Goal: Feedback & Contribution: Contribute content

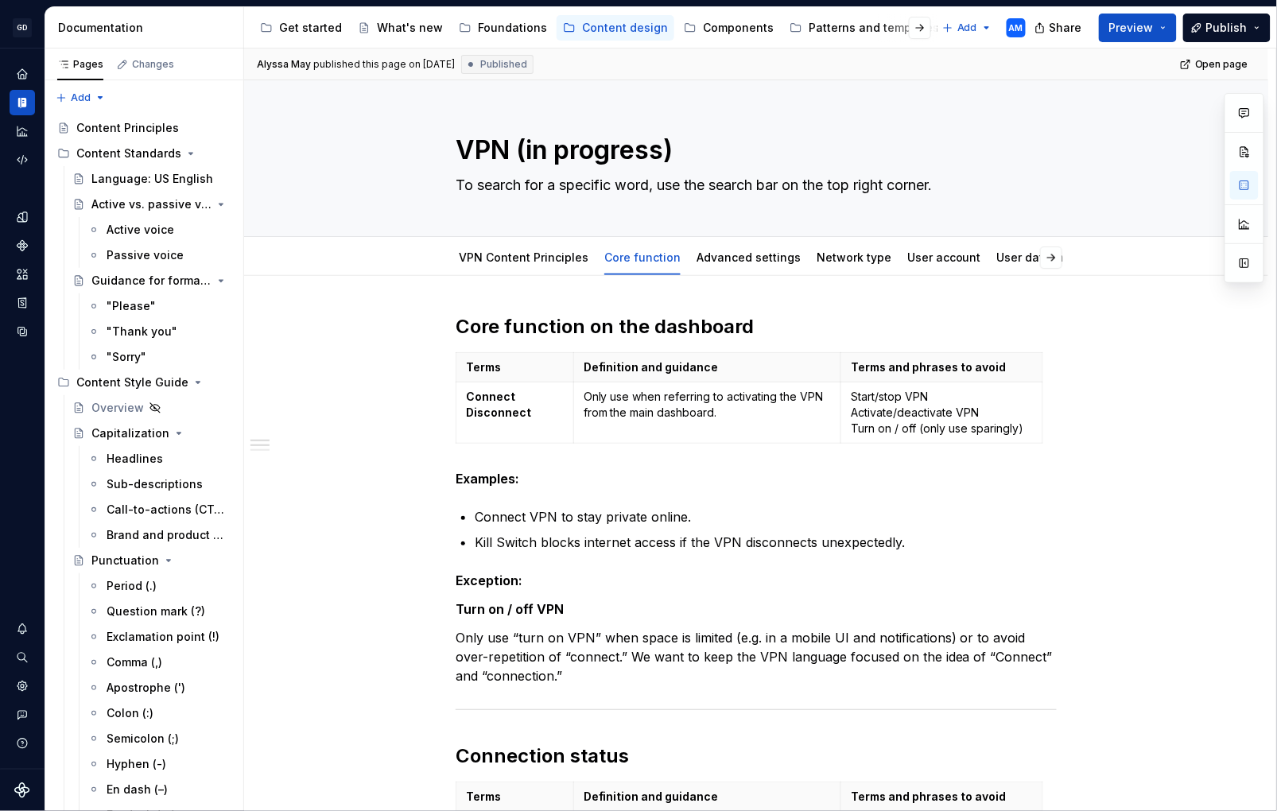
scroll to position [585, 0]
type textarea "*"
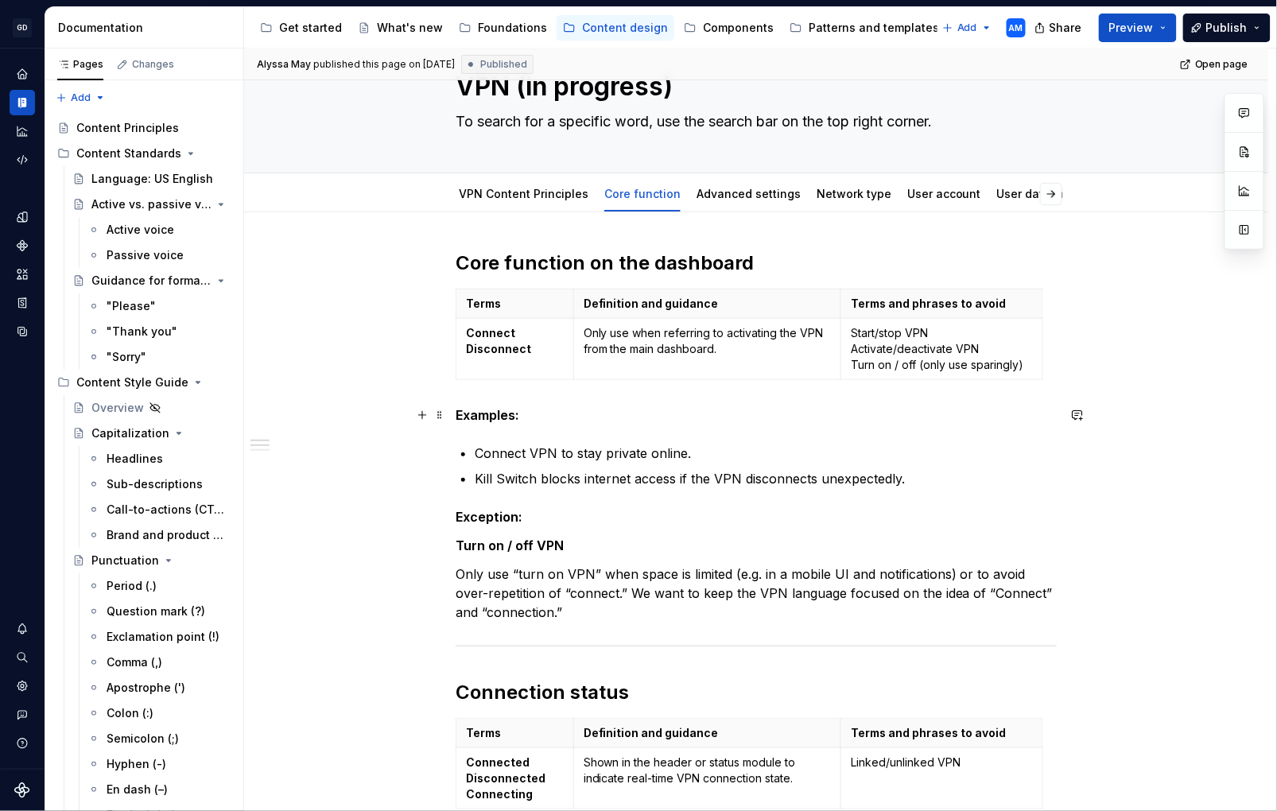
scroll to position [66, 0]
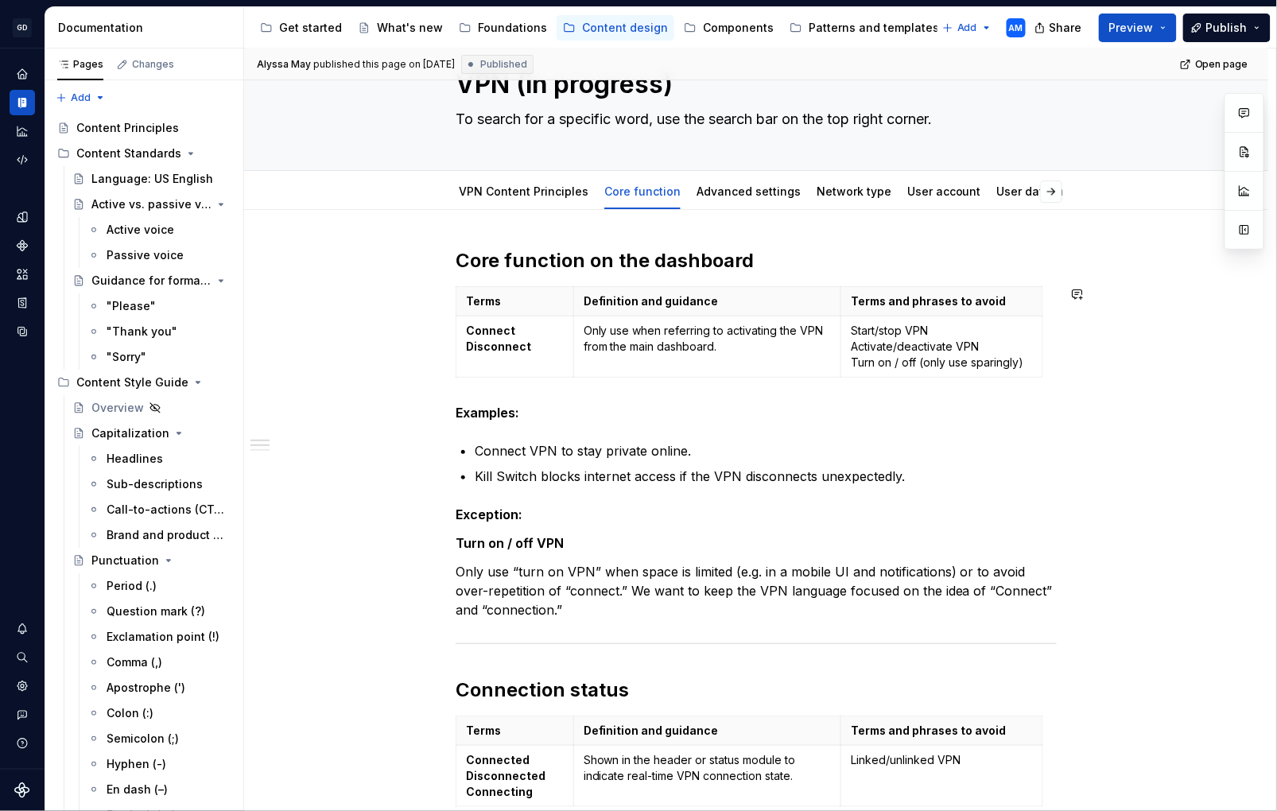
click at [752, 255] on h2 "Core function on the dashboard" at bounding box center [756, 260] width 601 height 25
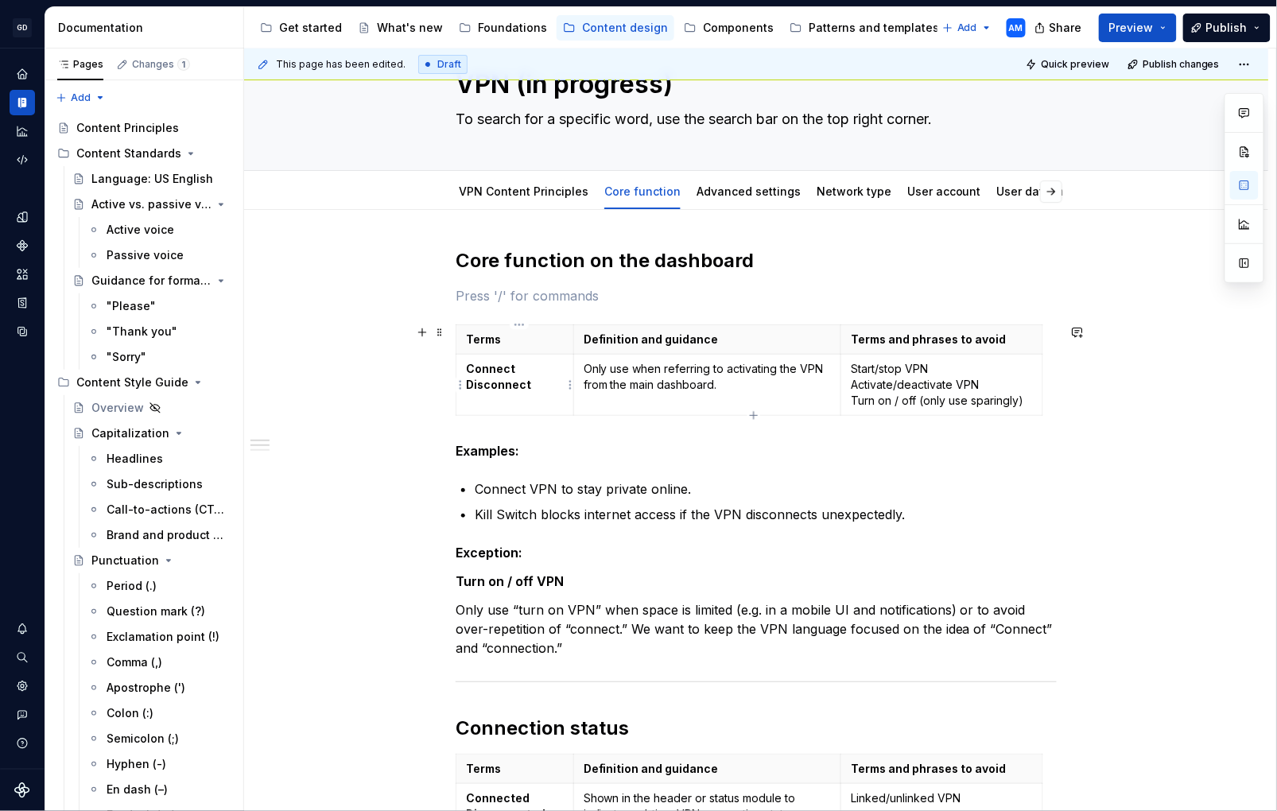
drag, startPoint x: 525, startPoint y: 378, endPoint x: 530, endPoint y: 394, distance: 16.6
click at [526, 378] on strong "Disconnect" at bounding box center [498, 385] width 65 height 14
drag, startPoint x: 517, startPoint y: 388, endPoint x: 469, endPoint y: 369, distance: 51.4
click at [468, 369] on td "Connect Disconnect" at bounding box center [516, 385] width 118 height 61
click at [499, 294] on p at bounding box center [756, 295] width 601 height 19
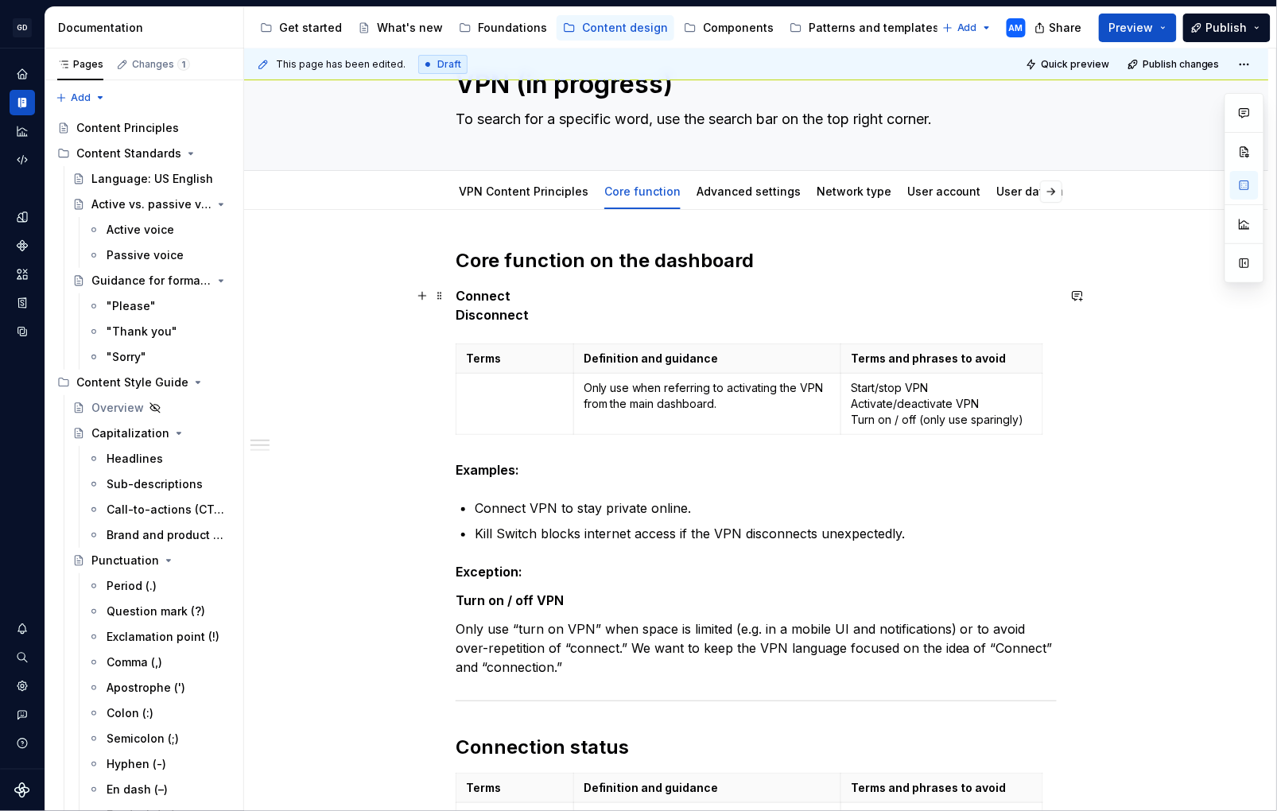
click at [461, 313] on strong "Disconnect" at bounding box center [492, 315] width 73 height 16
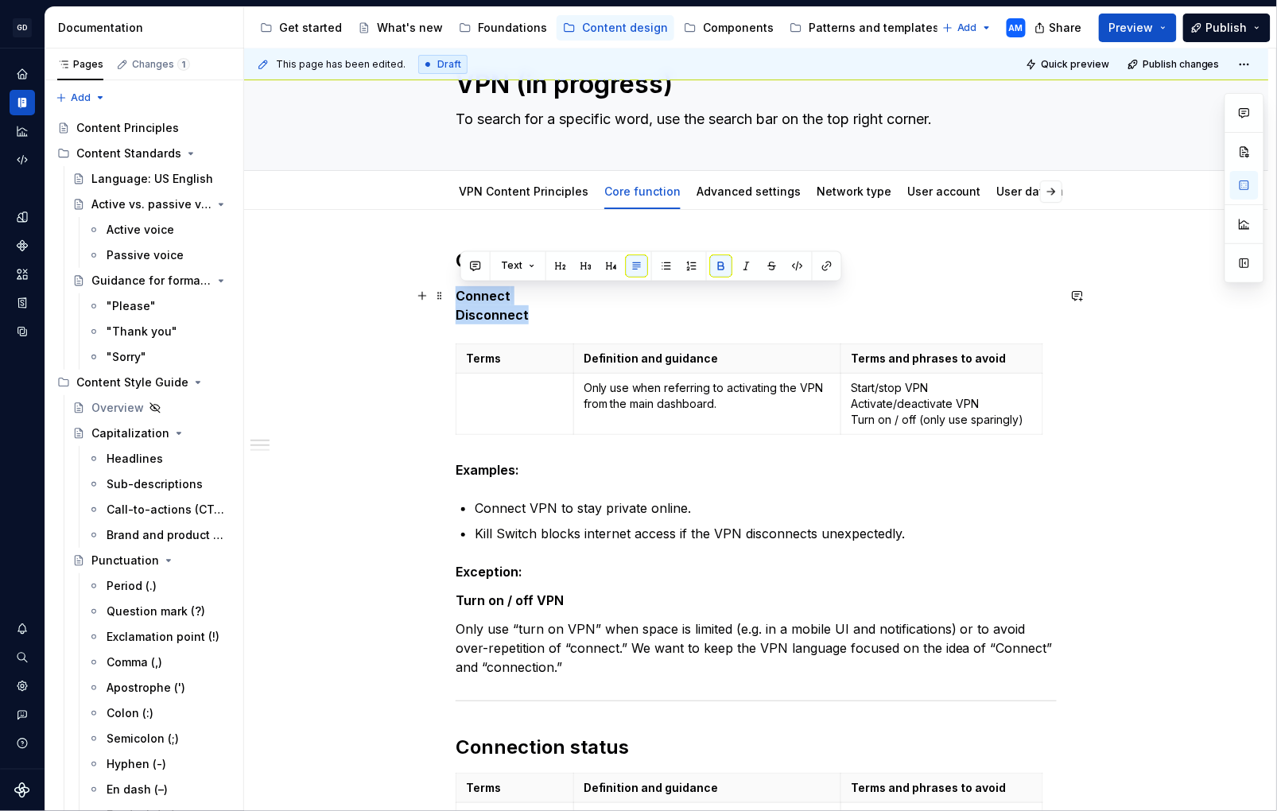
drag, startPoint x: 535, startPoint y: 312, endPoint x: 457, endPoint y: 303, distance: 77.7
click at [587, 267] on button "button" at bounding box center [586, 266] width 22 height 22
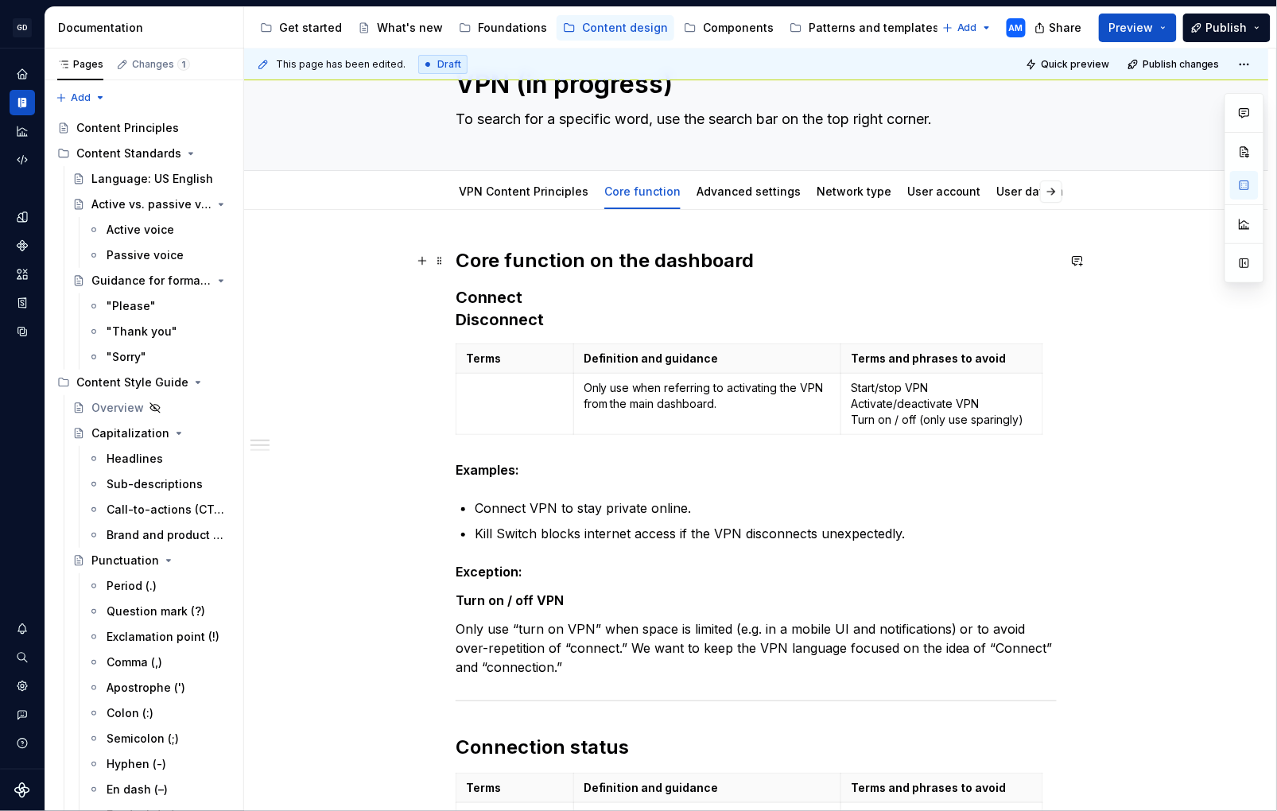
click at [828, 254] on h2 "Core function on the dashboard" at bounding box center [756, 260] width 601 height 25
drag, startPoint x: 660, startPoint y: 402, endPoint x: 596, endPoint y: 389, distance: 65.7
click at [593, 389] on p "Only use when referring to activating the VPN from the main dashboard." at bounding box center [708, 396] width 248 height 32
copy p "nly use when referring to activating the VPN from the main dashboard."
drag, startPoint x: 597, startPoint y: 306, endPoint x: 605, endPoint y: 309, distance: 8.6
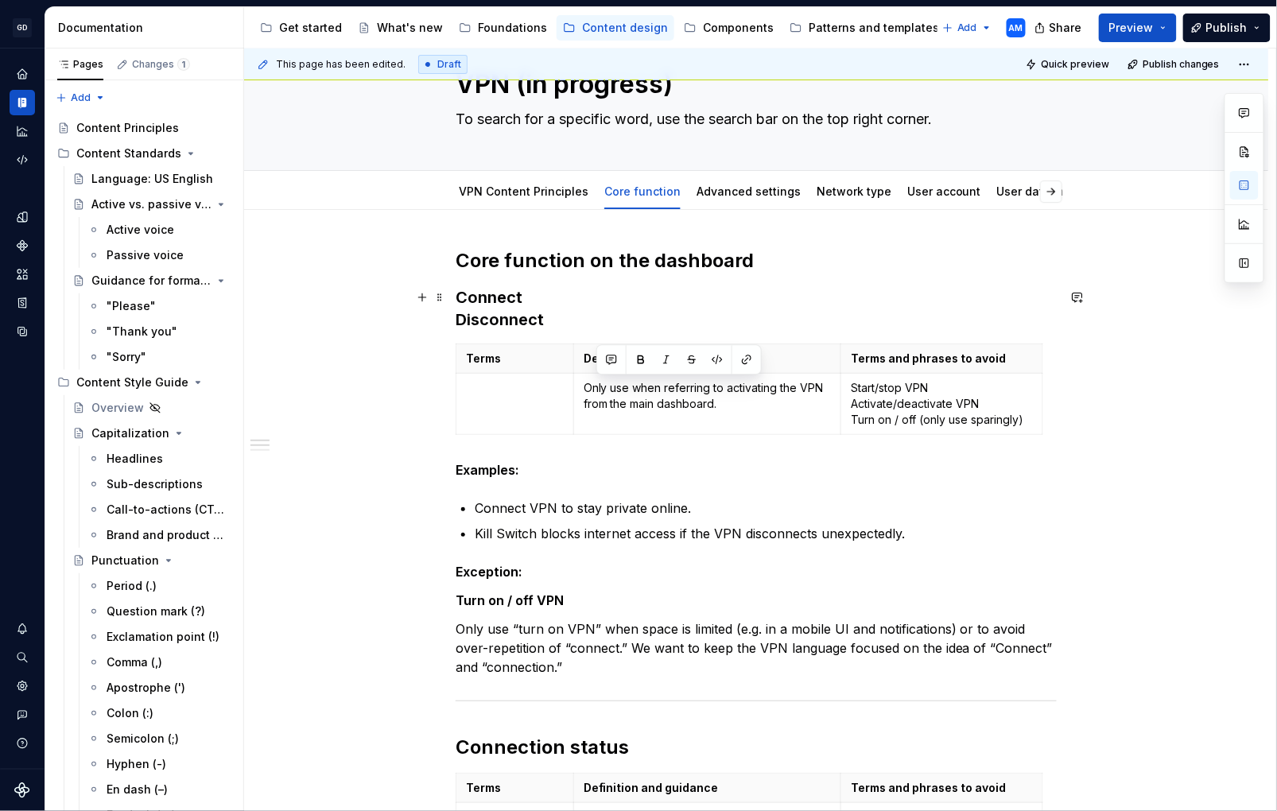
click at [603, 307] on h3 "Connect Disconnect" at bounding box center [756, 308] width 601 height 45
click at [598, 326] on h3 "Connect Disconnect" at bounding box center [756, 308] width 601 height 45
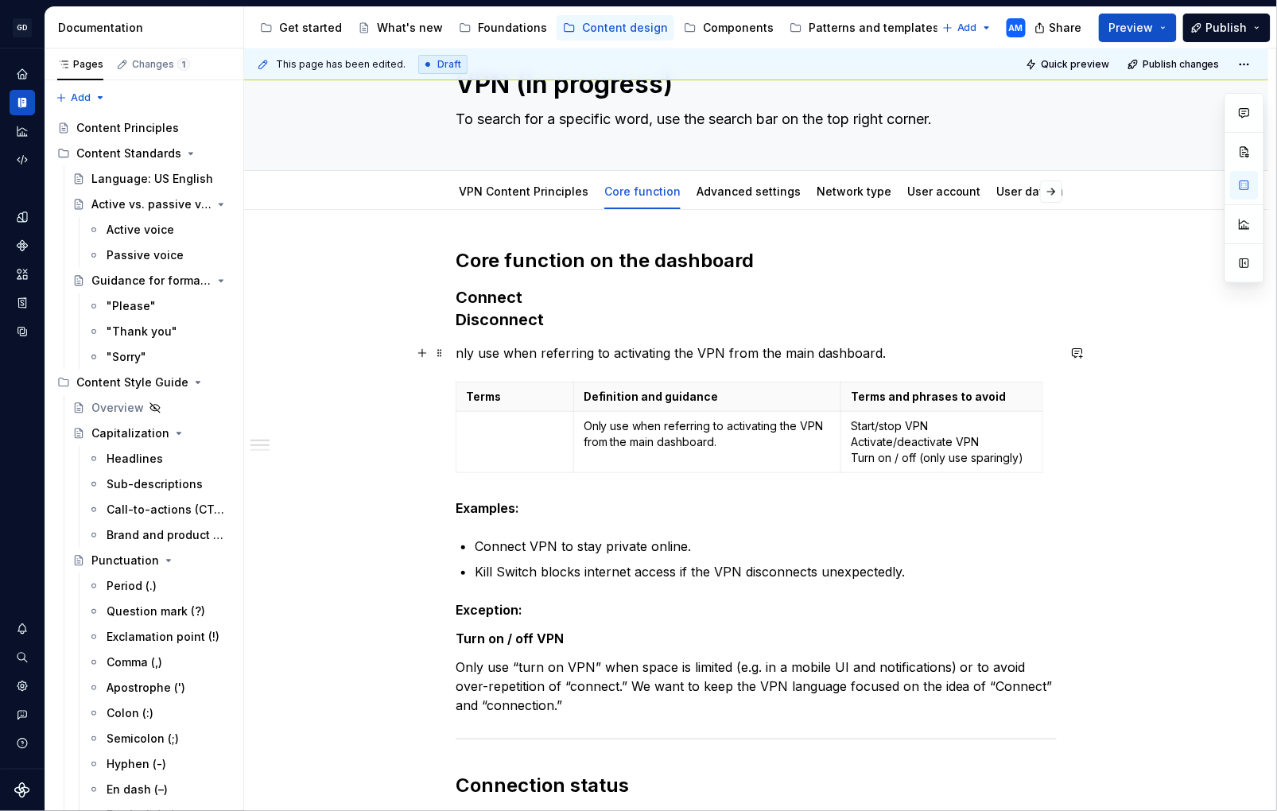
click at [464, 354] on p "nly use when referring to activating the VPN from the main dashboard." at bounding box center [756, 353] width 601 height 19
click at [461, 354] on p "nly use when referring to activating the VPN from the main dashboard." at bounding box center [756, 353] width 601 height 19
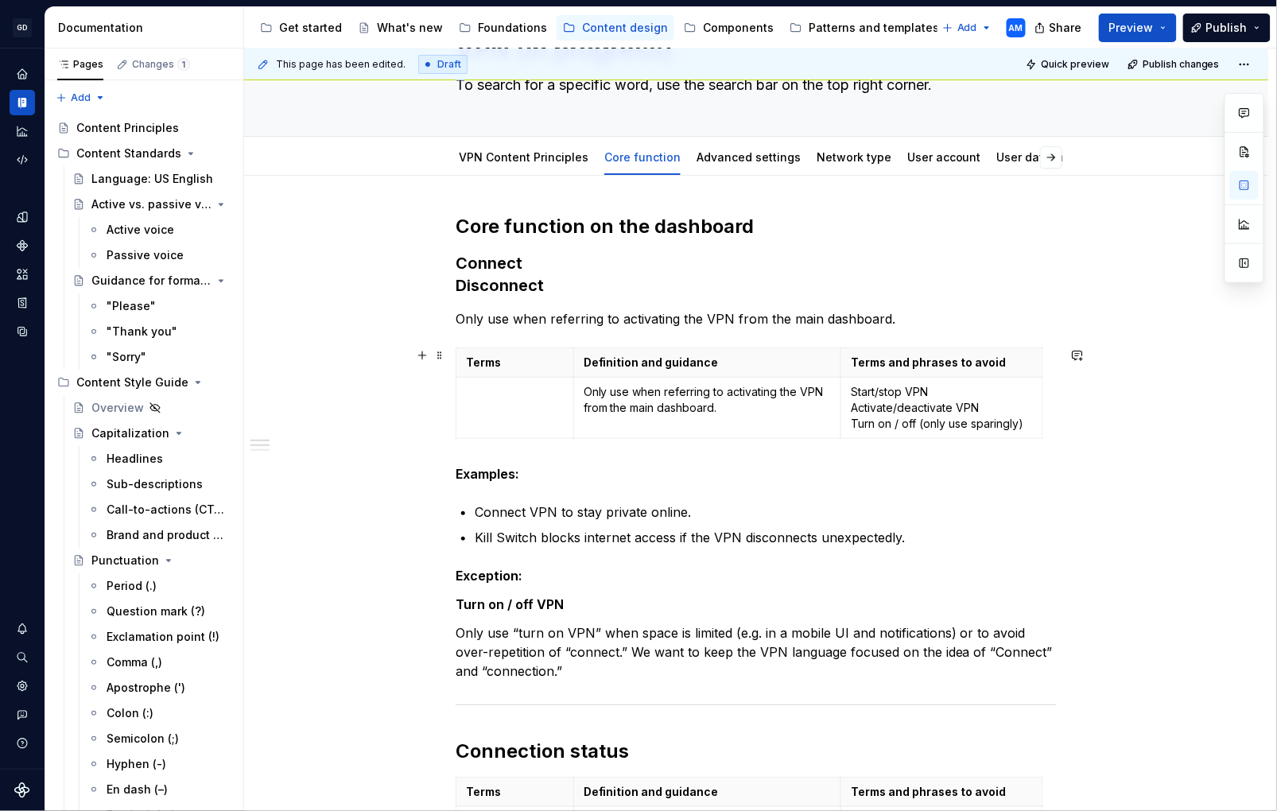
scroll to position [103, 0]
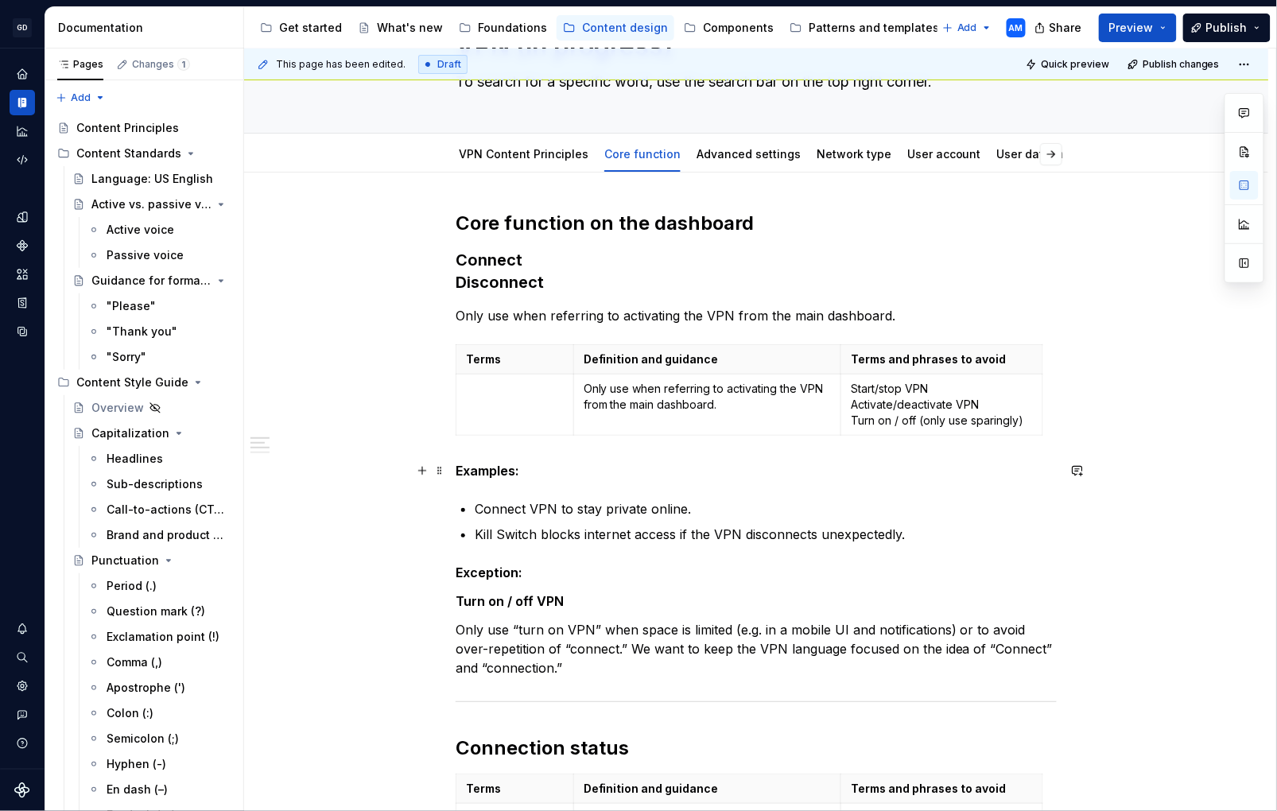
click at [461, 468] on strong "Examples:" at bounding box center [488, 471] width 64 height 16
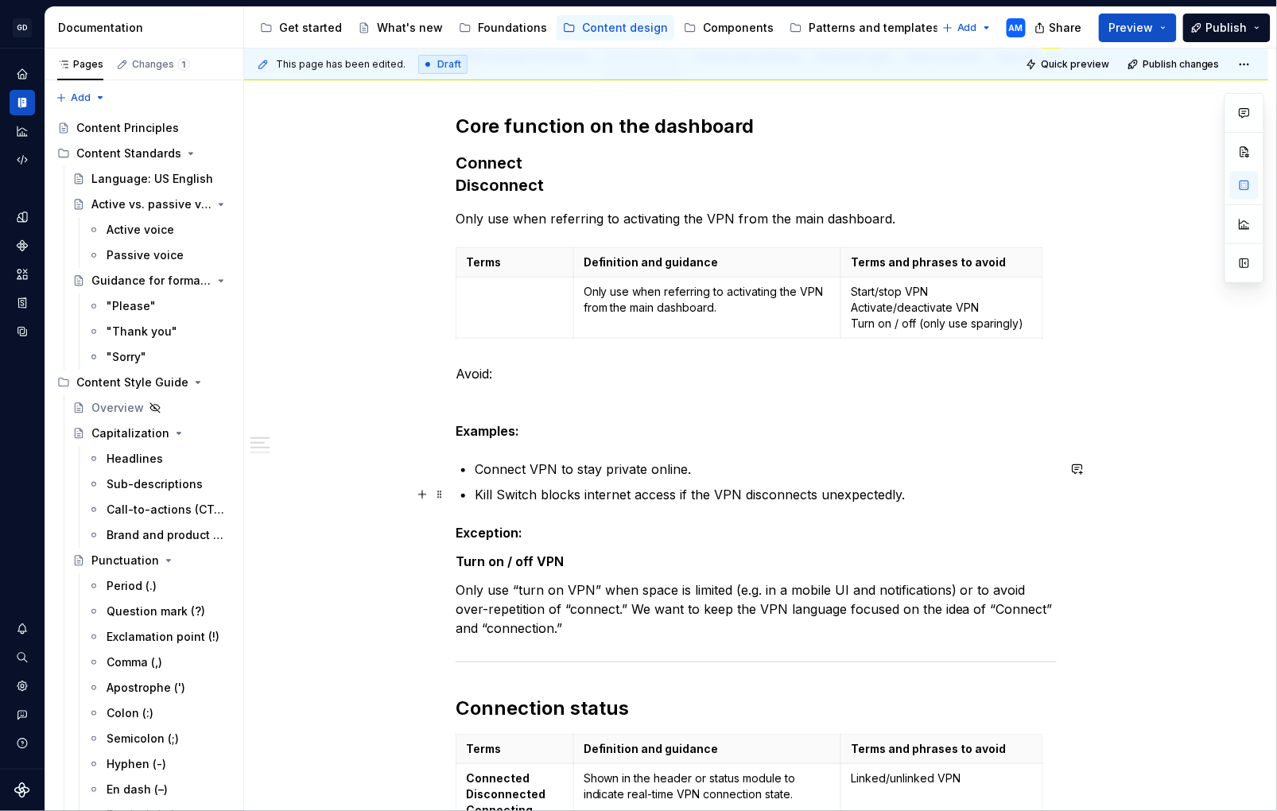
scroll to position [208, 0]
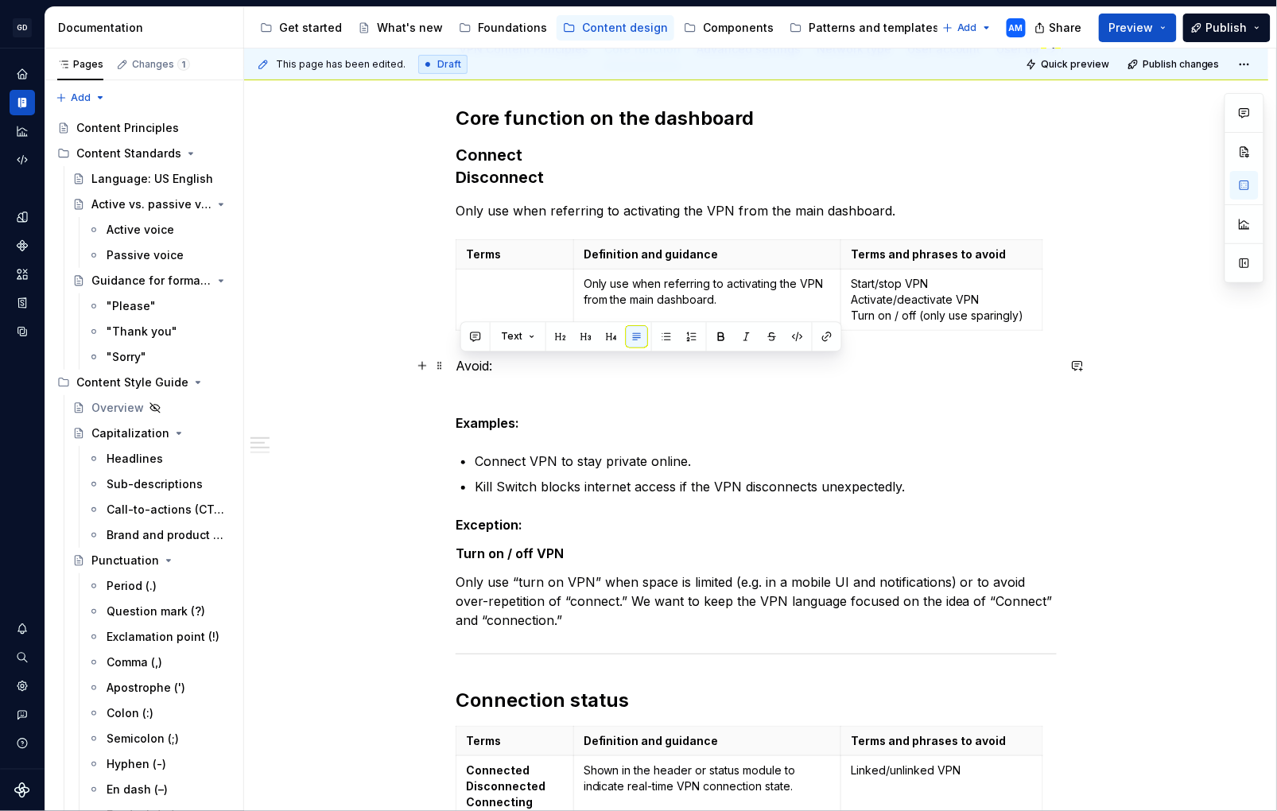
drag, startPoint x: 517, startPoint y: 364, endPoint x: 519, endPoint y: 355, distance: 9.8
click at [456, 367] on div "Core function on the dashboard Connect Disconnect Only use when referring to ac…" at bounding box center [756, 768] width 601 height 1324
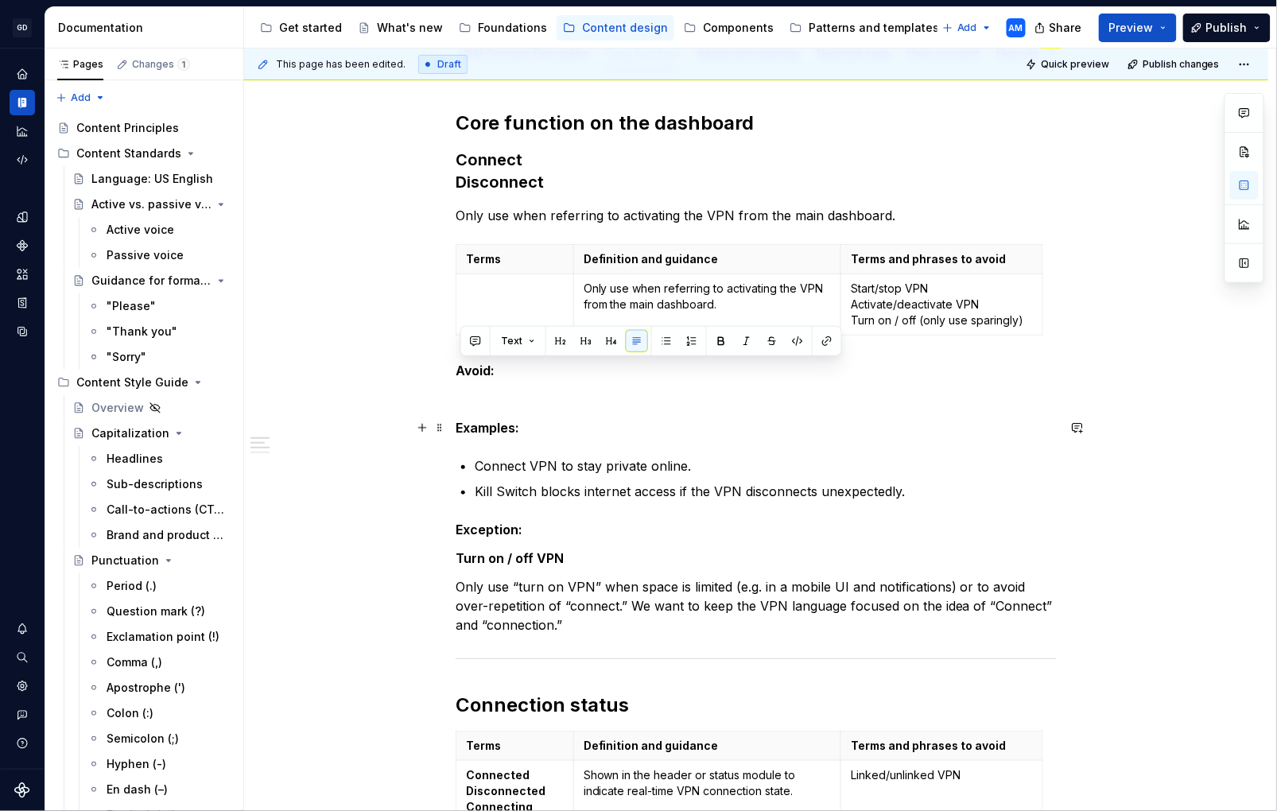
drag, startPoint x: 869, startPoint y: 419, endPoint x: 1000, endPoint y: 304, distance: 174.1
click at [869, 419] on p "Examples:" at bounding box center [756, 427] width 601 height 19
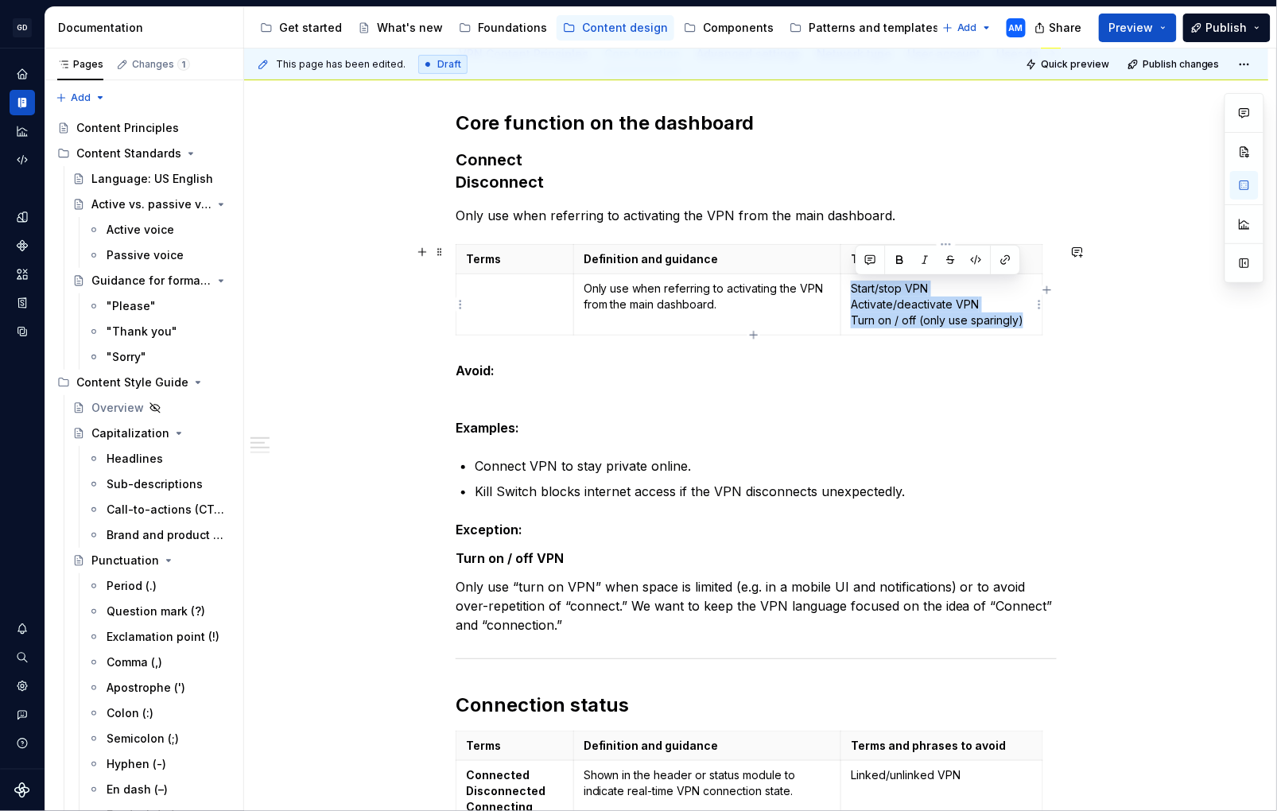
drag, startPoint x: 1024, startPoint y: 324, endPoint x: 858, endPoint y: 290, distance: 169.0
click at [857, 290] on p "Start/stop VPN Activate/deactivate VPN Turn on / off (only use sparingly)" at bounding box center [942, 305] width 182 height 48
copy p "Start/stop VPN Activate/deactivate VPN Turn on / off (only use sparingly)"
click at [478, 390] on p at bounding box center [756, 399] width 601 height 19
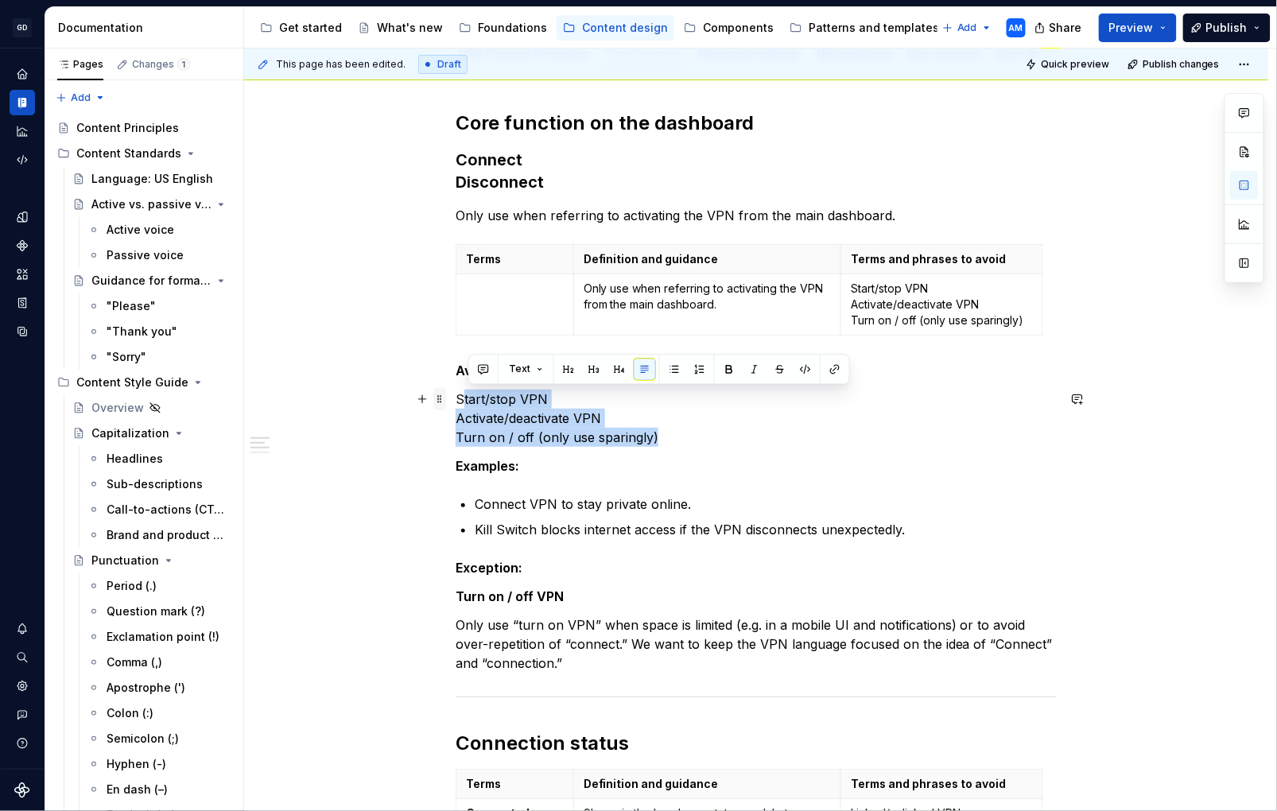
drag, startPoint x: 663, startPoint y: 432, endPoint x: 437, endPoint y: 400, distance: 228.9
click at [456, 401] on div "Core function on the dashboard Connect Disconnect Only use when referring to ac…" at bounding box center [756, 792] width 601 height 1362
click at [667, 433] on p "Start/stop VPN Activate/deactivate VPN Turn on / off (only use sparingly)" at bounding box center [756, 418] width 601 height 57
drag, startPoint x: 664, startPoint y: 439, endPoint x: 475, endPoint y: 395, distance: 194.3
click at [464, 395] on p "Start/stop VPN Activate/deactivate VPN Turn on / off (only use sparingly)" at bounding box center [756, 418] width 601 height 57
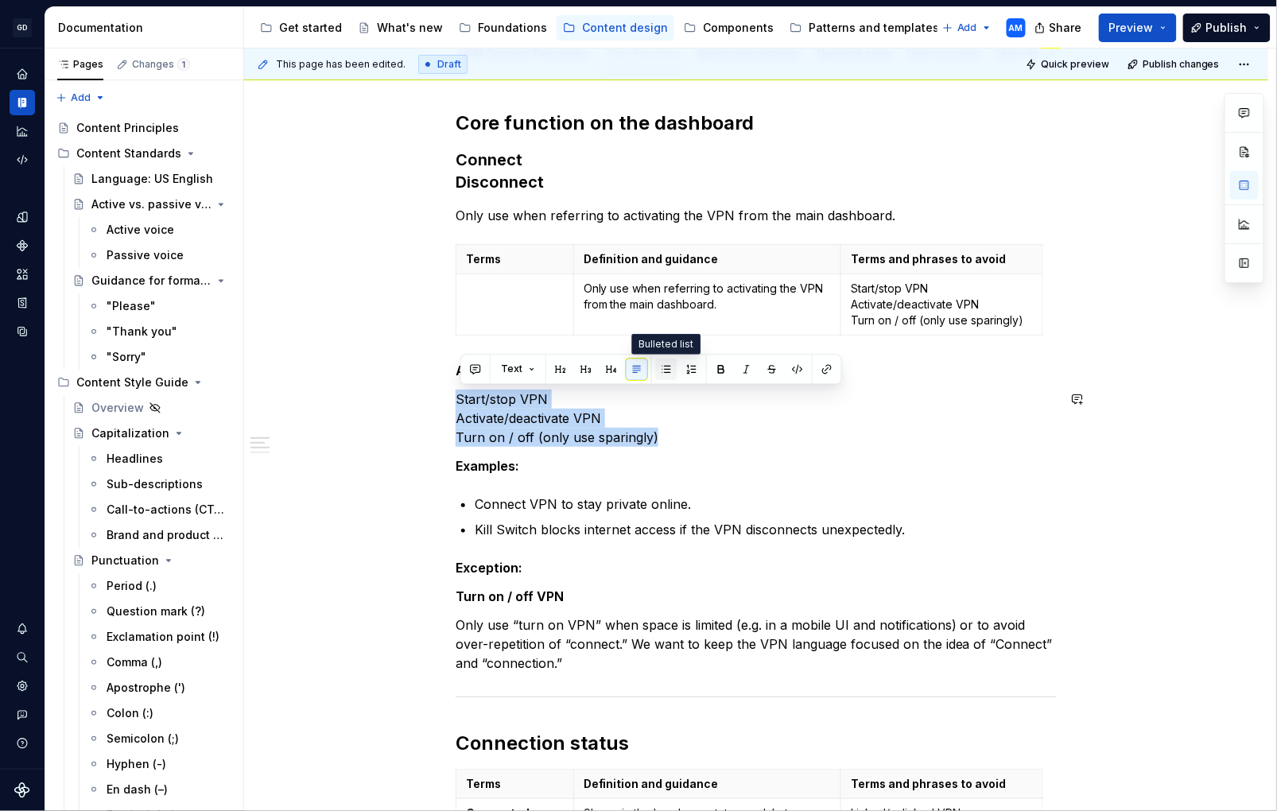
click at [669, 368] on button "button" at bounding box center [666, 370] width 22 height 22
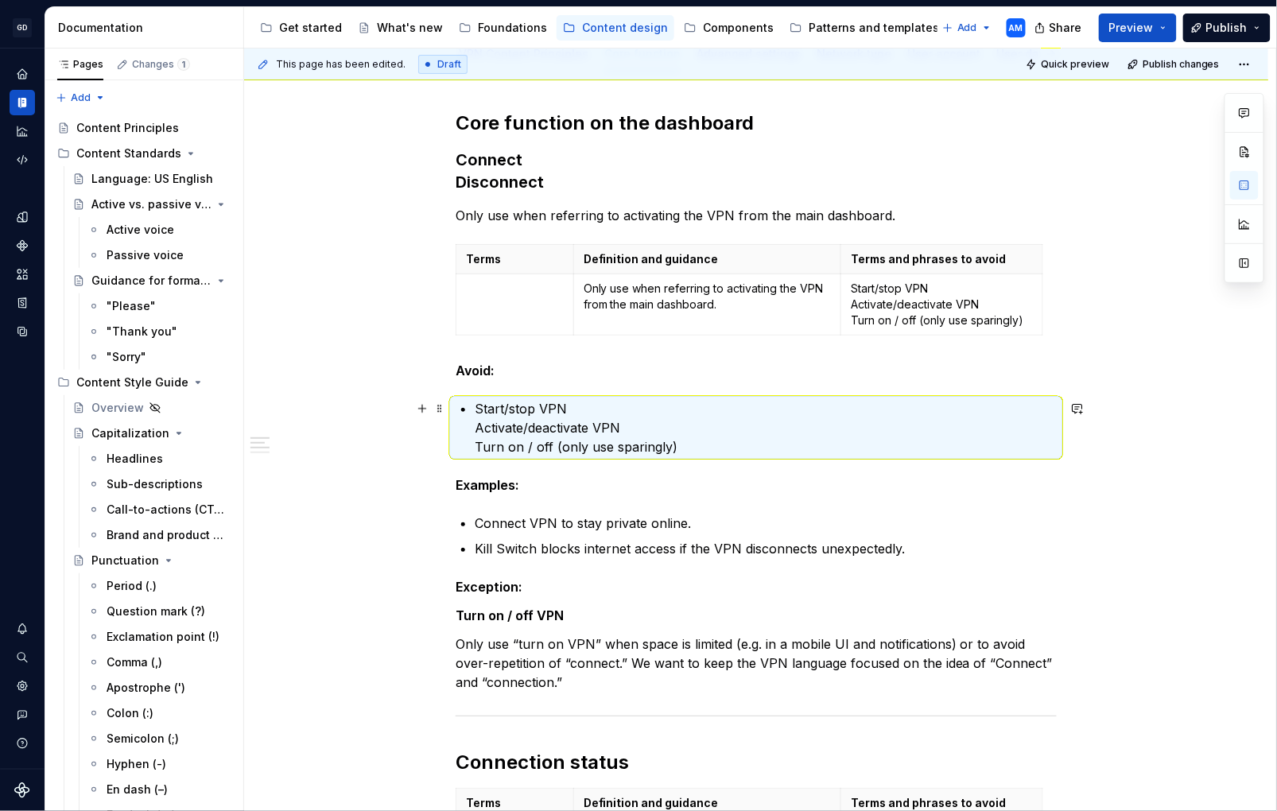
click at [500, 431] on p "Start/stop VPN Activate/deactivate VPN Turn on / off (only use sparingly)" at bounding box center [766, 427] width 582 height 57
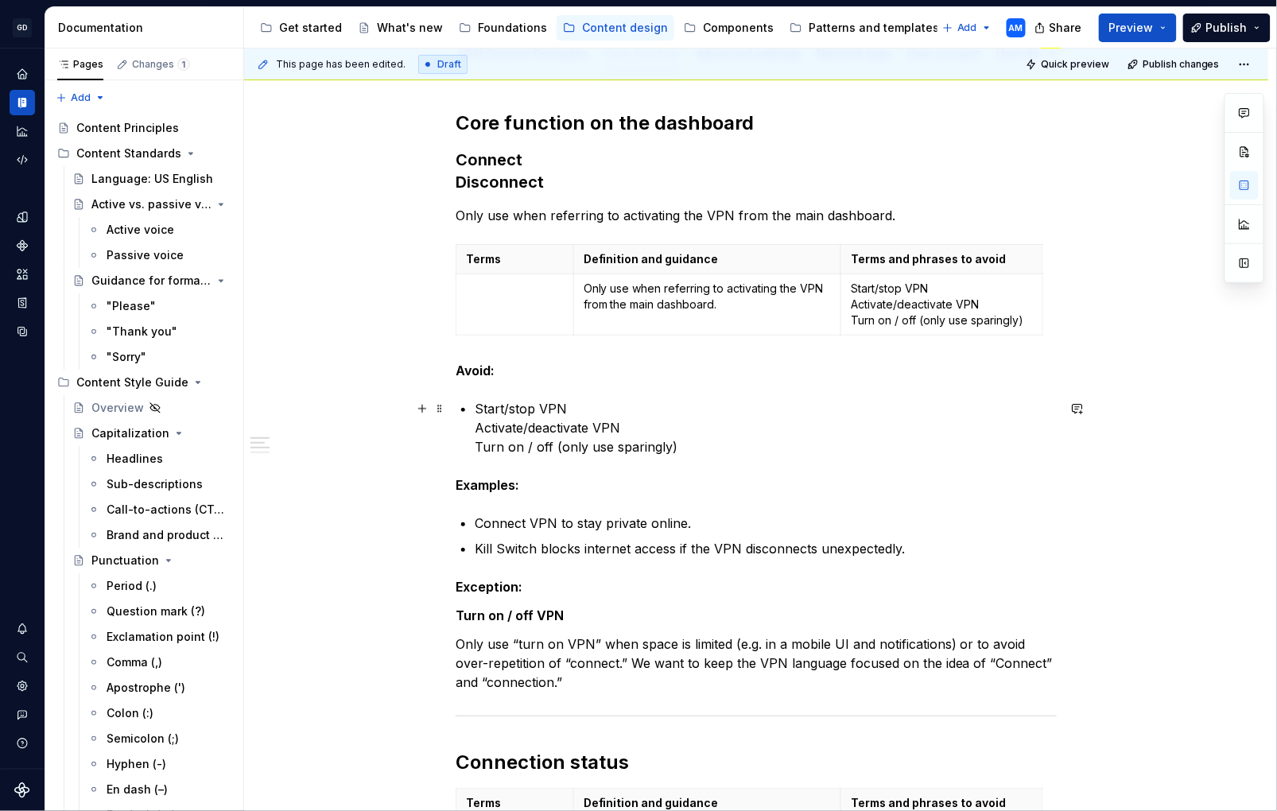
click at [488, 426] on p "Start/stop VPN Activate/deactivate VPN Turn on / off (only use sparingly)" at bounding box center [766, 427] width 582 height 57
drag, startPoint x: 476, startPoint y: 427, endPoint x: 485, endPoint y: 426, distance: 9.6
click at [480, 426] on div "Core function on the dashboard Connect Disconnect Only use when referring to ac…" at bounding box center [756, 792] width 601 height 1362
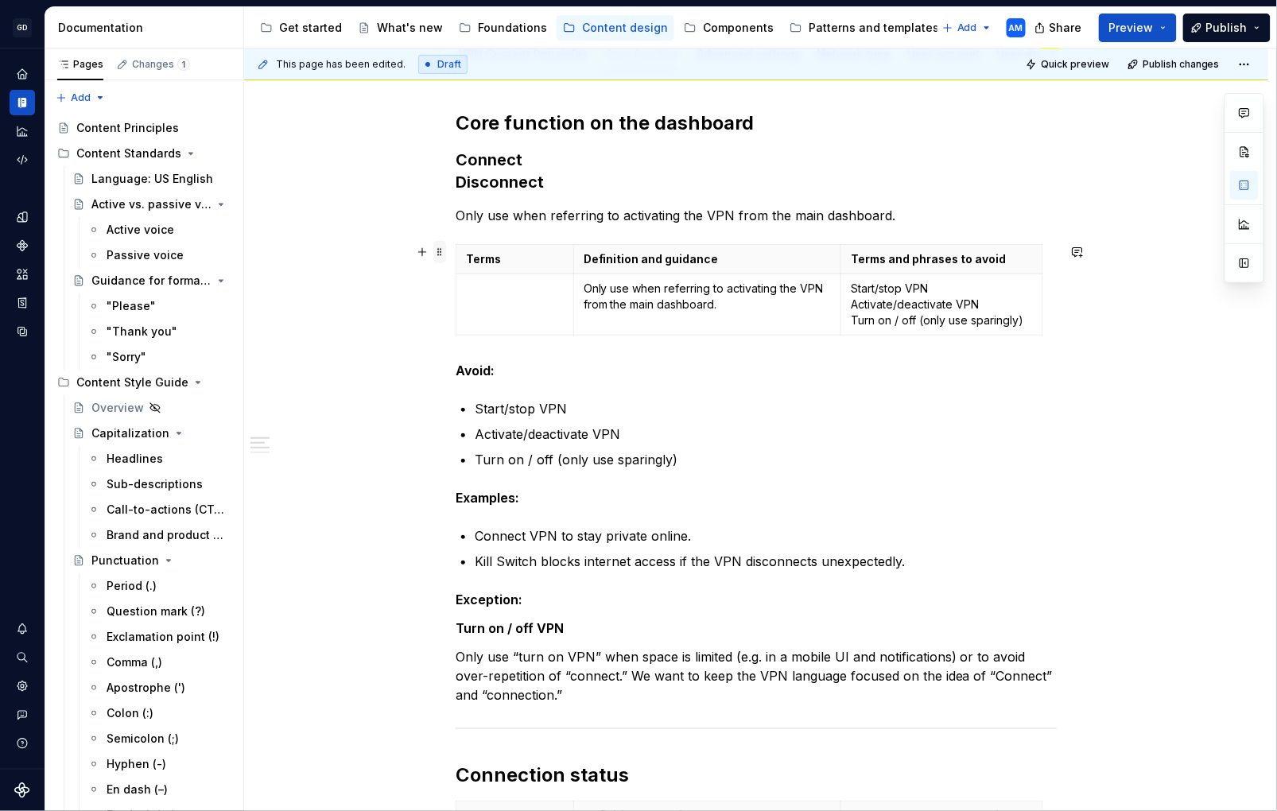
click at [450, 251] on div "This page has been edited. Draft Quick preview Publish changes VPN (in progress…" at bounding box center [760, 431] width 1032 height 764
click at [446, 251] on span at bounding box center [440, 252] width 13 height 22
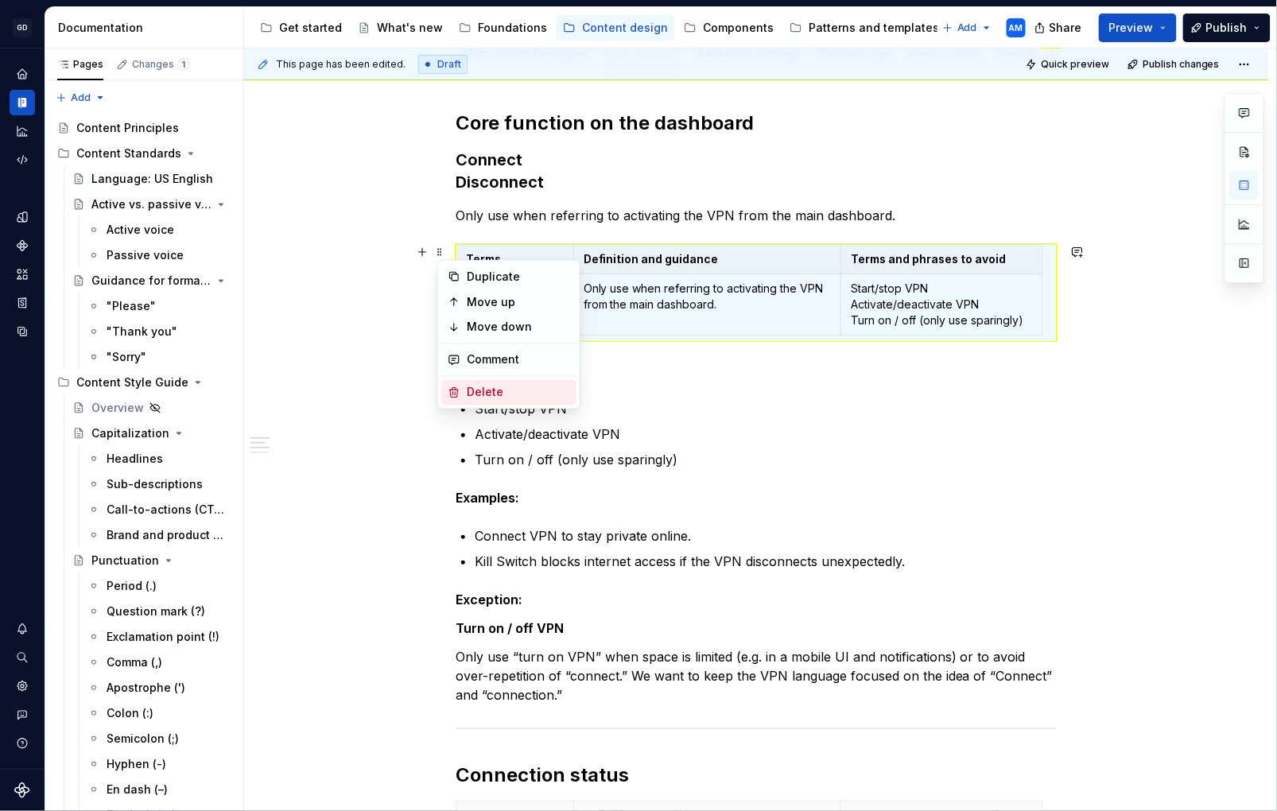
click at [500, 391] on div "Delete" at bounding box center [518, 393] width 103 height 16
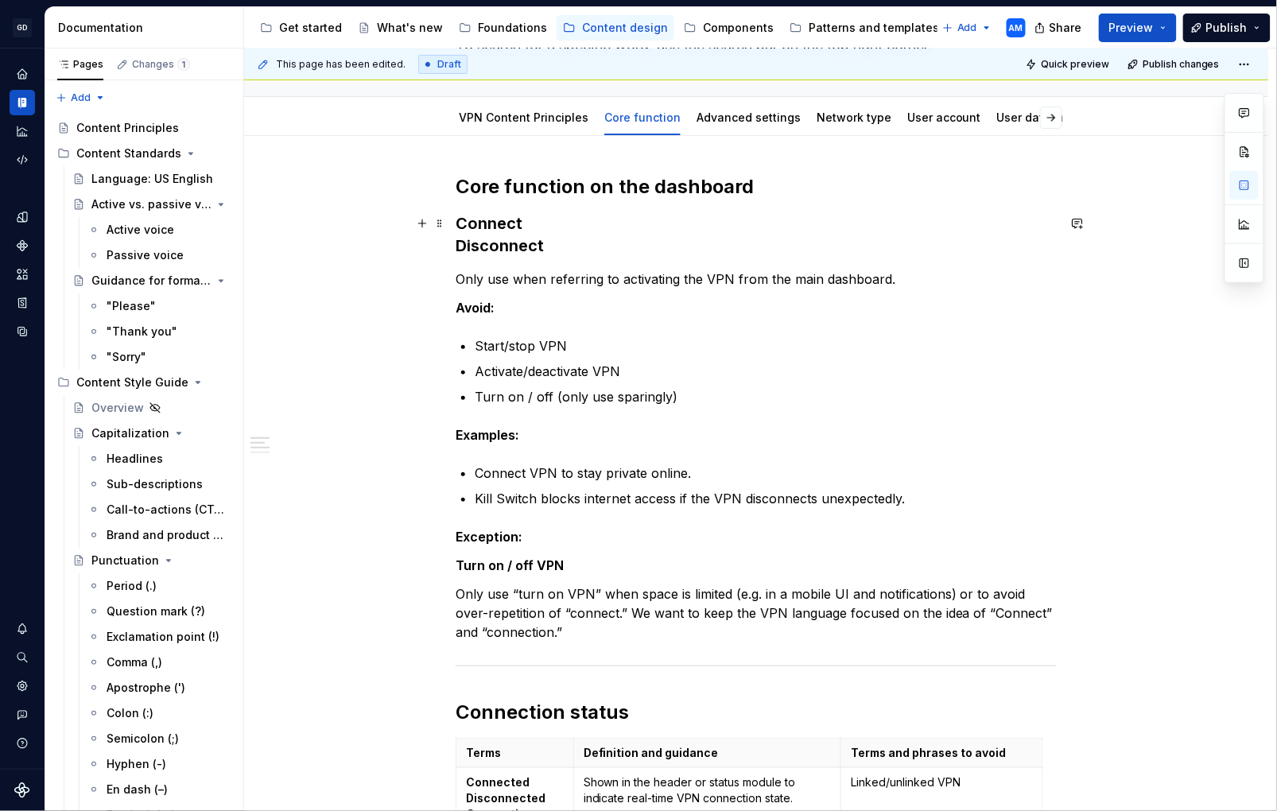
scroll to position [88, 0]
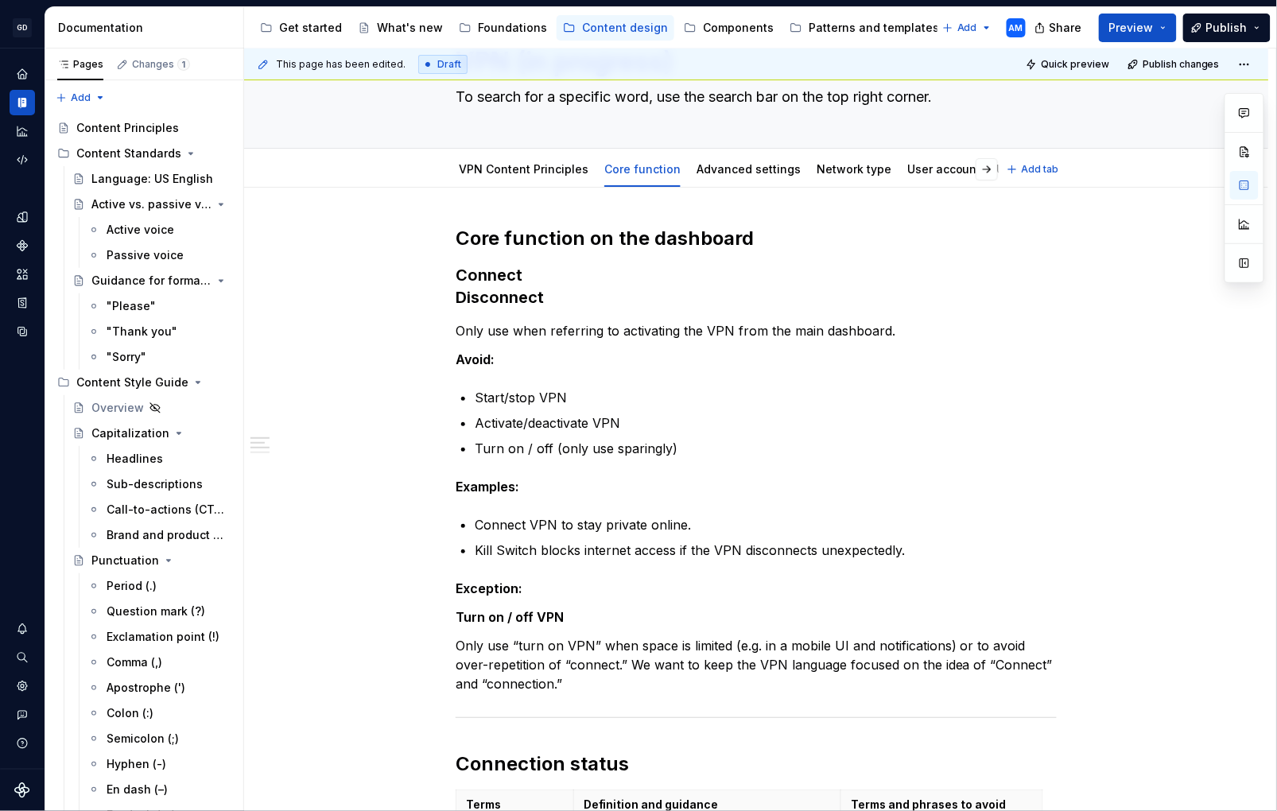
type textarea "*"
click at [637, 230] on h2 "Core function on the dashboard" at bounding box center [756, 238] width 601 height 25
click at [632, 239] on h2 "Core function on the dashboard" at bounding box center [756, 238] width 601 height 25
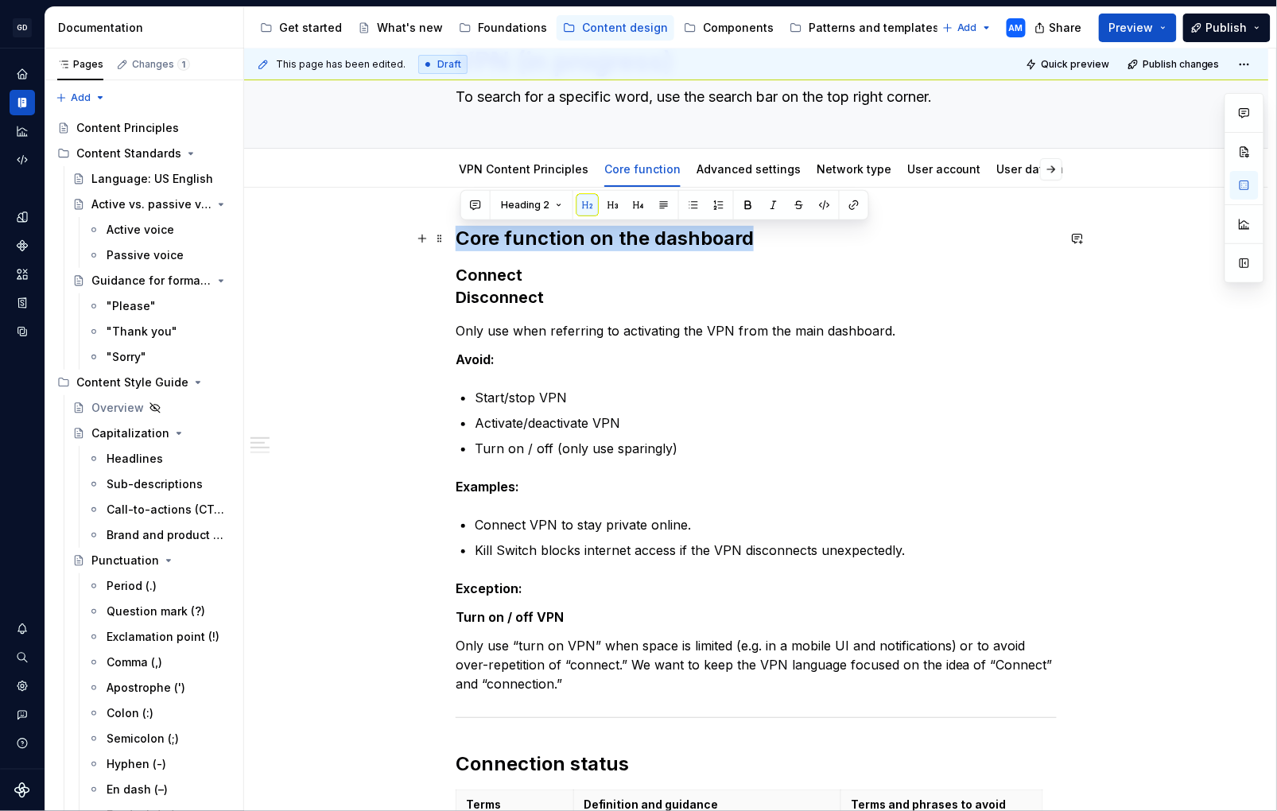
click at [632, 239] on h2 "Core function on the dashboard" at bounding box center [756, 238] width 601 height 25
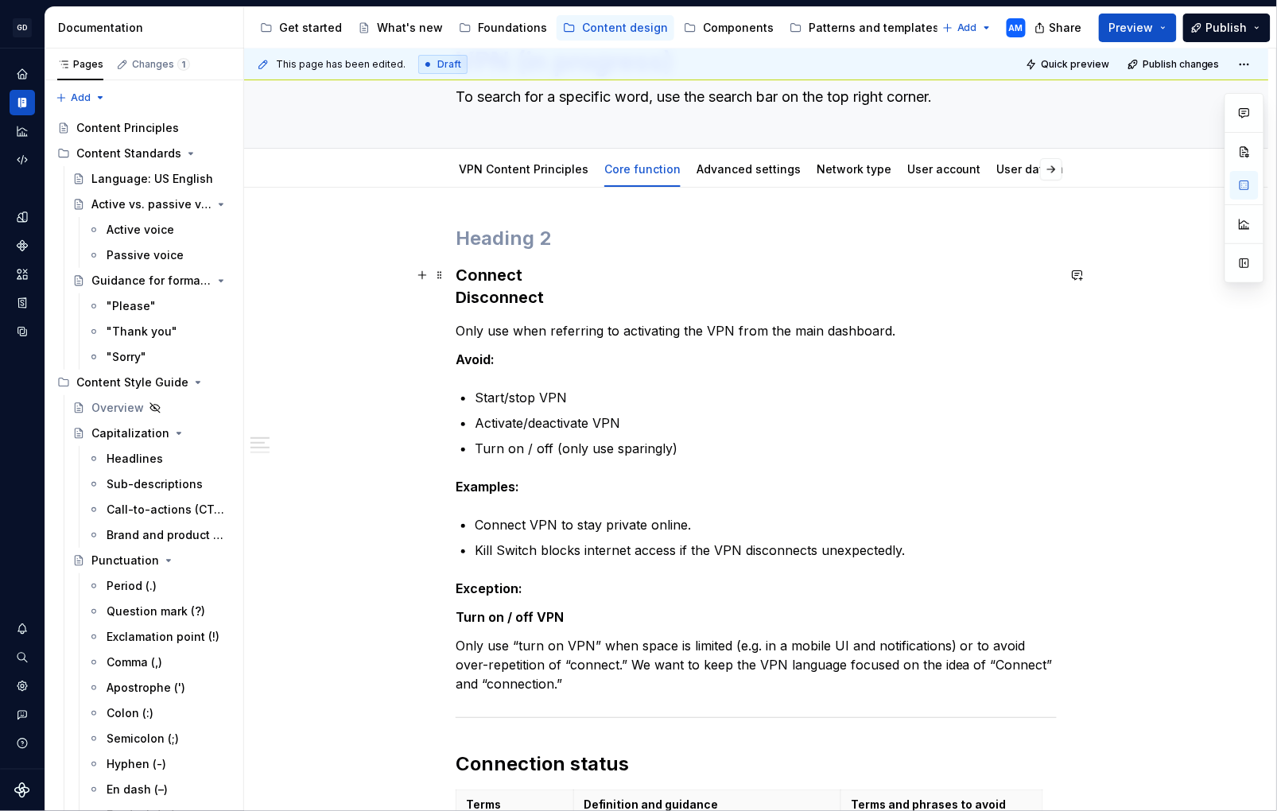
drag, startPoint x: 463, startPoint y: 277, endPoint x: 488, endPoint y: 289, distance: 28.1
click at [466, 277] on strong "Connect" at bounding box center [489, 275] width 67 height 19
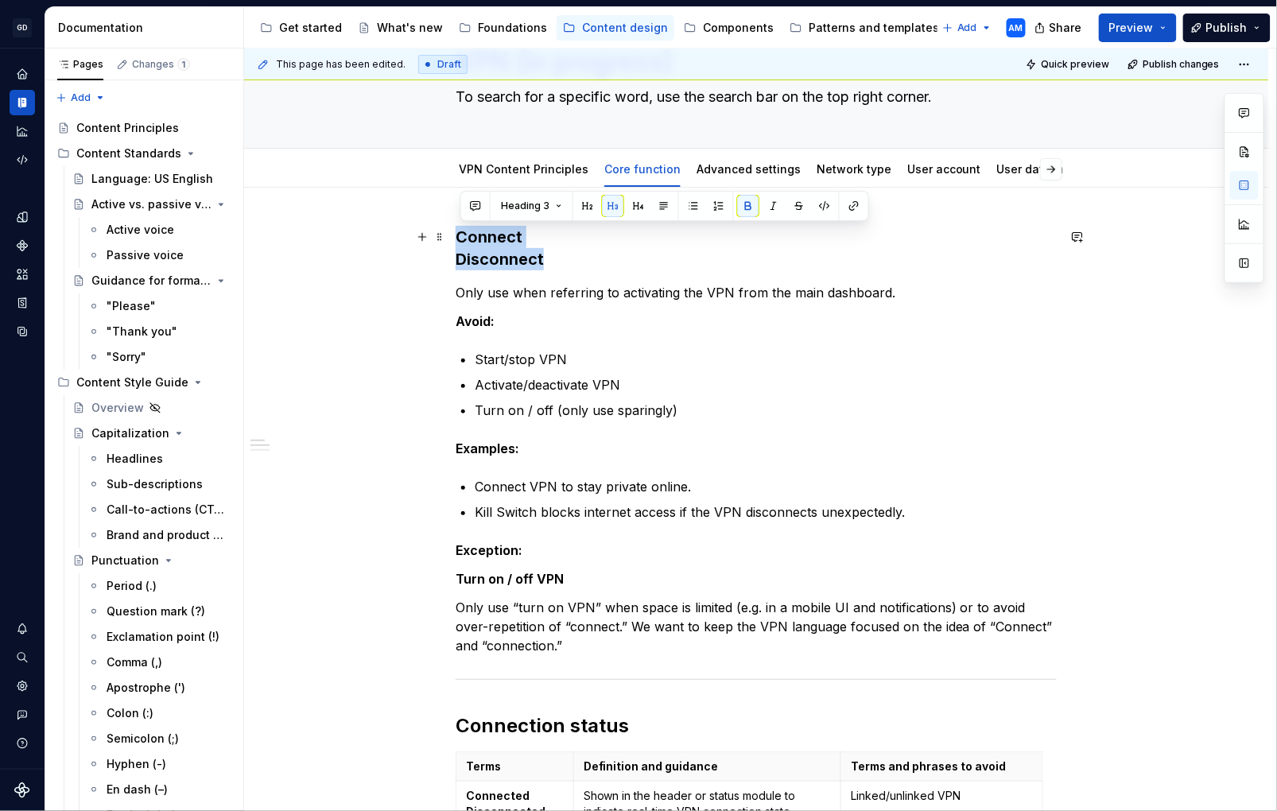
drag, startPoint x: 430, startPoint y: 249, endPoint x: 401, endPoint y: 228, distance: 36.0
click at [589, 204] on button "button" at bounding box center [588, 206] width 22 height 22
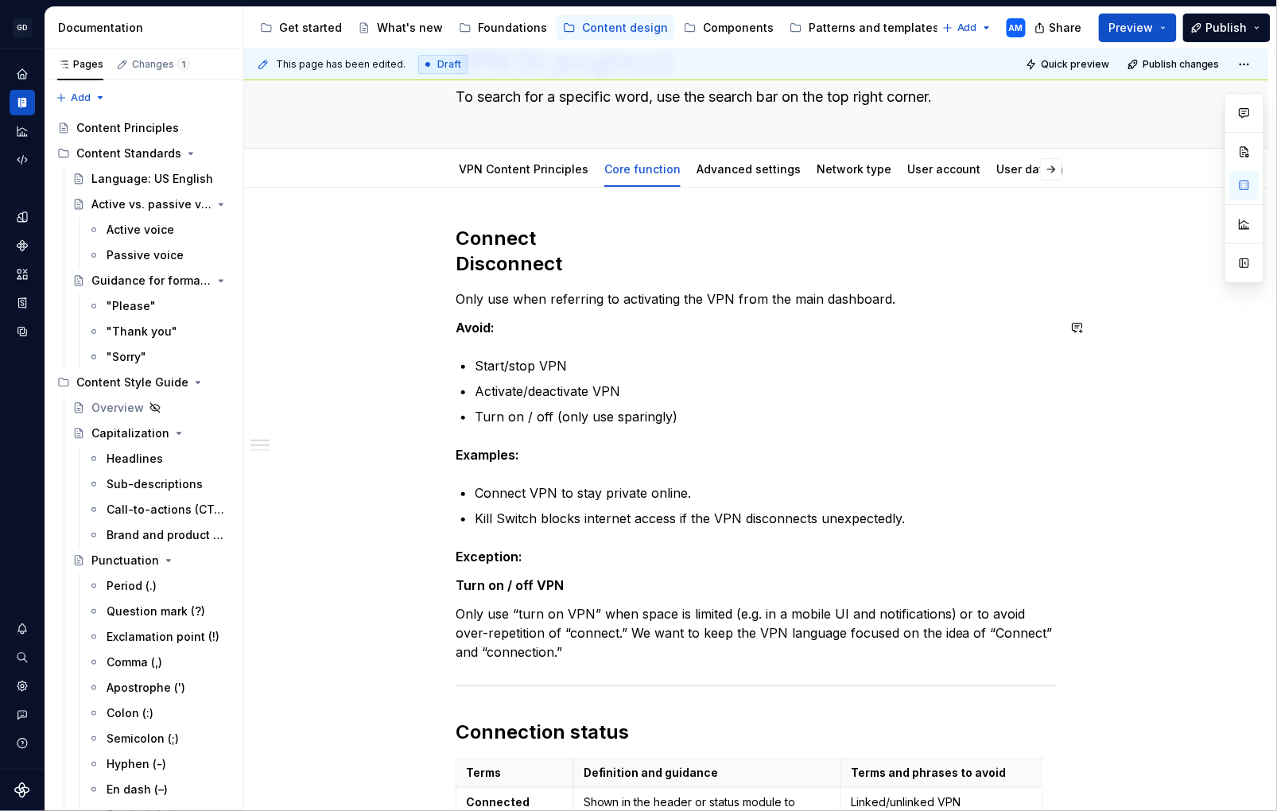
drag, startPoint x: 691, startPoint y: 339, endPoint x: 666, endPoint y: 356, distance: 30.9
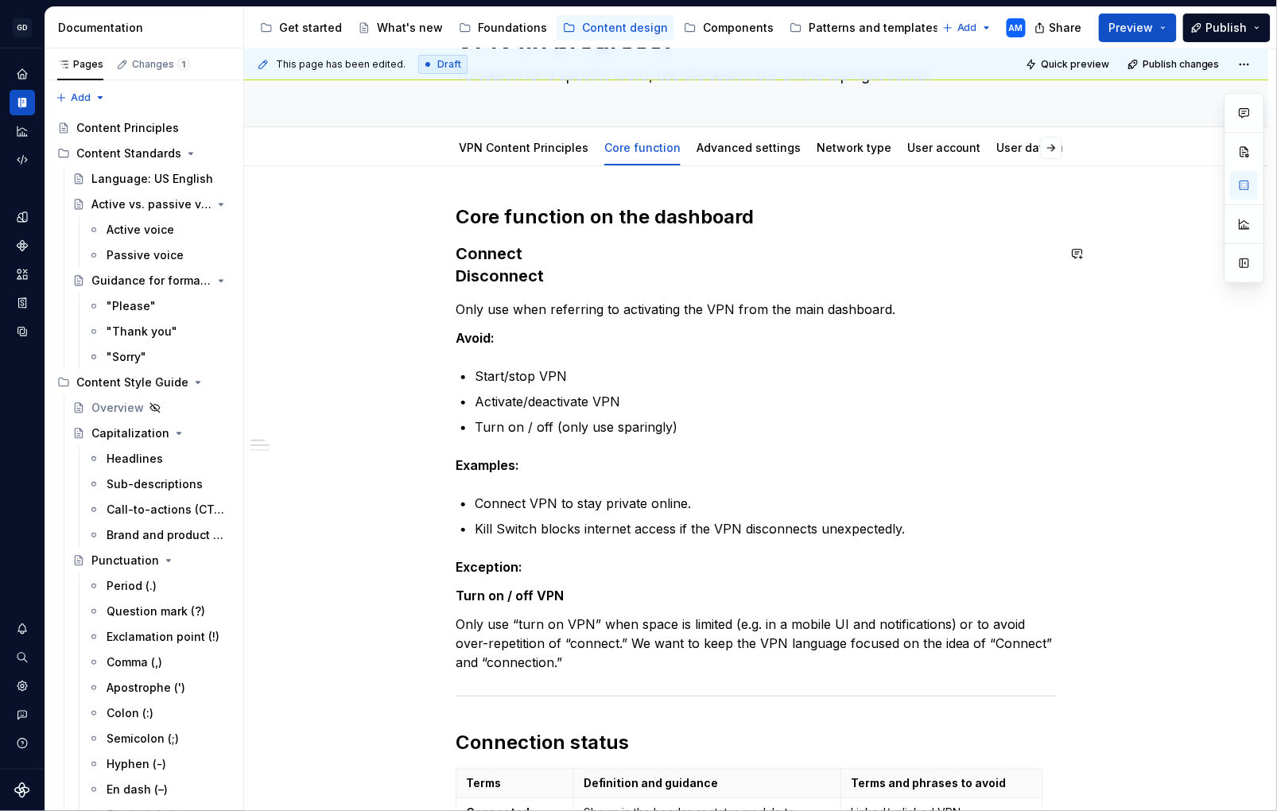
scroll to position [105, 0]
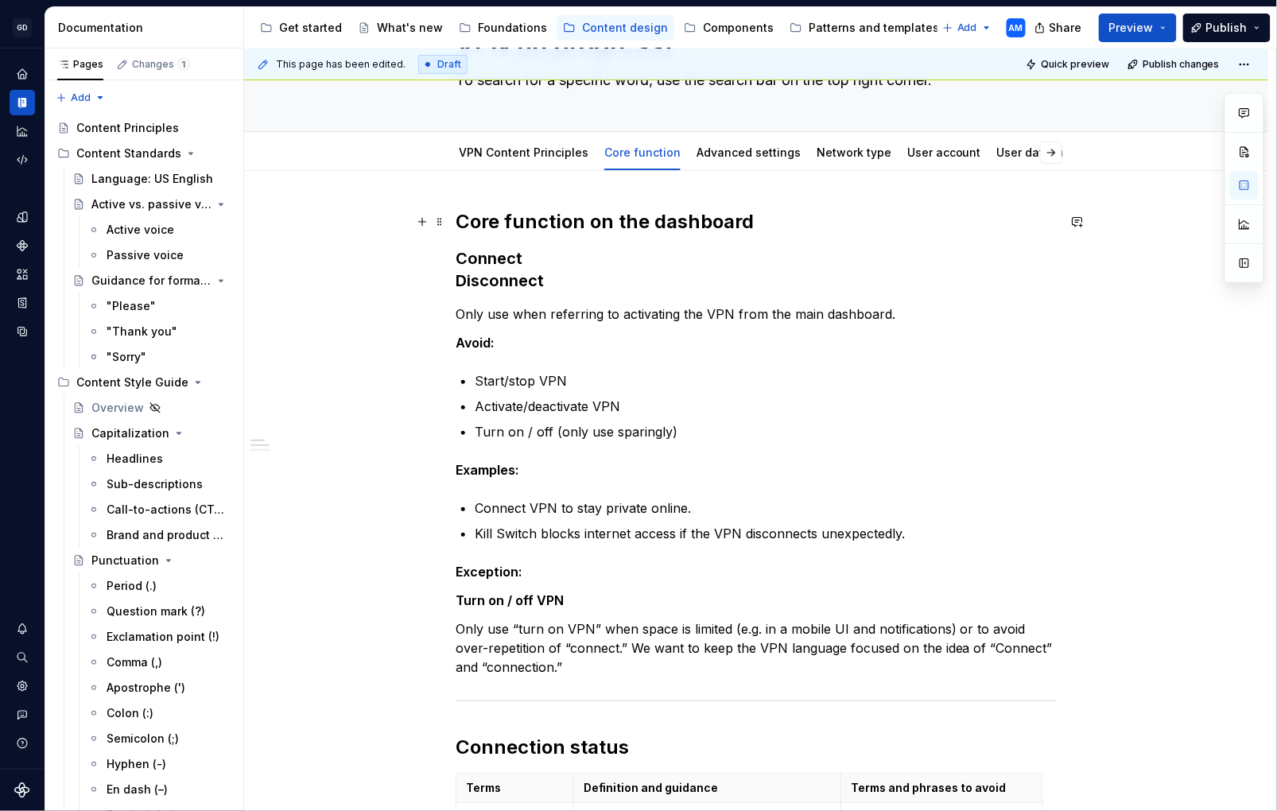
click at [588, 220] on h2 "Core function on the dashboard" at bounding box center [756, 221] width 601 height 25
click at [591, 223] on h2 "Core function on the dashboard" at bounding box center [756, 221] width 601 height 25
click at [591, 222] on h2 "Core function on the dashboard" at bounding box center [756, 221] width 601 height 25
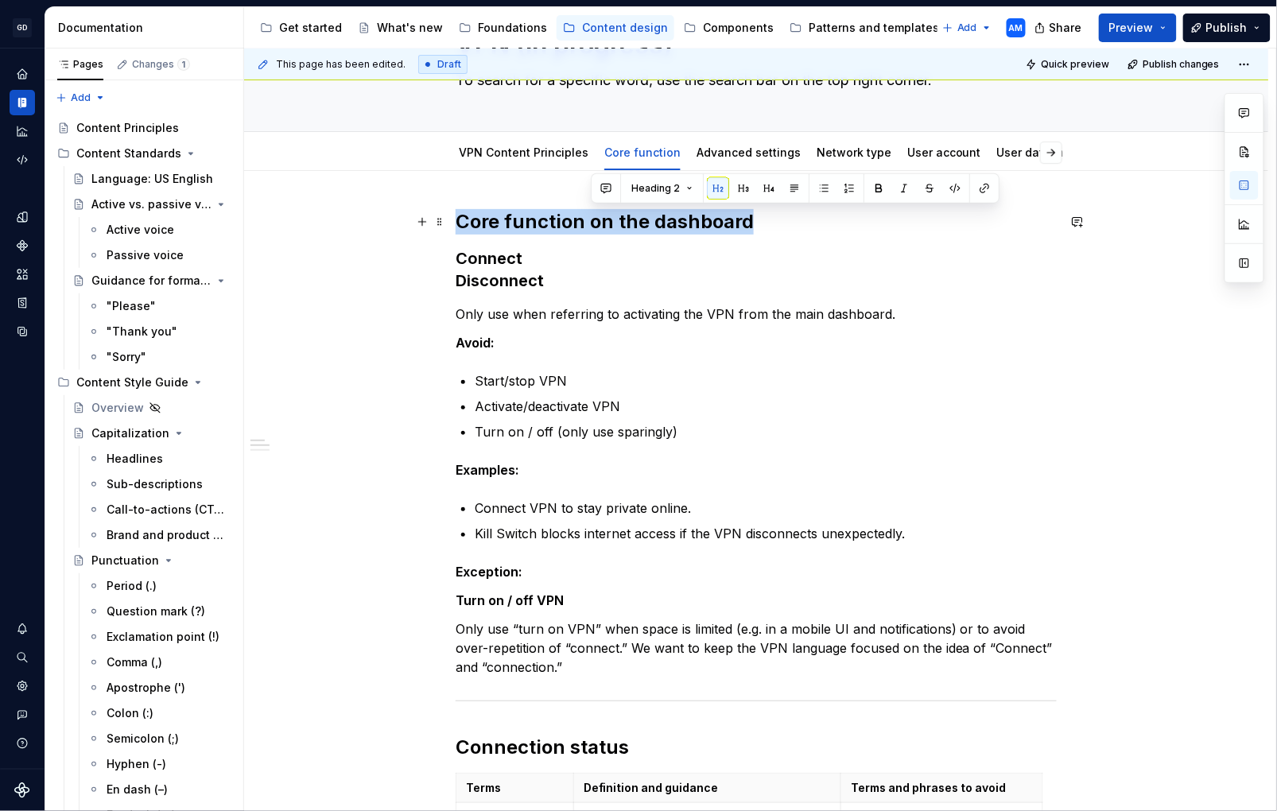
click at [591, 222] on h2 "Core function on the dashboard" at bounding box center [756, 221] width 601 height 25
click at [554, 190] on button "Heading 2" at bounding box center [532, 188] width 76 height 22
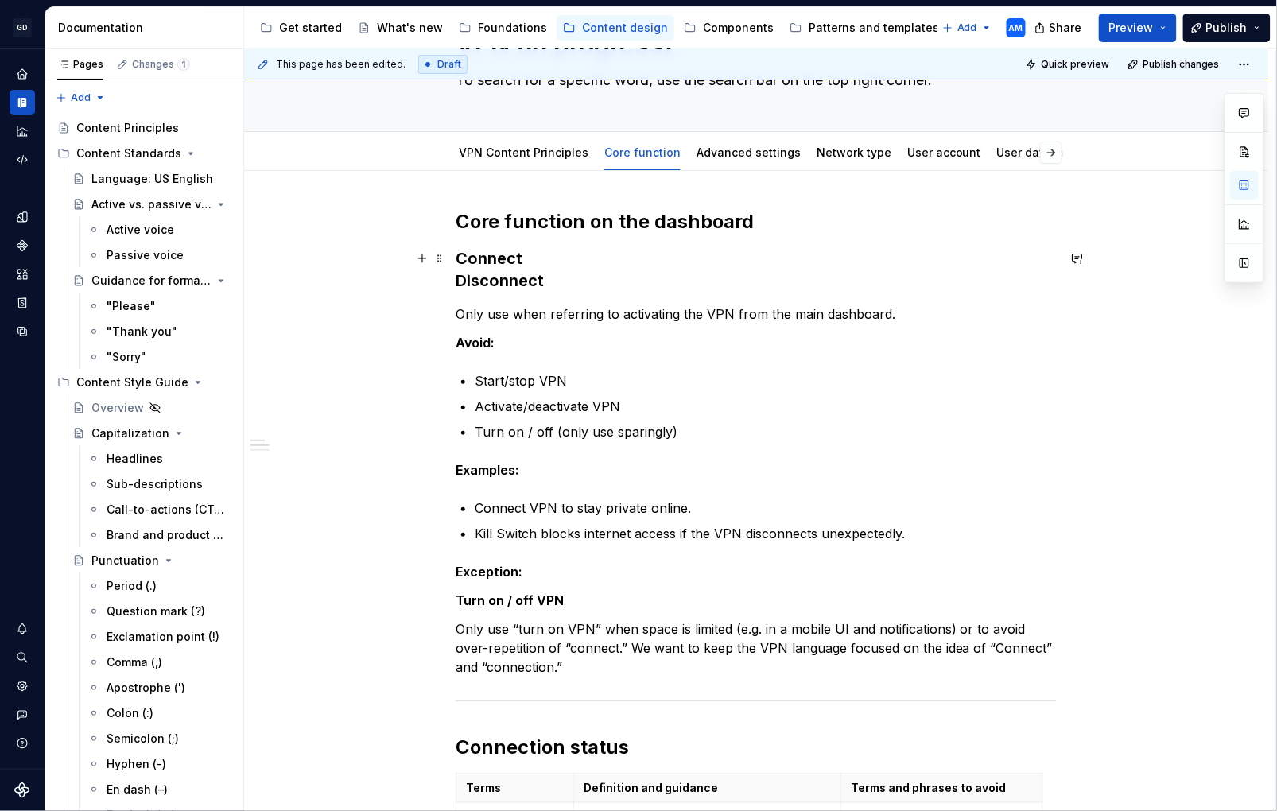
click at [781, 266] on h3 "Connect Disconnect" at bounding box center [756, 269] width 601 height 45
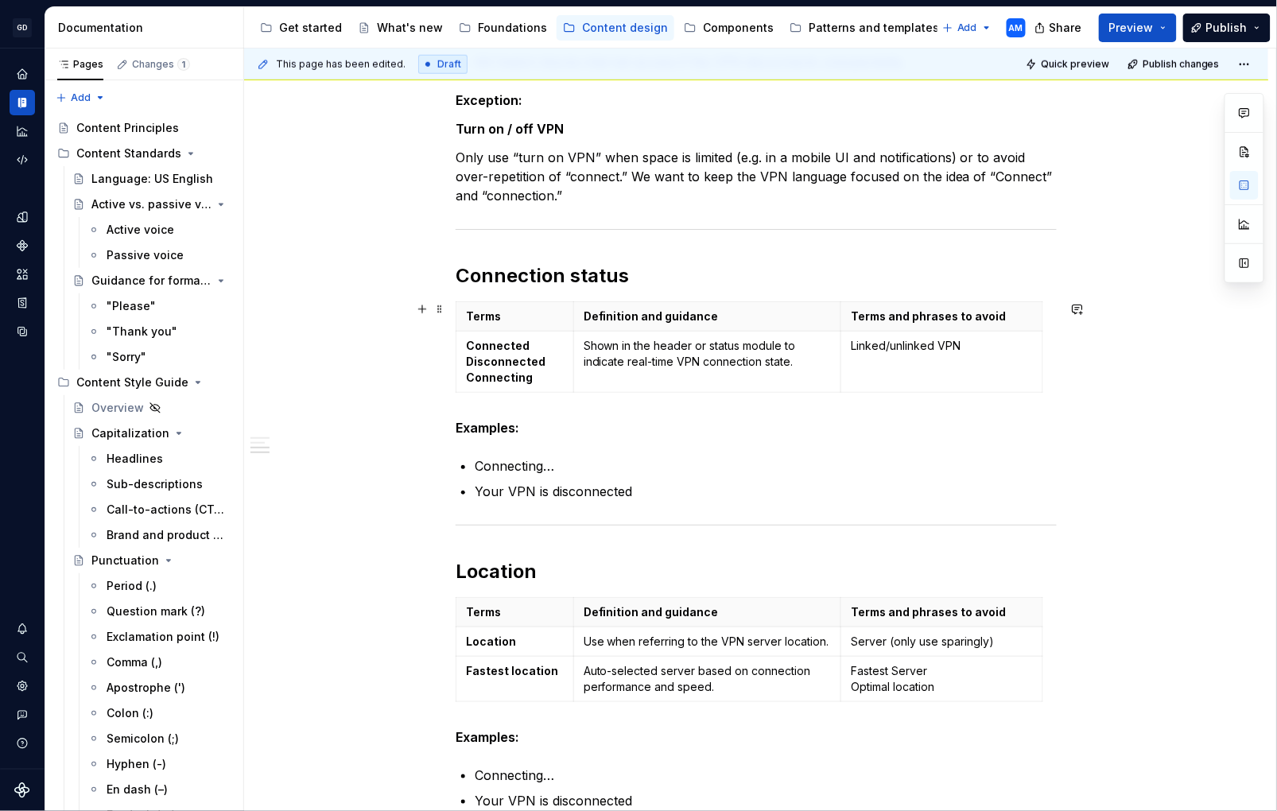
scroll to position [598, 0]
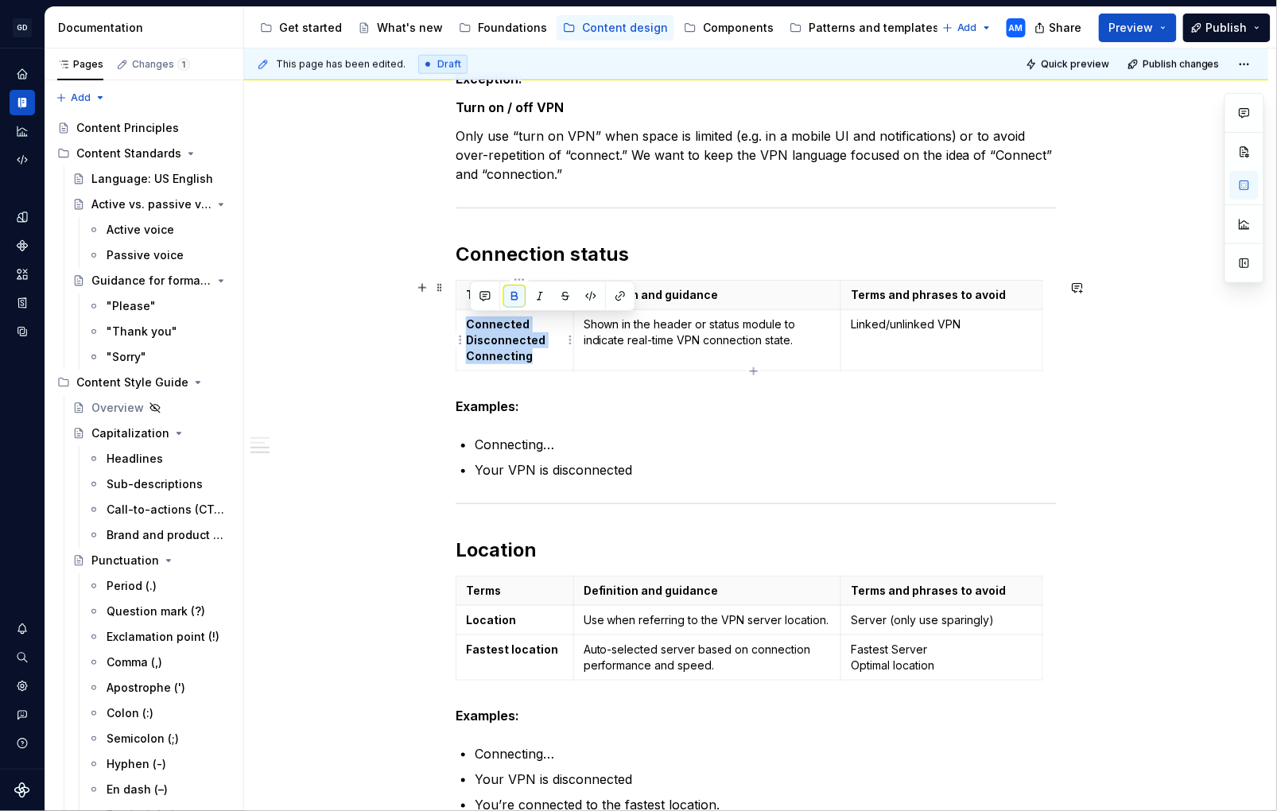
drag, startPoint x: 498, startPoint y: 344, endPoint x: 469, endPoint y: 322, distance: 35.8
click at [469, 322] on p "Connected Disconnected Connecting" at bounding box center [515, 341] width 98 height 48
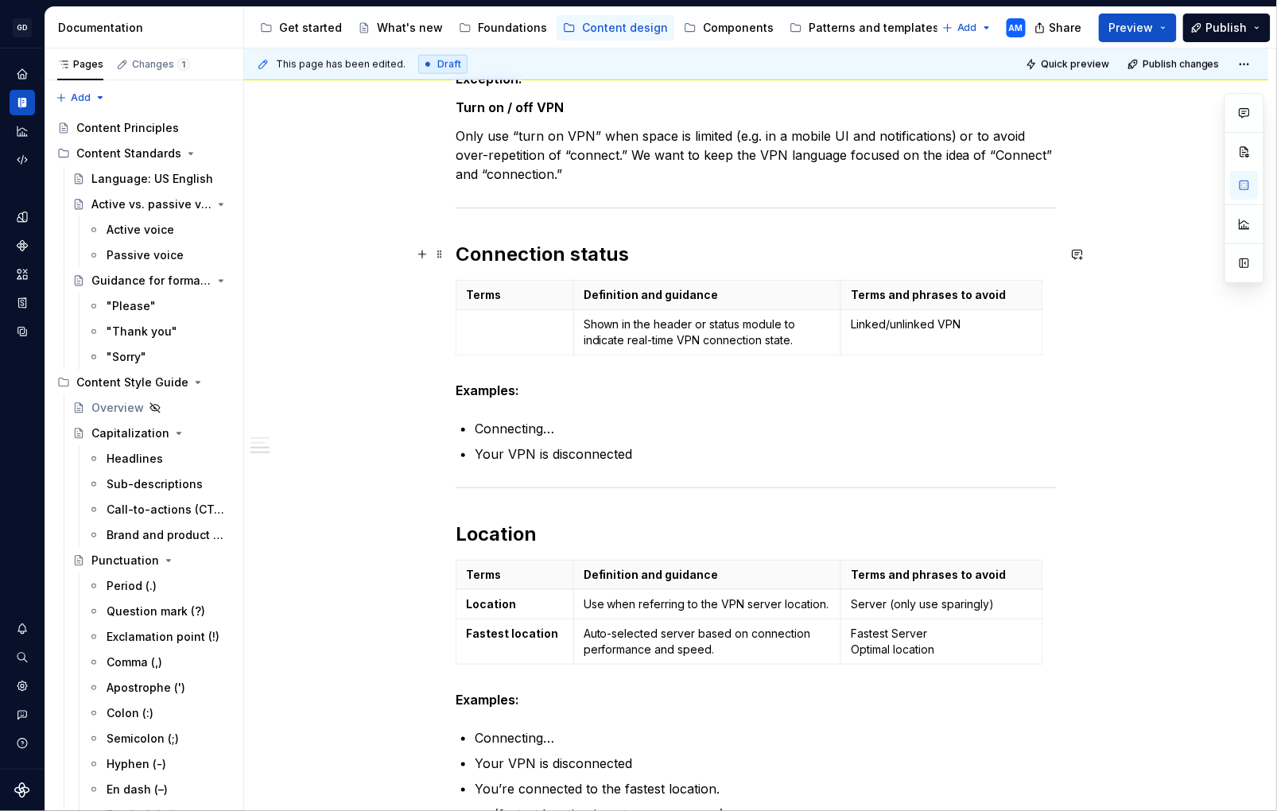
click at [636, 253] on h2 "Connection status" at bounding box center [756, 254] width 601 height 25
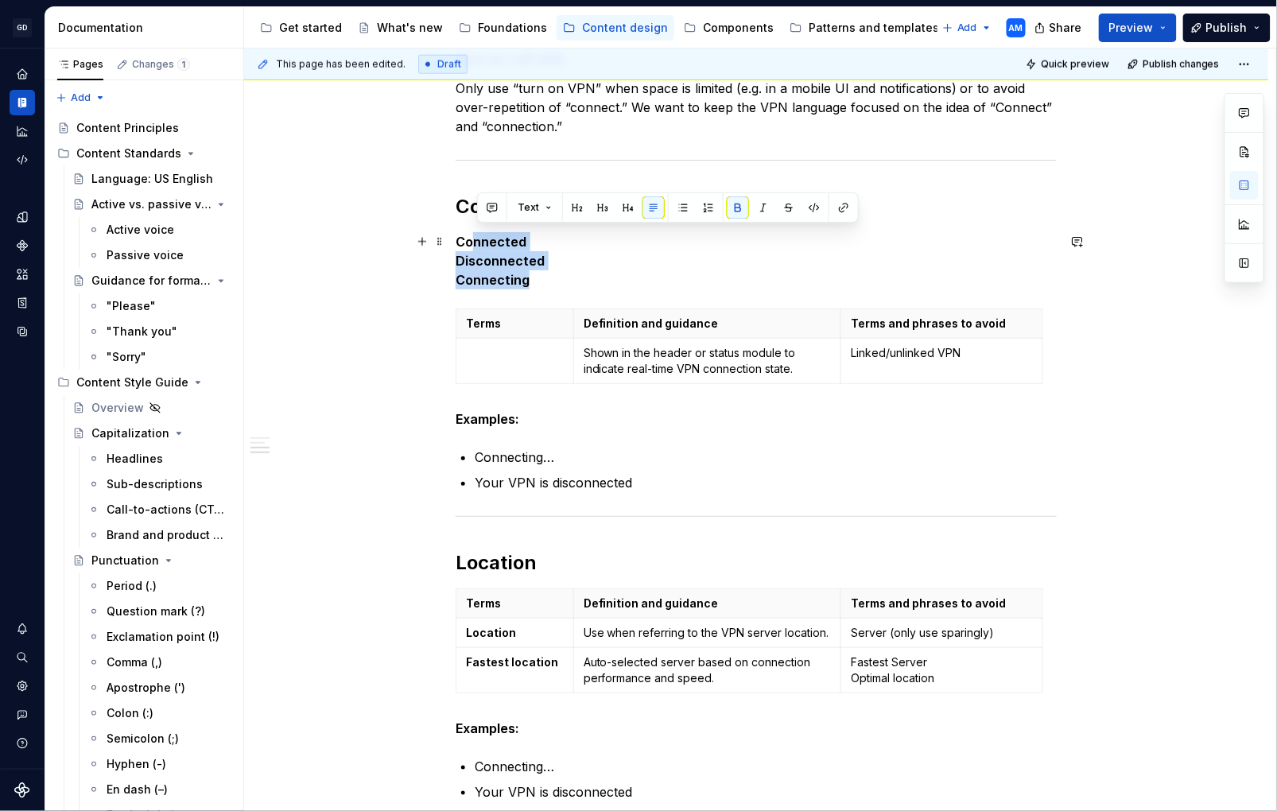
scroll to position [652, 0]
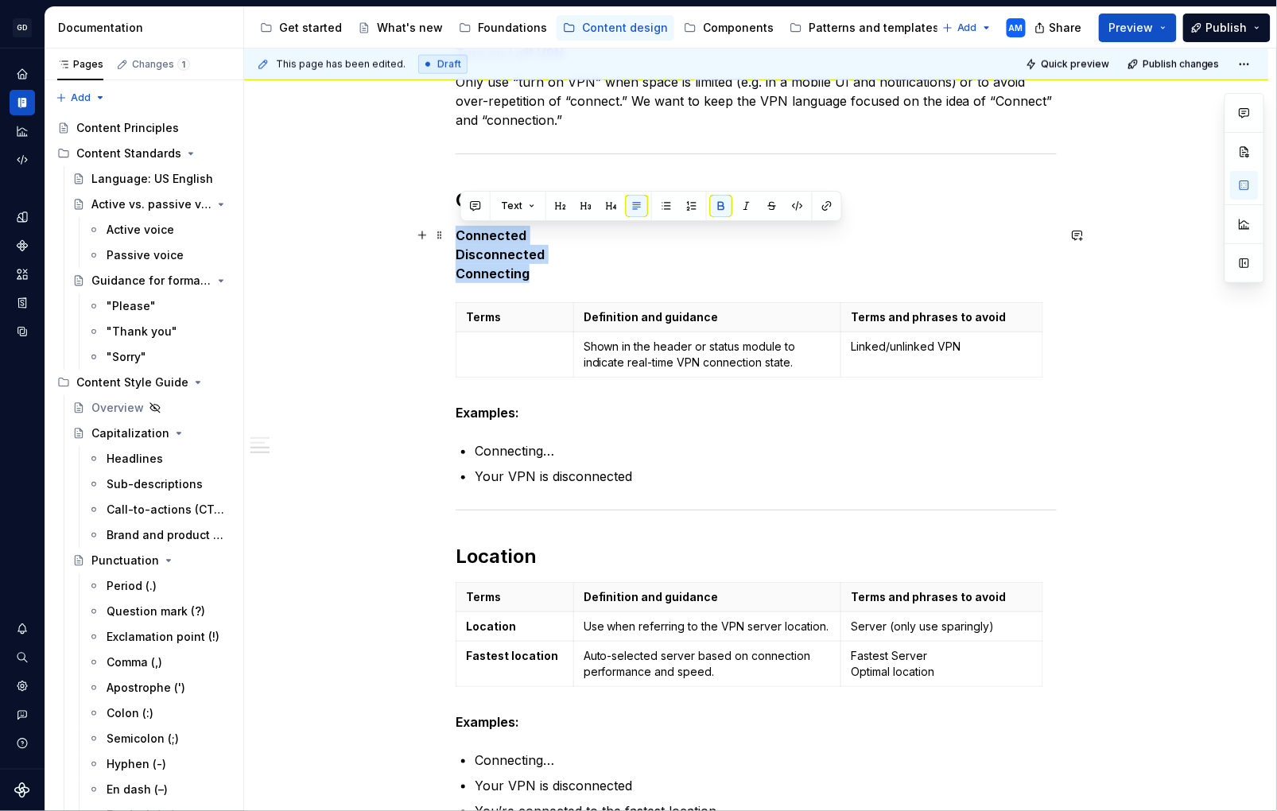
drag, startPoint x: 546, startPoint y: 276, endPoint x: 525, endPoint y: 229, distance: 51.3
click at [458, 243] on div "Core function on the dashboard Connect Disconnect Only use when referring to ac…" at bounding box center [756, 428] width 1025 height 1609
click at [584, 205] on button "button" at bounding box center [586, 206] width 22 height 22
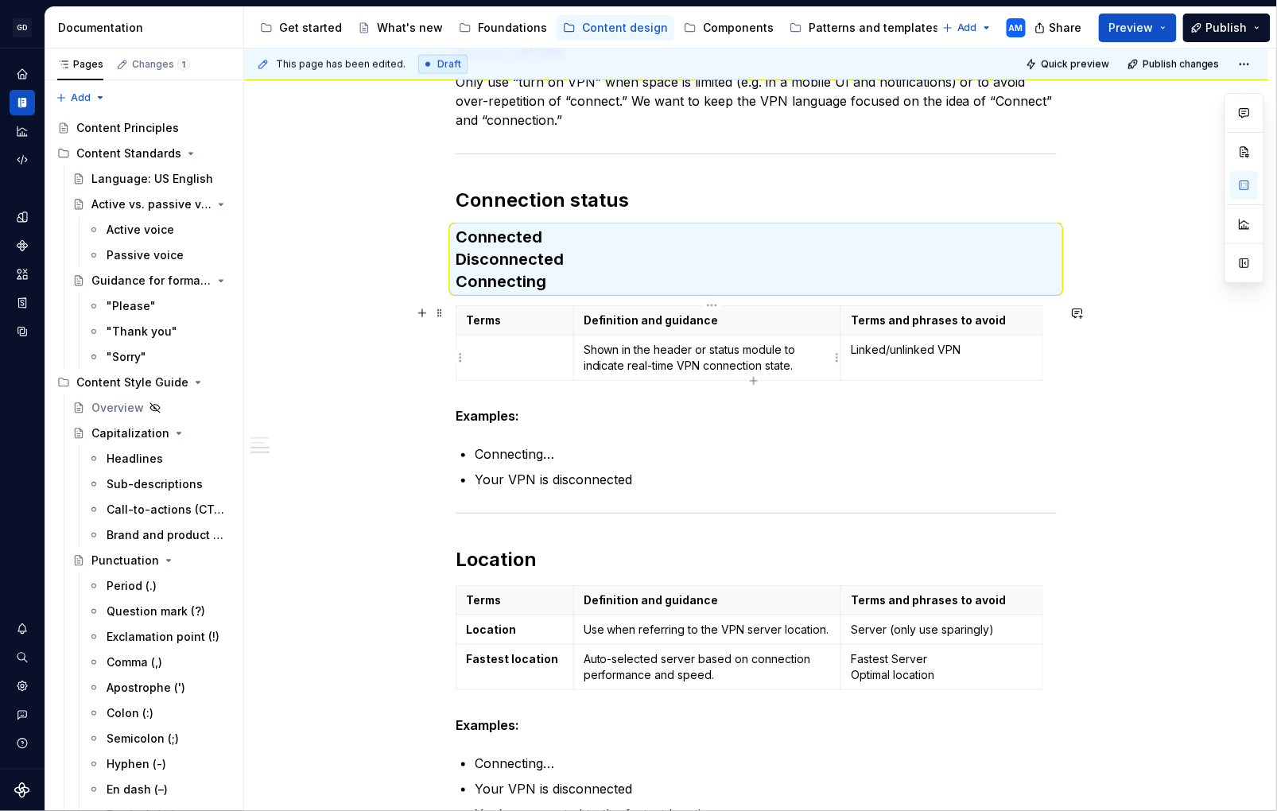
drag, startPoint x: 795, startPoint y: 371, endPoint x: 777, endPoint y: 373, distance: 18.5
click at [795, 371] on p "Shown in the header or status module to indicate real-time VPN connection state." at bounding box center [708, 358] width 248 height 32
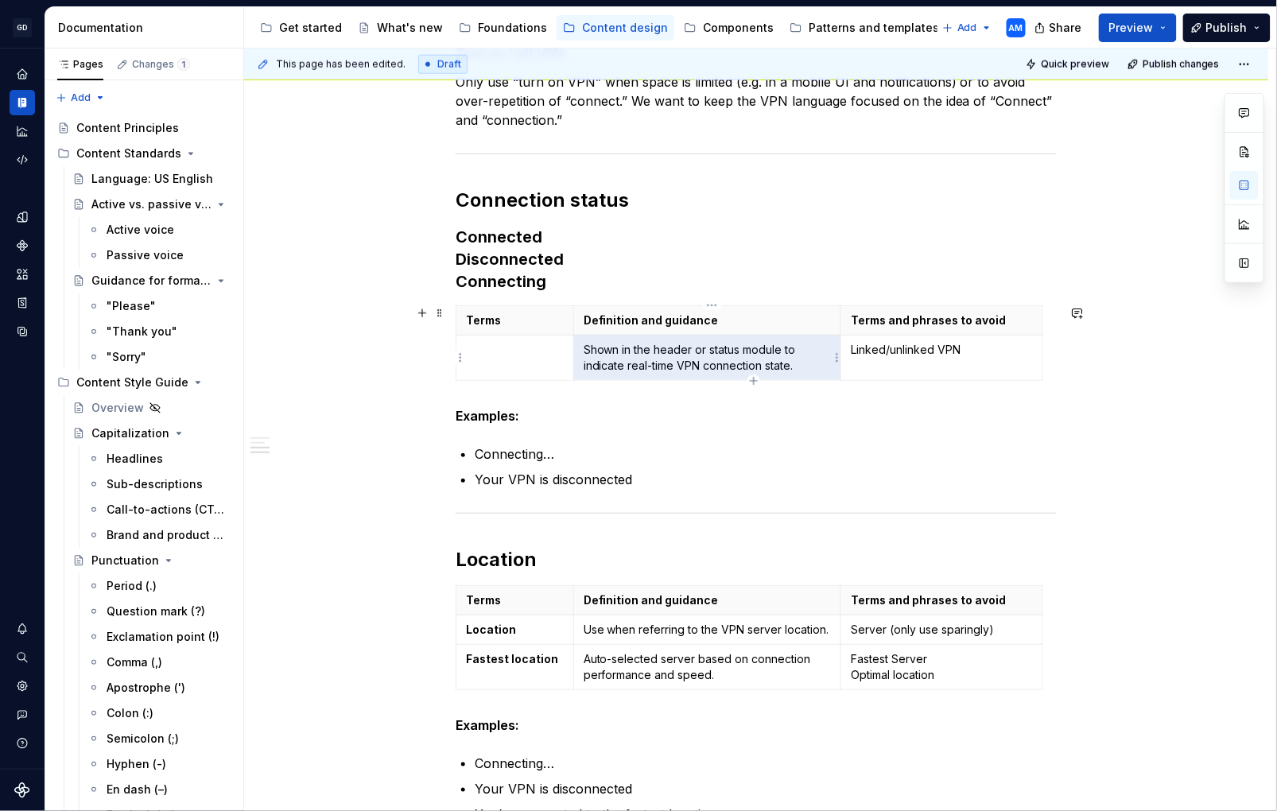
drag, startPoint x: 668, startPoint y: 356, endPoint x: 647, endPoint y: 364, distance: 23.2
click at [634, 365] on p "Shown in the header or status module to indicate real-time VPN connection state." at bounding box center [708, 358] width 248 height 32
click at [714, 353] on p "Shown in the header or status module to indicate real-time VPN connection state." at bounding box center [708, 358] width 248 height 32
drag, startPoint x: 801, startPoint y: 367, endPoint x: 593, endPoint y: 348, distance: 208.5
click at [589, 348] on p "Shown in the header or status module to indicate real-time VPN connection state." at bounding box center [708, 358] width 248 height 32
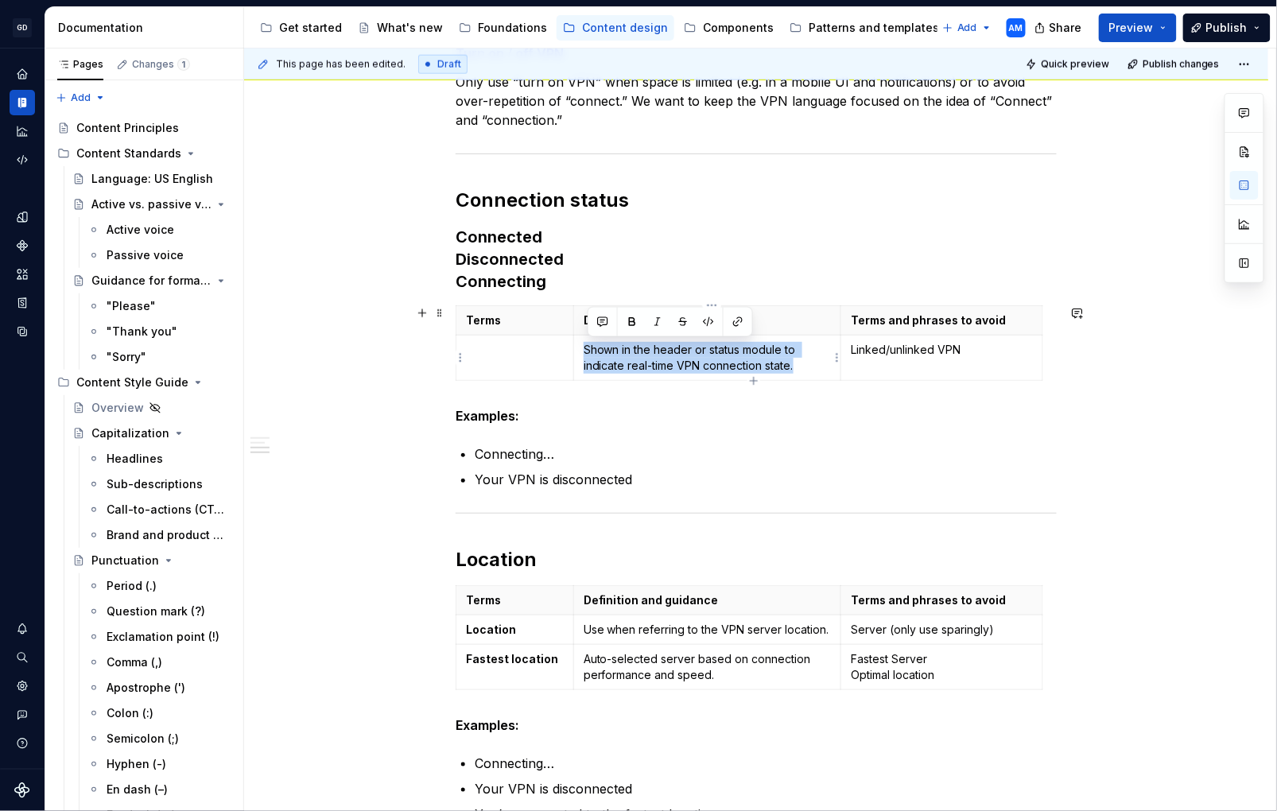
copy p "Shown in the header or status module to indicate real-time VPN connection state."
click at [573, 290] on h3 "Connected Disconnected Connecting" at bounding box center [756, 259] width 601 height 67
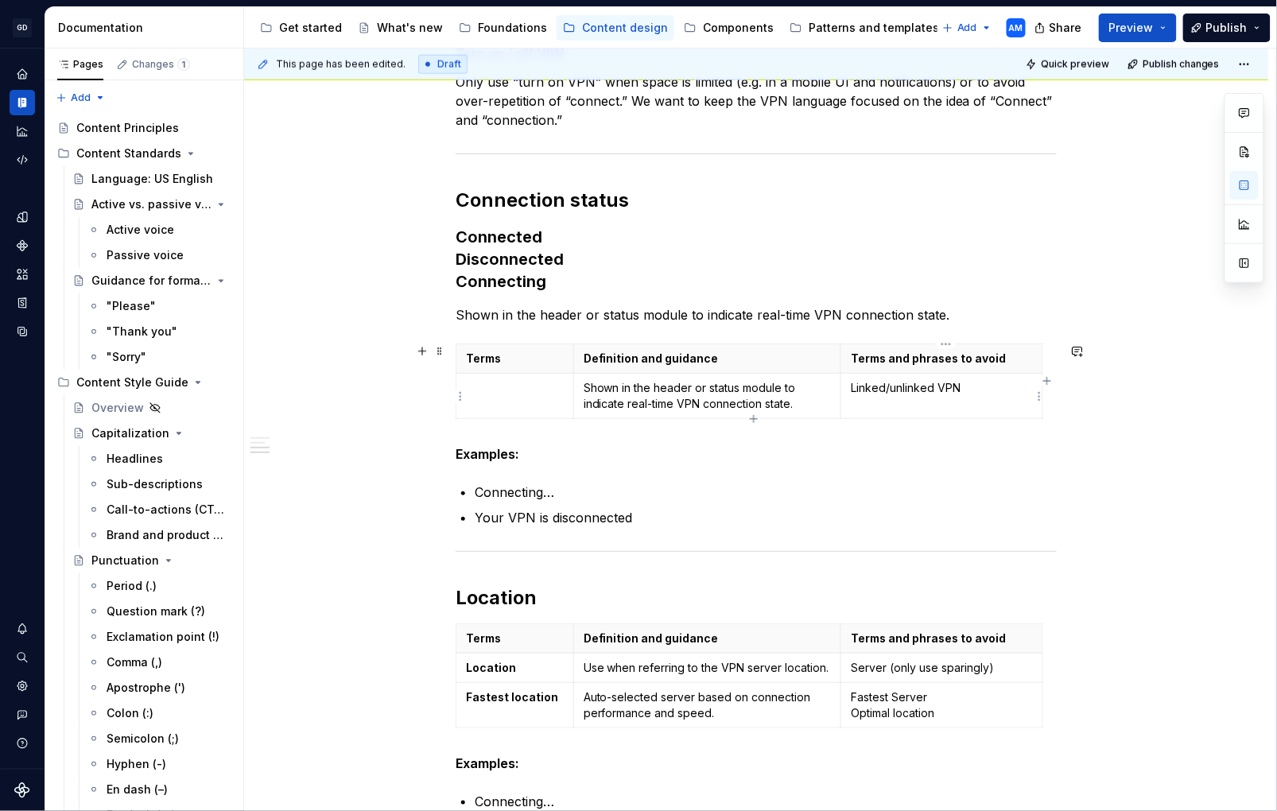
click at [940, 391] on p "Linked/unlinked VPN" at bounding box center [942, 388] width 182 height 16
drag, startPoint x: 974, startPoint y: 387, endPoint x: 850, endPoint y: 386, distance: 123.3
click at [850, 386] on td "Linked/unlinked VPN" at bounding box center [943, 396] width 202 height 45
copy p "Linked/unlinked VPN"
click at [469, 461] on p "Examples:" at bounding box center [756, 454] width 601 height 19
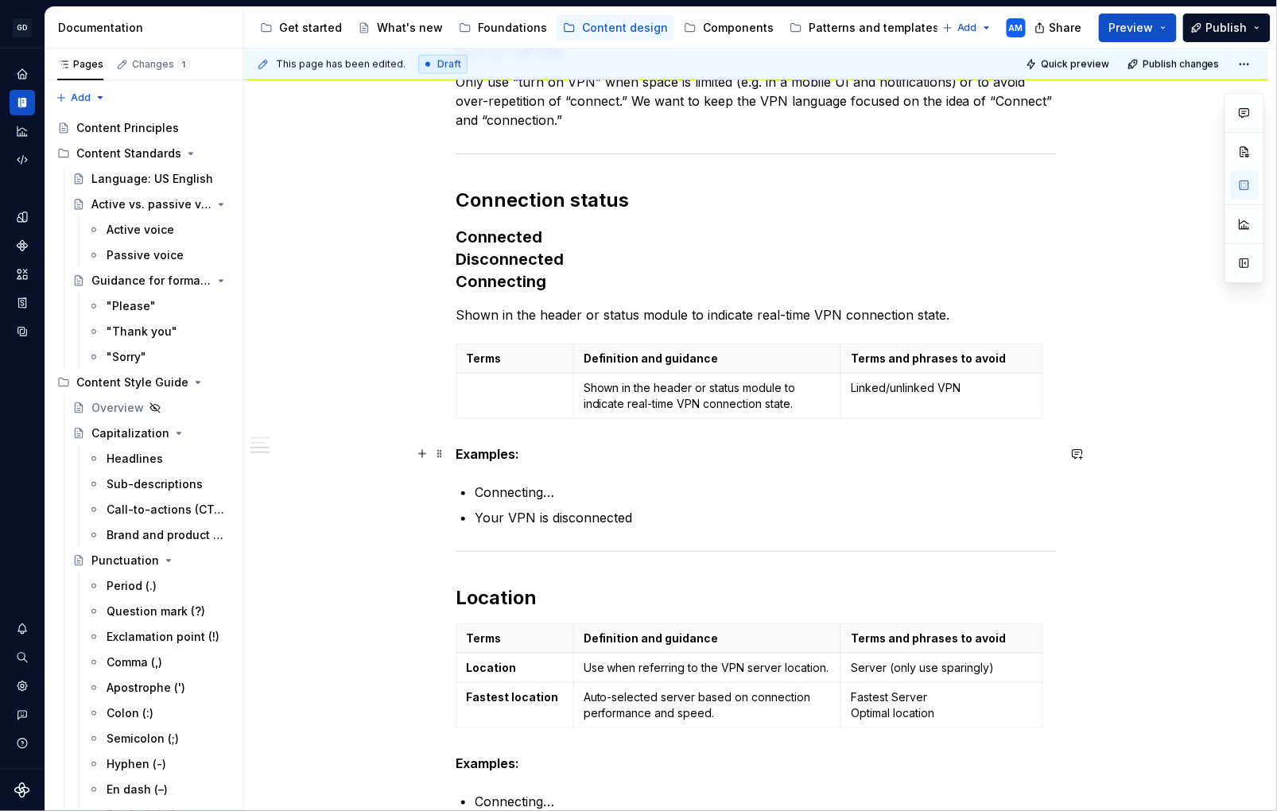
click at [461, 456] on strong "Examples:" at bounding box center [488, 454] width 64 height 16
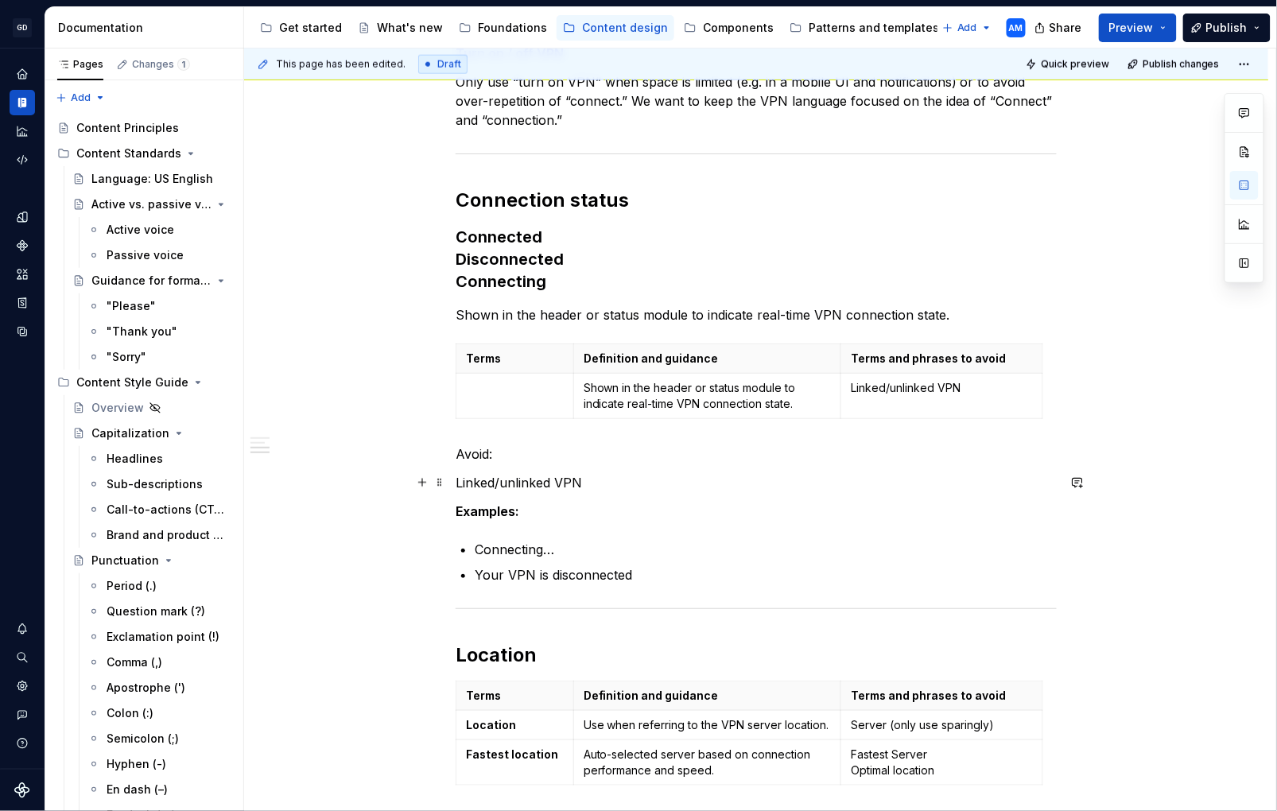
click at [460, 485] on p "Linked/unlinked VPN" at bounding box center [756, 482] width 601 height 19
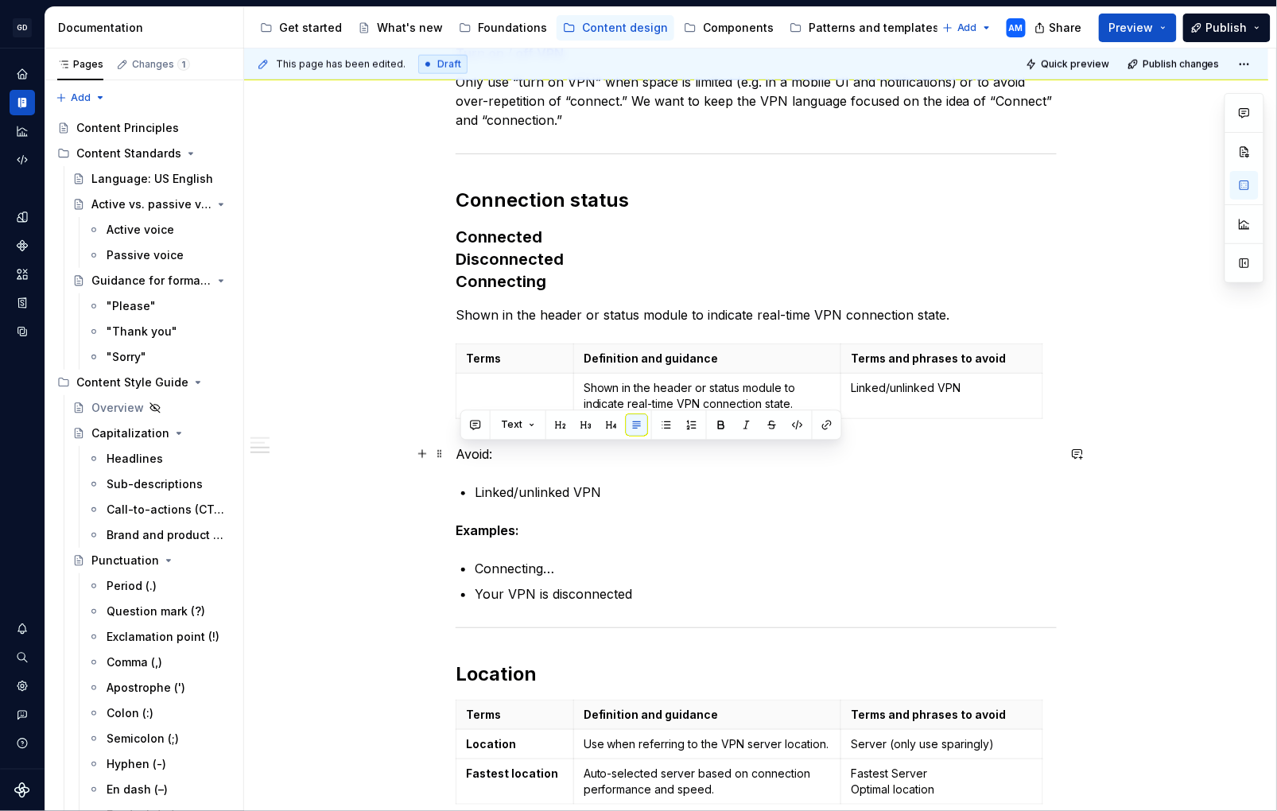
drag, startPoint x: 500, startPoint y: 446, endPoint x: 456, endPoint y: 449, distance: 43.9
click at [456, 449] on div "Core function on the dashboard Connect Disconnect Only use when referring to ac…" at bounding box center [756, 487] width 1025 height 1727
click at [731, 496] on p "Linked/unlinked VPN" at bounding box center [766, 492] width 582 height 19
click at [446, 355] on span at bounding box center [440, 351] width 13 height 22
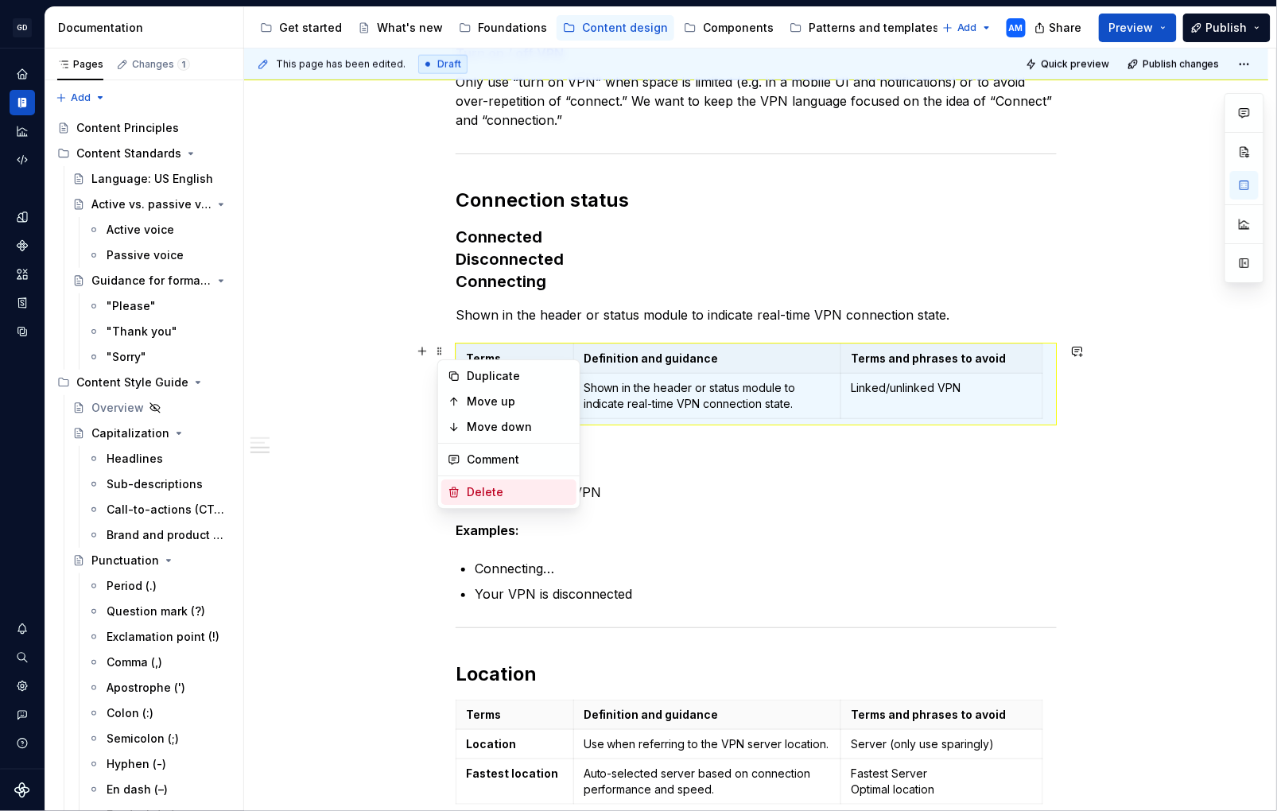
click at [496, 492] on div "Delete" at bounding box center [518, 492] width 103 height 16
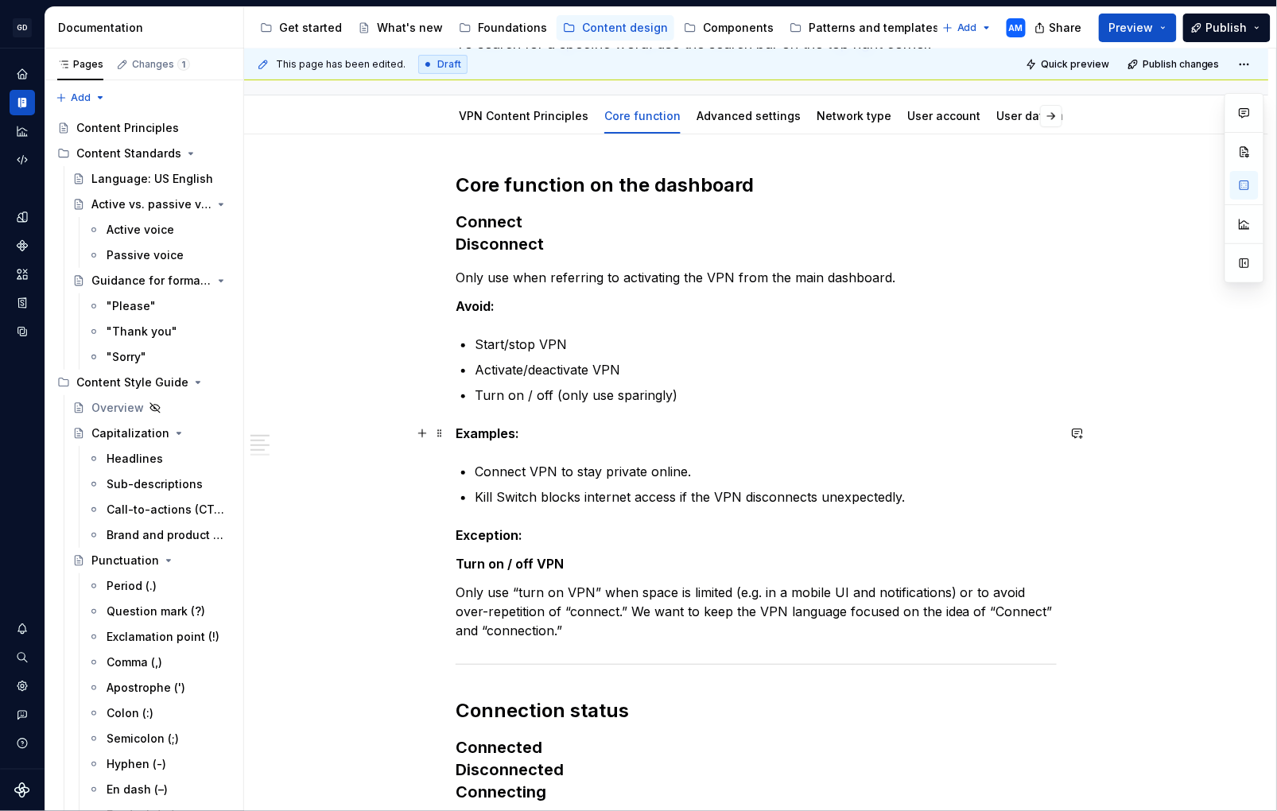
scroll to position [110, 0]
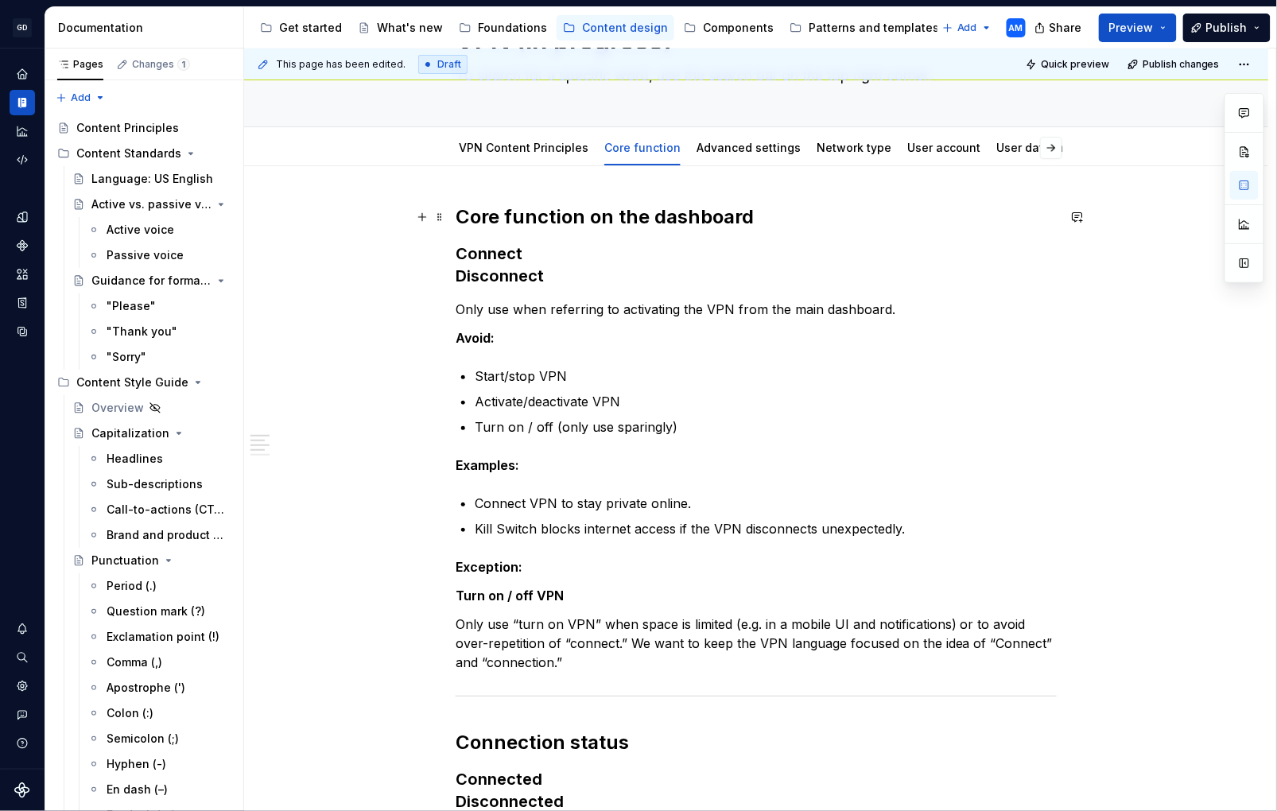
click at [535, 220] on h2 "Core function on the dashboard" at bounding box center [756, 216] width 601 height 25
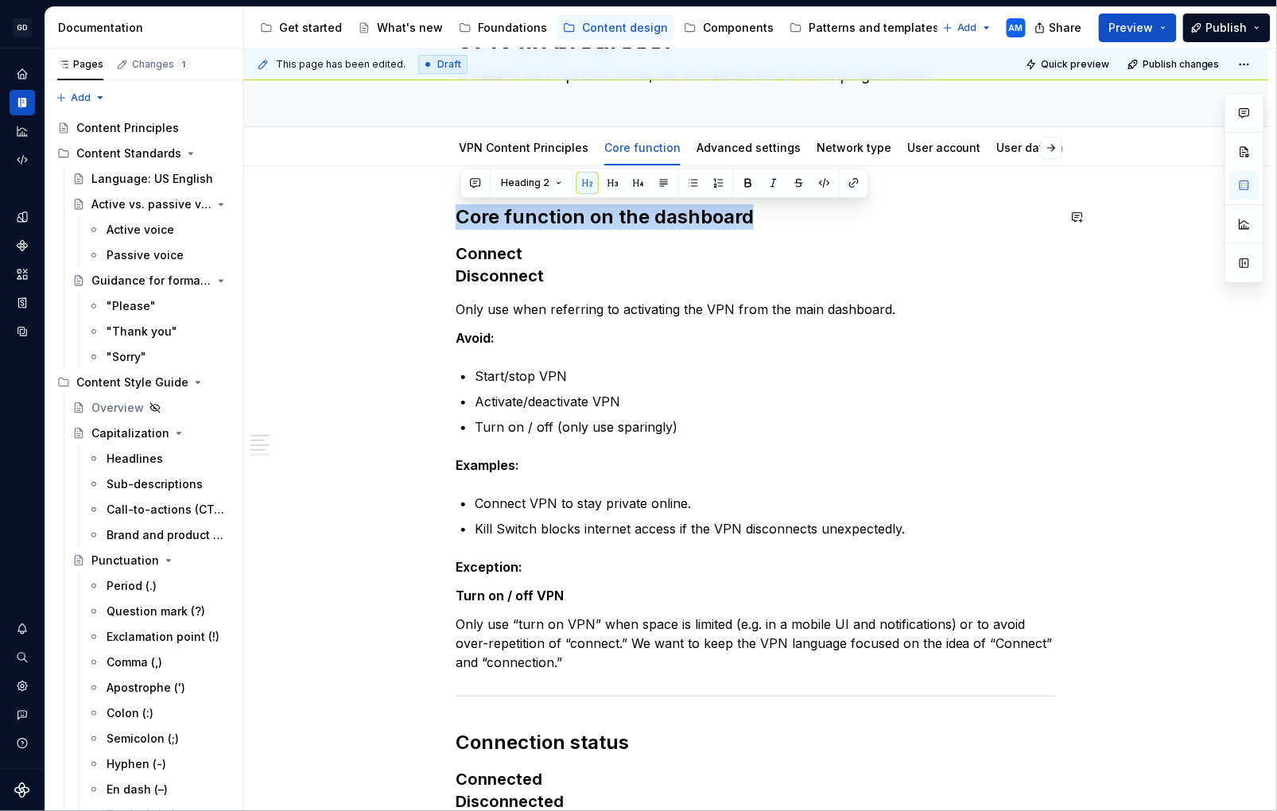
drag, startPoint x: 509, startPoint y: 208, endPoint x: 631, endPoint y: 203, distance: 121.8
click at [731, 274] on h3 "Connect Disconnect" at bounding box center [756, 265] width 601 height 45
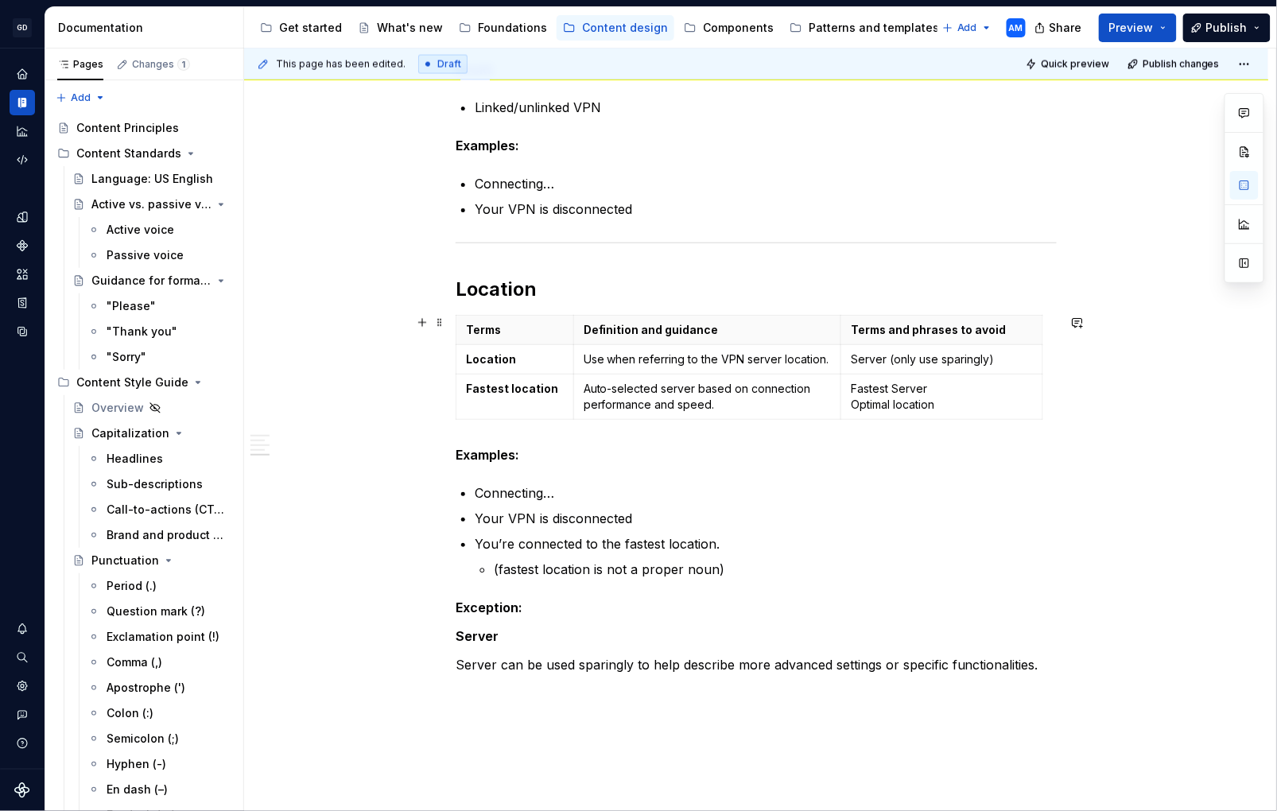
scroll to position [927, 0]
click at [548, 287] on h2 "Location" at bounding box center [756, 288] width 601 height 25
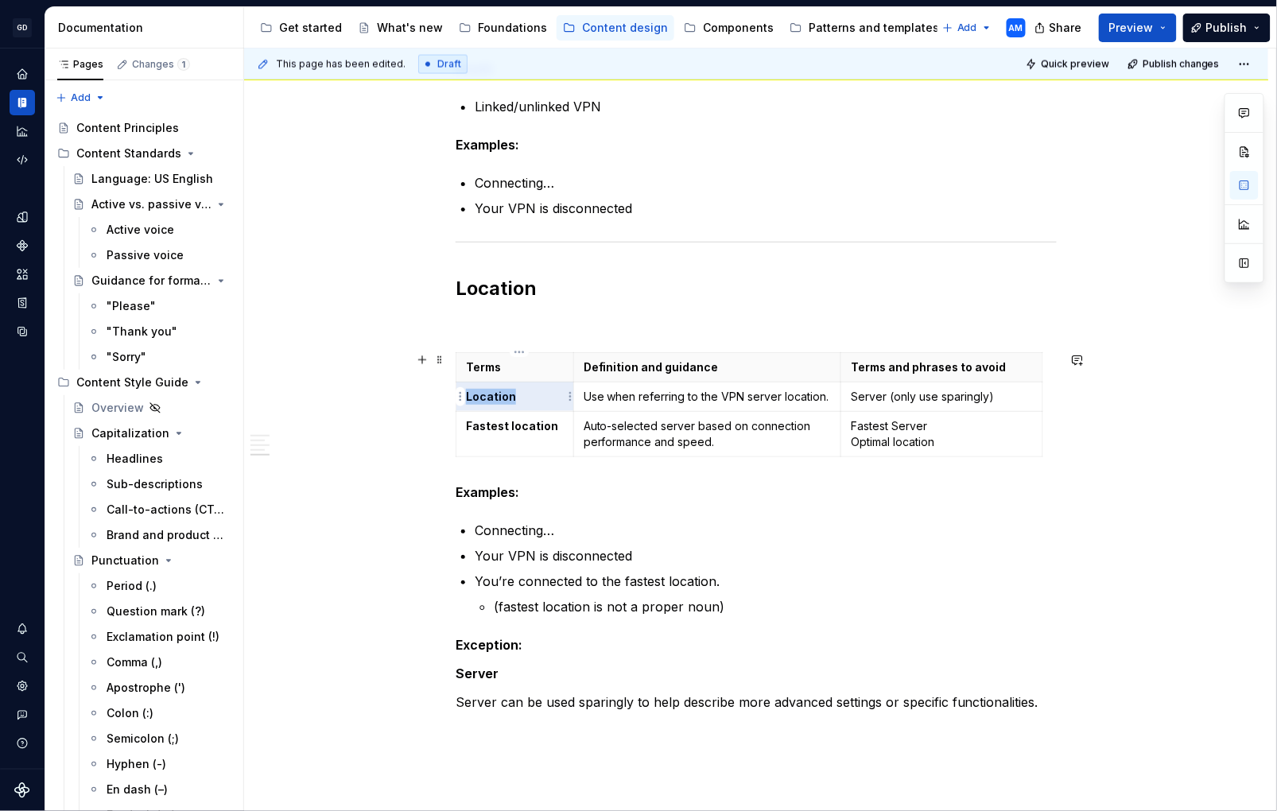
drag, startPoint x: 522, startPoint y: 395, endPoint x: 469, endPoint y: 397, distance: 53.3
click at [469, 397] on td "Location" at bounding box center [516, 397] width 118 height 29
click at [502, 322] on p at bounding box center [756, 323] width 601 height 19
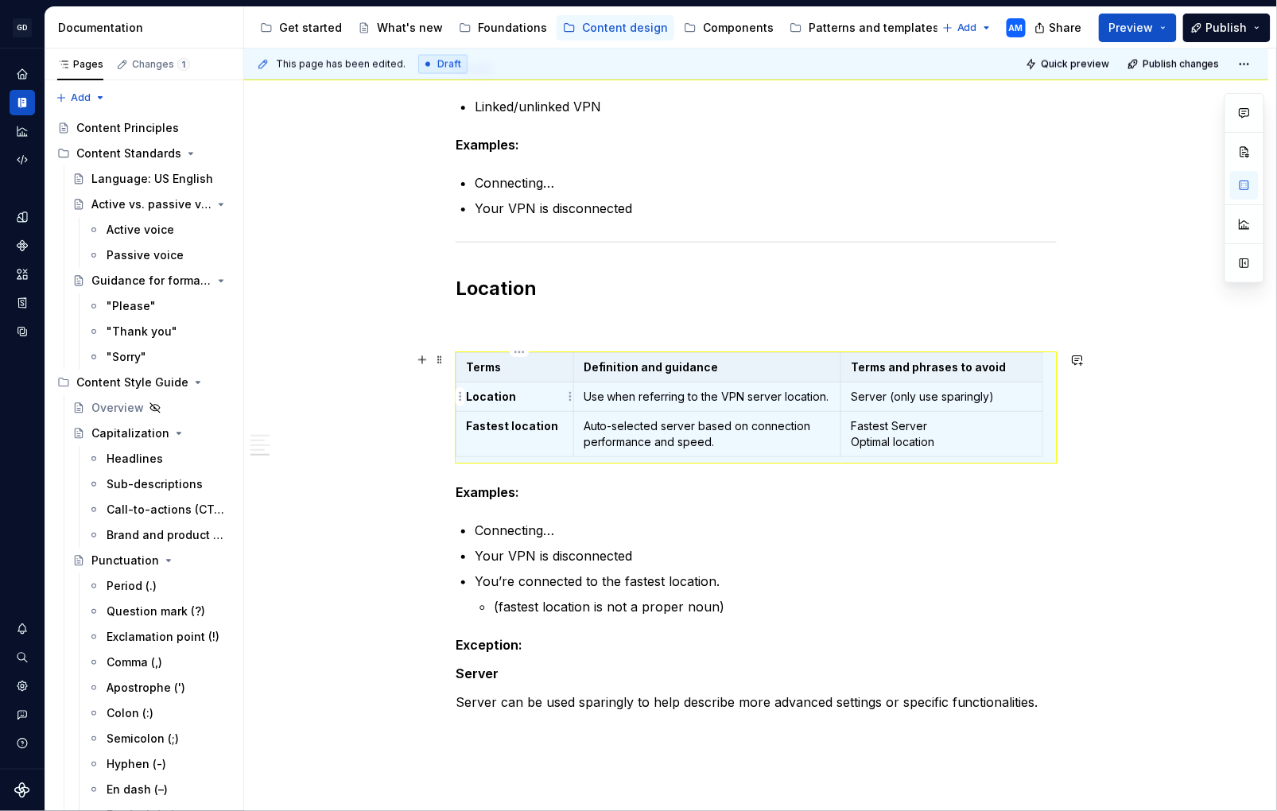
click at [514, 394] on strong "Location" at bounding box center [491, 397] width 50 height 14
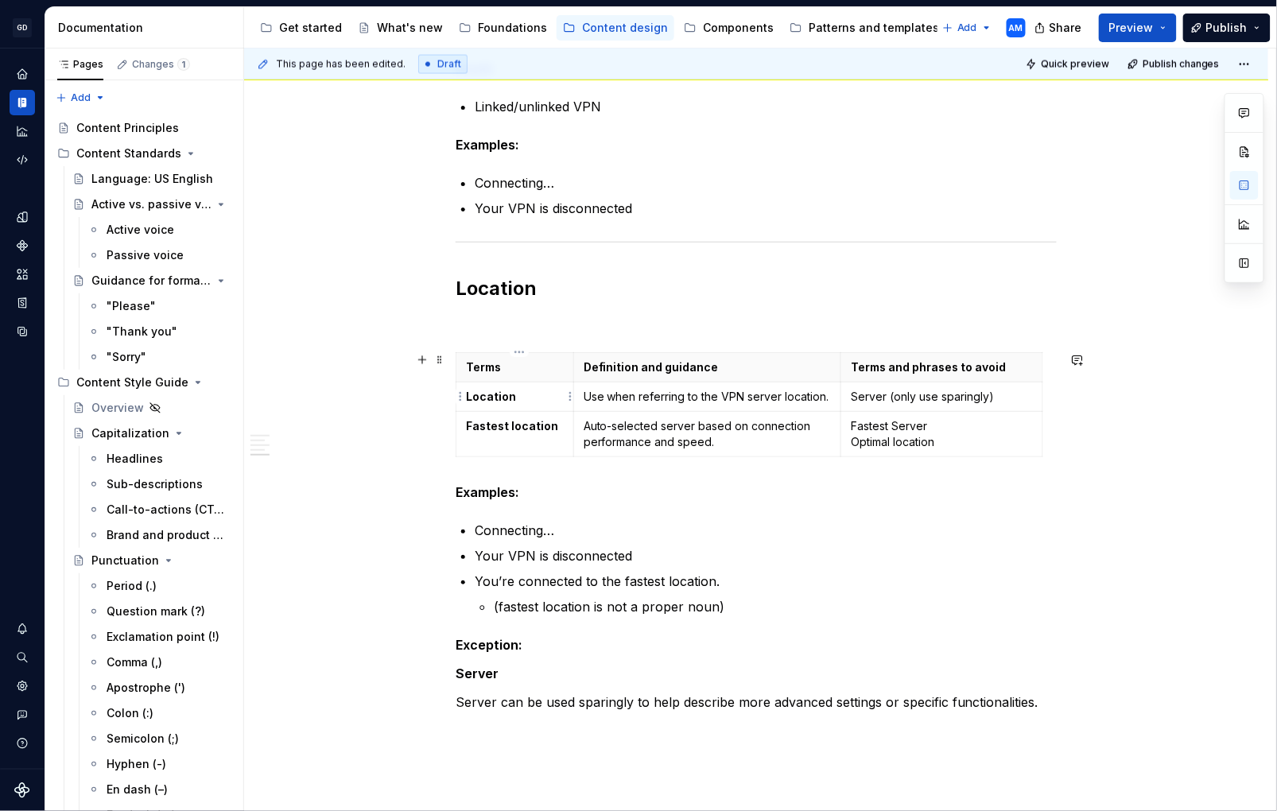
click at [513, 394] on strong "Location" at bounding box center [491, 397] width 50 height 14
click at [497, 397] on strong "Location" at bounding box center [491, 397] width 50 height 14
click at [496, 398] on strong "Location" at bounding box center [491, 397] width 50 height 14
click at [502, 399] on strong "Location" at bounding box center [491, 397] width 50 height 14
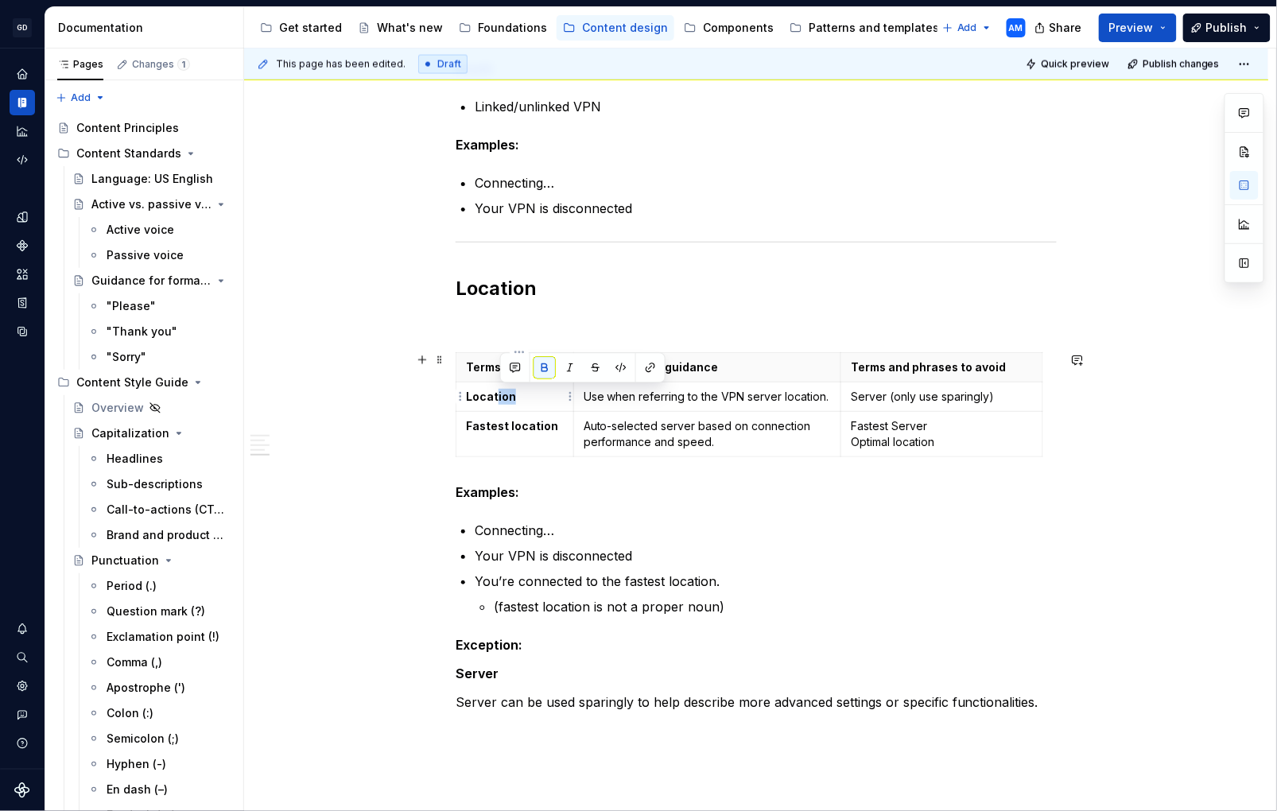
click at [502, 398] on strong "Location" at bounding box center [491, 397] width 50 height 14
click at [510, 398] on strong "Location" at bounding box center [491, 397] width 50 height 14
drag, startPoint x: 485, startPoint y: 399, endPoint x: 469, endPoint y: 399, distance: 15.9
click at [469, 399] on p "Location" at bounding box center [515, 397] width 98 height 16
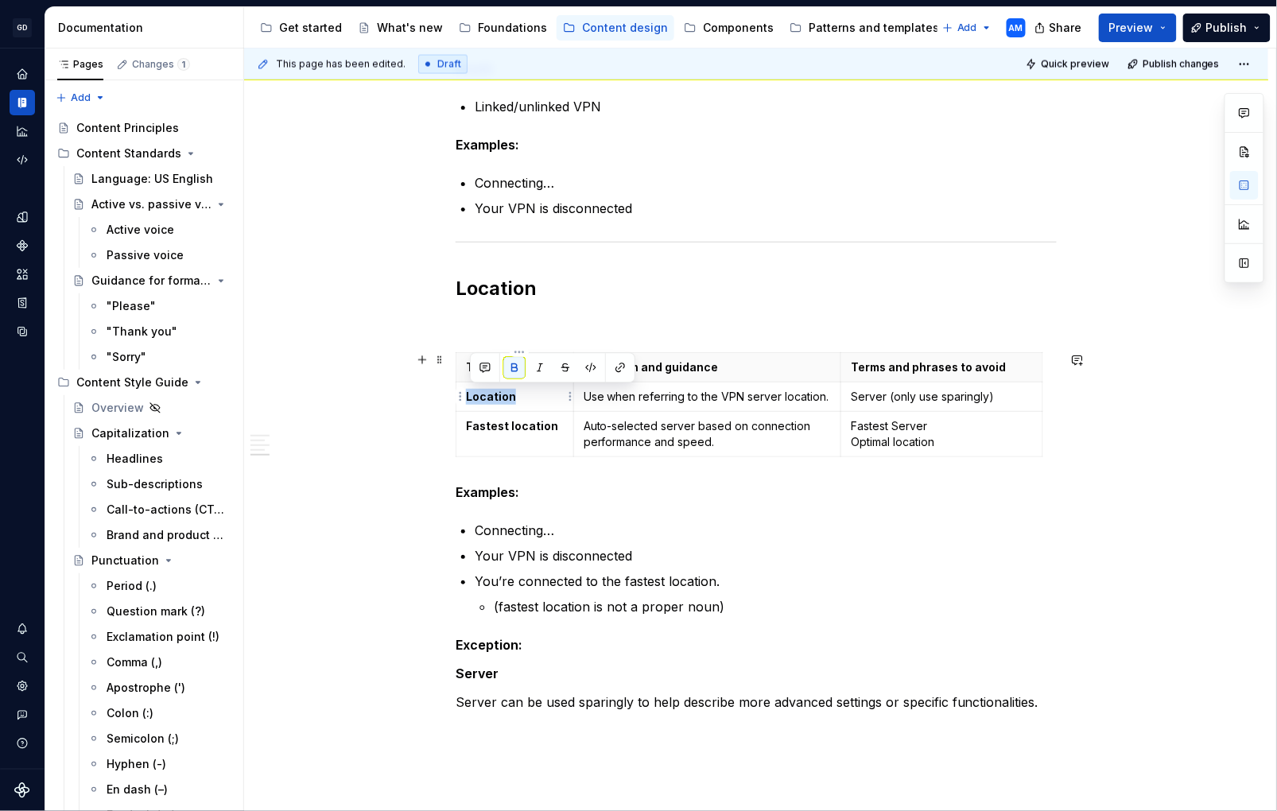
copy strong "Location"
click at [507, 321] on p at bounding box center [756, 323] width 601 height 19
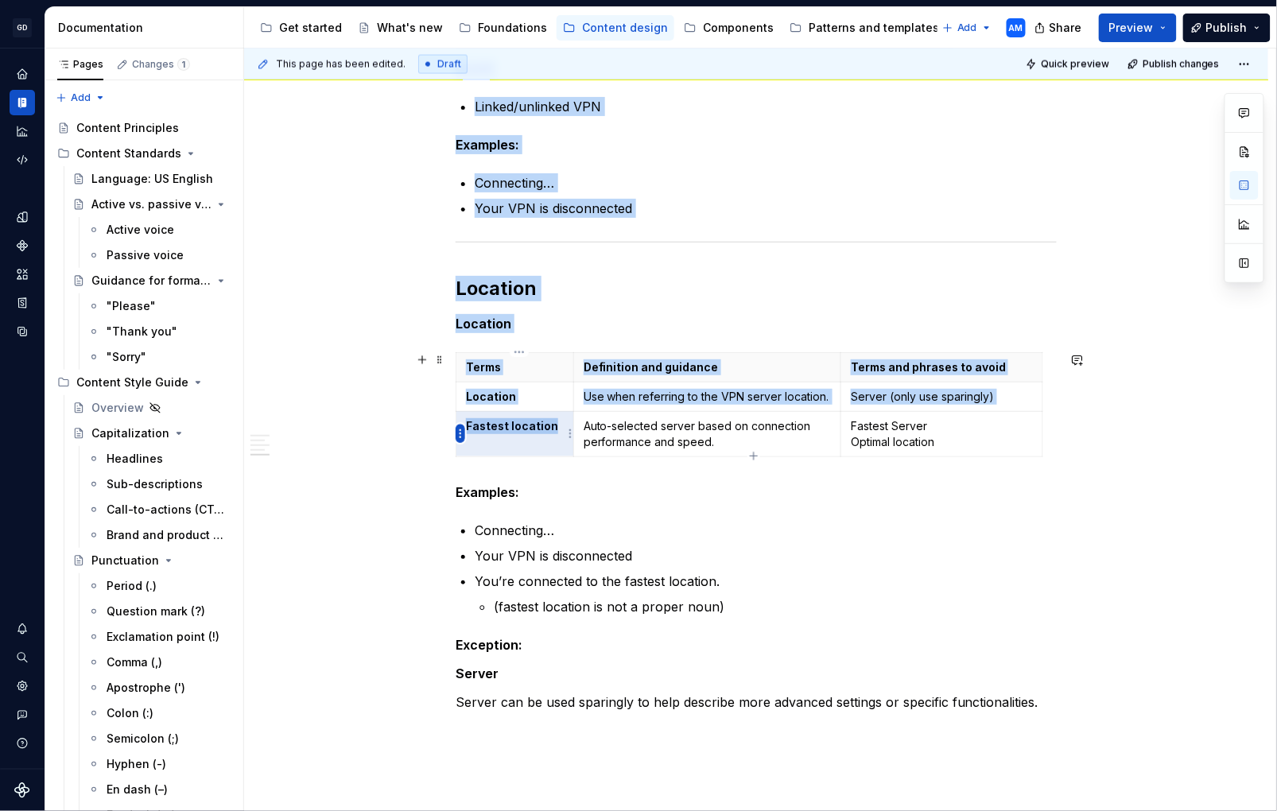
drag, startPoint x: 554, startPoint y: 426, endPoint x: 463, endPoint y: 426, distance: 90.7
click at [463, 426] on body "GD Oxygen AM Design system data Documentation Accessibility guide for tree Page…" at bounding box center [638, 405] width 1277 height 811
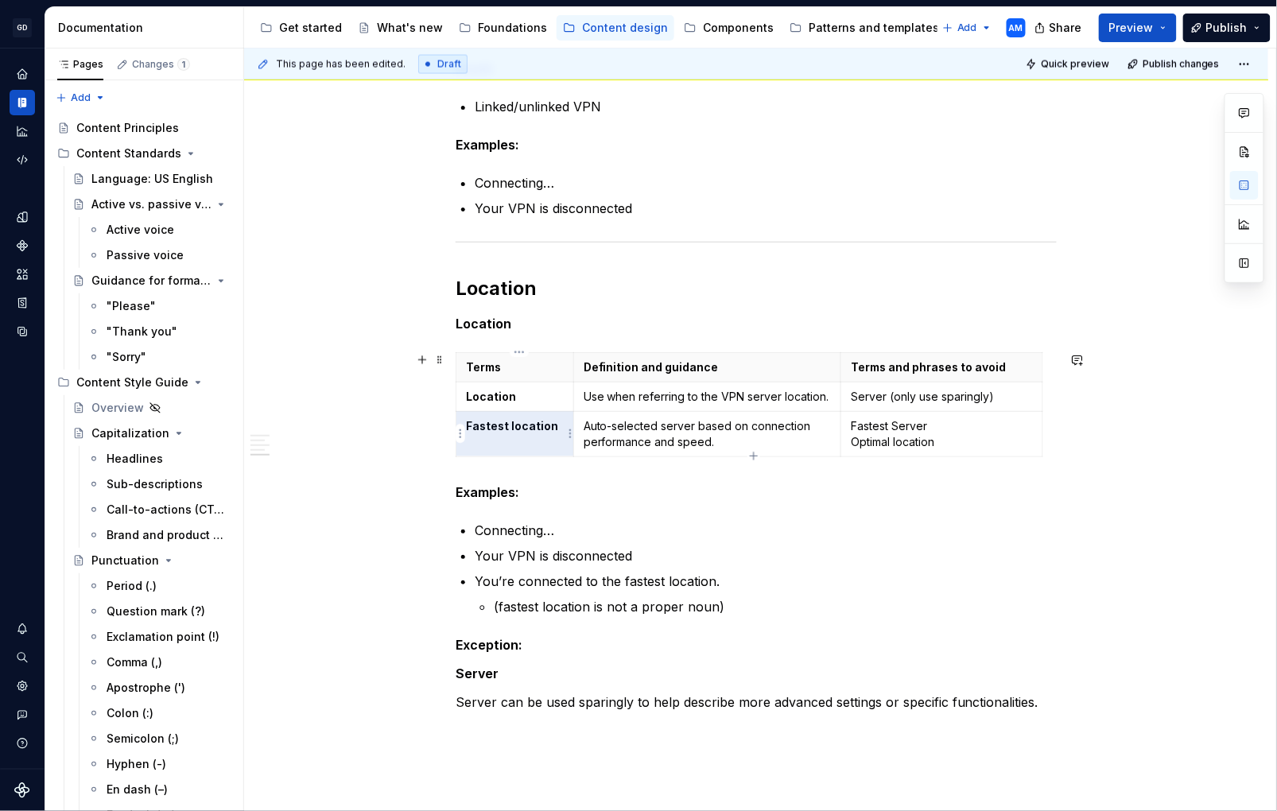
drag, startPoint x: 491, startPoint y: 428, endPoint x: 519, endPoint y: 430, distance: 27.9
click at [492, 428] on strong "Fastest location" at bounding box center [512, 426] width 92 height 14
click at [672, 395] on p "Use when referring to the VPN server location." at bounding box center [708, 397] width 248 height 16
click at [672, 396] on p "Use when referring to the VPN server location." at bounding box center [708, 397] width 248 height 16
click at [671, 397] on p "Use when referring to the VPN server location." at bounding box center [708, 397] width 248 height 16
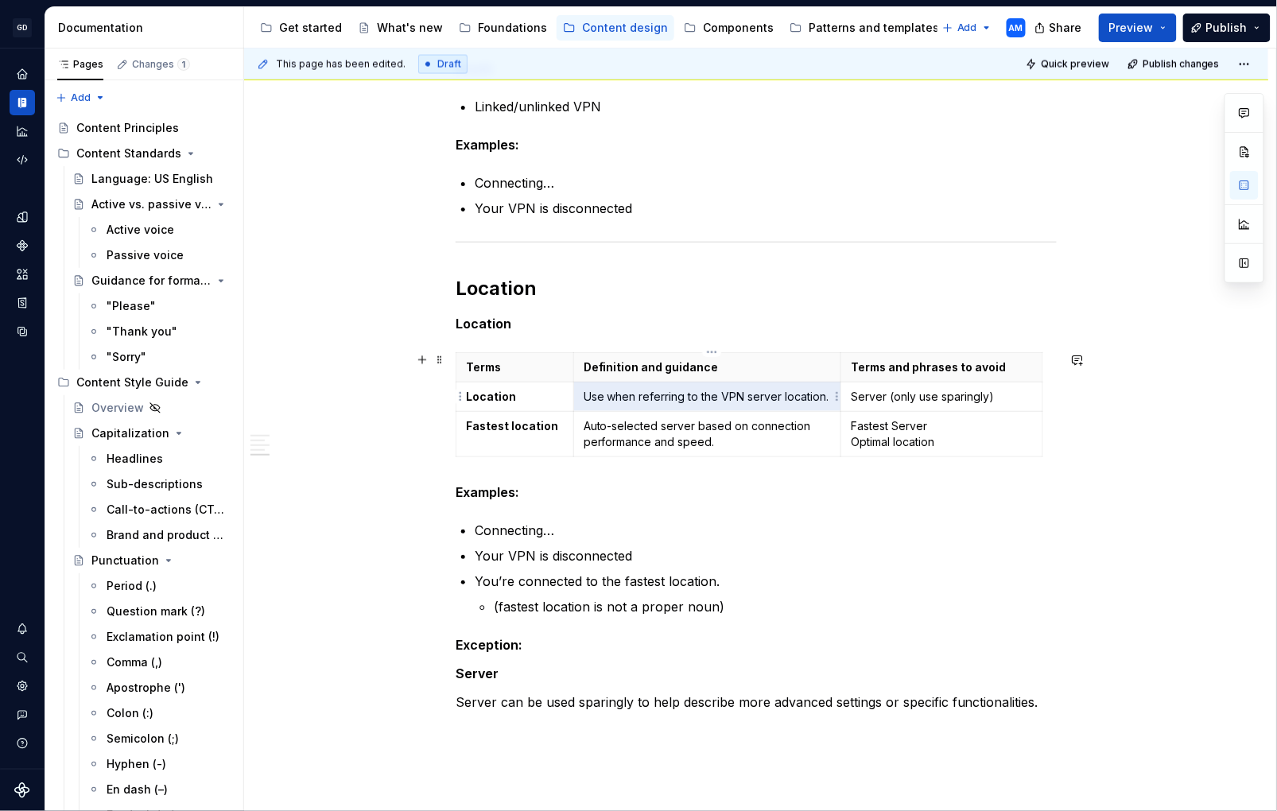
click at [675, 398] on p "Use when referring to the VPN server location." at bounding box center [708, 397] width 248 height 16
click at [682, 397] on p "Use when referring to the VPN server location." at bounding box center [708, 397] width 248 height 16
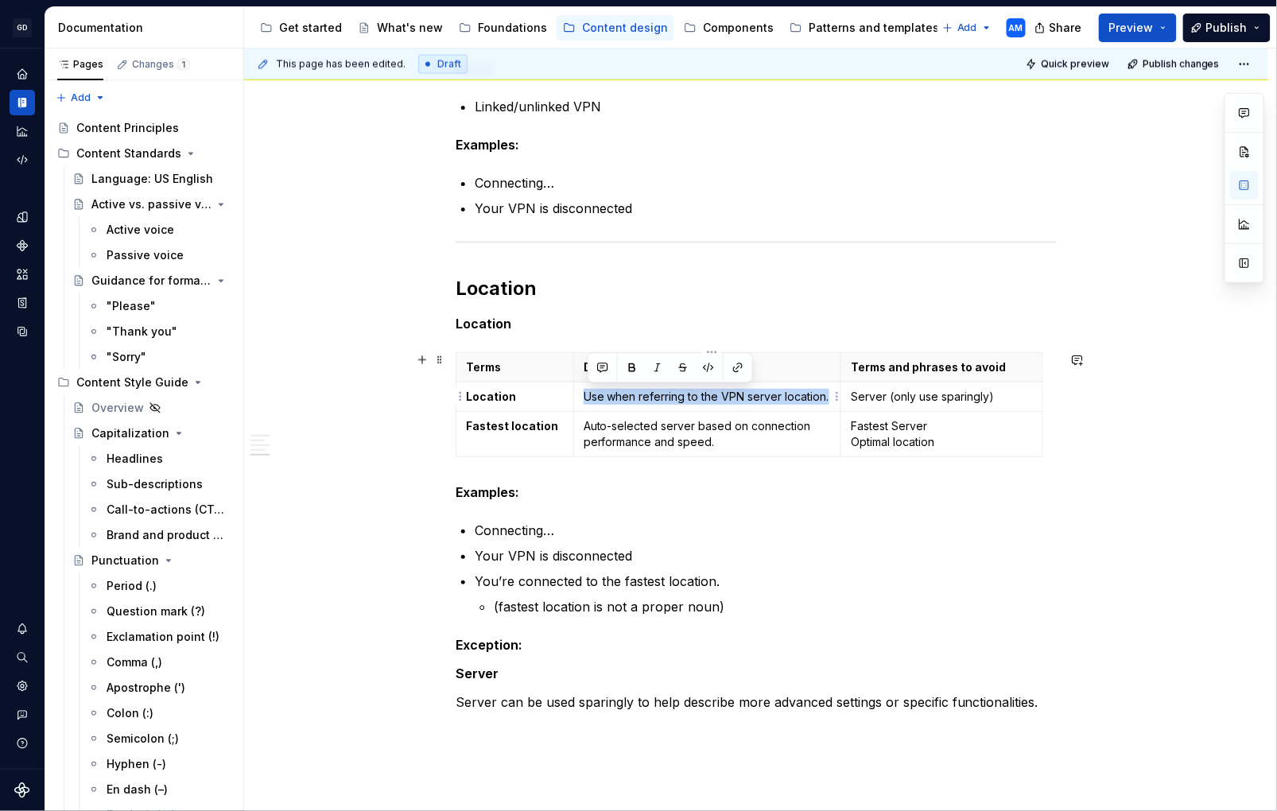
drag, startPoint x: 589, startPoint y: 399, endPoint x: 829, endPoint y: 405, distance: 239.5
click at [829, 405] on td "Use when referring to the VPN server location." at bounding box center [708, 397] width 268 height 29
copy p "Use when referring to the VPN server location."
drag, startPoint x: 485, startPoint y: 330, endPoint x: 553, endPoint y: 335, distance: 67.8
click at [492, 332] on p "Location" at bounding box center [756, 323] width 601 height 19
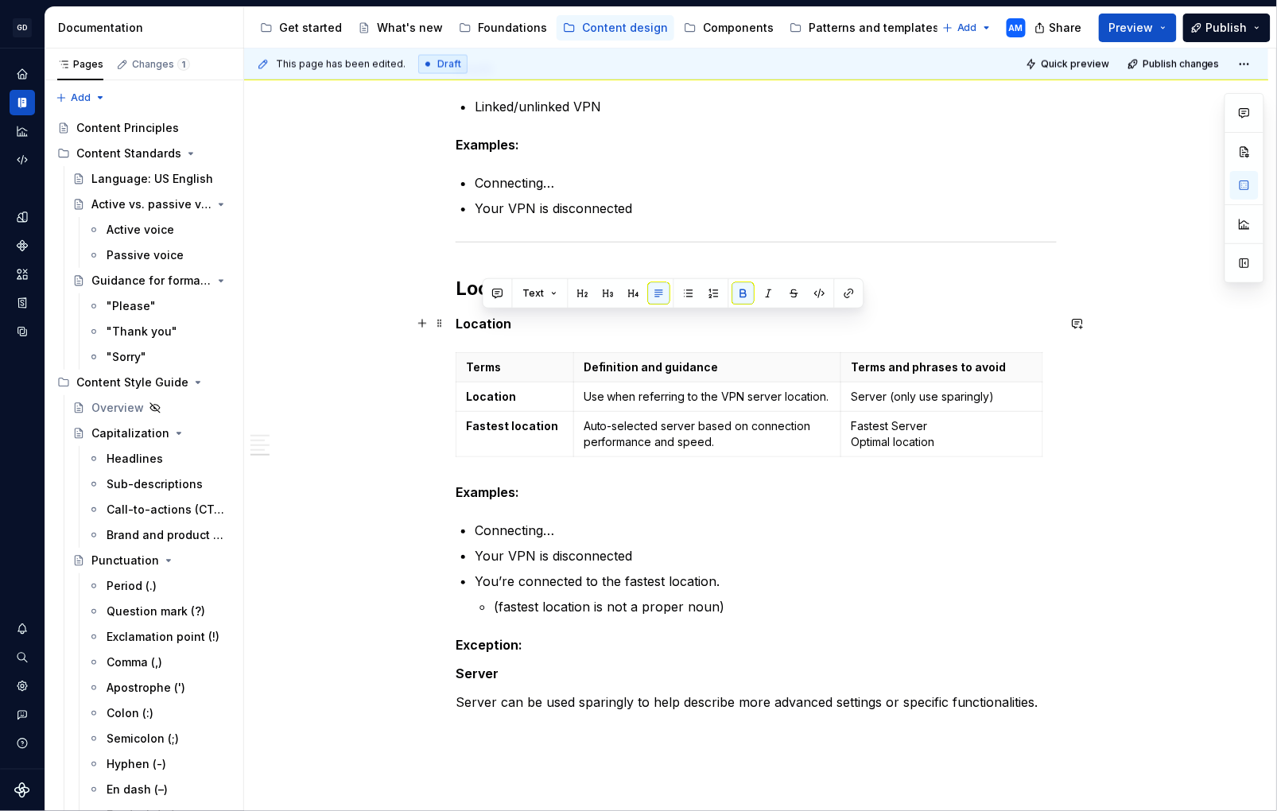
click at [545, 331] on p "Location" at bounding box center [756, 323] width 601 height 19
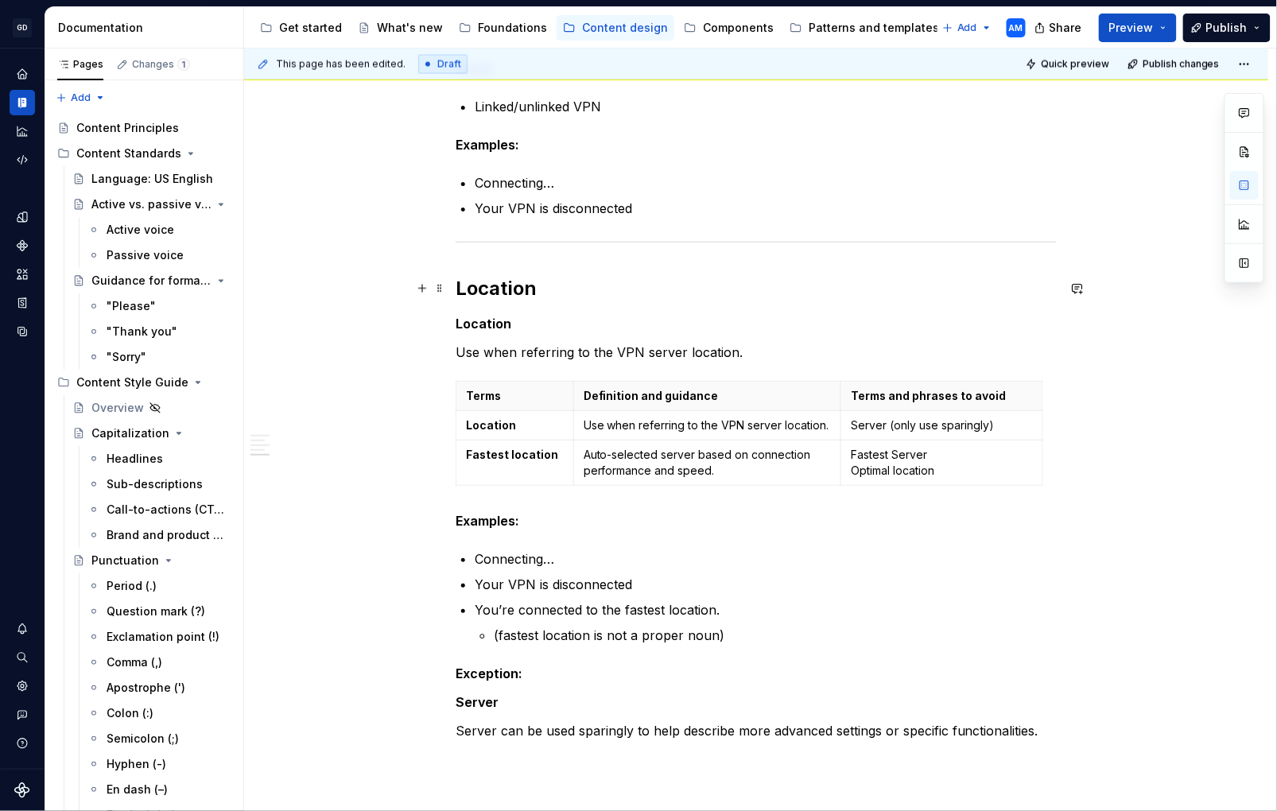
click at [521, 292] on h2 "Location" at bounding box center [756, 288] width 601 height 25
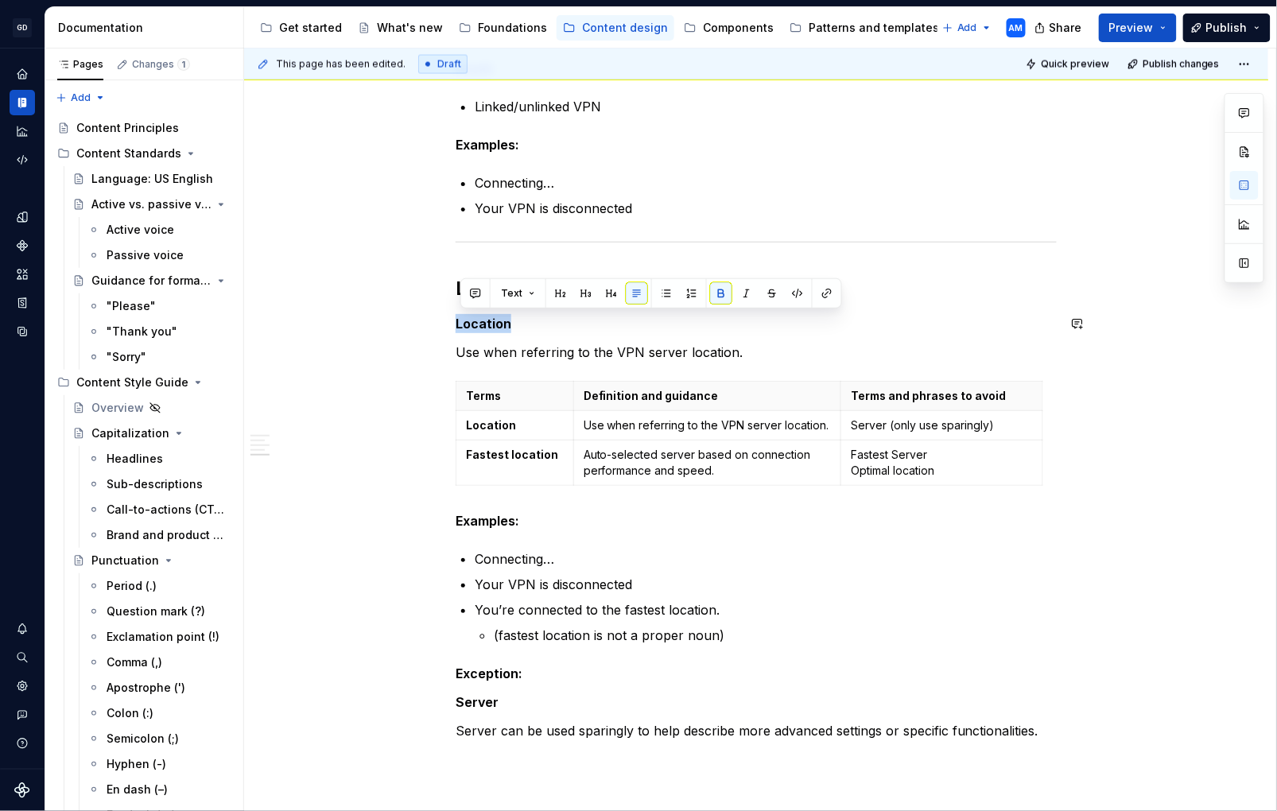
drag, startPoint x: 511, startPoint y: 321, endPoint x: 582, endPoint y: 306, distance: 73.2
click at [440, 312] on div "Core function on the dashboard Connect Disconnect Only use when referring to ac…" at bounding box center [756, 190] width 1025 height 1683
click at [590, 296] on button "button" at bounding box center [586, 293] width 22 height 22
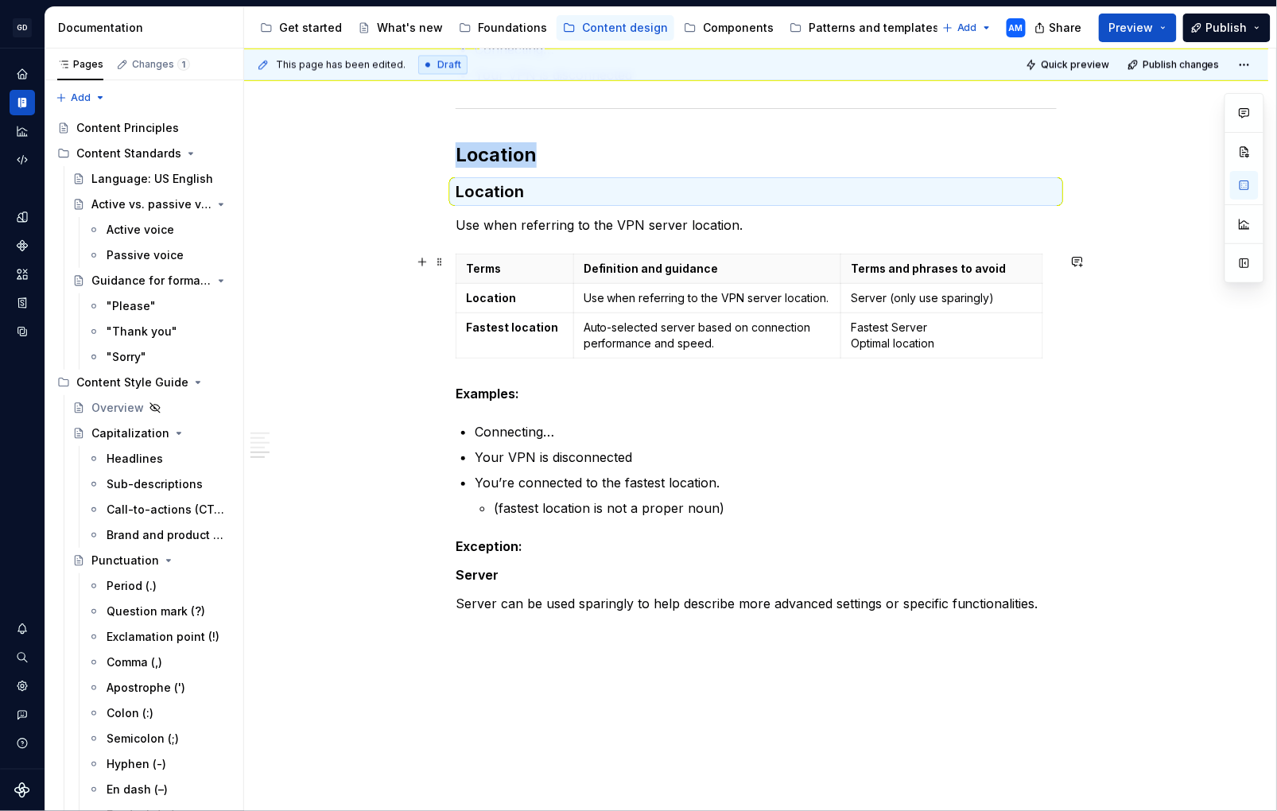
scroll to position [1060, 0]
click at [952, 296] on p "Server (only use sparingly)" at bounding box center [942, 299] width 182 height 16
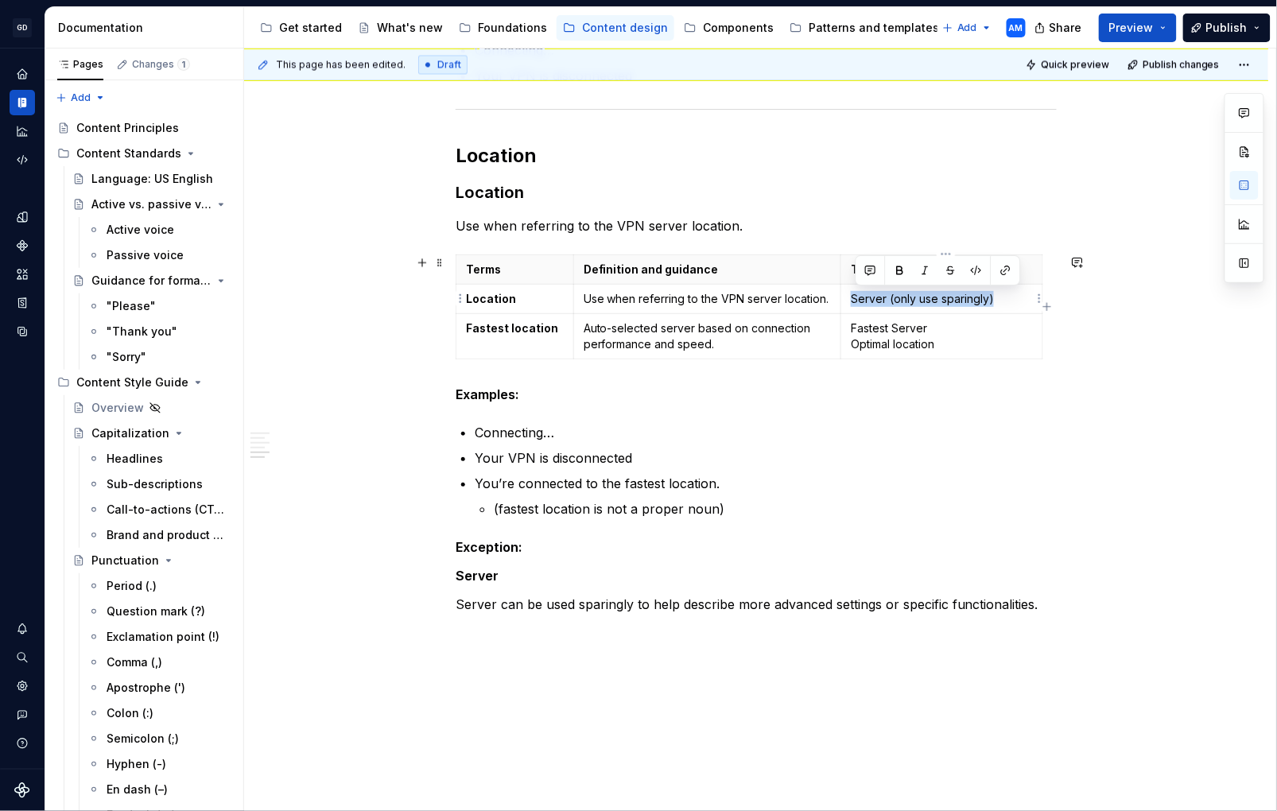
drag, startPoint x: 900, startPoint y: 303, endPoint x: 854, endPoint y: 304, distance: 45.3
click at [854, 304] on p "Server (only use sparingly)" at bounding box center [942, 299] width 182 height 16
copy p "Server (only use sparingly)"
click at [806, 222] on p "Use when referring to the VPN server location." at bounding box center [756, 225] width 601 height 19
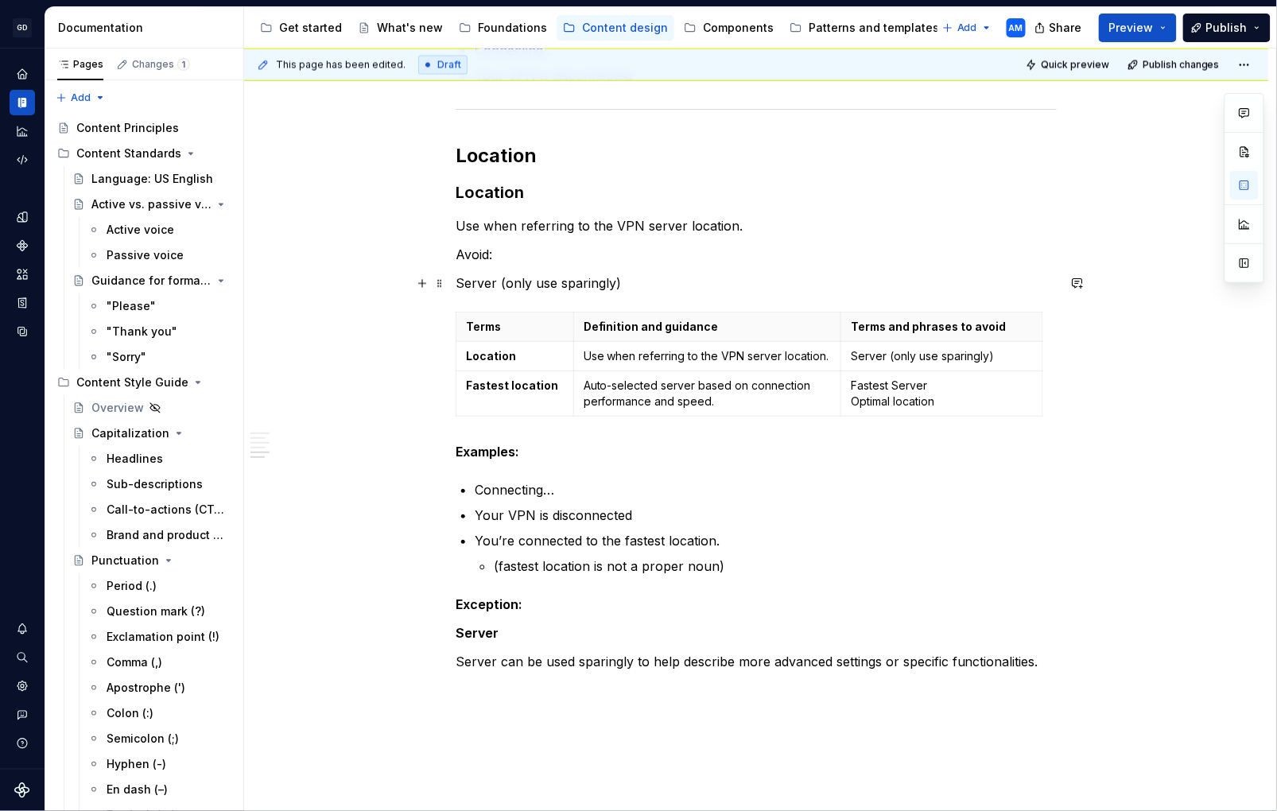
click at [466, 282] on p "Server (only use sparingly)" at bounding box center [756, 283] width 601 height 19
click at [462, 283] on p "Server (only use sparingly)" at bounding box center [756, 283] width 601 height 19
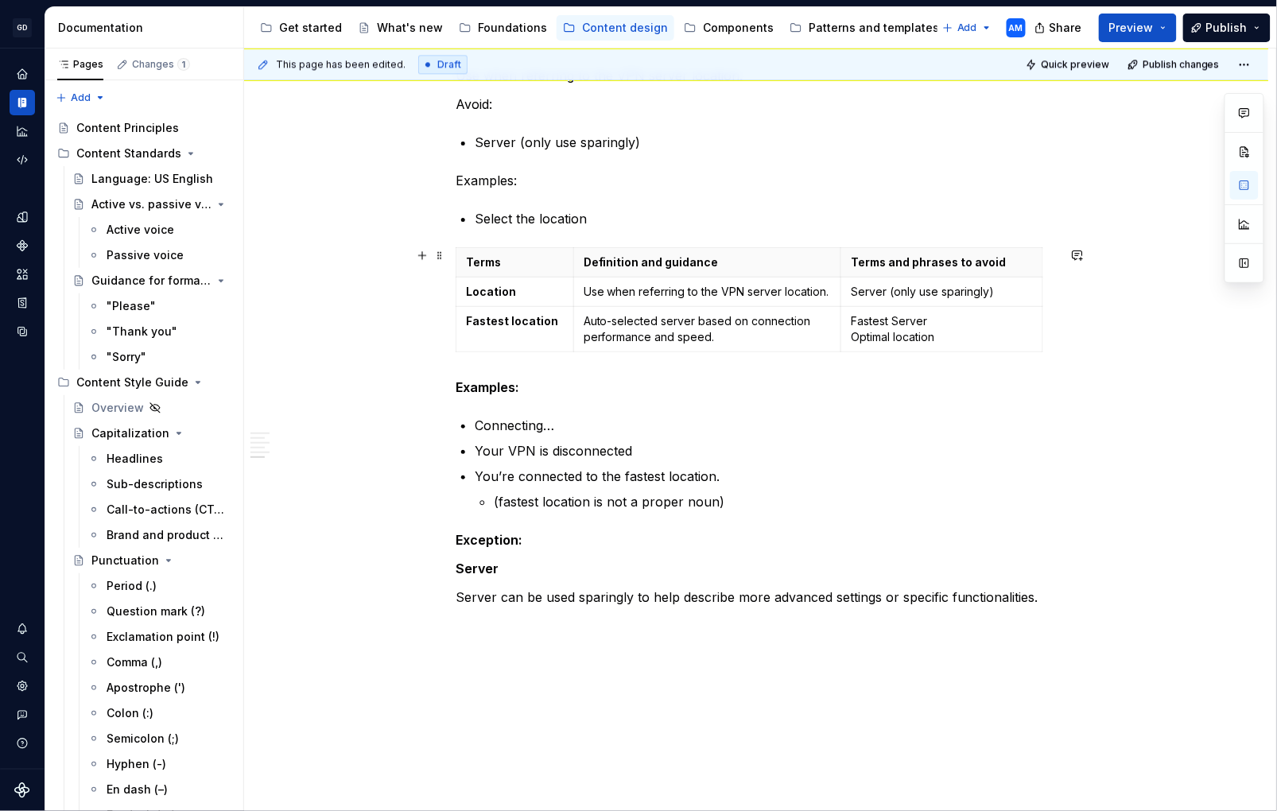
scroll to position [1207, 0]
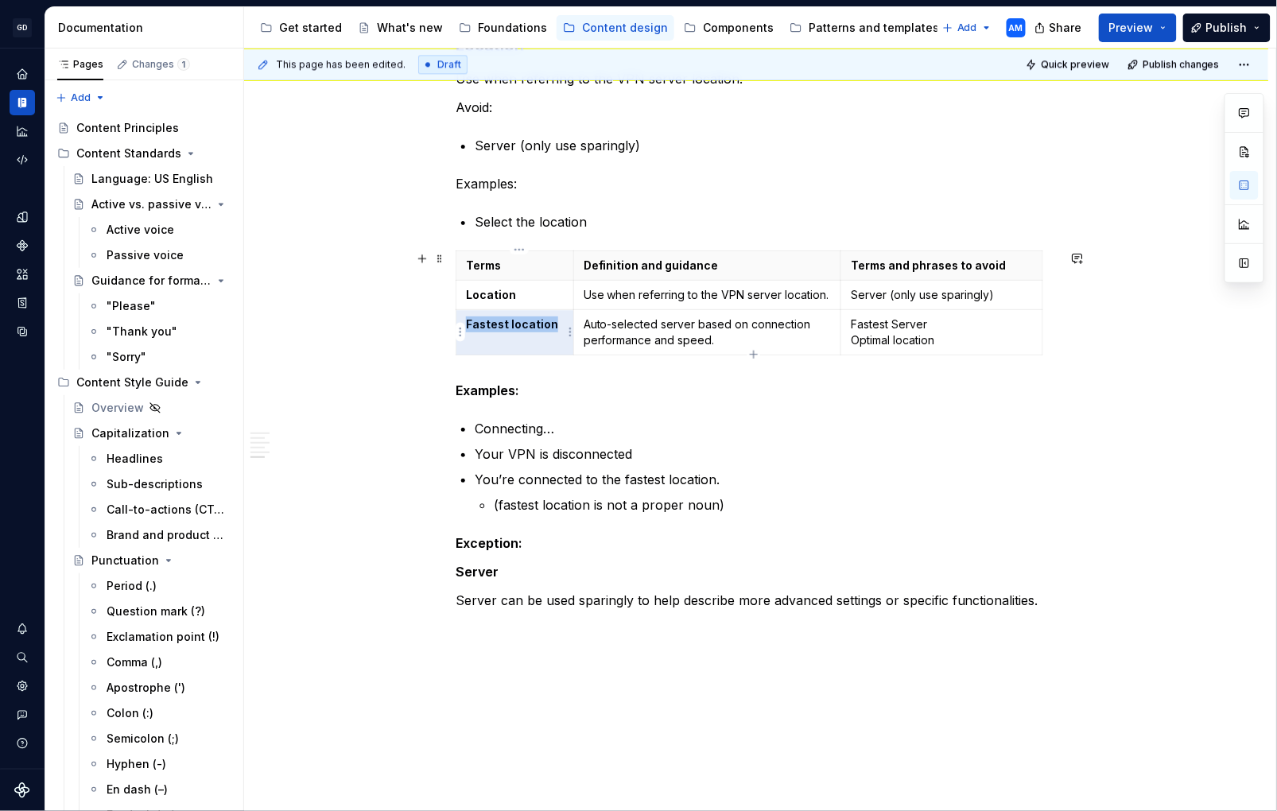
drag, startPoint x: 522, startPoint y: 324, endPoint x: 470, endPoint y: 325, distance: 51.7
click at [470, 325] on p "Fastest location" at bounding box center [515, 325] width 98 height 16
click at [481, 394] on strong "Examples:" at bounding box center [488, 391] width 64 height 16
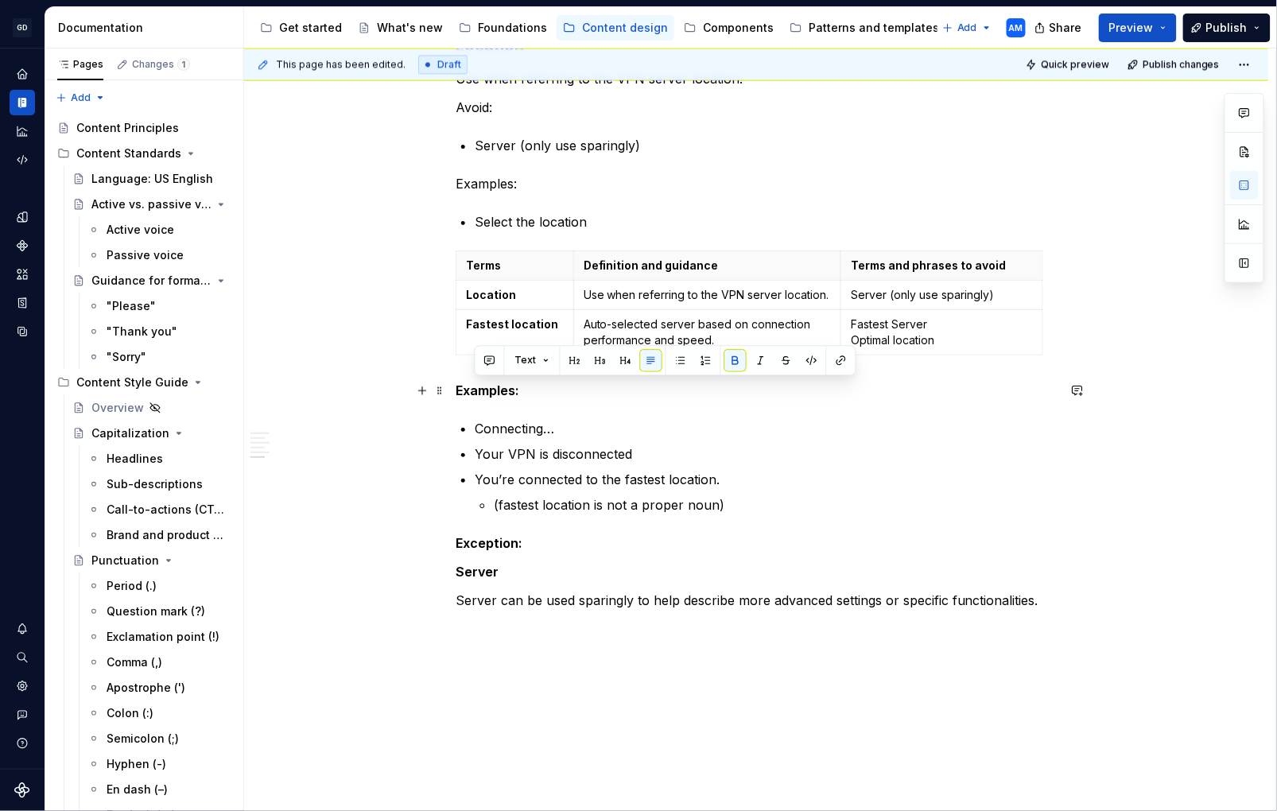
drag, startPoint x: 502, startPoint y: 391, endPoint x: 531, endPoint y: 407, distance: 33.5
drag, startPoint x: 537, startPoint y: 407, endPoint x: 418, endPoint y: 375, distance: 122.9
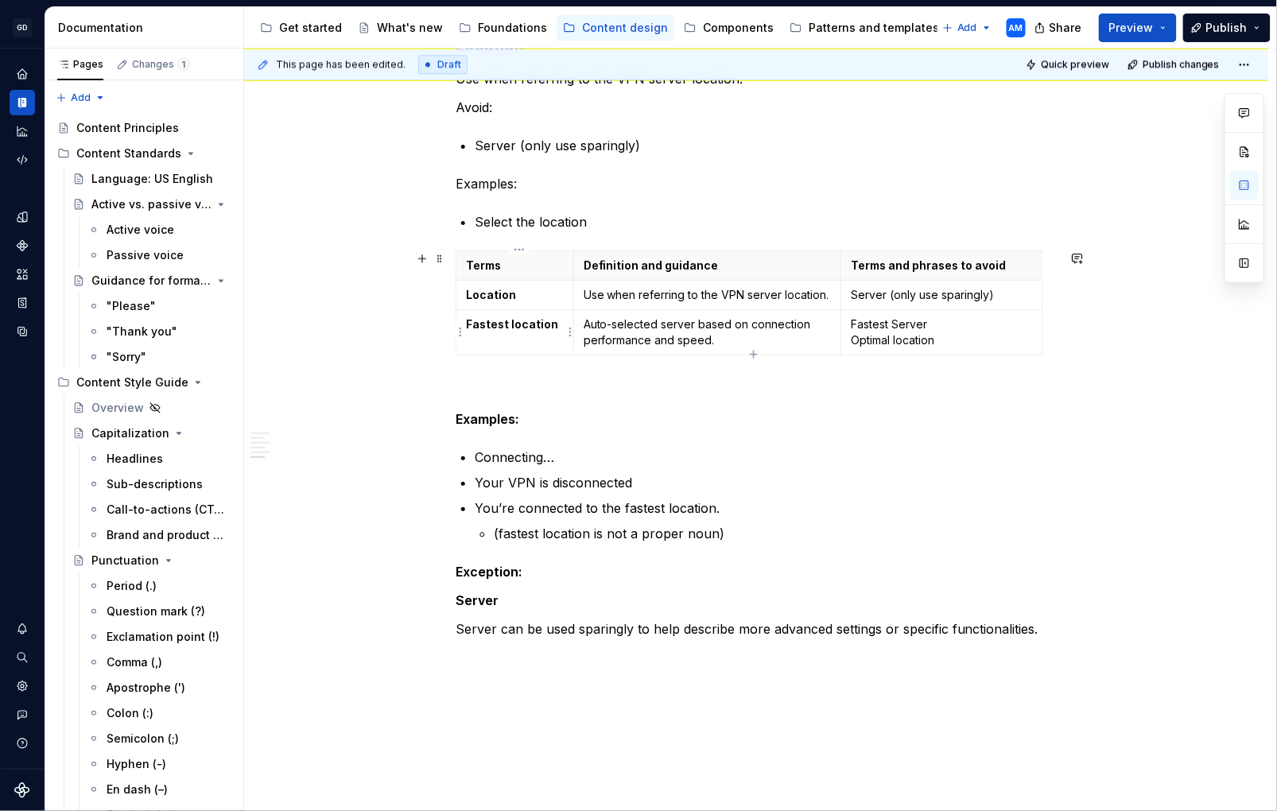
click at [546, 318] on strong "Fastest location" at bounding box center [512, 324] width 92 height 14
click at [544, 319] on strong "Fastest location" at bounding box center [512, 324] width 92 height 14
click at [544, 324] on strong "Fastest location" at bounding box center [512, 324] width 92 height 14
drag, startPoint x: 533, startPoint y: 324, endPoint x: 500, endPoint y: 341, distance: 37.7
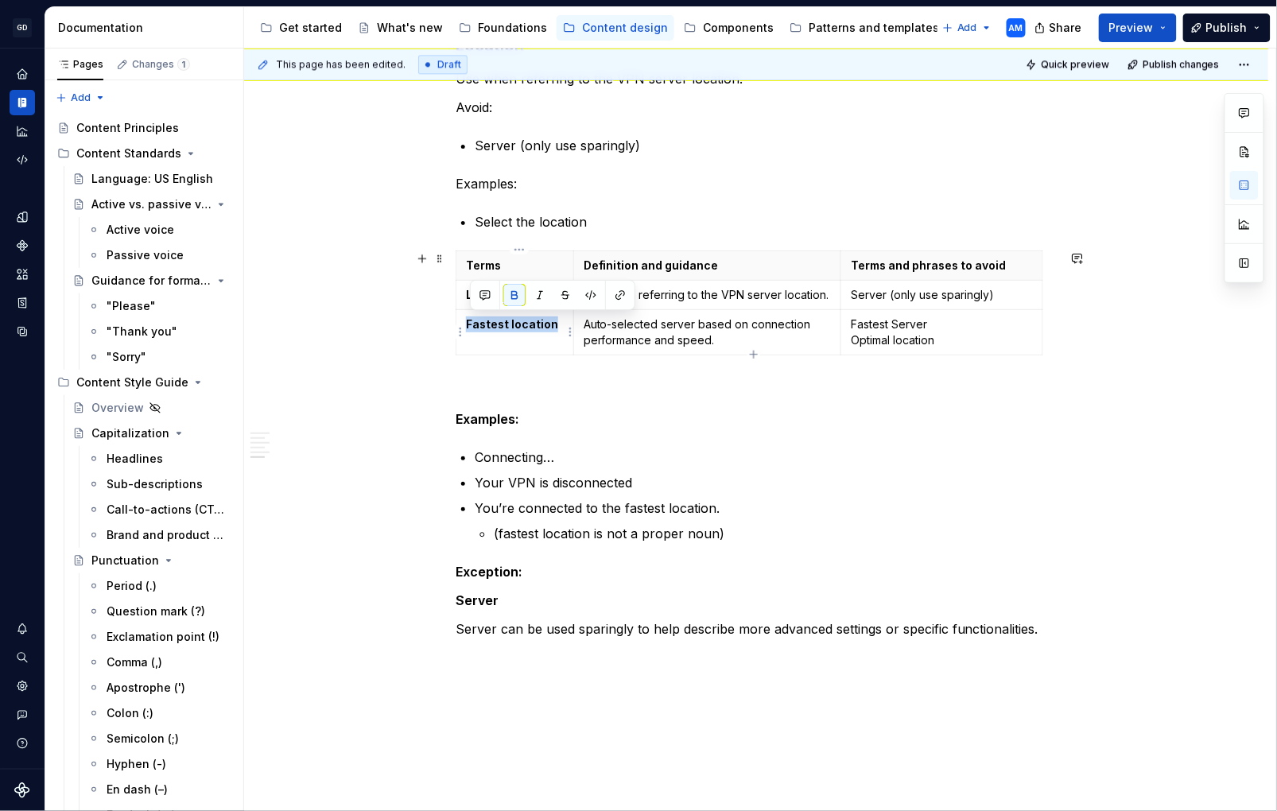
click at [469, 325] on td "Fastest location" at bounding box center [516, 332] width 118 height 45
copy strong "Fastest location"
click at [477, 390] on p at bounding box center [756, 390] width 601 height 19
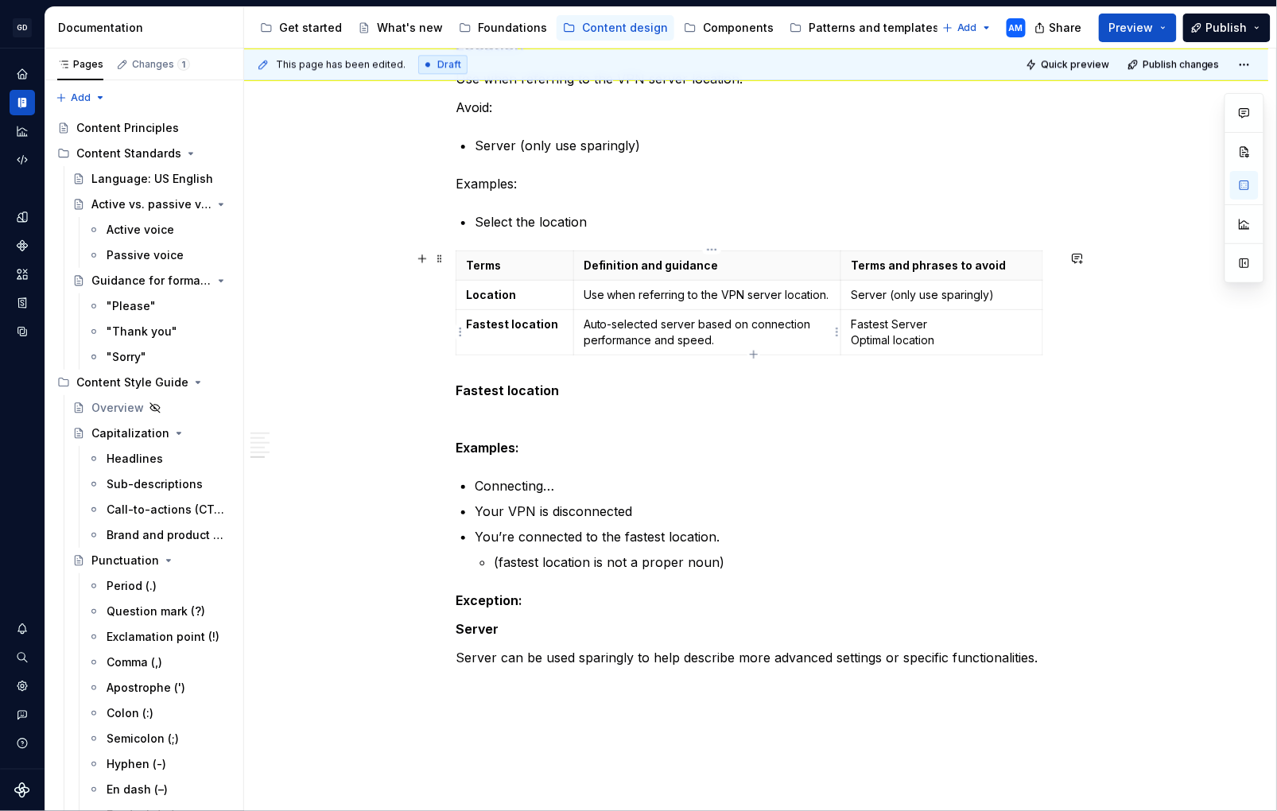
click at [673, 333] on p "Auto-selected server based on connection performance and speed." at bounding box center [708, 333] width 248 height 32
drag, startPoint x: 721, startPoint y: 338, endPoint x: 591, endPoint y: 328, distance: 130.9
click at [591, 328] on p "Auto-selected server based on connection performance and speed." at bounding box center [708, 333] width 248 height 32
copy p "Auto-selected server based on connection performance and speed."
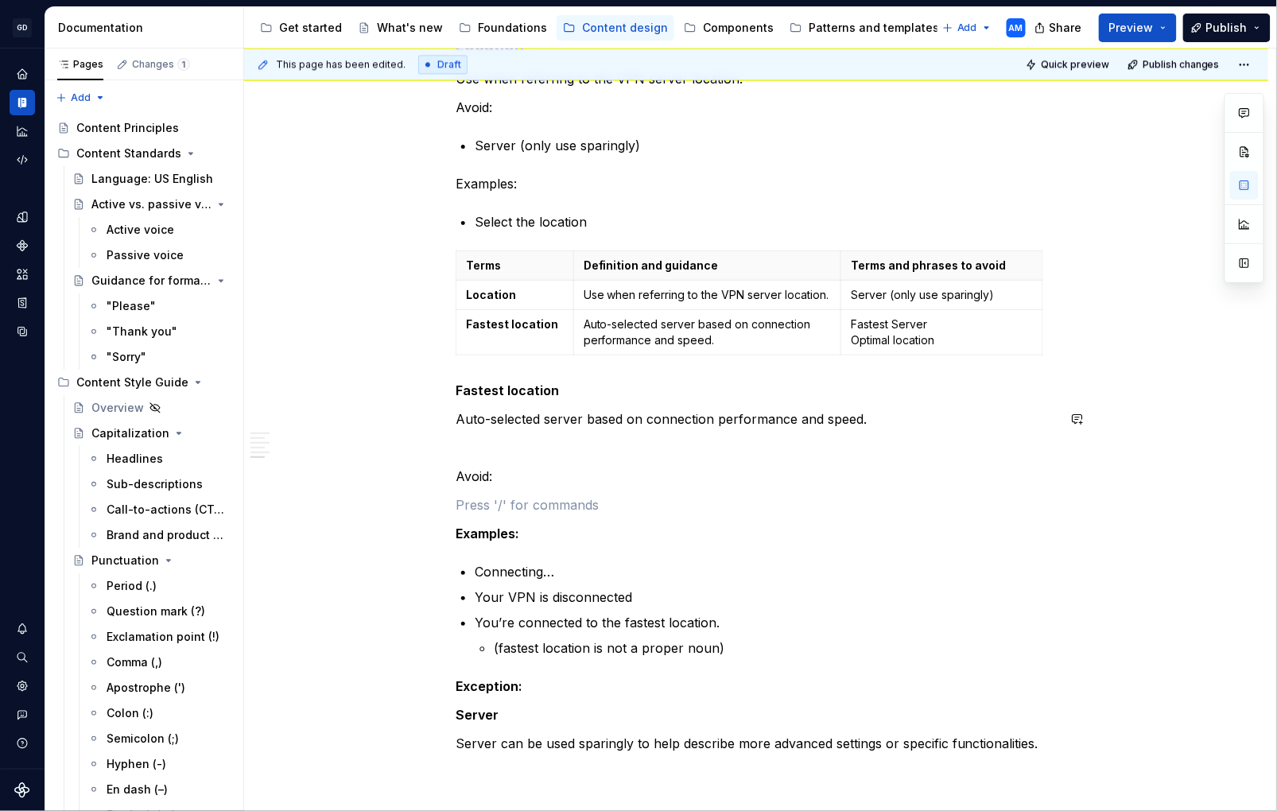
scroll to position [1257, 0]
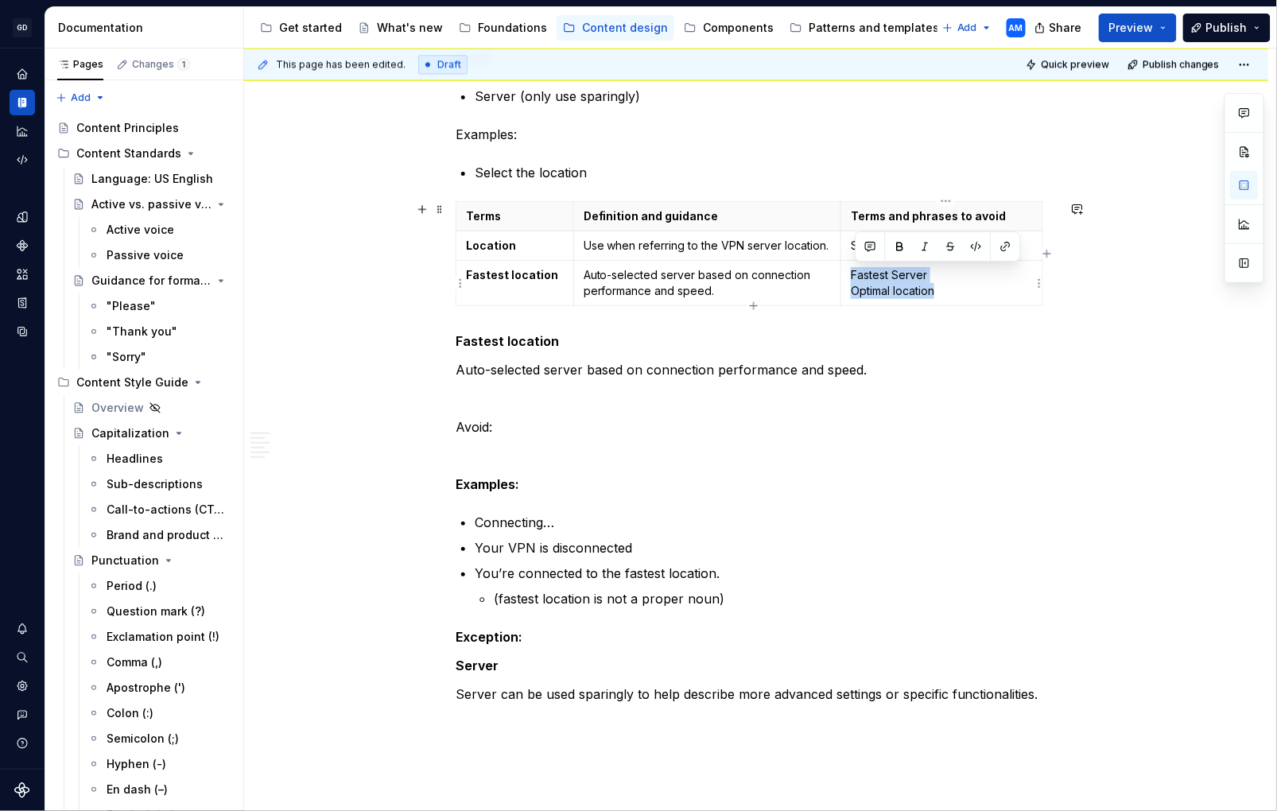
drag, startPoint x: 915, startPoint y: 290, endPoint x: 854, endPoint y: 276, distance: 62.1
click at [854, 276] on p "Fastest Server Optimal location" at bounding box center [942, 283] width 182 height 32
click at [496, 446] on p at bounding box center [756, 455] width 601 height 19
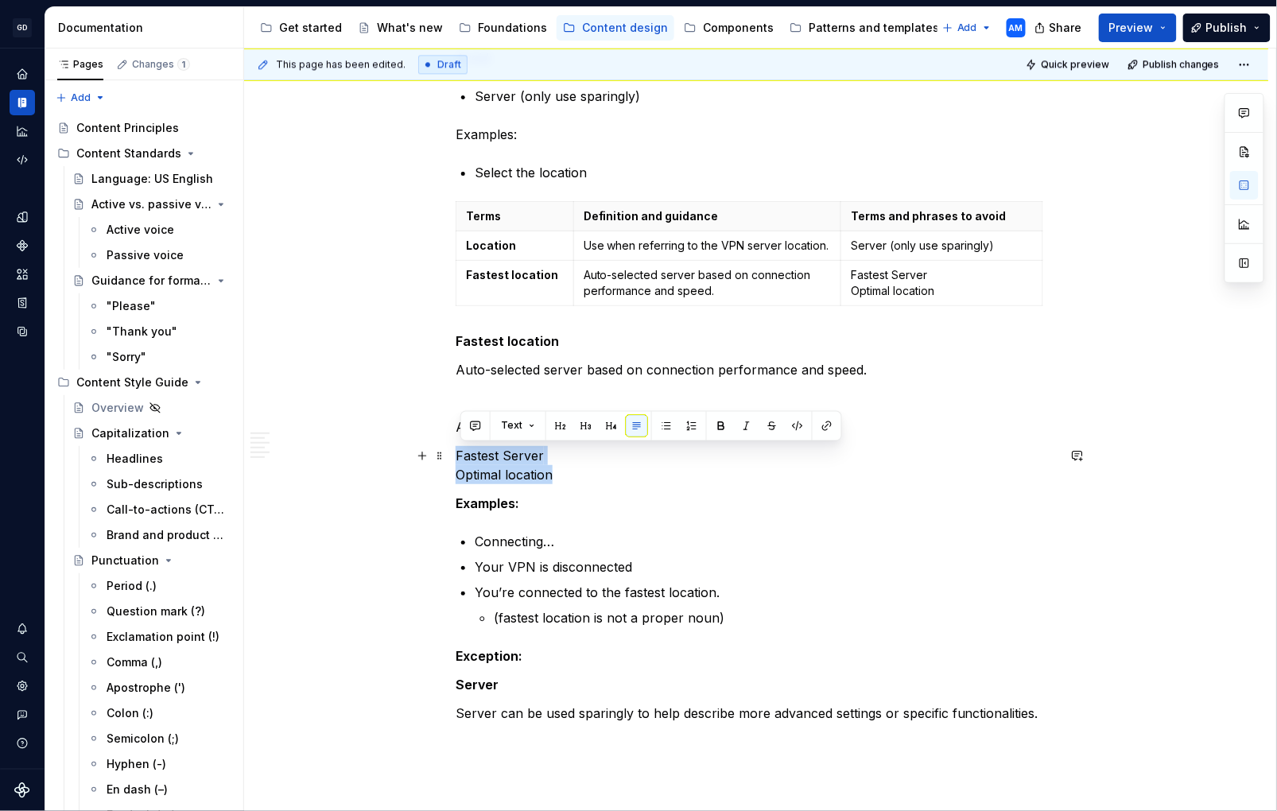
drag, startPoint x: 490, startPoint y: 469, endPoint x: 584, endPoint y: 459, distance: 94.4
click at [666, 428] on button "button" at bounding box center [666, 426] width 22 height 22
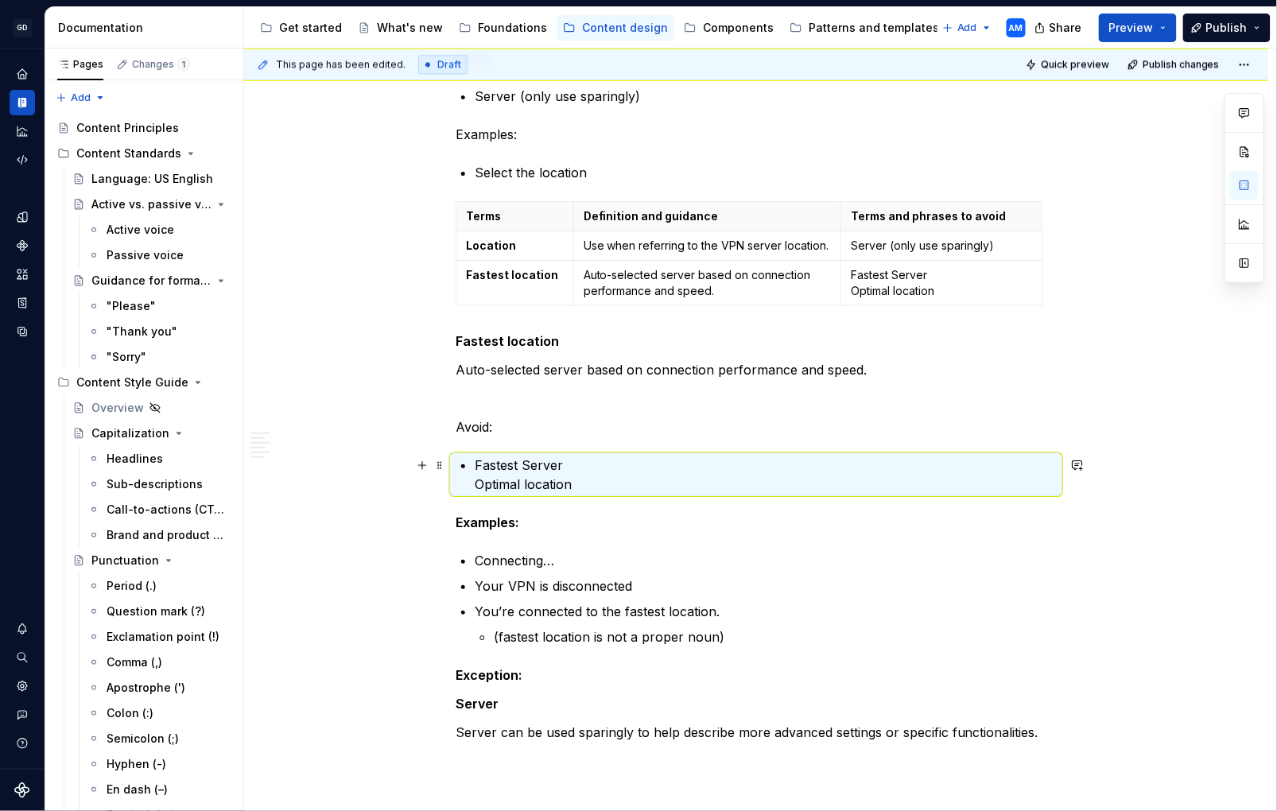
click at [481, 485] on p "Fastest Server Optimal location" at bounding box center [766, 475] width 582 height 38
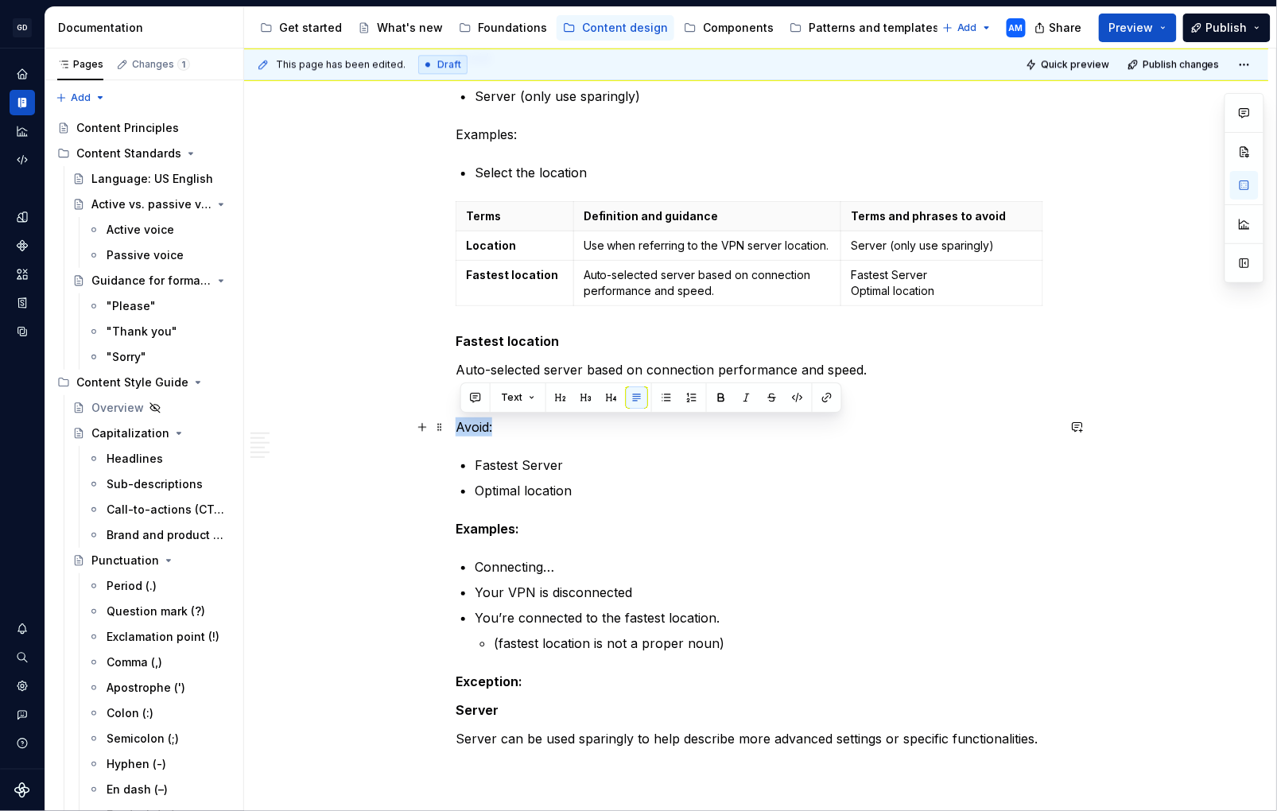
drag, startPoint x: 468, startPoint y: 430, endPoint x: 457, endPoint y: 427, distance: 11.4
click at [457, 427] on div "Core function on the dashboard Connect Disconnect Only use when referring to ac…" at bounding box center [756, 29] width 1025 height 2020
click at [444, 211] on span at bounding box center [440, 209] width 13 height 22
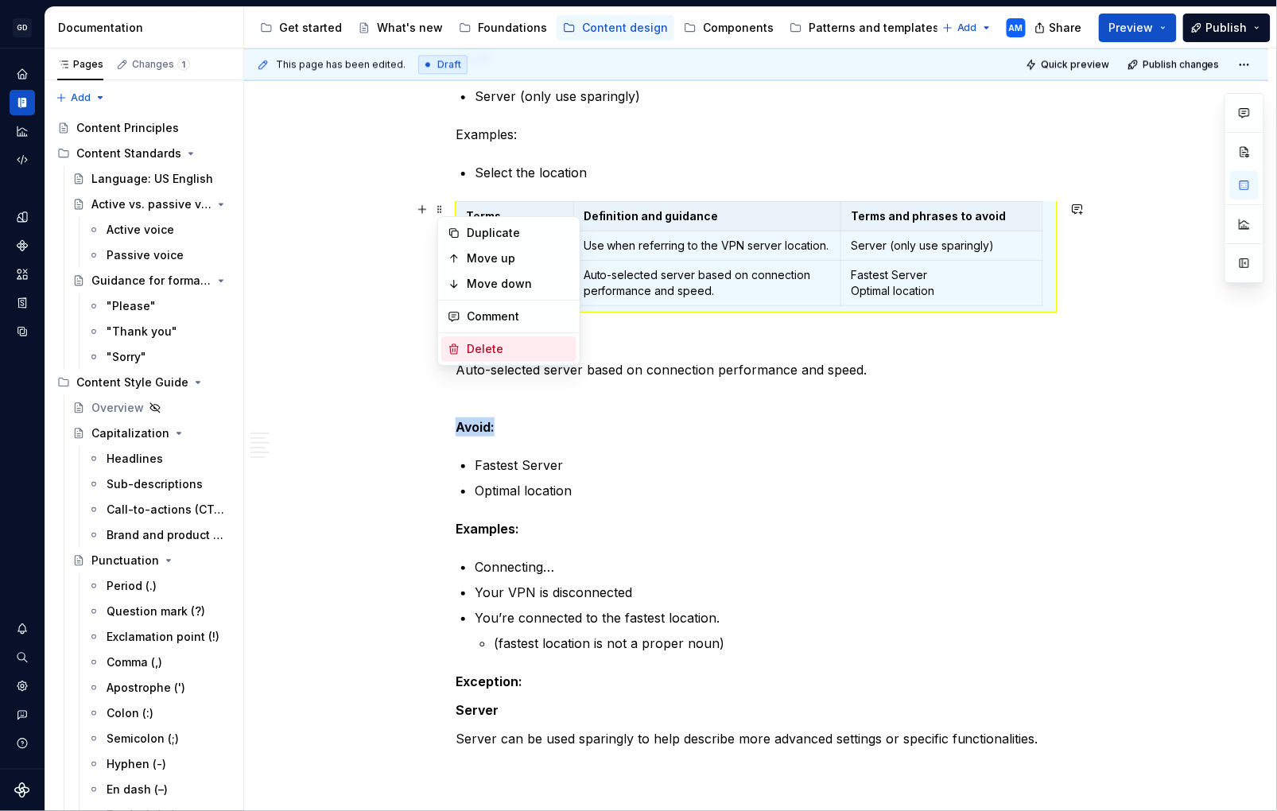
click at [499, 350] on div "Delete" at bounding box center [518, 349] width 103 height 16
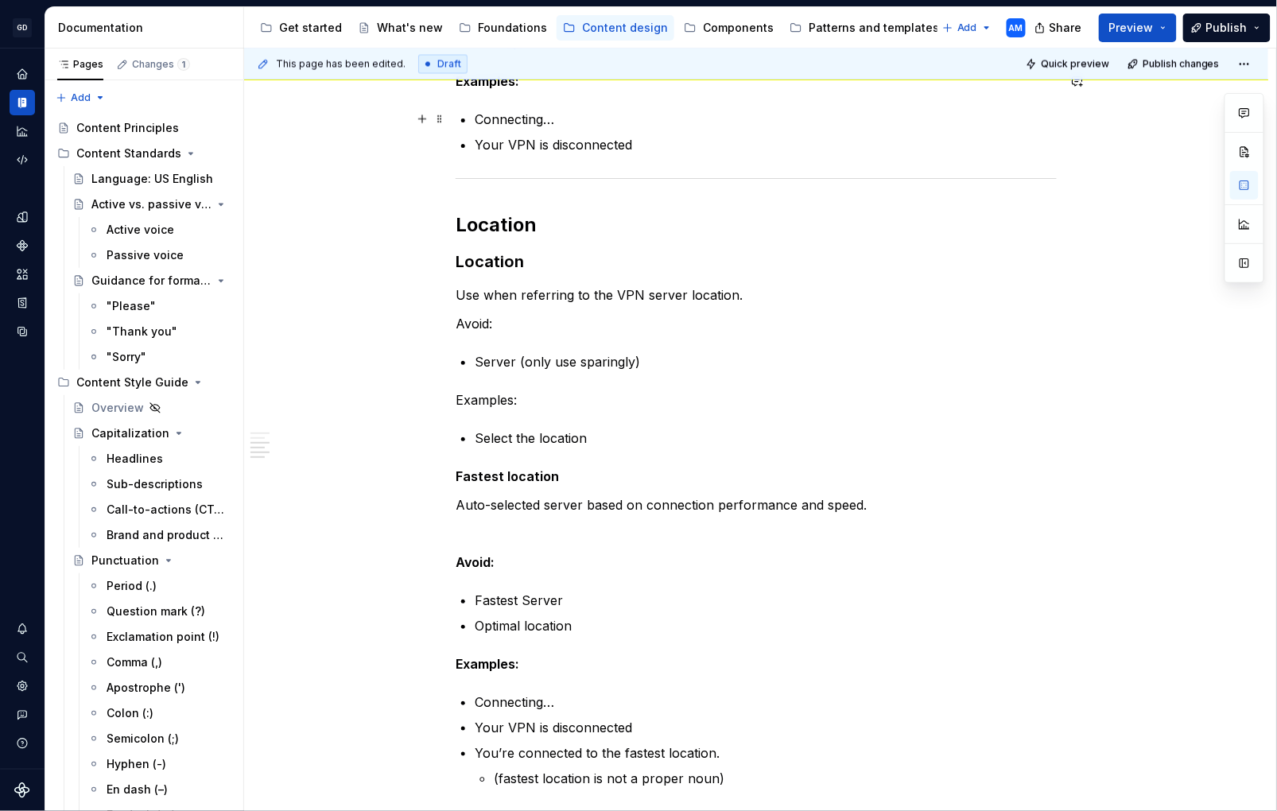
scroll to position [1029, 0]
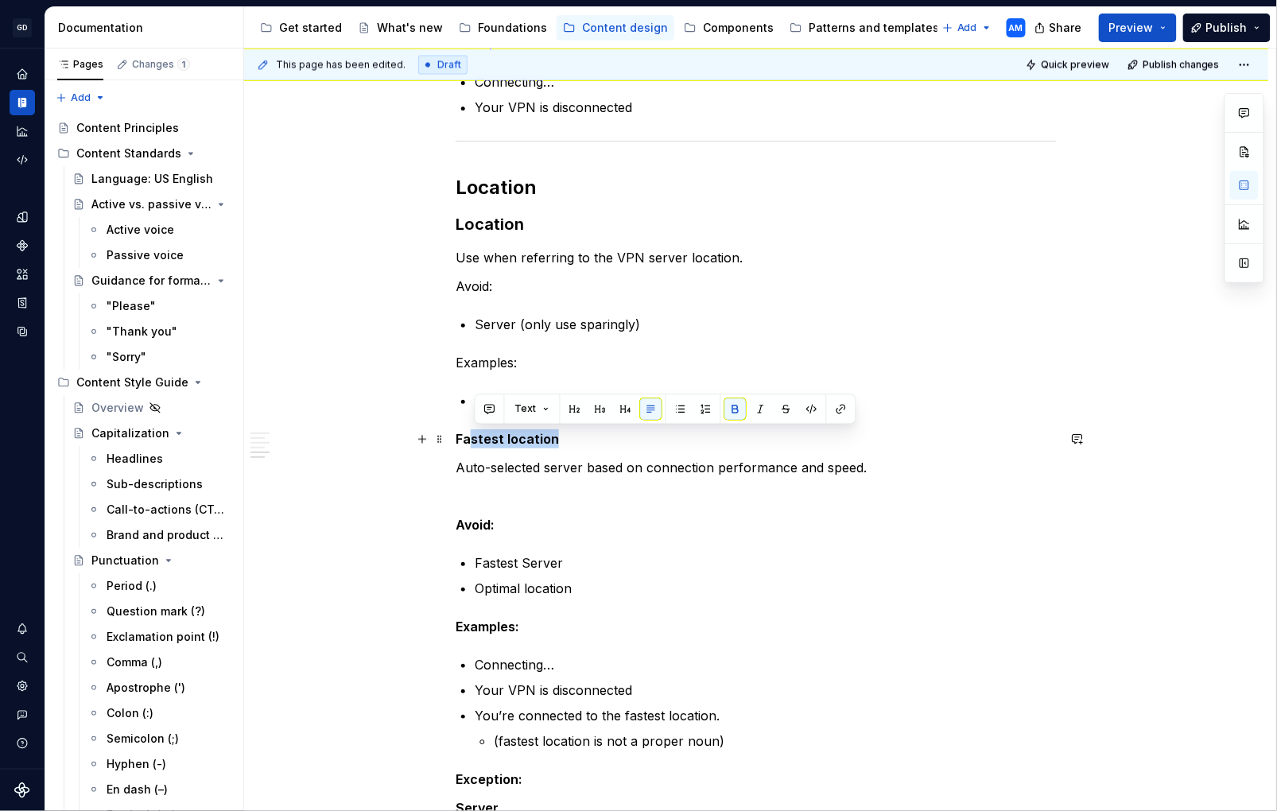
click at [456, 434] on div "Core function on the dashboard Connect Disconnect Only use when referring to ac…" at bounding box center [756, 90] width 601 height 1608
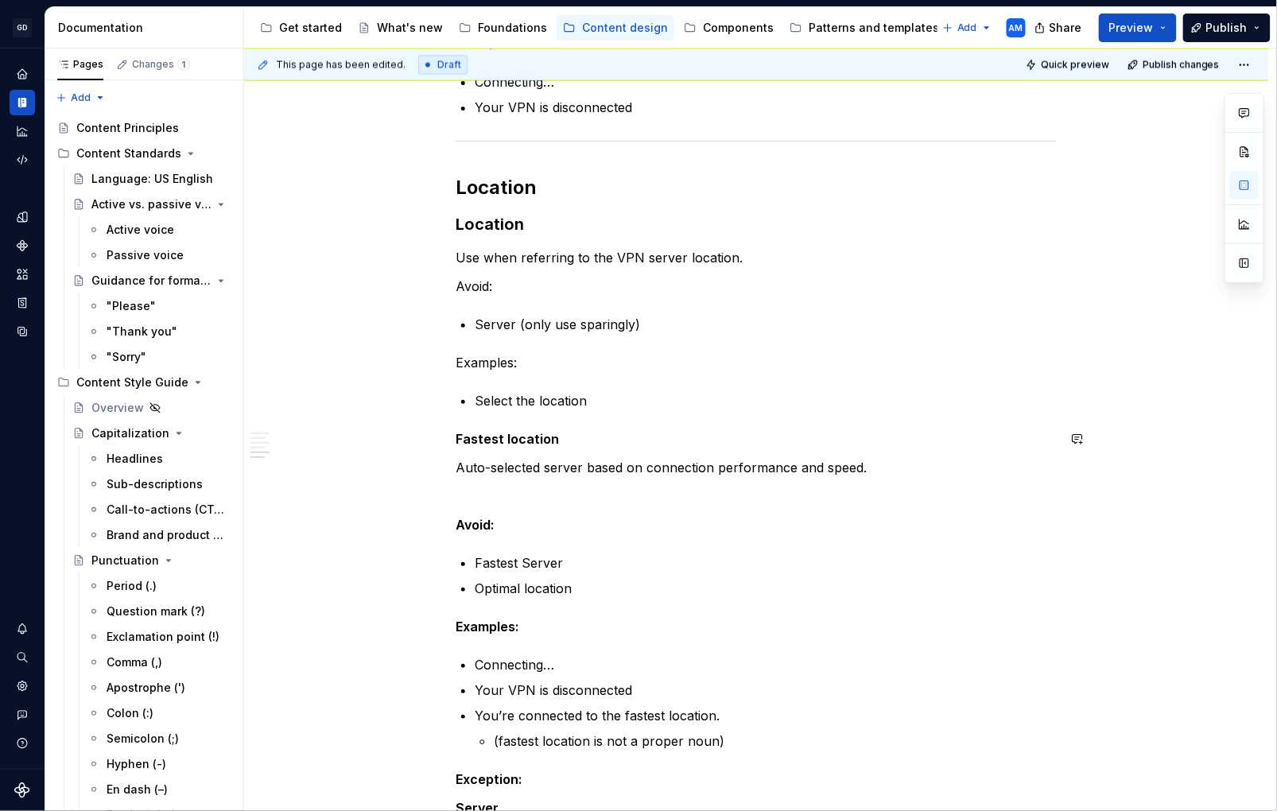
drag, startPoint x: 592, startPoint y: 449, endPoint x: 571, endPoint y: 442, distance: 21.6
click at [591, 448] on div "Core function on the dashboard Connect Disconnect Only use when referring to ac…" at bounding box center [756, 80] width 601 height 1589
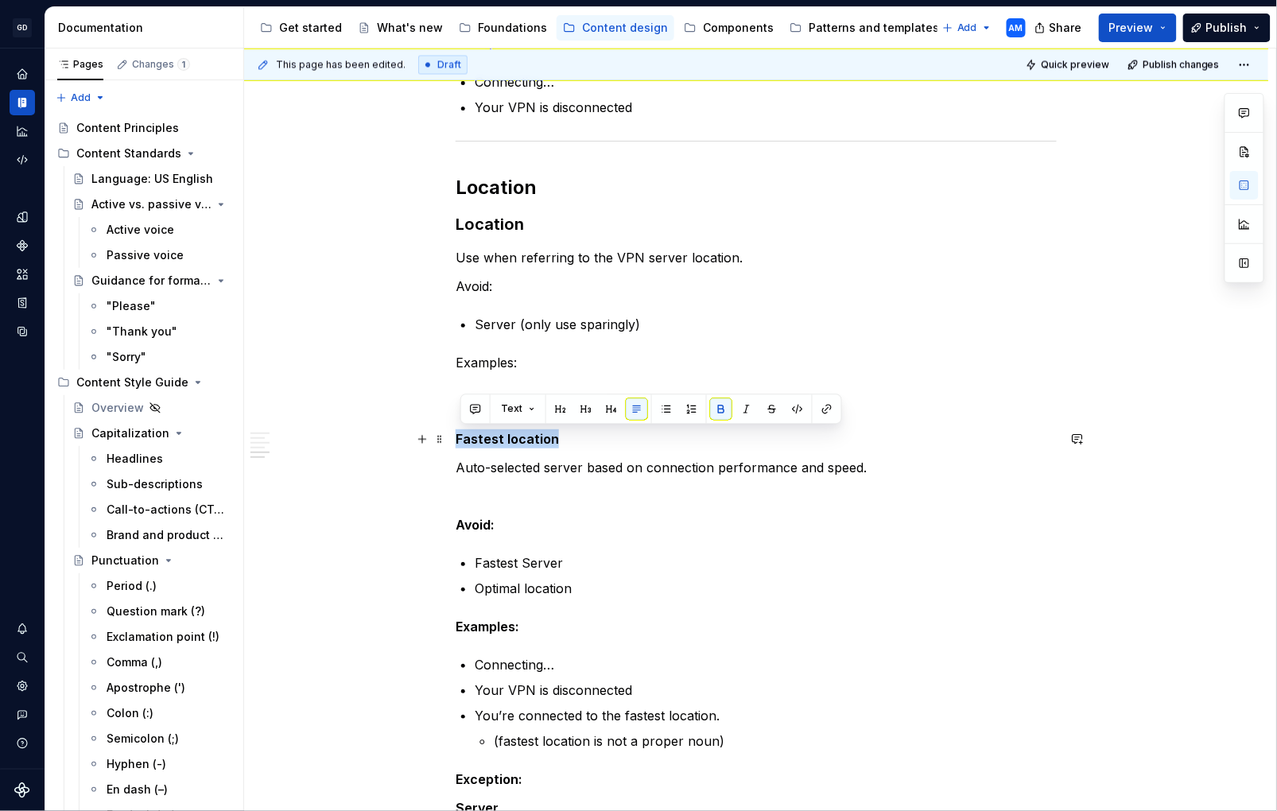
drag, startPoint x: 516, startPoint y: 439, endPoint x: 555, endPoint y: 432, distance: 39.6
click at [465, 440] on p "Fastest location" at bounding box center [756, 439] width 601 height 19
click at [584, 413] on button "button" at bounding box center [586, 410] width 22 height 22
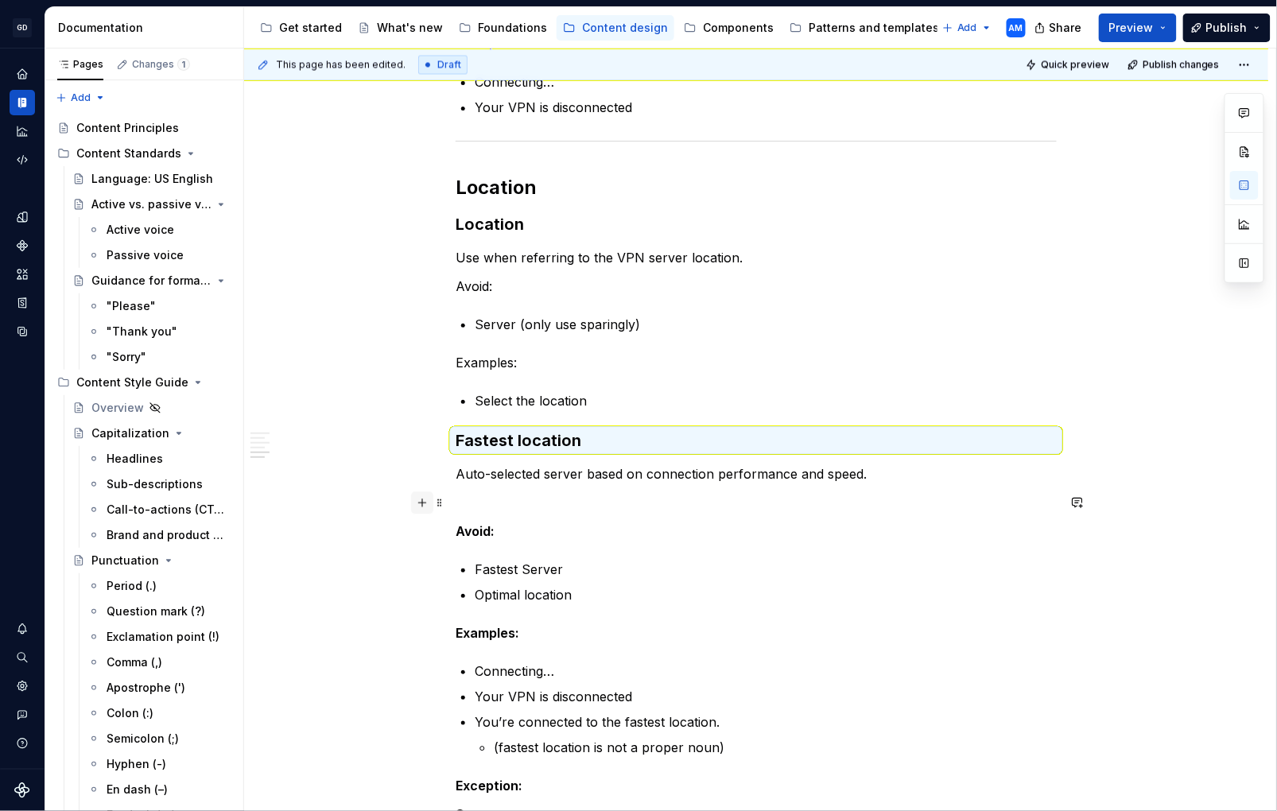
click at [429, 503] on button "button" at bounding box center [422, 503] width 22 height 22
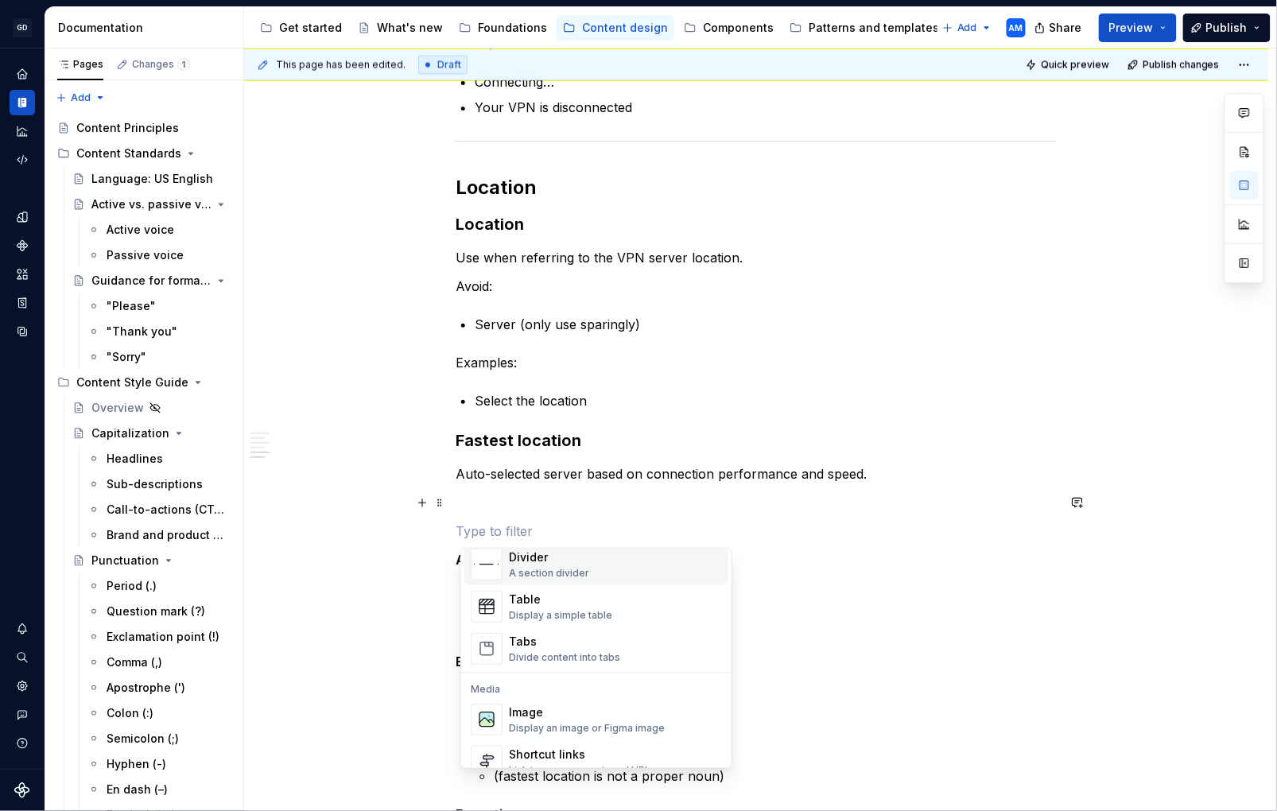
scroll to position [552, 0]
click at [577, 649] on div "Tabs Divide content into tabs" at bounding box center [564, 648] width 111 height 30
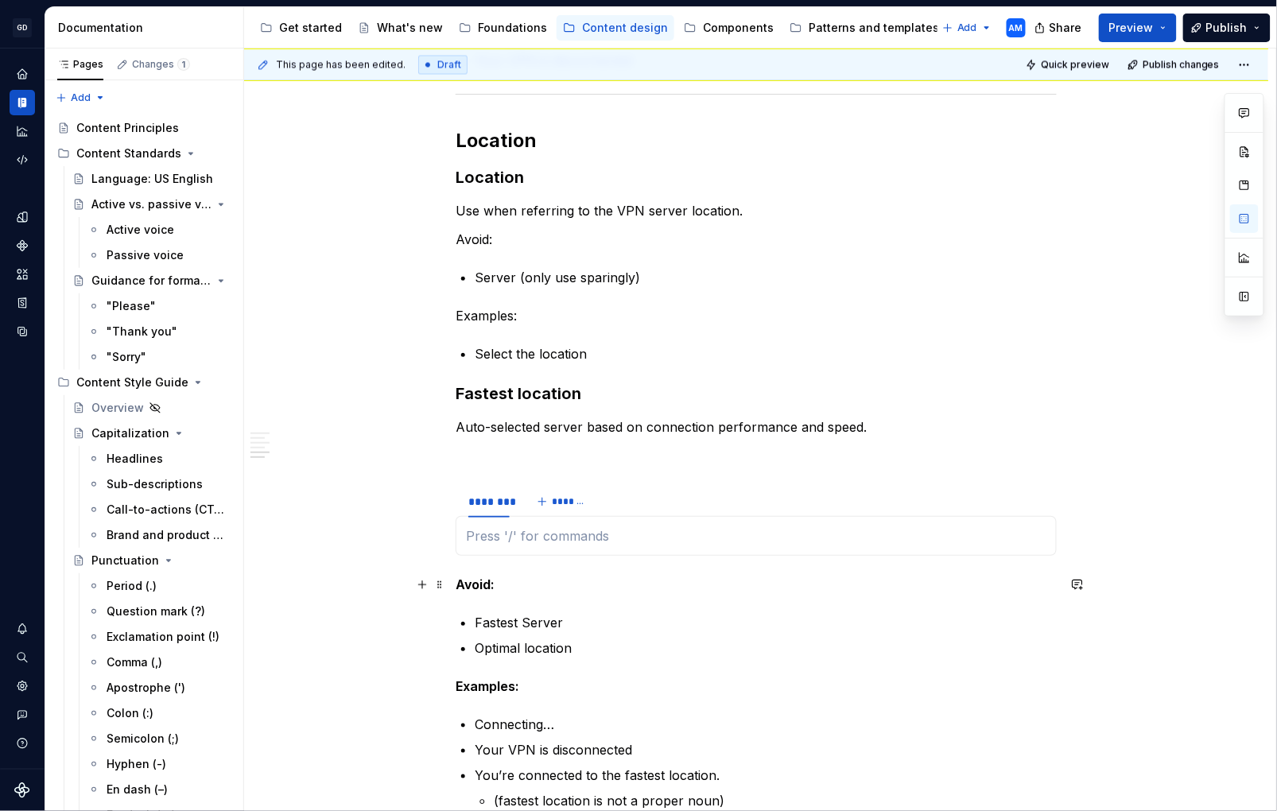
scroll to position [1087, 0]
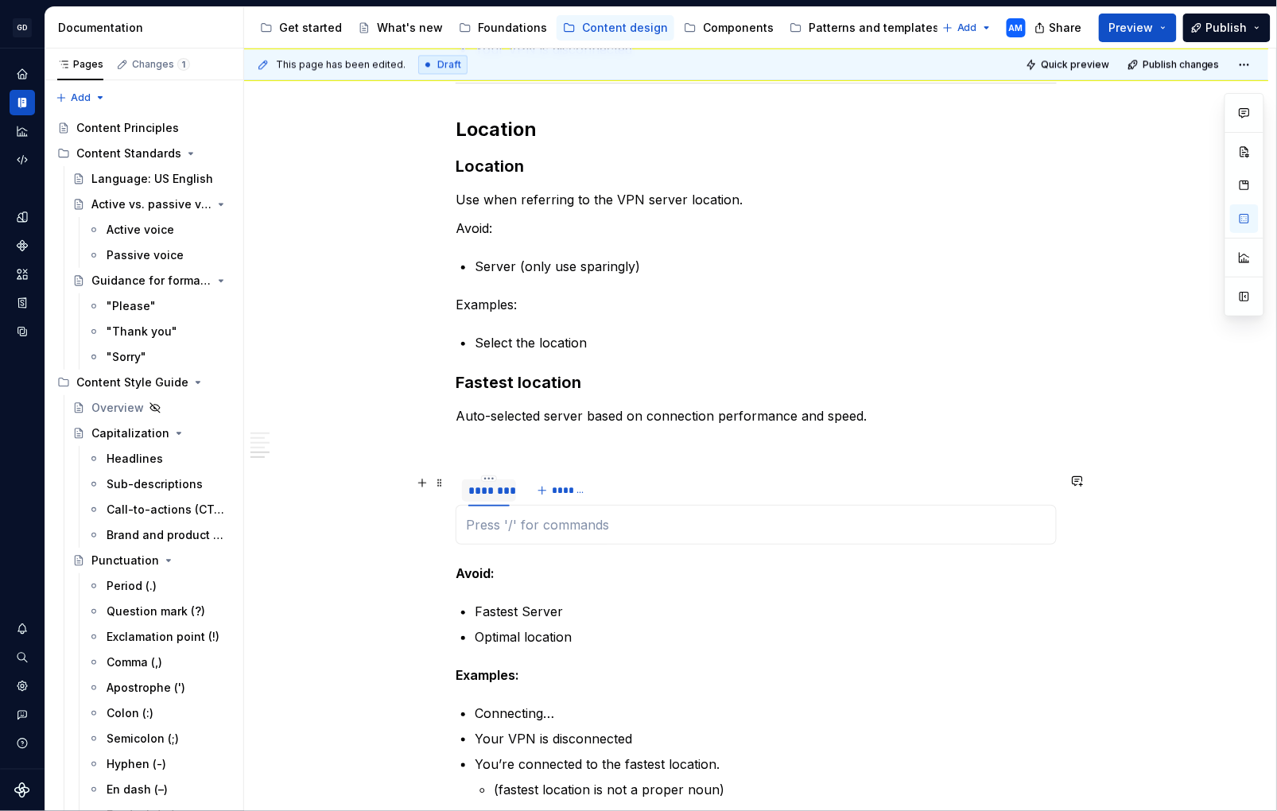
click at [502, 488] on div "********" at bounding box center [489, 491] width 41 height 16
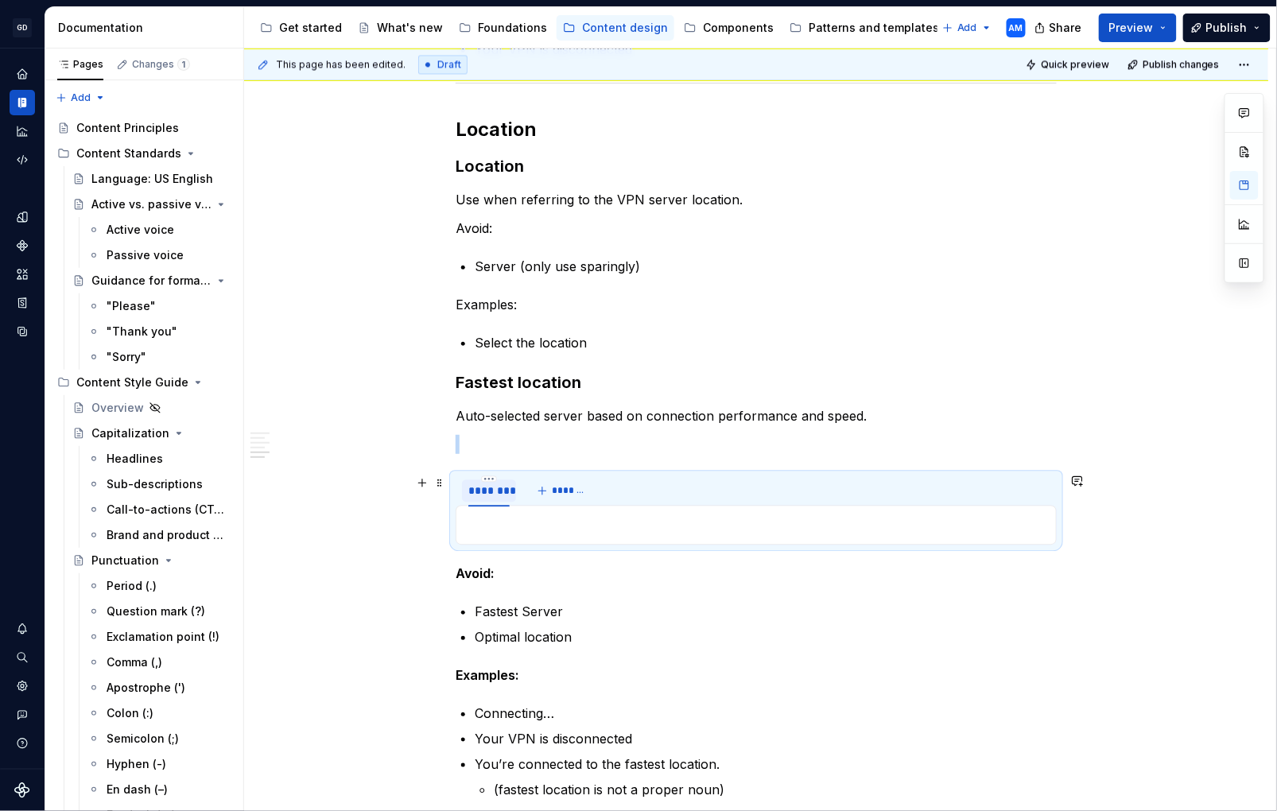
click at [502, 488] on div "********" at bounding box center [489, 491] width 41 height 16
type input "********"
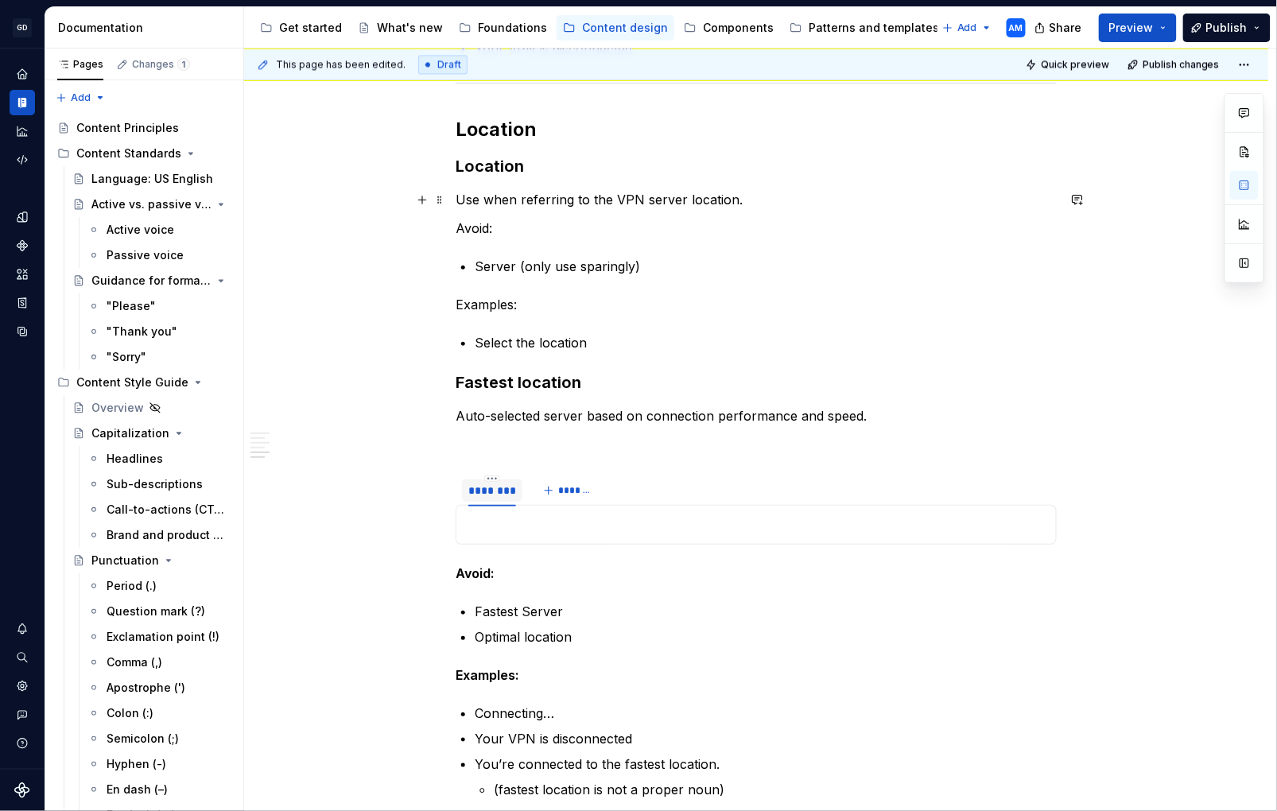
click at [528, 192] on p "Use when referring to the VPN server location." at bounding box center [756, 199] width 601 height 19
click at [529, 198] on p "Use when referring to the VPN server location." at bounding box center [756, 199] width 601 height 19
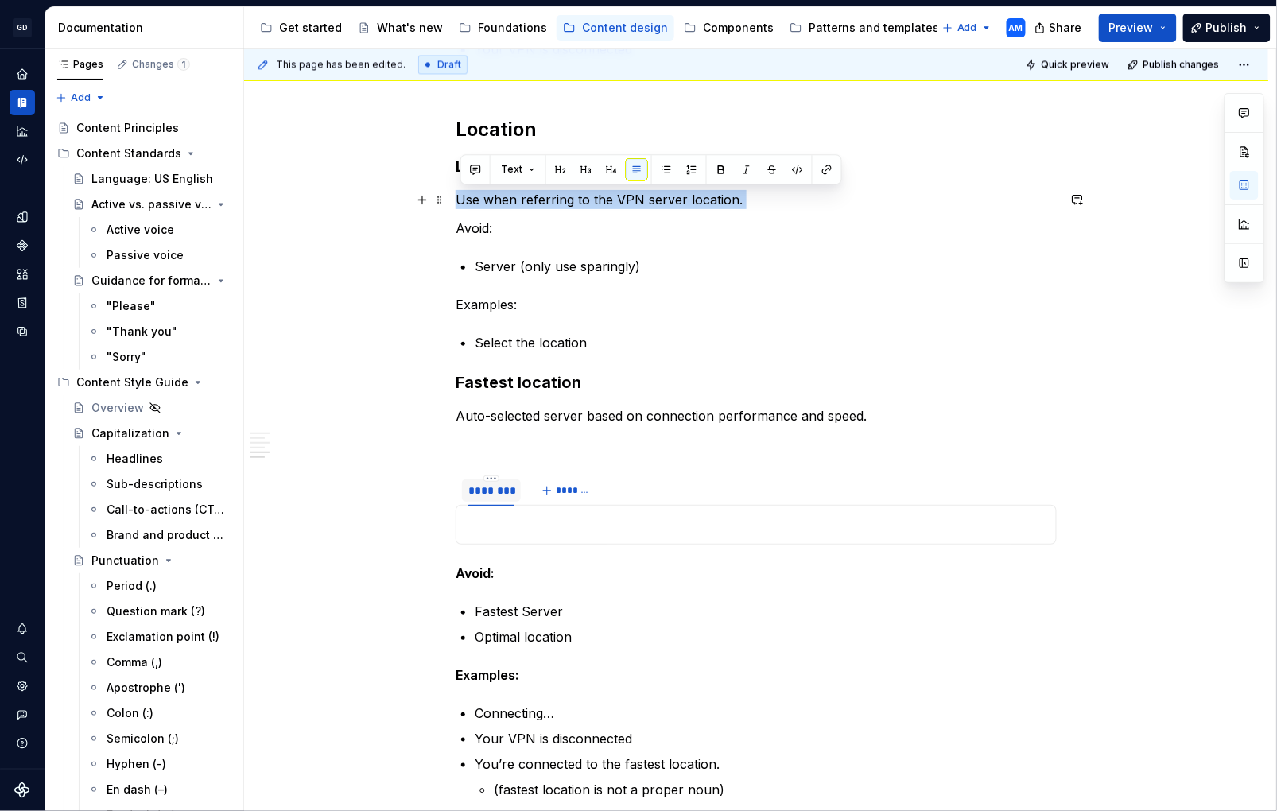
click at [529, 199] on p "Use when referring to the VPN server location." at bounding box center [756, 199] width 601 height 19
copy p "Use when referring to the VPN server location."
click at [523, 526] on p at bounding box center [756, 524] width 581 height 19
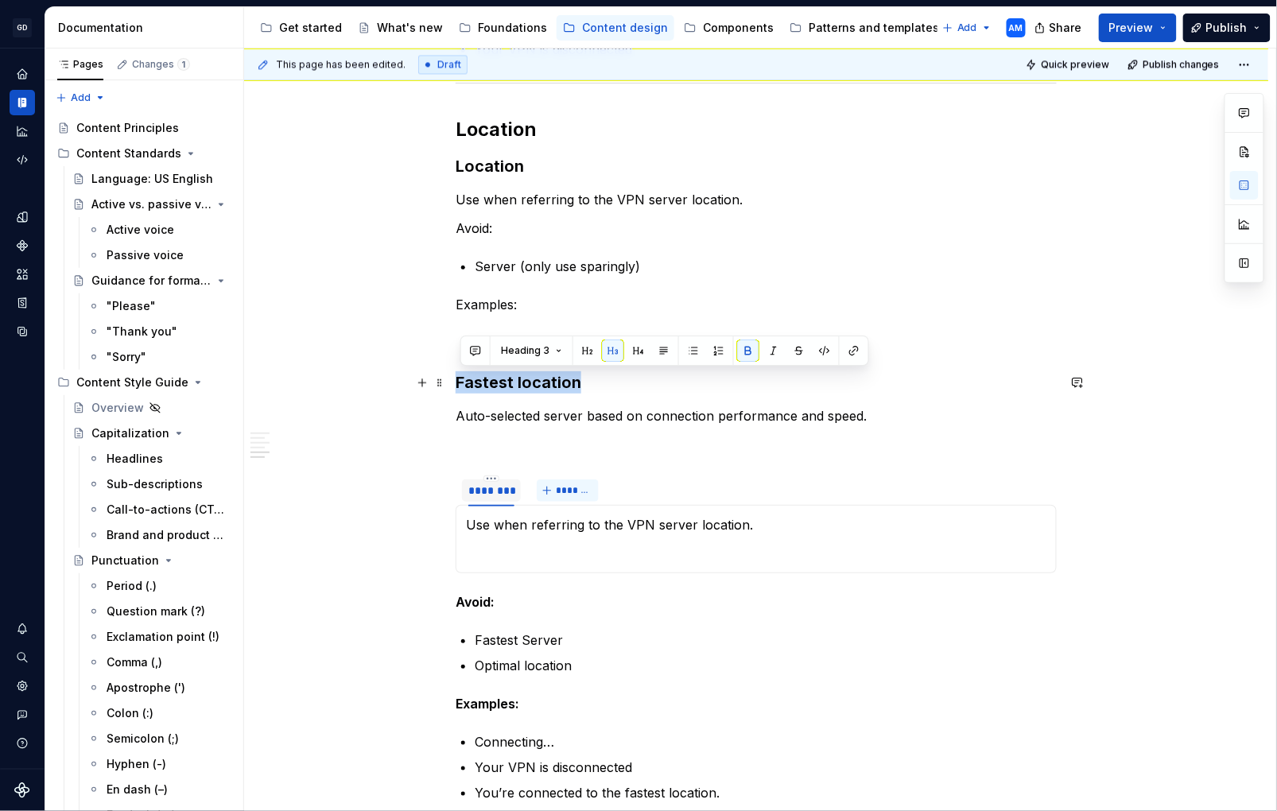
drag, startPoint x: 579, startPoint y: 378, endPoint x: 551, endPoint y: 480, distance: 106.3
click at [462, 383] on h3 "Fastest location" at bounding box center [756, 382] width 601 height 22
click at [579, 490] on span "*******" at bounding box center [575, 490] width 36 height 13
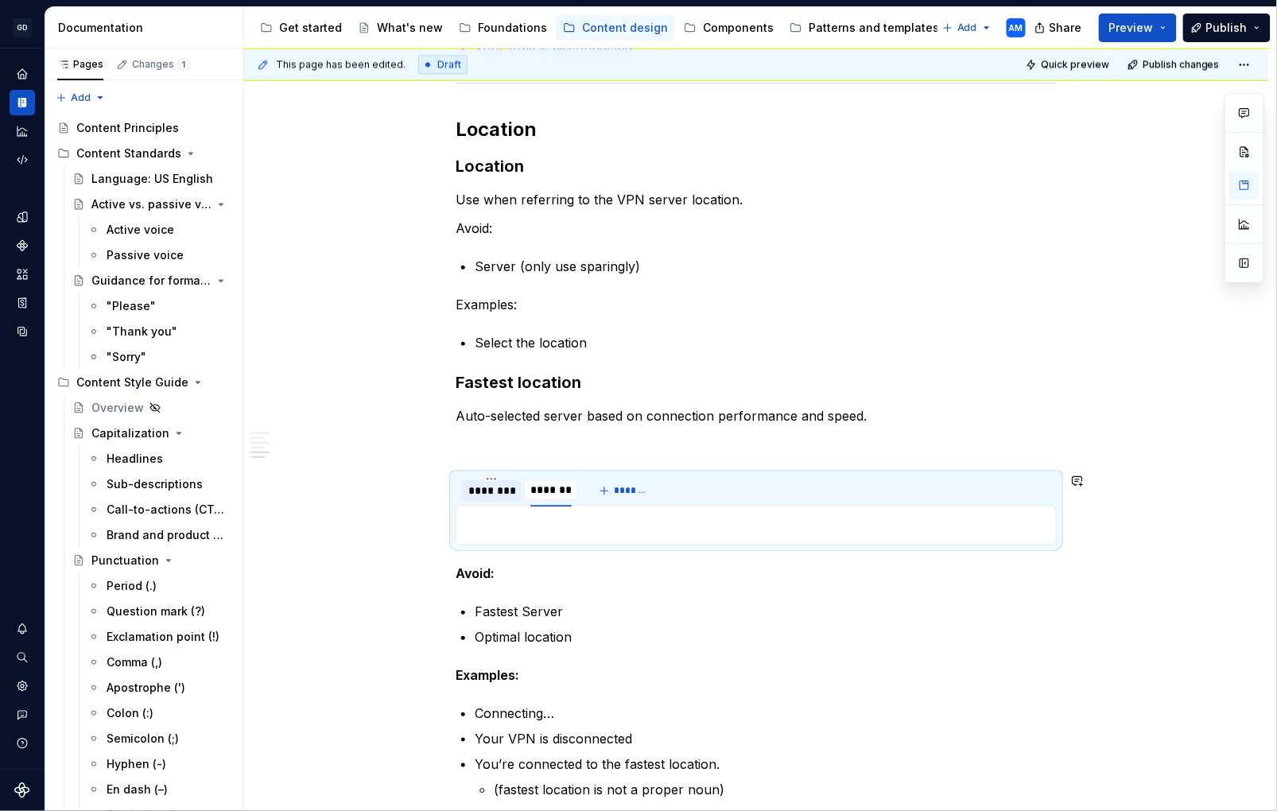
type input "**********"
click at [495, 496] on div "********" at bounding box center [492, 491] width 46 height 16
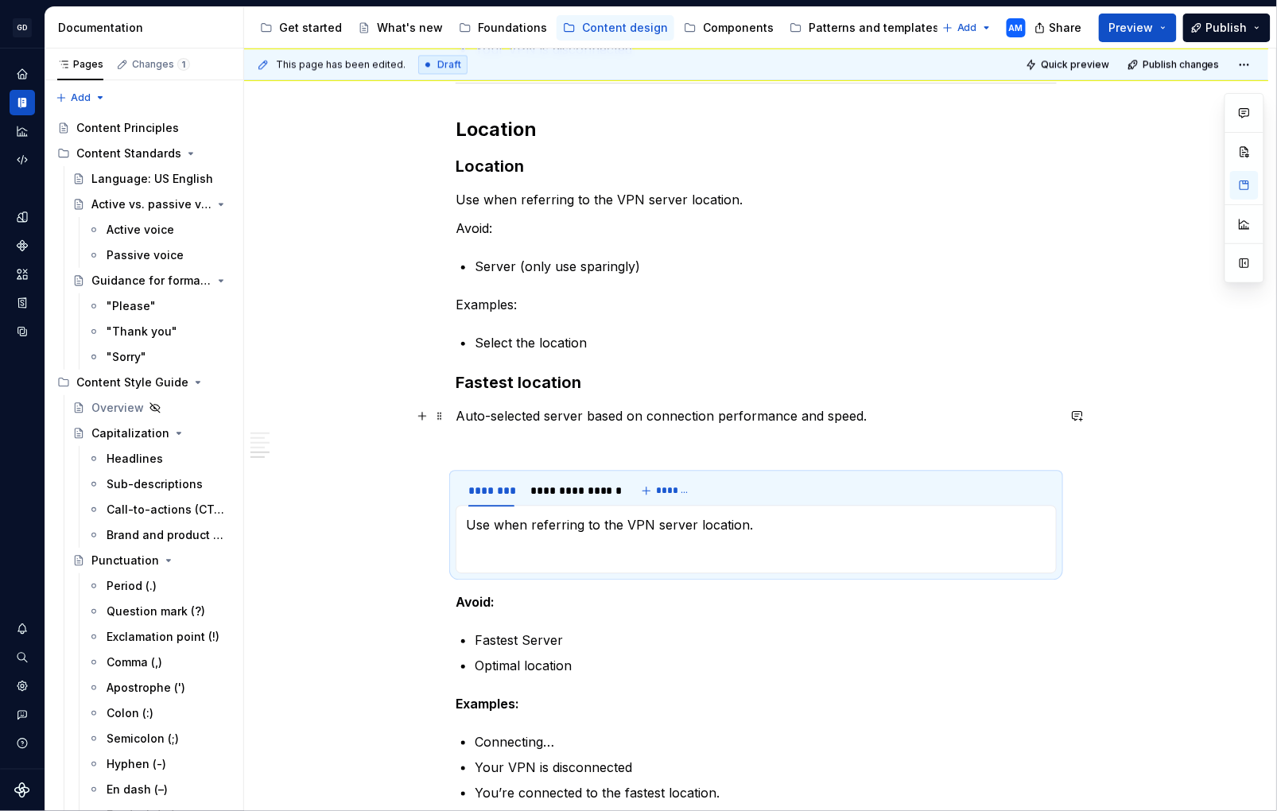
click at [609, 408] on p "Auto-selected server based on connection performance and speed." at bounding box center [756, 415] width 601 height 19
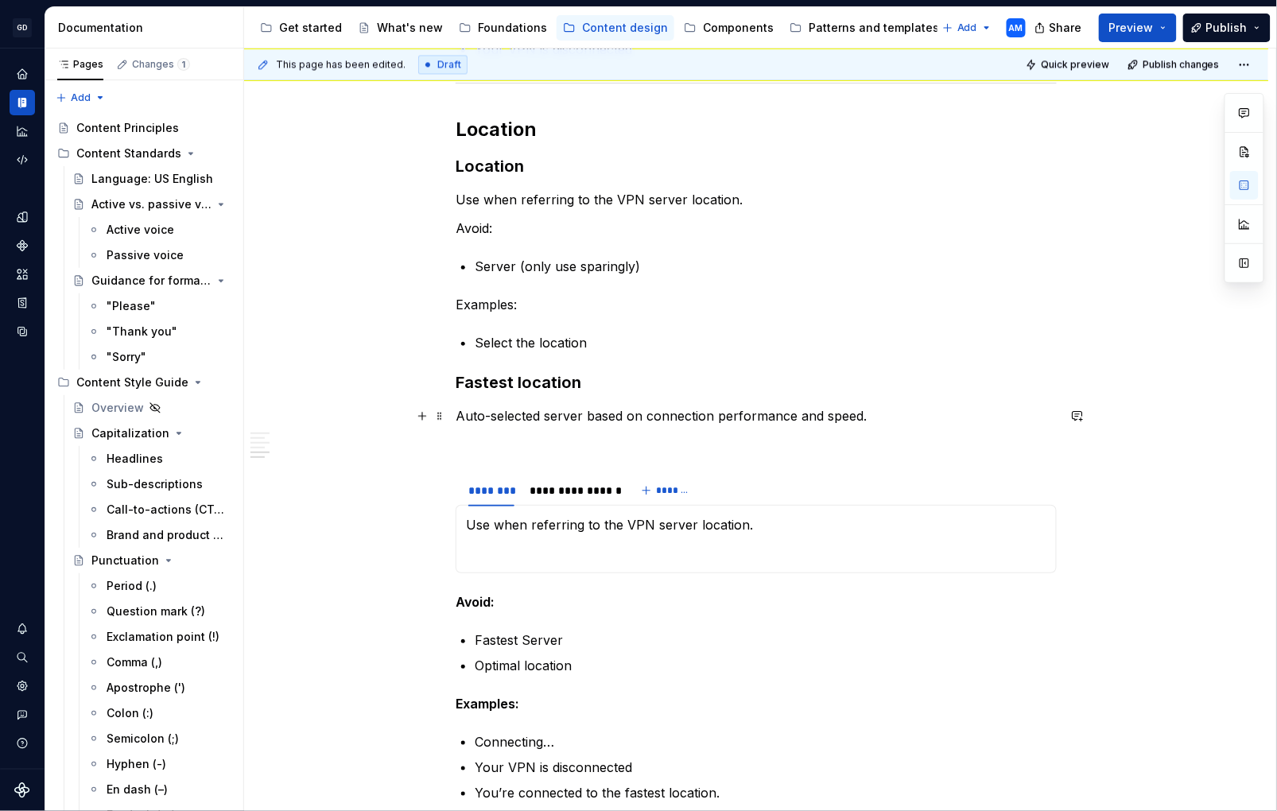
click at [606, 418] on p "Auto-selected server based on connection performance and speed." at bounding box center [756, 415] width 601 height 19
click at [607, 417] on p "Auto-selected server based on connection performance and speed." at bounding box center [756, 415] width 601 height 19
drag, startPoint x: 607, startPoint y: 538, endPoint x: 581, endPoint y: 530, distance: 26.7
click at [607, 537] on section-item-column "Use when referring to the VPN server location." at bounding box center [756, 539] width 581 height 48
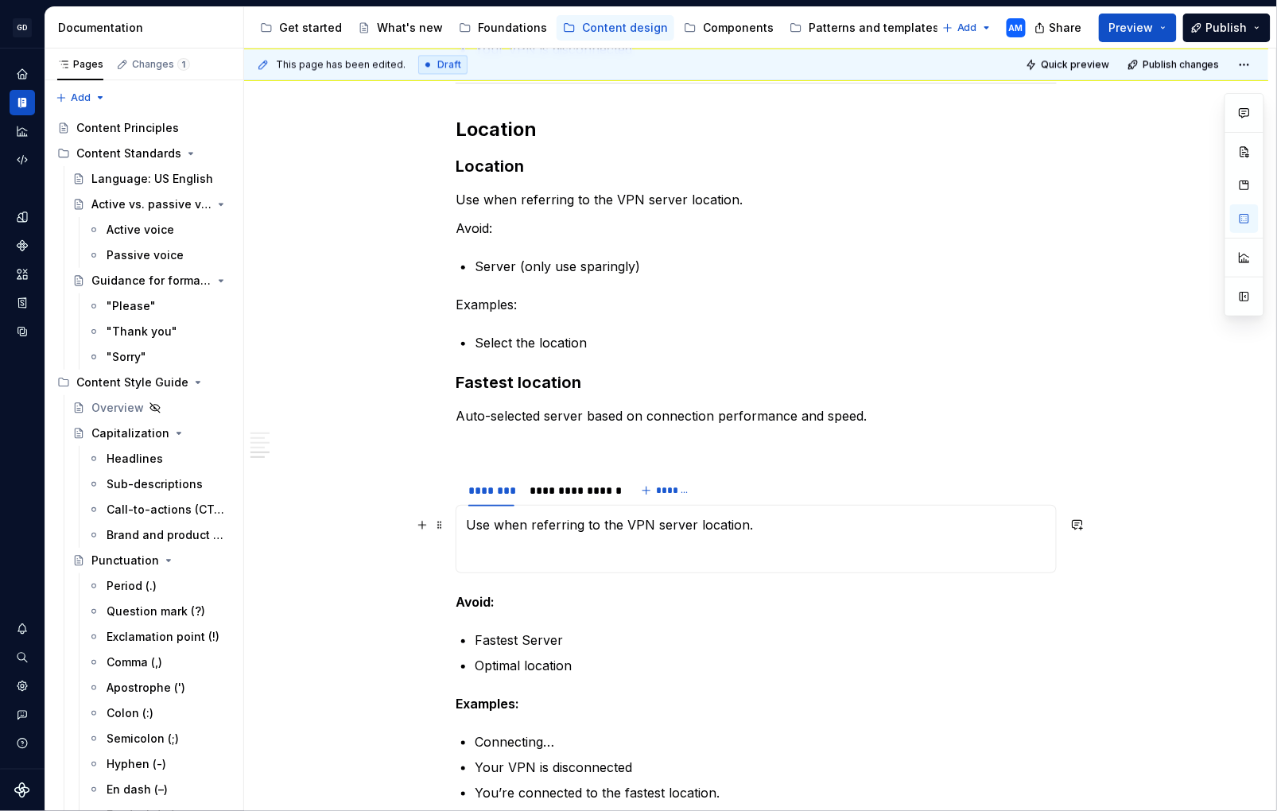
click at [579, 529] on p "Use when referring to the VPN server location." at bounding box center [756, 524] width 581 height 19
click at [557, 553] on p at bounding box center [756, 553] width 581 height 19
click at [560, 490] on div "**********" at bounding box center [573, 491] width 84 height 16
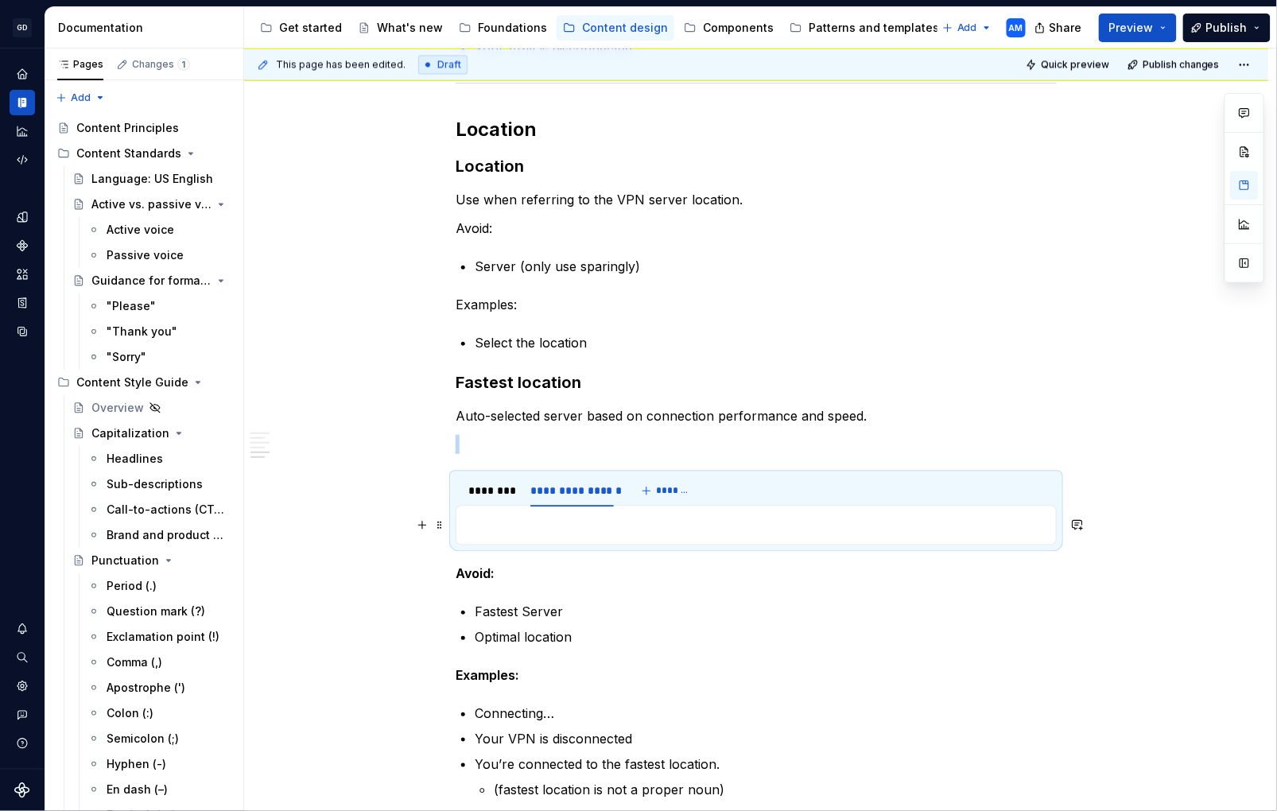
click at [589, 522] on p at bounding box center [756, 524] width 581 height 19
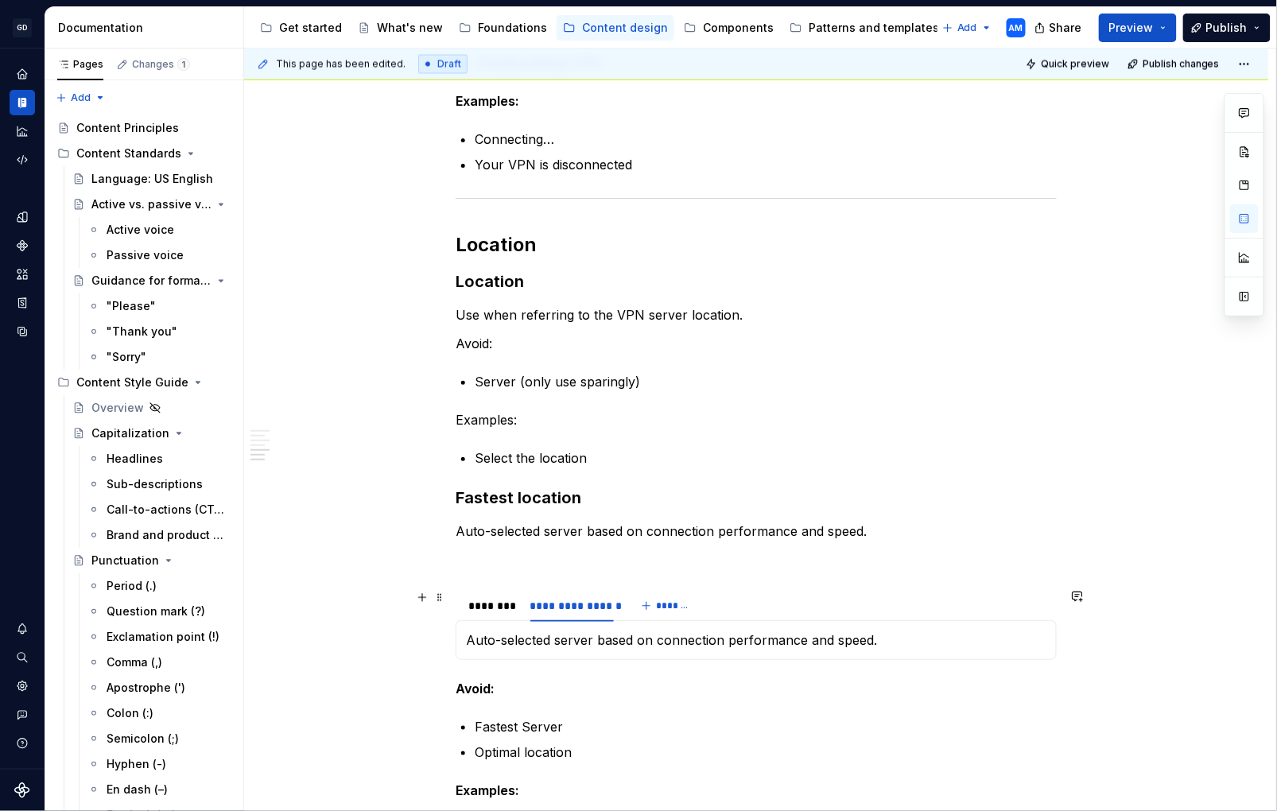
scroll to position [924, 0]
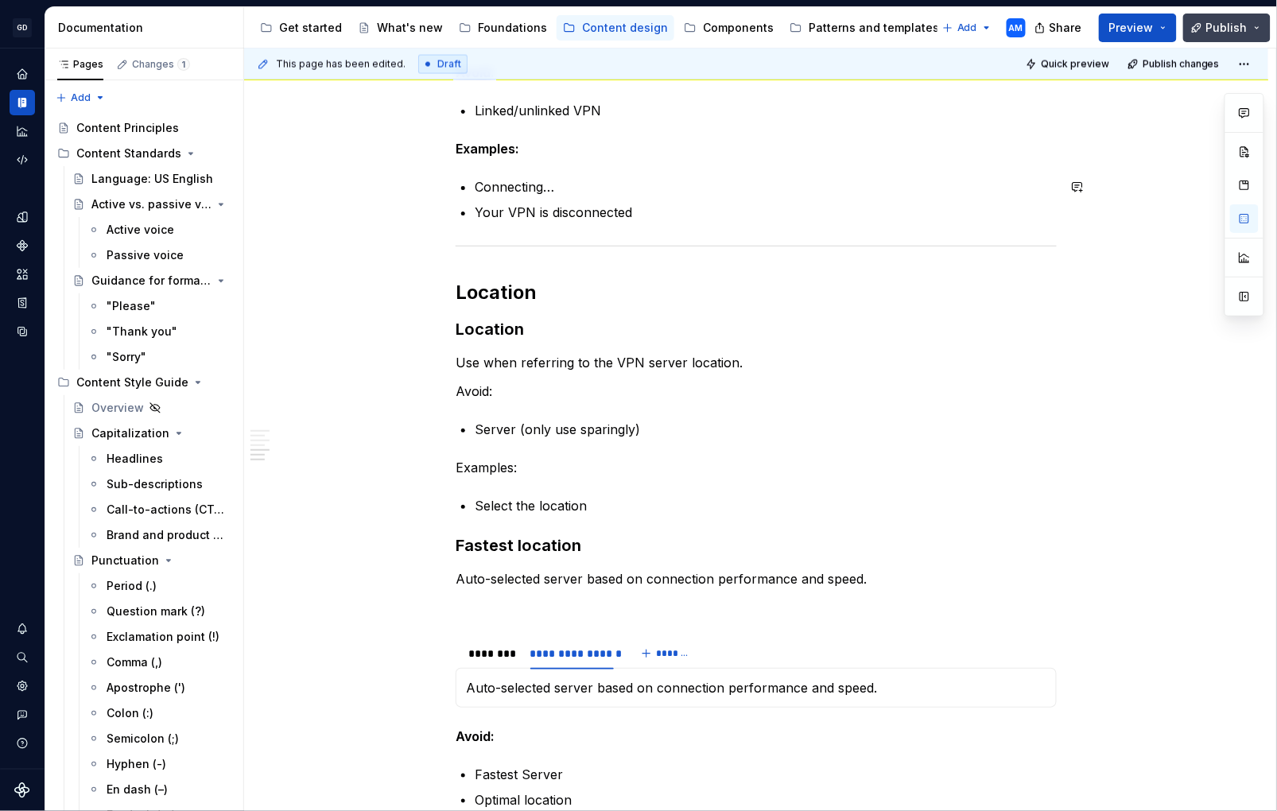
click at [1200, 34] on button "Publish" at bounding box center [1227, 28] width 87 height 29
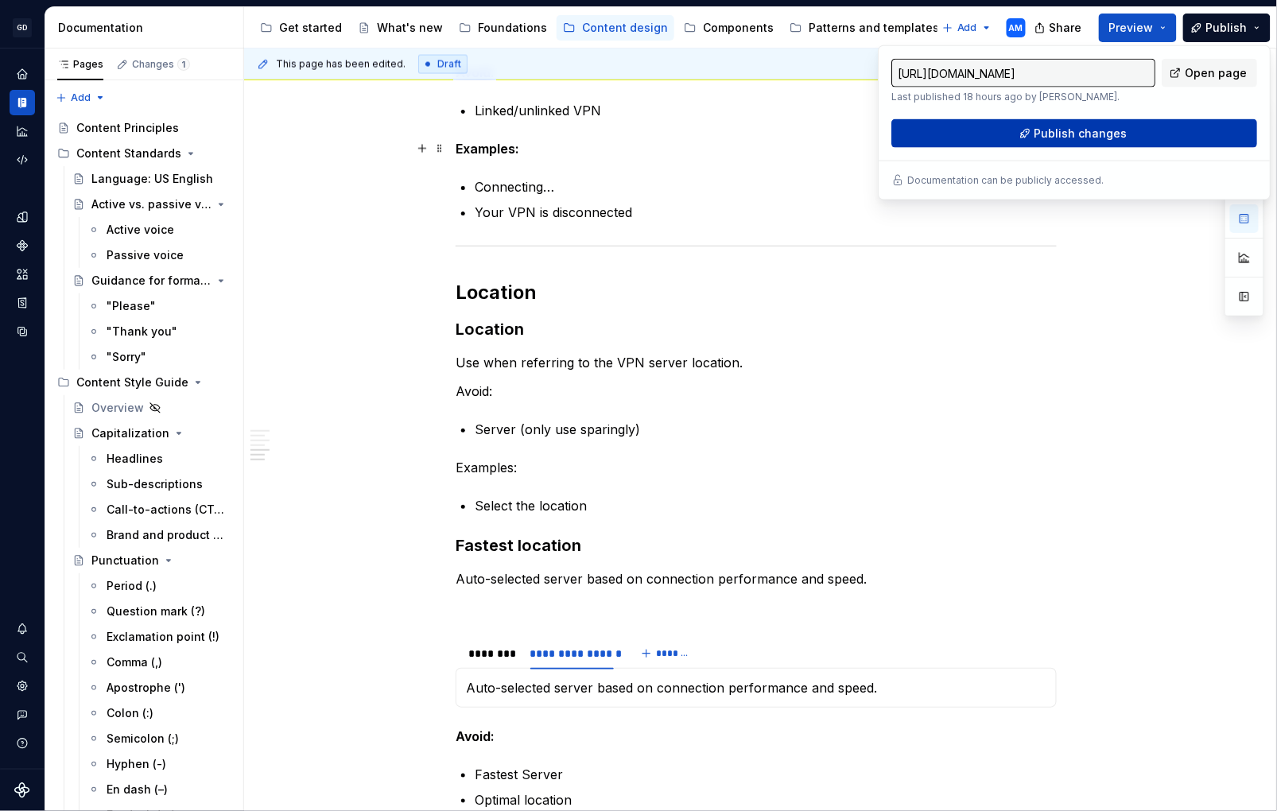
click at [1086, 140] on span "Publish changes" at bounding box center [1081, 134] width 93 height 16
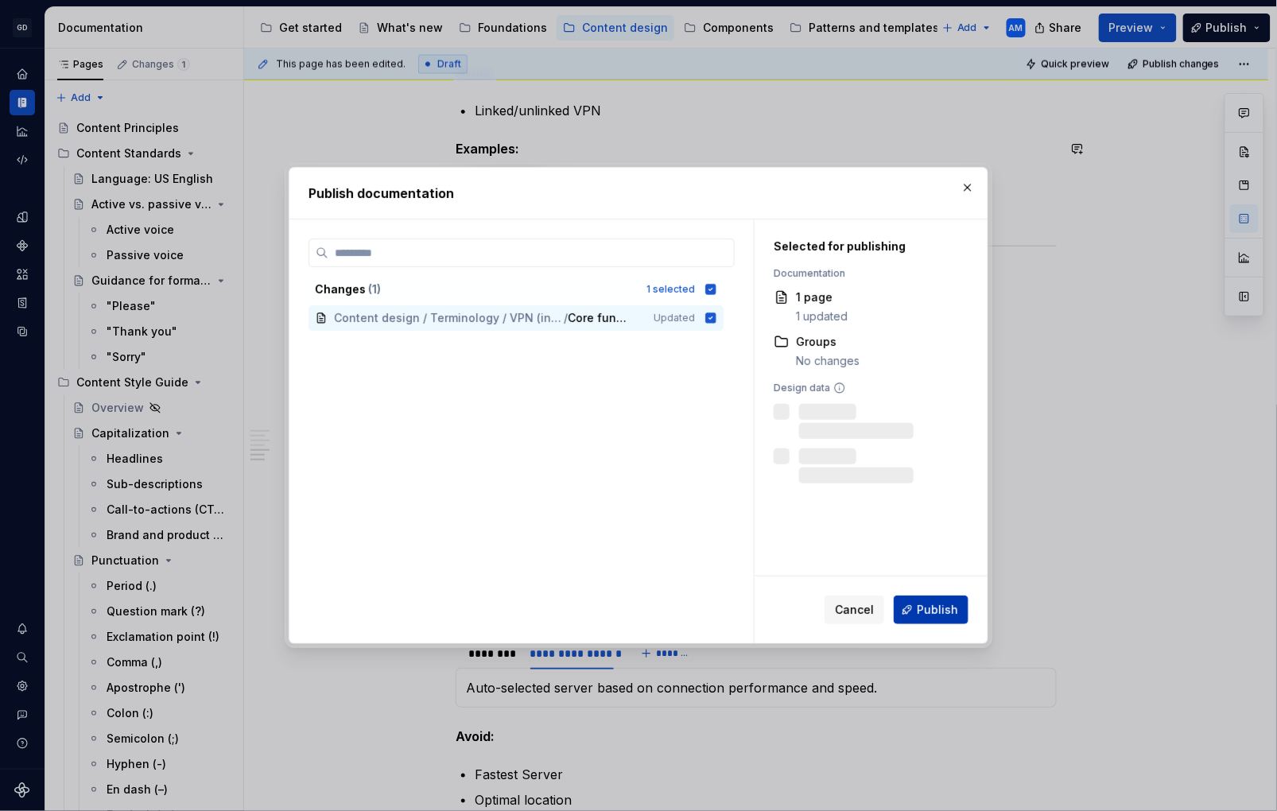
click at [924, 615] on span "Publish" at bounding box center [937, 610] width 41 height 16
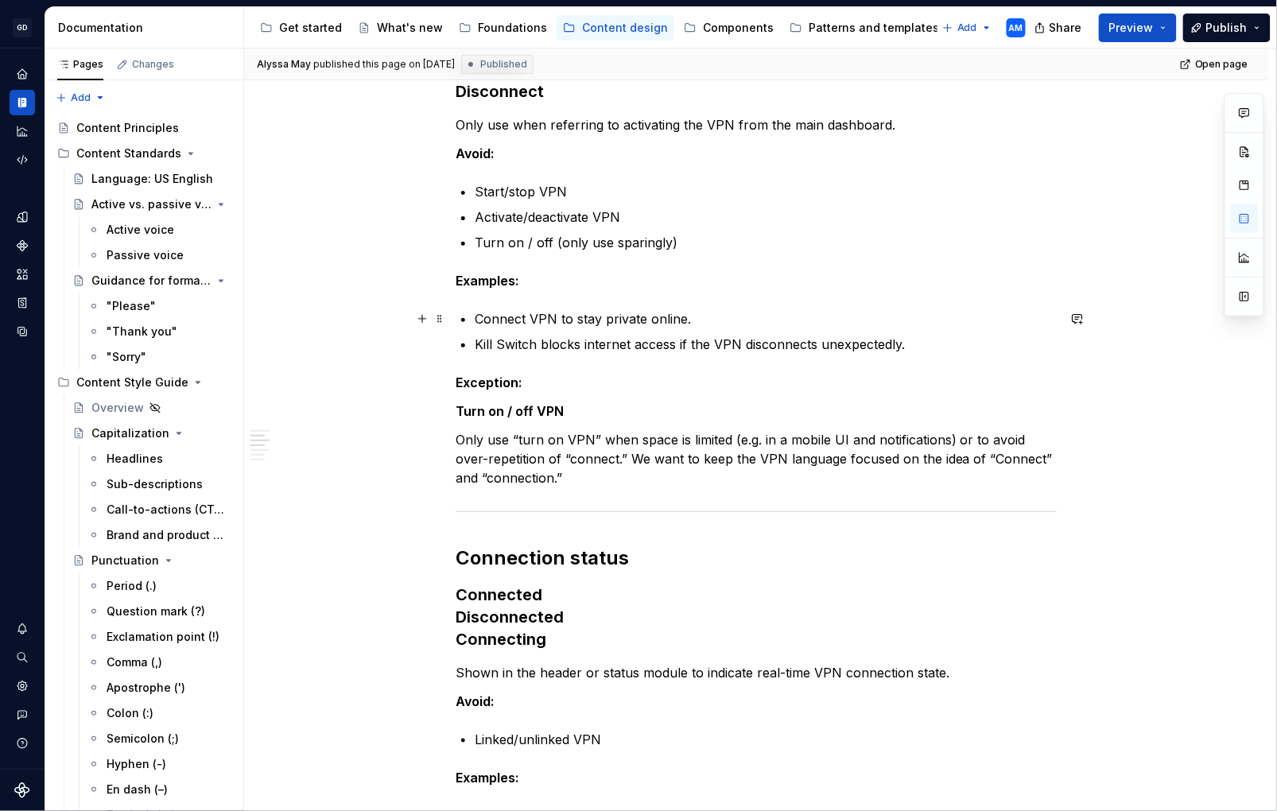
scroll to position [0, 0]
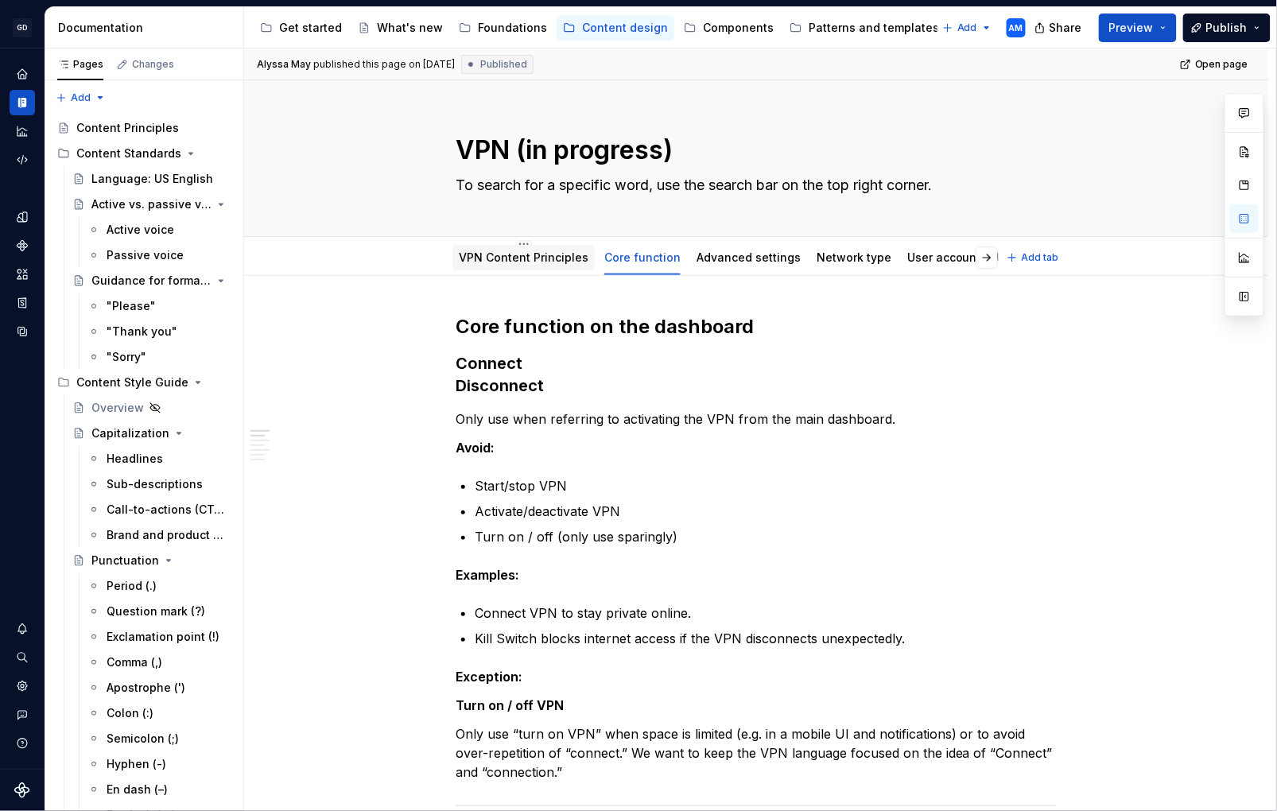
drag, startPoint x: 524, startPoint y: 247, endPoint x: 536, endPoint y: 254, distance: 13.5
click at [526, 249] on div "VPN Content Principles" at bounding box center [524, 257] width 130 height 19
click at [460, 388] on strong "Disconnect" at bounding box center [500, 385] width 88 height 19
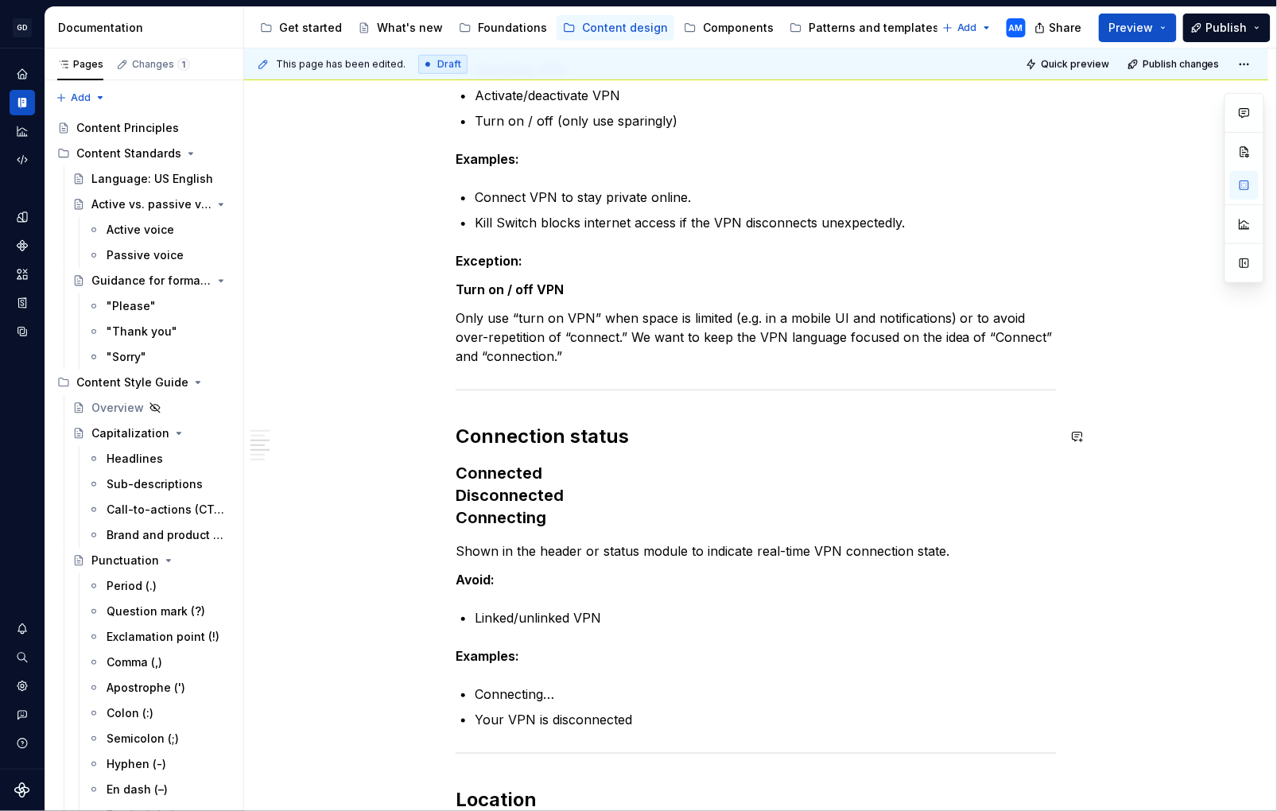
scroll to position [448, 0]
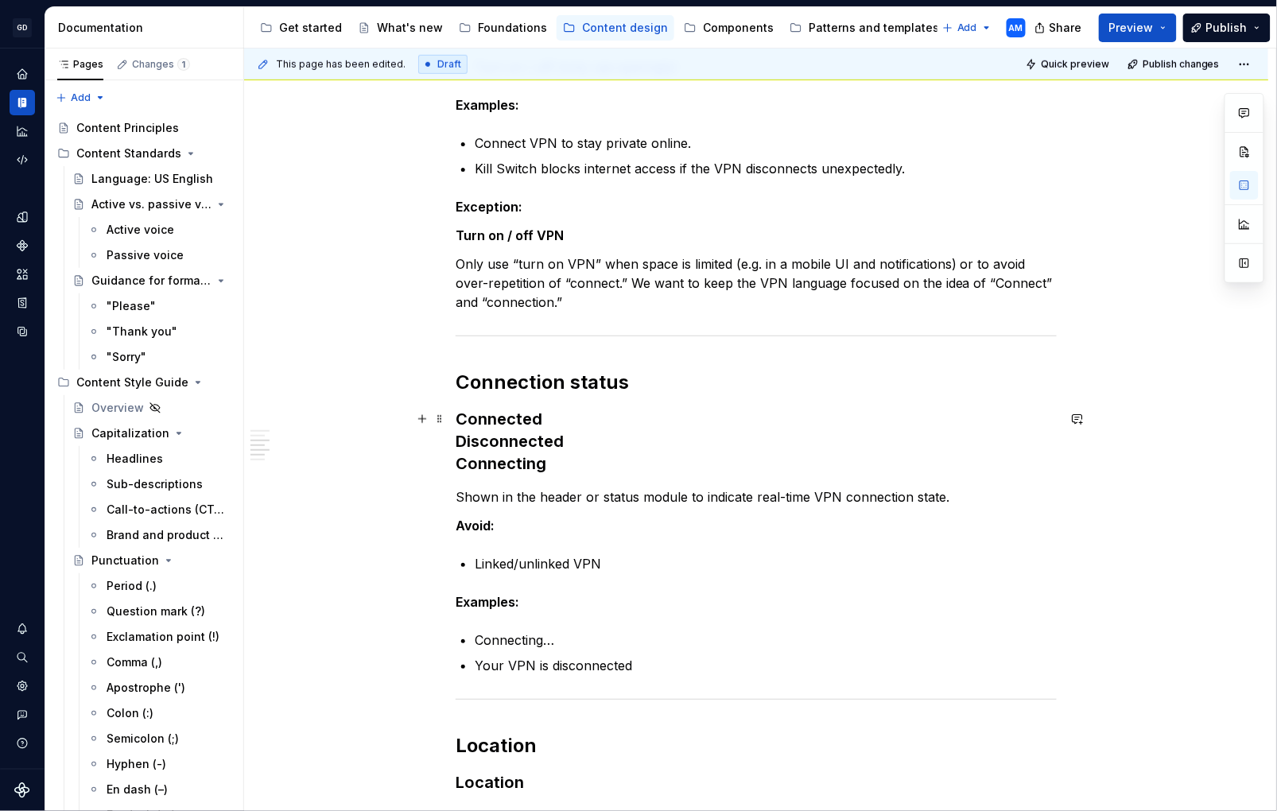
click at [463, 445] on strong "Disconnected" at bounding box center [510, 441] width 108 height 19
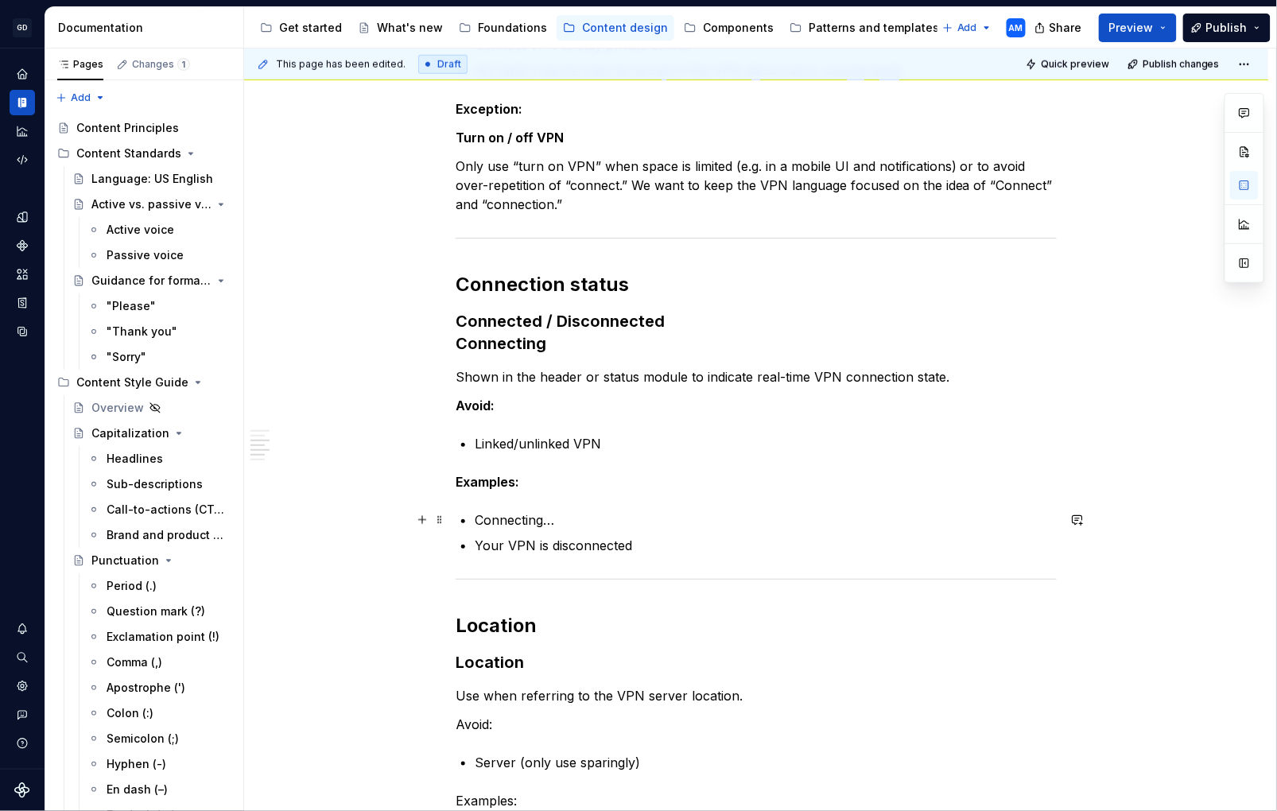
scroll to position [514, 0]
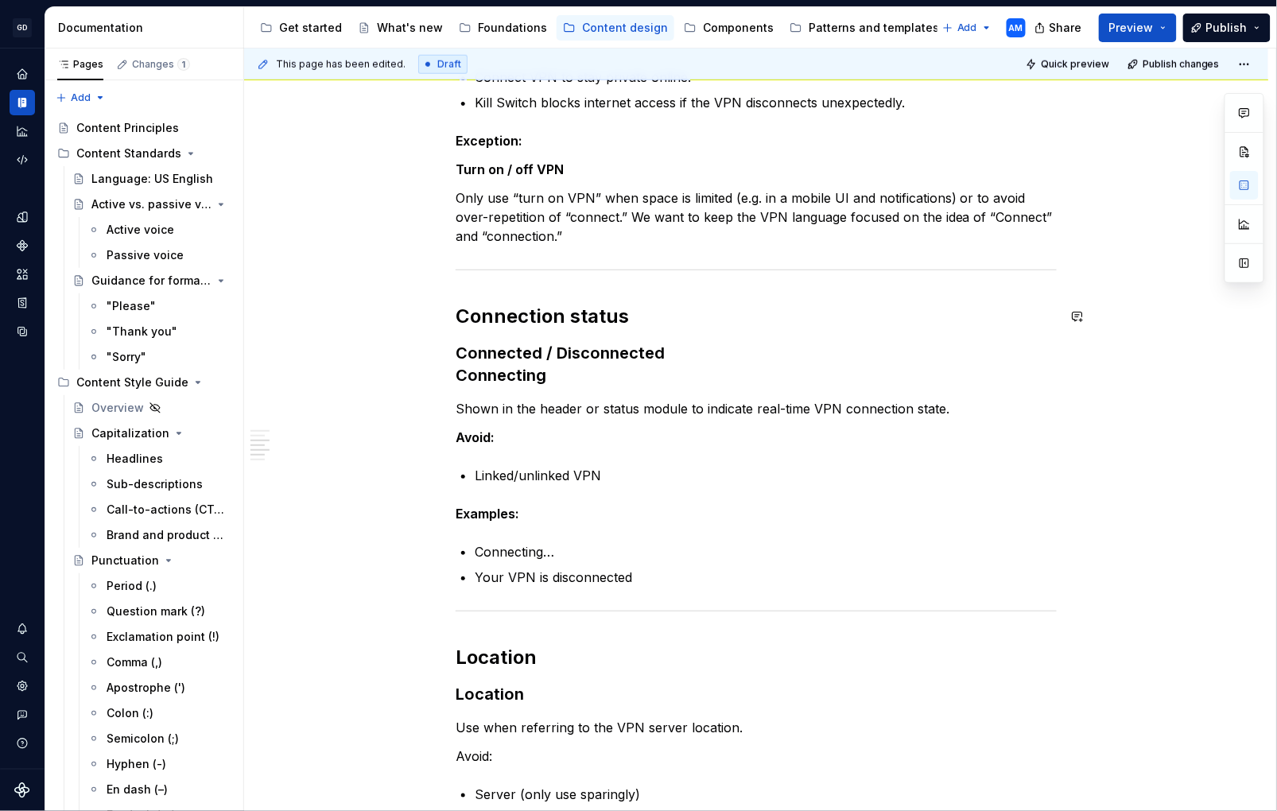
click at [473, 288] on div "Core function on the dashboard Connect / Disconnect Only use when referring to …" at bounding box center [756, 625] width 601 height 1651
click at [442, 262] on div "Core function on the dashboard Connect / Disconnect Only use when referring to …" at bounding box center [756, 738] width 1025 height 1952
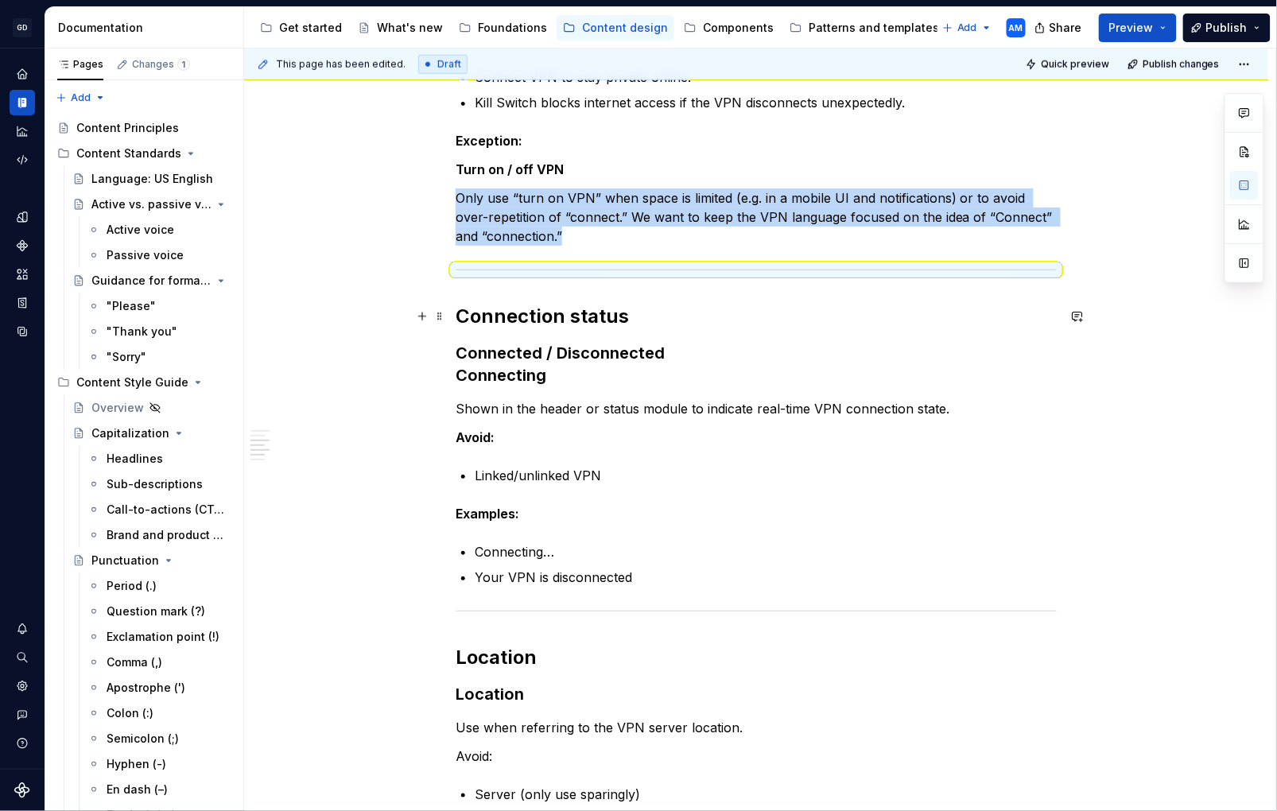
drag, startPoint x: 441, startPoint y: 315, endPoint x: 453, endPoint y: 313, distance: 12.2
click at [442, 315] on span at bounding box center [440, 316] width 13 height 22
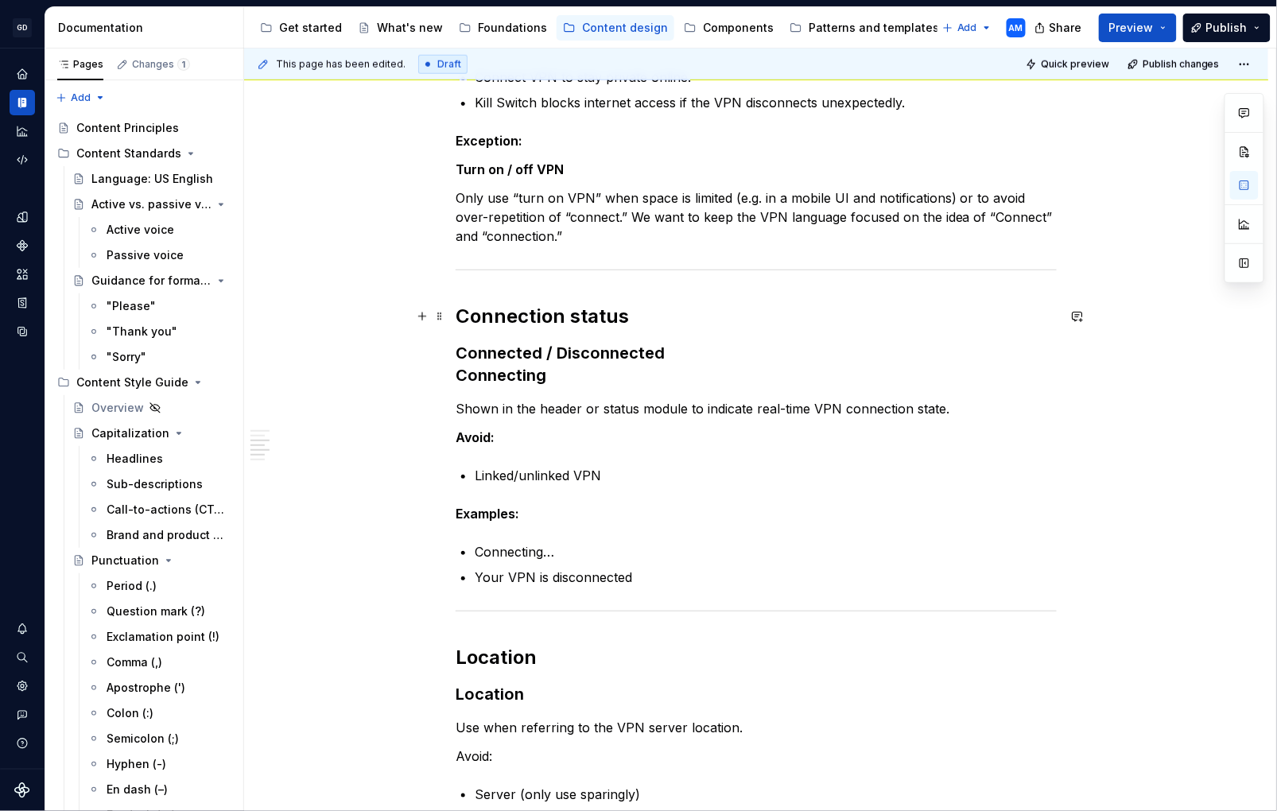
click at [457, 313] on div "Core function on the dashboard Connect / Disconnect Only use when referring to …" at bounding box center [756, 738] width 1025 height 1952
click at [468, 284] on div "Core function on the dashboard Connect / Disconnect Only use when referring to …" at bounding box center [756, 625] width 601 height 1651
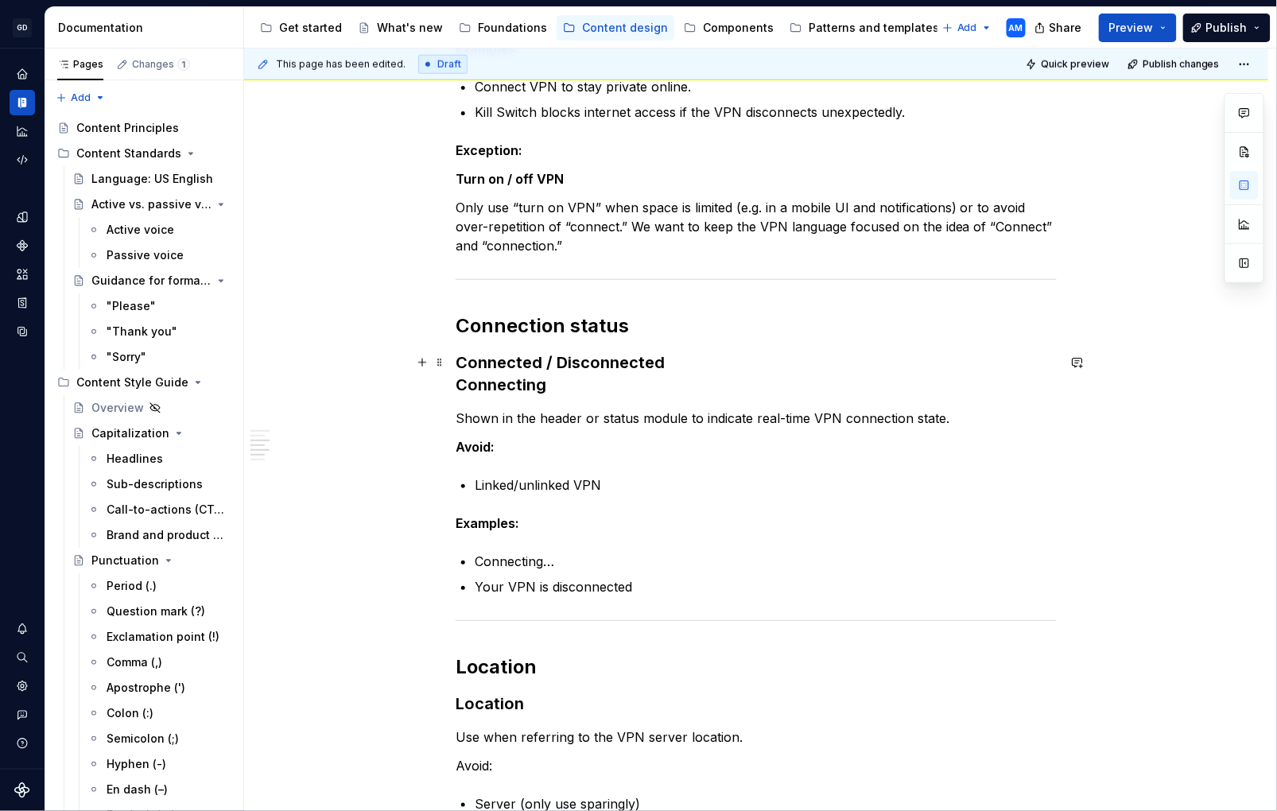
scroll to position [647, 0]
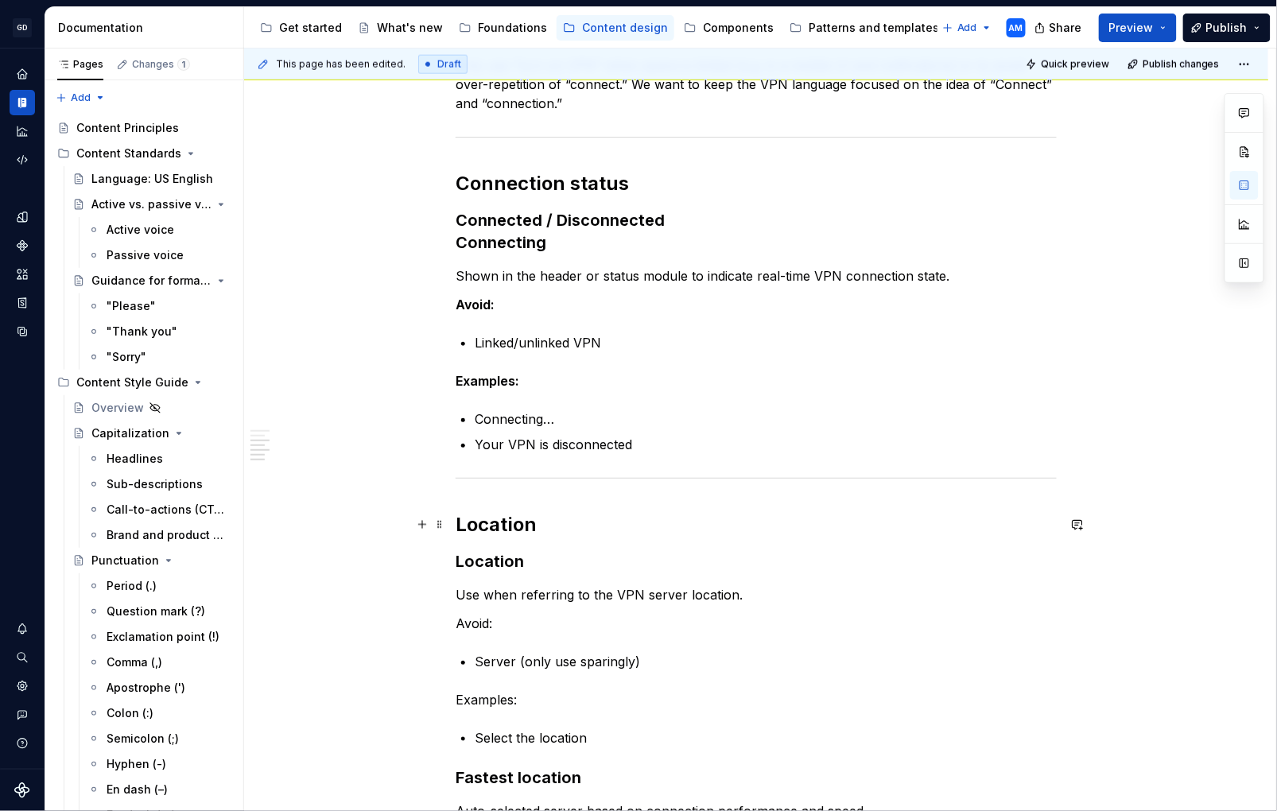
click at [461, 521] on h2 "Location" at bounding box center [756, 524] width 601 height 25
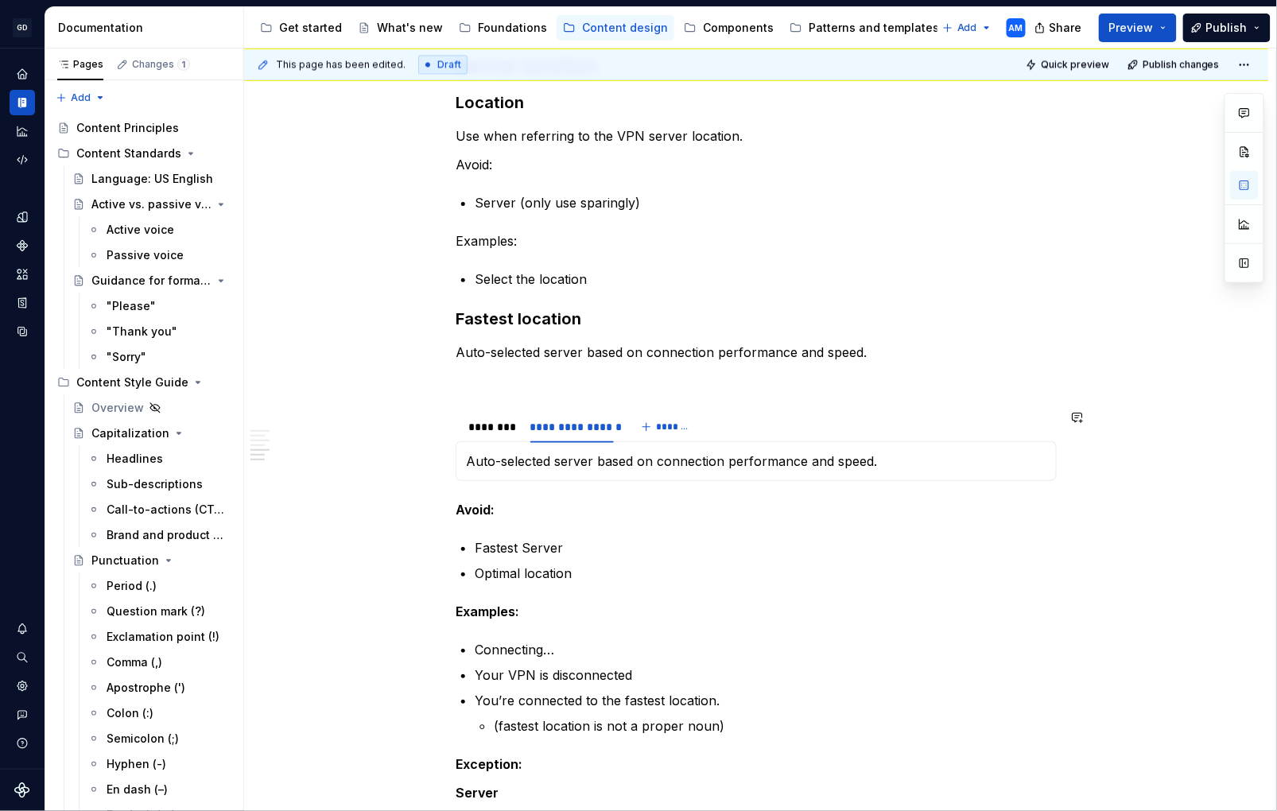
scroll to position [1110, 0]
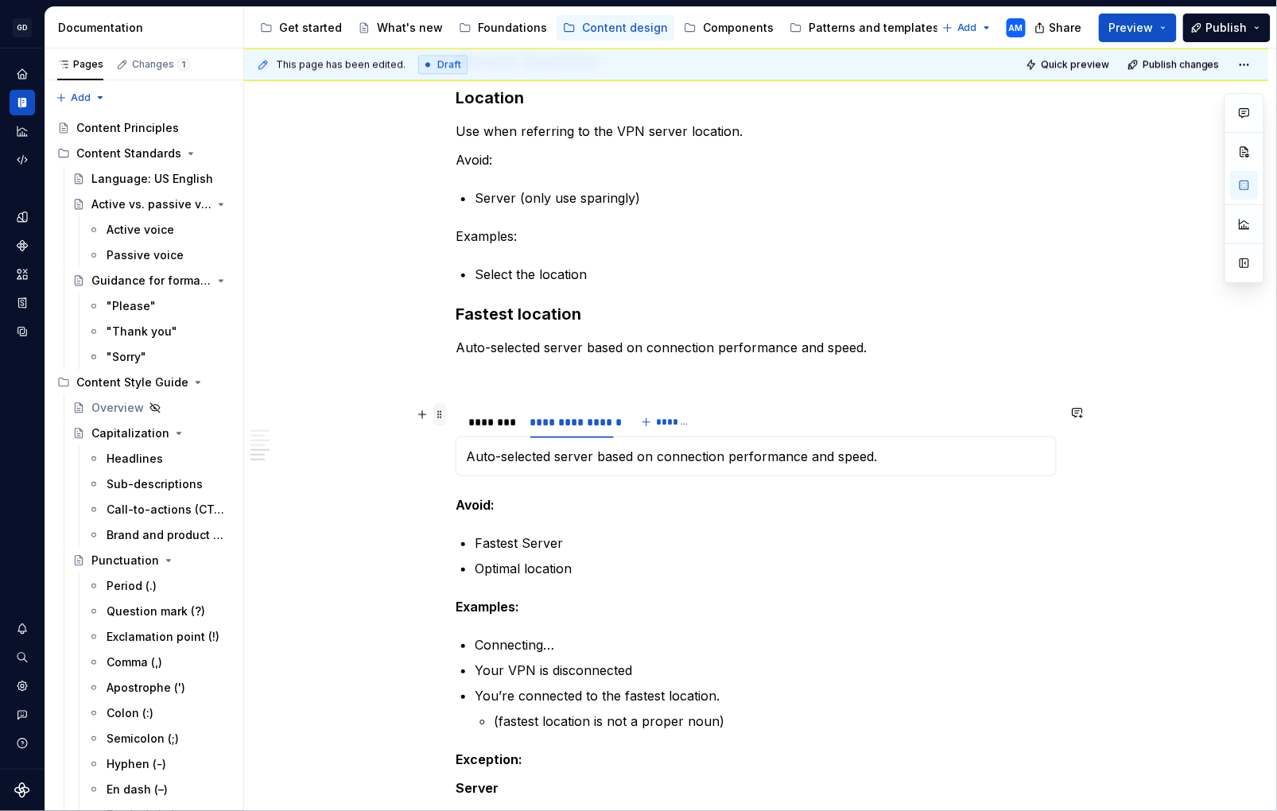
click at [445, 411] on span at bounding box center [440, 414] width 13 height 22
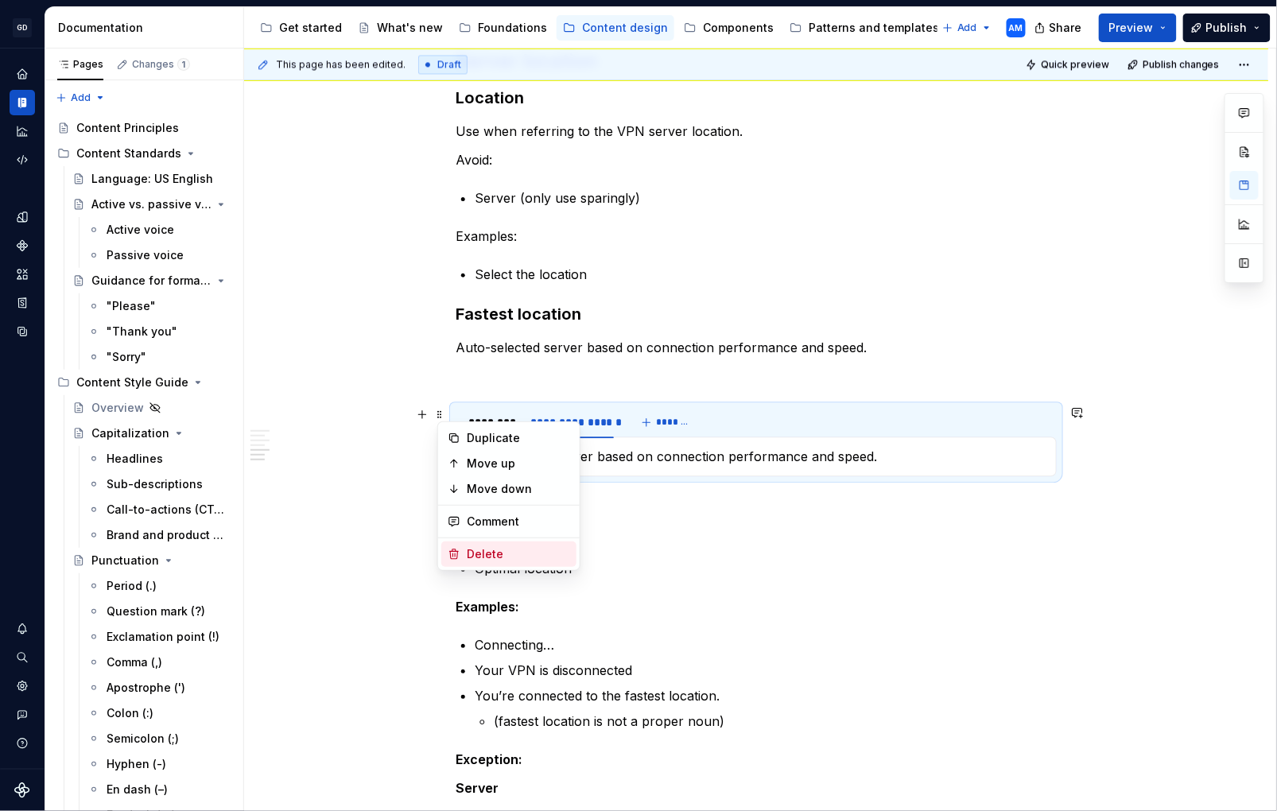
click at [512, 550] on div "Delete" at bounding box center [518, 554] width 103 height 16
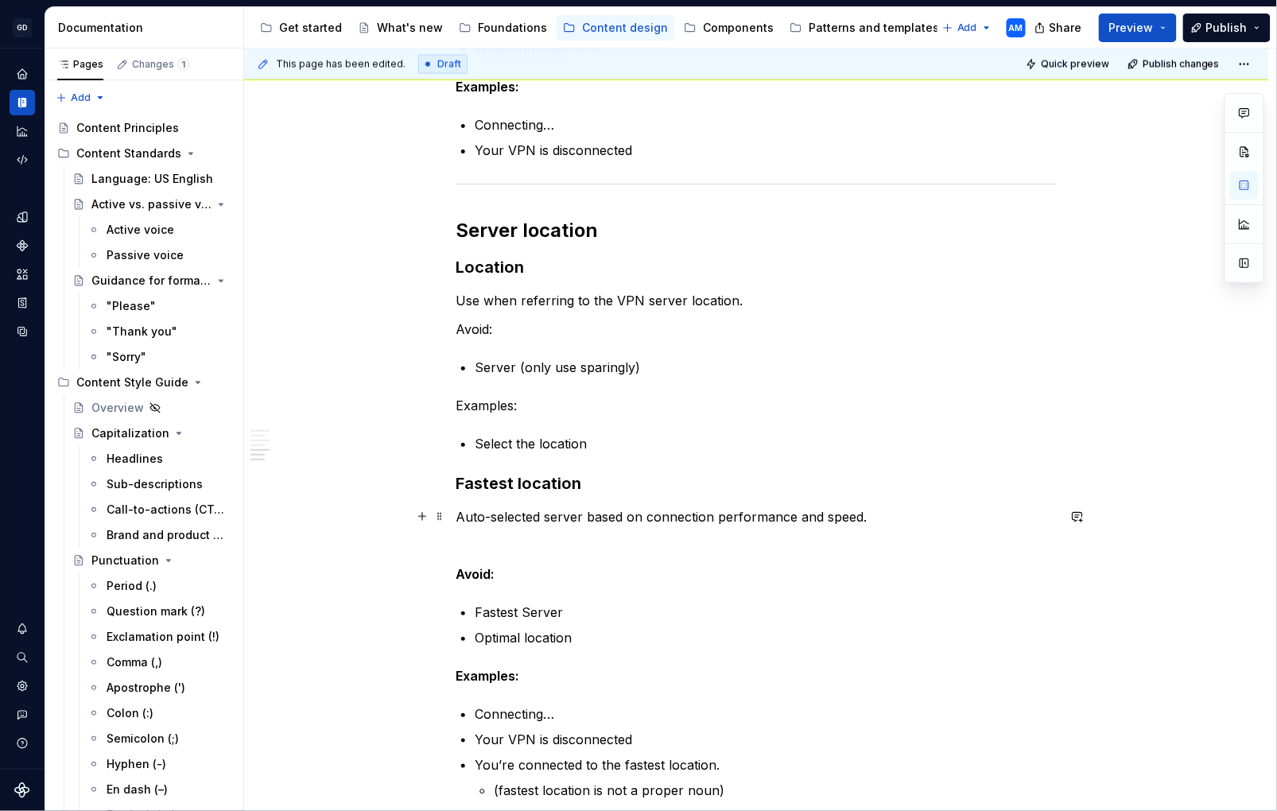
scroll to position [893, 0]
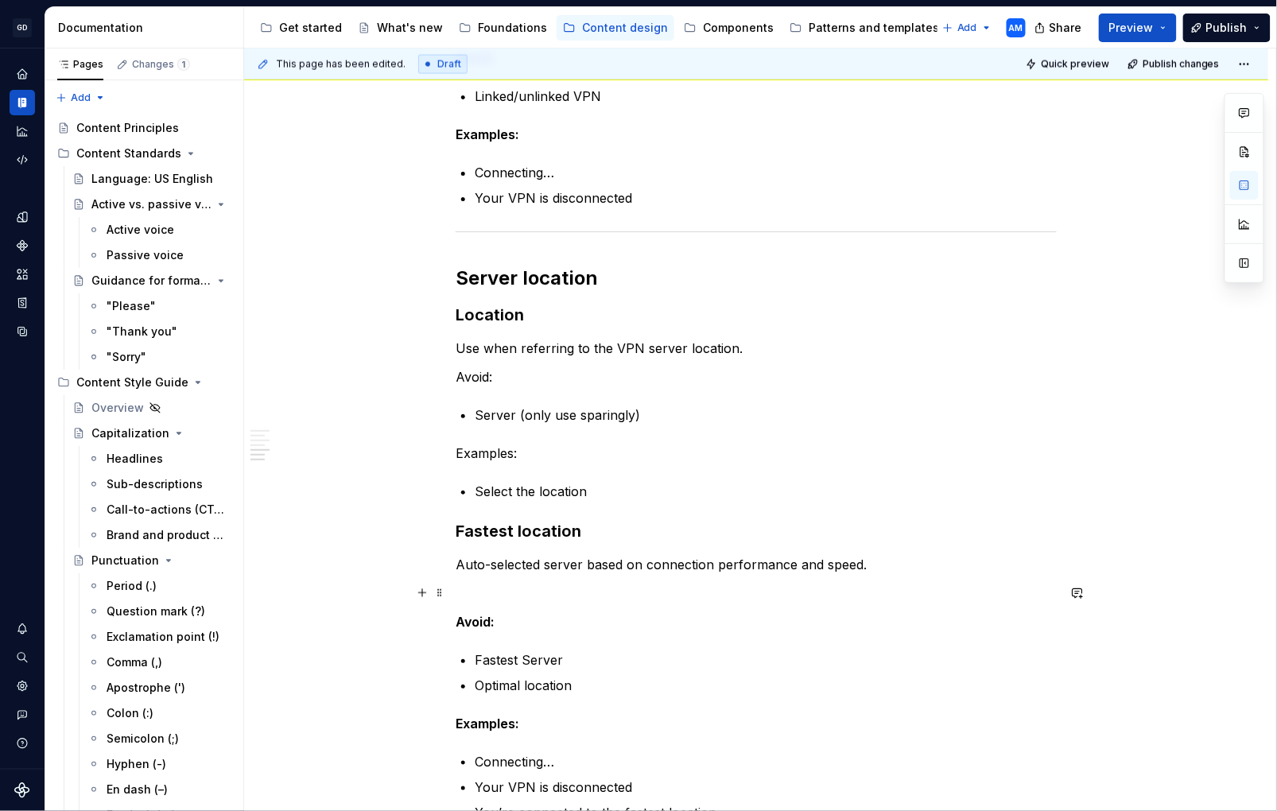
click at [488, 589] on p at bounding box center [756, 593] width 601 height 19
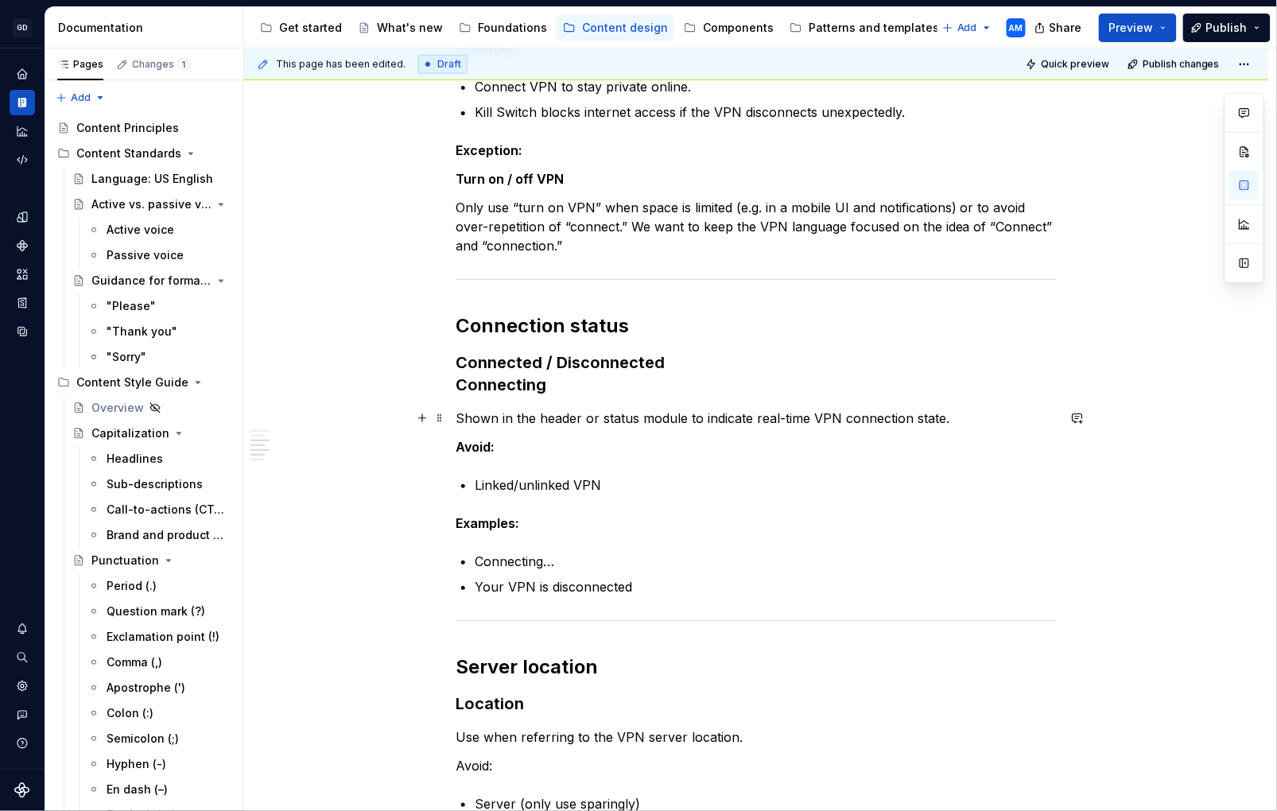
scroll to position [0, 0]
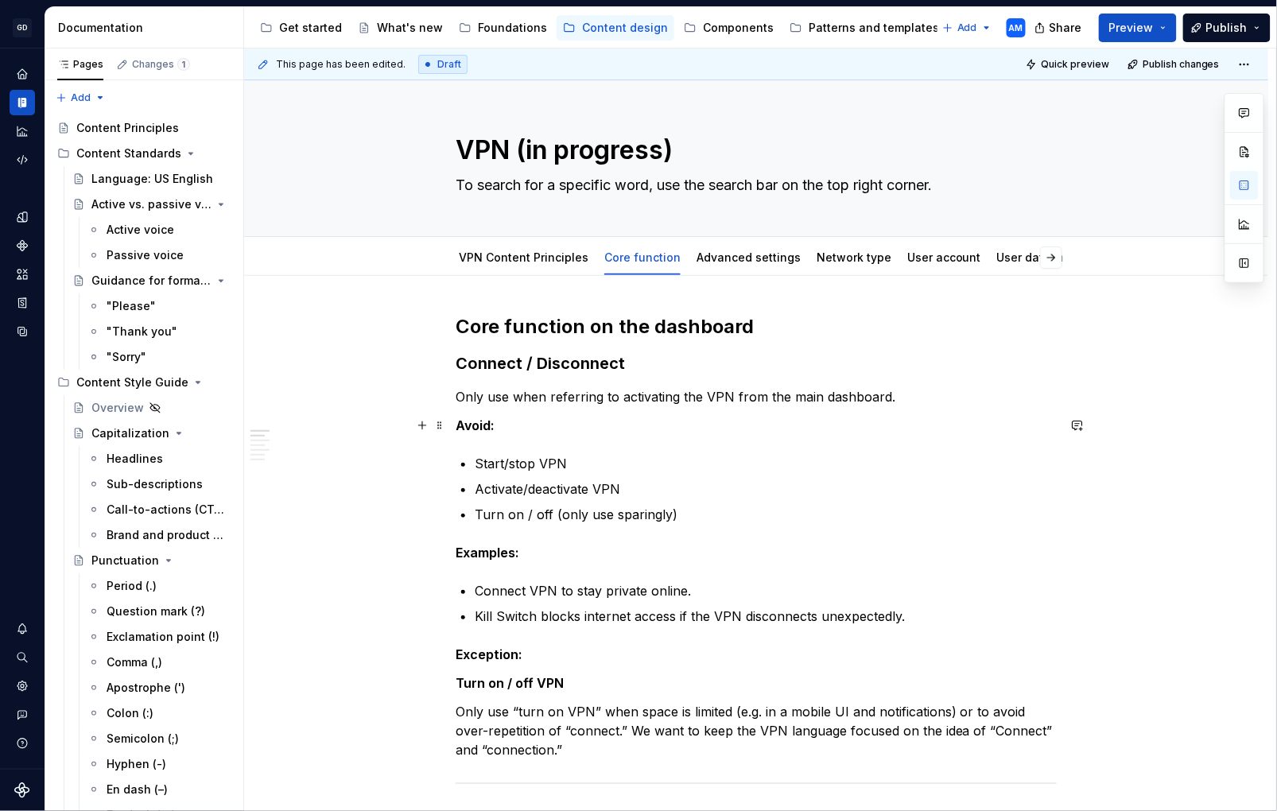
click at [461, 430] on strong "Avoid:" at bounding box center [475, 426] width 39 height 16
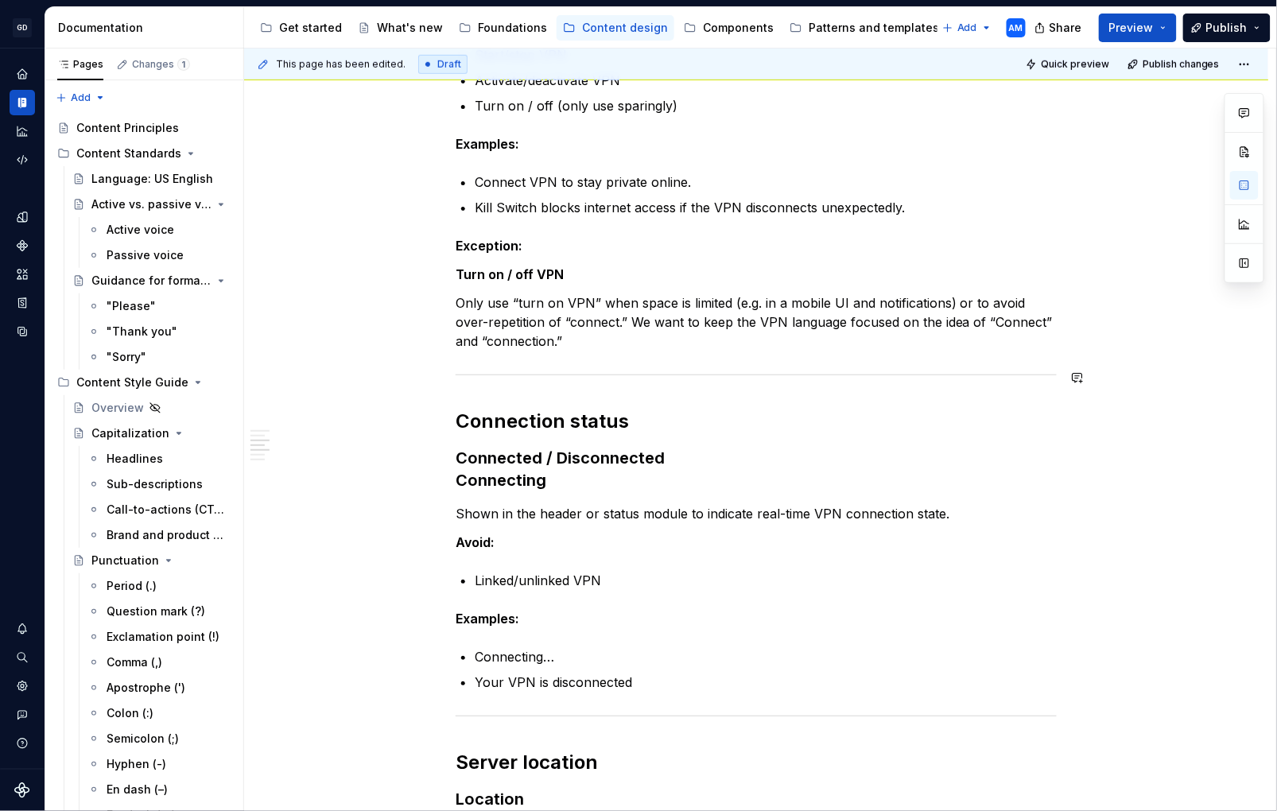
scroll to position [511, 0]
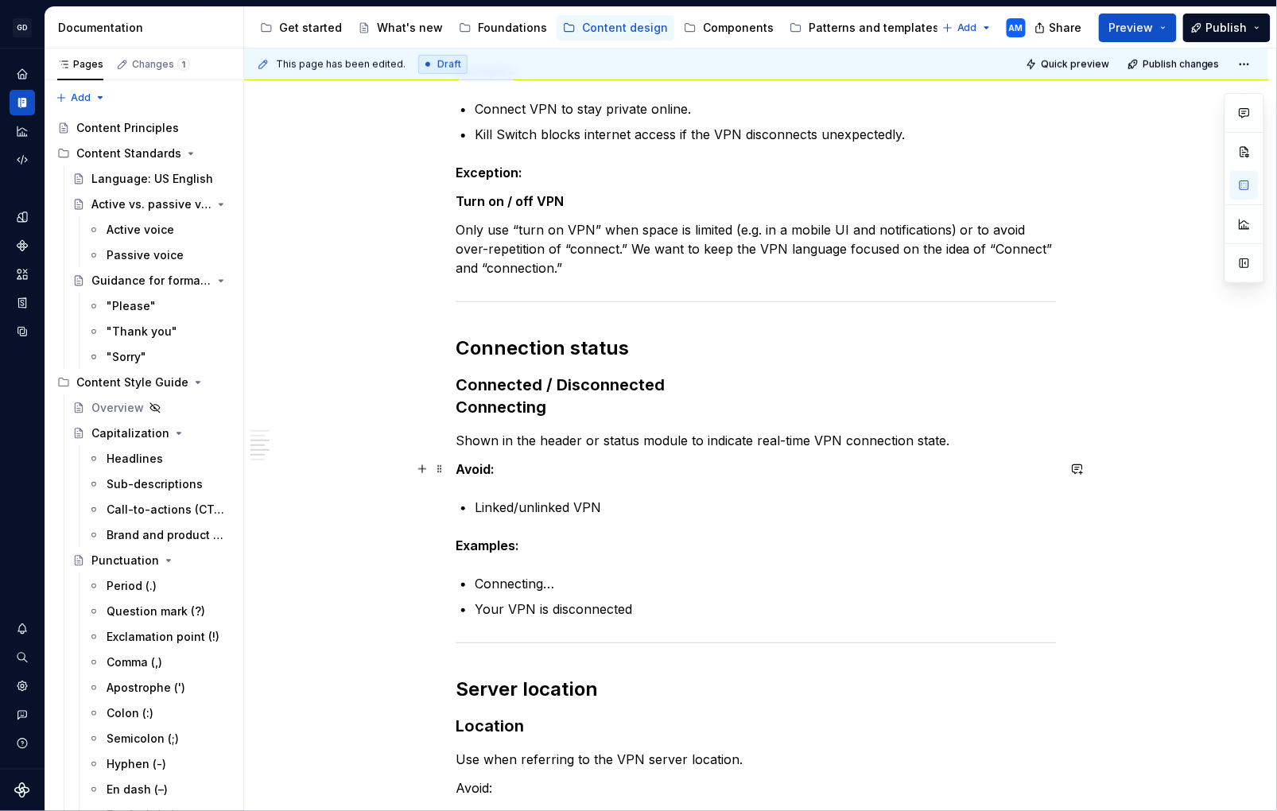
drag, startPoint x: 457, startPoint y: 471, endPoint x: 468, endPoint y: 469, distance: 10.6
click at [457, 471] on div "Core function on the dashboard Connect / Disconnect Only use when referring to …" at bounding box center [756, 691] width 1025 height 1852
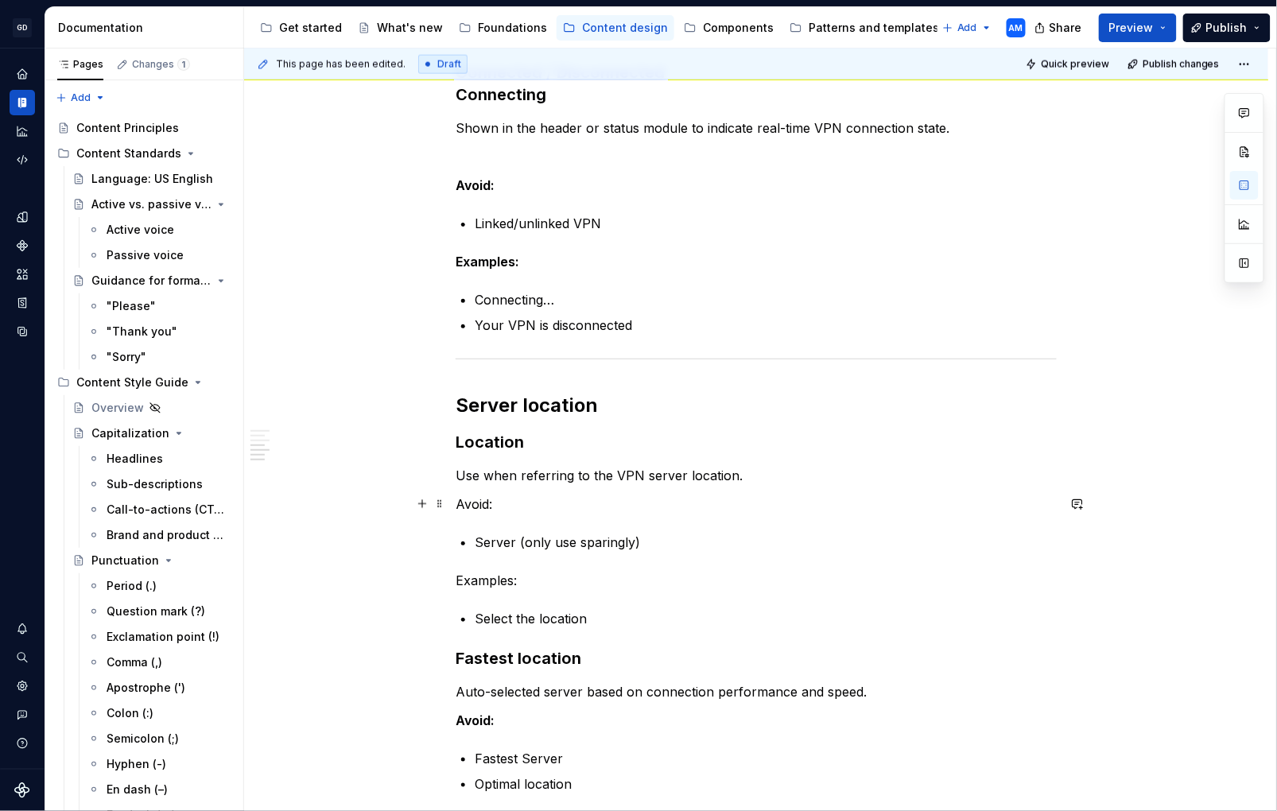
scroll to position [879, 0]
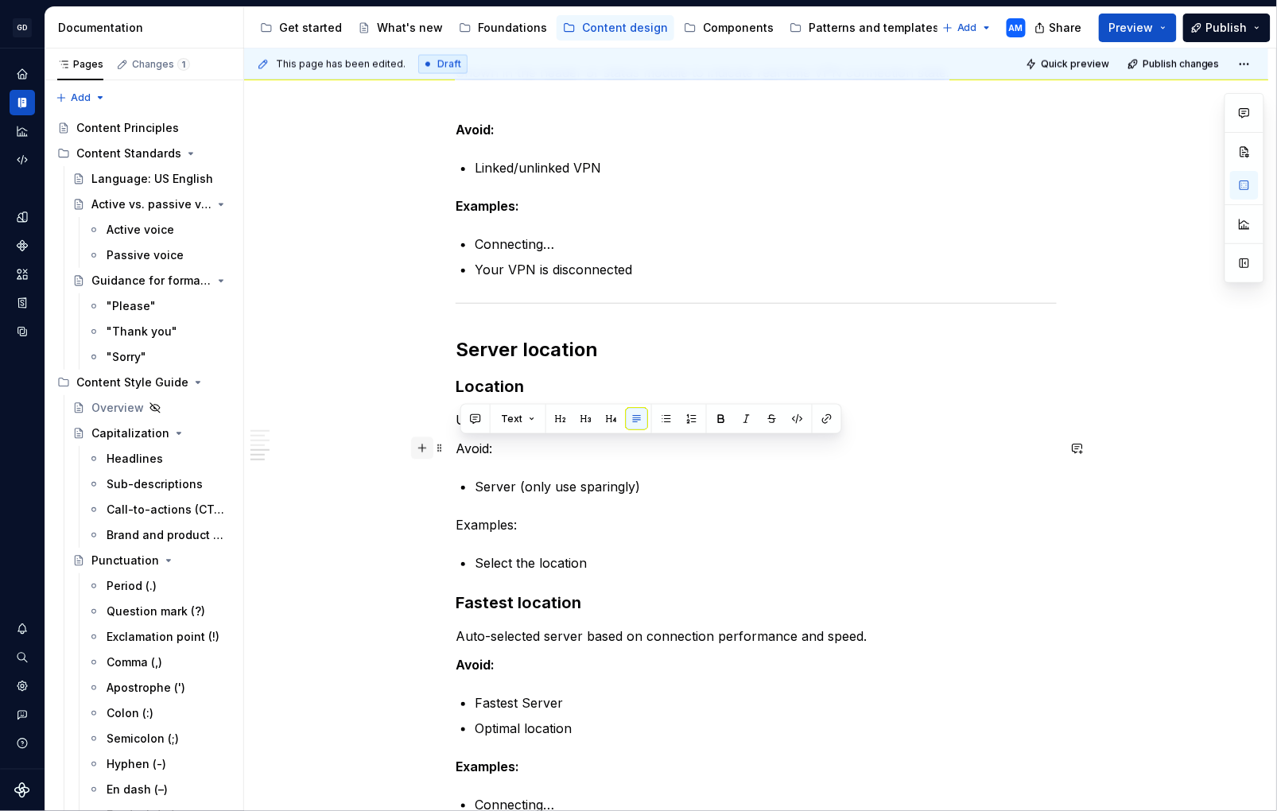
drag, startPoint x: 520, startPoint y: 448, endPoint x: 422, endPoint y: 448, distance: 97.8
click at [456, 448] on div "Core function on the dashboard Connect / Disconnect Only use when referring to …" at bounding box center [756, 234] width 601 height 1599
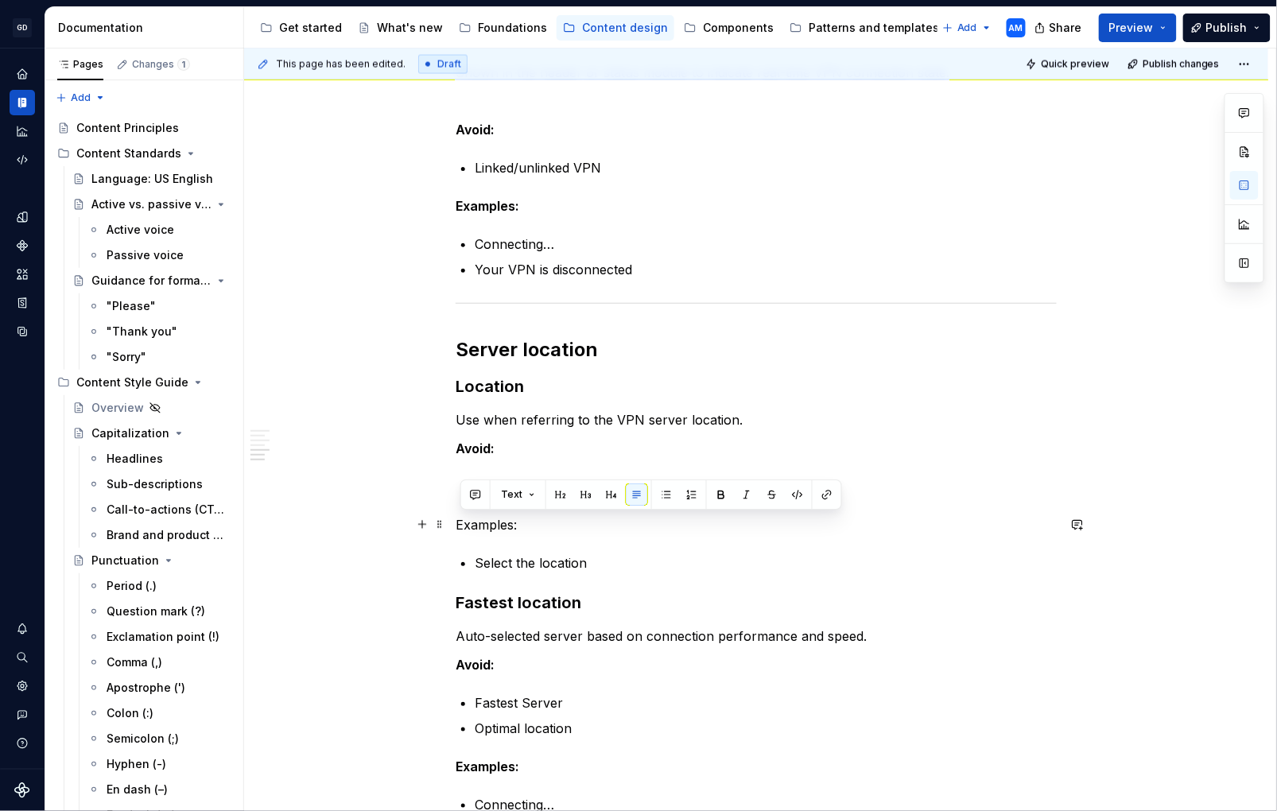
drag, startPoint x: 519, startPoint y: 528, endPoint x: 423, endPoint y: 519, distance: 96.6
click at [402, 521] on div "Core function on the dashboard Connect / Disconnect Only use when referring to …" at bounding box center [756, 337] width 1025 height 1880
click at [461, 449] on strong "Avoid:" at bounding box center [475, 449] width 39 height 16
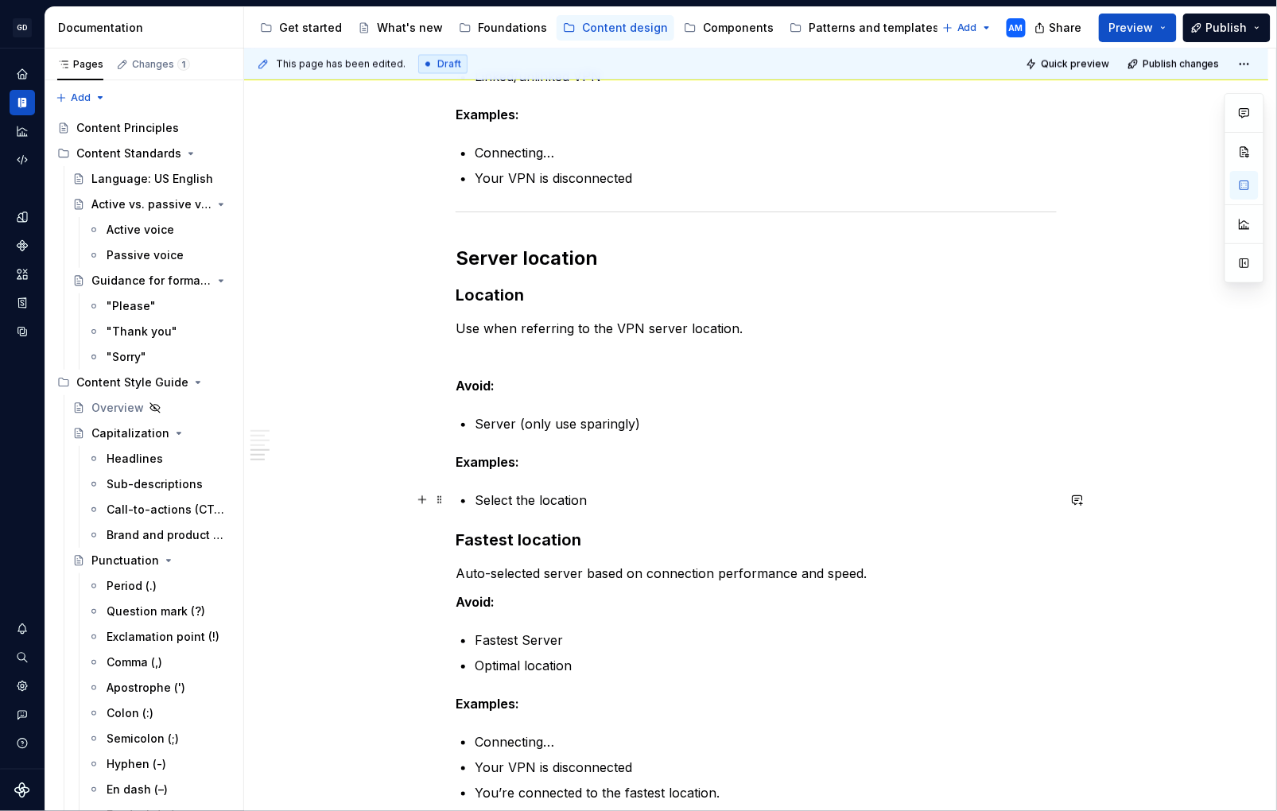
scroll to position [972, 0]
click at [597, 491] on p "Select the location" at bounding box center [766, 498] width 582 height 19
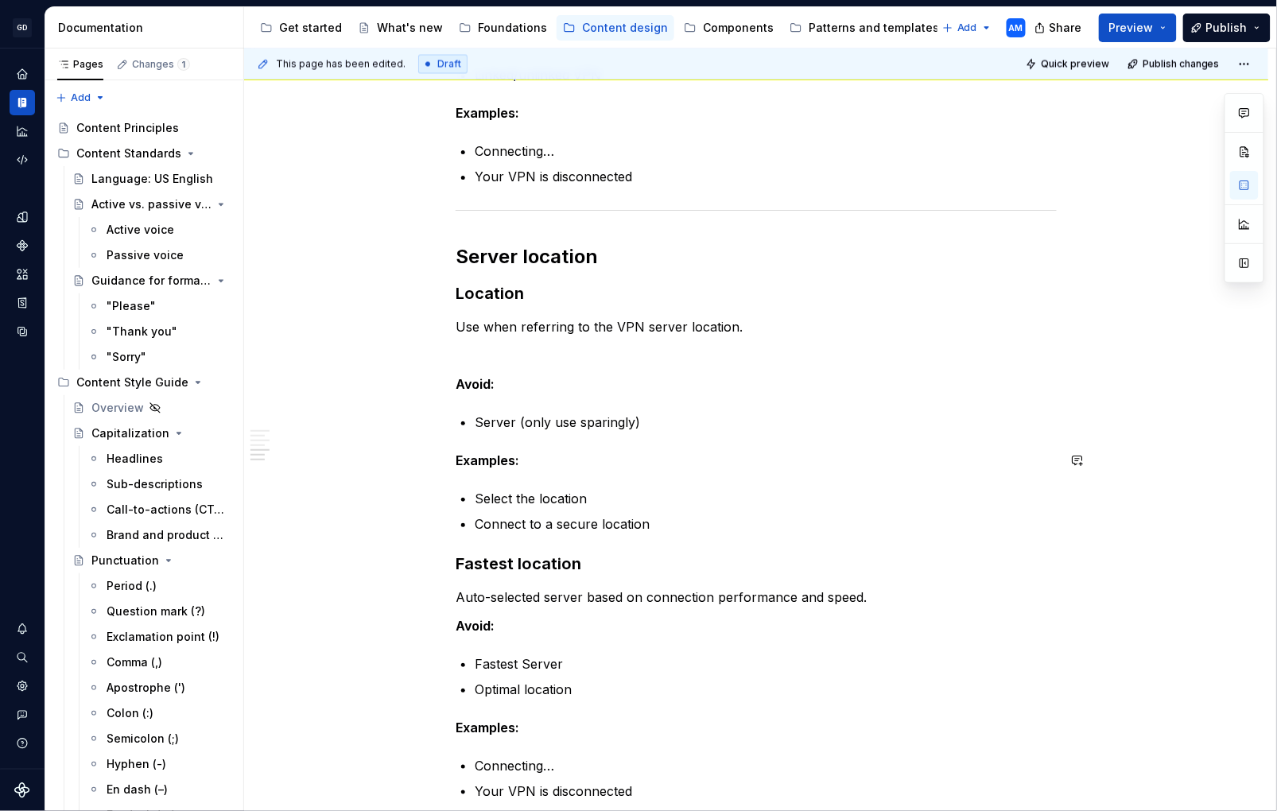
scroll to position [1040, 0]
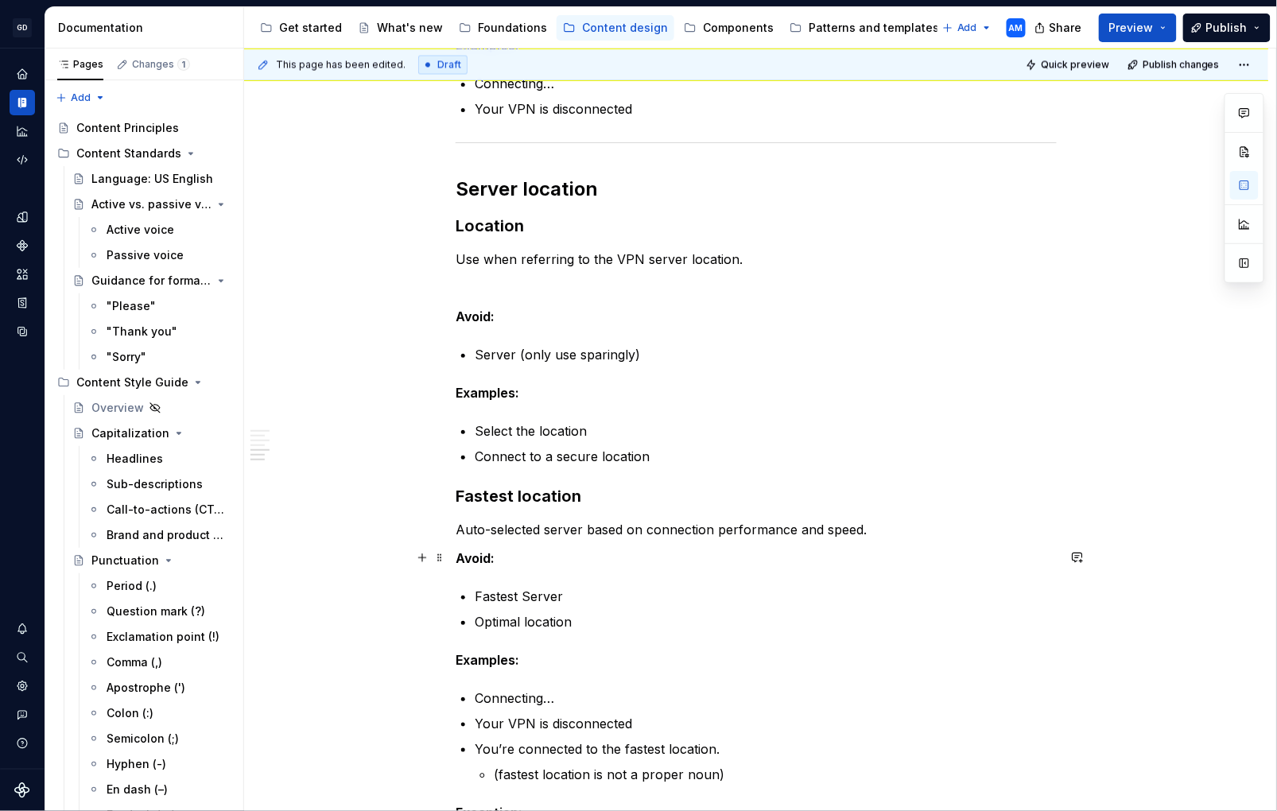
click at [463, 562] on strong "Avoid:" at bounding box center [475, 558] width 39 height 16
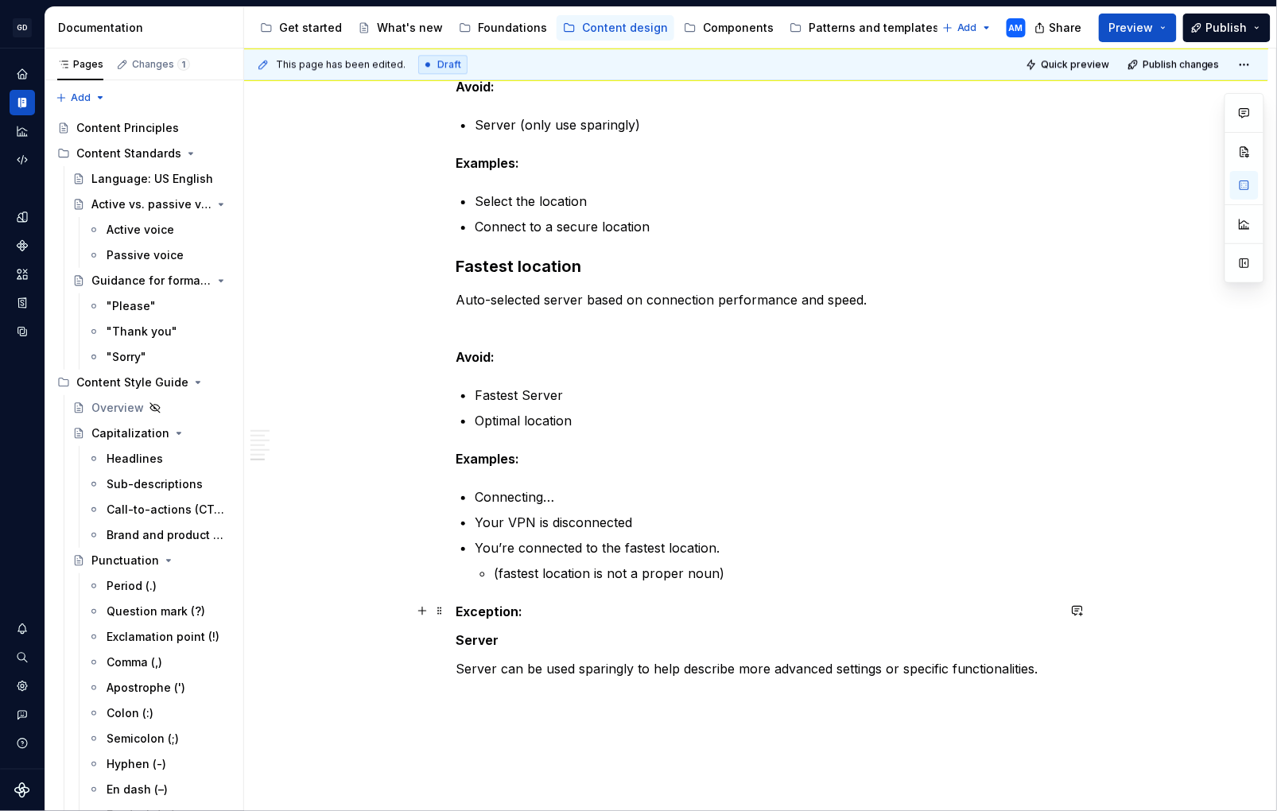
scroll to position [1284, 0]
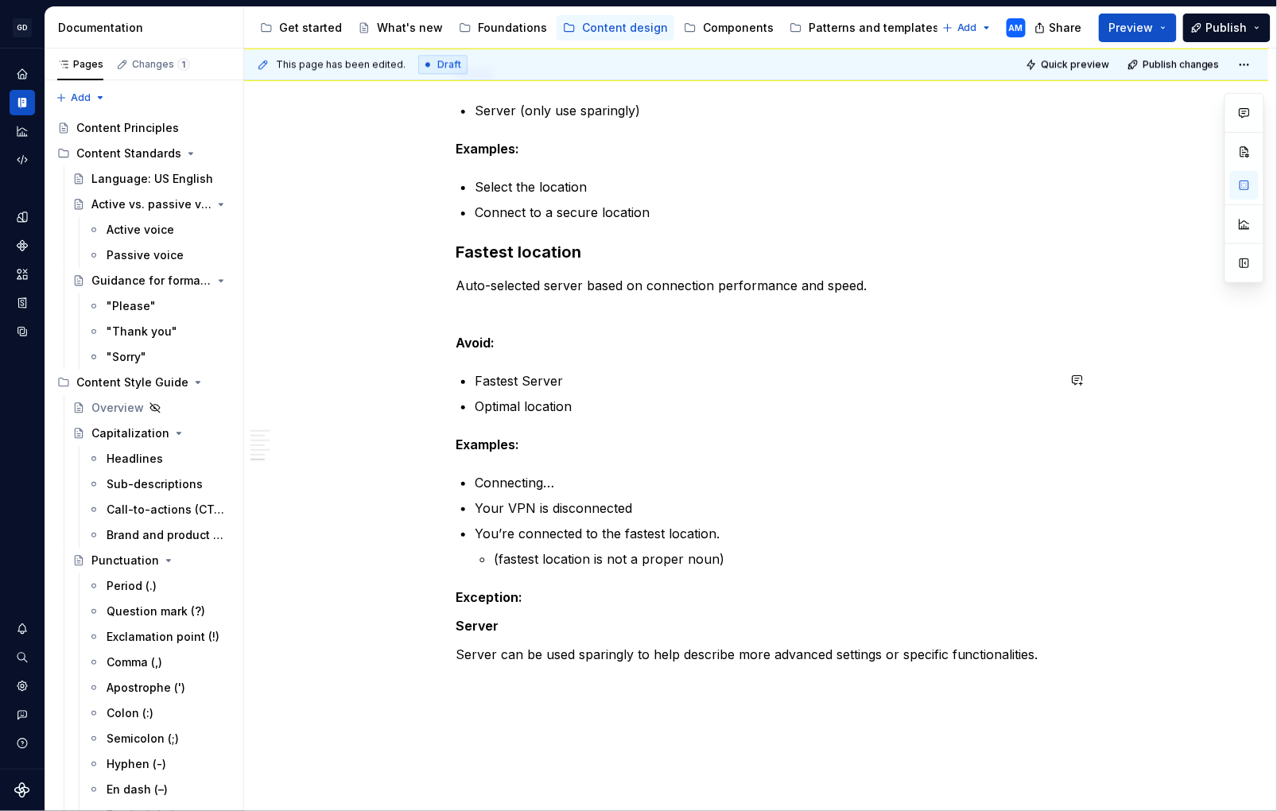
click at [465, 338] on strong "Avoid:" at bounding box center [475, 343] width 39 height 16
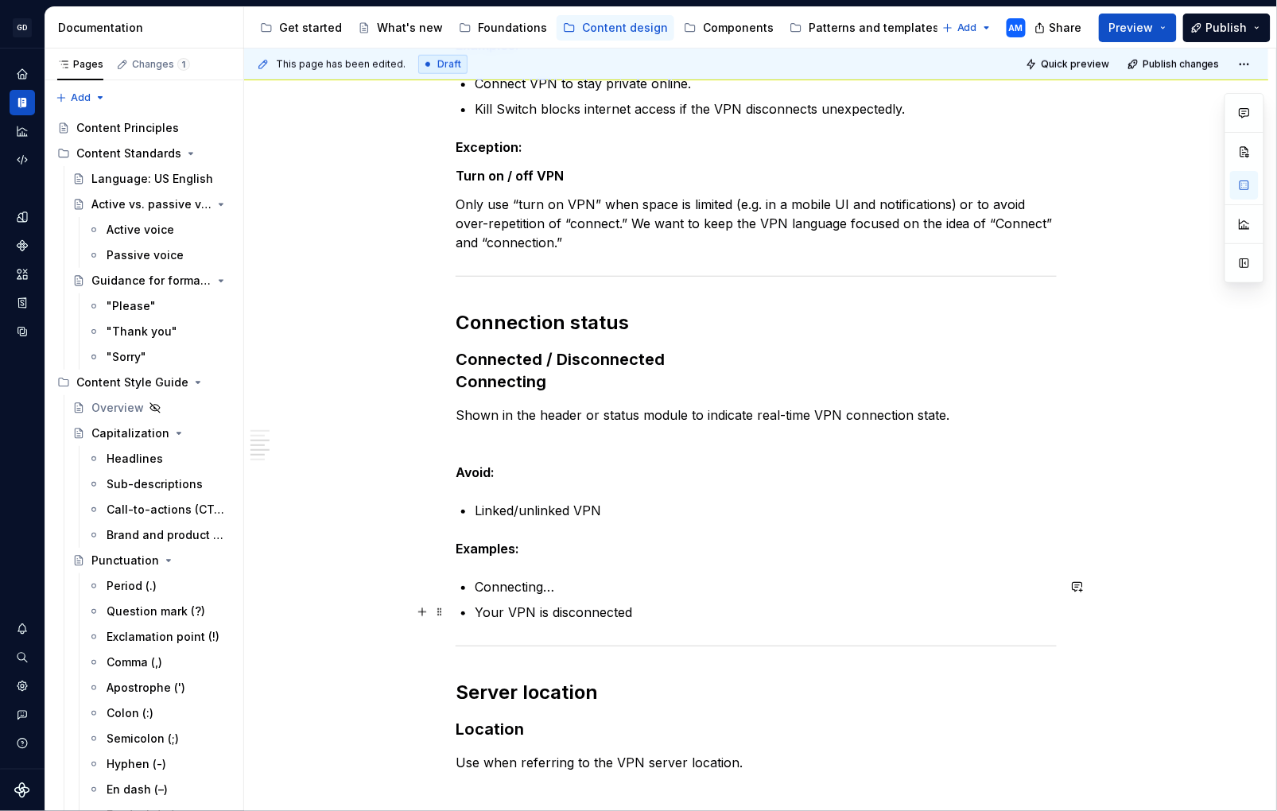
scroll to position [538, 0]
click at [480, 609] on p "Your VPN is disconnected" at bounding box center [766, 610] width 582 height 19
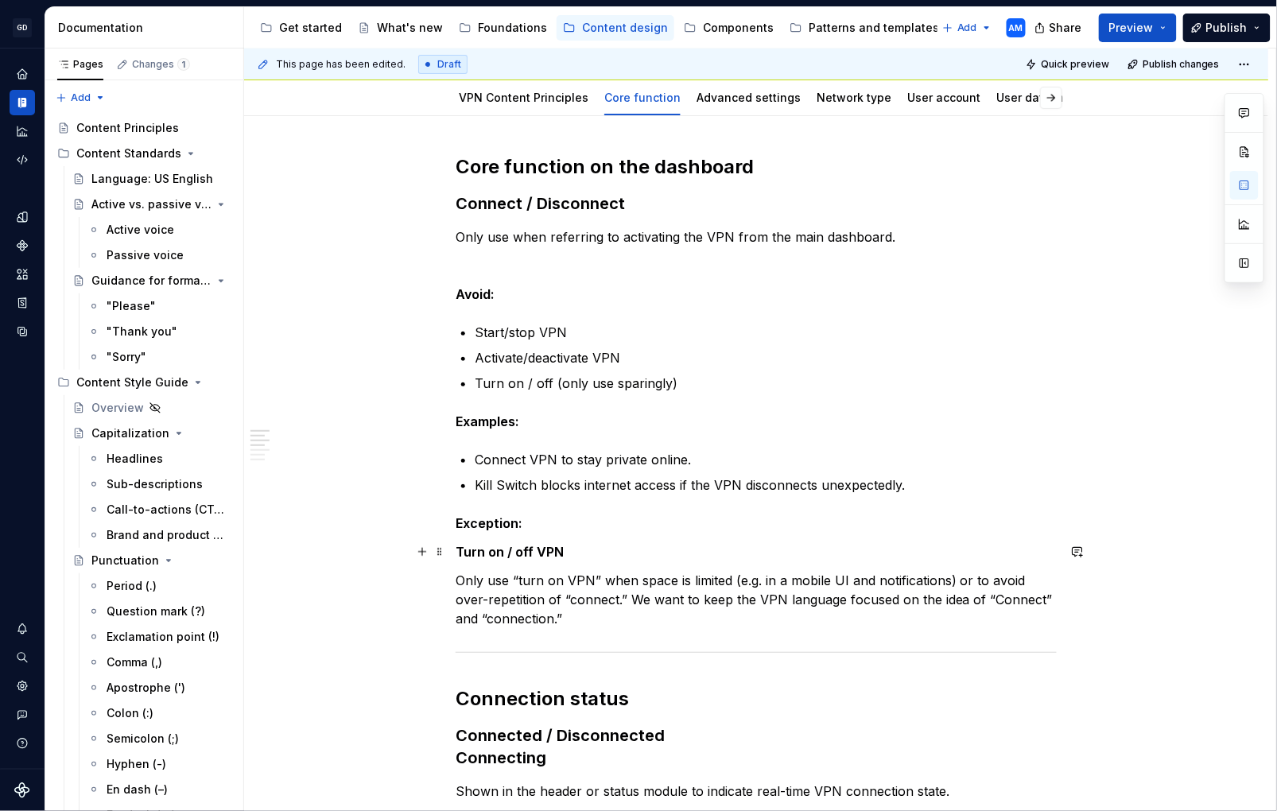
scroll to position [152, 0]
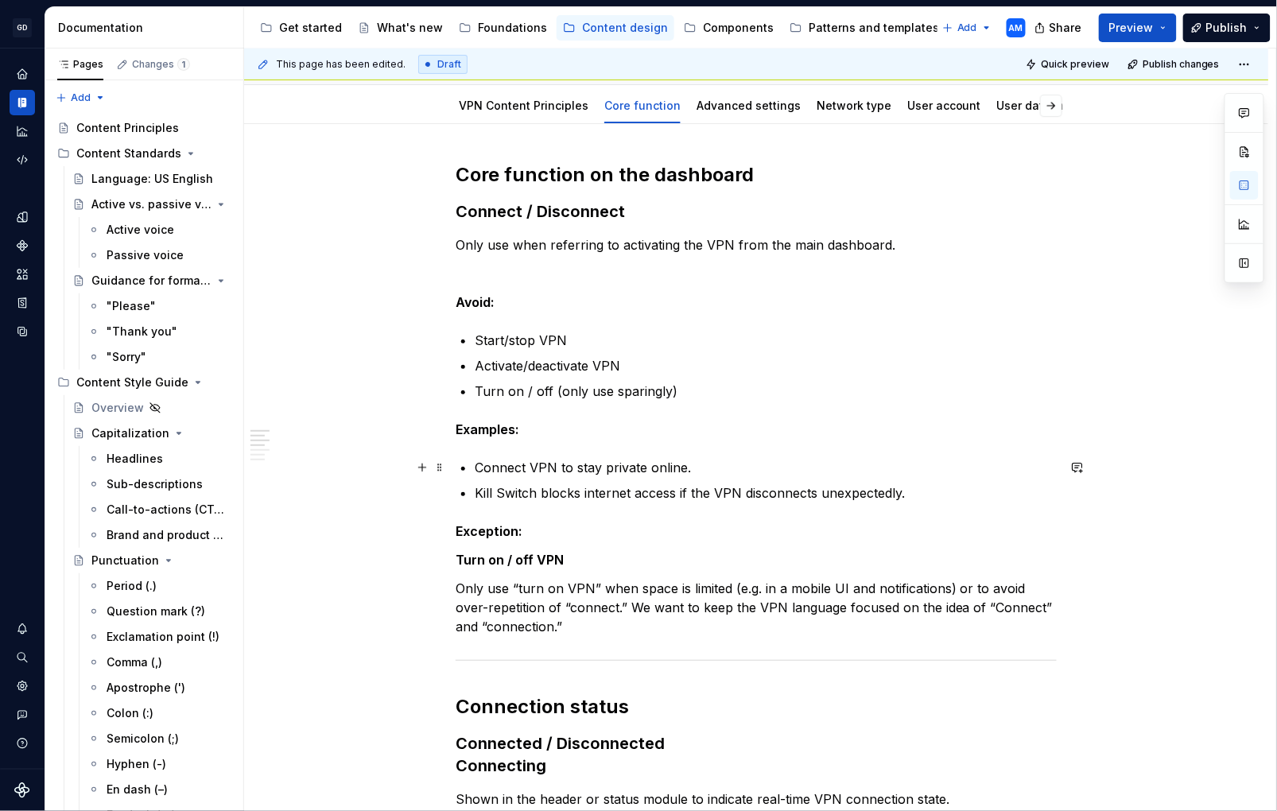
click at [713, 465] on p "Connect VPN to stay private online." at bounding box center [766, 467] width 582 height 19
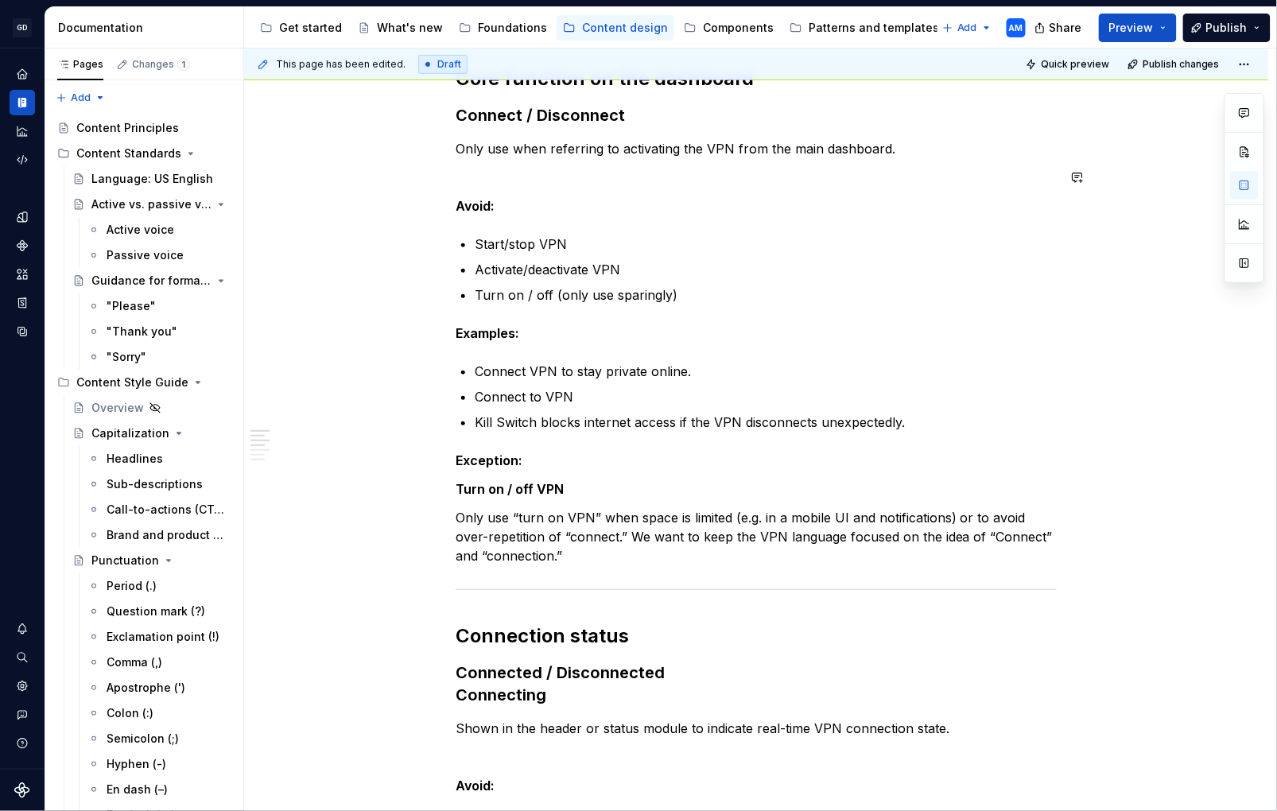
scroll to position [0, 0]
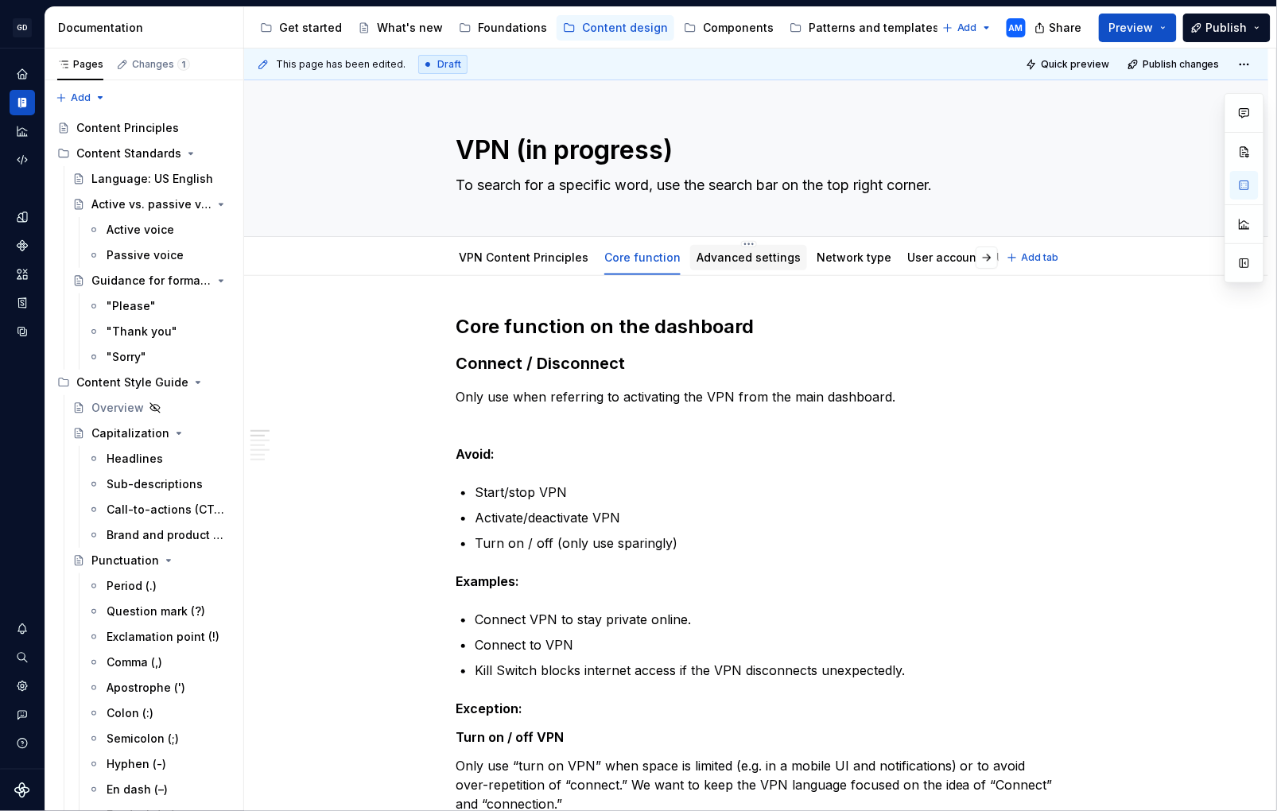
click at [748, 256] on link "Advanced settings" at bounding box center [749, 258] width 104 height 14
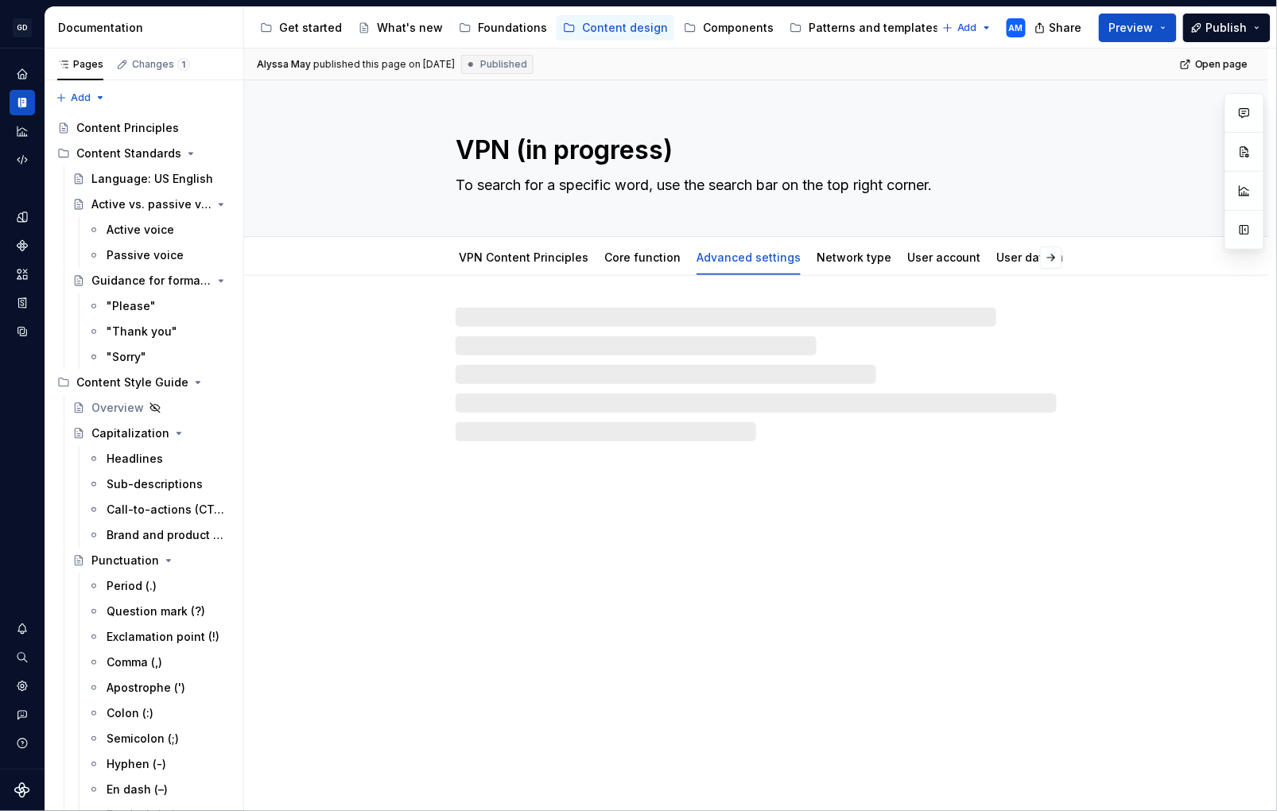
type textarea "*"
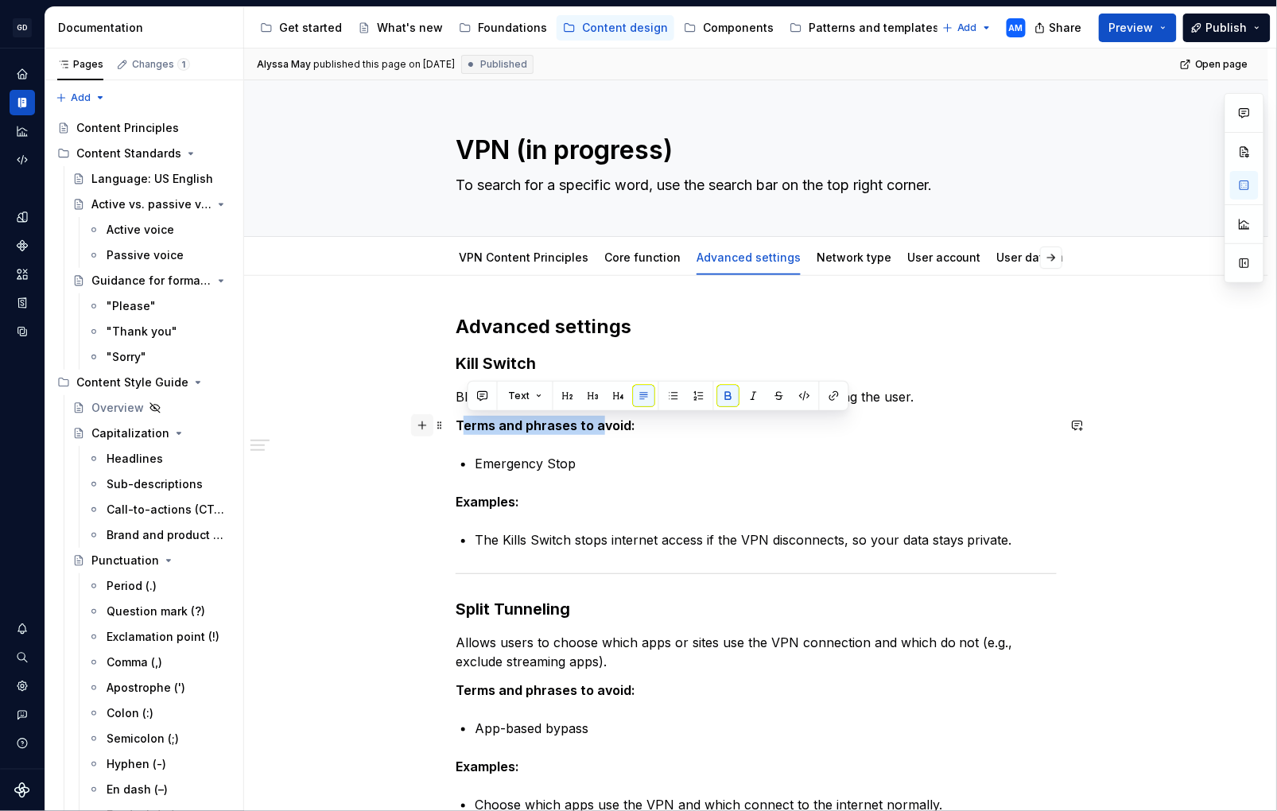
drag, startPoint x: 602, startPoint y: 428, endPoint x: 433, endPoint y: 430, distance: 169.4
click at [456, 430] on div "Advanced settings Kill Switch Blocks internet traffic if VPN disconnects unexpe…" at bounding box center [756, 593] width 601 height 558
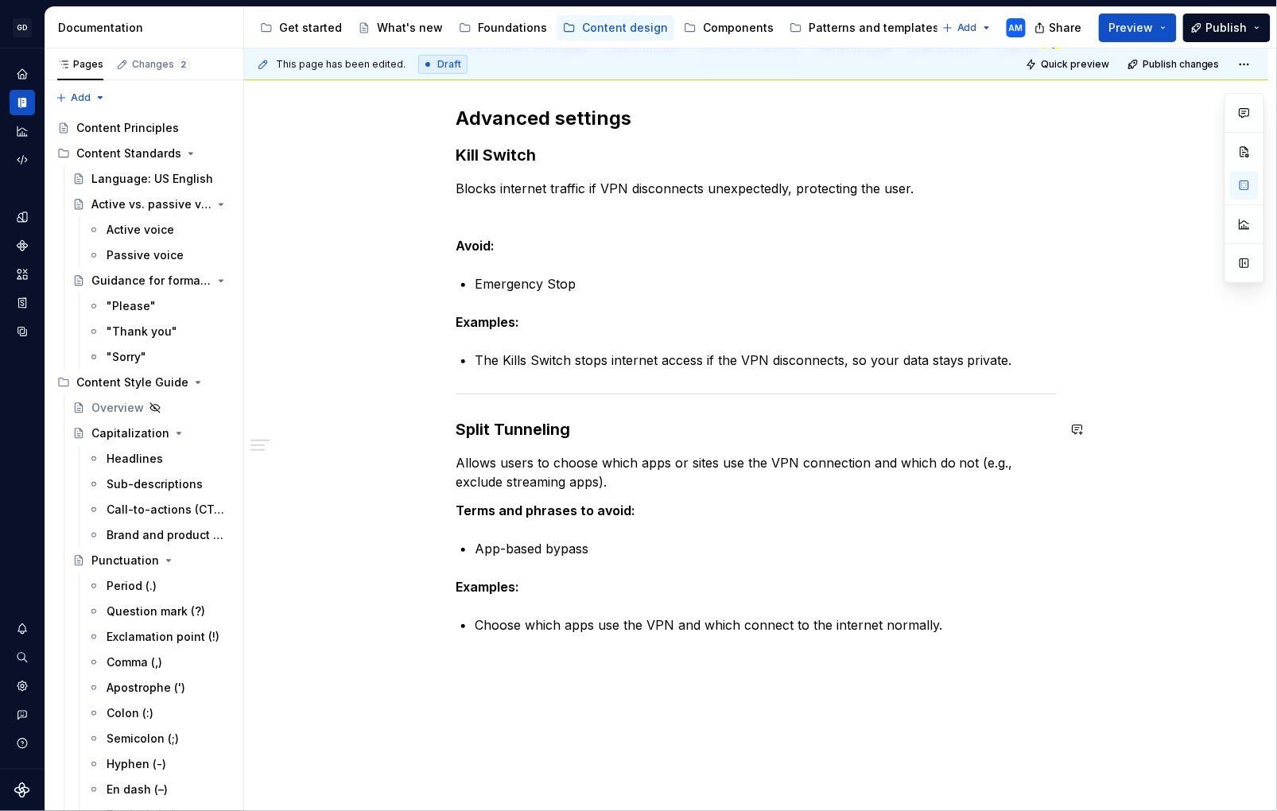
scroll to position [331, 0]
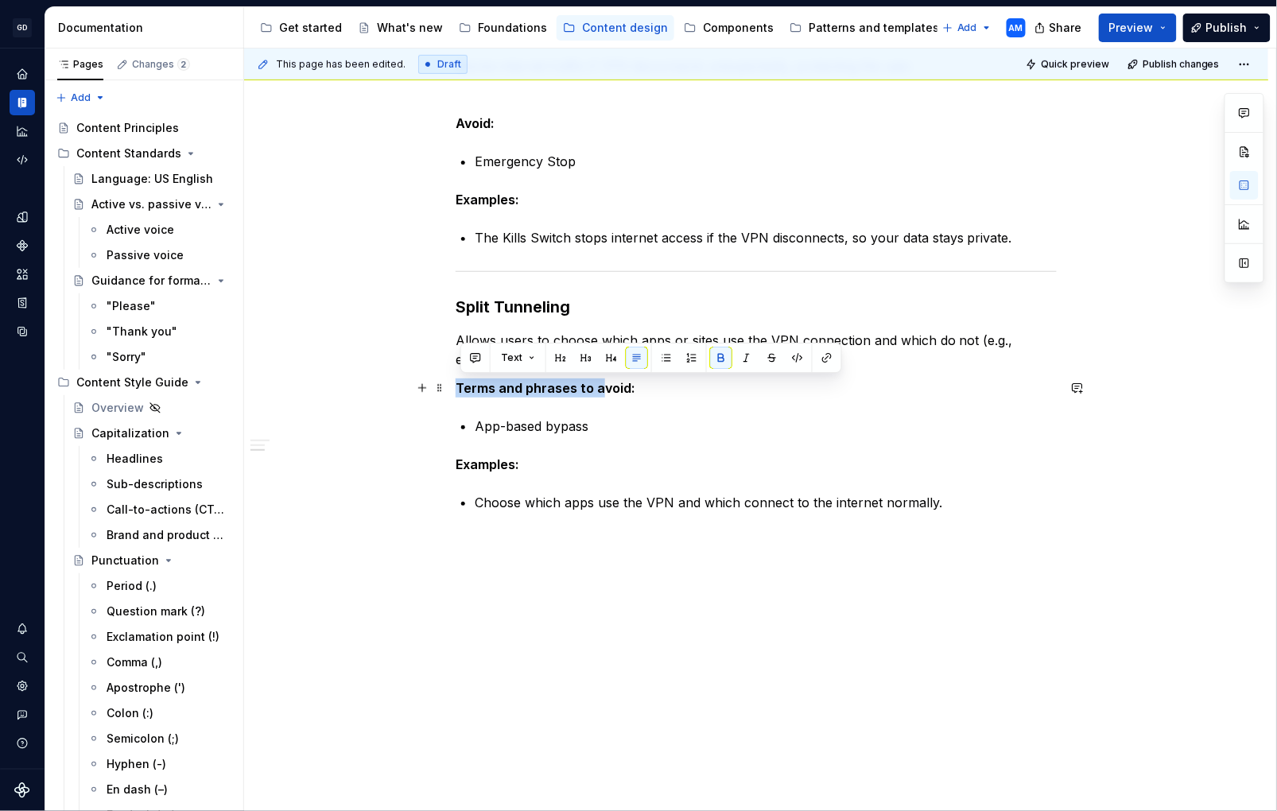
drag, startPoint x: 599, startPoint y: 387, endPoint x: 459, endPoint y: 383, distance: 140.1
click at [459, 383] on strong "Terms and phrases to avoid:" at bounding box center [546, 388] width 180 height 16
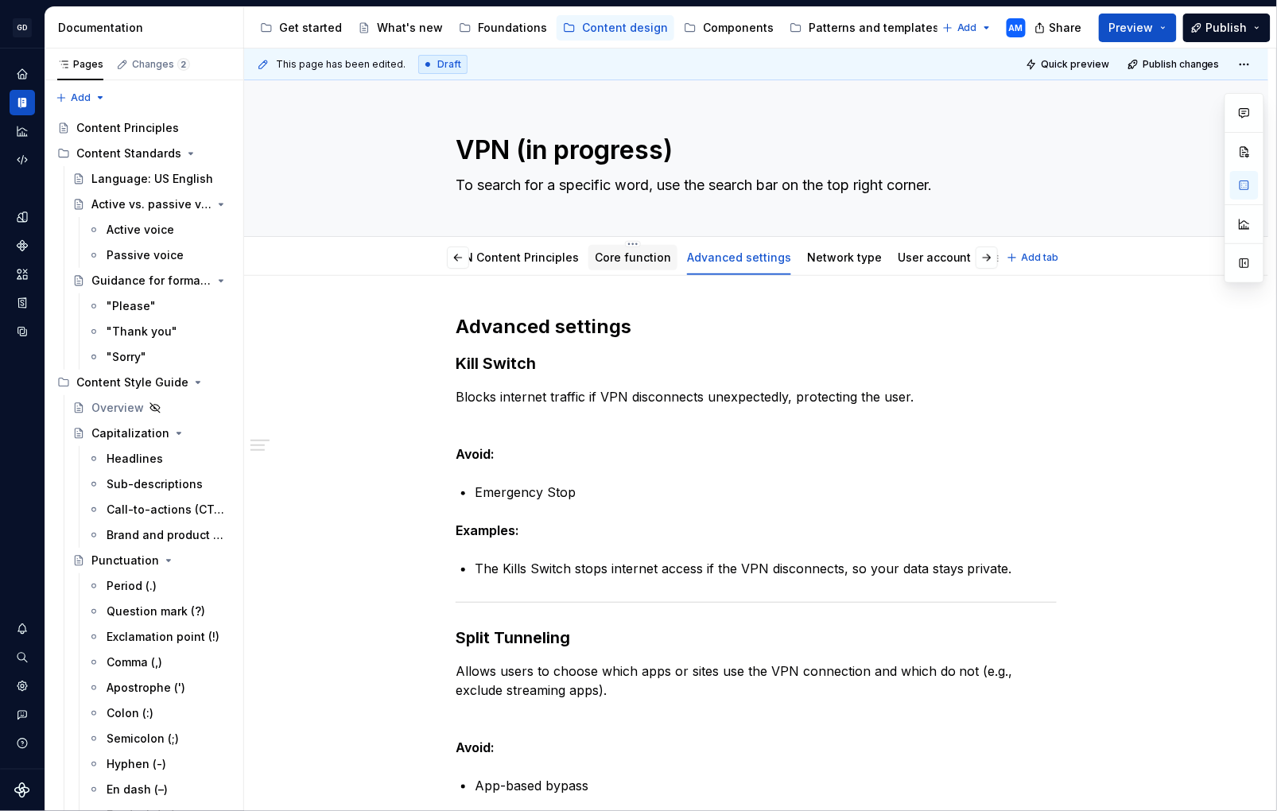
scroll to position [0, 10]
click at [631, 255] on link "Core function" at bounding box center [632, 258] width 76 height 14
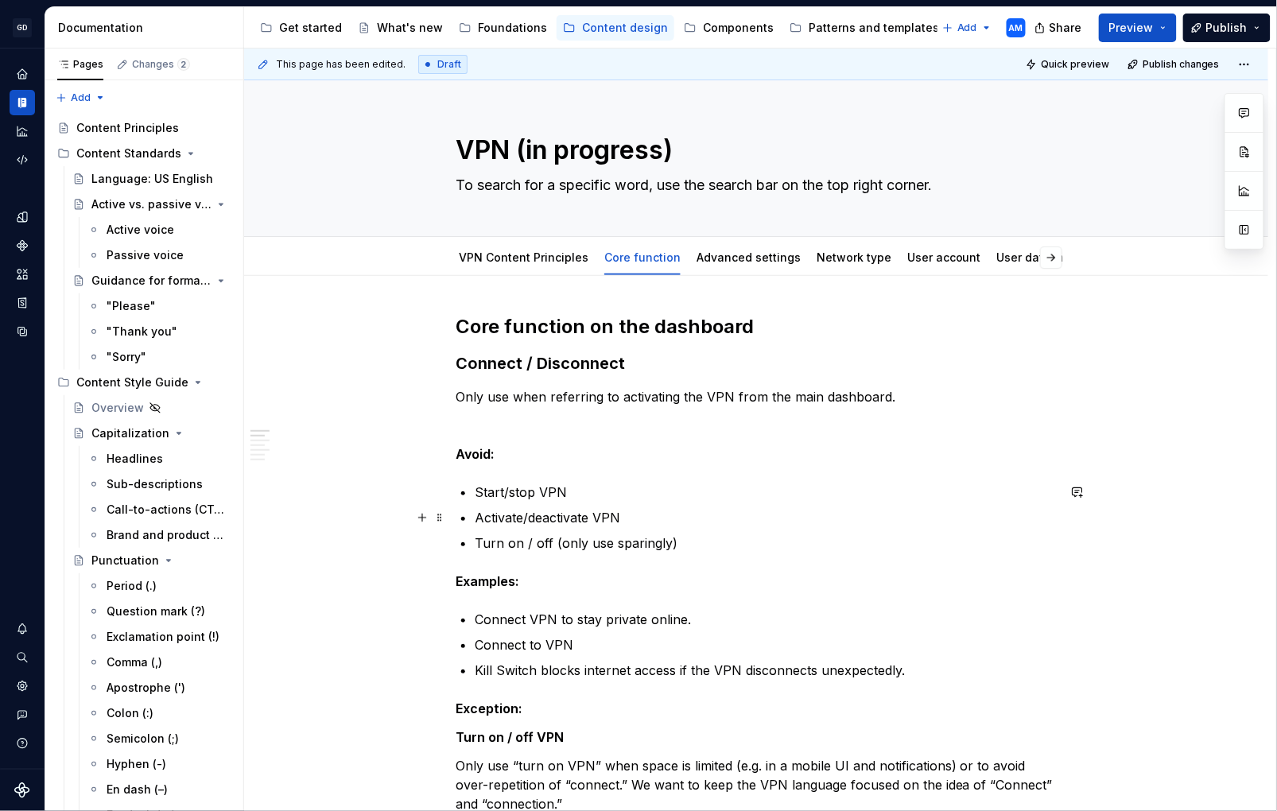
scroll to position [21, 0]
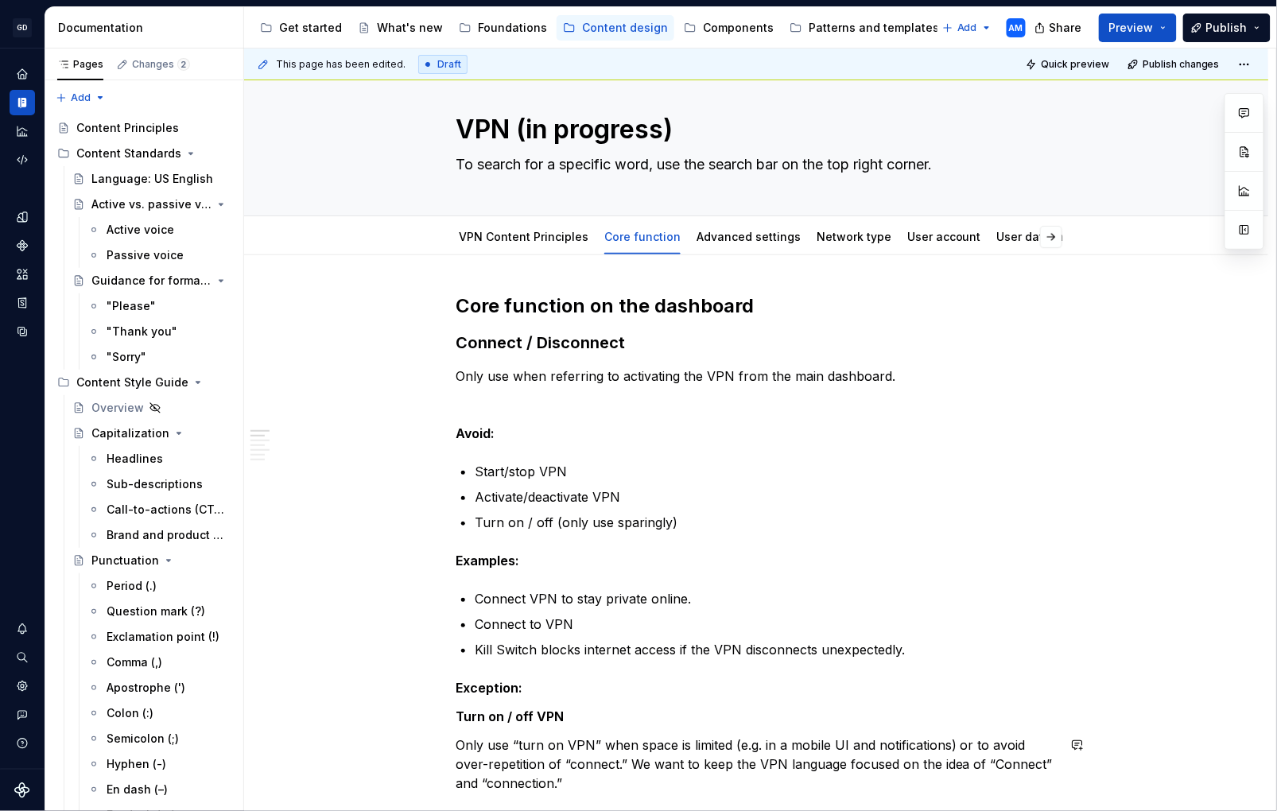
type textarea "*"
drag, startPoint x: 463, startPoint y: 377, endPoint x: 474, endPoint y: 377, distance: 11.1
click at [463, 377] on p "Only use when referring to activating the VPN from the main dashboard." at bounding box center [756, 376] width 601 height 19
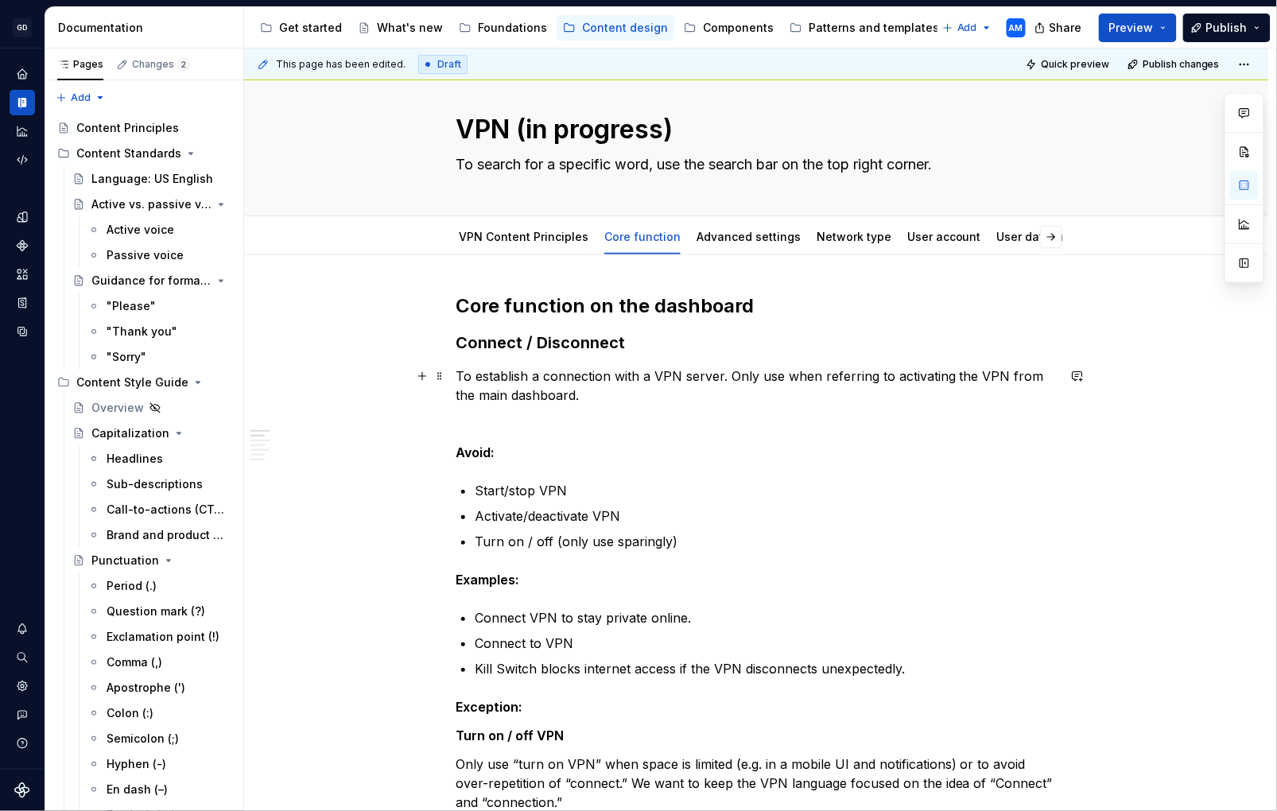
click at [895, 379] on p "To establish a connection with a VPN server. Only use when referring to activat…" at bounding box center [756, 386] width 601 height 38
drag, startPoint x: 972, startPoint y: 379, endPoint x: 990, endPoint y: 373, distance: 19.4
click at [978, 379] on p "To establish a connection with a VPN server. Only use when referring to the act…" at bounding box center [756, 386] width 601 height 38
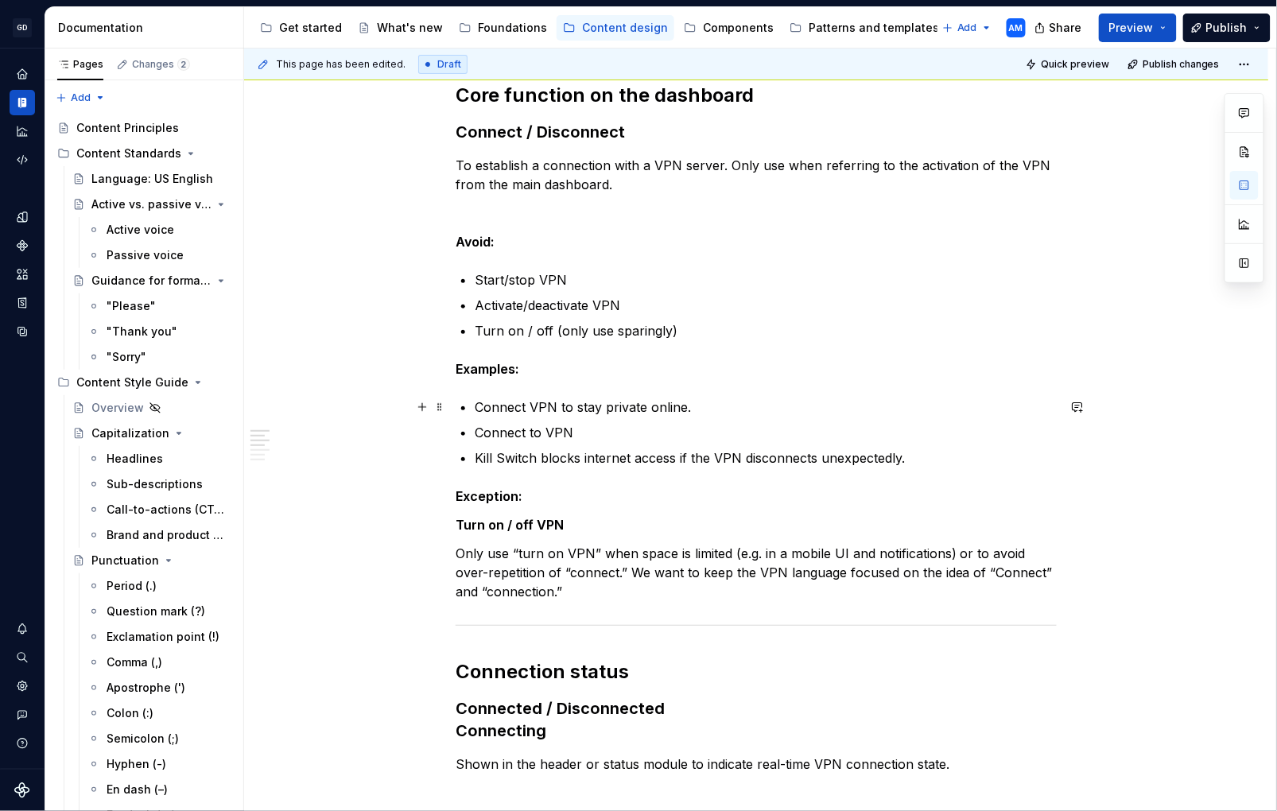
scroll to position [235, 0]
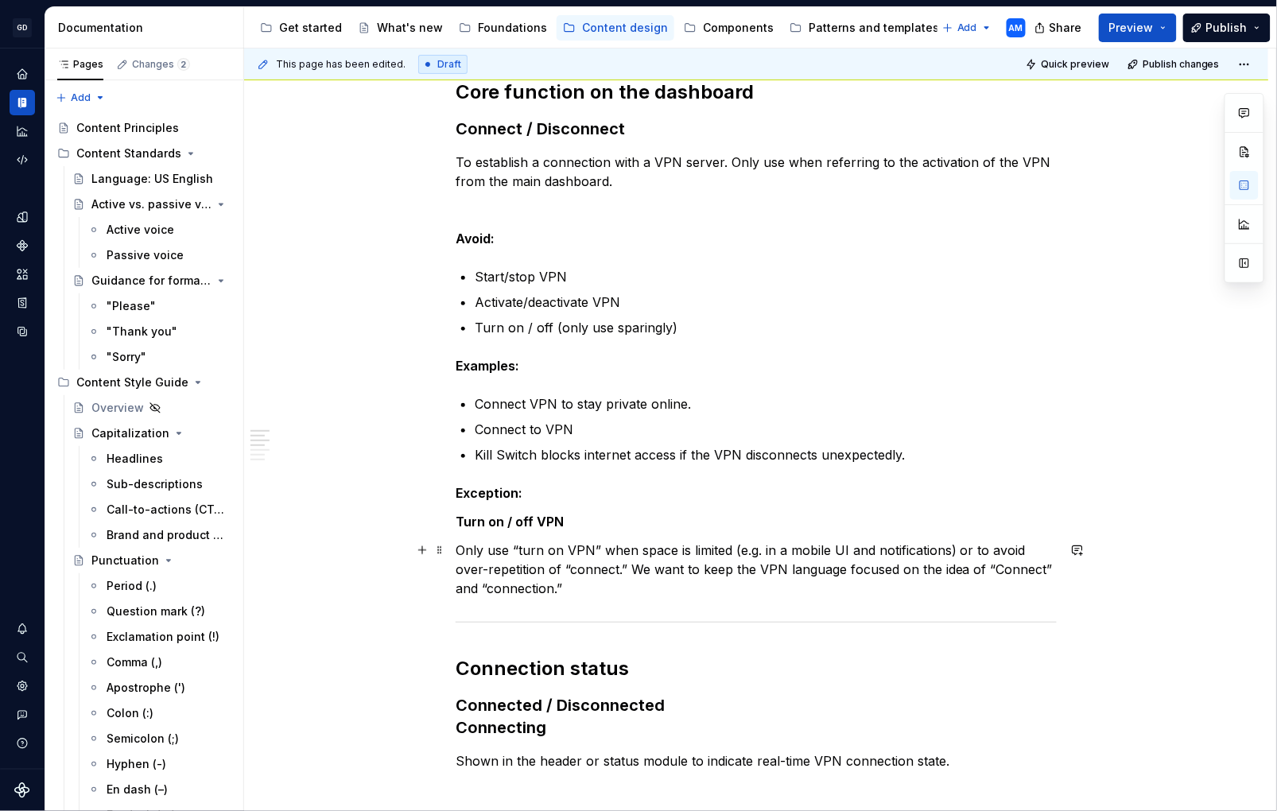
click at [624, 589] on p "Only use “turn on VPN” when space is limited (e.g. in a mobile UI and notificat…" at bounding box center [756, 569] width 601 height 57
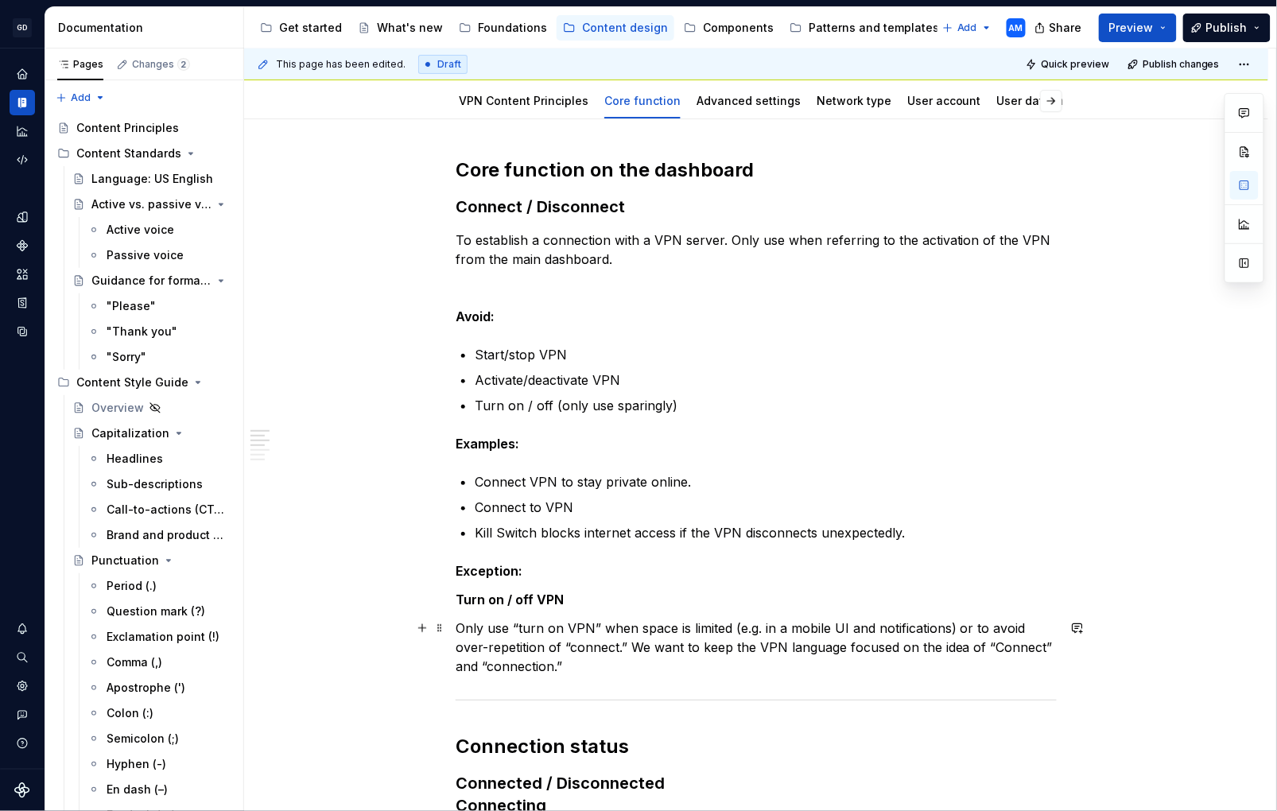
scroll to position [49, 0]
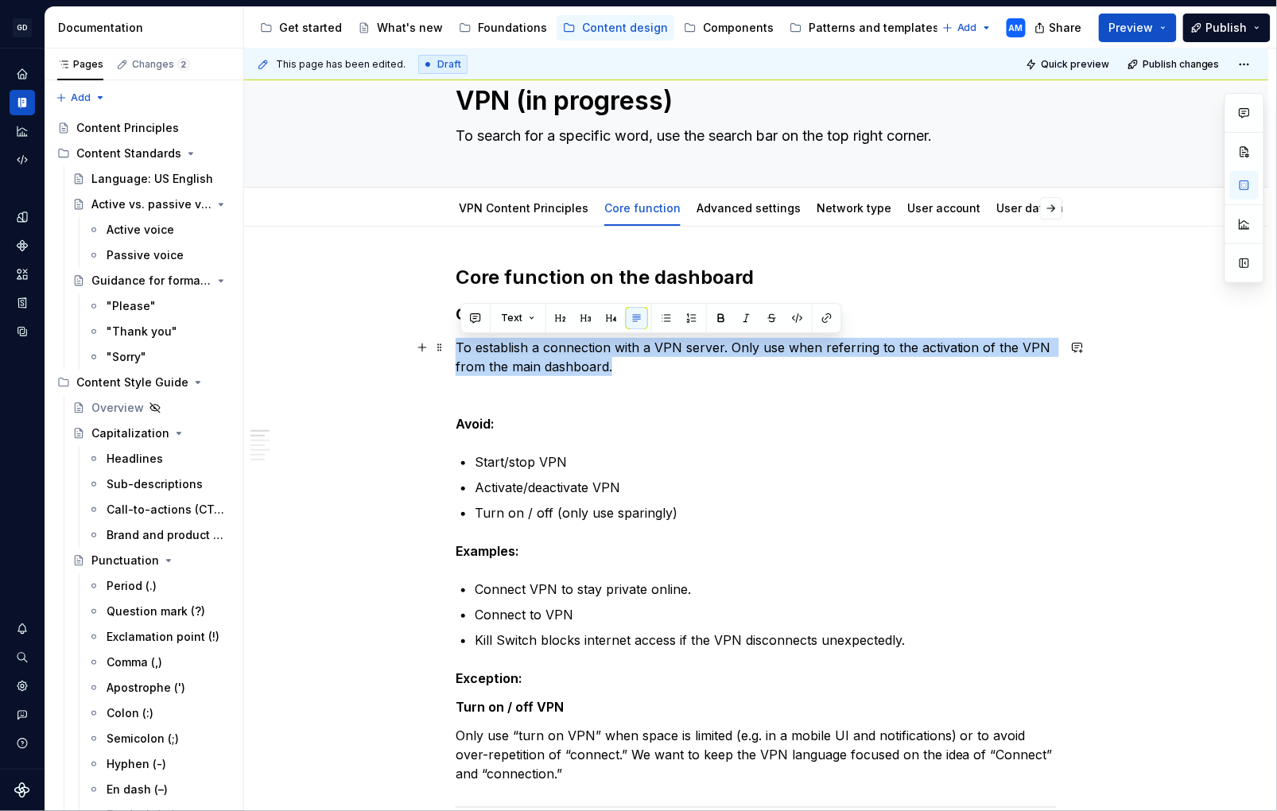
drag, startPoint x: 509, startPoint y: 367, endPoint x: 458, endPoint y: 348, distance: 54.4
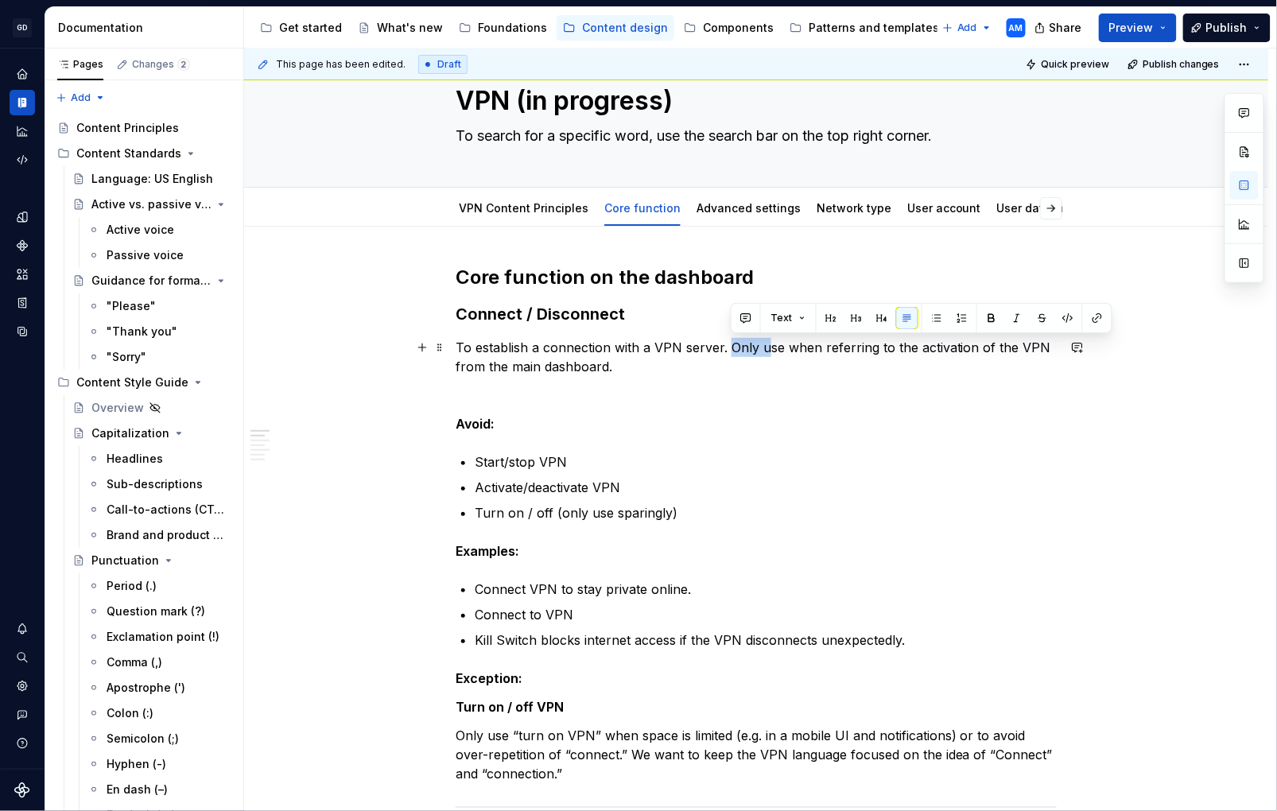
drag, startPoint x: 771, startPoint y: 350, endPoint x: 734, endPoint y: 352, distance: 36.6
click at [734, 352] on p "To establish a connection with a VPN server. Only use when referring to the act…" at bounding box center [756, 357] width 601 height 38
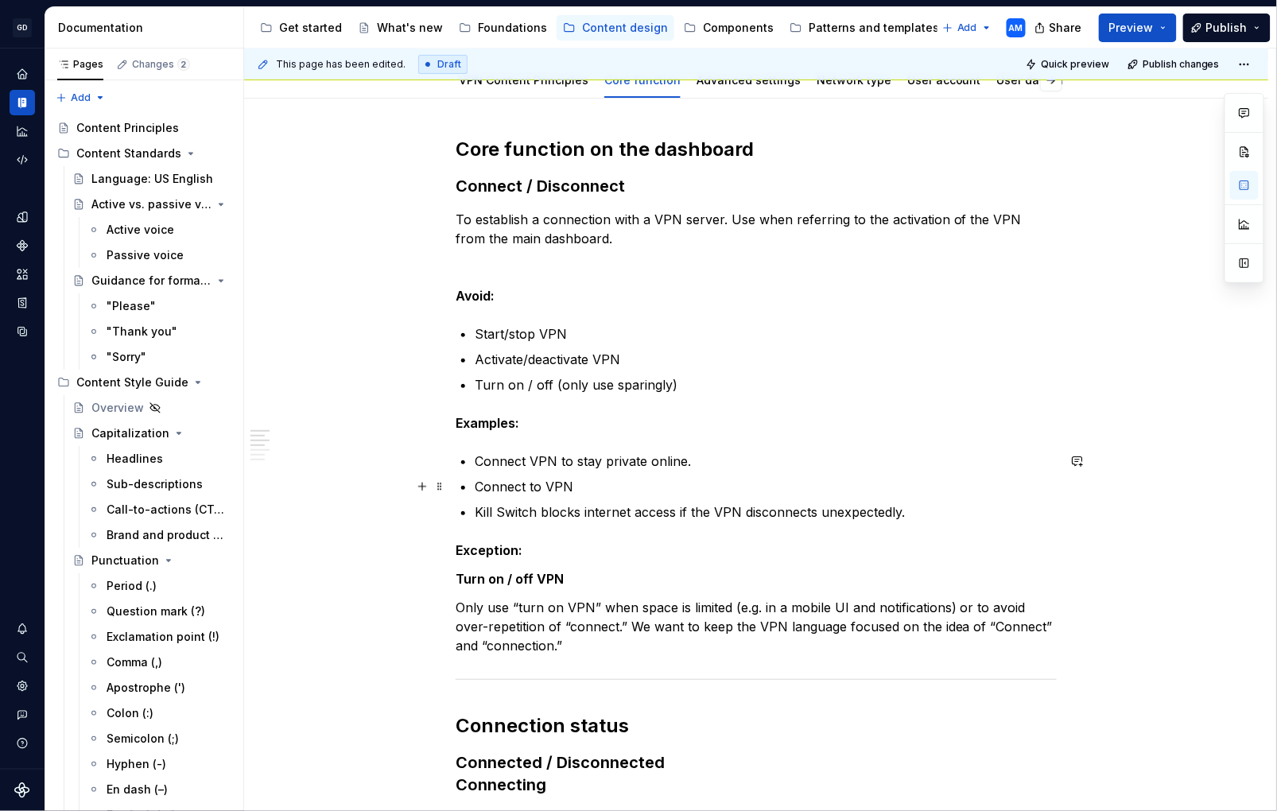
scroll to position [178, 0]
click at [599, 646] on p "Only use “turn on VPN” when space is limited (e.g. in a mobile UI and notificat…" at bounding box center [756, 625] width 601 height 57
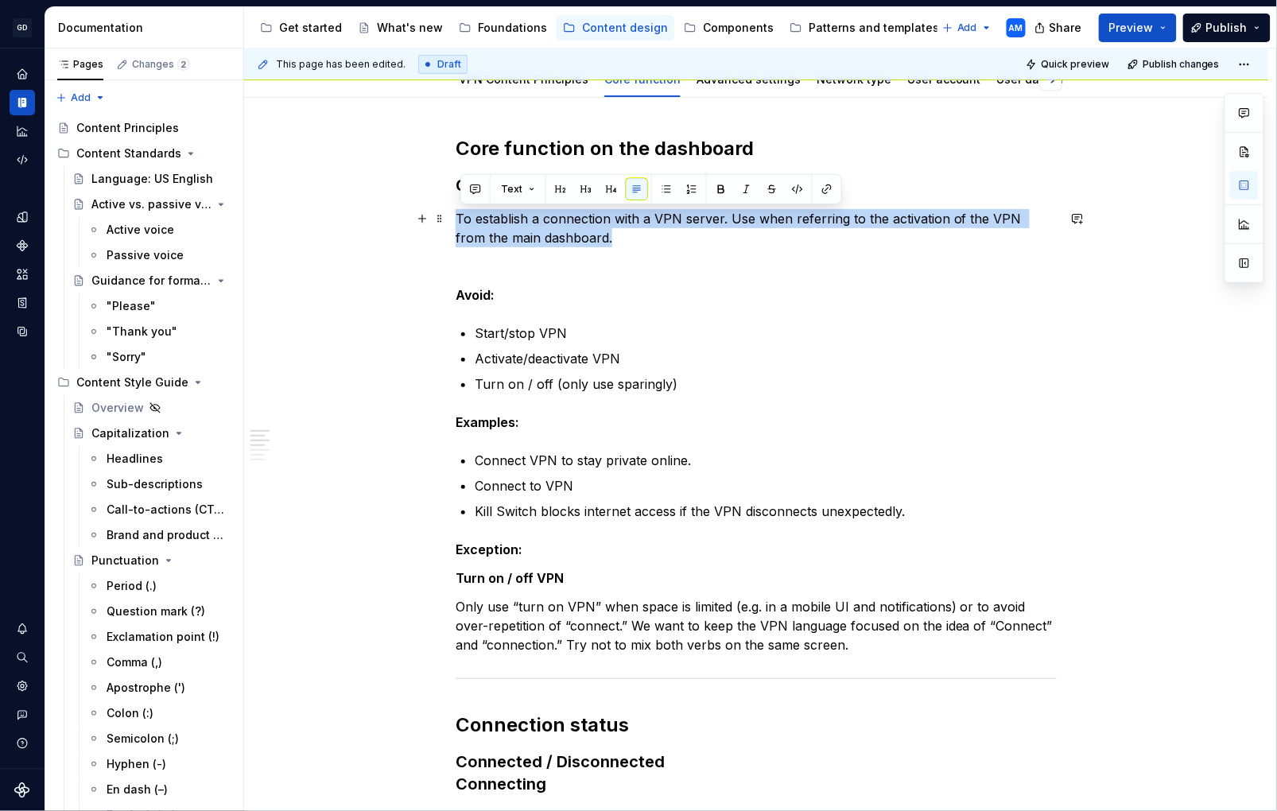
drag, startPoint x: 596, startPoint y: 236, endPoint x: 461, endPoint y: 227, distance: 135.6
click at [461, 227] on p "To establish a connection with a VPN server. Use when referring to the activati…" at bounding box center [756, 228] width 601 height 38
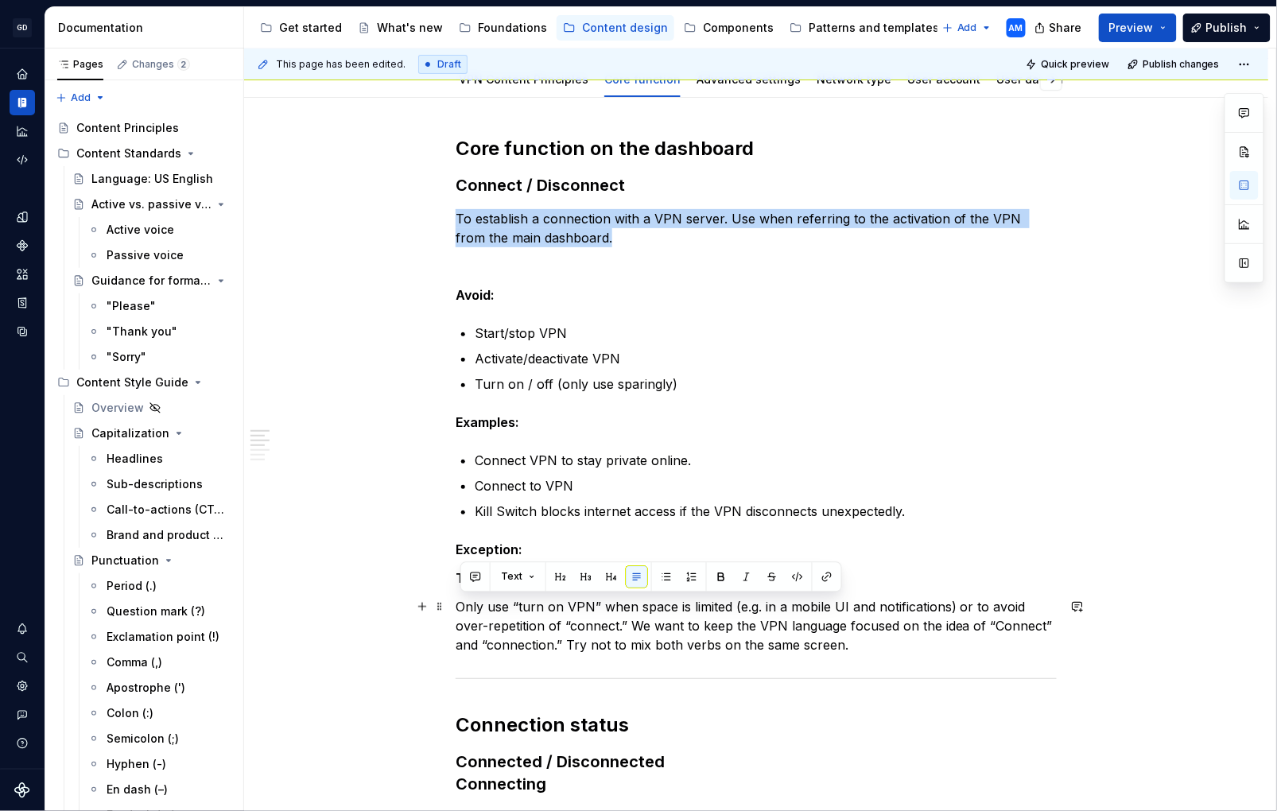
drag, startPoint x: 710, startPoint y: 640, endPoint x: 461, endPoint y: 611, distance: 250.6
click at [461, 611] on p "Only use “turn on VPN” when space is limited (e.g. in a mobile UI and notificat…" at bounding box center [756, 625] width 601 height 57
click at [626, 647] on p "Only use “turn on VPN” when space is limited (e.g. in a mobile UI and notificat…" at bounding box center [756, 625] width 601 height 57
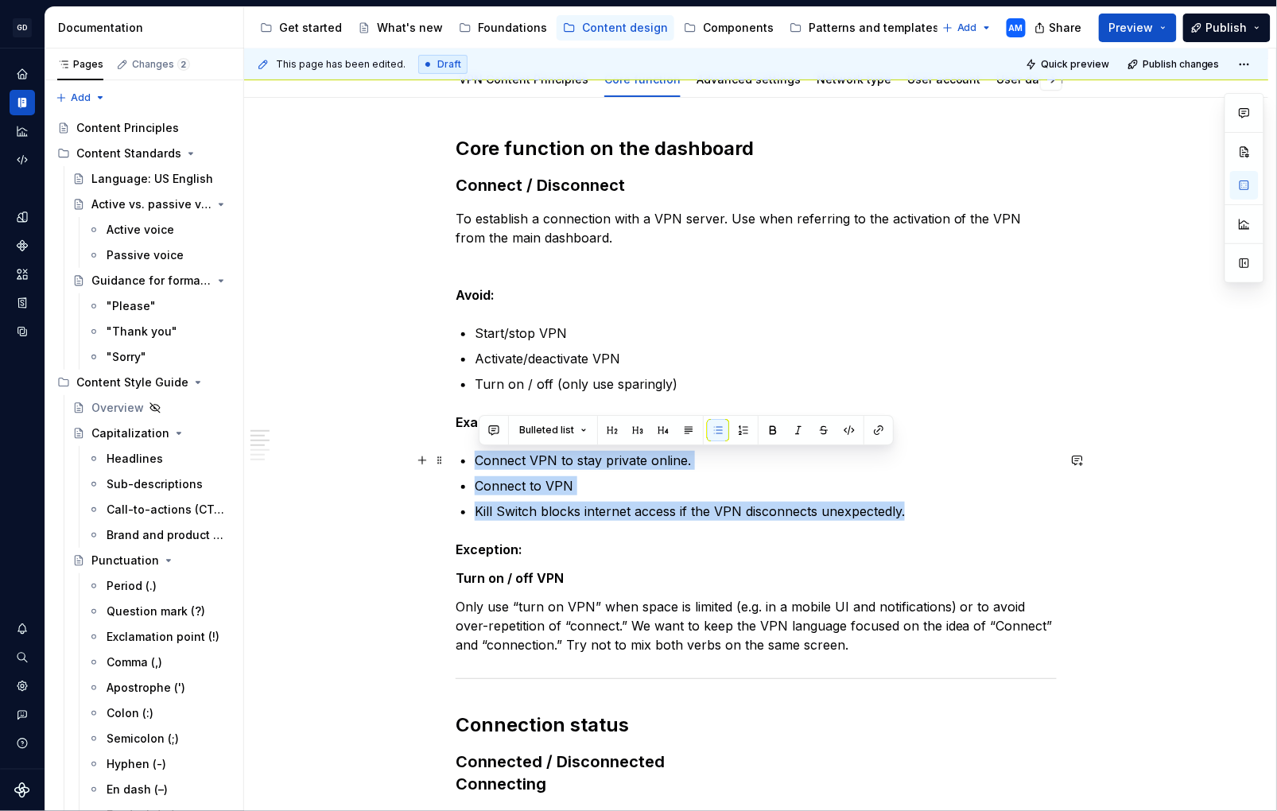
drag, startPoint x: 609, startPoint y: 509, endPoint x: 457, endPoint y: 471, distance: 156.7
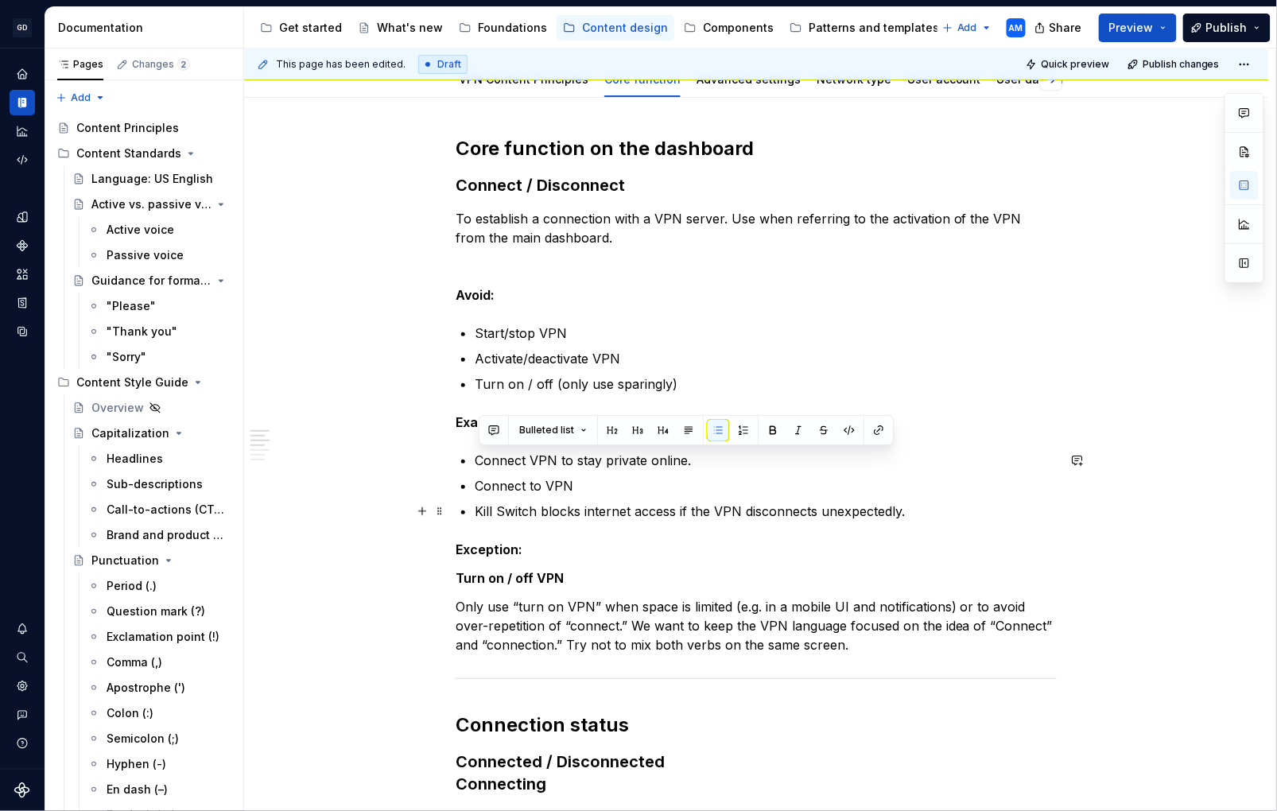
click at [577, 489] on p "Connect to VPN" at bounding box center [766, 485] width 582 height 19
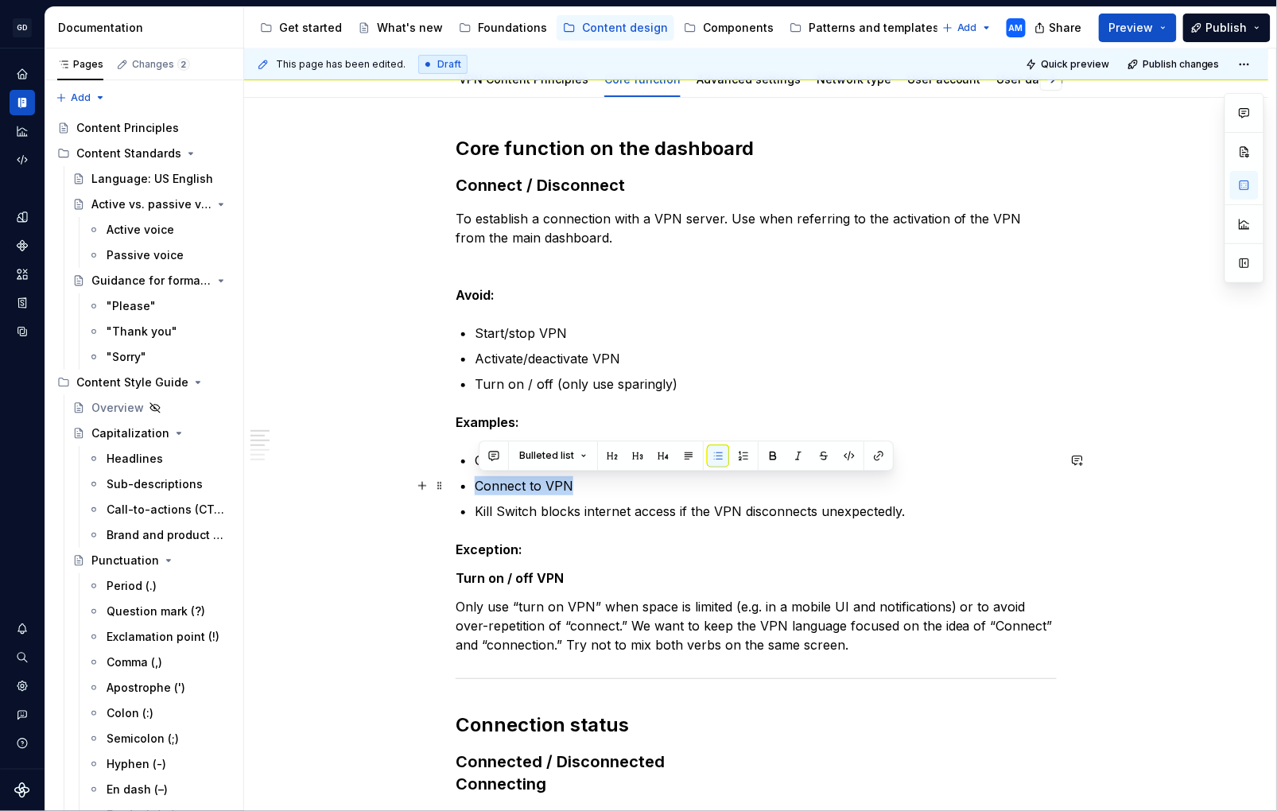
drag, startPoint x: 433, startPoint y: 487, endPoint x: 458, endPoint y: 507, distance: 32.3
click at [1172, 406] on div "This page has been edited. Draft Quick preview Publish changes VPN (in progress…" at bounding box center [760, 431] width 1032 height 764
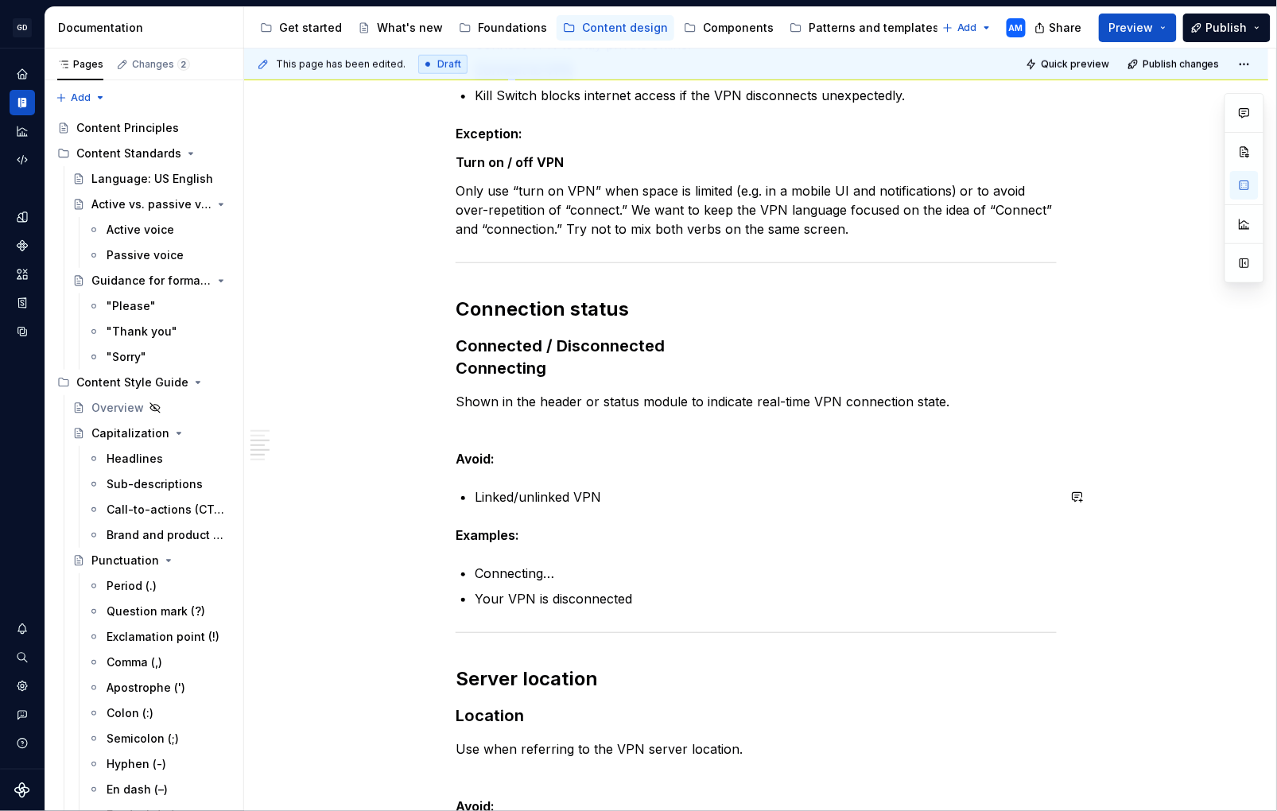
scroll to position [593, 0]
click at [462, 406] on p "Shown in the header or status module to indicate real-time VPN connection state." at bounding box center [756, 403] width 601 height 19
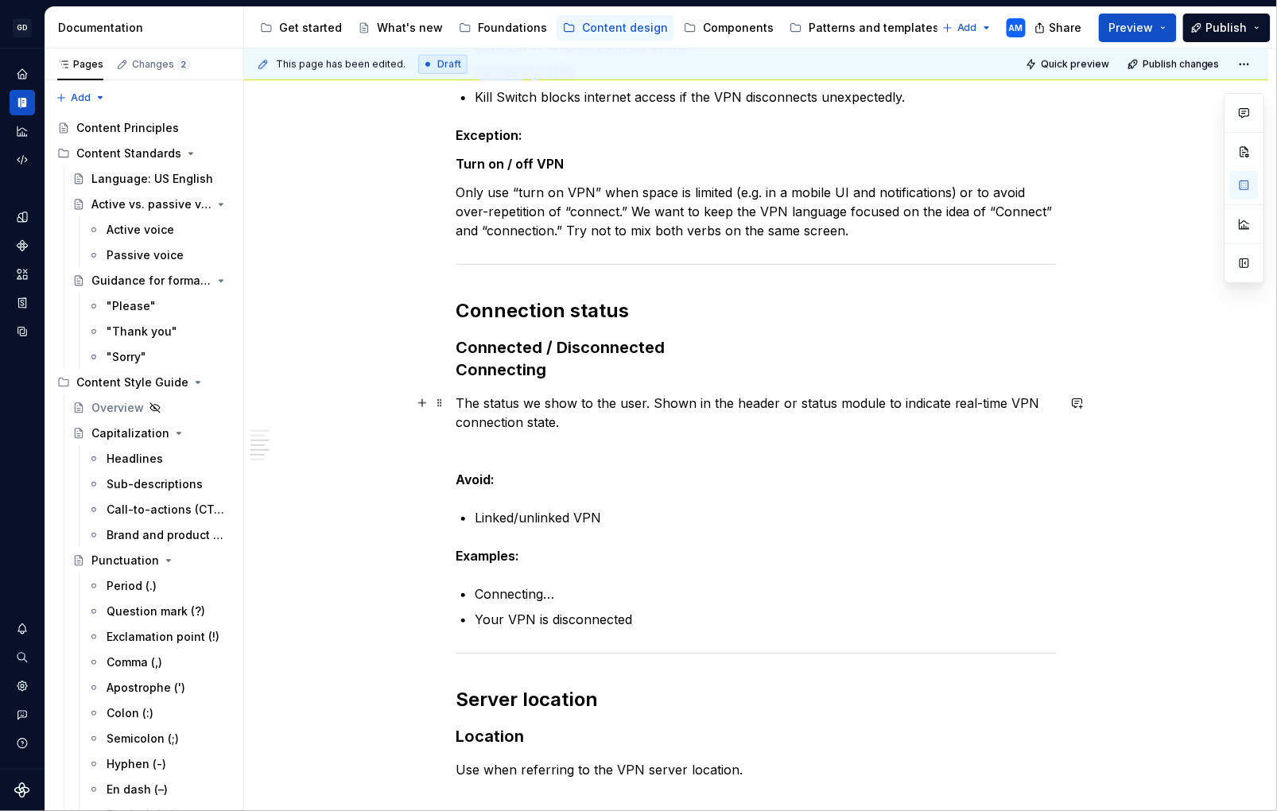
click at [489, 401] on p "The status we show to the user. Shown in the header or status module to indicat…" at bounding box center [756, 413] width 601 height 38
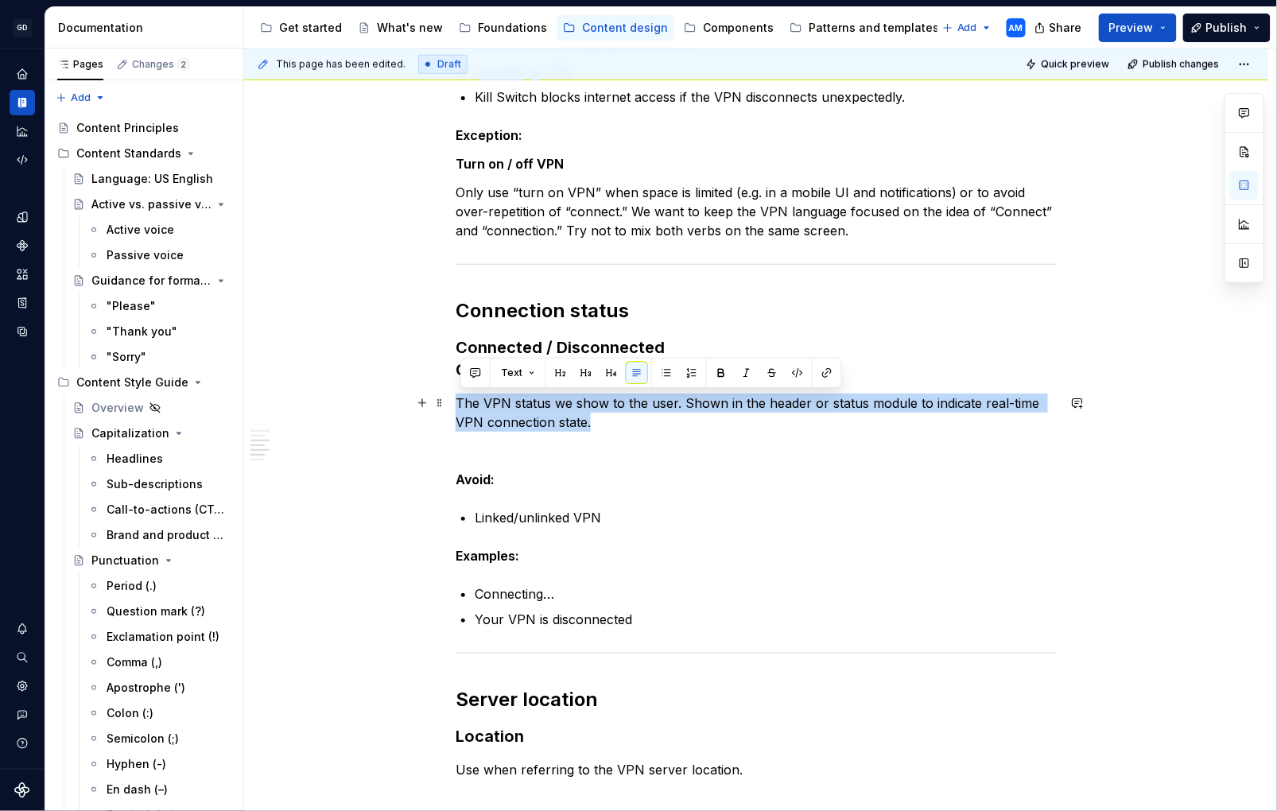
drag, startPoint x: 502, startPoint y: 407, endPoint x: 426, endPoint y: 489, distance: 112.0
click at [461, 395] on p "The VPN status we show to the user. Shown in the header or status module to ind…" at bounding box center [756, 413] width 601 height 38
drag, startPoint x: 499, startPoint y: 415, endPoint x: 461, endPoint y: 402, distance: 39.5
click at [461, 402] on p "The VPN status we show to the user. Shown in the header or status module to ind…" at bounding box center [756, 413] width 601 height 38
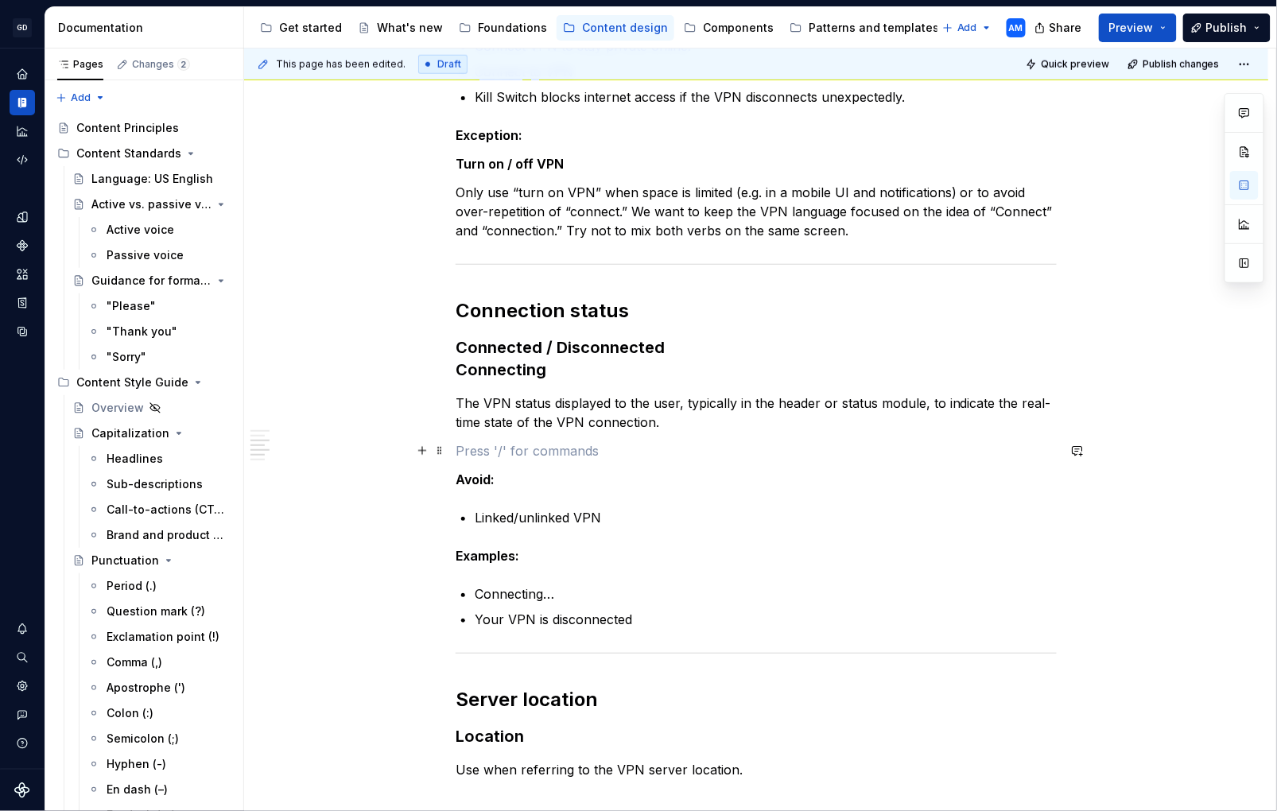
click at [705, 452] on p at bounding box center [756, 450] width 601 height 19
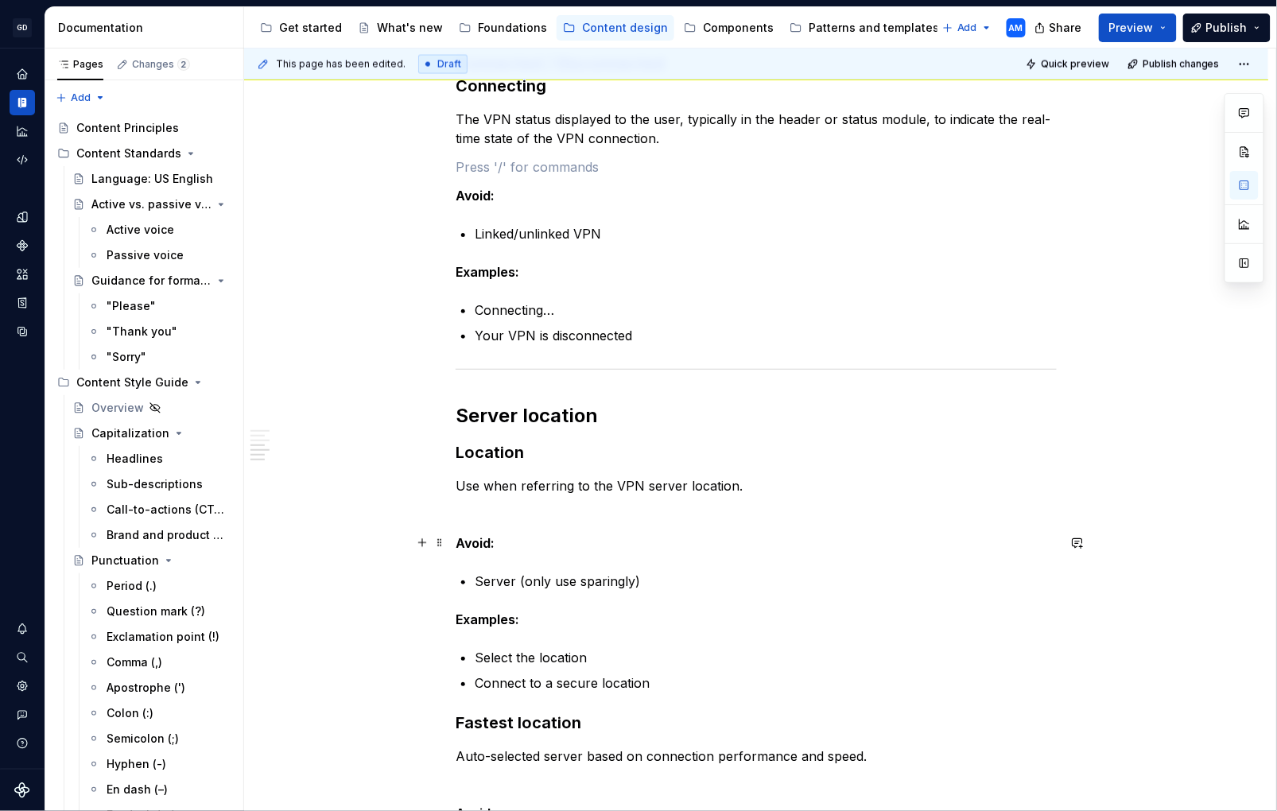
scroll to position [879, 0]
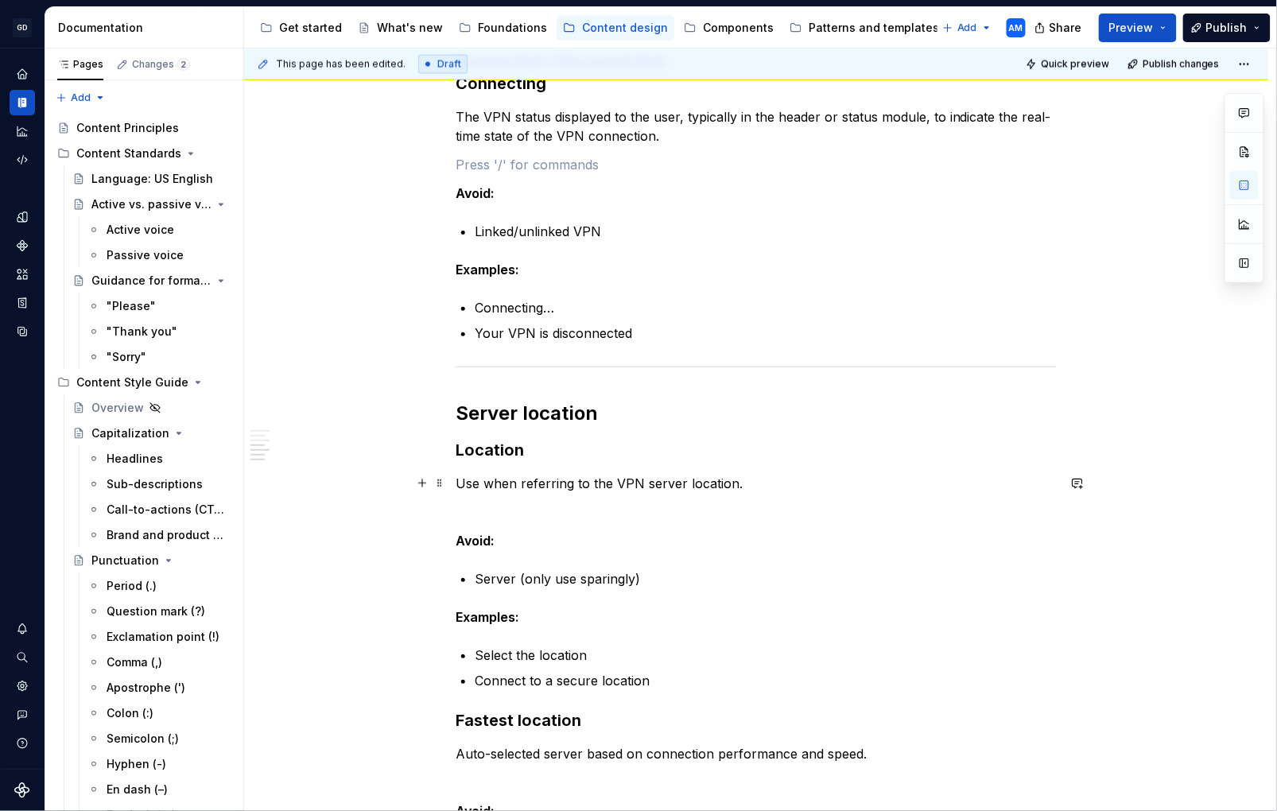
click at [597, 488] on p "Use when referring to the VPN server location." at bounding box center [756, 483] width 601 height 19
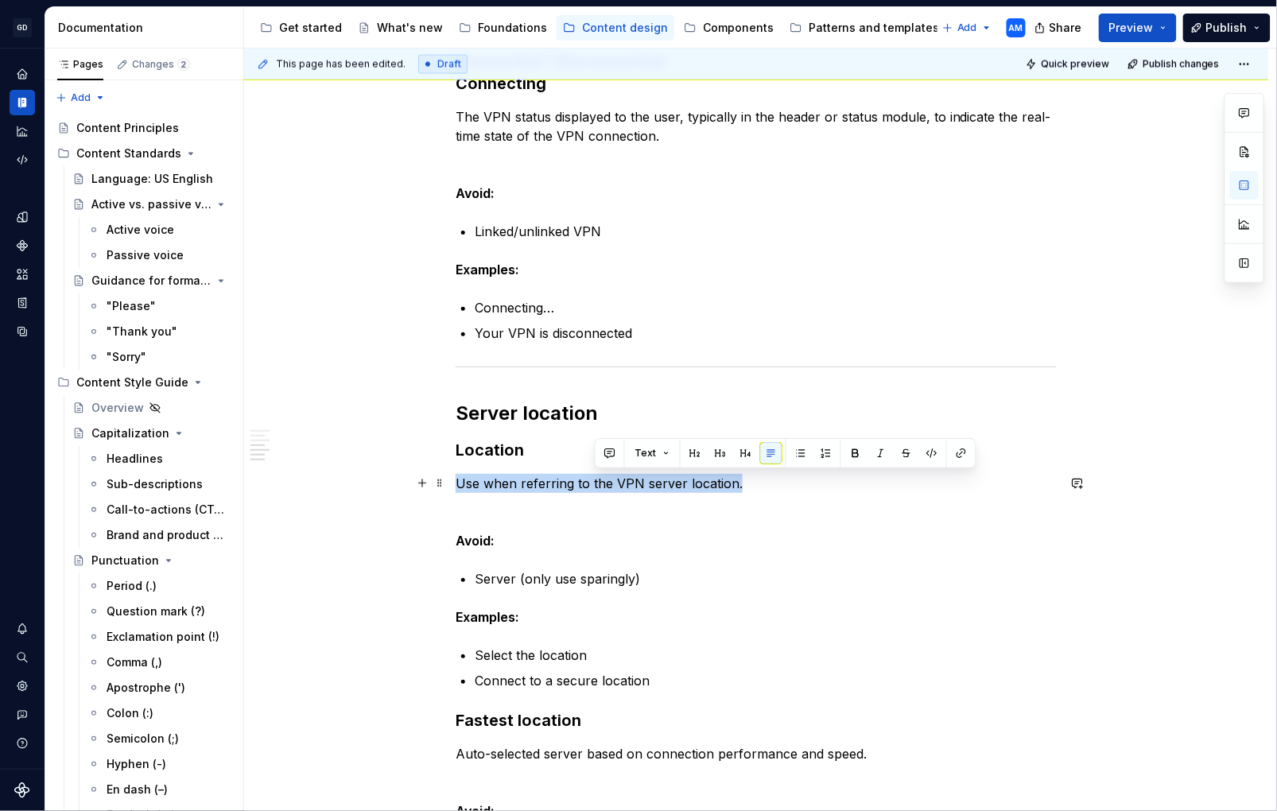
click at [597, 488] on p "Use when referring to the VPN server location." at bounding box center [756, 483] width 601 height 19
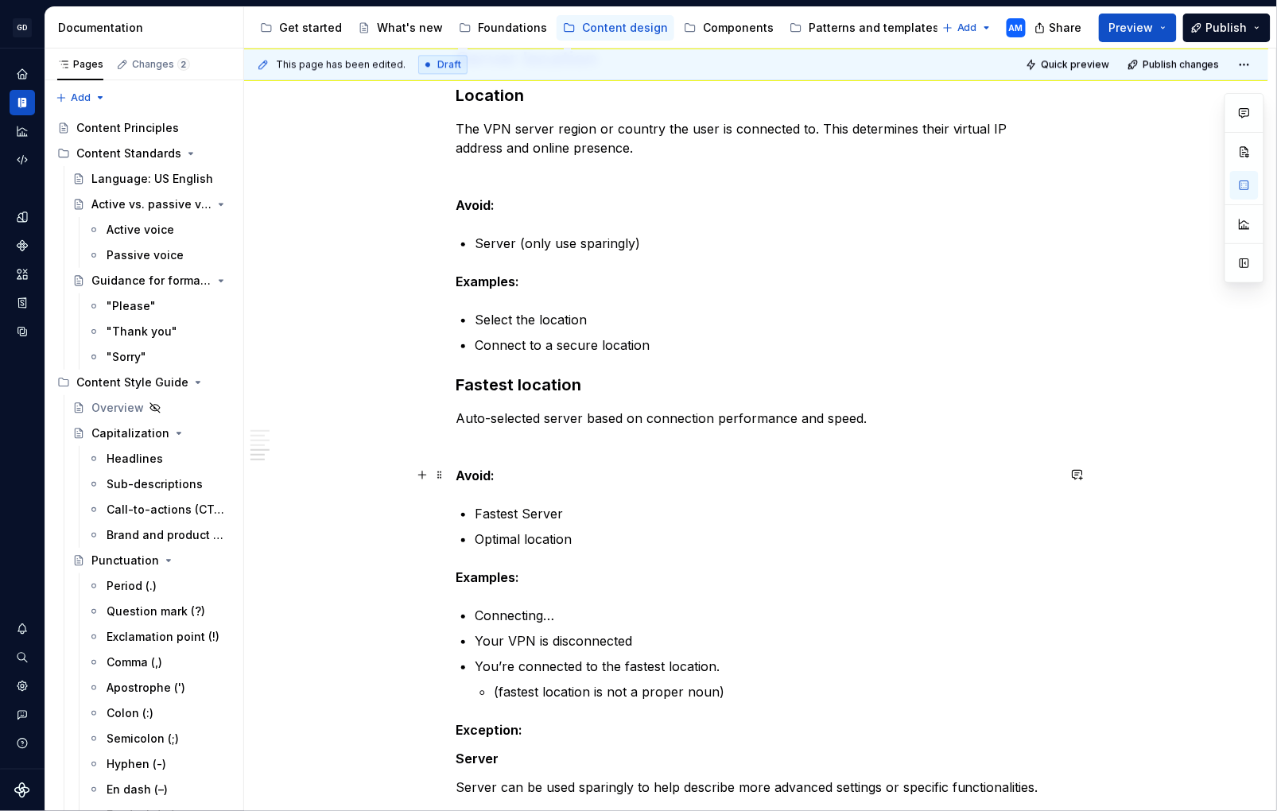
scroll to position [1241, 0]
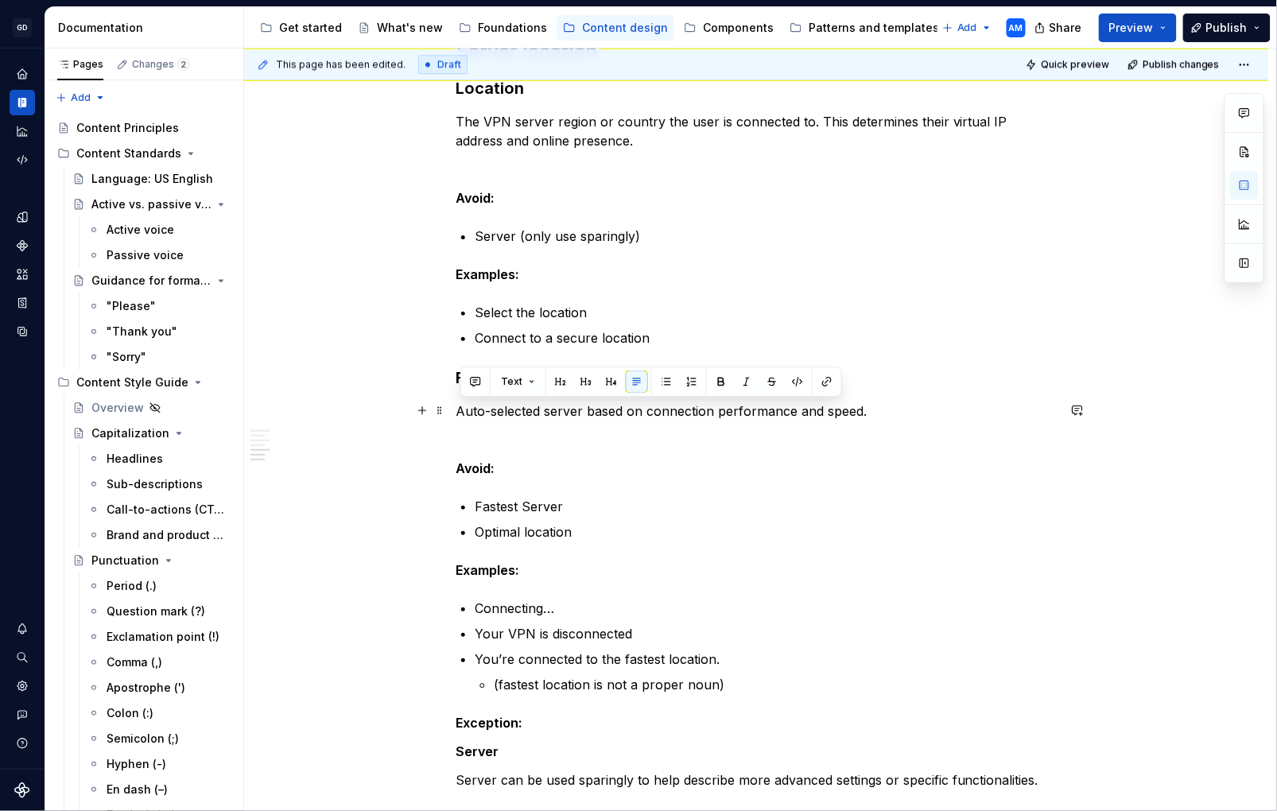
drag, startPoint x: 707, startPoint y: 395, endPoint x: 463, endPoint y: 402, distance: 244.3
click at [463, 402] on p "Auto-selected server based on connection performance and speed." at bounding box center [756, 411] width 601 height 19
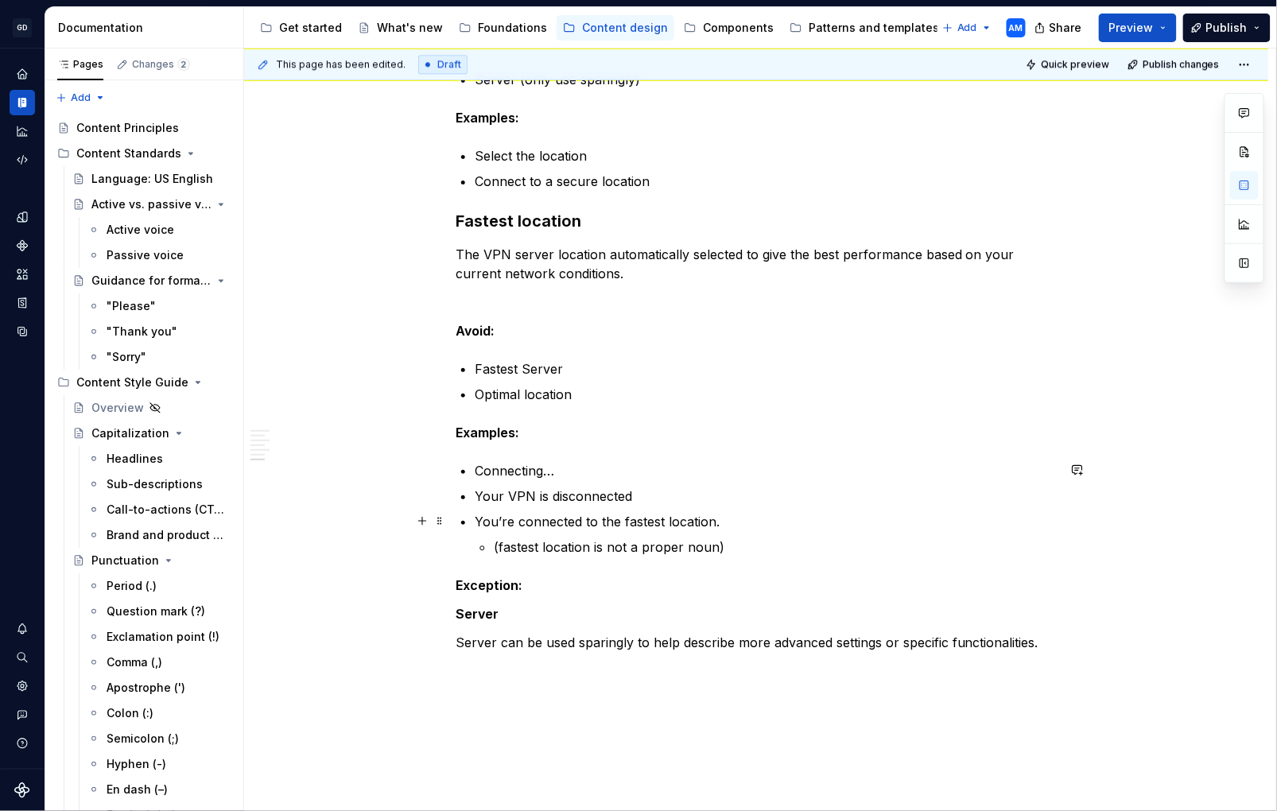
scroll to position [1440, 0]
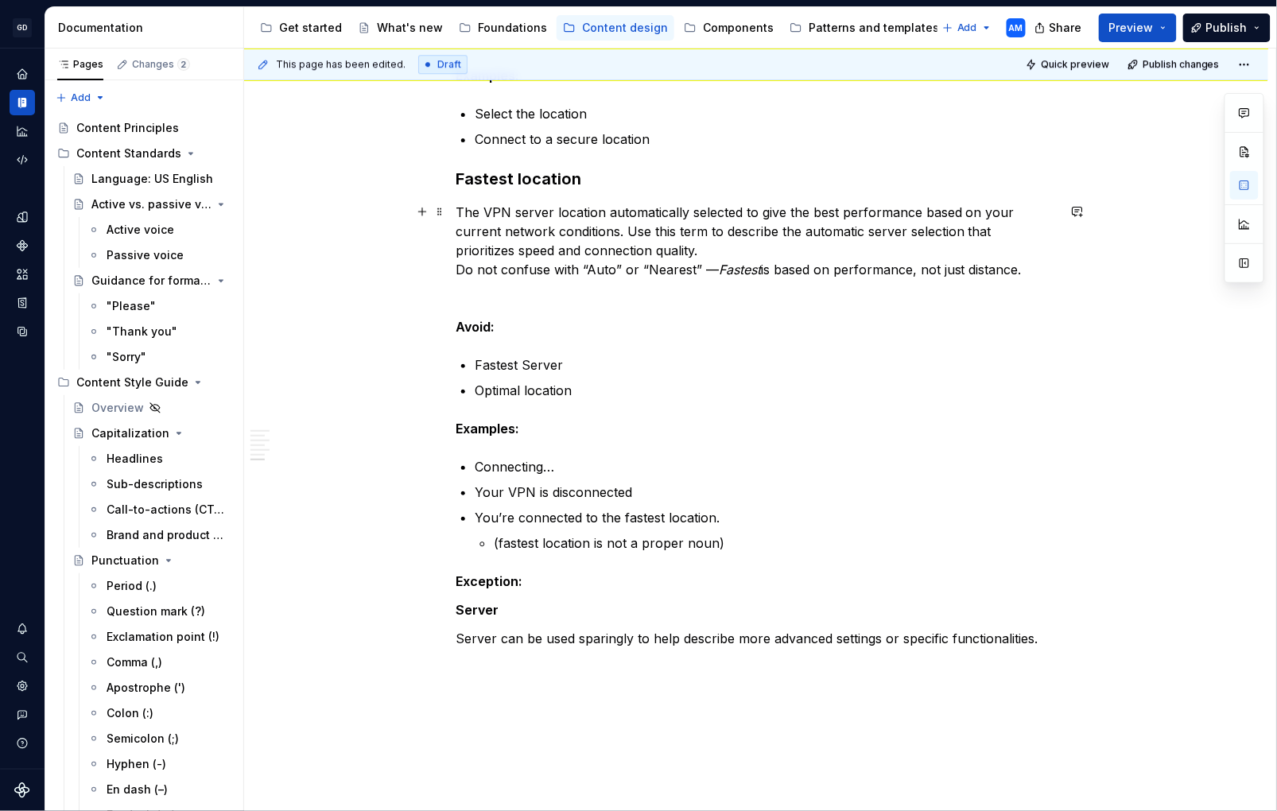
drag, startPoint x: 462, startPoint y: 270, endPoint x: 485, endPoint y: 266, distance: 23.3
click at [462, 270] on p "The VPN server location automatically selected to give the best performance bas…" at bounding box center [756, 241] width 601 height 76
click at [628, 229] on p "The VPN server location automatically selected to give the best performance bas…" at bounding box center [756, 241] width 601 height 76
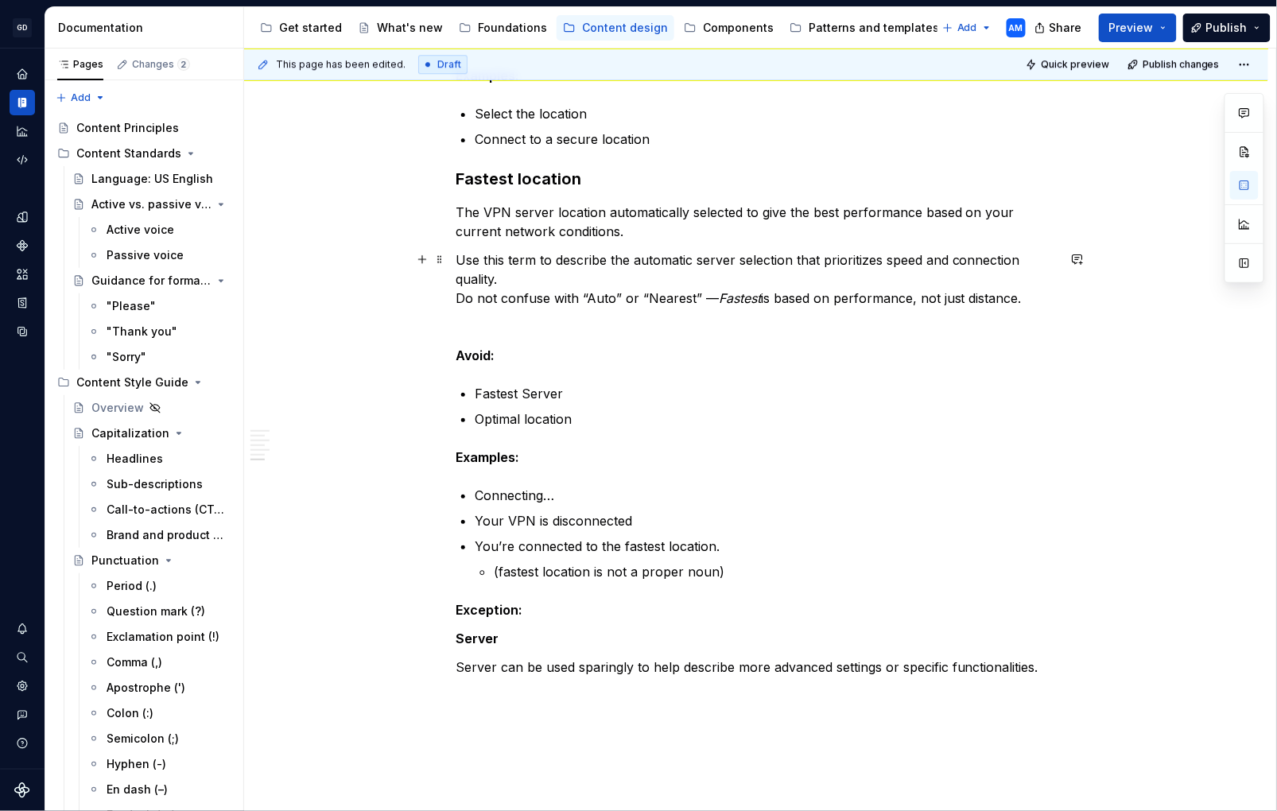
click at [459, 299] on p "Use this term to describe the automatic server selection that prioritizes speed…" at bounding box center [756, 279] width 601 height 57
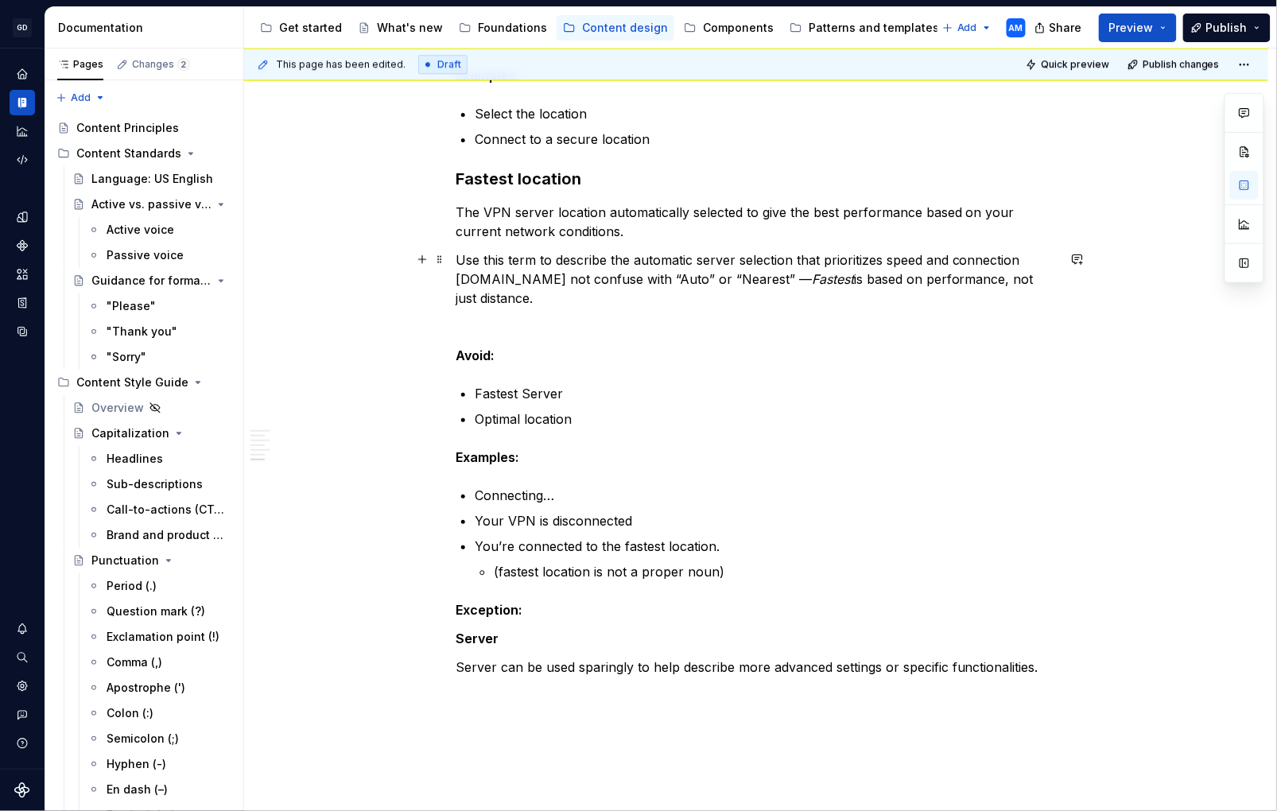
click at [812, 281] on em "Fastest" at bounding box center [833, 279] width 42 height 16
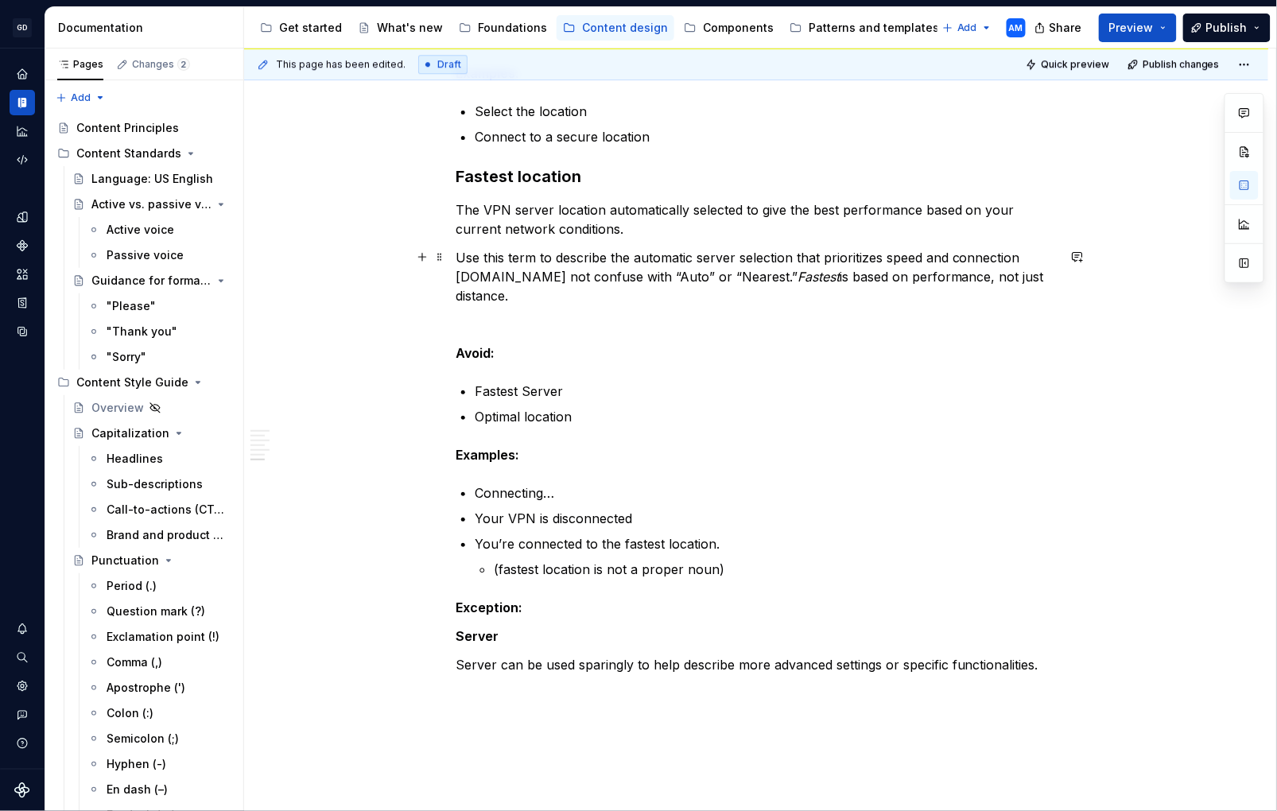
click at [503, 276] on p "Use this term to describe the automatic server selection that prioritizes speed…" at bounding box center [756, 276] width 601 height 57
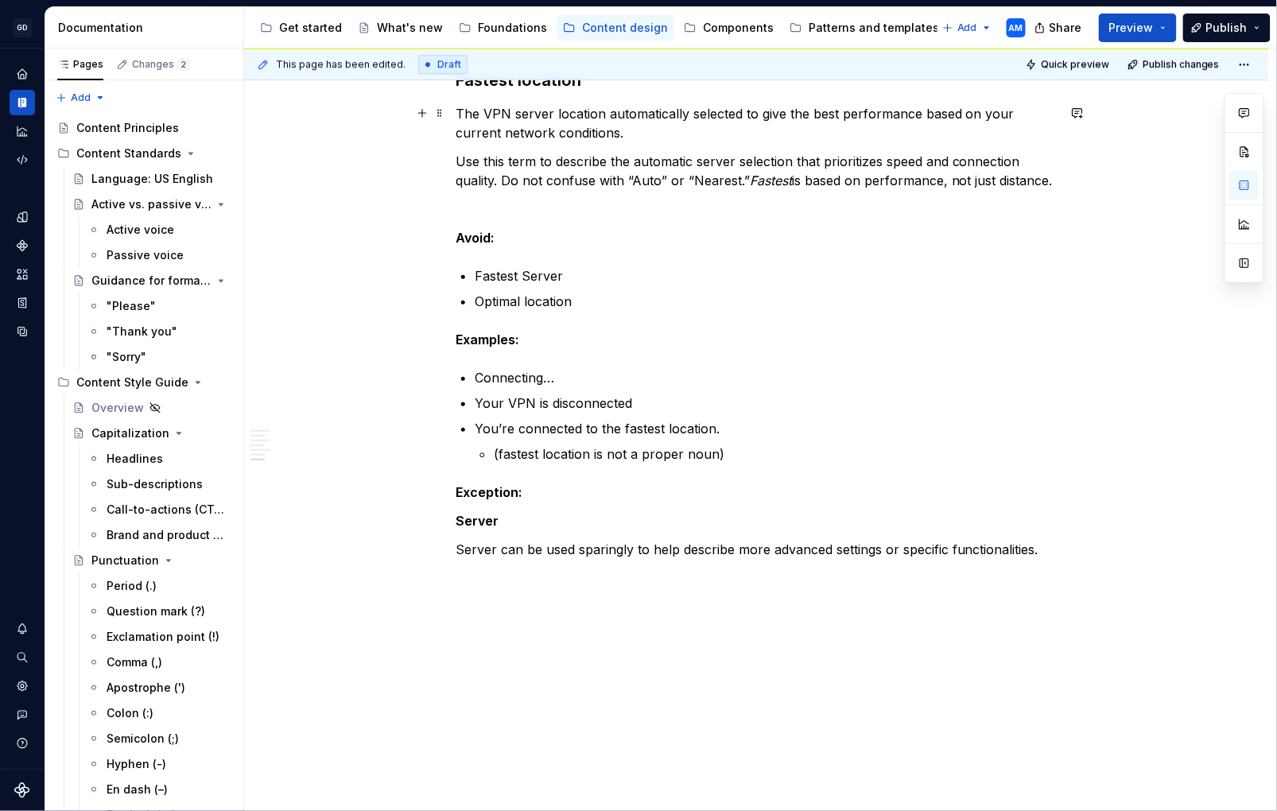
scroll to position [1497, 0]
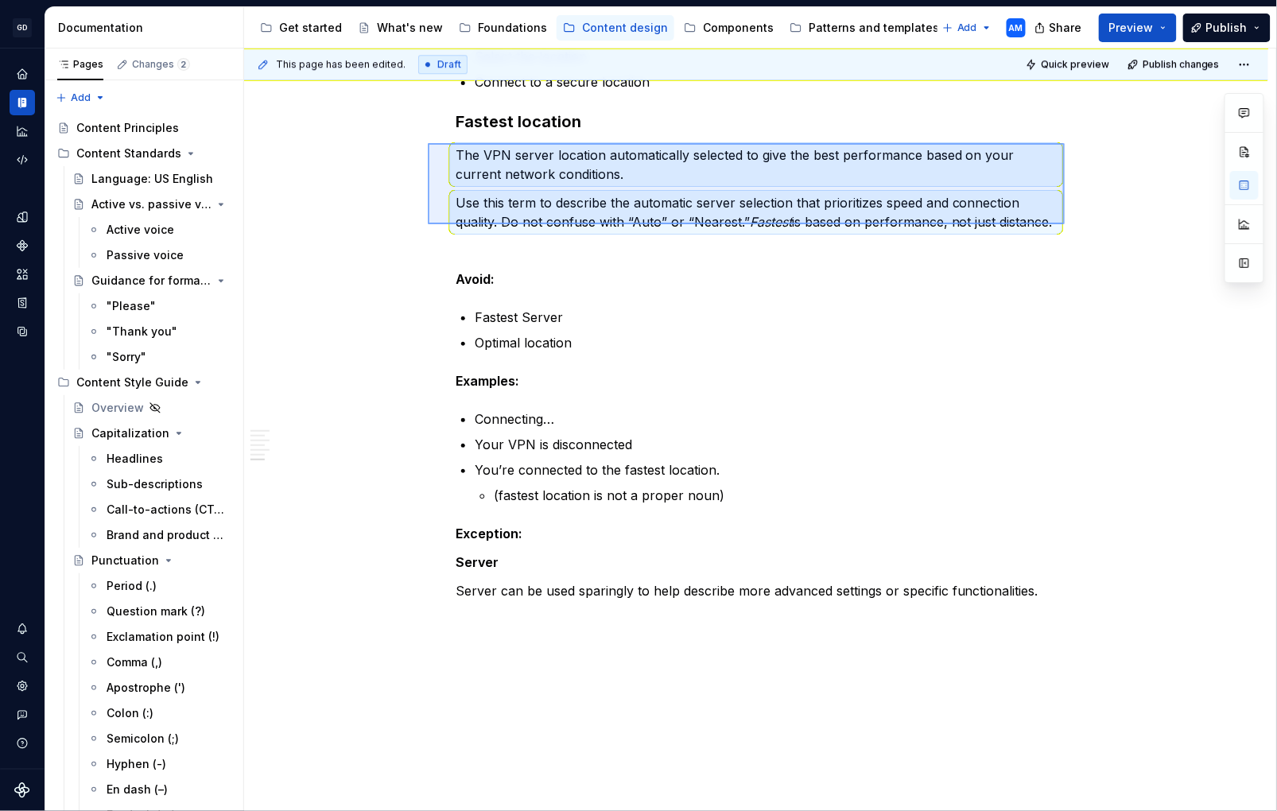
drag, startPoint x: 1027, startPoint y: 222, endPoint x: 431, endPoint y: 143, distance: 601.0
click at [428, 143] on div "This page has been edited. Draft Quick preview Publish changes VPN (in progress…" at bounding box center [760, 431] width 1032 height 764
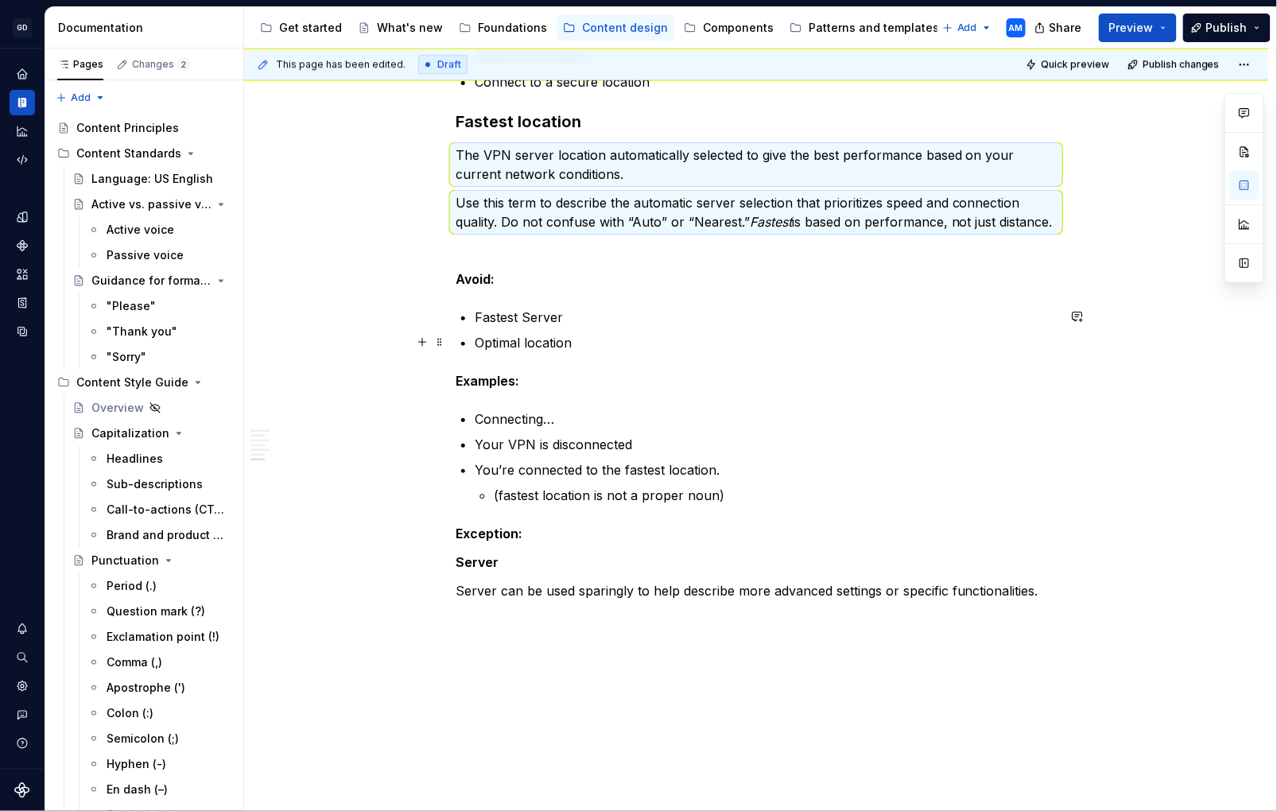
click at [758, 329] on ul "Fastest Server Optimal location" at bounding box center [766, 330] width 582 height 45
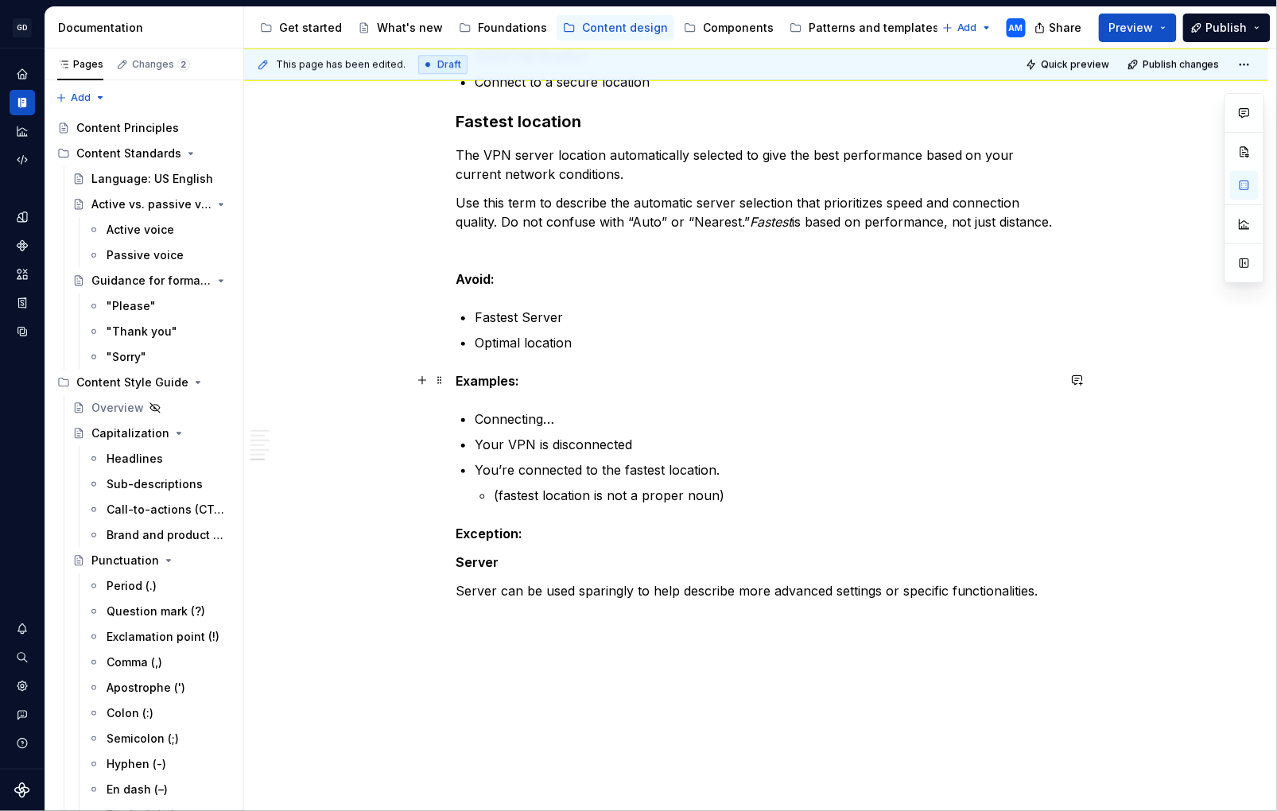
scroll to position [1524, 0]
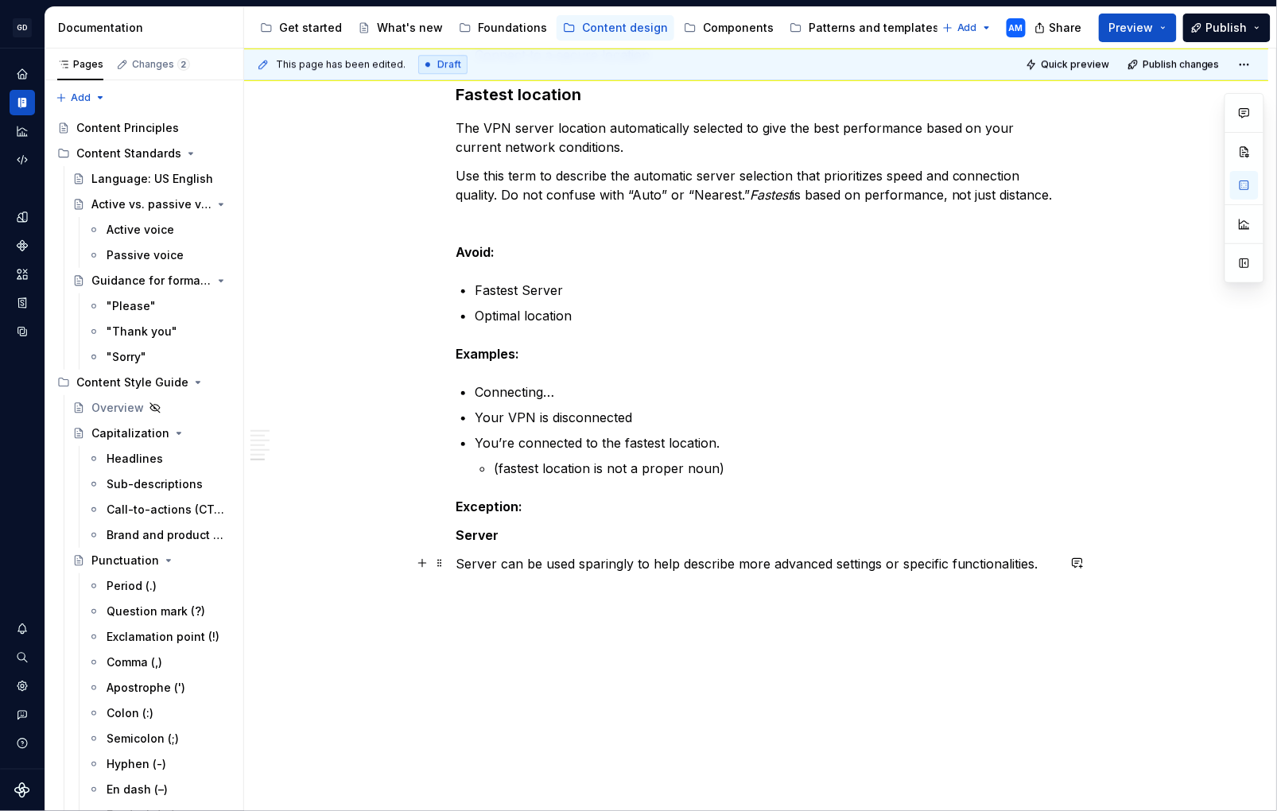
click at [667, 562] on p "Server can be used sparingly to help describe more advanced settings or specifi…" at bounding box center [756, 563] width 601 height 19
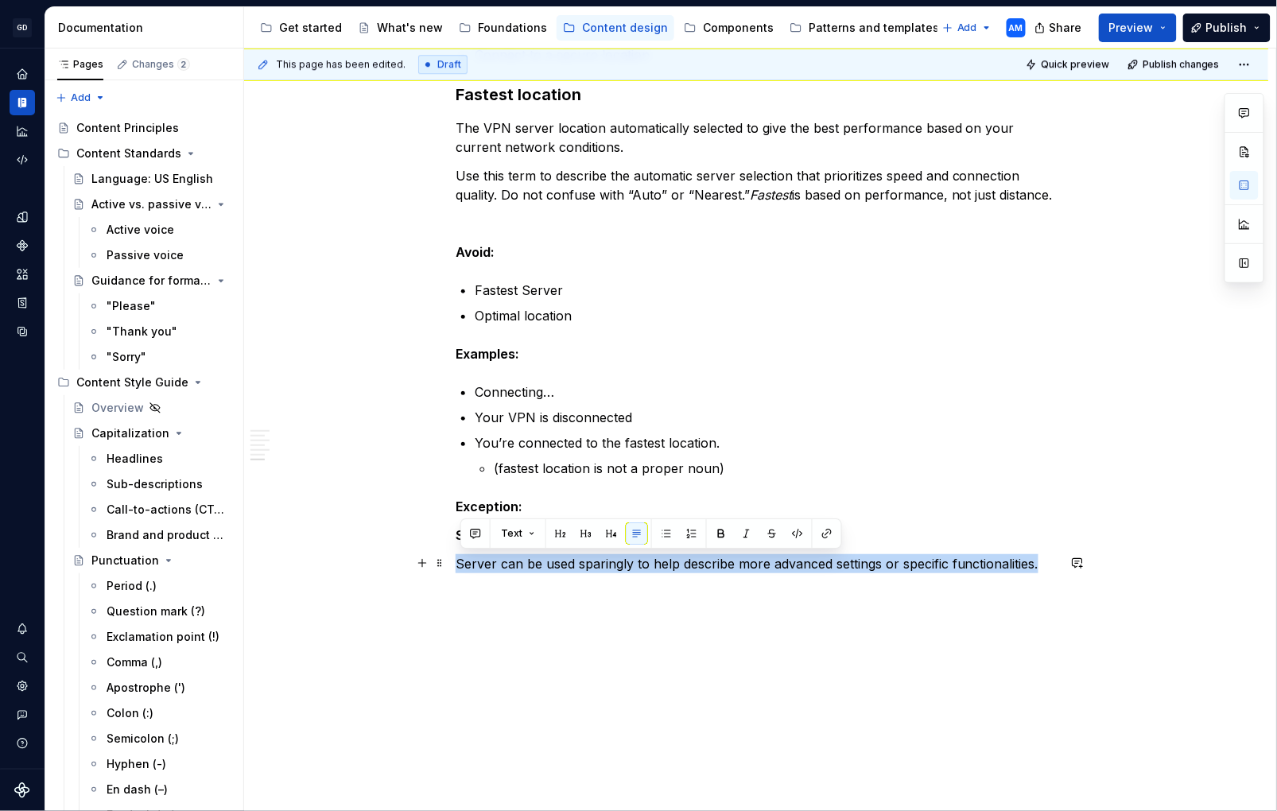
click at [667, 562] on p "Server can be used sparingly to help describe more advanced settings or specifi…" at bounding box center [756, 563] width 601 height 19
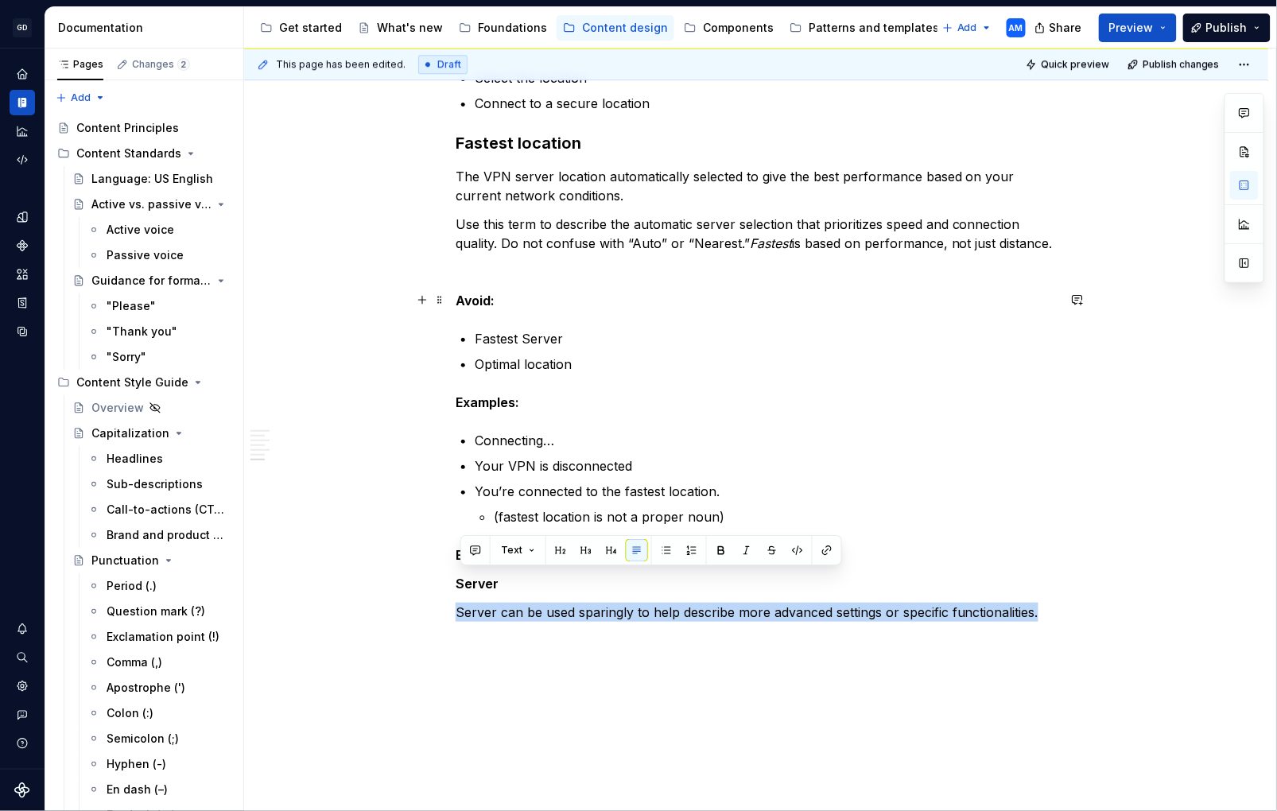
scroll to position [1472, 0]
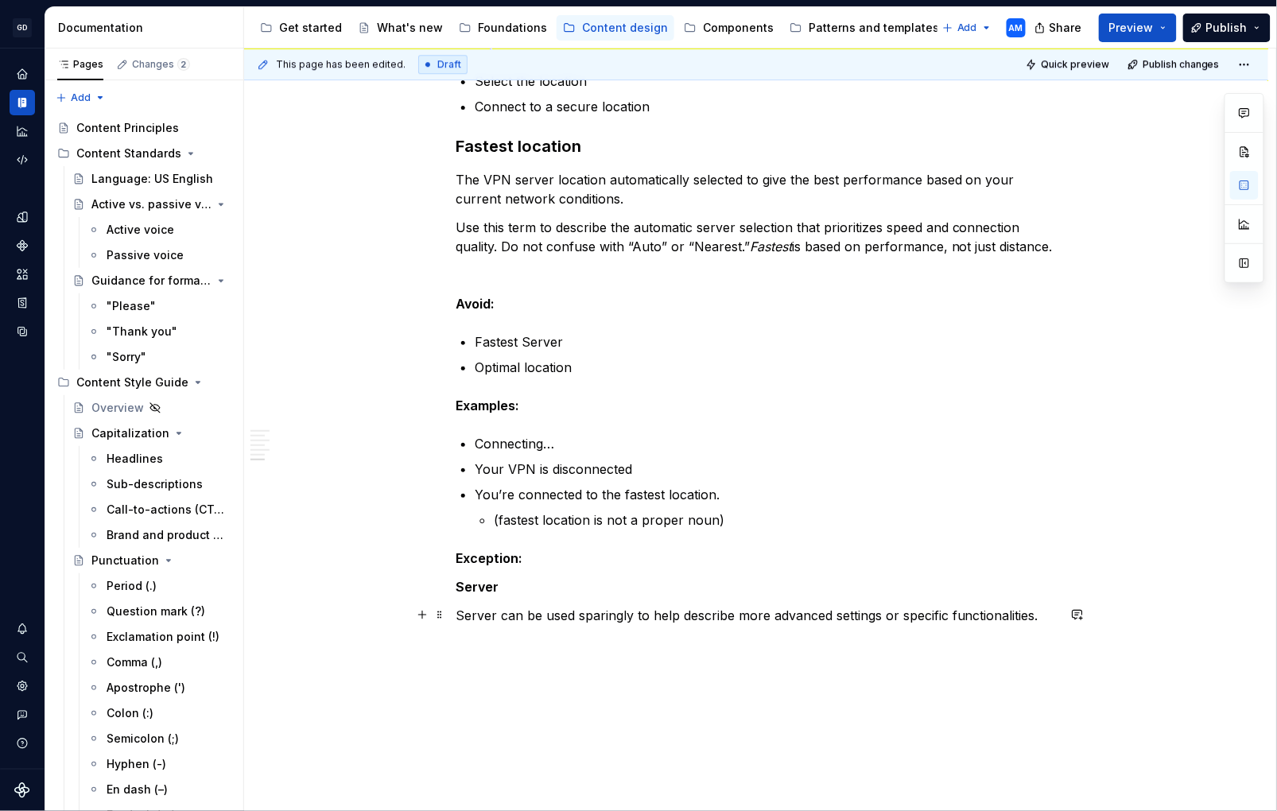
click at [749, 619] on p "Server can be used sparingly to help describe more advanced settings or specifi…" at bounding box center [756, 615] width 601 height 19
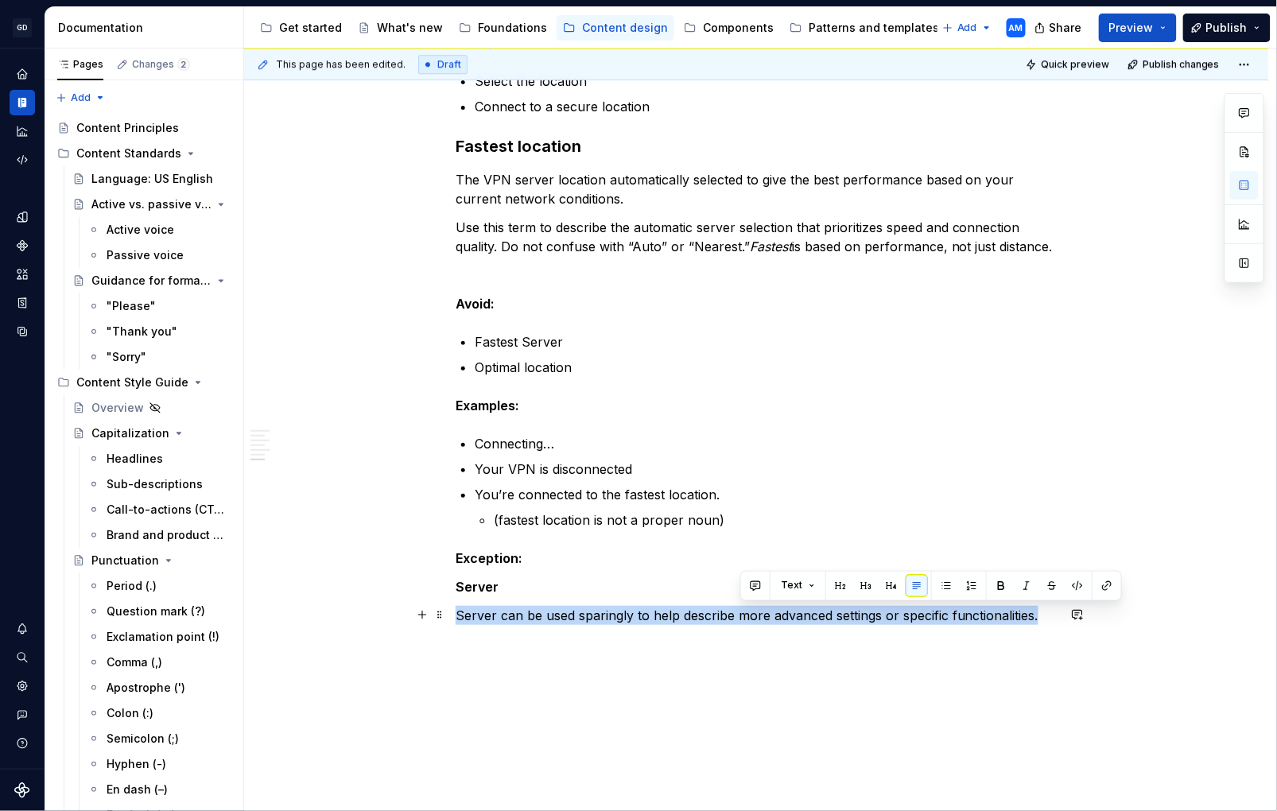
click at [749, 619] on p "Server can be used sparingly to help describe more advanced settings or specifi…" at bounding box center [756, 615] width 601 height 19
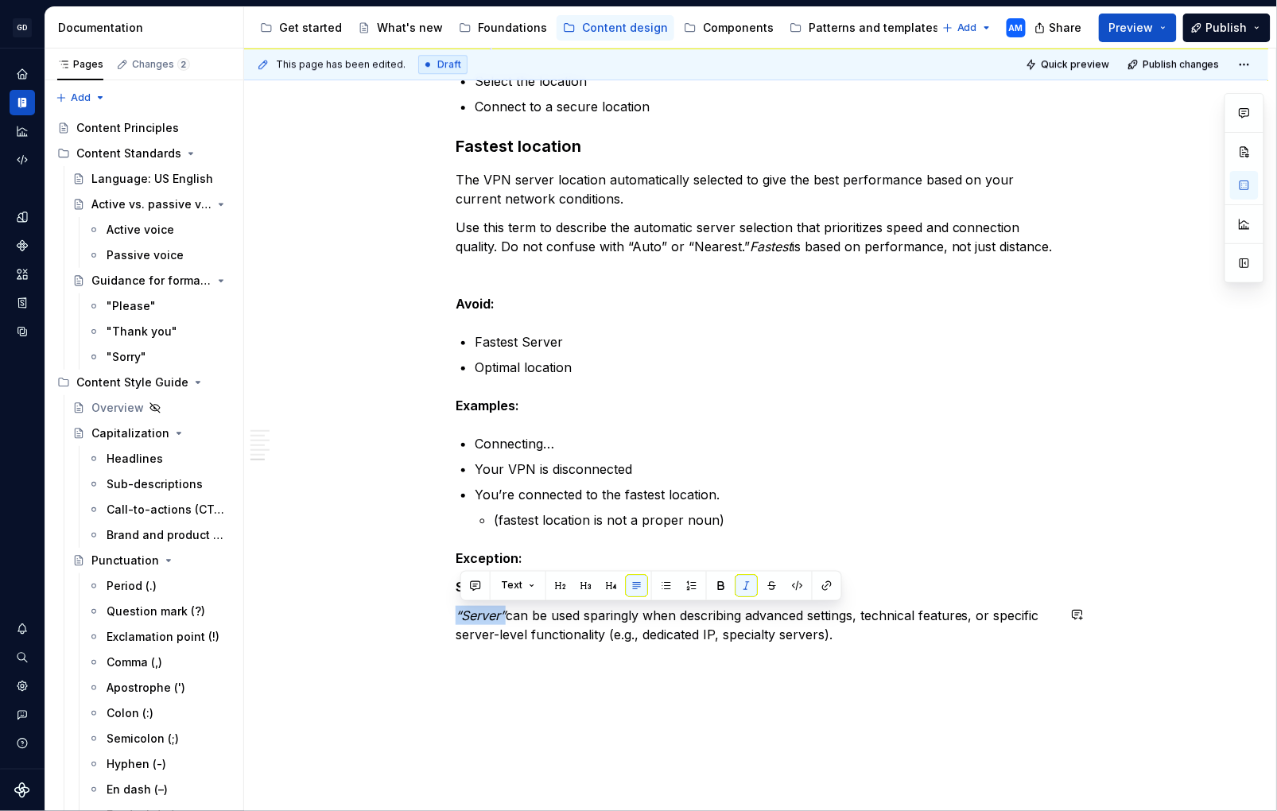
drag, startPoint x: 498, startPoint y: 615, endPoint x: 437, endPoint y: 605, distance: 61.3
drag, startPoint x: 803, startPoint y: 673, endPoint x: 750, endPoint y: 658, distance: 54.6
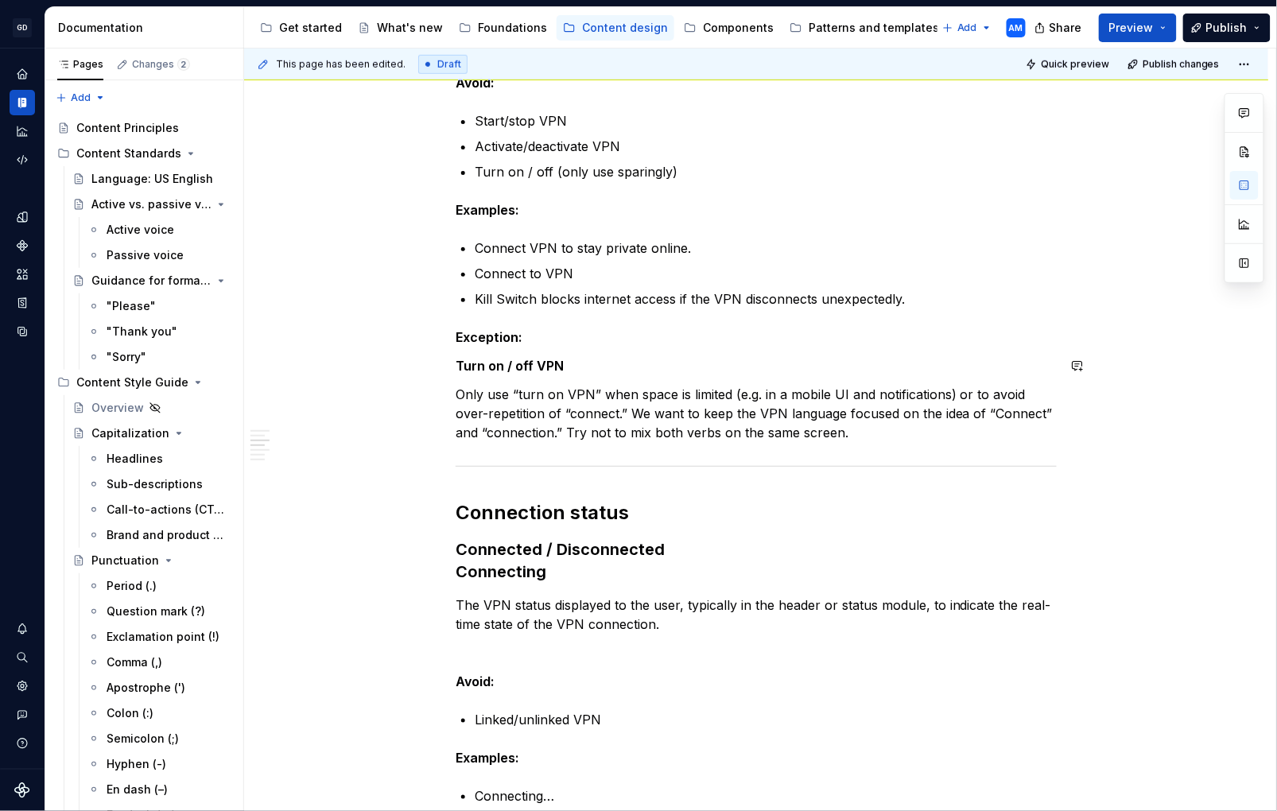
scroll to position [367, 0]
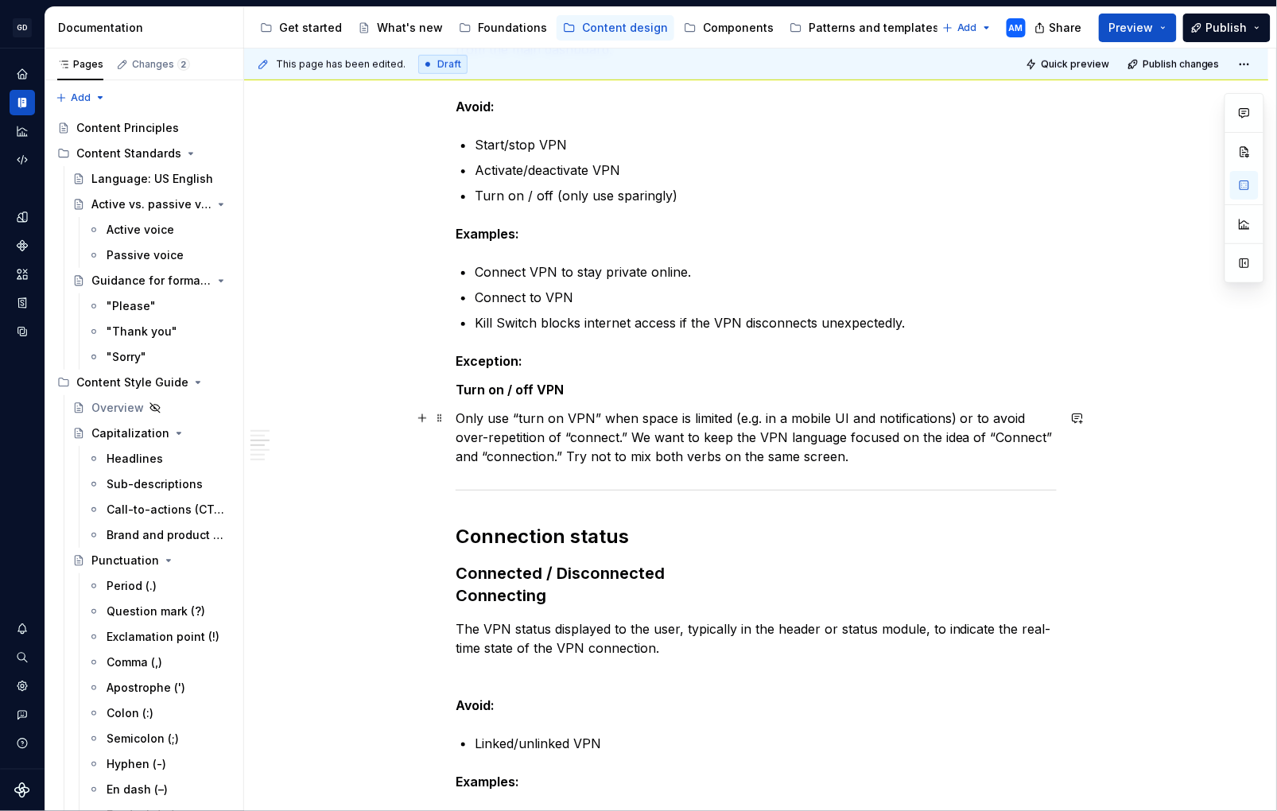
click at [881, 422] on p "Only use “turn on VPN” when space is limited (e.g. in a mobile UI and notificat…" at bounding box center [756, 437] width 601 height 57
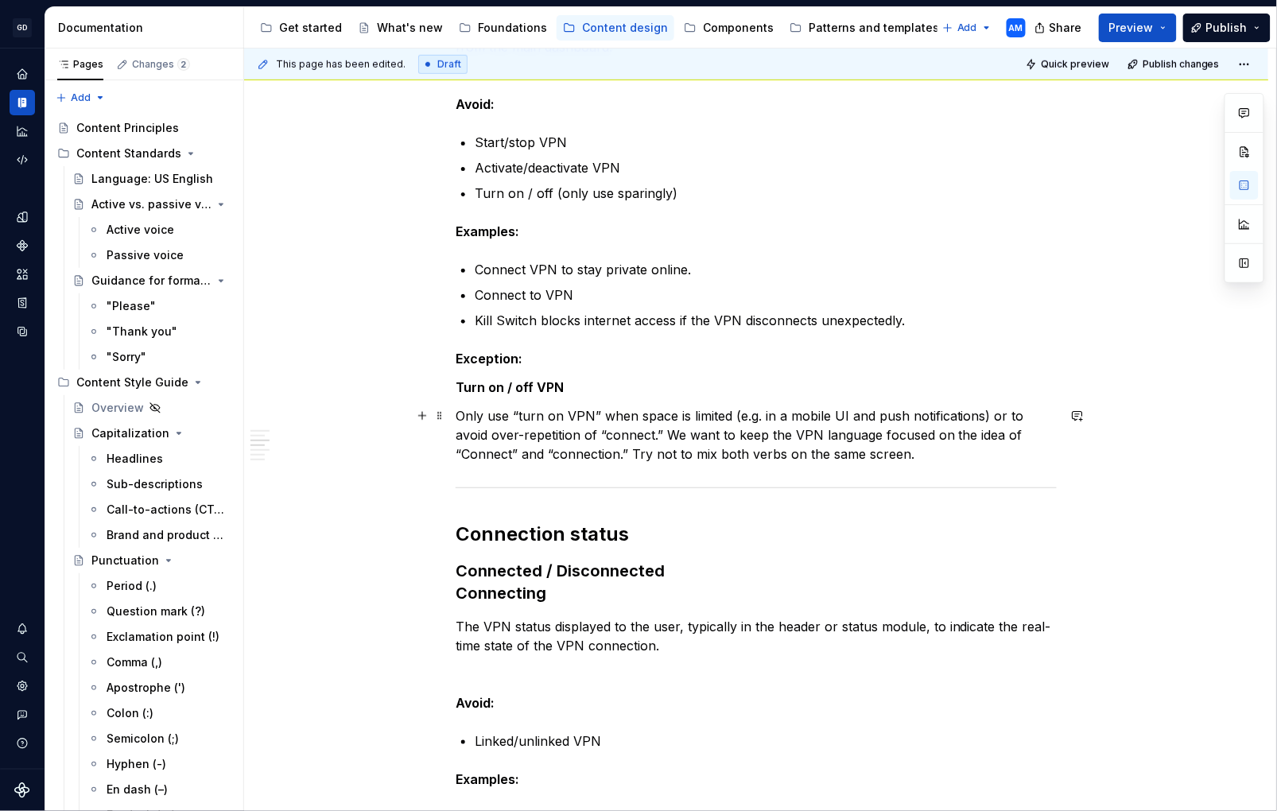
drag, startPoint x: 672, startPoint y: 434, endPoint x: 689, endPoint y: 434, distance: 16.7
click at [674, 434] on p "Only use “turn on VPN” when space is limited (e.g. in a mobile UI and push noti…" at bounding box center [756, 434] width 601 height 57
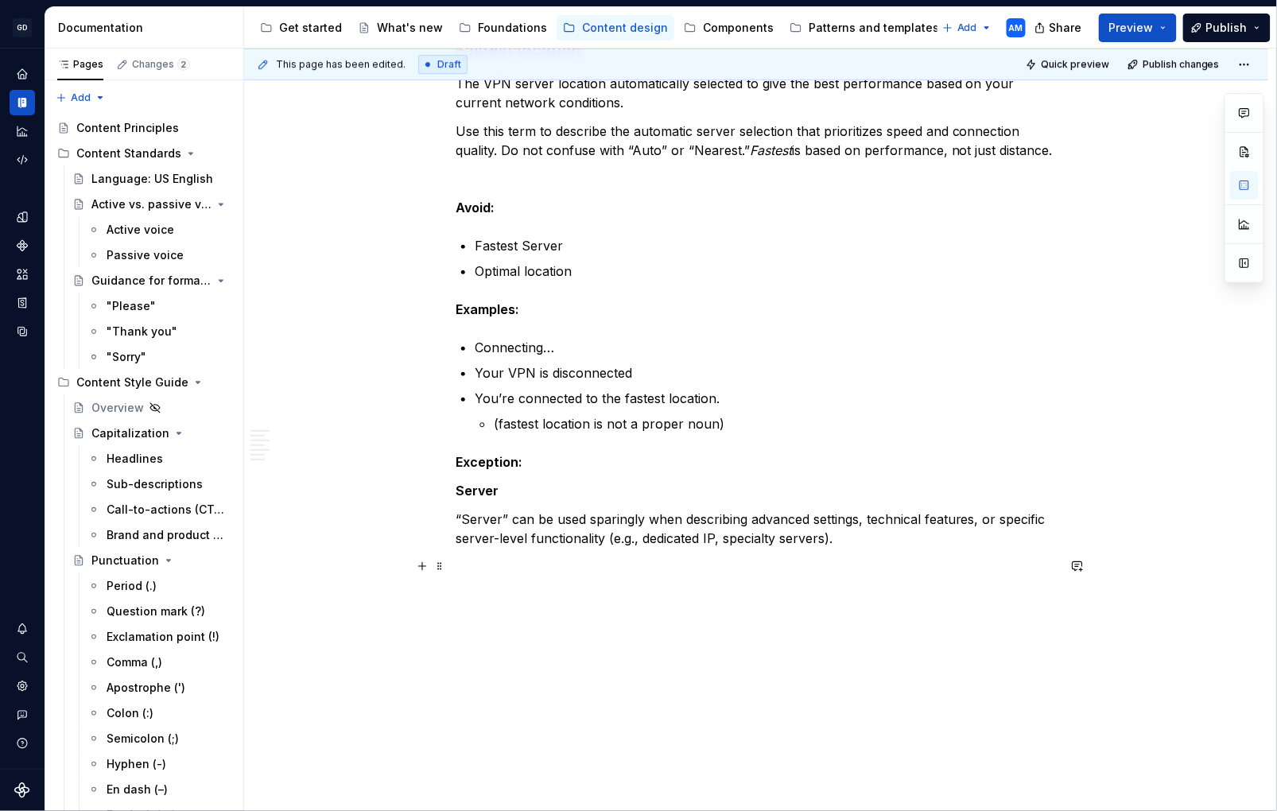
scroll to position [1595, 0]
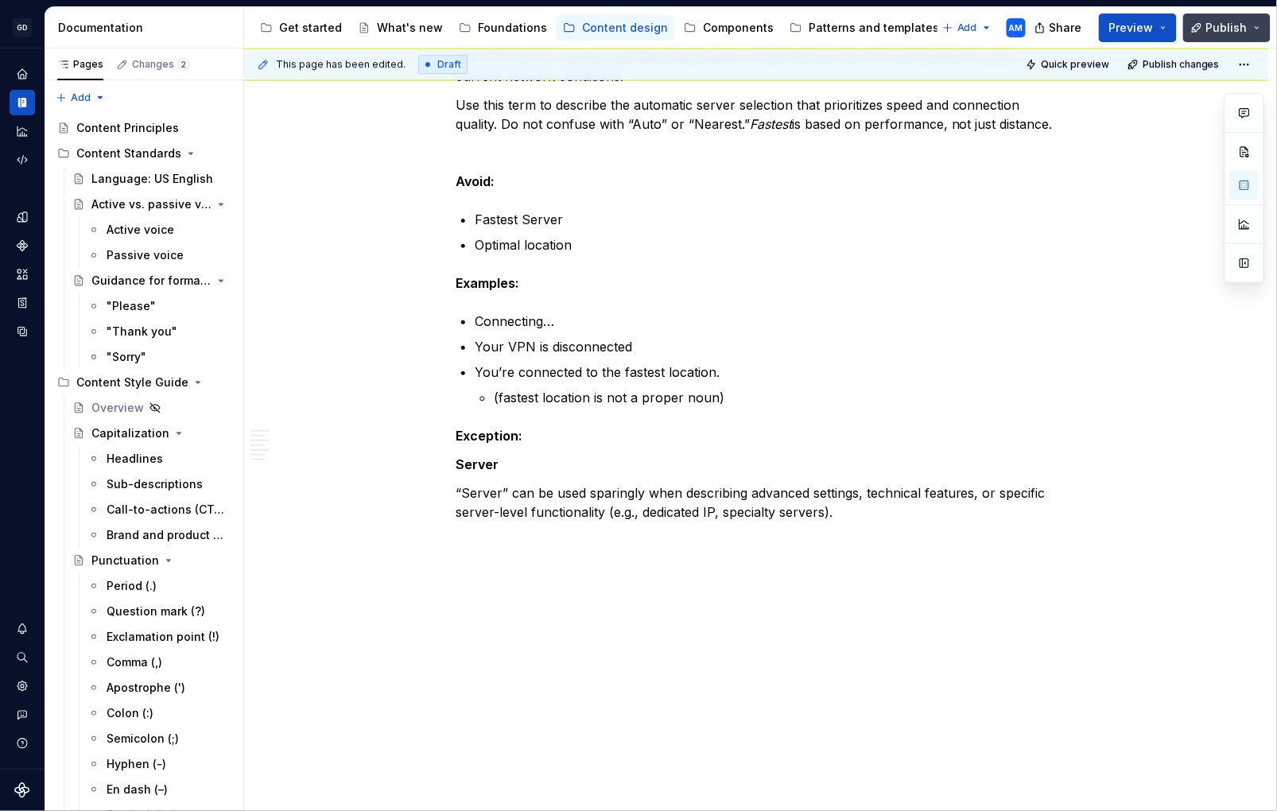
click at [1235, 32] on span "Publish" at bounding box center [1227, 28] width 41 height 16
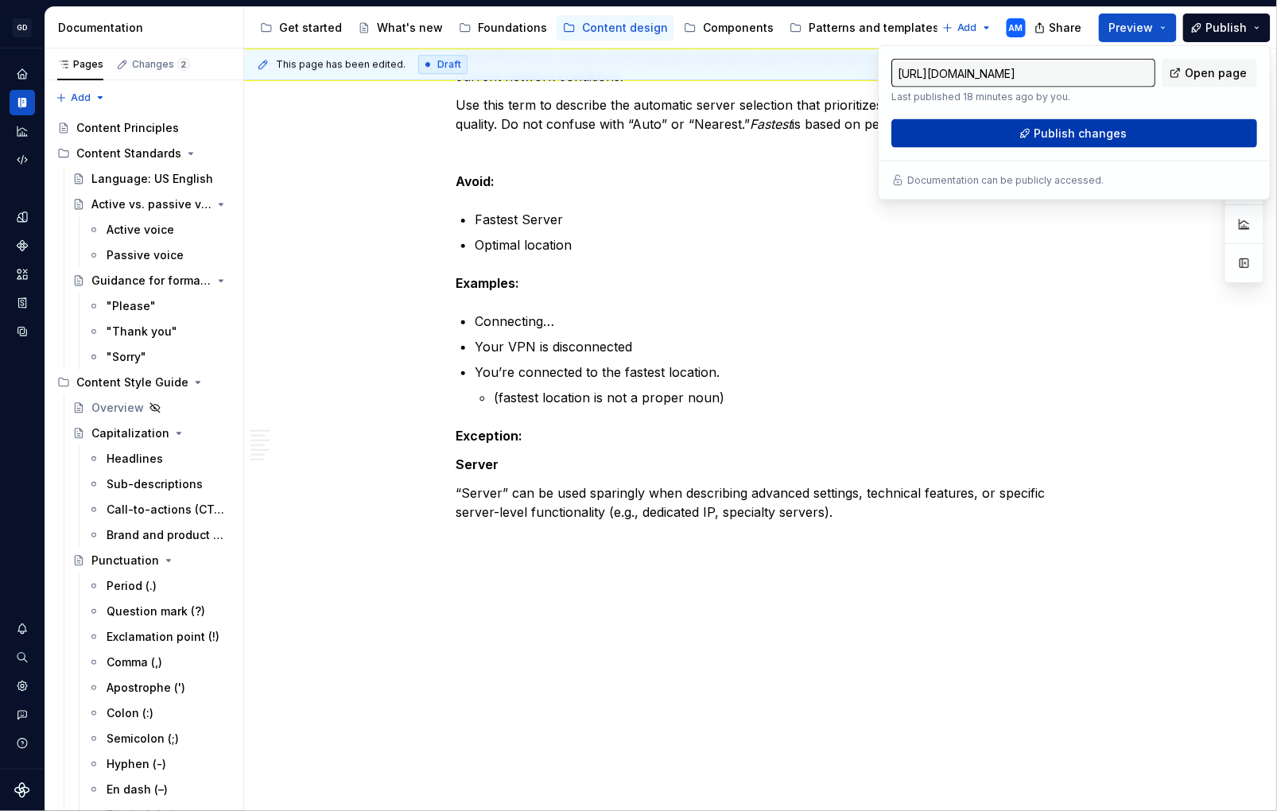
click at [1067, 139] on span "Publish changes" at bounding box center [1081, 134] width 93 height 16
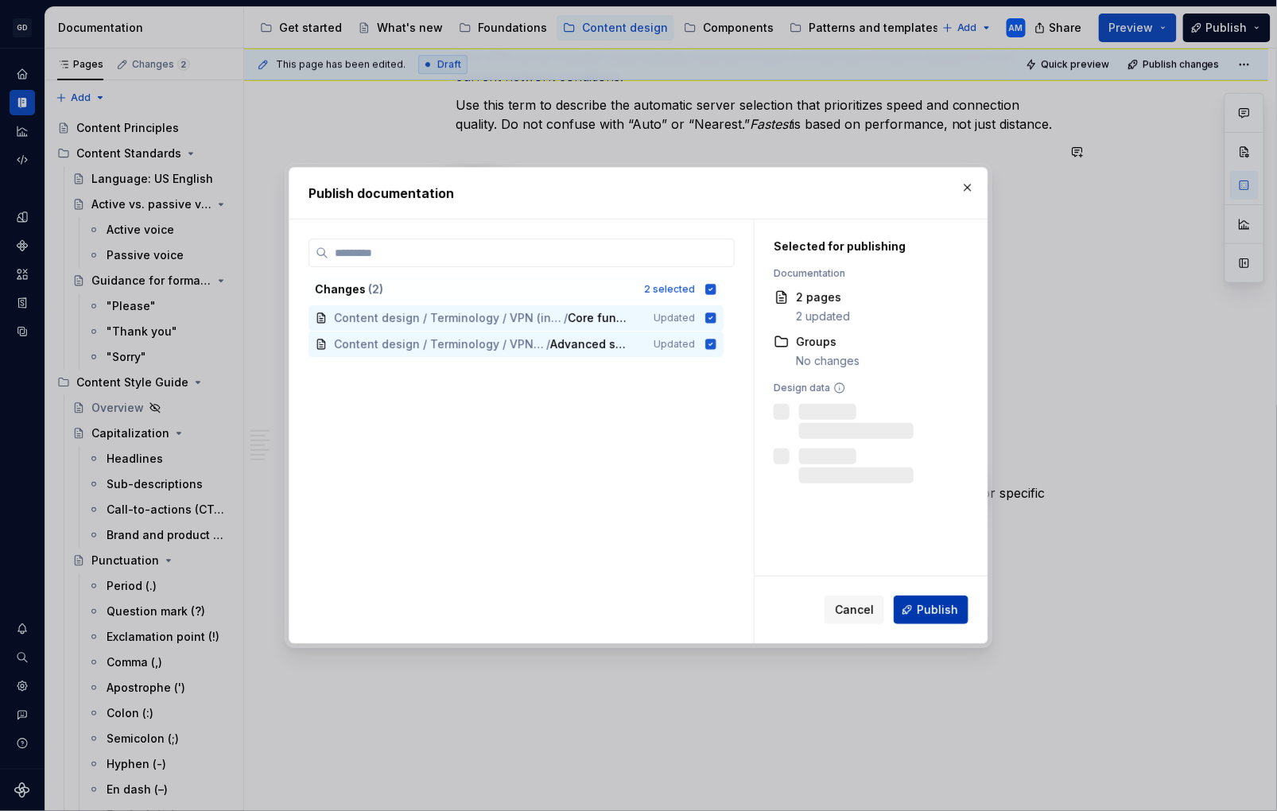
click at [933, 602] on span "Publish" at bounding box center [937, 610] width 41 height 16
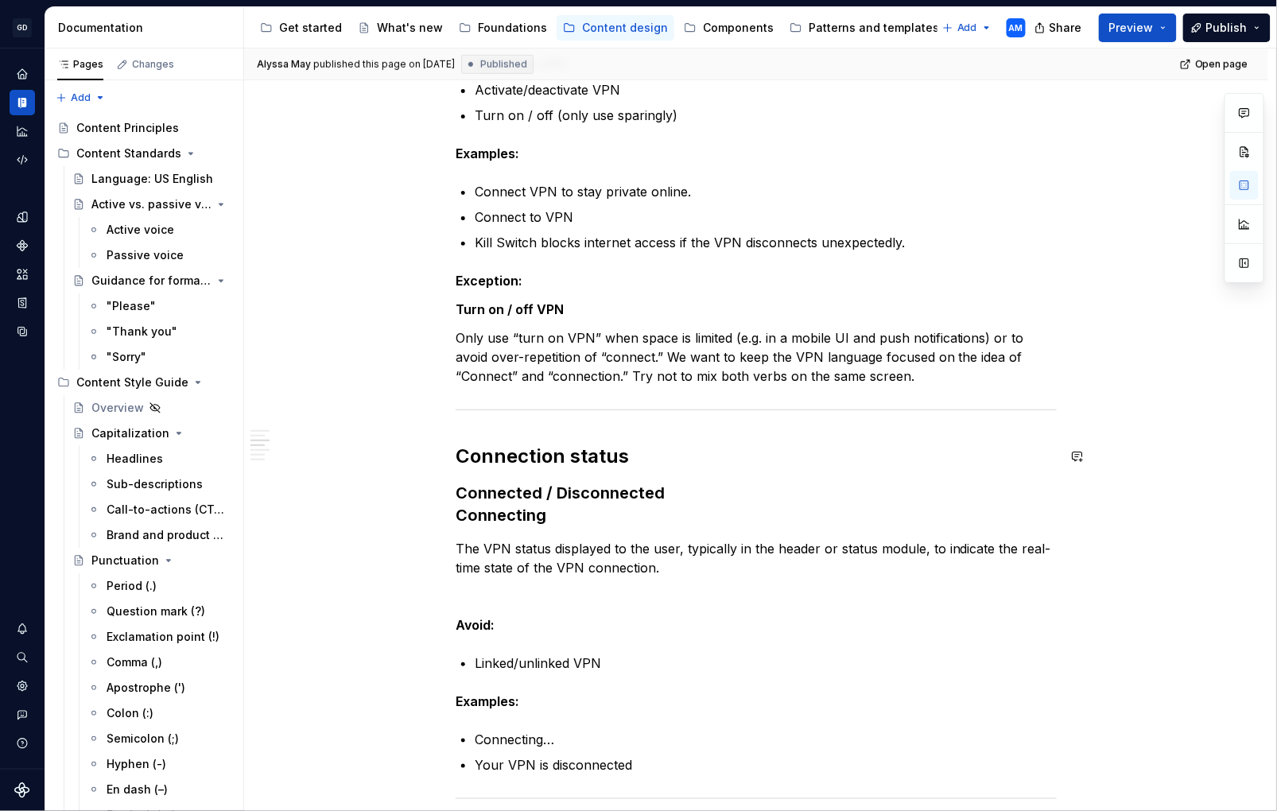
scroll to position [449, 0]
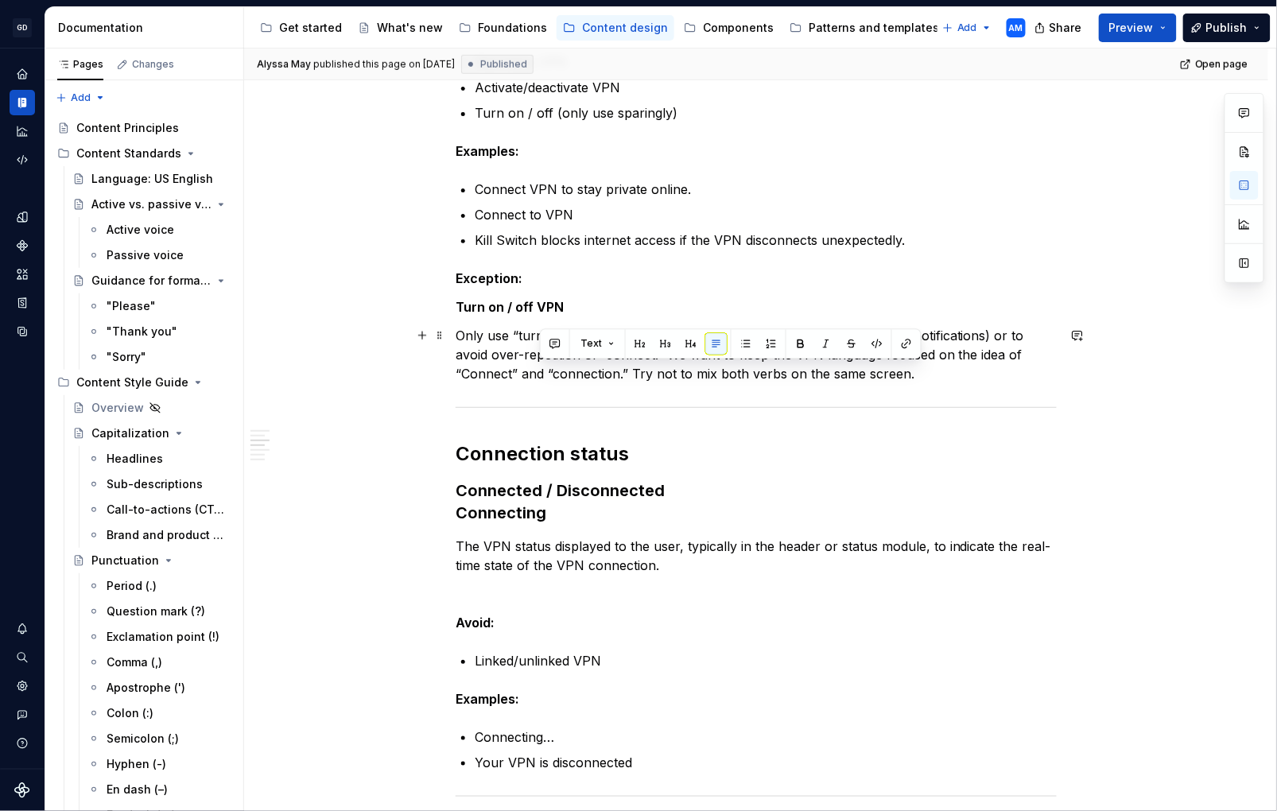
drag, startPoint x: 883, startPoint y: 371, endPoint x: 565, endPoint y: 403, distance: 319.8
click at [538, 365] on p "Only use “turn on VPN” when space is limited (e.g. in a mobile UI and push noti…" at bounding box center [756, 354] width 601 height 57
click at [462, 335] on p "Only use “turn on VPN” when space is limited (e.g. in a mobile UI and push noti…" at bounding box center [756, 354] width 601 height 57
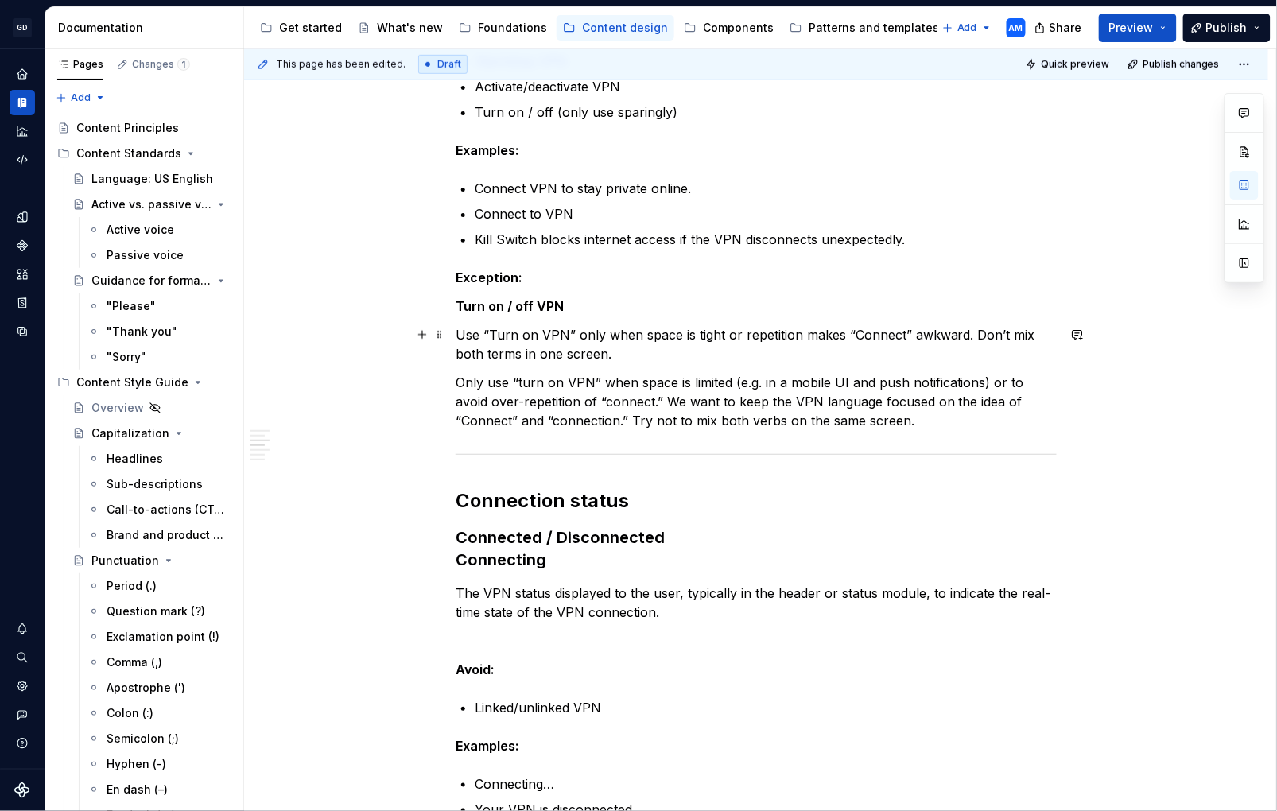
scroll to position [451, 0]
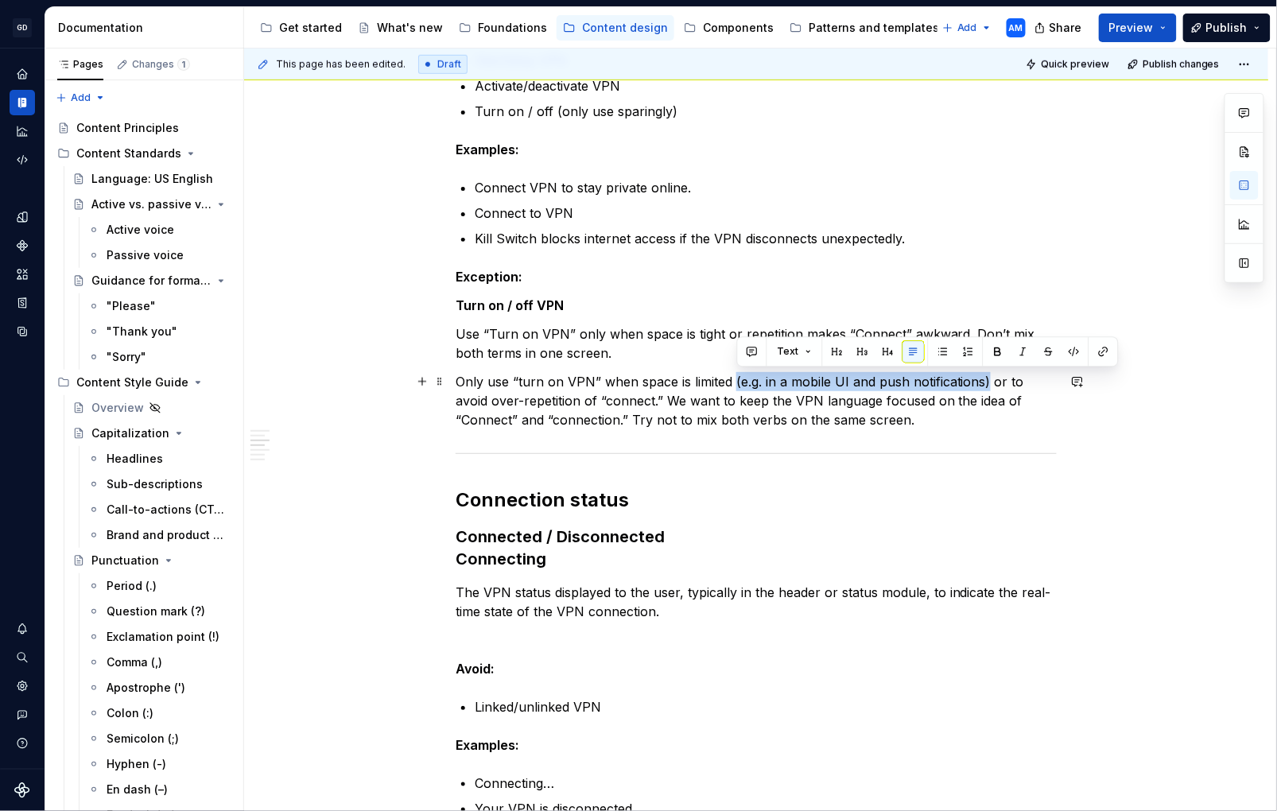
drag, startPoint x: 991, startPoint y: 382, endPoint x: 737, endPoint y: 380, distance: 254.5
click at [737, 380] on p "Only use “turn on VPN” when space is limited (e.g. in a mobile UI and push noti…" at bounding box center [756, 400] width 601 height 57
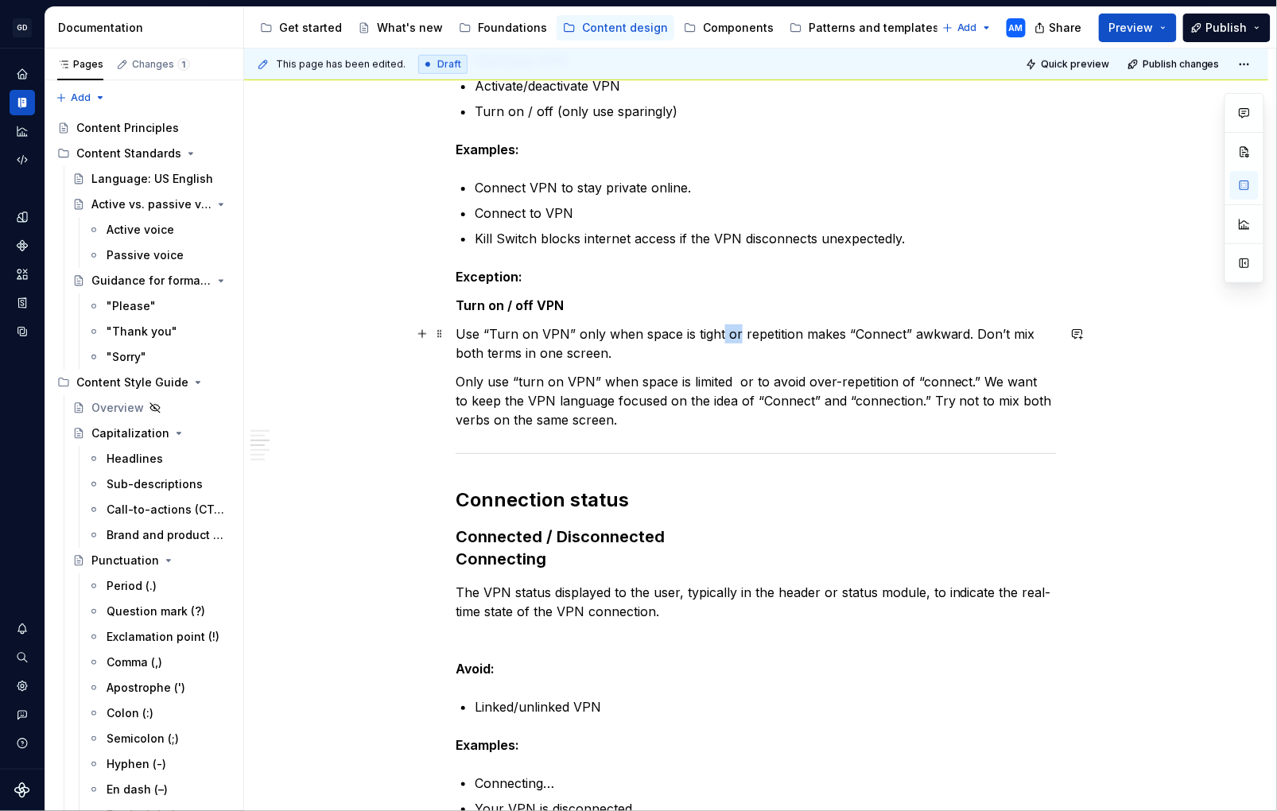
drag, startPoint x: 725, startPoint y: 336, endPoint x: 756, endPoint y: 331, distance: 31.4
click at [741, 334] on p "Use “Turn on VPN” only when space is tight or repetition makes “Connect” awkwar…" at bounding box center [756, 344] width 601 height 38
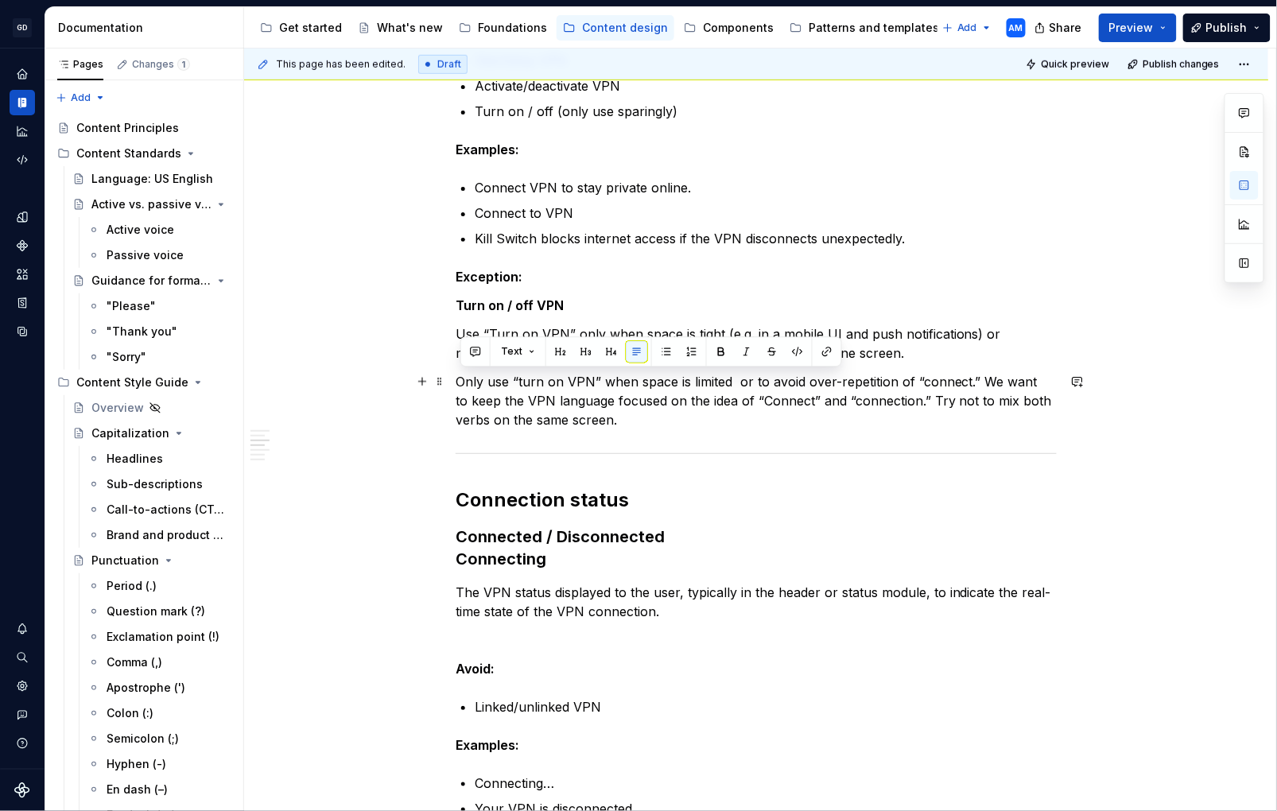
drag, startPoint x: 646, startPoint y: 418, endPoint x: 453, endPoint y: 389, distance: 194.6
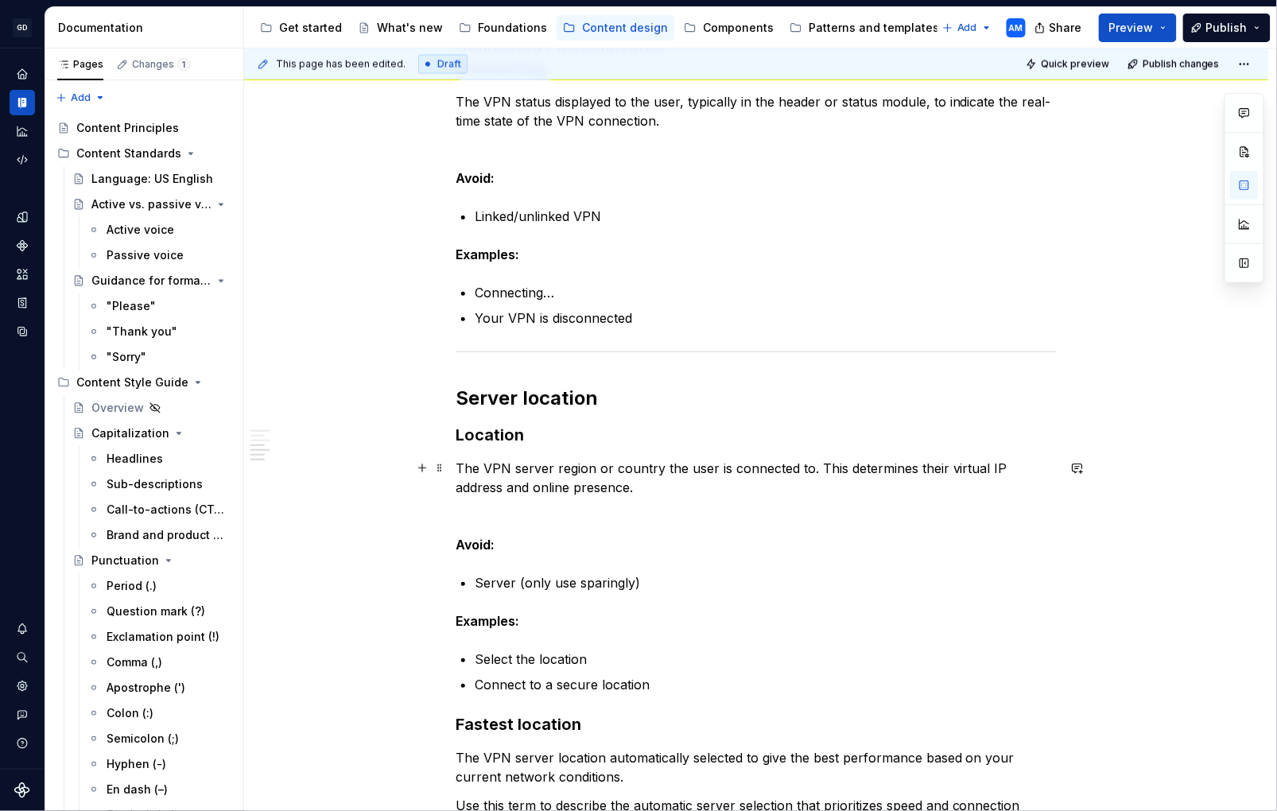
scroll to position [1064, 0]
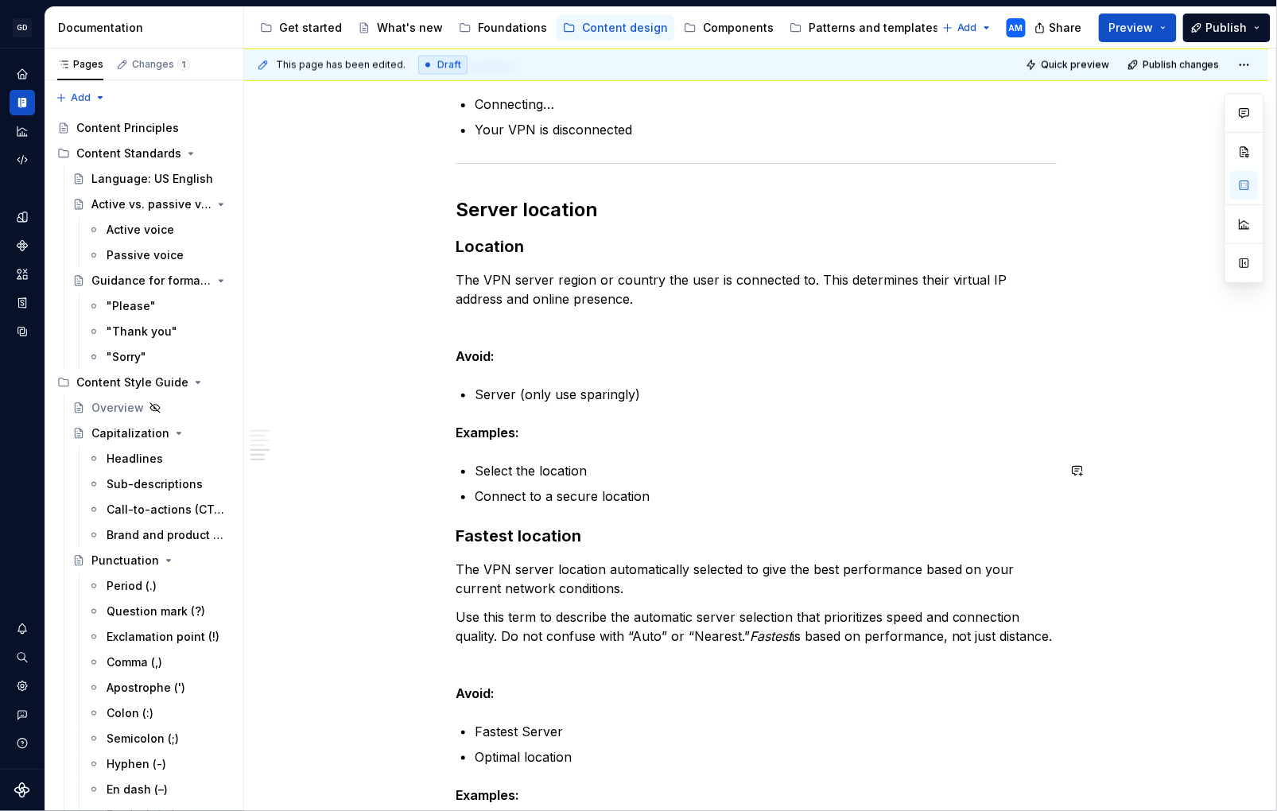
click at [688, 507] on div "Core function on the dashboard Connect / Disconnect To establish a connection w…" at bounding box center [756, 157] width 601 height 1812
click at [686, 499] on p "Connect to a secure location" at bounding box center [766, 496] width 582 height 19
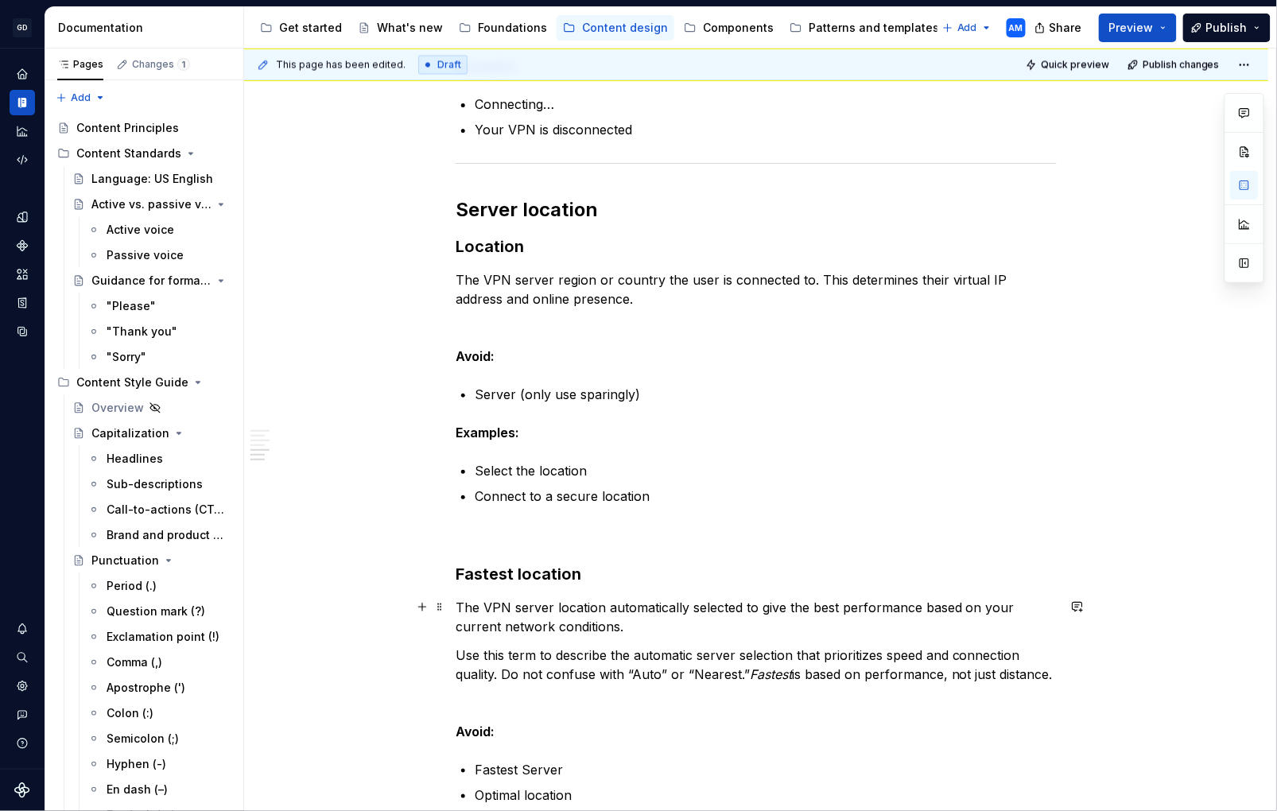
drag, startPoint x: 424, startPoint y: 616, endPoint x: 428, endPoint y: 624, distance: 8.2
click at [426, 617] on button "button" at bounding box center [422, 607] width 22 height 22
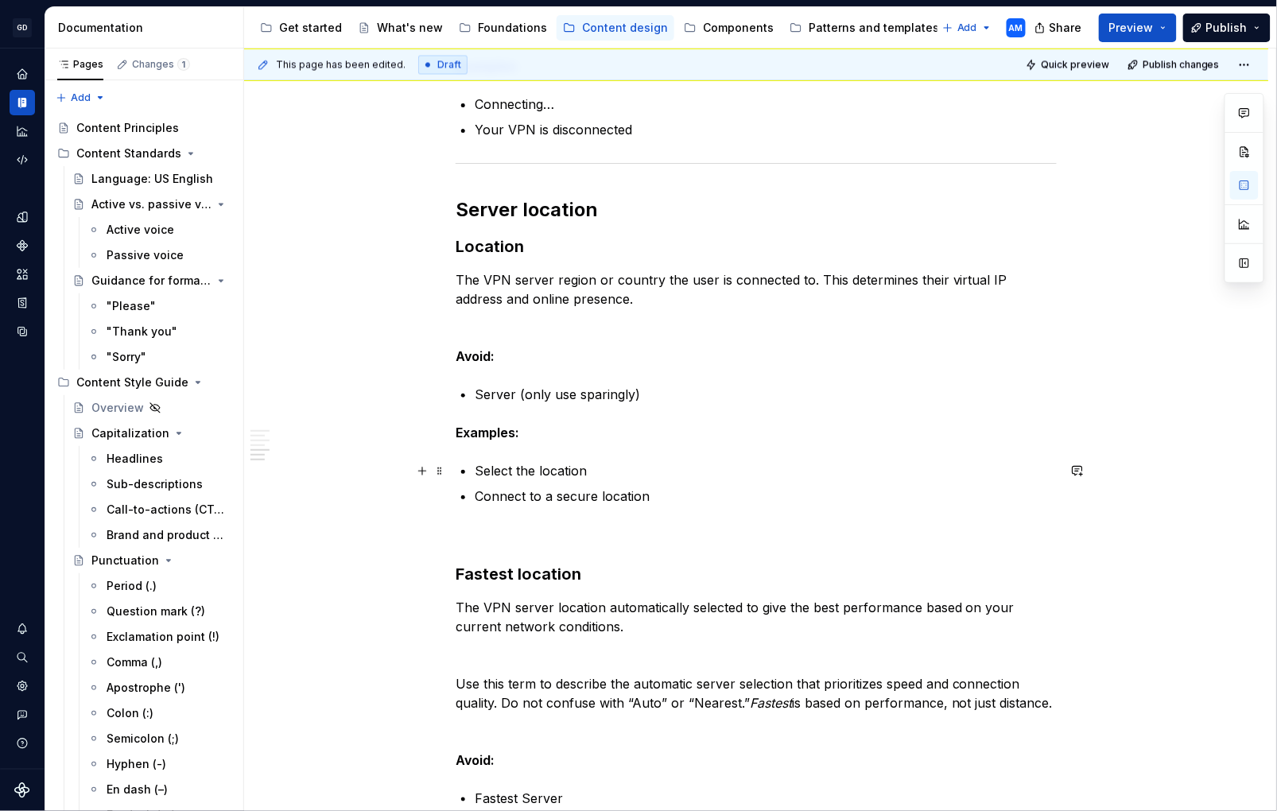
drag, startPoint x: 1083, startPoint y: 469, endPoint x: 797, endPoint y: 569, distance: 302.4
click at [1080, 470] on div "This page has been edited. Draft Quick preview Publish changes VPN (in progress…" at bounding box center [760, 431] width 1032 height 764
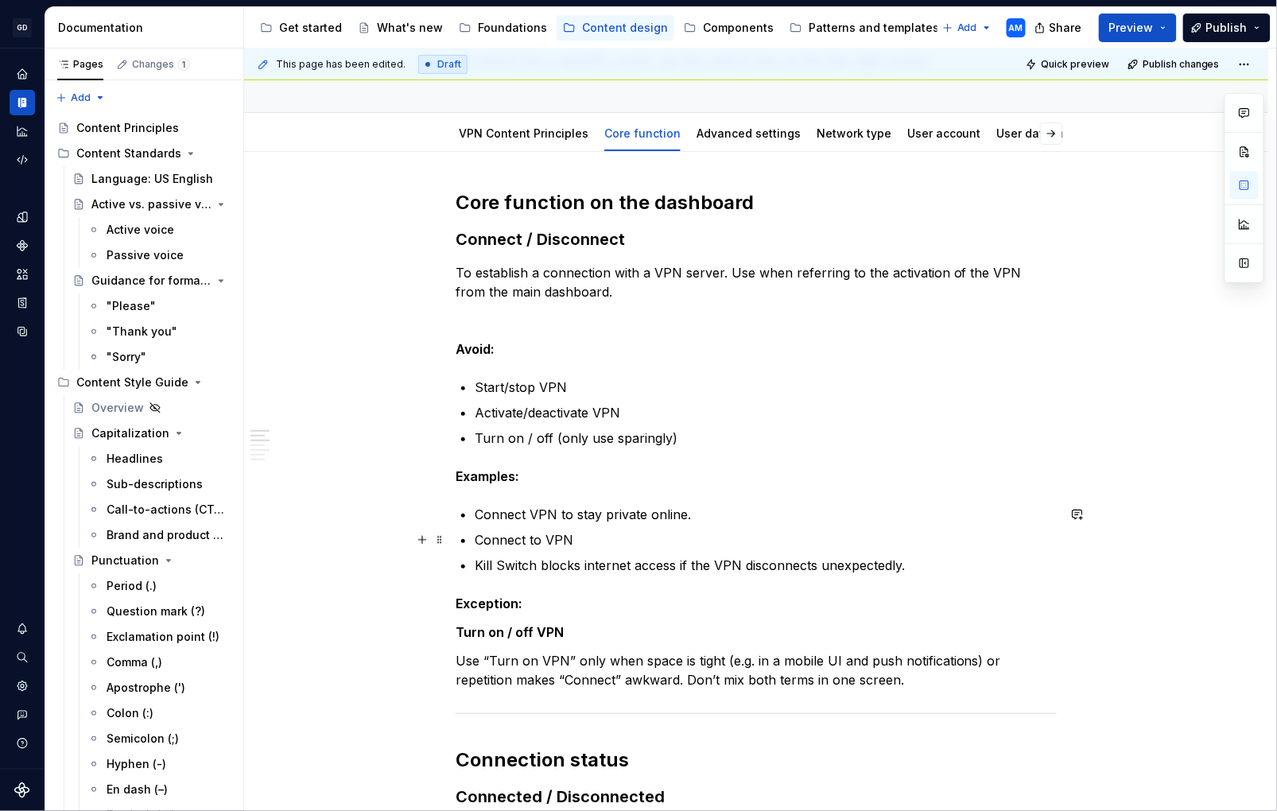
scroll to position [58, 0]
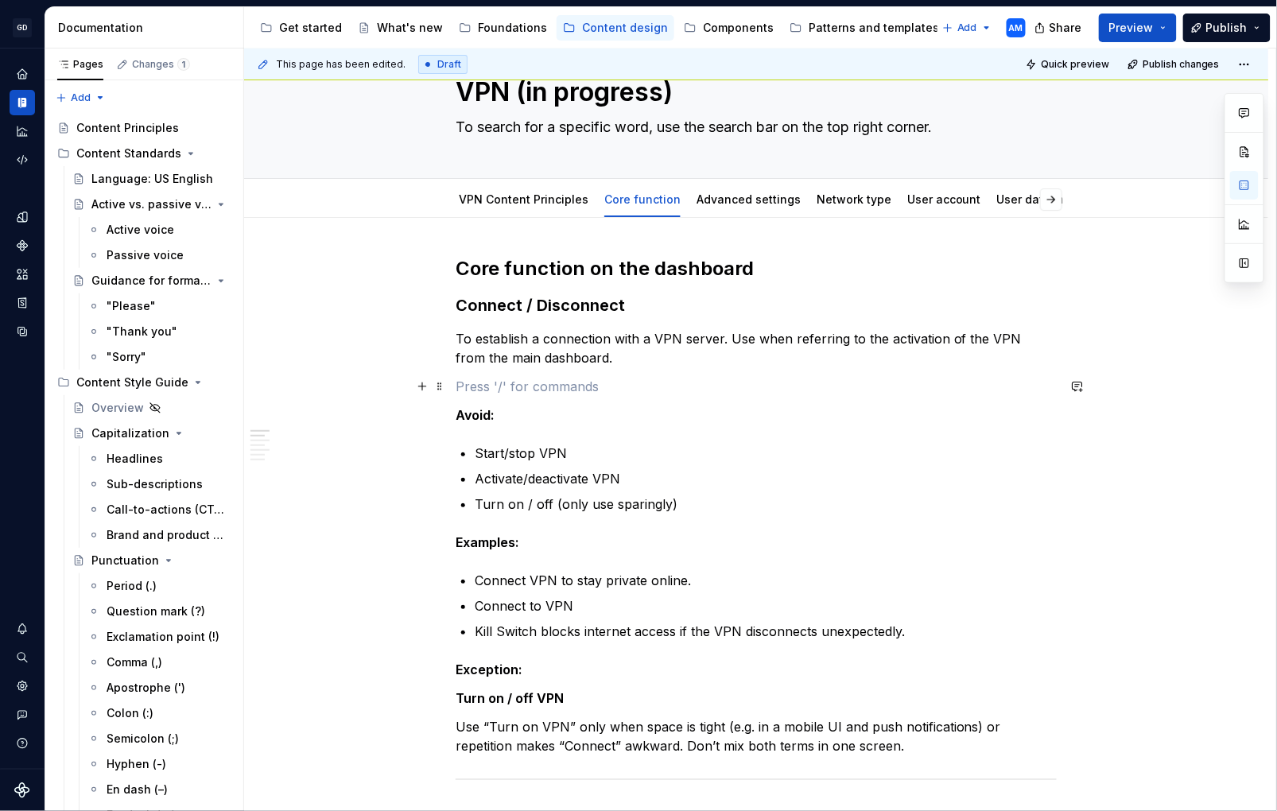
click at [469, 395] on p at bounding box center [756, 386] width 601 height 19
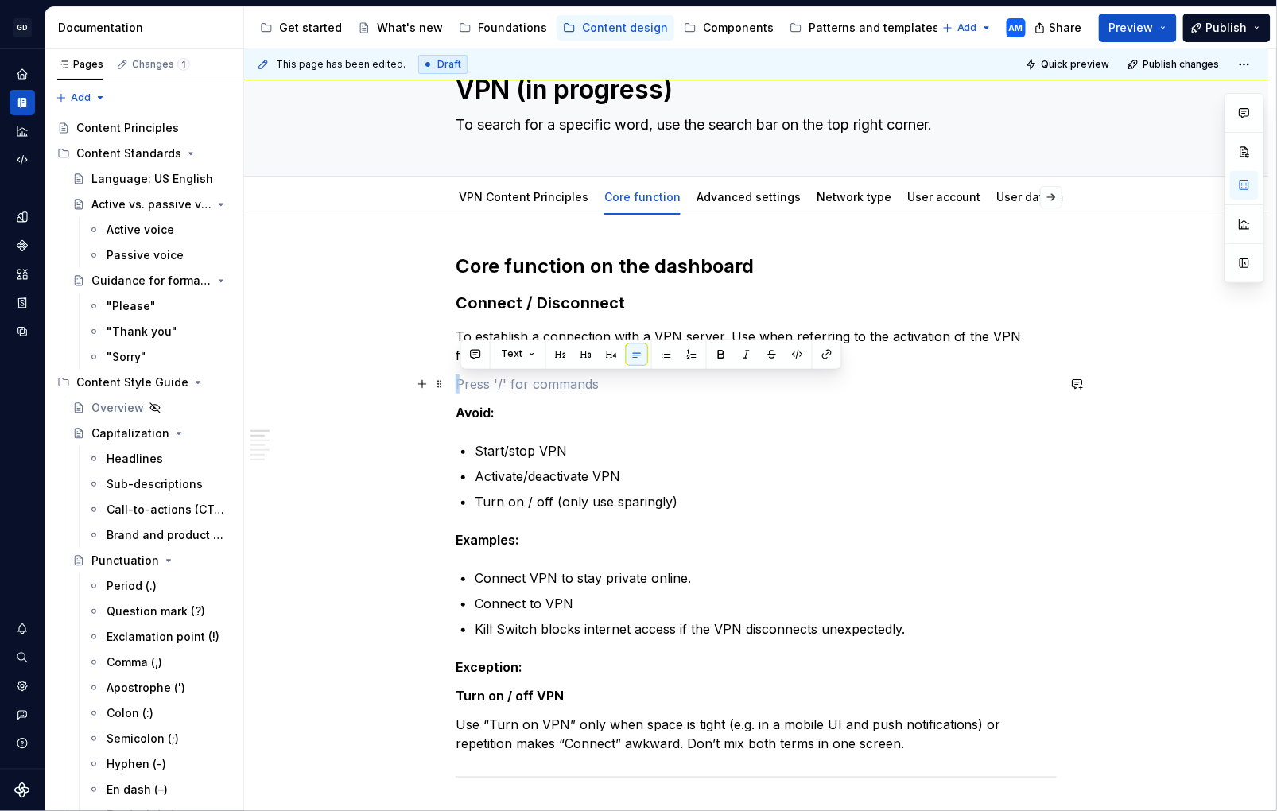
scroll to position [64, 0]
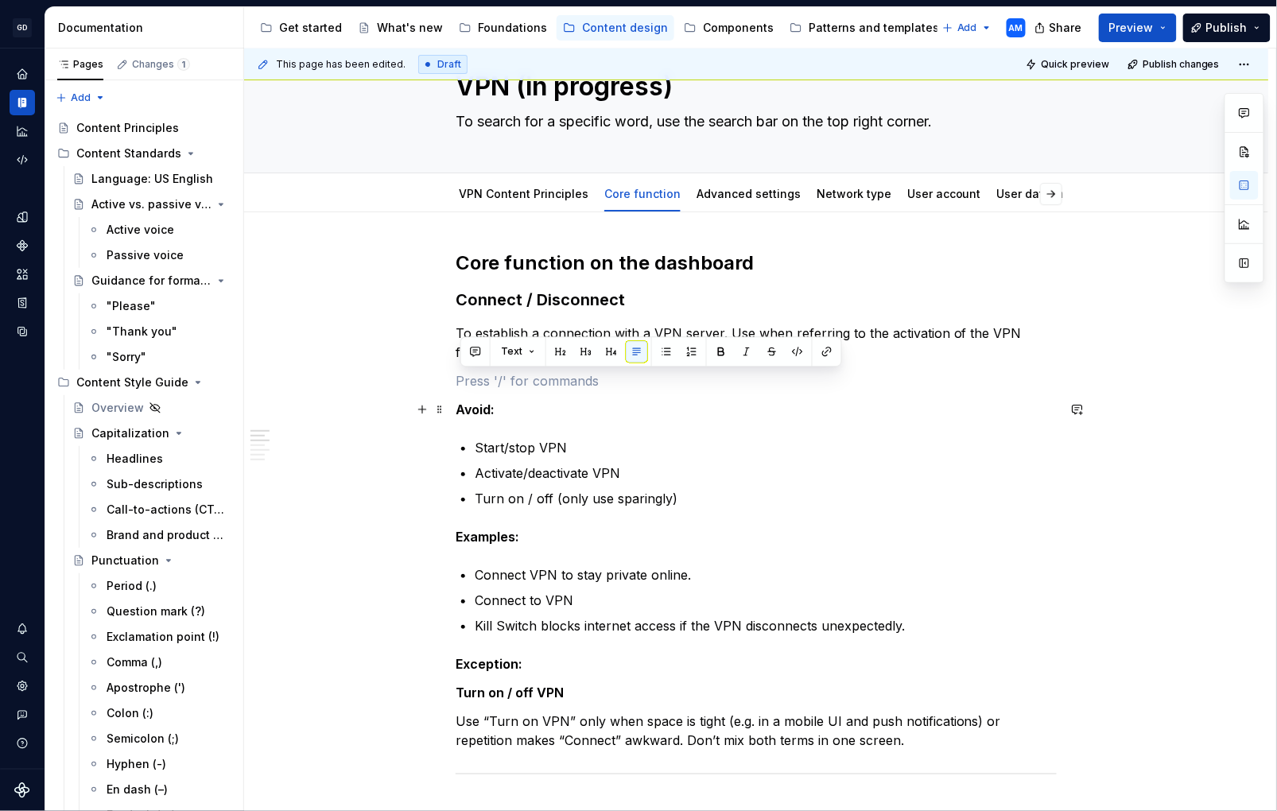
click at [686, 417] on p "Avoid:" at bounding box center [756, 409] width 601 height 19
click at [437, 380] on span at bounding box center [440, 381] width 13 height 22
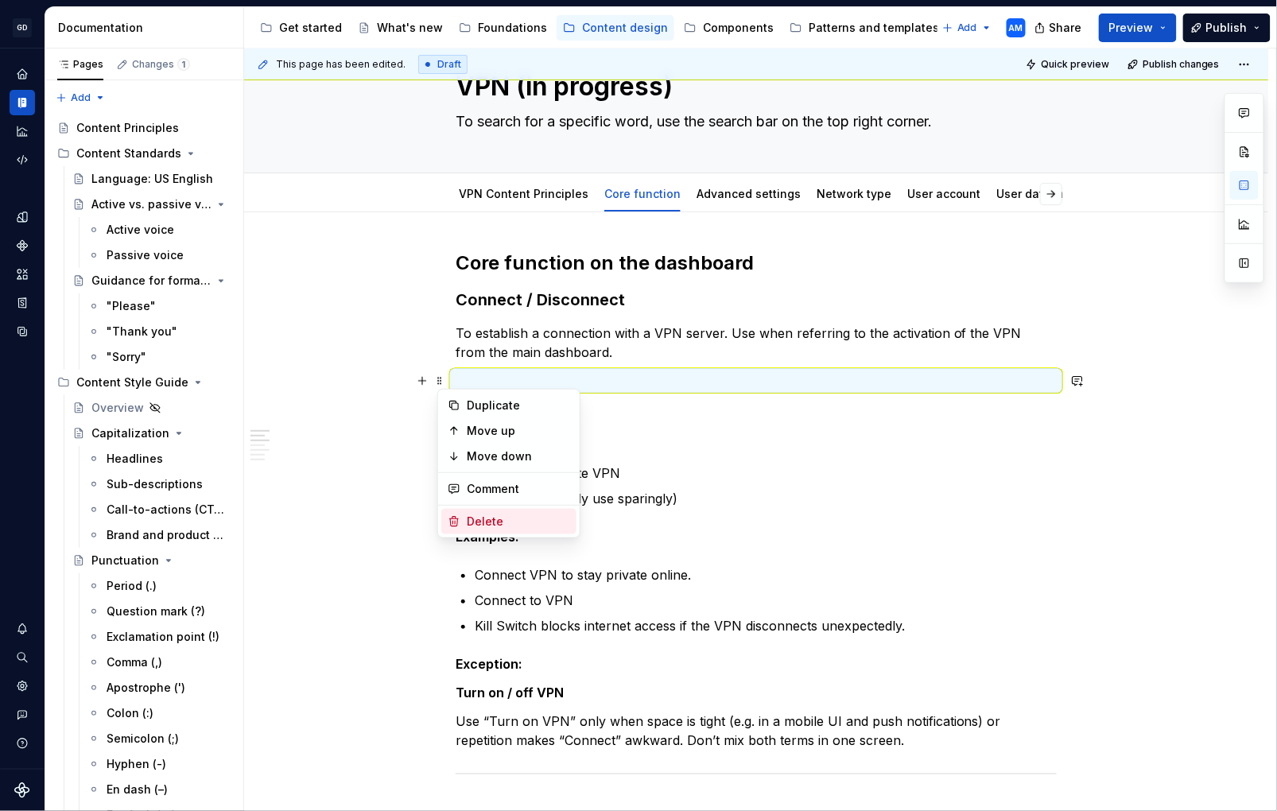
click at [516, 525] on div "Delete" at bounding box center [518, 522] width 103 height 16
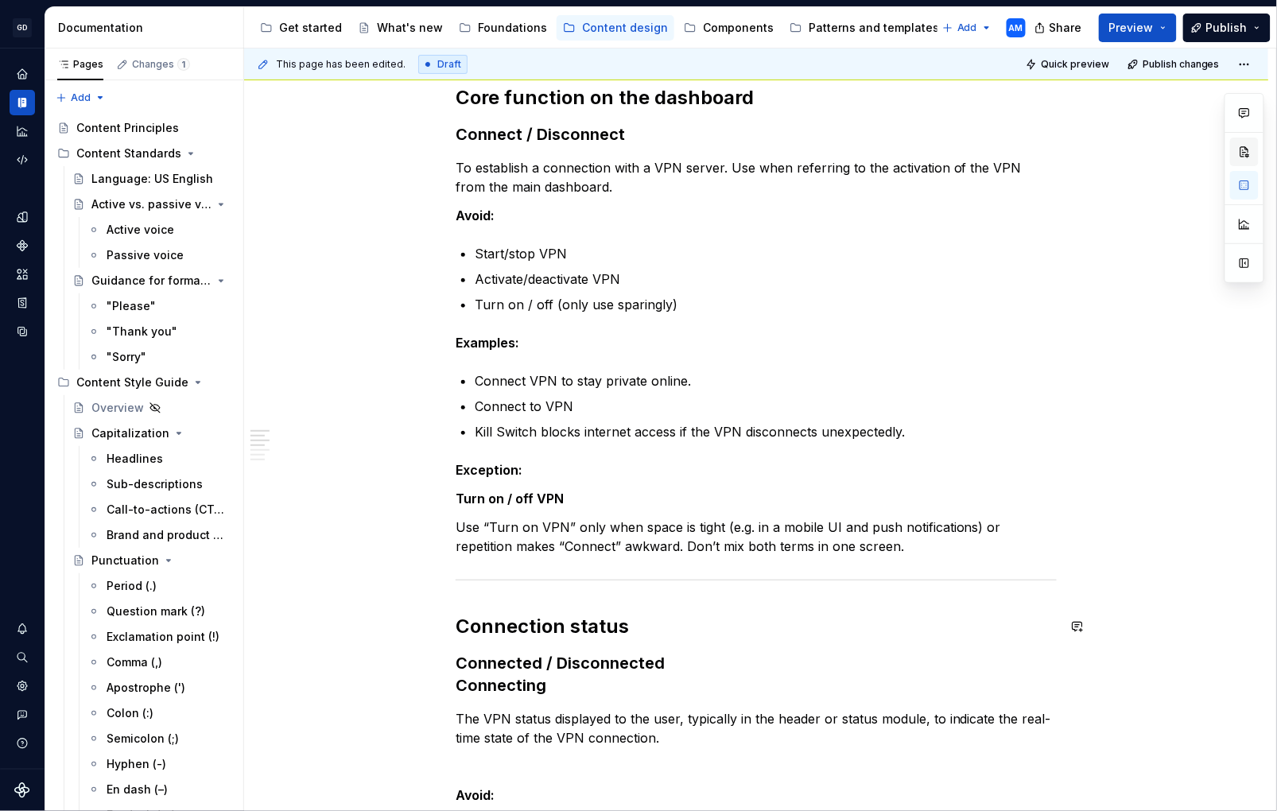
scroll to position [196, 0]
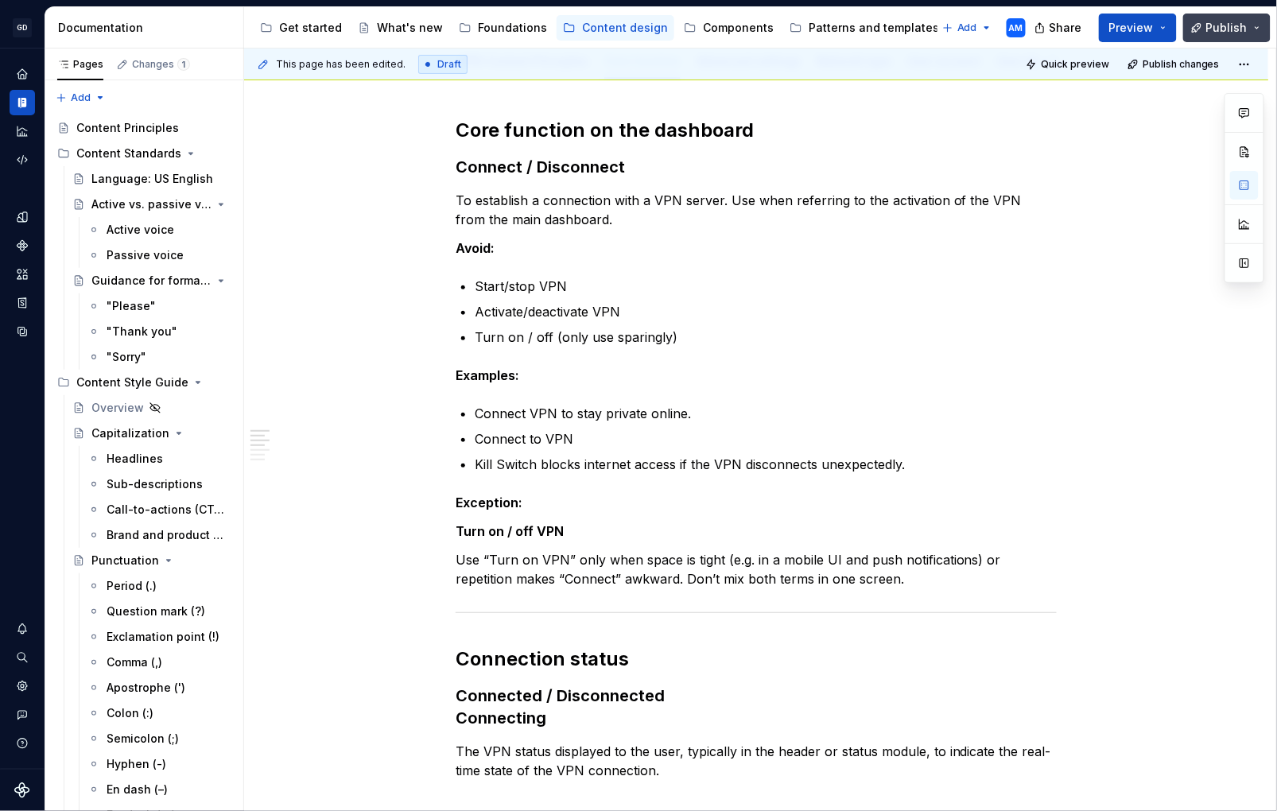
click at [1250, 31] on button "Publish" at bounding box center [1227, 28] width 87 height 29
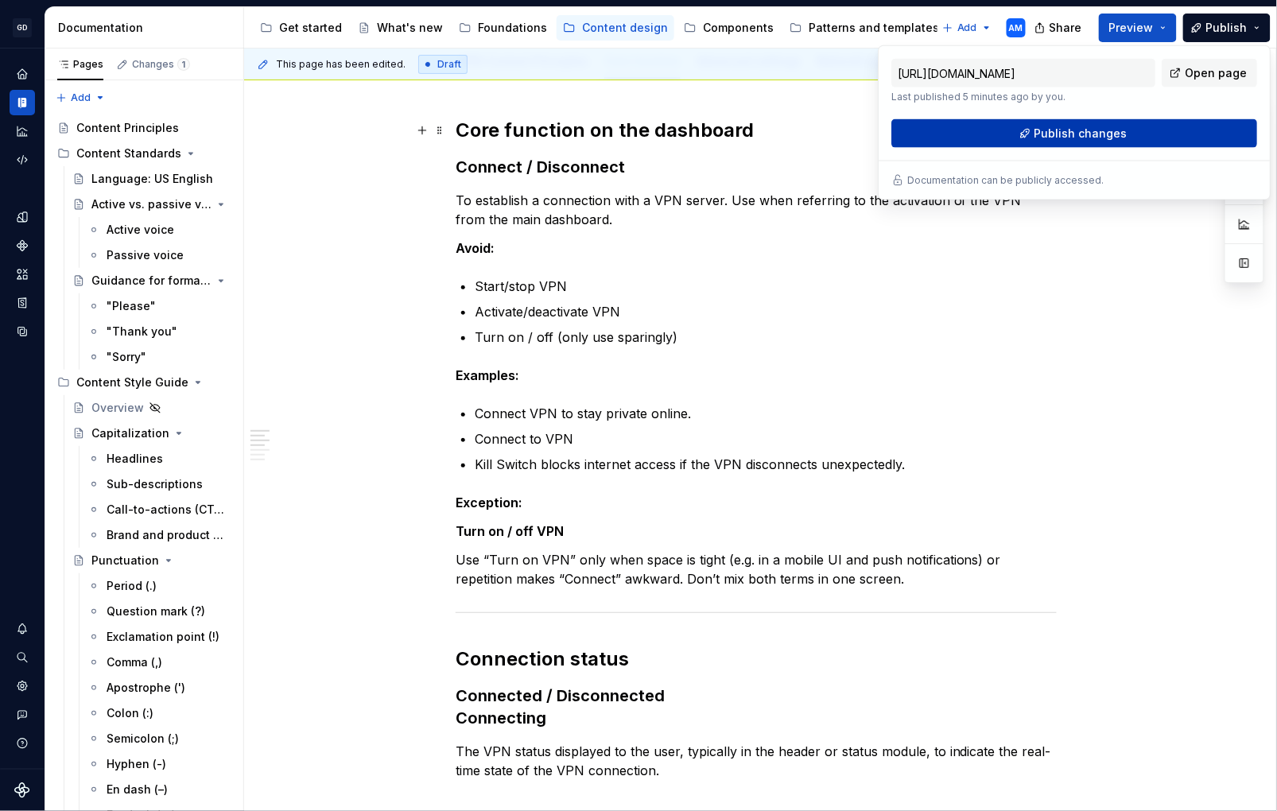
click at [1094, 136] on span "Publish changes" at bounding box center [1081, 134] width 93 height 16
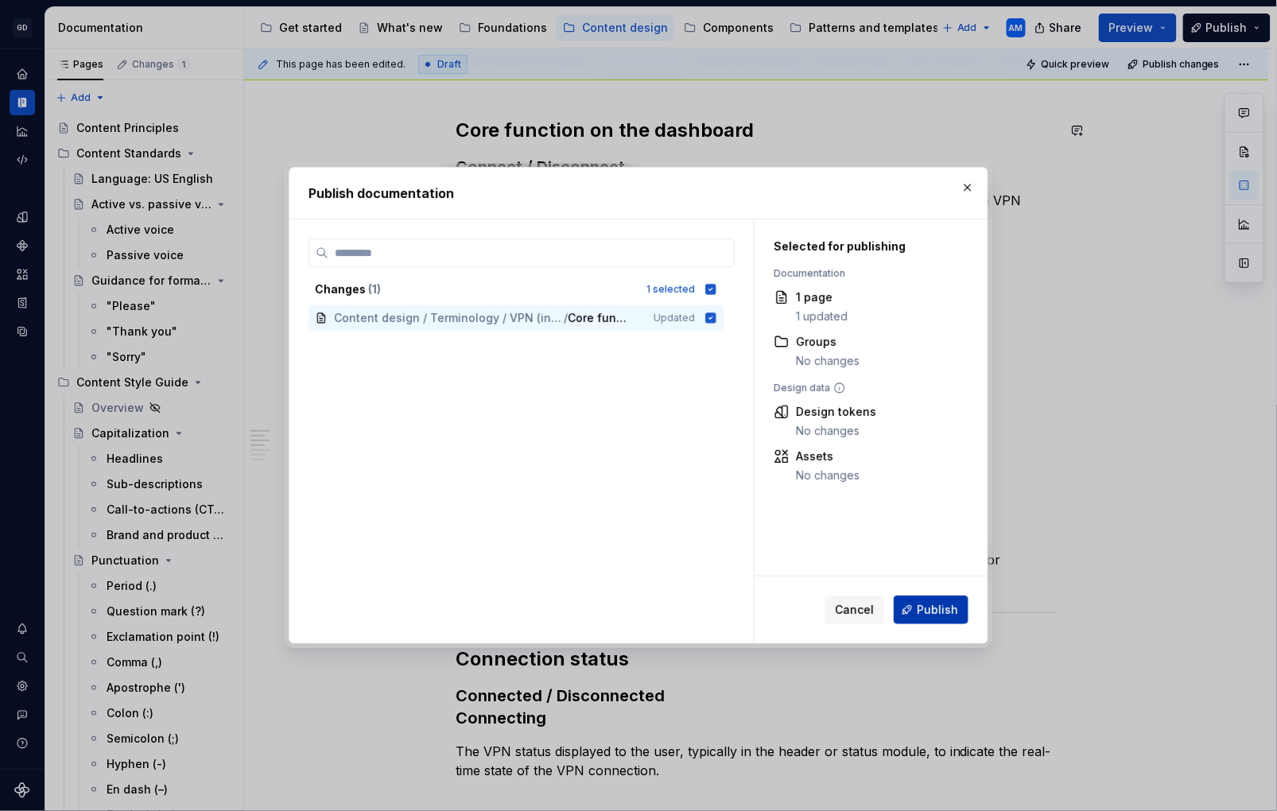
click at [934, 602] on span "Publish" at bounding box center [937, 610] width 41 height 16
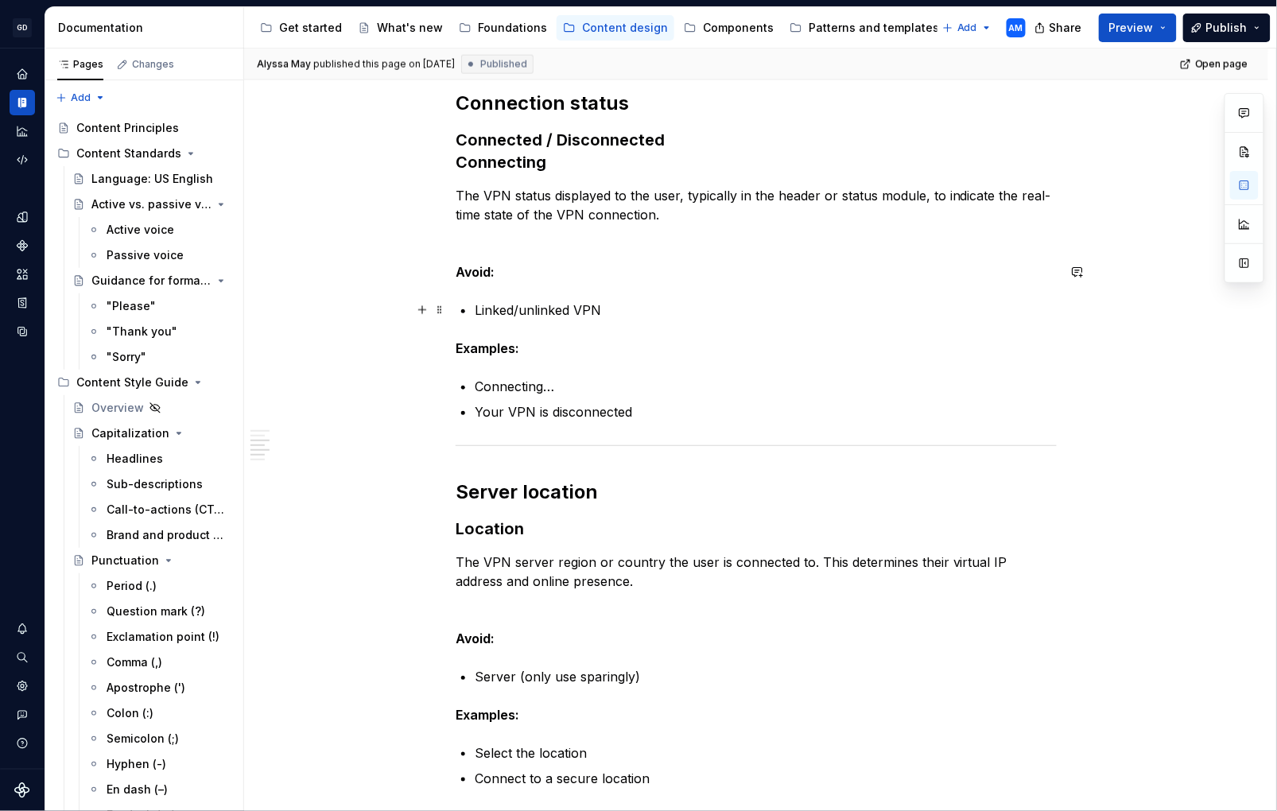
scroll to position [788, 0]
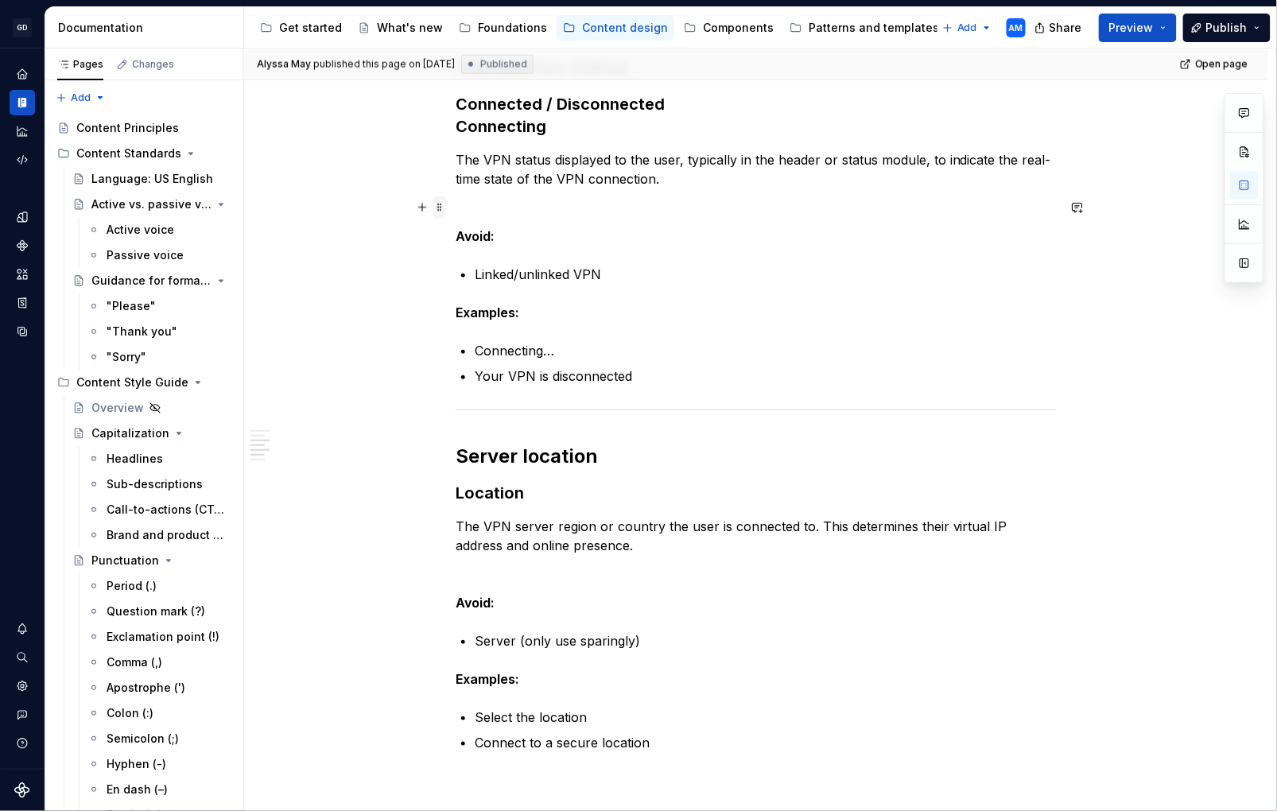
click at [446, 210] on span at bounding box center [440, 207] width 13 height 22
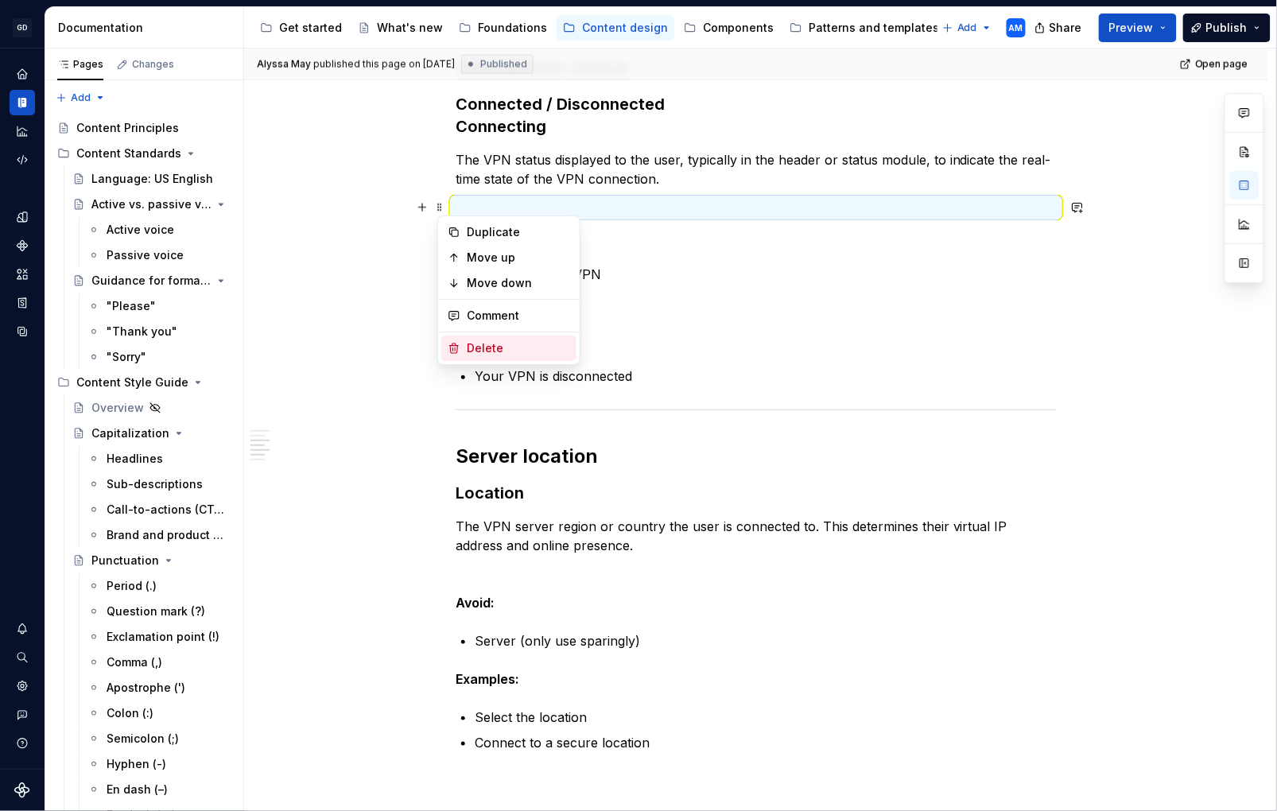
click at [496, 349] on div "Delete" at bounding box center [518, 348] width 103 height 16
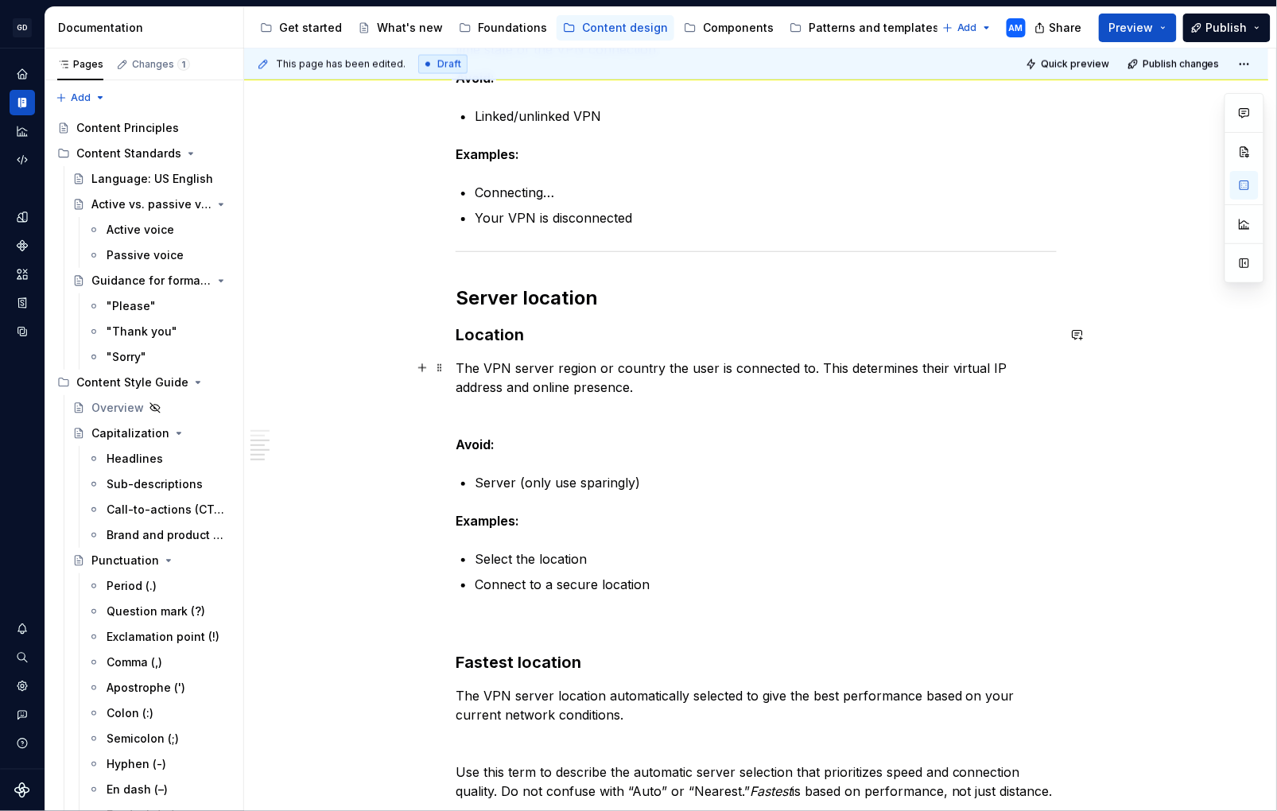
scroll to position [951, 0]
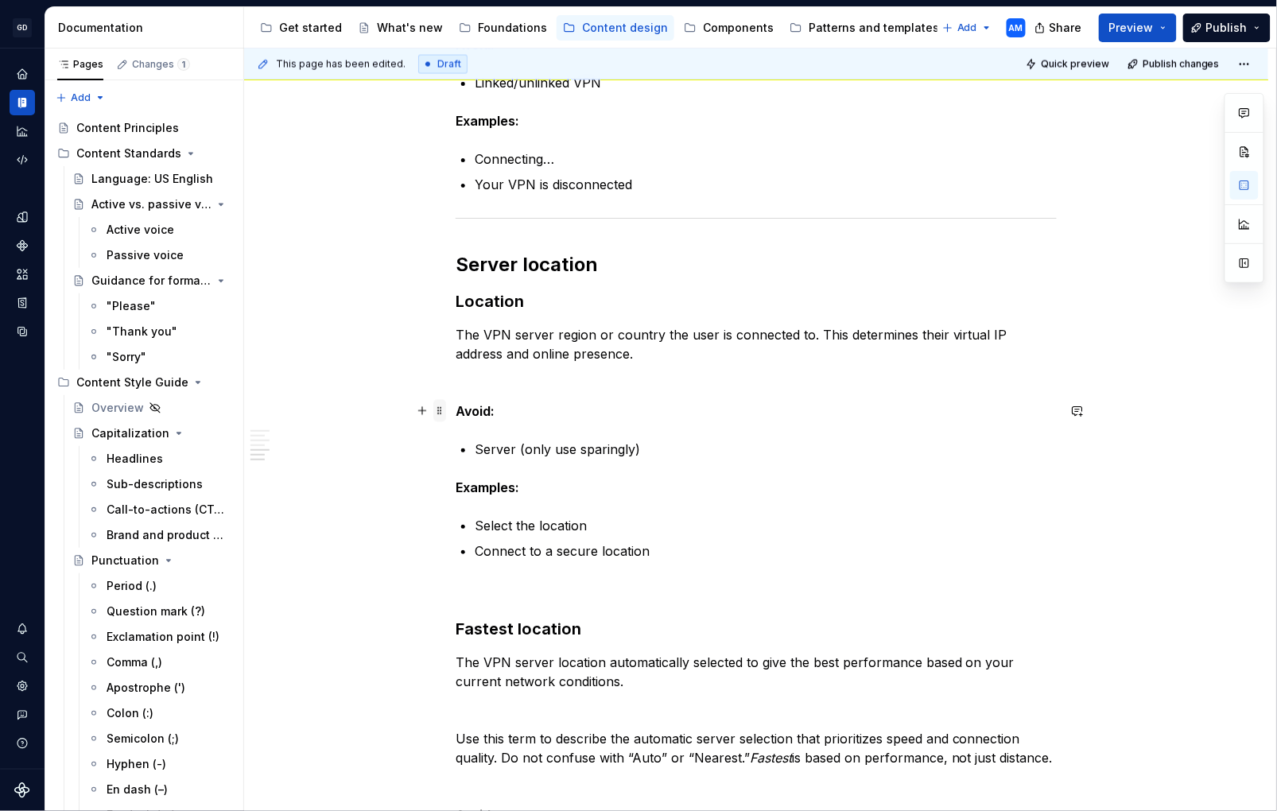
click at [443, 412] on span at bounding box center [440, 411] width 13 height 22
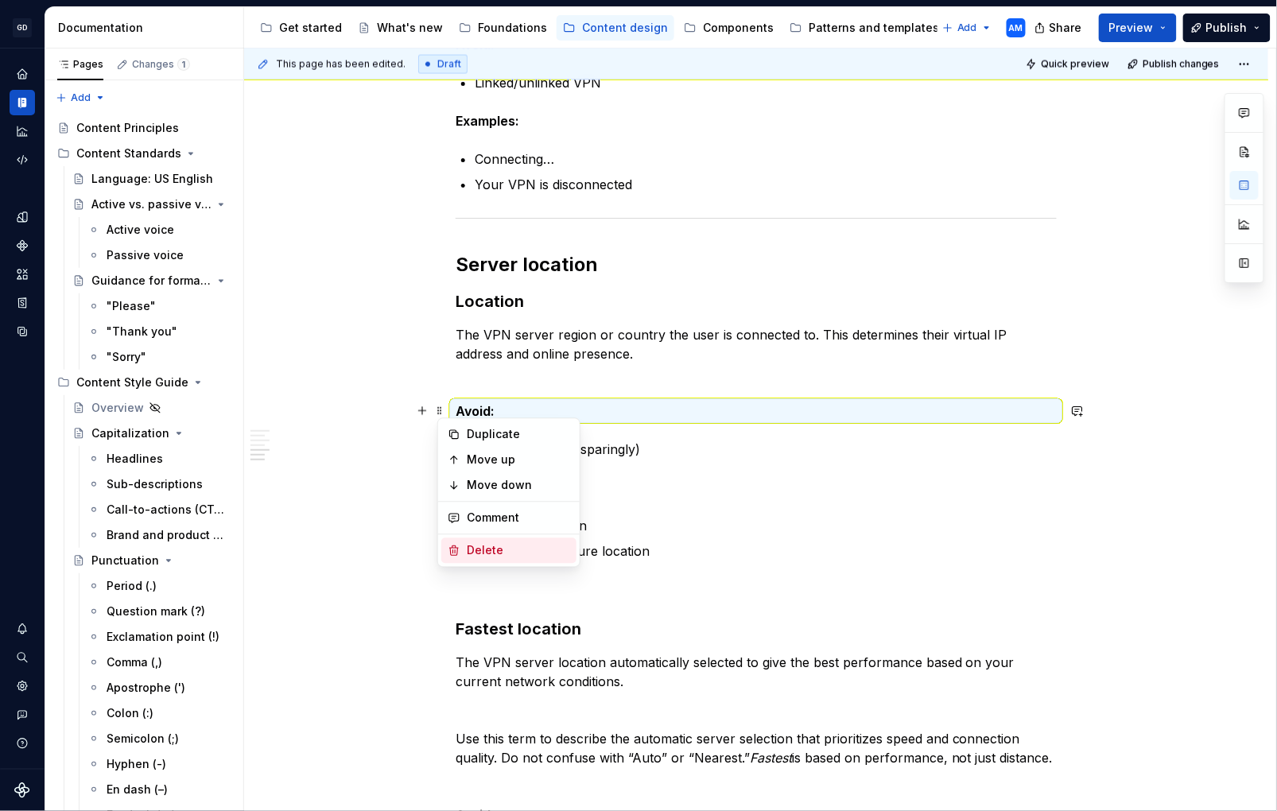
click at [484, 553] on div "Delete" at bounding box center [518, 551] width 103 height 16
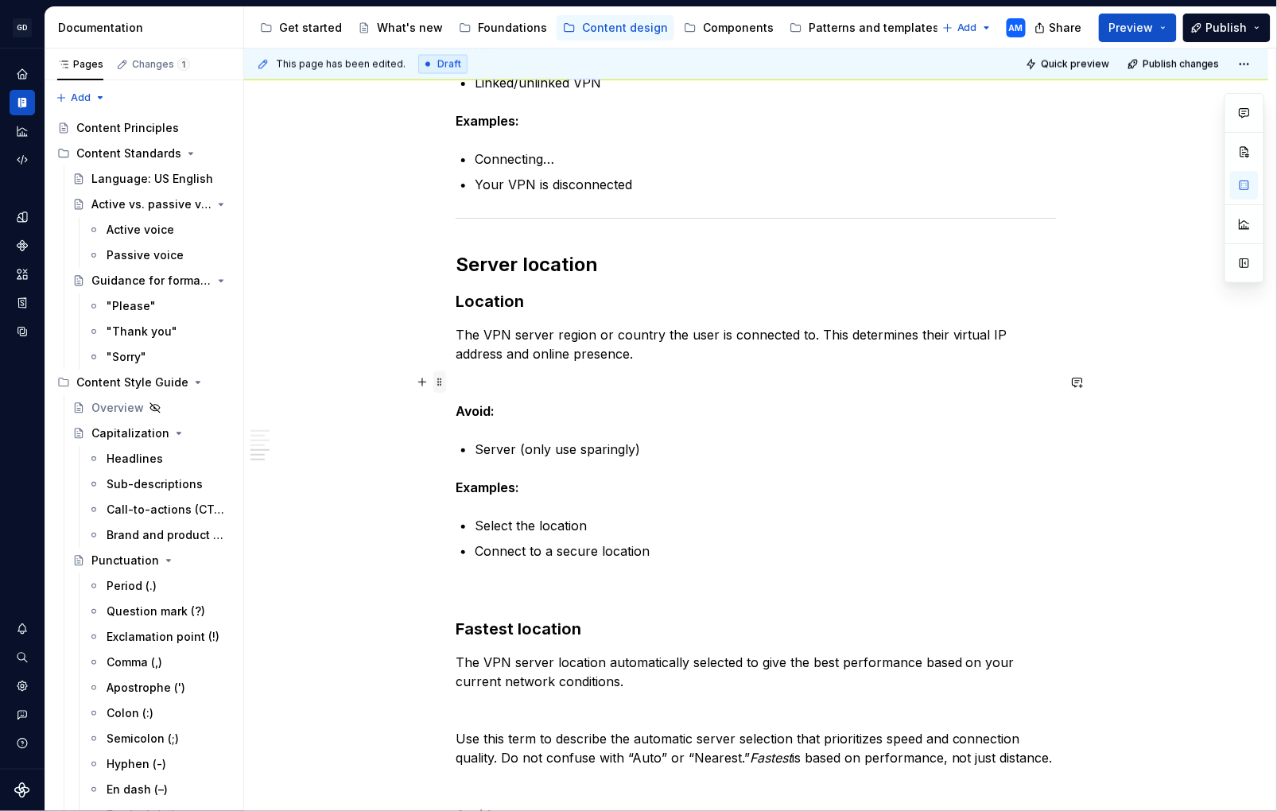
click at [445, 379] on span at bounding box center [440, 382] width 13 height 22
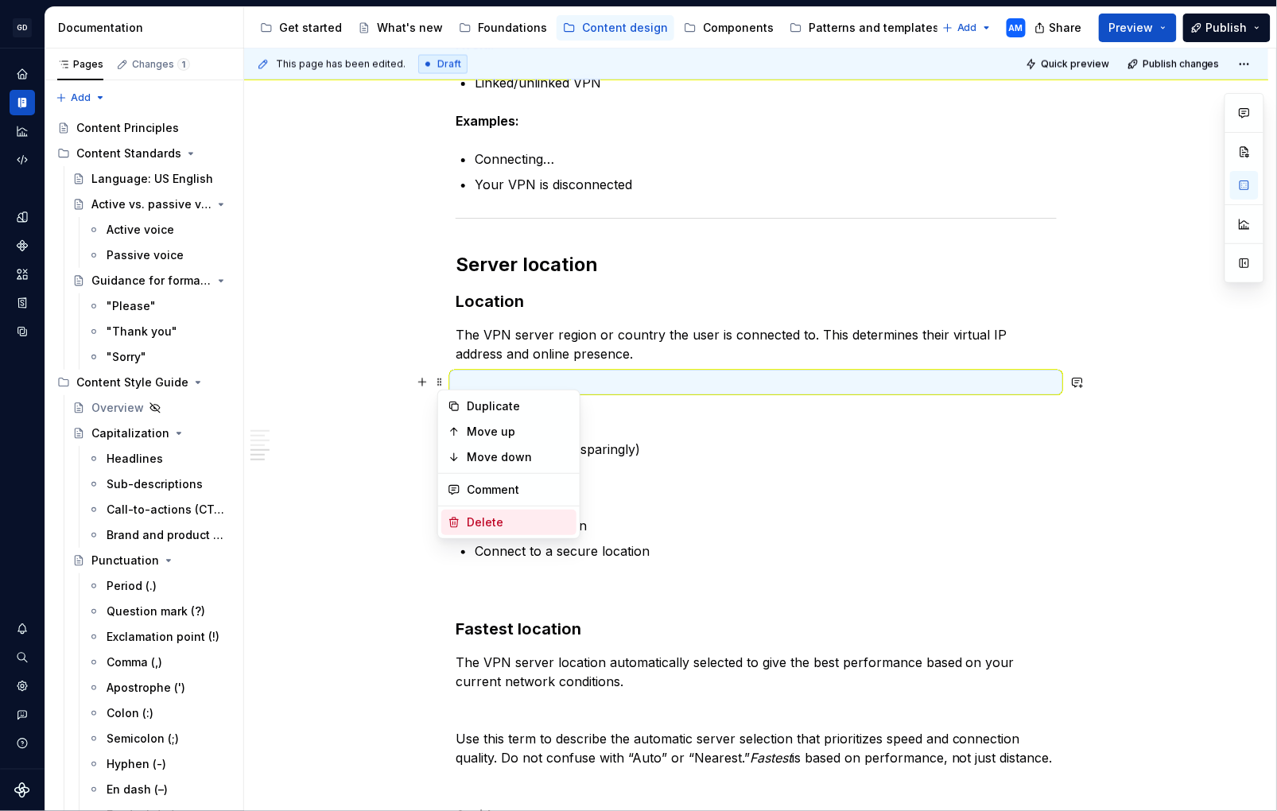
click at [496, 526] on div "Delete" at bounding box center [518, 523] width 103 height 16
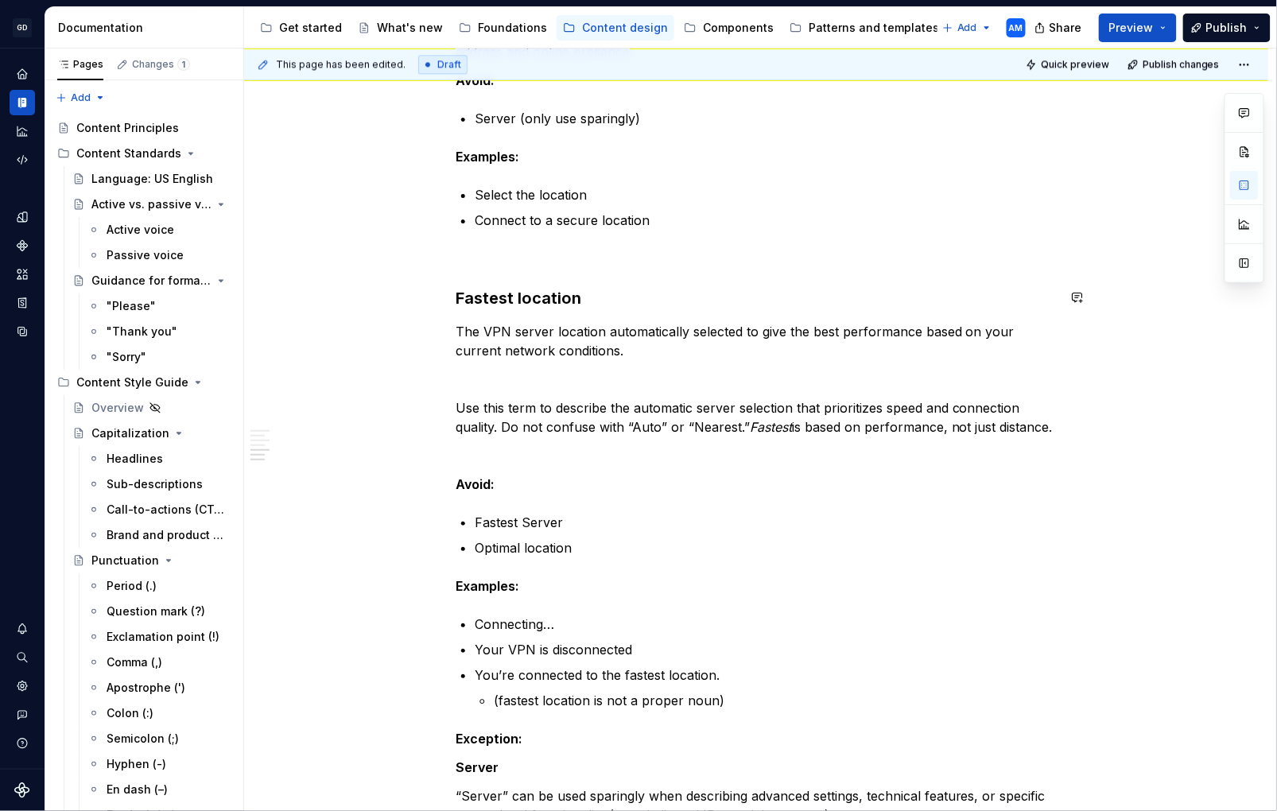
scroll to position [1413, 0]
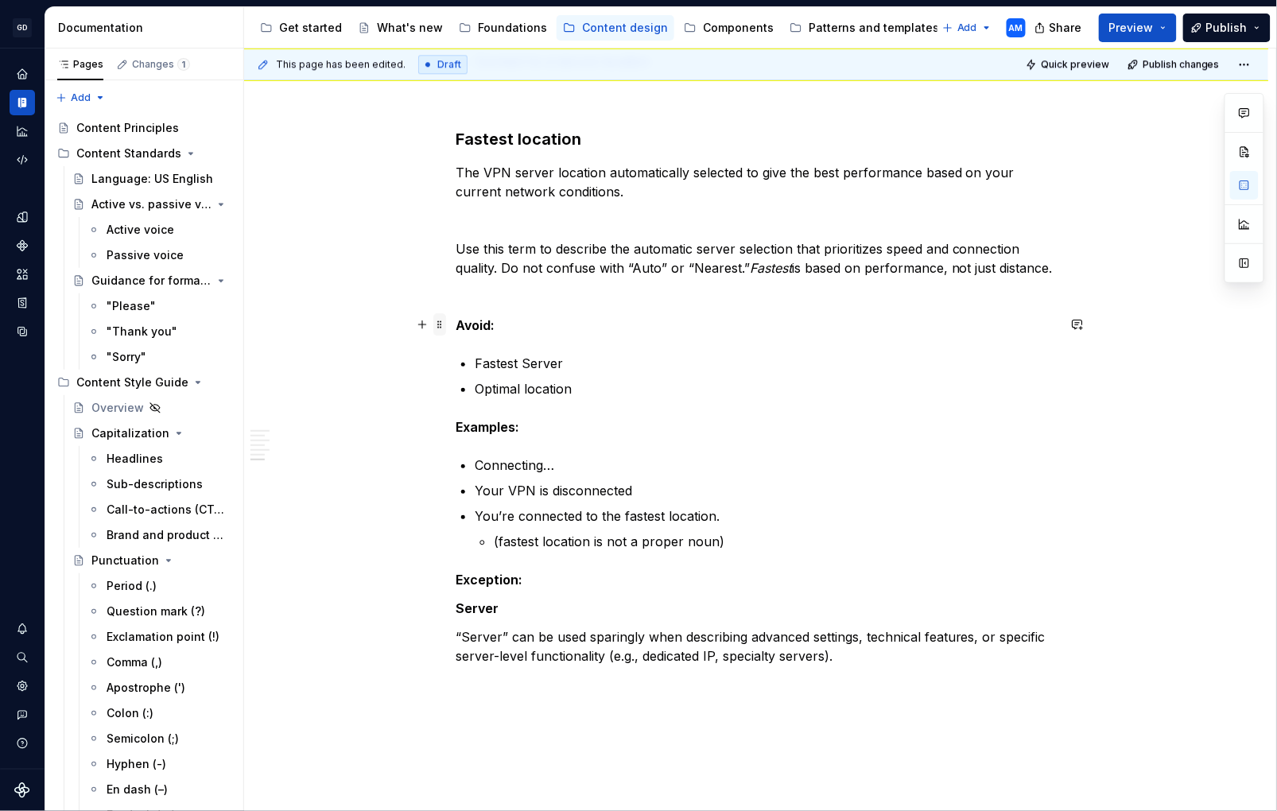
click at [446, 325] on span at bounding box center [440, 324] width 13 height 22
click at [488, 263] on p "Use this term to describe the automatic server selection that prioritizes speed…" at bounding box center [756, 258] width 601 height 38
click at [446, 299] on span at bounding box center [440, 296] width 13 height 22
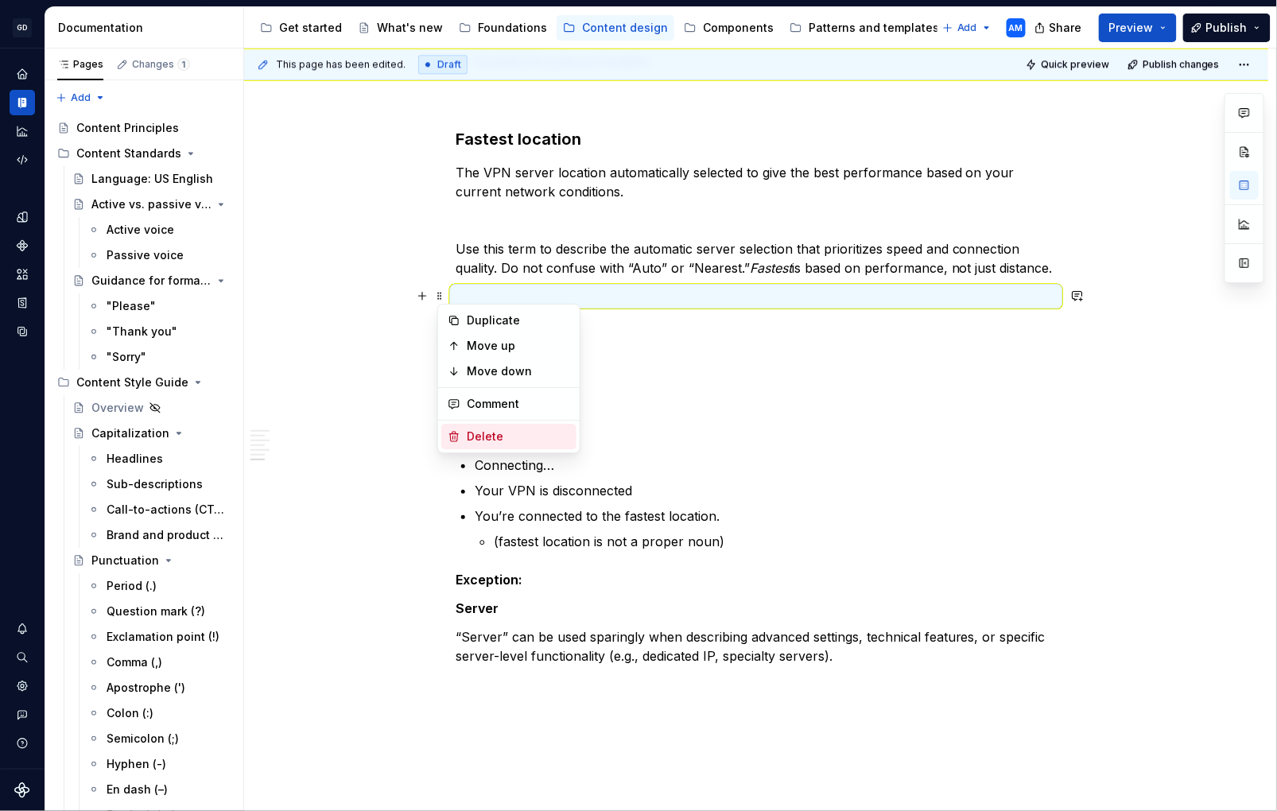
click at [508, 436] on div "Delete" at bounding box center [518, 437] width 103 height 16
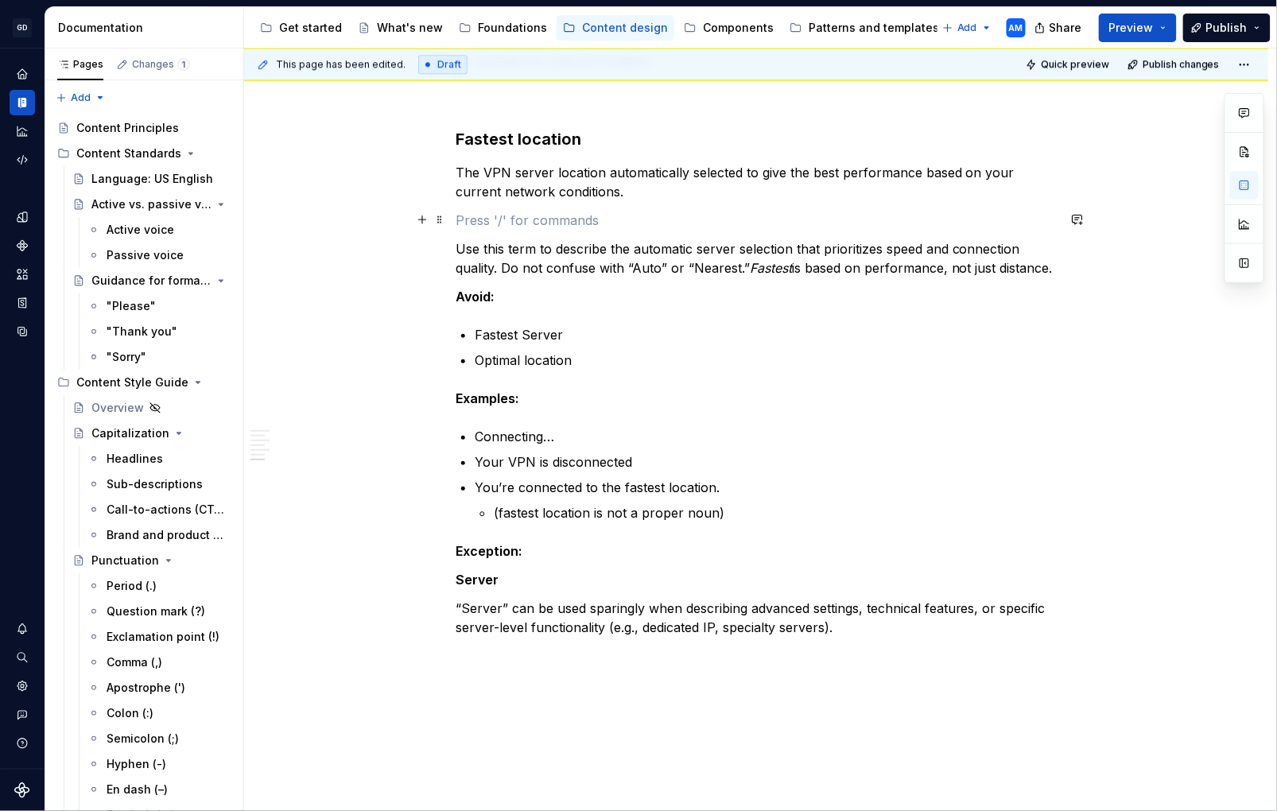
click at [500, 214] on p at bounding box center [756, 220] width 601 height 19
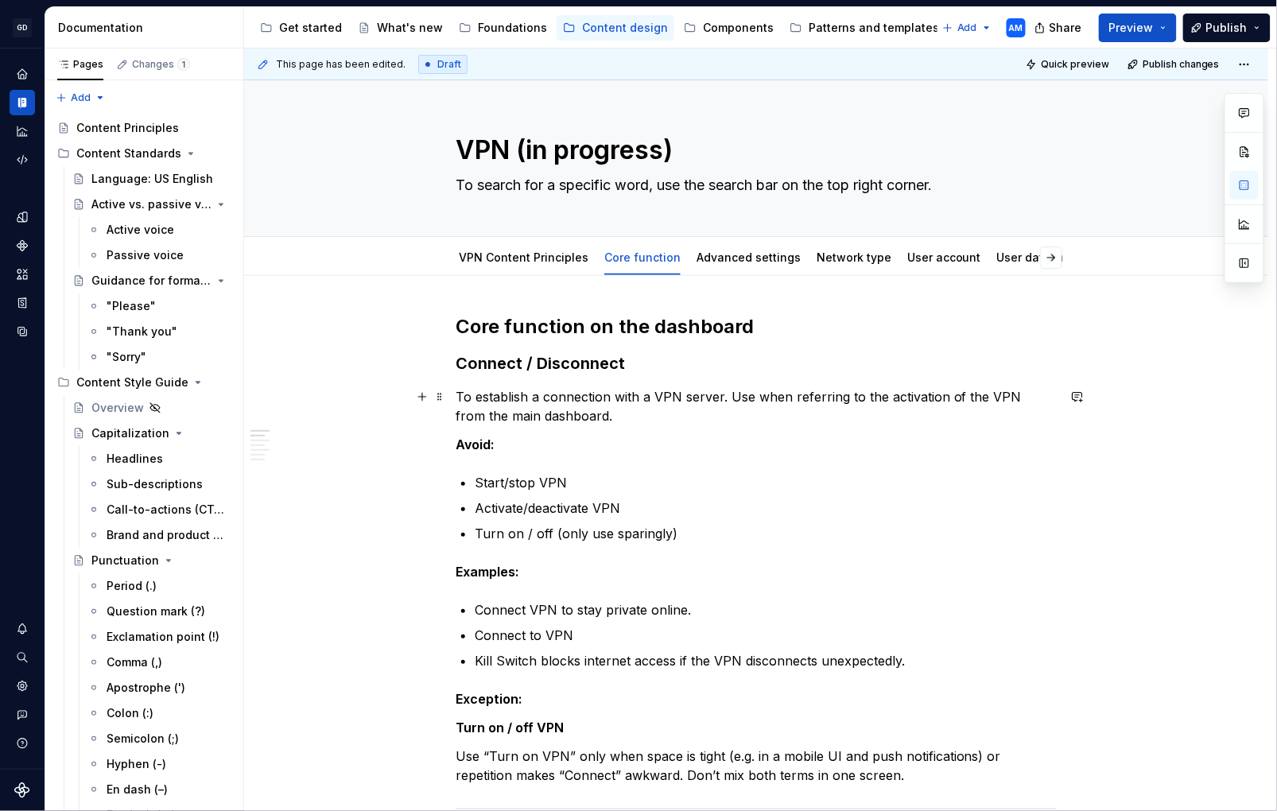
scroll to position [1, 0]
click at [745, 262] on link "Advanced settings" at bounding box center [749, 257] width 104 height 14
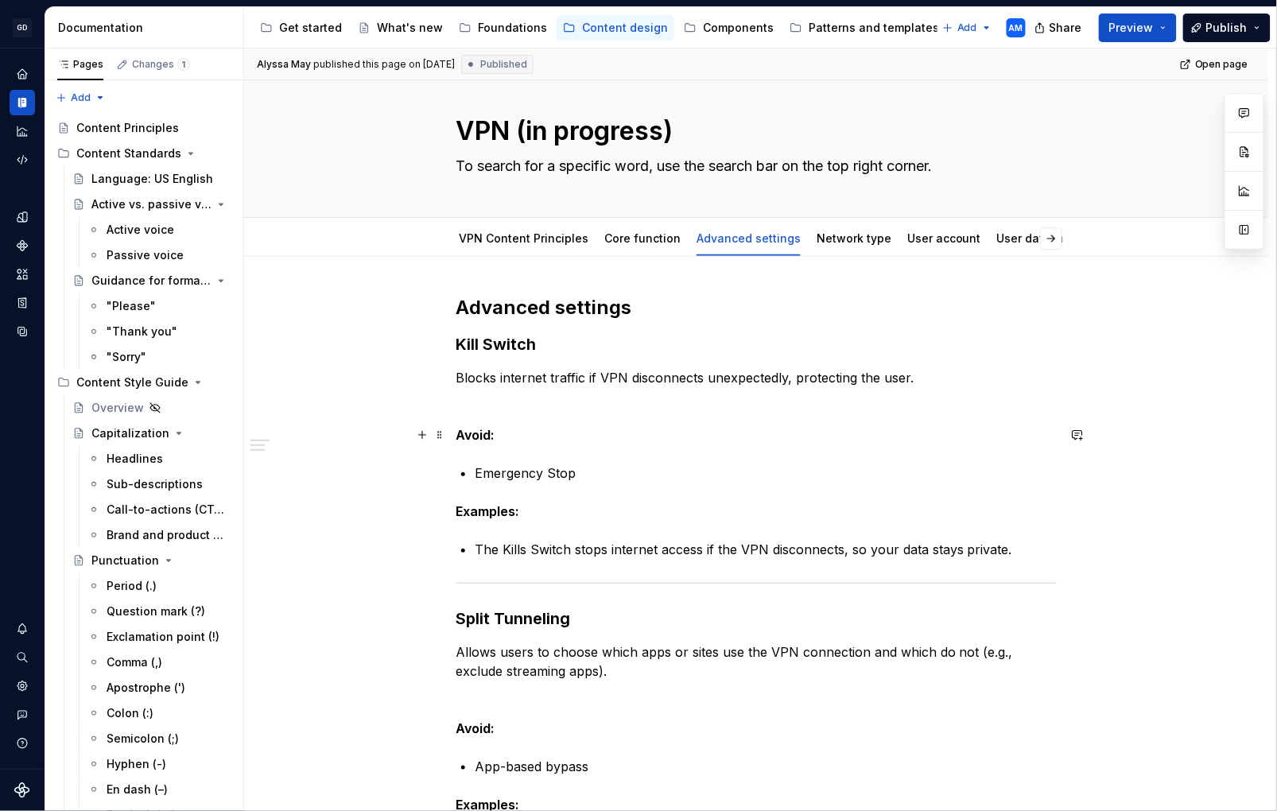
scroll to position [9, 0]
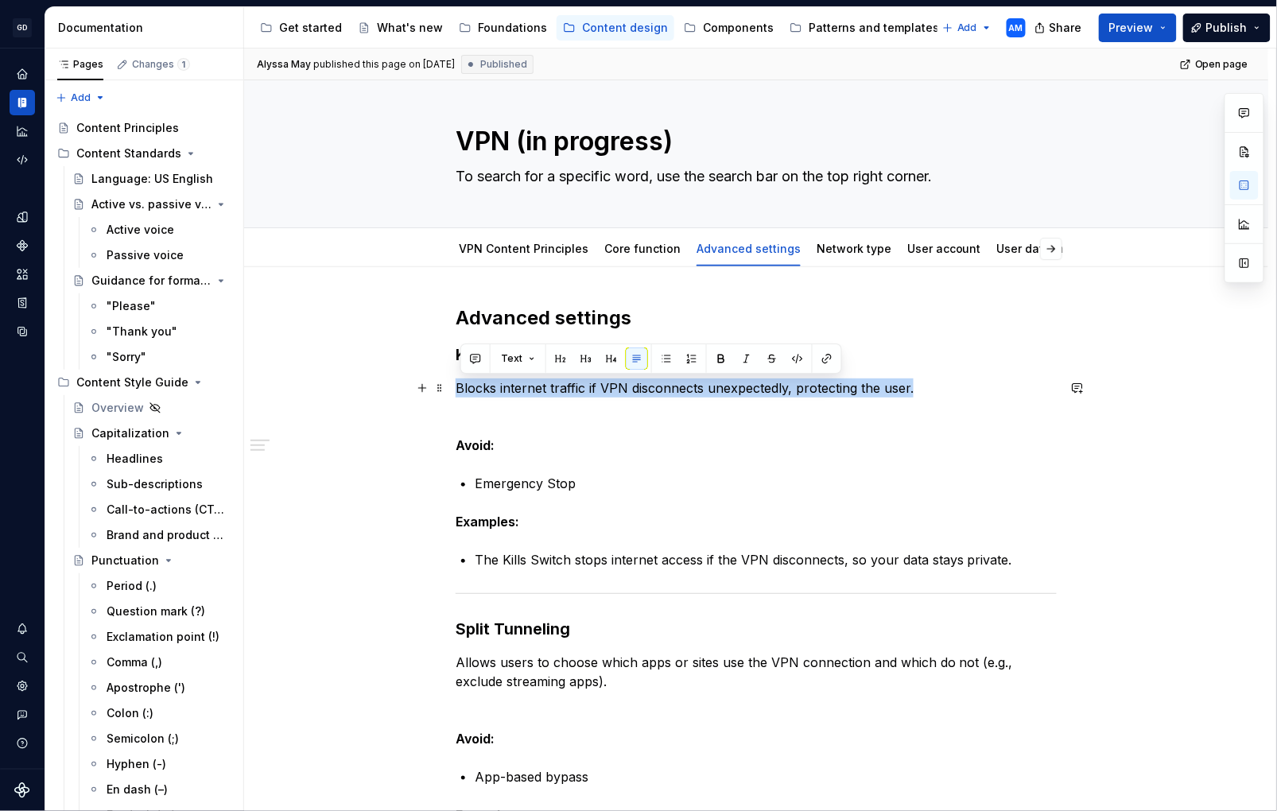
drag, startPoint x: 871, startPoint y: 387, endPoint x: 493, endPoint y: 378, distance: 378.0
click at [493, 379] on p "Blocks internet traffic if VPN disconnects unexpectedly, protecting the user." at bounding box center [756, 388] width 601 height 19
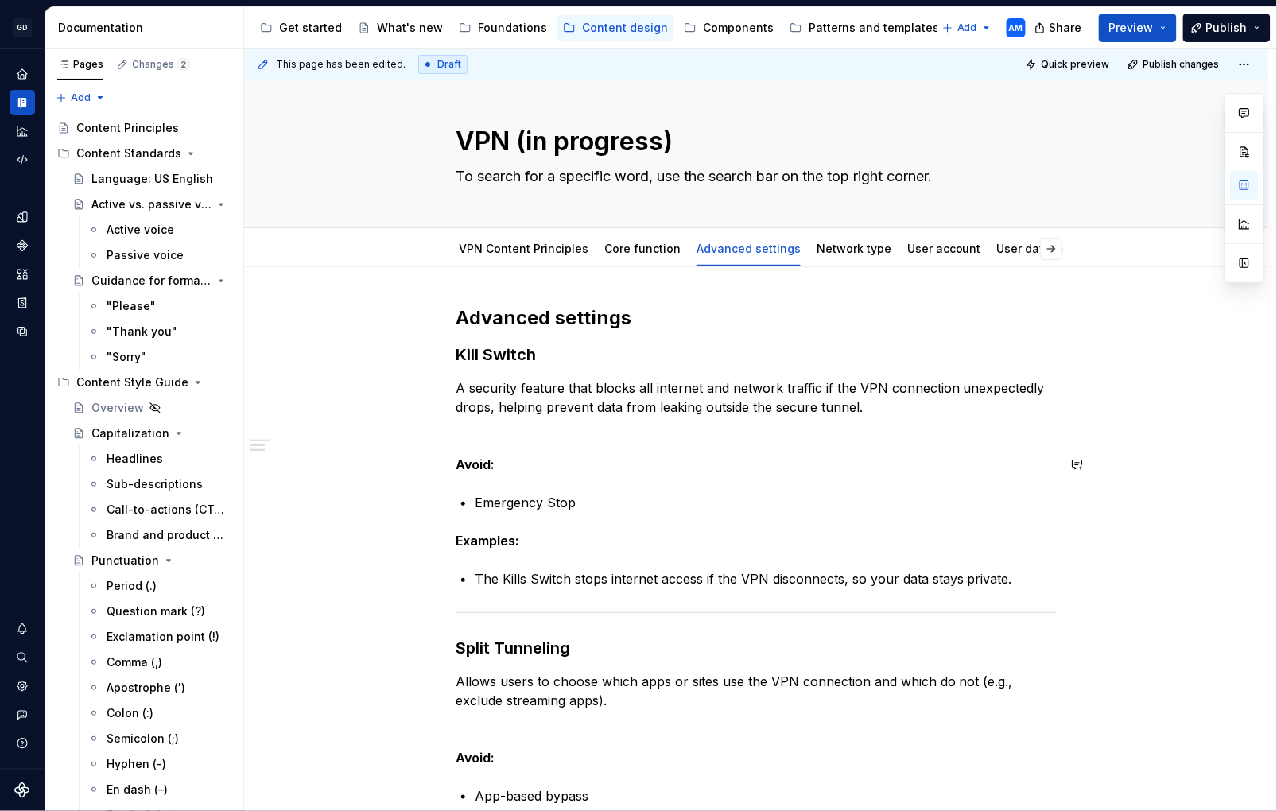
scroll to position [107, 0]
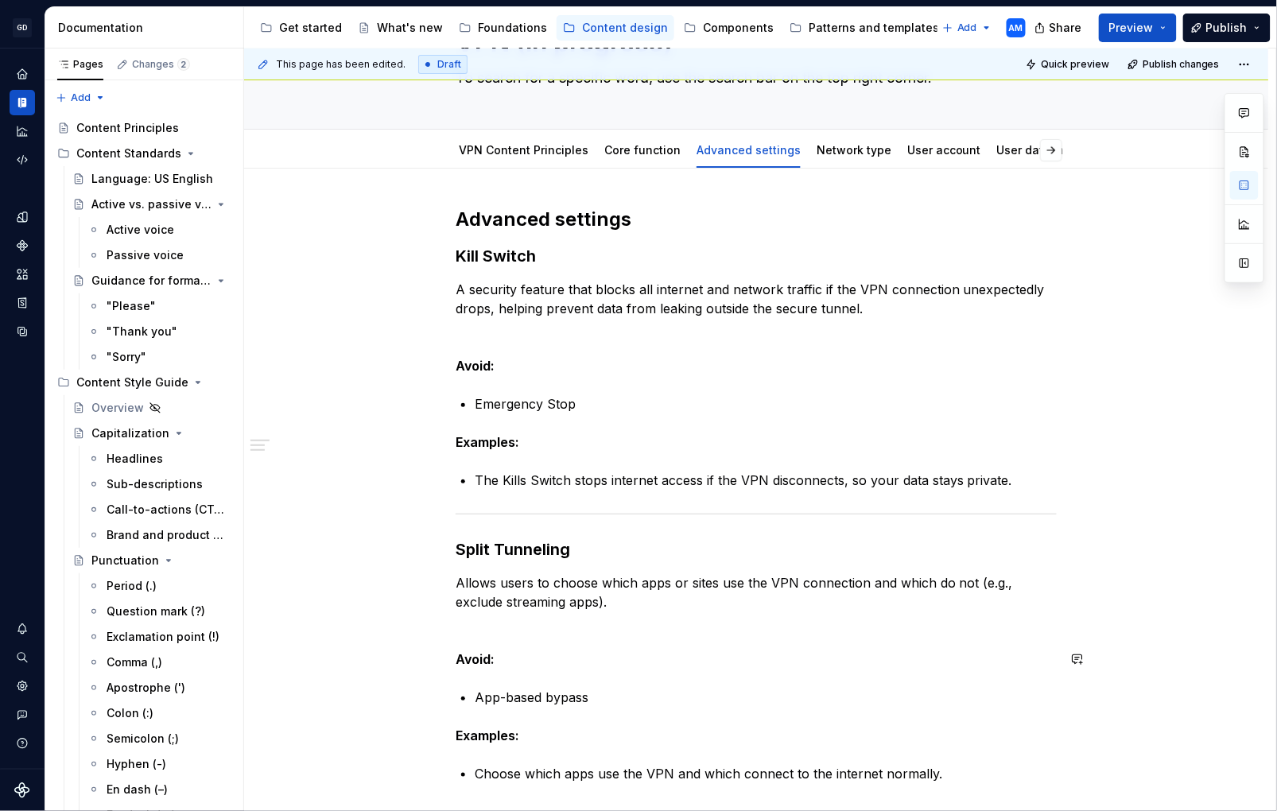
type textarea "*"
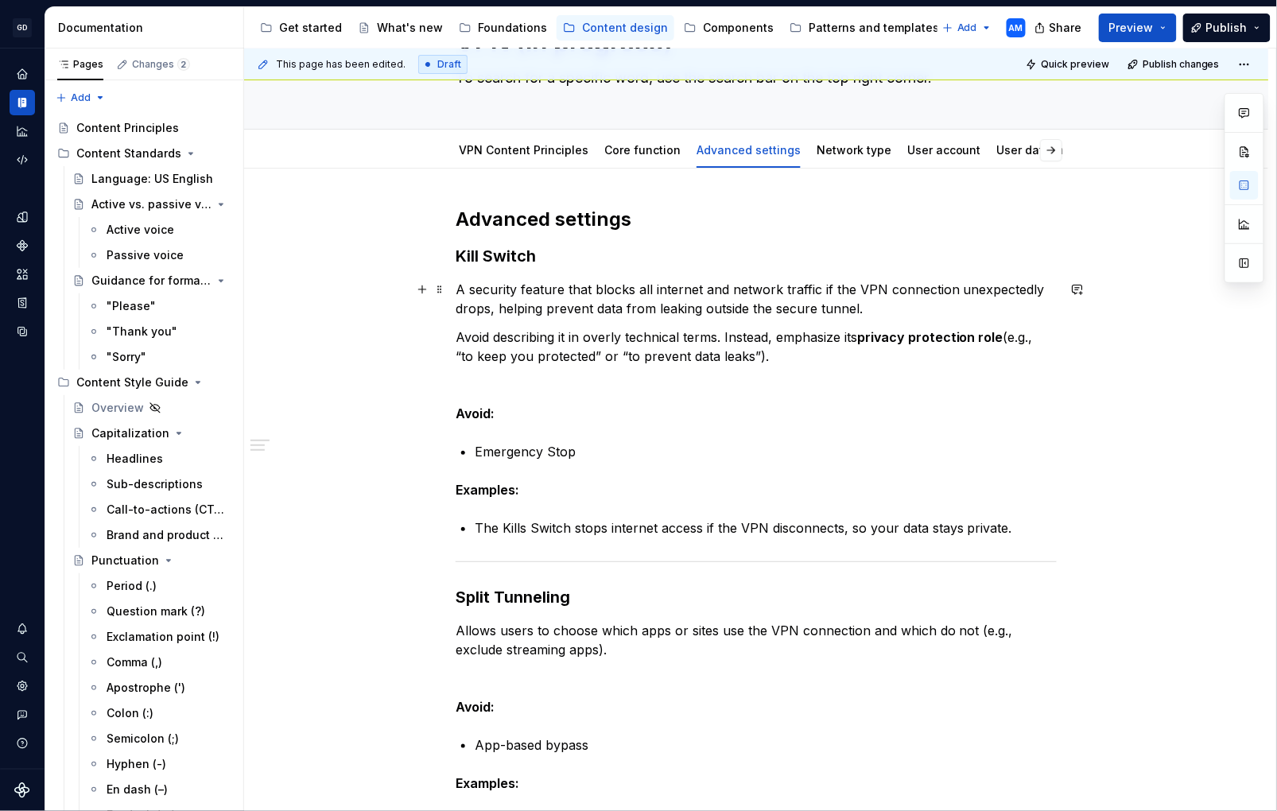
scroll to position [107, 0]
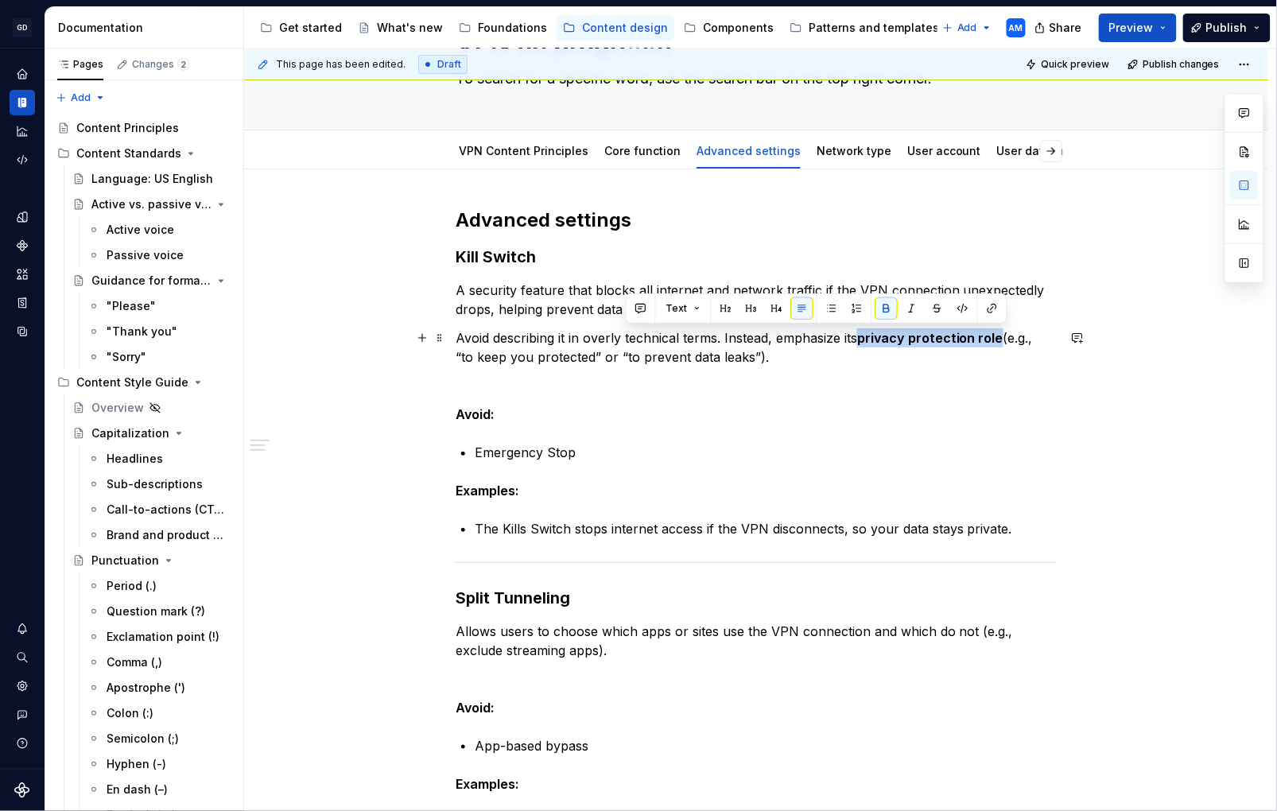
drag, startPoint x: 1005, startPoint y: 339, endPoint x: 869, endPoint y: 344, distance: 135.3
click at [869, 344] on p "Avoid describing it in overly technical terms. Instead, emphasize its privacy p…" at bounding box center [756, 348] width 601 height 38
click at [782, 352] on p "Avoid describing it in overly technical terms. Instead, emphasize its privacy p…" at bounding box center [756, 348] width 601 height 38
drag, startPoint x: 1040, startPoint y: 342, endPoint x: 1087, endPoint y: 333, distance: 47.7
click at [1056, 340] on p "Avoid describing it in overly technical terms. Instead, emphasize its privacy p…" at bounding box center [756, 348] width 601 height 38
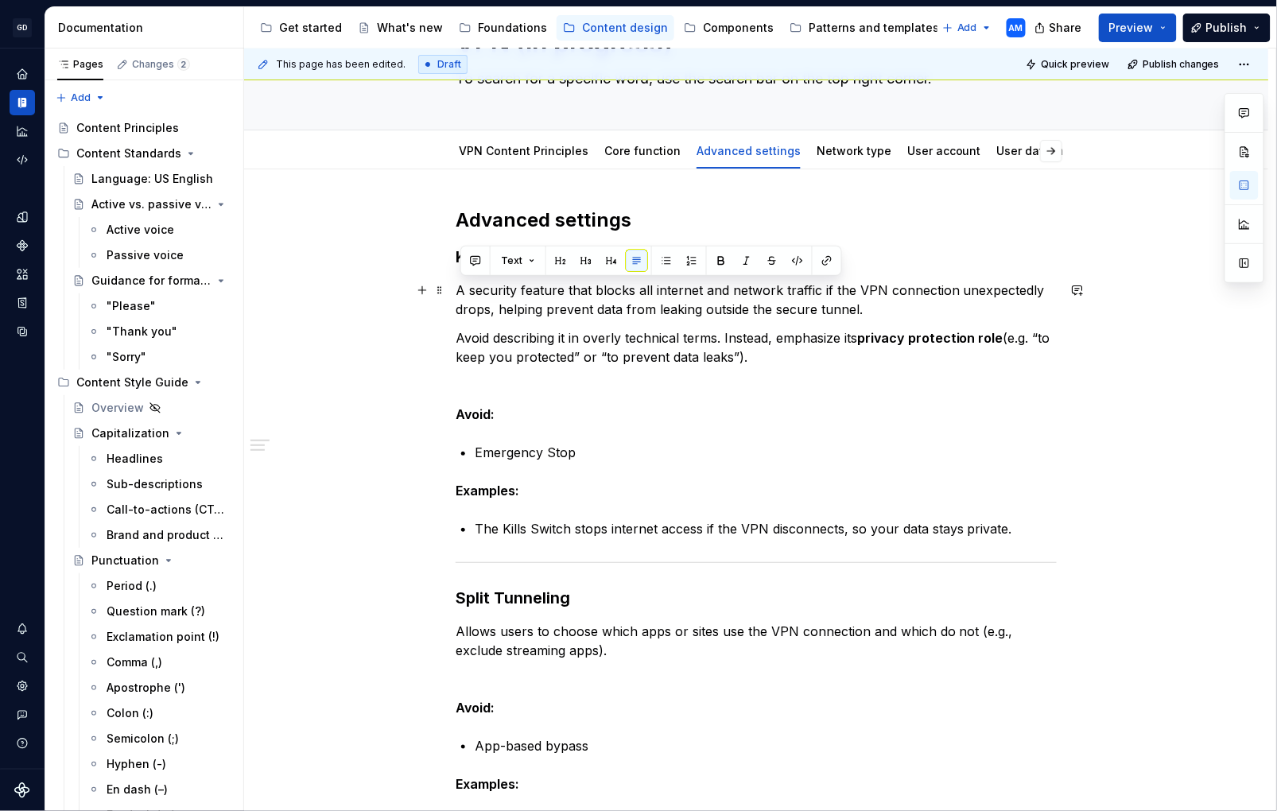
drag, startPoint x: 762, startPoint y: 360, endPoint x: 458, endPoint y: 297, distance: 310.3
click at [454, 297] on div "Advanced settings Kill Switch A security feature that blocks all internet and n…" at bounding box center [756, 650] width 1025 height 963
click at [445, 387] on span at bounding box center [440, 386] width 13 height 22
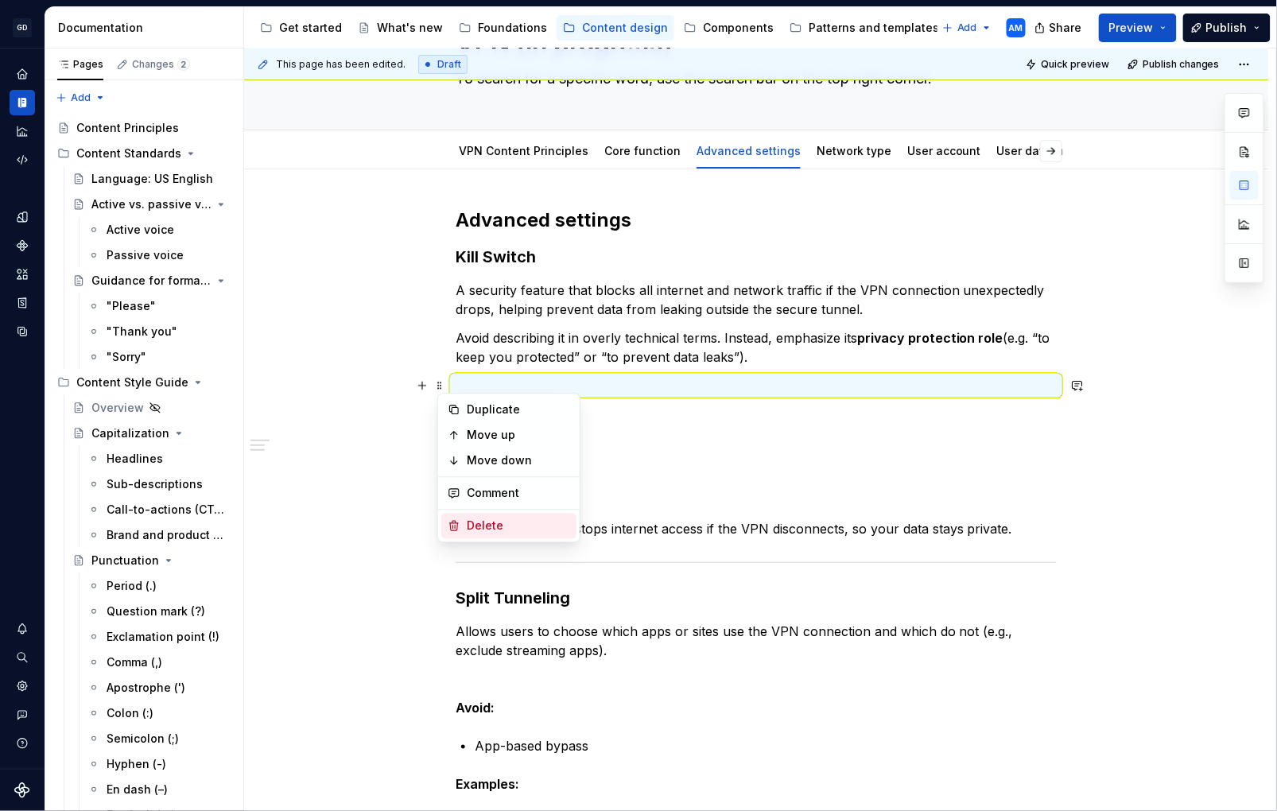
click at [510, 524] on div "Delete" at bounding box center [518, 526] width 103 height 16
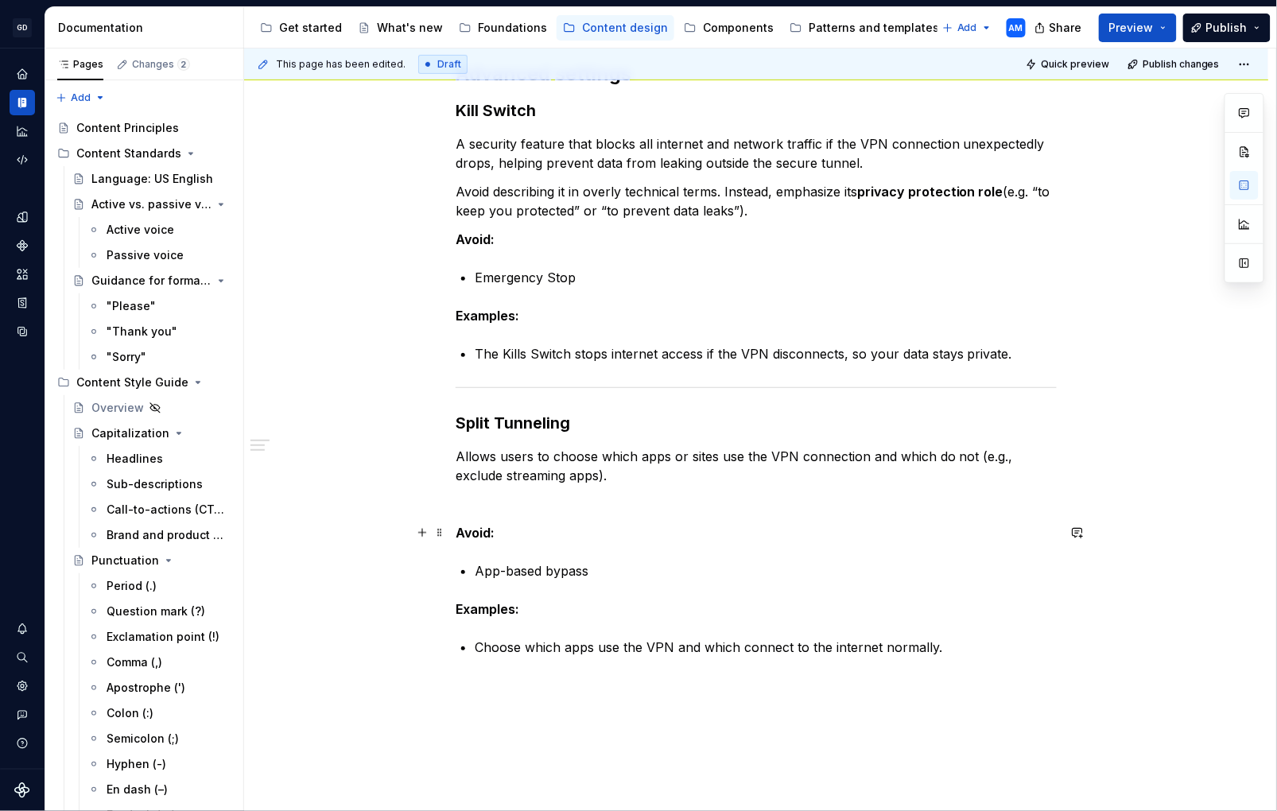
scroll to position [269, 0]
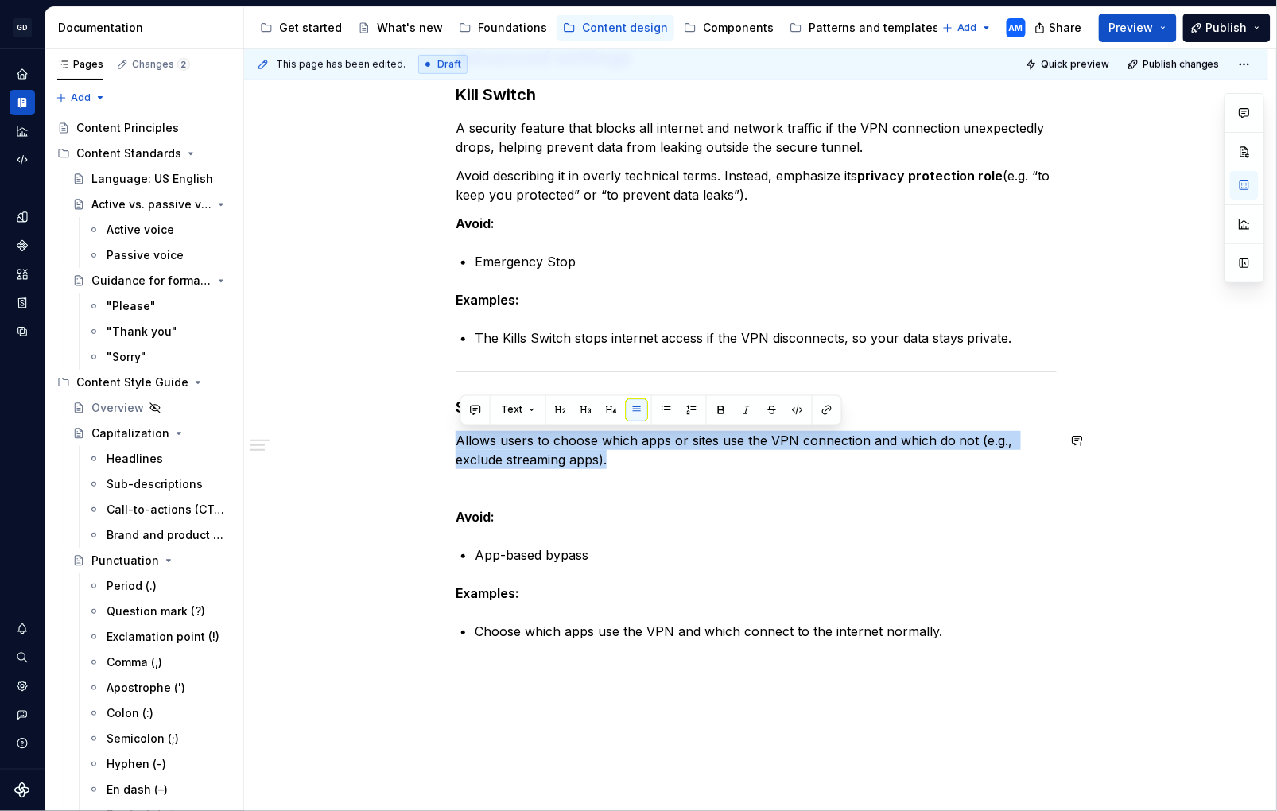
drag, startPoint x: 549, startPoint y: 460, endPoint x: 457, endPoint y: 443, distance: 93.8
click at [457, 443] on div "Advanced settings Kill Switch A security feature that blocks all internet and n…" at bounding box center [756, 474] width 1025 height 935
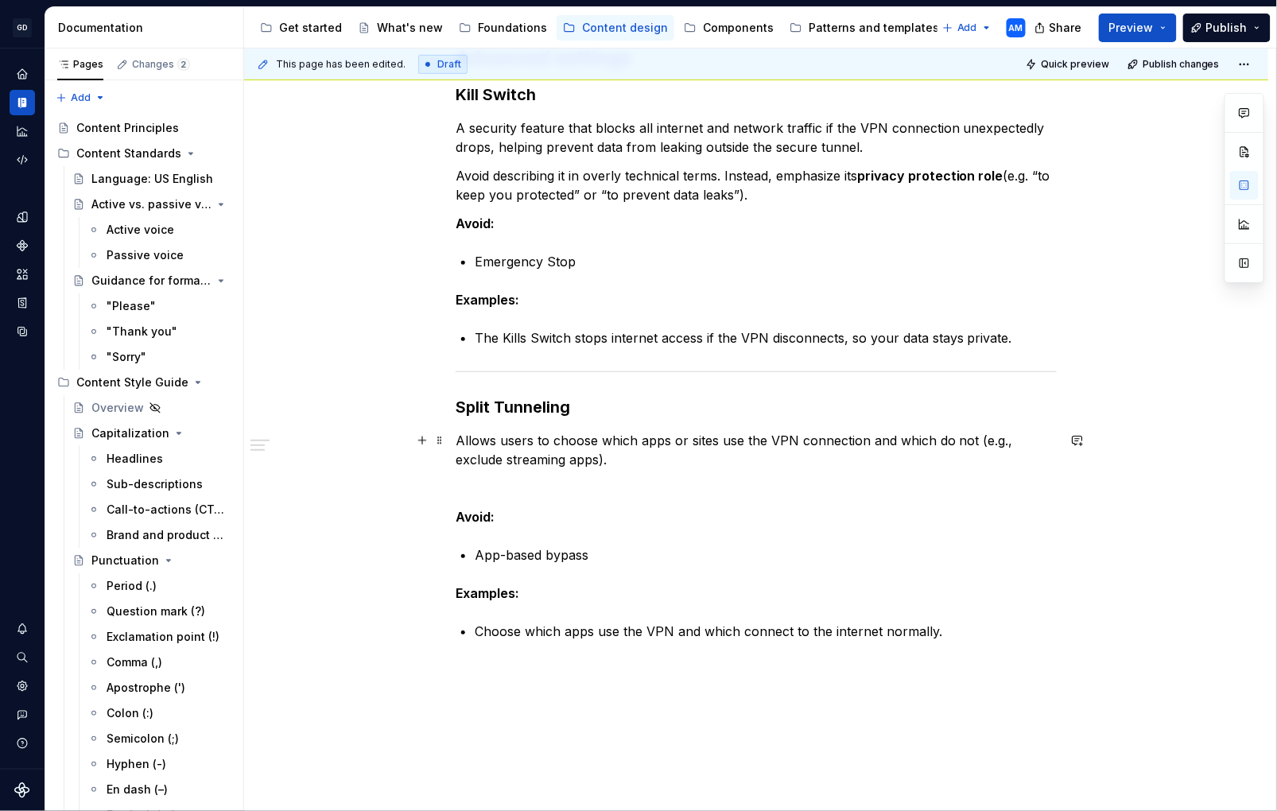
drag, startPoint x: 469, startPoint y: 442, endPoint x: 512, endPoint y: 438, distance: 43.1
click at [470, 442] on p "Allows users to choose which apps or sites use the VPN connection and which do …" at bounding box center [756, 450] width 601 height 38
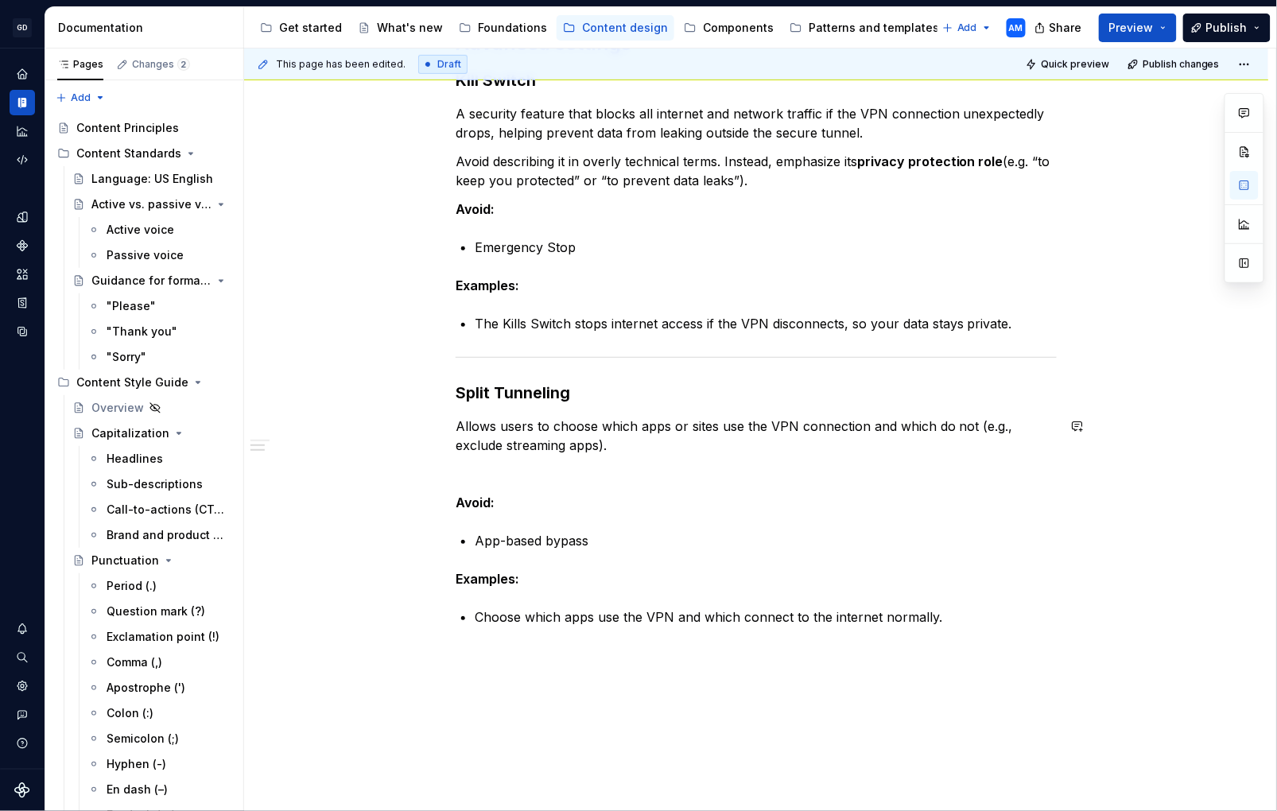
scroll to position [315, 0]
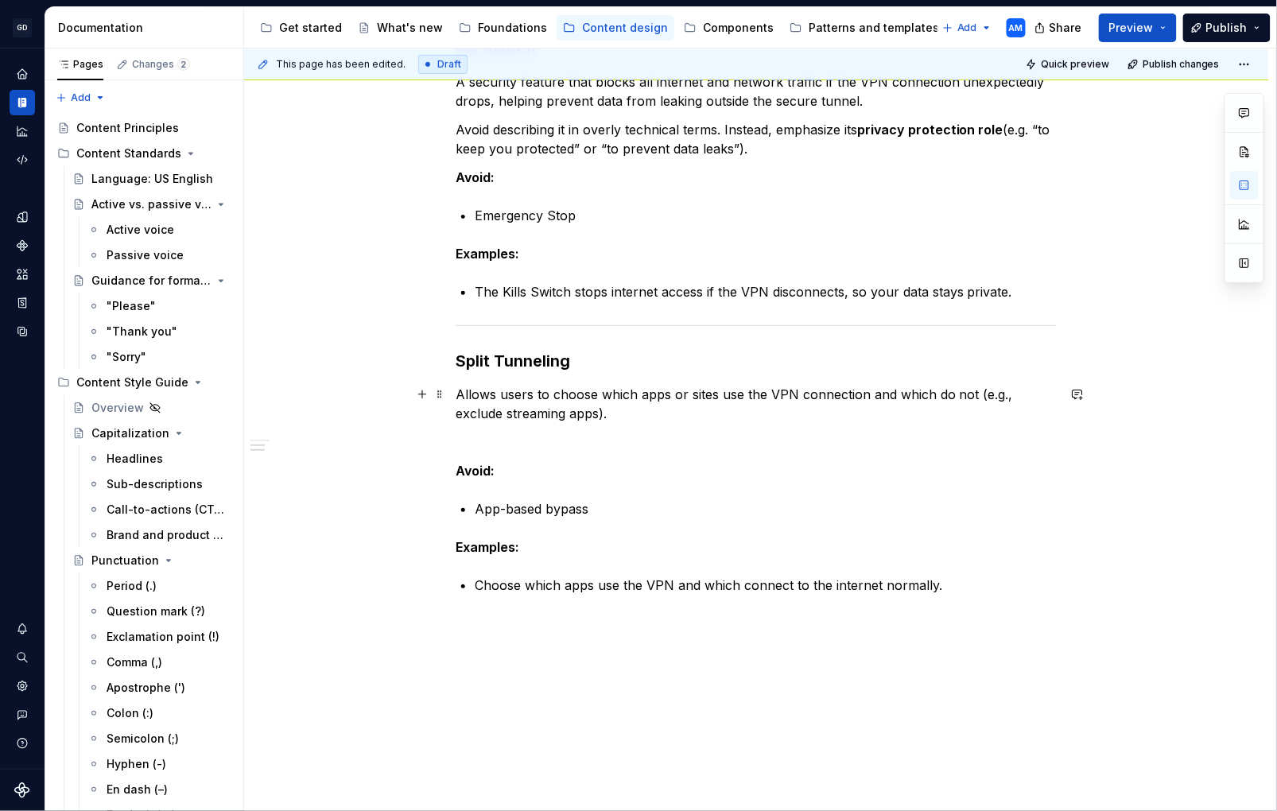
click at [550, 404] on p "Allows users to choose which apps or sites use the VPN connection and which do …" at bounding box center [756, 404] width 601 height 38
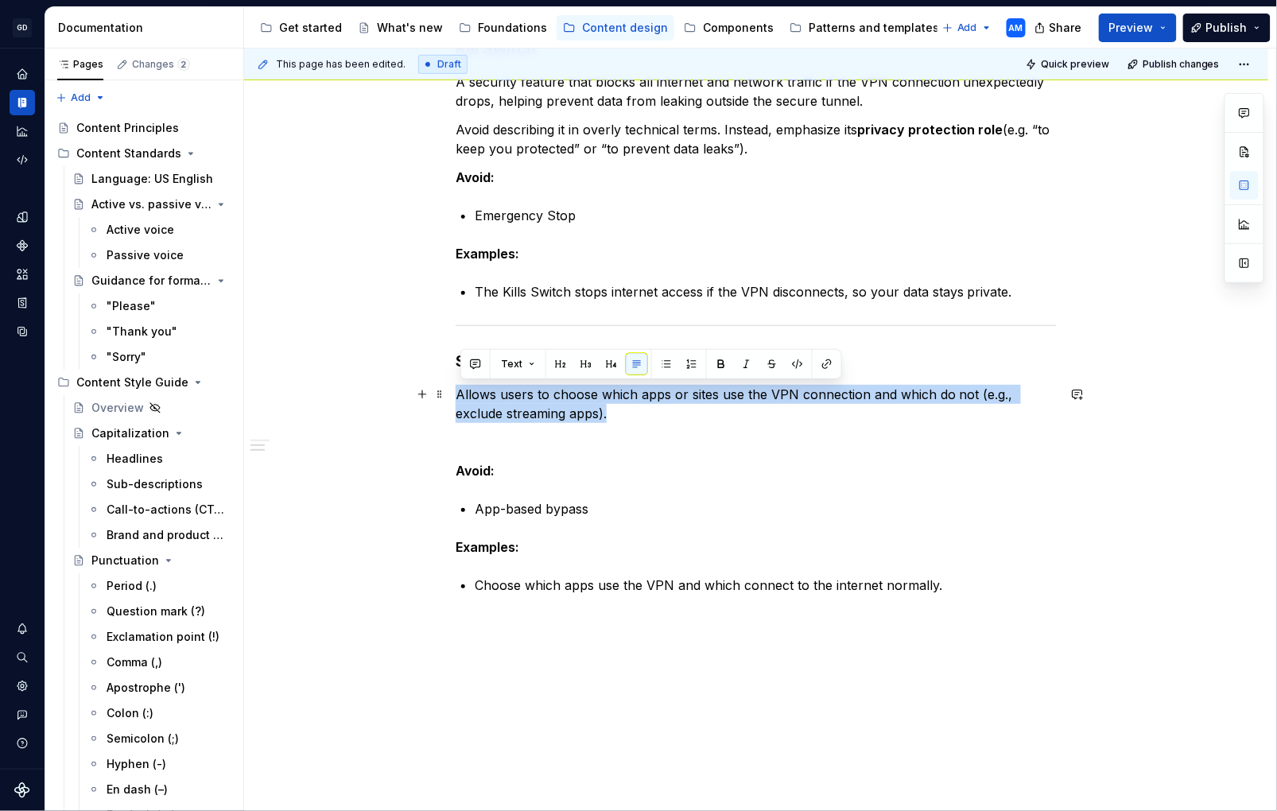
click at [550, 404] on p "Allows users to choose which apps or sites use the VPN connection and which do …" at bounding box center [756, 404] width 601 height 38
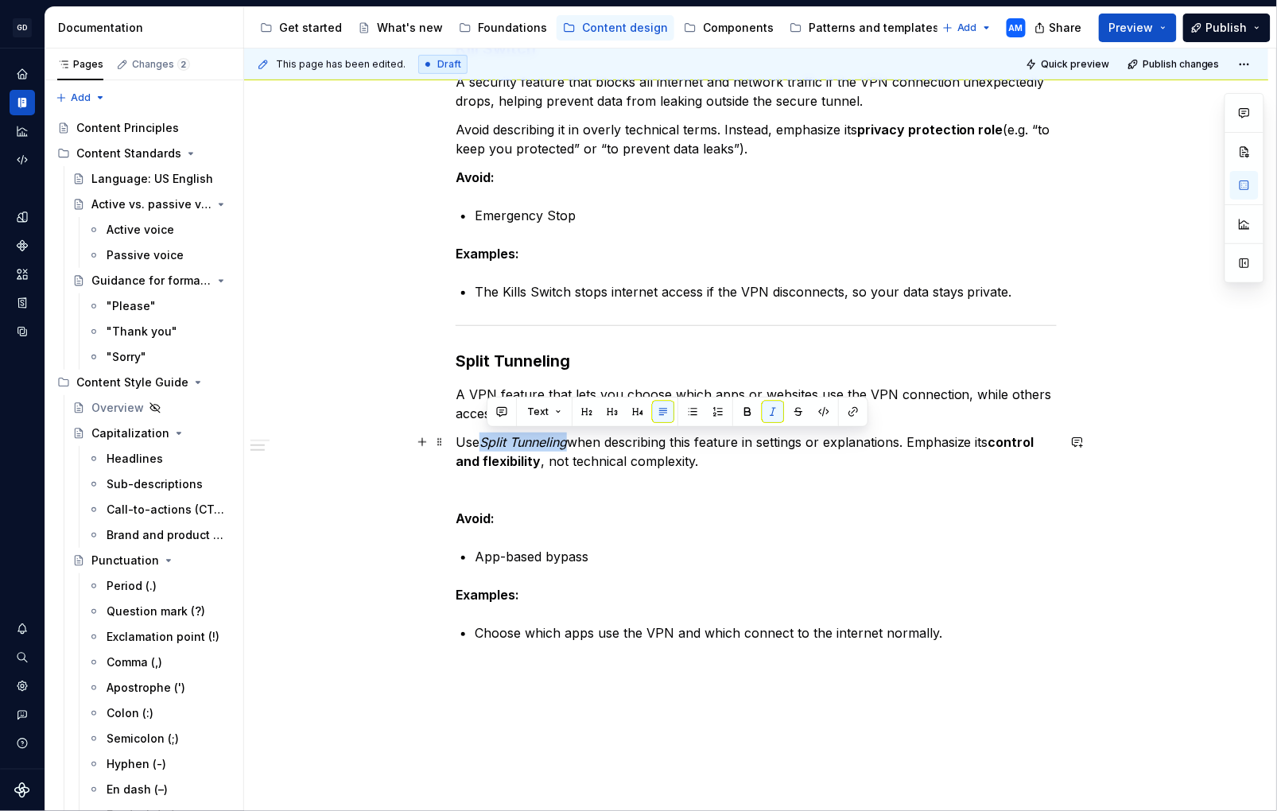
drag, startPoint x: 575, startPoint y: 443, endPoint x: 489, endPoint y: 441, distance: 85.9
click at [489, 441] on em "Split Tunneling" at bounding box center [523, 442] width 87 height 16
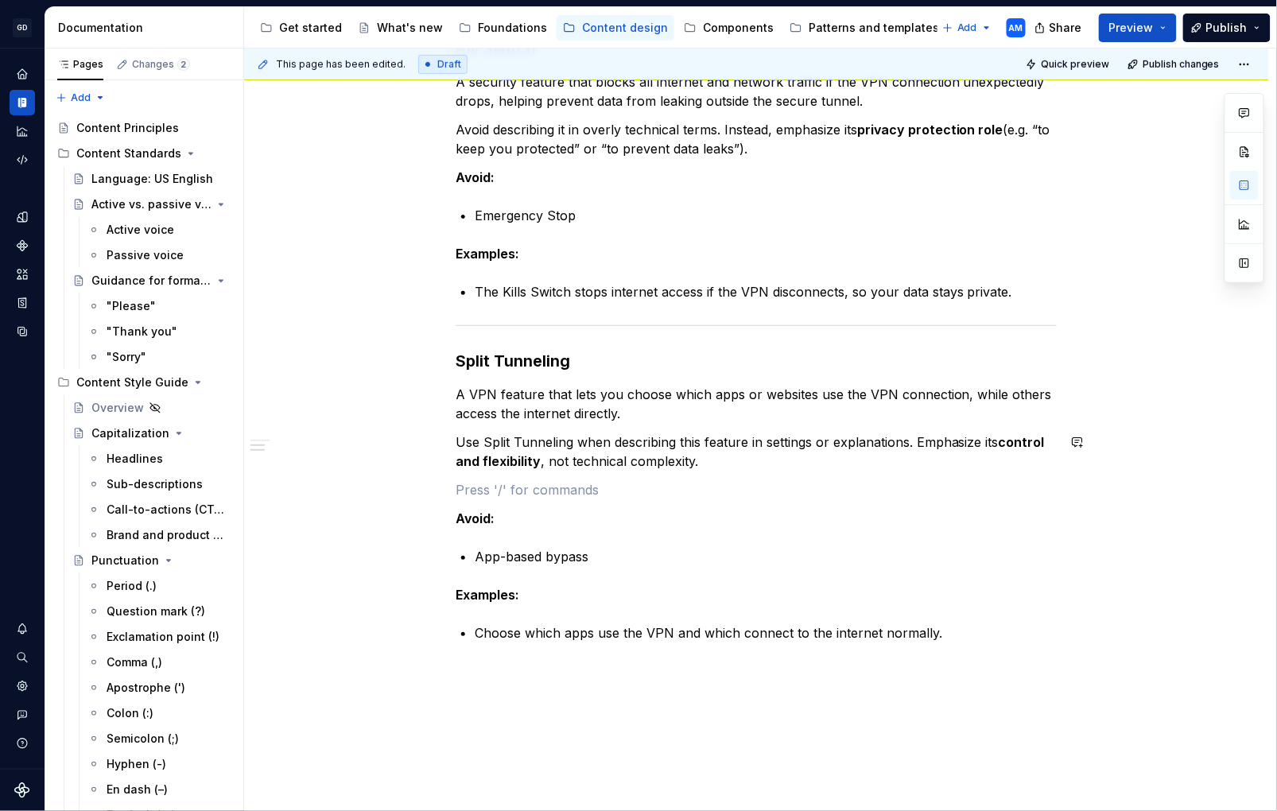
click at [658, 472] on div "Advanced settings Kill Switch A security feature that blocks all internet and n…" at bounding box center [756, 340] width 601 height 682
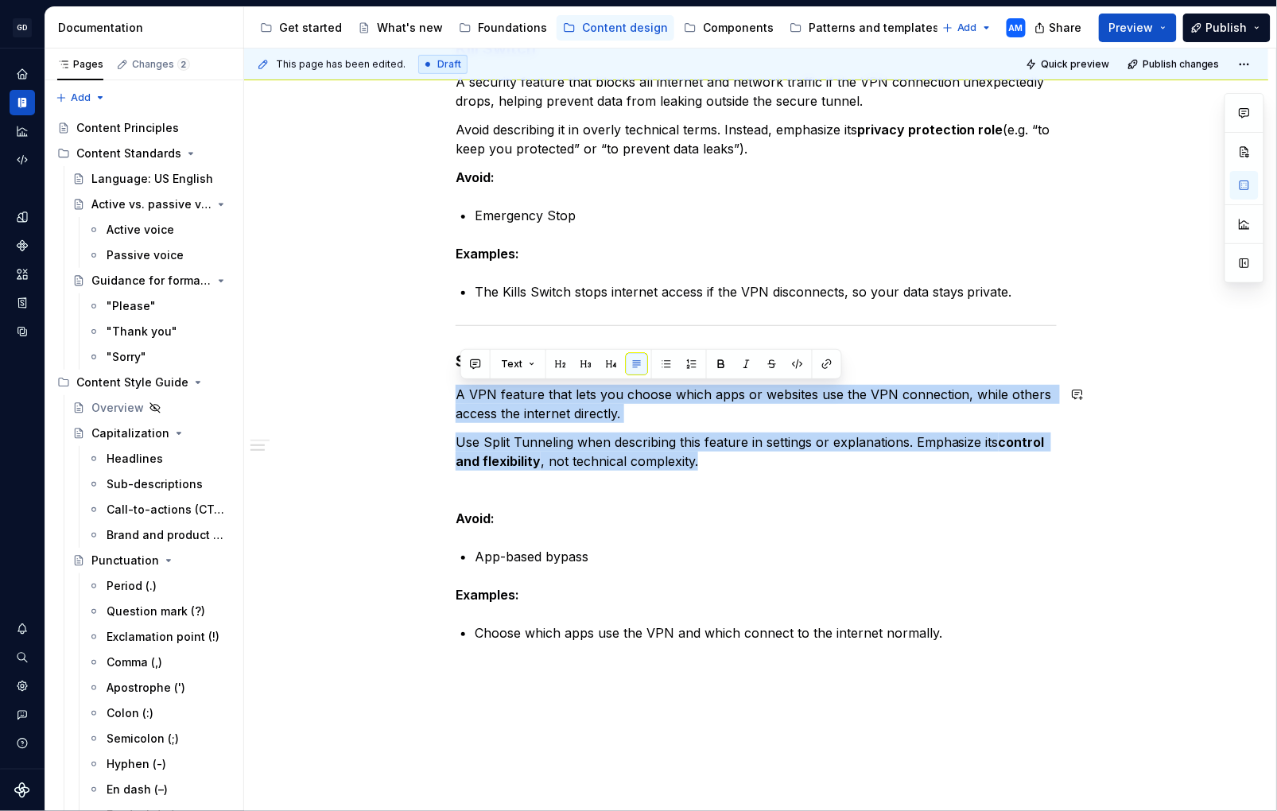
drag, startPoint x: 702, startPoint y: 460, endPoint x: 420, endPoint y: 381, distance: 292.4
click at [420, 381] on div "Advanced settings Kill Switch A security feature that blocks all internet and n…" at bounding box center [756, 452] width 1025 height 982
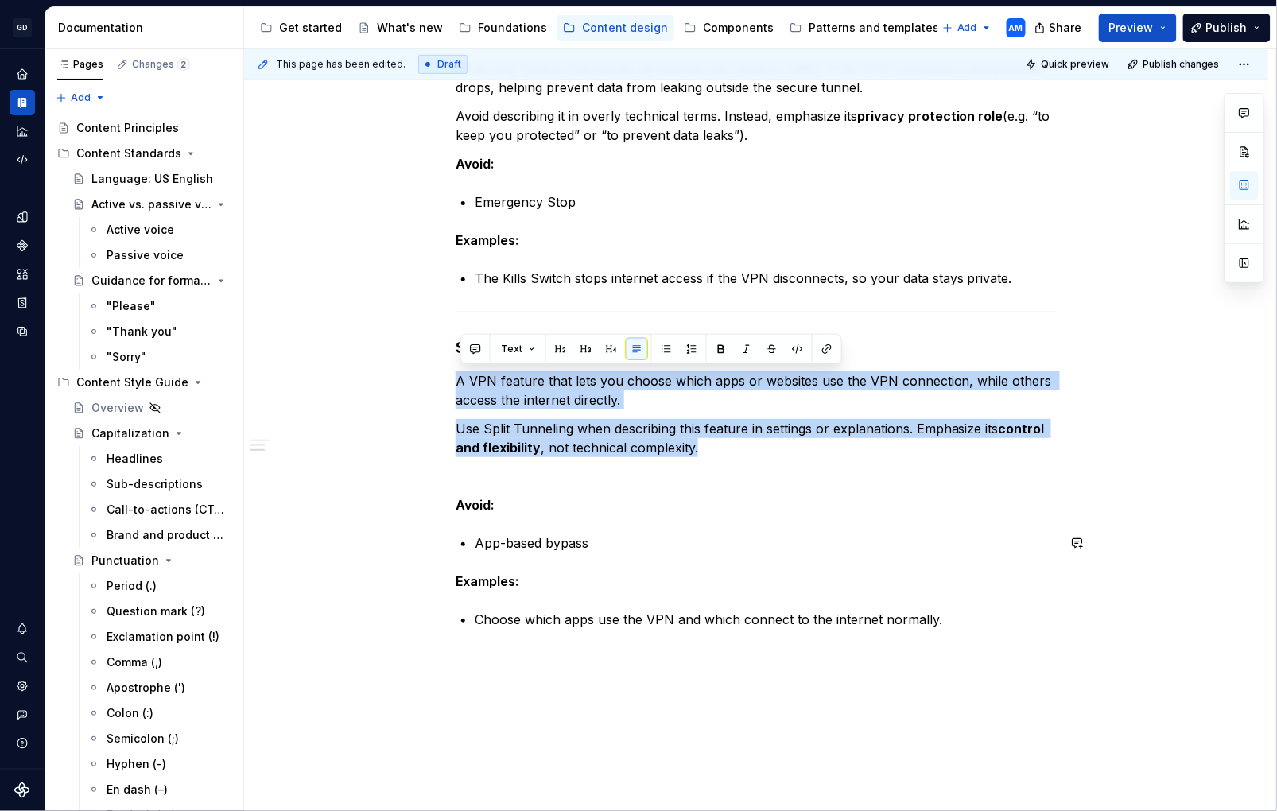
scroll to position [338, 0]
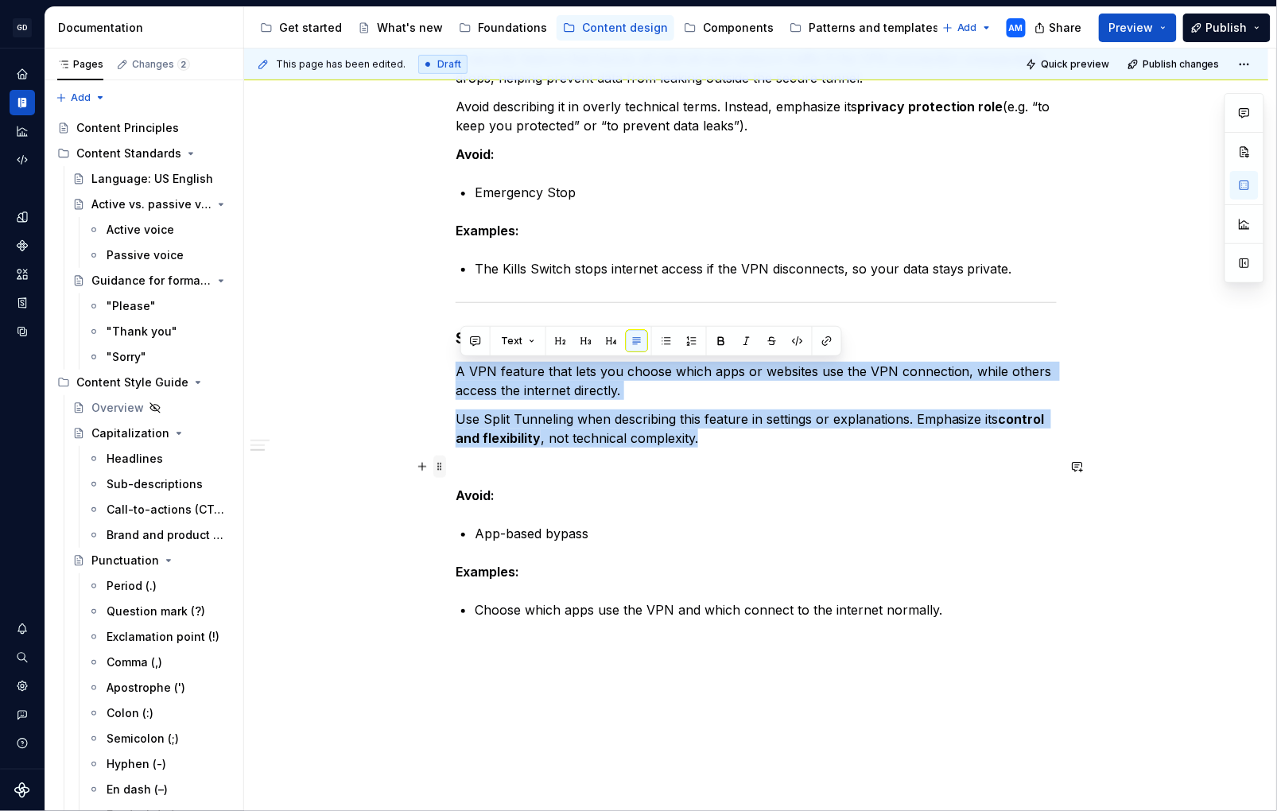
click at [444, 465] on span at bounding box center [440, 467] width 13 height 22
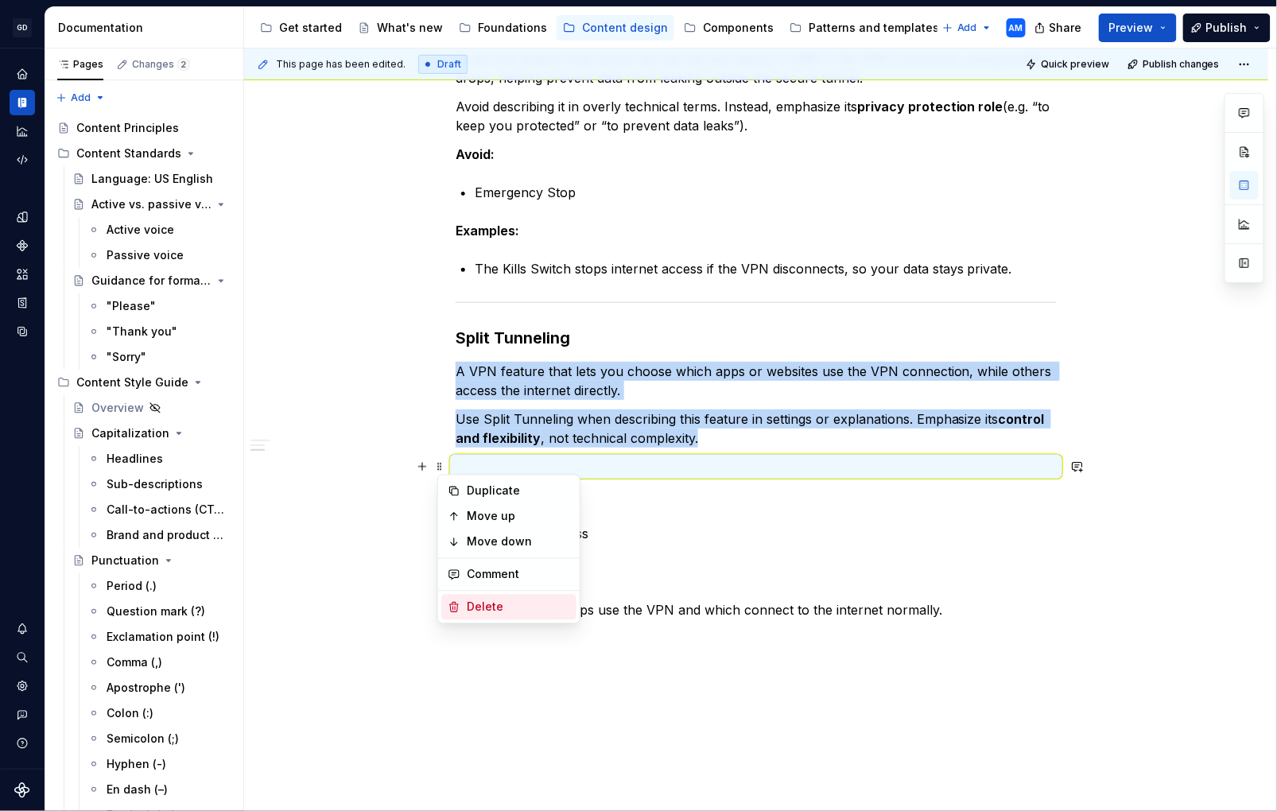
click at [486, 601] on div "Delete" at bounding box center [518, 608] width 103 height 16
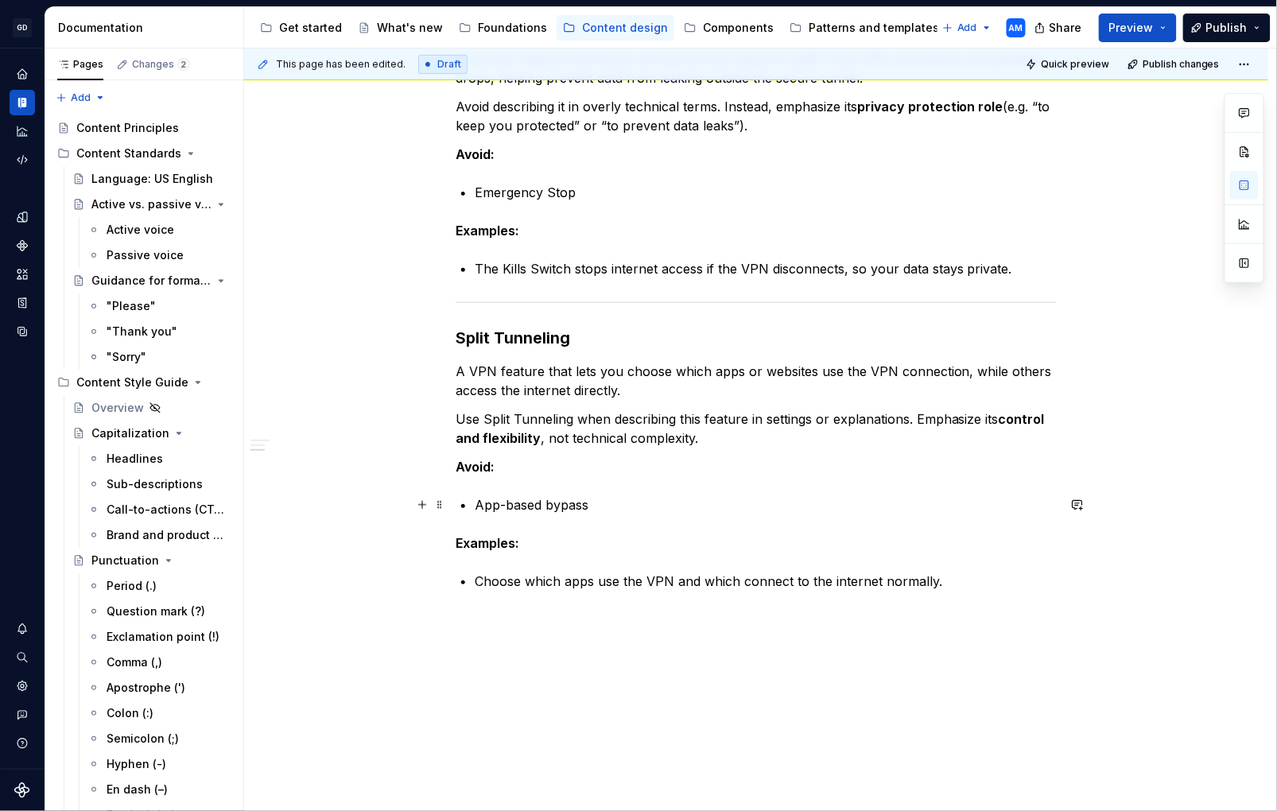
click at [605, 500] on p "App-based bypass" at bounding box center [766, 505] width 582 height 19
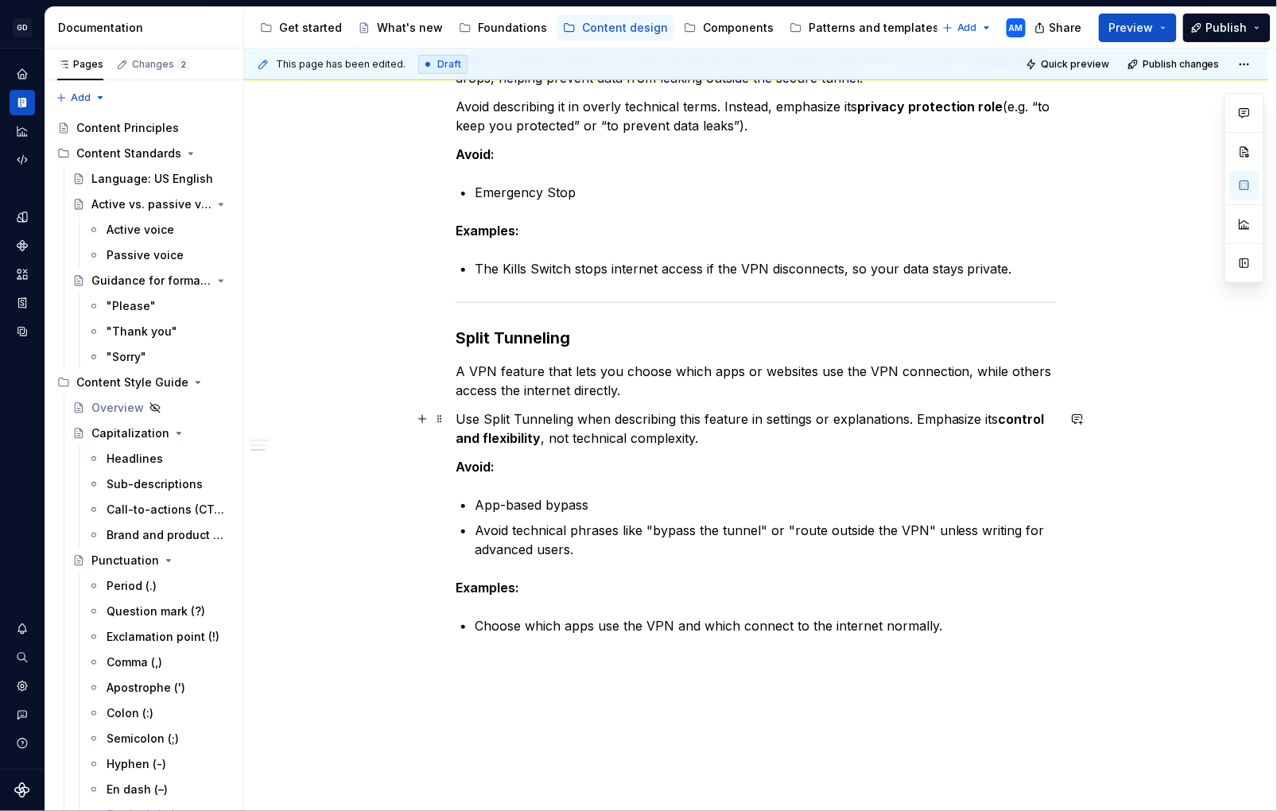
click at [716, 434] on p "Use Split Tunneling when describing this feature in settings or explanations. E…" at bounding box center [756, 429] width 601 height 38
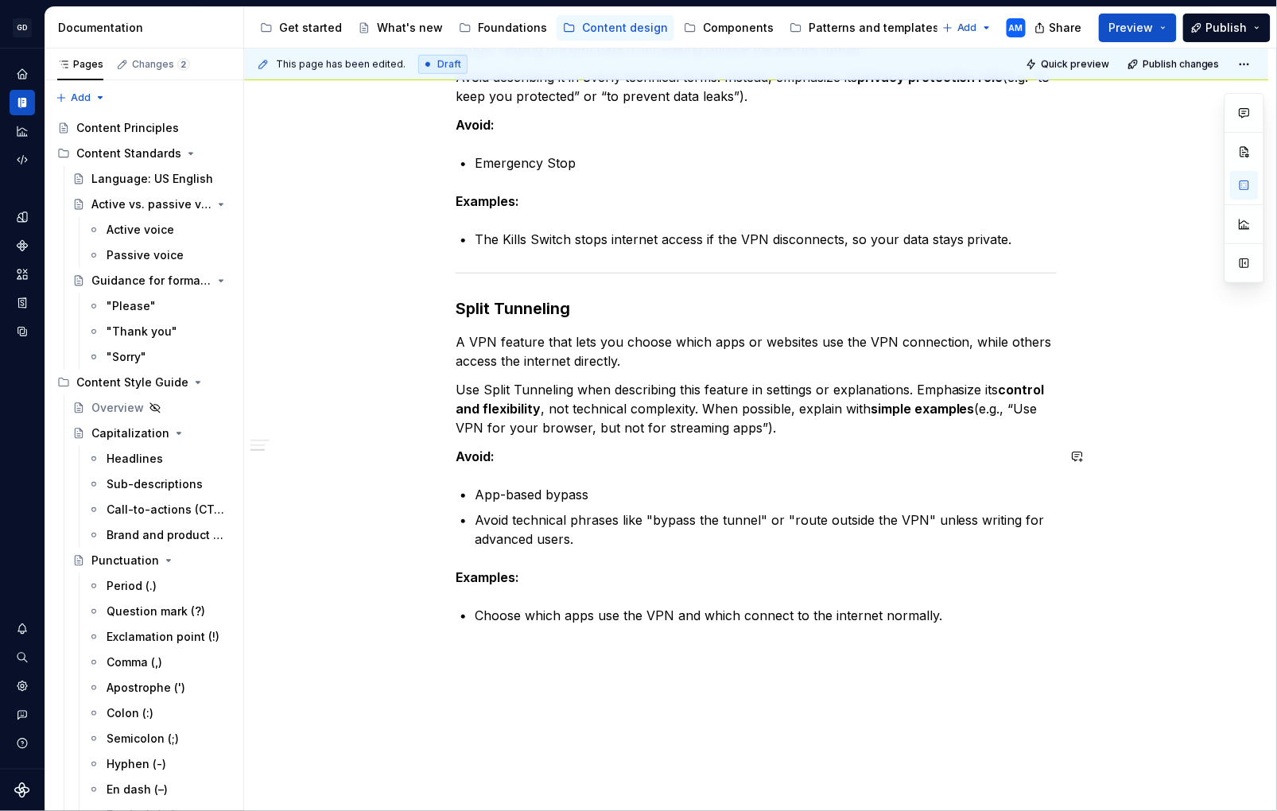
scroll to position [383, 0]
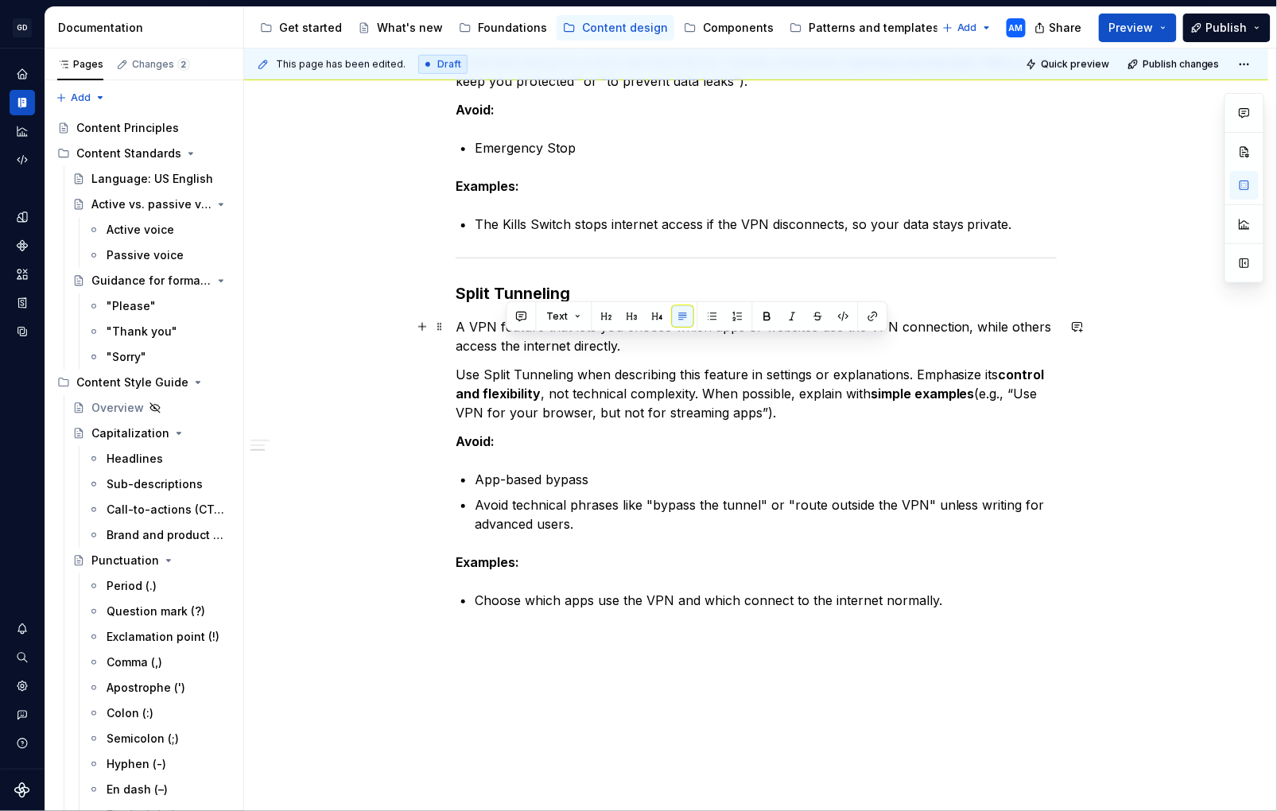
drag, startPoint x: 585, startPoint y: 385, endPoint x: 567, endPoint y: 361, distance: 30.1
click at [511, 340] on div "Advanced settings Kill Switch A security feature that blocks all internet and n…" at bounding box center [756, 290] width 601 height 717
click at [624, 380] on p "Use Split Tunneling when describing this feature in settings or explanations. E…" at bounding box center [756, 393] width 601 height 57
drag, startPoint x: 775, startPoint y: 411, endPoint x: 448, endPoint y: 318, distance: 339.9
click at [448, 318] on div "Advanced settings Kill Switch A security feature that blocks all internet and n…" at bounding box center [756, 401] width 1025 height 1017
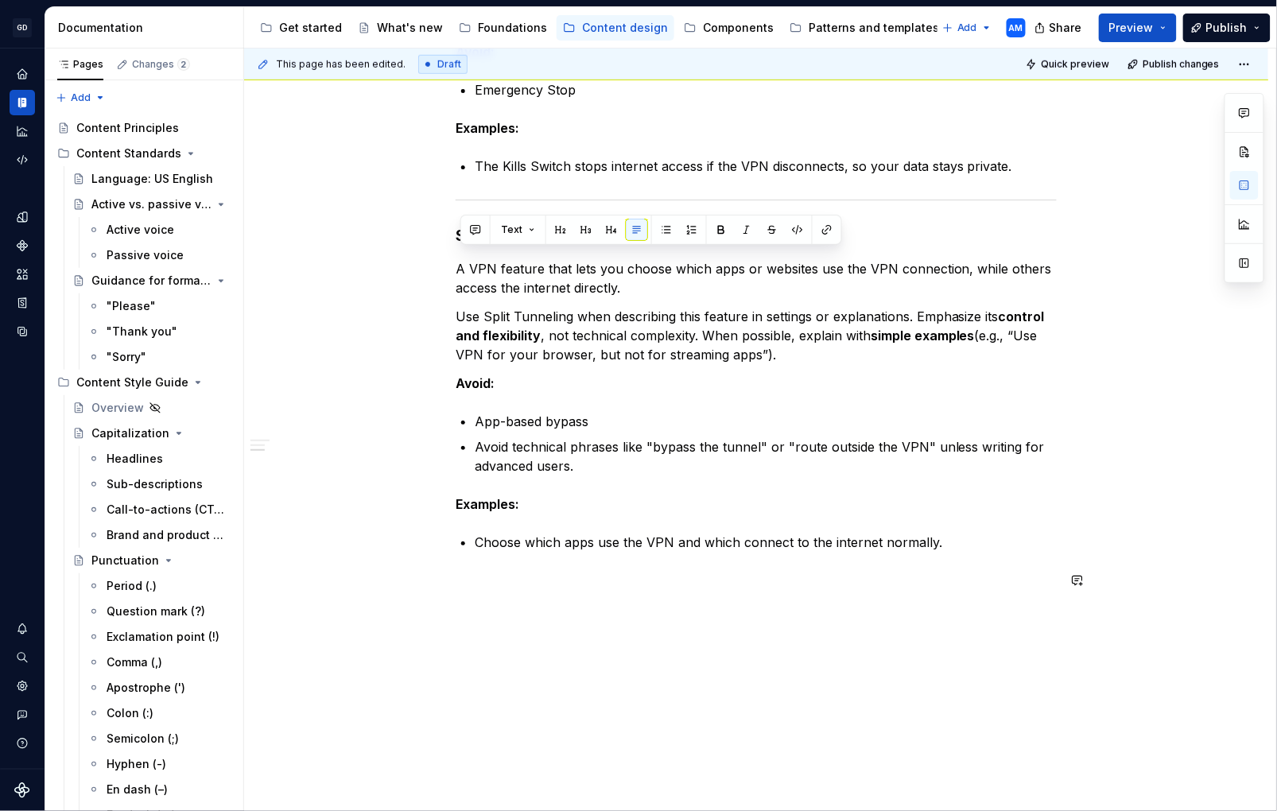
scroll to position [466, 0]
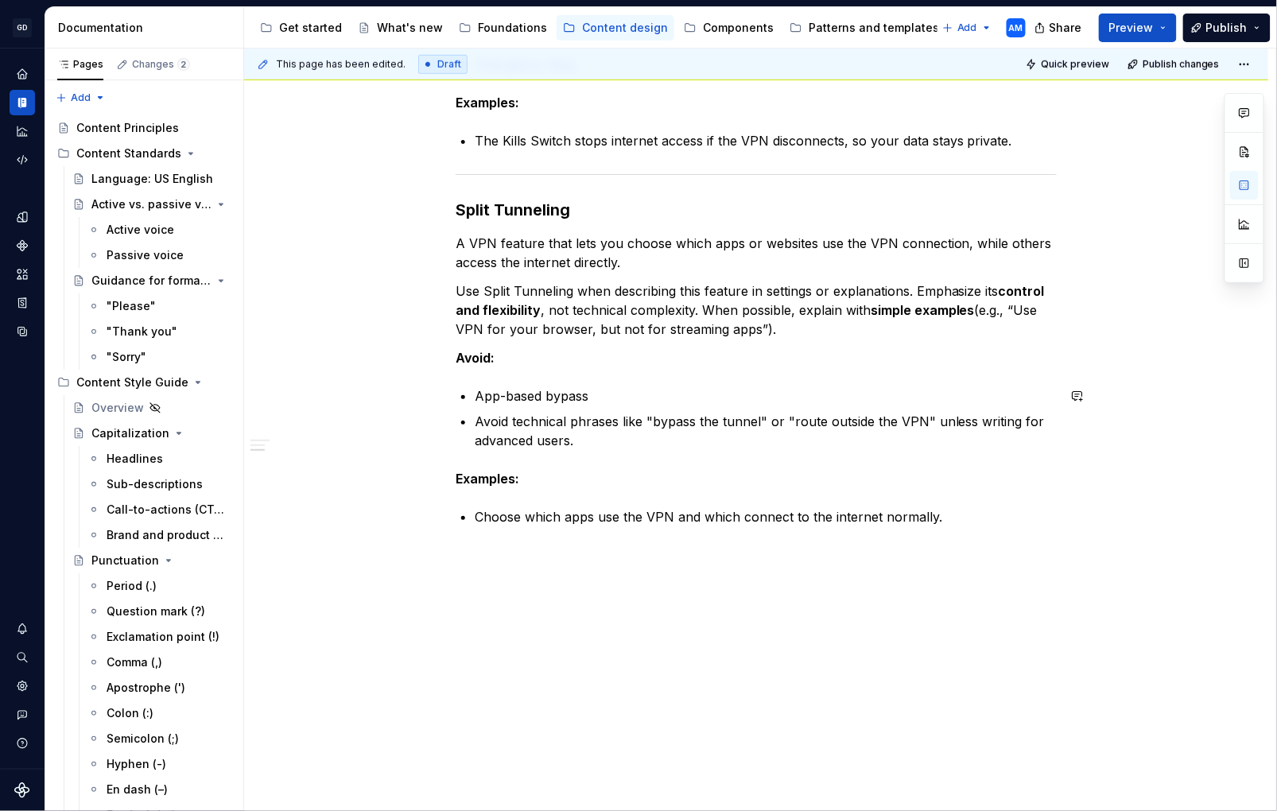
click at [665, 452] on div "Advanced settings Kill Switch A security feature that blocks all internet and n…" at bounding box center [756, 206] width 601 height 717
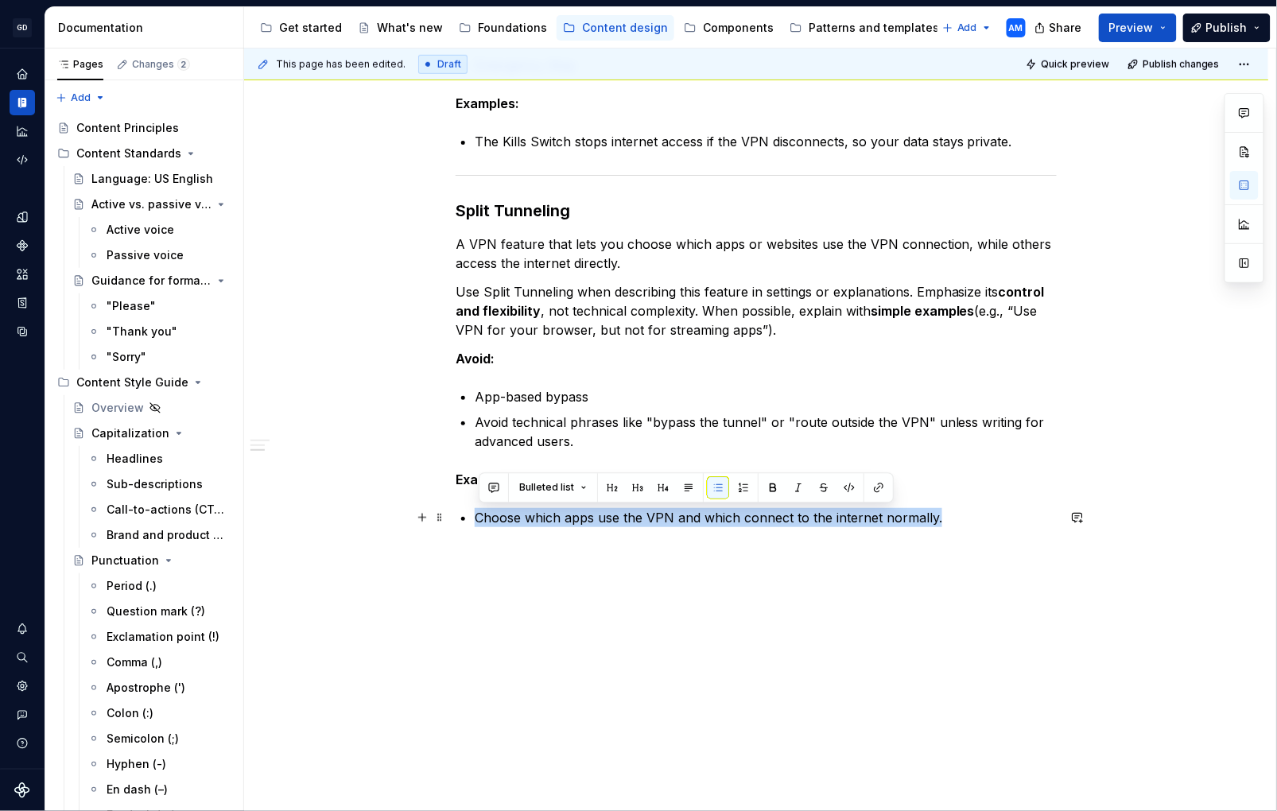
drag, startPoint x: 958, startPoint y: 515, endPoint x: 480, endPoint y: 519, distance: 477.3
click at [480, 519] on p "Choose which apps use the VPN and which connect to the internet normally." at bounding box center [766, 517] width 582 height 19
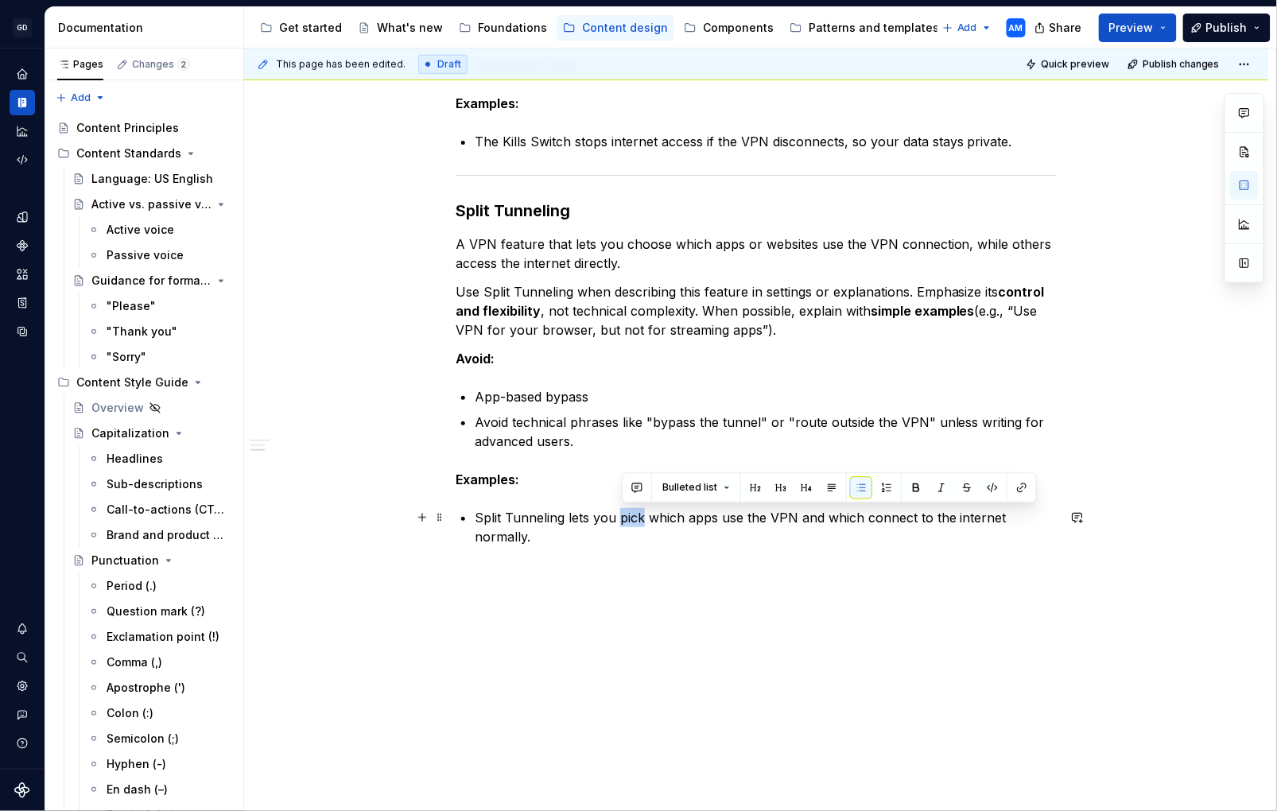
drag, startPoint x: 646, startPoint y: 521, endPoint x: 622, endPoint y: 523, distance: 24.0
click at [622, 523] on p "Split Tunneling lets you pick which apps use the VPN and which connect to the i…" at bounding box center [766, 527] width 582 height 38
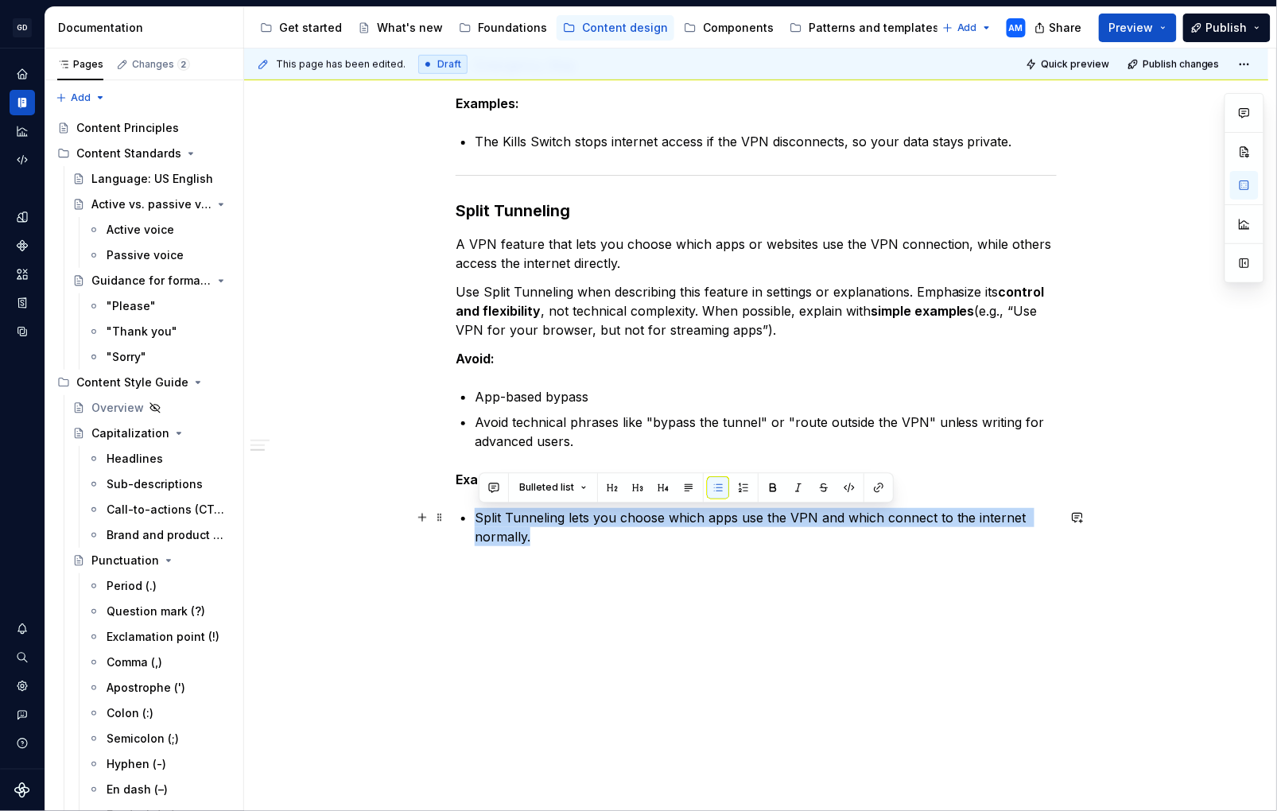
drag, startPoint x: 544, startPoint y: 536, endPoint x: 467, endPoint y: 517, distance: 79.5
click at [475, 517] on li "Split Tunneling lets you choose which apps use the VPN and which connect to the…" at bounding box center [766, 527] width 582 height 38
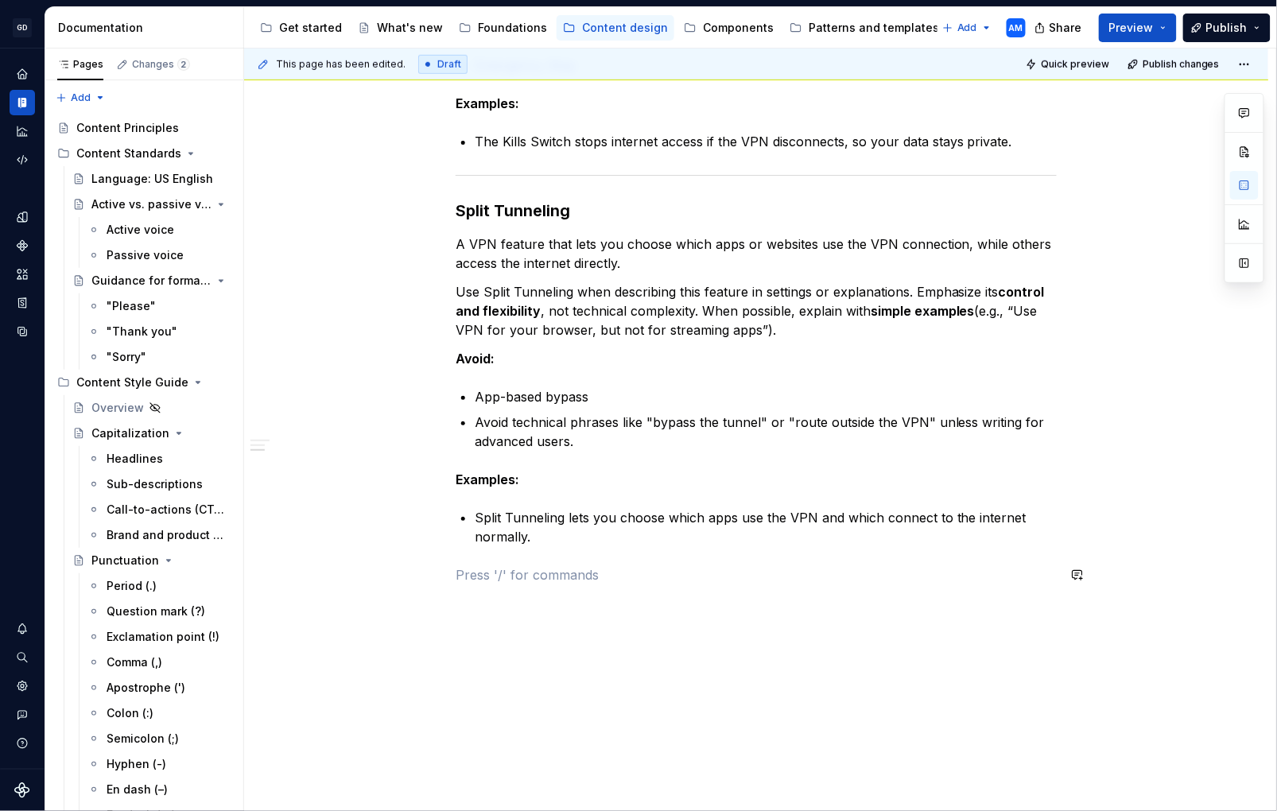
click at [572, 566] on p at bounding box center [756, 575] width 601 height 19
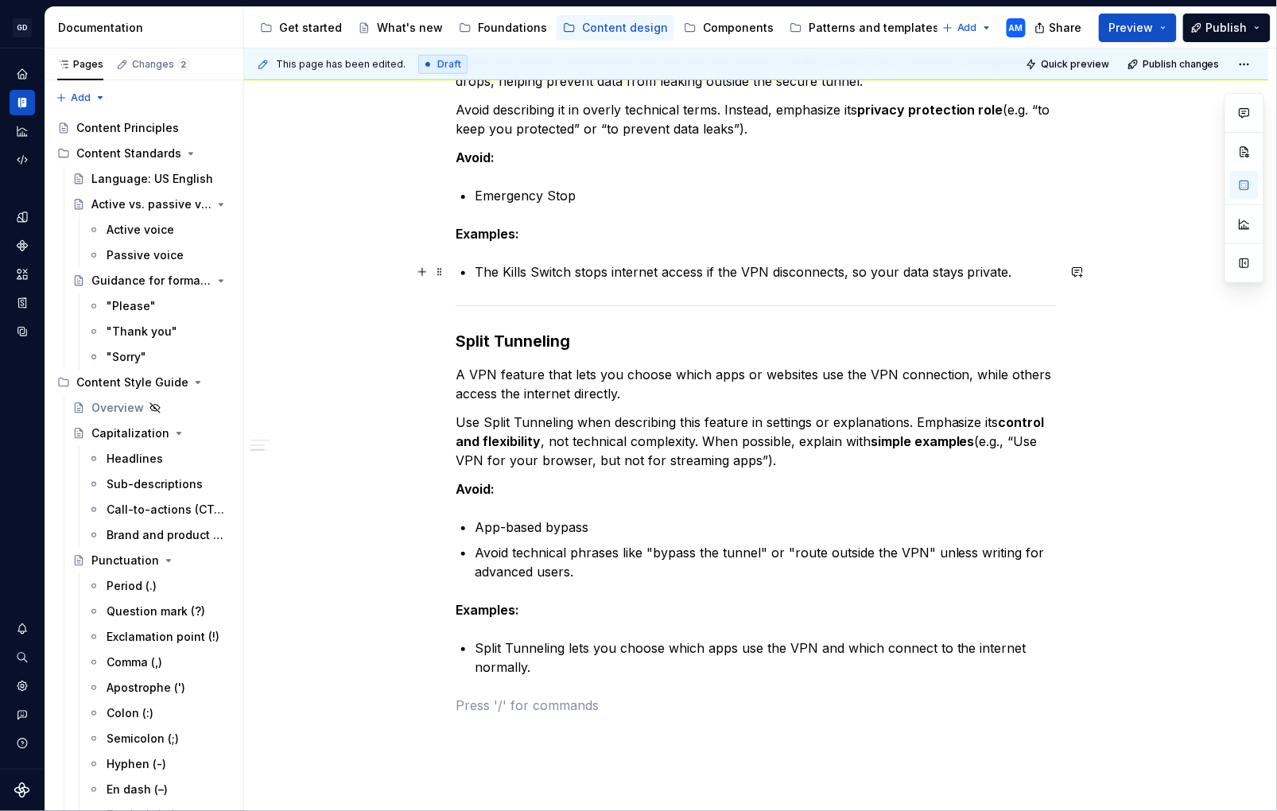
click at [1030, 270] on p "The Kills Switch stops internet access if the VPN disconnects, so your data sta…" at bounding box center [766, 271] width 582 height 19
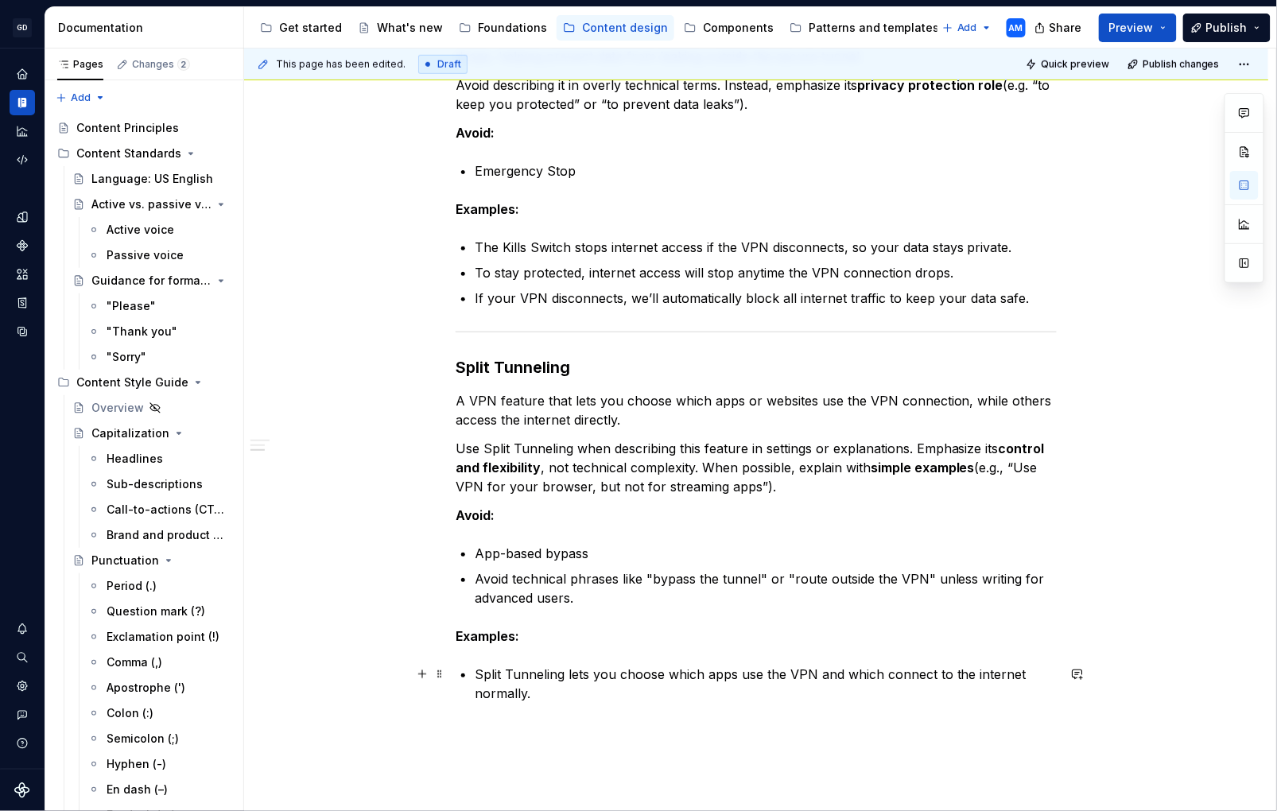
click at [565, 698] on p "Split Tunneling lets you choose which apps use the VPN and which connect to the…" at bounding box center [766, 684] width 582 height 38
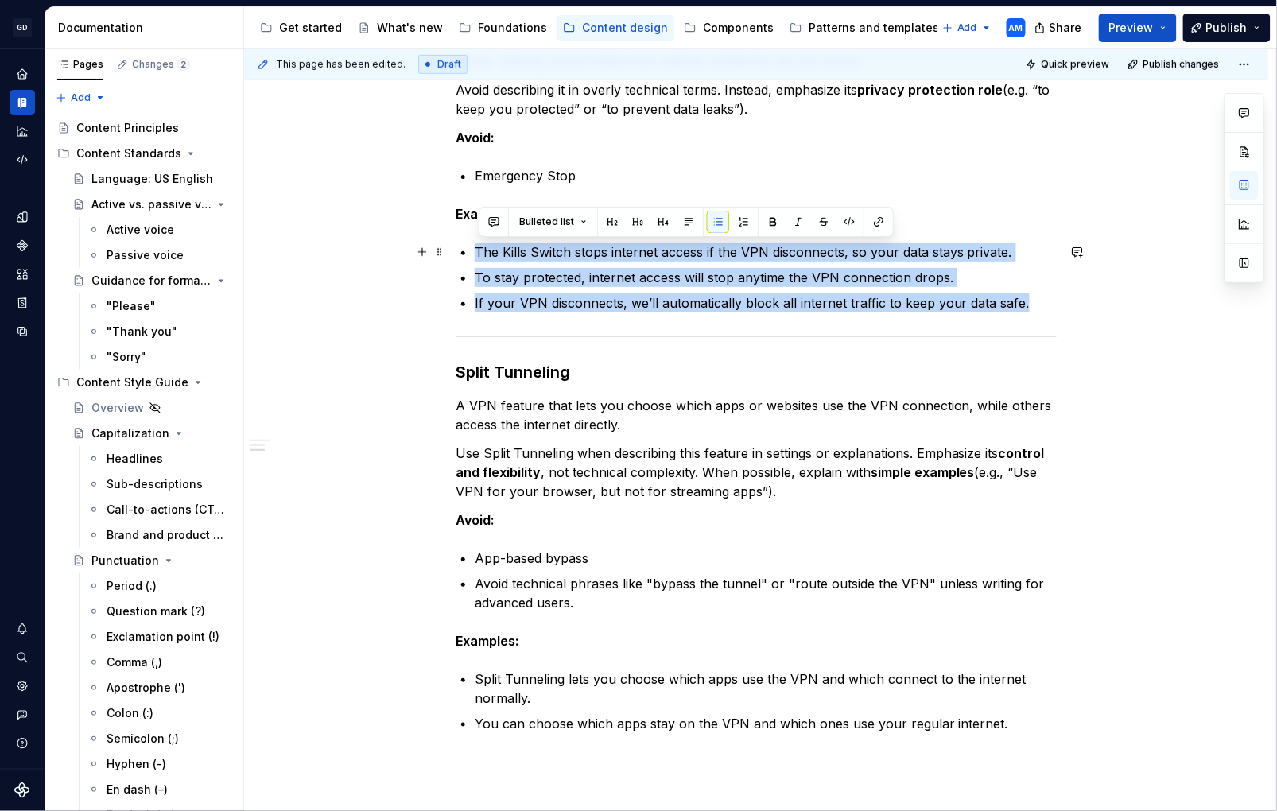
drag, startPoint x: 889, startPoint y: 295, endPoint x: 456, endPoint y: 257, distance: 434.4
click at [456, 256] on div "Advanced settings Kill Switch A security feature that blocks all internet and n…" at bounding box center [756, 477] width 1025 height 1113
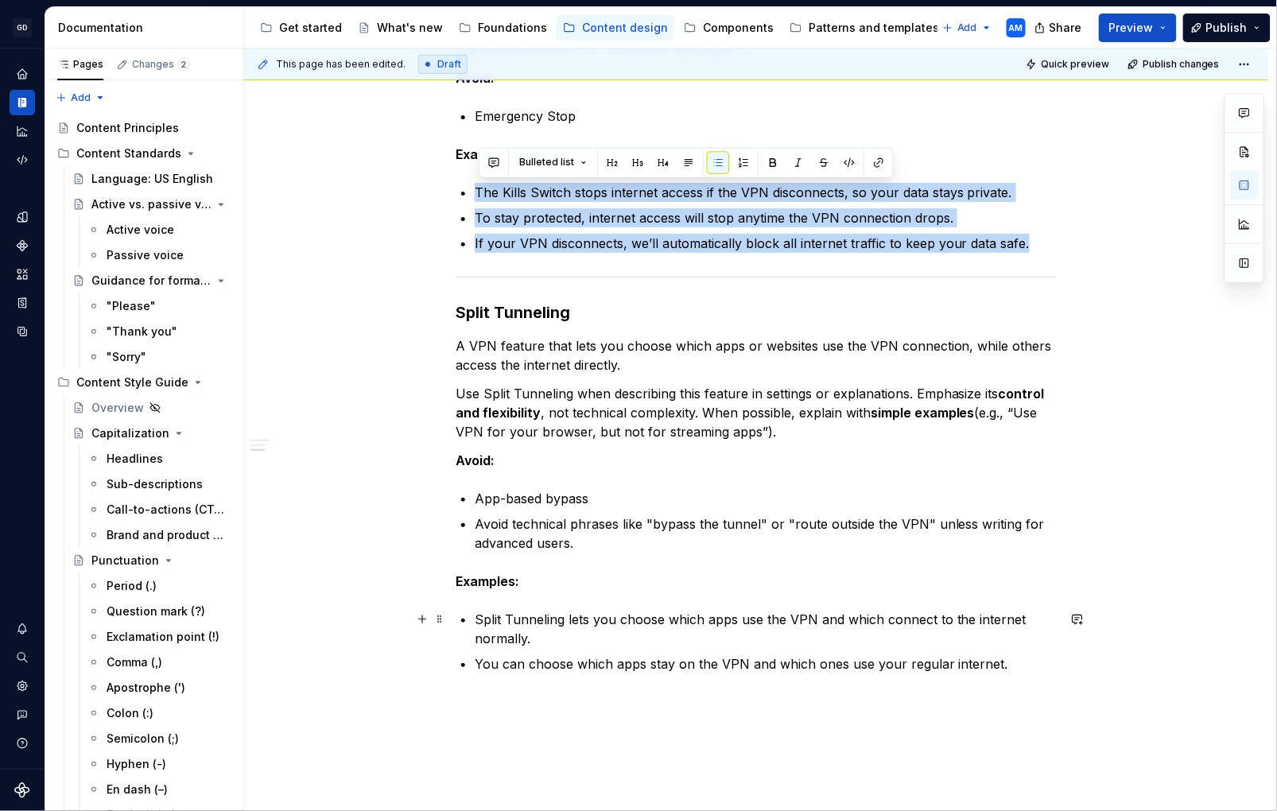
scroll to position [445, 0]
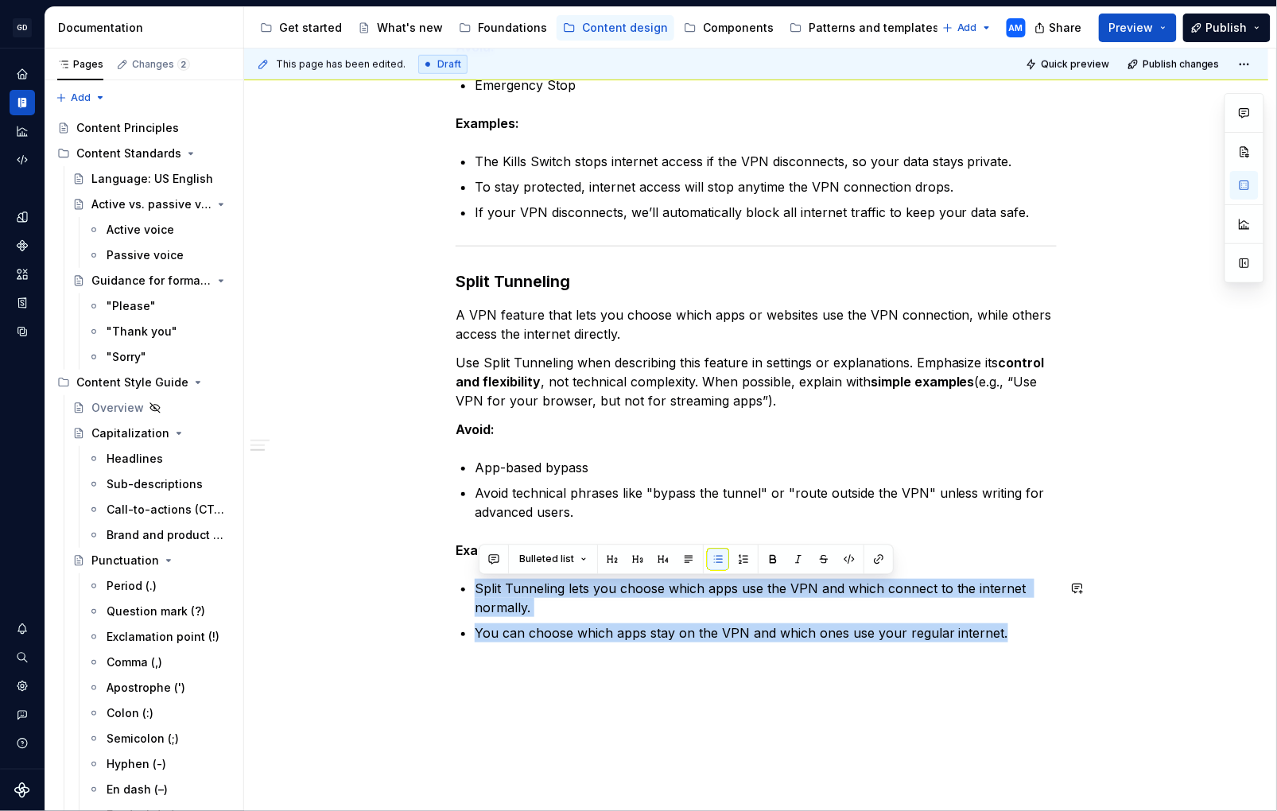
drag, startPoint x: 875, startPoint y: 626, endPoint x: 465, endPoint y: 577, distance: 413.4
click at [465, 577] on div "Advanced settings Kill Switch A security feature that blocks all internet and n…" at bounding box center [756, 275] width 601 height 812
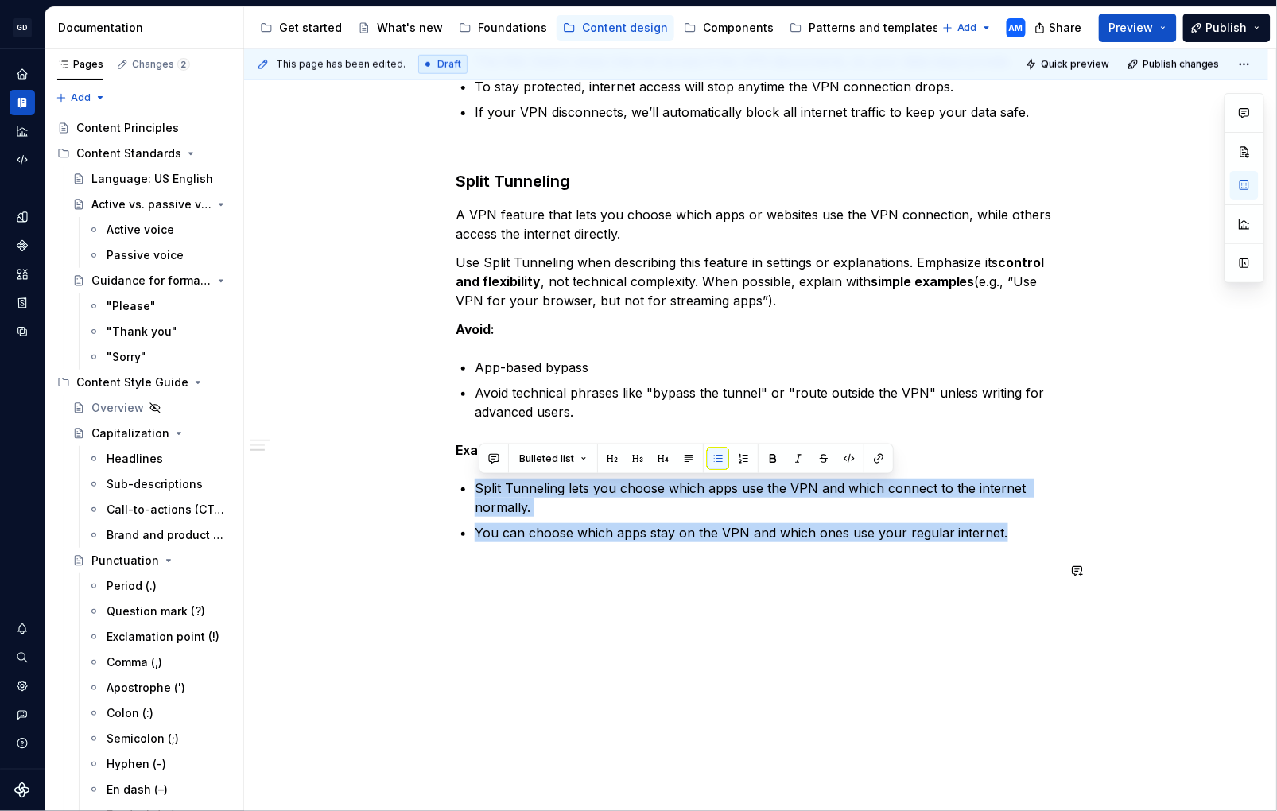
click at [735, 605] on div "This page has been edited. Draft Quick preview Publish changes VPN (in progress…" at bounding box center [760, 431] width 1032 height 764
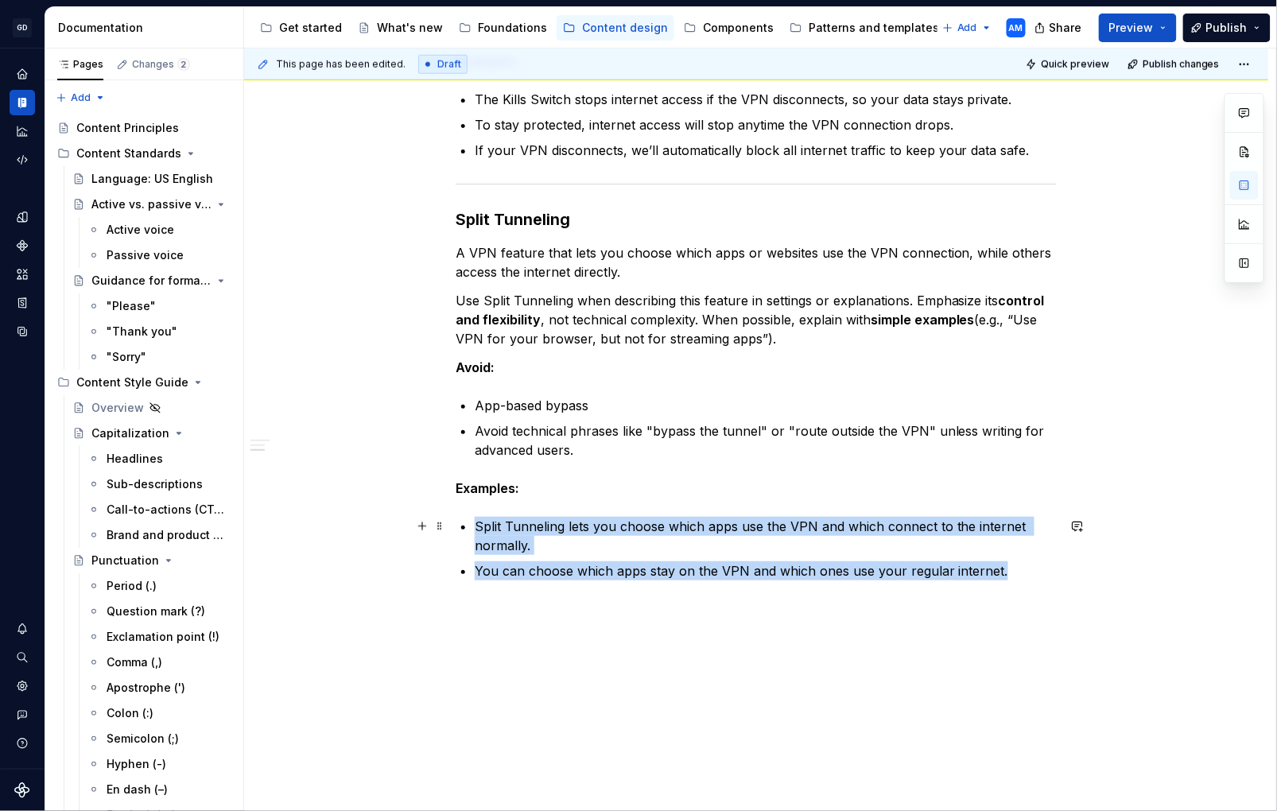
scroll to position [576, 0]
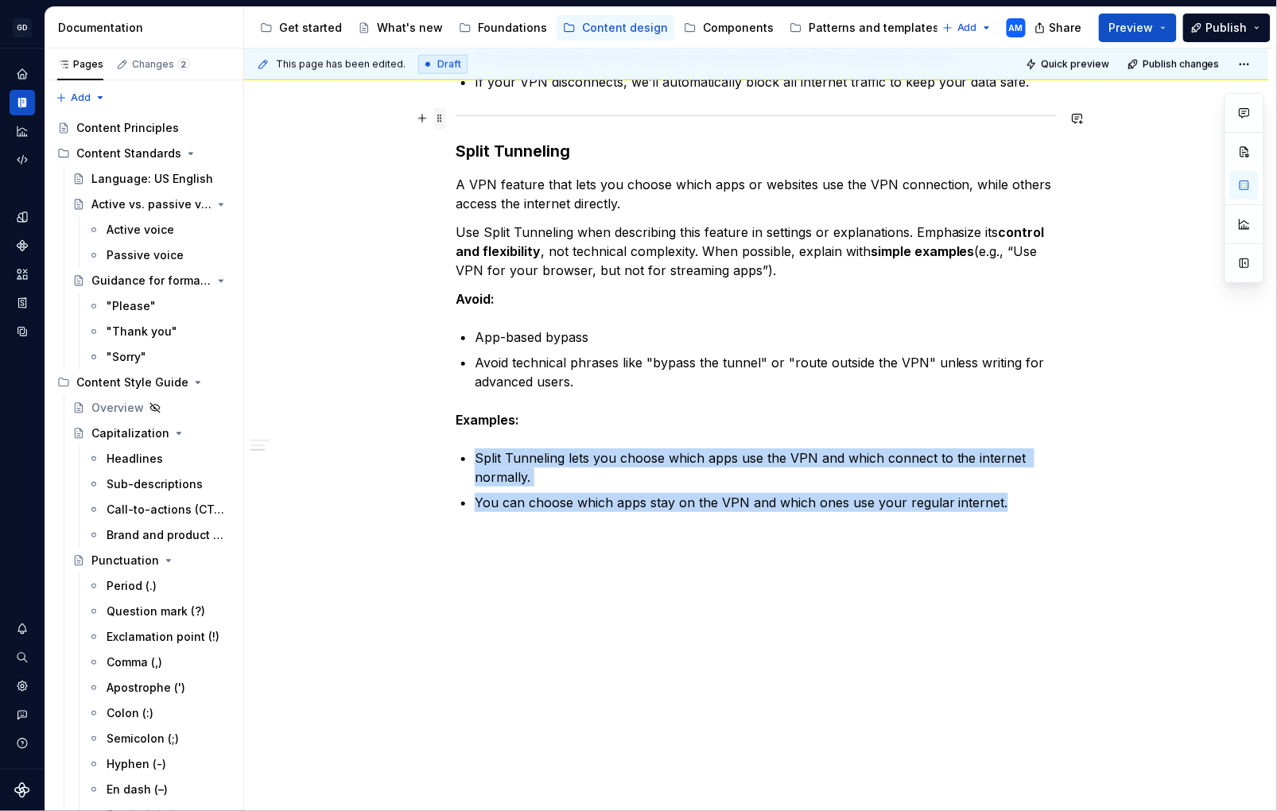
click at [442, 115] on span at bounding box center [440, 118] width 13 height 22
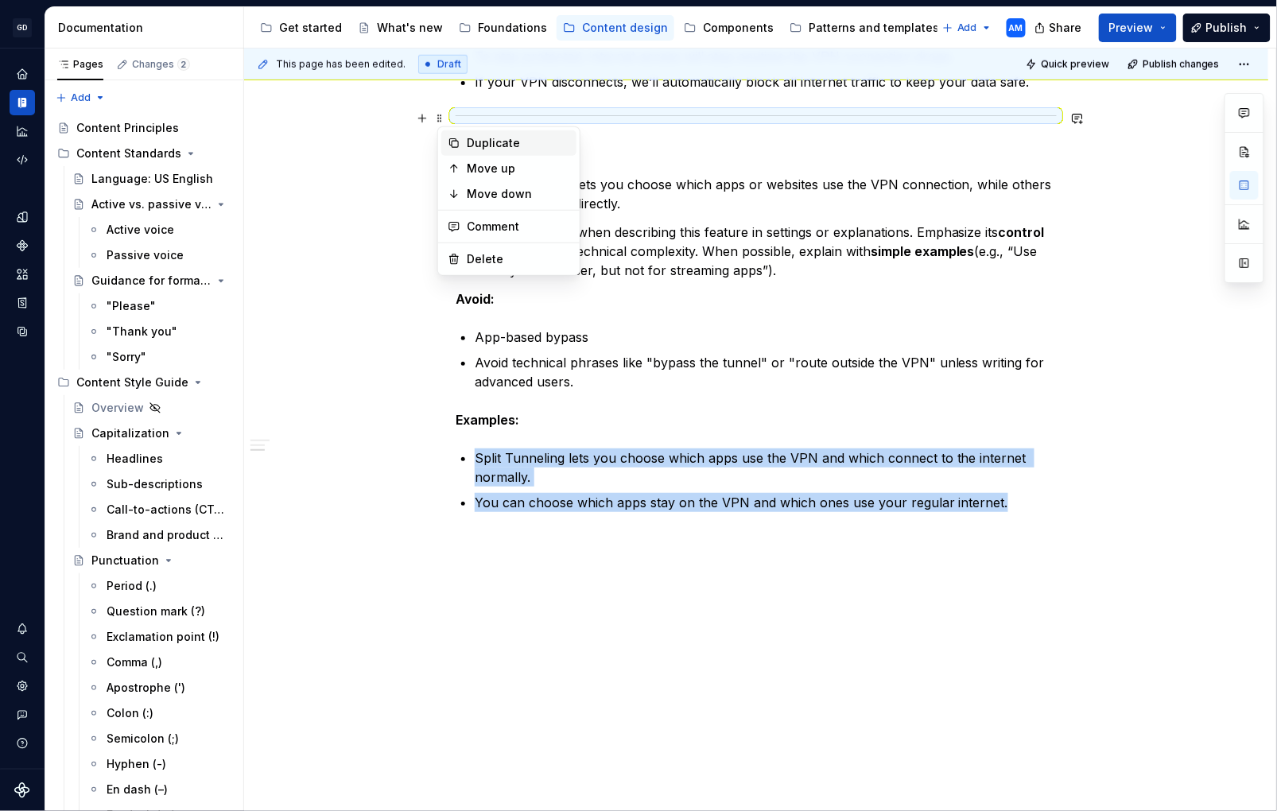
click at [484, 139] on div "Duplicate" at bounding box center [518, 143] width 103 height 16
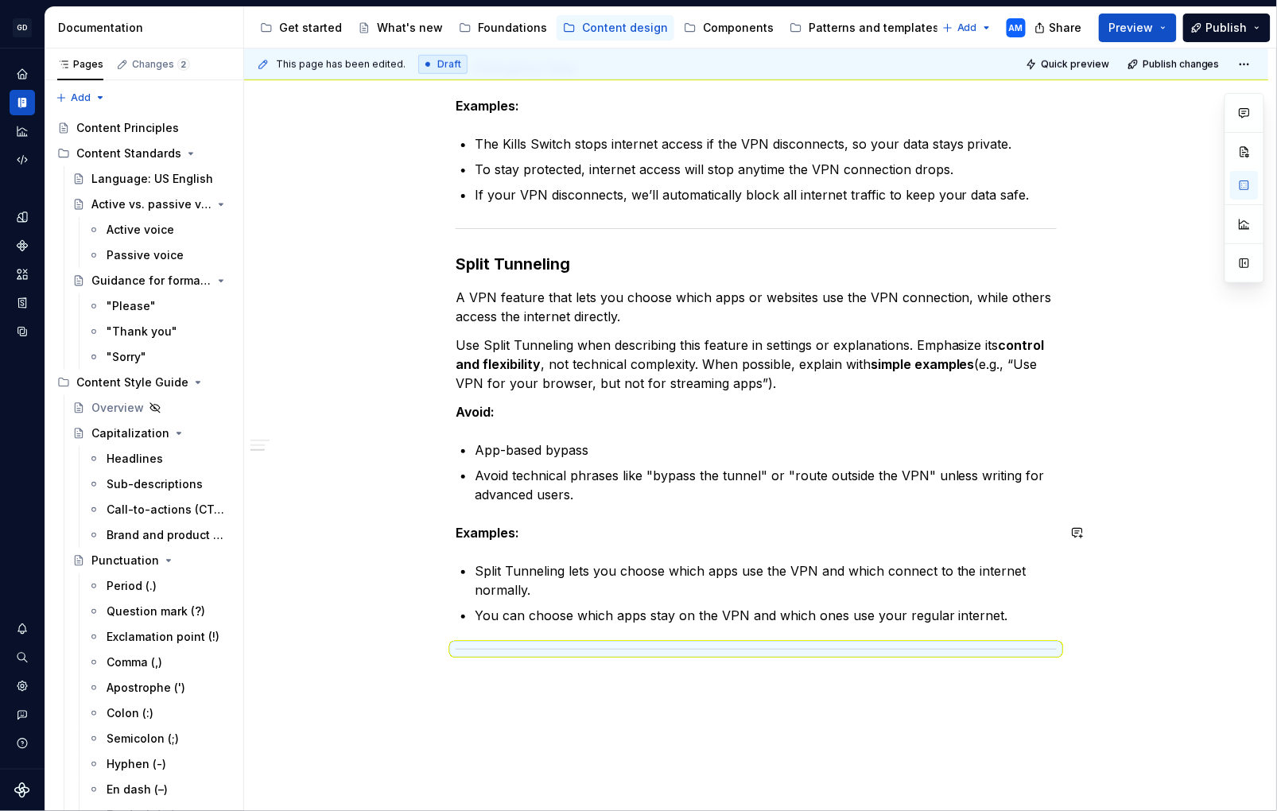
scroll to position [511, 0]
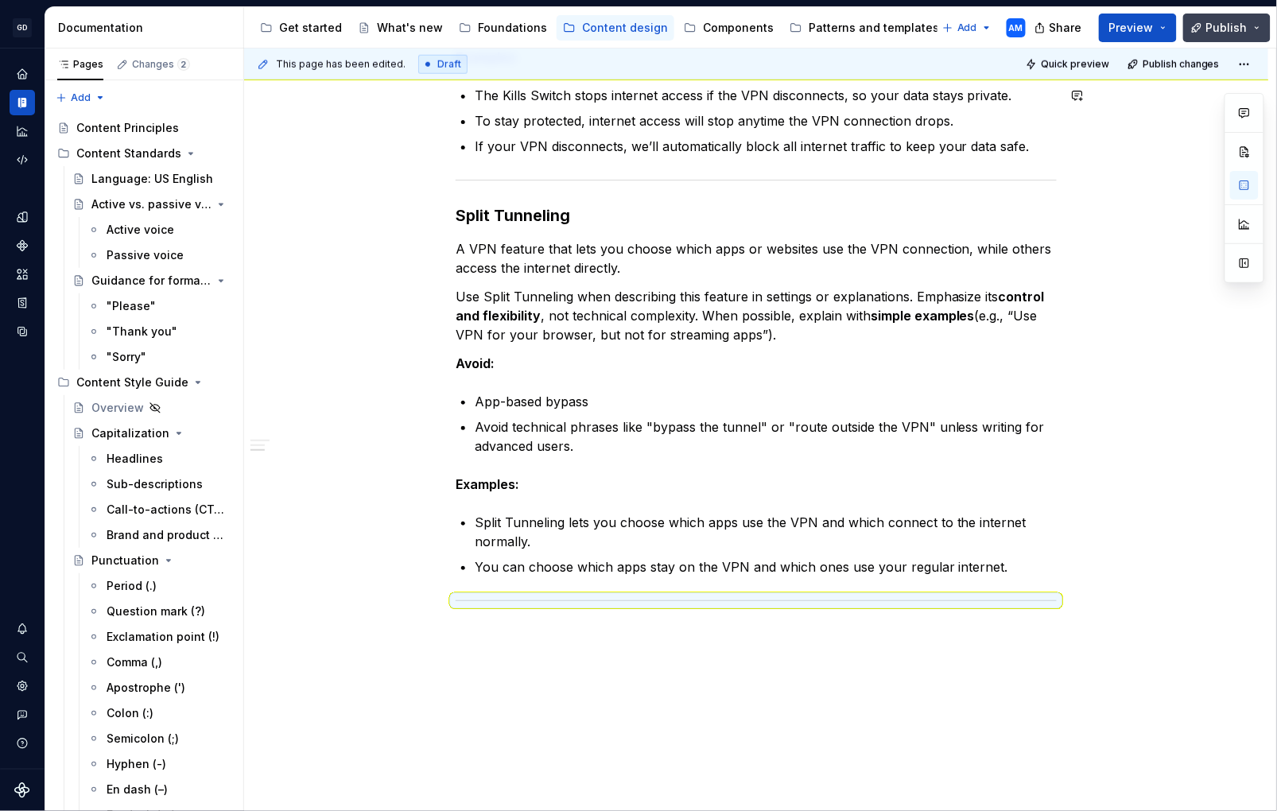
click at [1232, 37] on button "Publish" at bounding box center [1227, 28] width 87 height 29
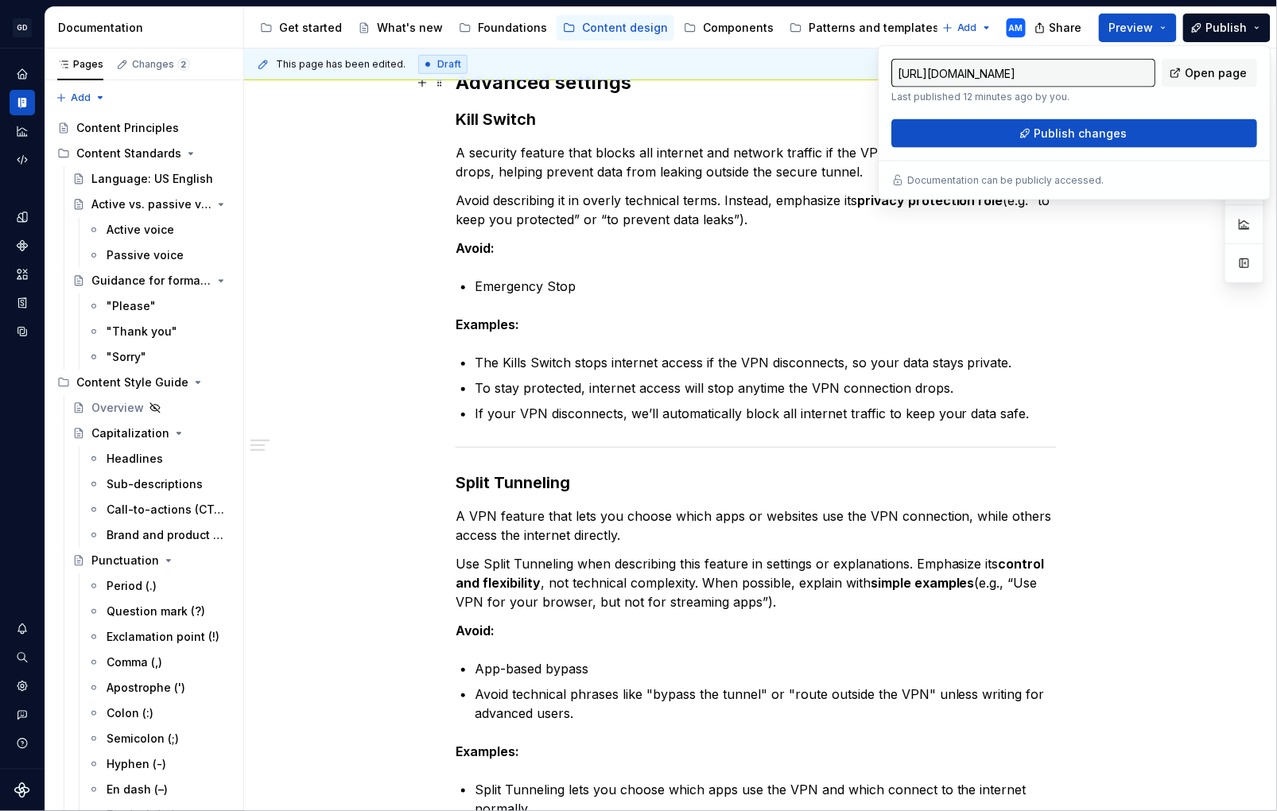
scroll to position [0, 0]
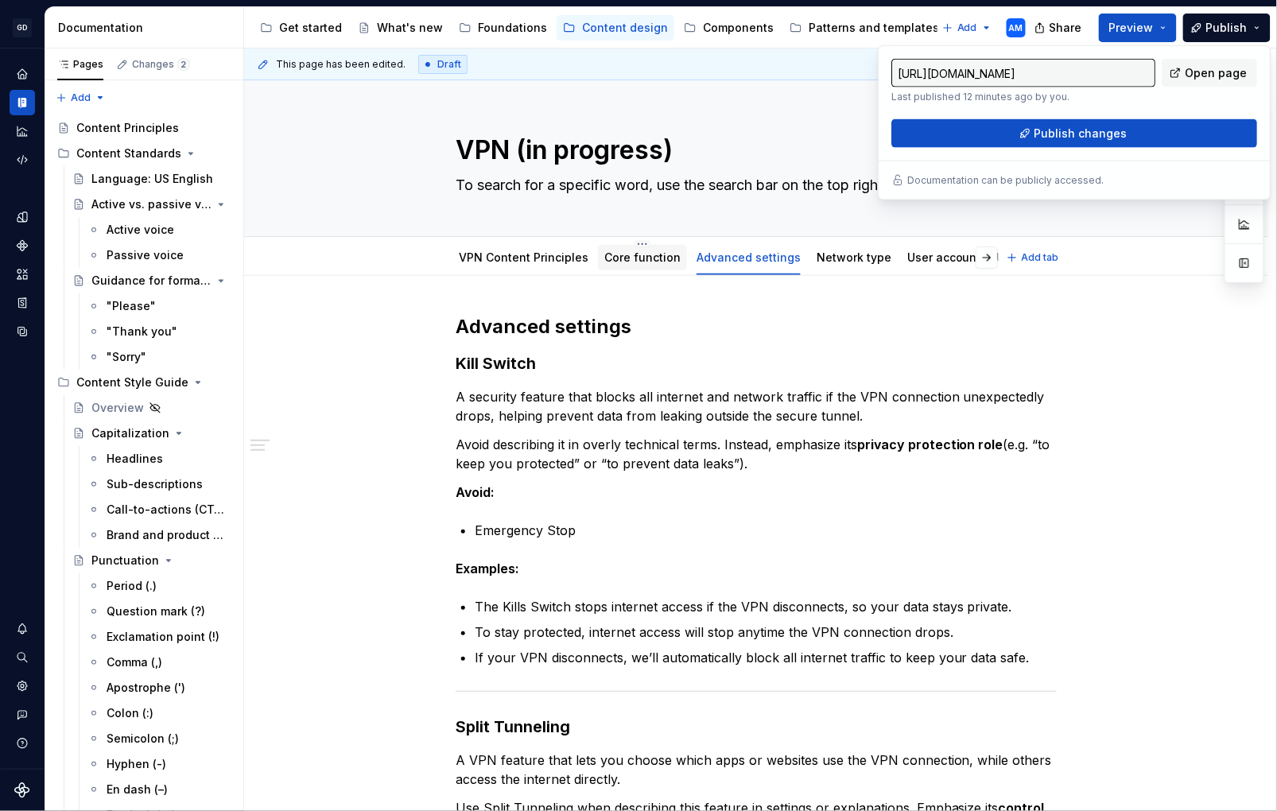
click at [637, 258] on link "Core function" at bounding box center [643, 258] width 76 height 14
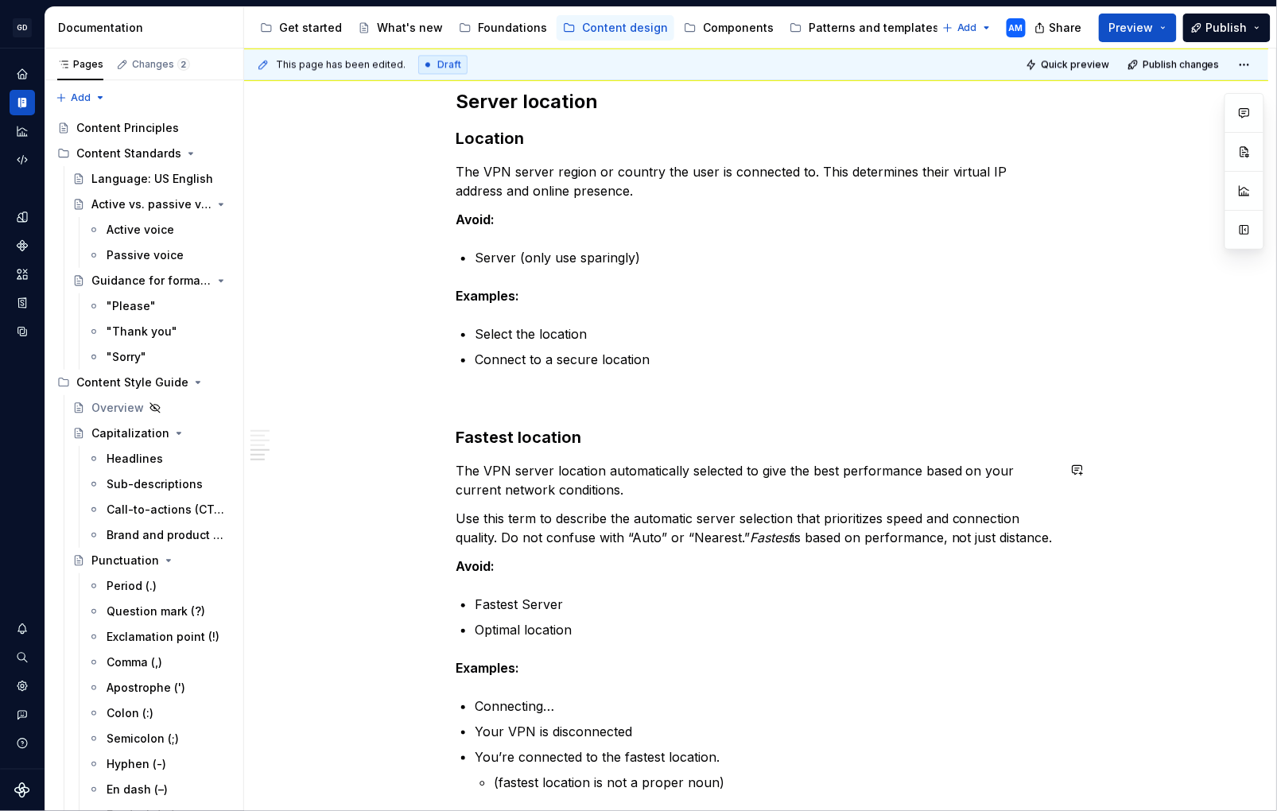
scroll to position [1145, 0]
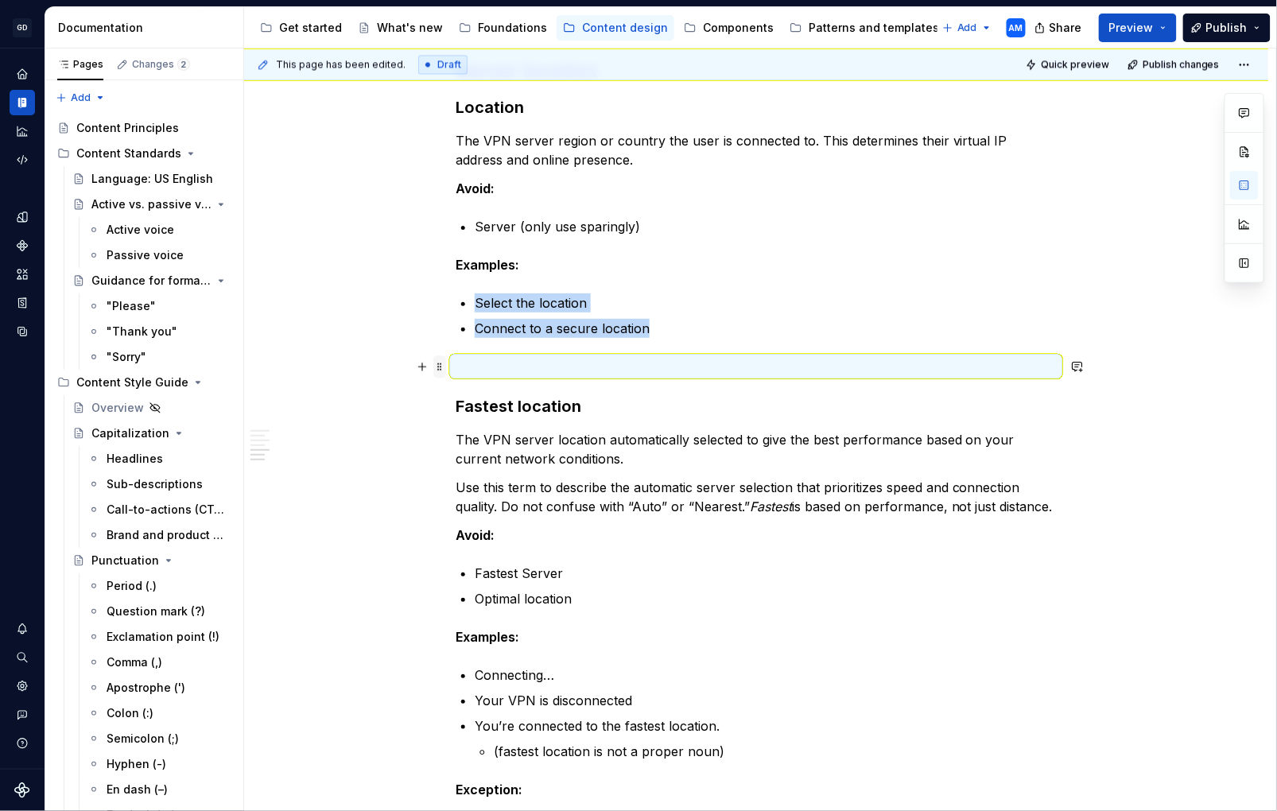
click at [441, 366] on span at bounding box center [440, 367] width 13 height 22
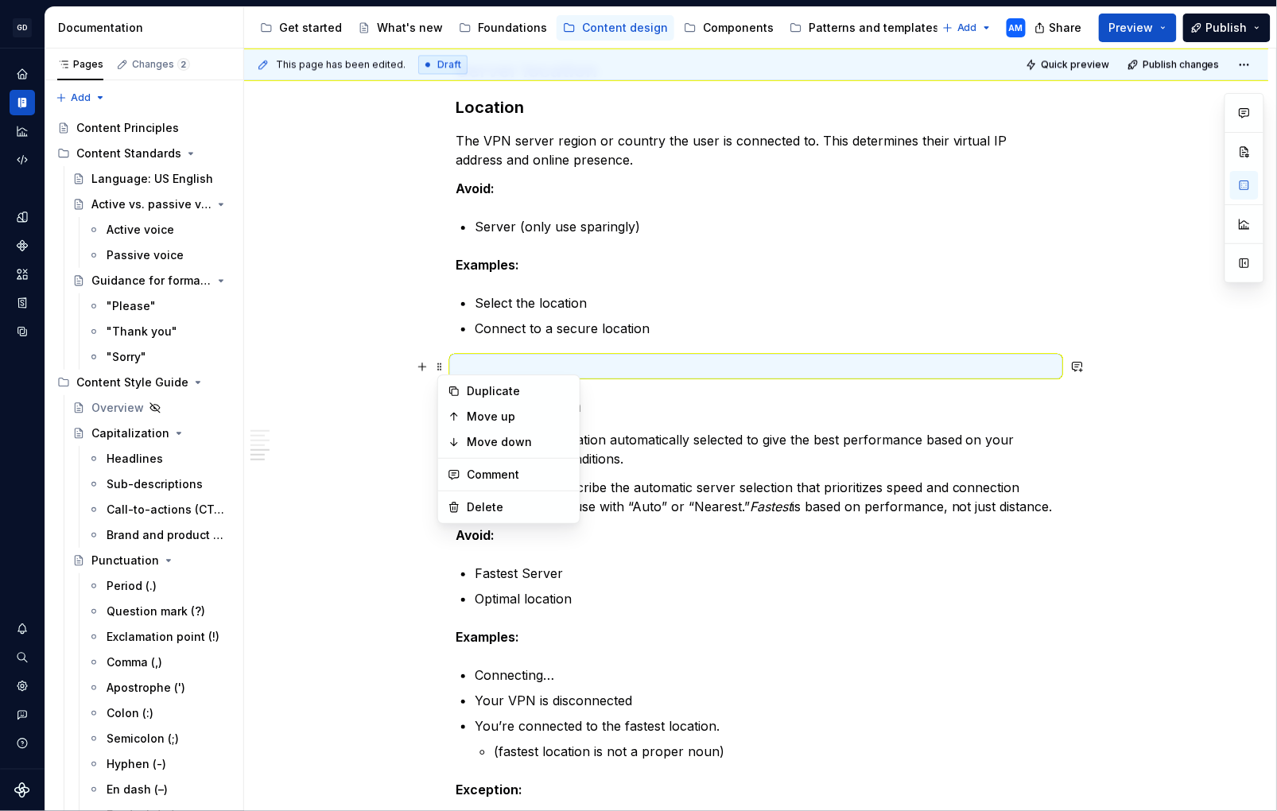
click at [834, 548] on div "Core function on the dashboard Connect / Disconnect To establish a connection w…" at bounding box center [756, 37] width 601 height 1736
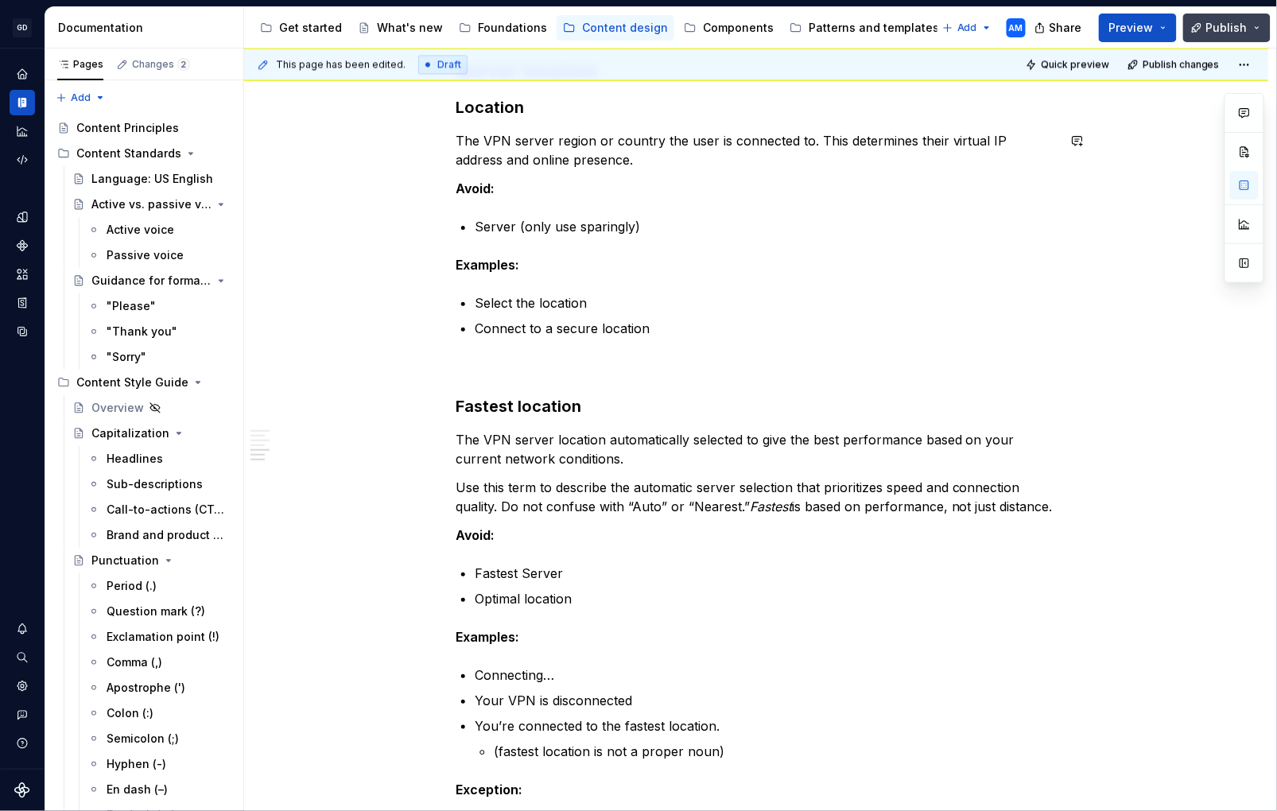
click at [1206, 27] on button "Publish" at bounding box center [1227, 28] width 87 height 29
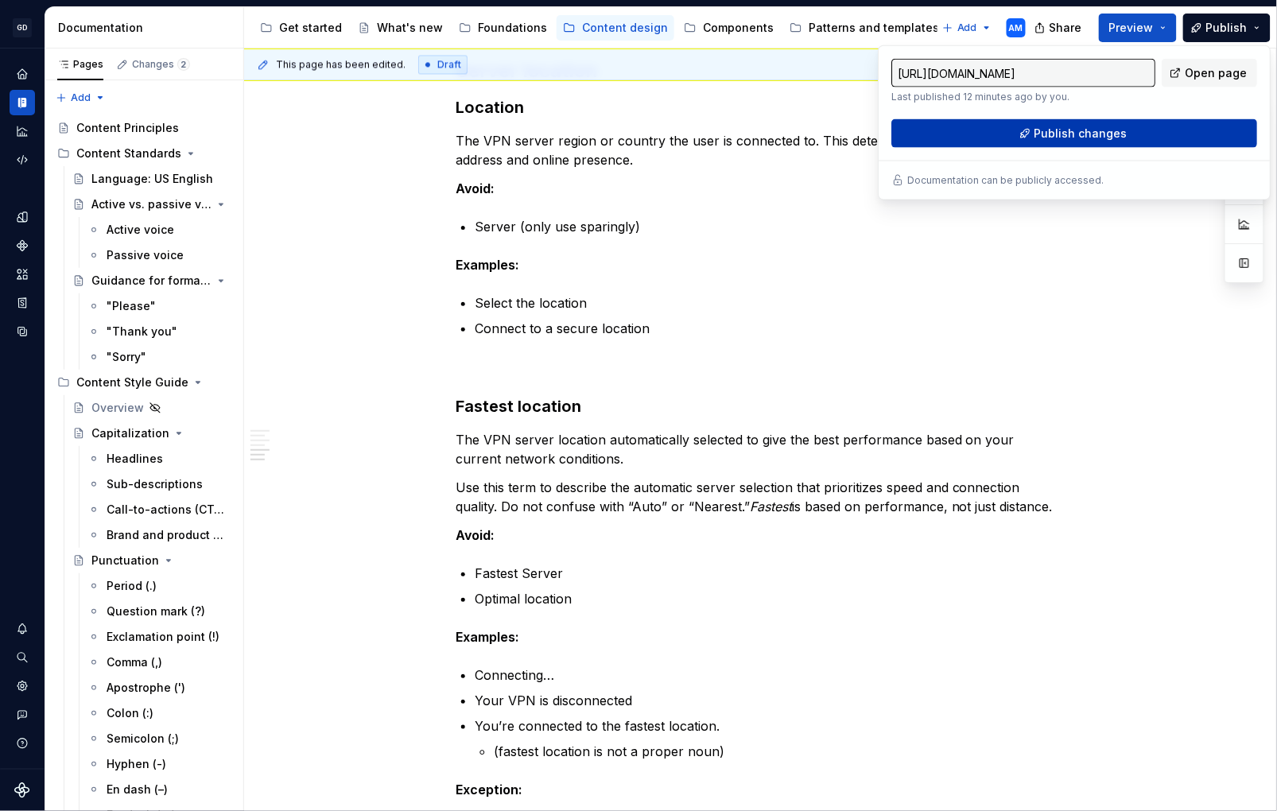
click at [1077, 127] on span "Publish changes" at bounding box center [1081, 134] width 93 height 16
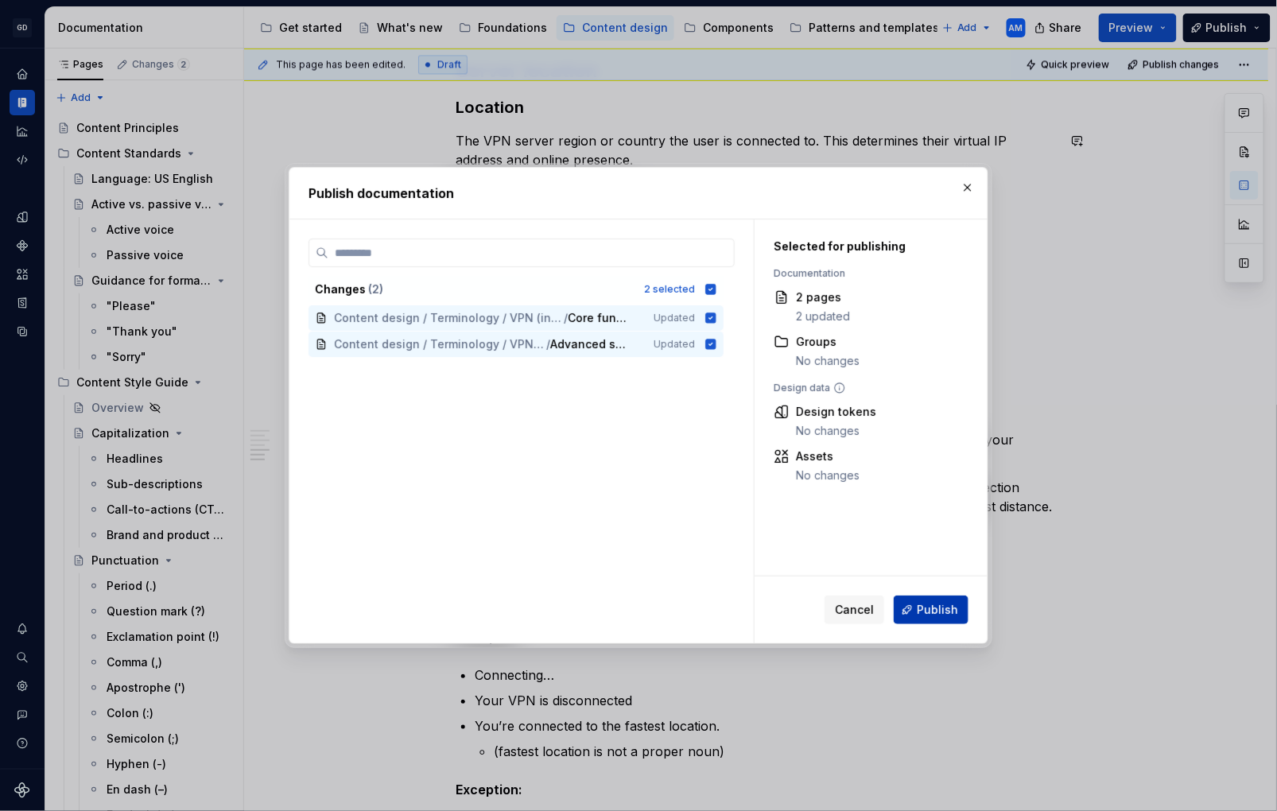
click at [934, 608] on span "Publish" at bounding box center [937, 610] width 41 height 16
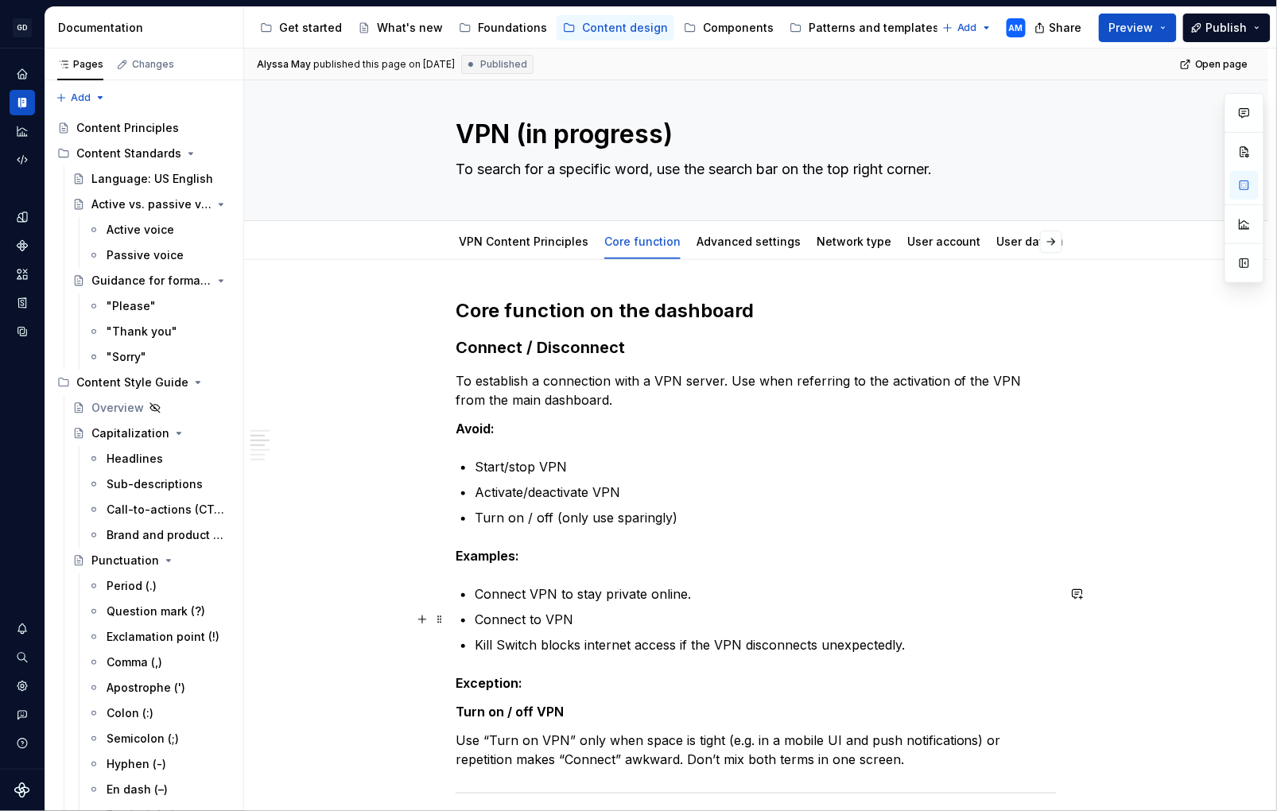
scroll to position [0, 0]
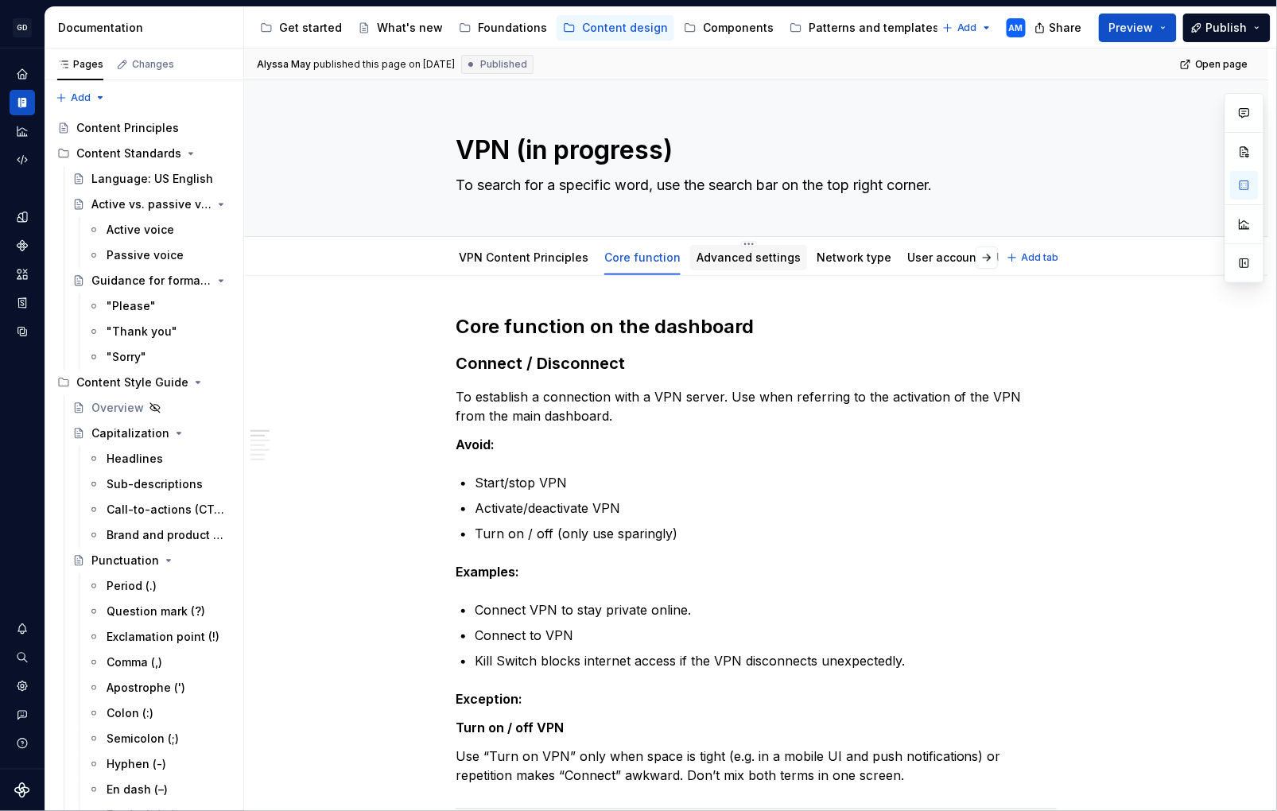
drag, startPoint x: 752, startPoint y: 259, endPoint x: 735, endPoint y: 265, distance: 18.6
click at [752, 259] on link "Advanced settings" at bounding box center [749, 258] width 104 height 14
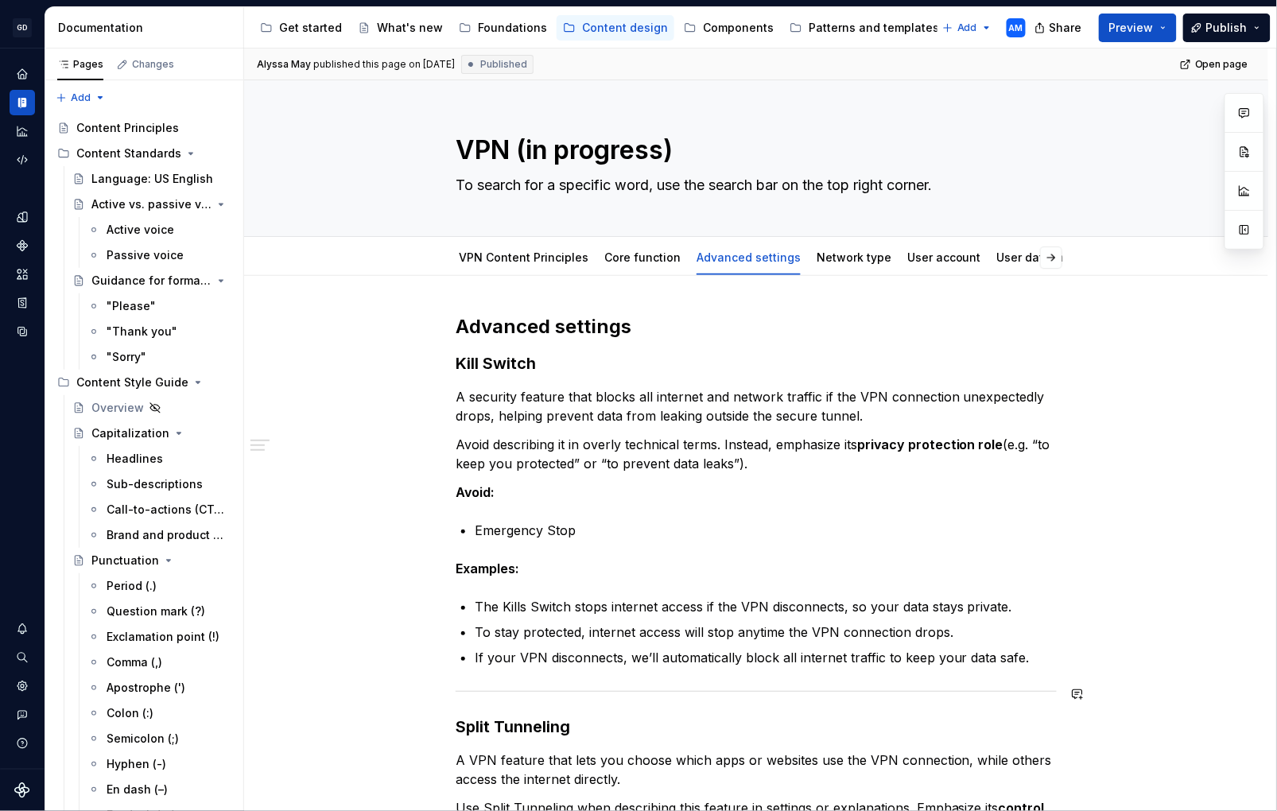
scroll to position [606, 0]
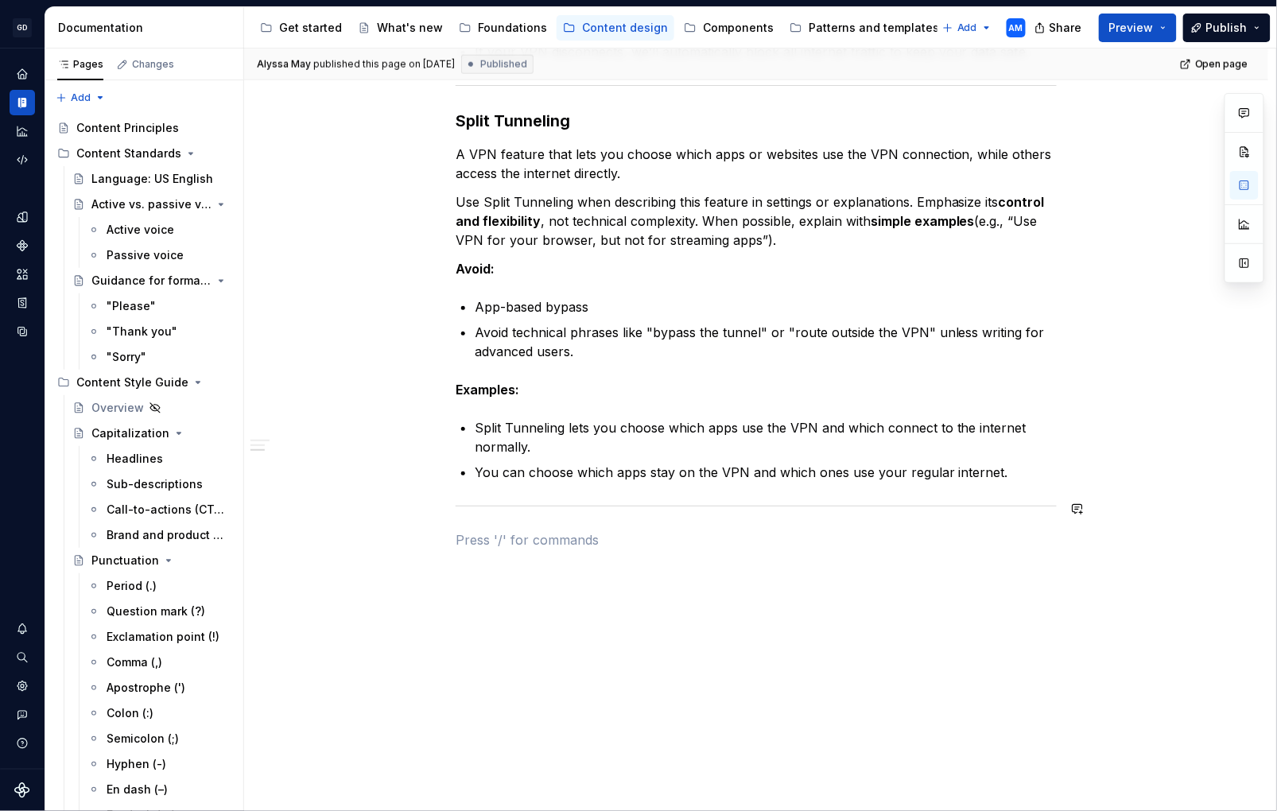
click at [600, 560] on div "Advanced settings Kill Switch A security feature that blocks all internet and n…" at bounding box center [756, 138] width 601 height 861
type textarea "*"
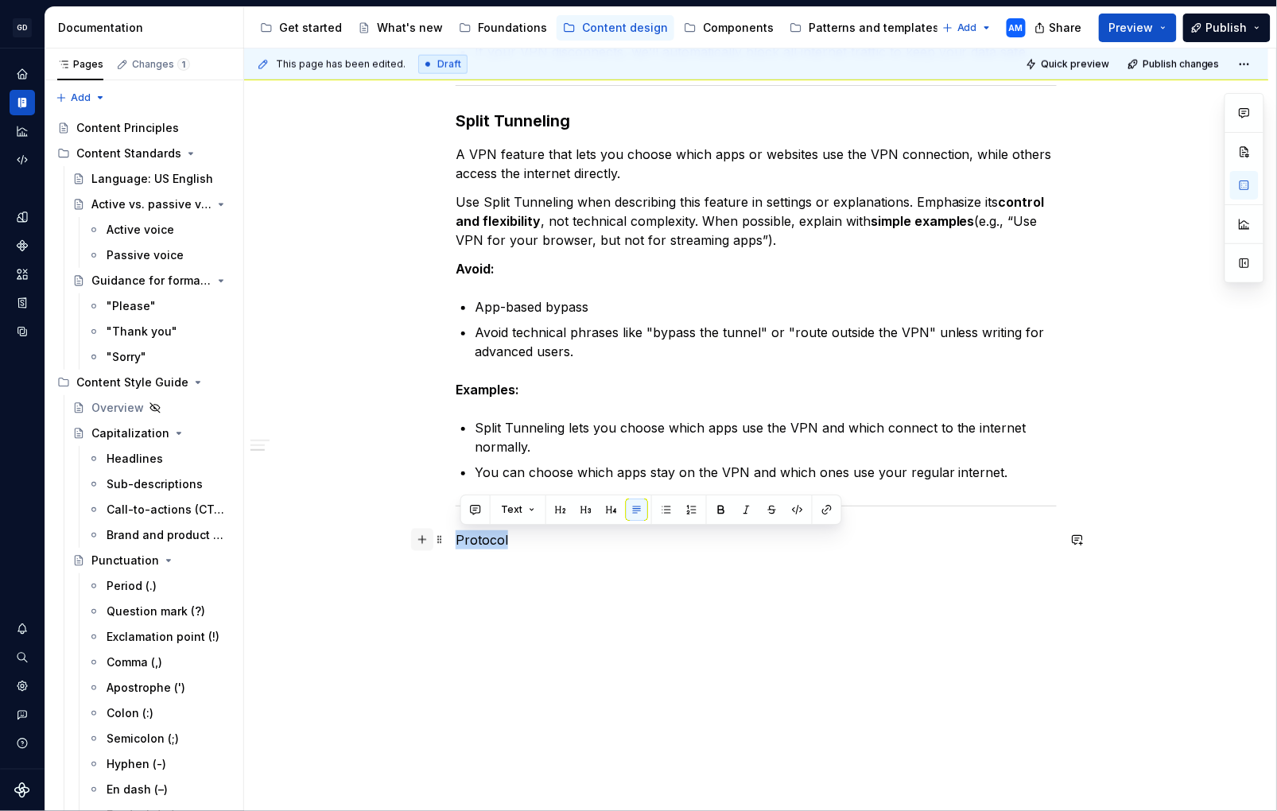
drag, startPoint x: 457, startPoint y: 544, endPoint x: 417, endPoint y: 544, distance: 39.8
click at [456, 542] on div "Advanced settings Kill Switch A security feature that blocks all internet and n…" at bounding box center [756, 138] width 601 height 861
drag, startPoint x: 586, startPoint y: 510, endPoint x: 577, endPoint y: 518, distance: 11.8
click at [587, 508] on button "button" at bounding box center [586, 510] width 22 height 22
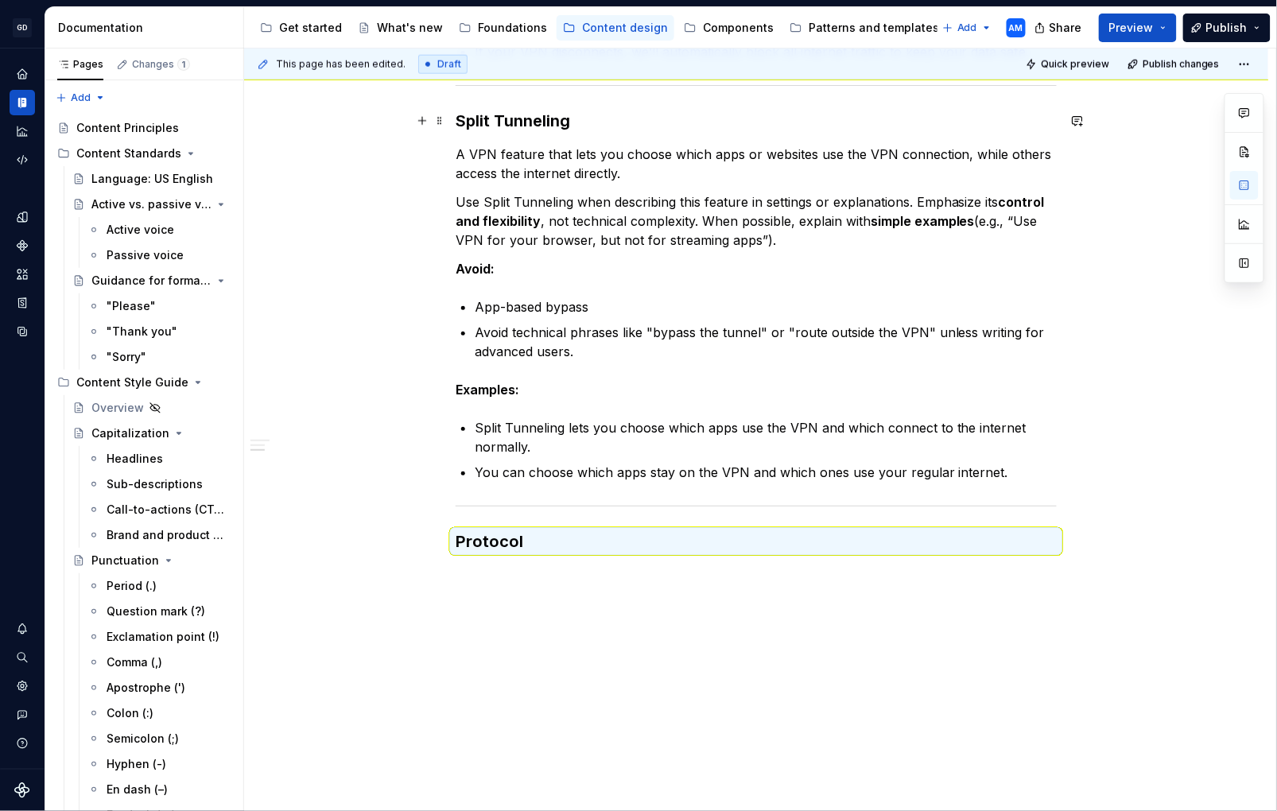
click at [528, 121] on h3 "Split Tunneling" at bounding box center [756, 121] width 601 height 22
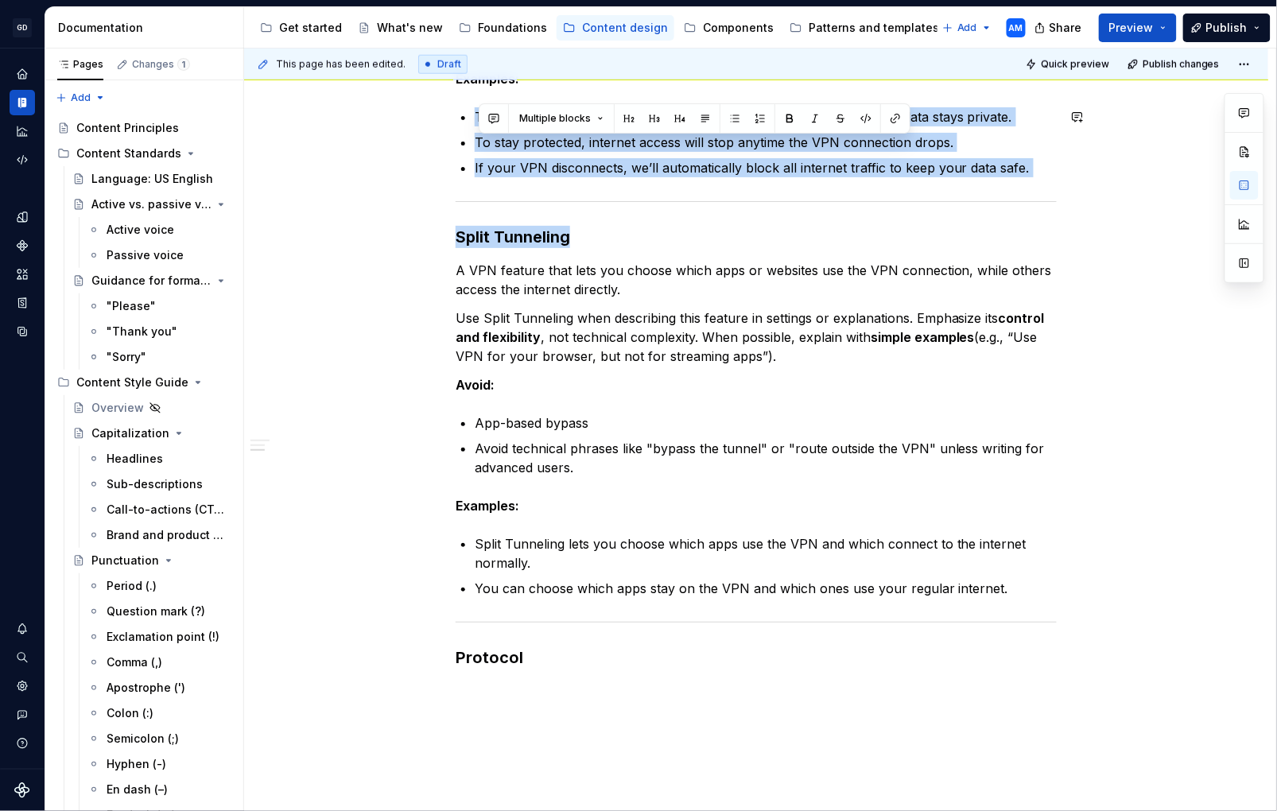
scroll to position [457, 0]
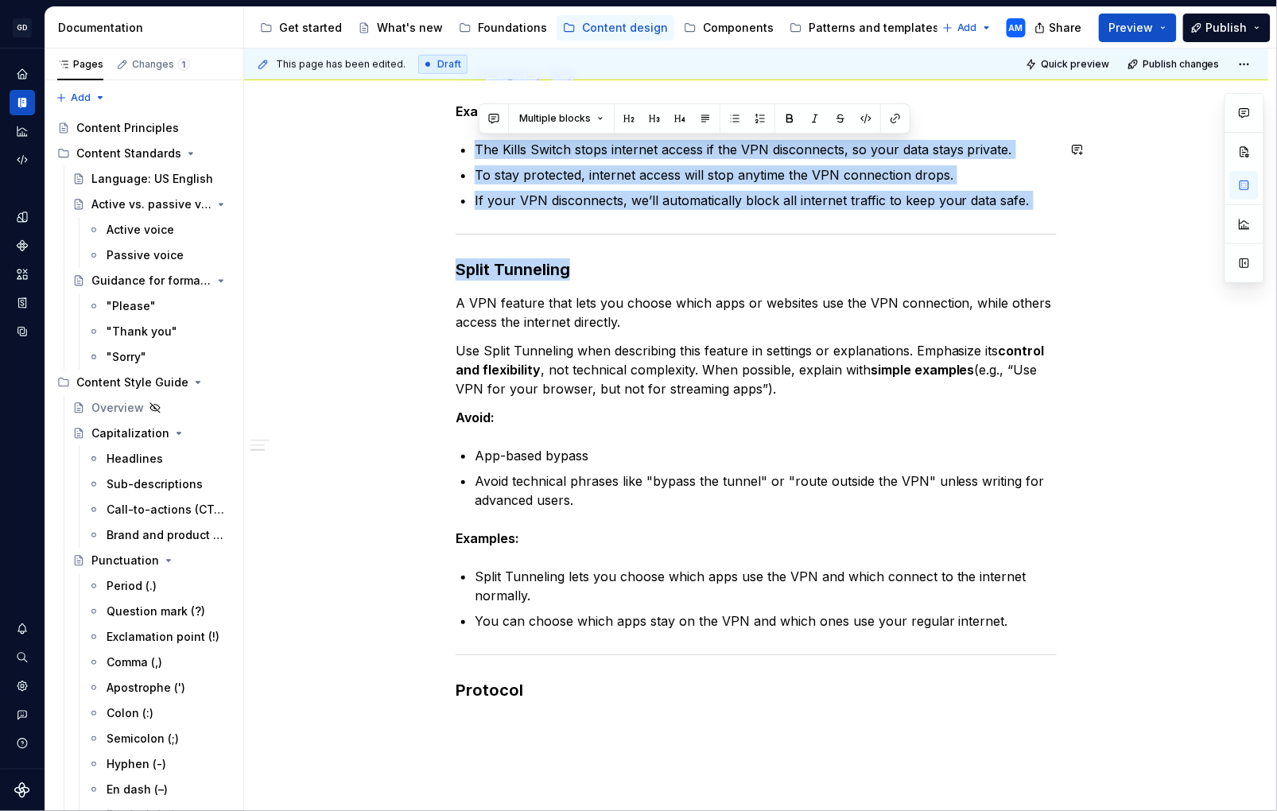
drag, startPoint x: 511, startPoint y: 123, endPoint x: 464, endPoint y: 168, distance: 65.3
click at [461, 157] on div "Advanced settings Kill Switch A security feature that blocks all internet and n…" at bounding box center [756, 279] width 601 height 845
click at [542, 247] on div "Advanced settings Kill Switch A security feature that blocks all internet and n…" at bounding box center [756, 279] width 601 height 845
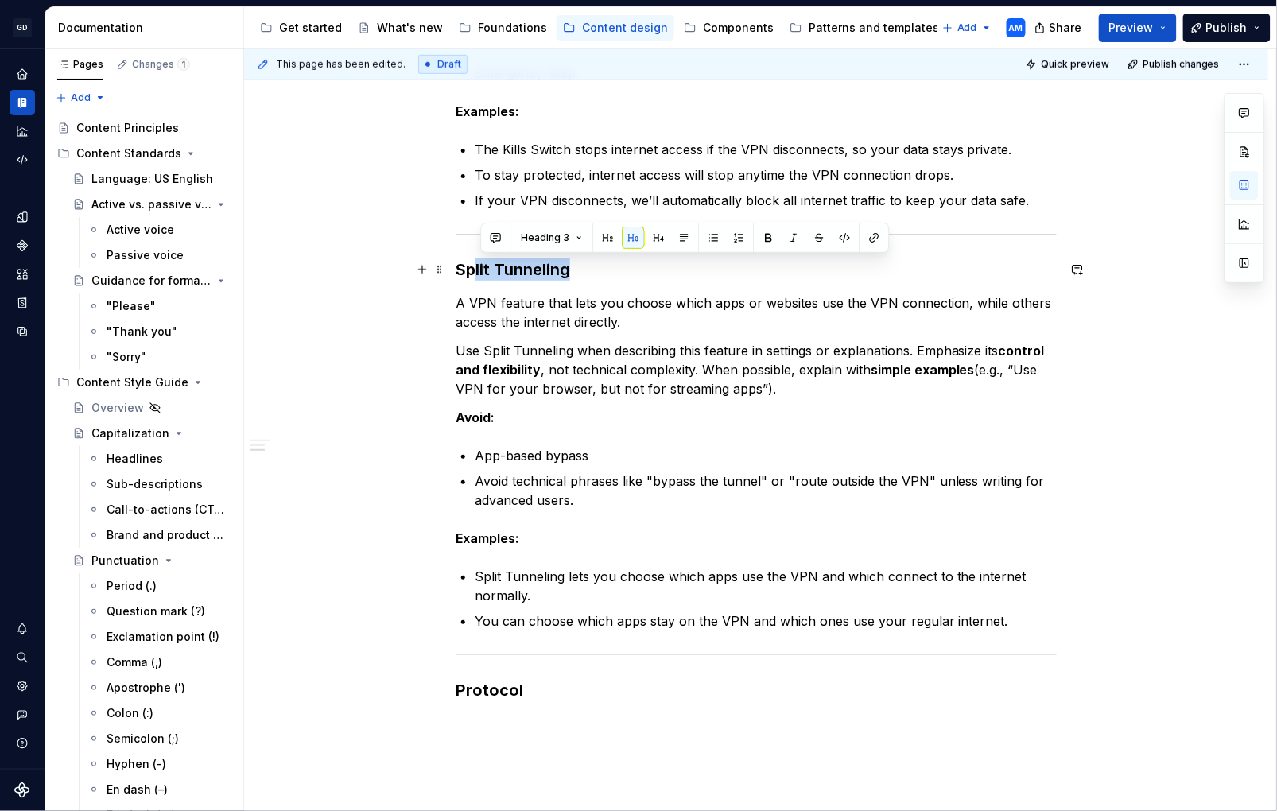
drag, startPoint x: 474, startPoint y: 270, endPoint x: 453, endPoint y: 268, distance: 21.6
click at [456, 270] on div "Advanced settings Kill Switch A security feature that blocks all internet and n…" at bounding box center [756, 289] width 601 height 864
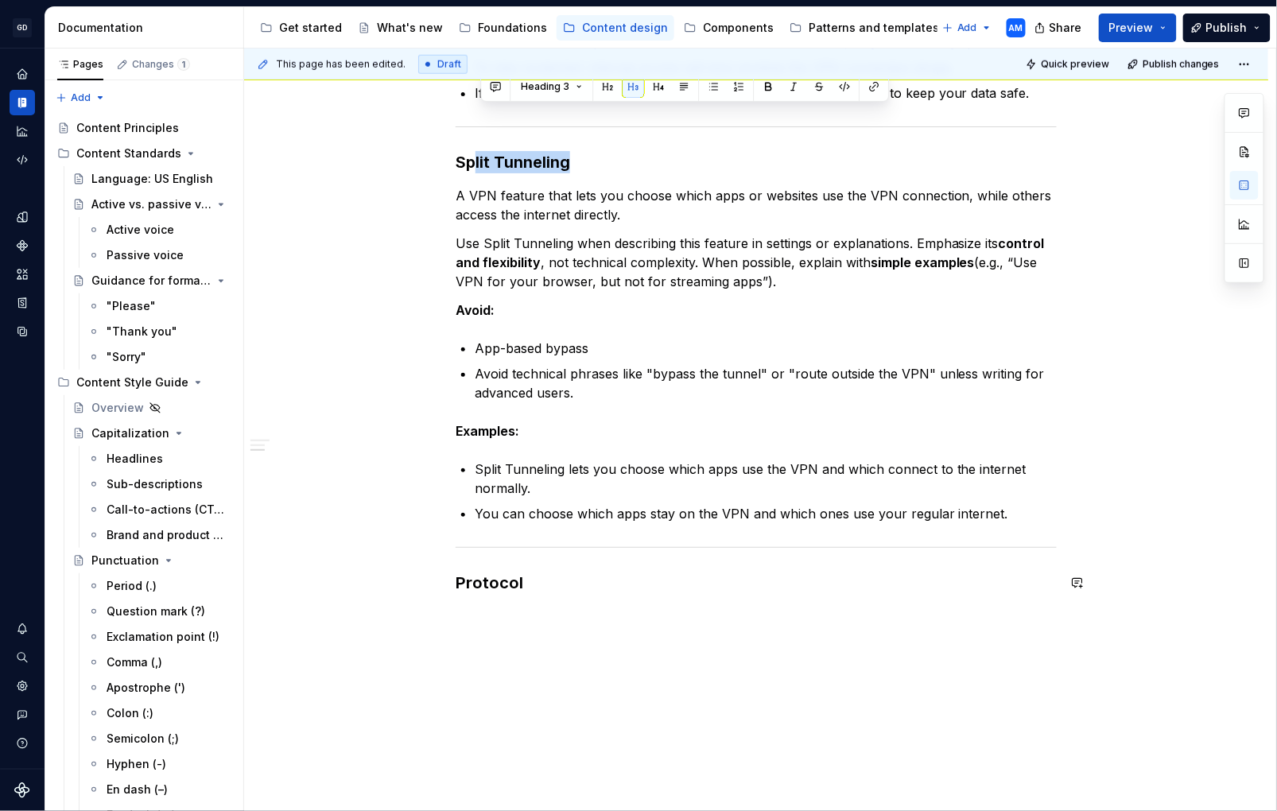
scroll to position [609, 0]
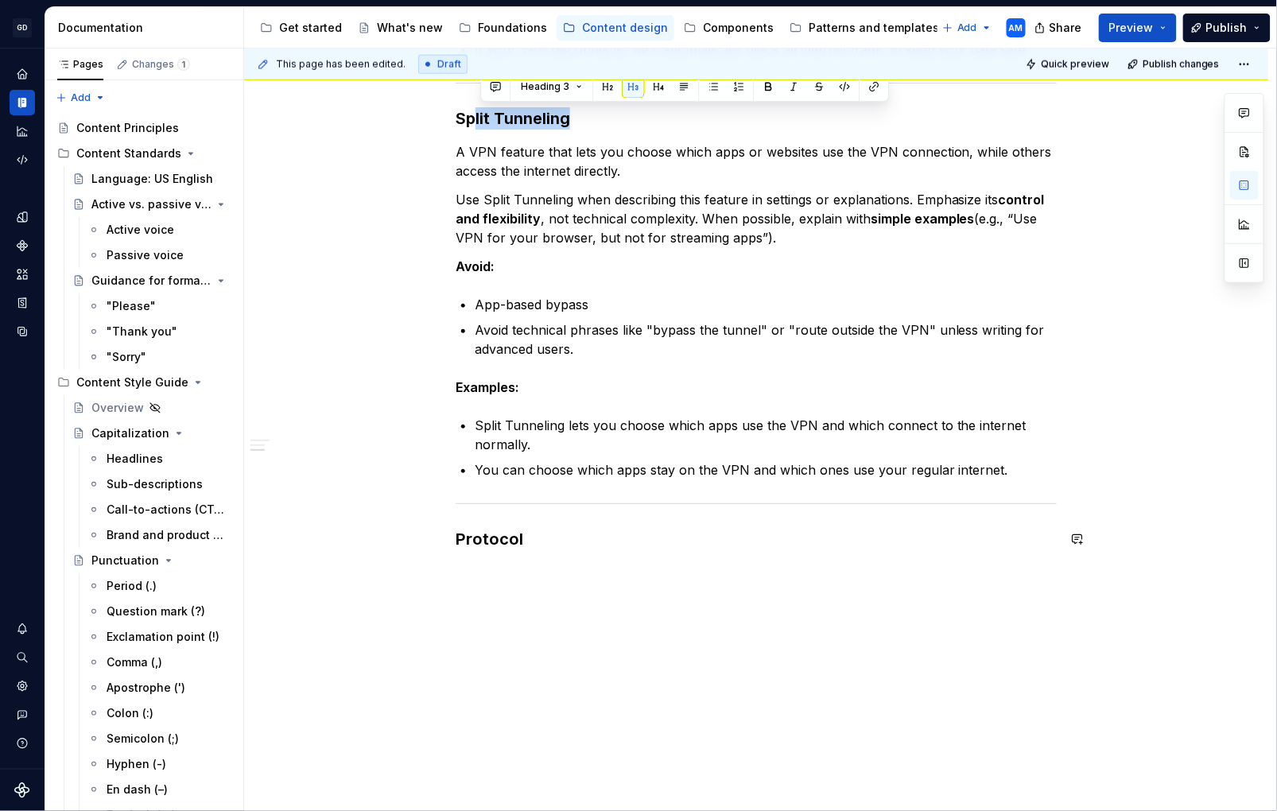
click at [501, 571] on div "Advanced settings Kill Switch A security feature that blocks all internet and n…" at bounding box center [756, 240] width 1025 height 1145
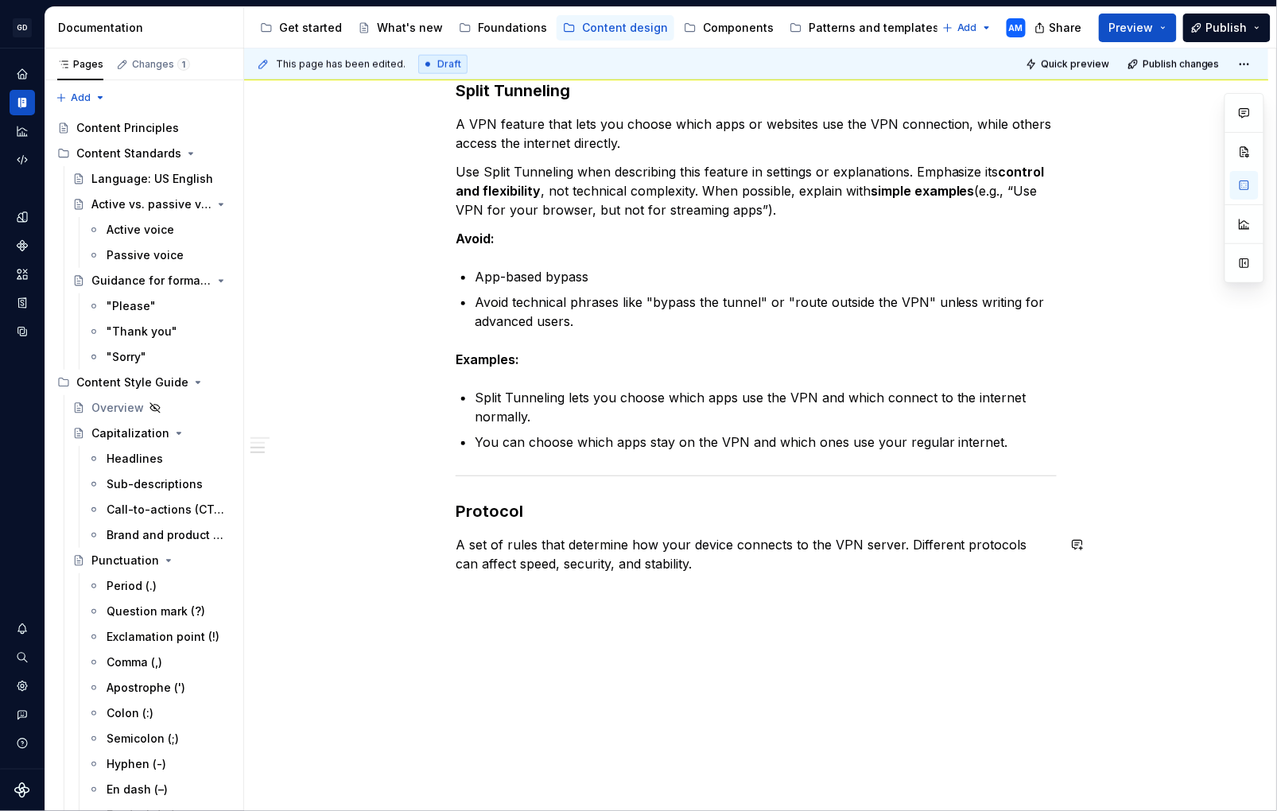
scroll to position [660, 0]
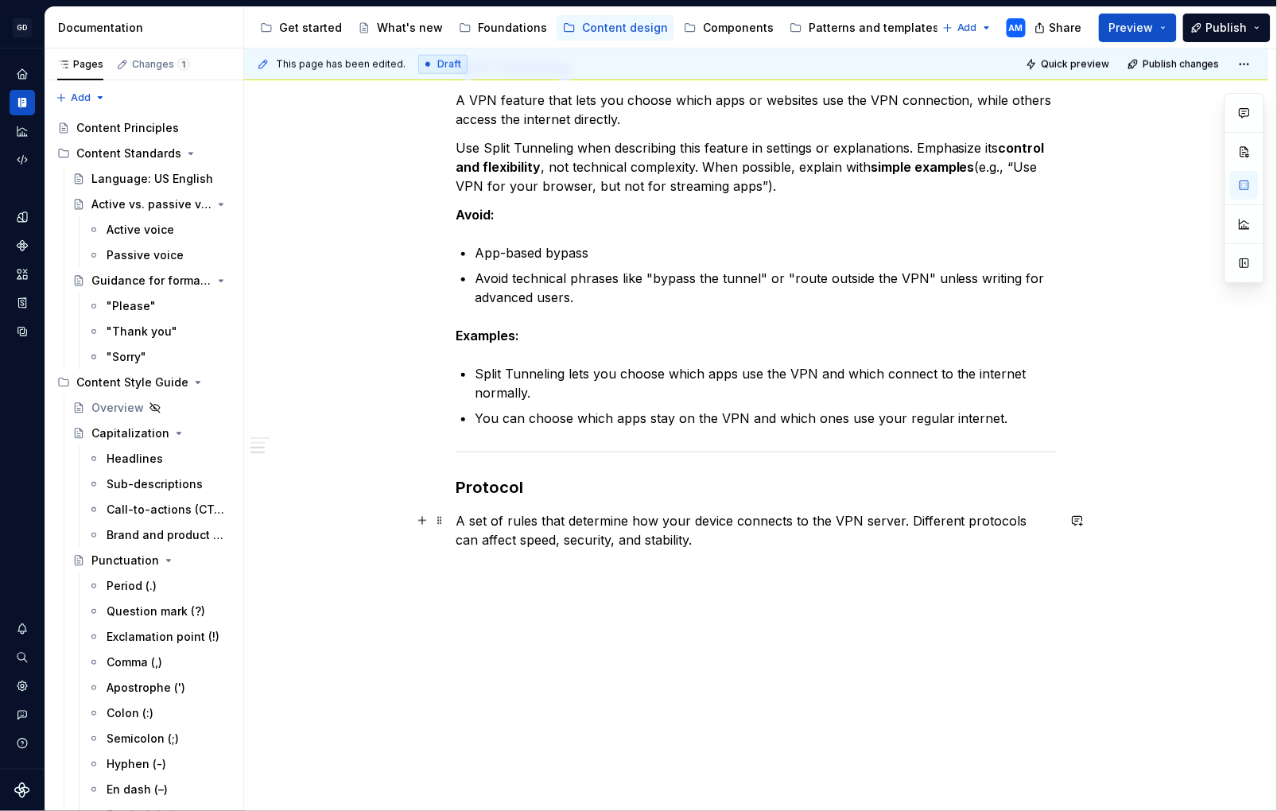
click at [742, 542] on p "A set of rules that determine how your device connects to the VPN server. Diffe…" at bounding box center [756, 530] width 601 height 38
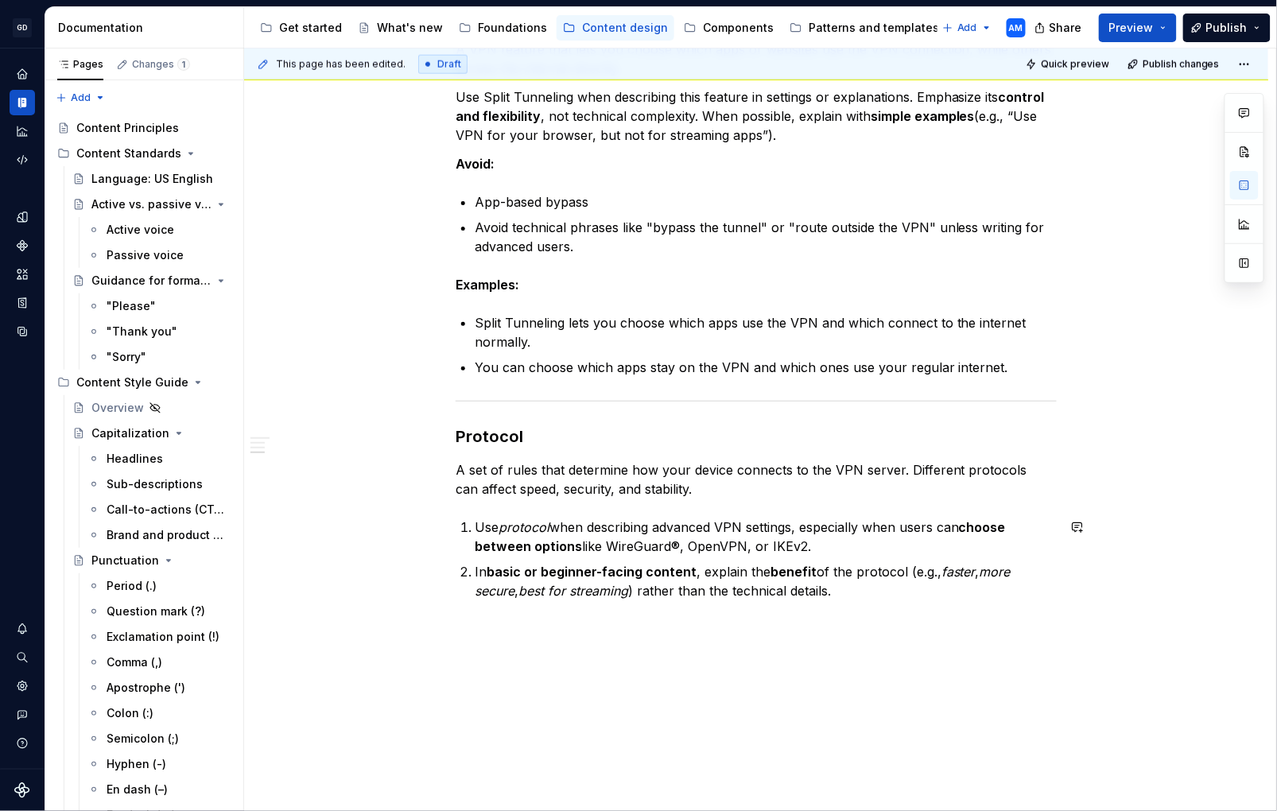
scroll to position [725, 0]
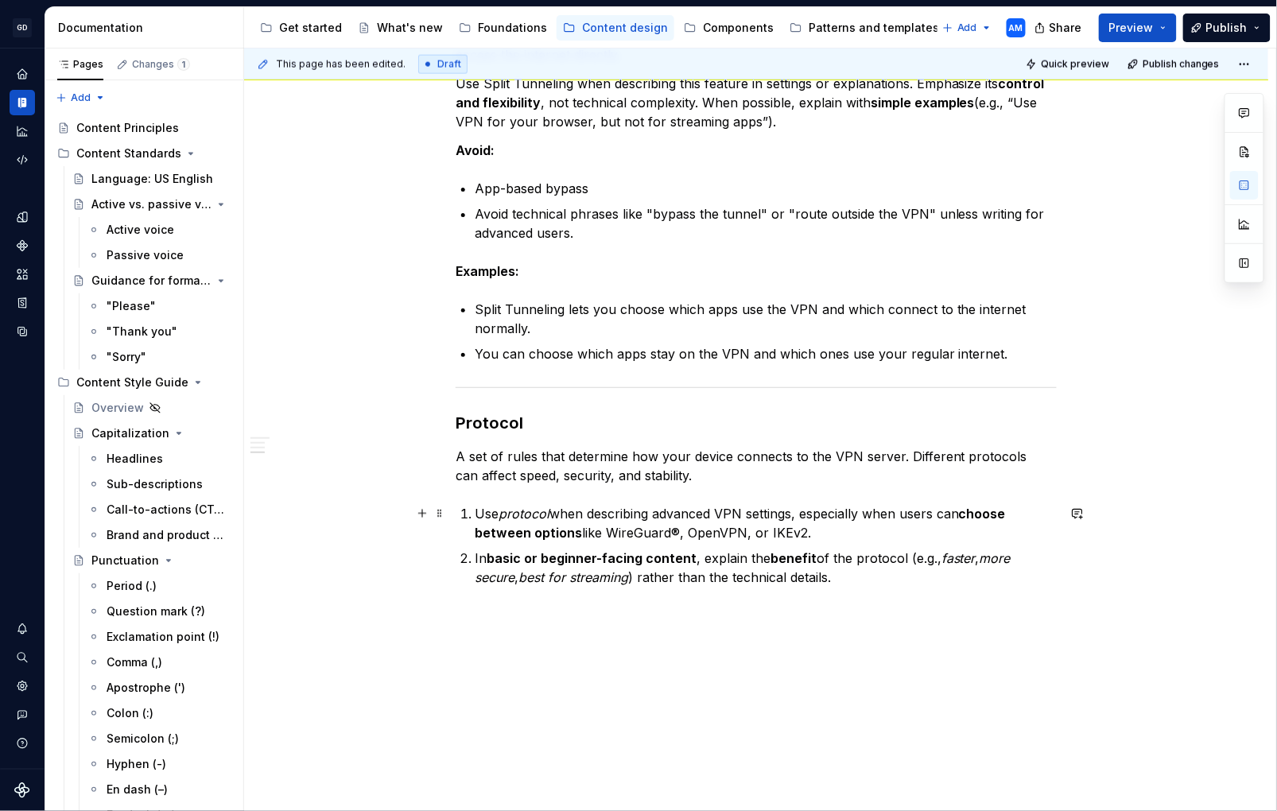
drag, startPoint x: 480, startPoint y: 515, endPoint x: 499, endPoint y: 519, distance: 19.4
click at [483, 516] on p "Use protocol when describing advanced VPN settings, especially when users can c…" at bounding box center [766, 523] width 582 height 38
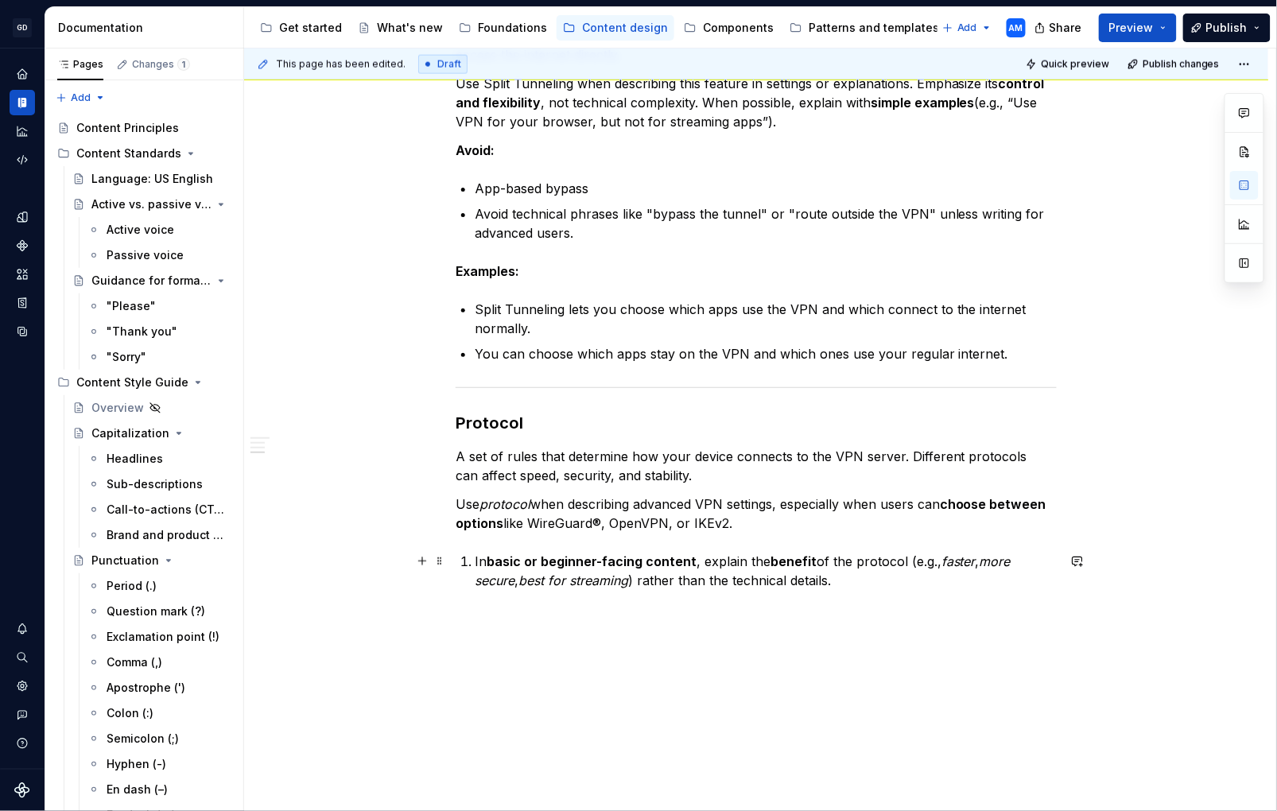
drag, startPoint x: 480, startPoint y: 560, endPoint x: 539, endPoint y: 546, distance: 59.8
click at [480, 560] on p "In basic or beginner-facing content , explain the benefit of the protocol (e.g.…" at bounding box center [766, 571] width 582 height 38
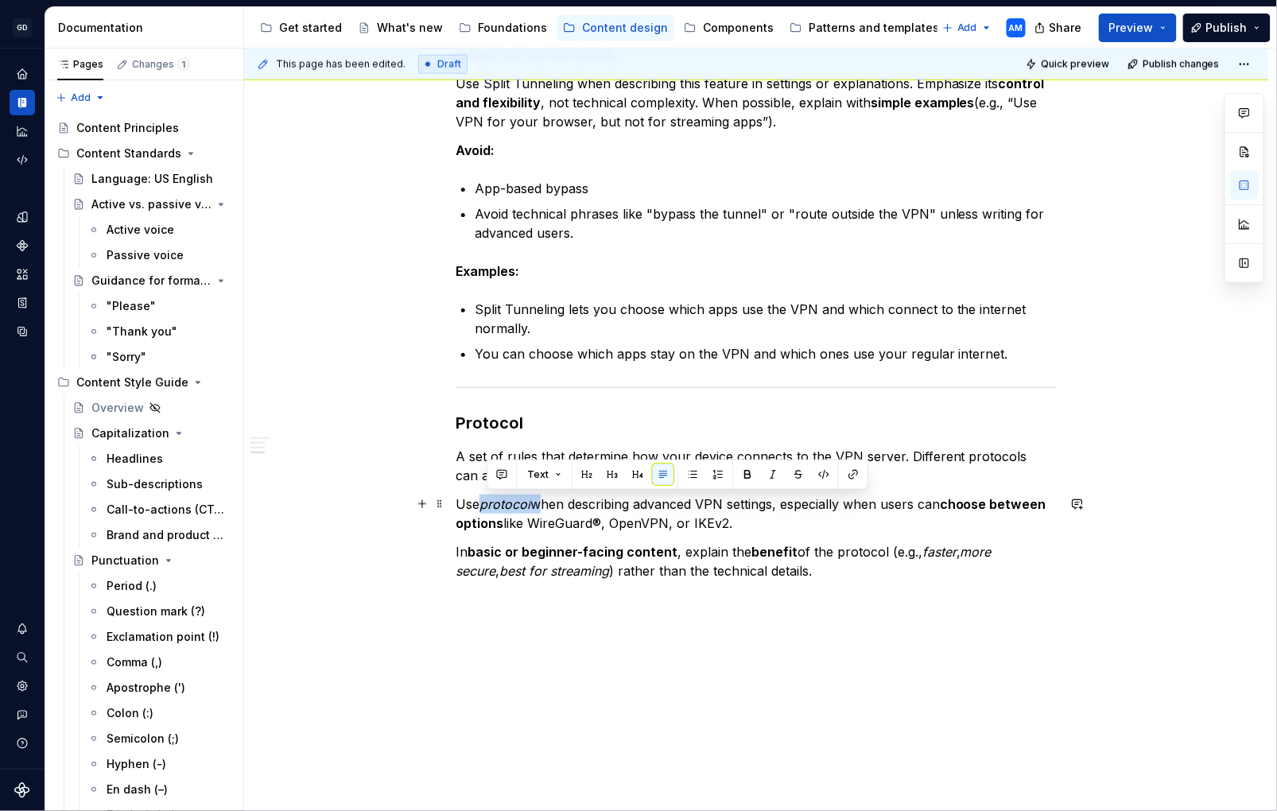
drag, startPoint x: 541, startPoint y: 507, endPoint x: 491, endPoint y: 507, distance: 50.1
click at [491, 507] on p "Use protocol when describing advanced VPN settings, especially when users can c…" at bounding box center [756, 514] width 601 height 38
drag, startPoint x: 768, startPoint y: 631, endPoint x: 527, endPoint y: 544, distance: 256.1
click at [768, 630] on div "This page has been edited. Draft Quick preview Publish changes VPN (in progress…" at bounding box center [760, 431] width 1032 height 764
click at [555, 510] on p "Use protocol when describing advanced VPN settings, especially when users can c…" at bounding box center [756, 514] width 601 height 38
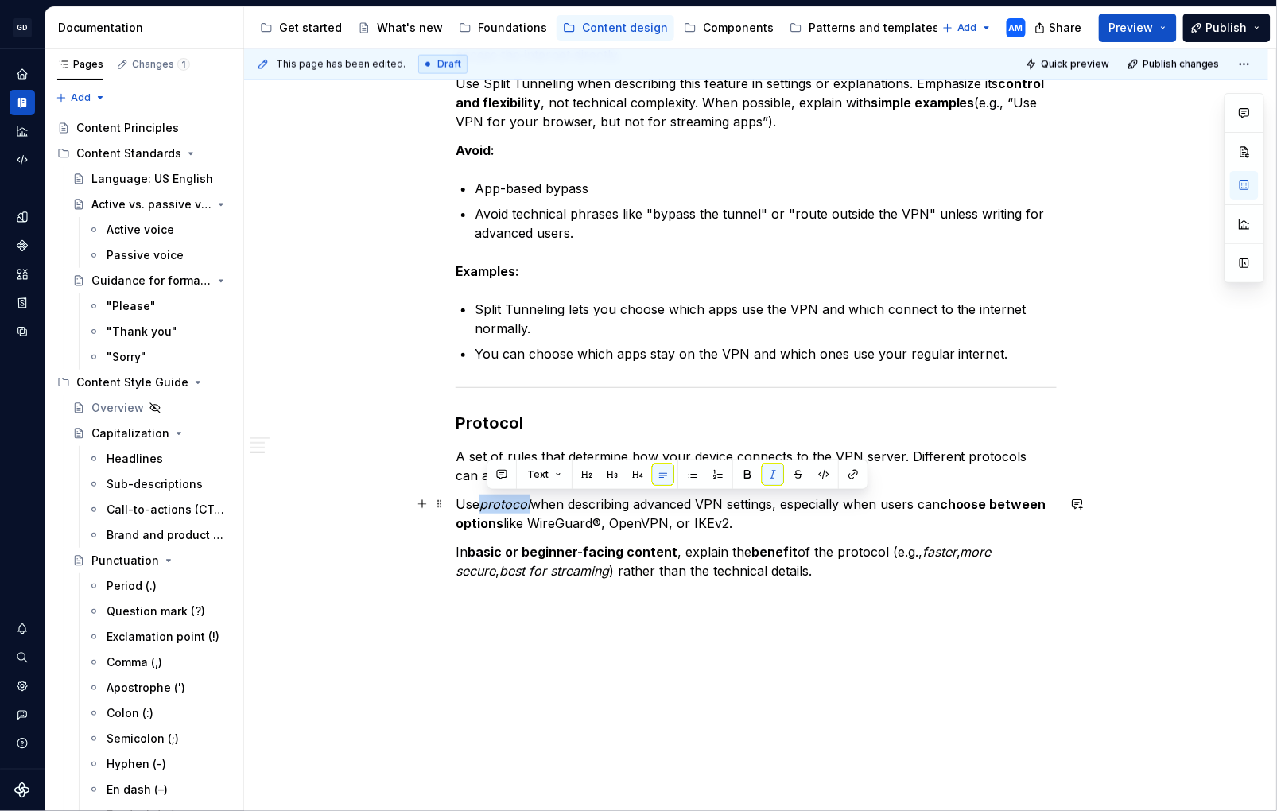
drag, startPoint x: 539, startPoint y: 507, endPoint x: 489, endPoint y: 507, distance: 49.3
click at [489, 507] on em "protocol" at bounding box center [505, 504] width 51 height 16
click at [893, 562] on p "In basic or beginner-facing content , explain the benefit of the protocol (e.g.…" at bounding box center [756, 561] width 601 height 38
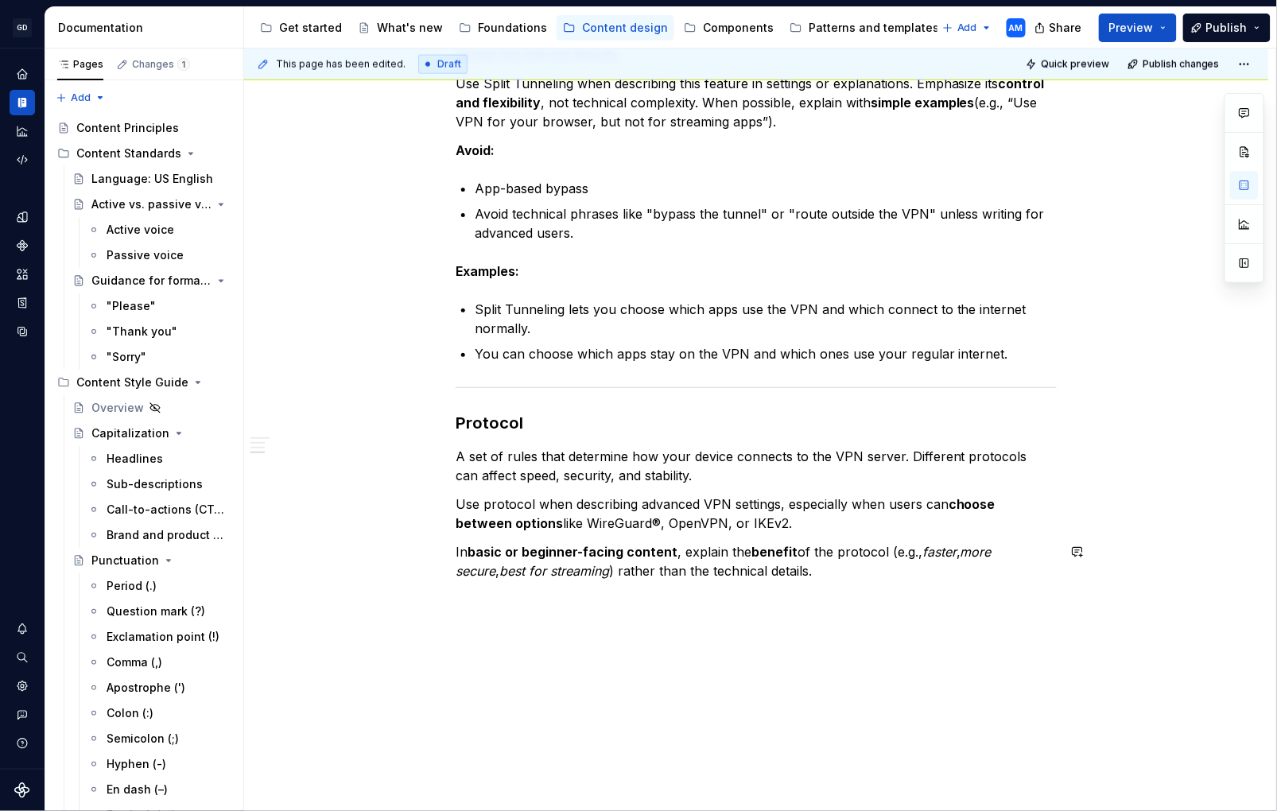
scroll to position [756, 0]
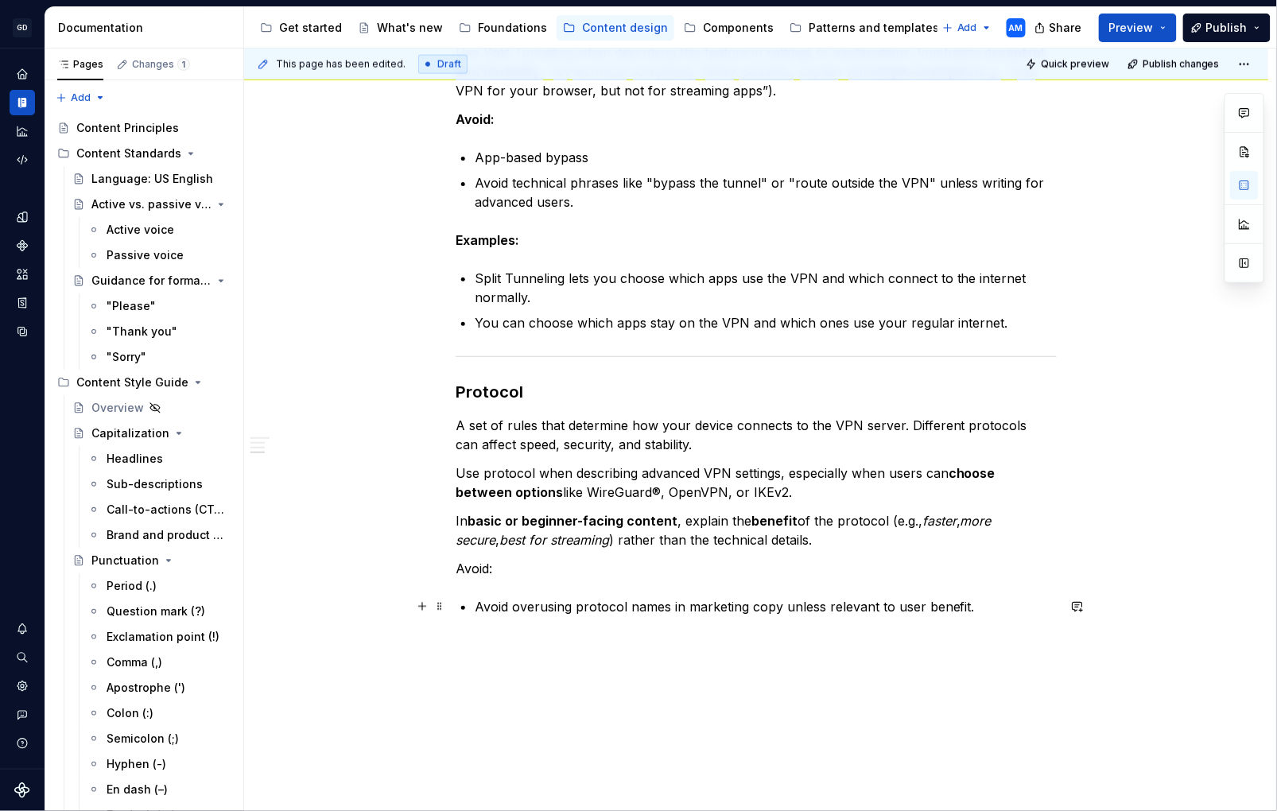
click at [484, 605] on p "Avoid overusing protocol names in marketing copy unless relevant to user benefi…" at bounding box center [766, 606] width 582 height 19
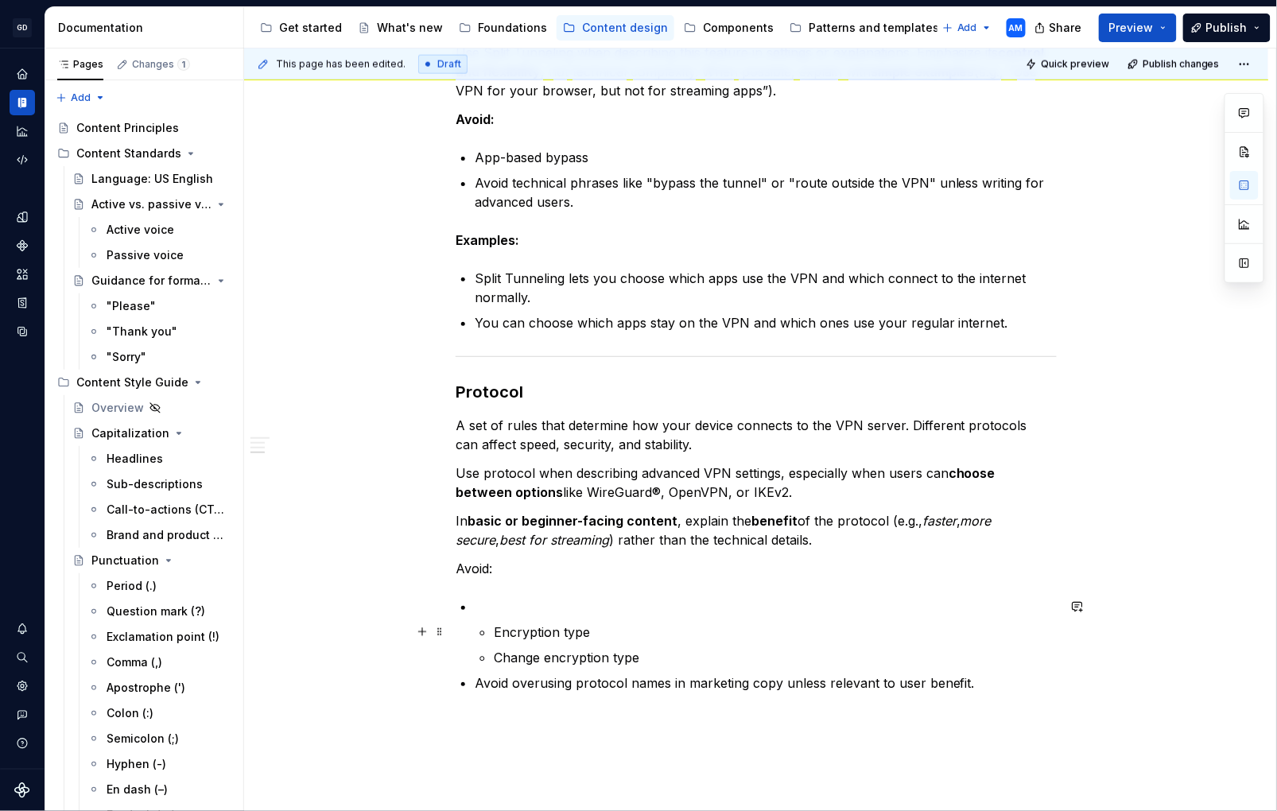
drag, startPoint x: 499, startPoint y: 635, endPoint x: 524, endPoint y: 634, distance: 25.5
click at [512, 635] on p "Encryption type" at bounding box center [775, 632] width 563 height 19
click at [501, 637] on p "Encryption type" at bounding box center [775, 632] width 563 height 19
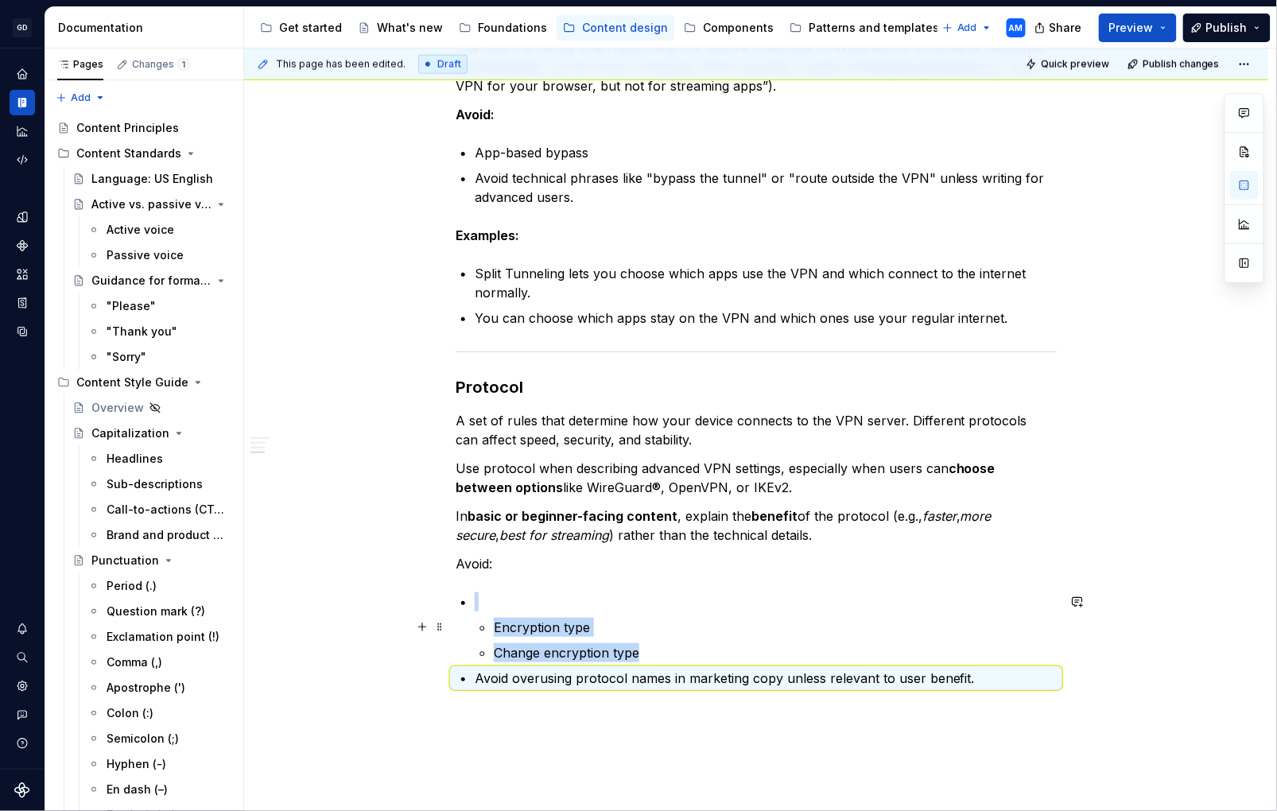
scroll to position [759, 0]
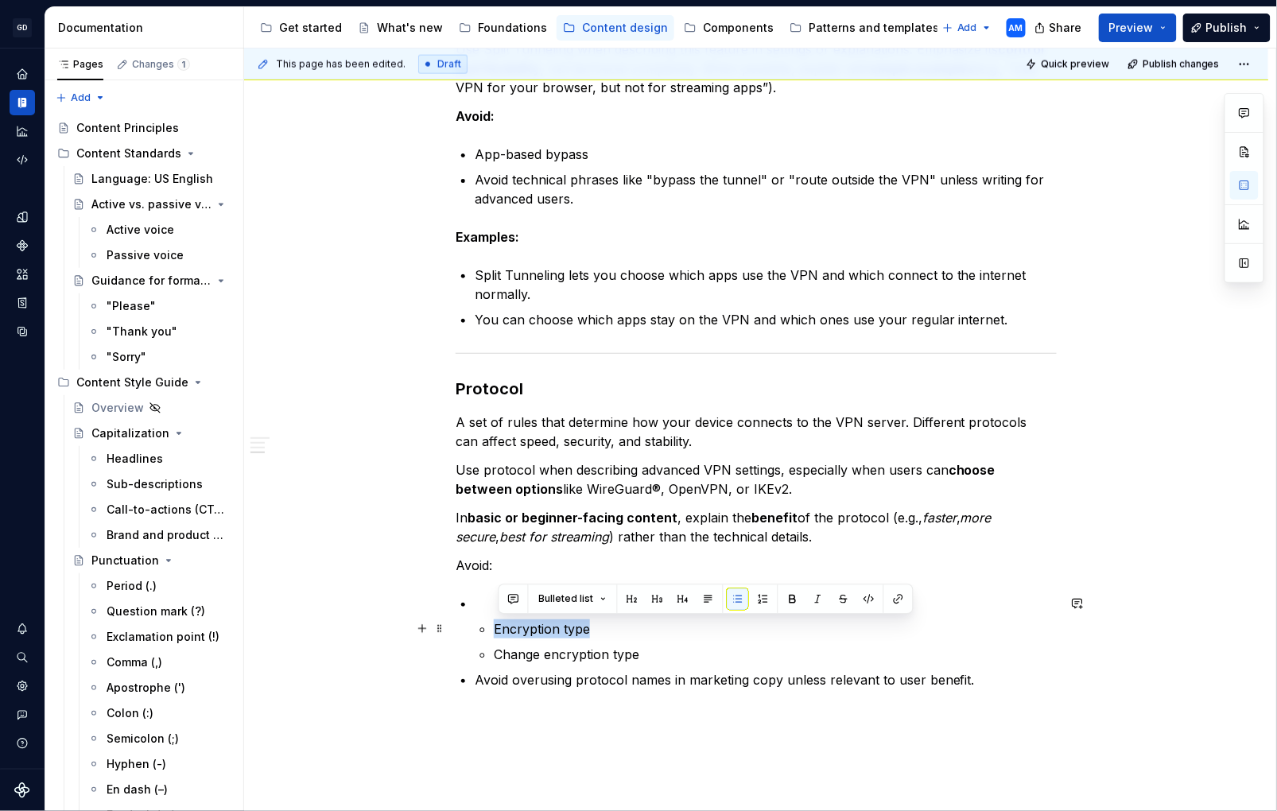
drag, startPoint x: 544, startPoint y: 632, endPoint x: 472, endPoint y: 633, distance: 71.6
click at [472, 633] on div "Advanced settings Kill Switch A security feature that blocks all internet and n…" at bounding box center [756, 122] width 601 height 1134
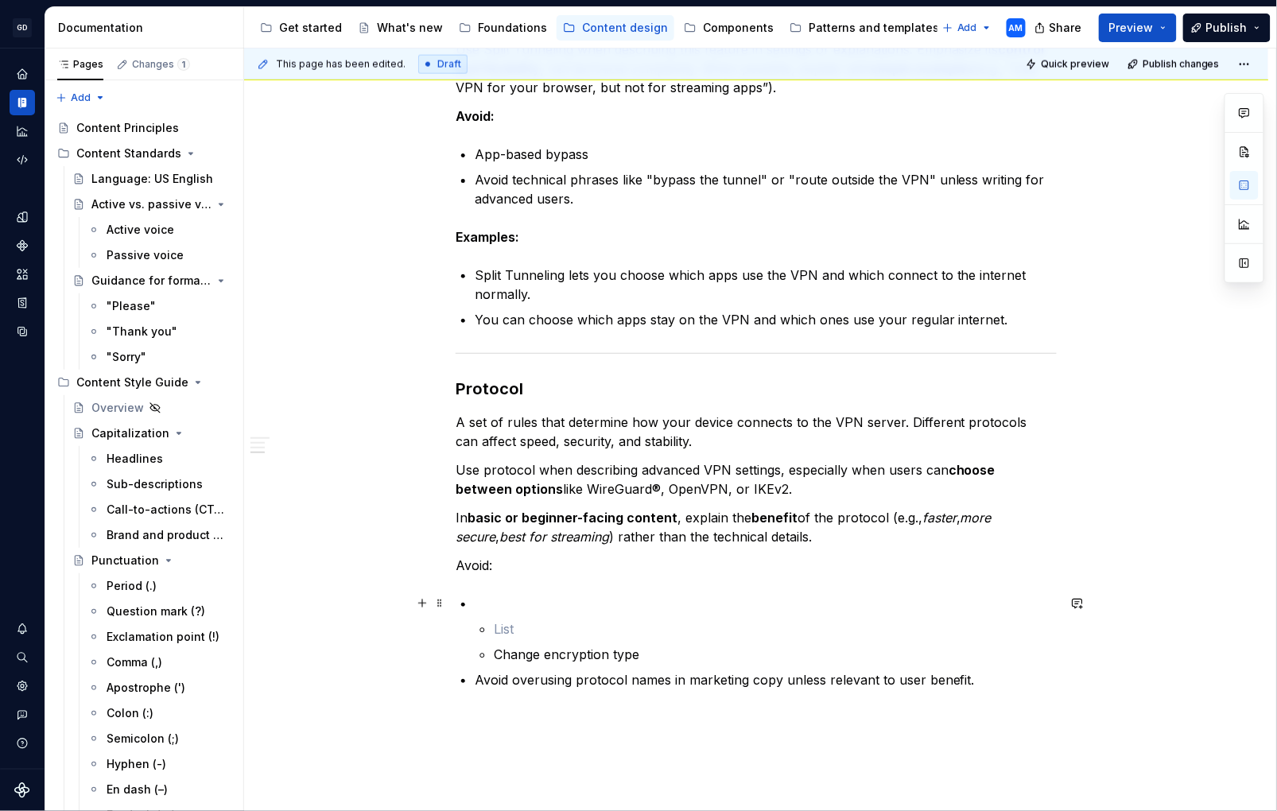
click at [487, 611] on p at bounding box center [766, 603] width 582 height 19
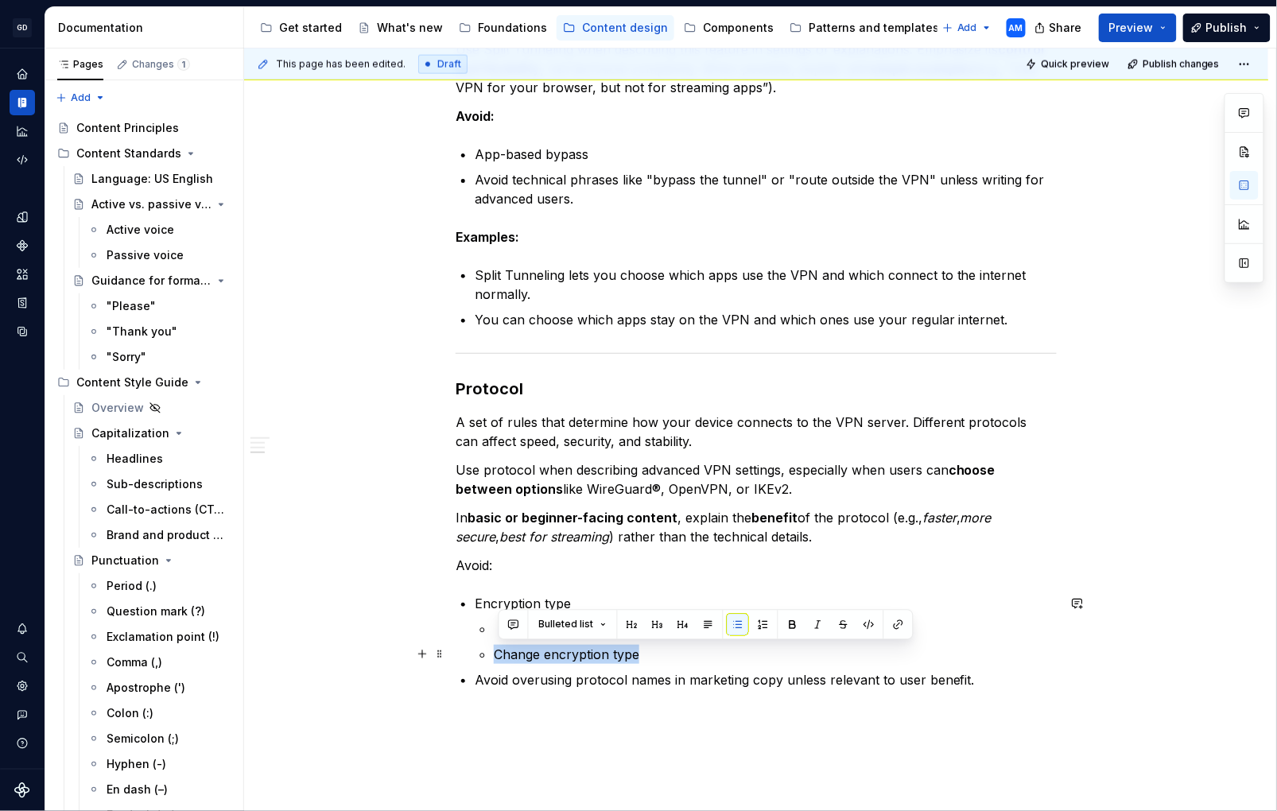
drag, startPoint x: 655, startPoint y: 658, endPoint x: 496, endPoint y: 656, distance: 159.9
click at [496, 656] on li "Encryption type Change encryption type" at bounding box center [766, 629] width 582 height 70
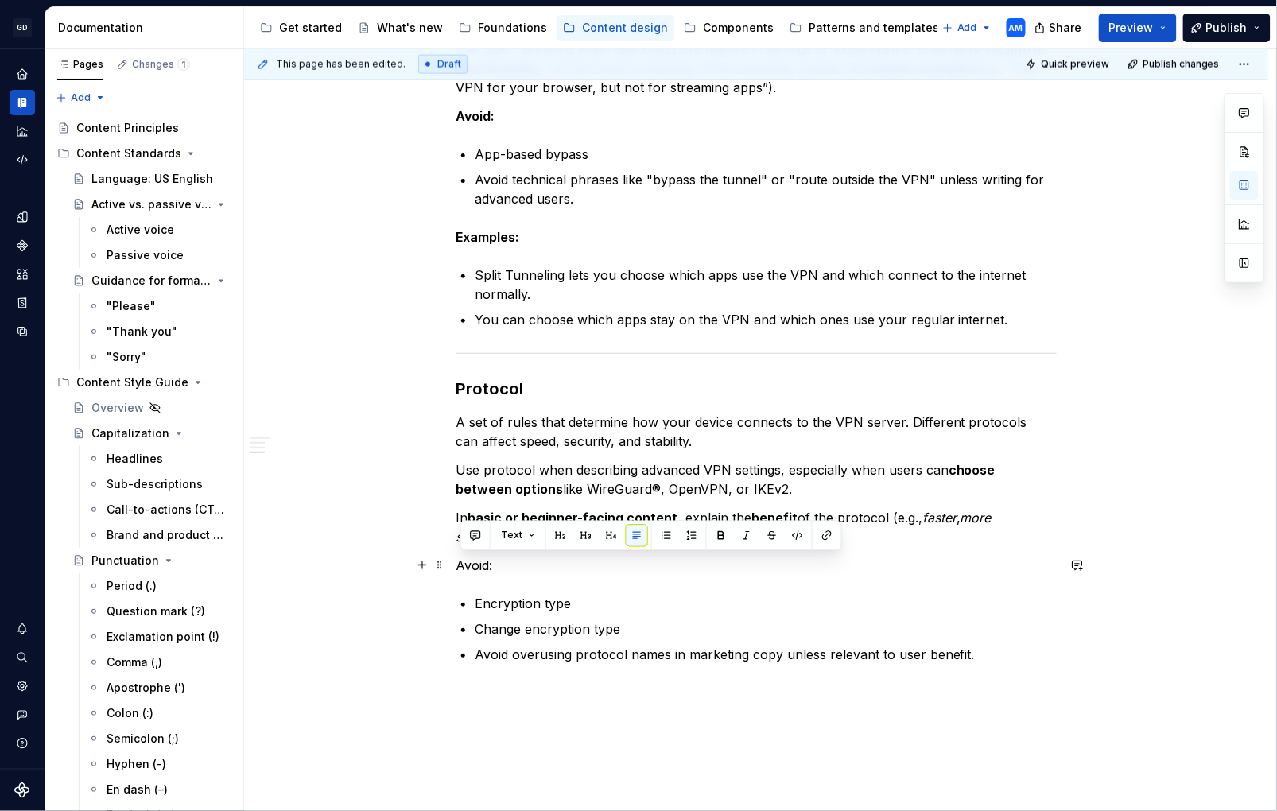
drag, startPoint x: 500, startPoint y: 566, endPoint x: 410, endPoint y: 567, distance: 89.1
click at [410, 567] on div "Advanced settings Kill Switch A security feature that blocks all internet and n…" at bounding box center [756, 222] width 1025 height 1410
click at [727, 627] on p "Change encryption type" at bounding box center [766, 629] width 582 height 19
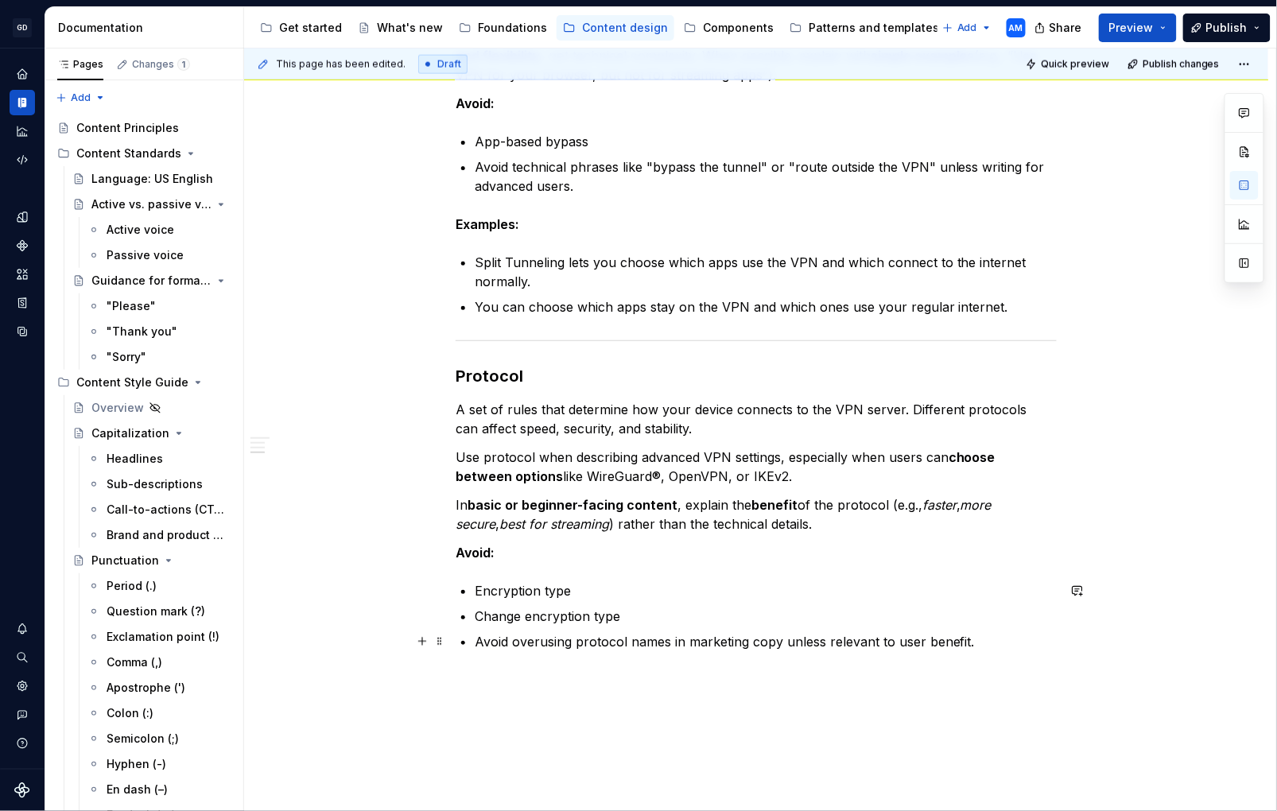
click at [997, 641] on p "Avoid overusing protocol names in marketing copy unless relevant to user benefi…" at bounding box center [766, 641] width 582 height 19
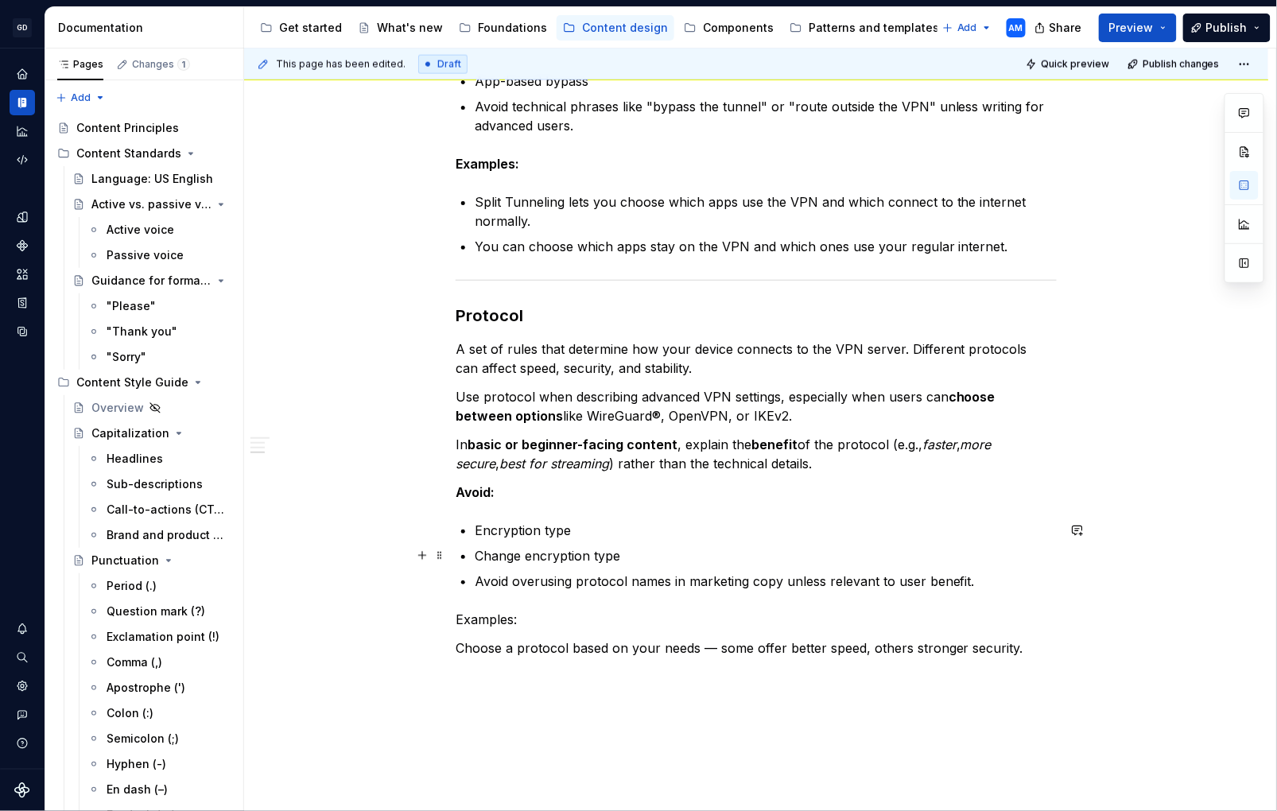
scroll to position [923, 0]
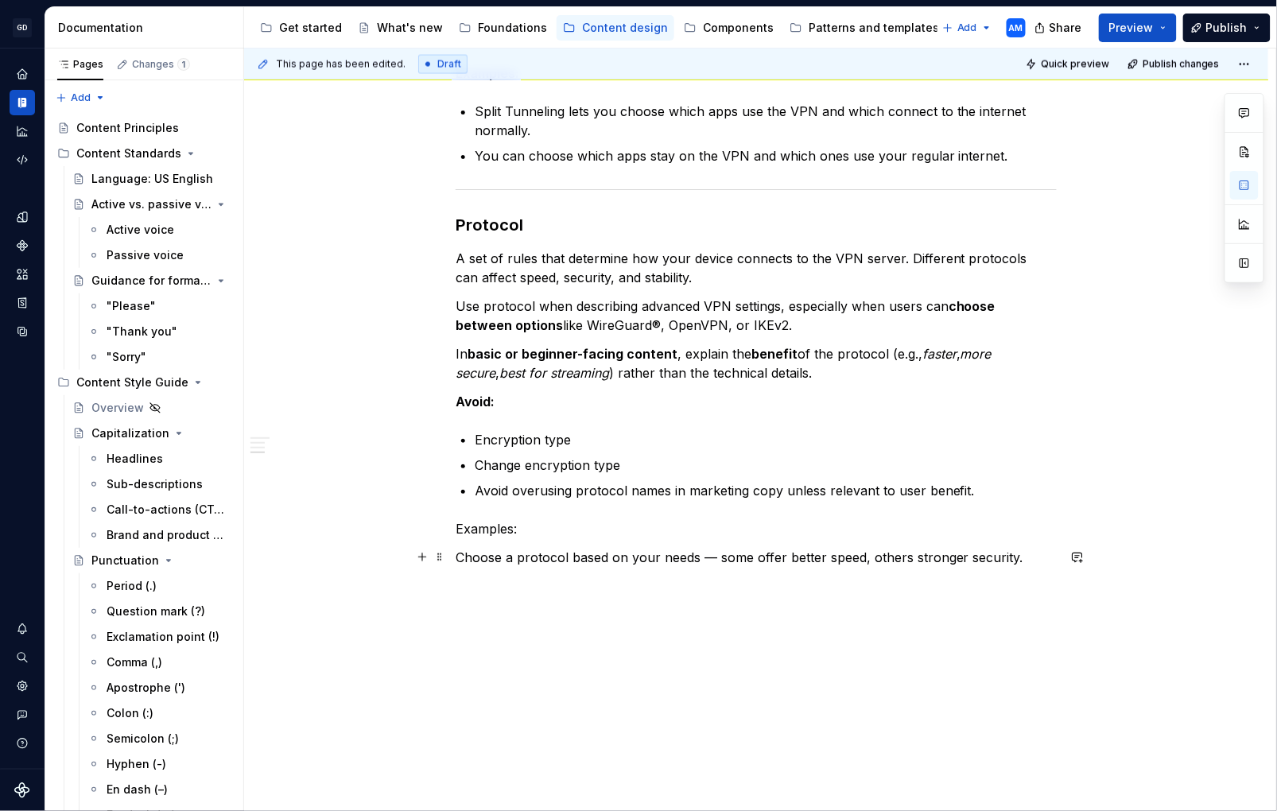
click at [465, 555] on p "Choose a protocol based on your needs — some offer better speed, others stronge…" at bounding box center [756, 557] width 601 height 19
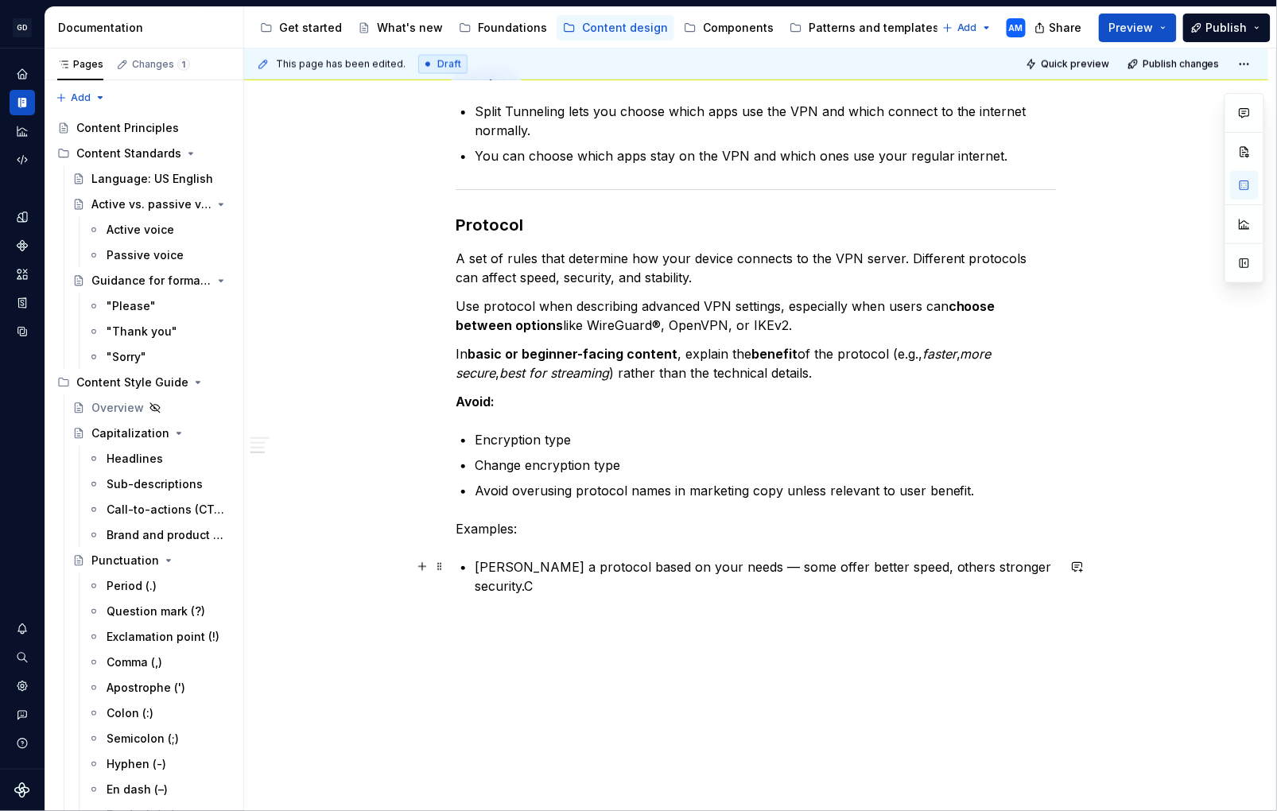
click at [480, 565] on p "[PERSON_NAME] a protocol based on your needs — some offer better speed, others …" at bounding box center [766, 577] width 582 height 38
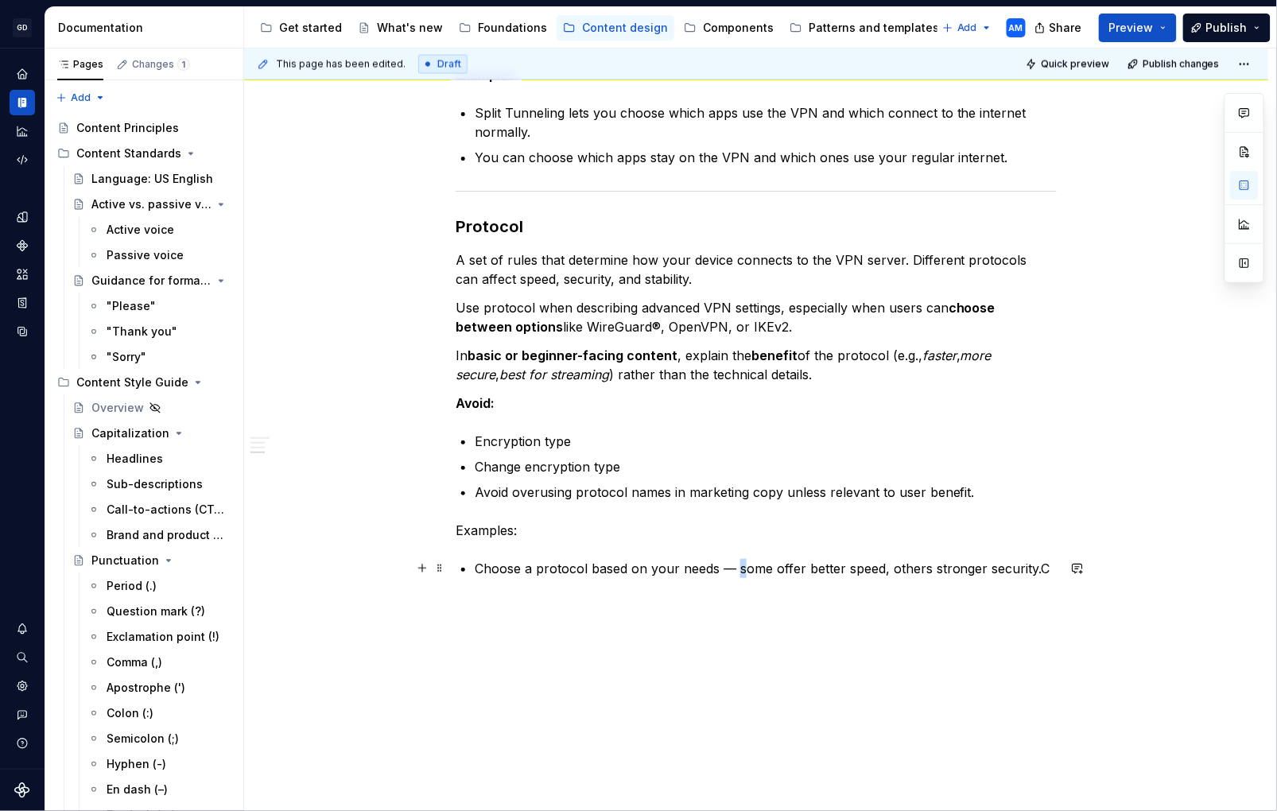
drag, startPoint x: 742, startPoint y: 568, endPoint x: 772, endPoint y: 564, distance: 30.5
click at [749, 568] on p "Choose a protocol based on your needs — some offer better speed, others stronge…" at bounding box center [766, 568] width 582 height 19
click at [733, 565] on p "Choose a protocol based on your needs. some offer better speed, others stronger…" at bounding box center [766, 568] width 582 height 19
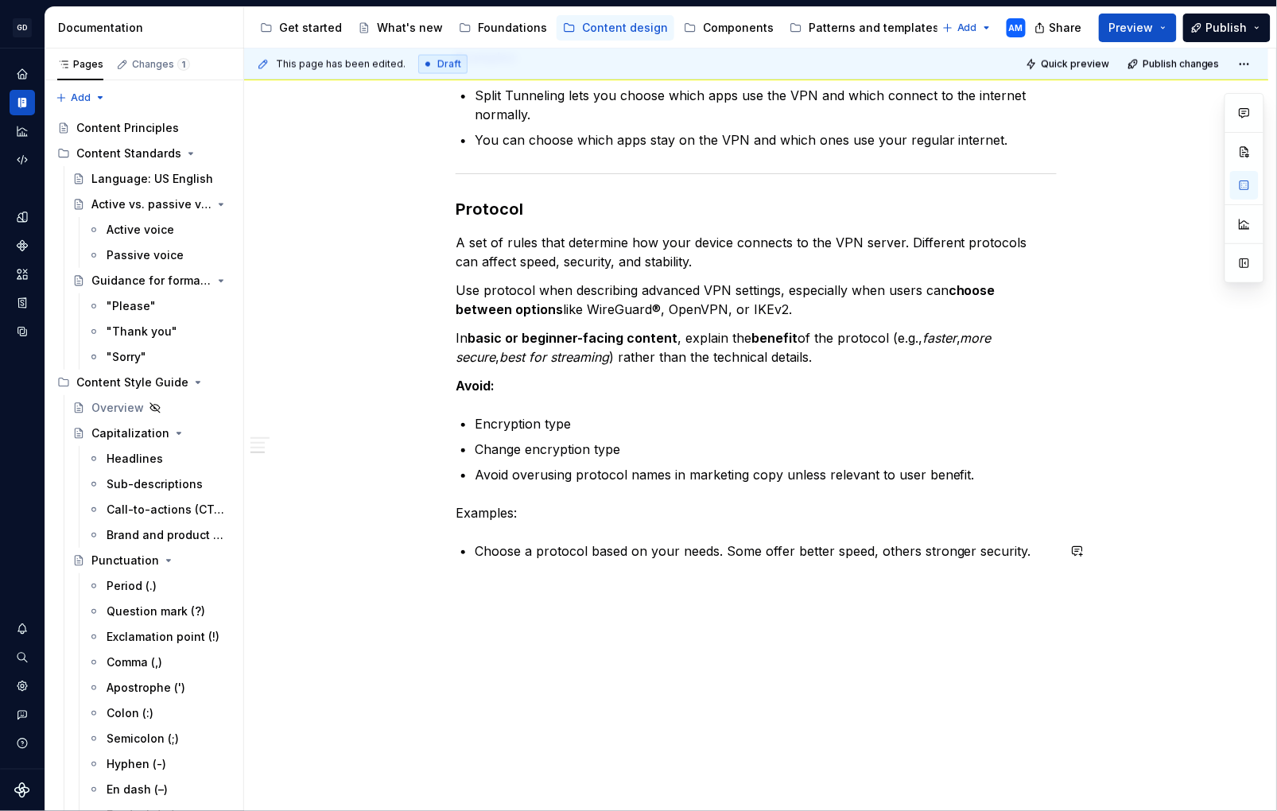
scroll to position [949, 0]
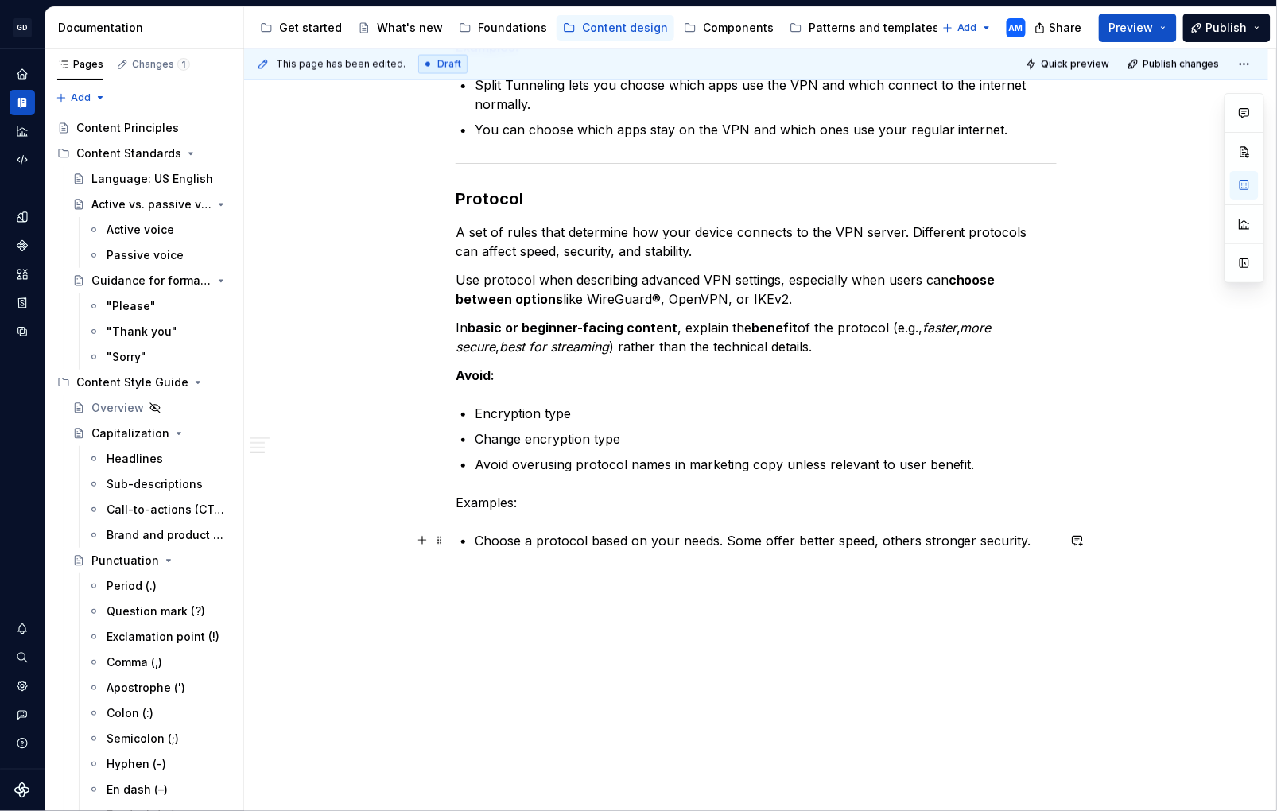
click at [1036, 538] on p "Choose a protocol based on your needs. Some offer better speed, others stronger…" at bounding box center [766, 540] width 582 height 19
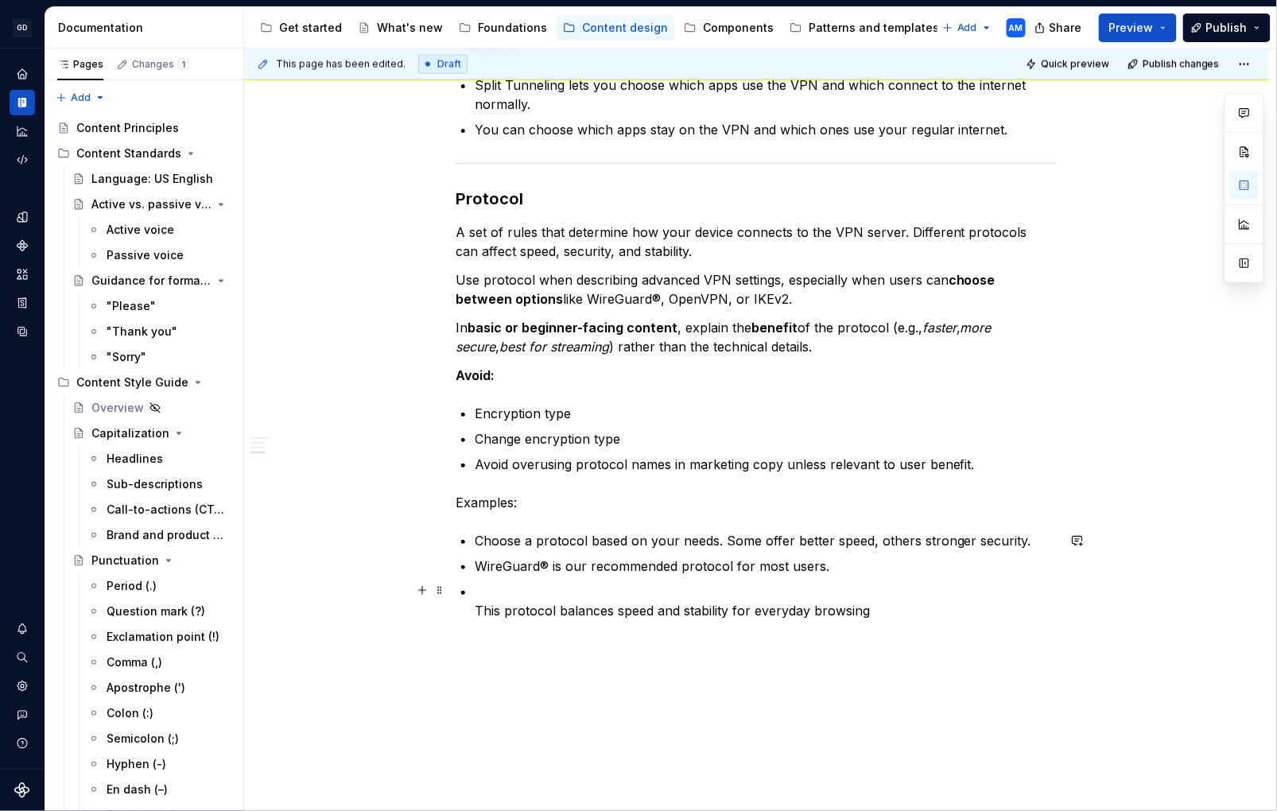
click at [478, 608] on p "This protocol balances speed and stability for everyday browsing" at bounding box center [766, 601] width 582 height 38
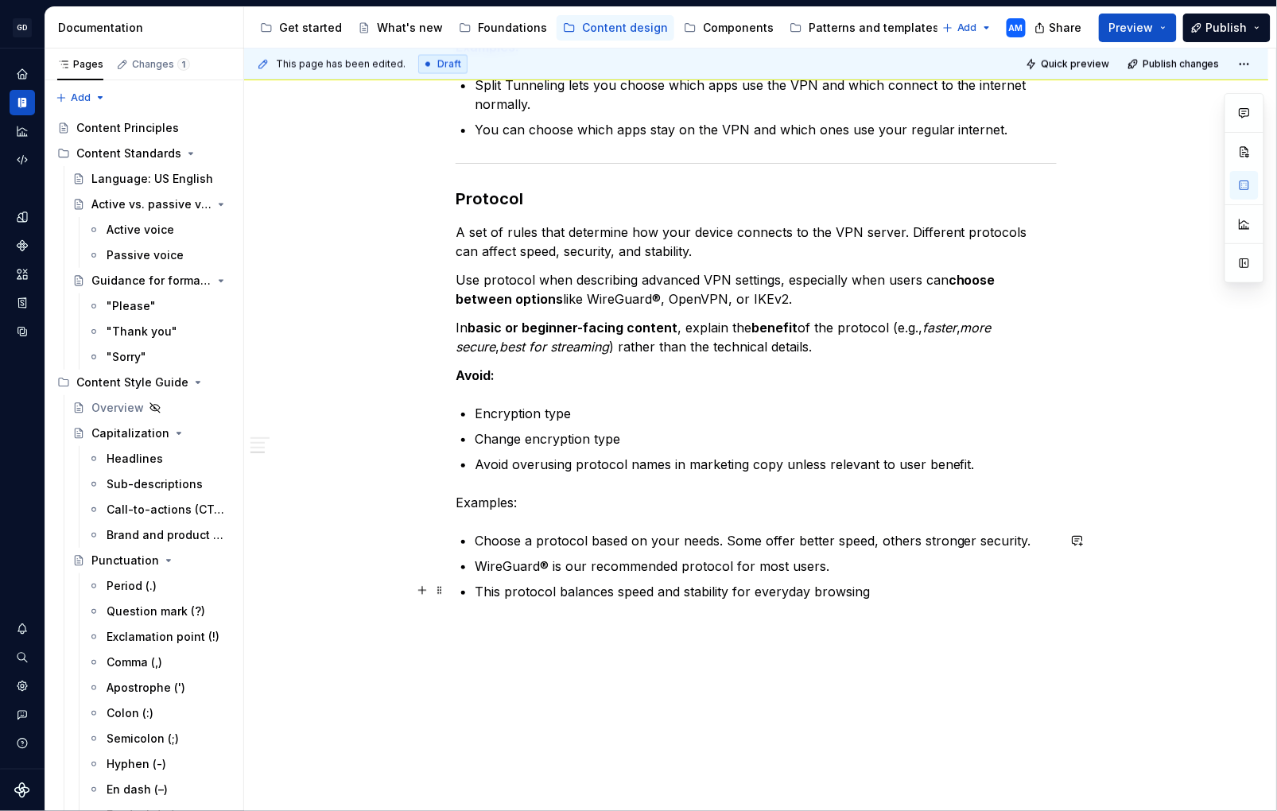
click at [888, 595] on p "This protocol balances speed and stability for everyday browsing" at bounding box center [766, 591] width 582 height 19
click at [706, 244] on p "A set of rules that determine how your device connects to the VPN server. Diffe…" at bounding box center [756, 242] width 601 height 38
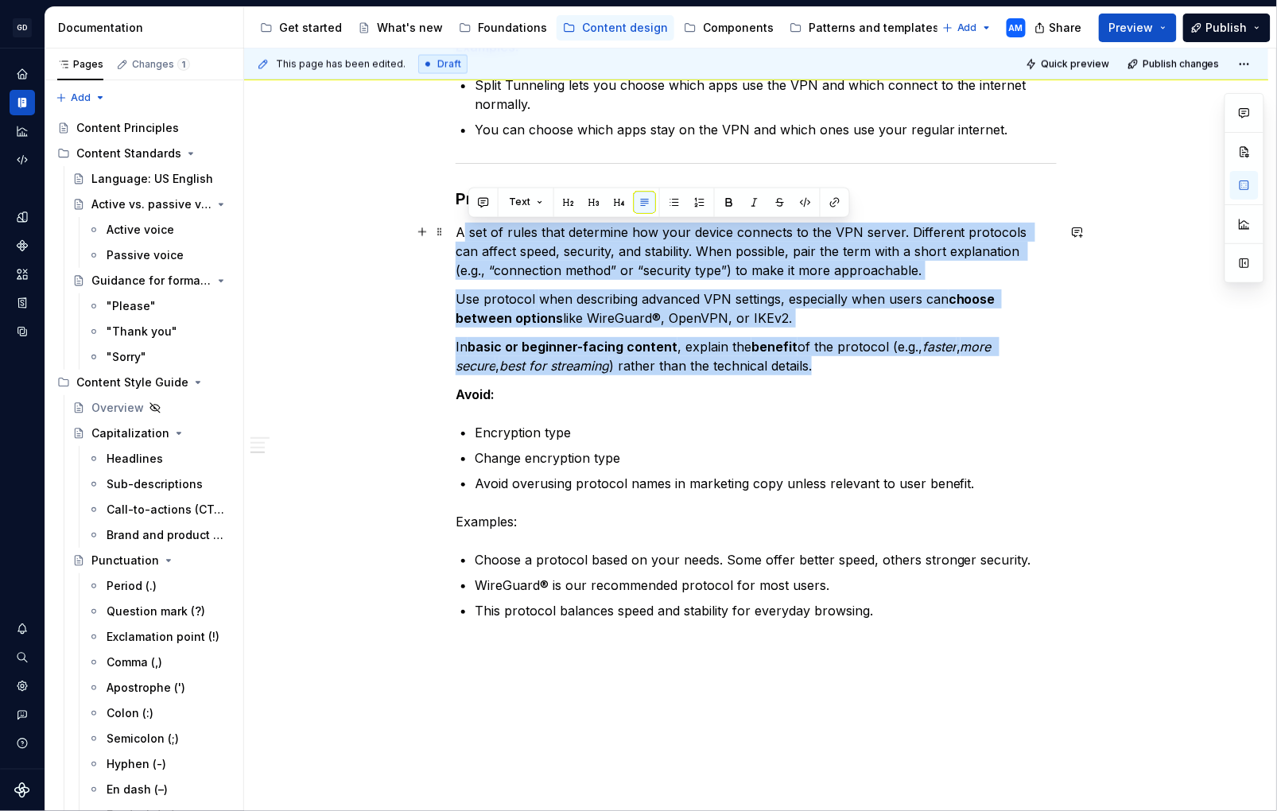
click at [456, 232] on div "Advanced settings Kill Switch A security feature that blocks all internet and n…" at bounding box center [756, 2] width 601 height 1274
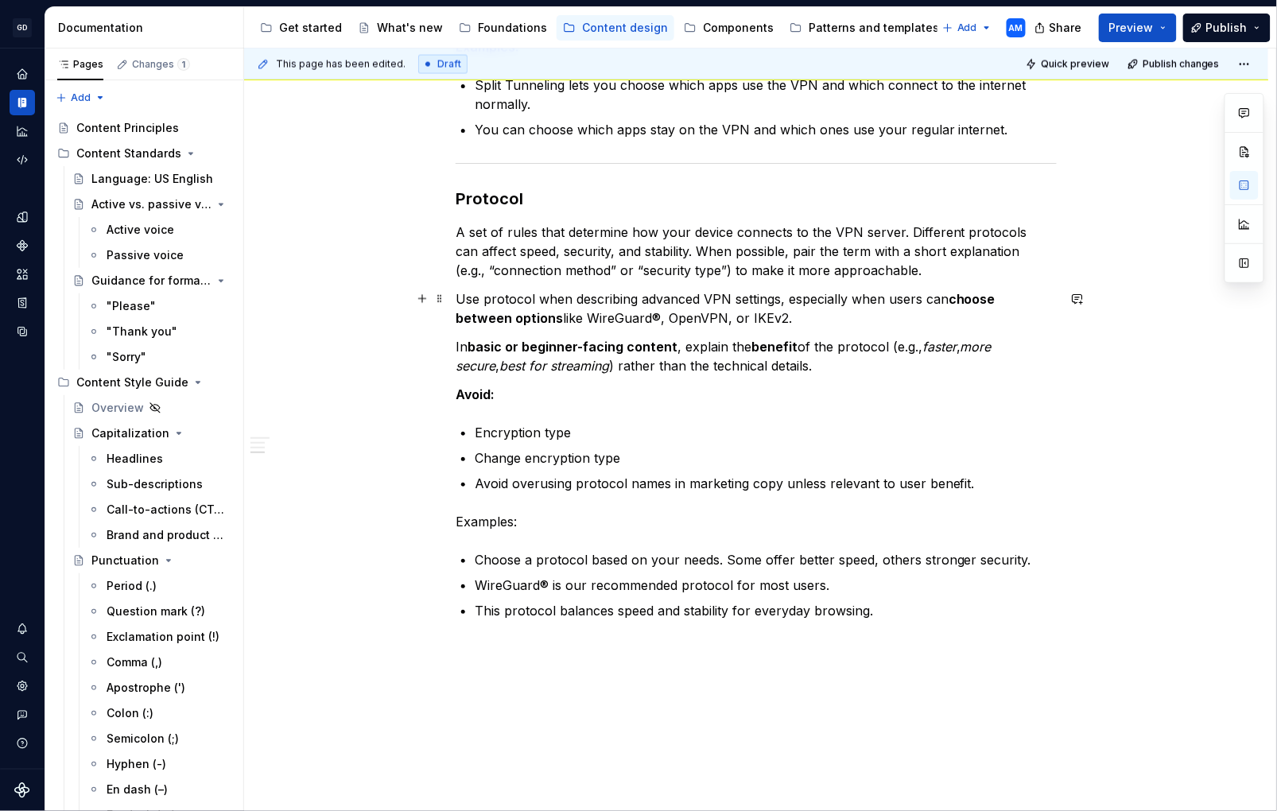
click at [716, 297] on p "Use protocol when describing advanced VPN settings, especially when users can c…" at bounding box center [756, 309] width 601 height 38
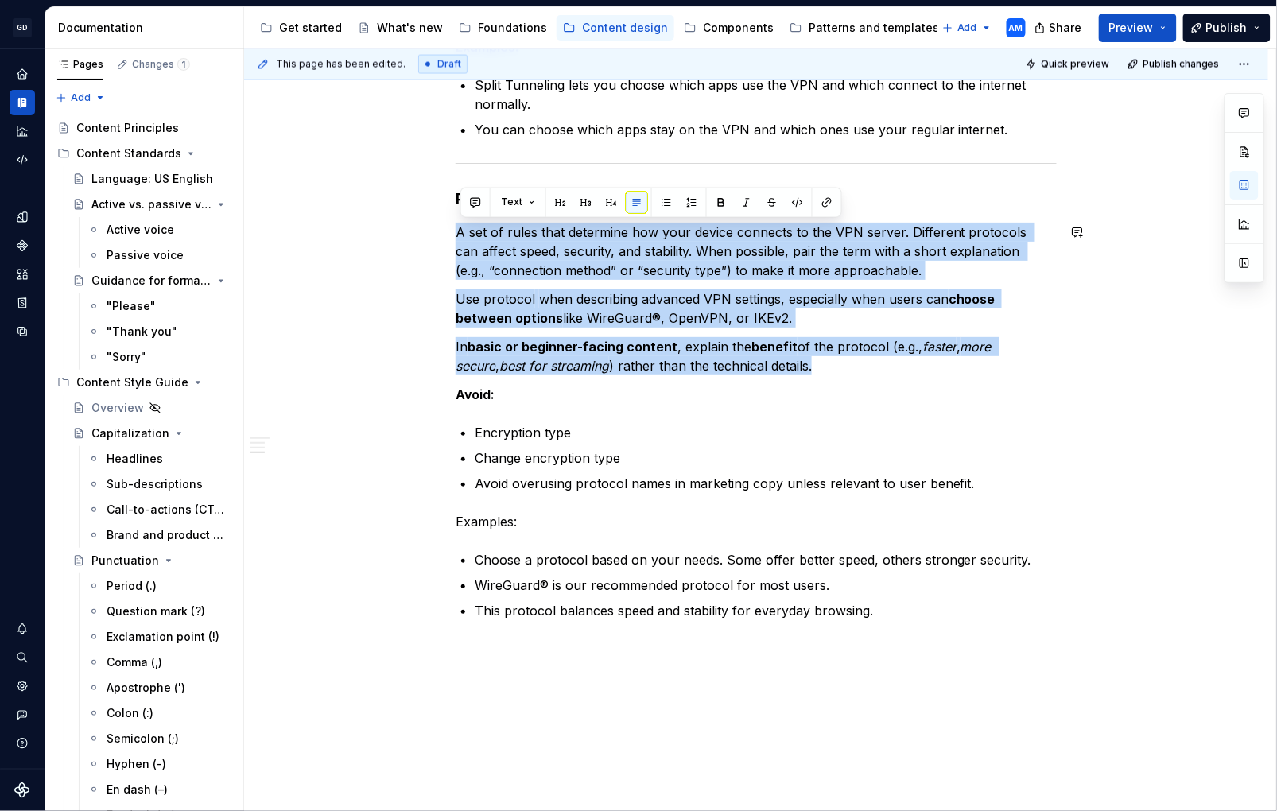
drag, startPoint x: 725, startPoint y: 356, endPoint x: 433, endPoint y: 217, distance: 323.4
click at [433, 217] on div "Advanced settings Kill Switch A security feature that blocks all internet and n…" at bounding box center [756, 105] width 1025 height 1556
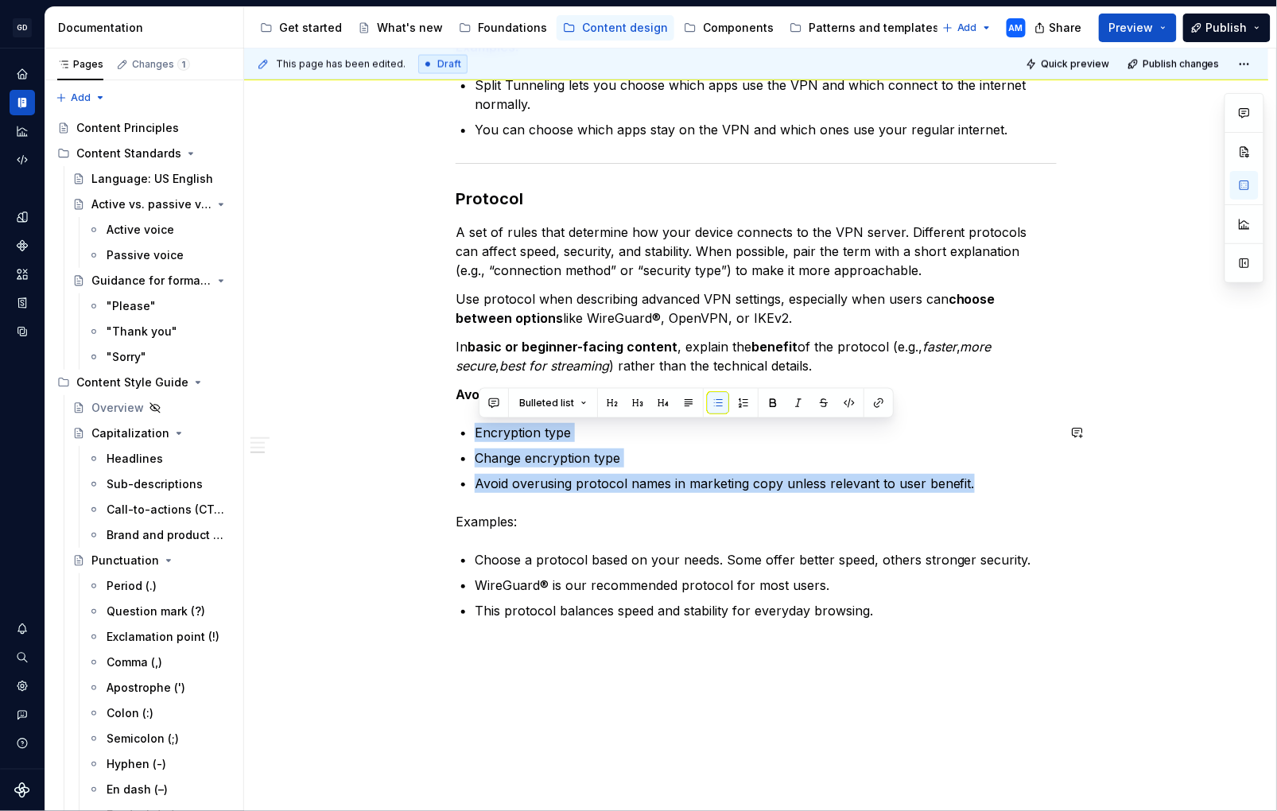
drag, startPoint x: 901, startPoint y: 476, endPoint x: 437, endPoint y: 430, distance: 466.0
click at [437, 430] on div "Advanced settings Kill Switch A security feature that blocks all internet and n…" at bounding box center [756, 105] width 1025 height 1556
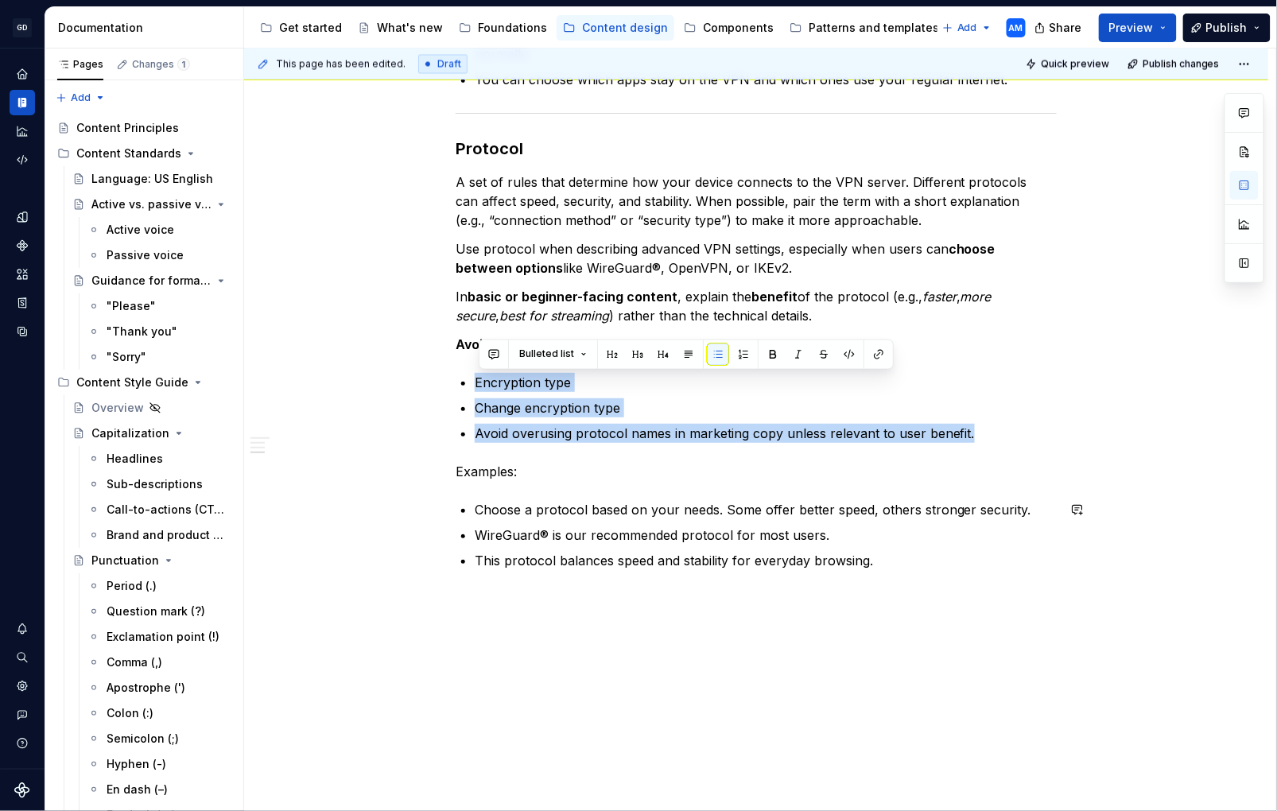
scroll to position [1005, 0]
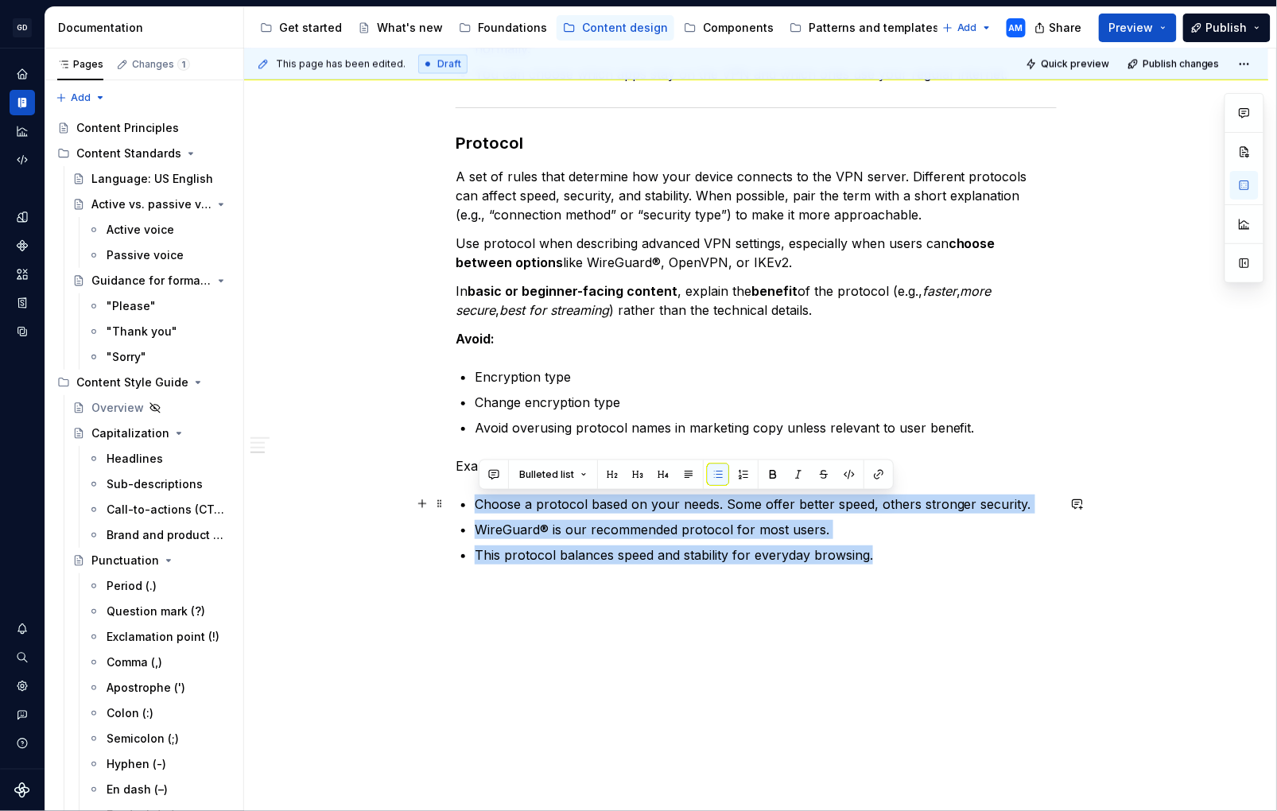
drag, startPoint x: 778, startPoint y: 550, endPoint x: 478, endPoint y: 511, distance: 302.3
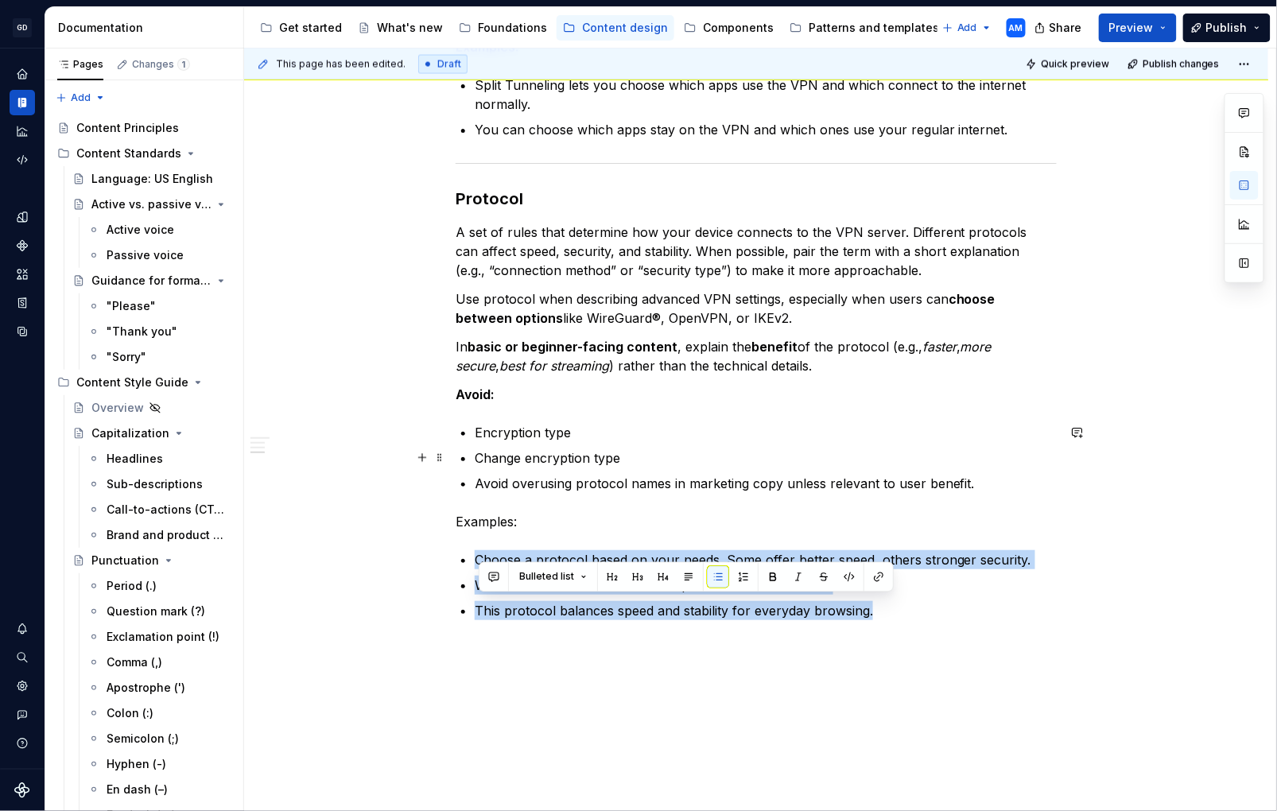
scroll to position [1019, 0]
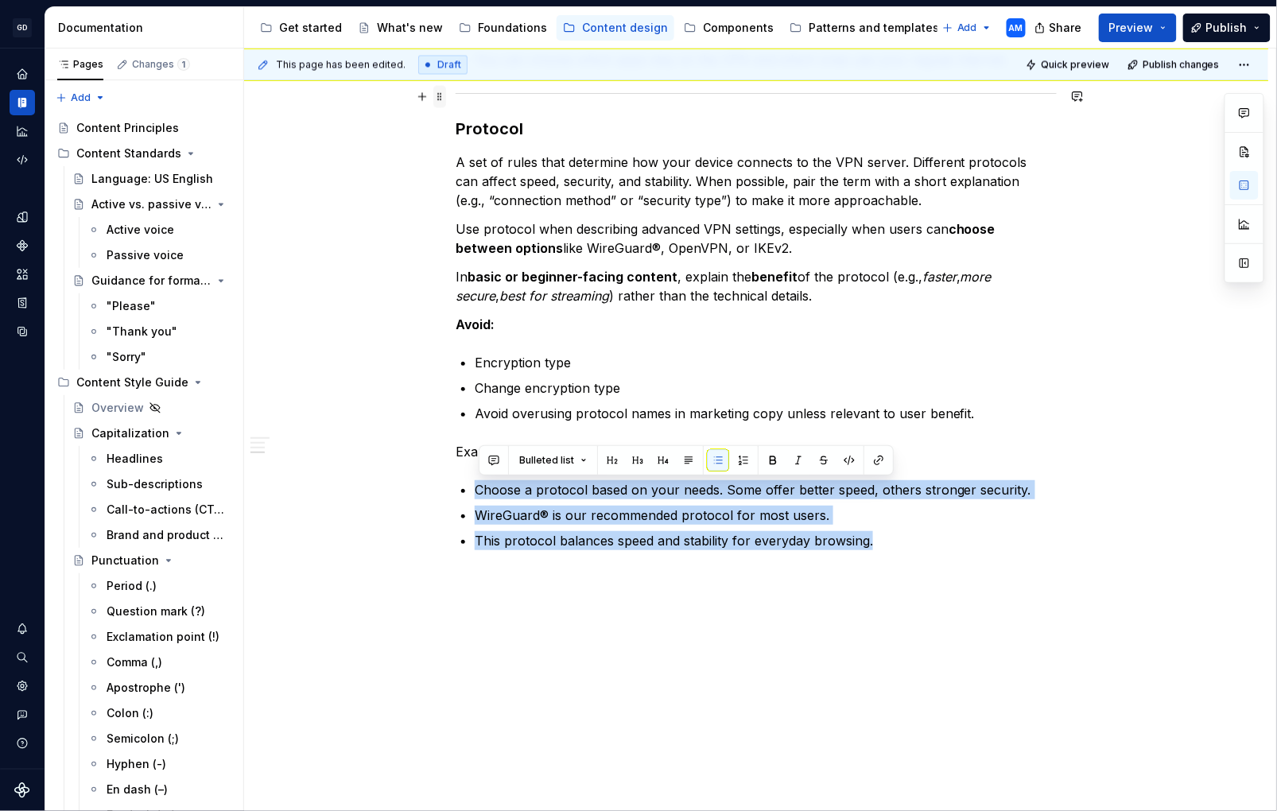
click at [446, 93] on span at bounding box center [440, 96] width 13 height 22
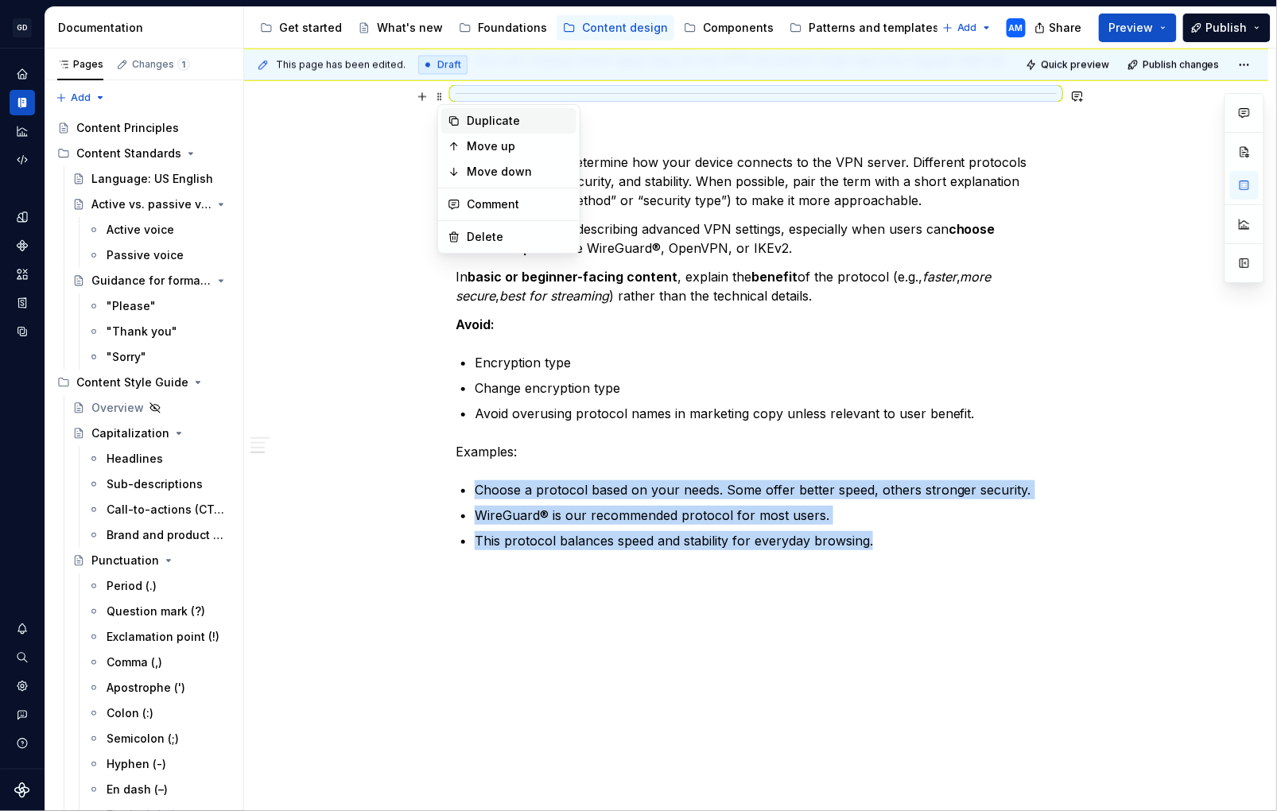
click at [505, 122] on div "Duplicate" at bounding box center [518, 121] width 103 height 16
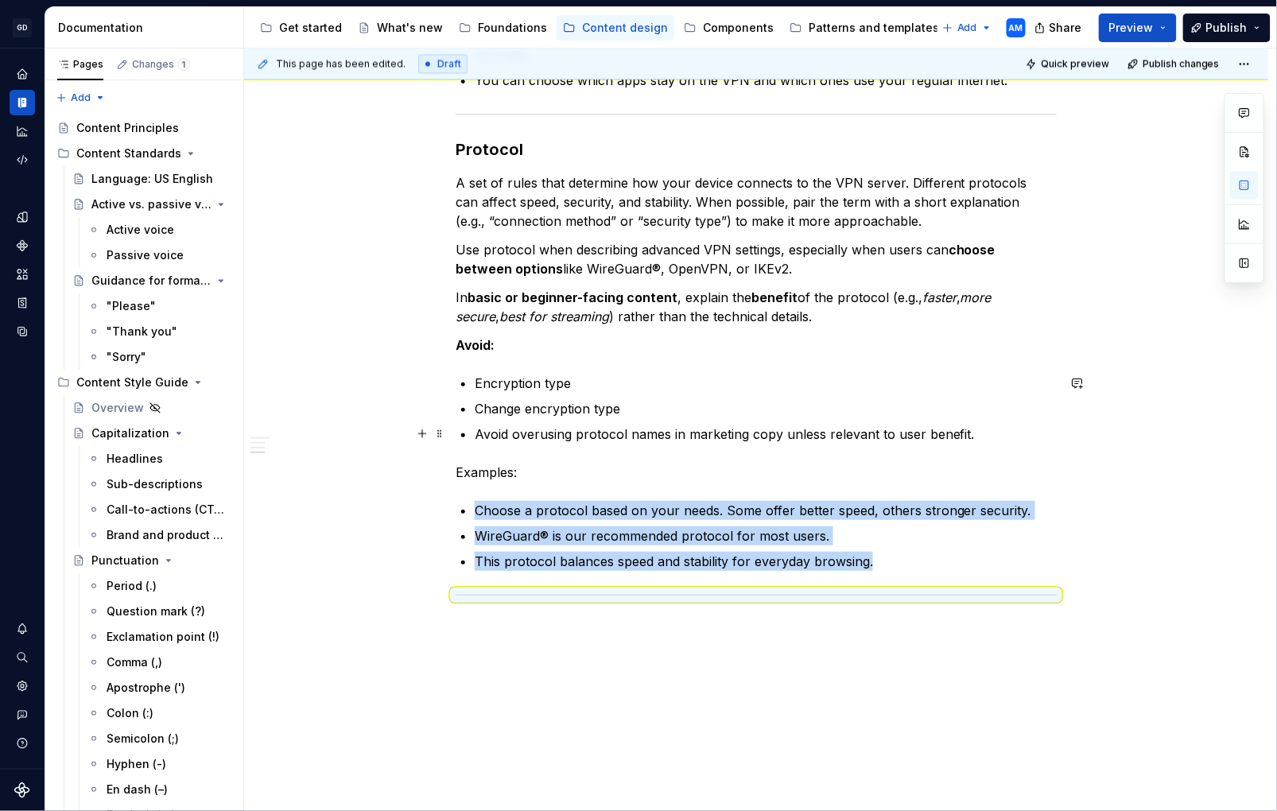
scroll to position [1048, 0]
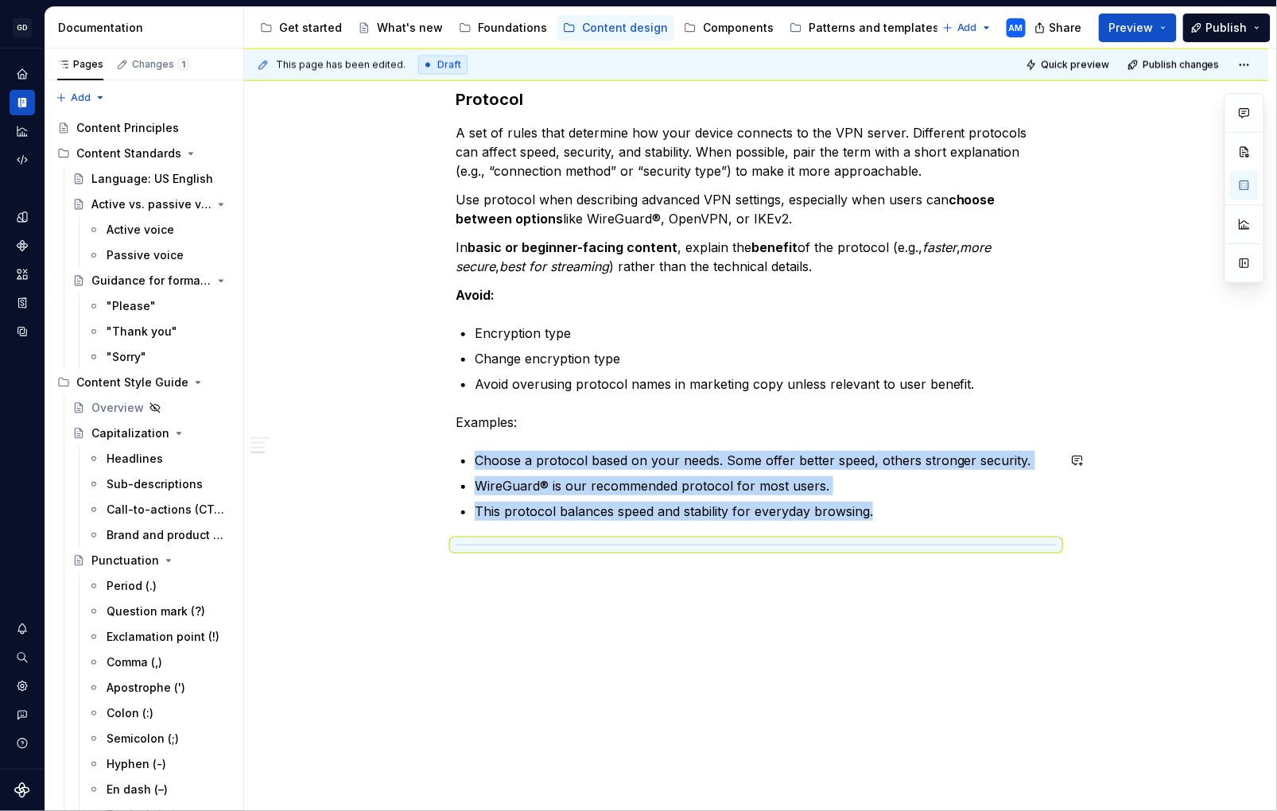
click at [577, 602] on div "This page has been edited. Draft Quick preview Publish changes VPN (in progress…" at bounding box center [760, 431] width 1032 height 764
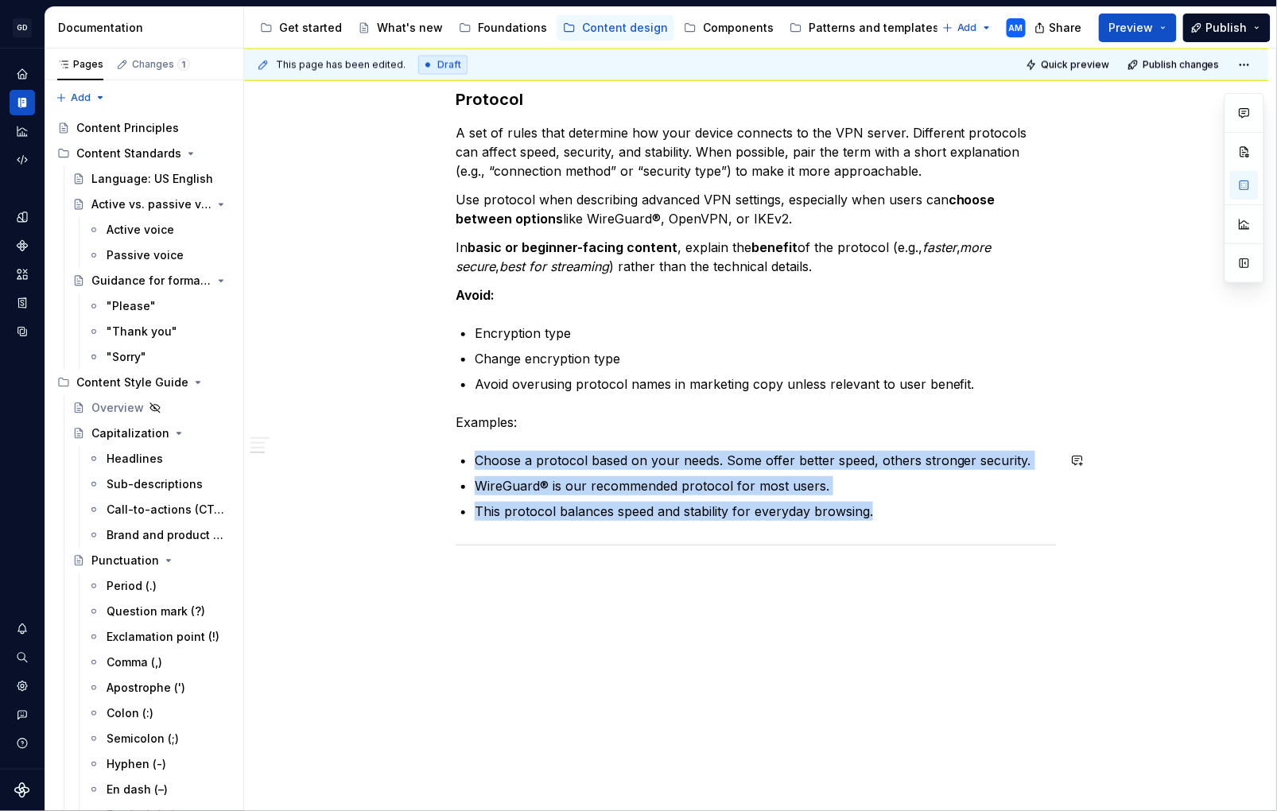
click at [519, 569] on div "Advanced settings Kill Switch A security feature that blocks all internet and n…" at bounding box center [756, 20] width 1025 height 1585
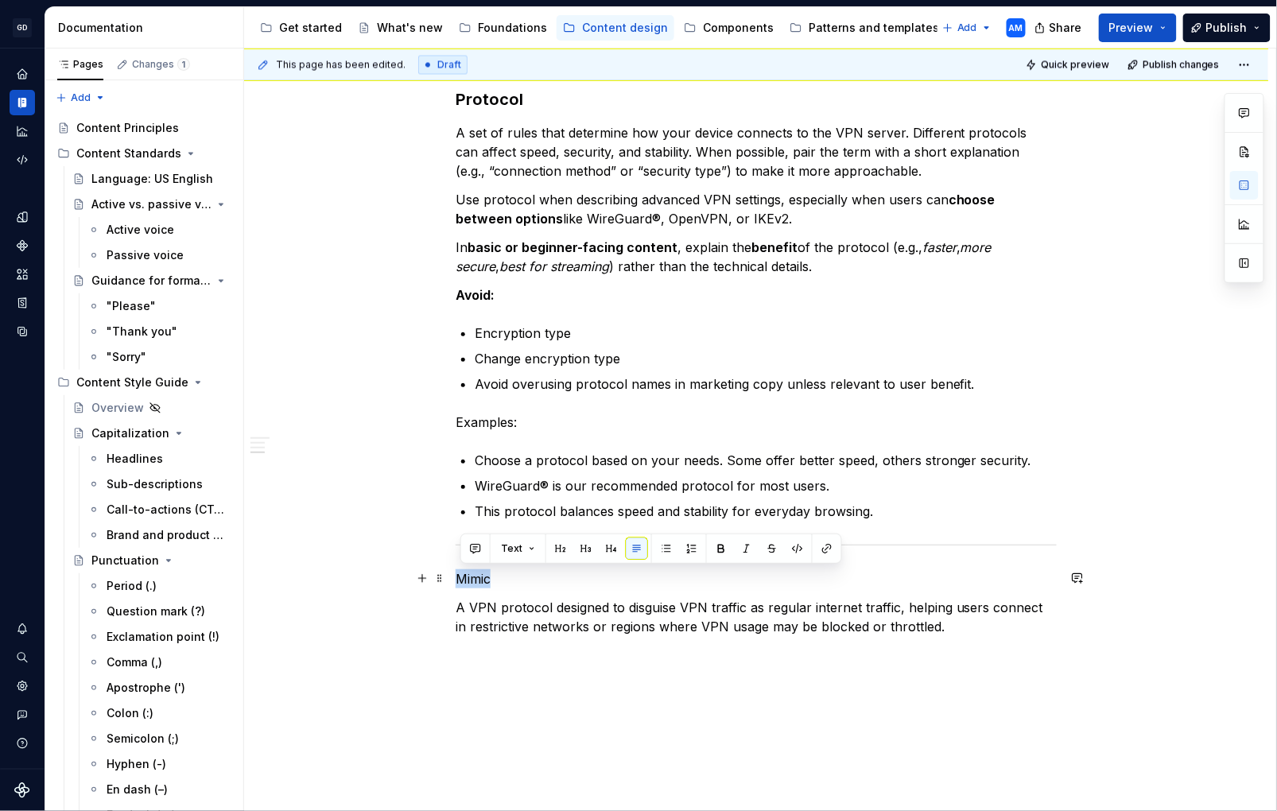
drag, startPoint x: 442, startPoint y: 571, endPoint x: 412, endPoint y: 572, distance: 30.2
click at [412, 572] on div "Advanced settings Kill Switch A security feature that blocks all internet and n…" at bounding box center [756, 63] width 1025 height 1671
drag, startPoint x: 585, startPoint y: 550, endPoint x: 585, endPoint y: 560, distance: 10.3
click at [585, 550] on button "button" at bounding box center [586, 549] width 22 height 22
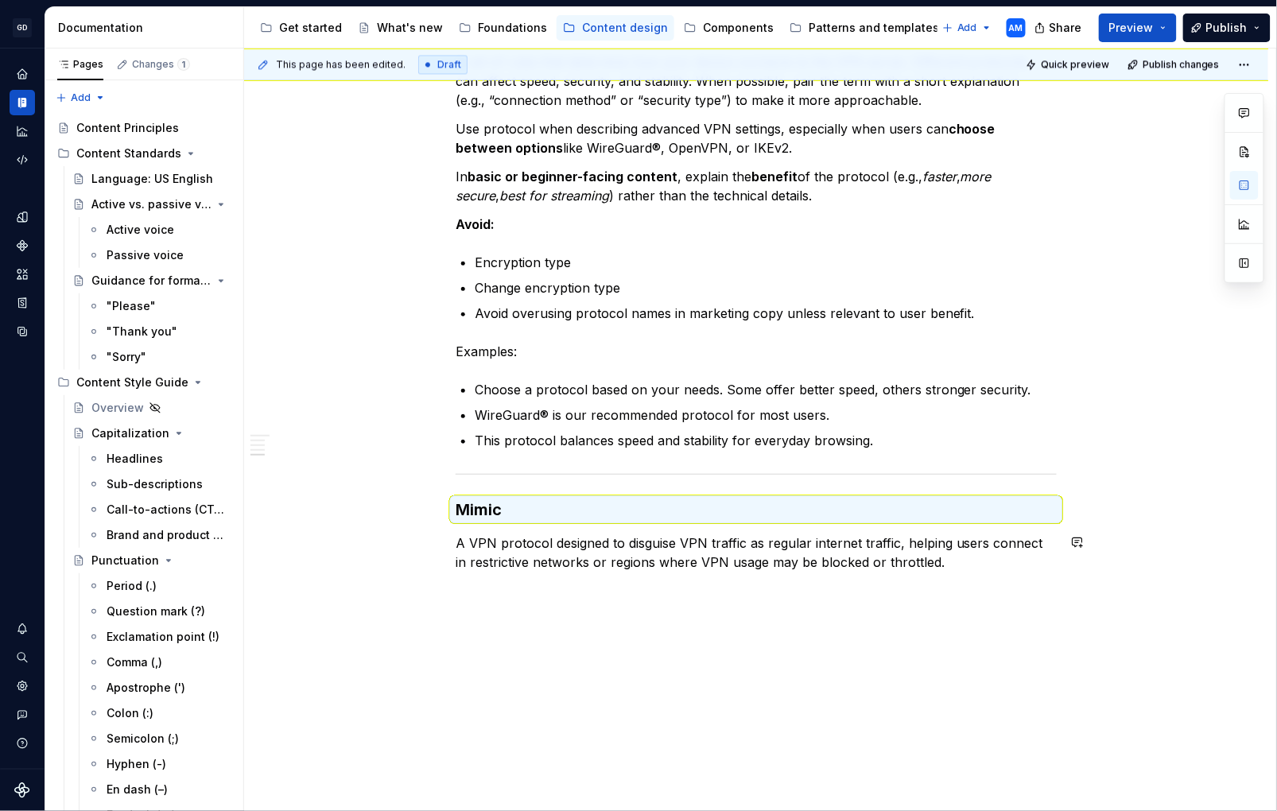
scroll to position [1141, 0]
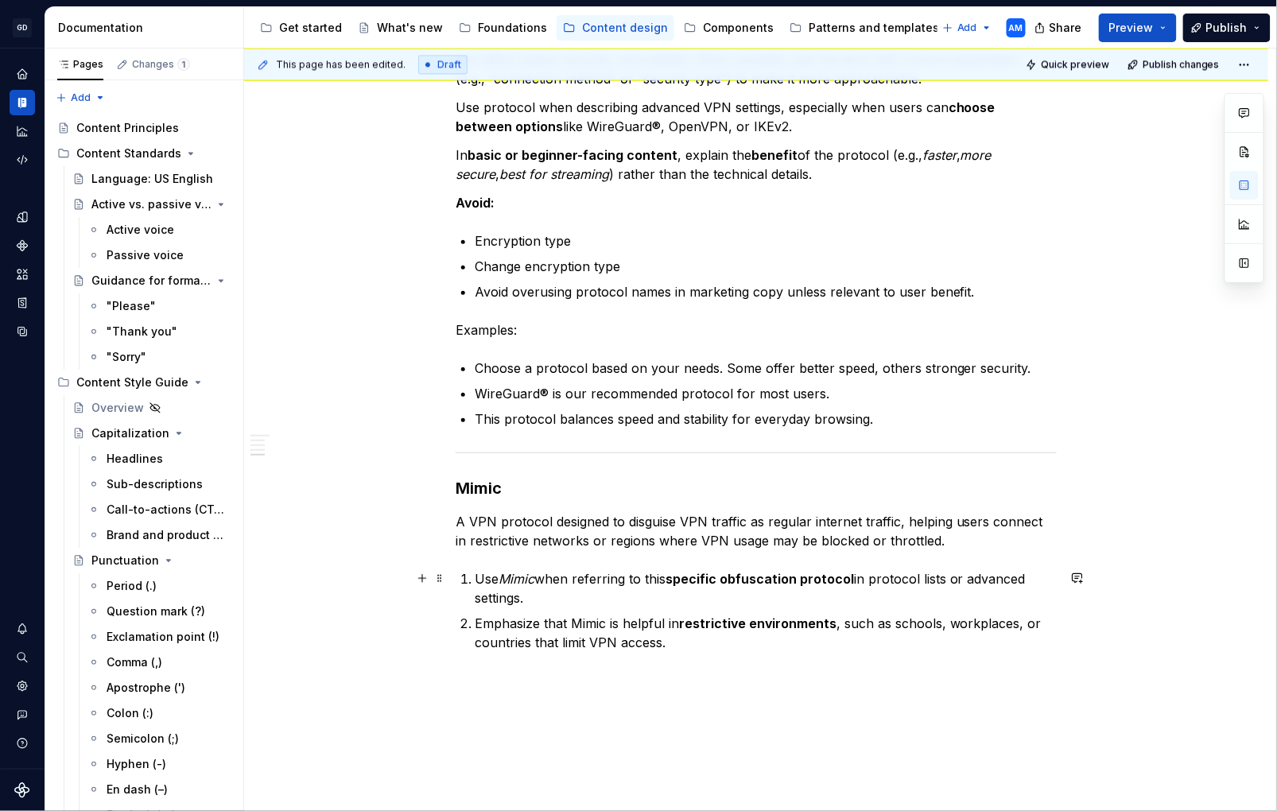
click at [487, 574] on p "Use Mimic when referring to this specific obfuscation protocol in protocol list…" at bounding box center [766, 589] width 582 height 38
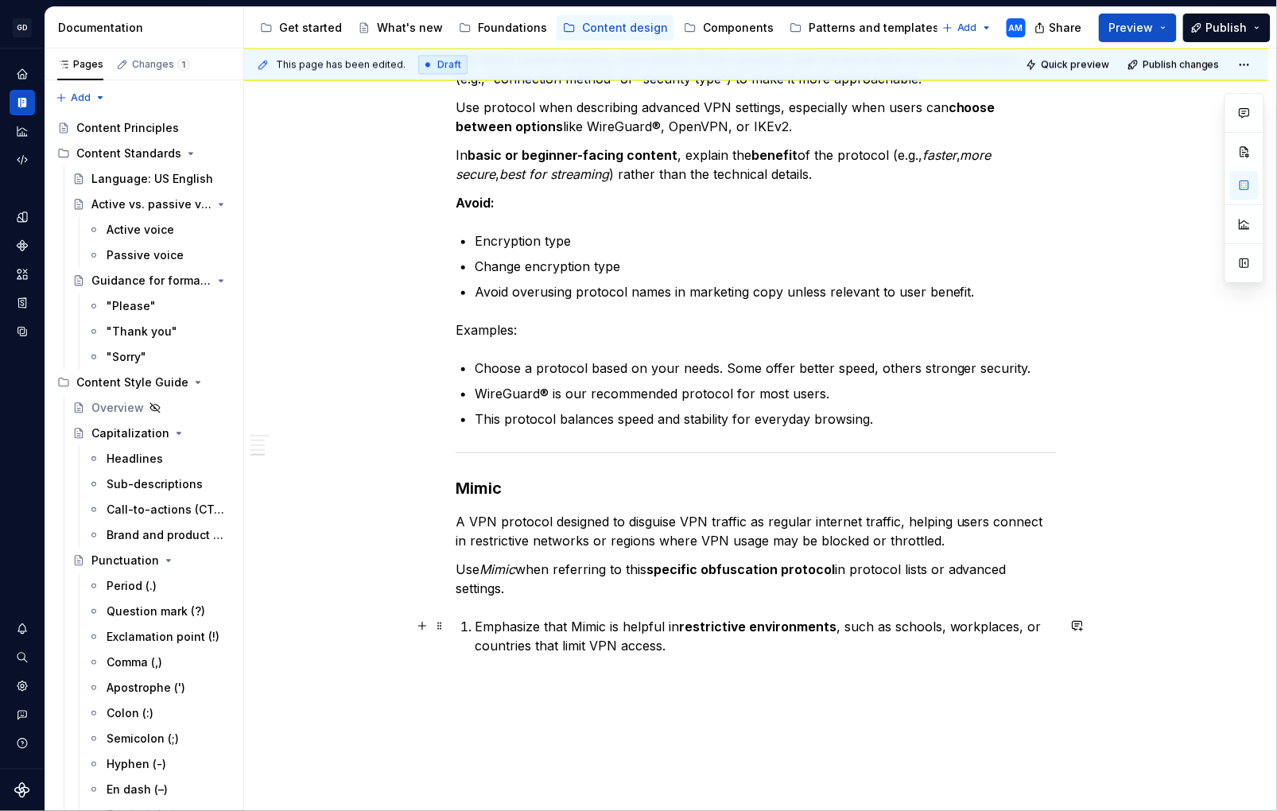
click at [480, 628] on p "Emphasize that Mimic is helpful in restrictive environments , such as schools, …" at bounding box center [766, 636] width 582 height 38
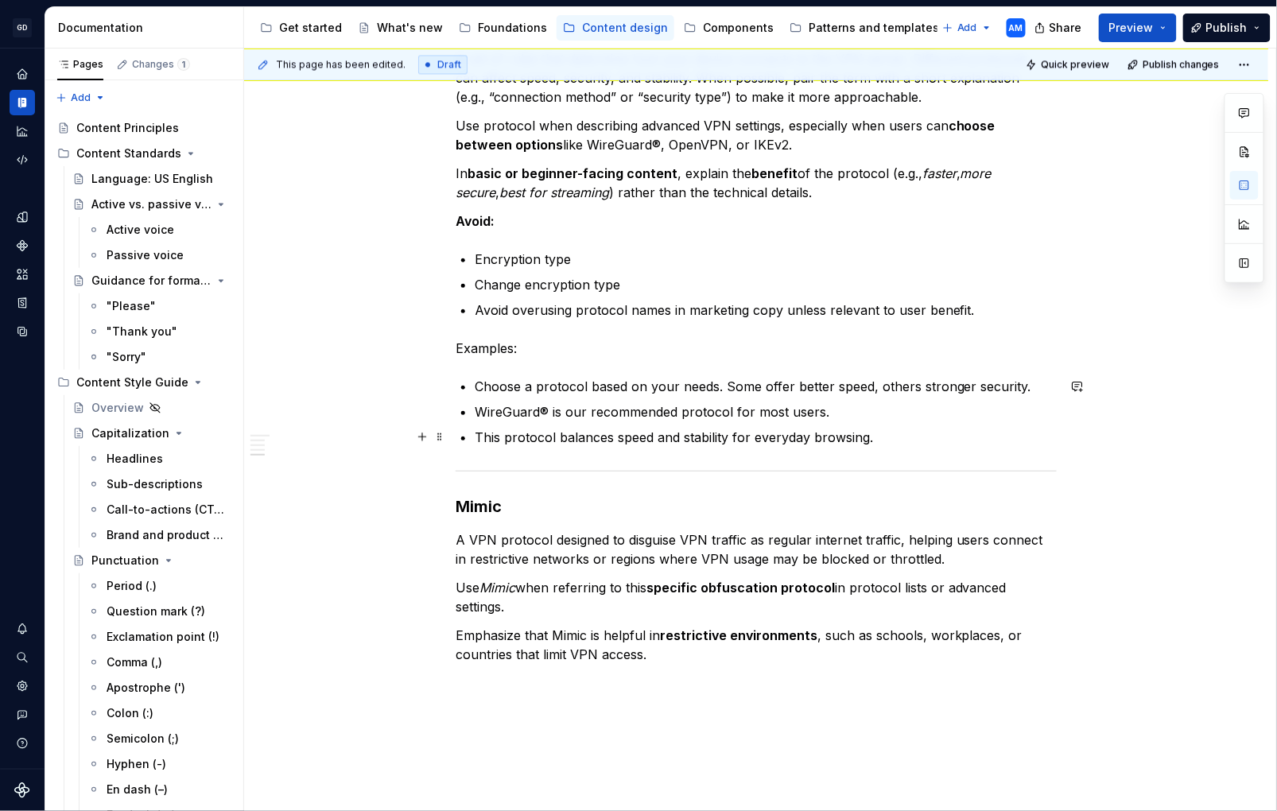
scroll to position [990, 0]
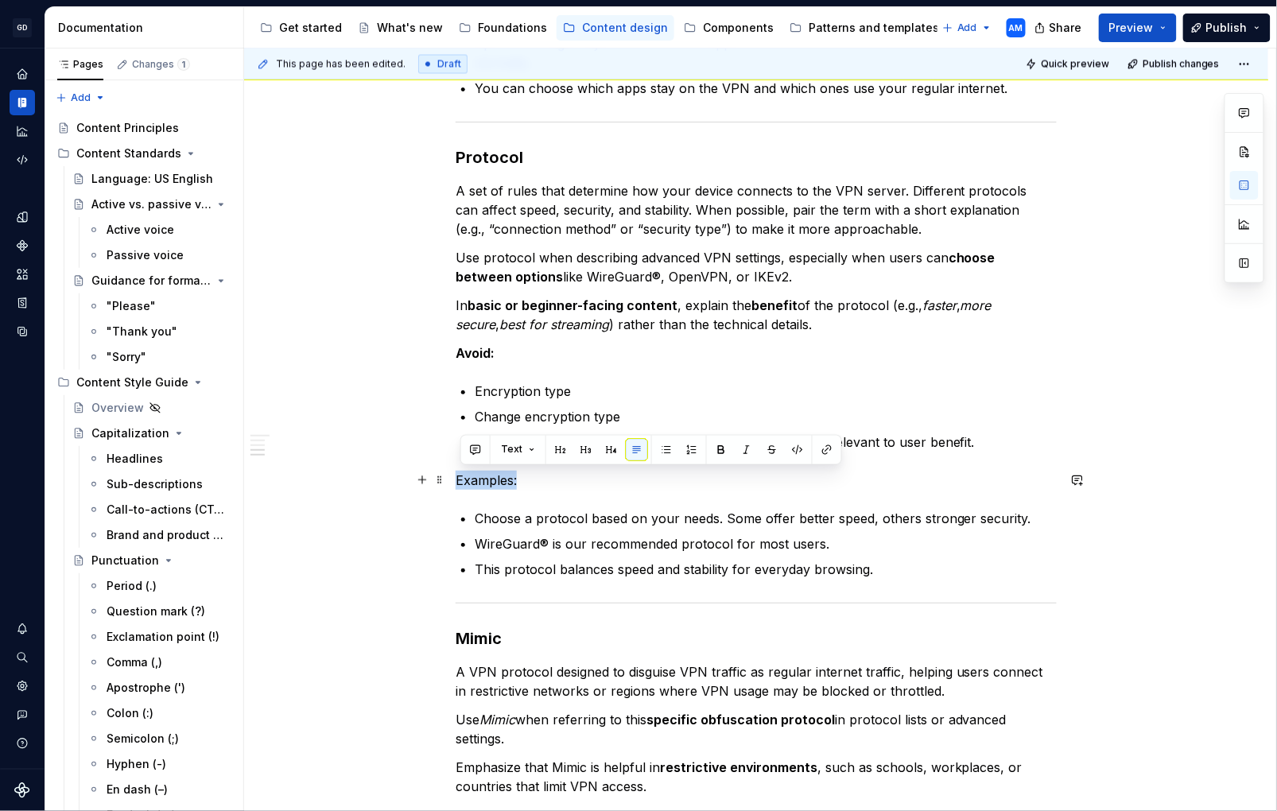
drag, startPoint x: 463, startPoint y: 473, endPoint x: 411, endPoint y: 474, distance: 51.7
click at [411, 474] on div "Advanced settings Kill Switch A security feature that blocks all internet and n…" at bounding box center [756, 172] width 1025 height 1773
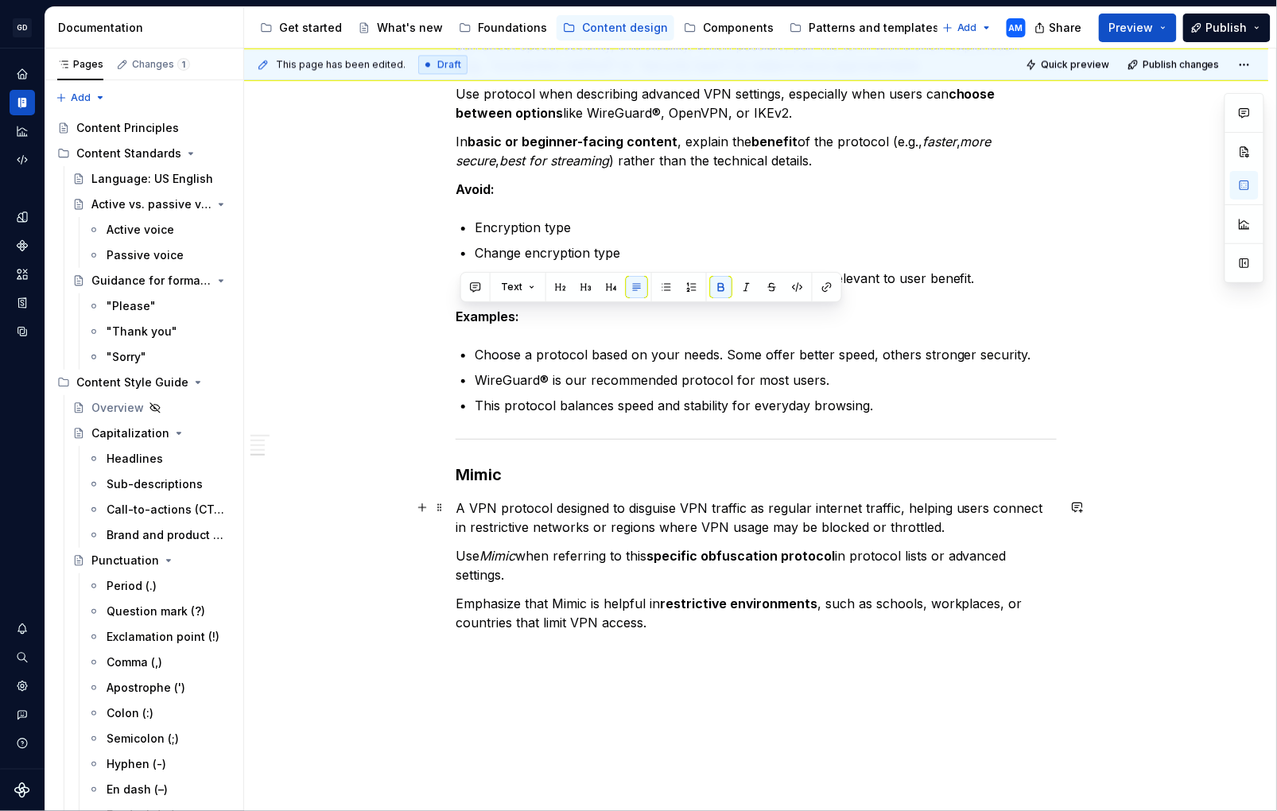
scroll to position [1068, 0]
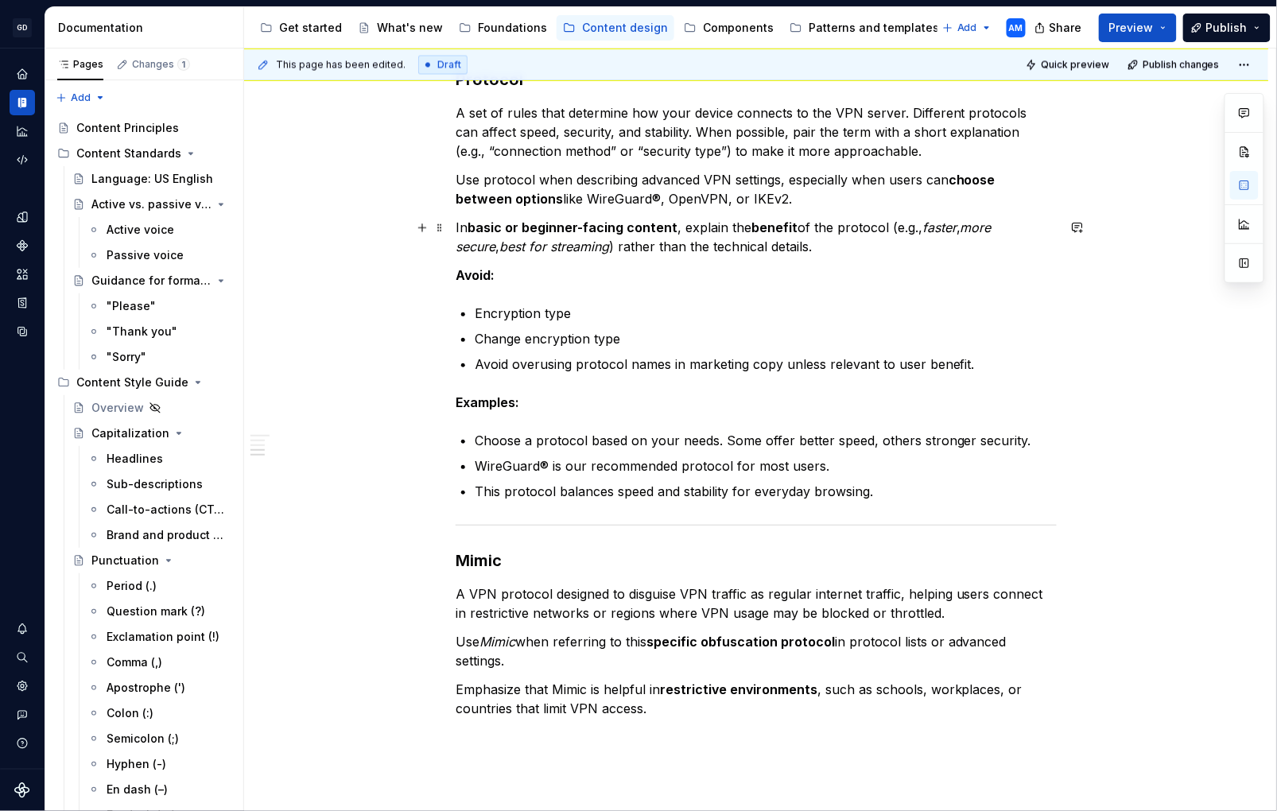
click at [529, 254] on p "In basic or beginner-facing content , explain the benefit of the protocol (e.g.…" at bounding box center [756, 237] width 601 height 38
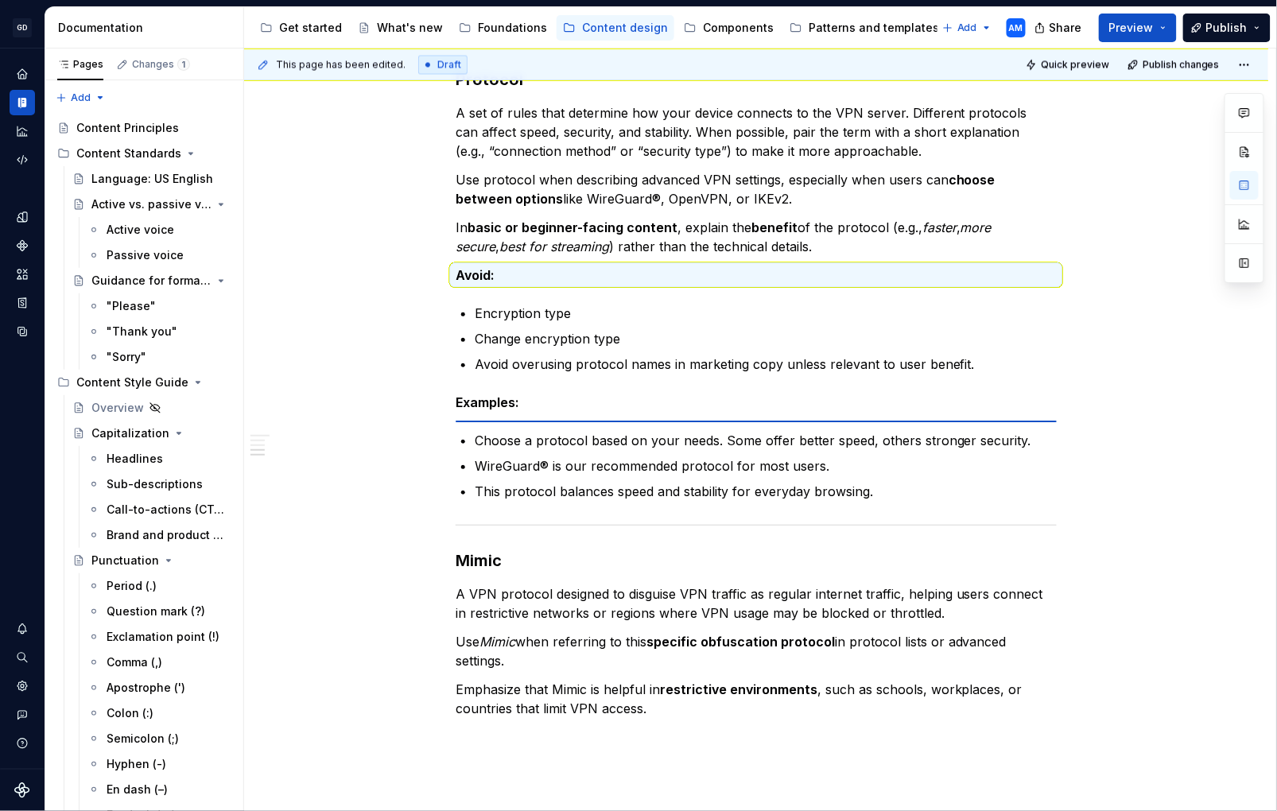
scroll to position [1071, 0]
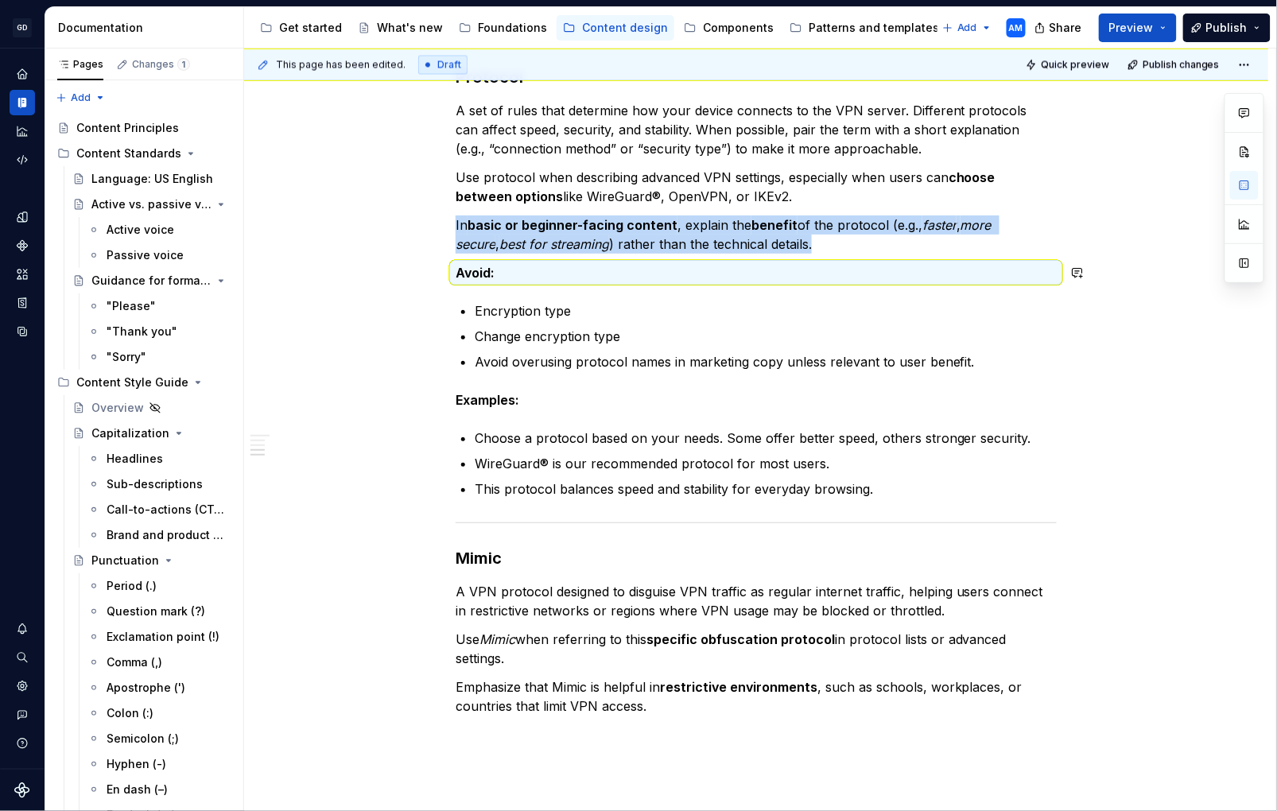
drag, startPoint x: 364, startPoint y: 259, endPoint x: 359, endPoint y: 284, distance: 26.1
click at [364, 259] on div "This page has been edited. Draft Quick preview Publish changes VPN (in progress…" at bounding box center [760, 431] width 1032 height 764
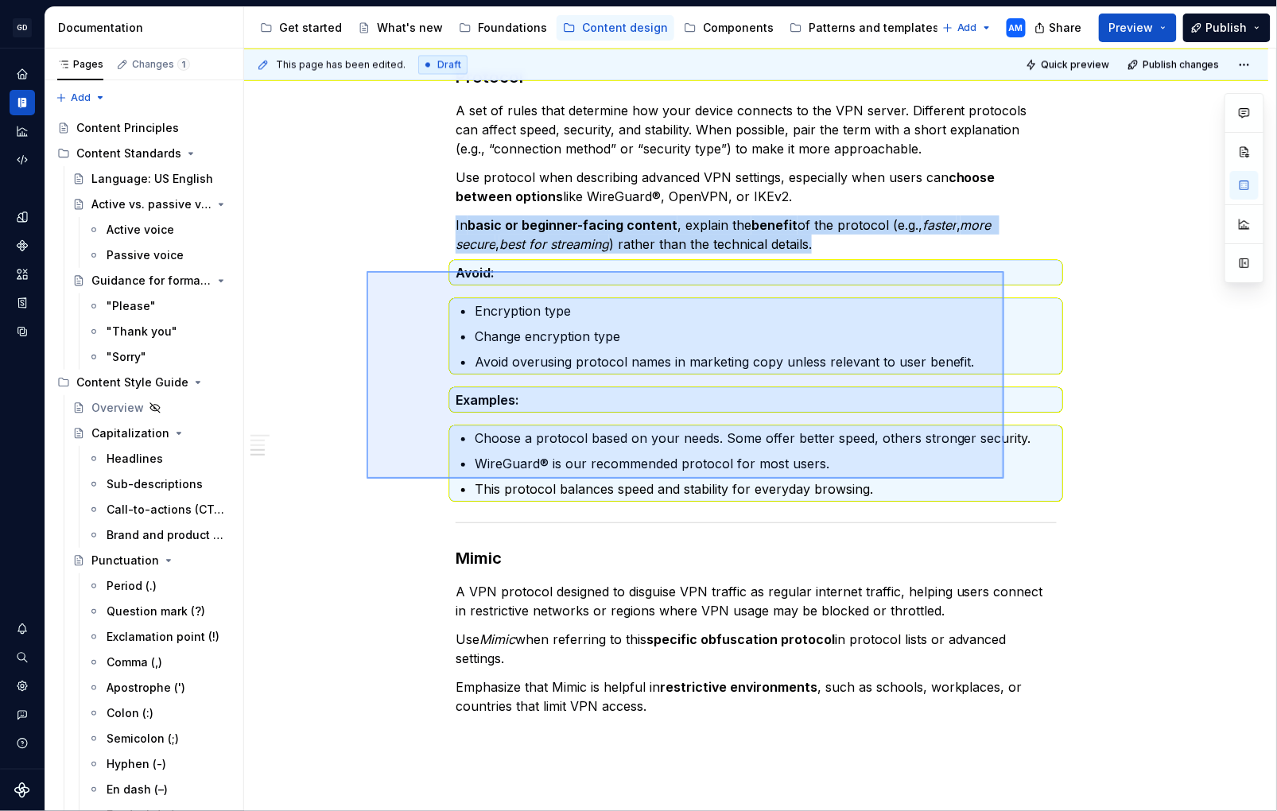
drag, startPoint x: 367, startPoint y: 271, endPoint x: 1005, endPoint y: 479, distance: 671.6
click at [1005, 479] on div "This page has been edited. Draft Quick preview Publish changes VPN (in progress…" at bounding box center [760, 431] width 1032 height 764
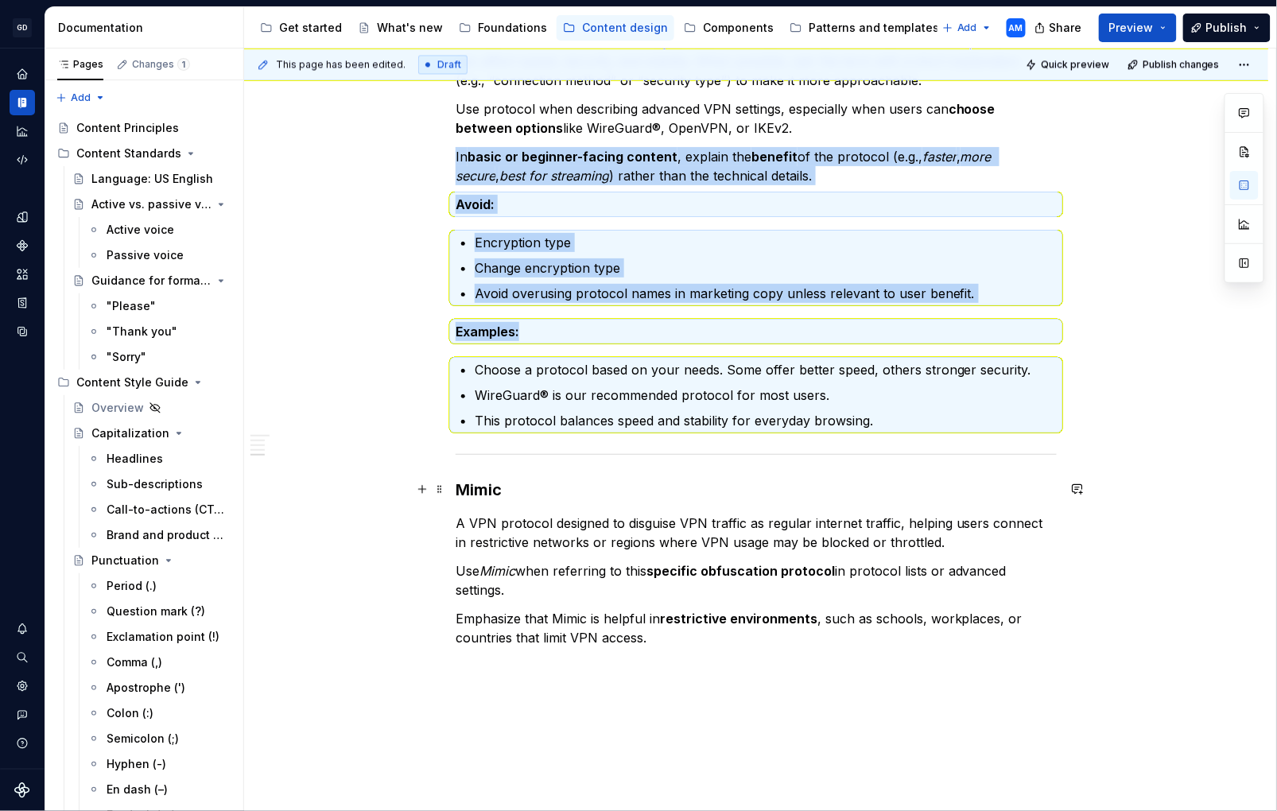
scroll to position [1236, 0]
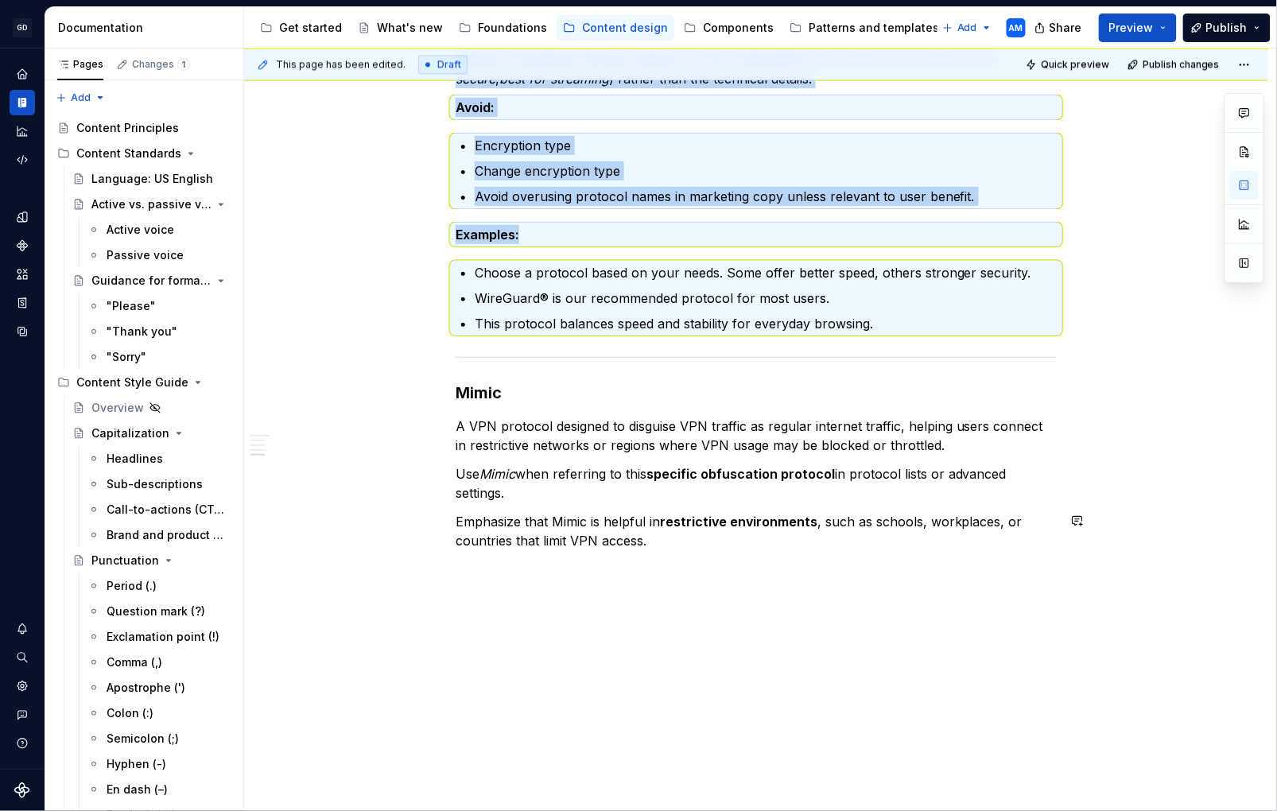
drag, startPoint x: 534, startPoint y: 597, endPoint x: 519, endPoint y: 579, distance: 22.6
click at [534, 597] on div "This page has been edited. Draft Quick preview Publish changes VPN (in progress…" at bounding box center [760, 431] width 1032 height 764
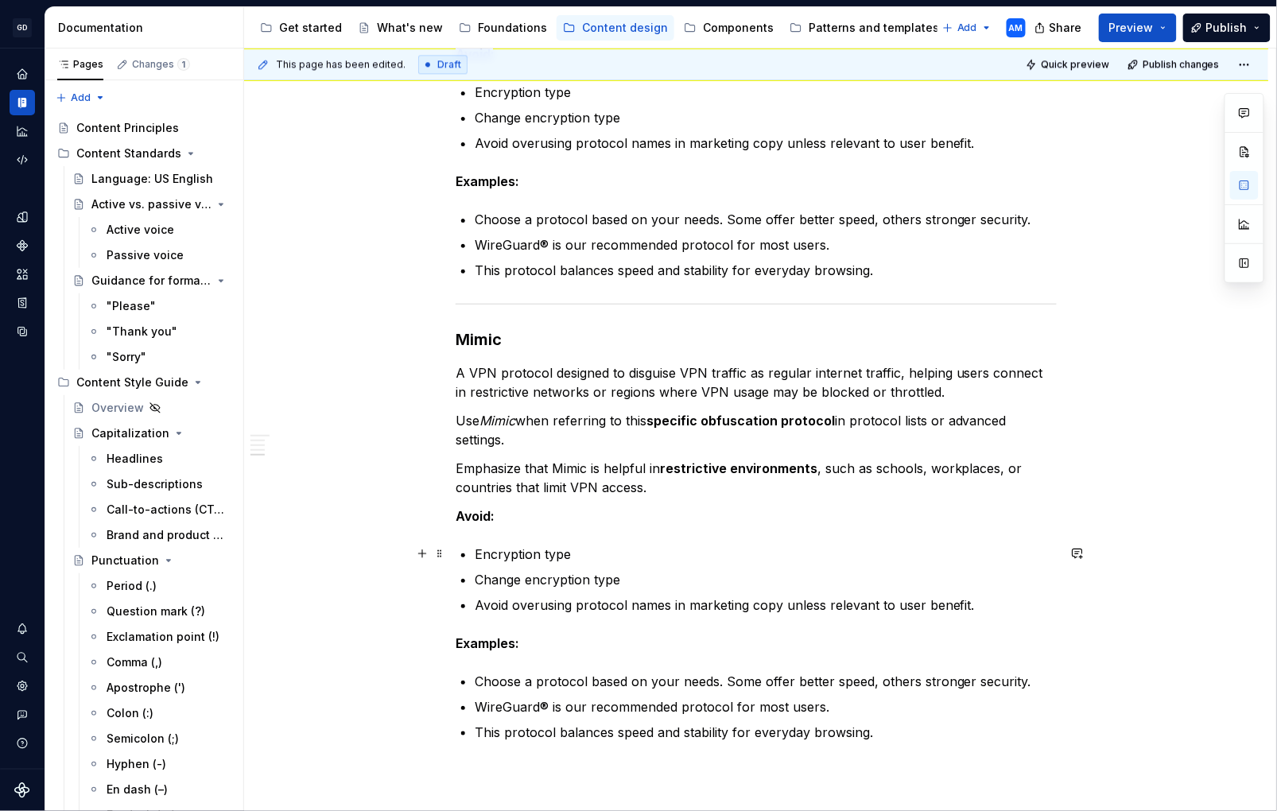
scroll to position [1300, 0]
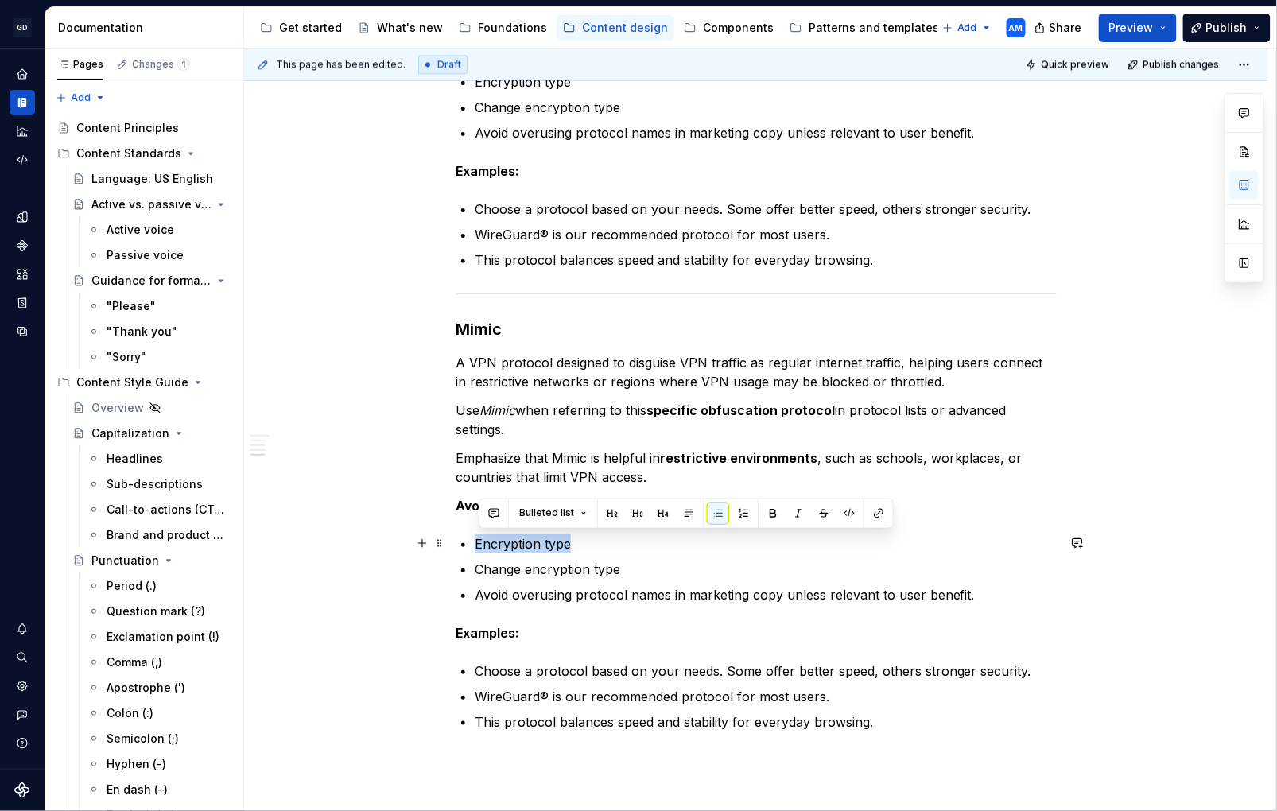
drag, startPoint x: 581, startPoint y: 538, endPoint x: 480, endPoint y: 544, distance: 101.2
click at [480, 544] on p "Encryption type" at bounding box center [766, 544] width 582 height 19
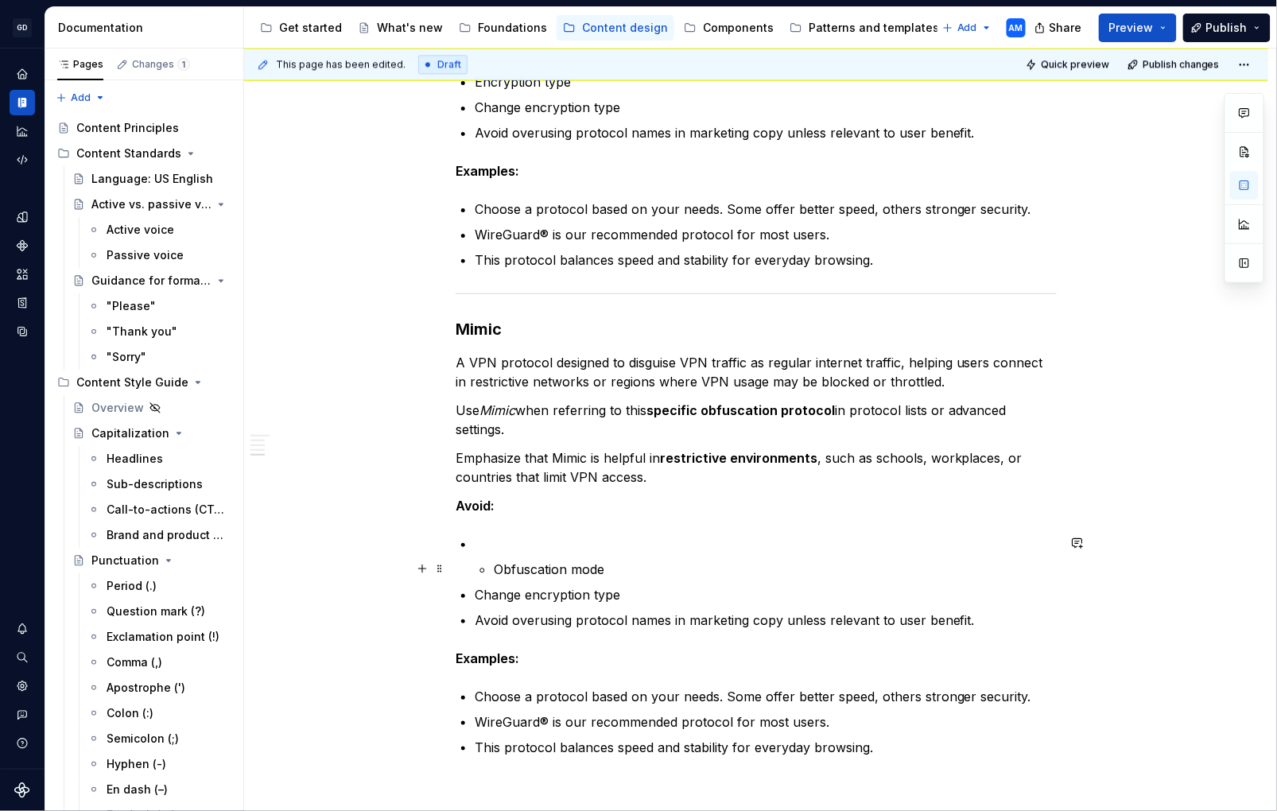
click at [500, 570] on p "Obfuscation mode" at bounding box center [775, 569] width 563 height 19
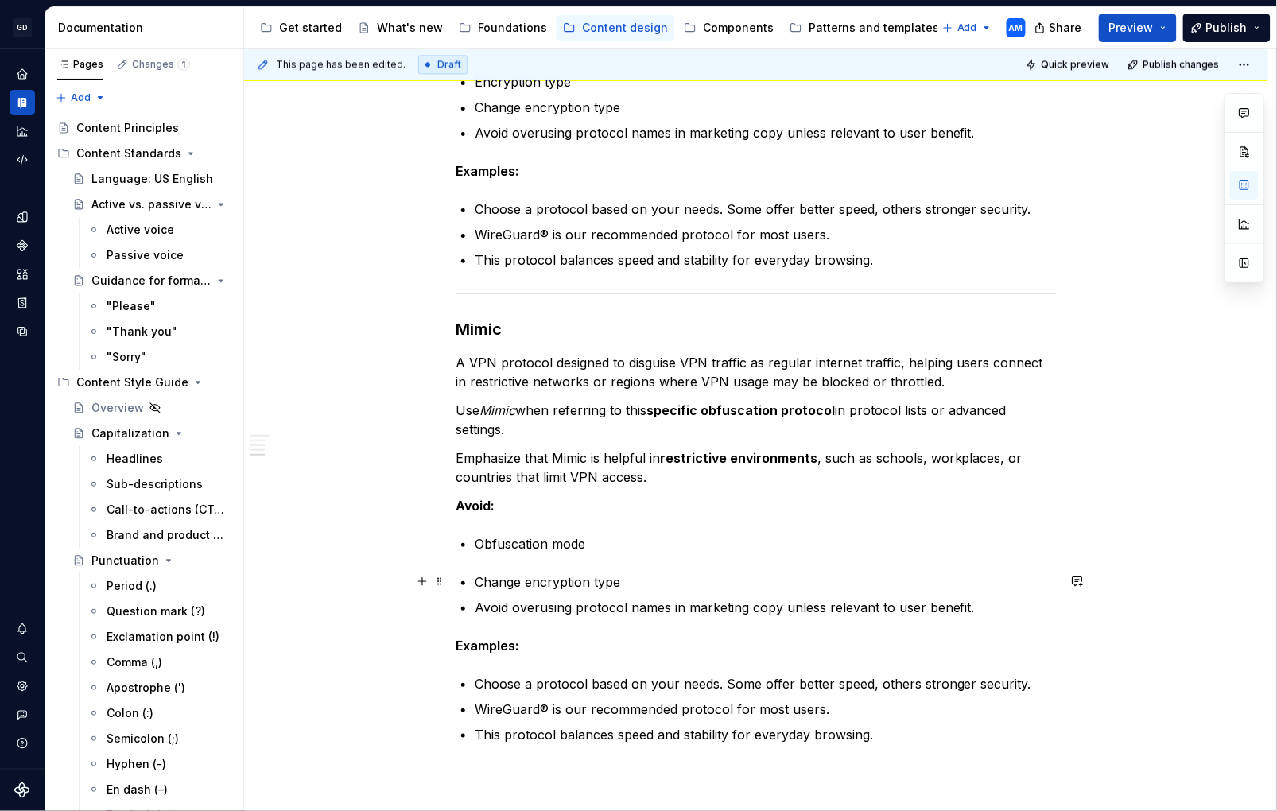
click at [480, 584] on p "Change encryption type" at bounding box center [766, 582] width 582 height 19
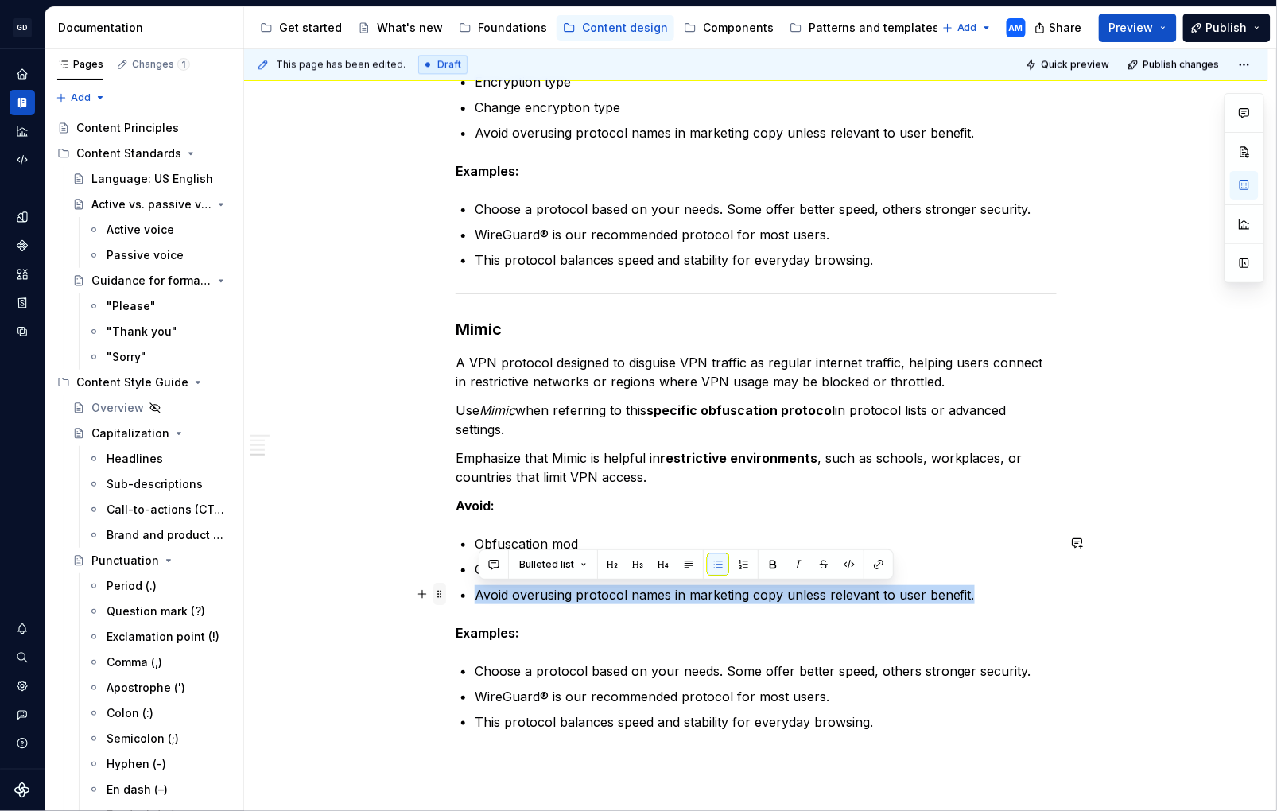
drag, startPoint x: 608, startPoint y: 597, endPoint x: 449, endPoint y: 595, distance: 159.1
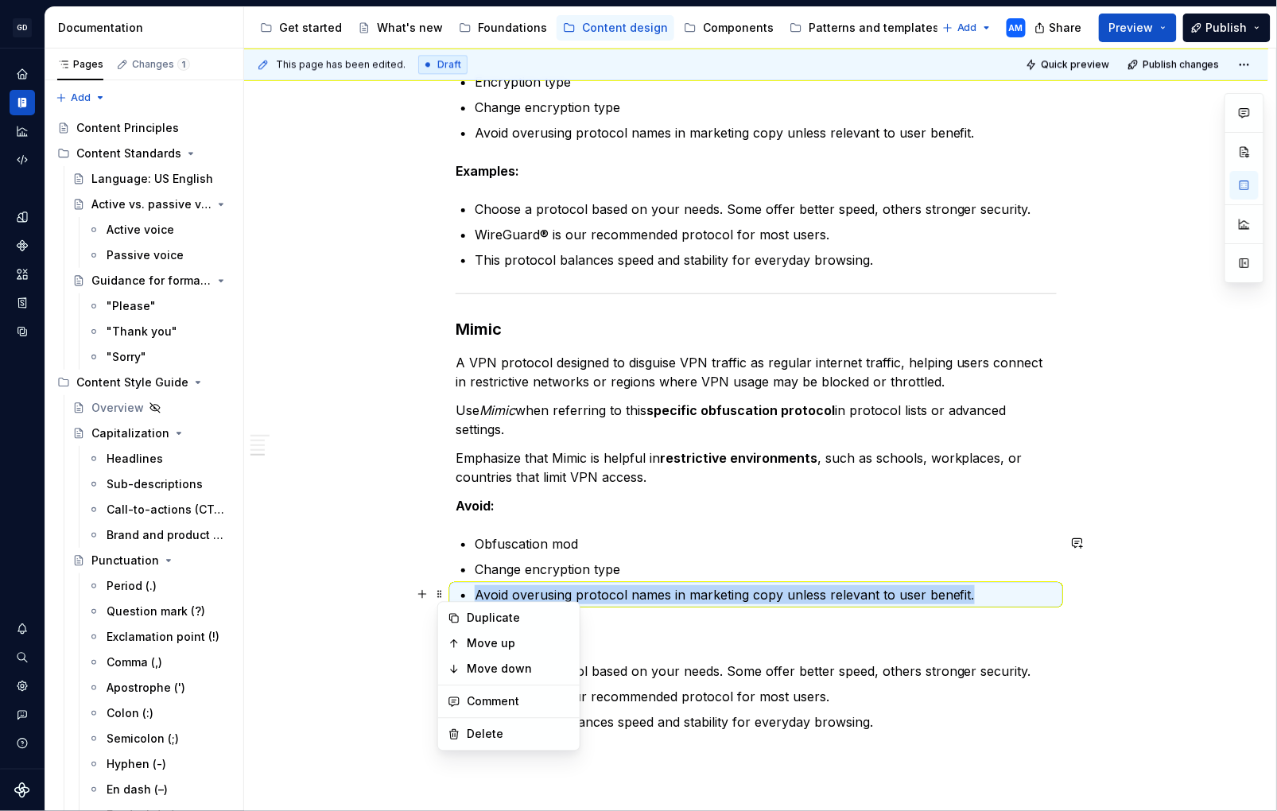
click at [773, 597] on p "Avoid overusing protocol names in marketing copy unless relevant to user benefi…" at bounding box center [766, 594] width 582 height 19
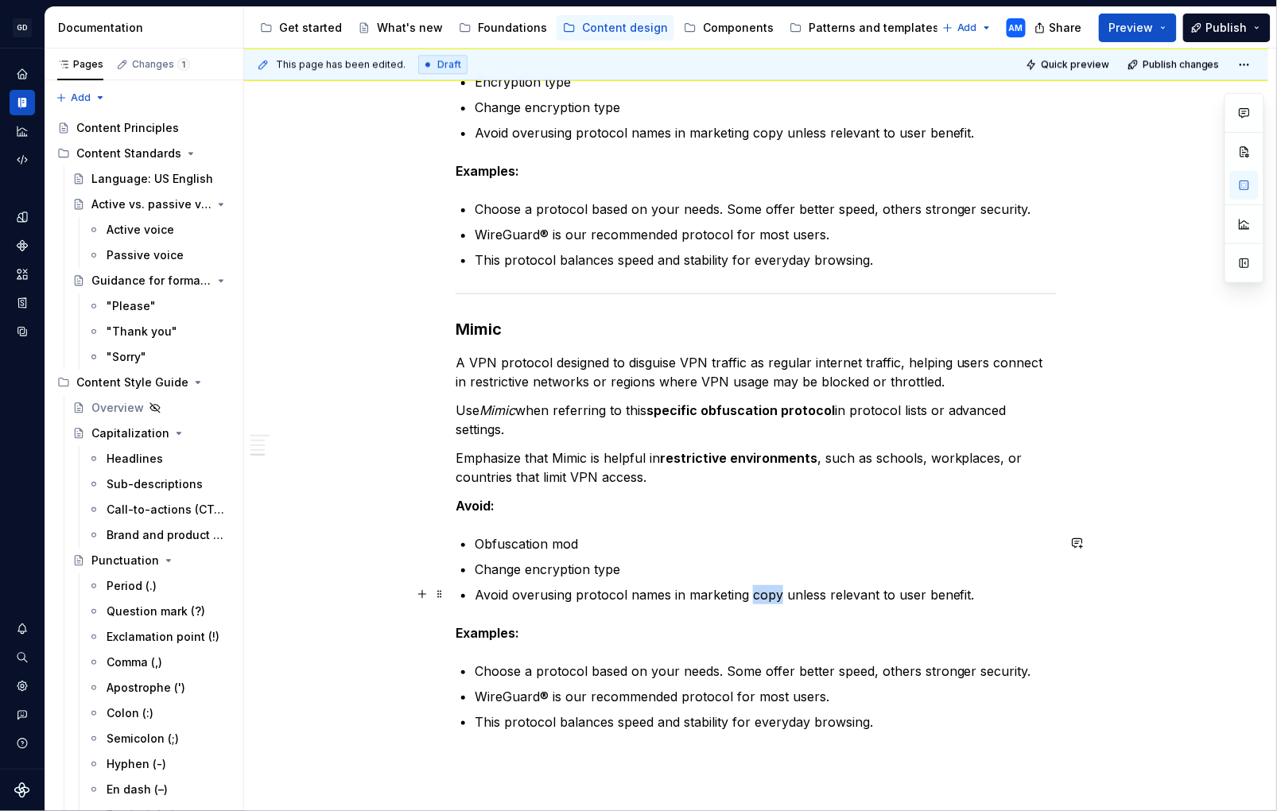
click at [773, 597] on p "Avoid overusing protocol names in marketing copy unless relevant to user benefi…" at bounding box center [766, 594] width 582 height 19
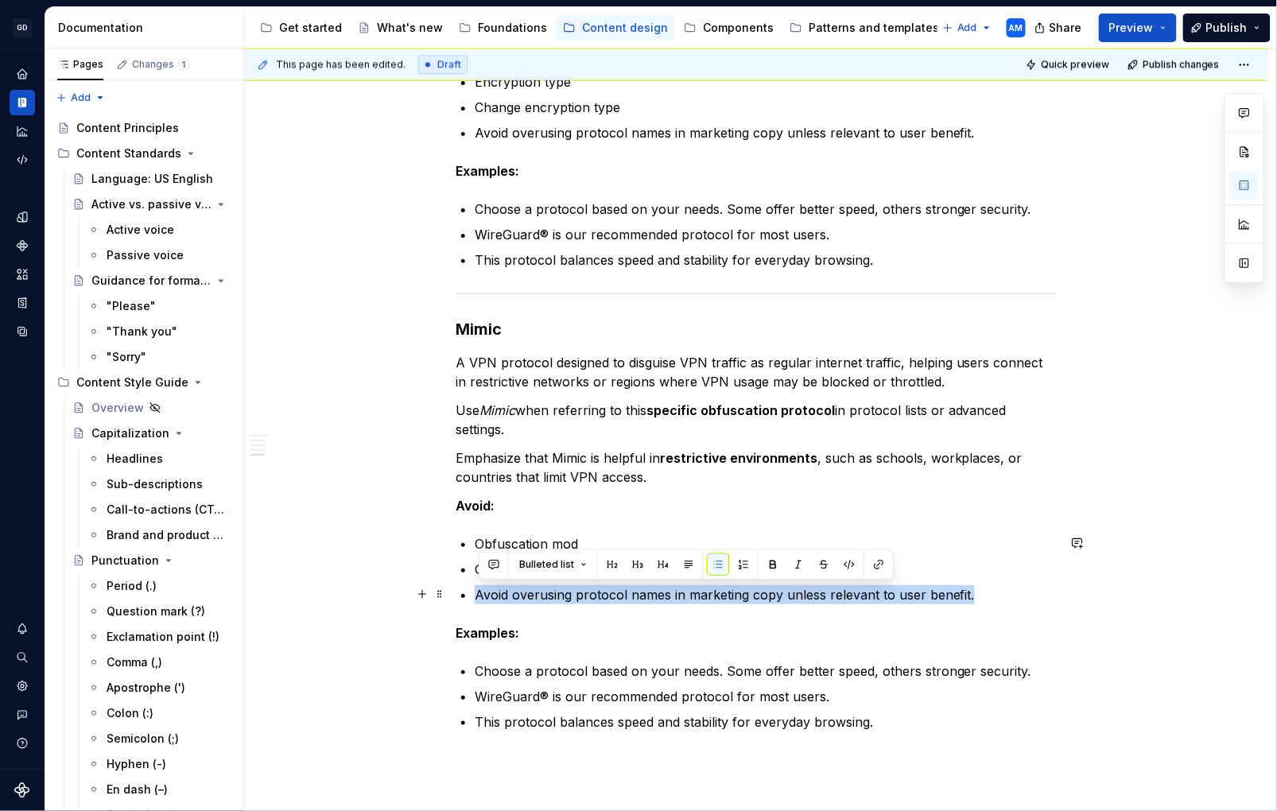
click at [773, 597] on p "Avoid overusing protocol names in marketing copy unless relevant to user benefi…" at bounding box center [766, 594] width 582 height 19
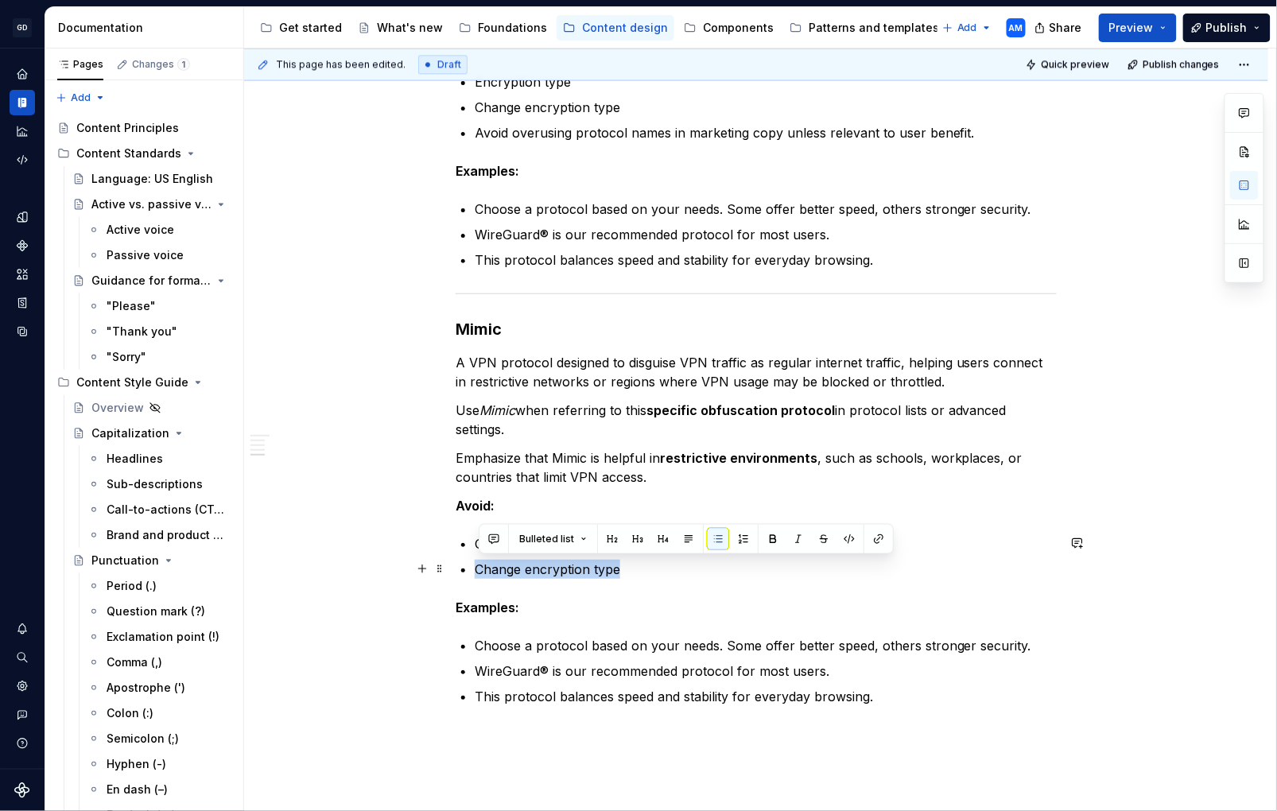
drag, startPoint x: 683, startPoint y: 566, endPoint x: 477, endPoint y: 573, distance: 206.1
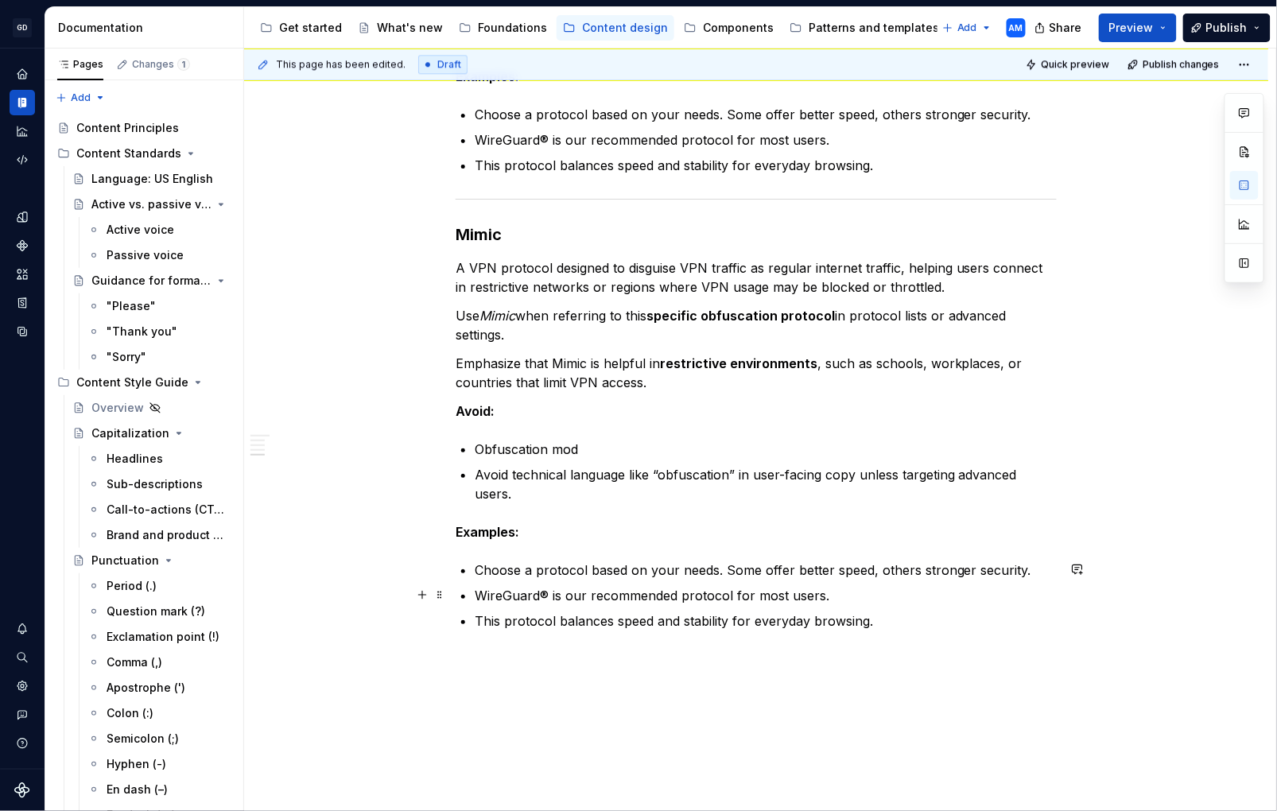
scroll to position [1398, 0]
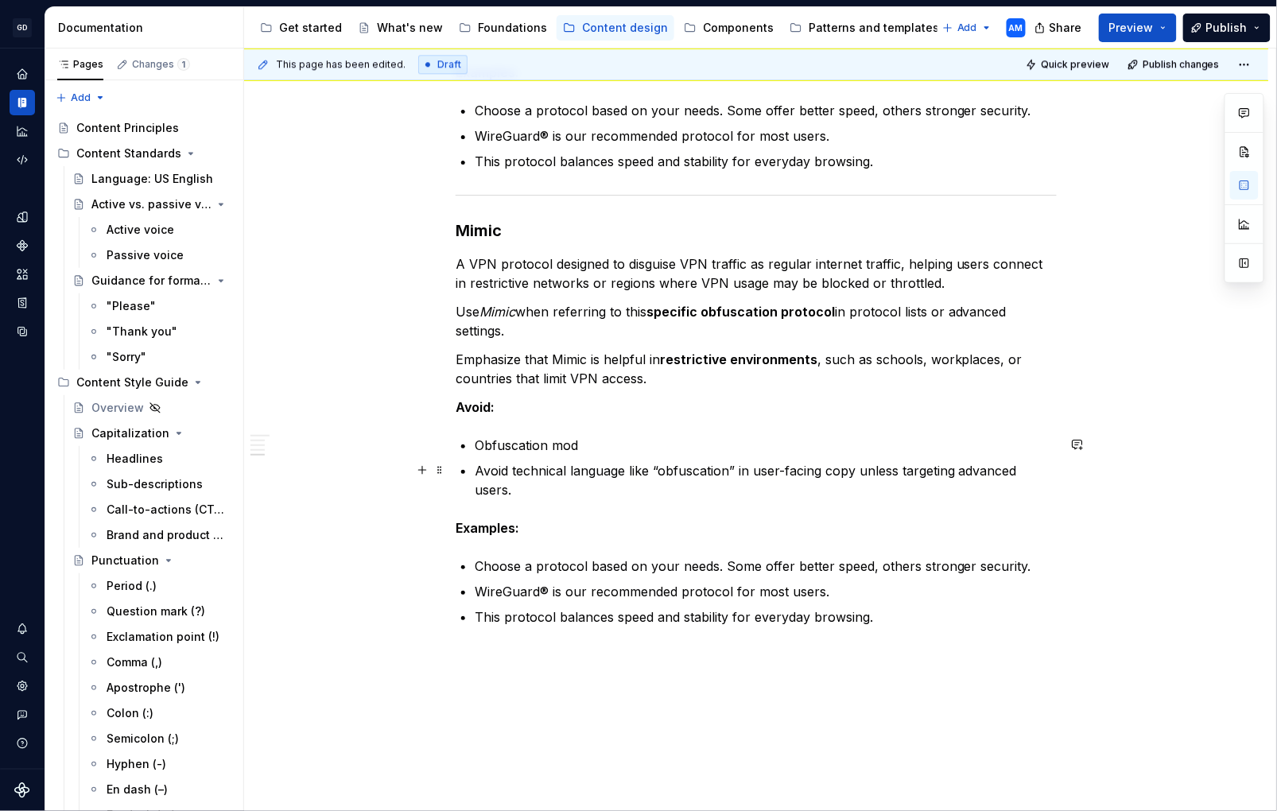
click at [594, 445] on p "Obfuscation mod" at bounding box center [766, 445] width 582 height 19
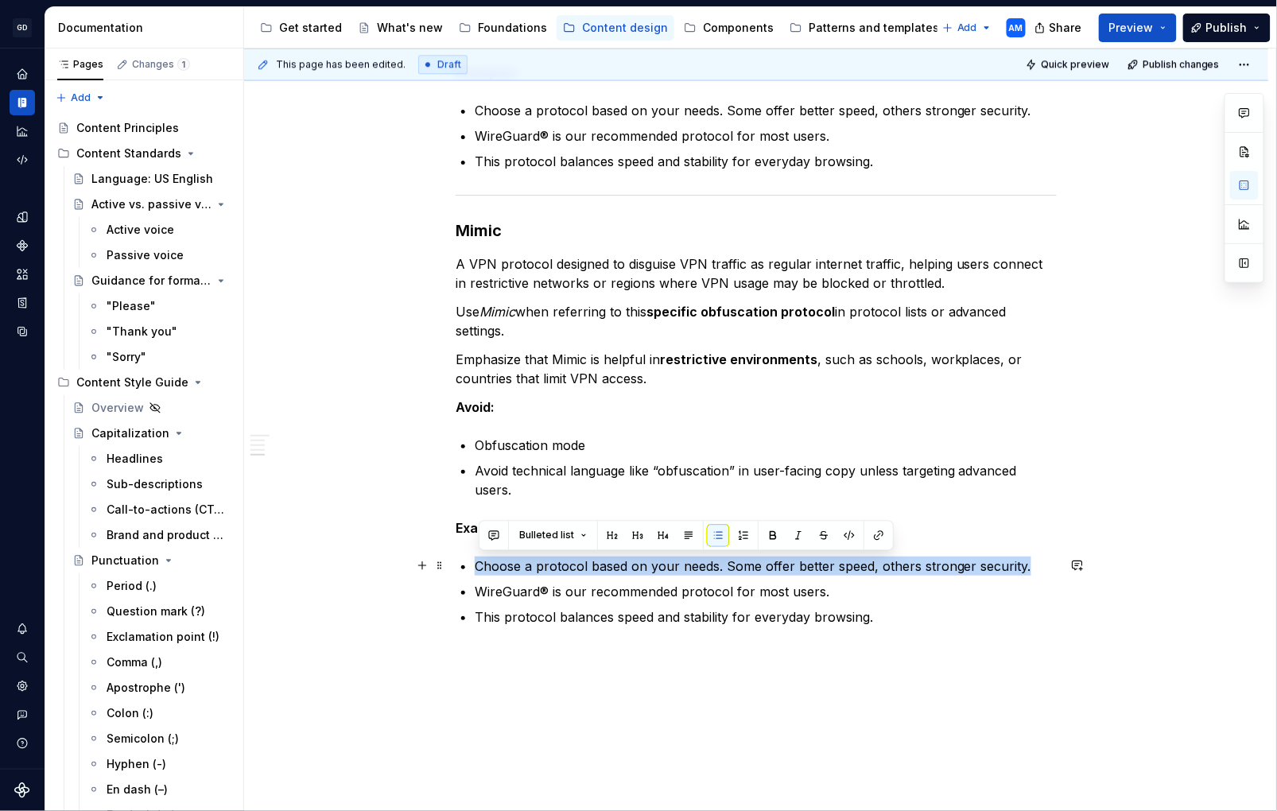
drag, startPoint x: 931, startPoint y: 572, endPoint x: 478, endPoint y: 564, distance: 452.7
click at [478, 564] on p "Choose a protocol based on your needs. Some offer better speed, others stronger…" at bounding box center [766, 566] width 582 height 19
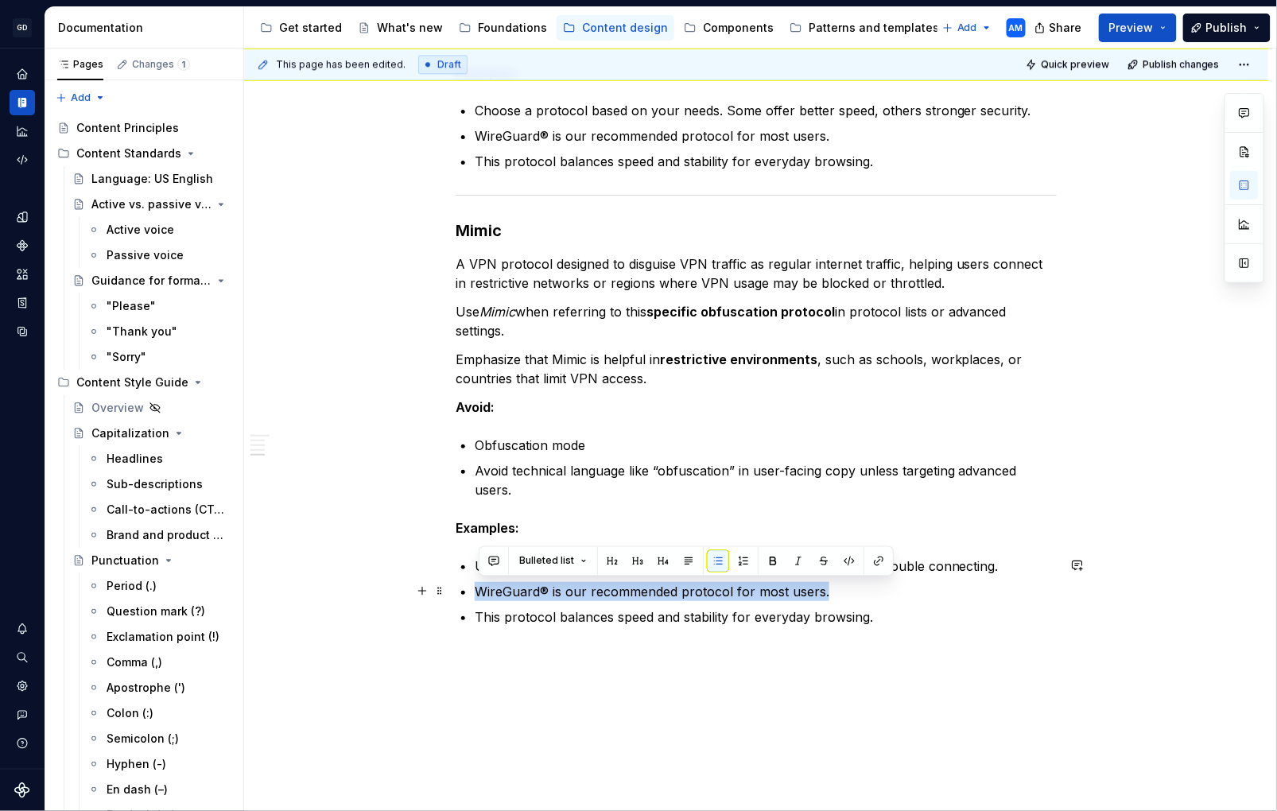
drag, startPoint x: 764, startPoint y: 593, endPoint x: 480, endPoint y: 591, distance: 284.0
click at [480, 591] on p "WireGuard® is our recommended protocol for most users." at bounding box center [766, 591] width 582 height 19
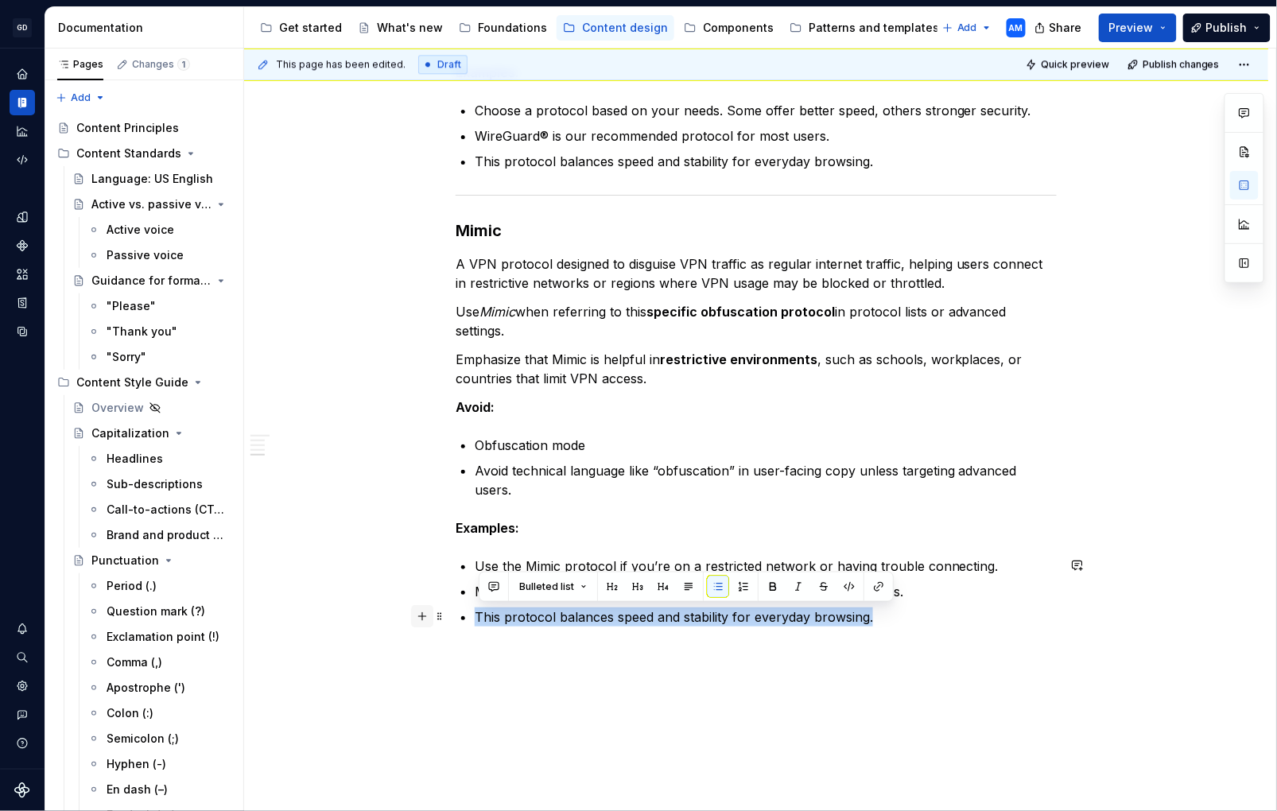
drag, startPoint x: 725, startPoint y: 620, endPoint x: 422, endPoint y: 612, distance: 303.2
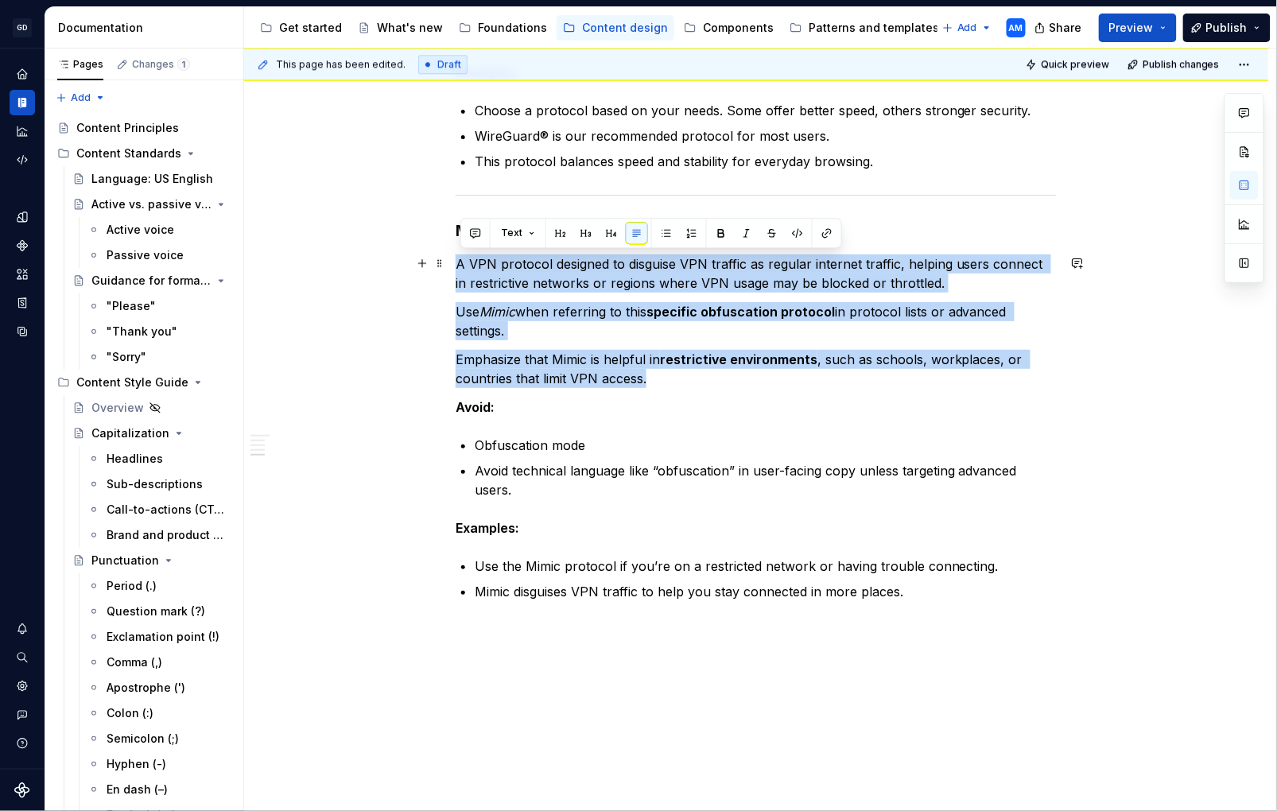
drag, startPoint x: 609, startPoint y: 367, endPoint x: 462, endPoint y: 264, distance: 179.9
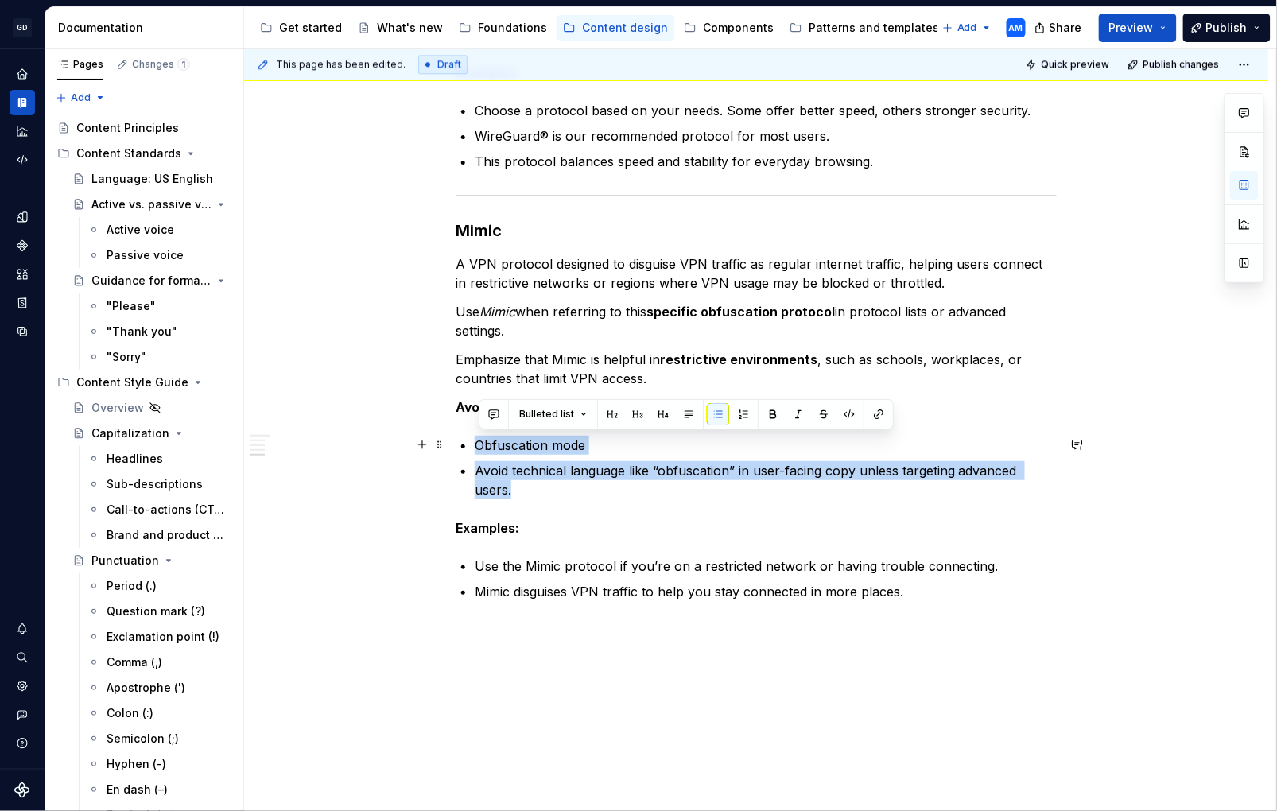
drag, startPoint x: 515, startPoint y: 480, endPoint x: 476, endPoint y: 452, distance: 48.5
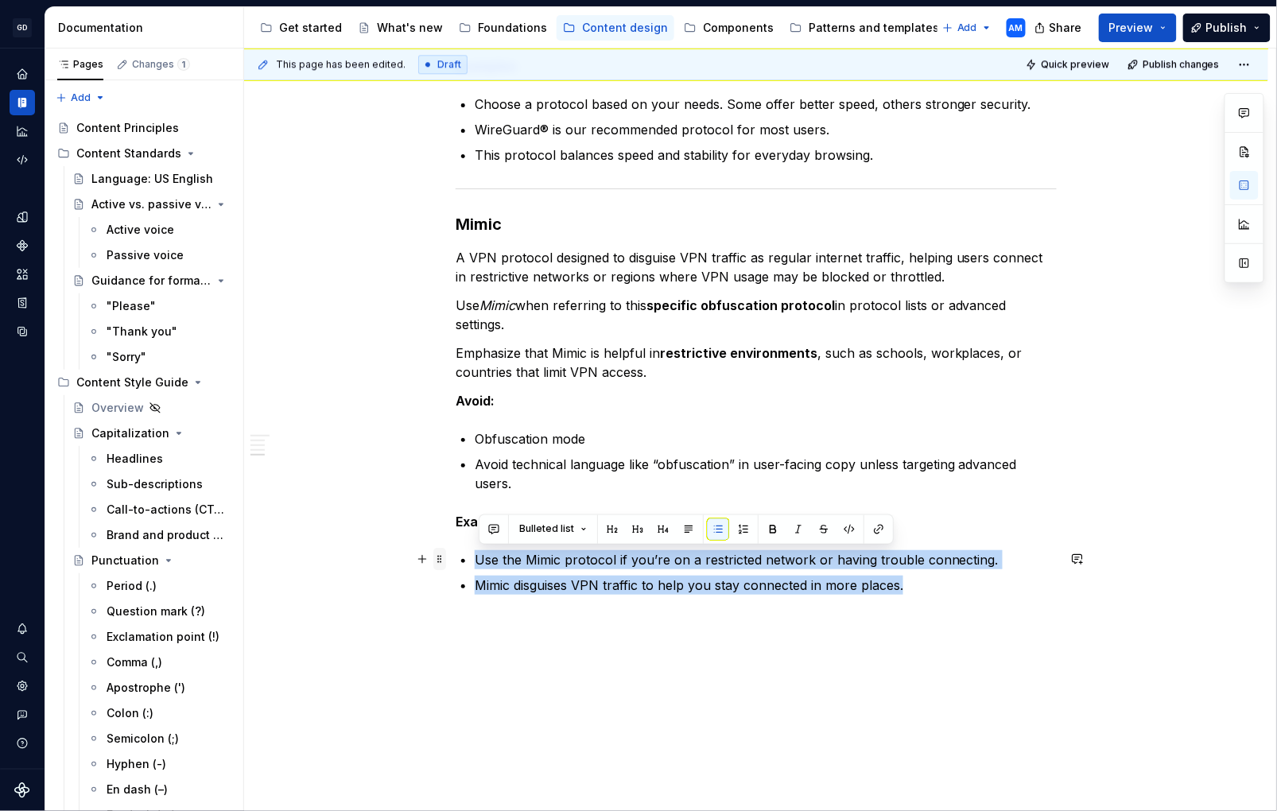
drag, startPoint x: 864, startPoint y: 589, endPoint x: 441, endPoint y: 554, distance: 423.9
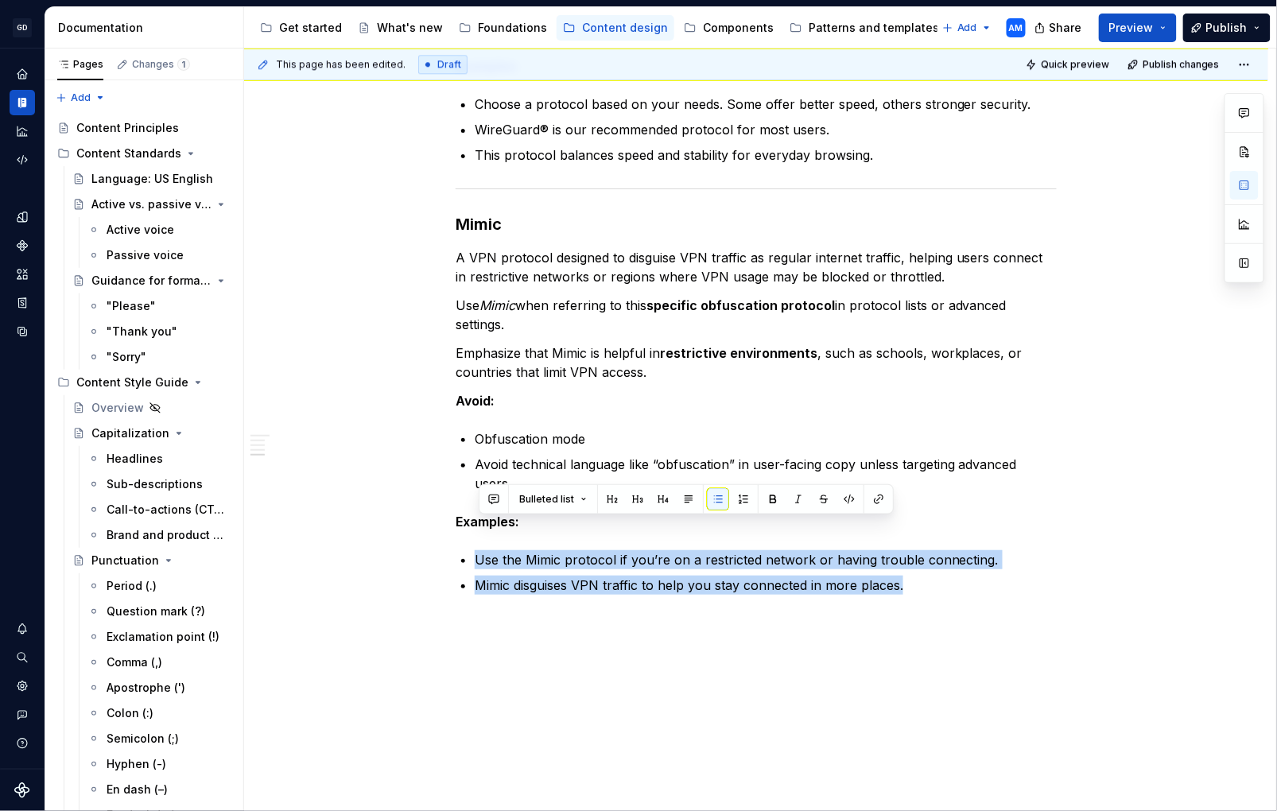
scroll to position [1449, 0]
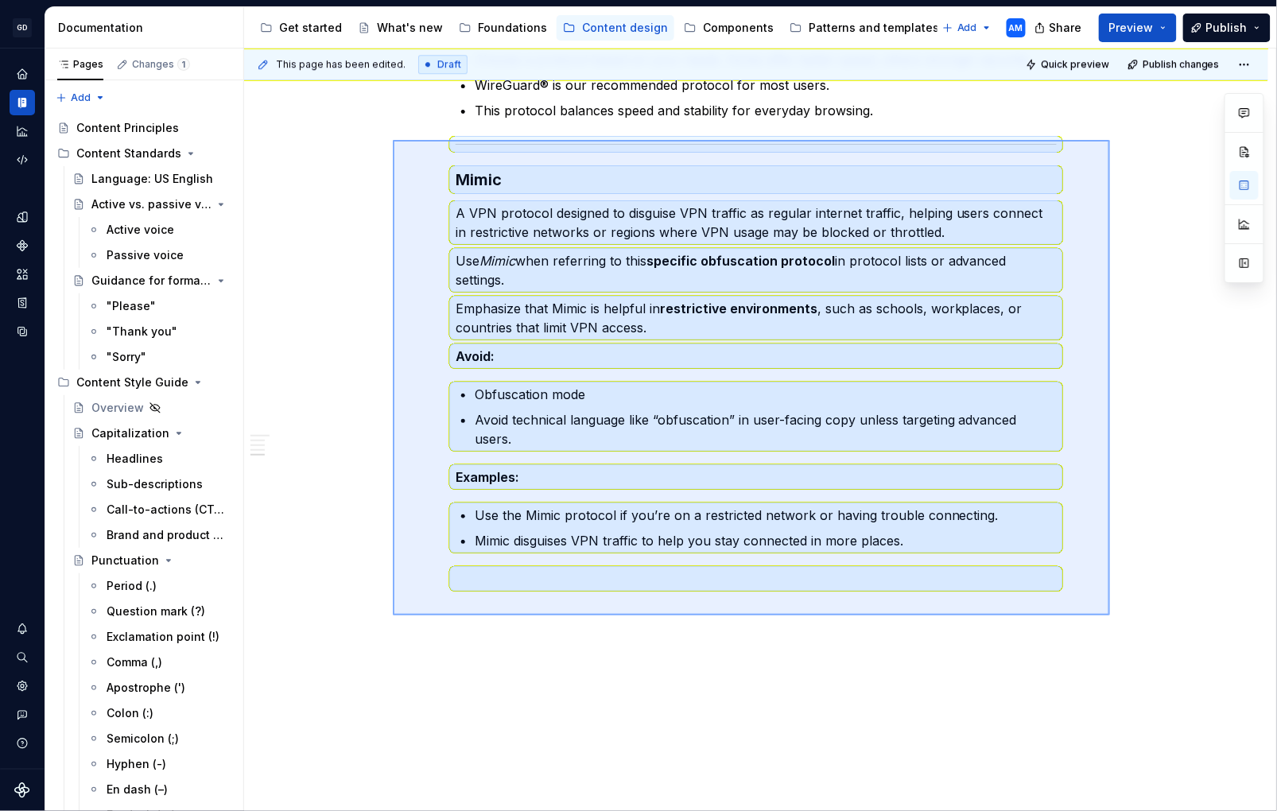
drag, startPoint x: 924, startPoint y: 567, endPoint x: 393, endPoint y: 139, distance: 682.3
click at [393, 139] on div "This page has been edited. Draft Quick preview Publish changes VPN (in progress…" at bounding box center [760, 431] width 1032 height 764
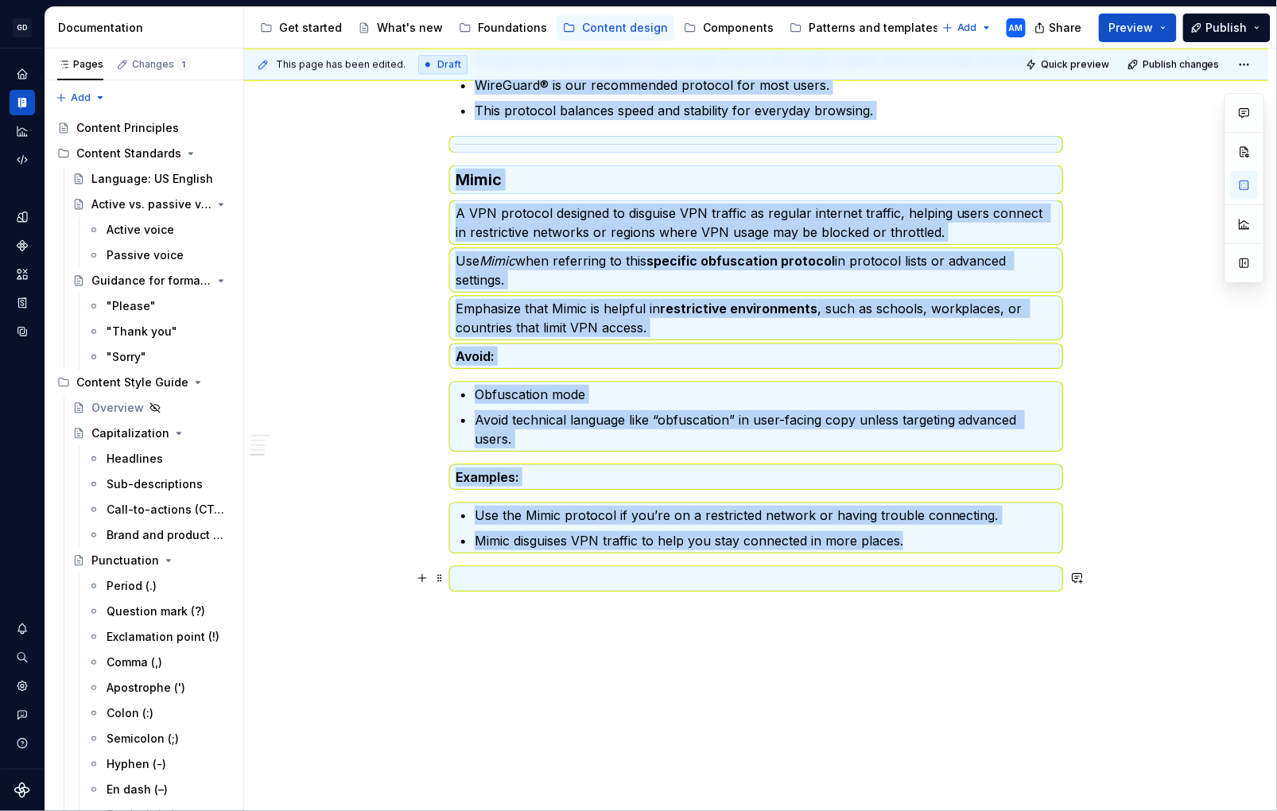
click at [519, 570] on p at bounding box center [756, 579] width 601 height 19
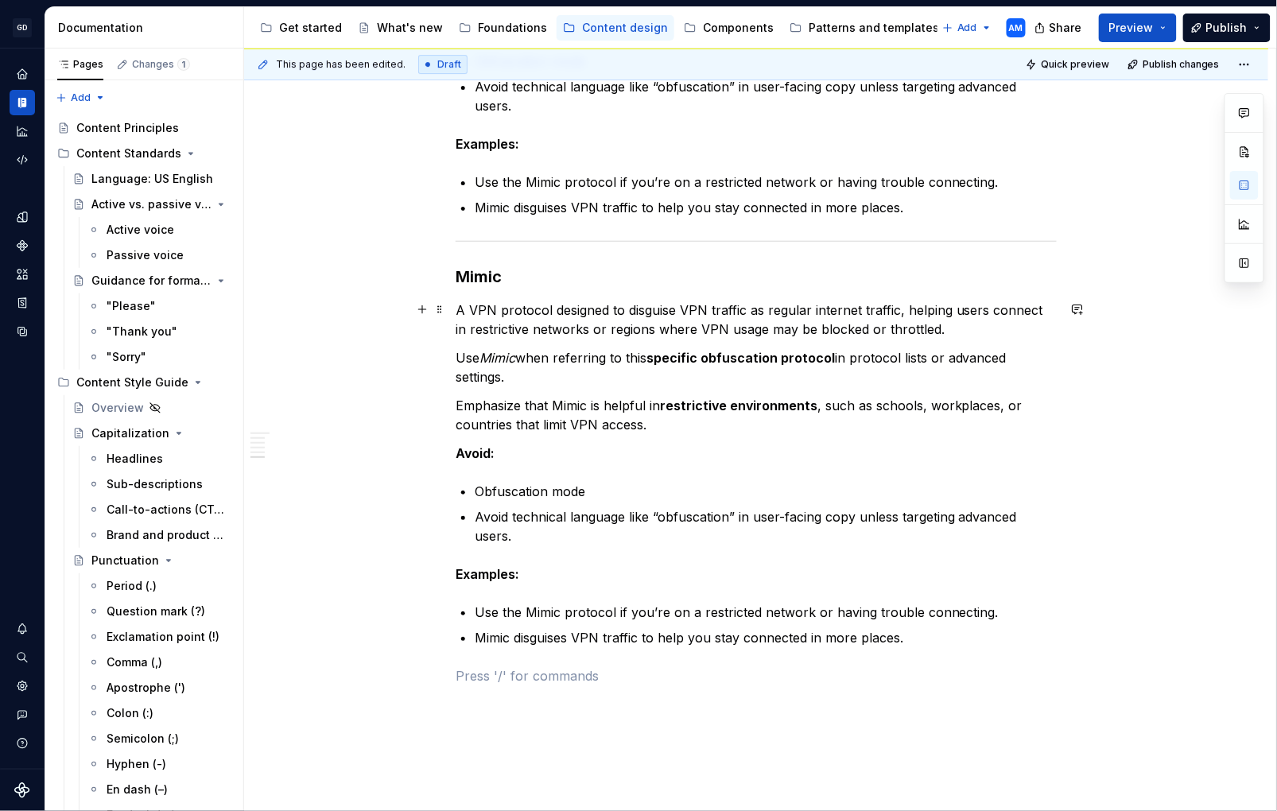
scroll to position [1767, 0]
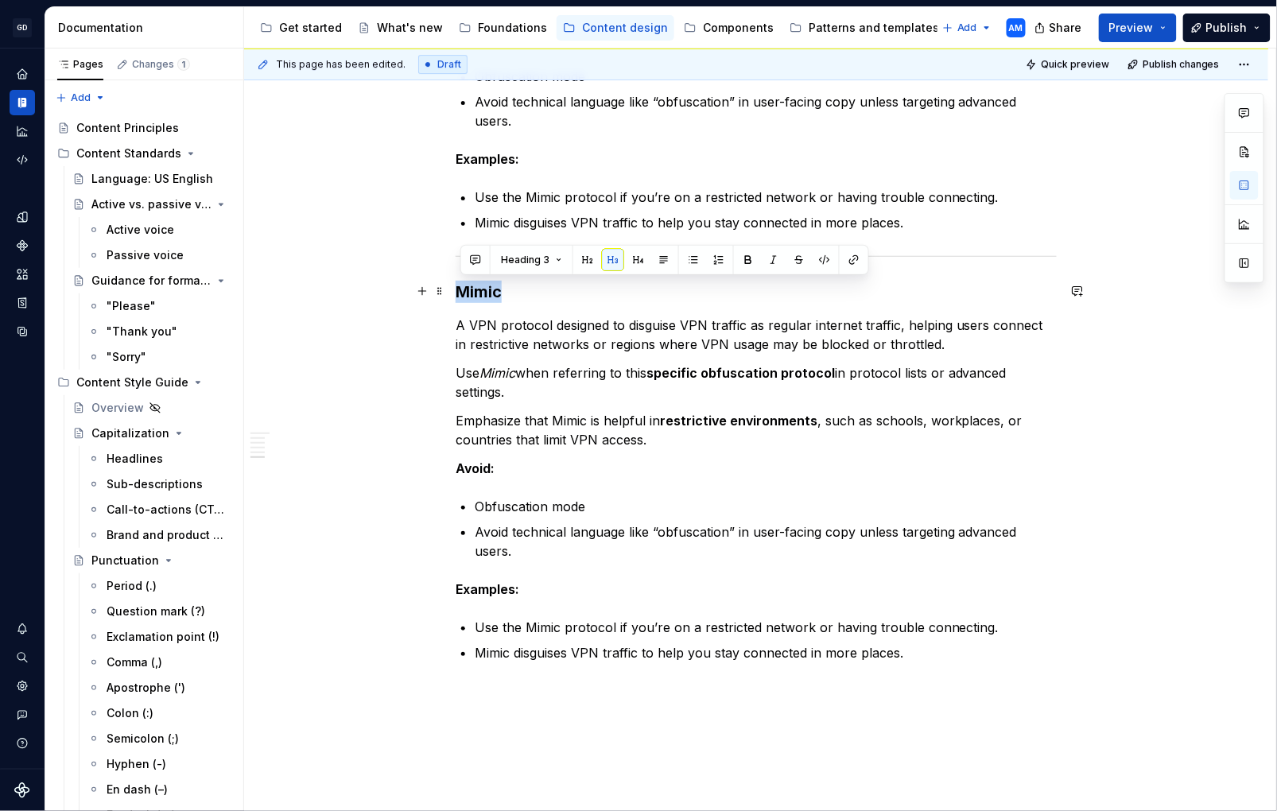
drag, startPoint x: 408, startPoint y: 296, endPoint x: 394, endPoint y: 295, distance: 14.3
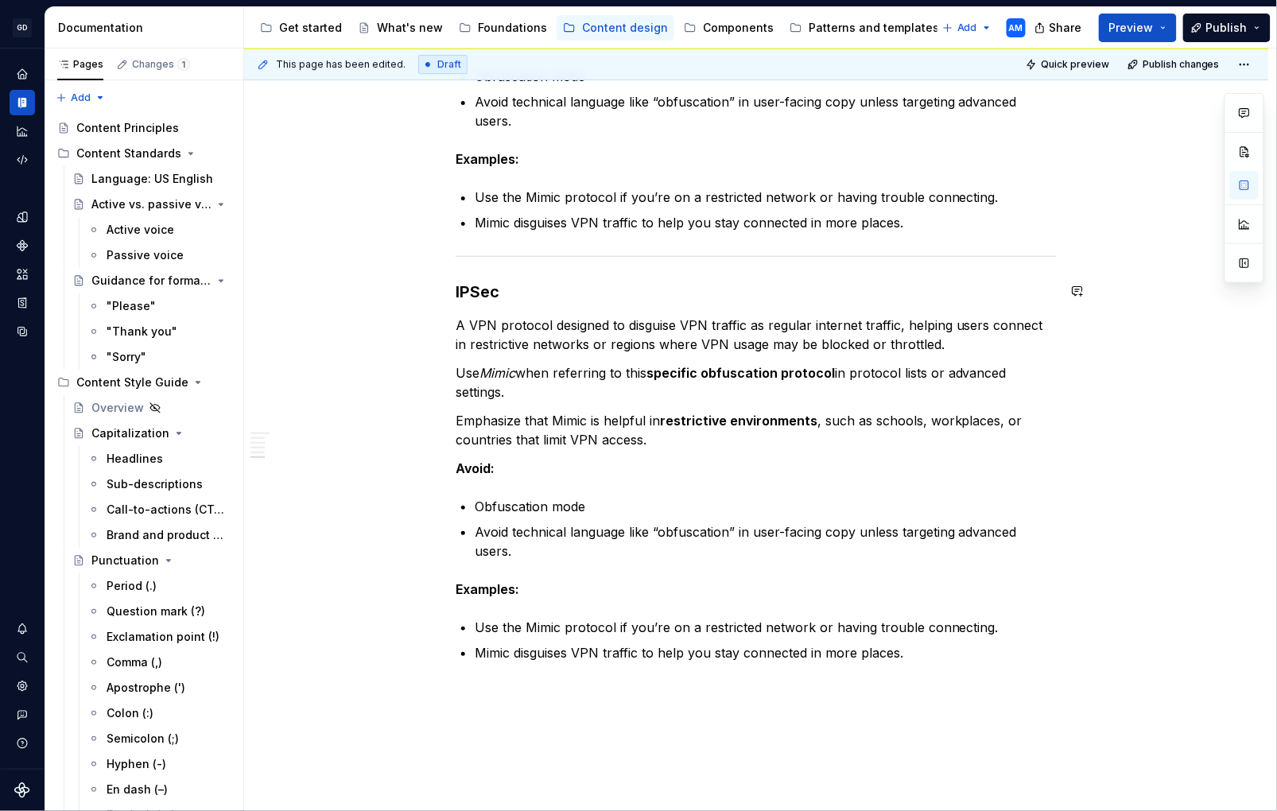
scroll to position [1768, 0]
drag, startPoint x: 676, startPoint y: 340, endPoint x: 960, endPoint y: 353, distance: 284.3
click at [683, 341] on p "A VPN protocol designed to disguise VPN traffic as regular internet traffic, he…" at bounding box center [756, 334] width 601 height 38
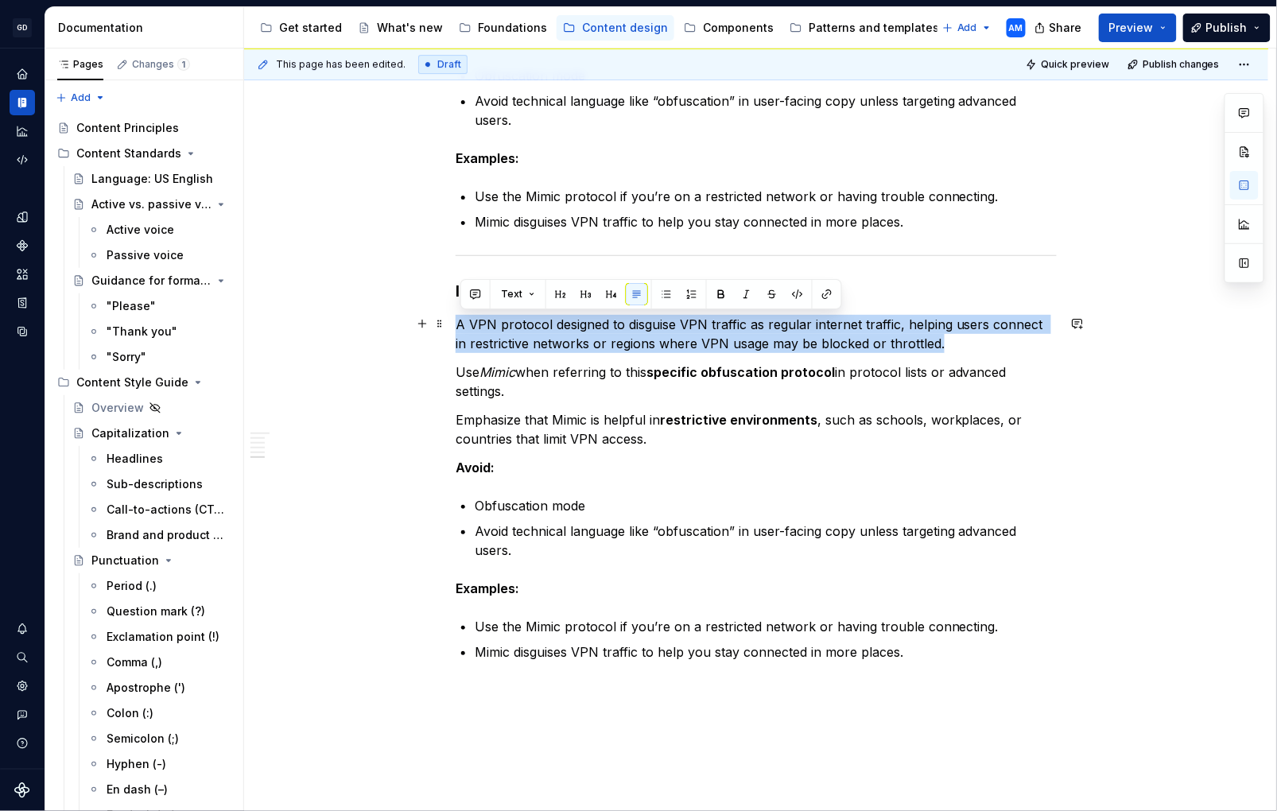
drag, startPoint x: 939, startPoint y: 345, endPoint x: 406, endPoint y: 325, distance: 533.4
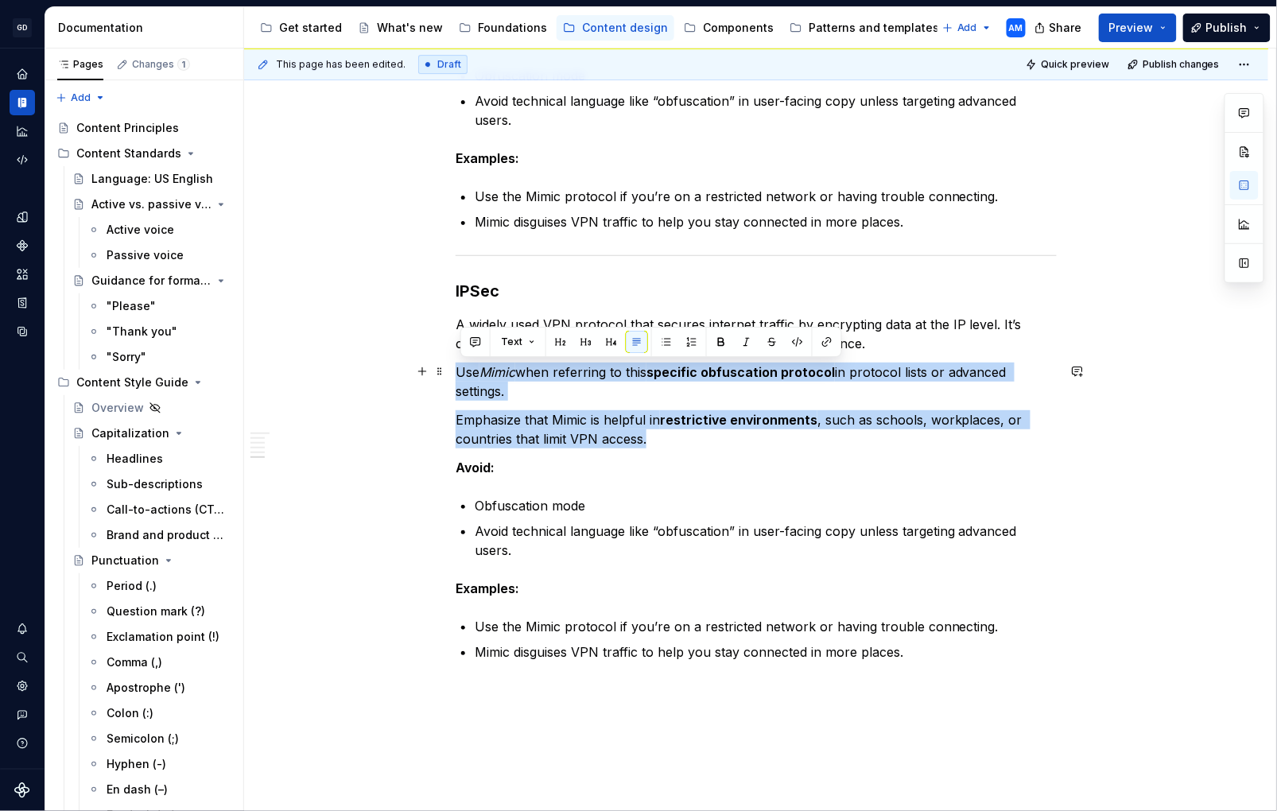
drag, startPoint x: 597, startPoint y: 430, endPoint x: 457, endPoint y: 365, distance: 153.7
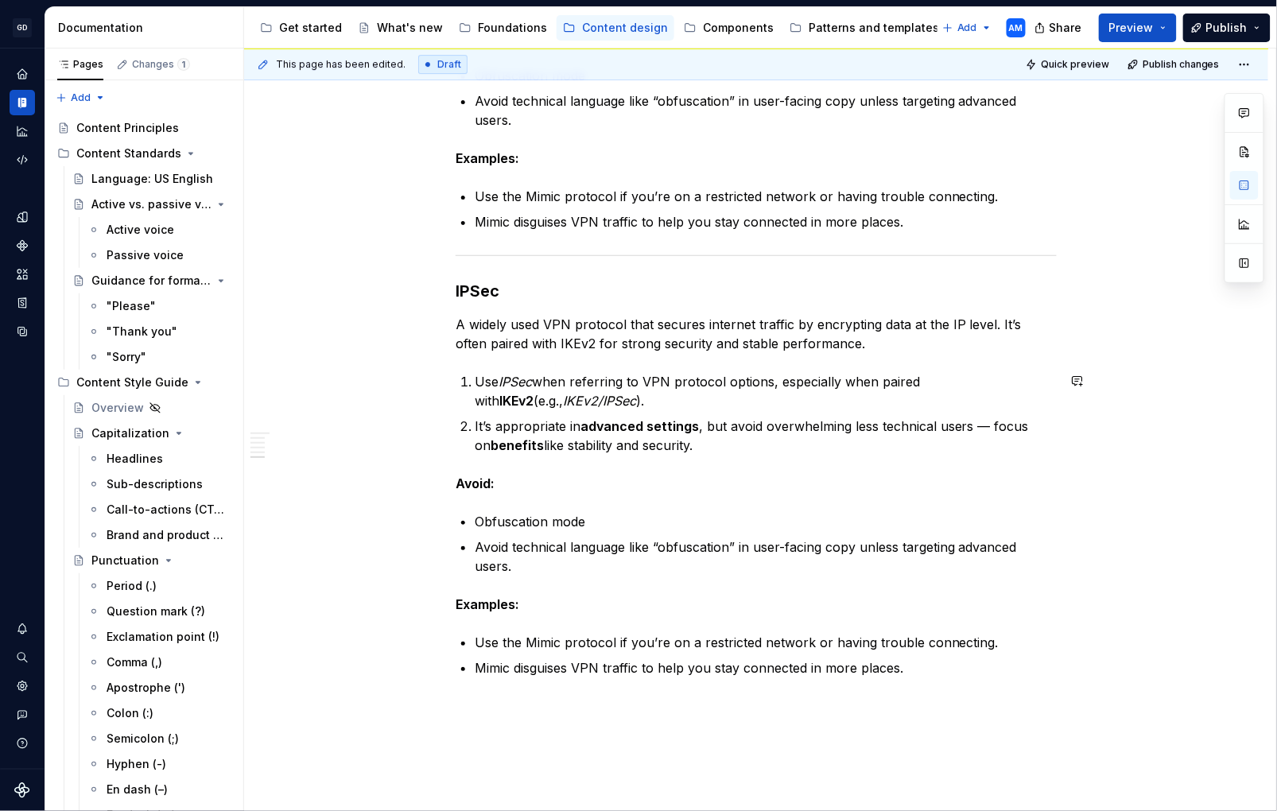
drag, startPoint x: 463, startPoint y: 370, endPoint x: 500, endPoint y: 383, distance: 38.7
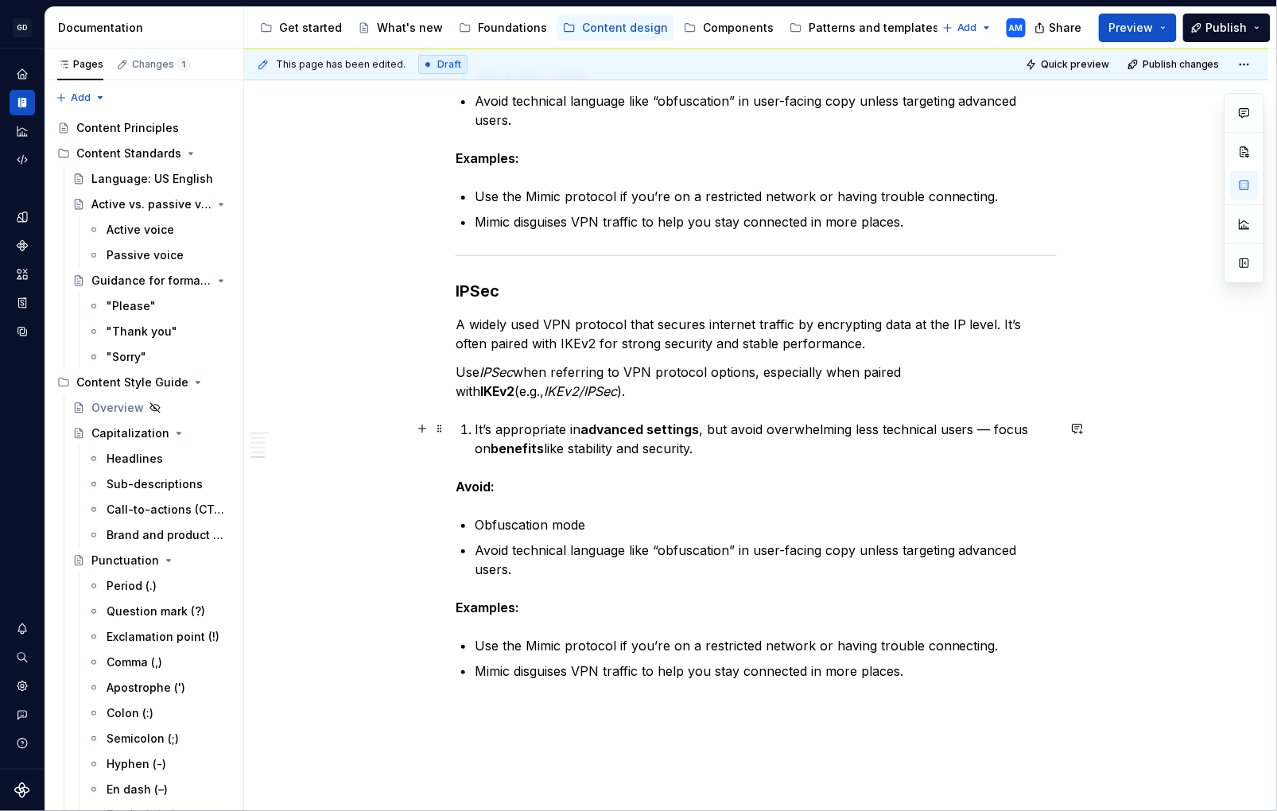
drag, startPoint x: 479, startPoint y: 431, endPoint x: 538, endPoint y: 419, distance: 60.1
click at [480, 431] on p "It’s appropriate in advanced settings , but avoid overwhelming less technical u…" at bounding box center [766, 439] width 582 height 38
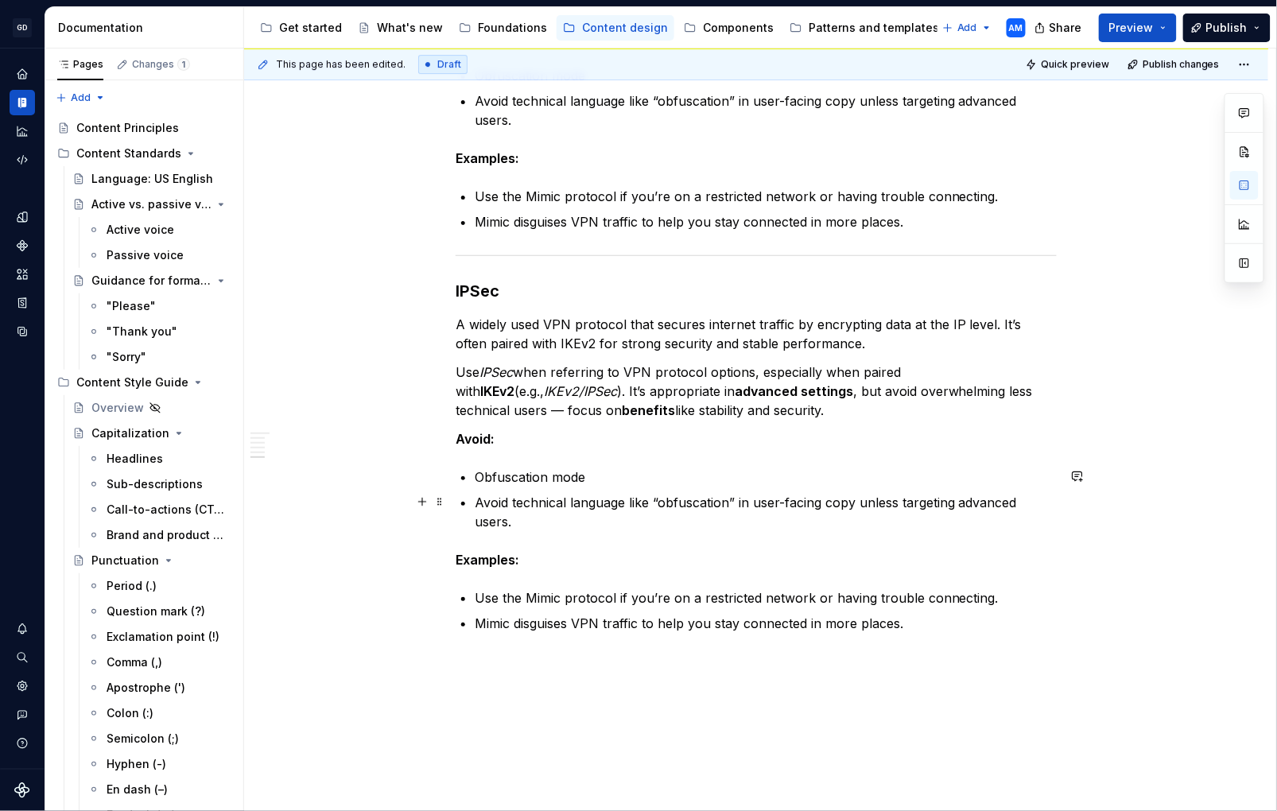
scroll to position [1772, 0]
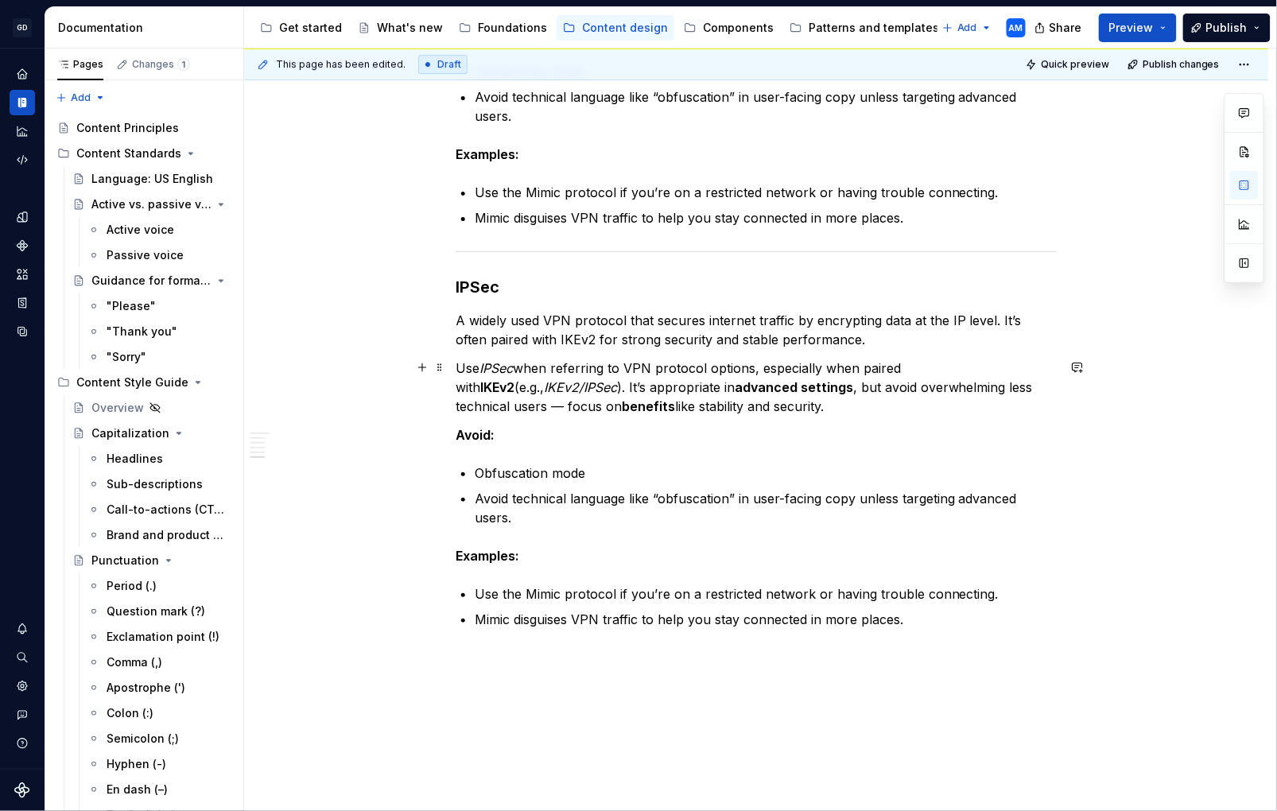
click at [1056, 386] on p "Use IPSec when referring to VPN protocol options, especially when paired with I…" at bounding box center [756, 387] width 601 height 57
click at [464, 409] on p "Use IPSec when referring to VPN protocol options, especially when paired with I…" at bounding box center [756, 387] width 601 height 57
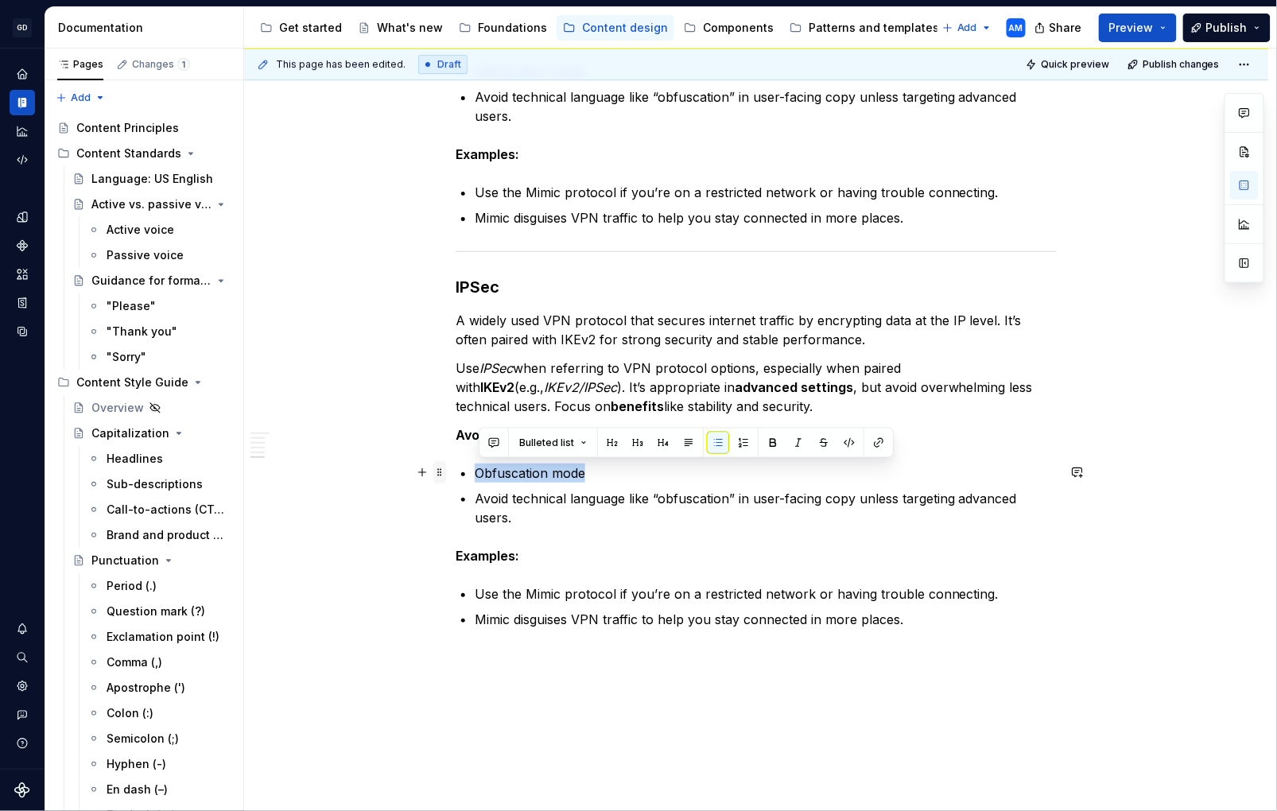
drag, startPoint x: 530, startPoint y: 472, endPoint x: 446, endPoint y: 472, distance: 83.5
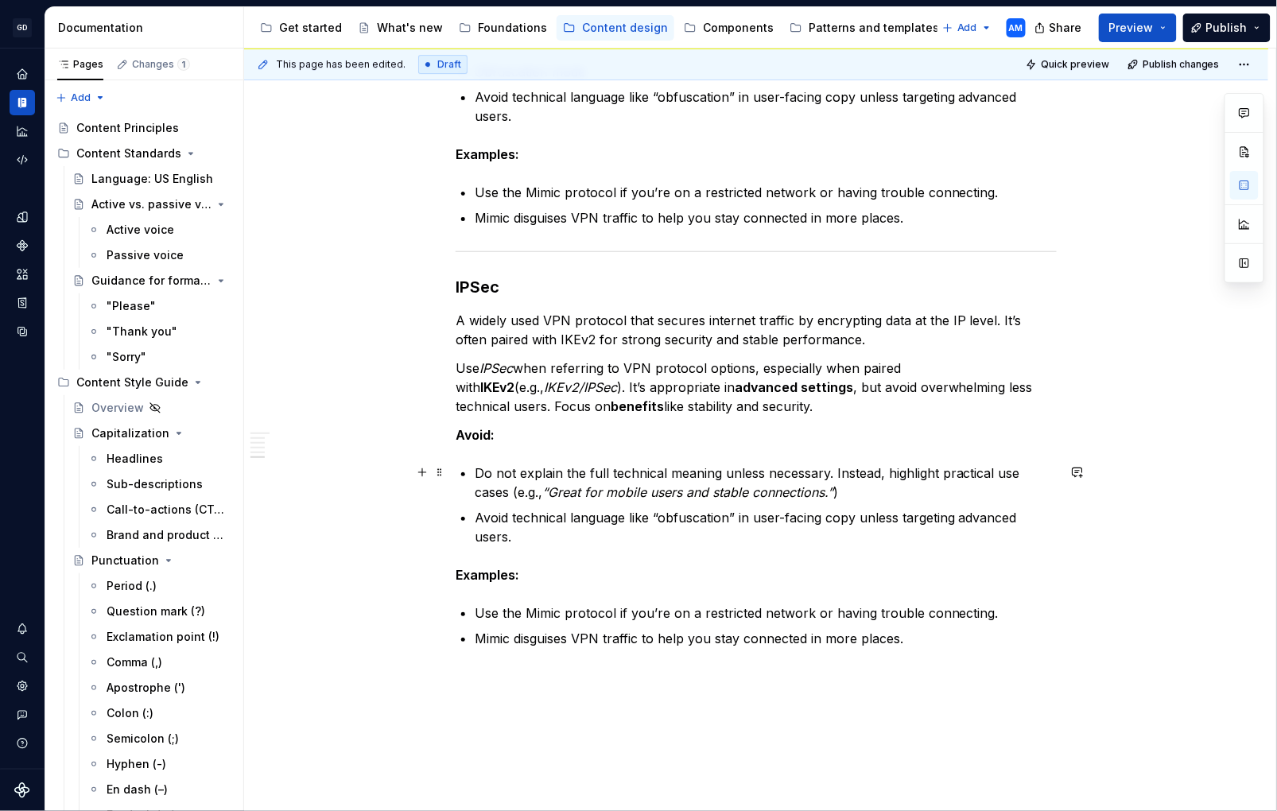
click at [480, 474] on p "Do not explain the full technical meaning unless necessary. Instead, highlight …" at bounding box center [766, 483] width 582 height 38
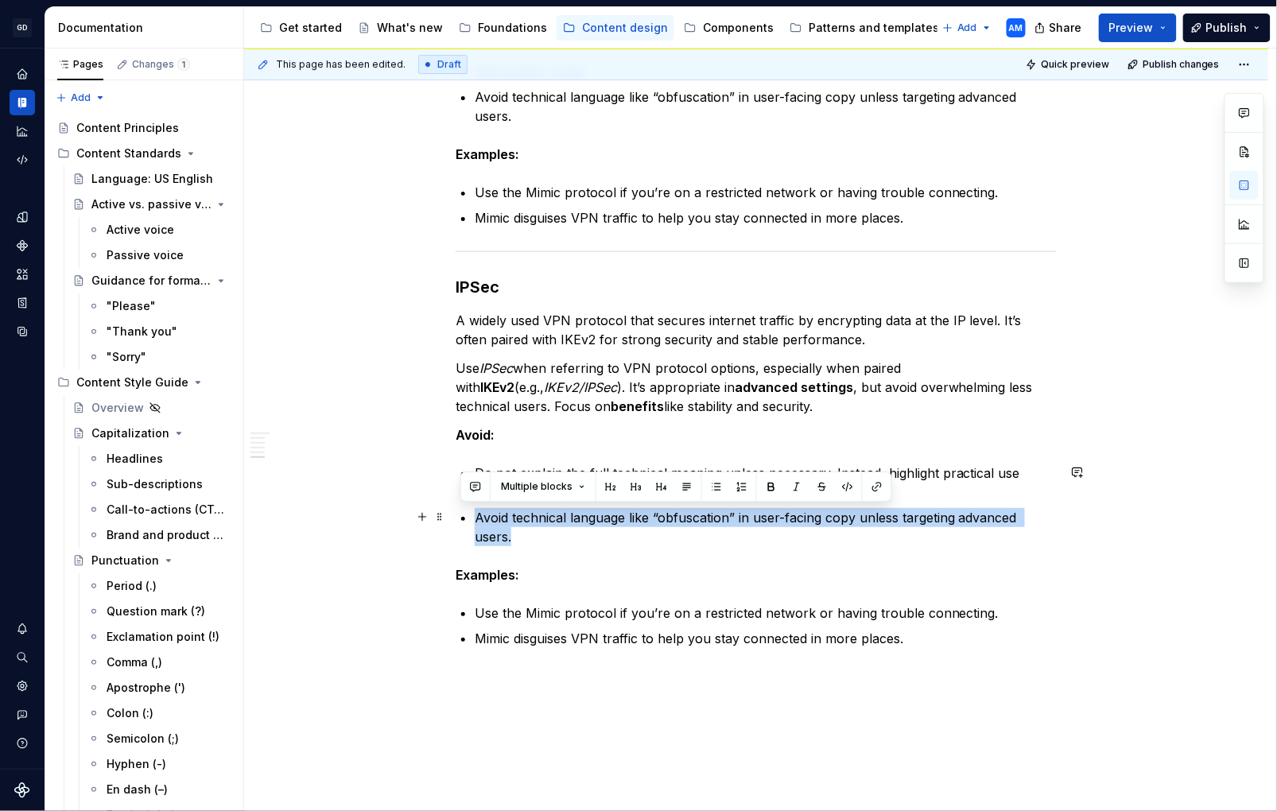
drag, startPoint x: 498, startPoint y: 530, endPoint x: 474, endPoint y: 520, distance: 25.7
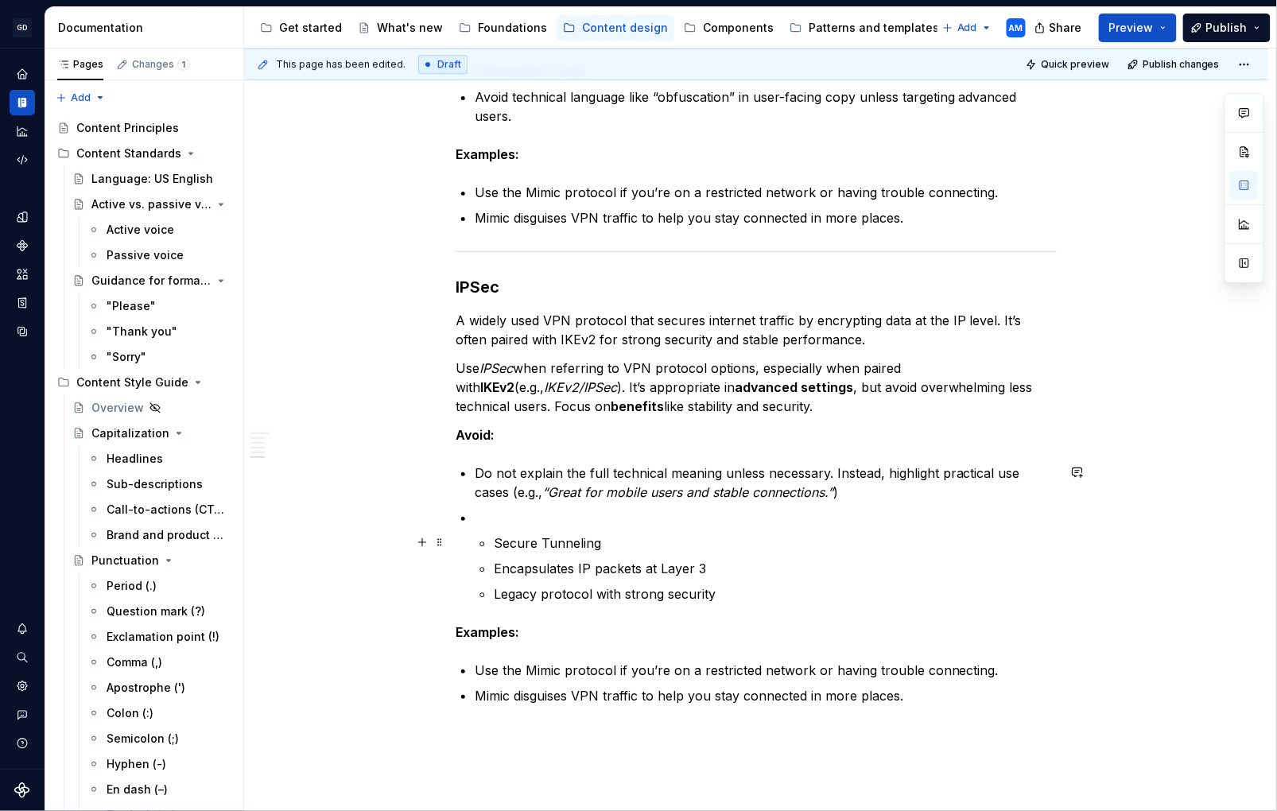
click at [502, 544] on p "Secure Tunneling" at bounding box center [775, 543] width 563 height 19
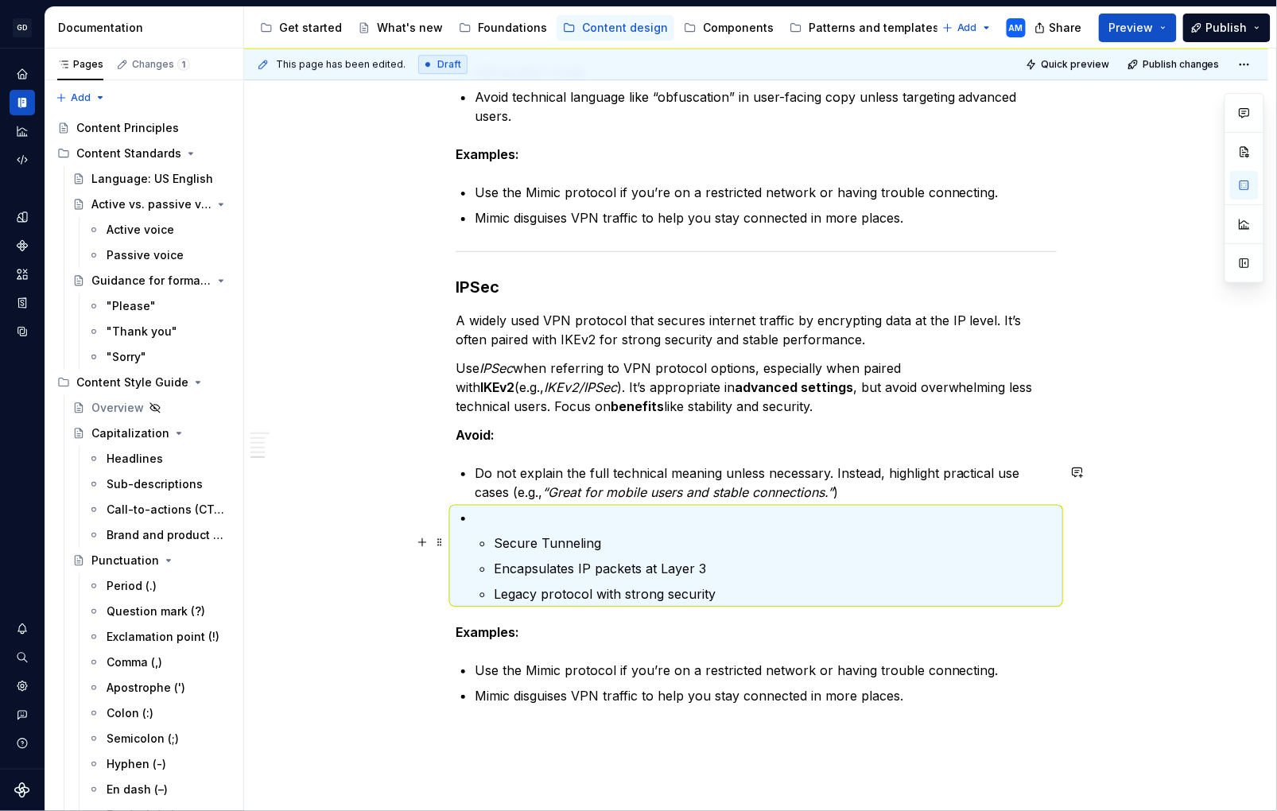
click at [542, 531] on li "Secure Tunneling Encapsulates IP packets at Layer 3 Legacy protocol with strong…" at bounding box center [766, 555] width 582 height 95
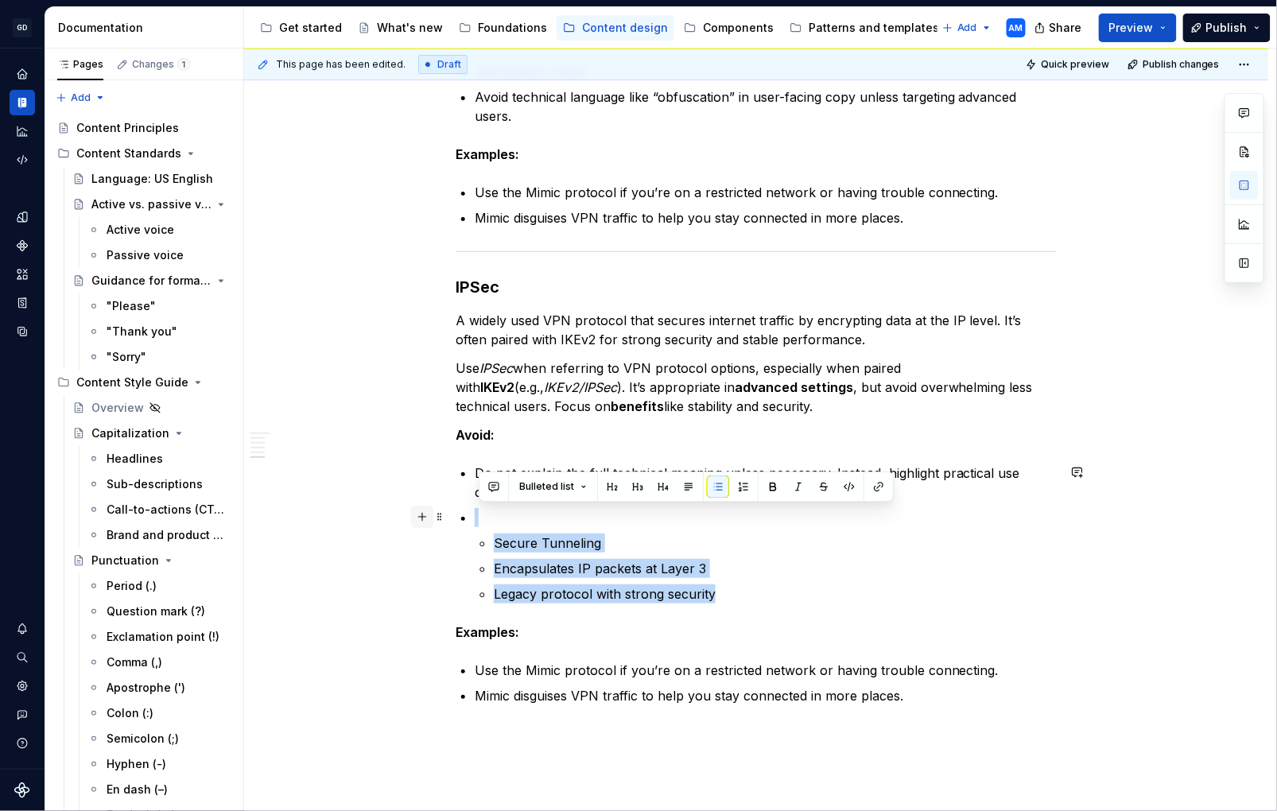
drag, startPoint x: 552, startPoint y: 574, endPoint x: 429, endPoint y: 521, distance: 134.0
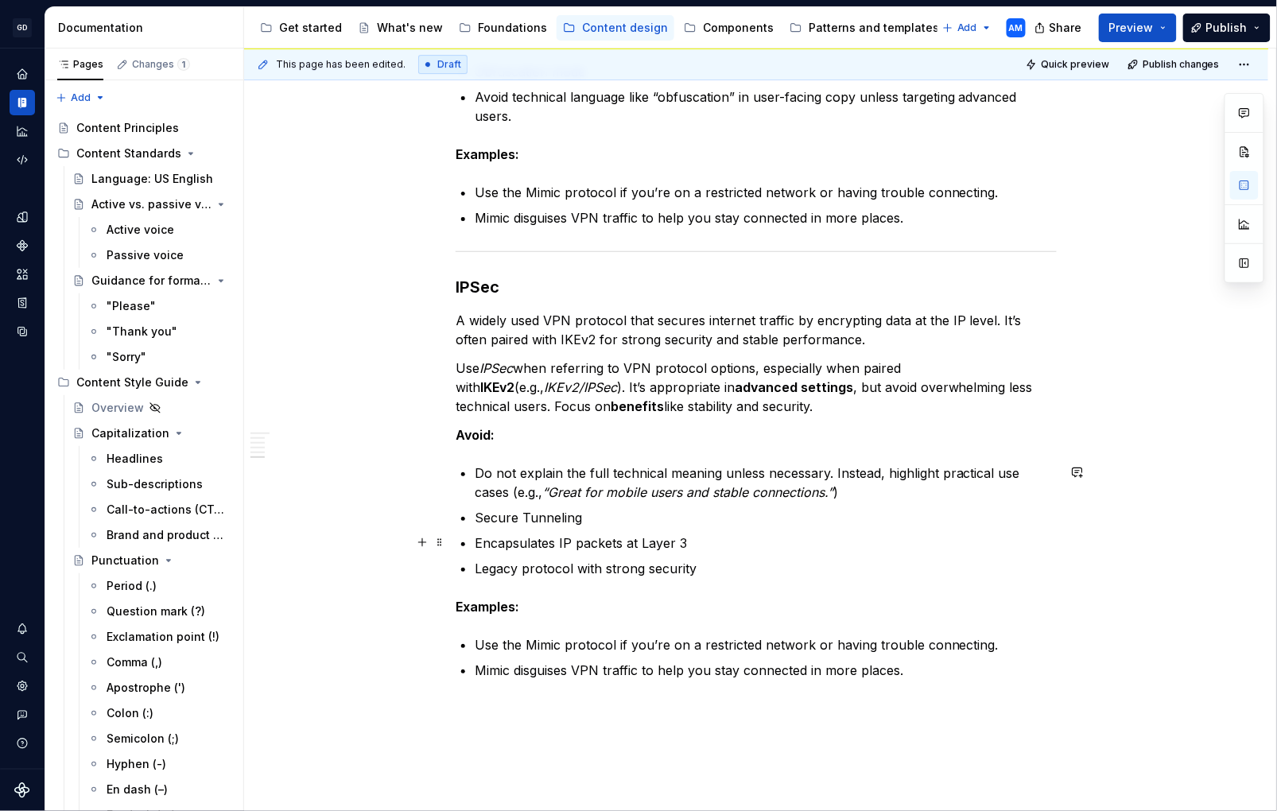
click at [480, 542] on p "Encapsulates IP packets at Layer 3" at bounding box center [766, 543] width 582 height 19
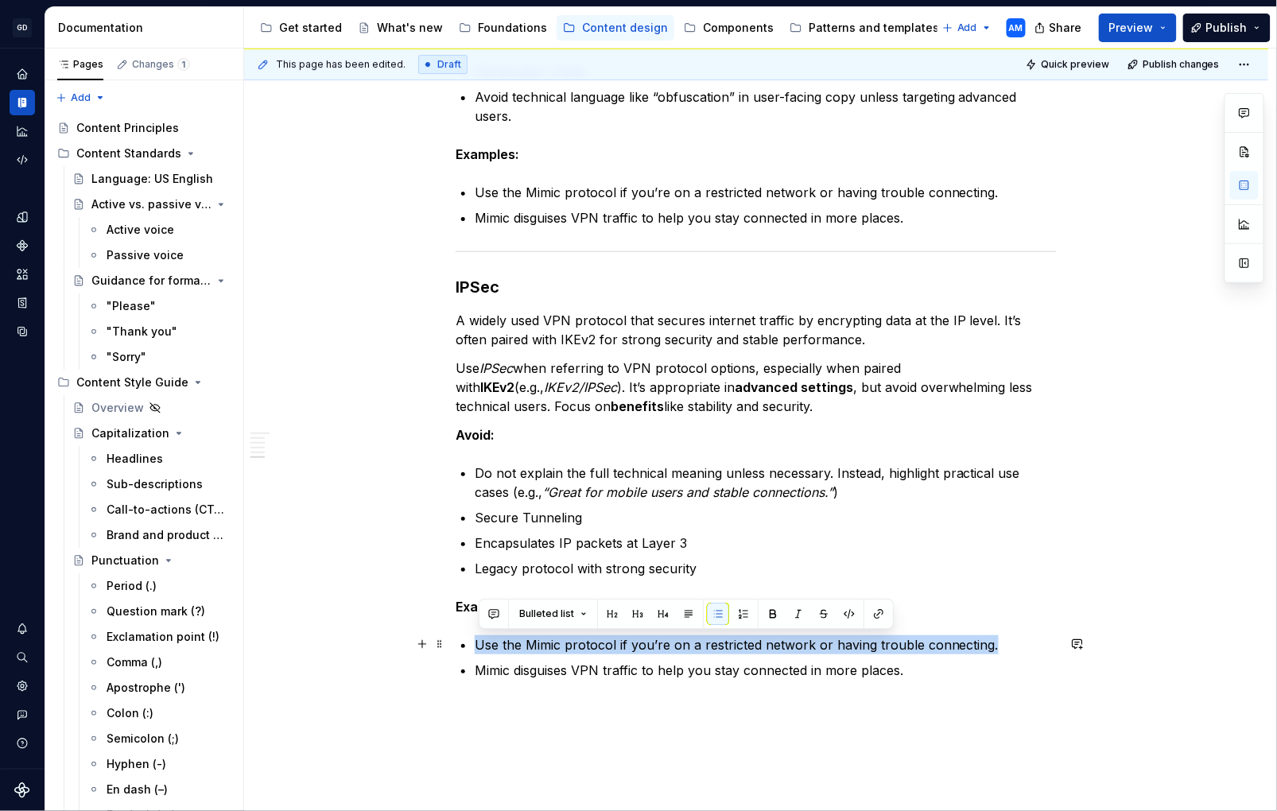
drag, startPoint x: 955, startPoint y: 642, endPoint x: 474, endPoint y: 647, distance: 481.3
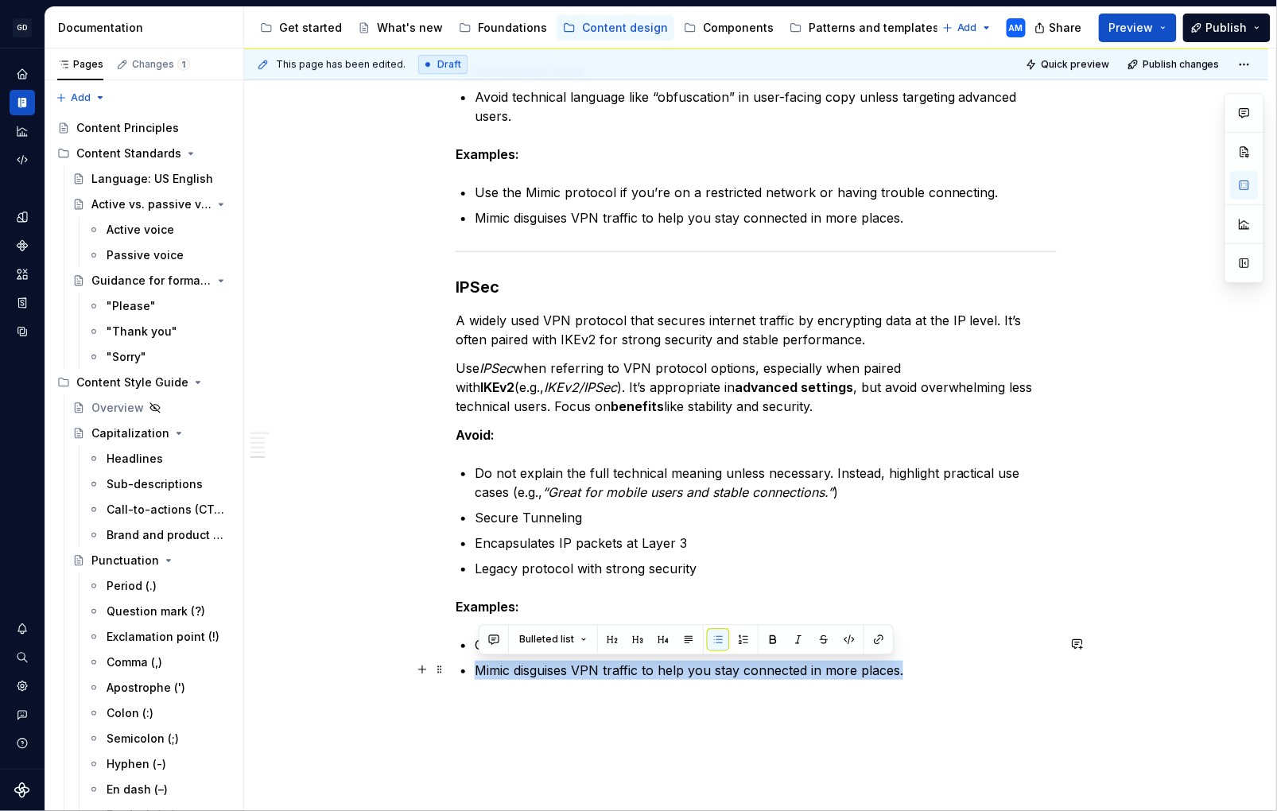
drag, startPoint x: 847, startPoint y: 675, endPoint x: 469, endPoint y: 675, distance: 377.8
click at [475, 675] on li "Mimic disguises VPN traffic to help you stay connected in more places." at bounding box center [766, 670] width 582 height 19
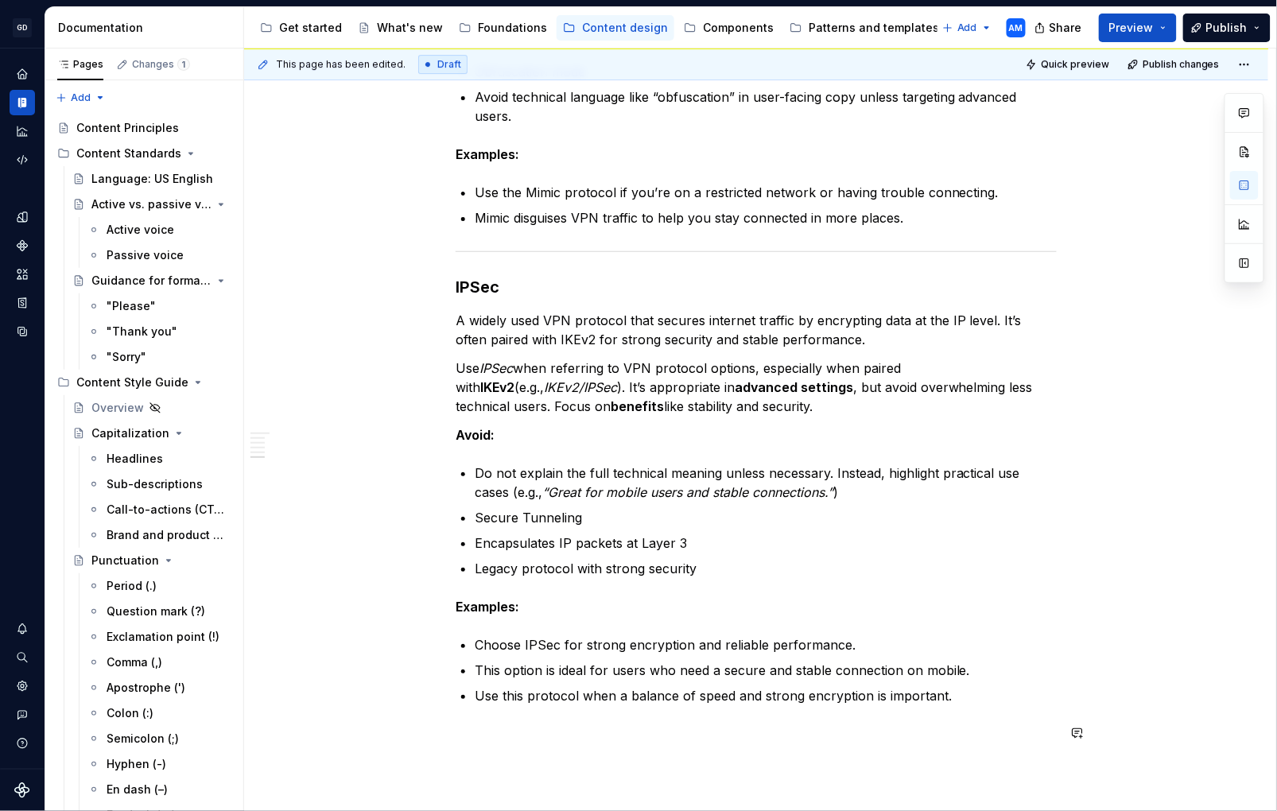
scroll to position [1830, 0]
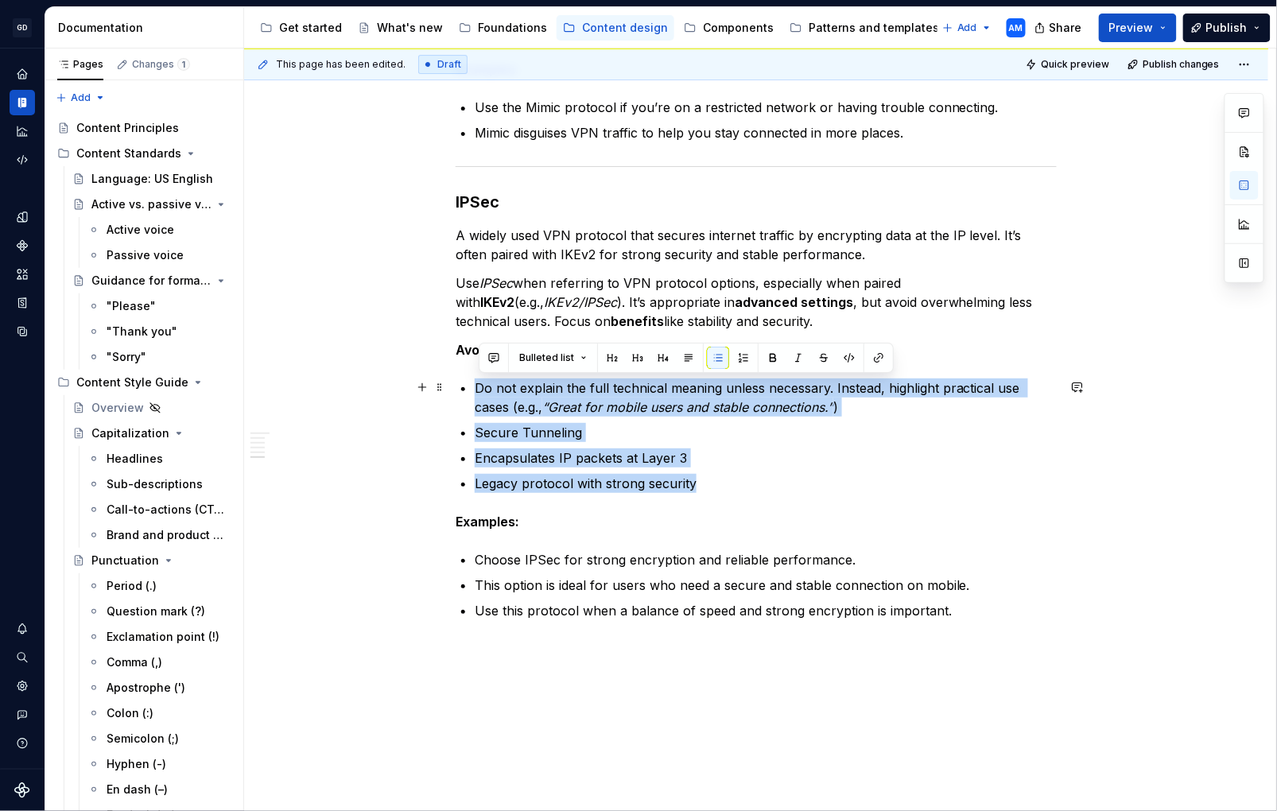
drag, startPoint x: 663, startPoint y: 475, endPoint x: 462, endPoint y: 392, distance: 217.6
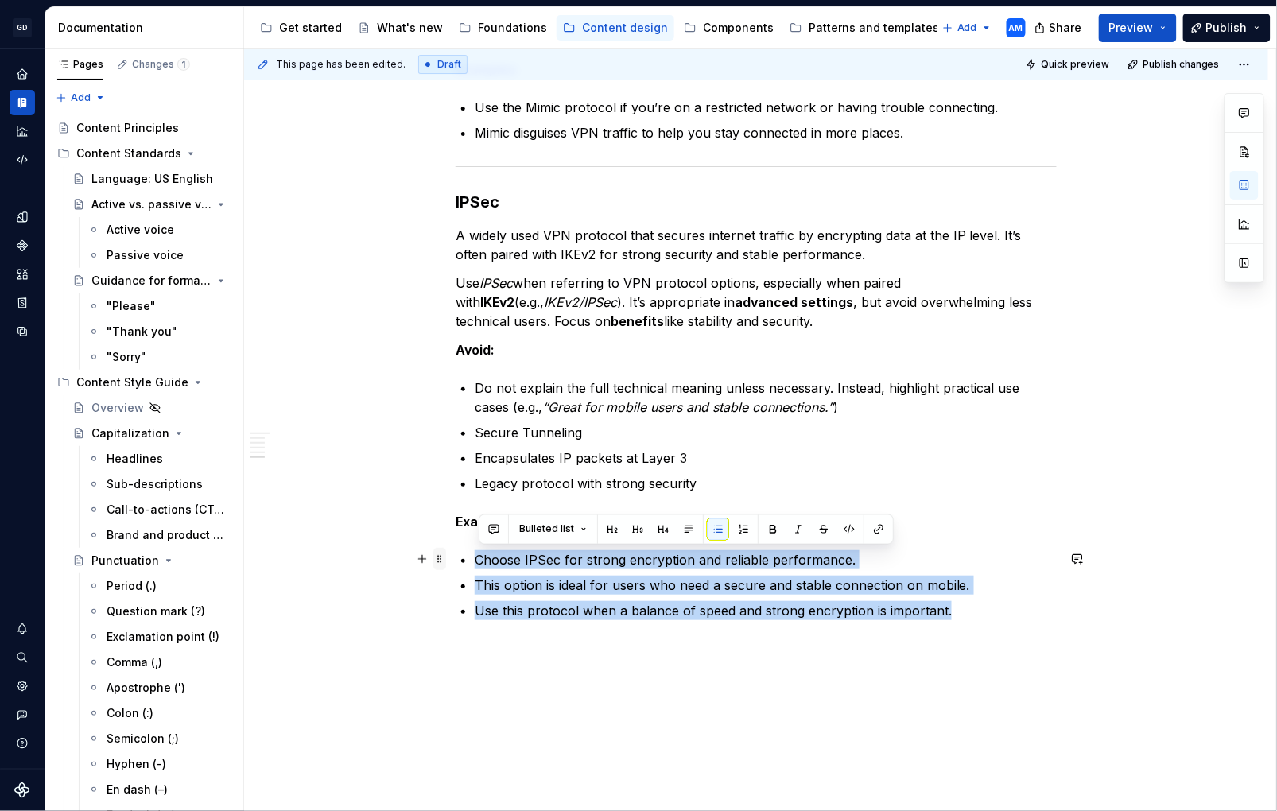
drag, startPoint x: 898, startPoint y: 605, endPoint x: 447, endPoint y: 554, distance: 453.8
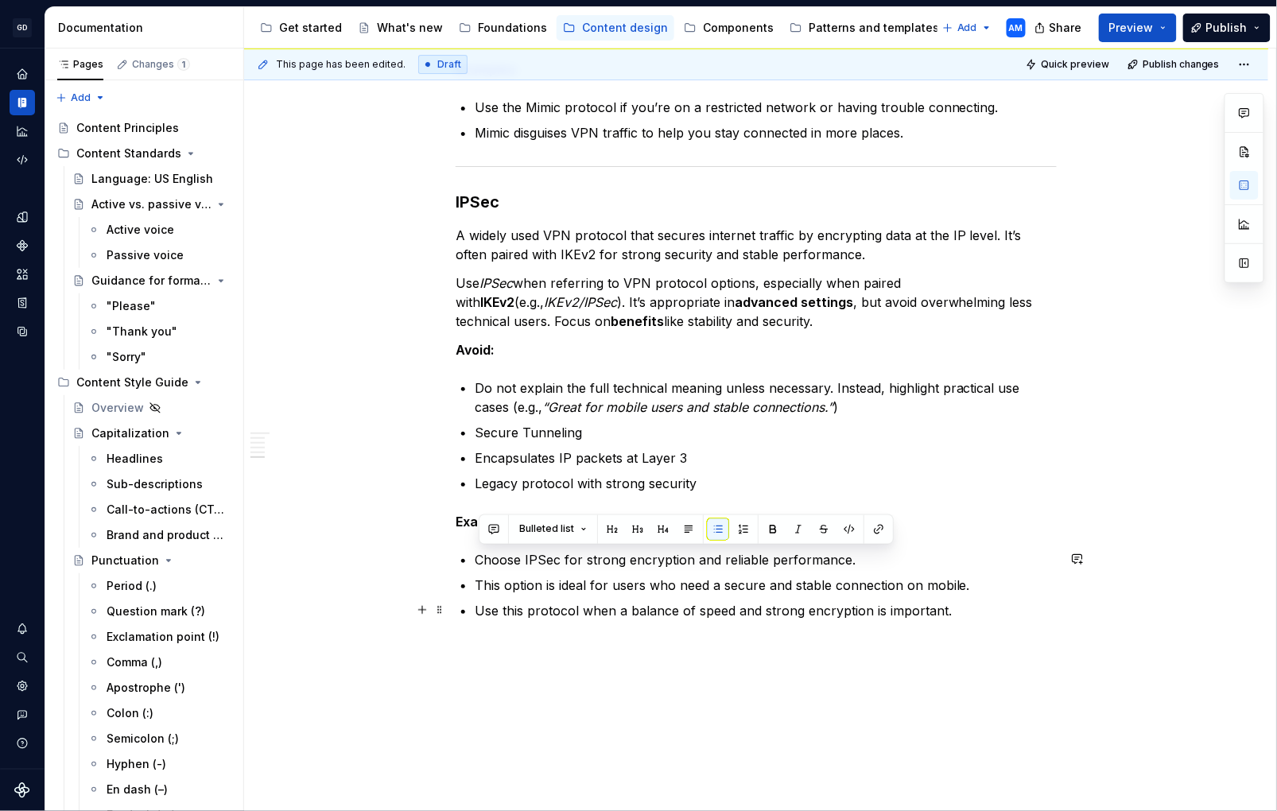
click at [1039, 597] on ul "Choose IPSec for strong encryption and reliable performance. This option is ide…" at bounding box center [766, 585] width 582 height 70
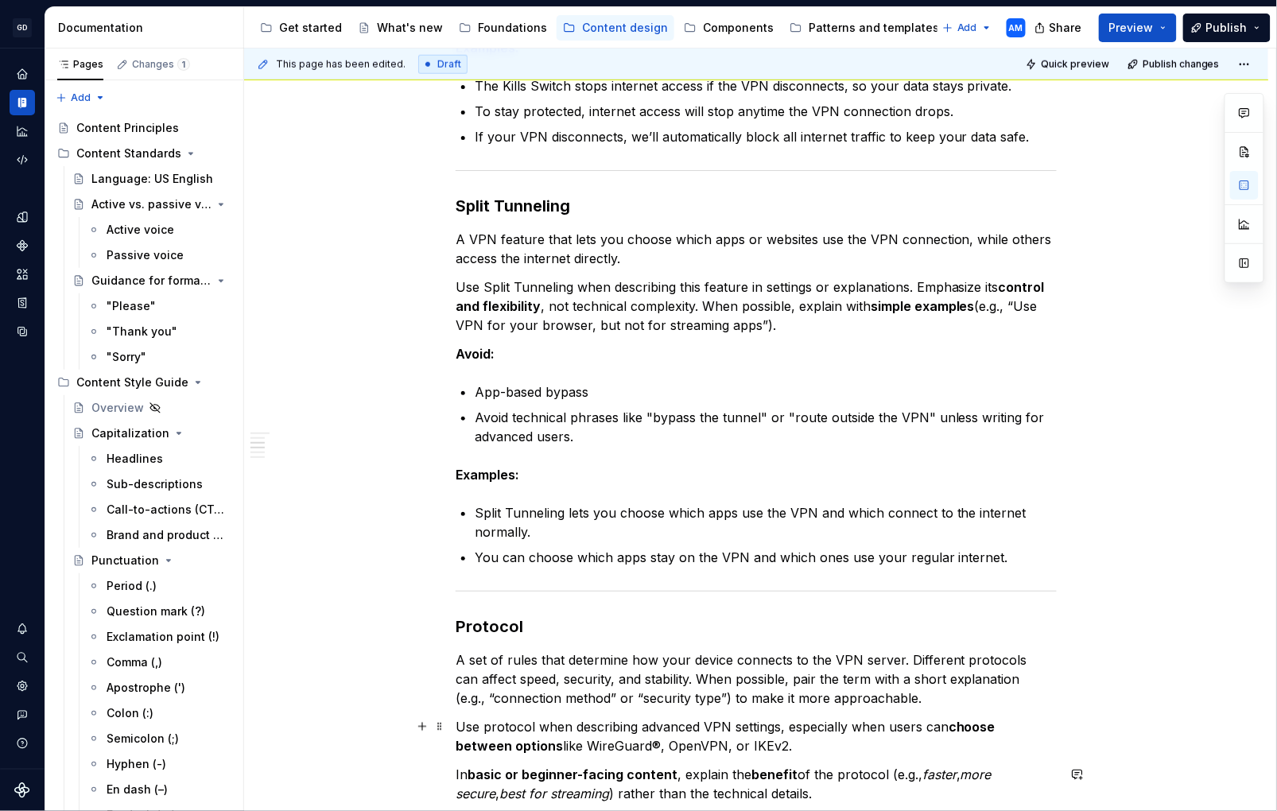
scroll to position [0, 0]
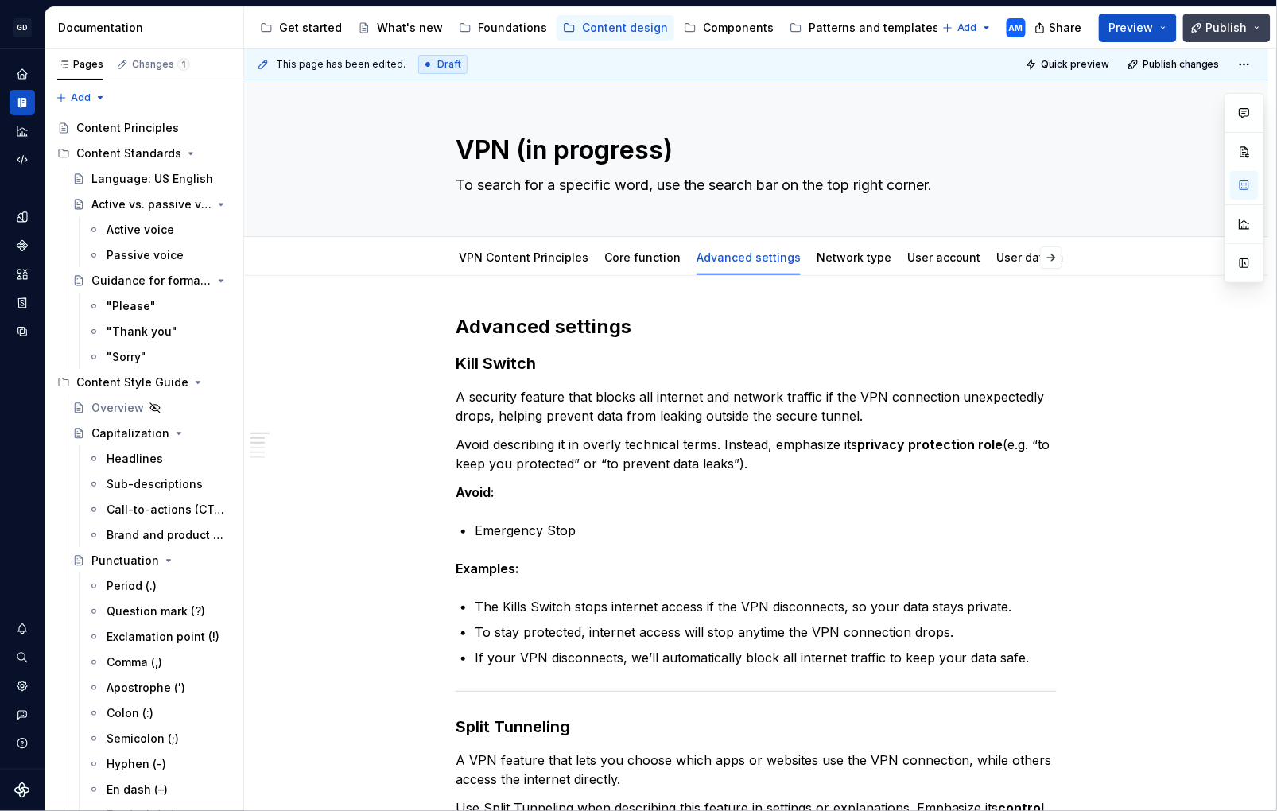
click at [1240, 29] on span "Publish" at bounding box center [1227, 28] width 41 height 16
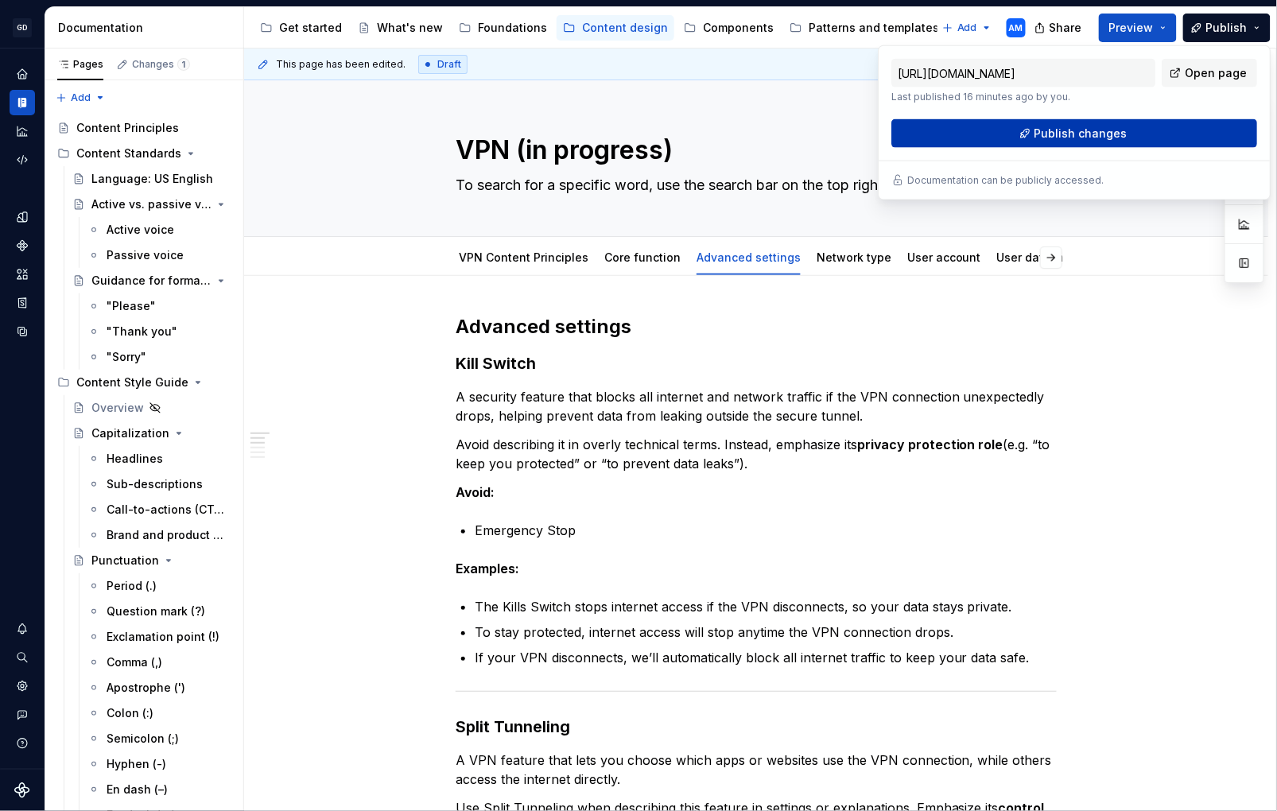
click at [1075, 140] on span "Publish changes" at bounding box center [1081, 134] width 93 height 16
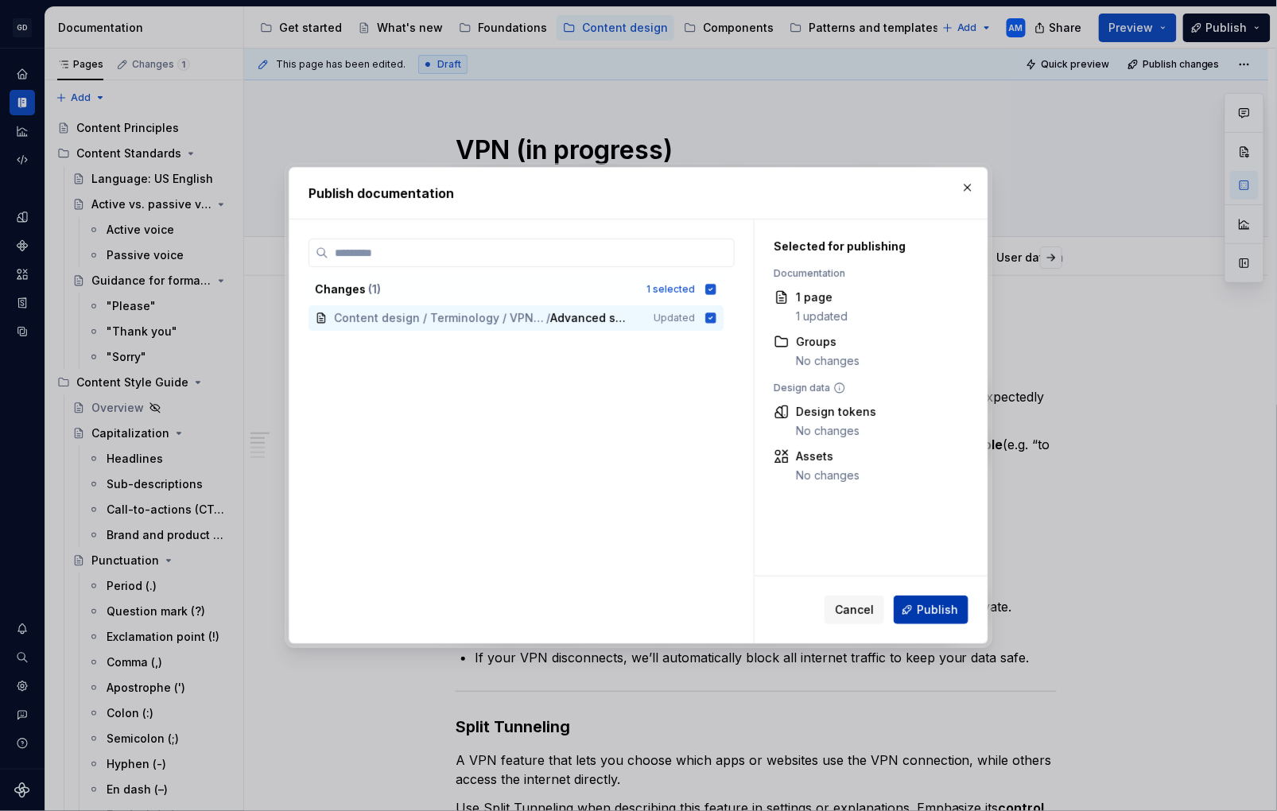
click at [943, 607] on span "Publish" at bounding box center [937, 610] width 41 height 16
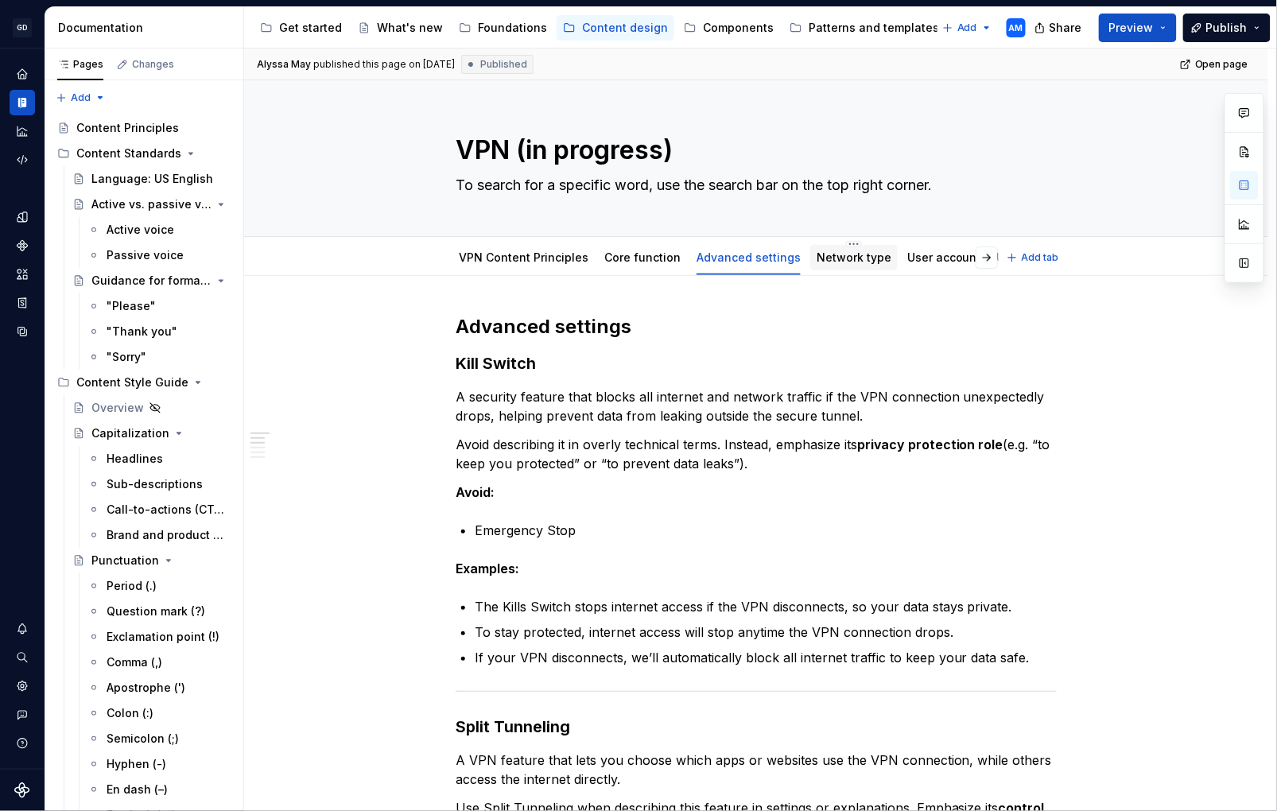
click at [847, 255] on link "Network type" at bounding box center [854, 258] width 75 height 14
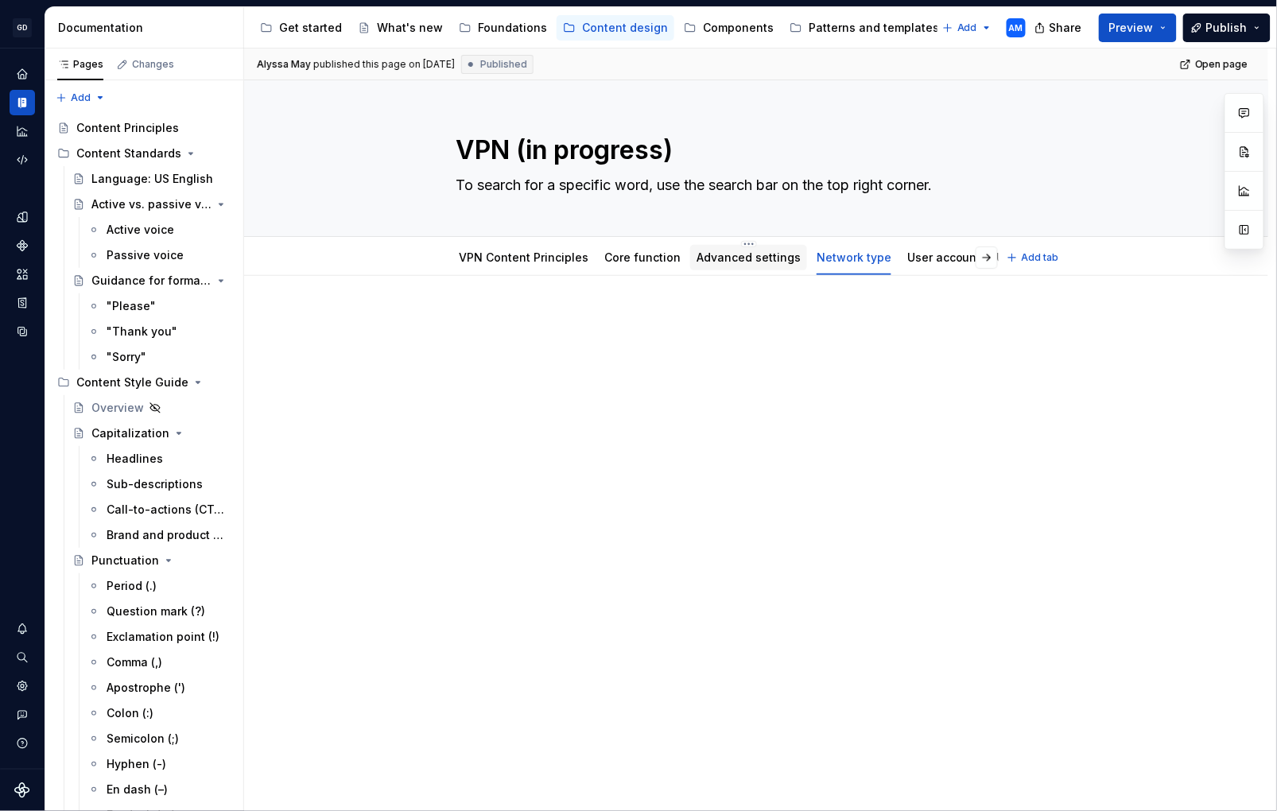
click at [760, 255] on link "Advanced settings" at bounding box center [749, 258] width 104 height 14
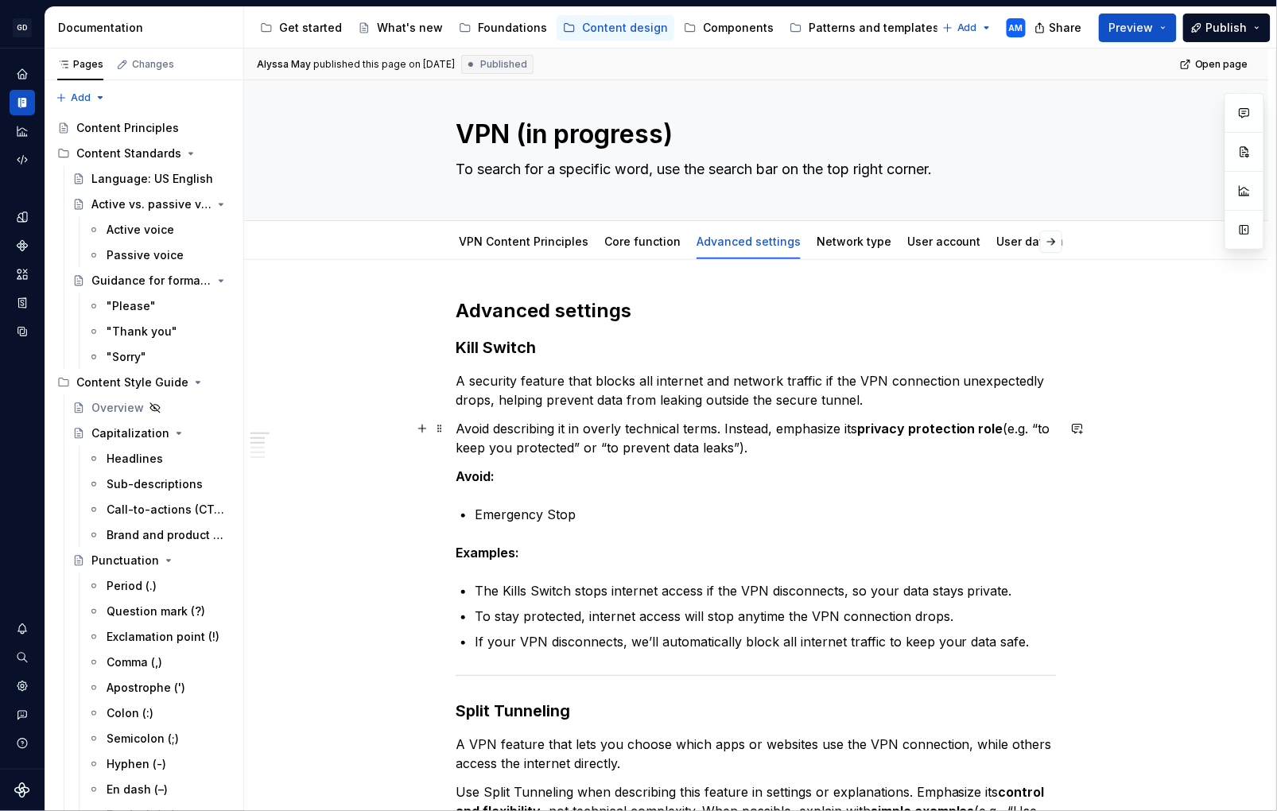
scroll to position [27, 0]
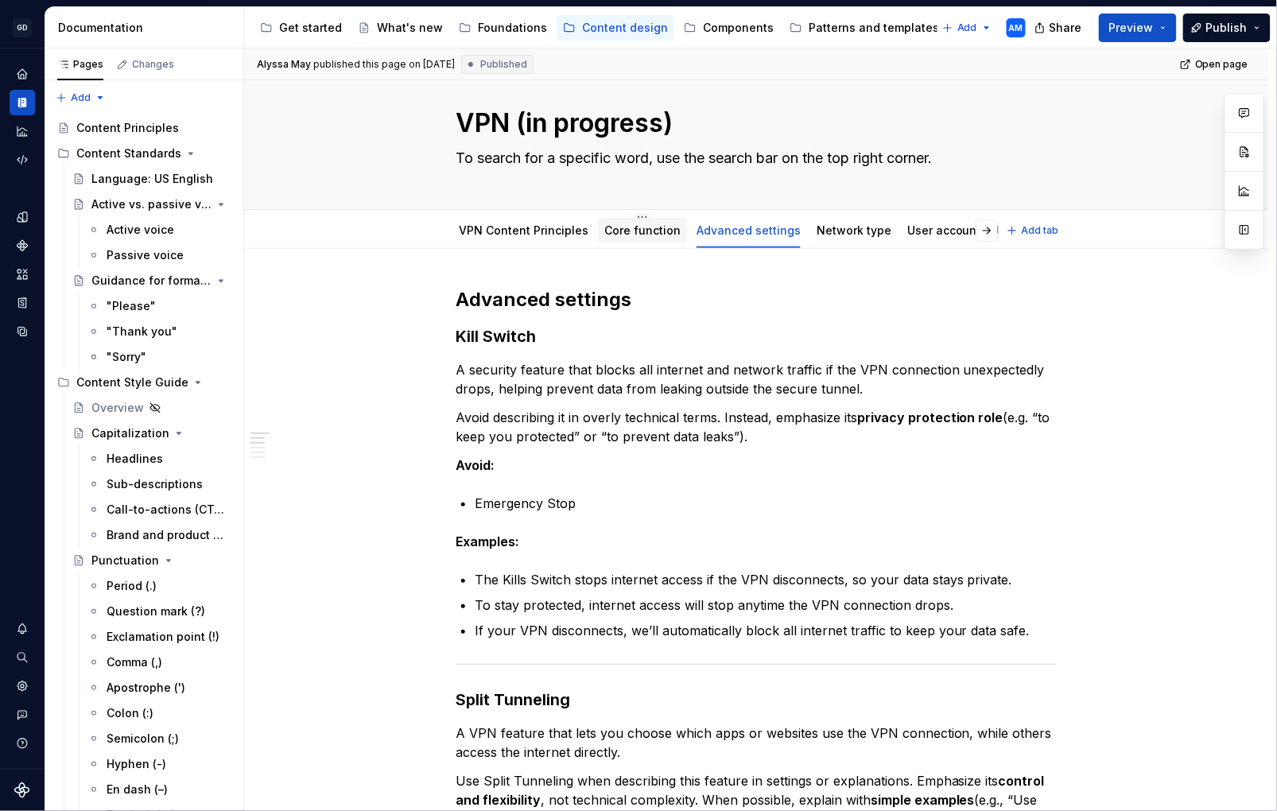
click at [632, 231] on link "Core function" at bounding box center [643, 231] width 76 height 14
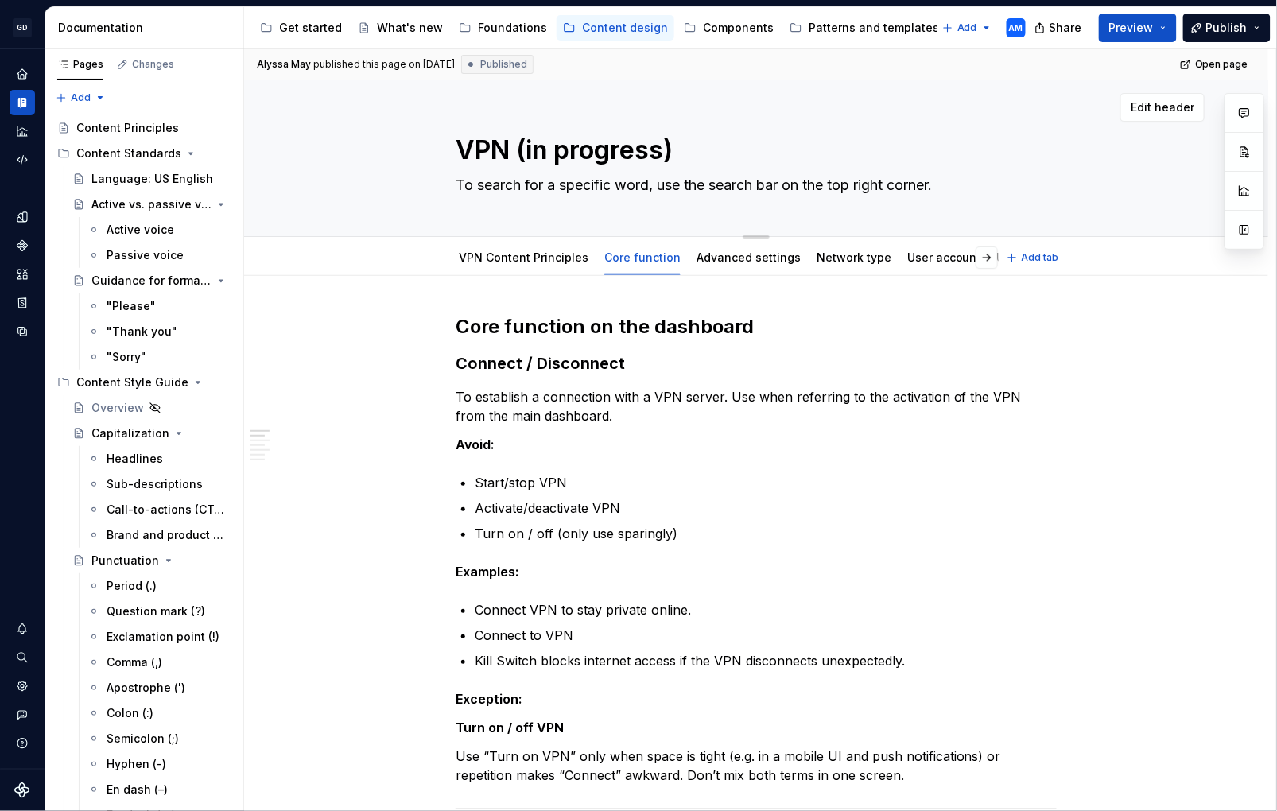
drag, startPoint x: 864, startPoint y: 185, endPoint x: 877, endPoint y: 185, distance: 12.8
click at [868, 185] on textarea "To search for a specific word, use the search bar on the top right corner." at bounding box center [753, 185] width 601 height 25
type textarea "*"
type textarea "To search for a specific word, use the search bar on the topright corner."
type textarea "*"
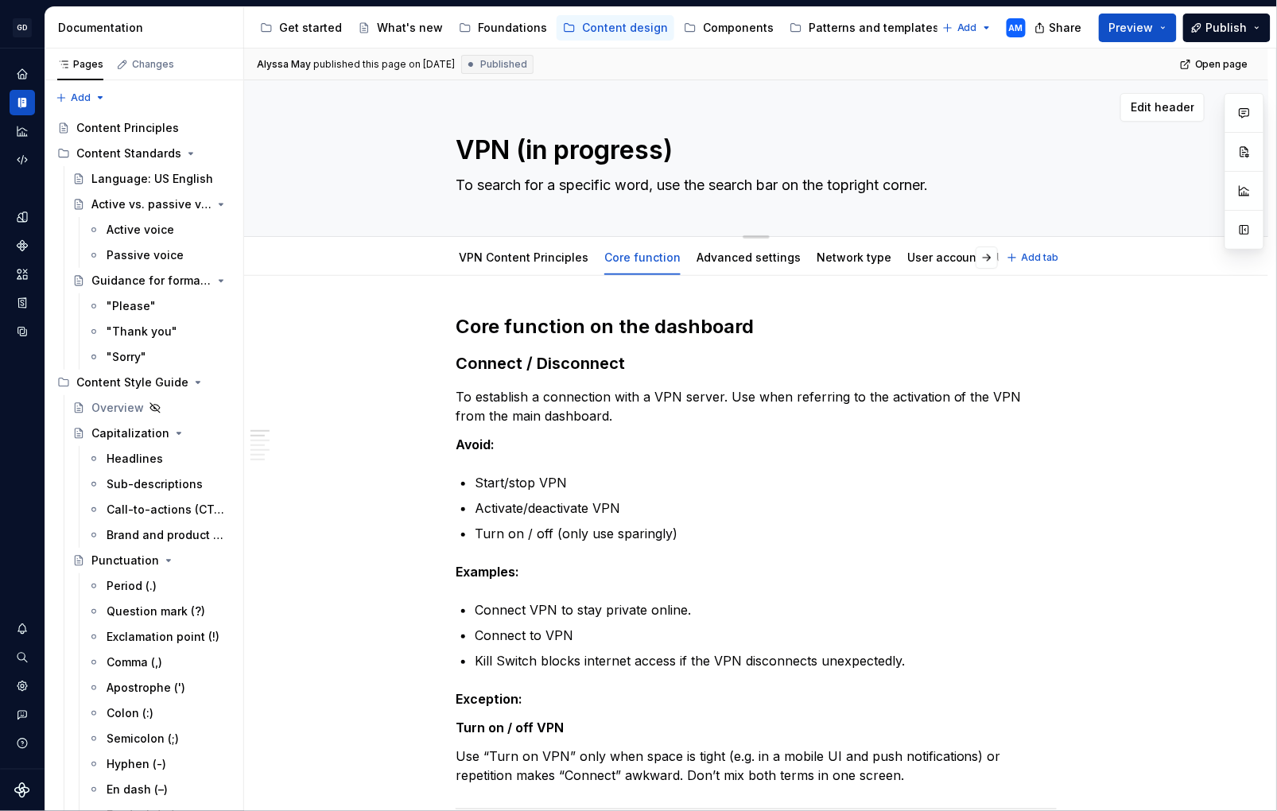
type textarea "To search for a specific word, use the search bar on the top-right corner."
drag, startPoint x: 655, startPoint y: 188, endPoint x: 623, endPoint y: 189, distance: 32.6
click at [623, 189] on textarea "To search for a specific word, use the search bar on the top-right corner." at bounding box center [753, 185] width 601 height 25
type textarea "*"
type textarea "To search for a specific t, use the search bar on the top-right corner."
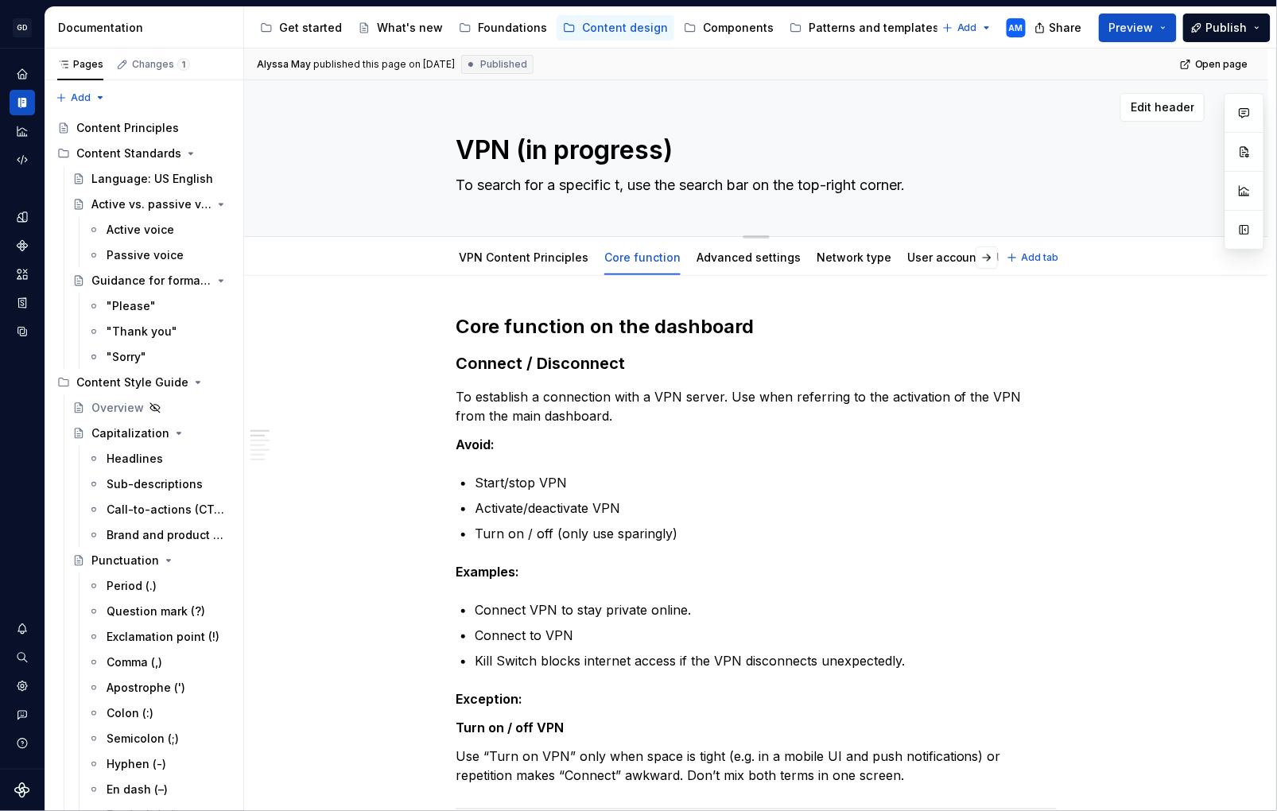
type textarea "*"
type textarea "To search for a specific te, use the search bar on the top-right corner."
type textarea "*"
type textarea "To search for a specific ter, use the search bar on the top-right corner."
type textarea "*"
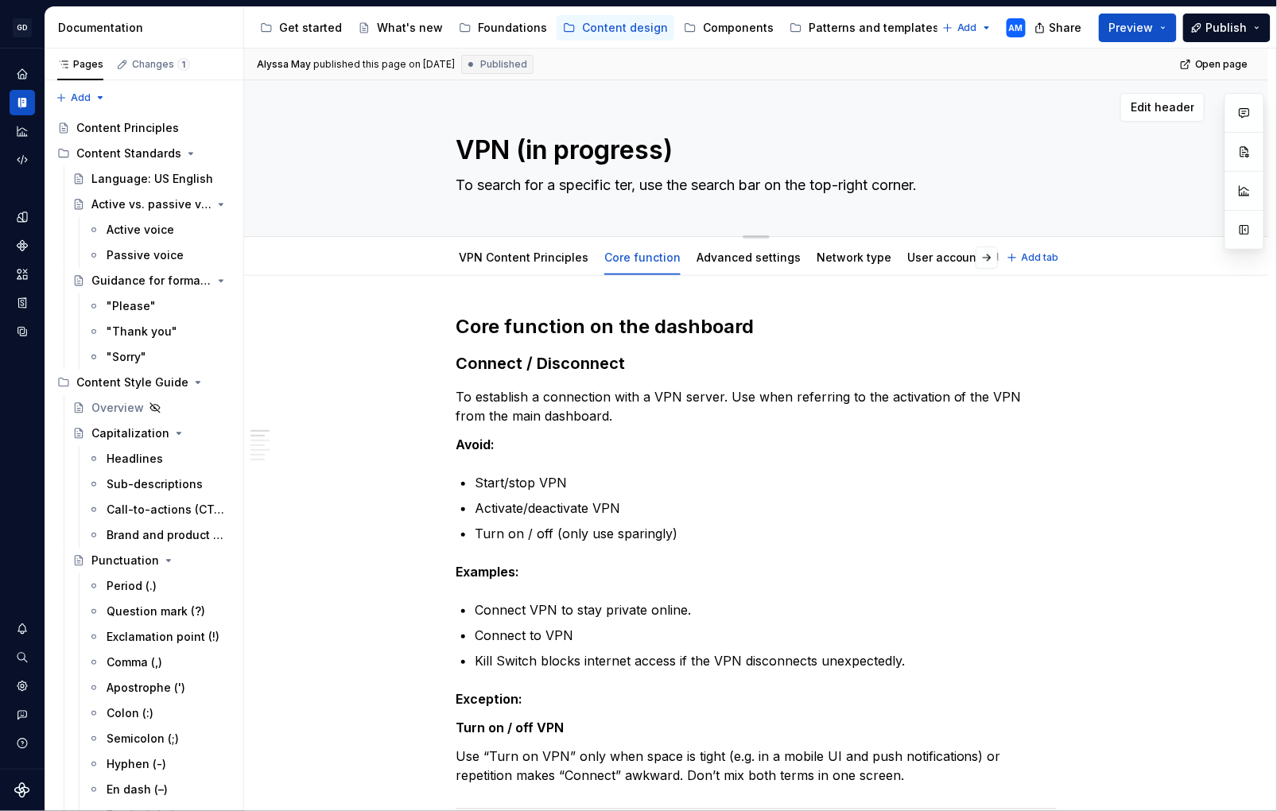
type textarea "To search for a specific term, use the search bar on the top-right corner."
type textarea "*"
type textarea "To search for a specific term, use the search bar on the top-right corner."
click at [711, 258] on link "Advanced settings" at bounding box center [749, 258] width 104 height 14
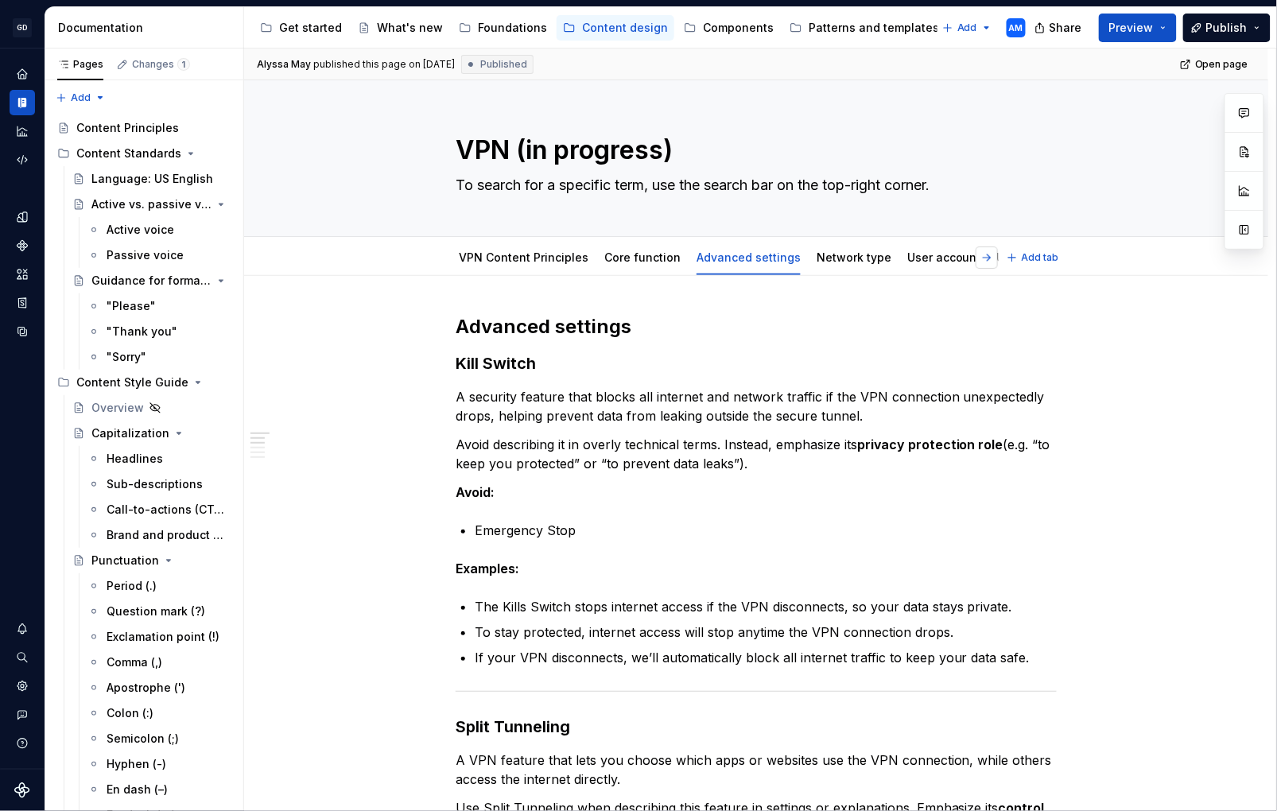
click at [996, 259] on button "button" at bounding box center [987, 258] width 22 height 22
click at [698, 256] on link "Network type" at bounding box center [682, 258] width 75 height 14
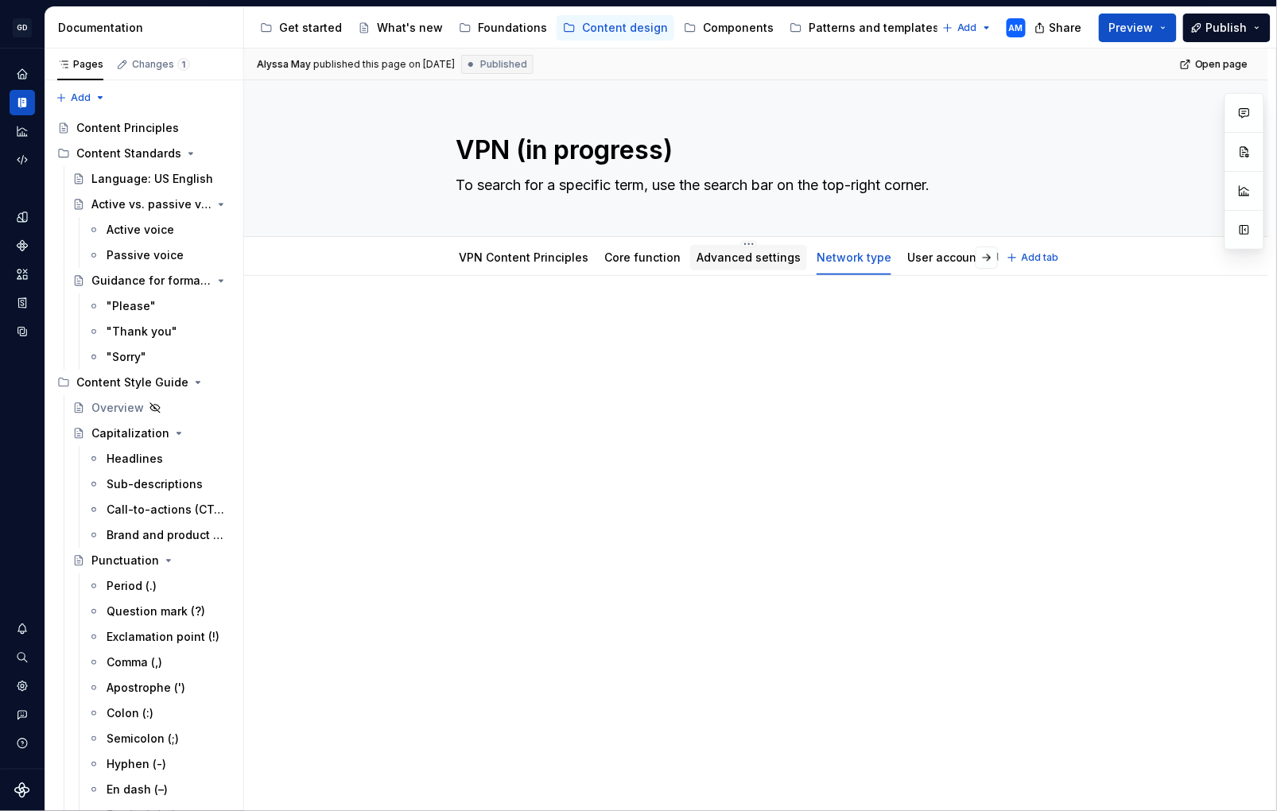
click at [751, 261] on link "Advanced settings" at bounding box center [749, 258] width 104 height 14
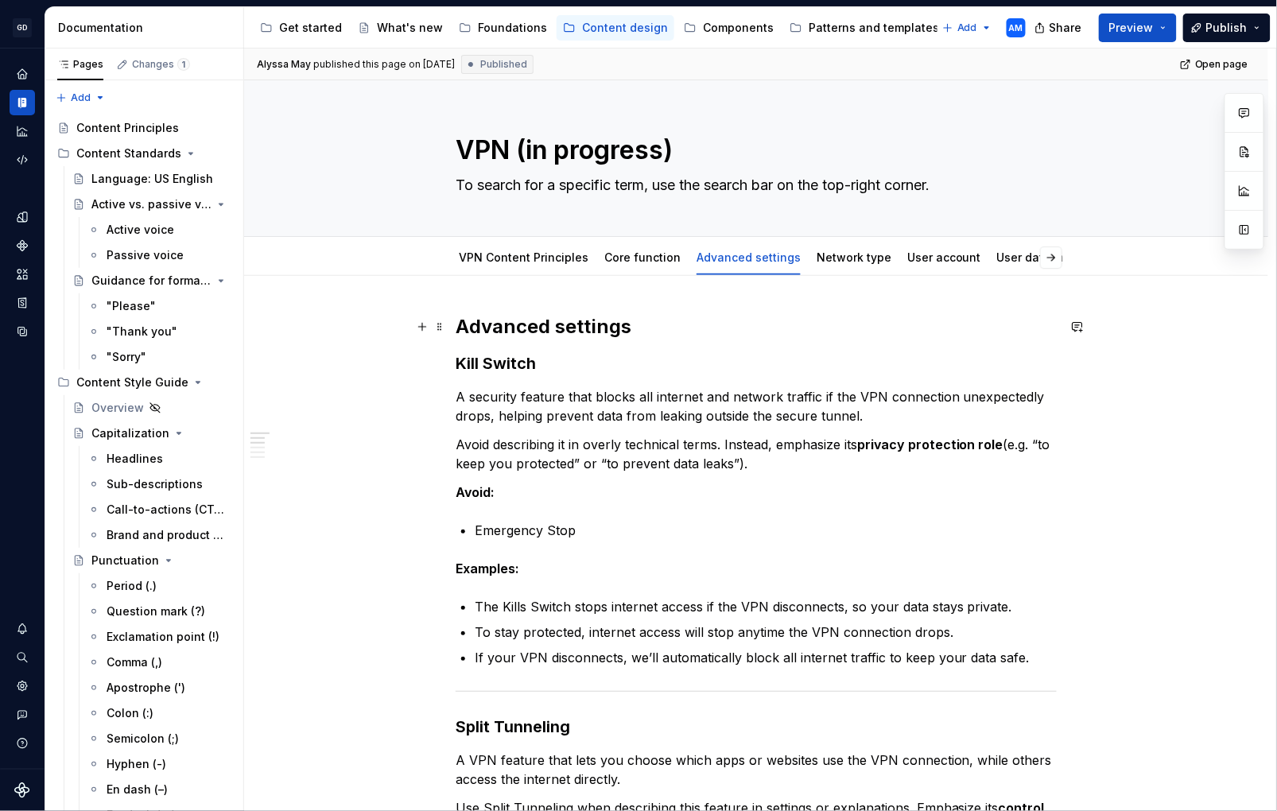
click at [555, 327] on h2 "Advanced settings" at bounding box center [756, 326] width 601 height 25
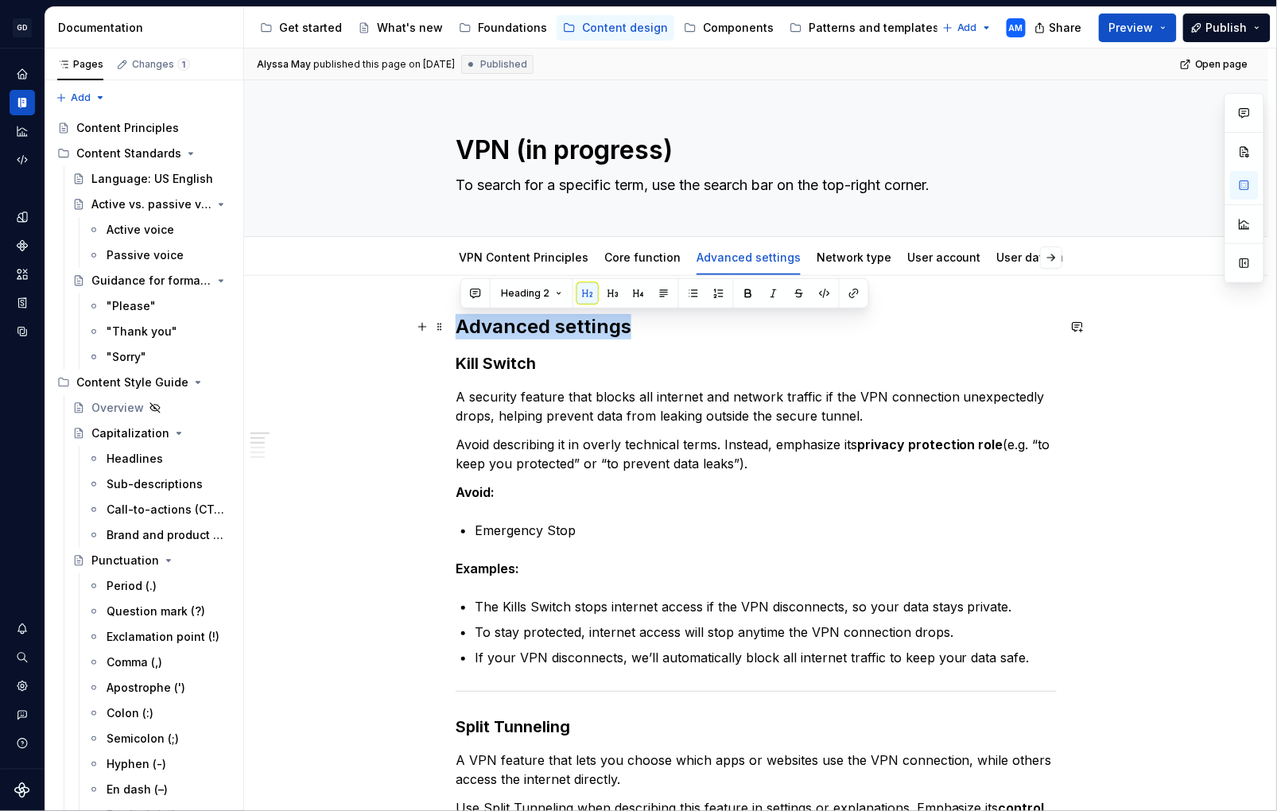
click at [555, 327] on h2 "Advanced settings" at bounding box center [756, 326] width 601 height 25
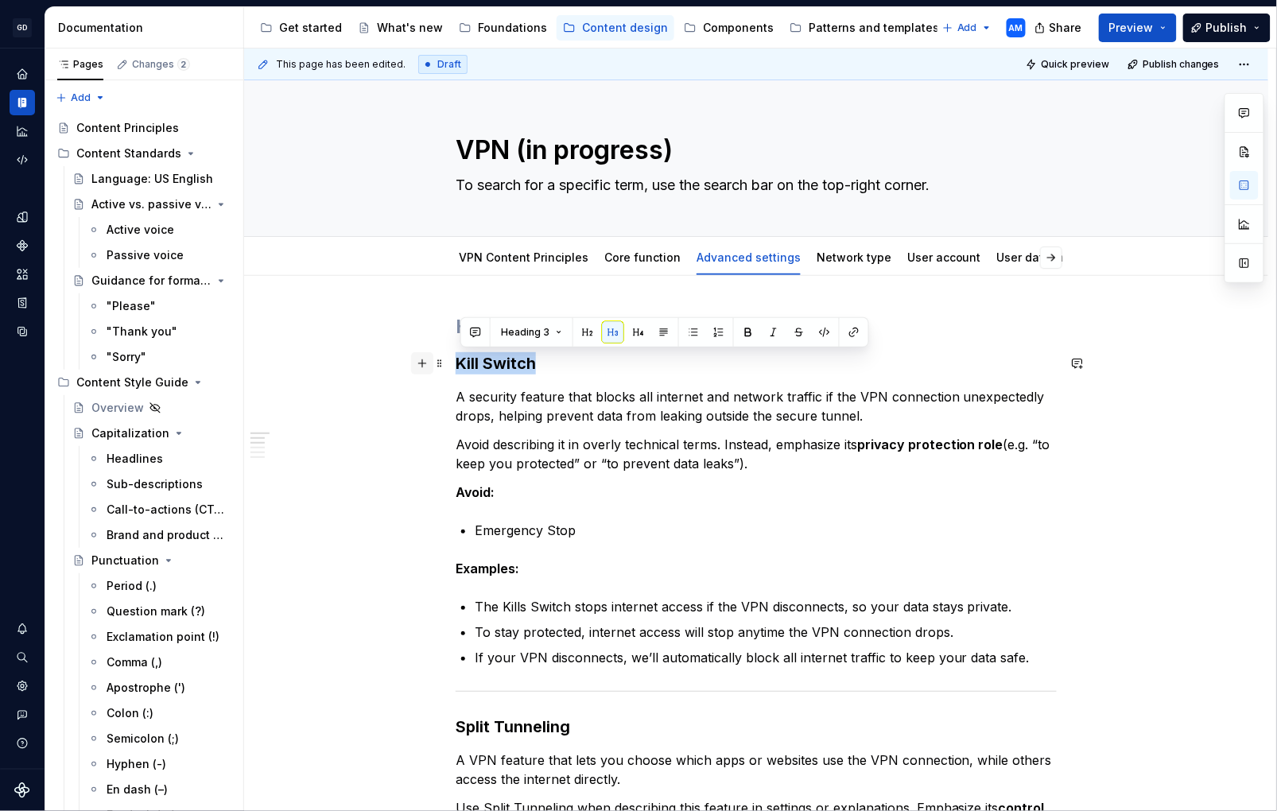
drag, startPoint x: 535, startPoint y: 364, endPoint x: 429, endPoint y: 364, distance: 106.6
click at [591, 331] on button "button" at bounding box center [588, 332] width 22 height 22
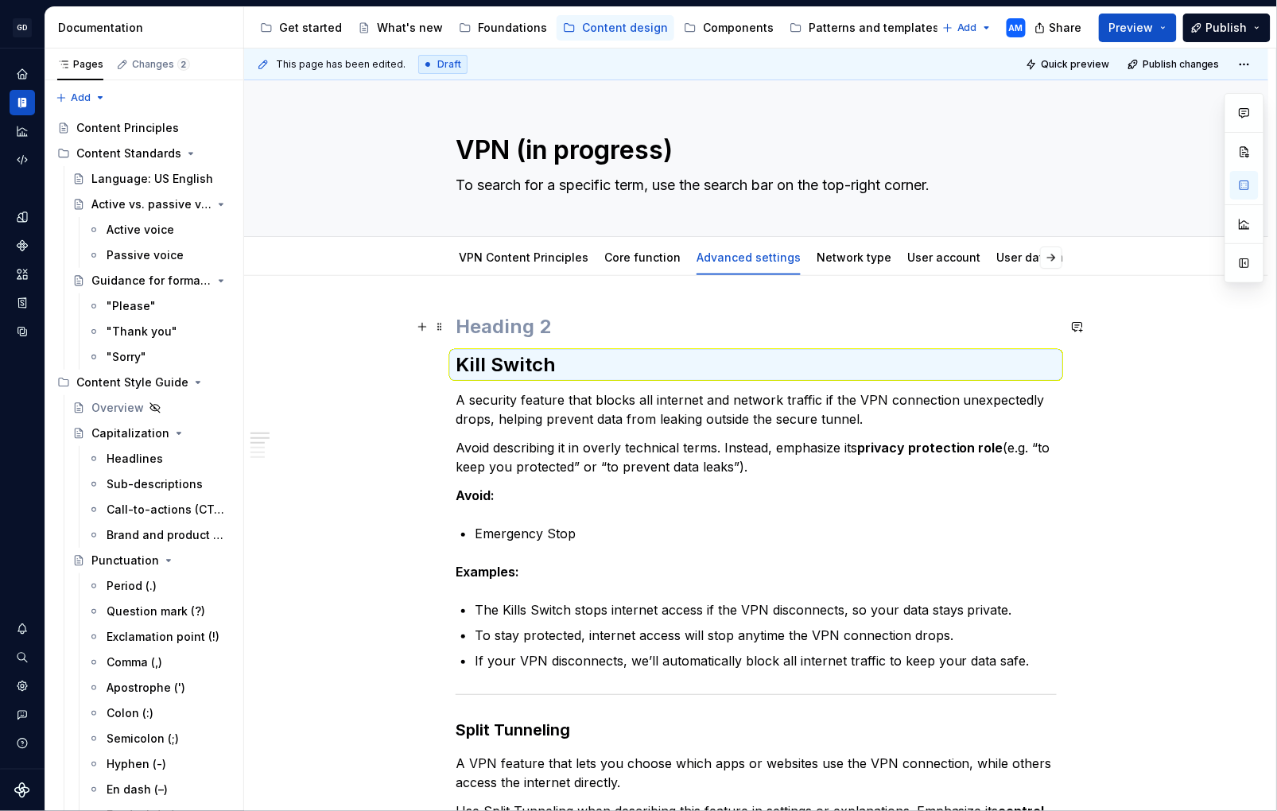
click at [496, 329] on h2 at bounding box center [756, 326] width 601 height 25
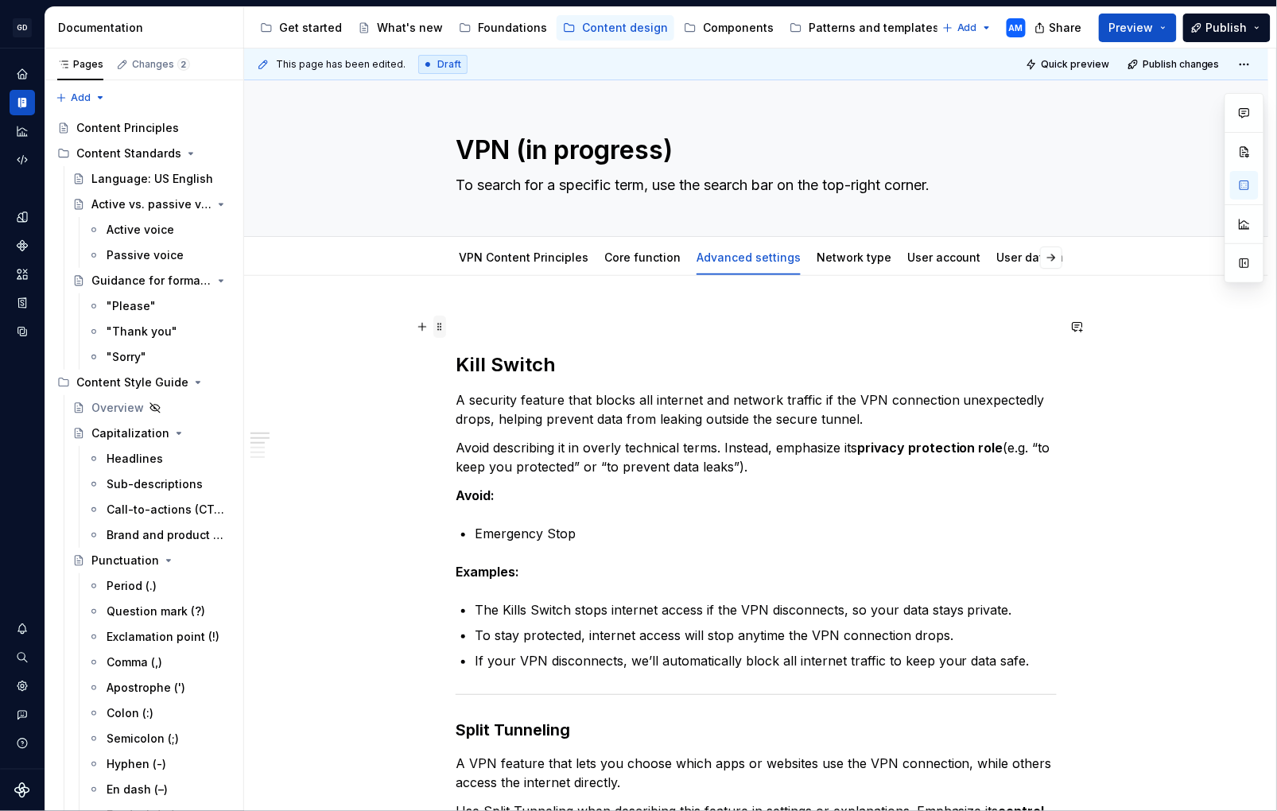
click at [444, 330] on span at bounding box center [440, 327] width 13 height 22
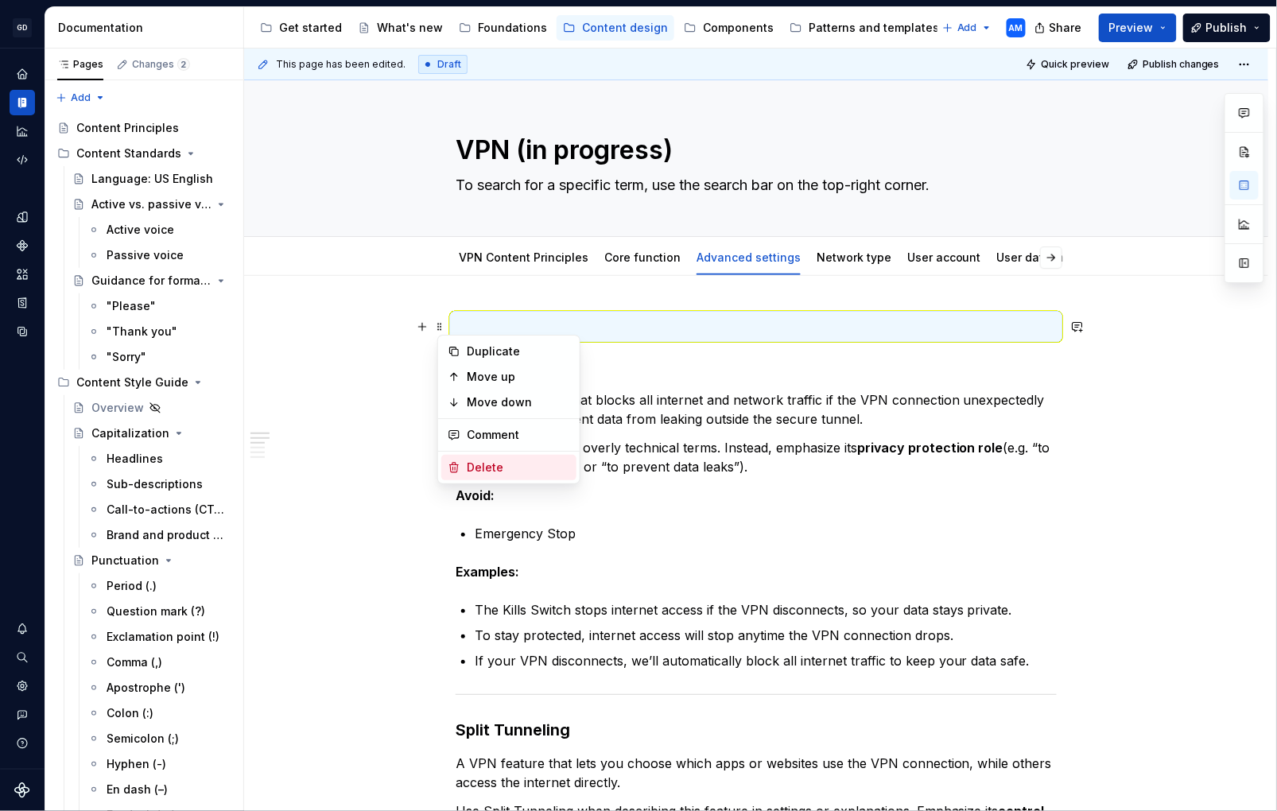
click at [531, 467] on div "Delete" at bounding box center [518, 468] width 103 height 16
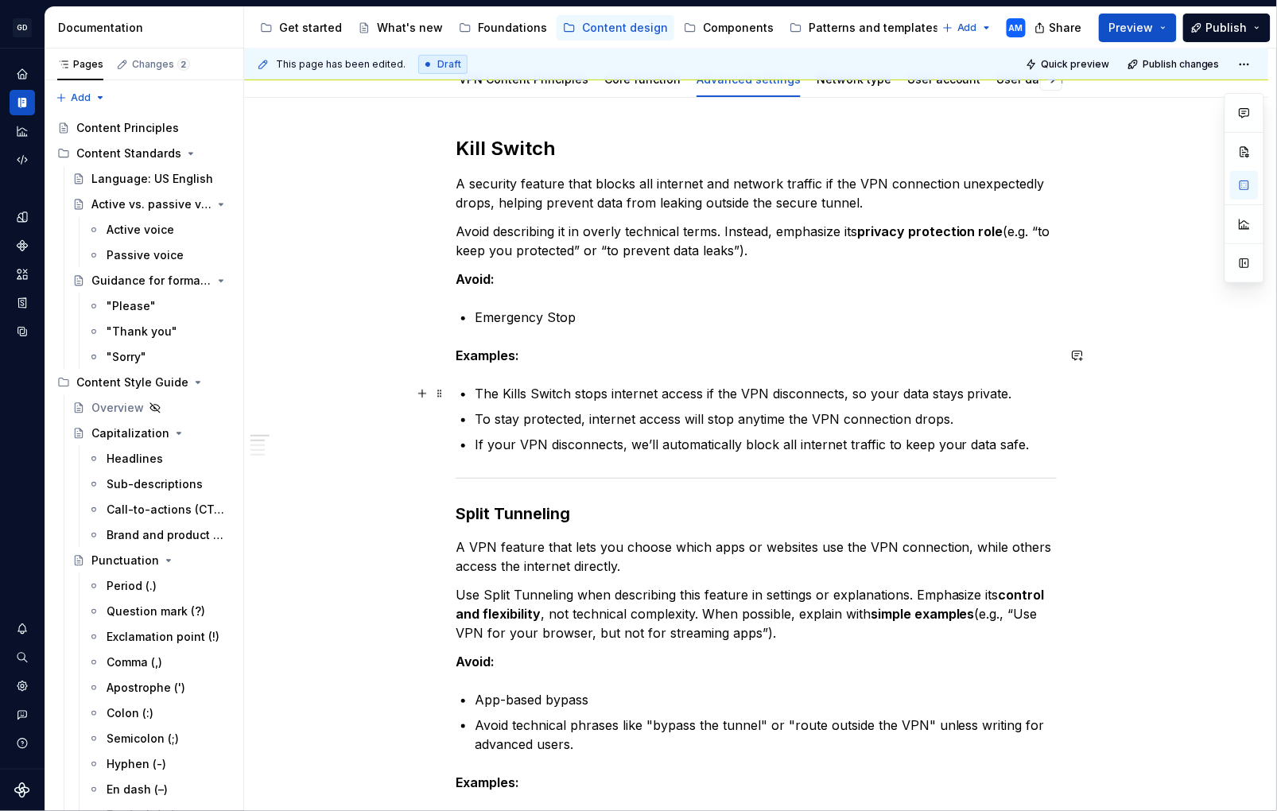
scroll to position [313, 0]
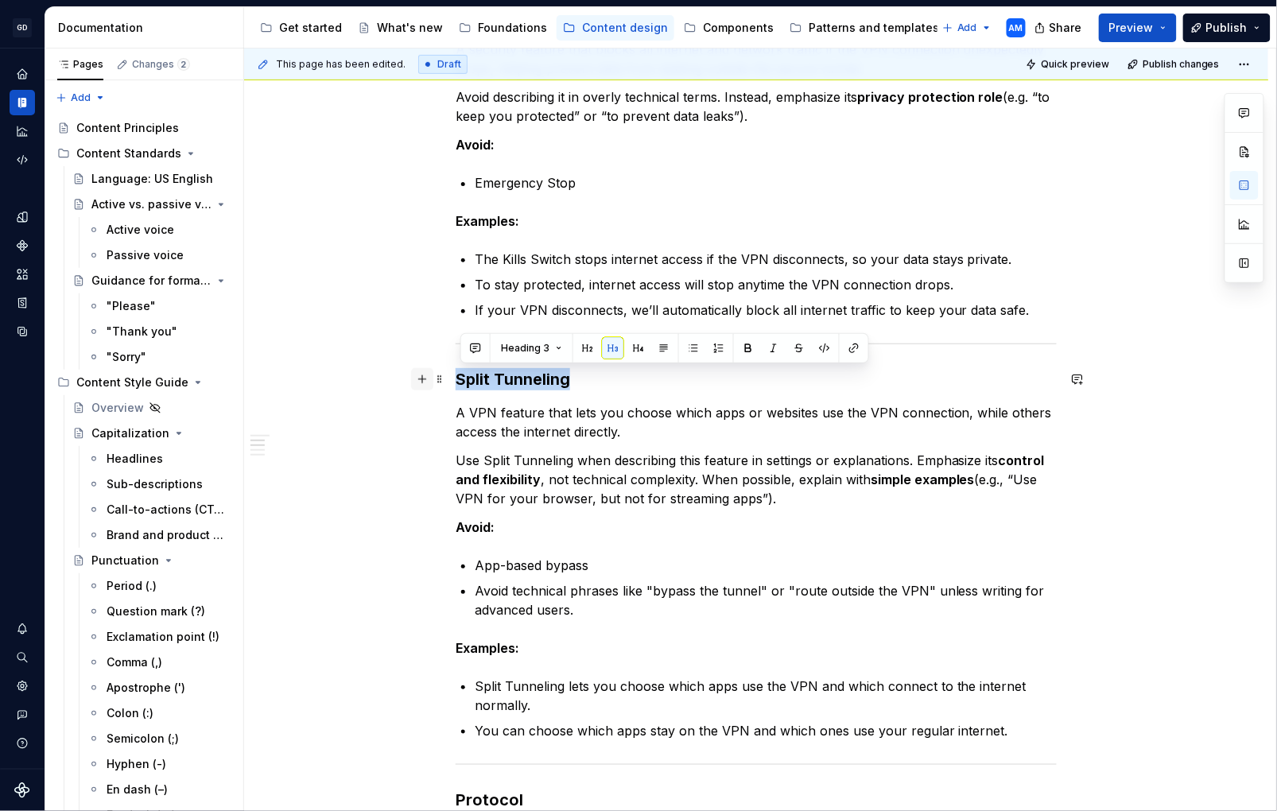
drag, startPoint x: 515, startPoint y: 379, endPoint x: 420, endPoint y: 377, distance: 95.5
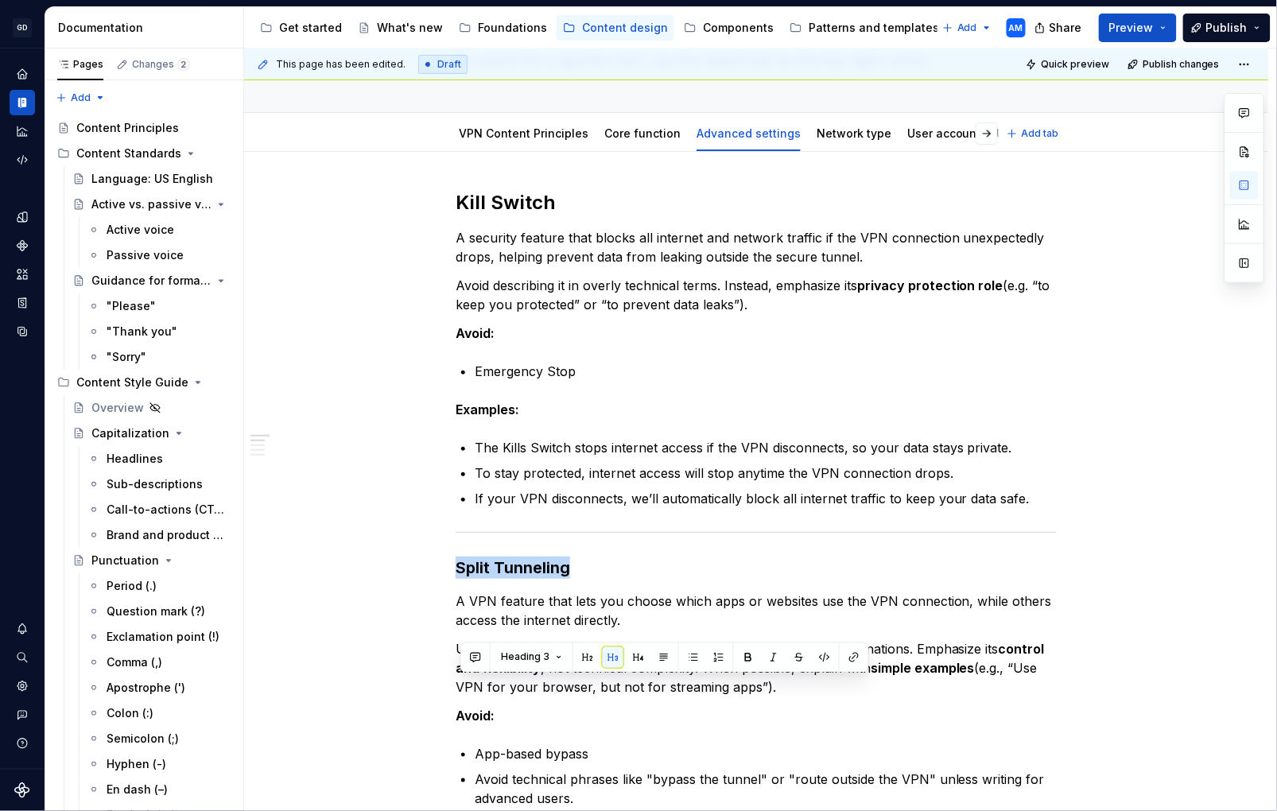
scroll to position [0, 0]
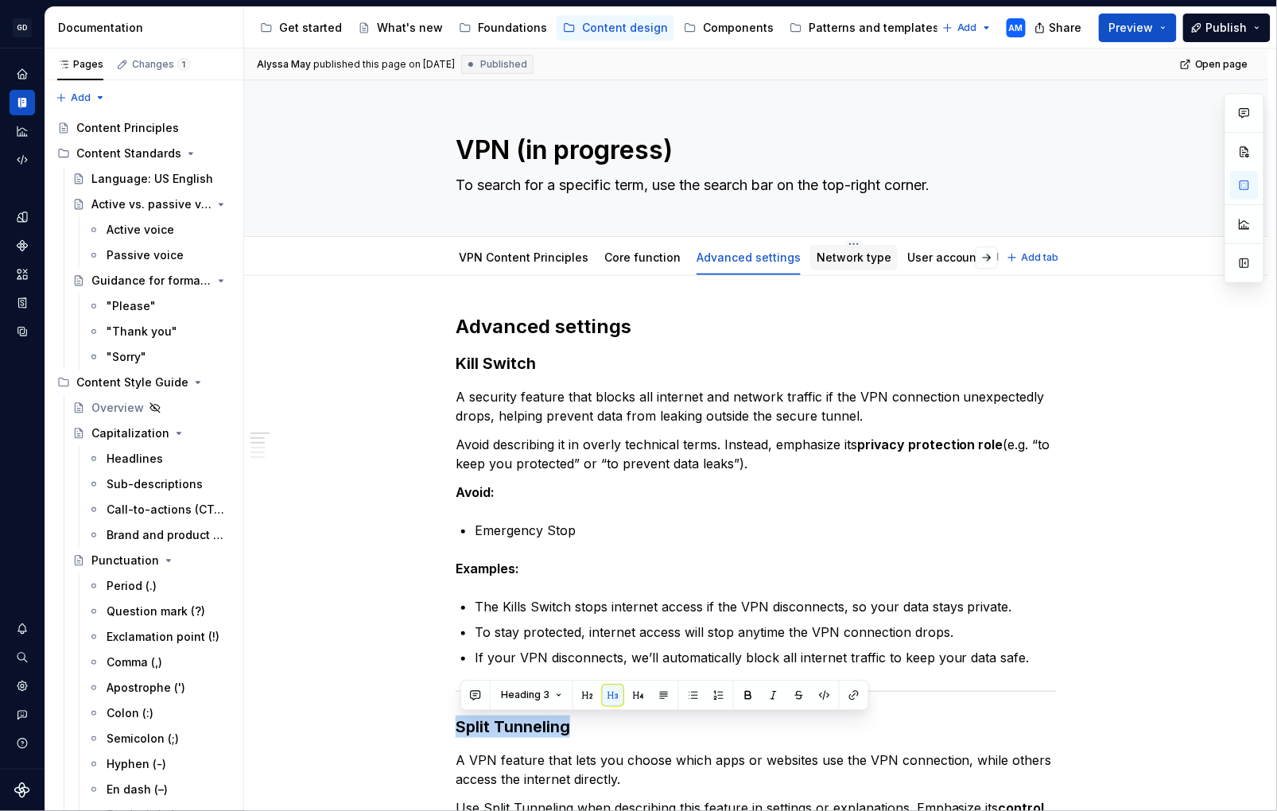
click at [837, 261] on link "Network type" at bounding box center [854, 258] width 75 height 14
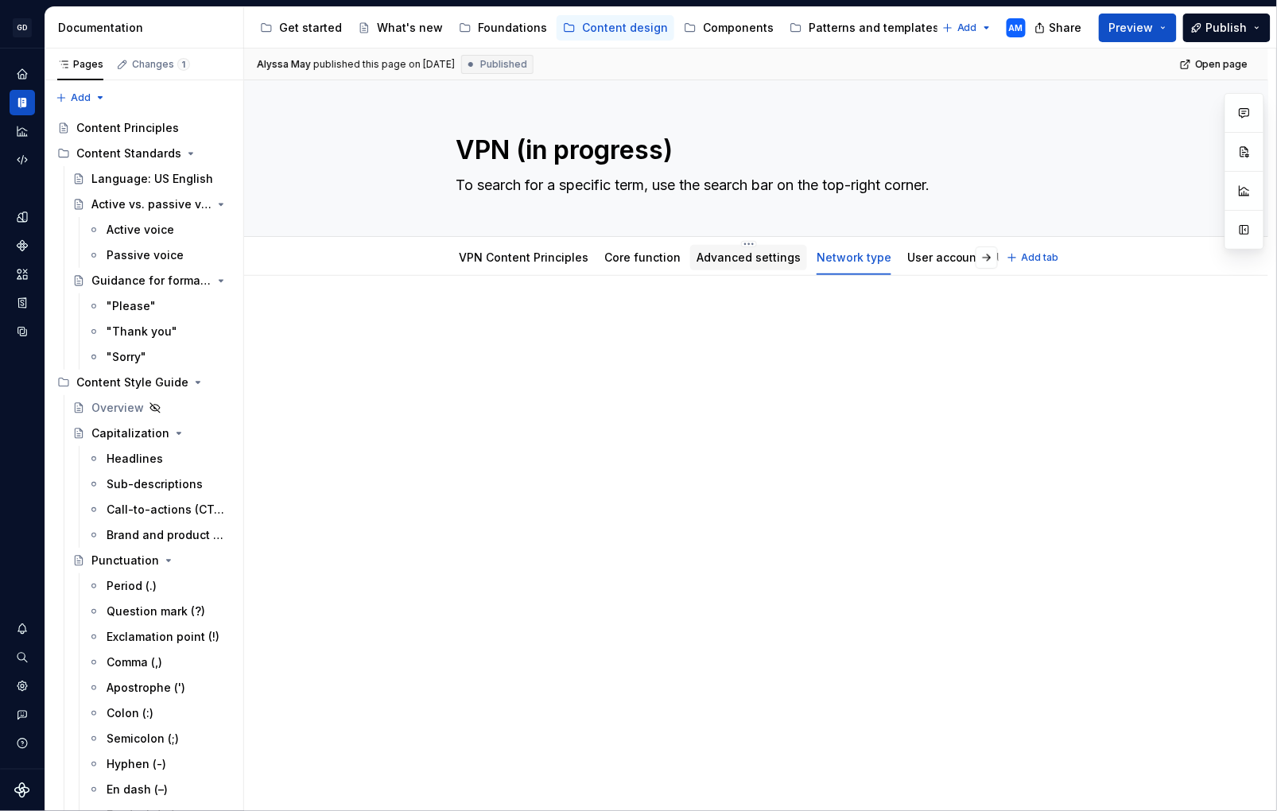
click at [764, 255] on link "Advanced settings" at bounding box center [749, 258] width 104 height 14
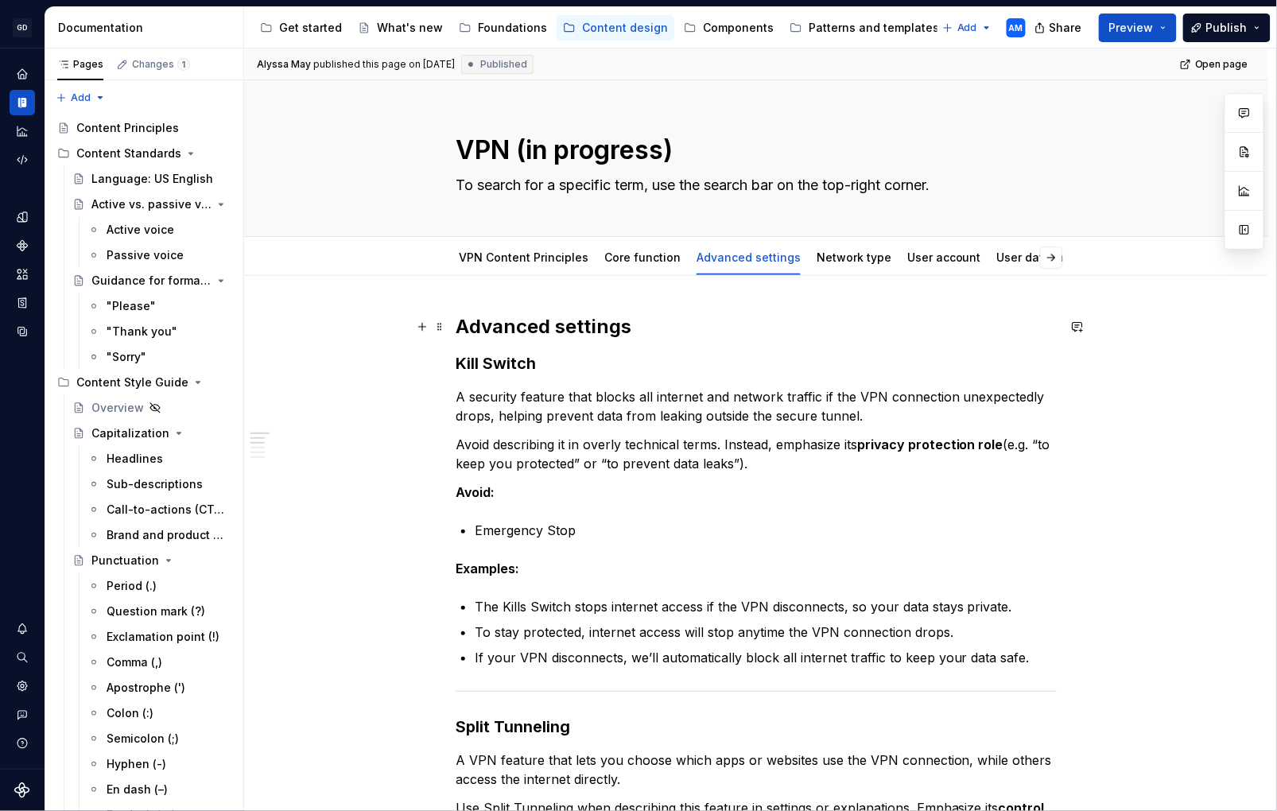
click at [544, 330] on h2 "Advanced settings" at bounding box center [756, 326] width 601 height 25
click at [546, 330] on h2 "Advanced settings" at bounding box center [756, 326] width 601 height 25
click at [546, 332] on h2 "Advanced settings" at bounding box center [756, 326] width 601 height 25
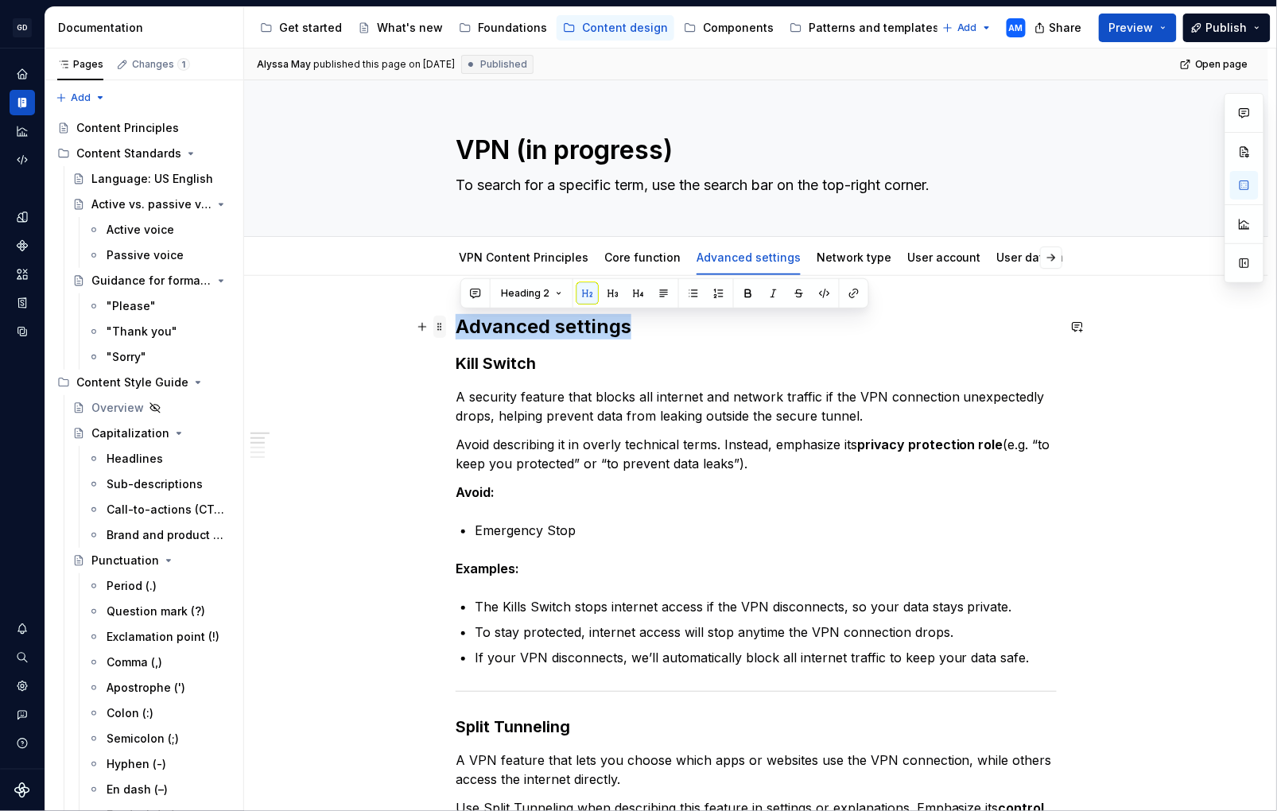
click at [444, 328] on span at bounding box center [440, 327] width 13 height 22
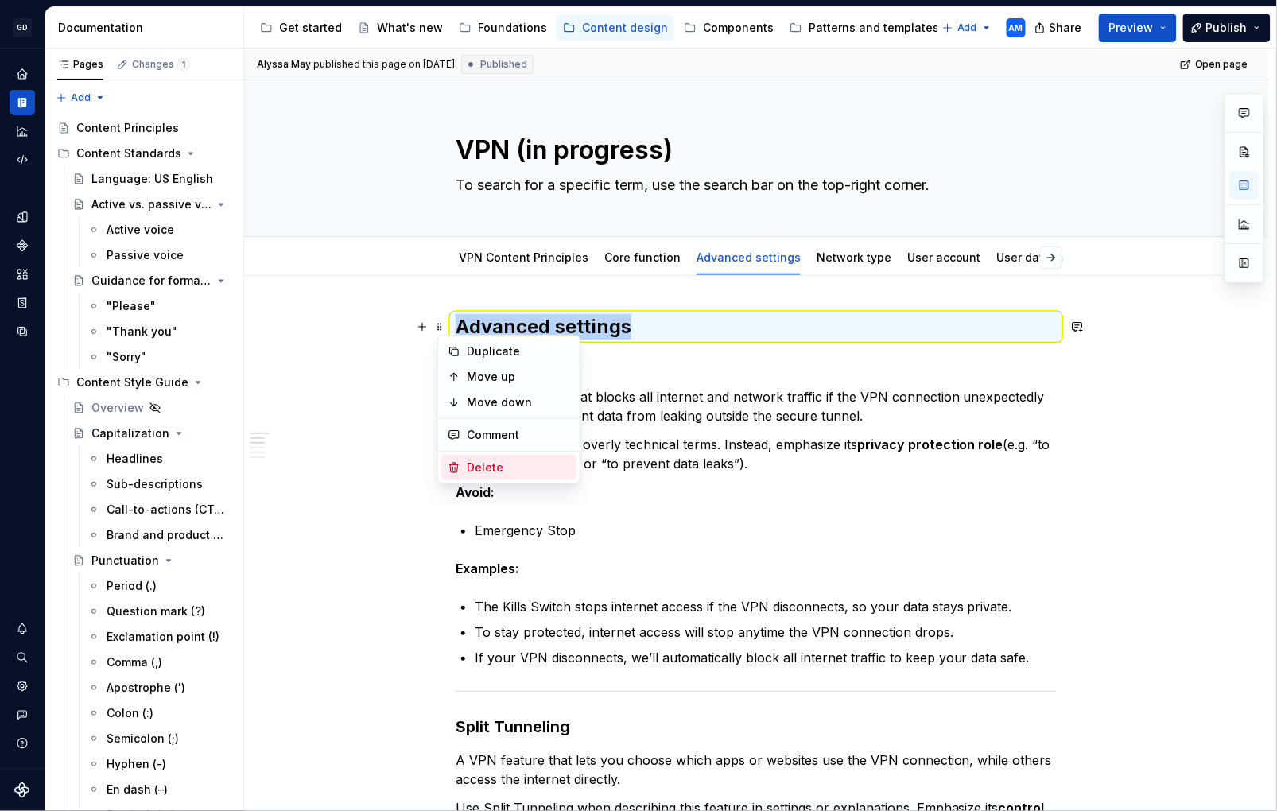
click at [492, 472] on div "Delete" at bounding box center [518, 468] width 103 height 16
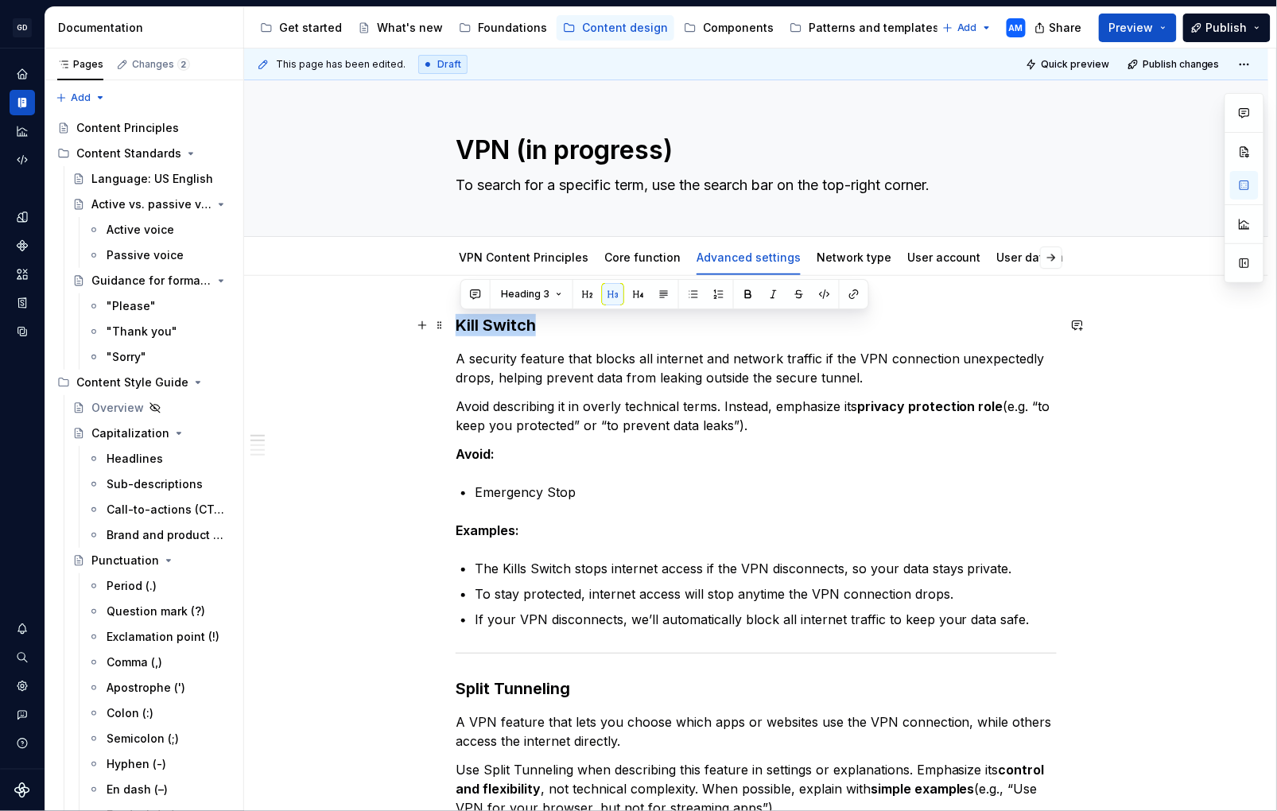
drag, startPoint x: 560, startPoint y: 330, endPoint x: 470, endPoint y: 320, distance: 90.5
click at [570, 287] on div "Heading 3" at bounding box center [665, 294] width 401 height 22
click at [585, 288] on button "button" at bounding box center [588, 294] width 22 height 22
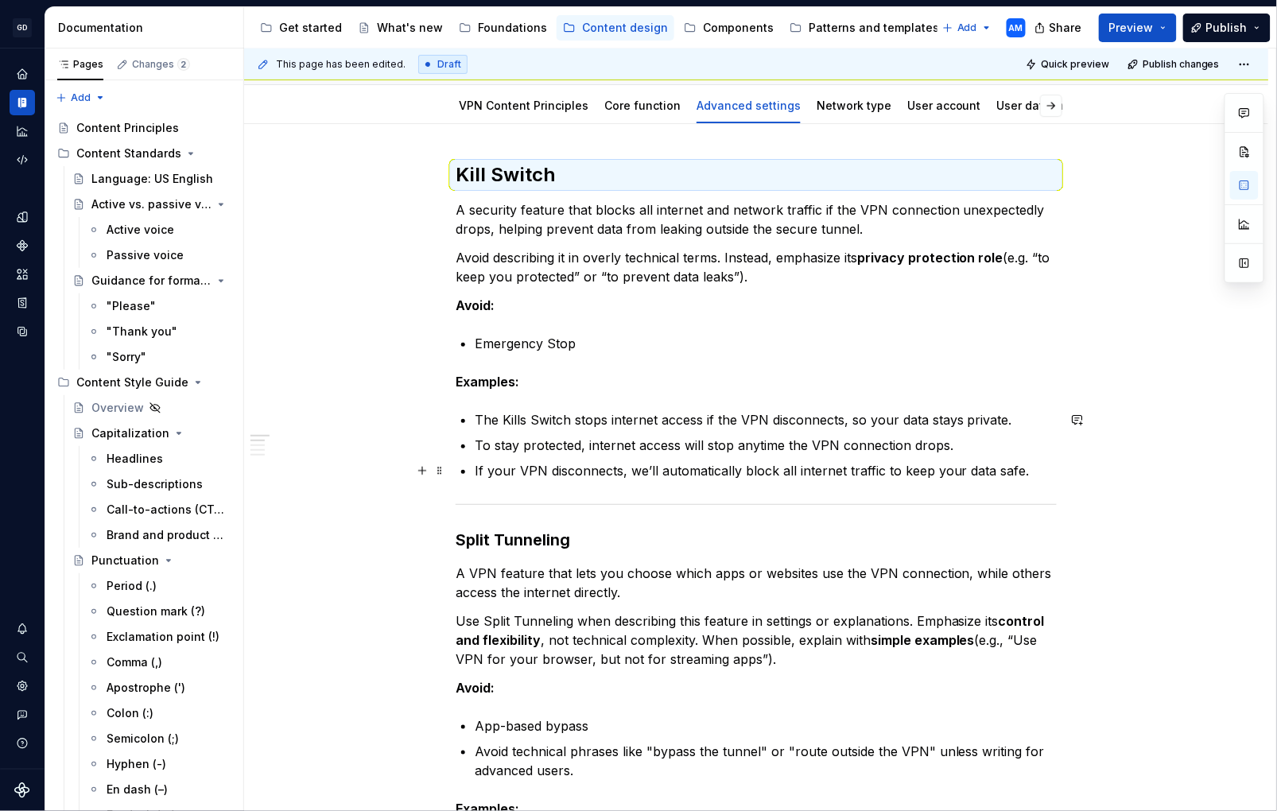
scroll to position [193, 0]
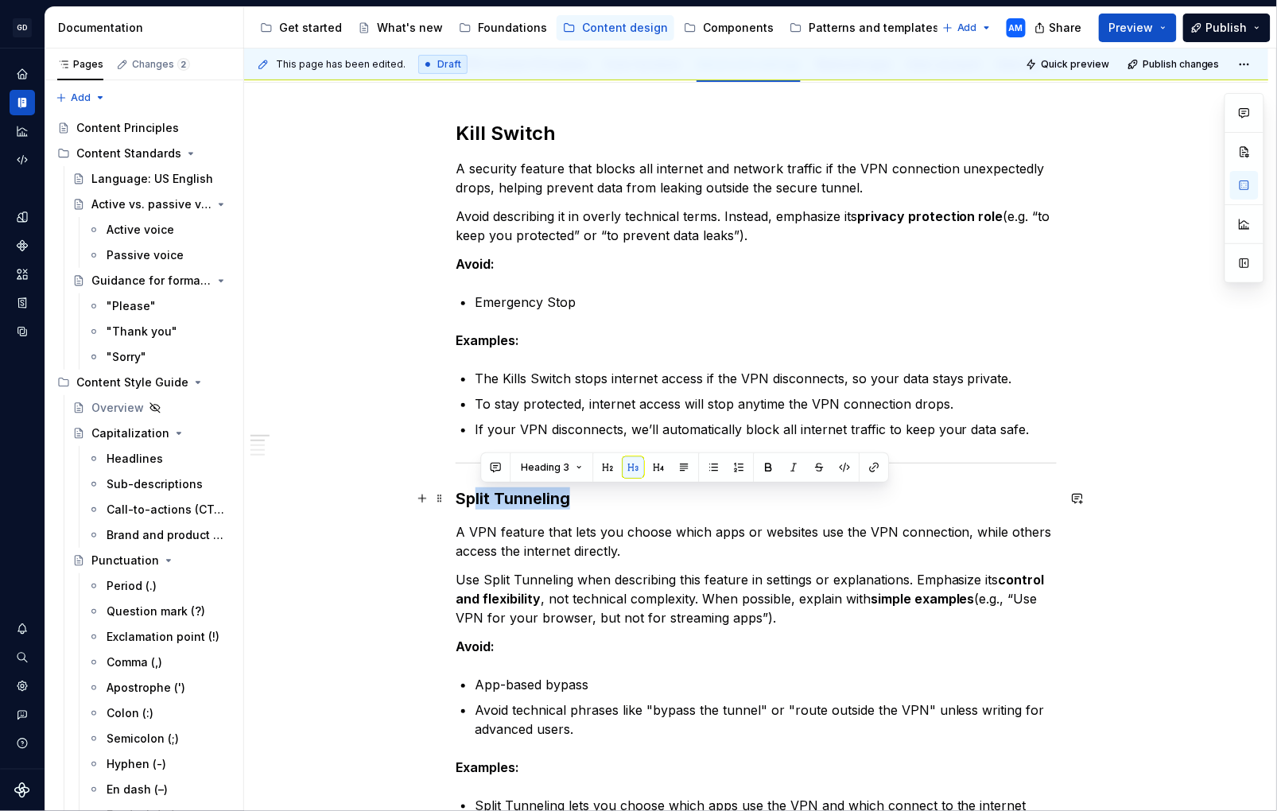
drag, startPoint x: 492, startPoint y: 496, endPoint x: 453, endPoint y: 492, distance: 38.4
click at [559, 504] on h3 "Split Tunneling" at bounding box center [756, 499] width 601 height 22
drag, startPoint x: 584, startPoint y: 501, endPoint x: 457, endPoint y: 500, distance: 126.5
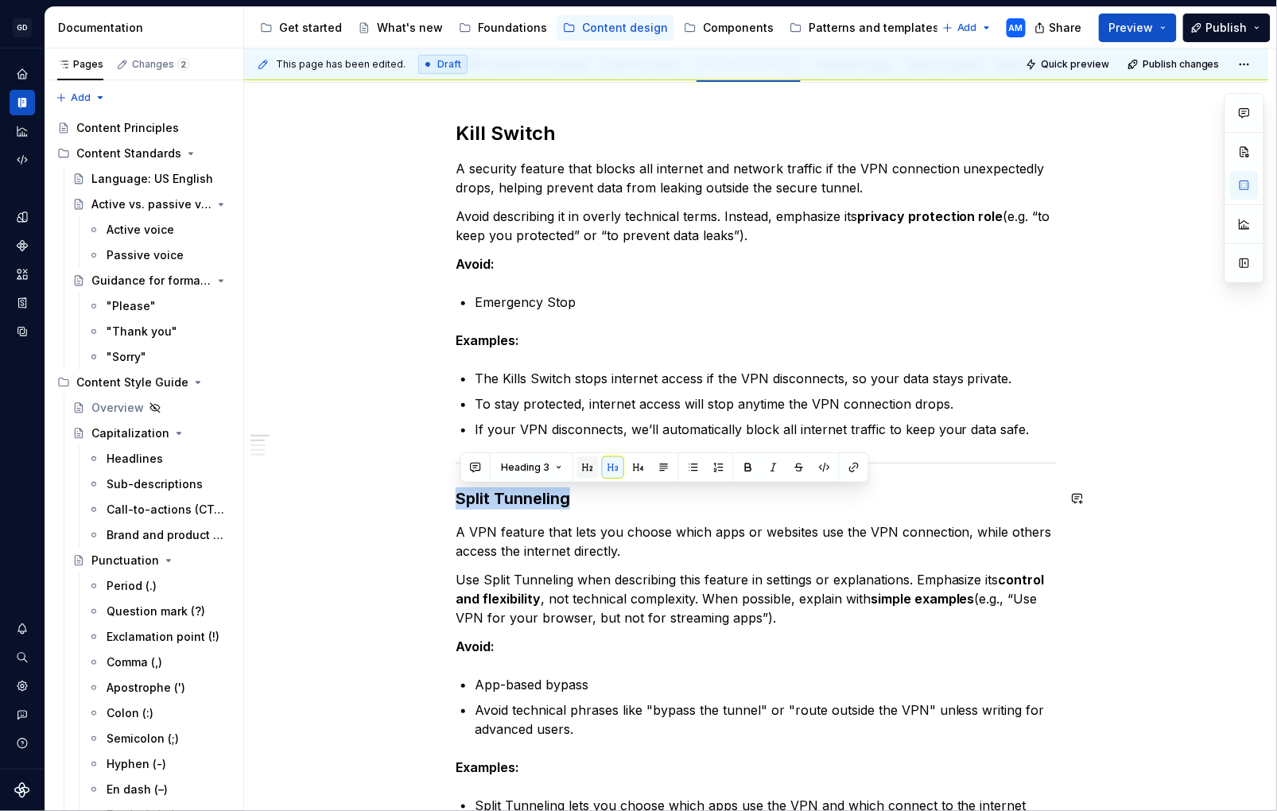
click at [581, 465] on button "button" at bounding box center [588, 468] width 22 height 22
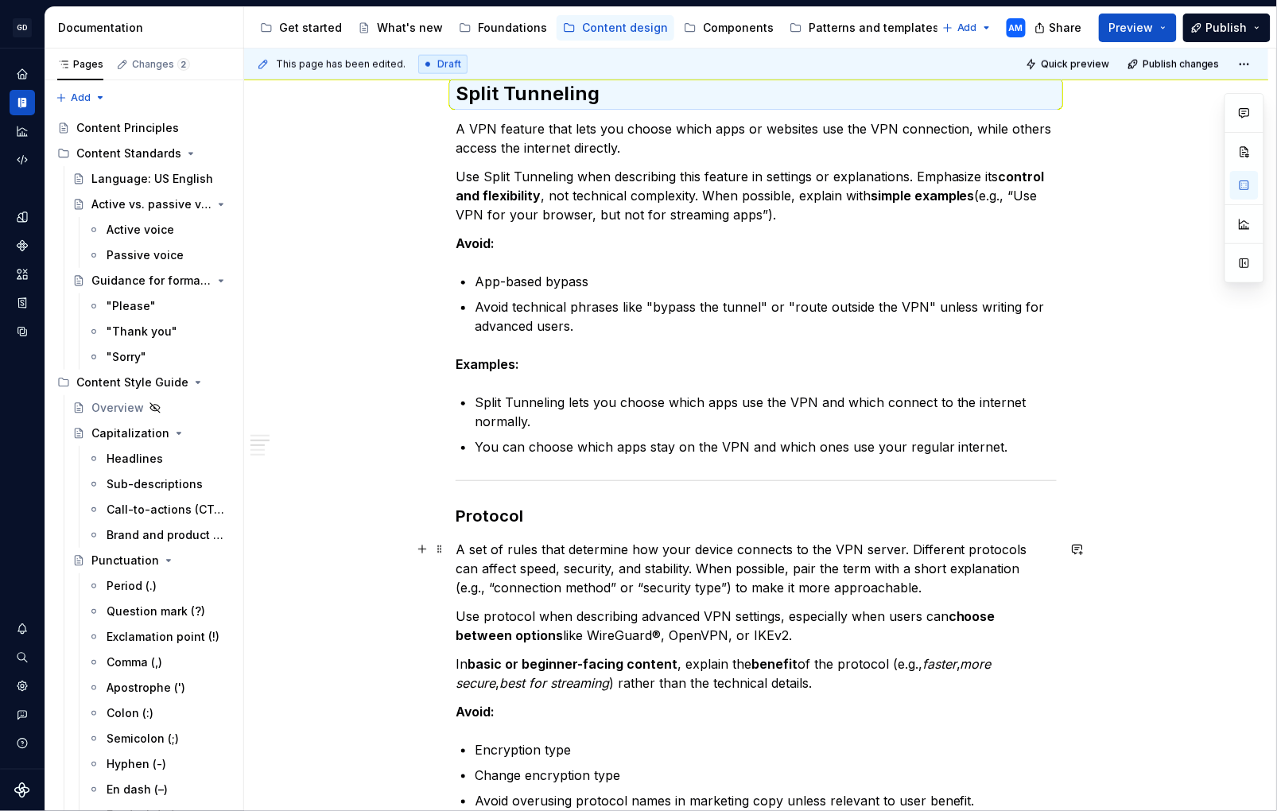
scroll to position [623, 0]
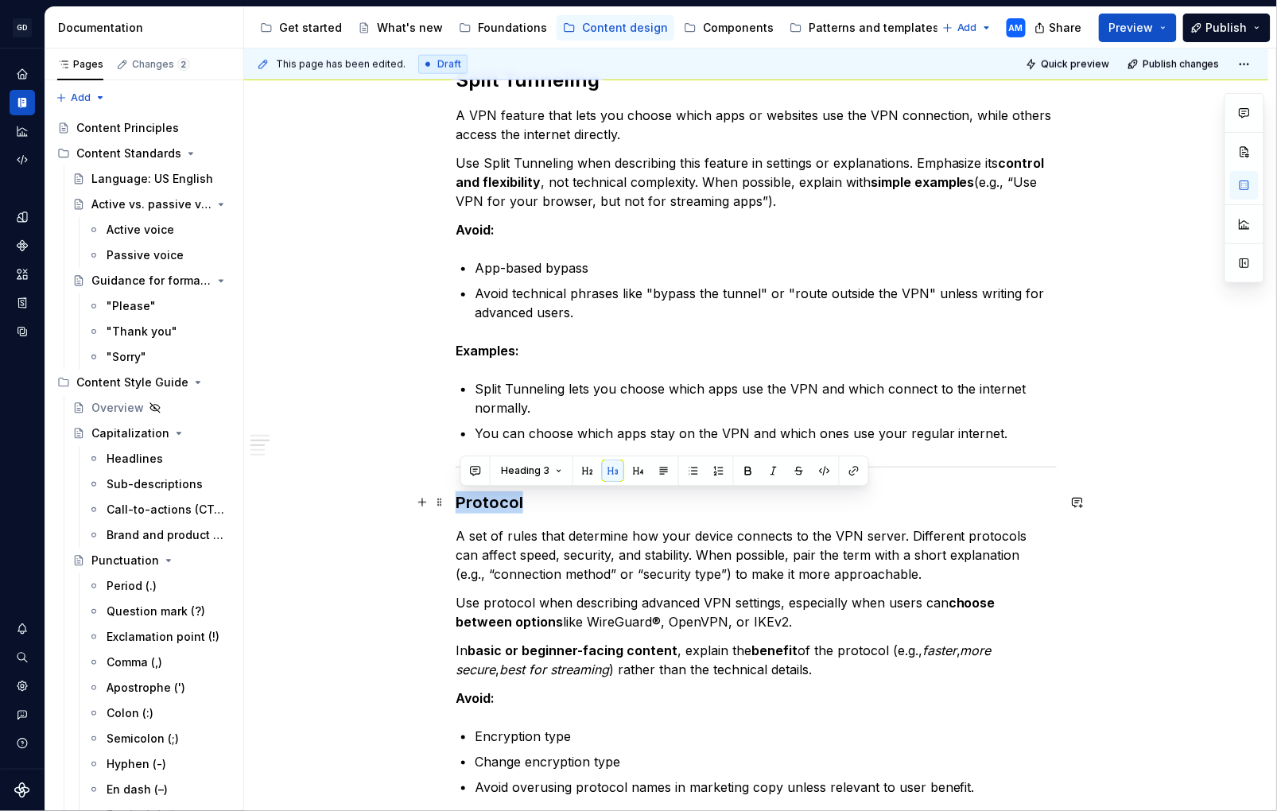
drag, startPoint x: 426, startPoint y: 494, endPoint x: 599, endPoint y: 485, distance: 172.8
click at [581, 465] on button "button" at bounding box center [588, 471] width 22 height 22
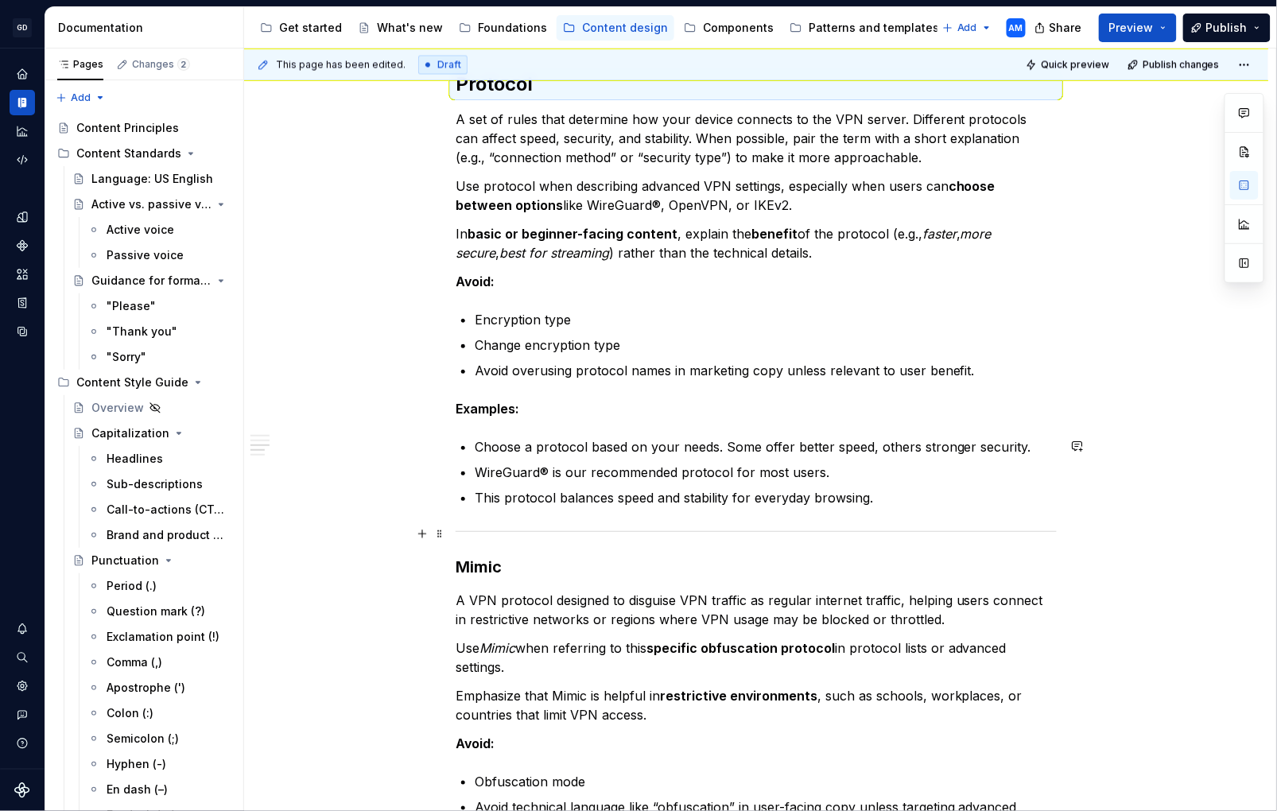
scroll to position [1111, 0]
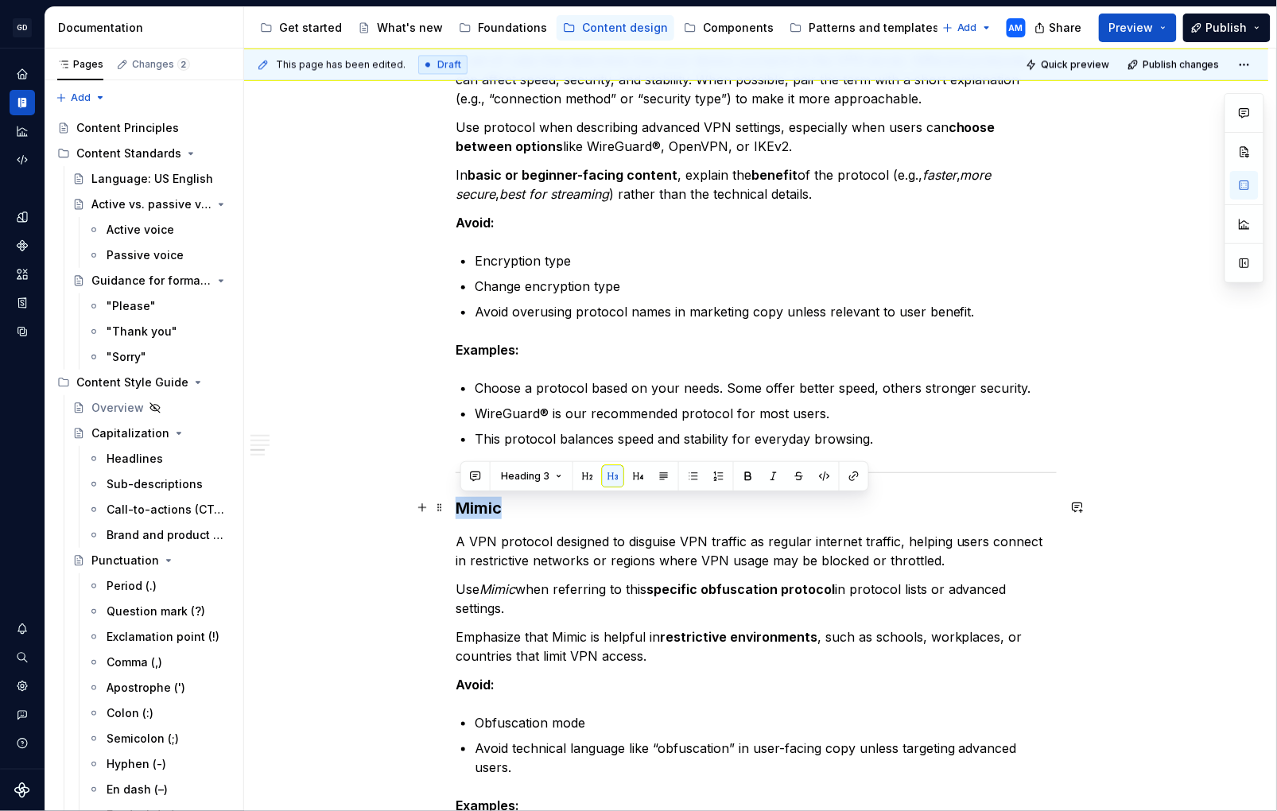
drag, startPoint x: 536, startPoint y: 511, endPoint x: 628, endPoint y: 494, distance: 93.0
click at [456, 500] on div "Kill Switch A security feature that blocks all internet and network traffic if …" at bounding box center [756, 308] width 601 height 2211
click at [585, 478] on button "button" at bounding box center [588, 476] width 22 height 22
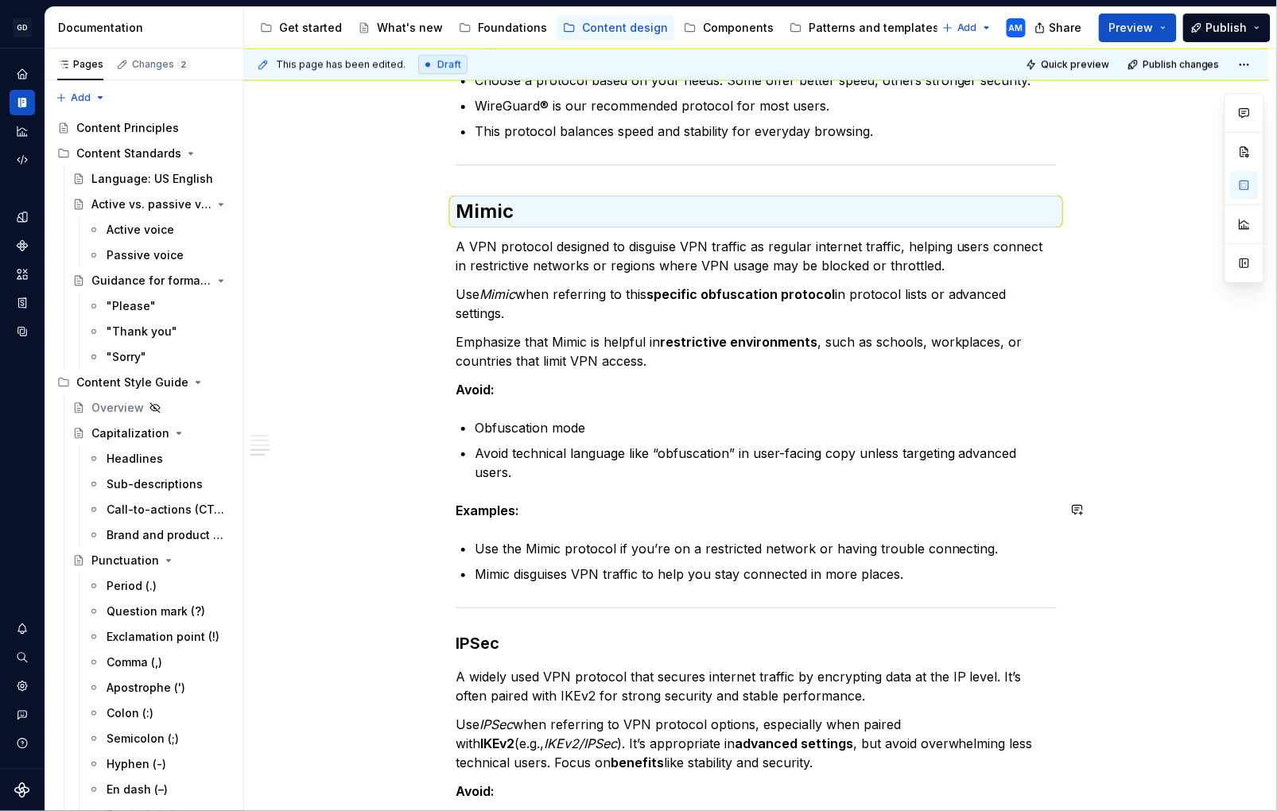
scroll to position [1444, 0]
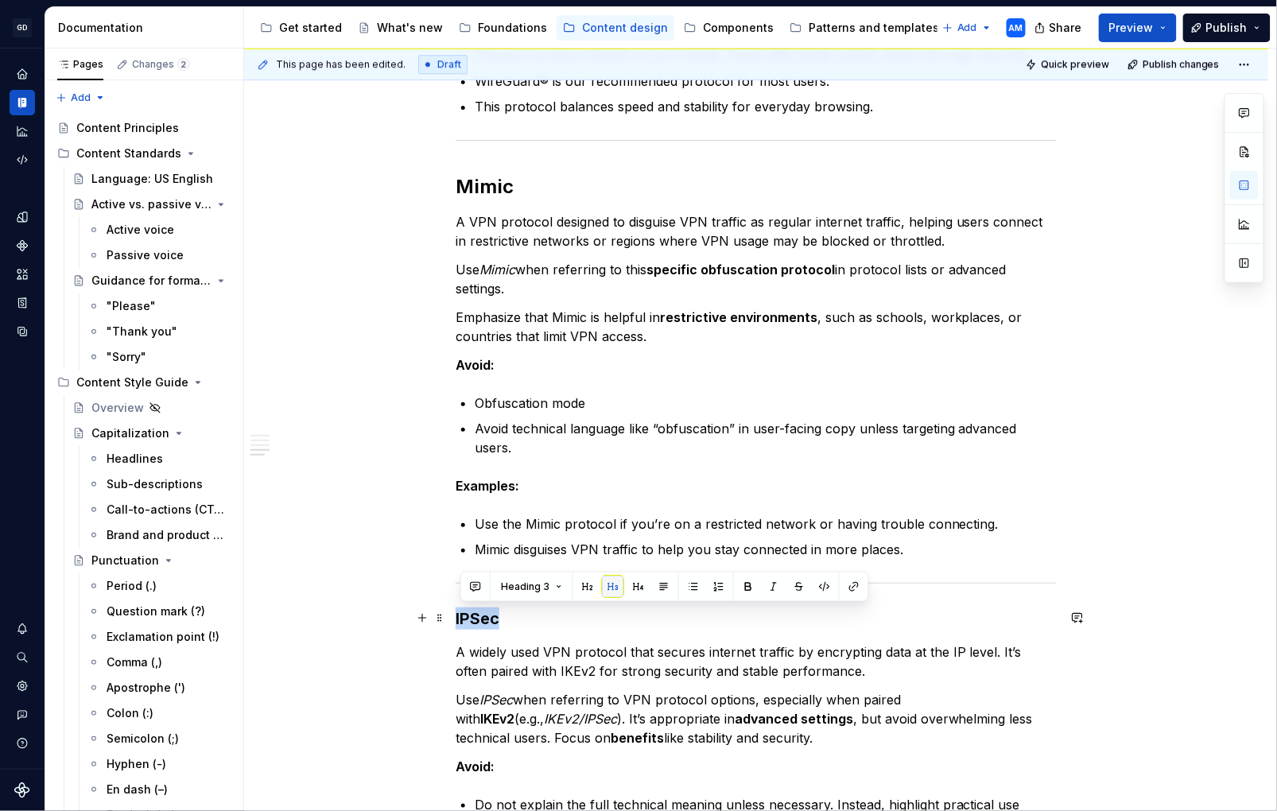
drag, startPoint x: 405, startPoint y: 610, endPoint x: 606, endPoint y: 596, distance: 201.8
click at [405, 610] on div "Kill Switch A security feature that blocks all internet and network traffic if …" at bounding box center [756, 85] width 1025 height 2506
click at [583, 588] on button "button" at bounding box center [588, 587] width 22 height 22
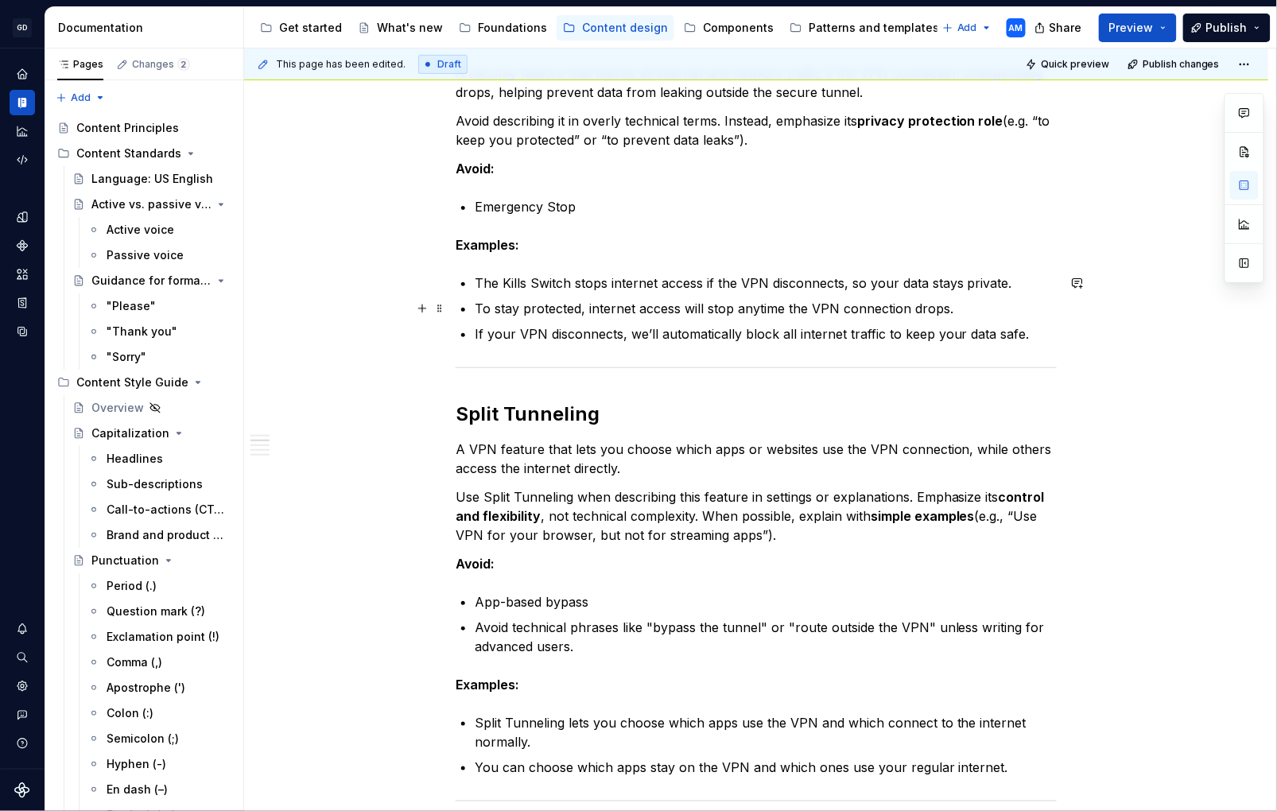
scroll to position [0, 0]
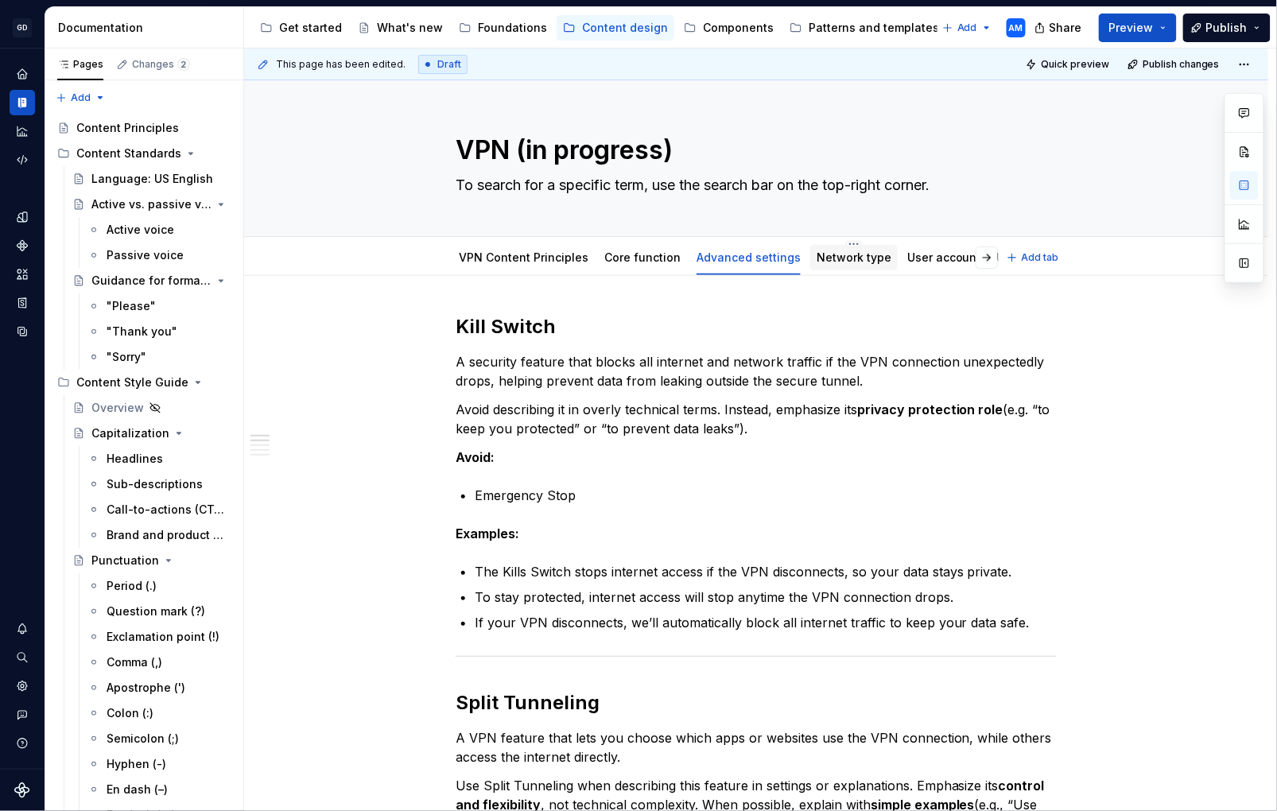
click at [873, 257] on link "Network type" at bounding box center [854, 258] width 75 height 14
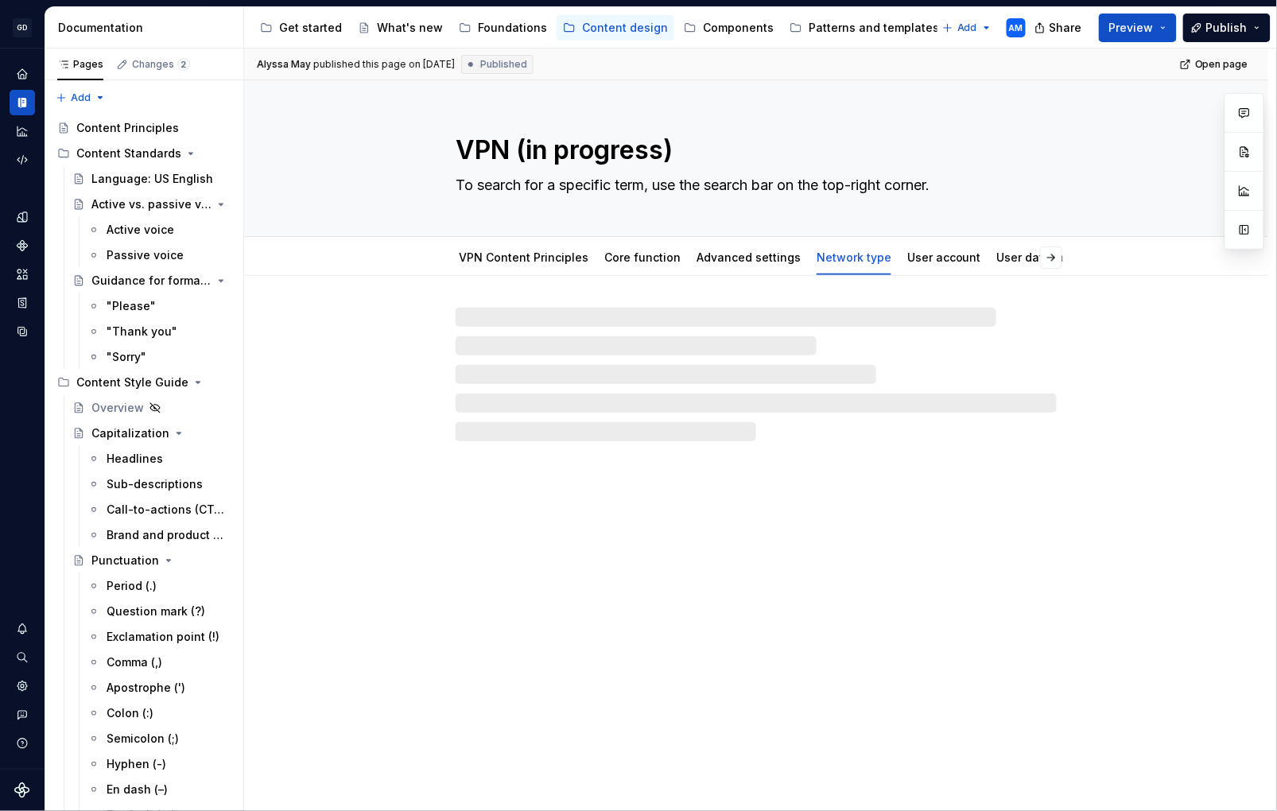
type textarea "*"
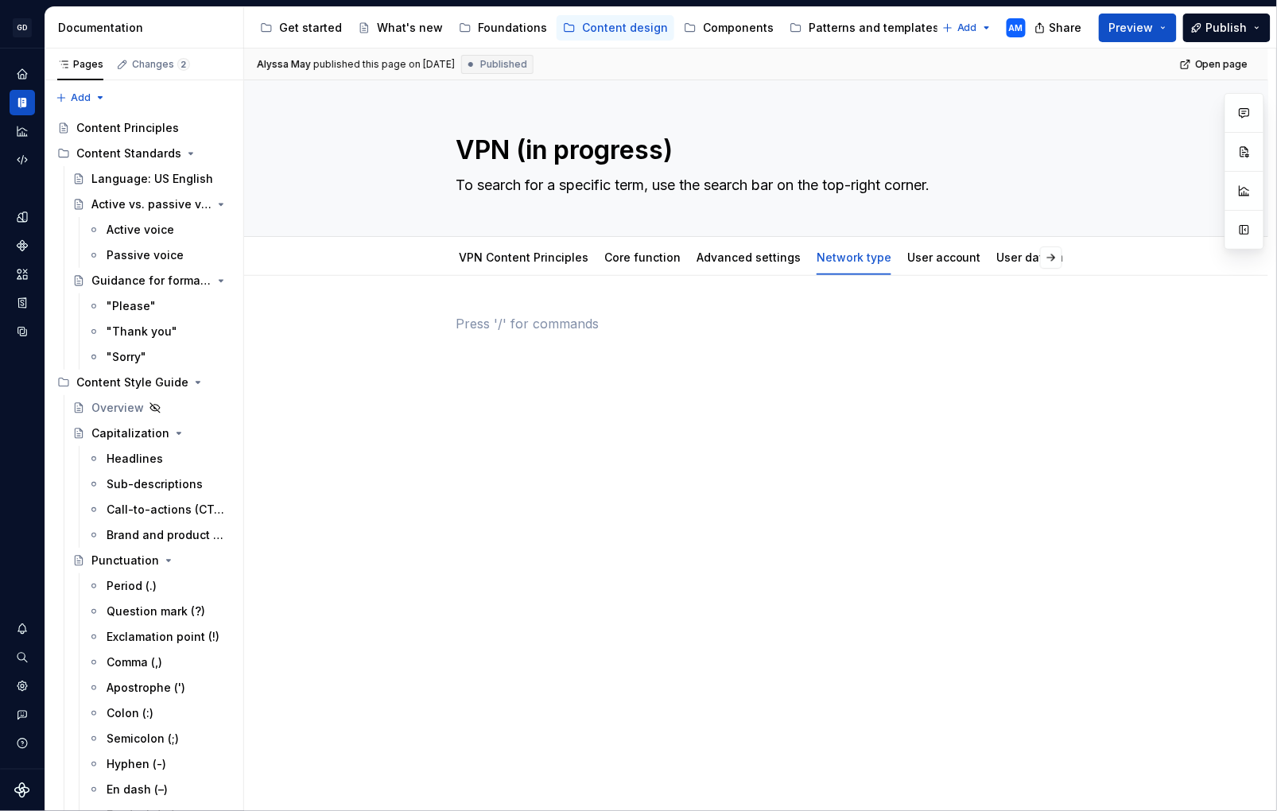
click at [586, 329] on p at bounding box center [756, 323] width 601 height 19
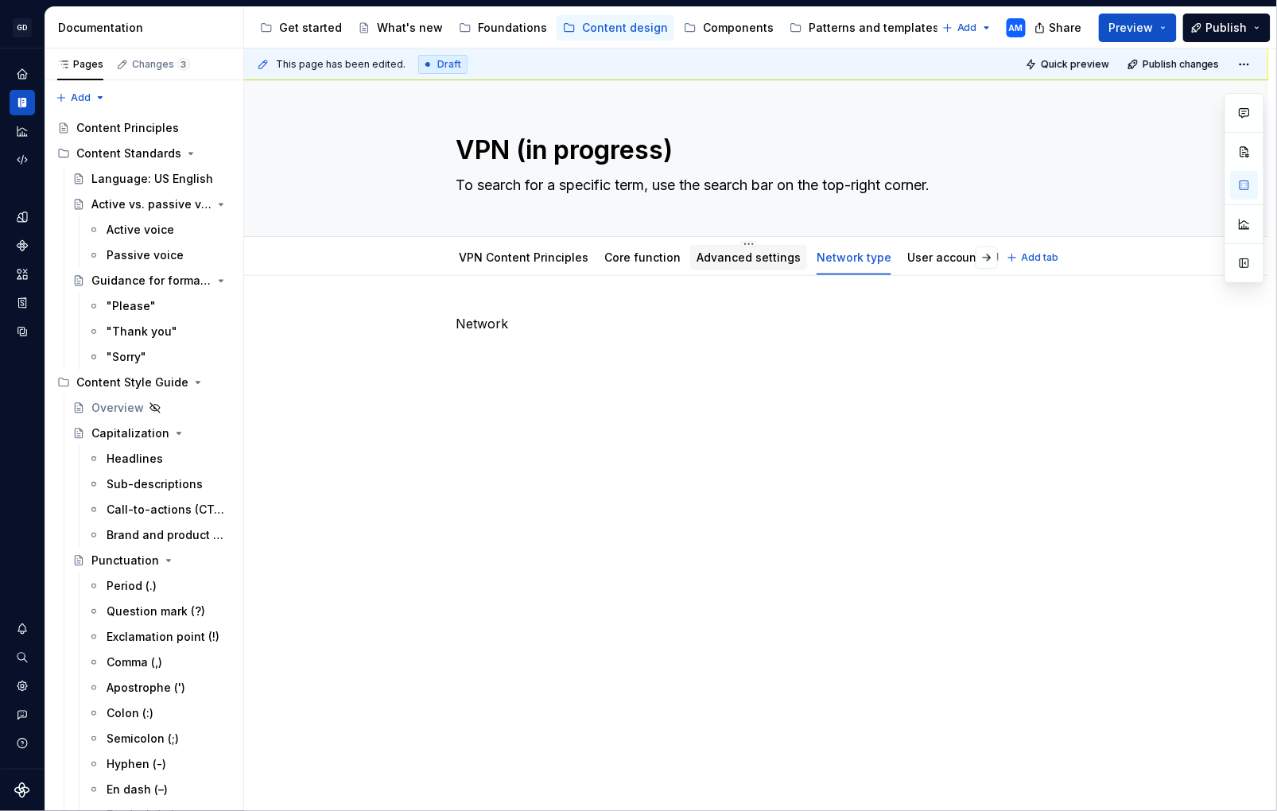
click at [739, 262] on link "Advanced settings" at bounding box center [749, 258] width 104 height 14
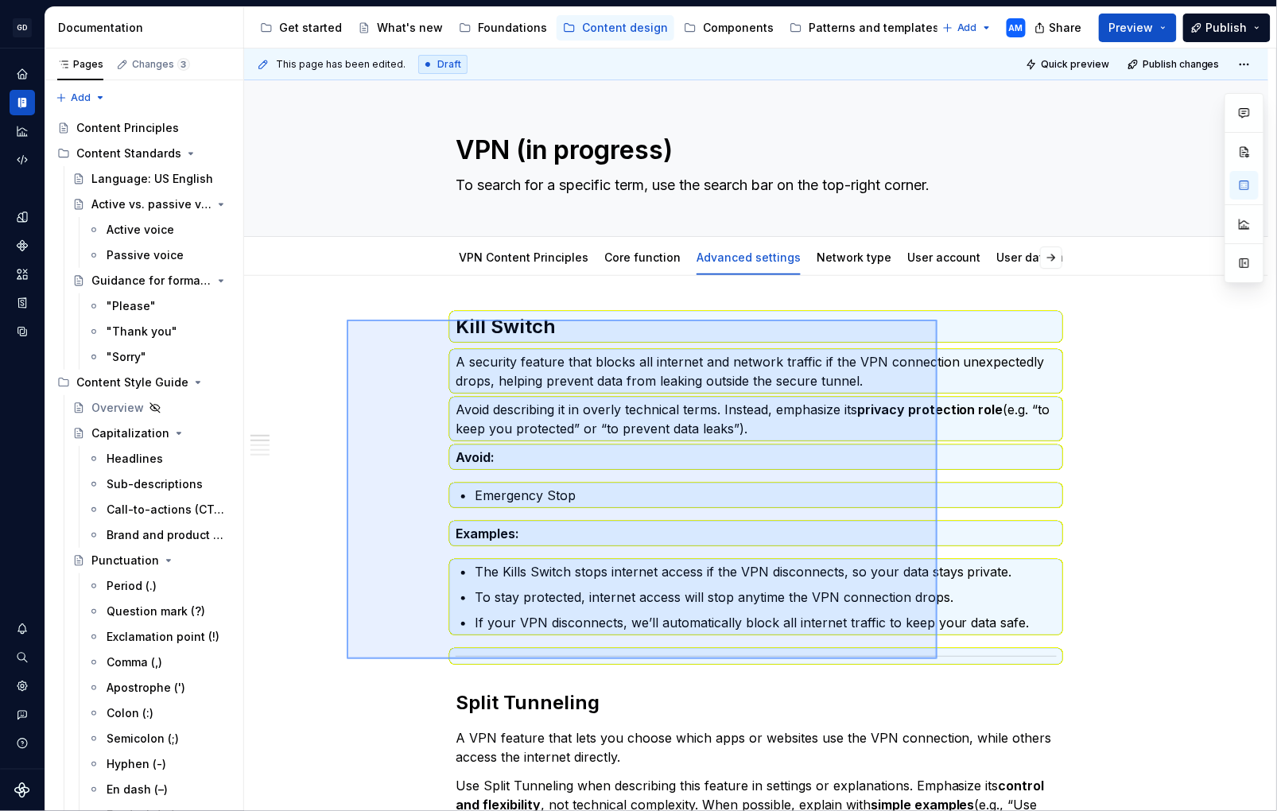
drag, startPoint x: 347, startPoint y: 320, endPoint x: 938, endPoint y: 661, distance: 682.5
click at [938, 659] on div "This page has been edited. Draft Quick preview Publish changes VPN (in progress…" at bounding box center [760, 431] width 1032 height 764
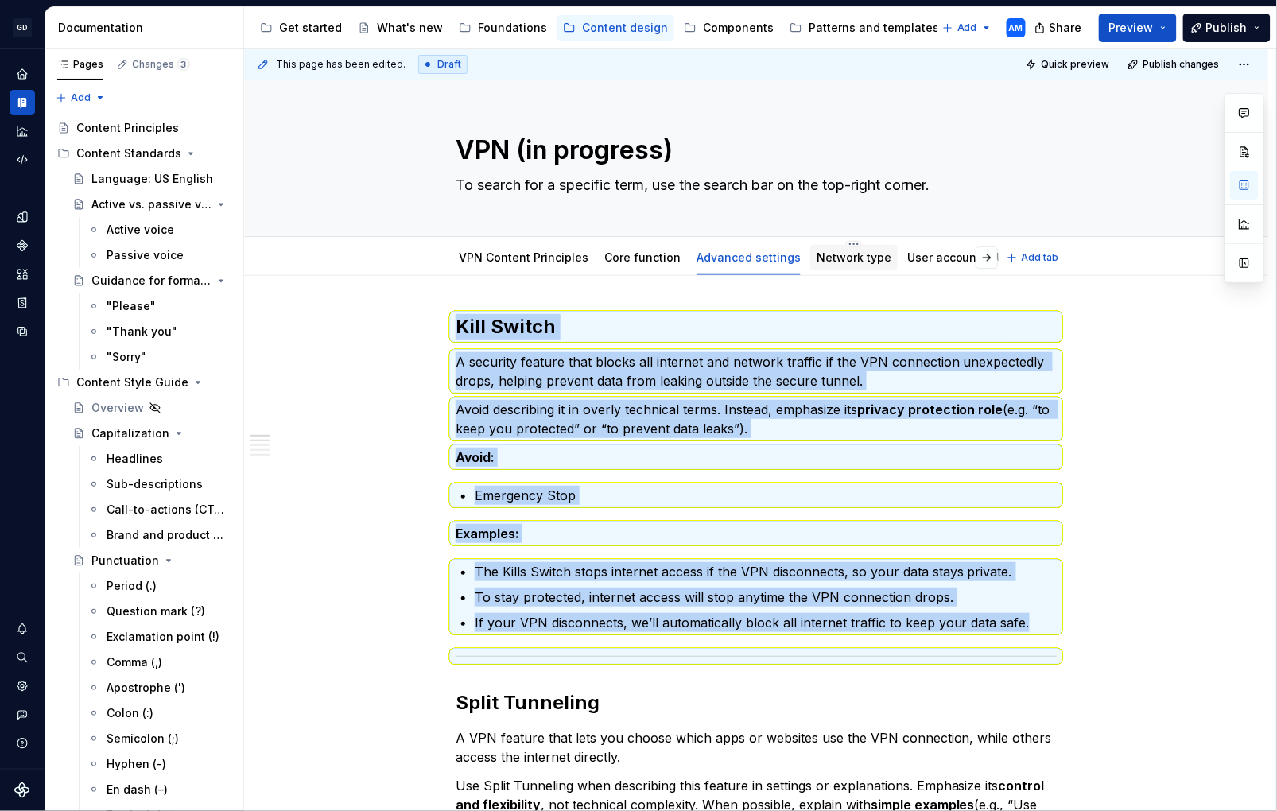
drag, startPoint x: 854, startPoint y: 255, endPoint x: 850, endPoint y: 267, distance: 12.9
click at [855, 255] on link "Network type" at bounding box center [854, 258] width 75 height 14
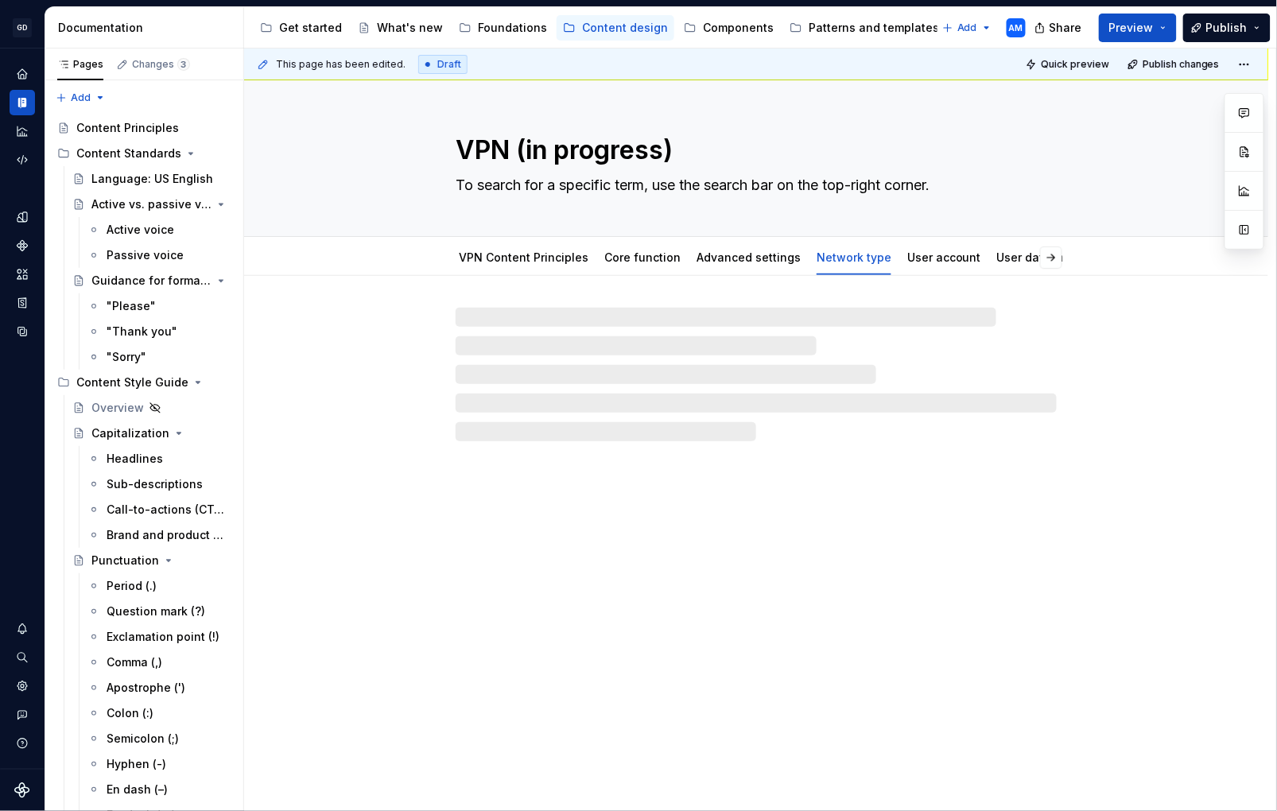
type textarea "*"
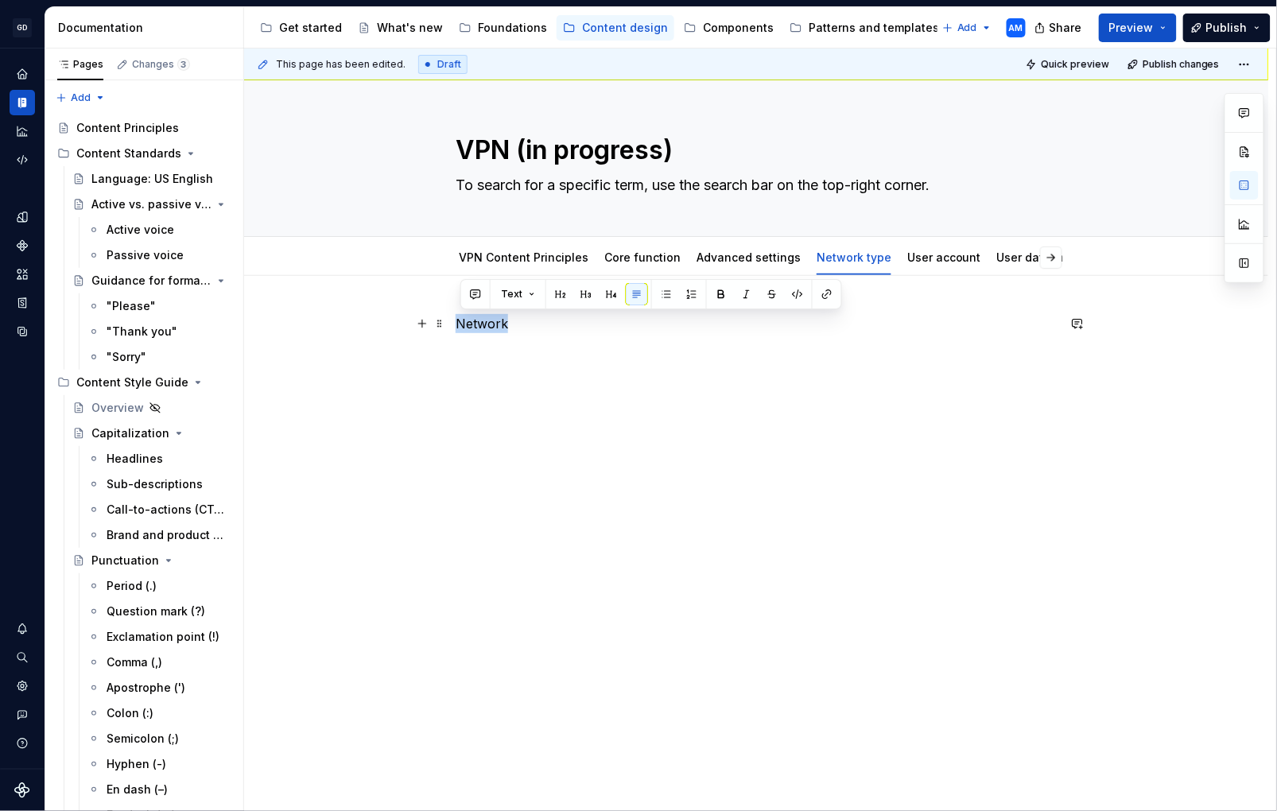
drag, startPoint x: 517, startPoint y: 326, endPoint x: 368, endPoint y: 317, distance: 149.1
click at [368, 317] on div "Network" at bounding box center [756, 456] width 1025 height 361
paste div
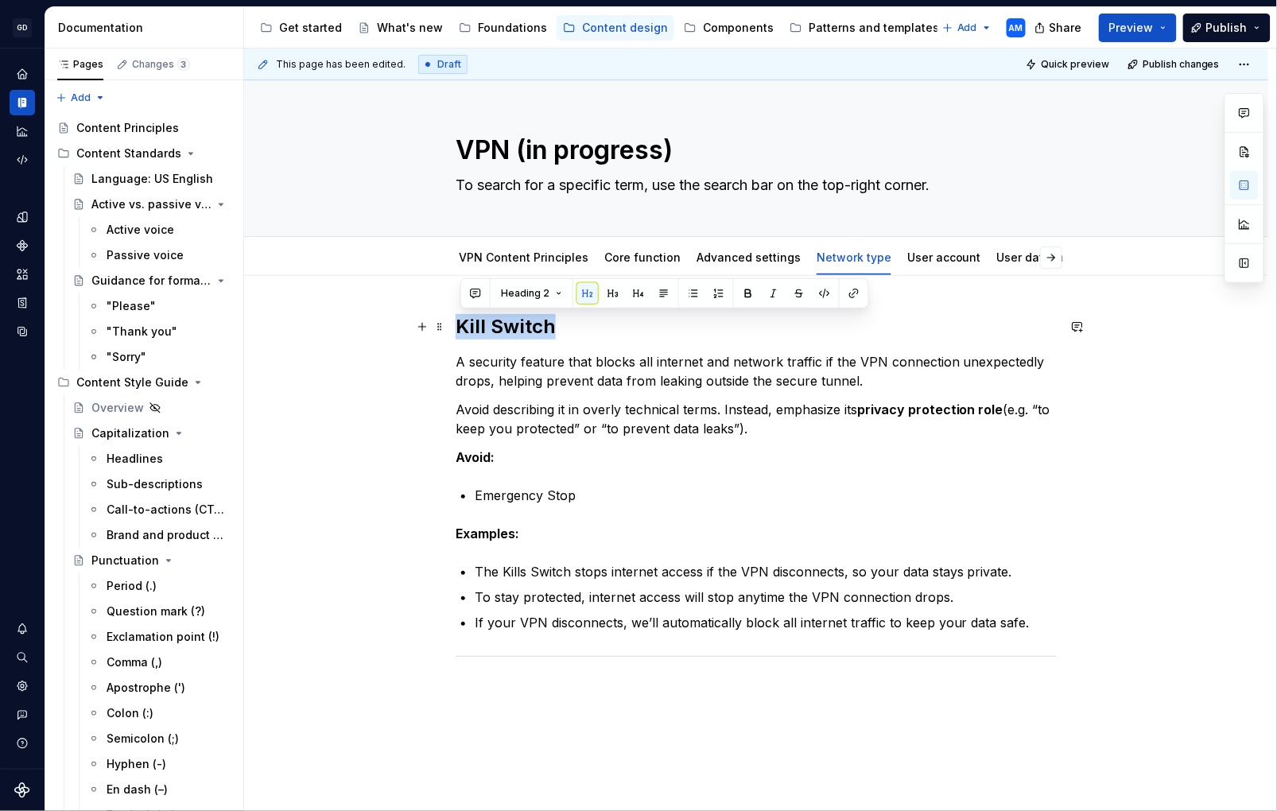
drag, startPoint x: 563, startPoint y: 331, endPoint x: 406, endPoint y: 325, distance: 156.8
click at [406, 325] on div "Kill Switch A security feature that blocks all internet and network traffic if …" at bounding box center [756, 600] width 1025 height 648
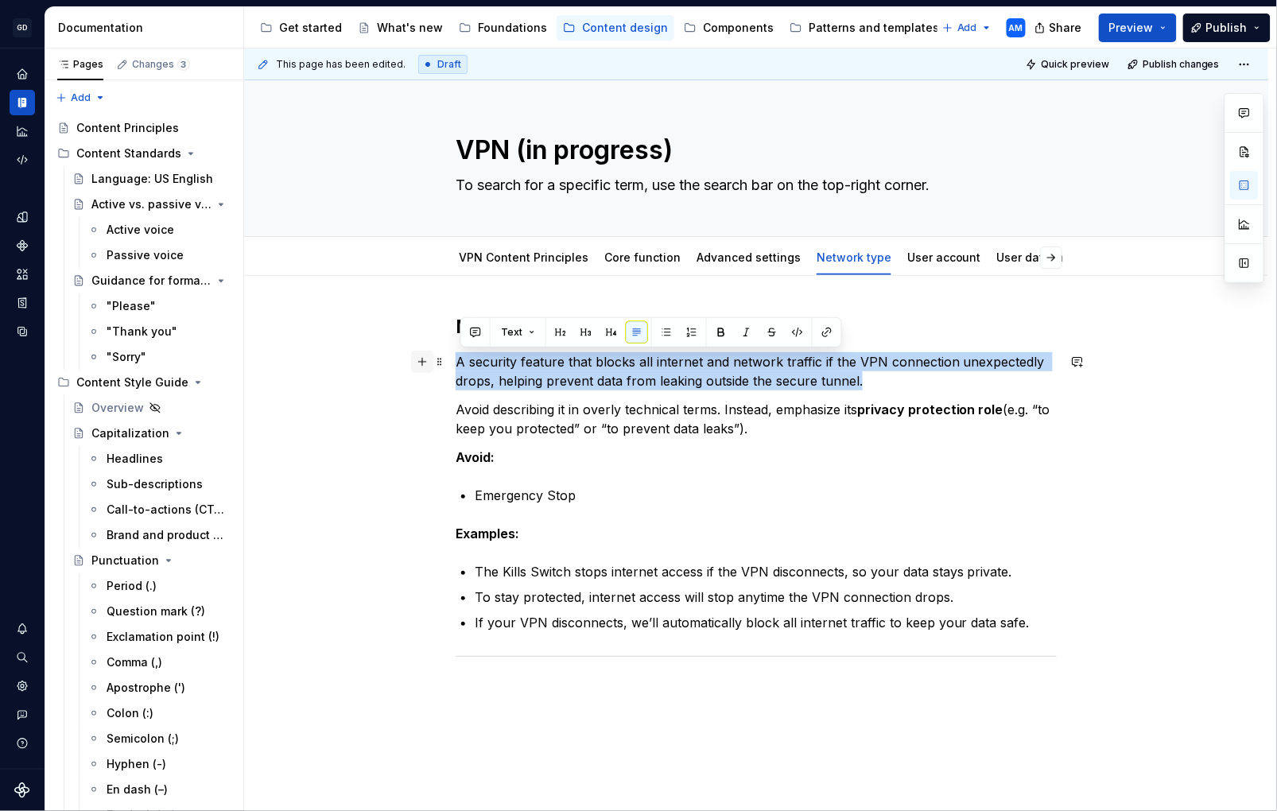
drag, startPoint x: 881, startPoint y: 383, endPoint x: 422, endPoint y: 366, distance: 458.5
click at [456, 366] on div "Network A security feature that blocks all internet and network traffic if the …" at bounding box center [756, 497] width 601 height 367
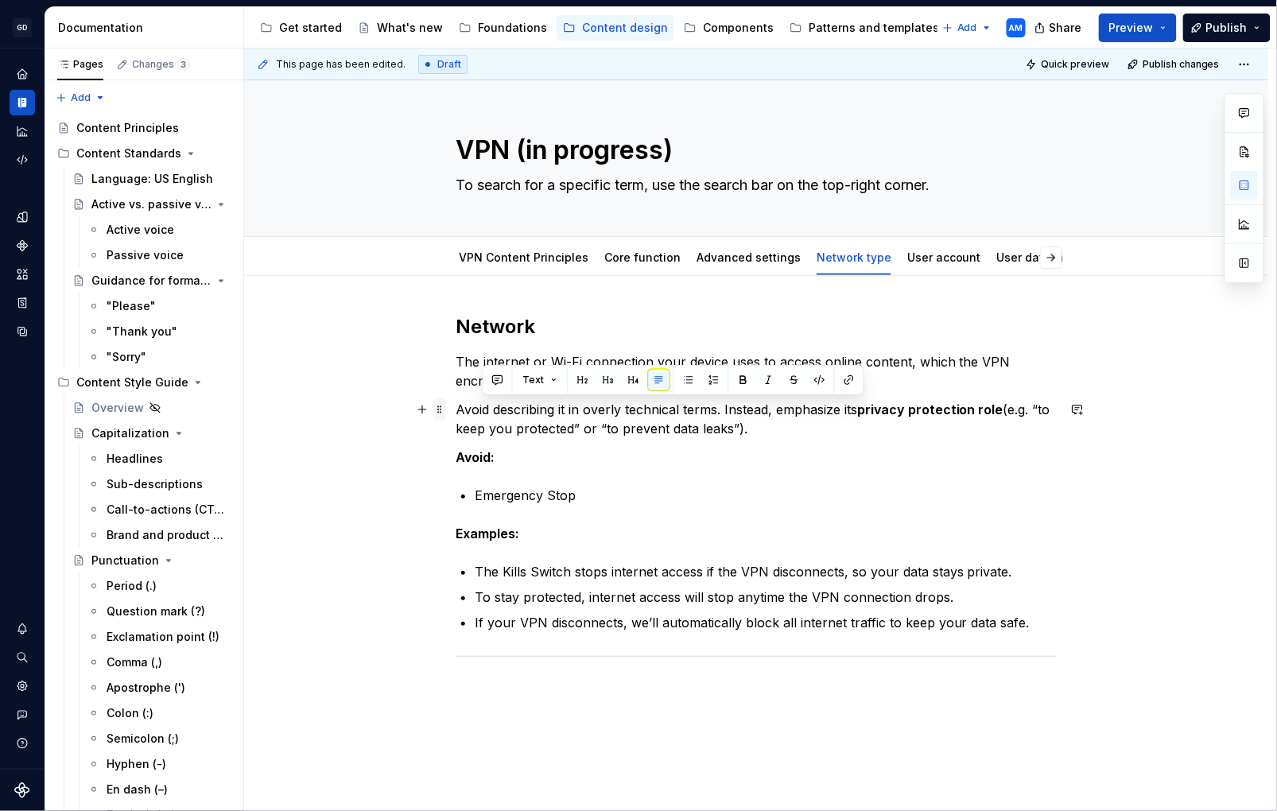
drag, startPoint x: 686, startPoint y: 425, endPoint x: 445, endPoint y: 410, distance: 240.7
click at [456, 410] on div "Network The internet or Wi-Fi connection your device uses to access online cont…" at bounding box center [756, 497] width 601 height 367
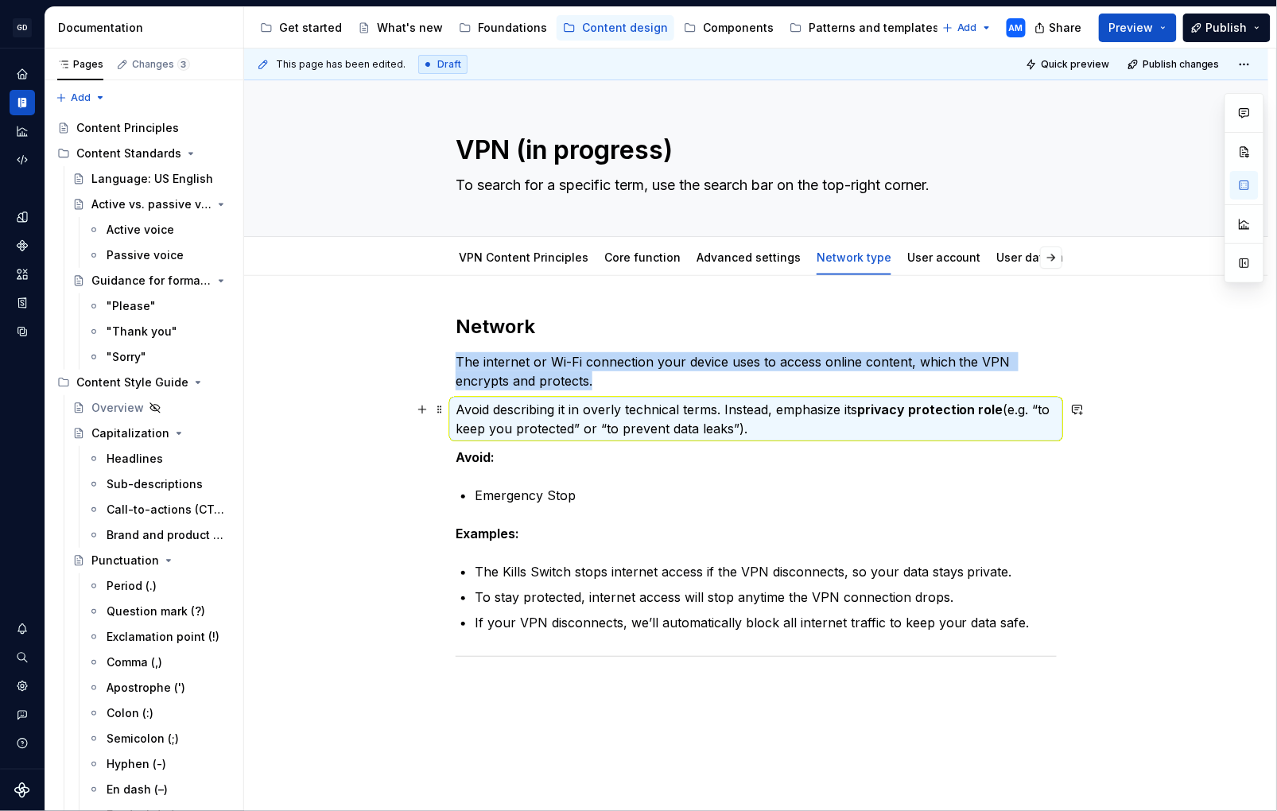
click at [746, 430] on p "Avoid describing it in overly technical terms. Instead, emphasize its privacy p…" at bounding box center [756, 419] width 601 height 38
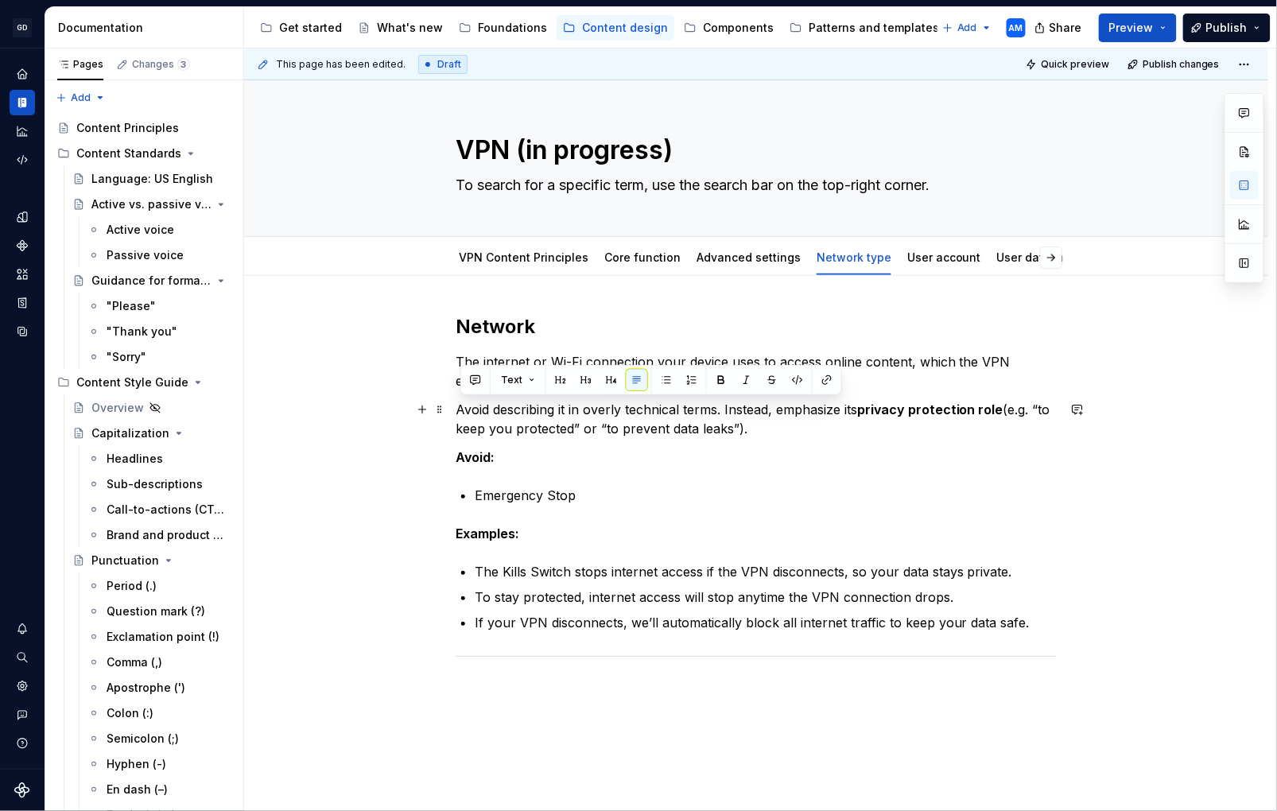
drag, startPoint x: 597, startPoint y: 426, endPoint x: 457, endPoint y: 408, distance: 141.9
click at [457, 408] on div "Network The internet or Wi-Fi connection your device uses to access online cont…" at bounding box center [756, 600] width 1025 height 648
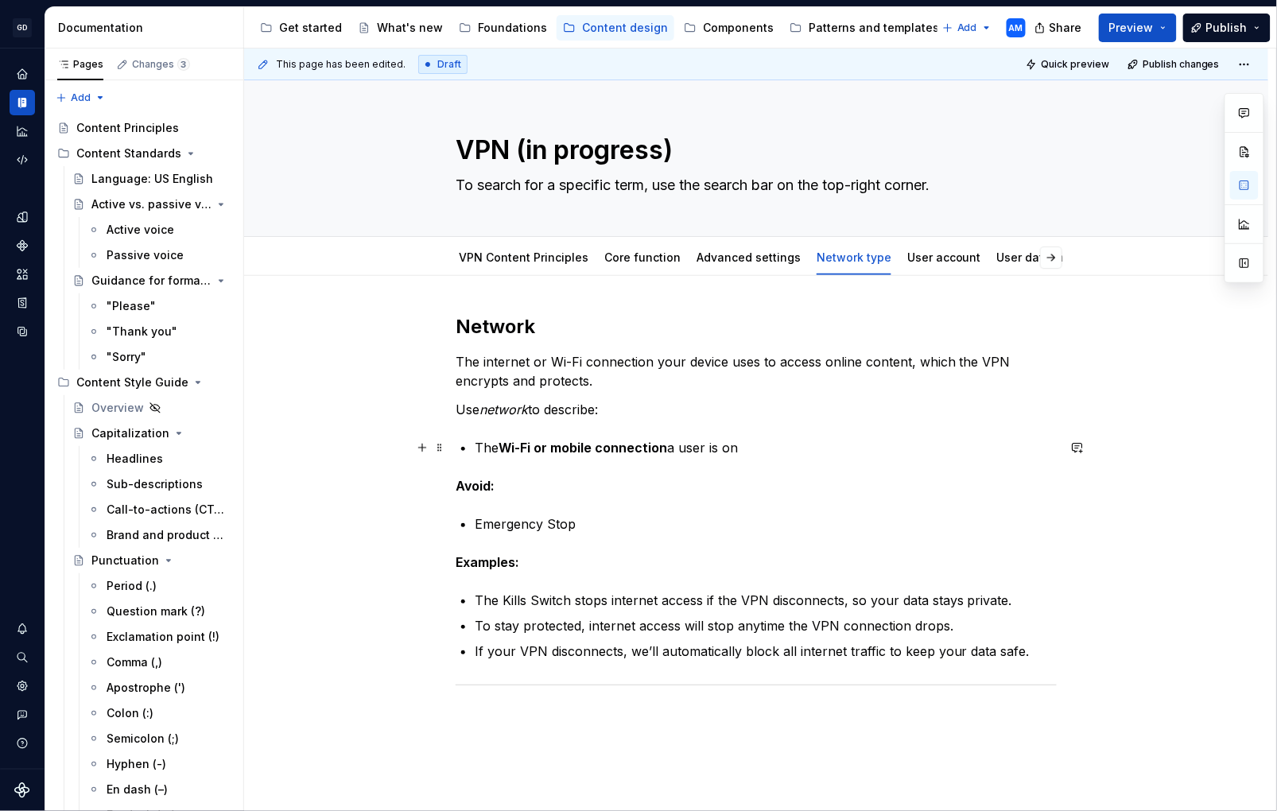
click at [480, 445] on p "The Wi-Fi or mobile connection a user is on" at bounding box center [766, 447] width 582 height 19
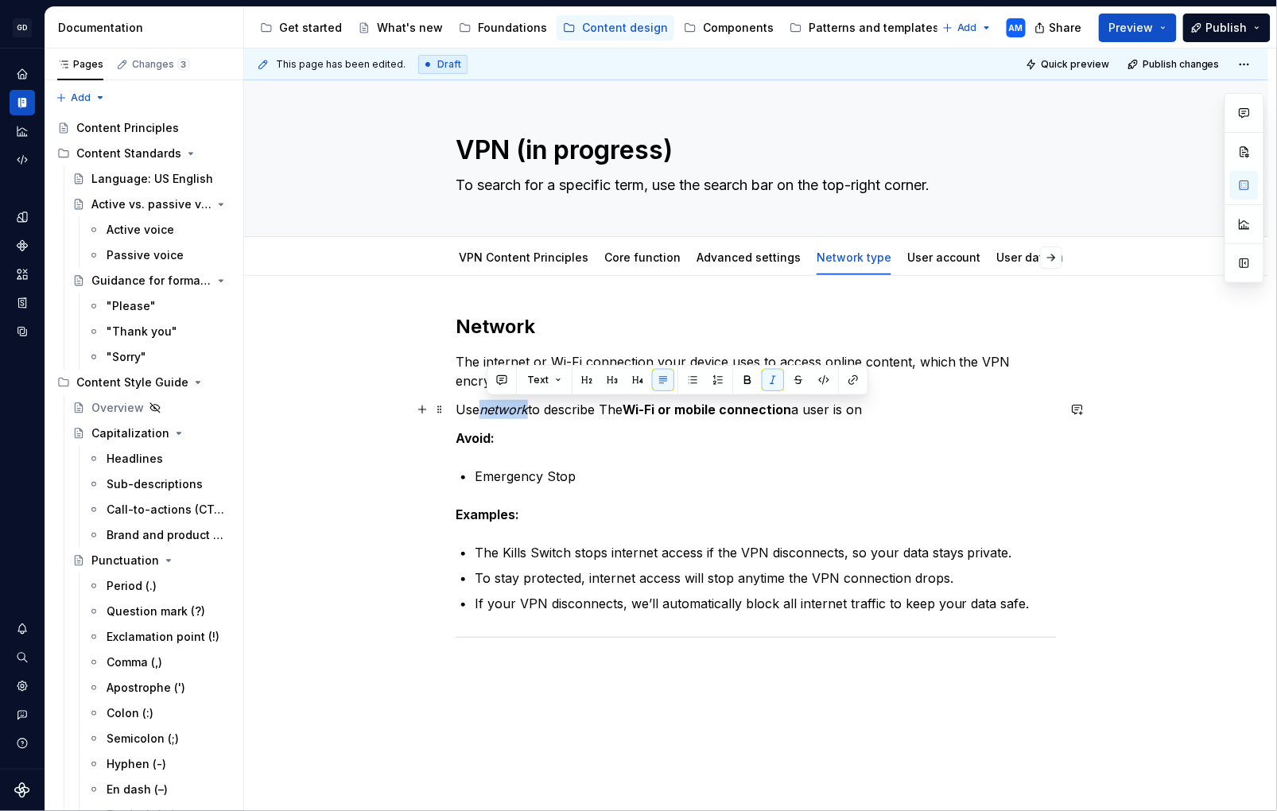
drag, startPoint x: 536, startPoint y: 410, endPoint x: 488, endPoint y: 410, distance: 47.7
click at [488, 410] on p "Use network to describe The Wi-Fi or mobile connection a user is on" at bounding box center [756, 409] width 601 height 19
click at [613, 407] on p "Use network to describe The Wi-Fi or mobile connection a user is on" at bounding box center [756, 409] width 601 height 19
click at [881, 408] on p "Use network to describe the Wi-Fi or mobile connection a user is on" at bounding box center [756, 409] width 601 height 19
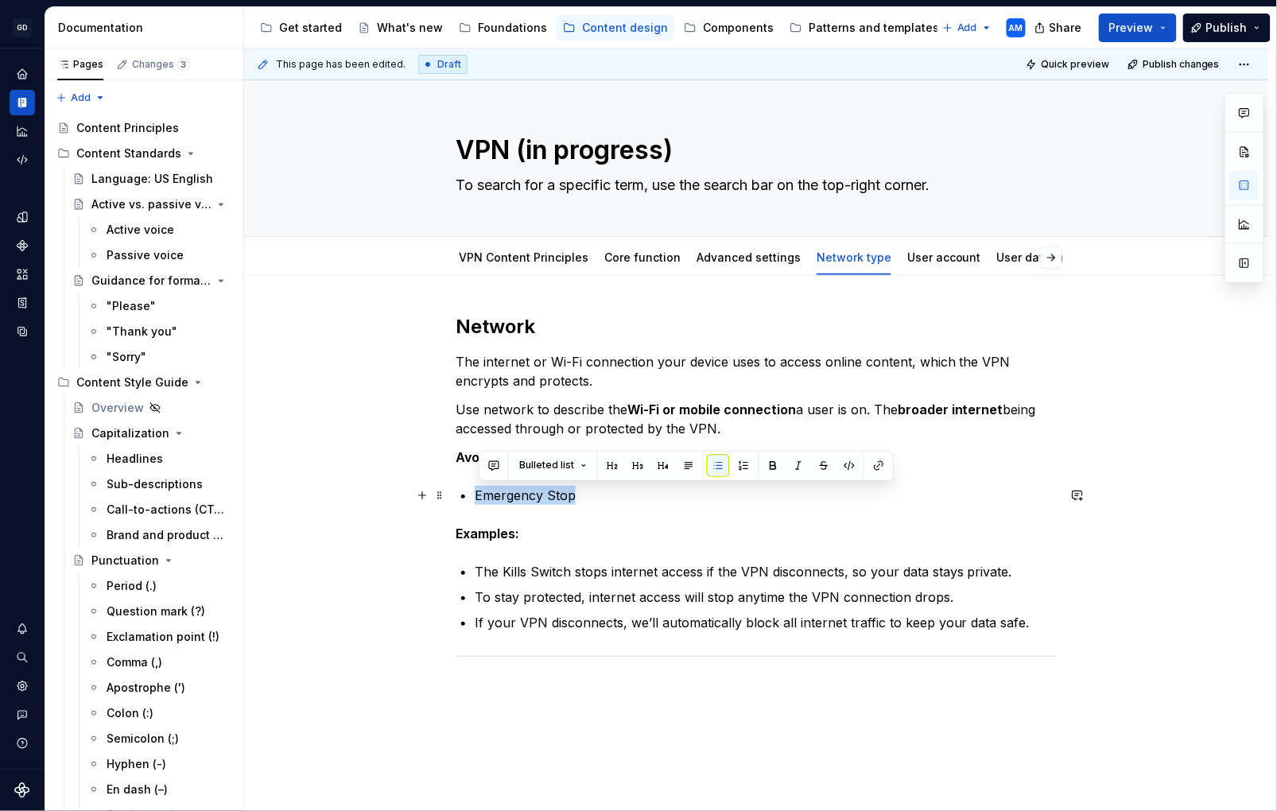
drag, startPoint x: 571, startPoint y: 497, endPoint x: 472, endPoint y: 496, distance: 99.4
click at [472, 496] on div "Network The internet or Wi-Fi connection your device uses to access online cont…" at bounding box center [756, 488] width 601 height 348
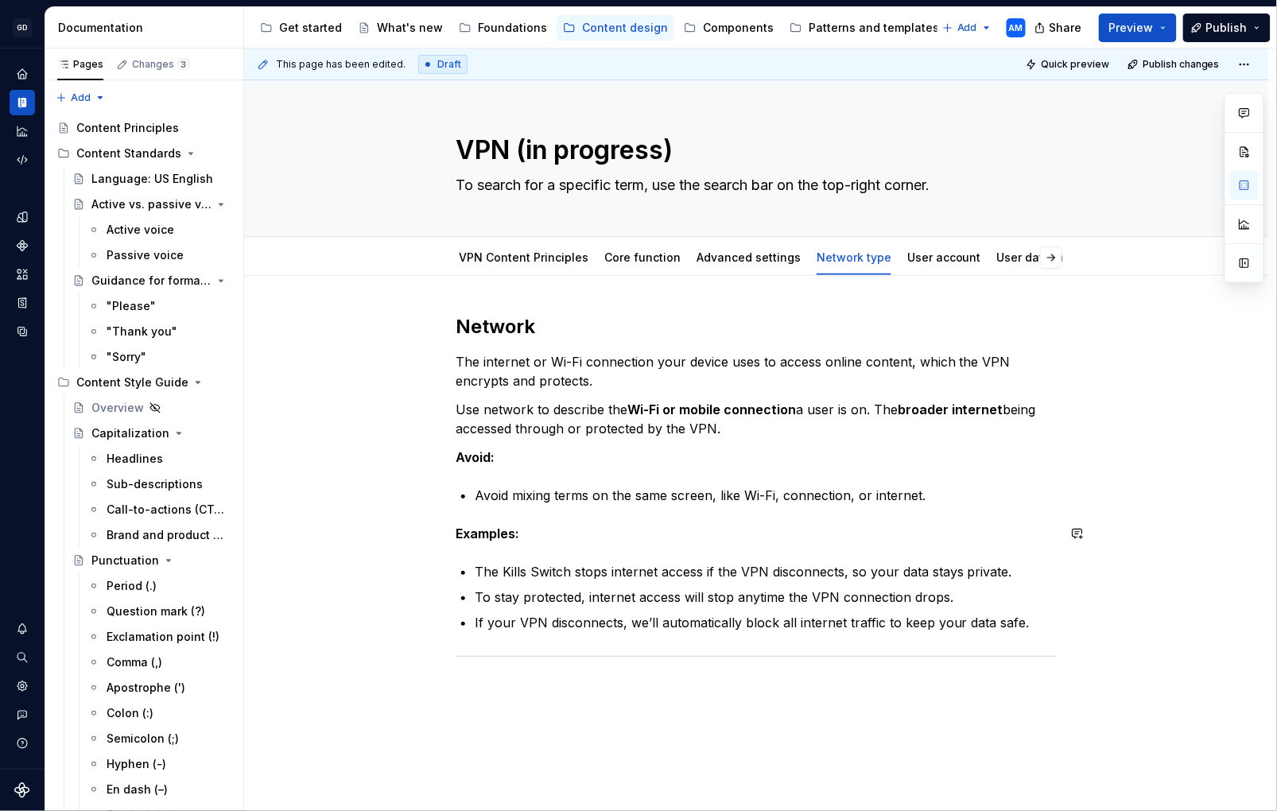
drag, startPoint x: 990, startPoint y: 507, endPoint x: 959, endPoint y: 558, distance: 59.6
click at [990, 507] on div "Network The internet or Wi-Fi connection your device uses to access online cont…" at bounding box center [756, 488] width 601 height 348
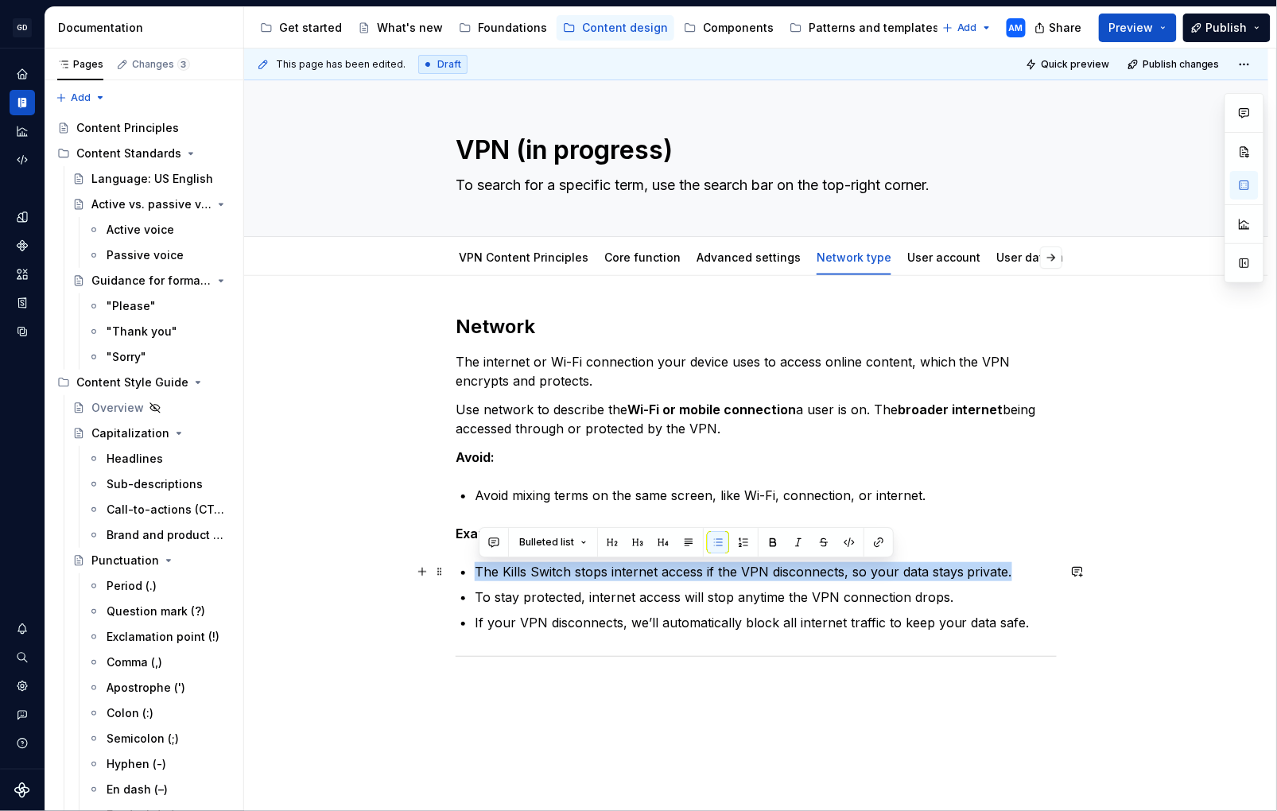
drag, startPoint x: 852, startPoint y: 570, endPoint x: 460, endPoint y: 568, distance: 392.2
click at [460, 568] on div "Network The internet or Wi-Fi connection your device uses to access online cont…" at bounding box center [756, 488] width 601 height 348
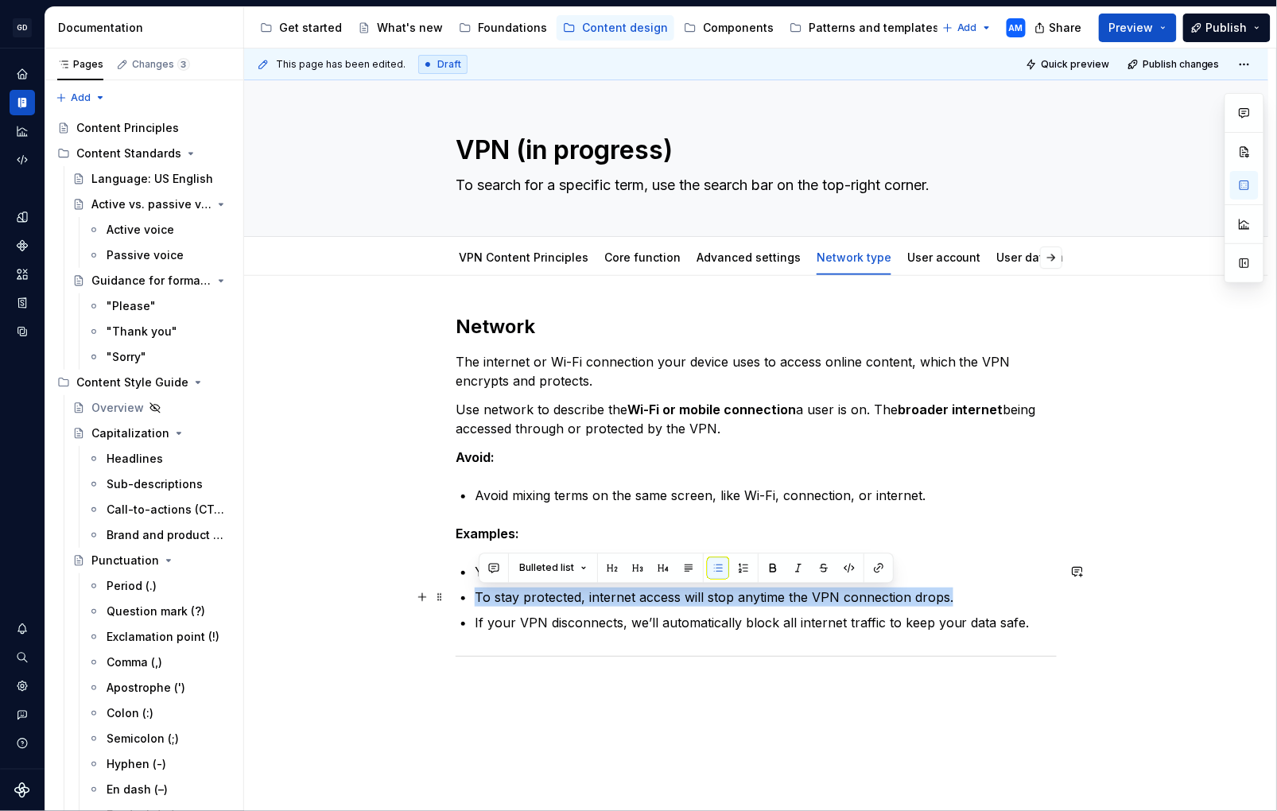
drag, startPoint x: 881, startPoint y: 601, endPoint x: 469, endPoint y: 591, distance: 411.4
click at [475, 591] on li "To stay protected, internet access will stop anytime the VPN connection drops." at bounding box center [766, 597] width 582 height 19
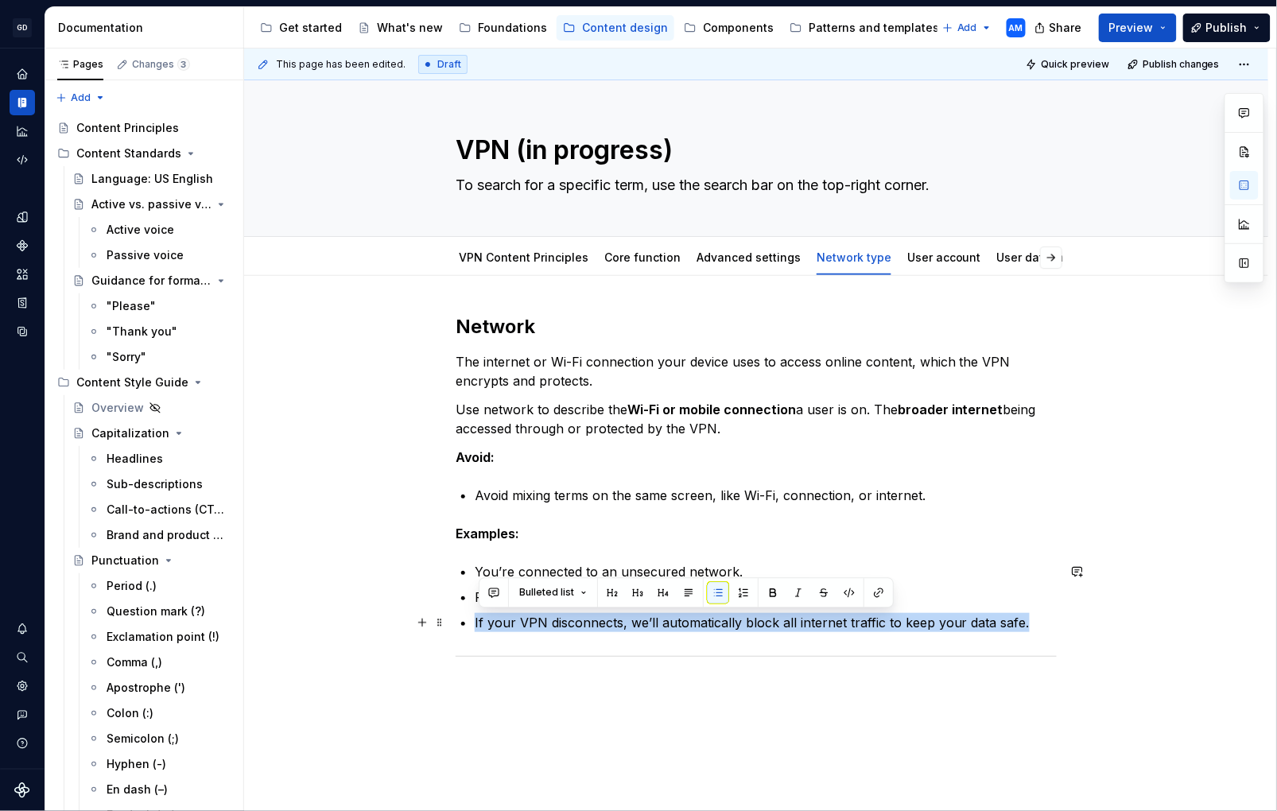
drag, startPoint x: 966, startPoint y: 622, endPoint x: 500, endPoint y: 612, distance: 466.2
click at [500, 613] on p "If your VPN disconnects, we’ll automatically block all internet traffic to keep…" at bounding box center [766, 622] width 582 height 19
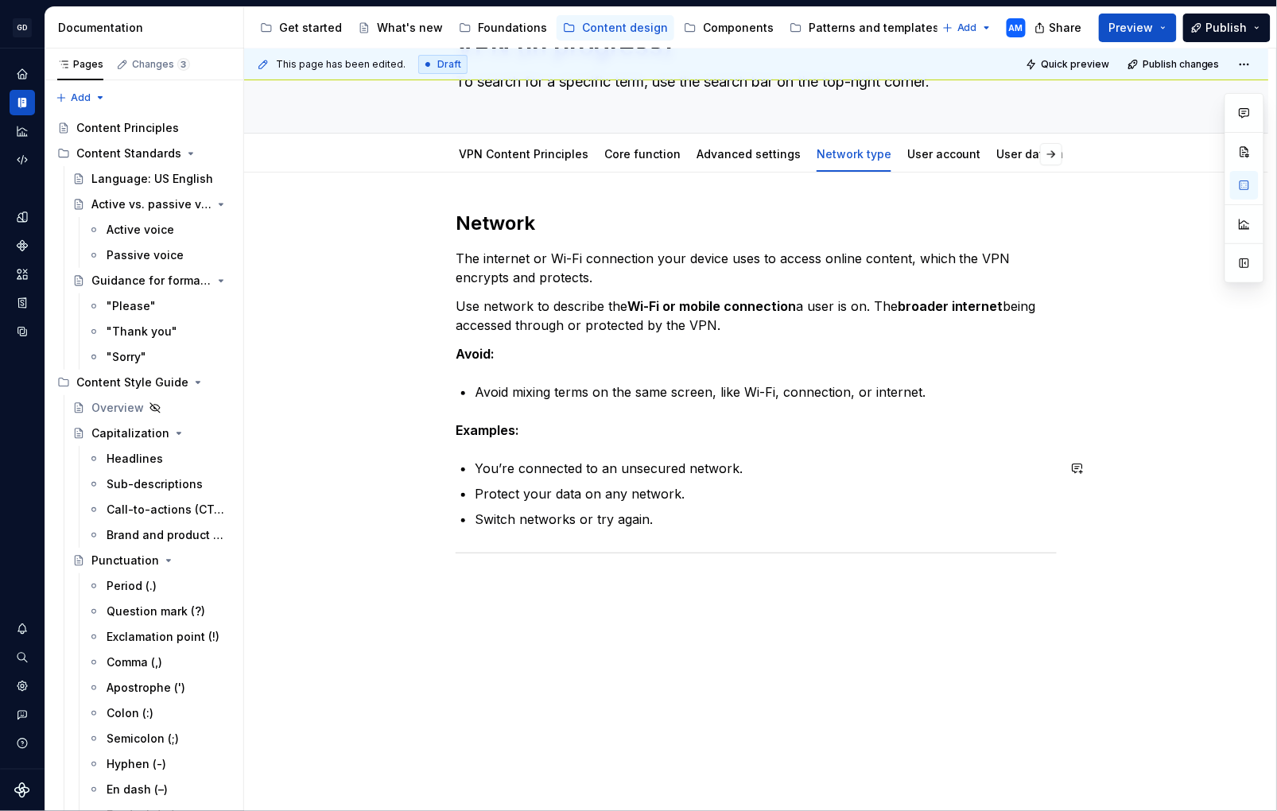
scroll to position [112, 0]
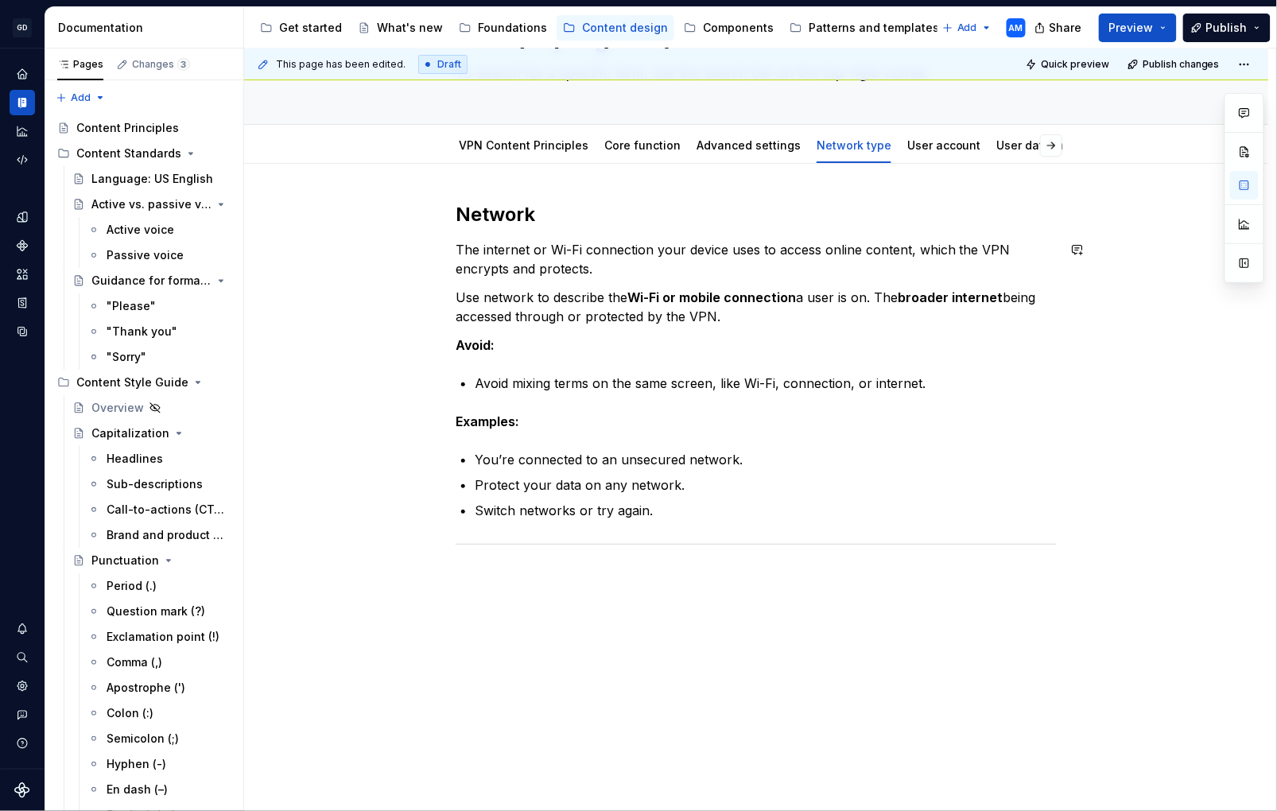
click at [408, 230] on div "This page has been edited. Draft Quick preview Publish changes VPN (in progress…" at bounding box center [760, 431] width 1032 height 764
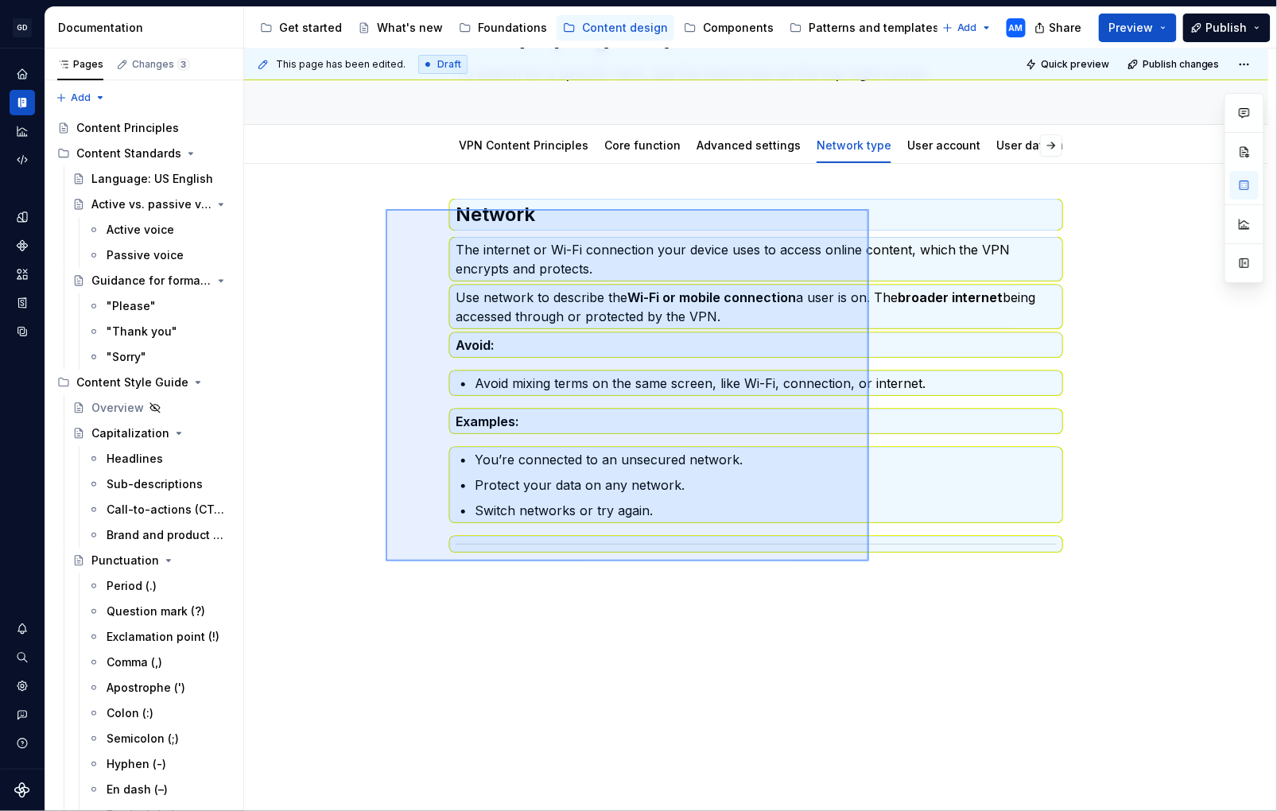
drag, startPoint x: 426, startPoint y: 220, endPoint x: 795, endPoint y: 589, distance: 520.8
click at [869, 562] on div "This page has been edited. Draft Quick preview Publish changes VPN (in progress…" at bounding box center [760, 431] width 1032 height 764
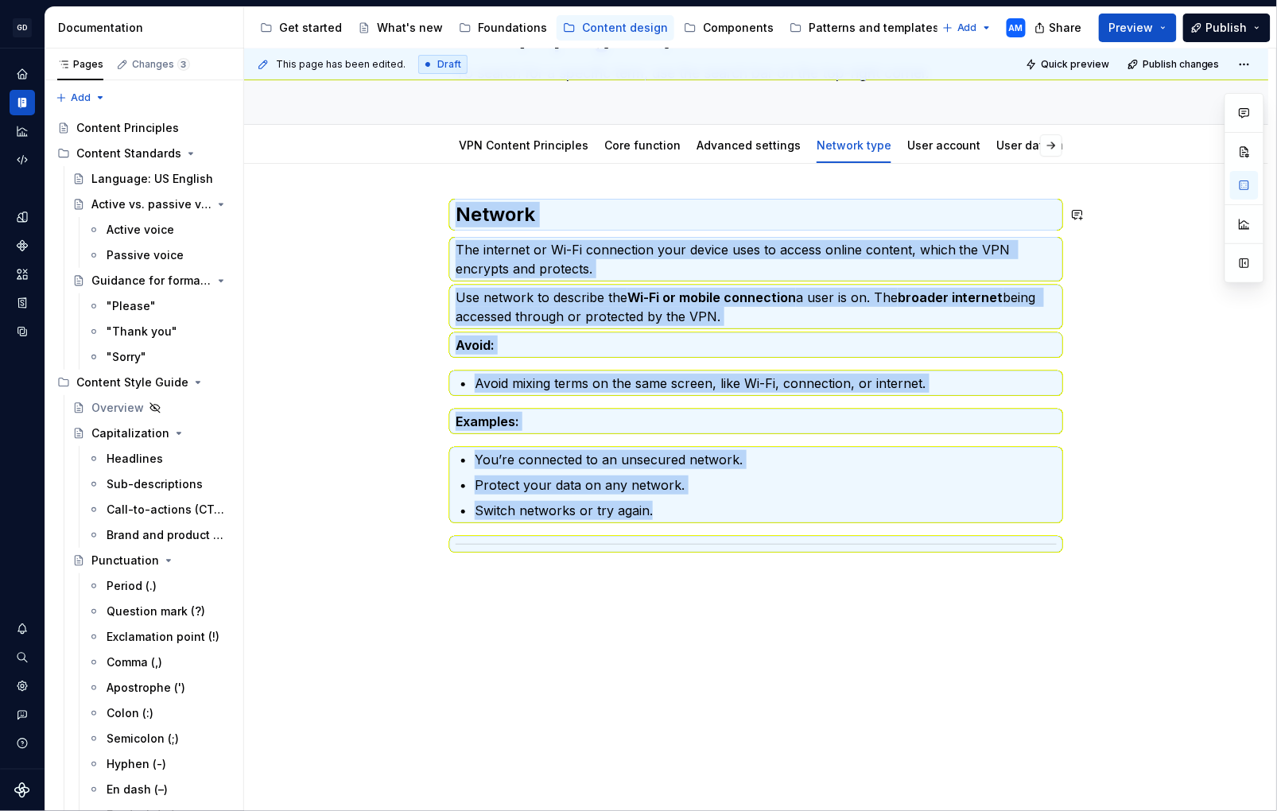
click at [497, 577] on div "Network The internet or Wi-Fi connection your device uses to access online cont…" at bounding box center [756, 488] width 1025 height 648
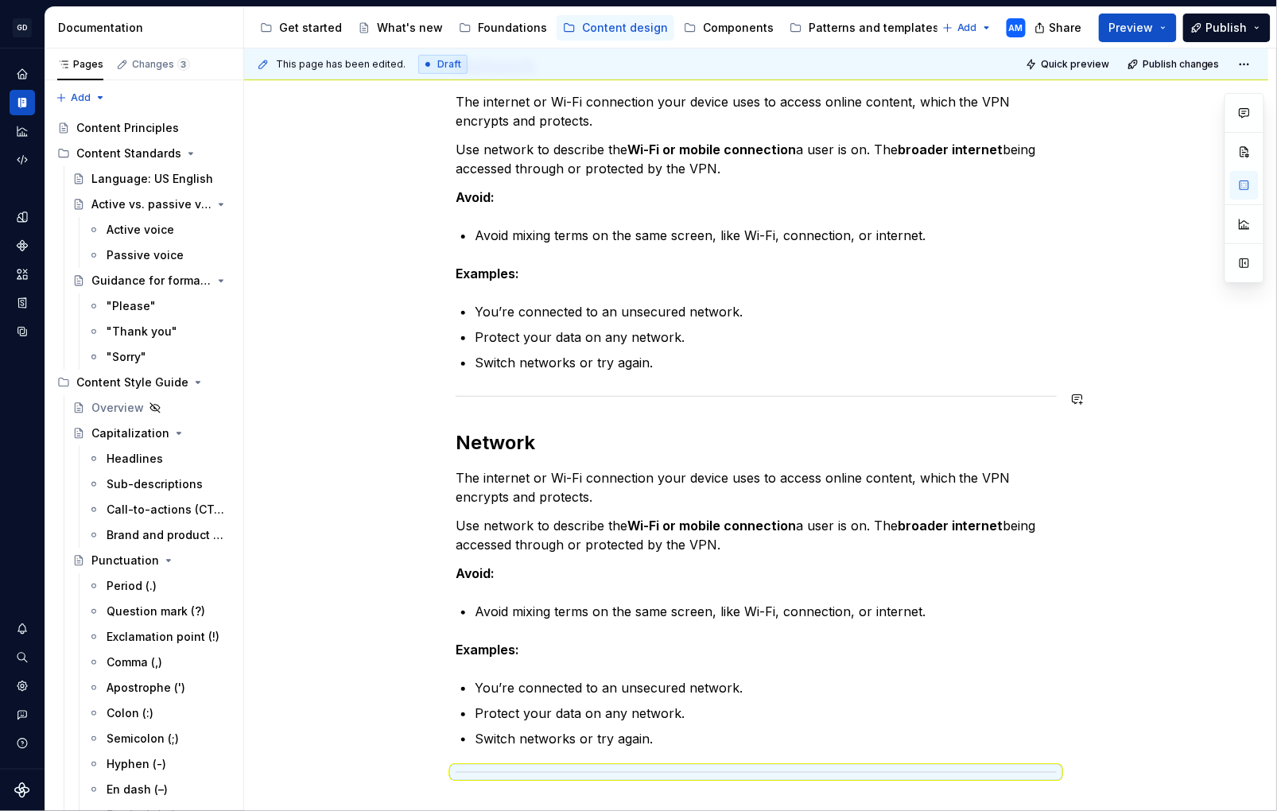
scroll to position [326, 0]
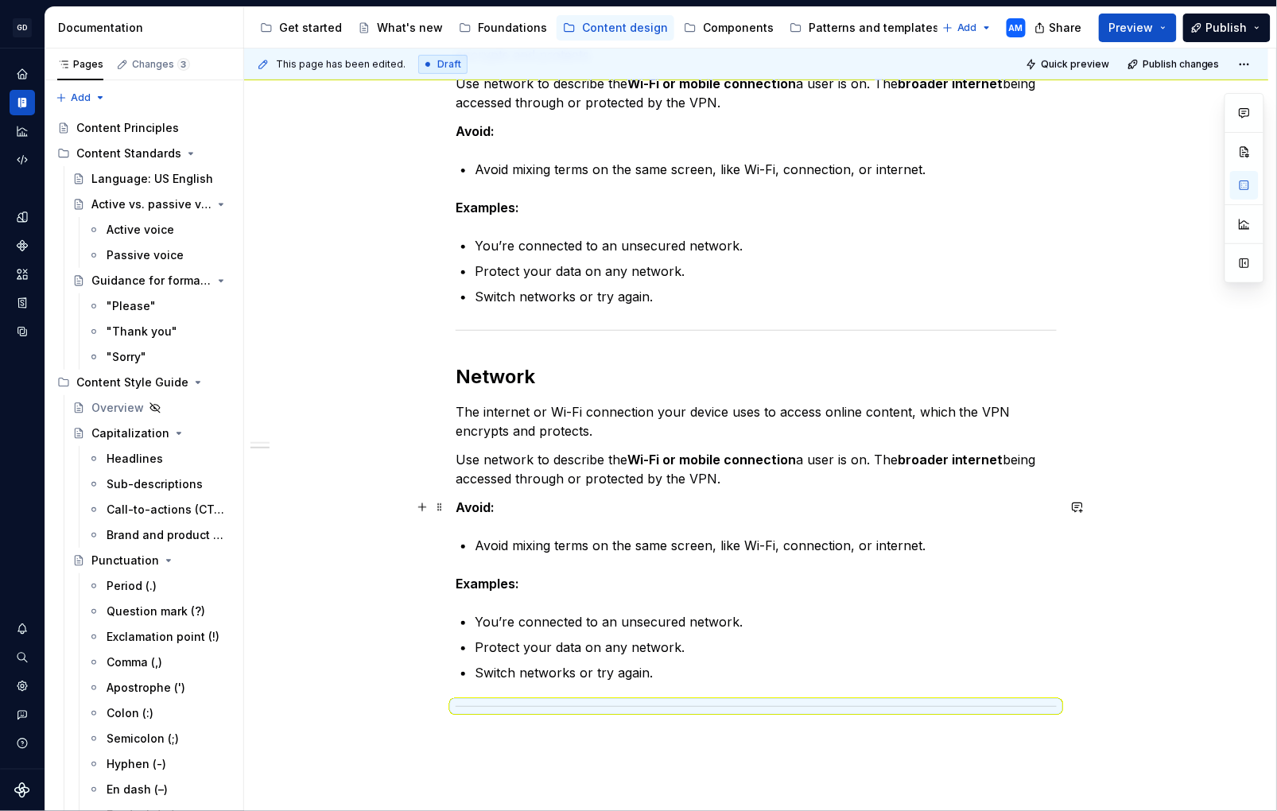
click at [495, 376] on h2 "Network" at bounding box center [756, 376] width 601 height 25
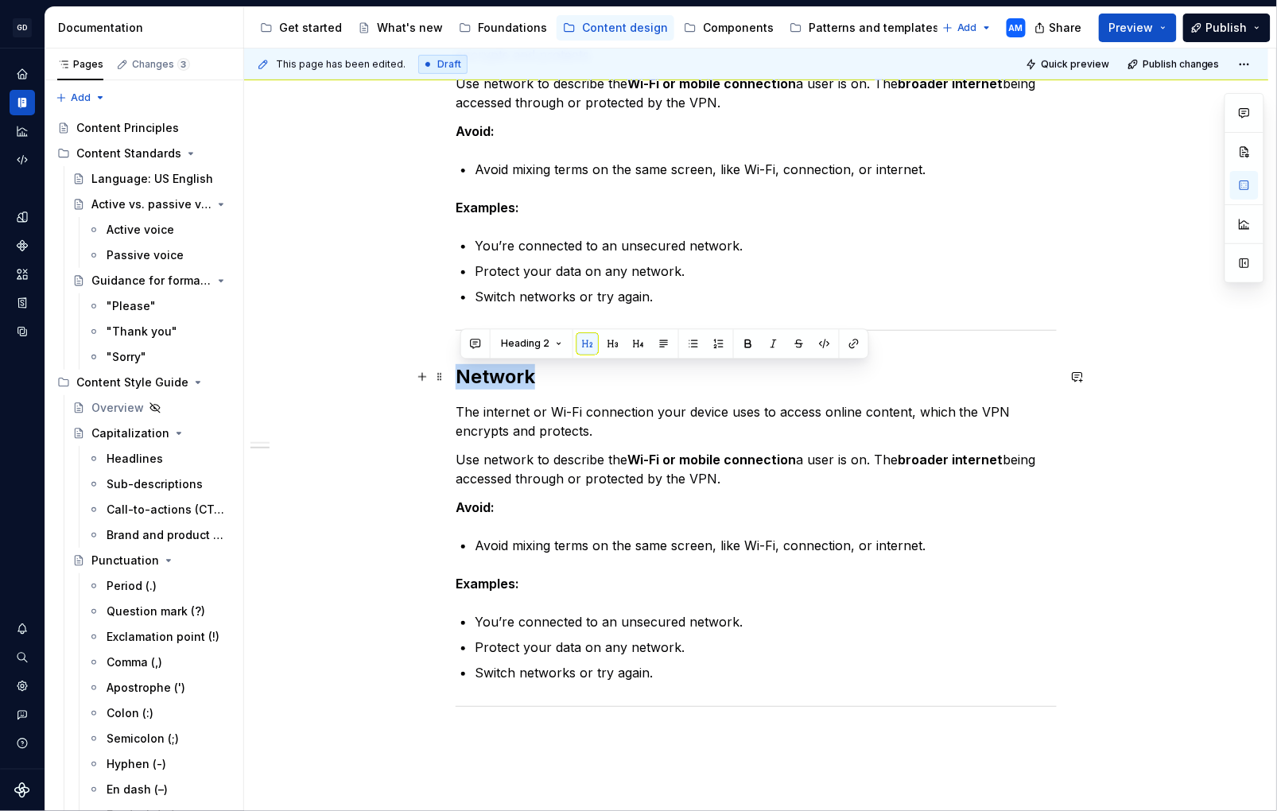
click at [495, 376] on h2 "Network" at bounding box center [756, 376] width 601 height 25
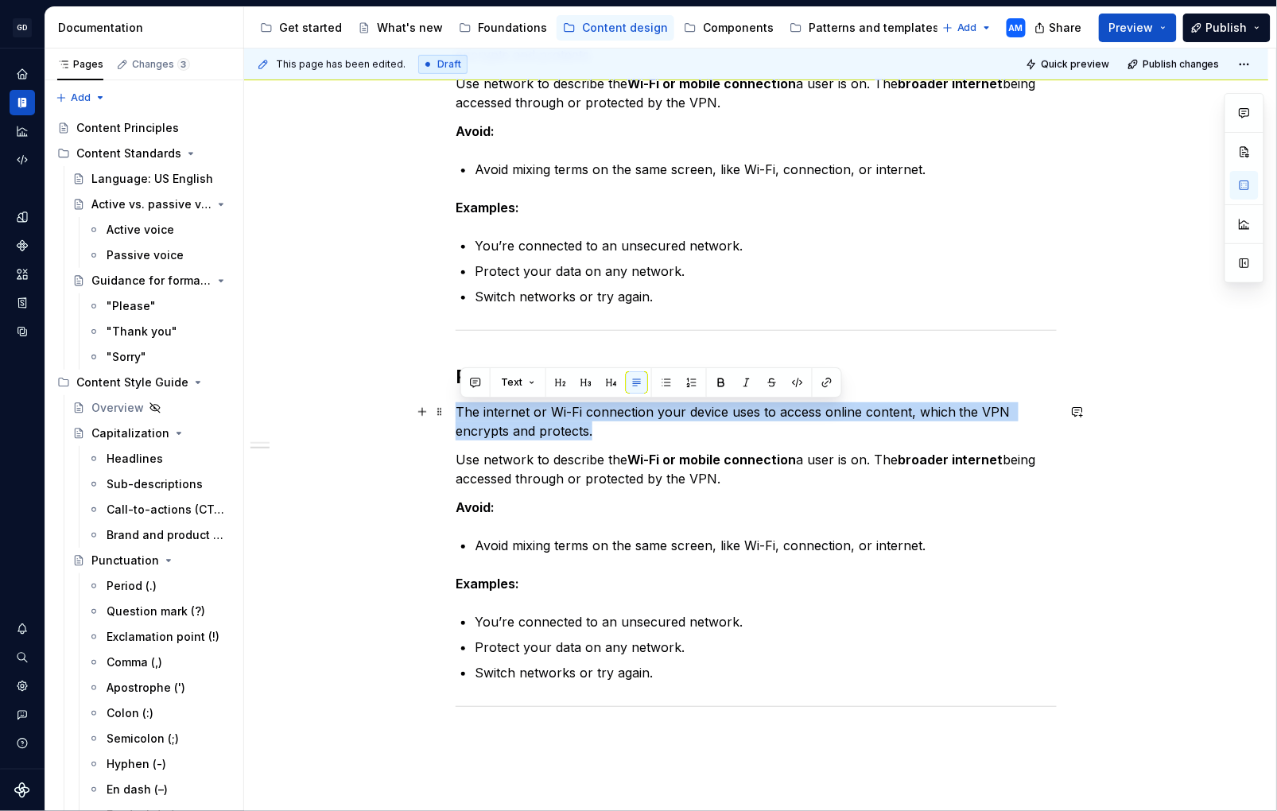
drag, startPoint x: 476, startPoint y: 408, endPoint x: 452, endPoint y: 406, distance: 23.9
click at [452, 406] on div "Network The internet or Wi-Fi connection your device uses to access online cont…" at bounding box center [756, 462] width 1025 height 1025
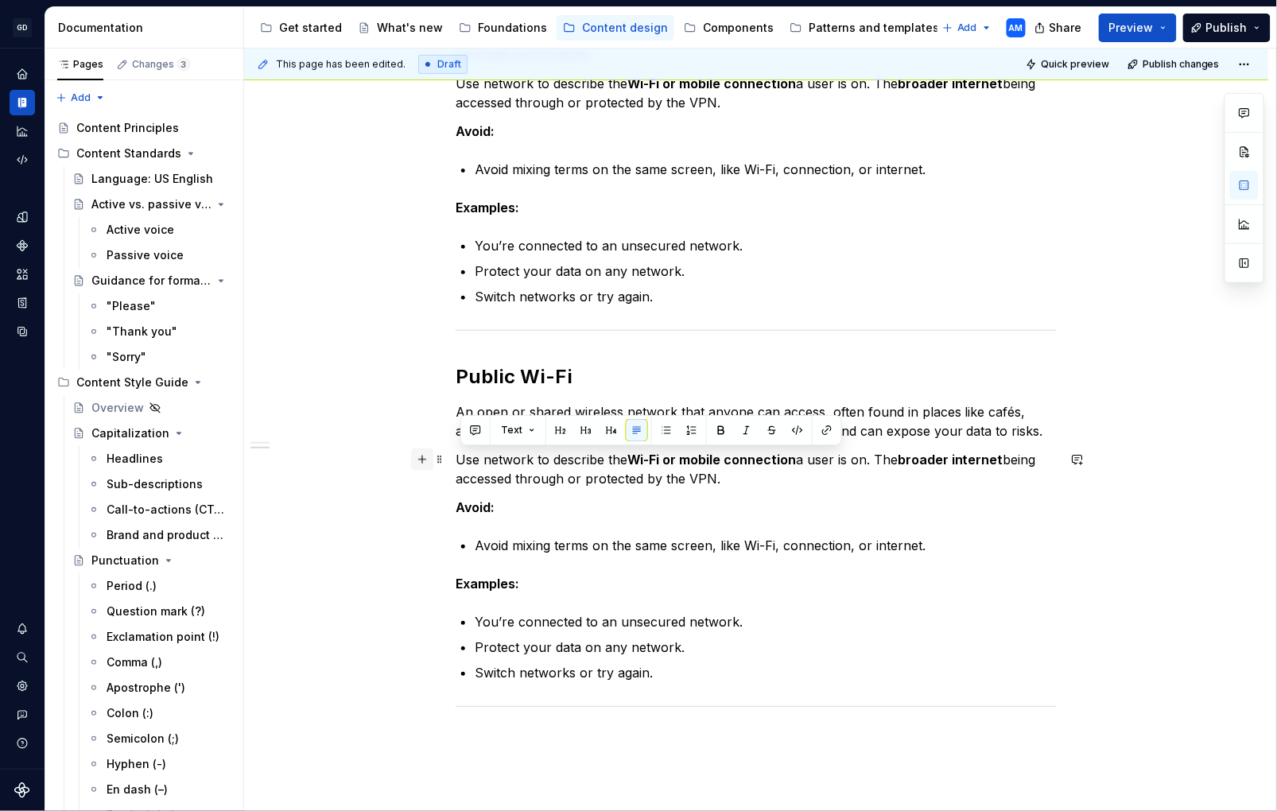
drag, startPoint x: 752, startPoint y: 486, endPoint x: 419, endPoint y: 458, distance: 334.5
click at [456, 458] on div "Network The internet or Wi-Fi connection your device uses to access online cont…" at bounding box center [756, 359] width 601 height 743
drag, startPoint x: 539, startPoint y: 465, endPoint x: 488, endPoint y: 465, distance: 50.9
click at [488, 465] on p "Use Public Wi-Fi to highlight why VPN protection matters — it's a common user s…" at bounding box center [756, 469] width 601 height 38
click at [706, 476] on p "Use Public Wi-Fi to highlight why VPN protection matters — it's a common user s…" at bounding box center [756, 469] width 601 height 38
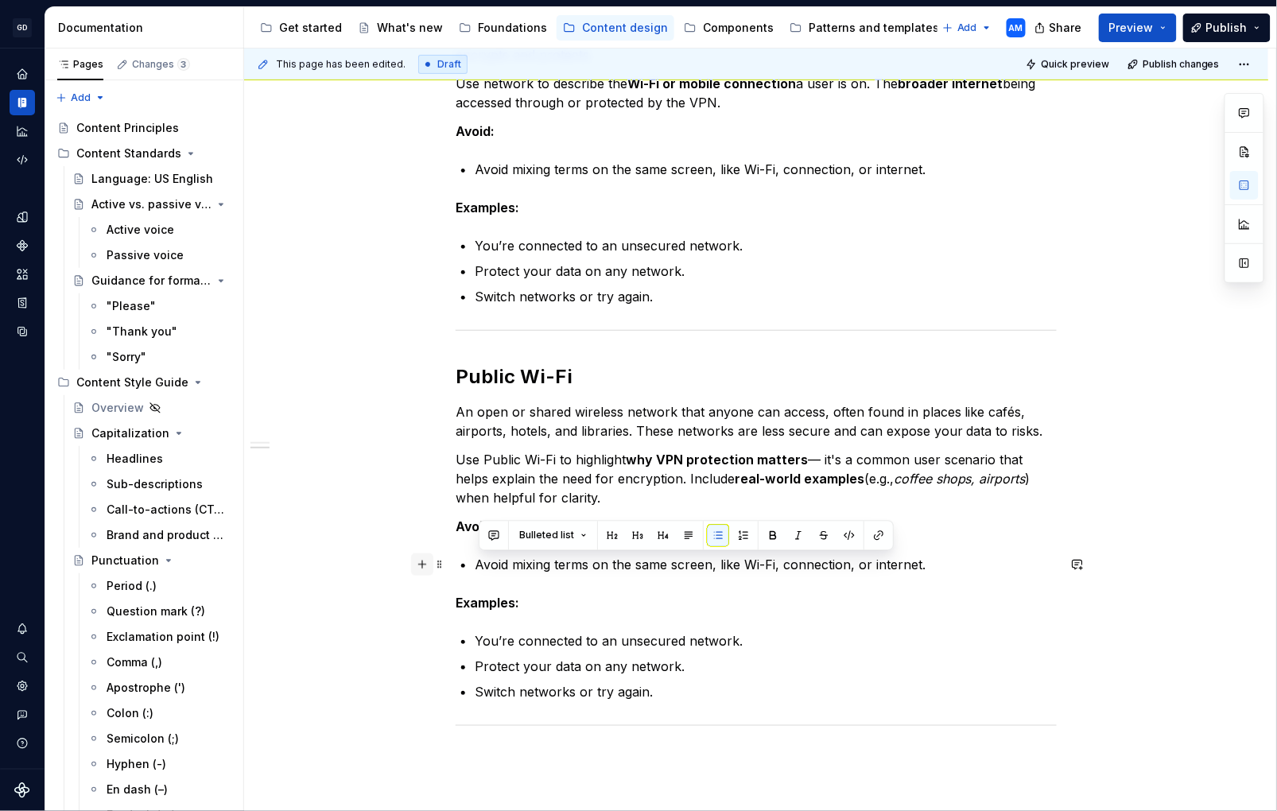
drag, startPoint x: 613, startPoint y: 560, endPoint x: 415, endPoint y: 559, distance: 198.1
click at [456, 559] on div "Network The internet or Wi-Fi connection your device uses to access online cont…" at bounding box center [756, 369] width 601 height 762
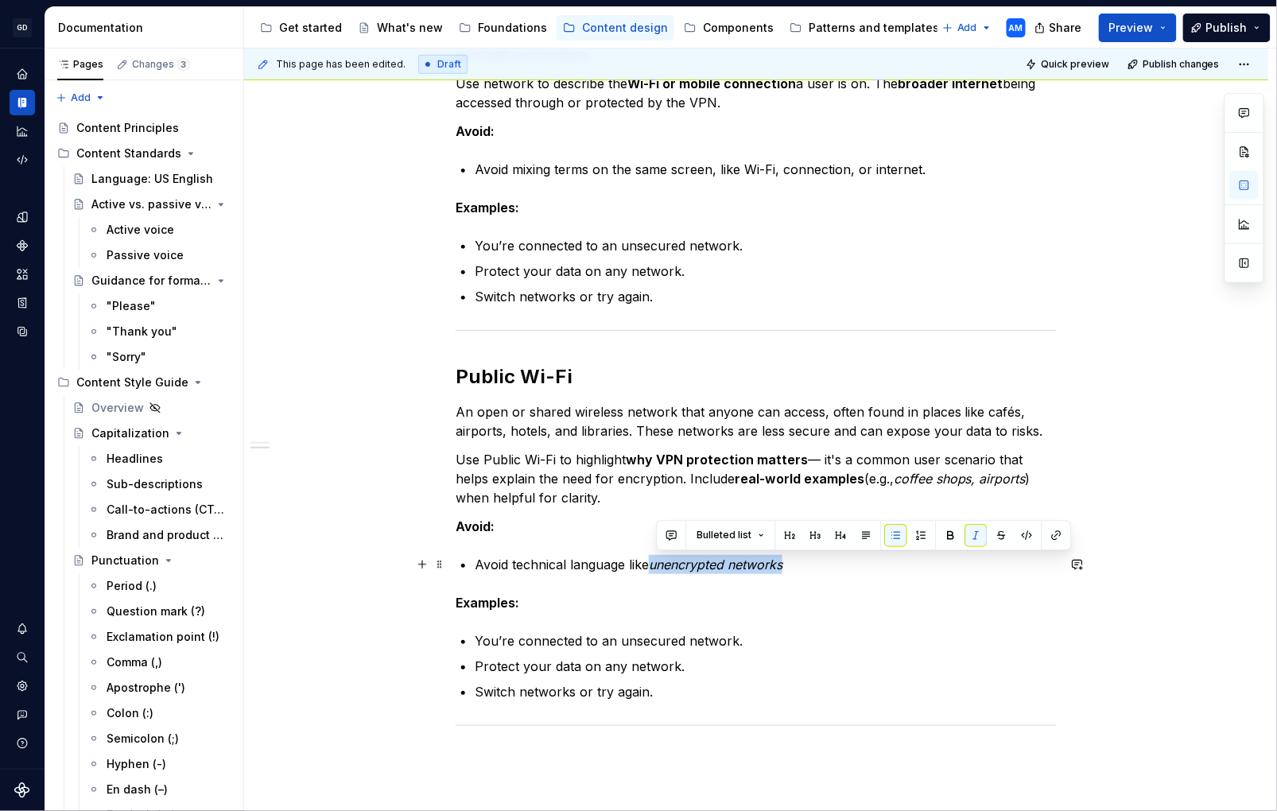
drag, startPoint x: 705, startPoint y: 562, endPoint x: 659, endPoint y: 572, distance: 46.3
click at [659, 572] on p "Avoid technical language like unencrypted networks" at bounding box center [766, 564] width 582 height 19
click at [806, 558] on p "Avoid technical language like unencrypted networks" at bounding box center [766, 564] width 582 height 19
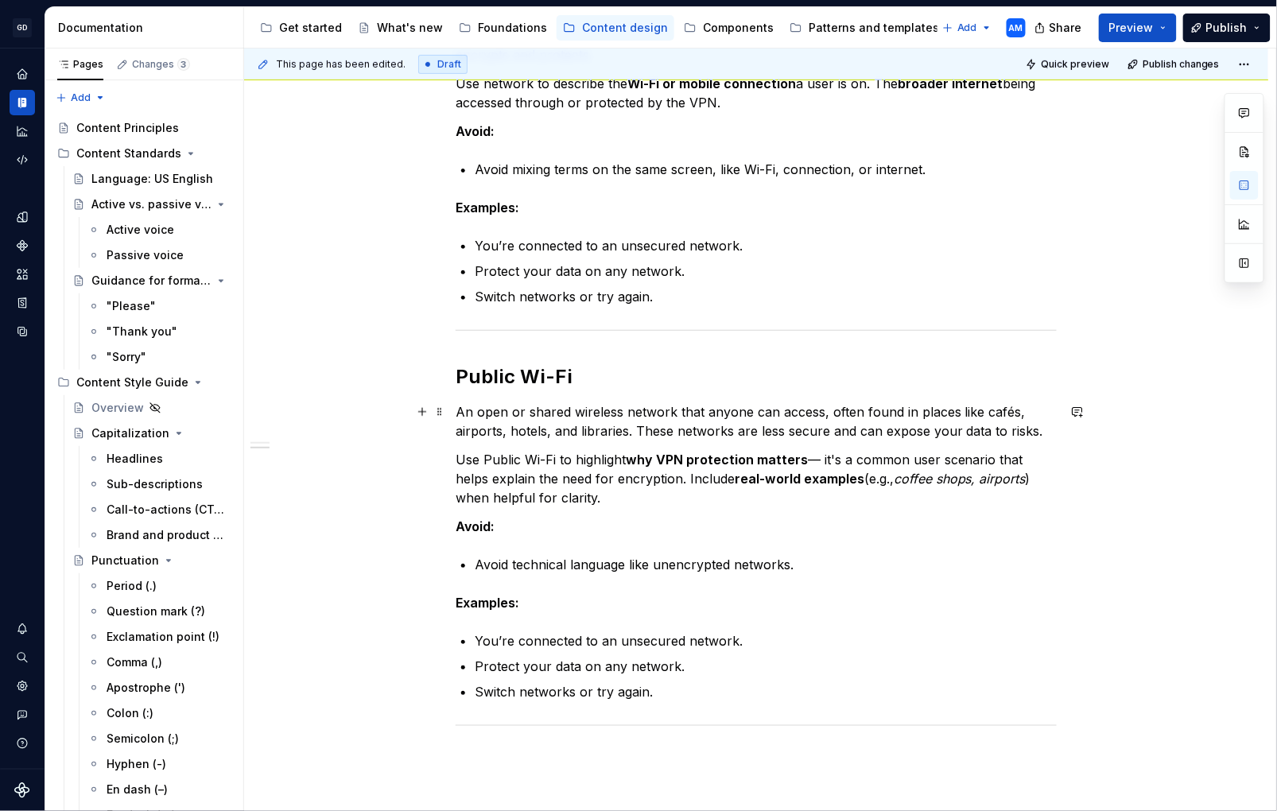
scroll to position [0, 0]
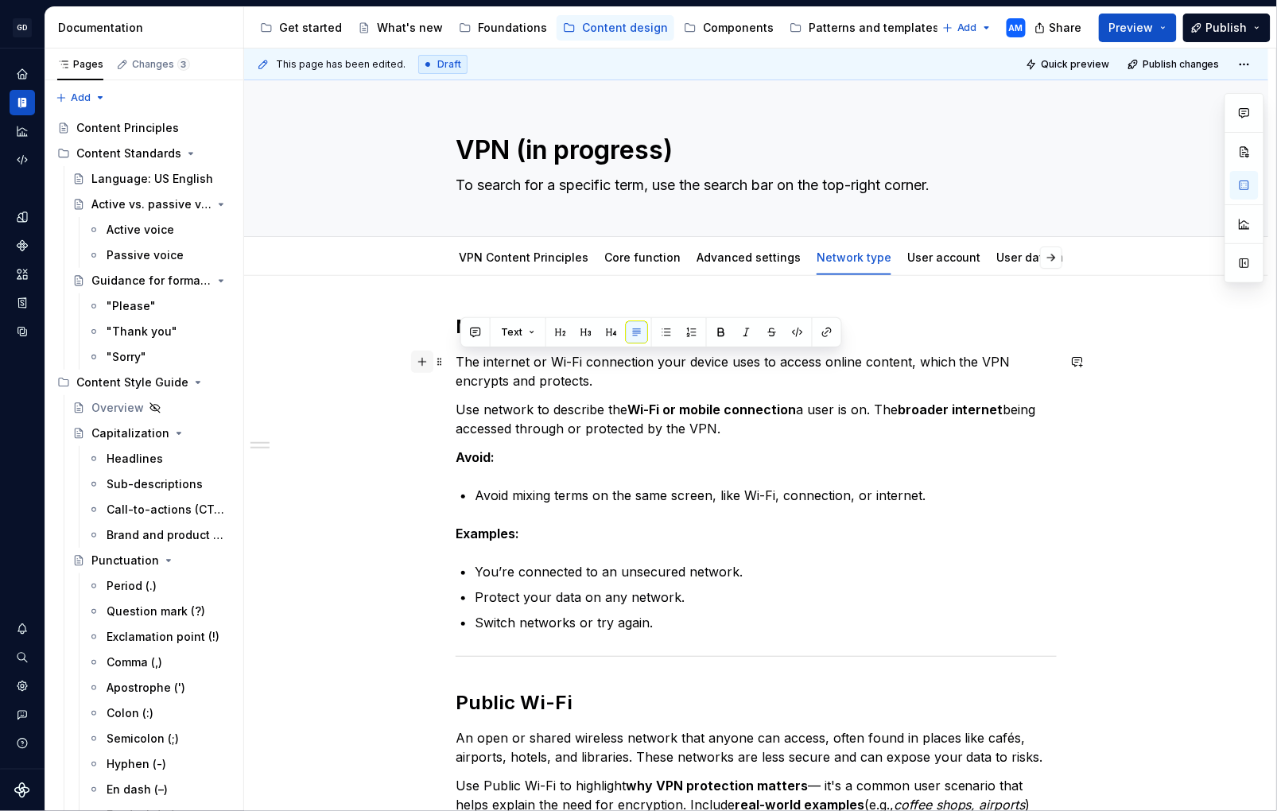
drag, startPoint x: 646, startPoint y: 412, endPoint x: 418, endPoint y: 359, distance: 234.4
click at [418, 359] on div "Network The internet or Wi-Fi connection your device uses to access online cont…" at bounding box center [756, 798] width 1025 height 1044
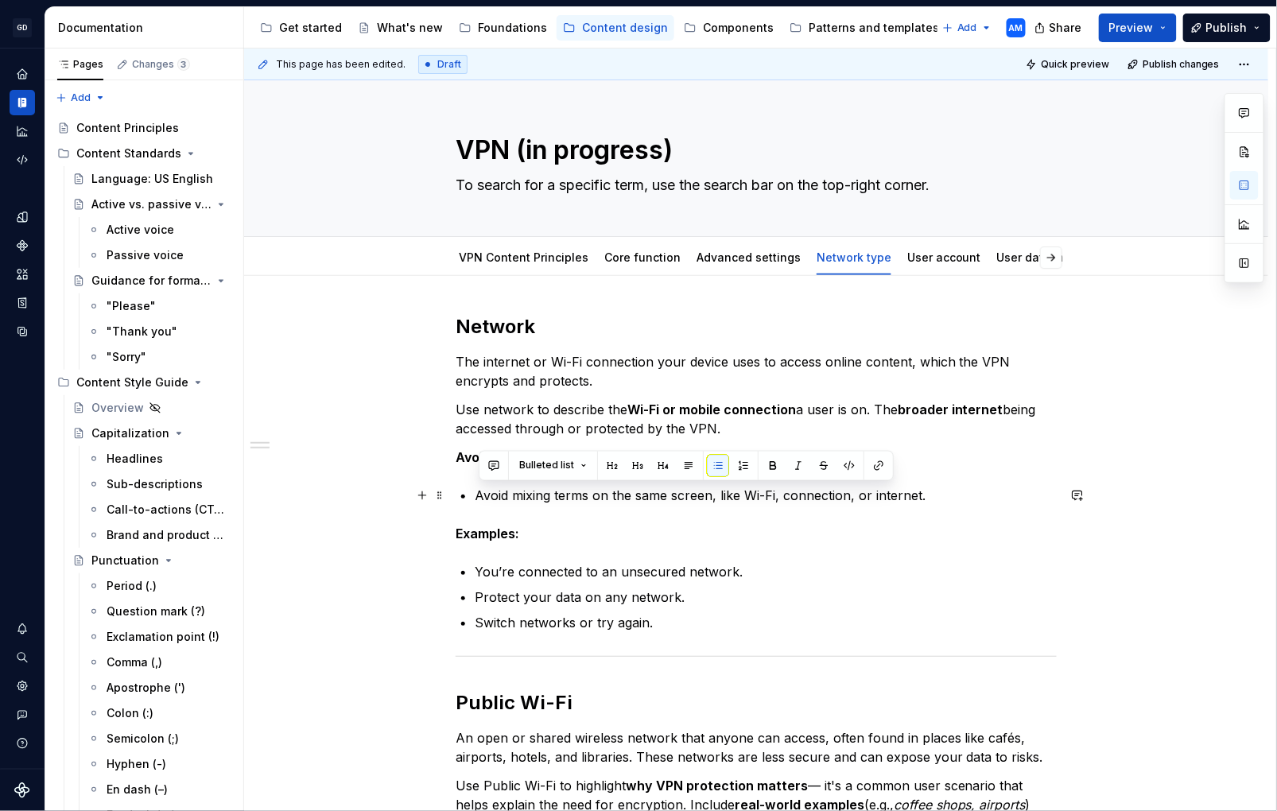
drag, startPoint x: 936, startPoint y: 495, endPoint x: 339, endPoint y: 496, distance: 597.4
click at [334, 496] on div "Network The internet or Wi-Fi connection your device uses to access online cont…" at bounding box center [756, 798] width 1025 height 1044
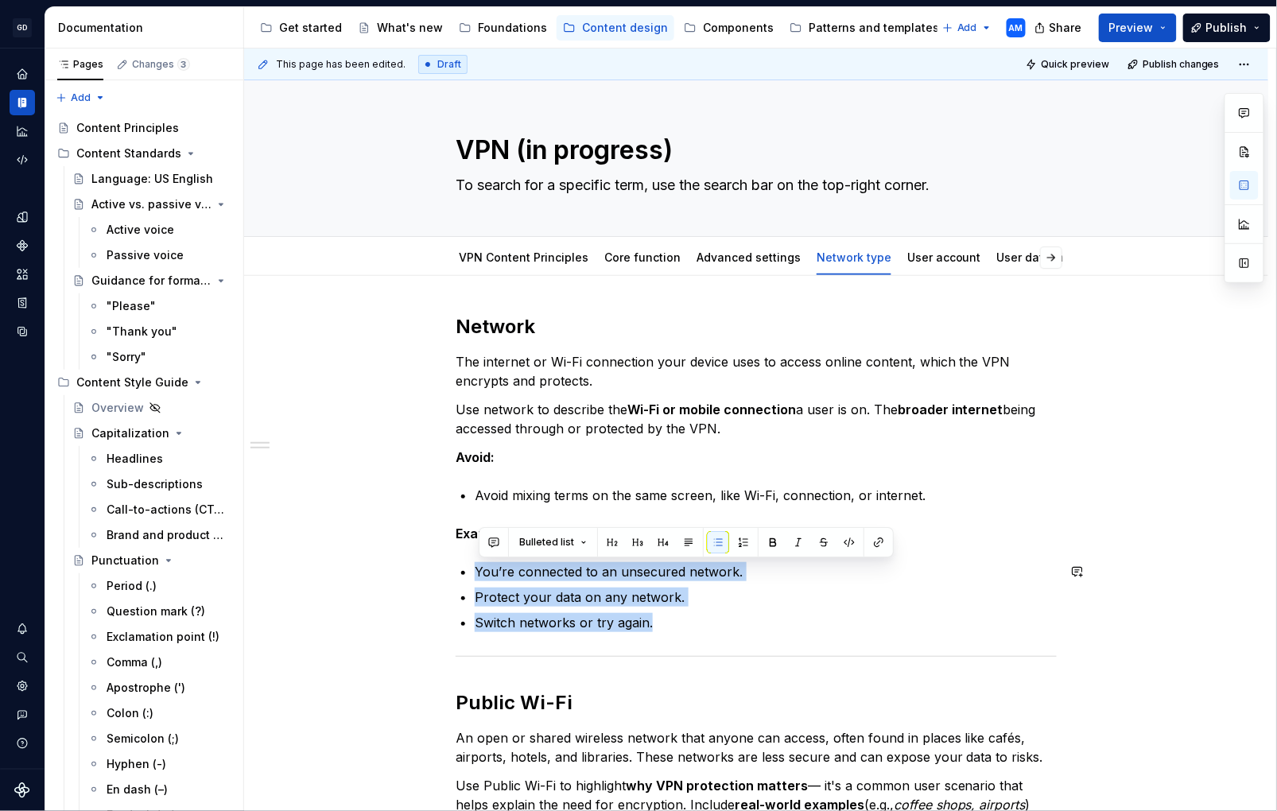
drag, startPoint x: 649, startPoint y: 621, endPoint x: 466, endPoint y: 578, distance: 187.9
click at [475, 570] on ul "You’re connected to an unsecured network. Protect your data on any network. Swi…" at bounding box center [766, 597] width 582 height 70
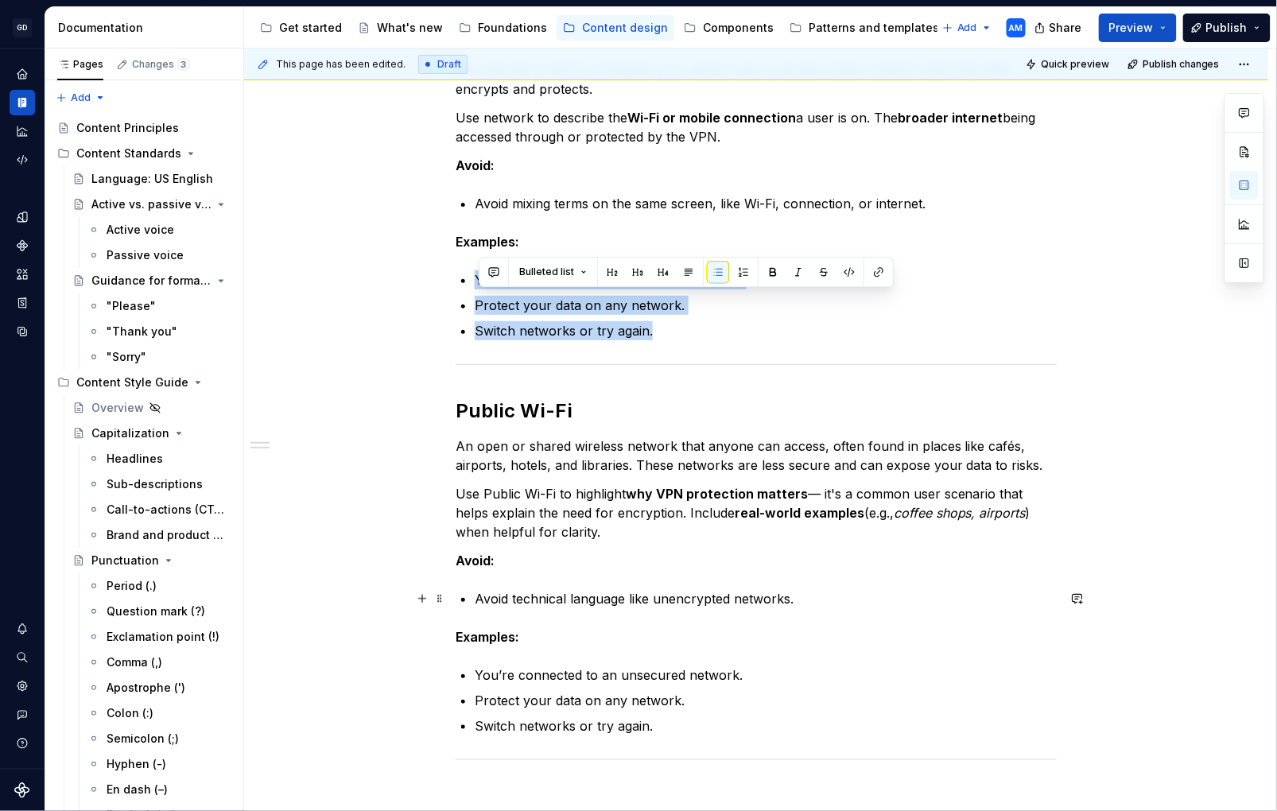
scroll to position [339, 0]
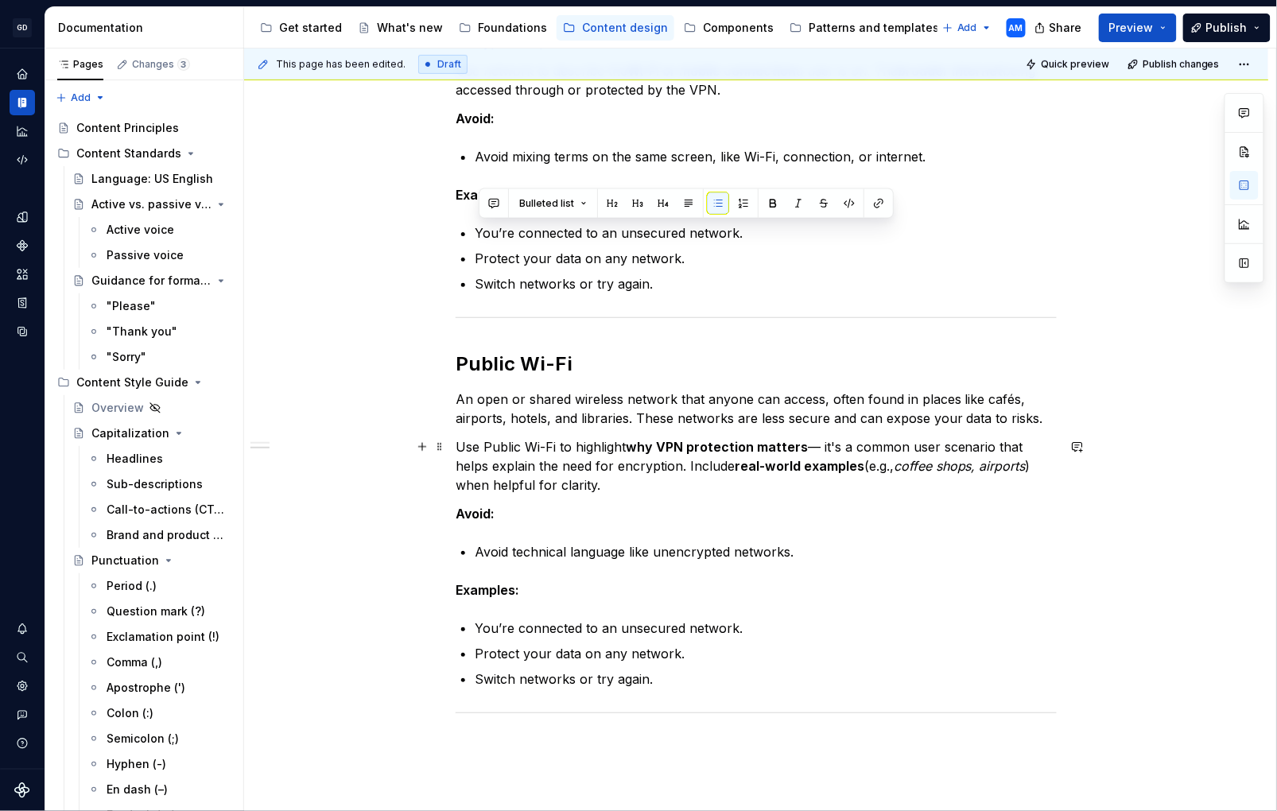
click at [826, 449] on p "Use Public Wi-Fi to highlight why VPN protection matters — it's a common user s…" at bounding box center [756, 465] width 601 height 57
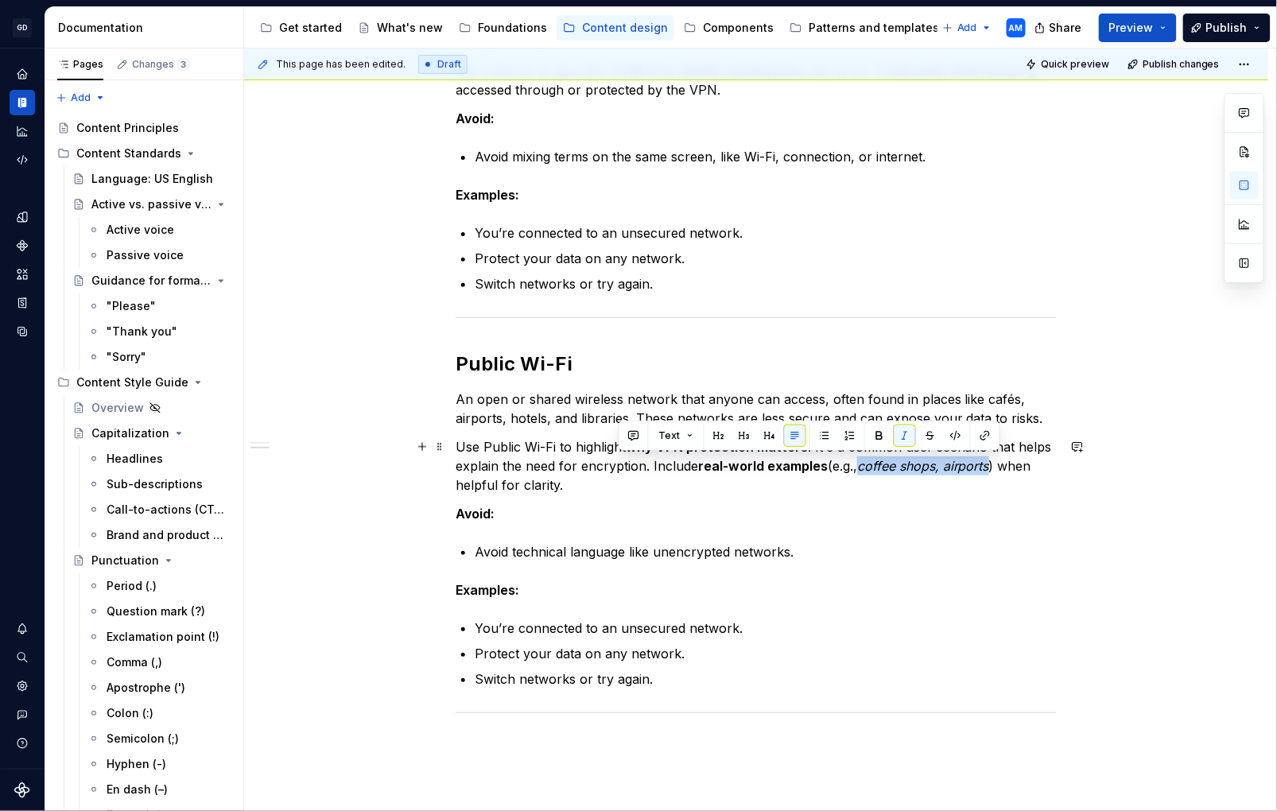
drag, startPoint x: 999, startPoint y: 469, endPoint x: 869, endPoint y: 472, distance: 130.5
click at [869, 472] on p "Use Public Wi-Fi to highlight why VPN protection matters . It's a common user s…" at bounding box center [756, 465] width 601 height 57
click at [820, 539] on div "Network The internet or Wi-Fi connection your device uses to access online cont…" at bounding box center [756, 346] width 601 height 743
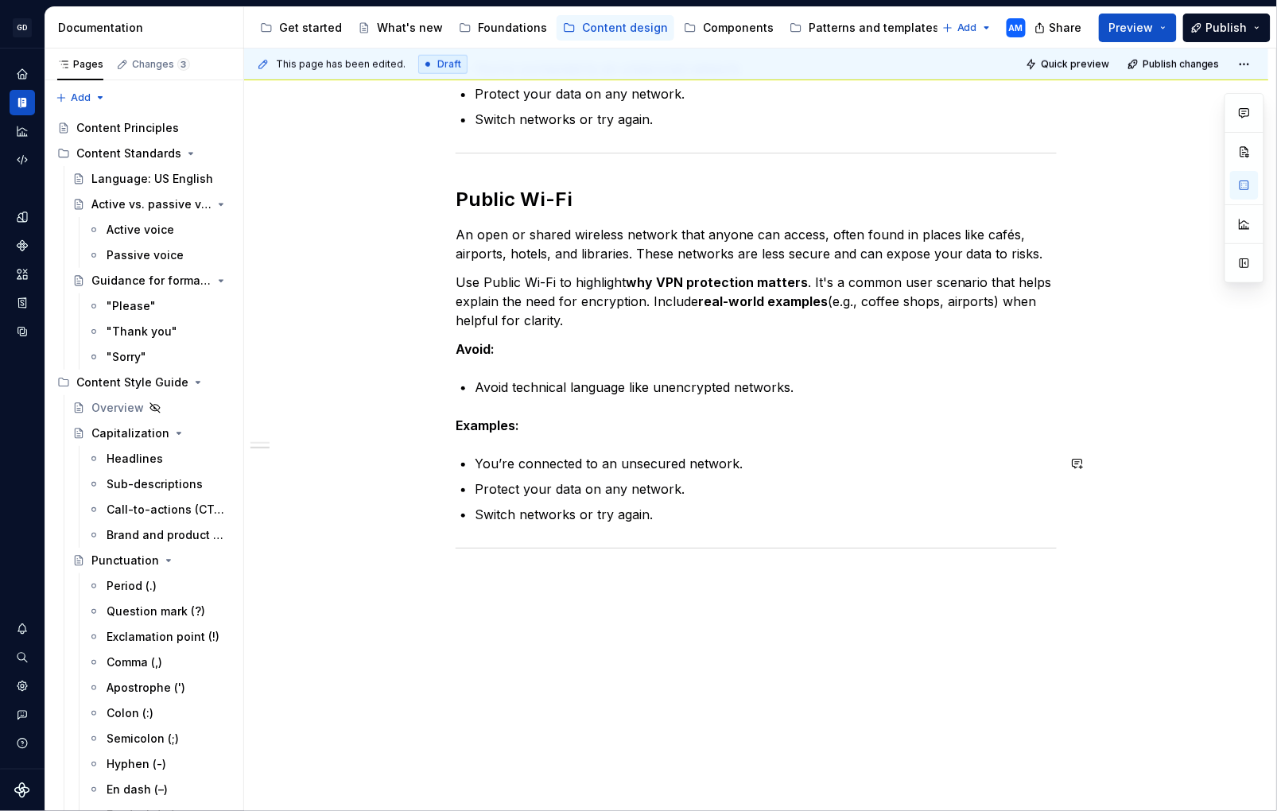
scroll to position [507, 0]
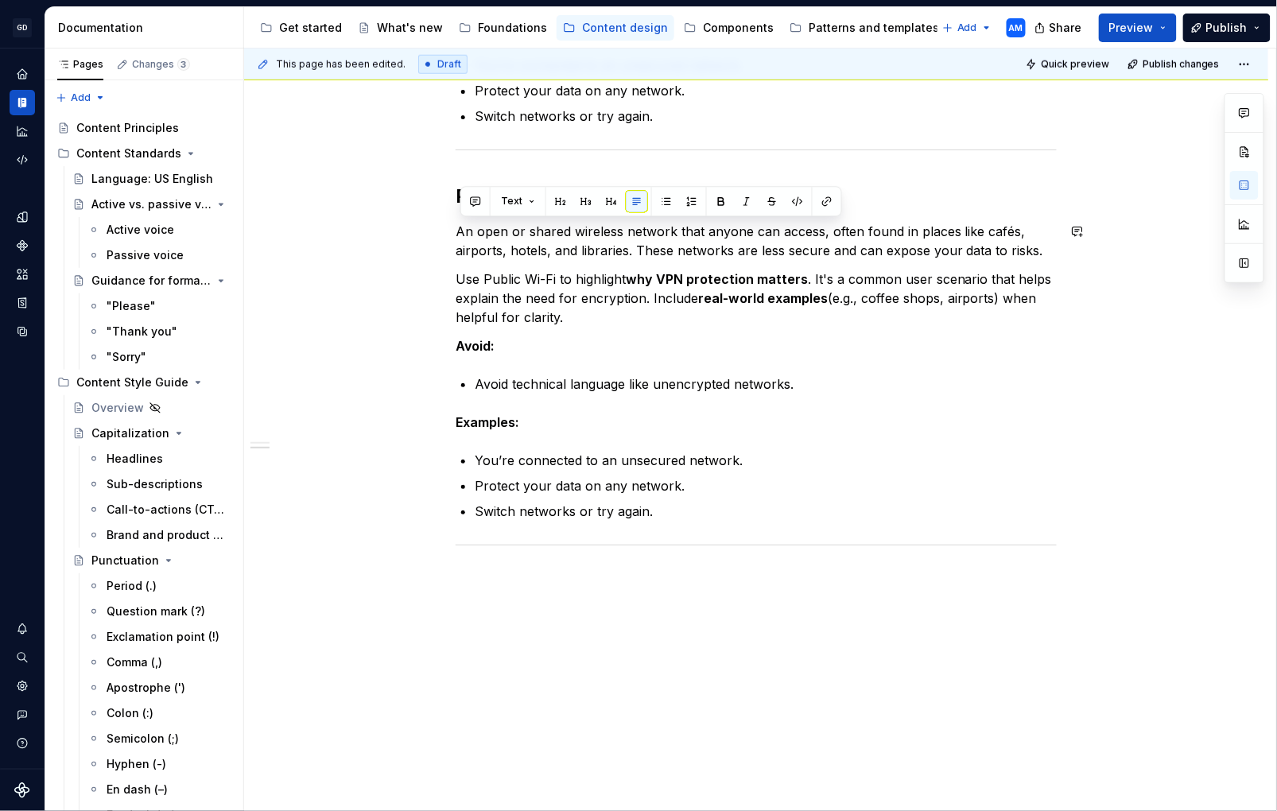
drag, startPoint x: 593, startPoint y: 321, endPoint x: 411, endPoint y: 236, distance: 200.0
click at [411, 236] on div "Network The internet or Wi-Fi connection your device uses to access online cont…" at bounding box center [756, 291] width 1025 height 1044
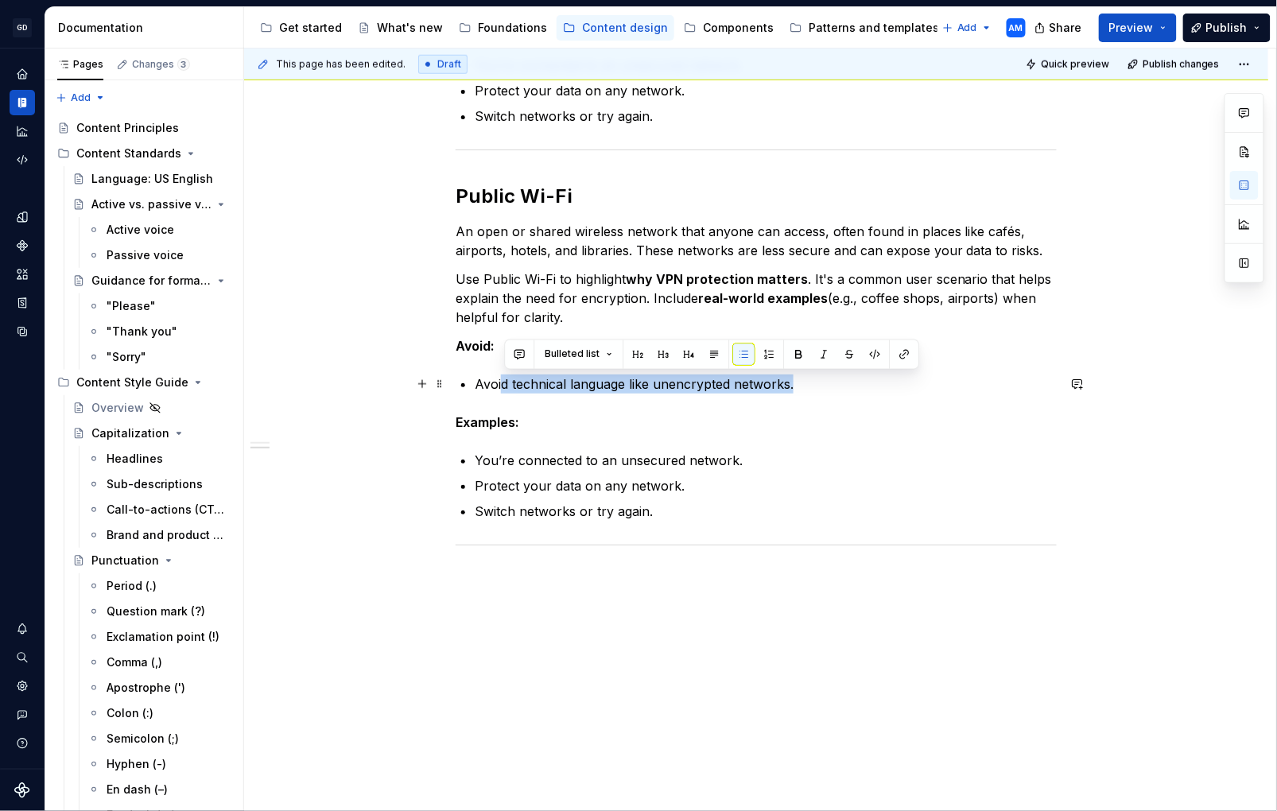
drag, startPoint x: 702, startPoint y: 381, endPoint x: 504, endPoint y: 378, distance: 198.9
click at [505, 375] on p "Avoid technical language like unencrypted networks." at bounding box center [766, 384] width 582 height 19
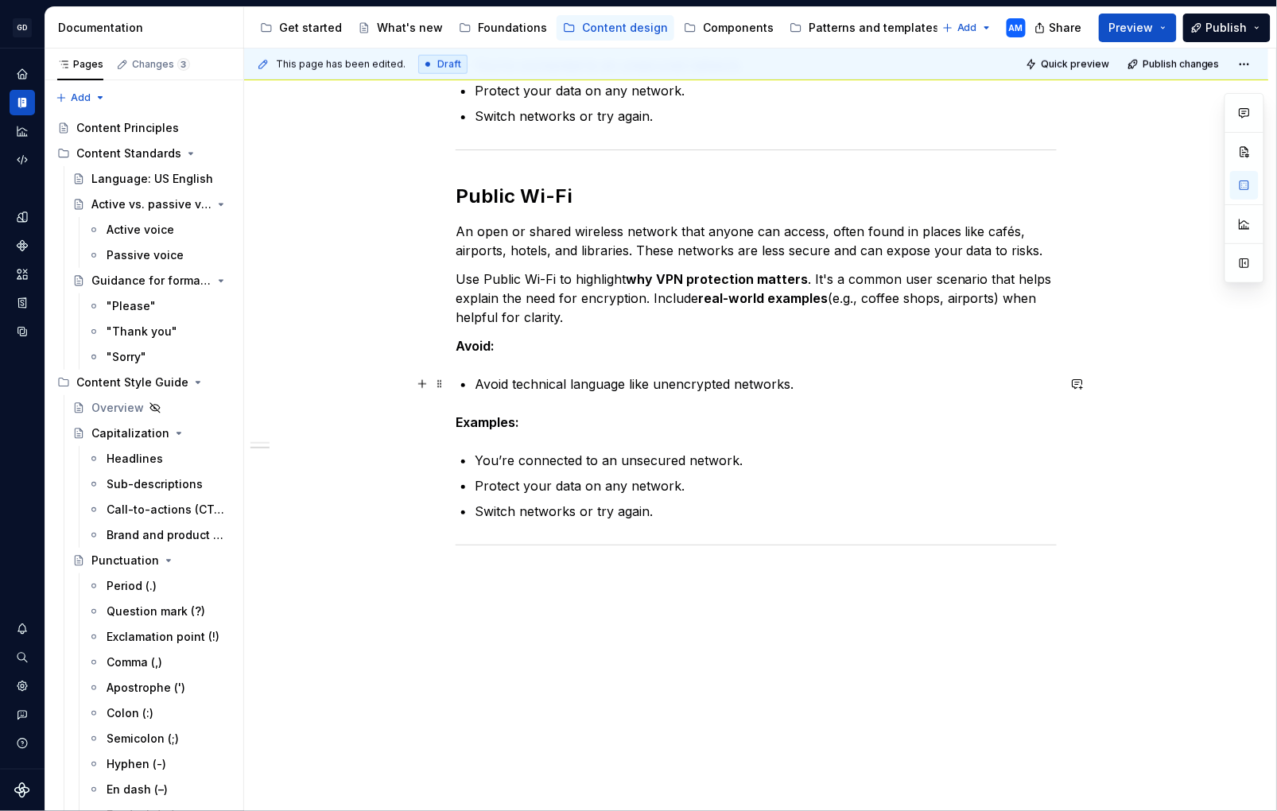
click at [474, 393] on div "Network The internet or Wi-Fi connection your device uses to access online cont…" at bounding box center [756, 179] width 601 height 743
click at [478, 383] on div "Network The internet or Wi-Fi connection your device uses to access online cont…" at bounding box center [756, 179] width 601 height 743
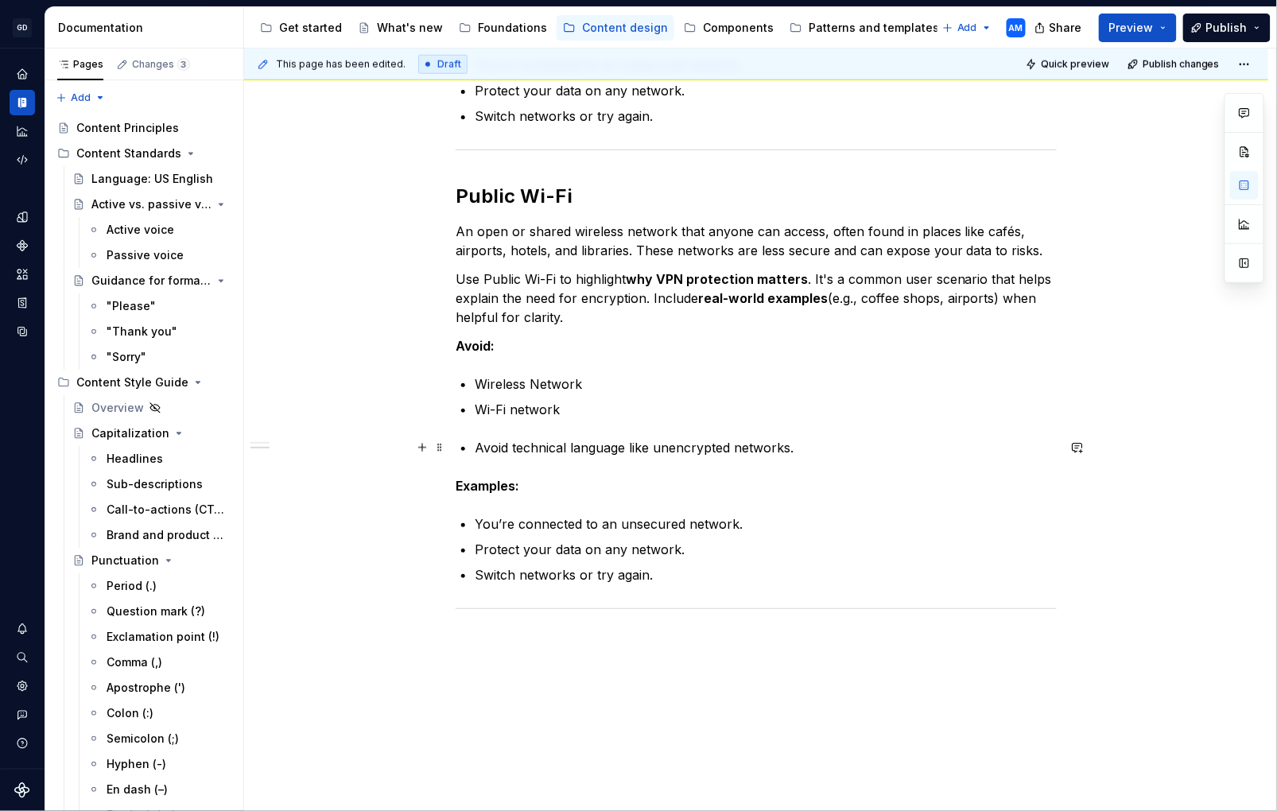
click at [479, 447] on div "Network The internet or Wi-Fi connection your device uses to access online cont…" at bounding box center [756, 211] width 601 height 807
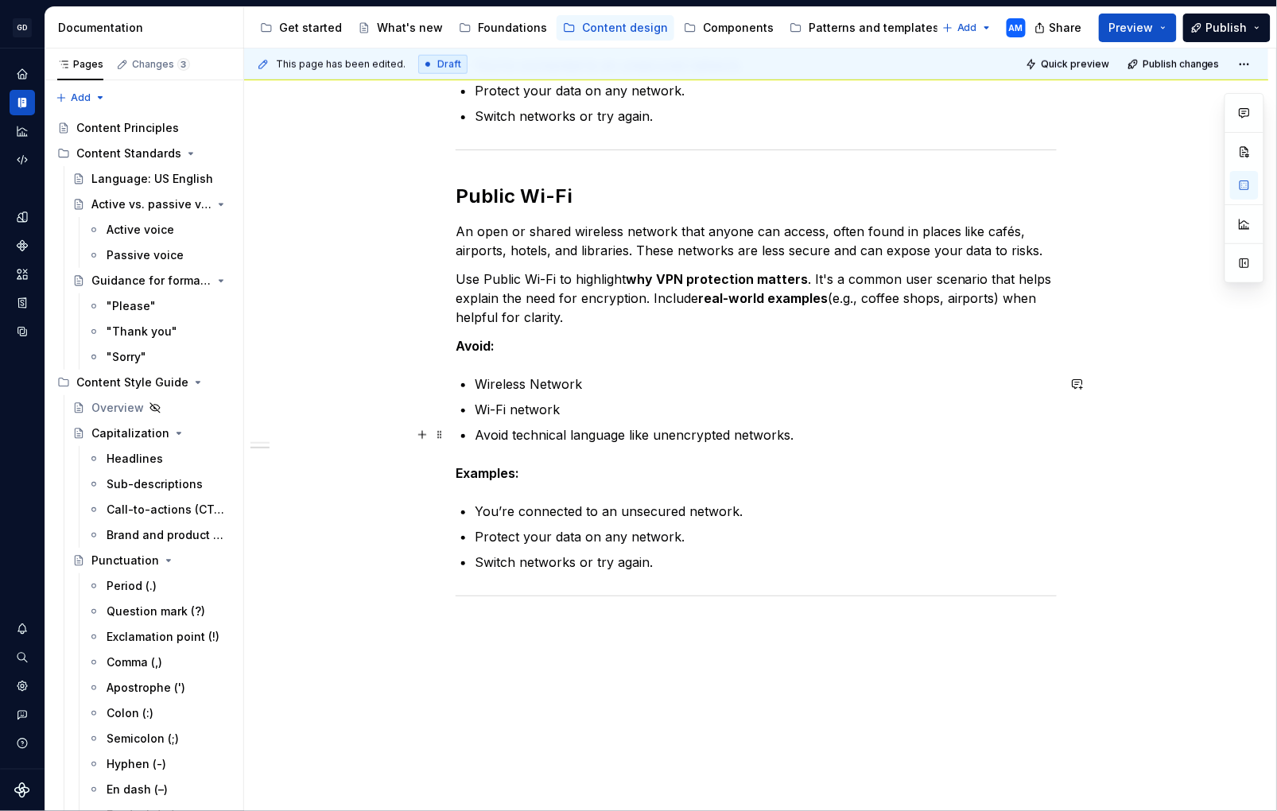
click at [718, 426] on p "Avoid technical language like unencrypted networks." at bounding box center [766, 435] width 582 height 19
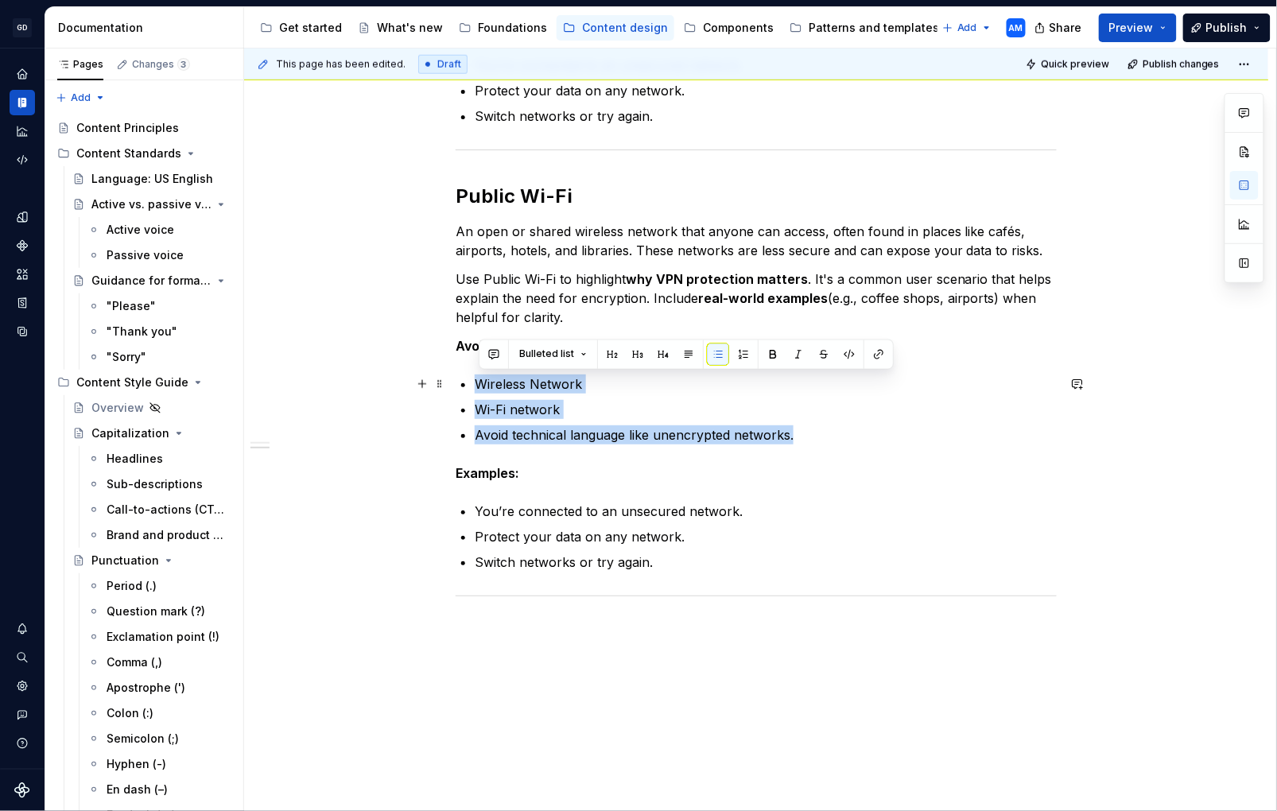
click at [456, 379] on div "Network The internet or Wi-Fi connection your device uses to access online cont…" at bounding box center [756, 214] width 601 height 813
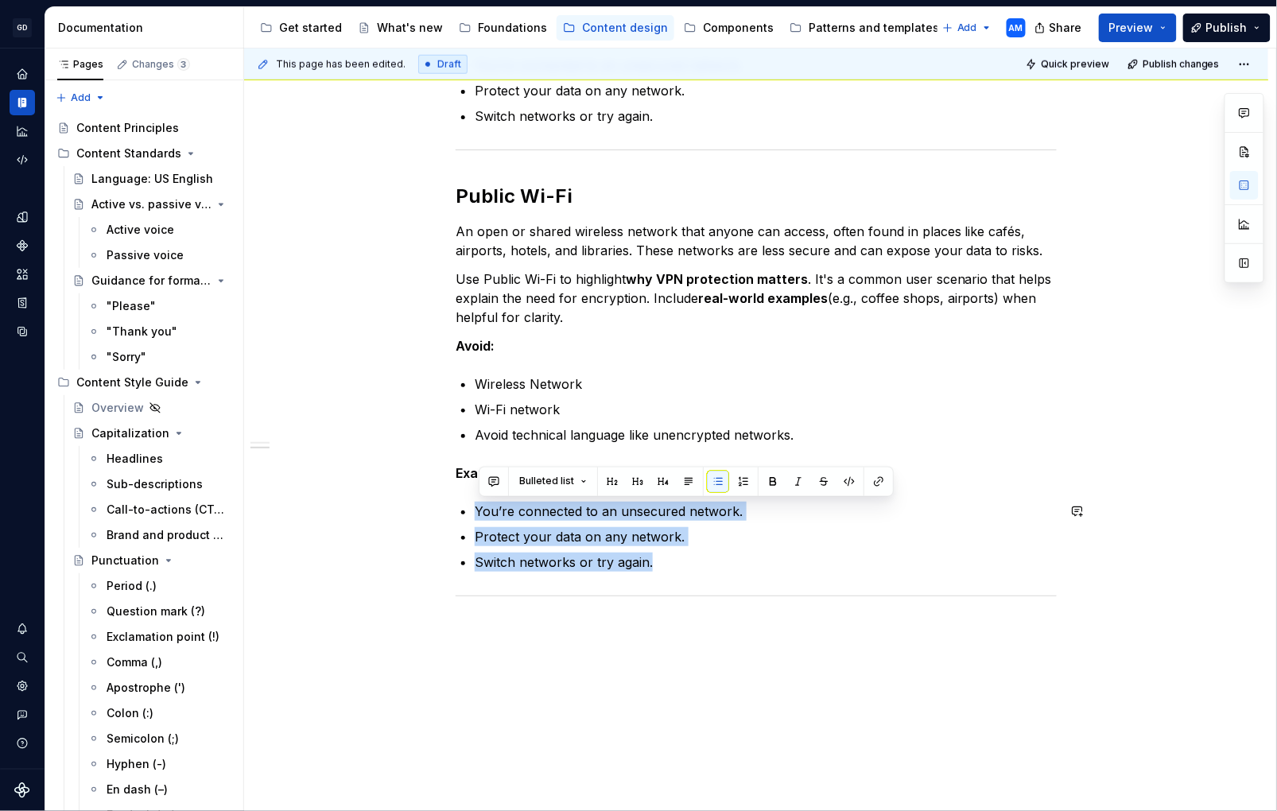
drag, startPoint x: 678, startPoint y: 560, endPoint x: 442, endPoint y: 492, distance: 245.0
click at [442, 492] on div "Network The internet or Wi-Fi connection your device uses to access online cont…" at bounding box center [756, 316] width 1025 height 1095
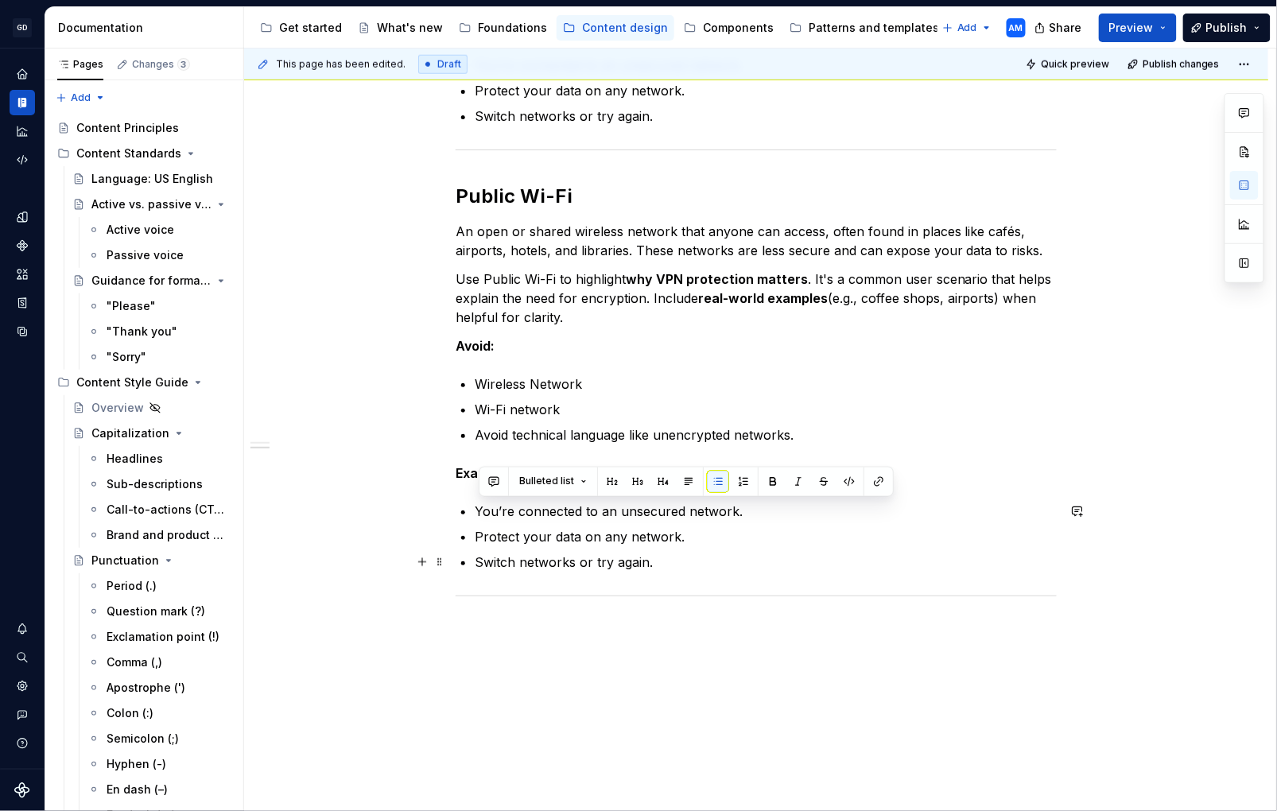
drag, startPoint x: 636, startPoint y: 550, endPoint x: 651, endPoint y: 547, distance: 16.1
click at [641, 548] on ul "You’re connected to an unsecured network. Protect your data on any network. Swi…" at bounding box center [766, 537] width 582 height 70
drag, startPoint x: 756, startPoint y: 512, endPoint x: 431, endPoint y: 511, distance: 325.3
click at [431, 511] on div "Network The internet or Wi-Fi connection your device uses to access online cont…" at bounding box center [756, 316] width 1025 height 1095
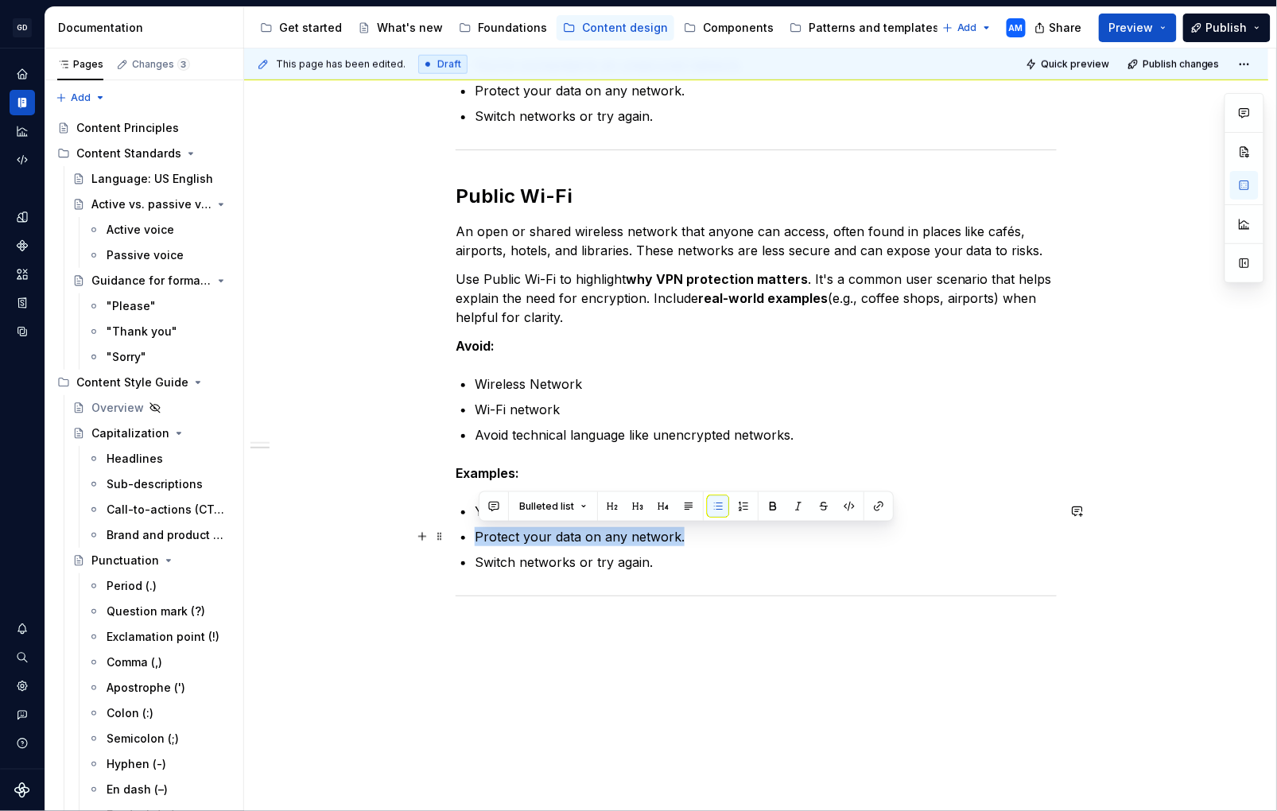
drag, startPoint x: 694, startPoint y: 535, endPoint x: 465, endPoint y: 535, distance: 228.3
click at [475, 535] on li "Protect your data on any network." at bounding box center [766, 536] width 582 height 19
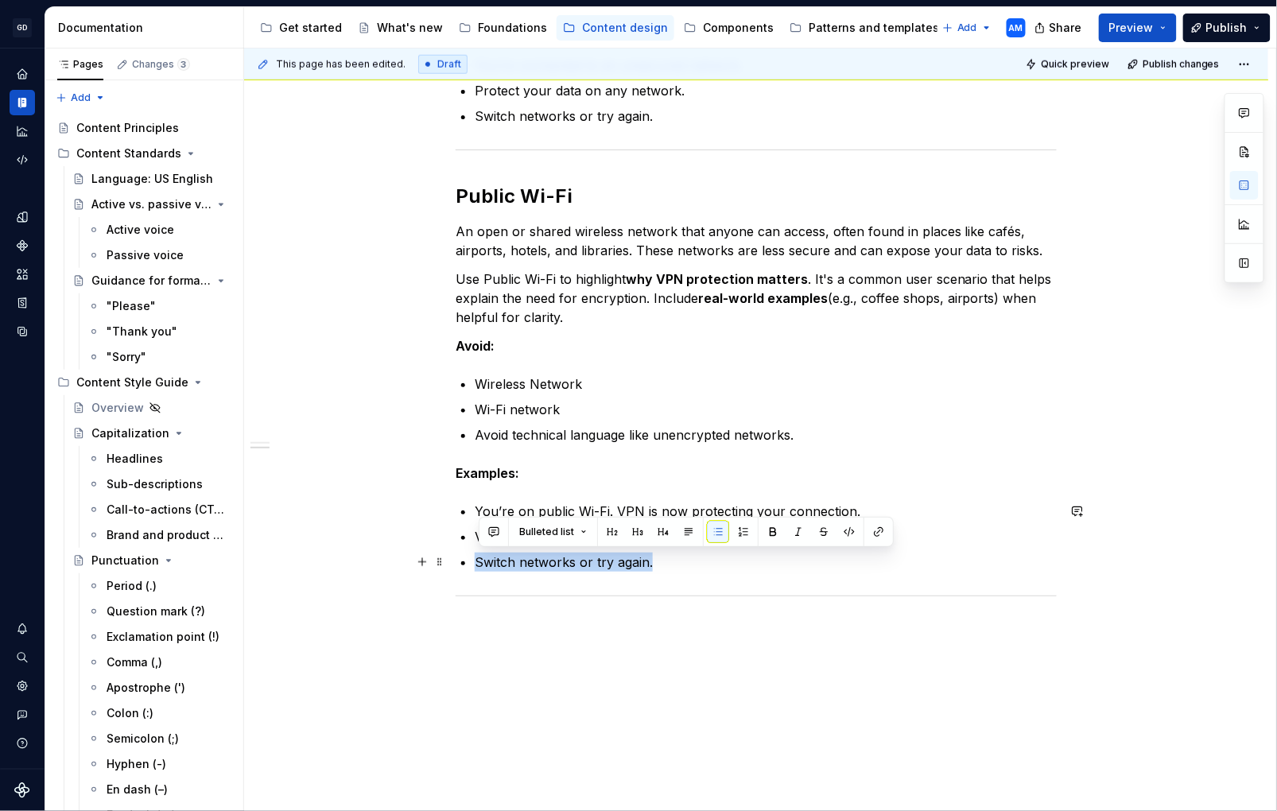
drag, startPoint x: 545, startPoint y: 557, endPoint x: 473, endPoint y: 558, distance: 71.6
click at [473, 558] on div "Network The internet or Wi-Fi connection your device uses to access online cont…" at bounding box center [756, 205] width 601 height 794
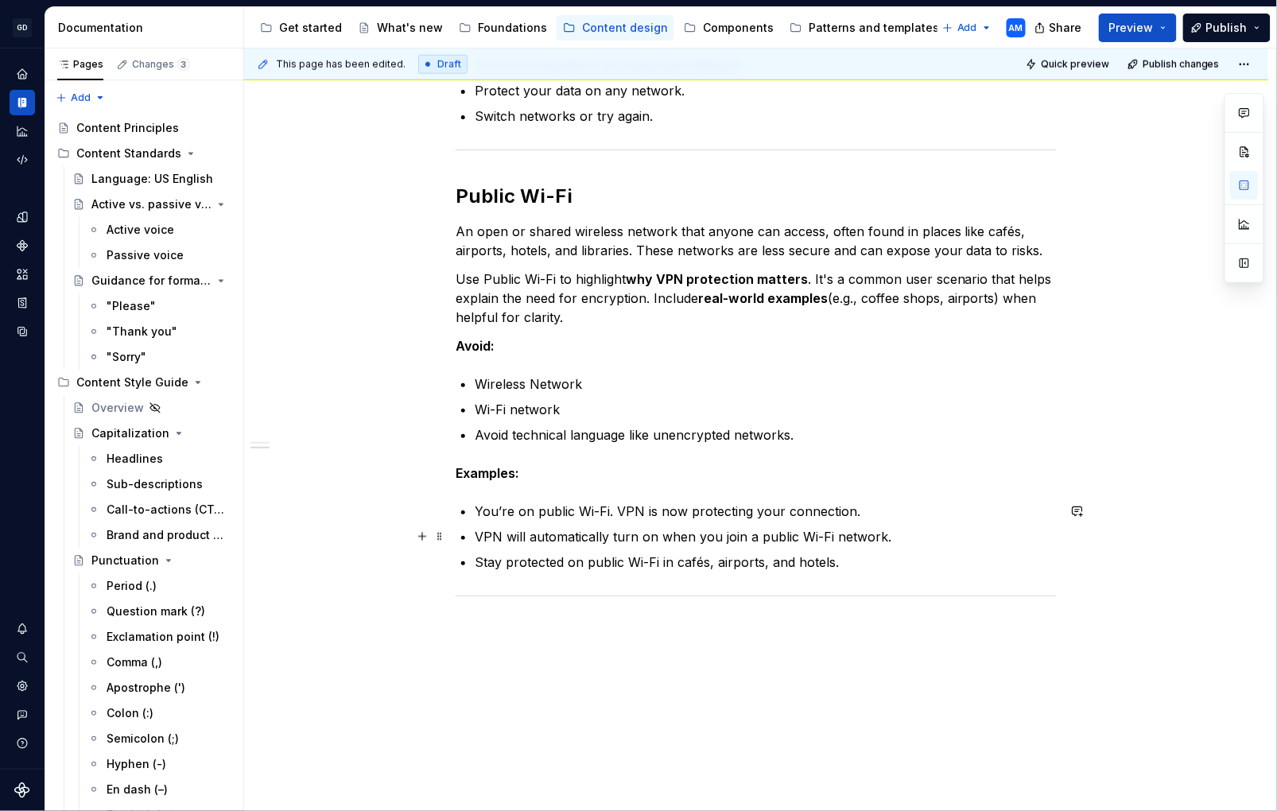
click at [628, 521] on ul "You’re on public Wi-Fi. VPN is now protecting your connection. VPN will automat…" at bounding box center [766, 537] width 582 height 70
drag, startPoint x: 628, startPoint y: 521, endPoint x: 735, endPoint y: 558, distance: 113.4
click at [628, 521] on ul "You’re on public Wi-Fi. VPN is now protecting your connection. VPN will automat…" at bounding box center [766, 537] width 582 height 70
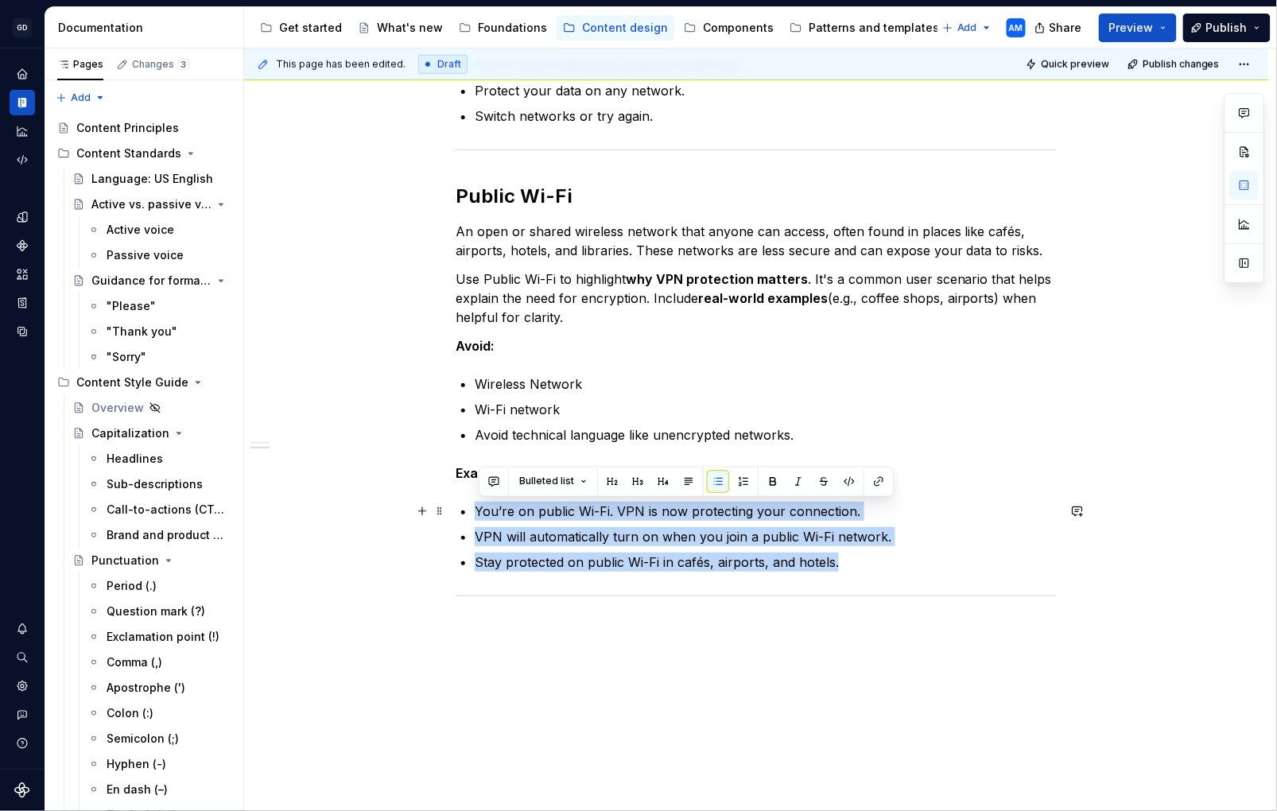
drag, startPoint x: 857, startPoint y: 562, endPoint x: 399, endPoint y: 512, distance: 460.1
click at [399, 512] on div "Network The internet or Wi-Fi connection your device uses to access online cont…" at bounding box center [756, 316] width 1025 height 1095
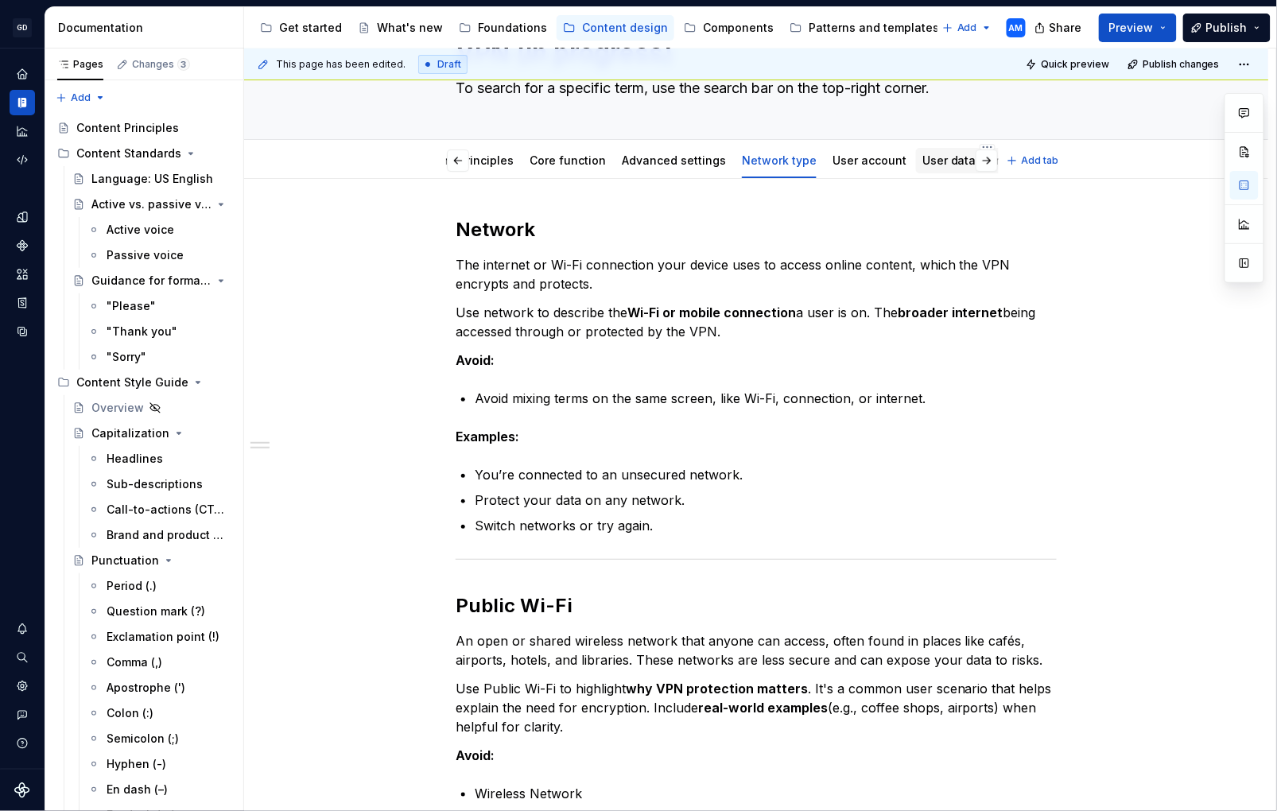
scroll to position [0, 235]
click at [942, 147] on html "GD Oxygen AM Design system data Documentation Accessibility guide for tree Page…" at bounding box center [638, 405] width 1277 height 811
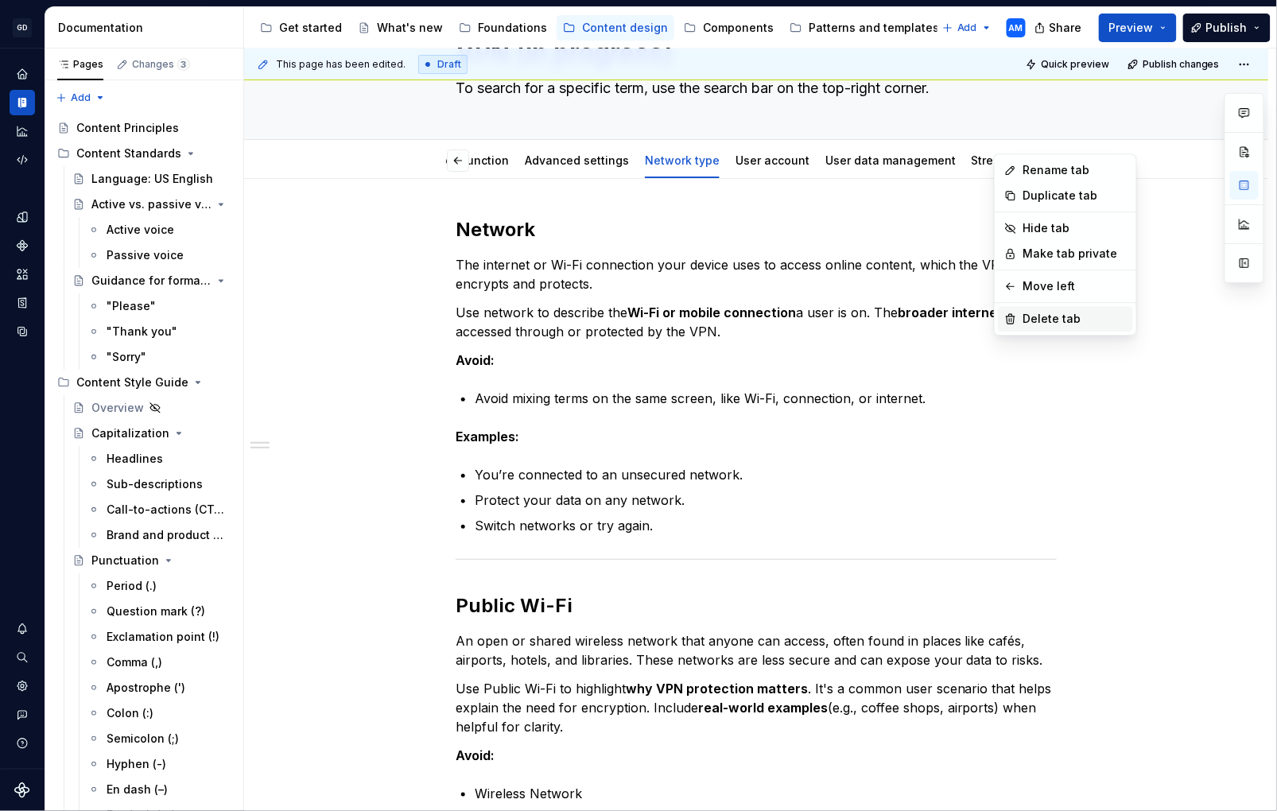
type textarea "*"
click at [1042, 172] on div "Rename tab" at bounding box center [1075, 170] width 103 height 16
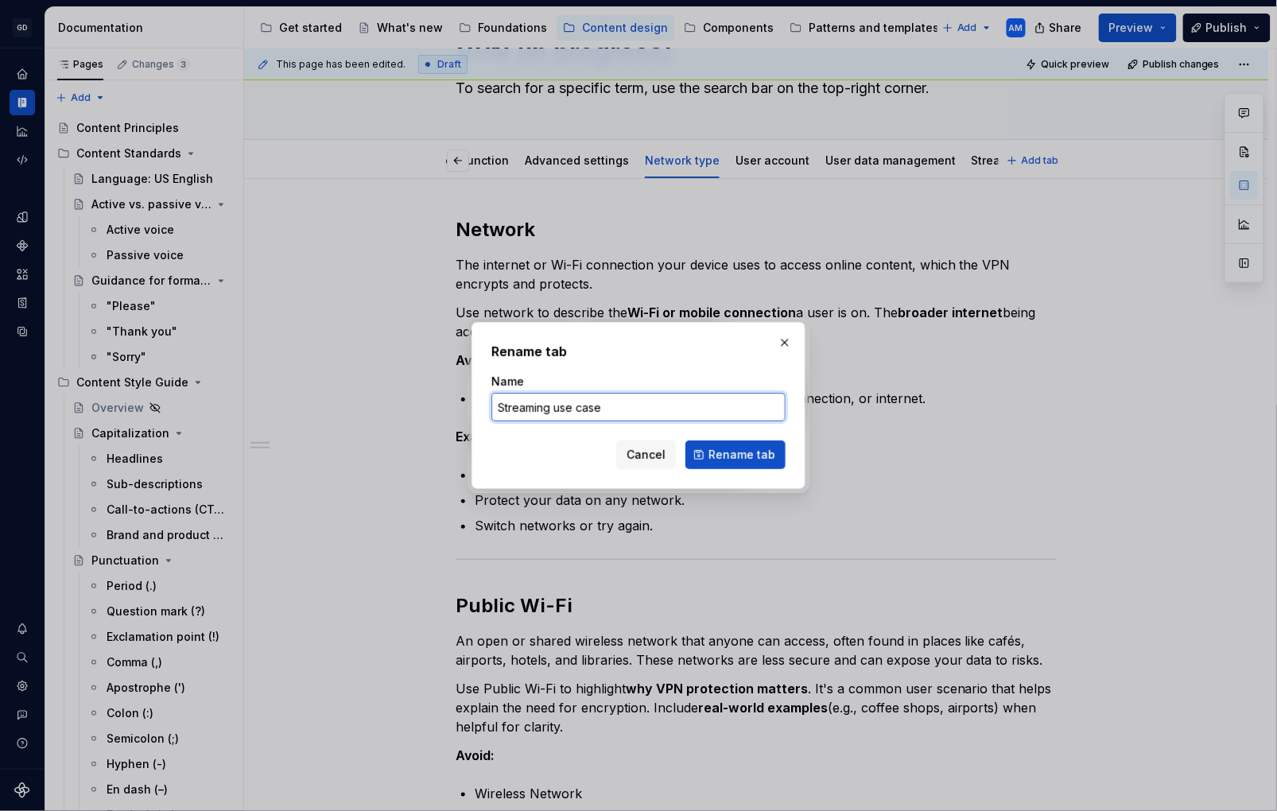
drag, startPoint x: 569, startPoint y: 407, endPoint x: 558, endPoint y: 409, distance: 11.2
click at [558, 409] on input "Streaming use case" at bounding box center [639, 407] width 294 height 29
type input "Streaming"
type textarea "*"
type input "Streaming"
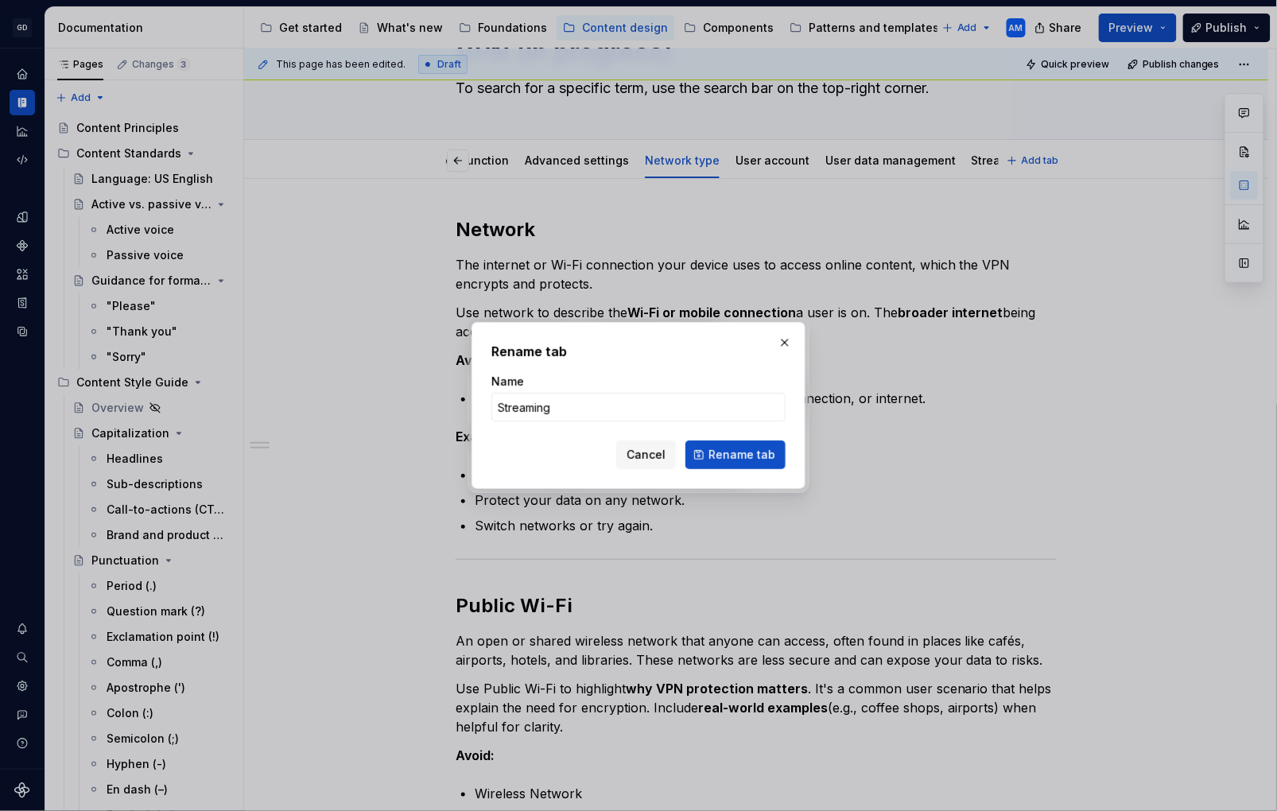
click at [768, 449] on span "Rename tab" at bounding box center [742, 455] width 67 height 16
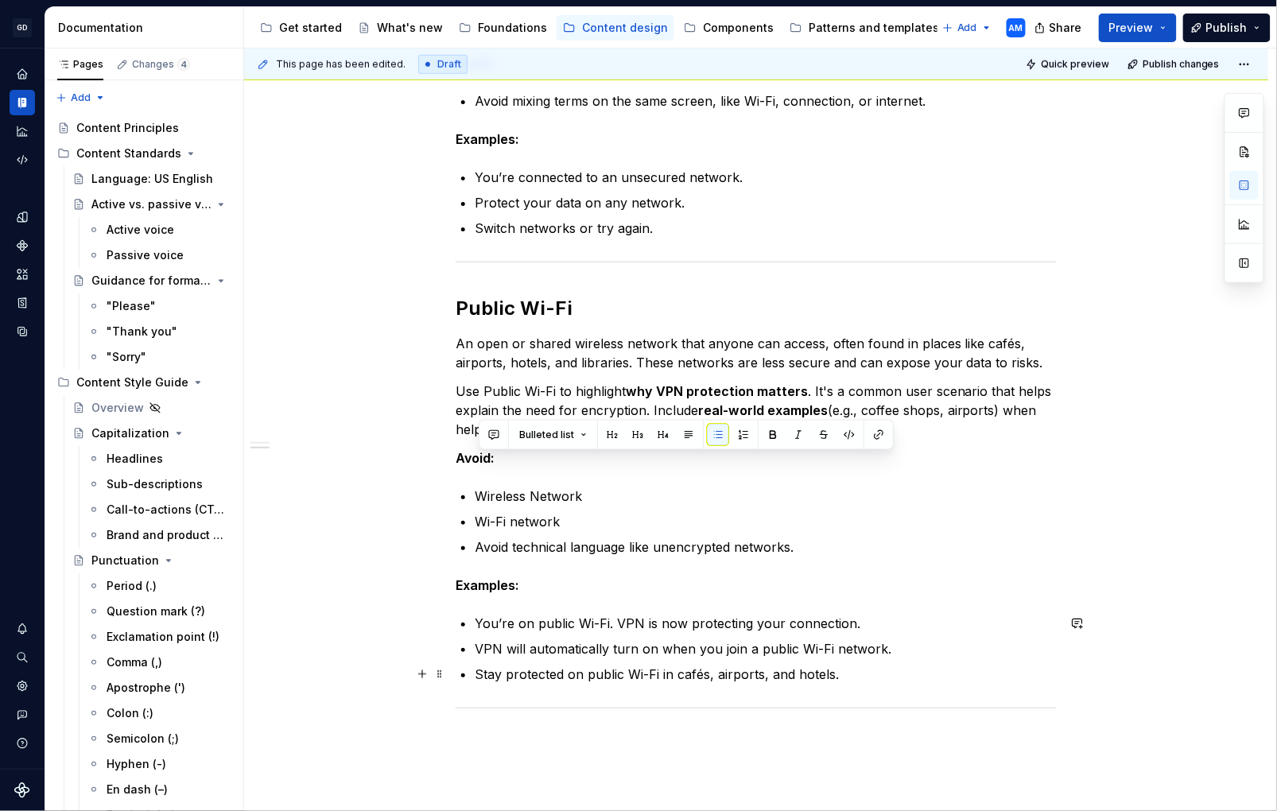
scroll to position [558, 0]
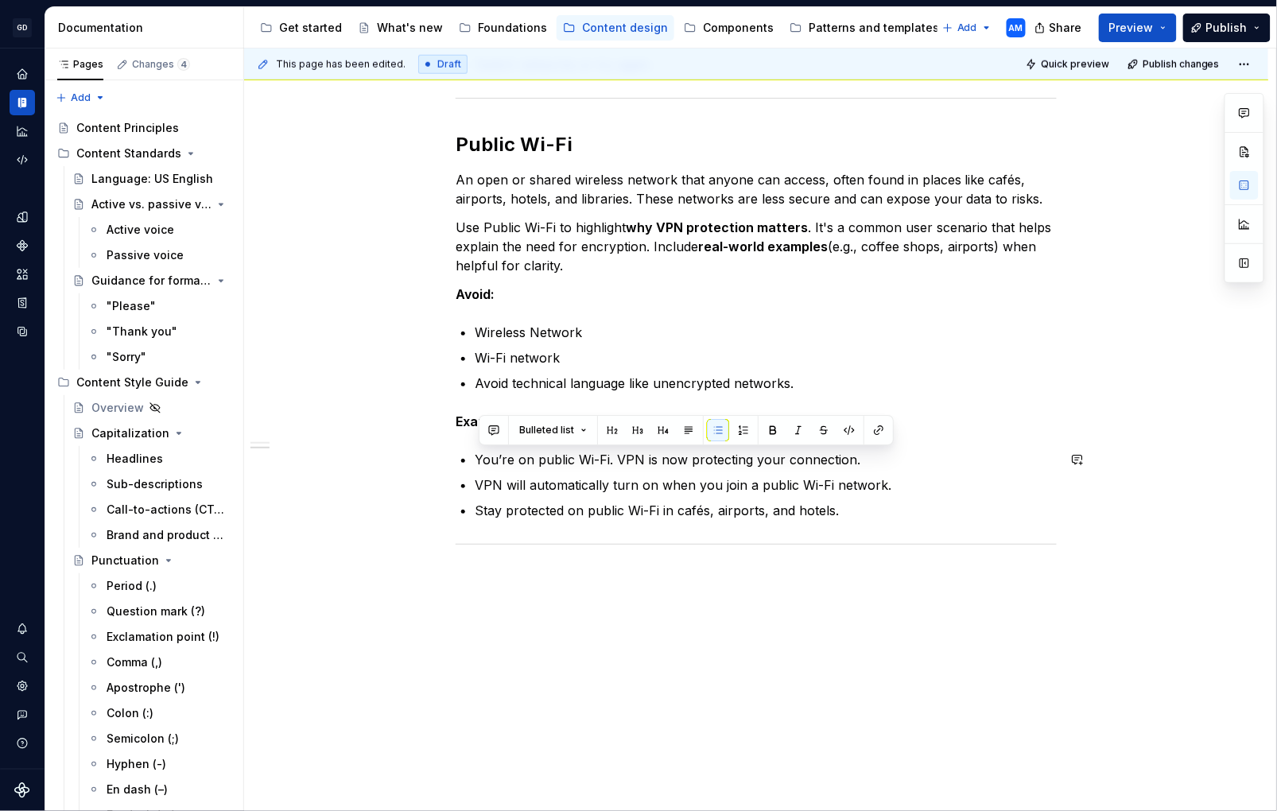
click at [308, 566] on div "This page has been edited. Draft Quick preview Publish changes VPN (in progress…" at bounding box center [760, 431] width 1032 height 764
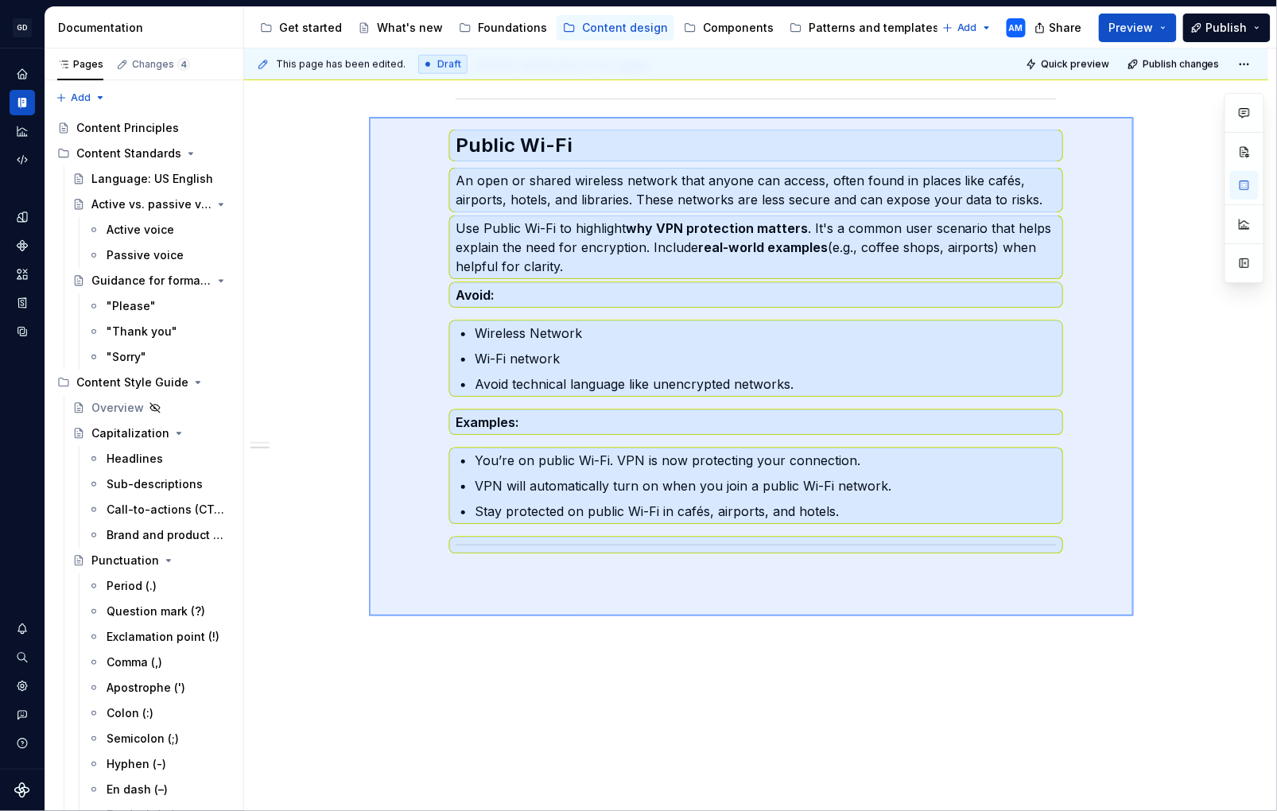
drag, startPoint x: 399, startPoint y: 134, endPoint x: 1118, endPoint y: 616, distance: 865.1
click at [1134, 616] on div "This page has been edited. Draft Quick preview Publish changes VPN (in progress…" at bounding box center [760, 431] width 1032 height 764
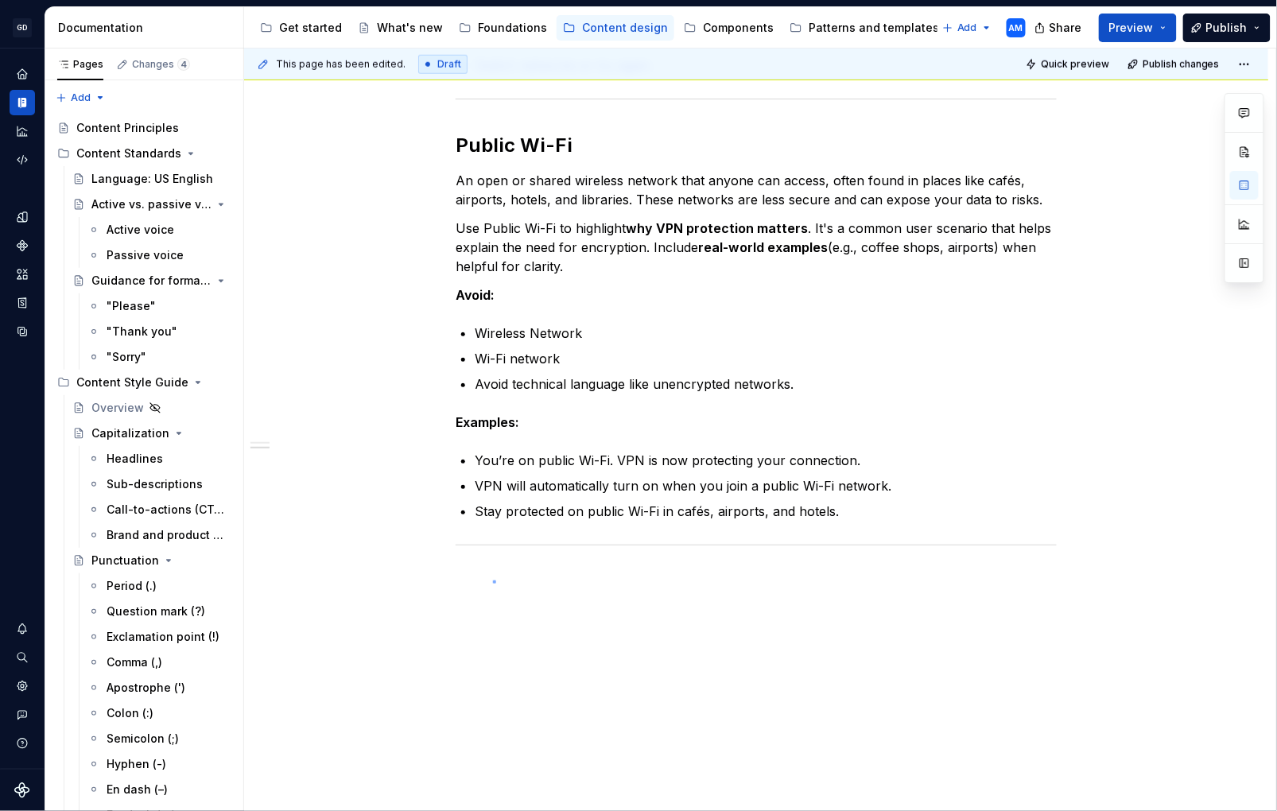
click at [495, 581] on div "This page has been edited. Draft Quick preview Publish changes VPN (in progress…" at bounding box center [760, 431] width 1032 height 764
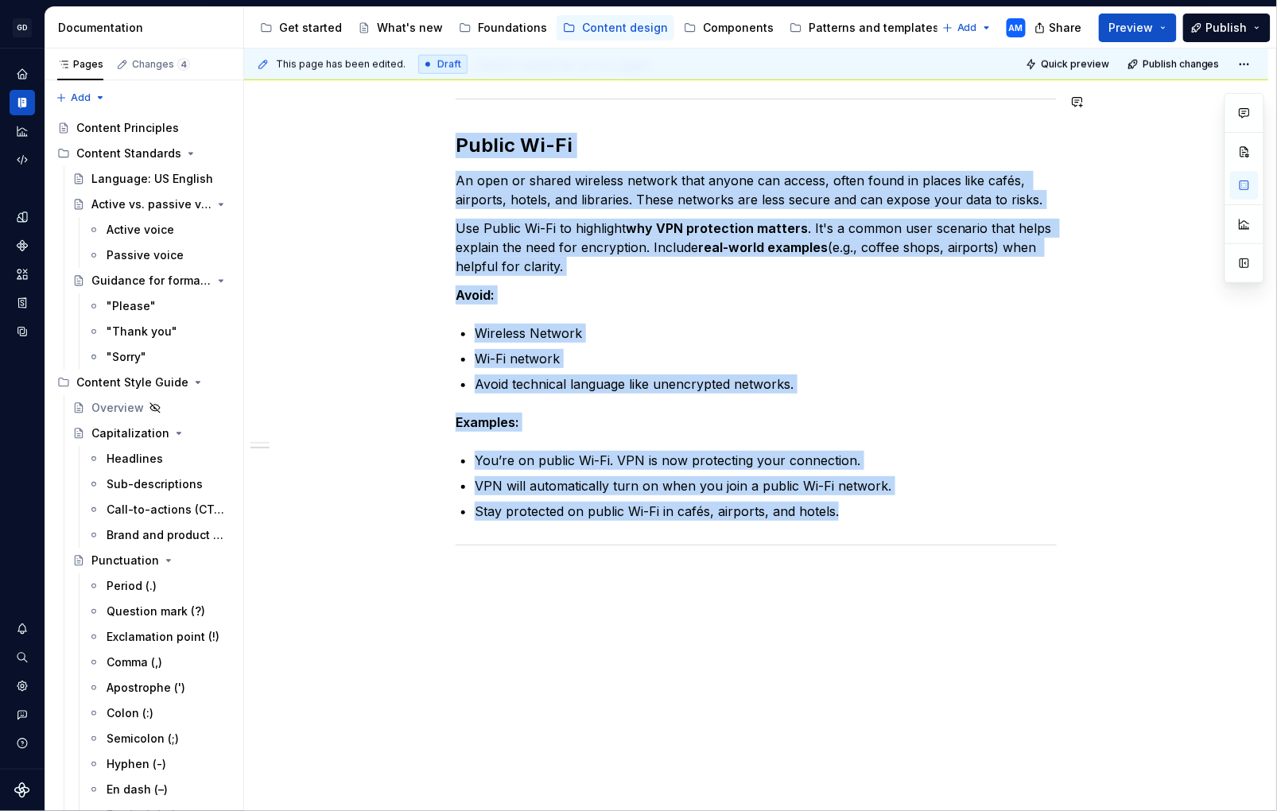
click at [493, 574] on div "This page has been edited. Draft Quick preview Publish changes VPN (in progress…" at bounding box center [760, 431] width 1032 height 764
click at [490, 593] on div "Network The internet or Wi-Fi connection your device uses to access online cont…" at bounding box center [756, 265] width 1025 height 1095
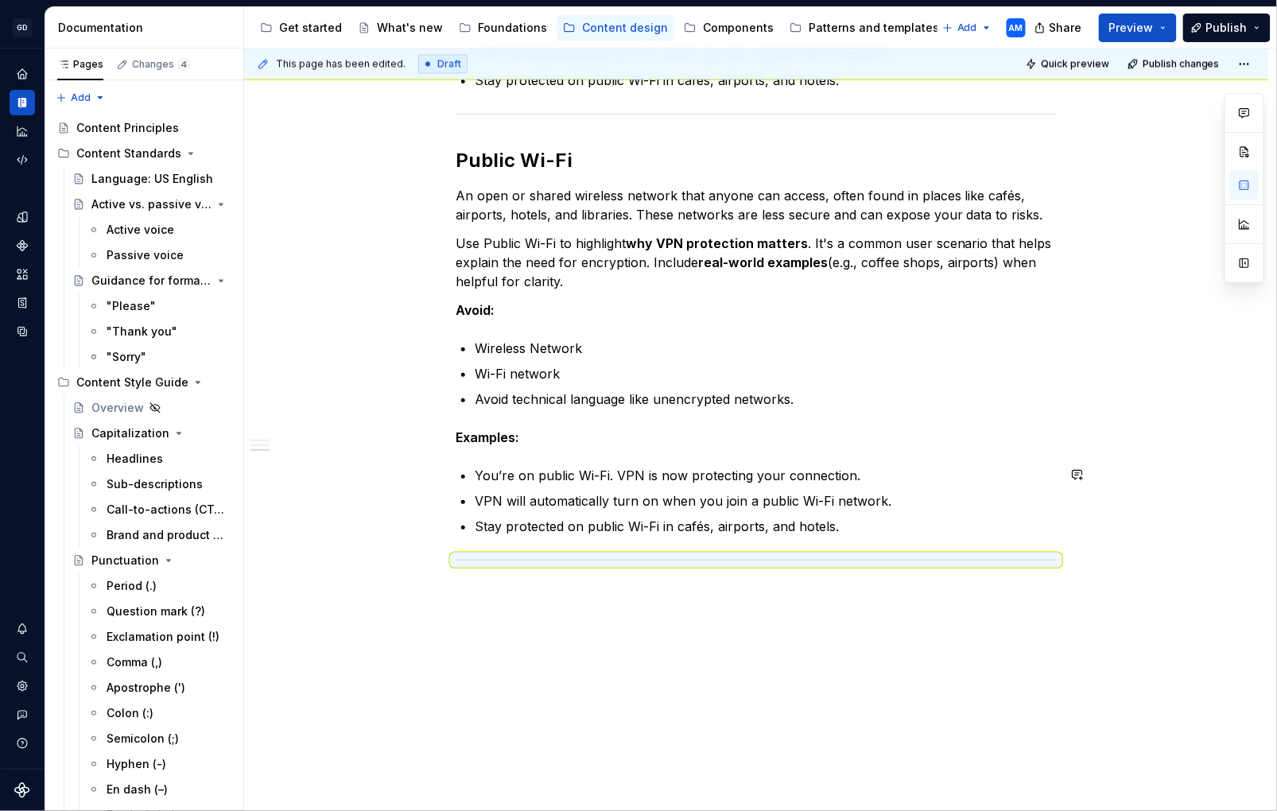
scroll to position [1004, 0]
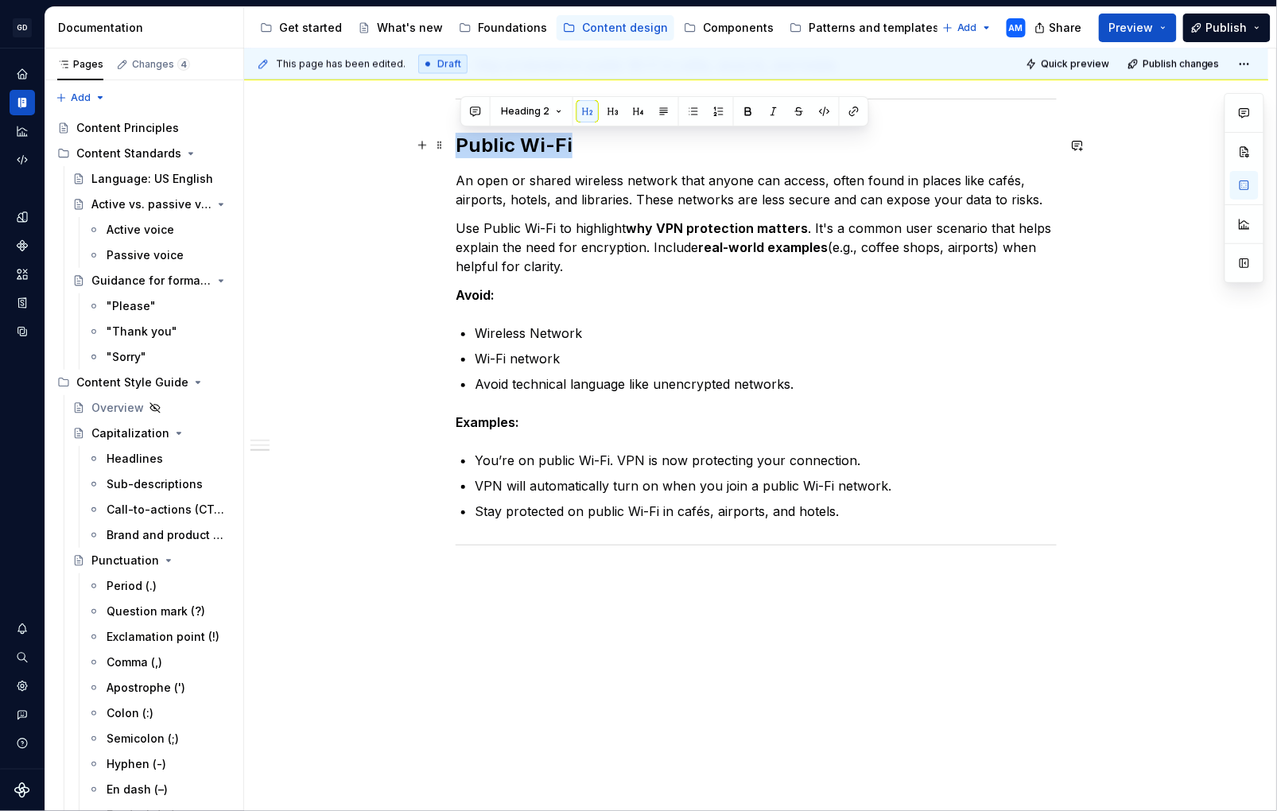
drag, startPoint x: 492, startPoint y: 154, endPoint x: 402, endPoint y: 150, distance: 90.0
click at [402, 150] on div "Network The internet or Wi-Fi connection your device uses to access online cont…" at bounding box center [756, 42] width 1025 height 1541
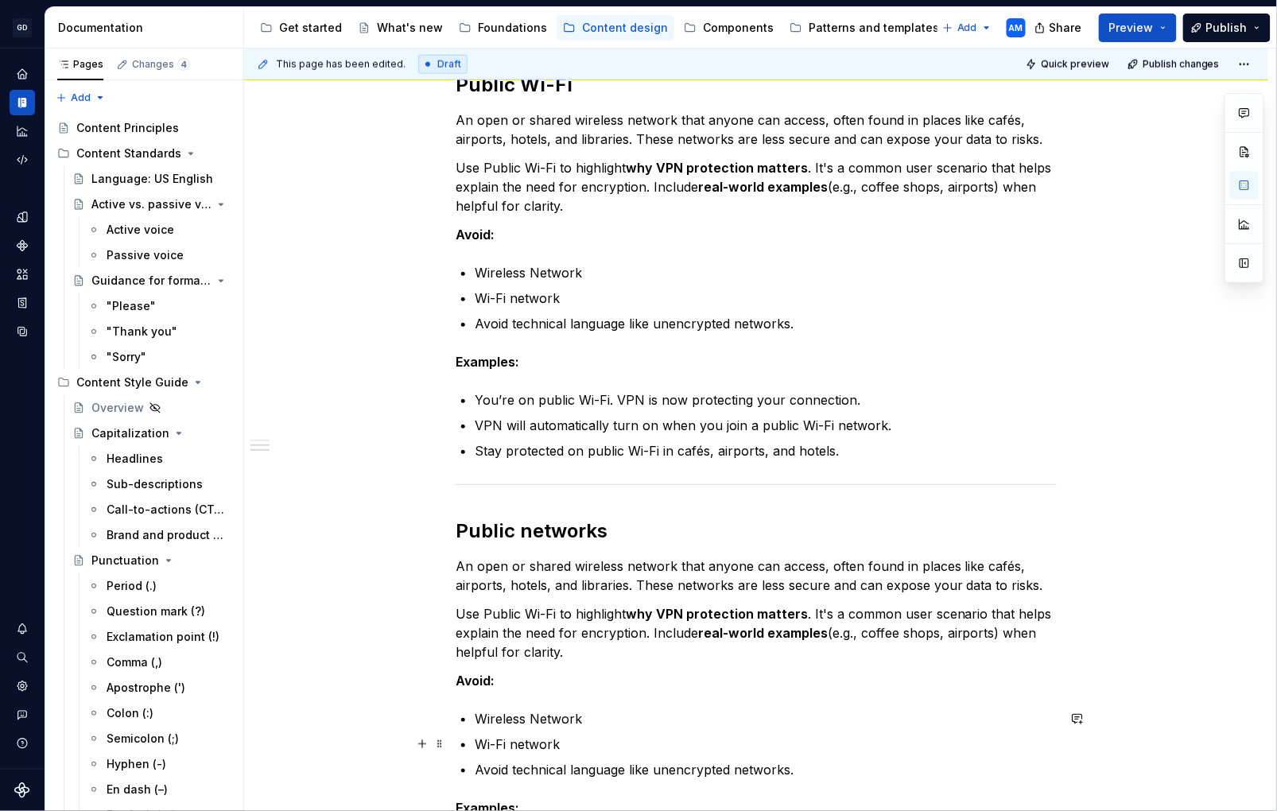
scroll to position [681, 0]
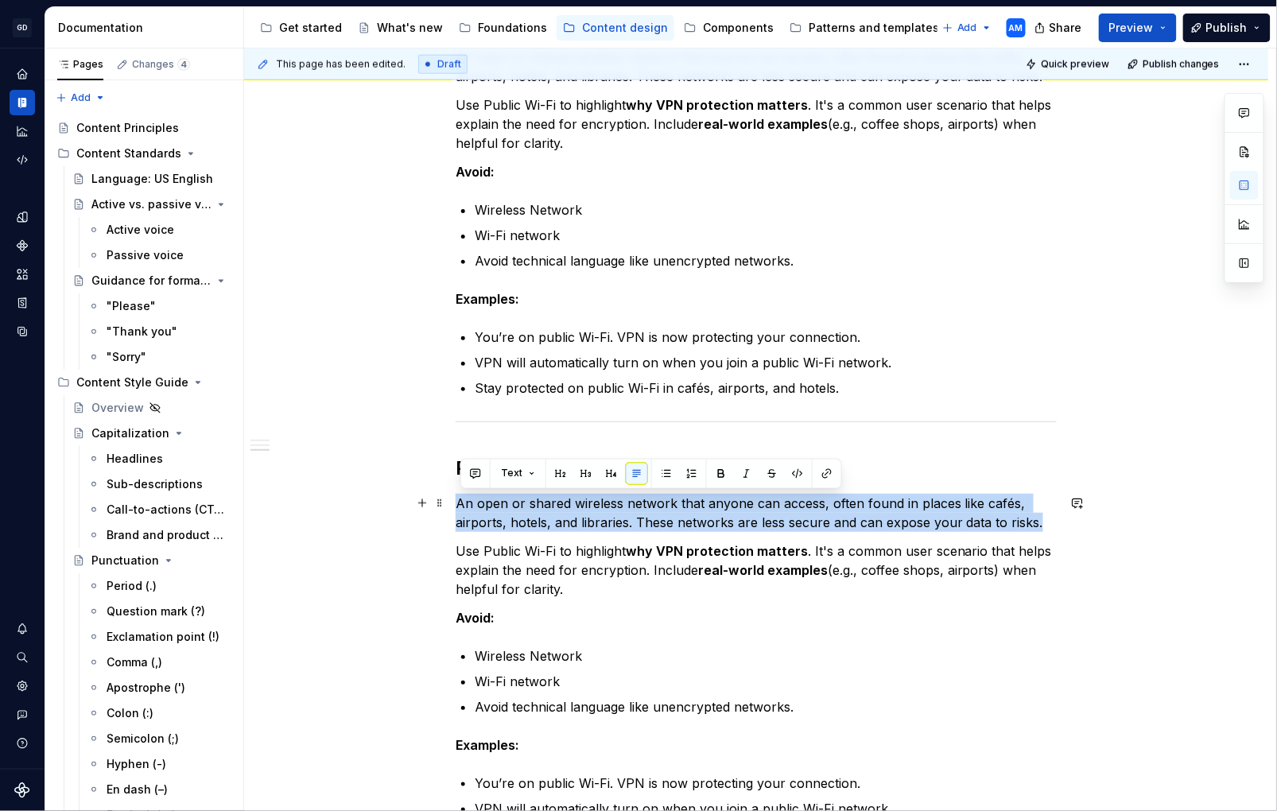
drag, startPoint x: 850, startPoint y: 515, endPoint x: 395, endPoint y: 508, distance: 454.2
click at [395, 508] on div "Network The internet or Wi-Fi connection your device uses to access online cont…" at bounding box center [756, 365] width 1025 height 1541
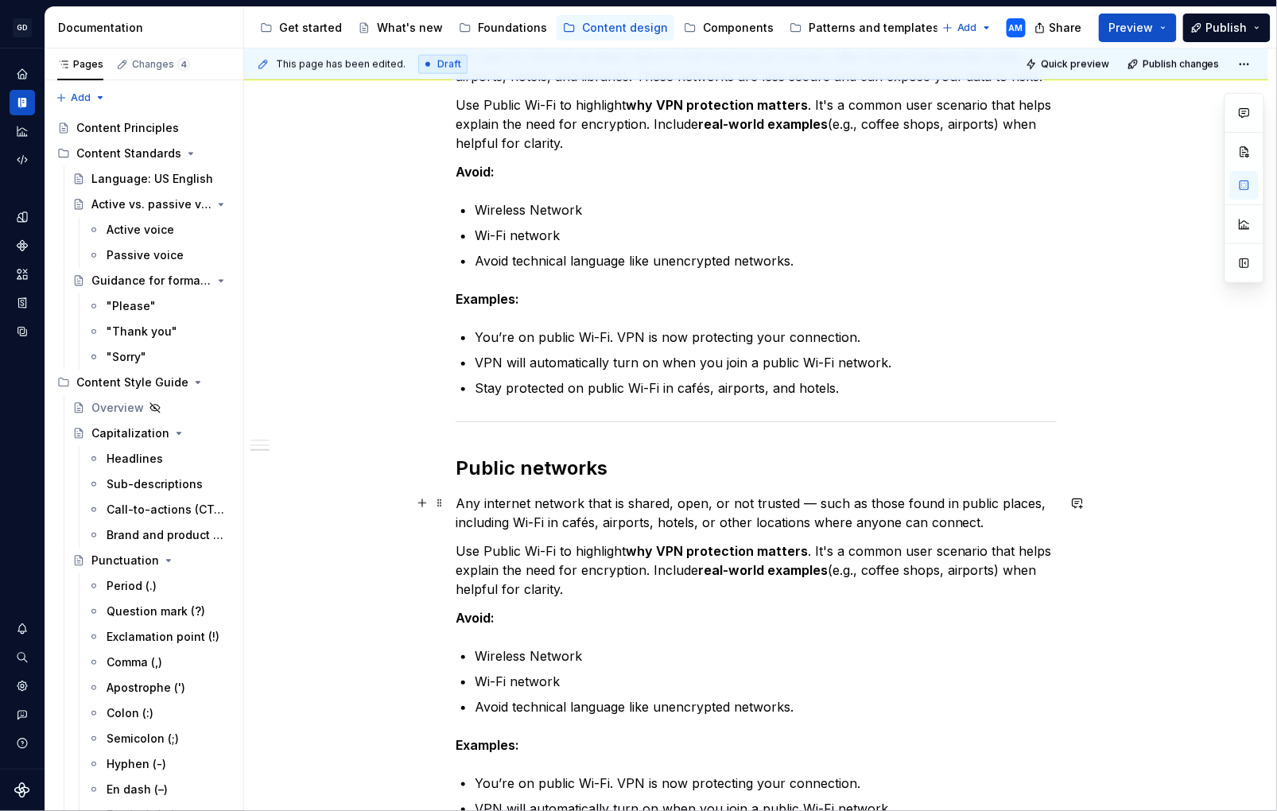
drag, startPoint x: 808, startPoint y: 503, endPoint x: 833, endPoint y: 500, distance: 24.8
click at [815, 502] on p "Any internet network that is shared, open, or not trusted — such as those found…" at bounding box center [756, 513] width 601 height 38
drag, startPoint x: 471, startPoint y: 567, endPoint x: 430, endPoint y: 547, distance: 45.9
click at [456, 547] on div "Network The internet or Wi-Fi connection your device uses to access online cont…" at bounding box center [756, 262] width 601 height 1259
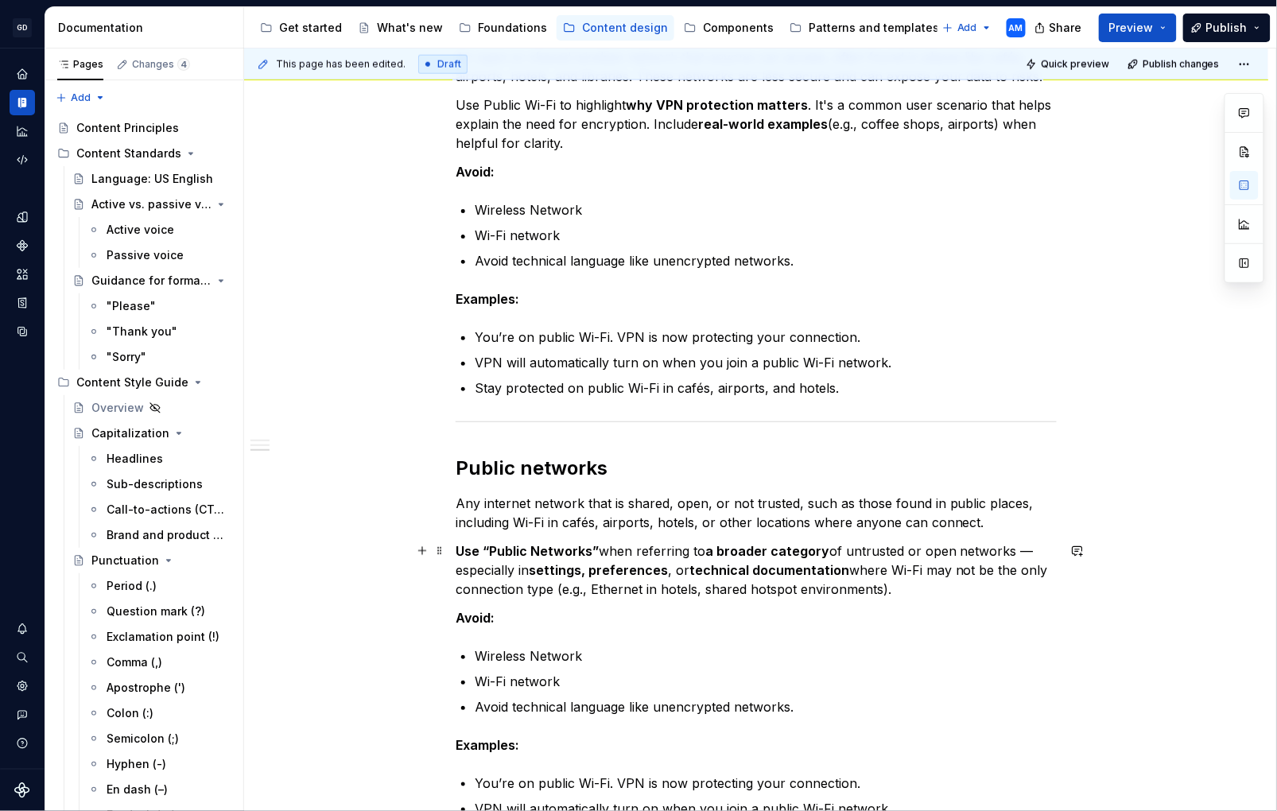
click at [1039, 553] on p "Use “Public Networks” when referring to a broader category of untrusted or open…" at bounding box center [756, 570] width 601 height 57
drag, startPoint x: 1033, startPoint y: 552, endPoint x: 1091, endPoint y: 542, distance: 59.0
click at [1042, 551] on p "Use “Public Networks” when referring to a broader category of untrusted or open…" at bounding box center [756, 570] width 601 height 57
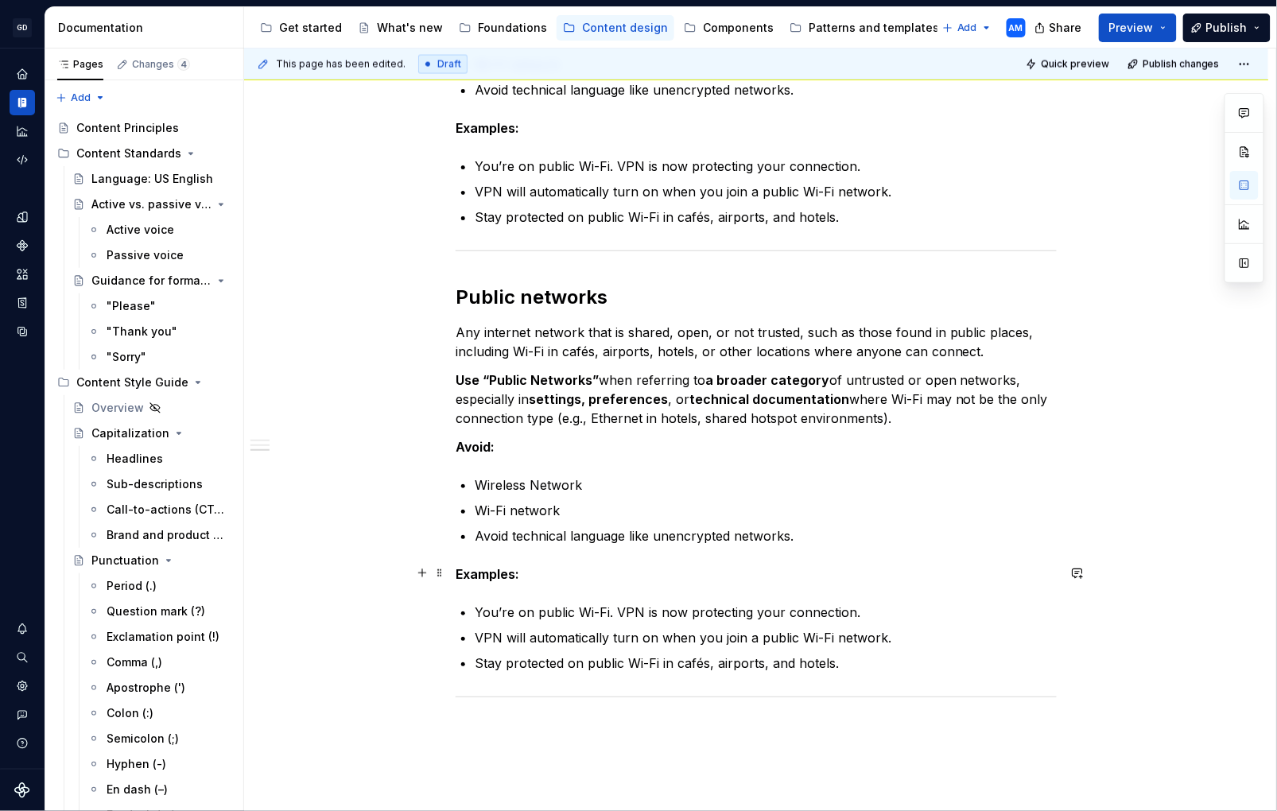
scroll to position [853, 0]
click at [921, 416] on p "Use “Public Networks” when referring to a broader category of untrusted or open…" at bounding box center [756, 398] width 601 height 57
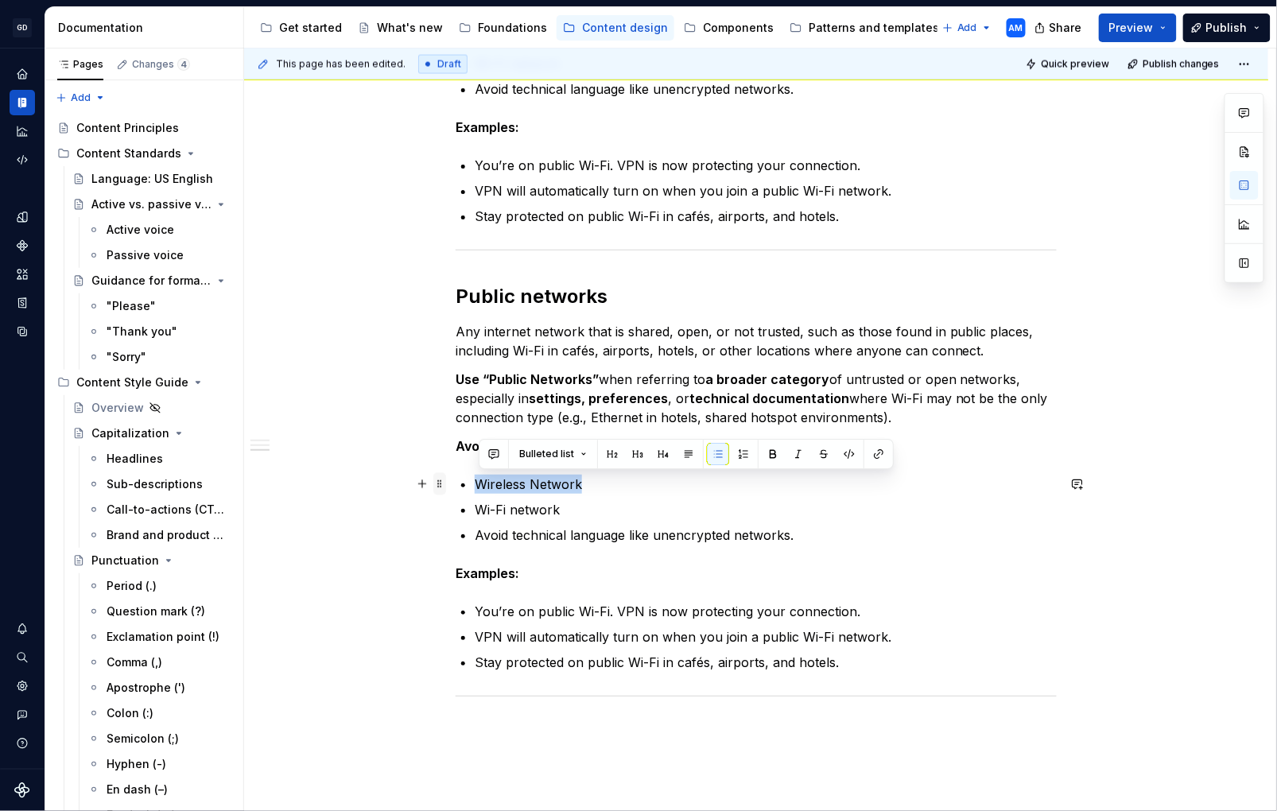
drag, startPoint x: 601, startPoint y: 484, endPoint x: 447, endPoint y: 480, distance: 153.6
click at [456, 481] on div "Network The internet or Wi-Fi connection your device uses to access online cont…" at bounding box center [756, 90] width 601 height 1259
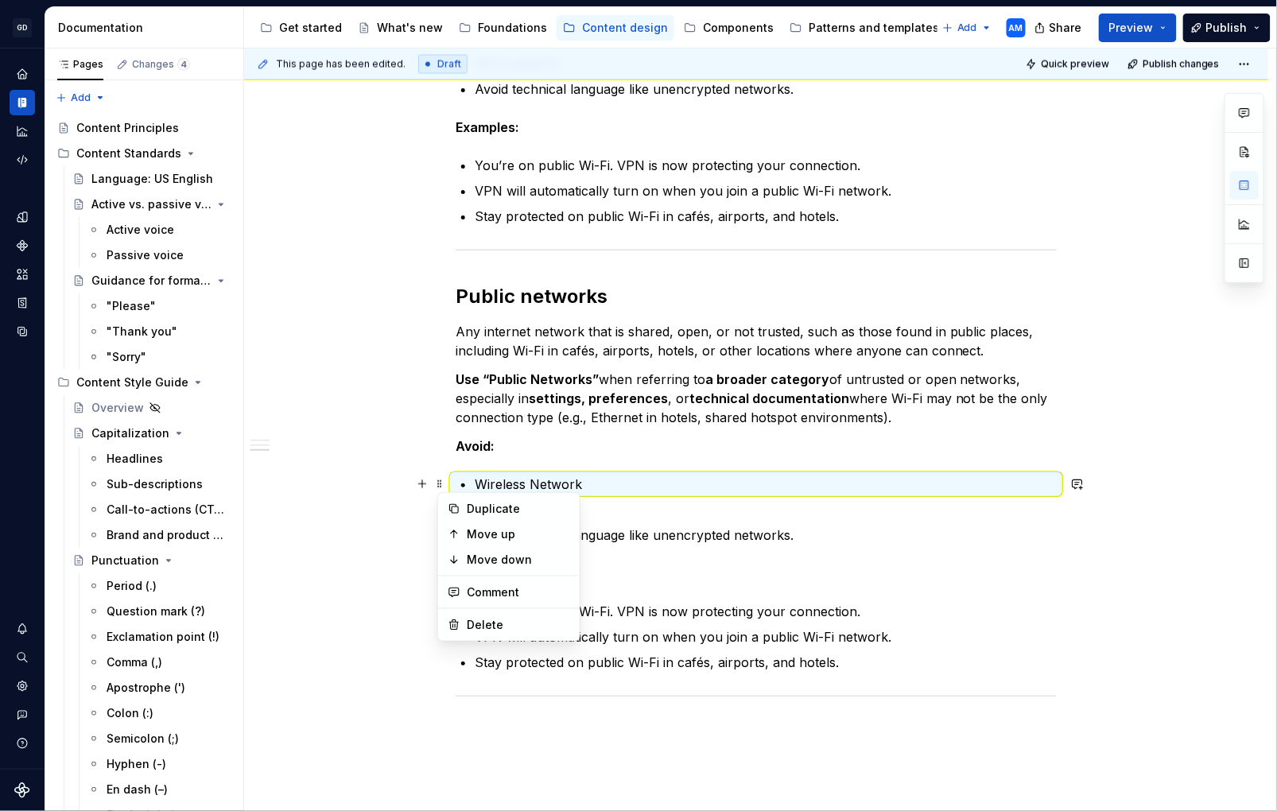
click at [659, 500] on p "Wi-Fi network" at bounding box center [766, 509] width 582 height 19
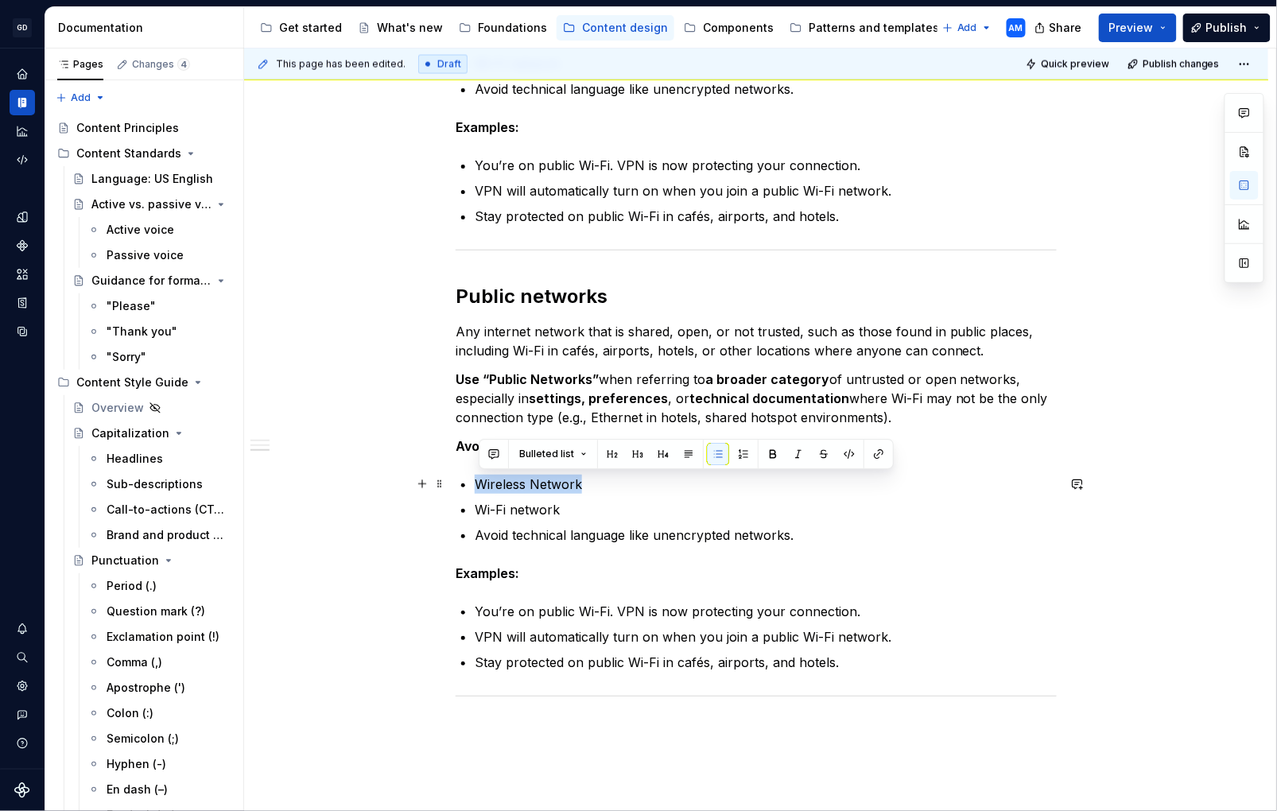
drag, startPoint x: 586, startPoint y: 483, endPoint x: 461, endPoint y: 479, distance: 124.9
click at [461, 479] on div "Network The internet or Wi-Fi connection your device uses to access online cont…" at bounding box center [756, 81] width 601 height 1240
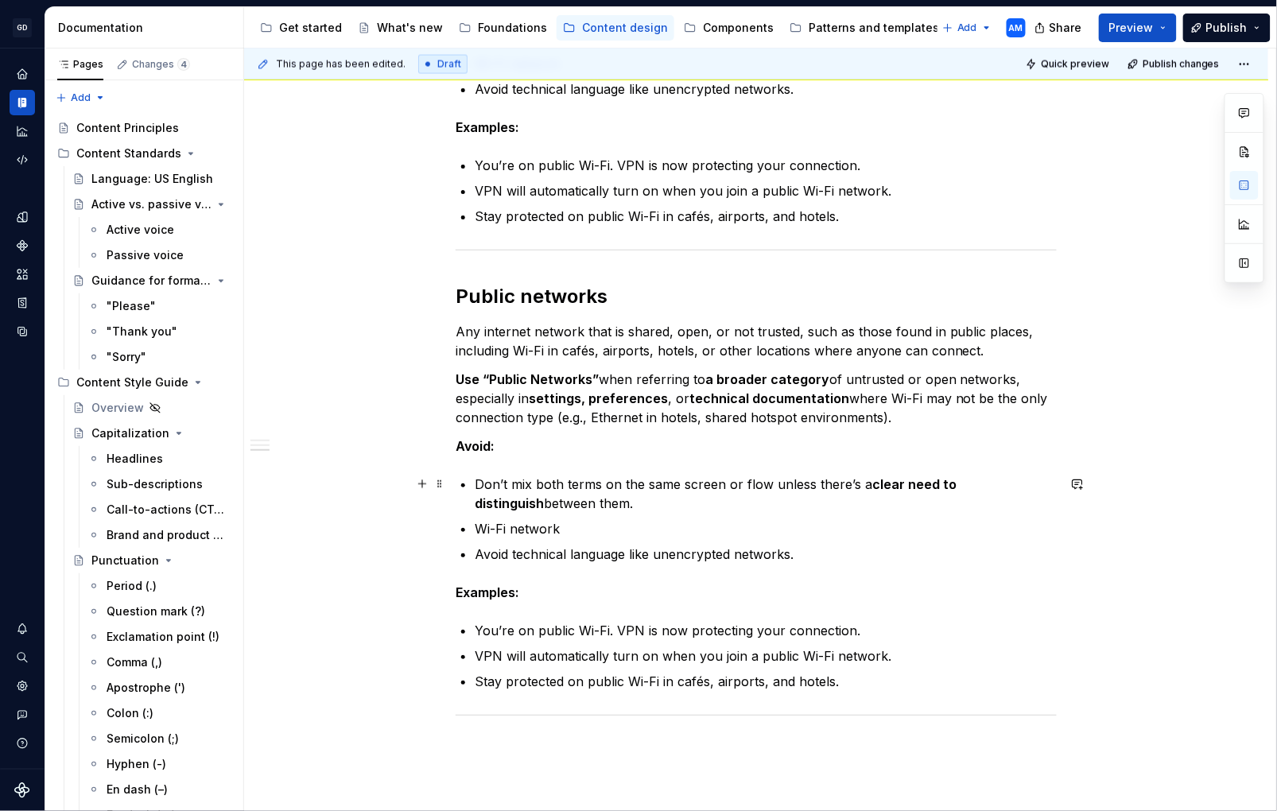
click at [609, 484] on p "Don’t mix both terms on the same screen or flow unless there’s a clear need to …" at bounding box center [766, 494] width 582 height 38
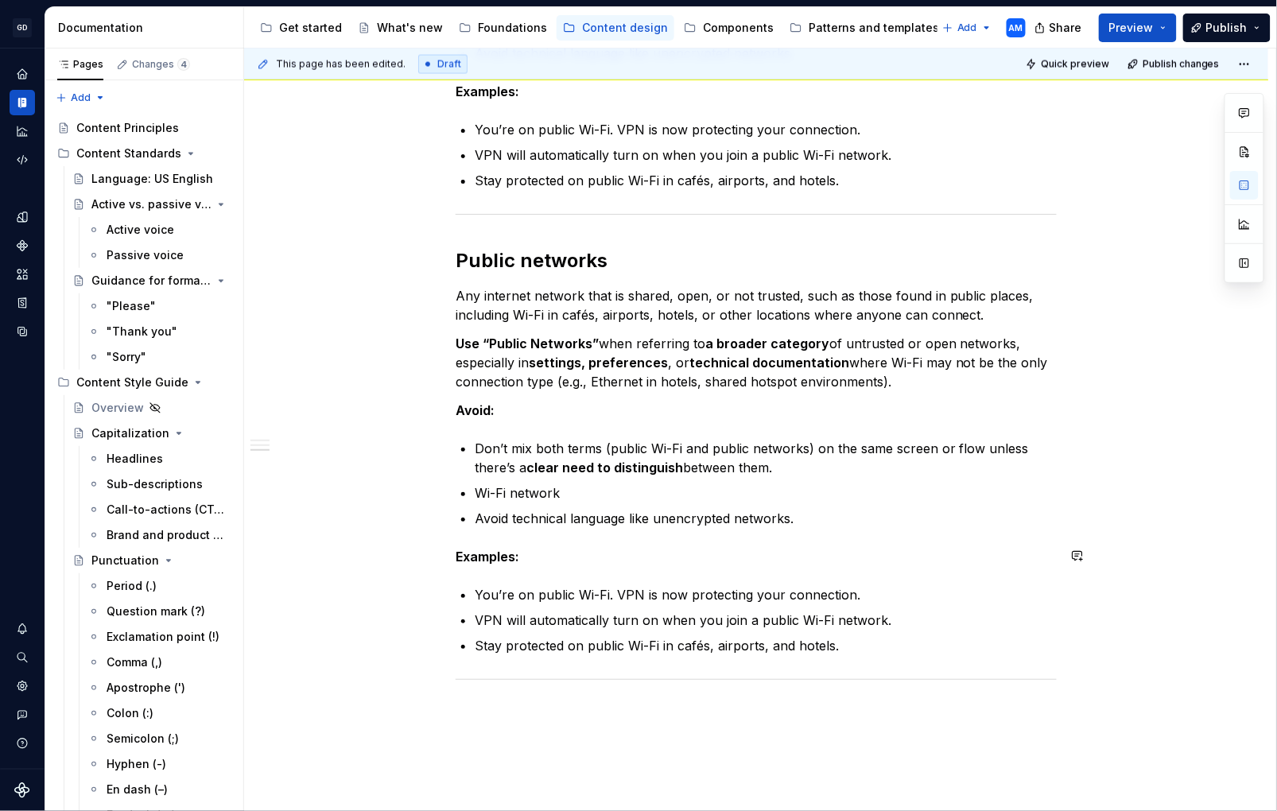
scroll to position [911, 0]
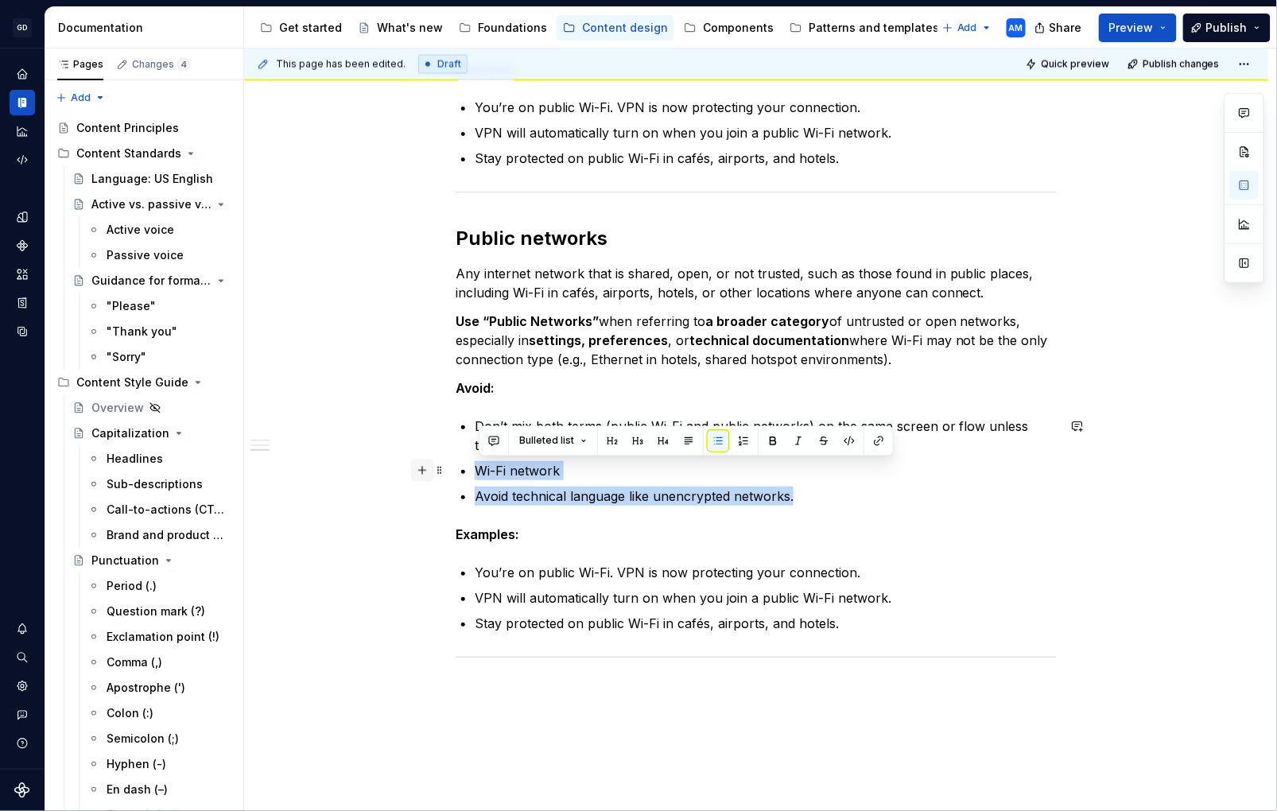
drag, startPoint x: 826, startPoint y: 499, endPoint x: 421, endPoint y: 476, distance: 406.3
click at [456, 476] on div "Network The internet or Wi-Fi connection your device uses to access online cont…" at bounding box center [756, 42] width 601 height 1278
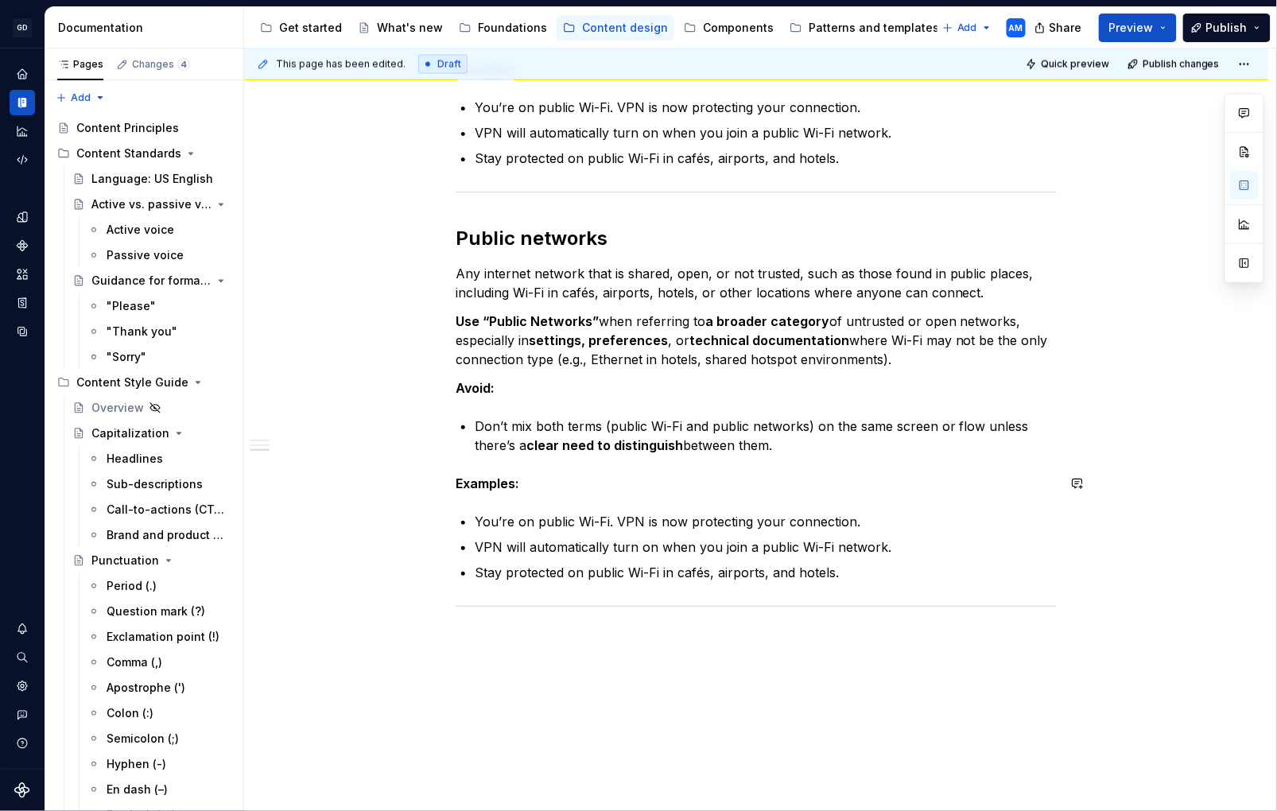
scroll to position [950, 0]
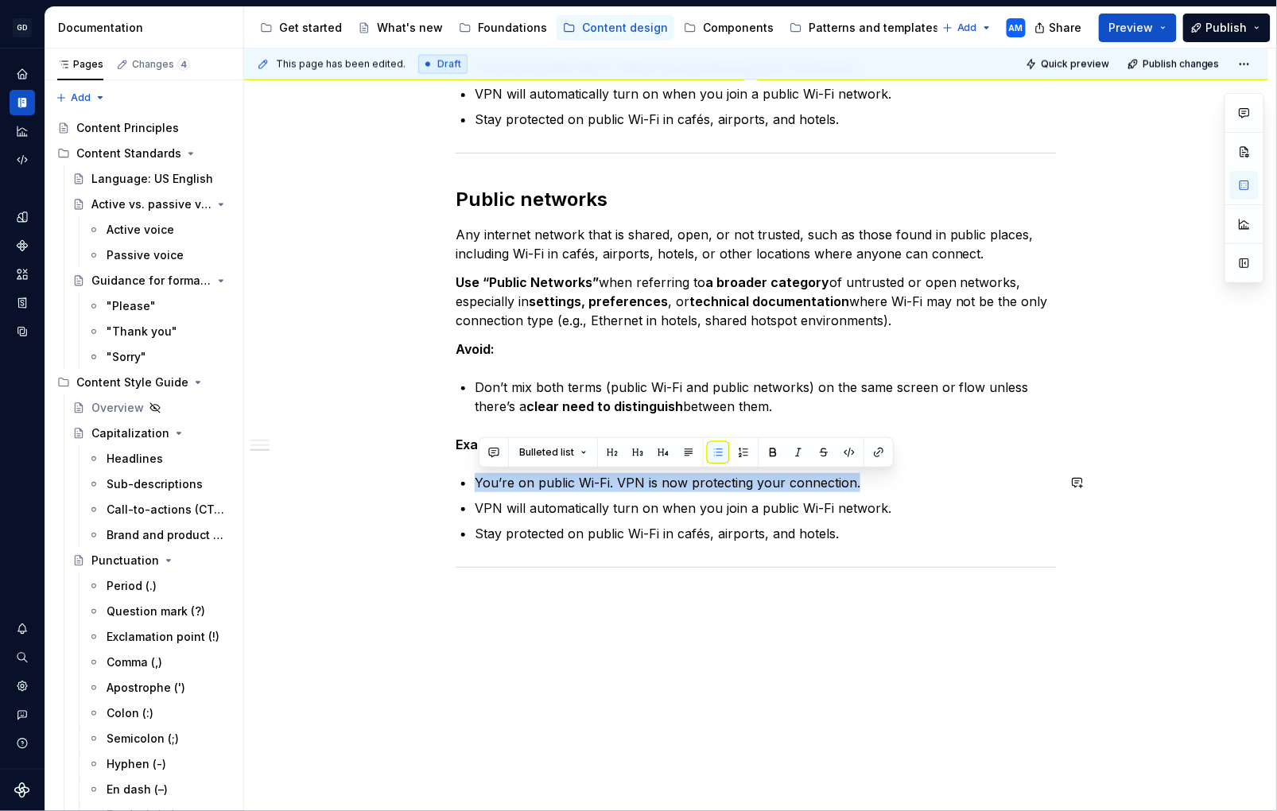
drag, startPoint x: 883, startPoint y: 483, endPoint x: 439, endPoint y: 464, distance: 444.3
click at [439, 464] on div "Network The internet or Wi-Fi connection your device uses to access online cont…" at bounding box center [756, 80] width 1025 height 1509
drag, startPoint x: 563, startPoint y: 486, endPoint x: 472, endPoint y: 484, distance: 91.5
click at [475, 484] on li "Auto-connect to VPN on public networks." at bounding box center [766, 482] width 582 height 19
click at [597, 487] on p "Auto-connect to VPN on public networks." at bounding box center [766, 482] width 582 height 19
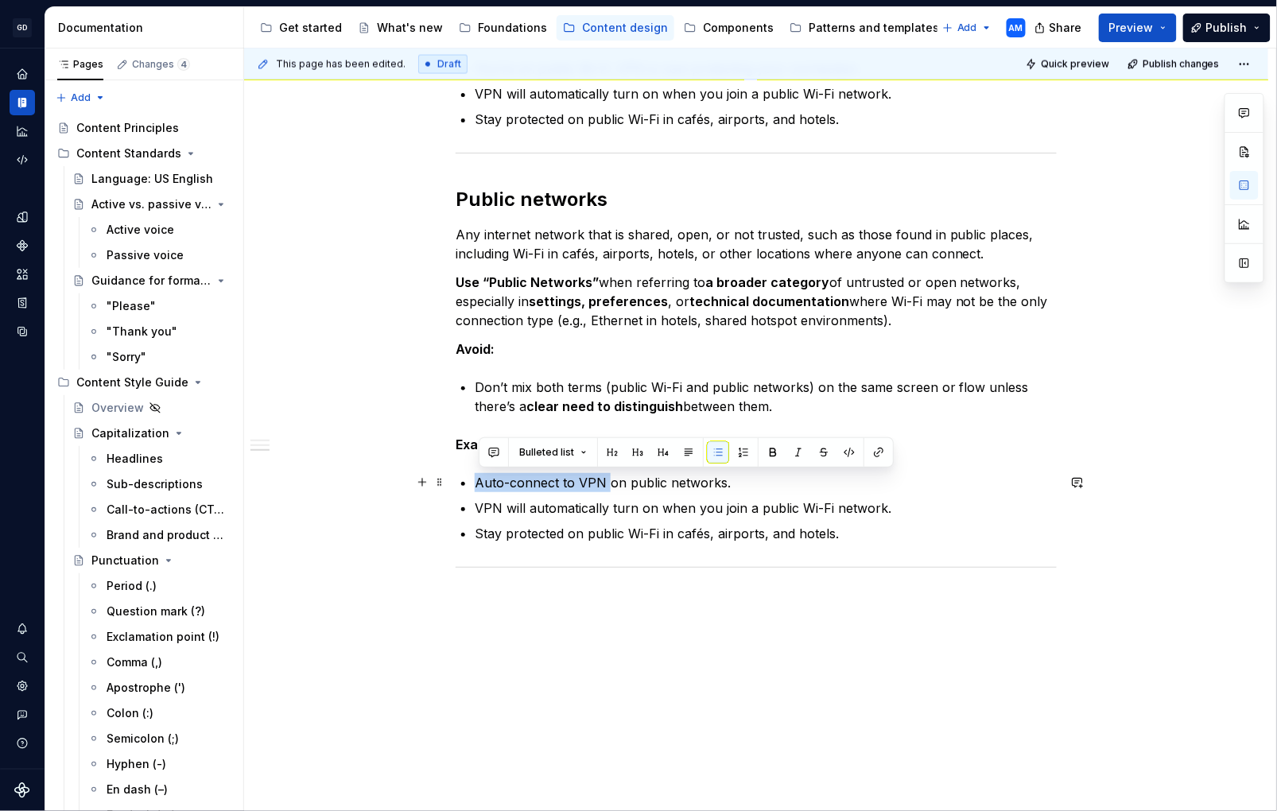
drag, startPoint x: 613, startPoint y: 484, endPoint x: 480, endPoint y: 480, distance: 133.7
click at [480, 480] on p "Auto-connect to VPN on public networks." at bounding box center [766, 482] width 582 height 19
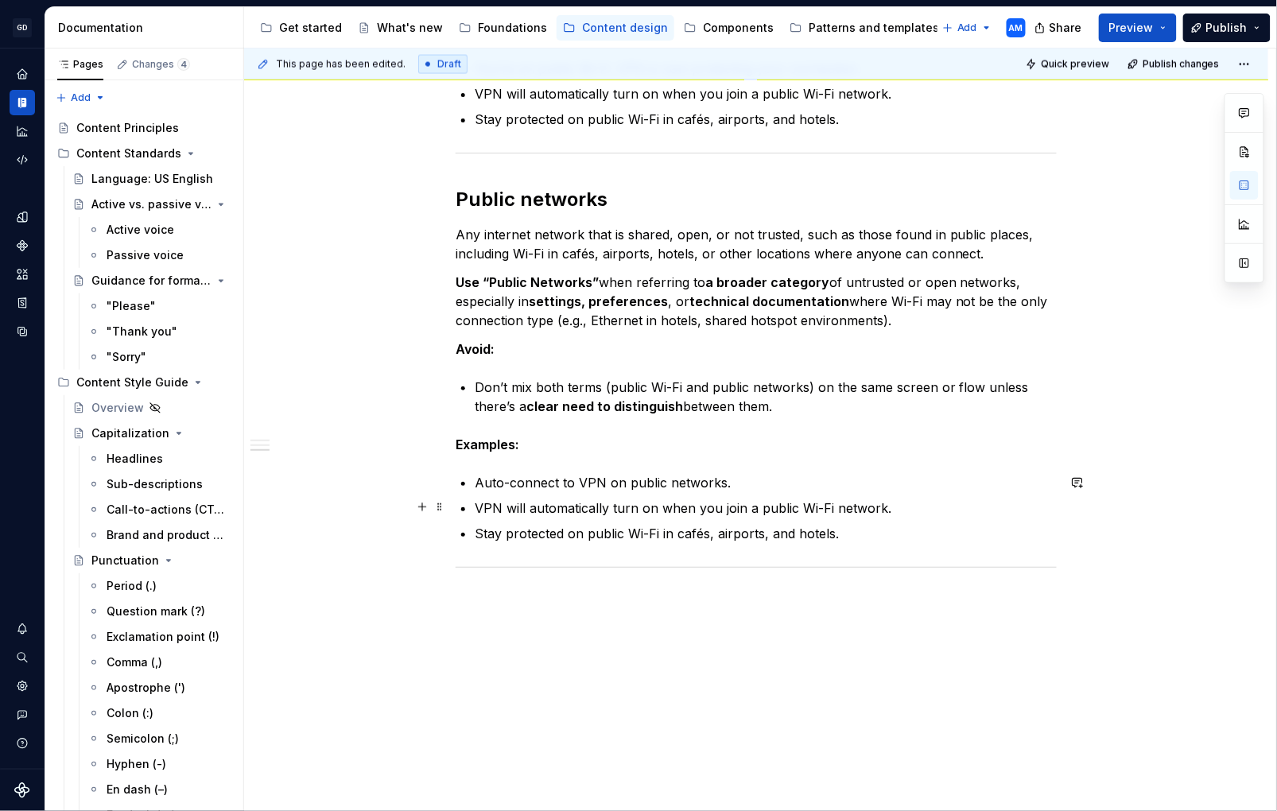
click at [555, 499] on p "VPN will automatically turn on when you join a public Wi-Fi network." at bounding box center [766, 508] width 582 height 19
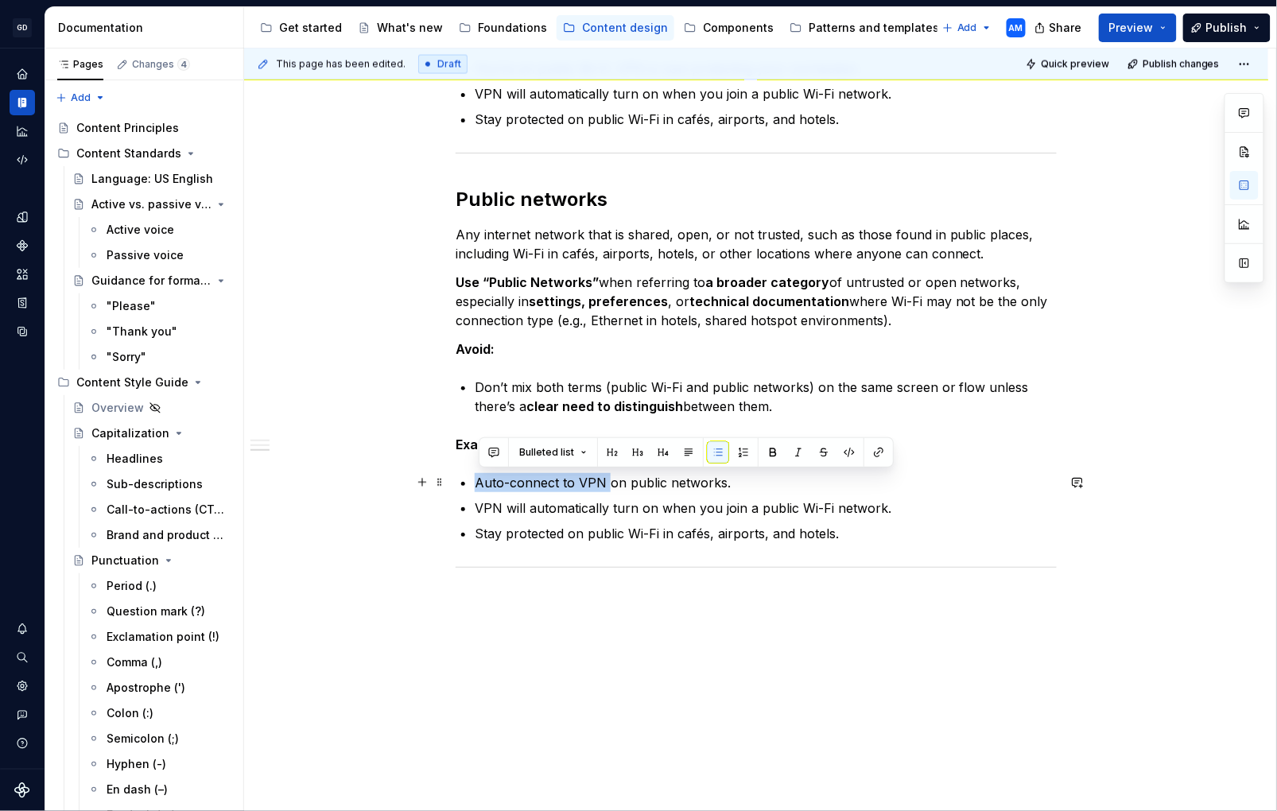
drag, startPoint x: 609, startPoint y: 483, endPoint x: 457, endPoint y: 476, distance: 152.1
click at [457, 476] on div "Network The internet or Wi-Fi connection your device uses to access online cont…" at bounding box center [756, 80] width 1025 height 1509
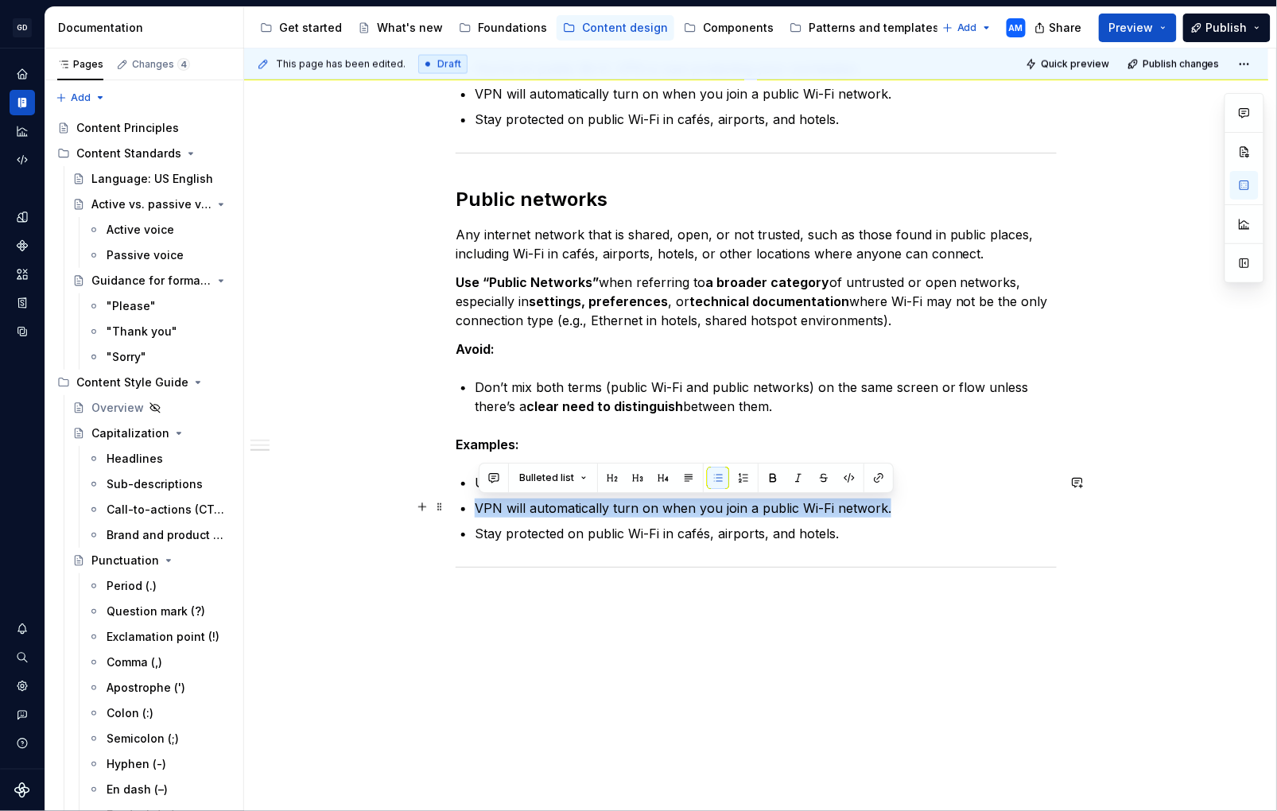
drag, startPoint x: 666, startPoint y: 499, endPoint x: 466, endPoint y: 511, distance: 200.1
click at [451, 508] on div "Network The internet or Wi-Fi connection your device uses to access online cont…" at bounding box center [756, 80] width 1025 height 1509
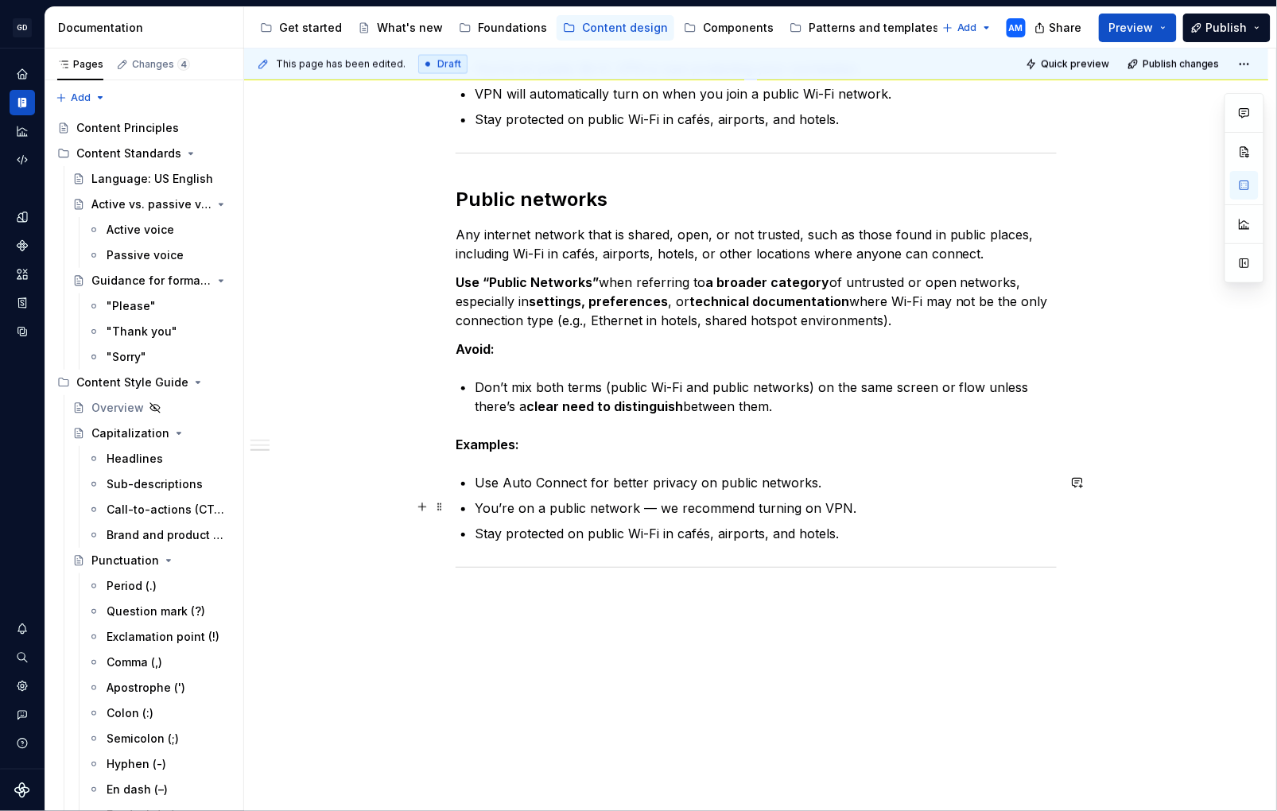
click at [662, 512] on p "You’re on a public network — we recommend turning on VPN." at bounding box center [766, 508] width 582 height 19
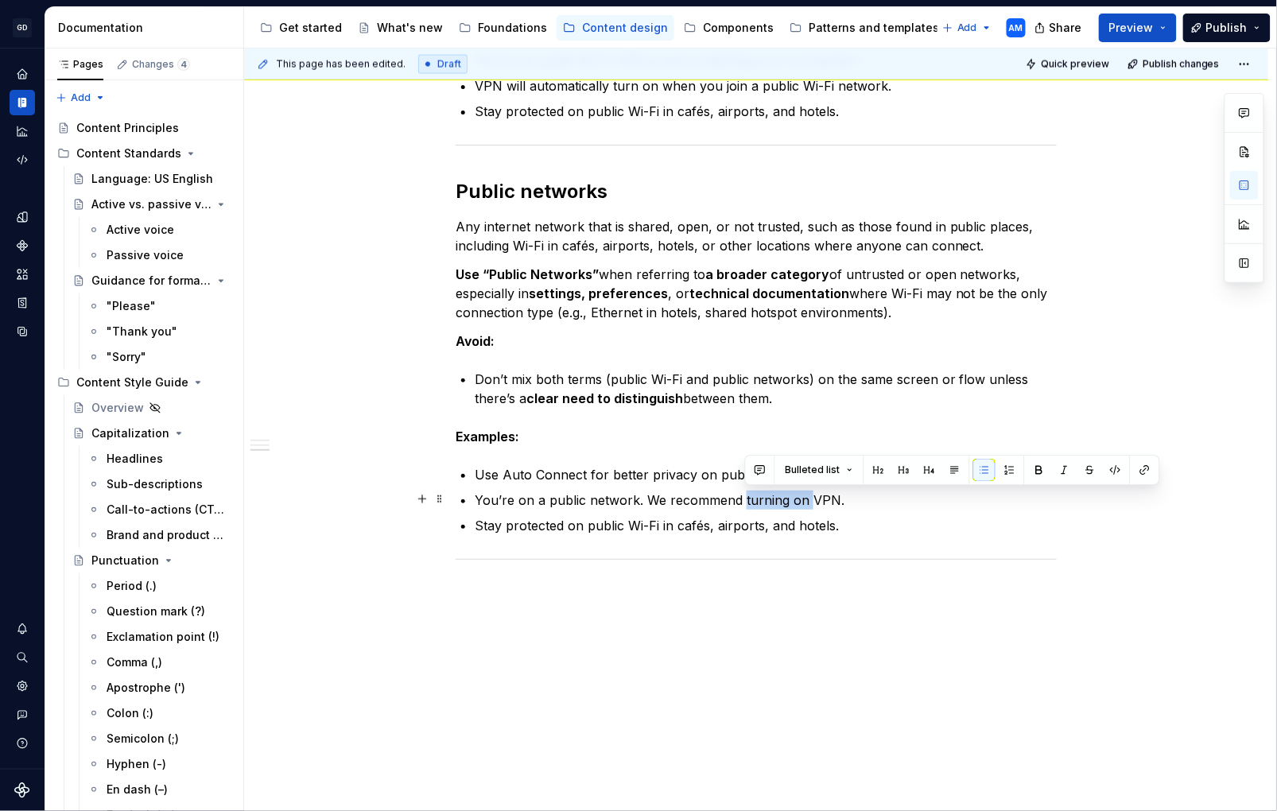
drag, startPoint x: 811, startPoint y: 500, endPoint x: 746, endPoint y: 505, distance: 65.5
click at [746, 505] on p "You’re on a public network. We recommend turning on VPN." at bounding box center [766, 500] width 582 height 19
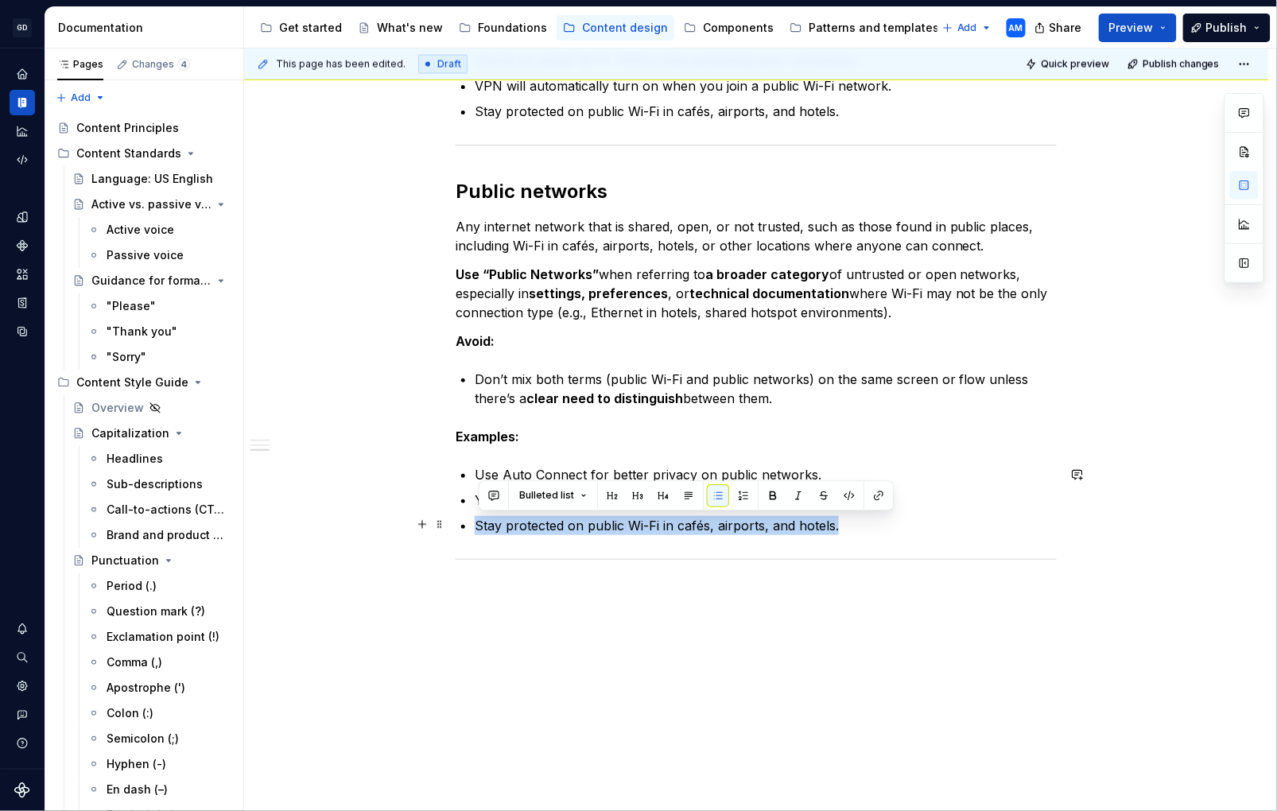
drag, startPoint x: 621, startPoint y: 522, endPoint x: 466, endPoint y: 519, distance: 155.1
click at [475, 519] on li "Stay protected on public Wi-Fi in cafés, airports, and hotels." at bounding box center [766, 525] width 582 height 19
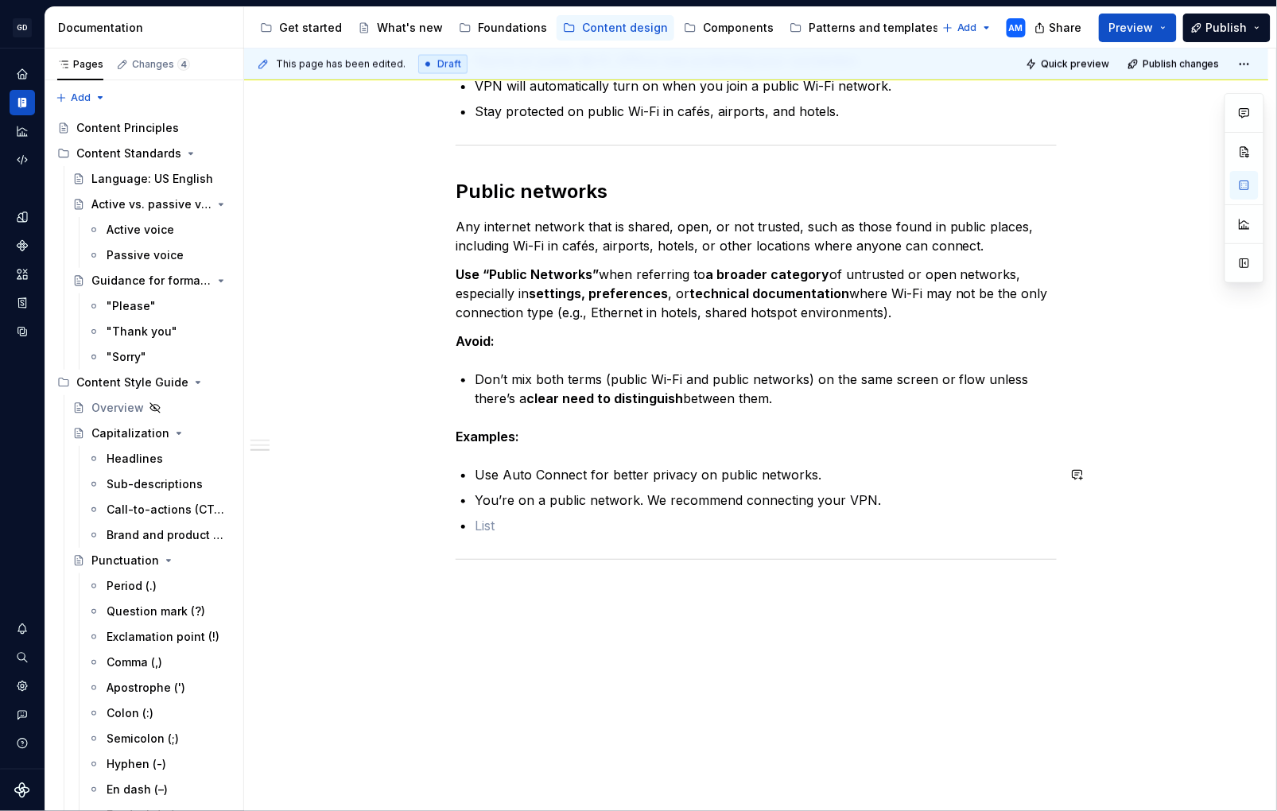
scroll to position [947, 0]
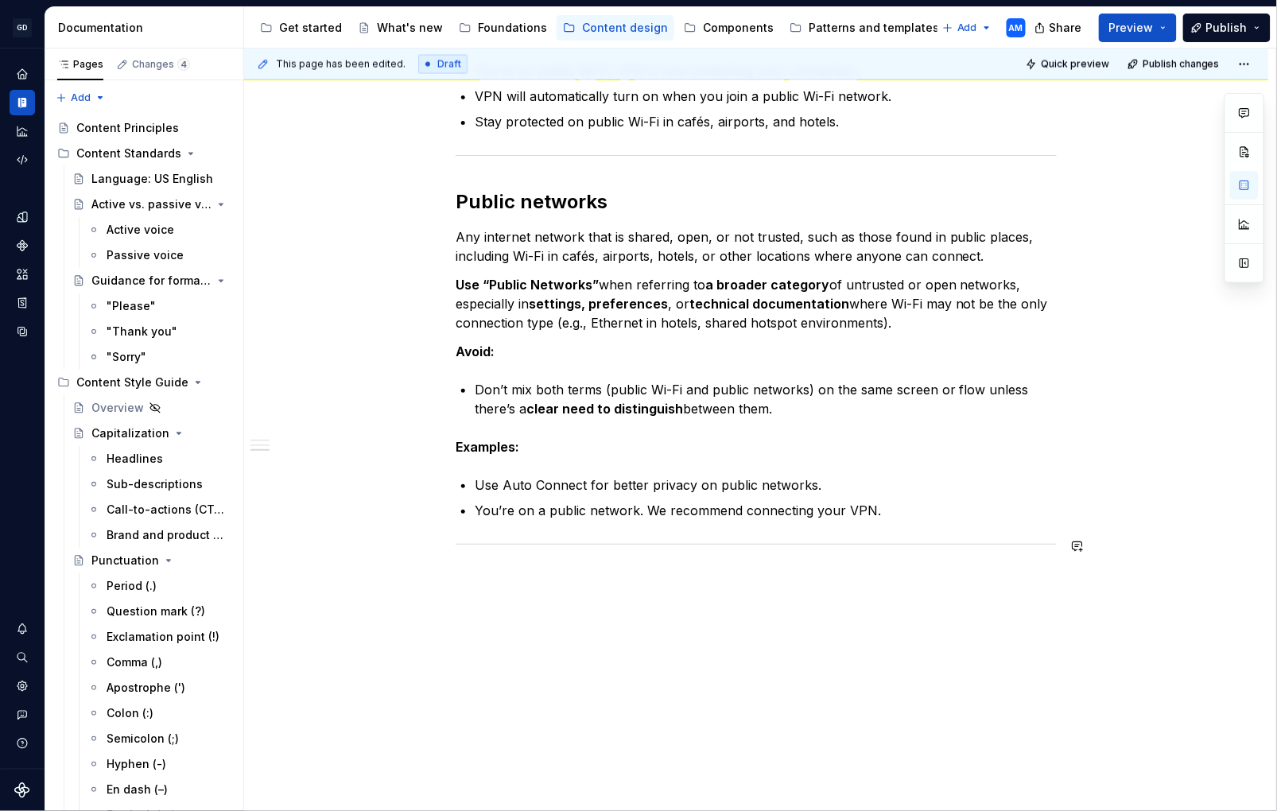
click at [599, 653] on div "This page has been edited. Draft Quick preview Publish changes VPN (in progress…" at bounding box center [760, 431] width 1032 height 764
click at [916, 502] on p "You’re on a public network. We recommend connecting your VPN." at bounding box center [766, 510] width 582 height 19
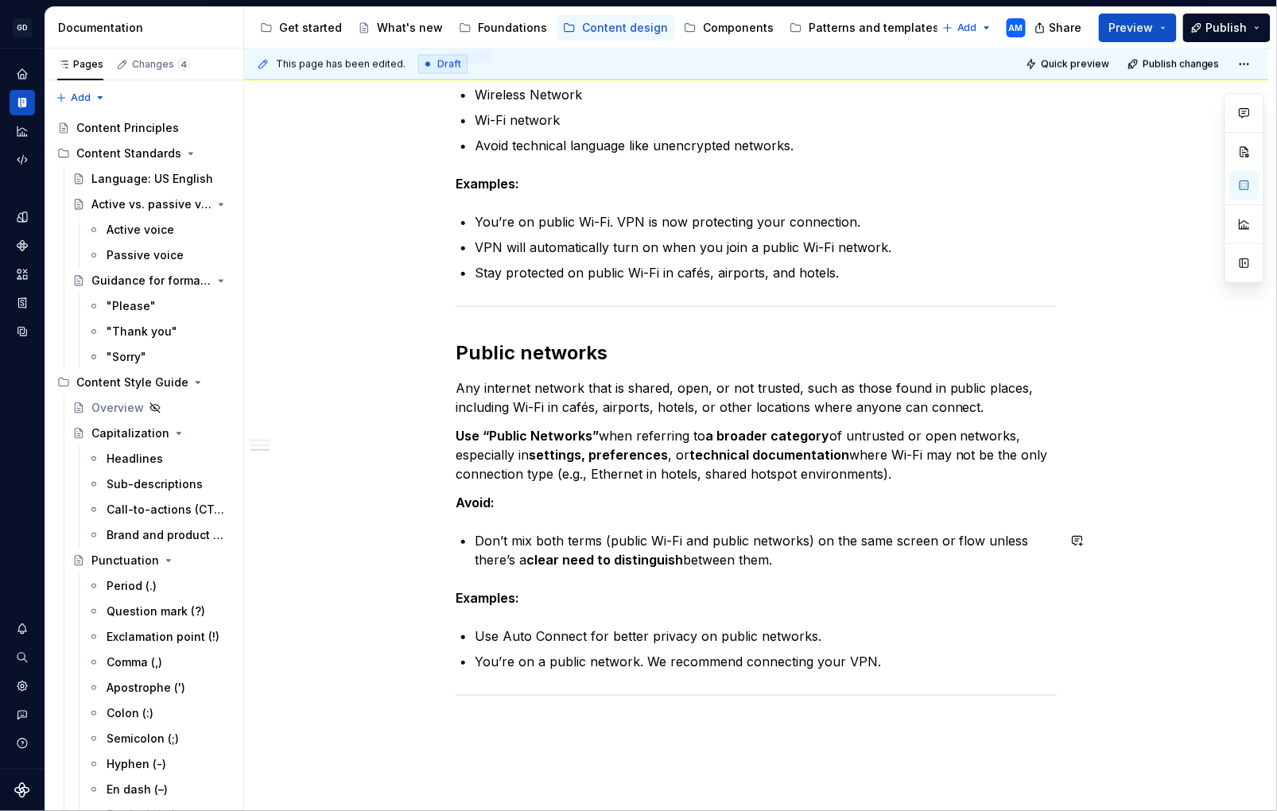
scroll to position [909, 0]
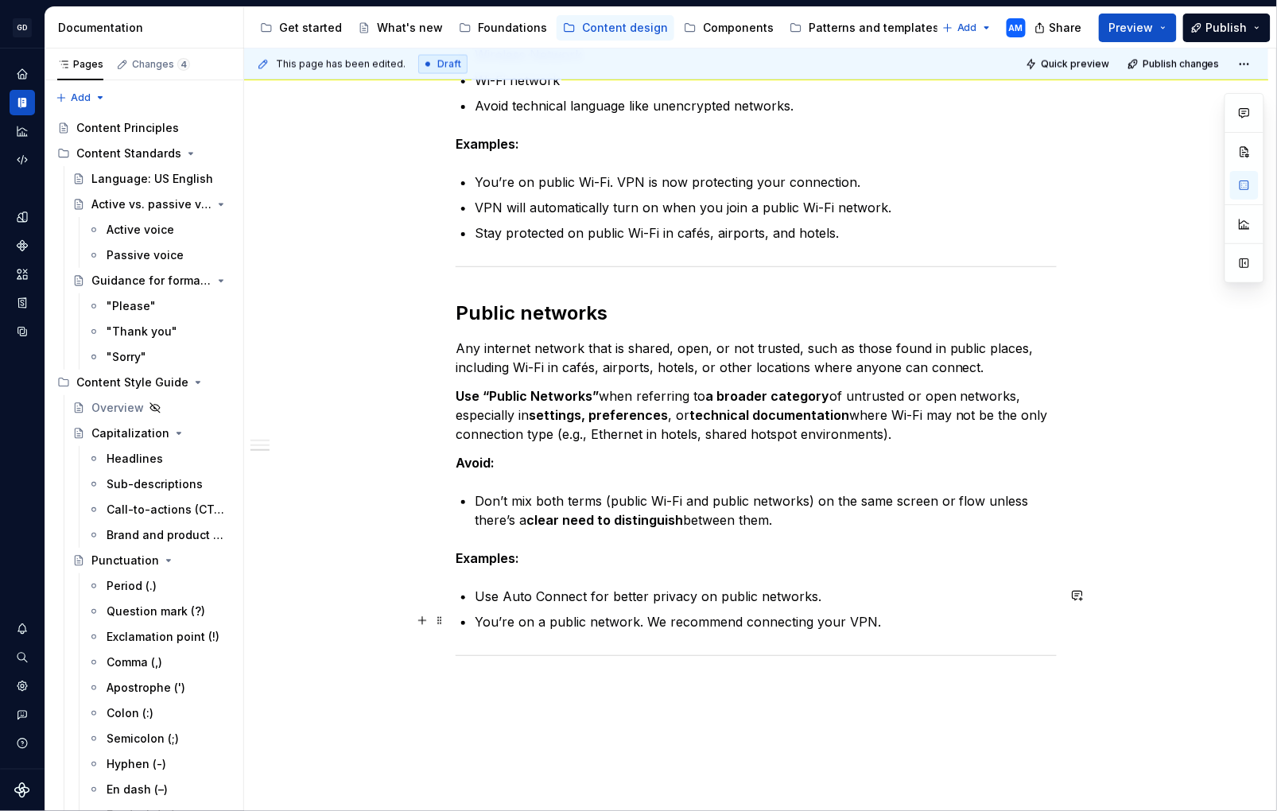
click at [920, 623] on p "You’re on a public network. We recommend connecting your VPN." at bounding box center [766, 621] width 582 height 19
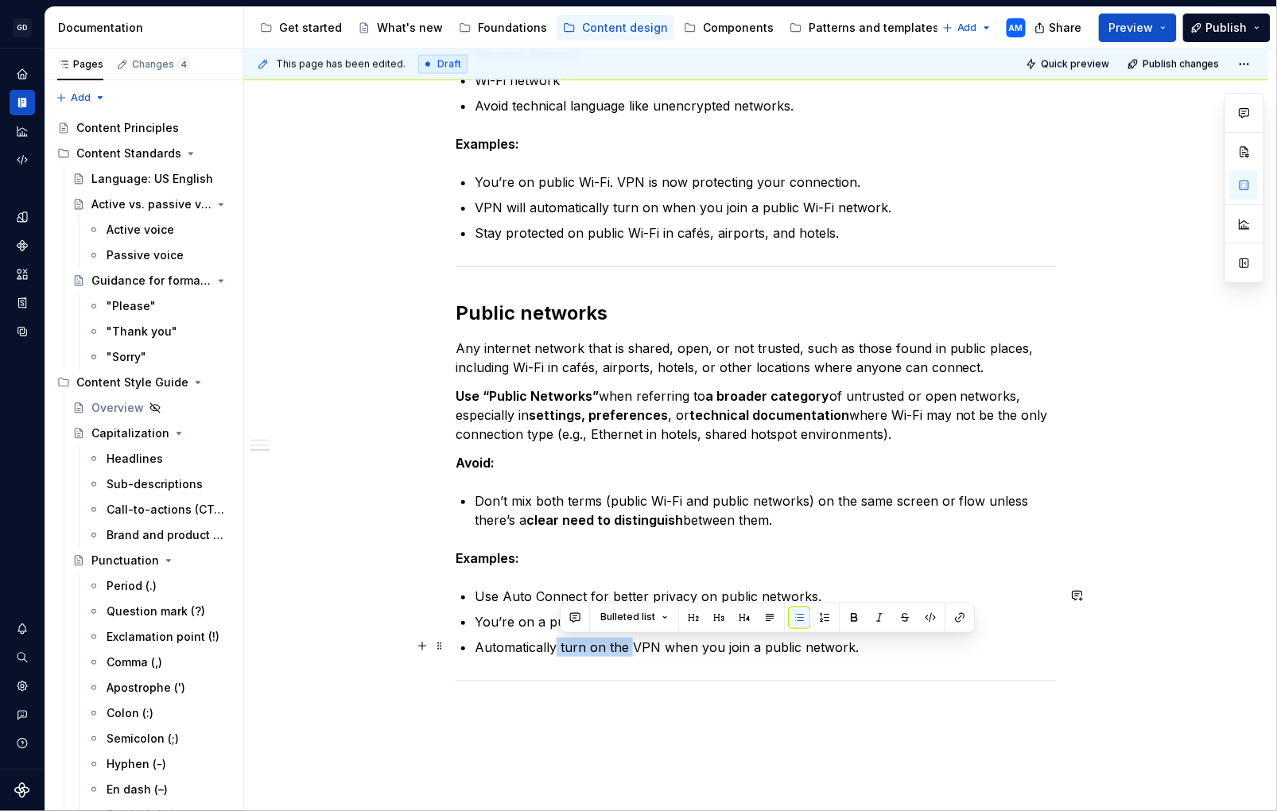
drag, startPoint x: 634, startPoint y: 648, endPoint x: 562, endPoint y: 651, distance: 72.5
click at [562, 651] on p "Automatically turn on the VPN when you join a public network." at bounding box center [766, 647] width 582 height 19
click at [944, 630] on p "You’re on a public network. We recommend connecting your VPN." at bounding box center [766, 621] width 582 height 19
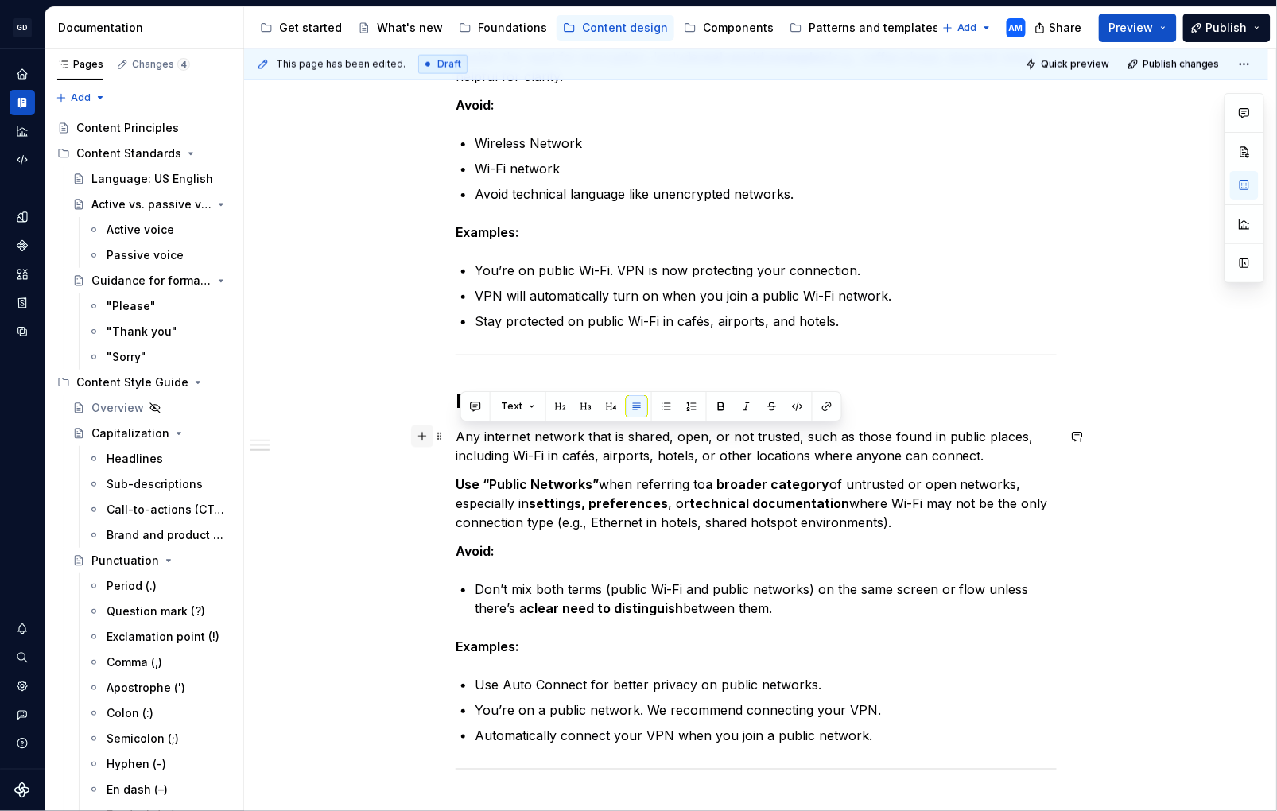
drag, startPoint x: 942, startPoint y: 517, endPoint x: 425, endPoint y: 441, distance: 522.7
click at [425, 441] on div "Automatically turn on the VPN when you join a public [DOMAIN_NAME] The internet…" at bounding box center [756, 246] width 1025 height 1582
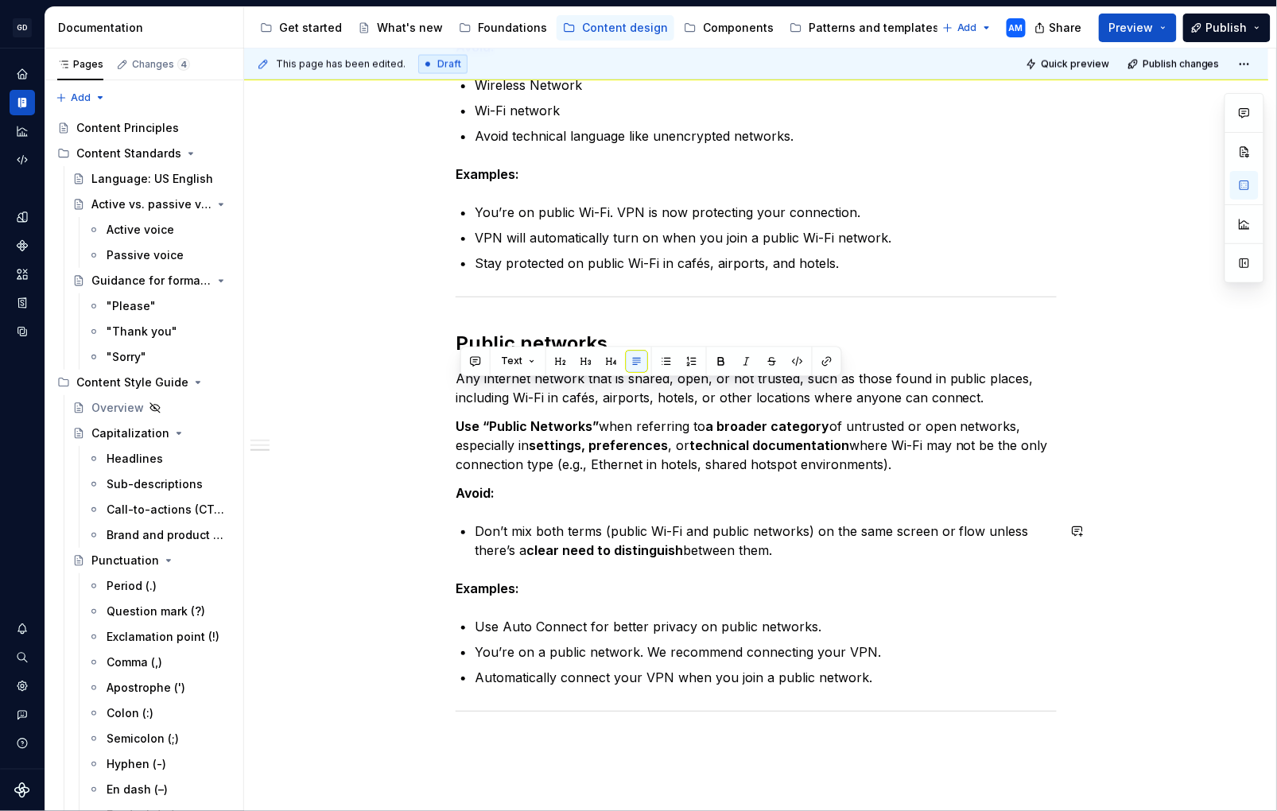
scroll to position [932, 0]
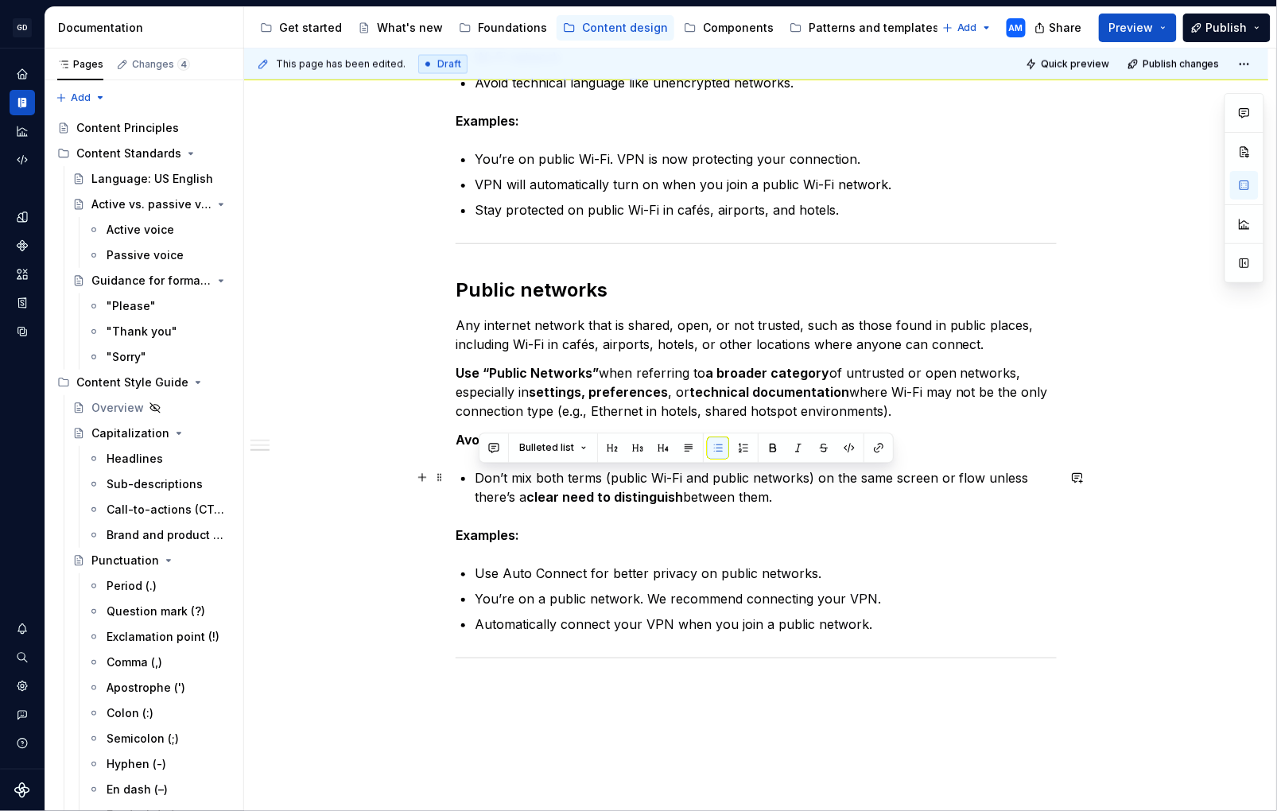
drag, startPoint x: 756, startPoint y: 500, endPoint x: 451, endPoint y: 482, distance: 306.0
click at [451, 482] on div "Automatically turn on the VPN when you join a public [DOMAIN_NAME] The internet…" at bounding box center [756, 135] width 1025 height 1582
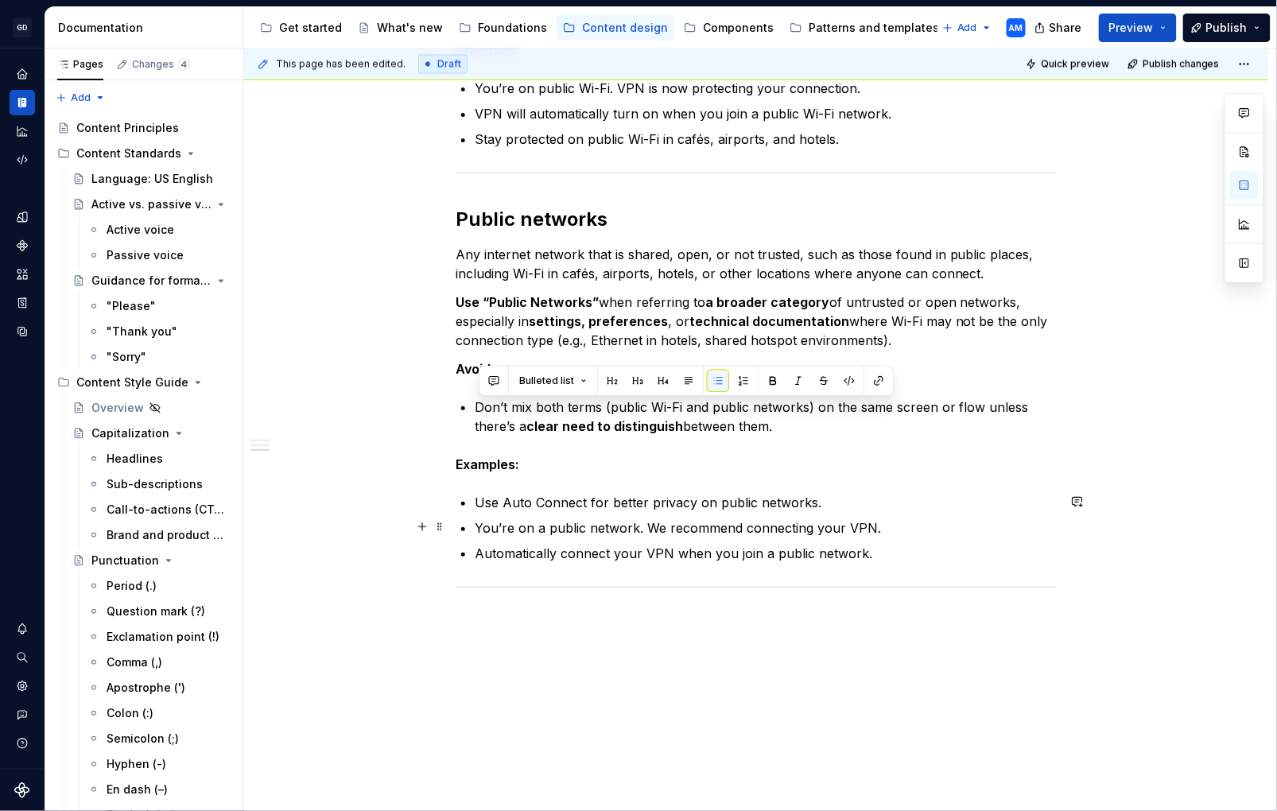
scroll to position [1005, 0]
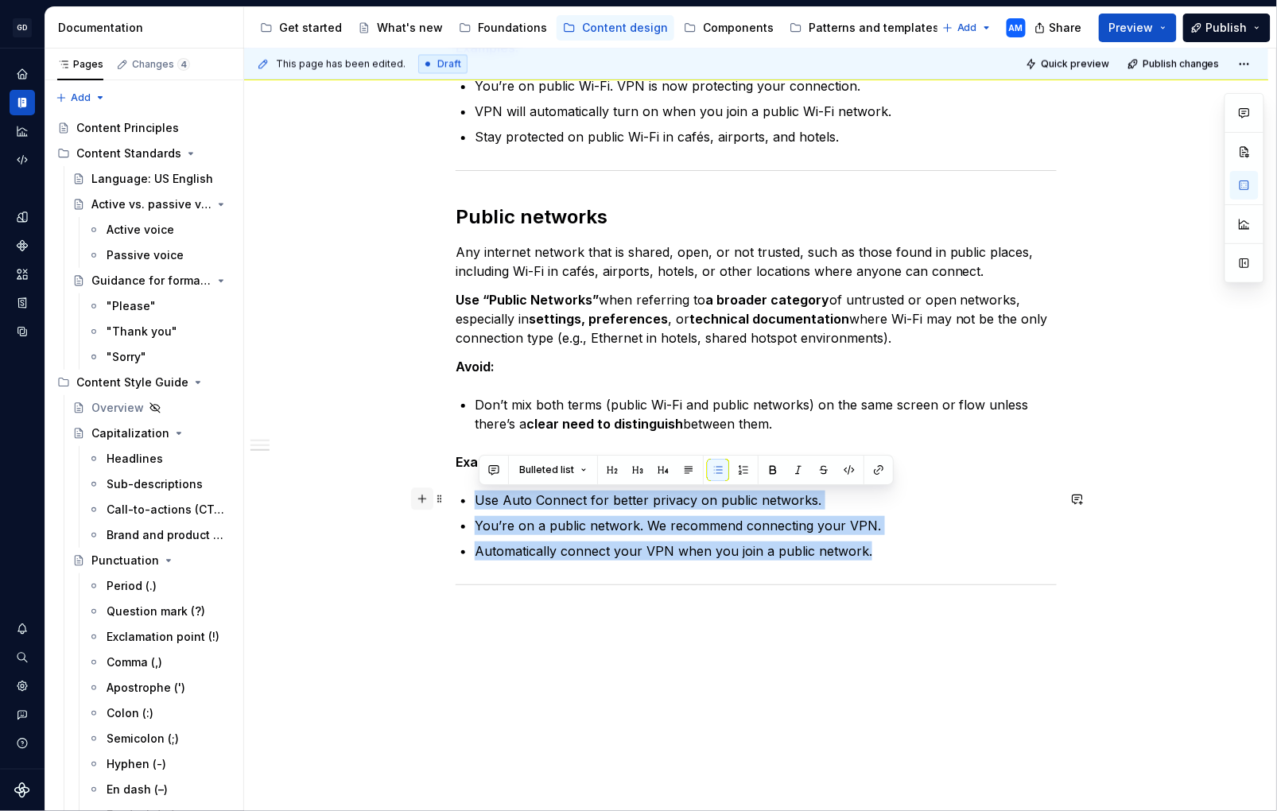
drag, startPoint x: 761, startPoint y: 542, endPoint x: 434, endPoint y: 501, distance: 330.3
click at [350, 215] on div "Automatically turn on the VPN when you join a public [DOMAIN_NAME] The internet…" at bounding box center [756, 62] width 1025 height 1582
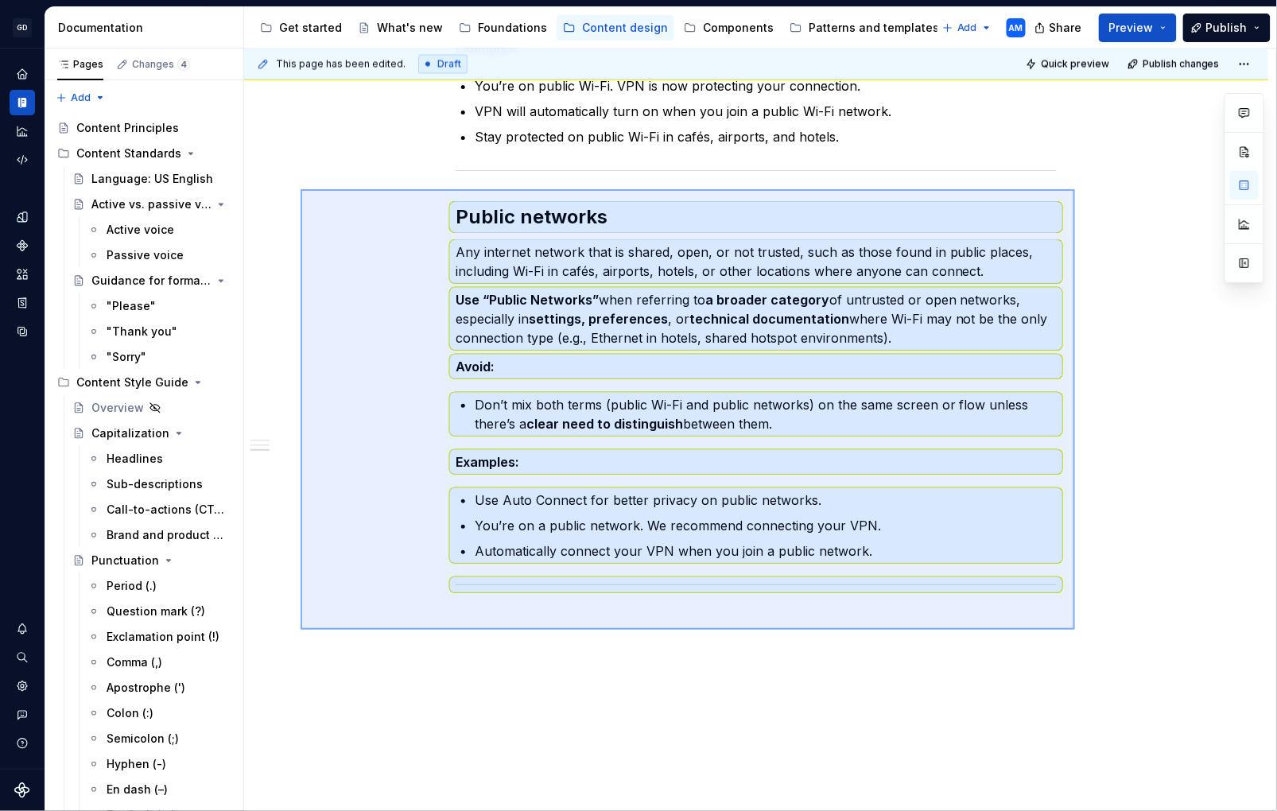
drag, startPoint x: 429, startPoint y: 236, endPoint x: 1076, endPoint y: 629, distance: 757.4
click at [1076, 630] on div "This page has been edited. Draft Quick preview Publish changes VPN (in progress…" at bounding box center [760, 431] width 1032 height 764
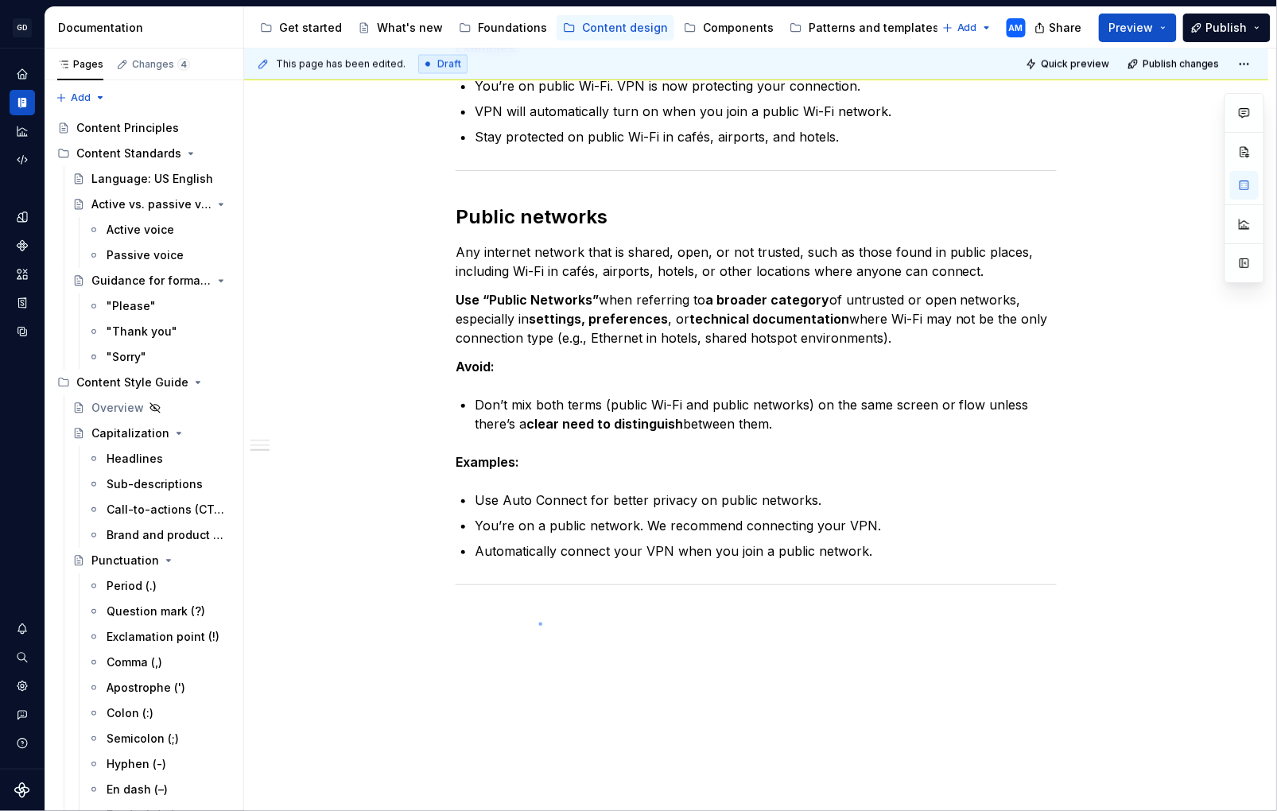
click at [539, 624] on div "This page has been edited. Draft Quick preview Publish changes VPN (in progress…" at bounding box center [760, 431] width 1032 height 764
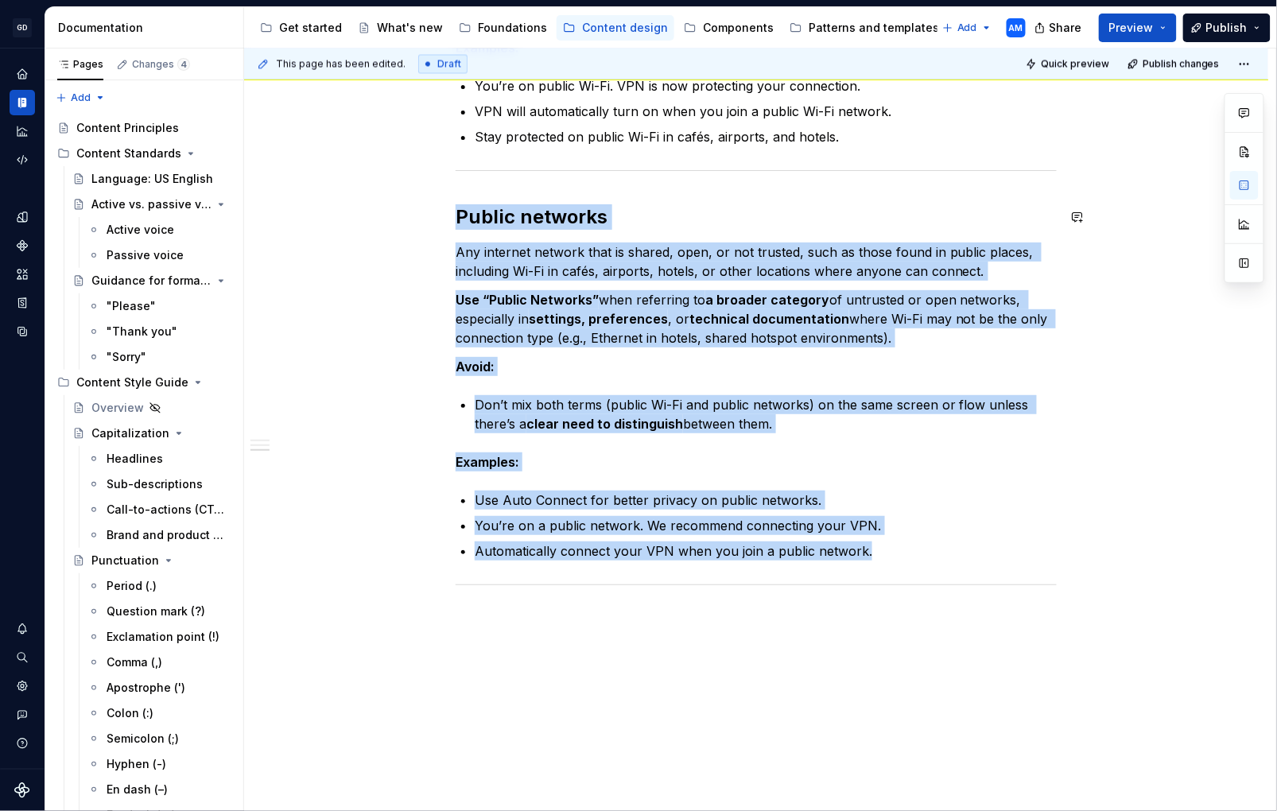
click at [530, 623] on div "This page has been edited. Draft Quick preview Publish changes VPN (in progress…" at bounding box center [760, 431] width 1032 height 764
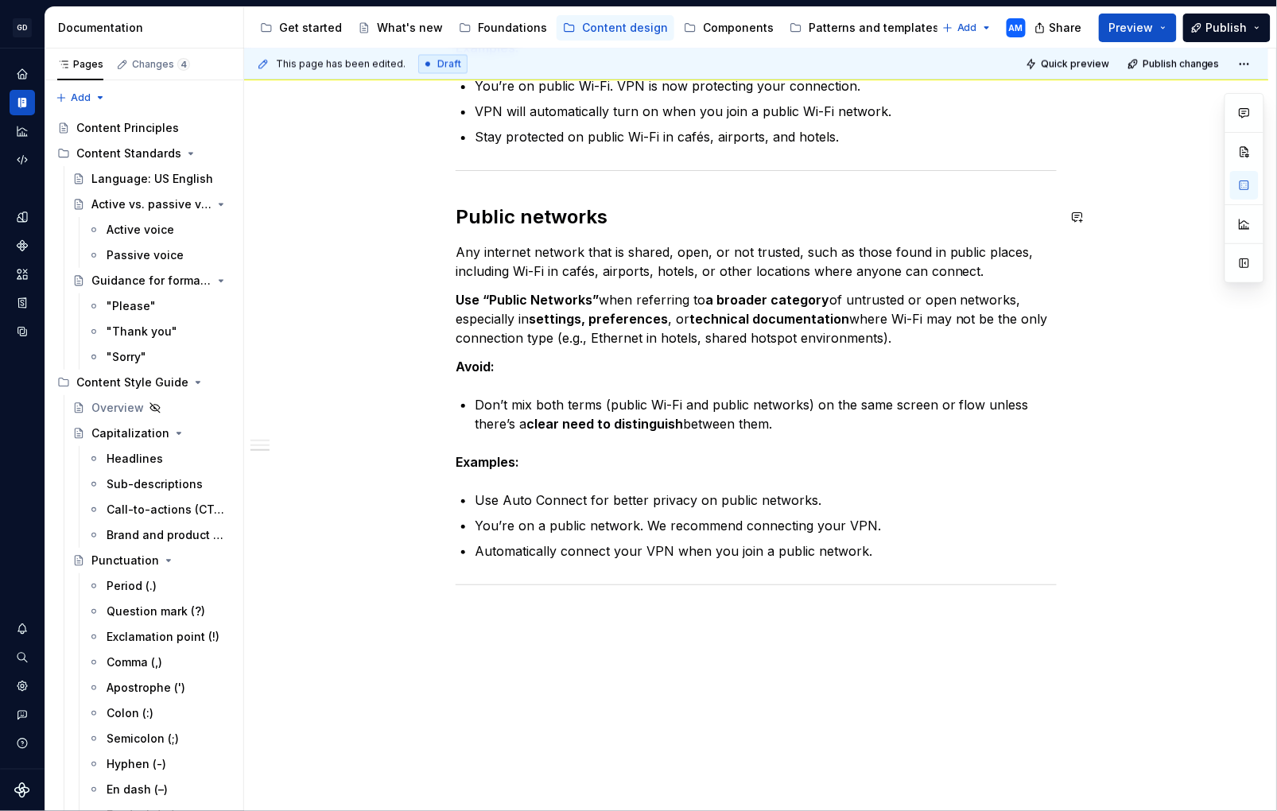
click at [513, 624] on div "This page has been edited. Draft Quick preview Publish changes VPN (in progress…" at bounding box center [760, 431] width 1032 height 764
click at [466, 622] on div "This page has been edited. Draft Quick preview Publish changes VPN (in progress…" at bounding box center [760, 431] width 1032 height 764
click at [466, 621] on div "This page has been edited. Draft Quick preview Publish changes VPN (in progress…" at bounding box center [760, 431] width 1032 height 764
click at [472, 611] on div "Automatically turn on the VPN when you join a public [DOMAIN_NAME] The internet…" at bounding box center [756, 62] width 1025 height 1582
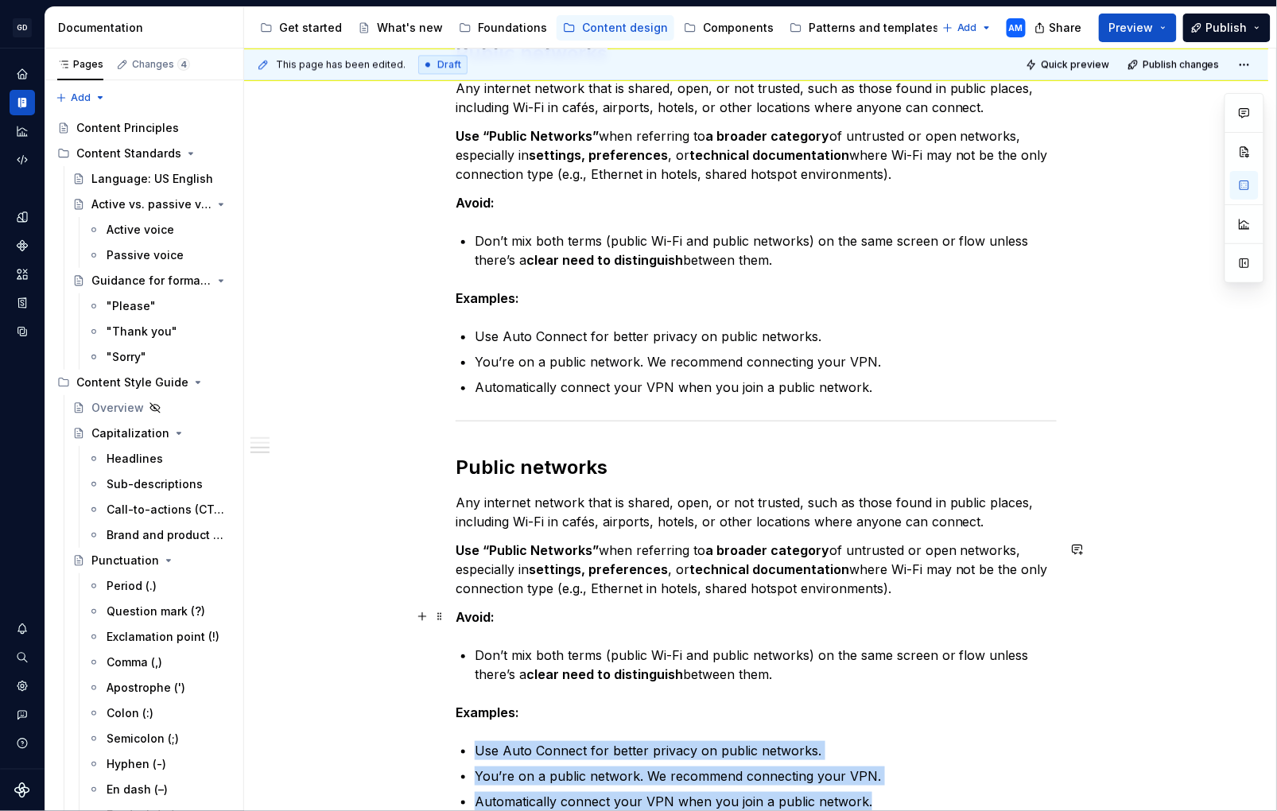
scroll to position [1171, 0]
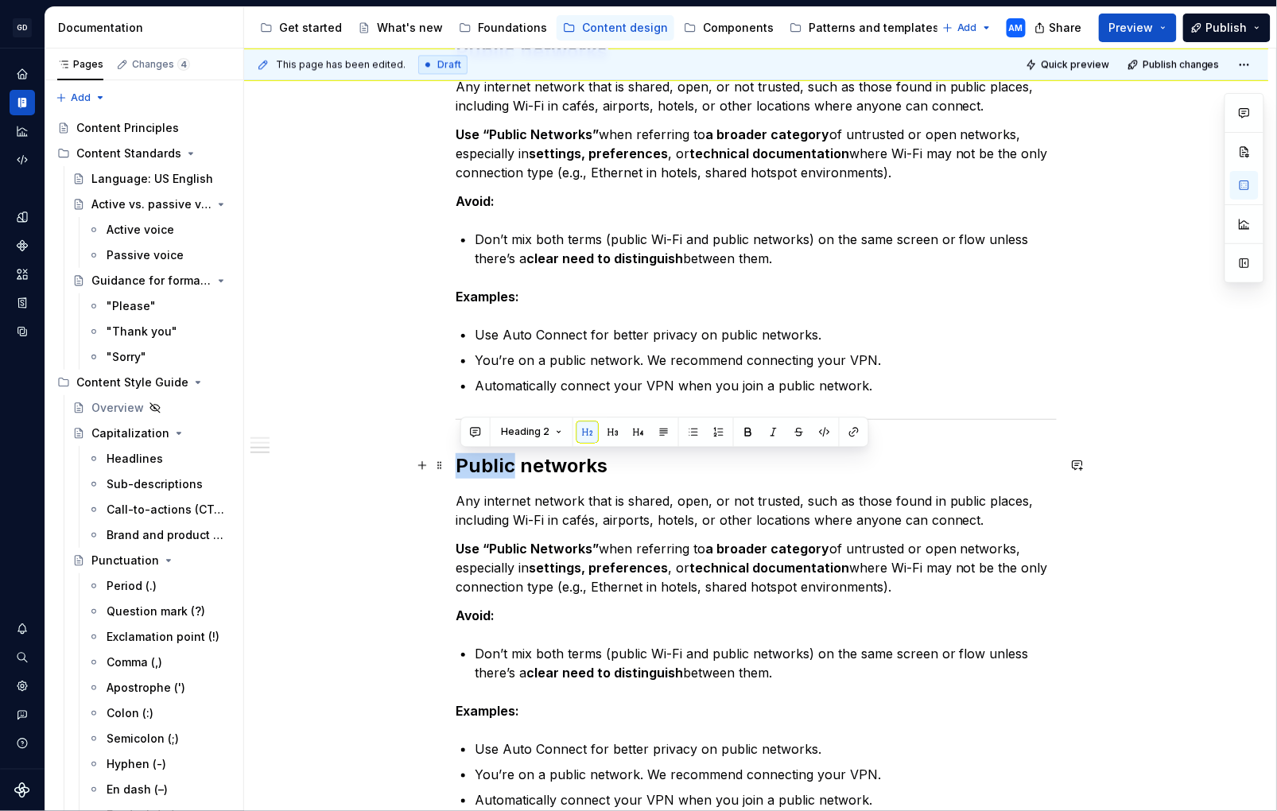
drag, startPoint x: 516, startPoint y: 468, endPoint x: 397, endPoint y: 476, distance: 119.6
click at [397, 476] on div "Automatically turn on the VPN when you join a public [DOMAIN_NAME] The internet…" at bounding box center [756, 103] width 1025 height 1997
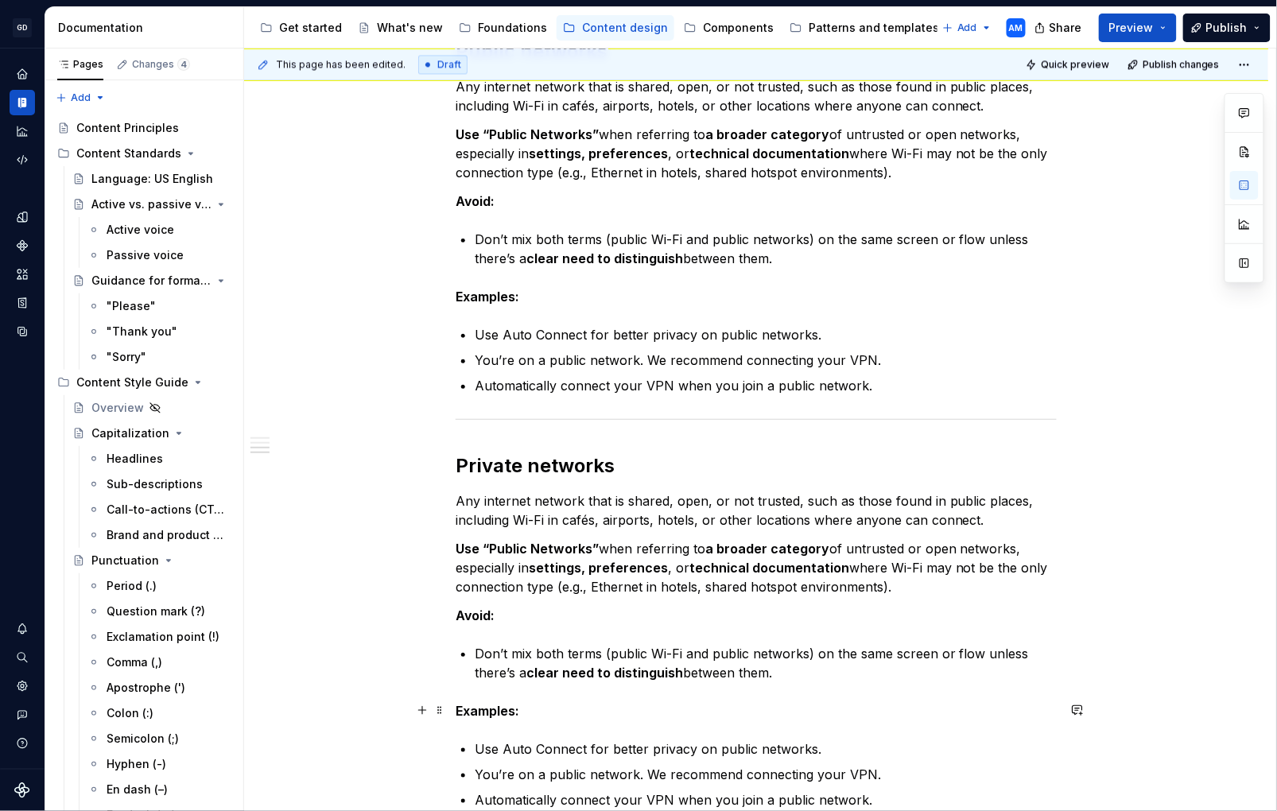
scroll to position [1173, 0]
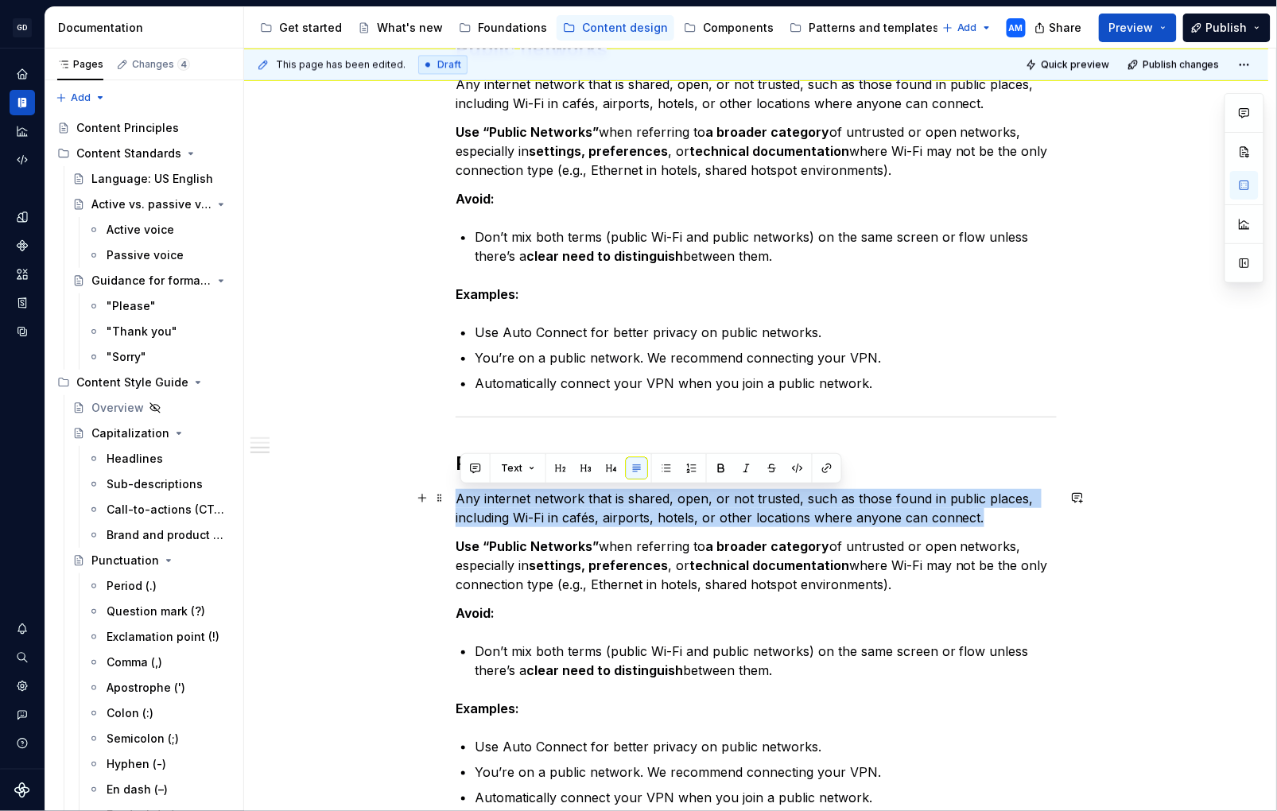
drag, startPoint x: 925, startPoint y: 515, endPoint x: 461, endPoint y: 504, distance: 464.7
click at [461, 504] on p "Any internet network that is shared, open, or not trusted, such as those found …" at bounding box center [756, 508] width 601 height 38
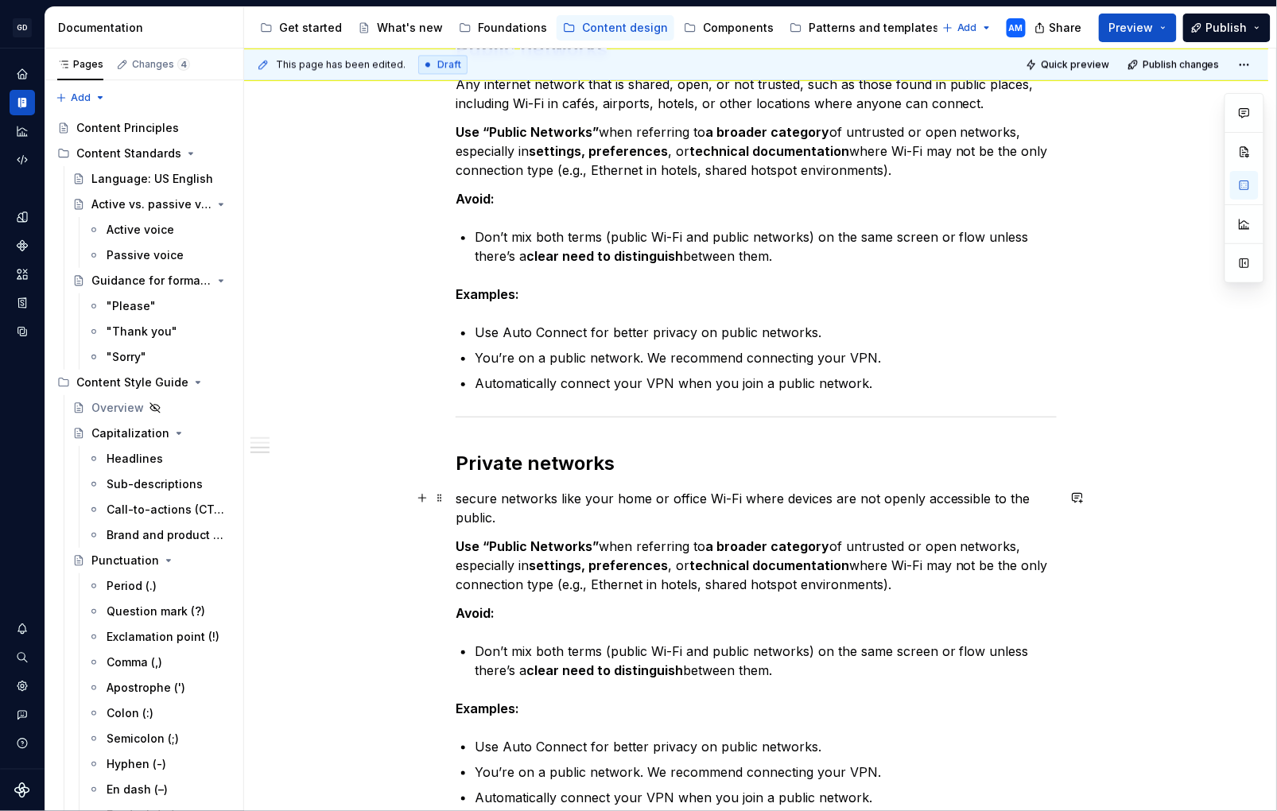
drag, startPoint x: 467, startPoint y: 499, endPoint x: 476, endPoint y: 499, distance: 9.5
click at [472, 499] on p "secure networks like your home or office Wi-Fi where devices are not openly acc…" at bounding box center [756, 508] width 601 height 38
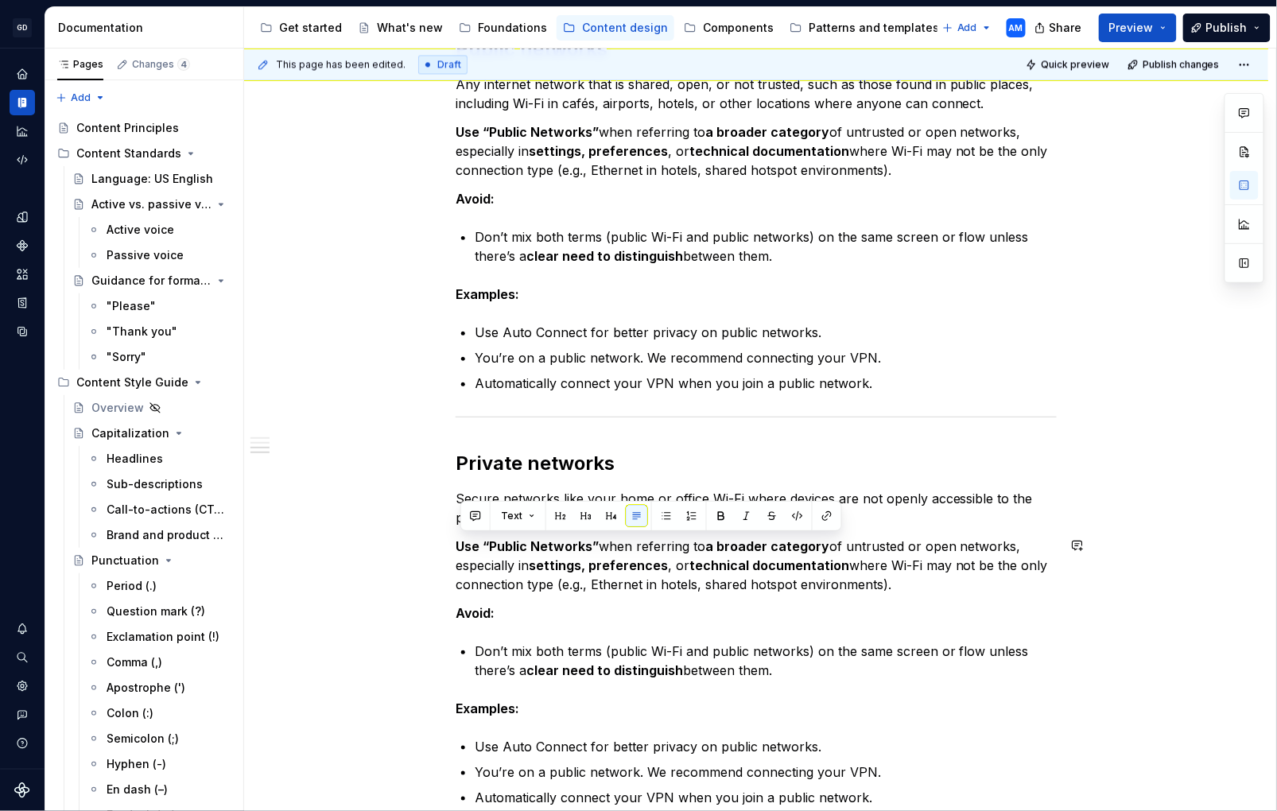
drag, startPoint x: 902, startPoint y: 589, endPoint x: 420, endPoint y: 535, distance: 485.1
click at [420, 535] on div "Automatically turn on the VPN when you join a public [DOMAIN_NAME] The internet…" at bounding box center [756, 101] width 1025 height 1997
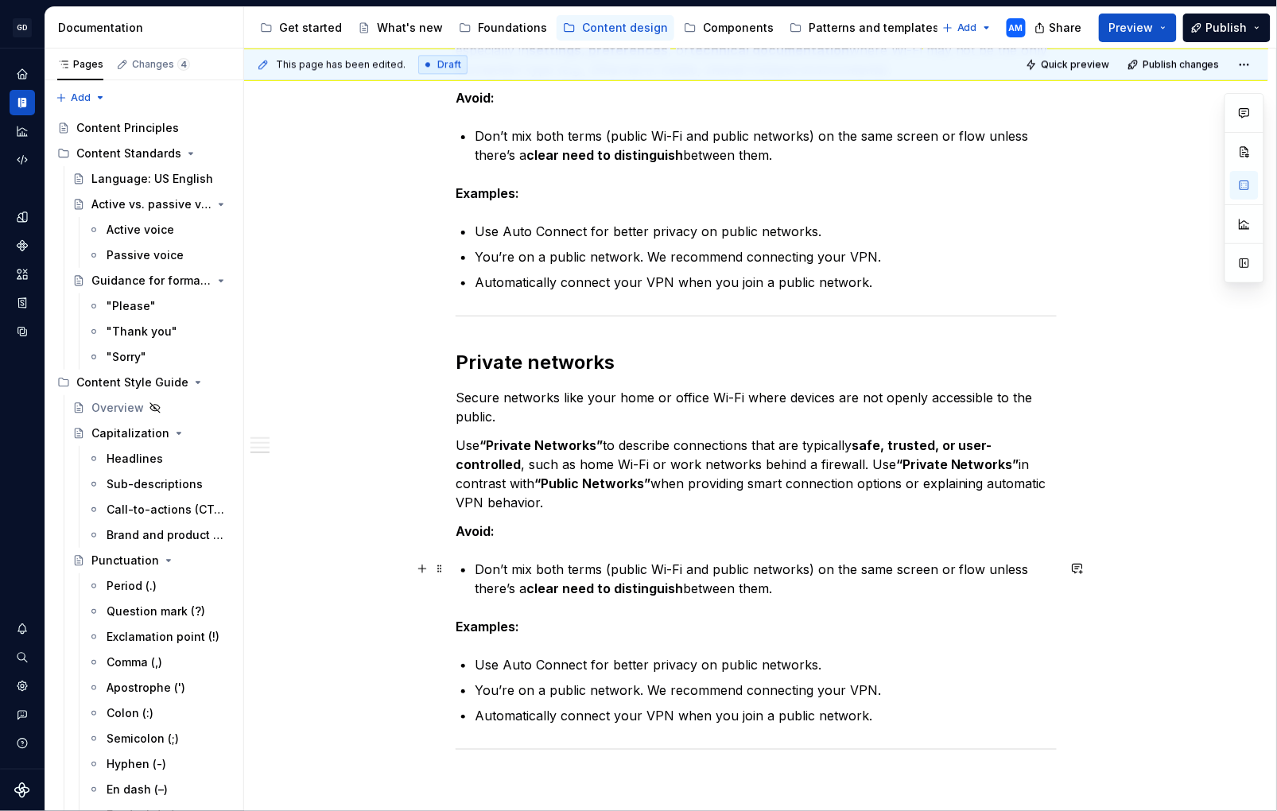
scroll to position [1327, 0]
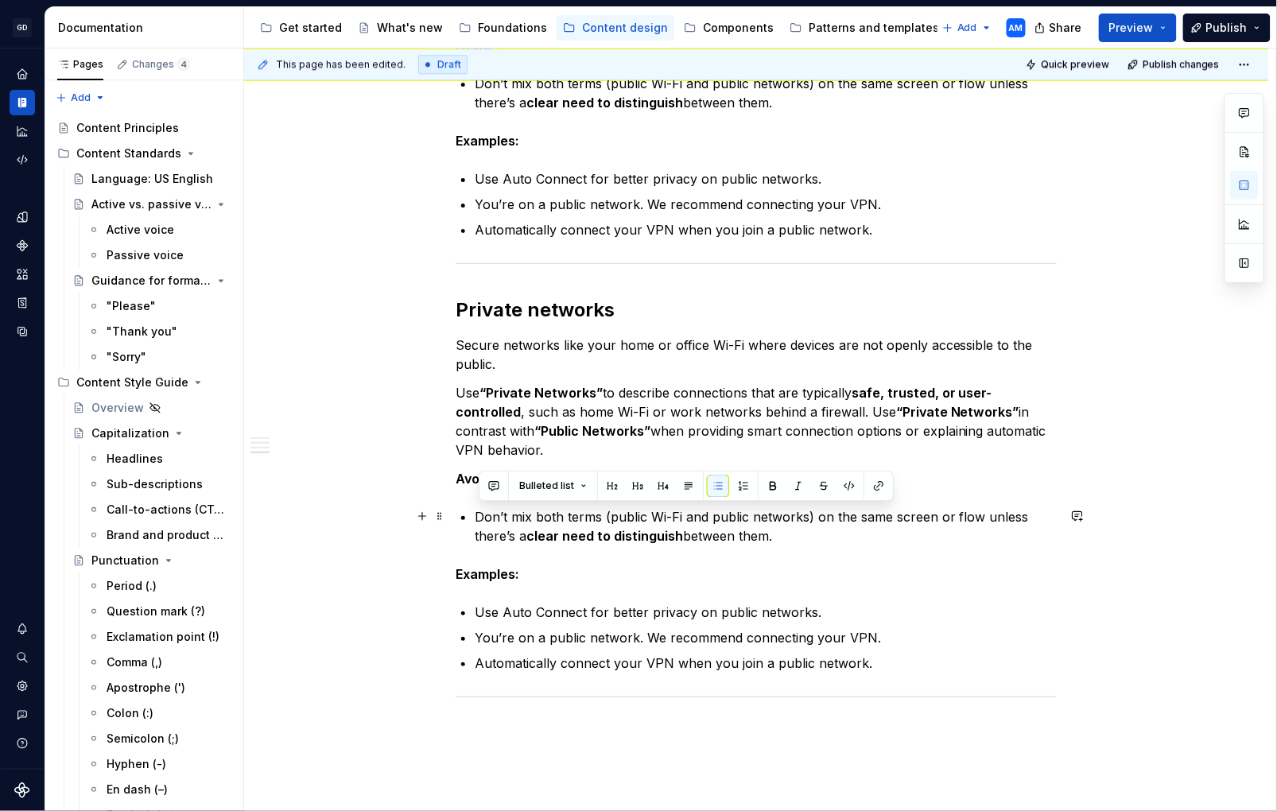
drag, startPoint x: 711, startPoint y: 533, endPoint x: 466, endPoint y: 521, distance: 245.3
click at [475, 521] on li "Don’t mix both terms (public Wi-Fi and public networks) on the same screen or f…" at bounding box center [766, 526] width 582 height 38
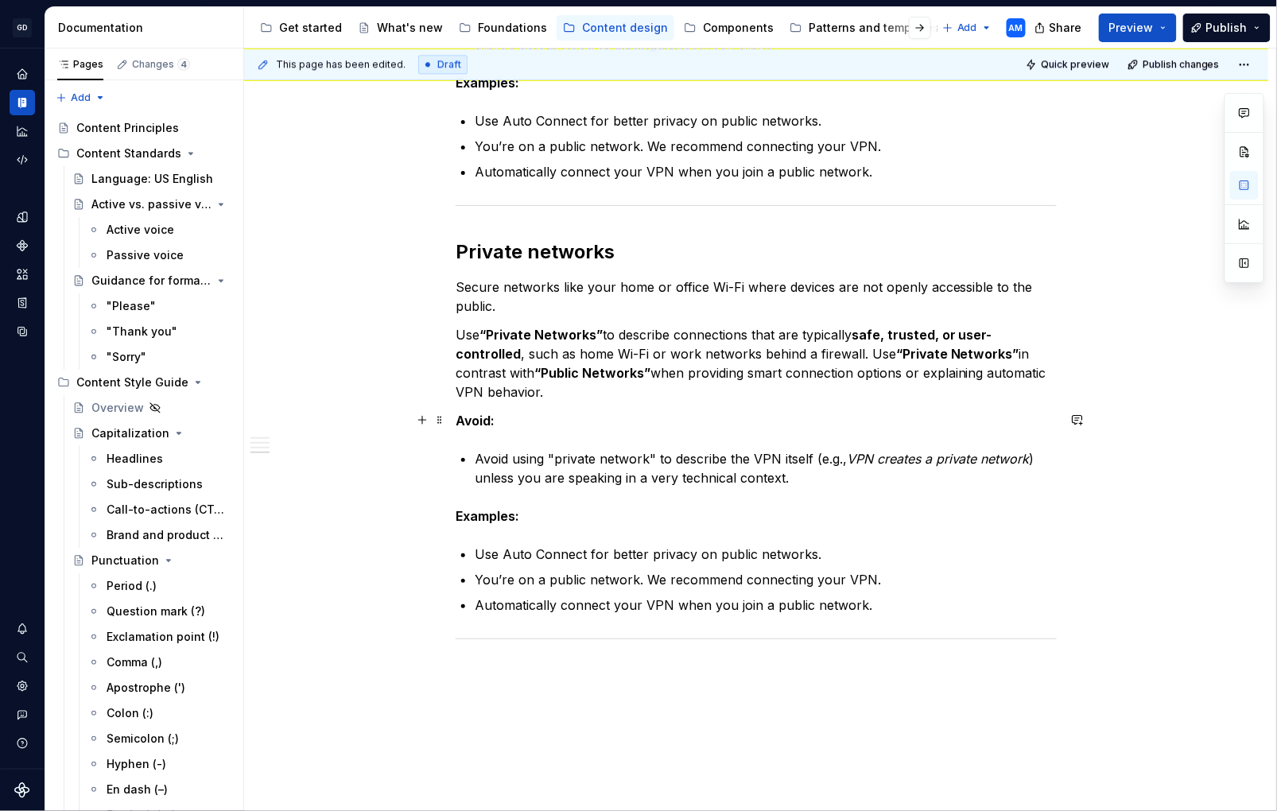
scroll to position [1389, 0]
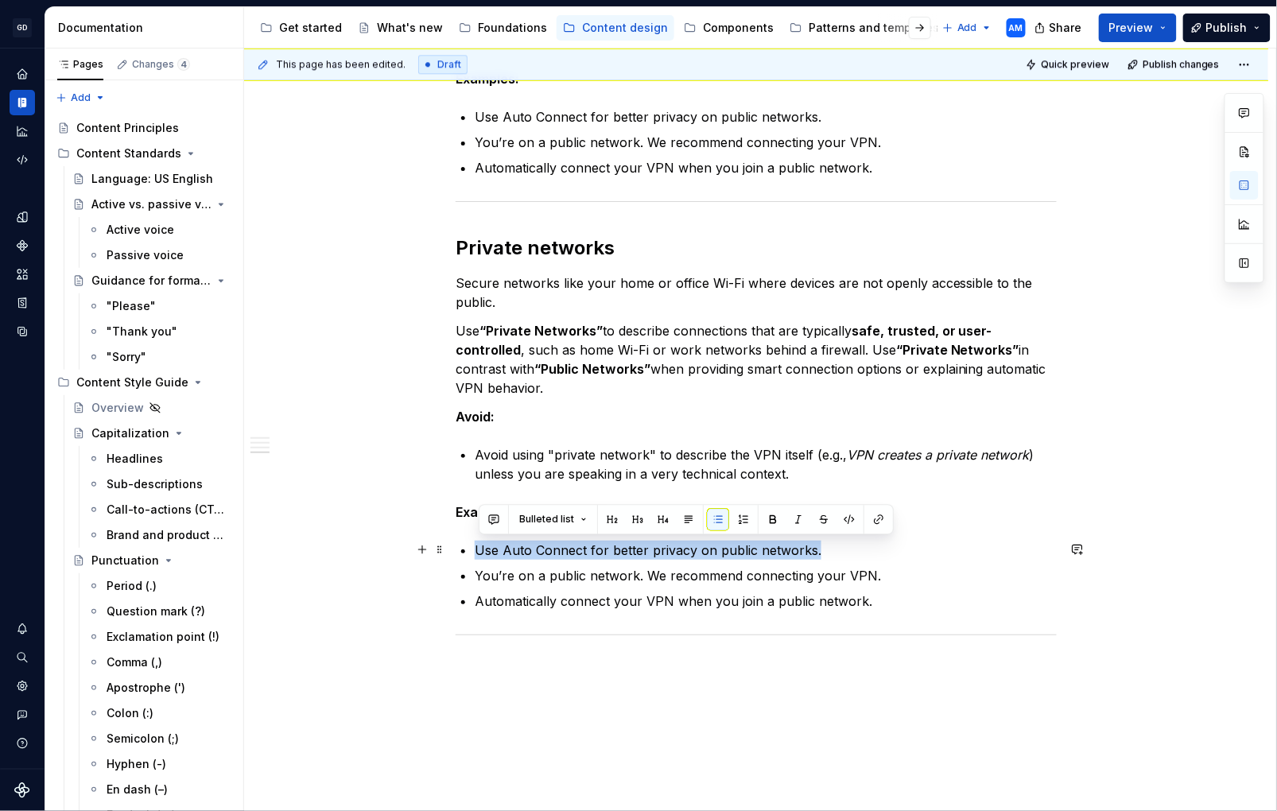
drag, startPoint x: 848, startPoint y: 556, endPoint x: 472, endPoint y: 554, distance: 376.3
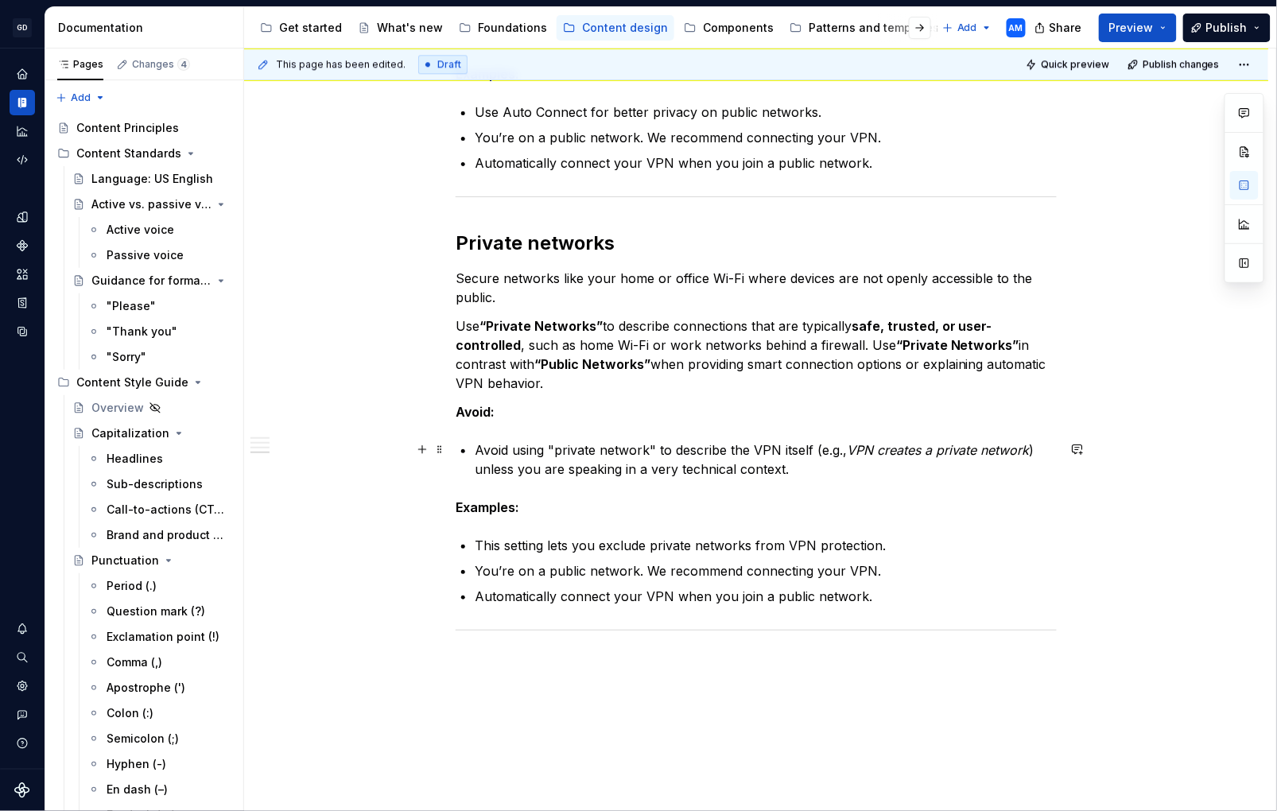
scroll to position [1478, 0]
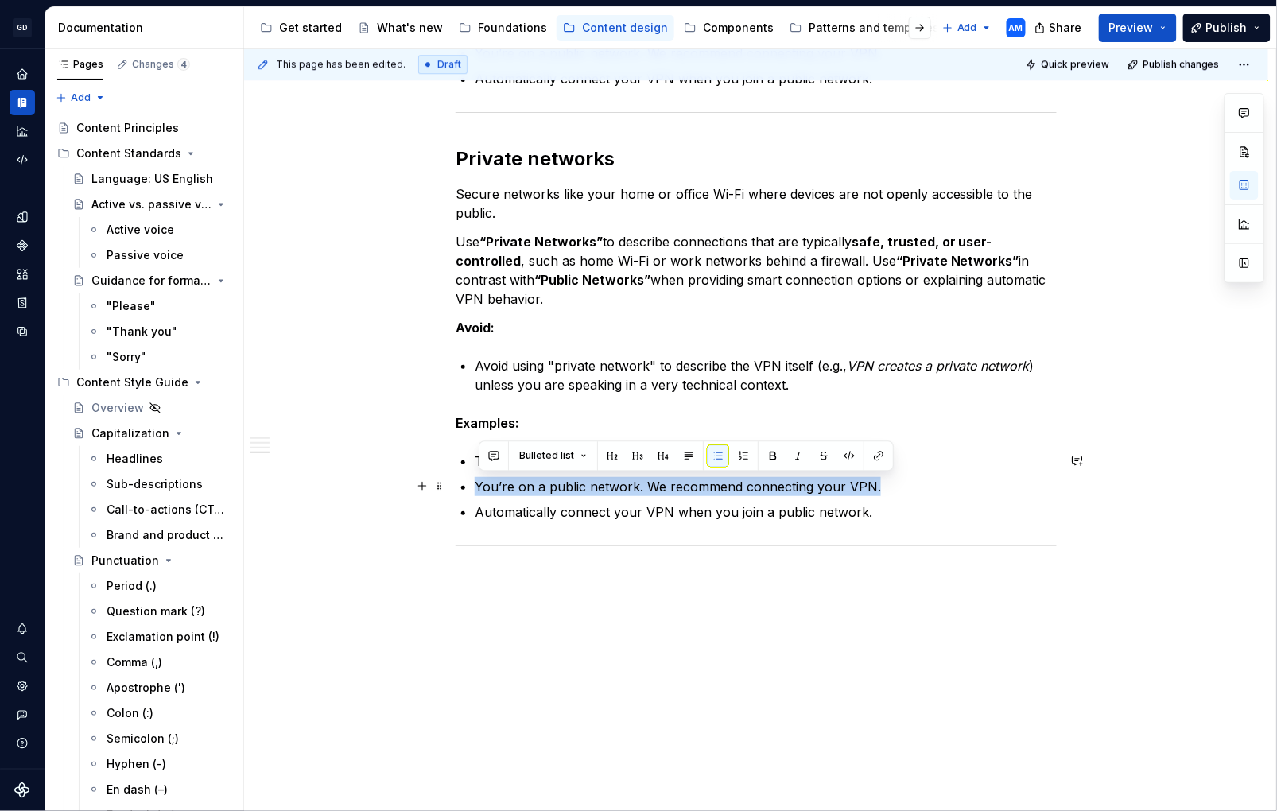
drag, startPoint x: 611, startPoint y: 487, endPoint x: 451, endPoint y: 483, distance: 159.9
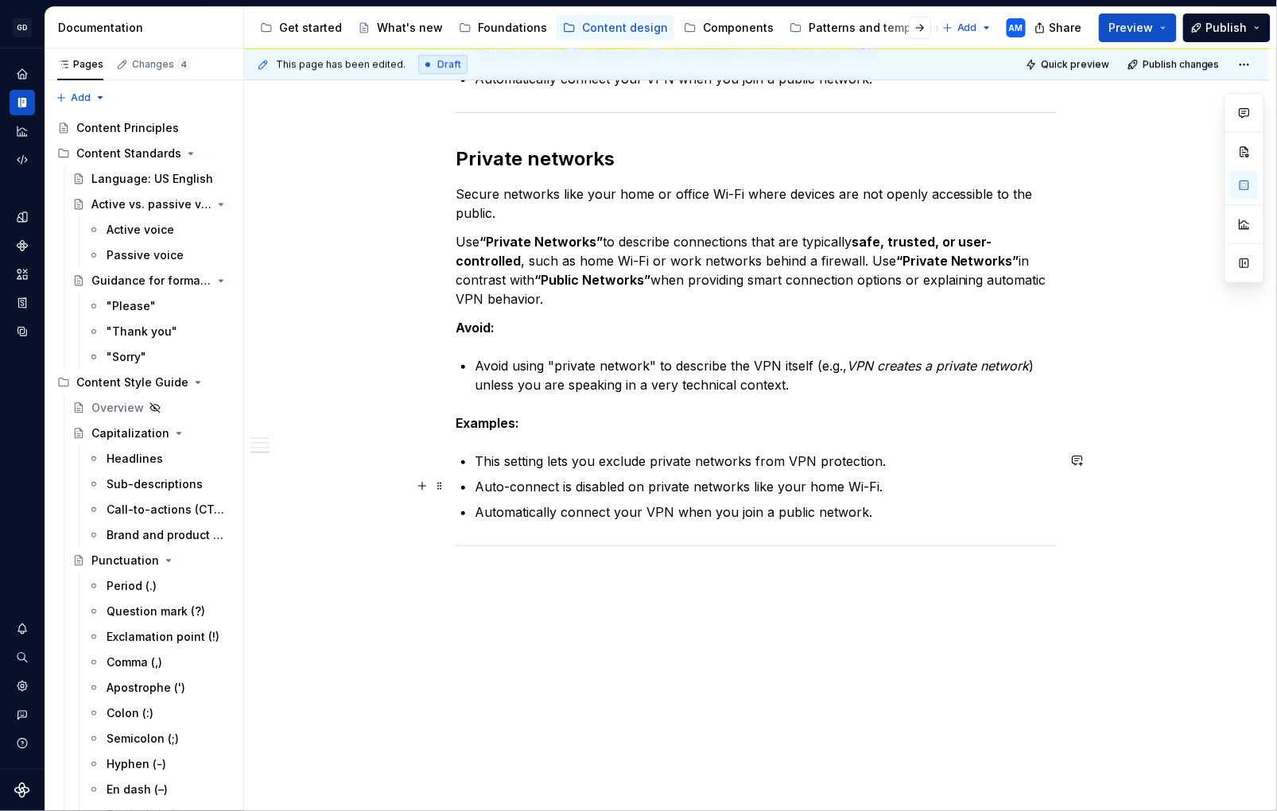
click at [523, 485] on p "Auto-connect is disabled on private networks like your home Wi-Fi." at bounding box center [766, 486] width 582 height 19
click at [873, 504] on p "Automatically connect your VPN when you join a public network." at bounding box center [766, 512] width 582 height 19
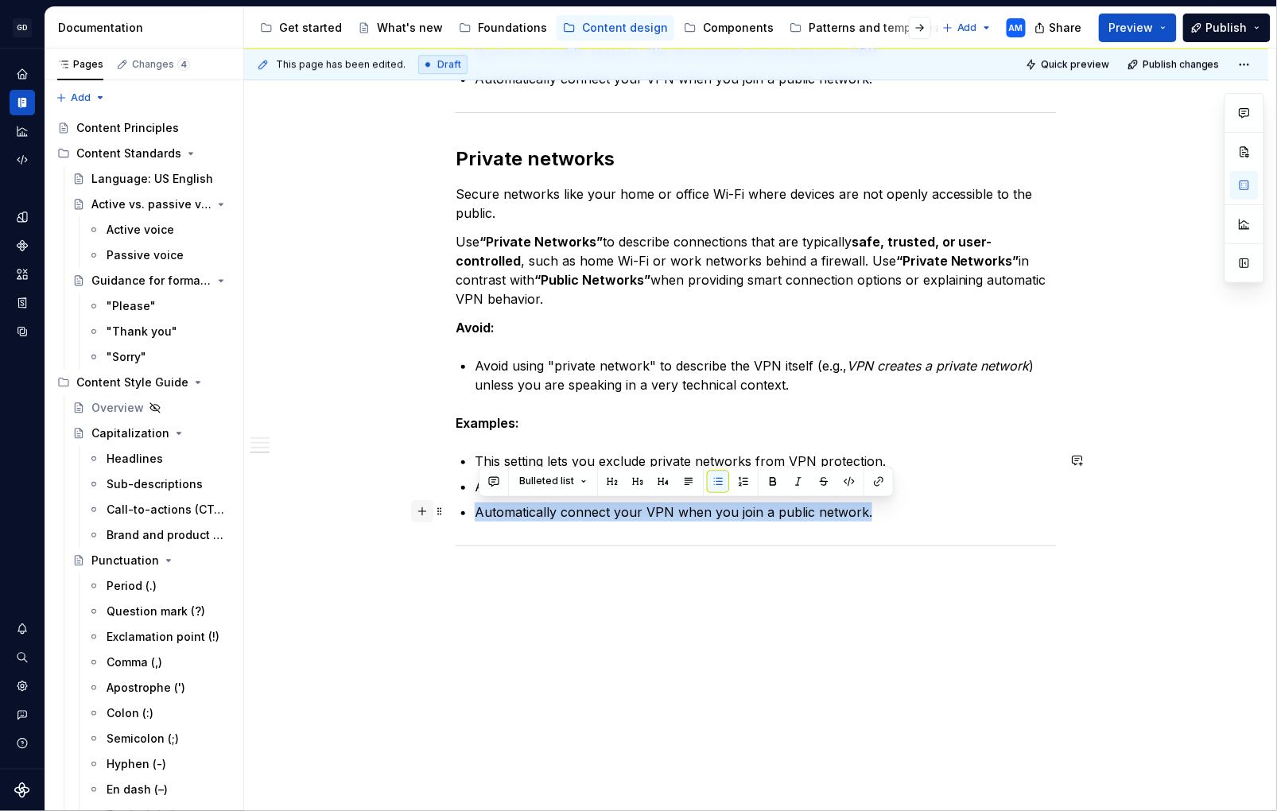
drag, startPoint x: 881, startPoint y: 511, endPoint x: 434, endPoint y: 511, distance: 447.0
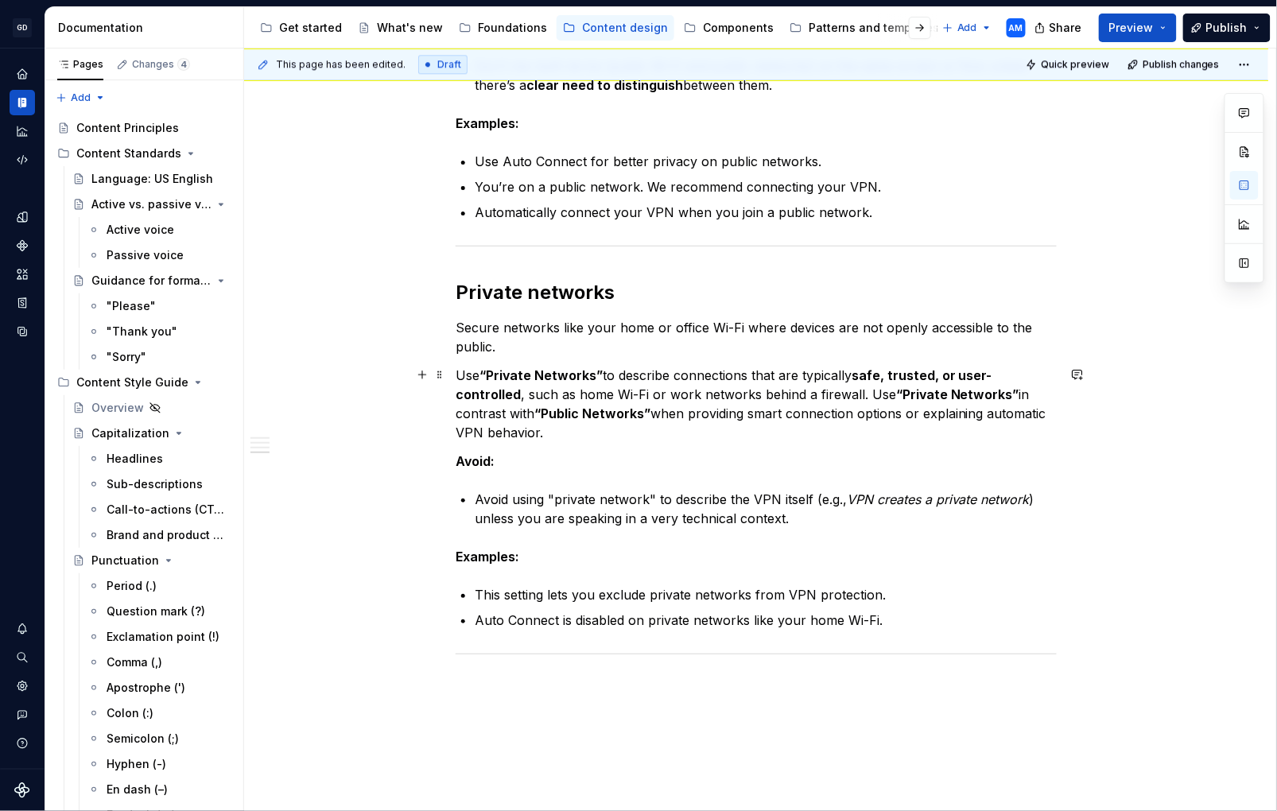
scroll to position [1453, 0]
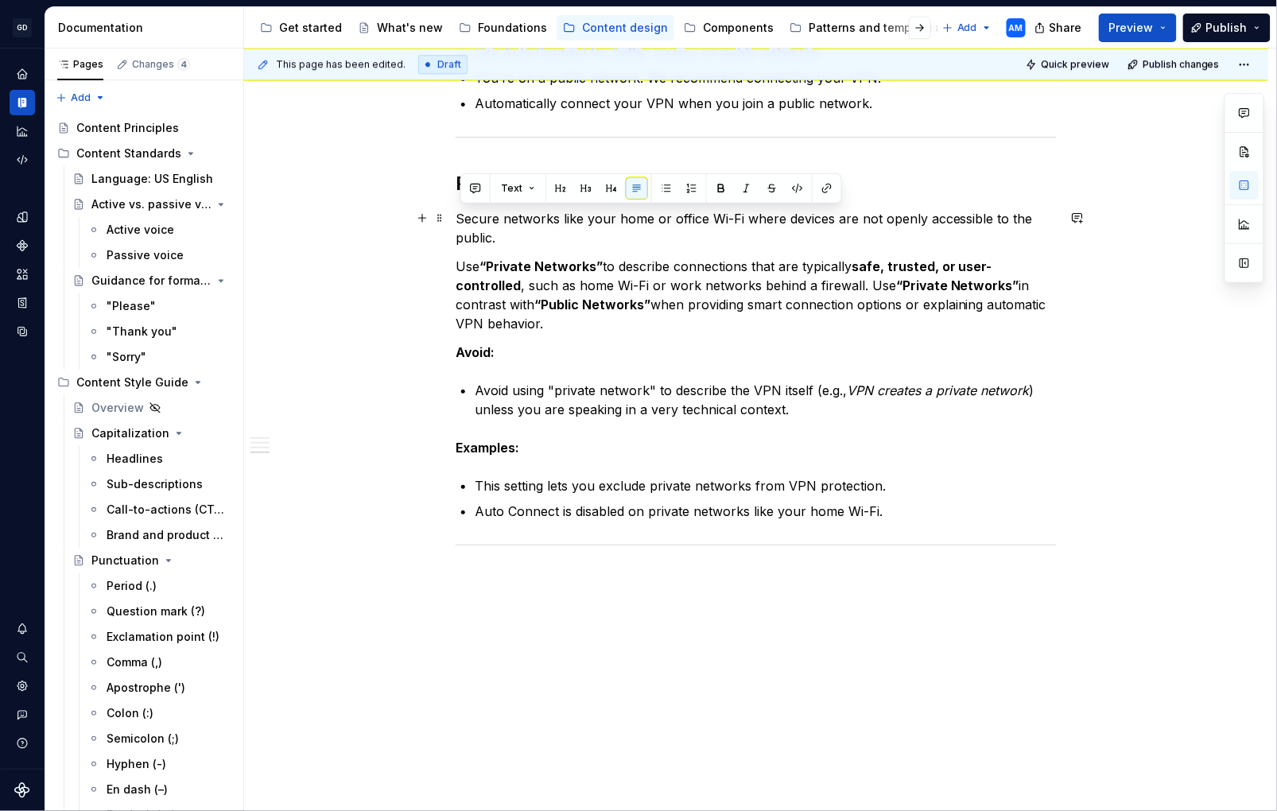
drag, startPoint x: 515, startPoint y: 321, endPoint x: 461, endPoint y: 212, distance: 121.0
click at [693, 245] on p "Secure networks like your home or office Wi-Fi where devices are not openly acc…" at bounding box center [756, 228] width 601 height 38
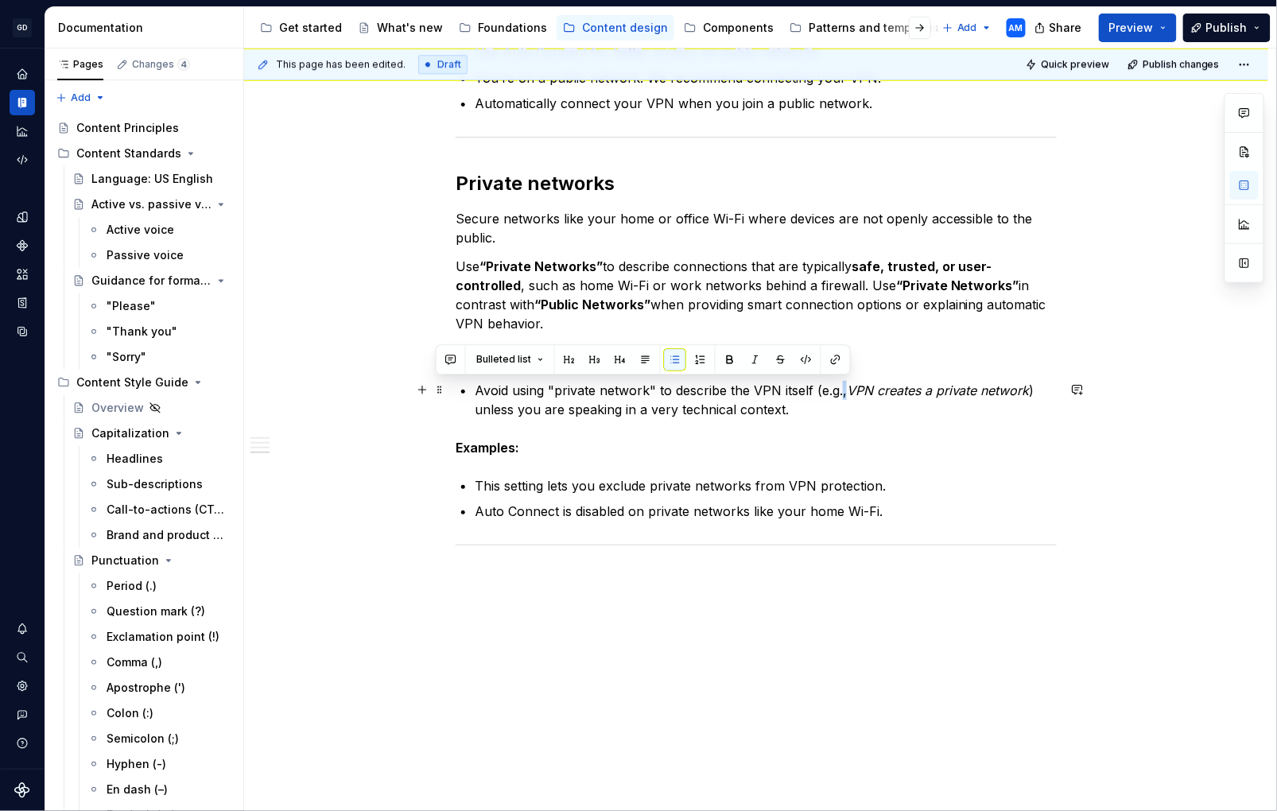
click at [848, 398] on p "Avoid using "private network" to describe the VPN itself (e.g., VPN creates a p…" at bounding box center [766, 400] width 582 height 38
click at [843, 403] on p "Avoid using "private network" to describe the VPN itself (e.g., VPN creates a p…" at bounding box center [766, 400] width 582 height 38
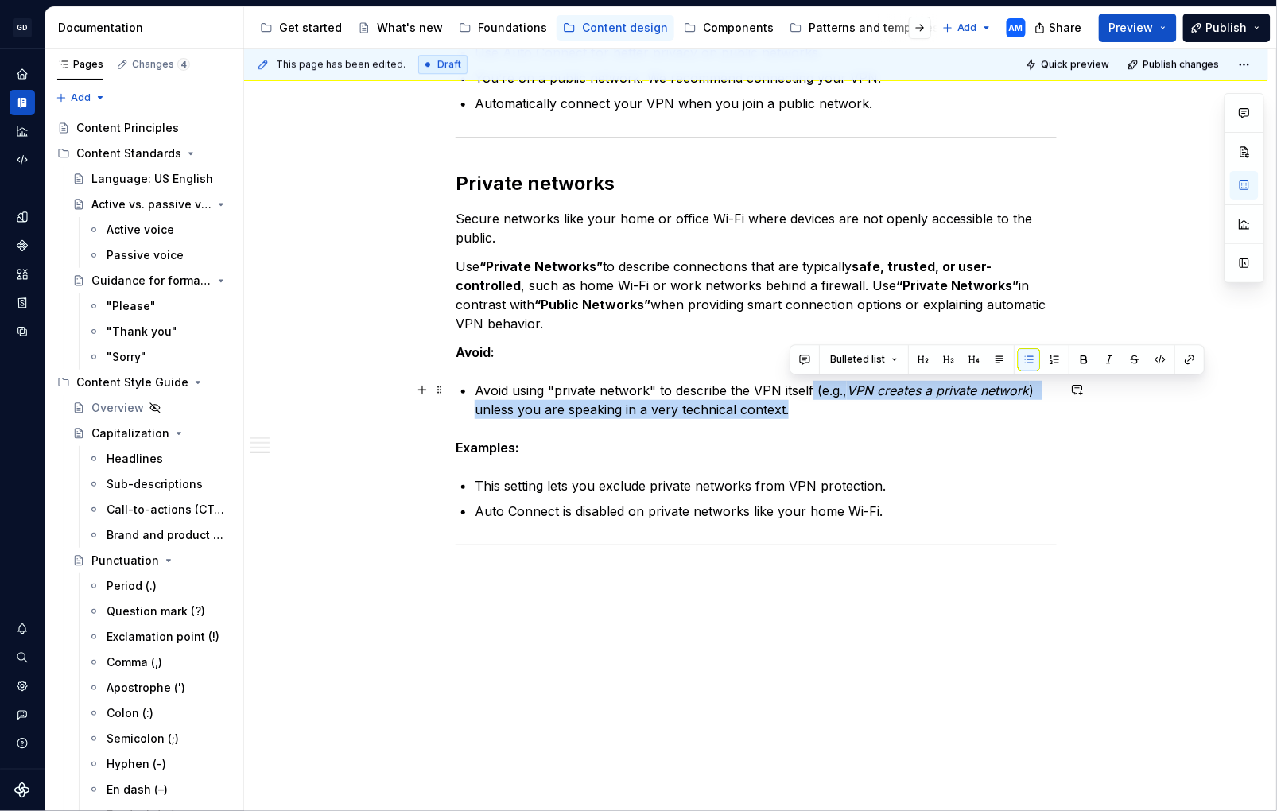
drag, startPoint x: 837, startPoint y: 405, endPoint x: 815, endPoint y: 387, distance: 28.3
click at [815, 387] on p "Avoid using "private network" to describe the VPN itself (e.g., VPN creates a p…" at bounding box center [766, 400] width 582 height 38
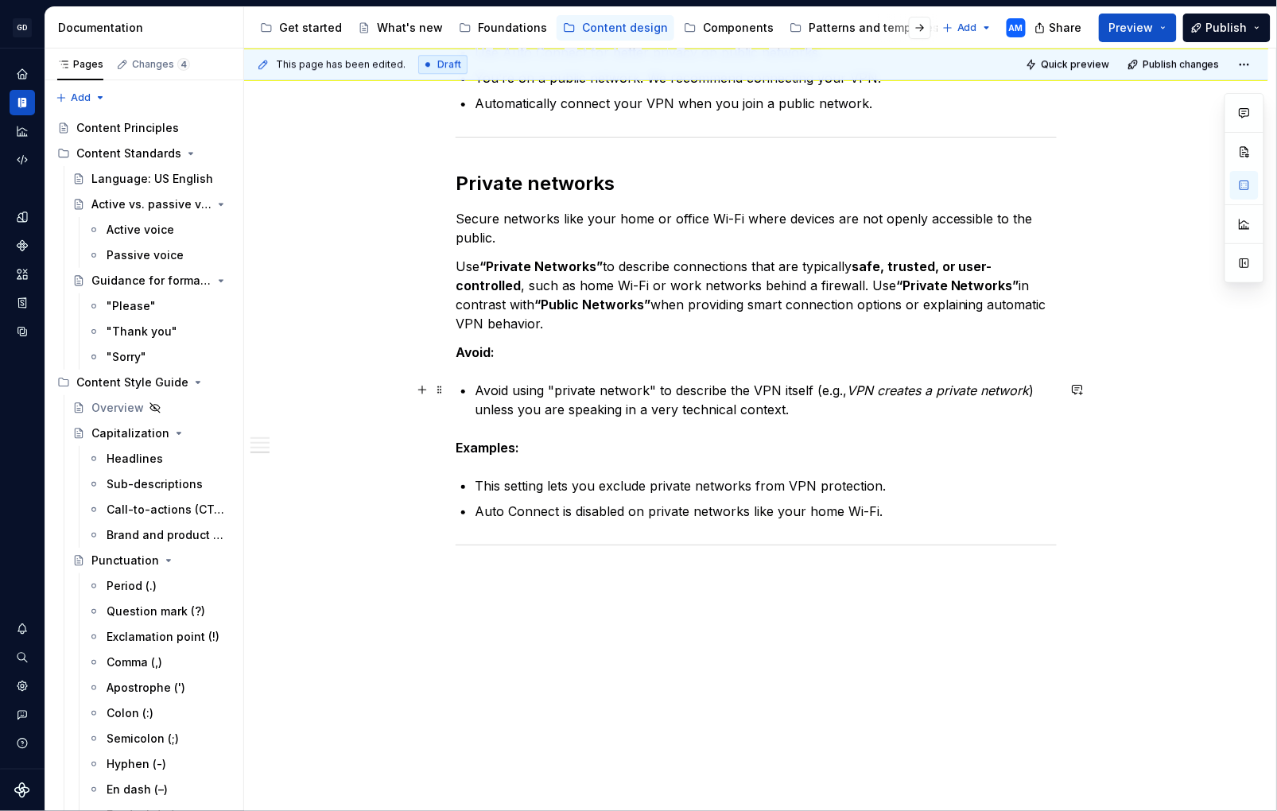
click at [806, 406] on p "Avoid using "private network" to describe the VPN itself (e.g., VPN creates a p…" at bounding box center [766, 400] width 582 height 38
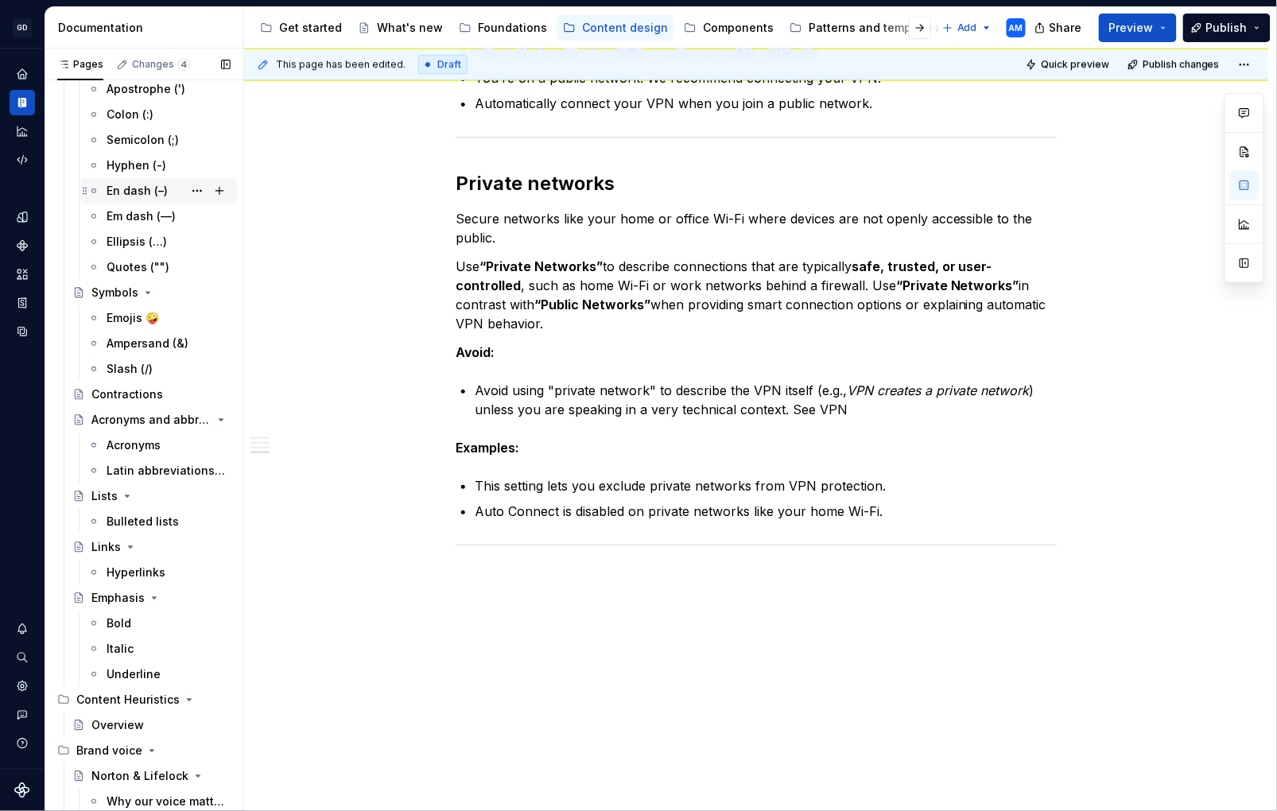
scroll to position [585, 0]
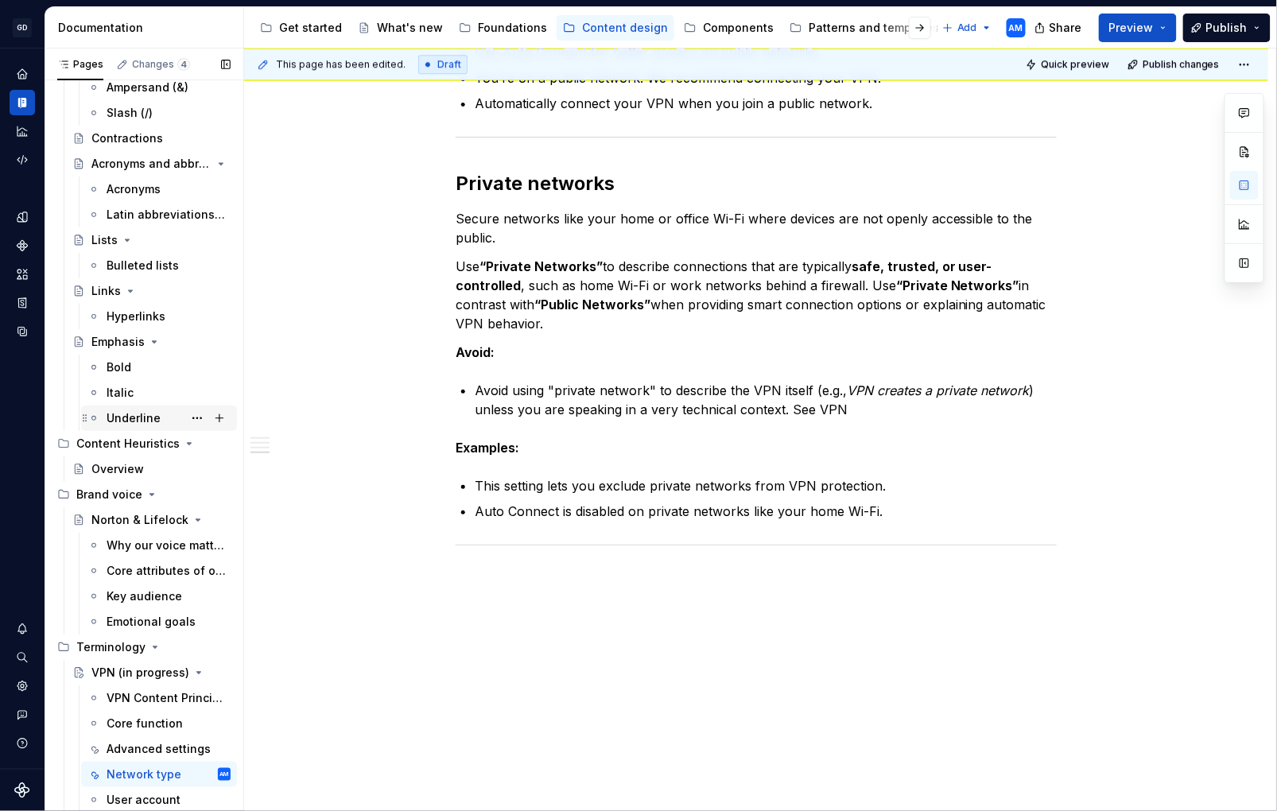
click at [149, 412] on div "Underline" at bounding box center [134, 418] width 54 height 16
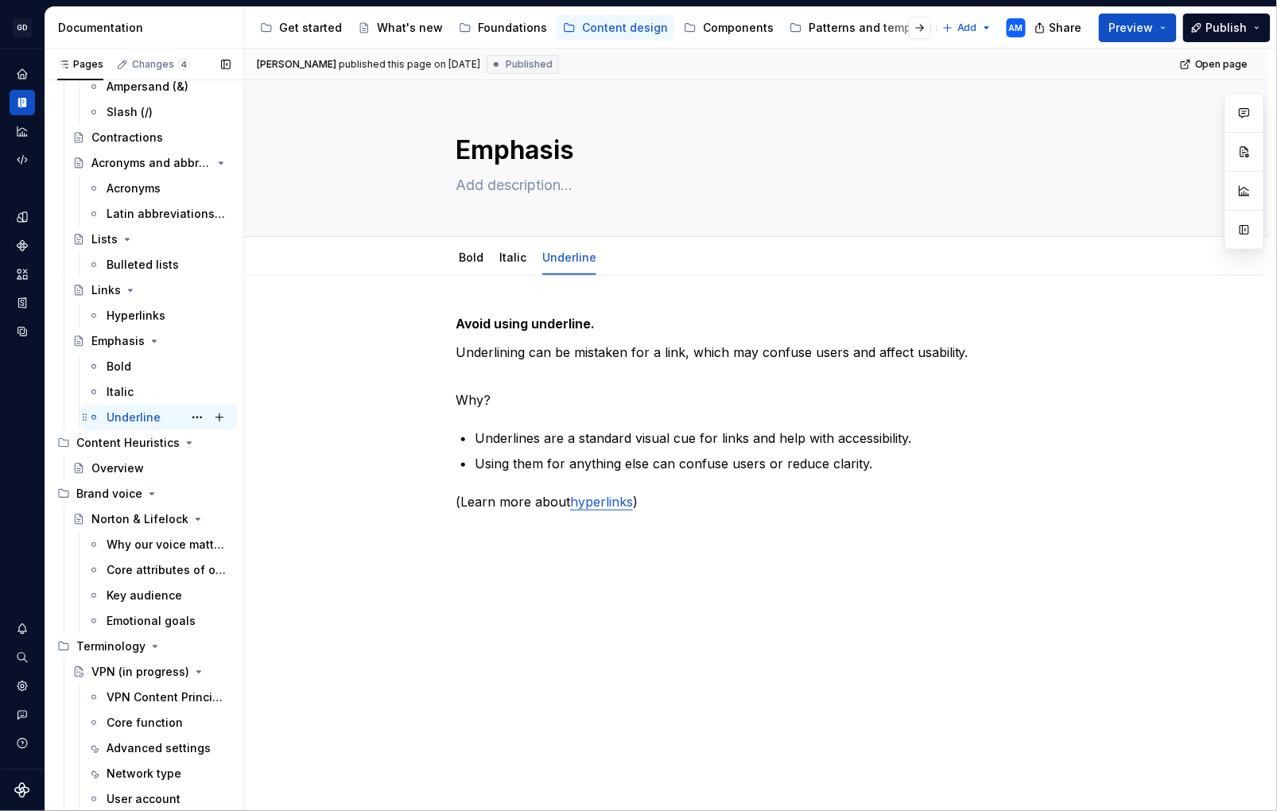
scroll to position [903, 0]
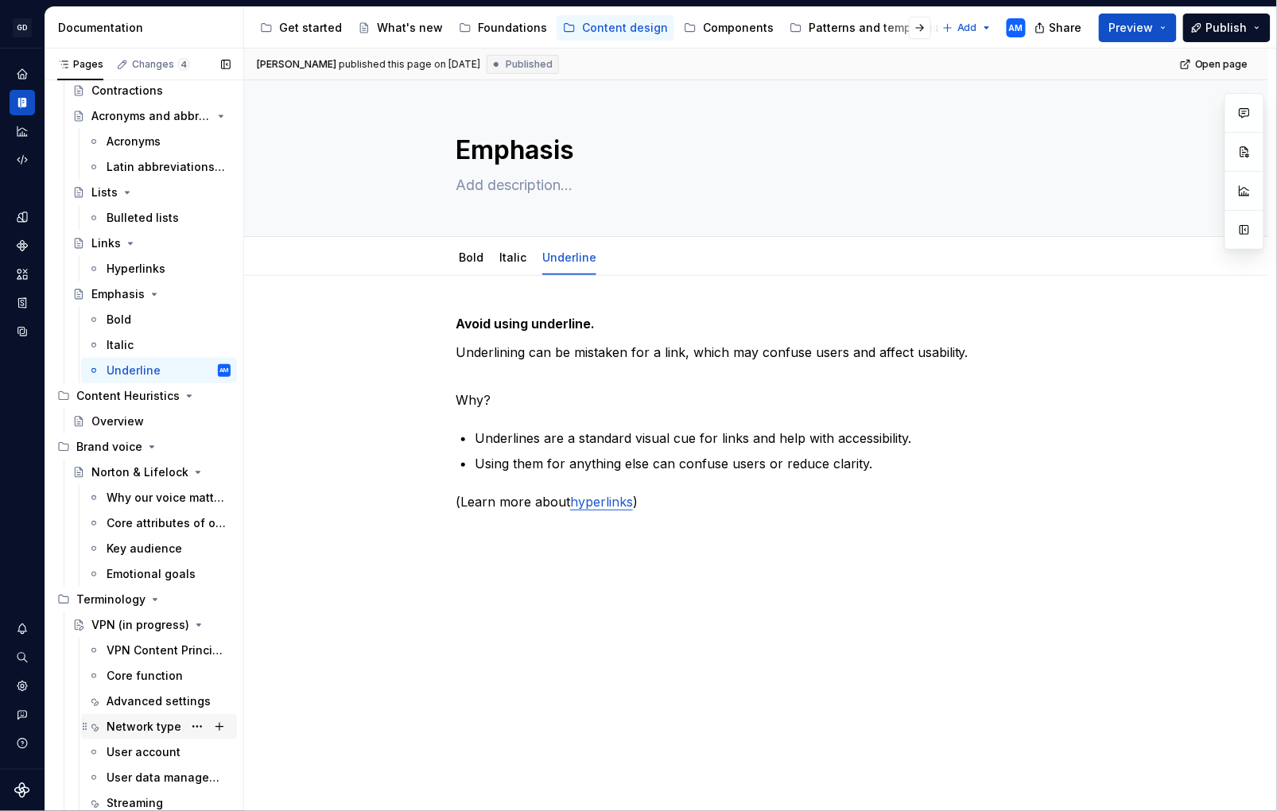
click at [154, 719] on div "Network type" at bounding box center [144, 727] width 75 height 16
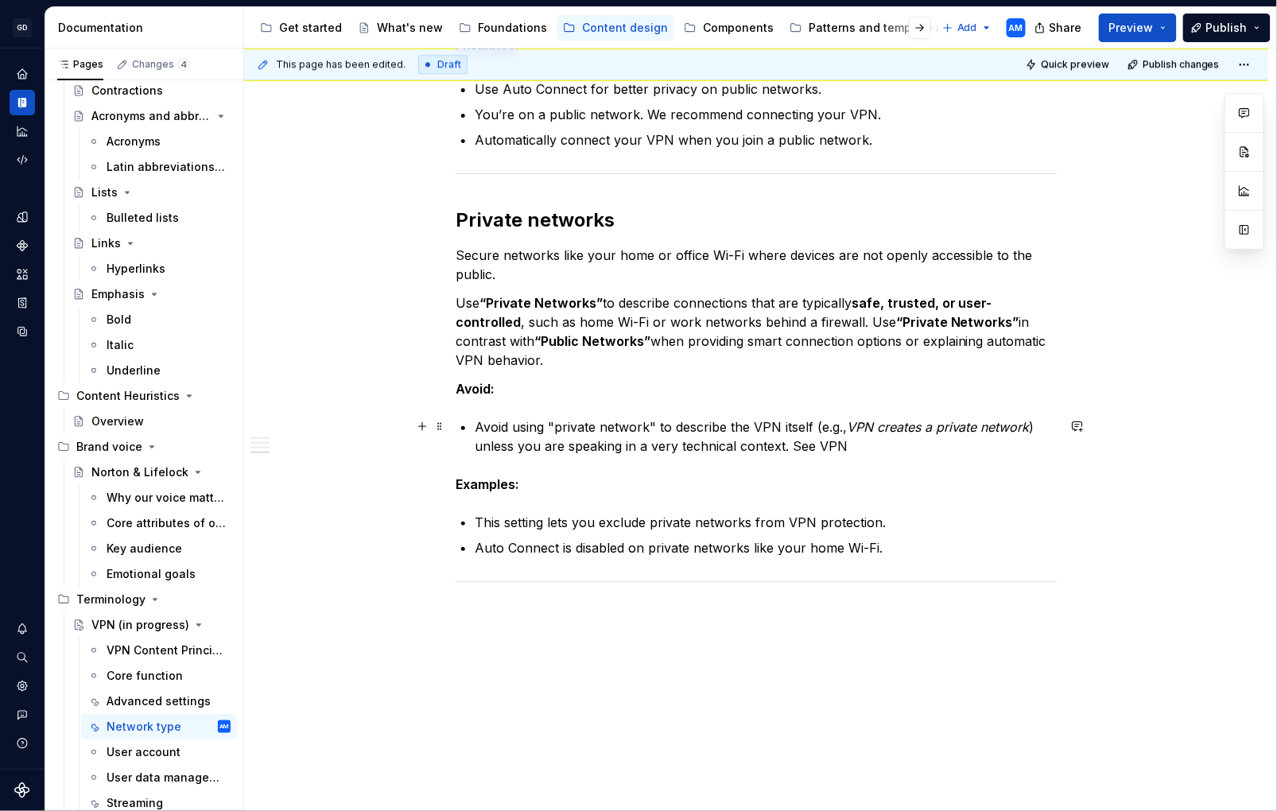
scroll to position [1425, 0]
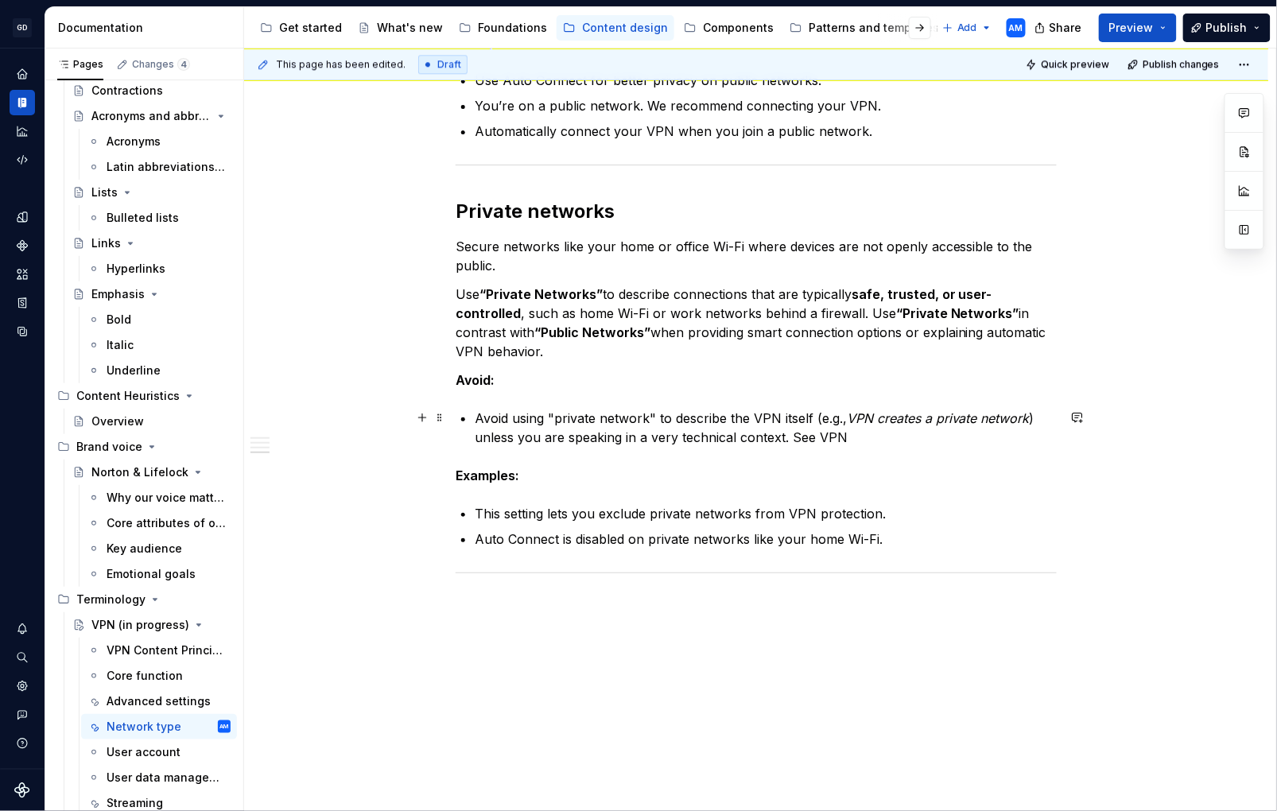
type textarea "*"
drag, startPoint x: 850, startPoint y: 437, endPoint x: 794, endPoint y: 440, distance: 55.8
click at [794, 440] on p "Avoid using "private network" to describe the VPN itself (e.g., VPN creates a p…" at bounding box center [766, 428] width 582 height 38
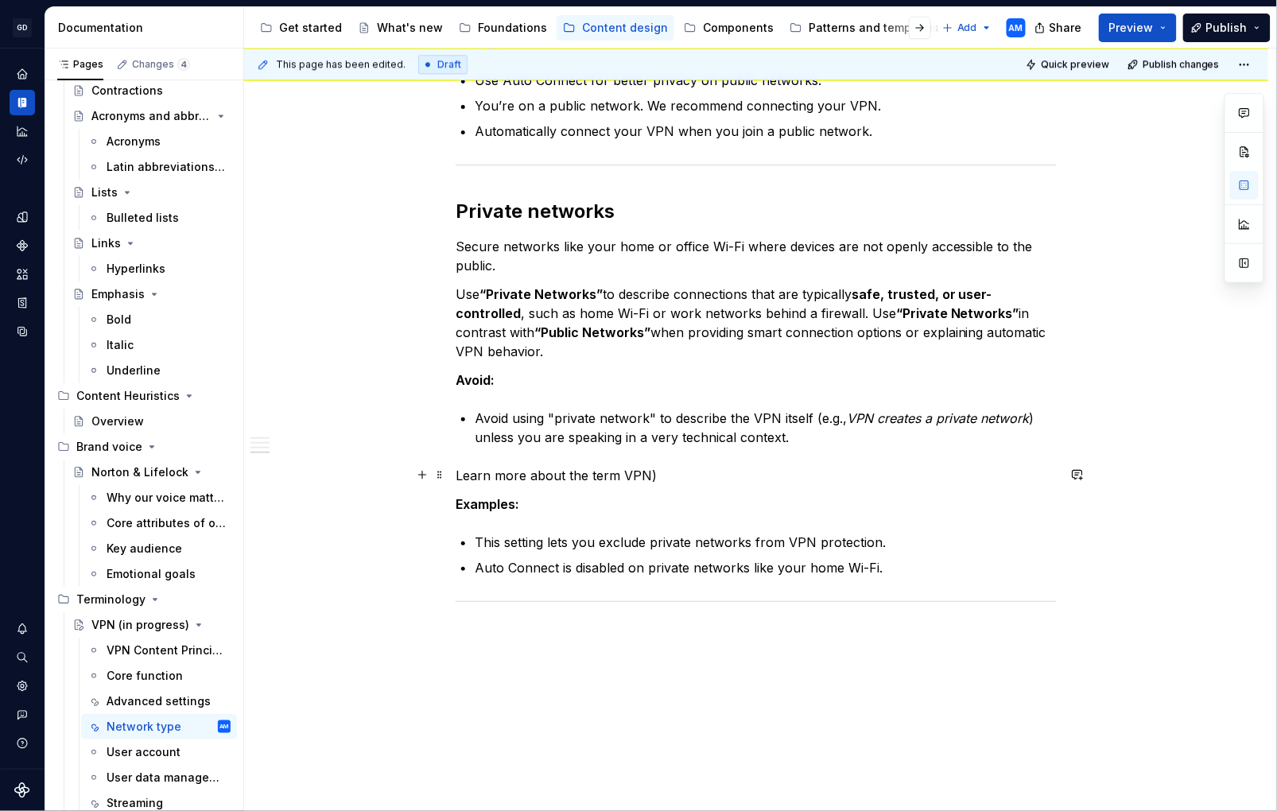
click at [457, 479] on div "This page has been edited. Draft Quick preview Publish changes VPN (in progress…" at bounding box center [760, 431] width 1032 height 764
click at [464, 473] on p "Learn more about the term VPN)" at bounding box center [756, 475] width 601 height 19
click at [460, 474] on p "Learn more about the term VPN)" at bounding box center [756, 475] width 601 height 19
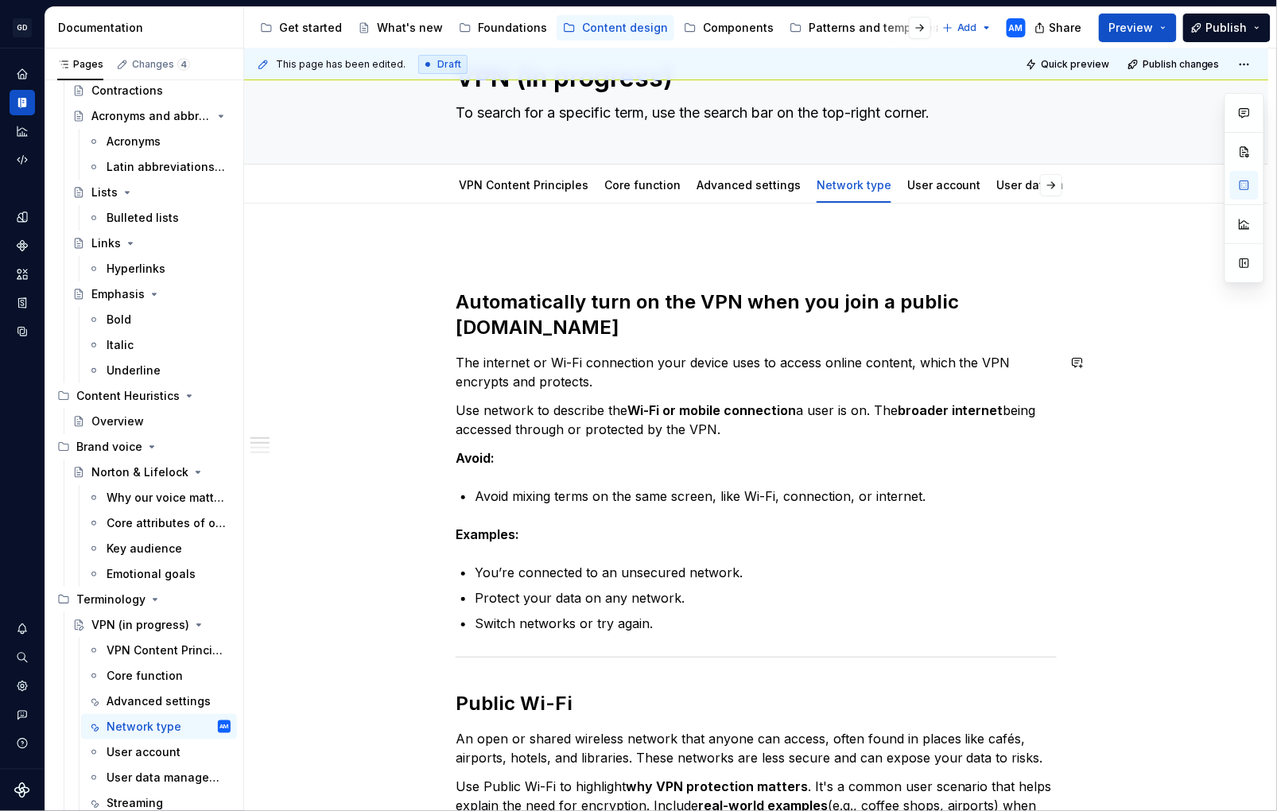
scroll to position [0, 0]
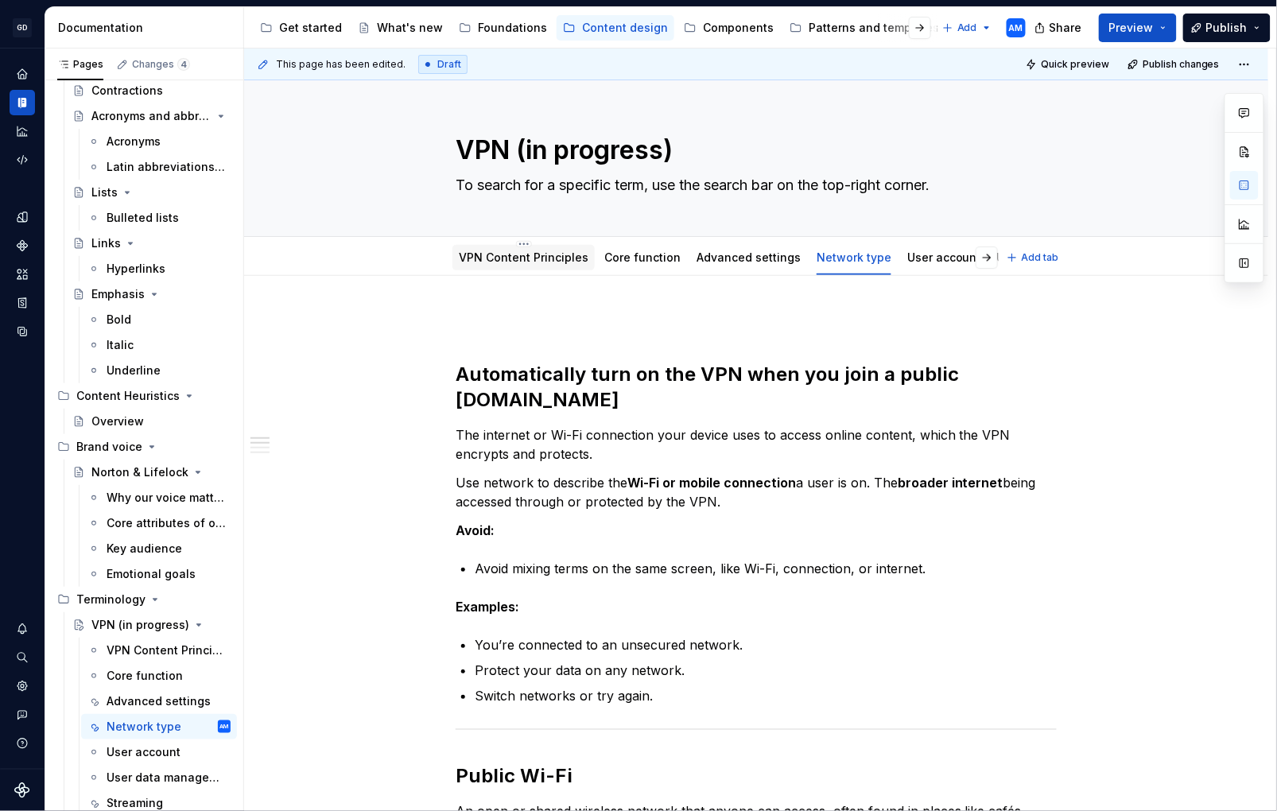
click at [538, 255] on link "VPN Content Principles" at bounding box center [524, 258] width 130 height 14
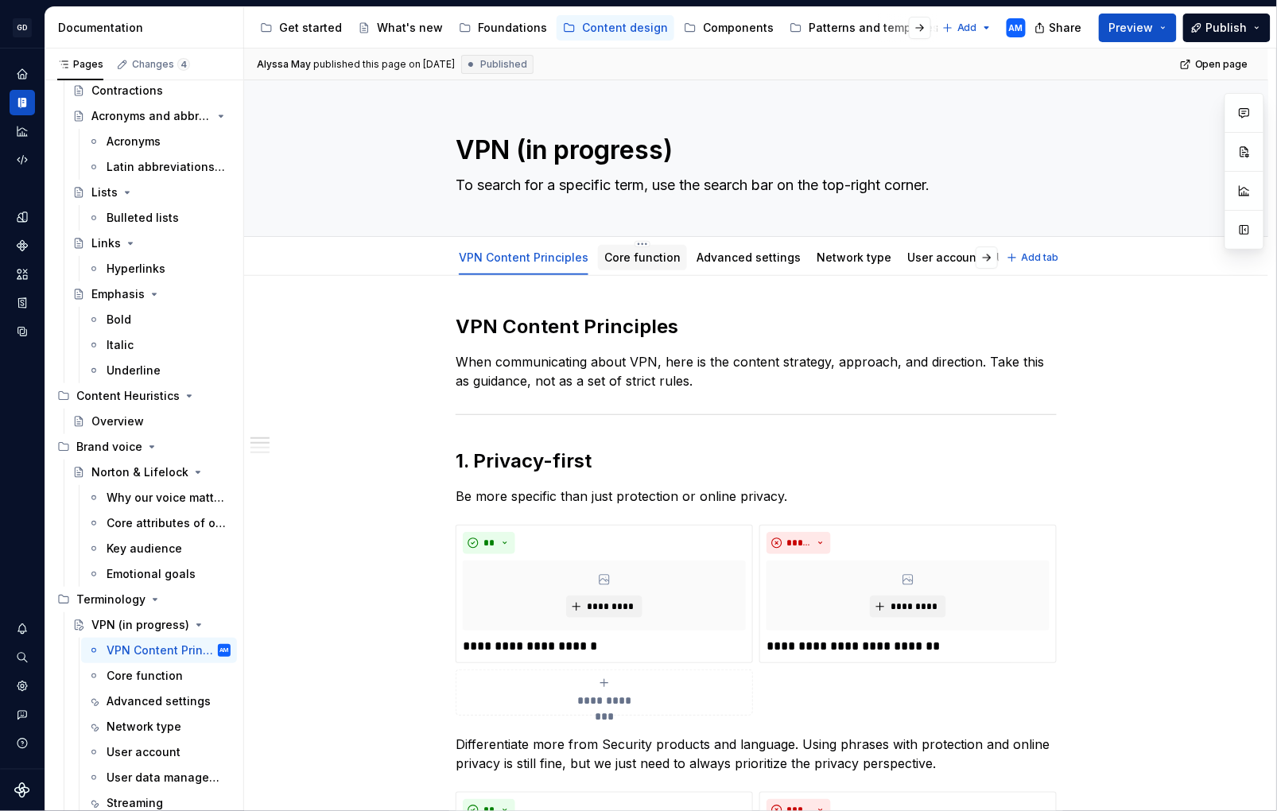
click at [651, 254] on link "Core function" at bounding box center [643, 258] width 76 height 14
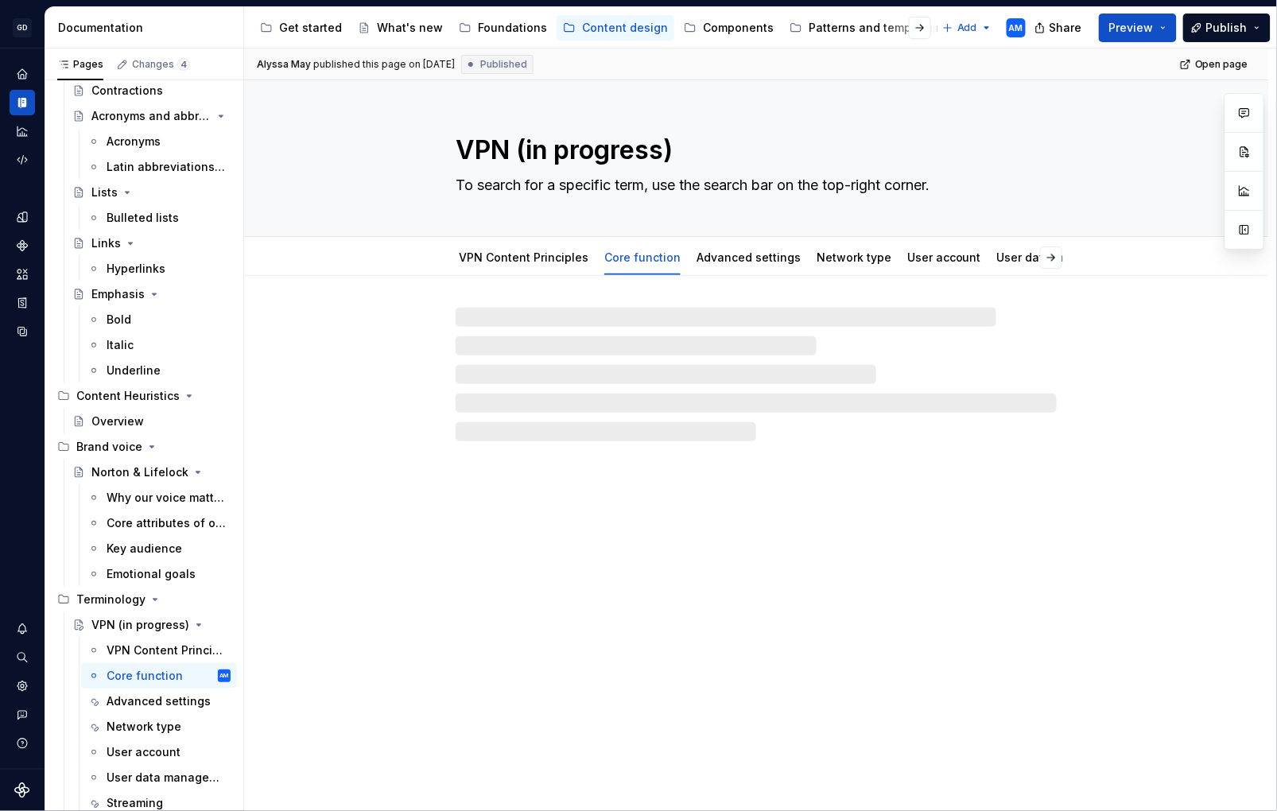
type textarea "*"
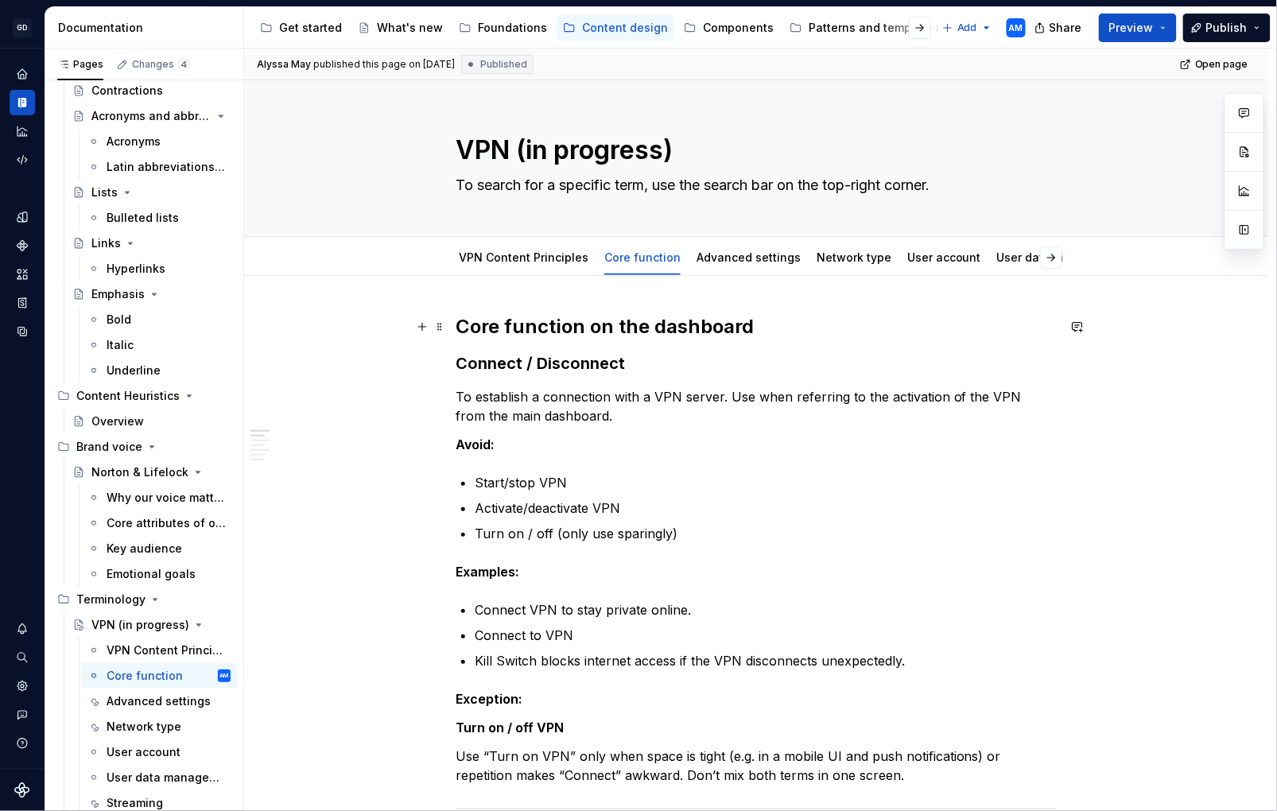
click at [461, 327] on div "Alyssa May published this page on [DATE] Published Open page VPN (in progress) …" at bounding box center [760, 431] width 1032 height 764
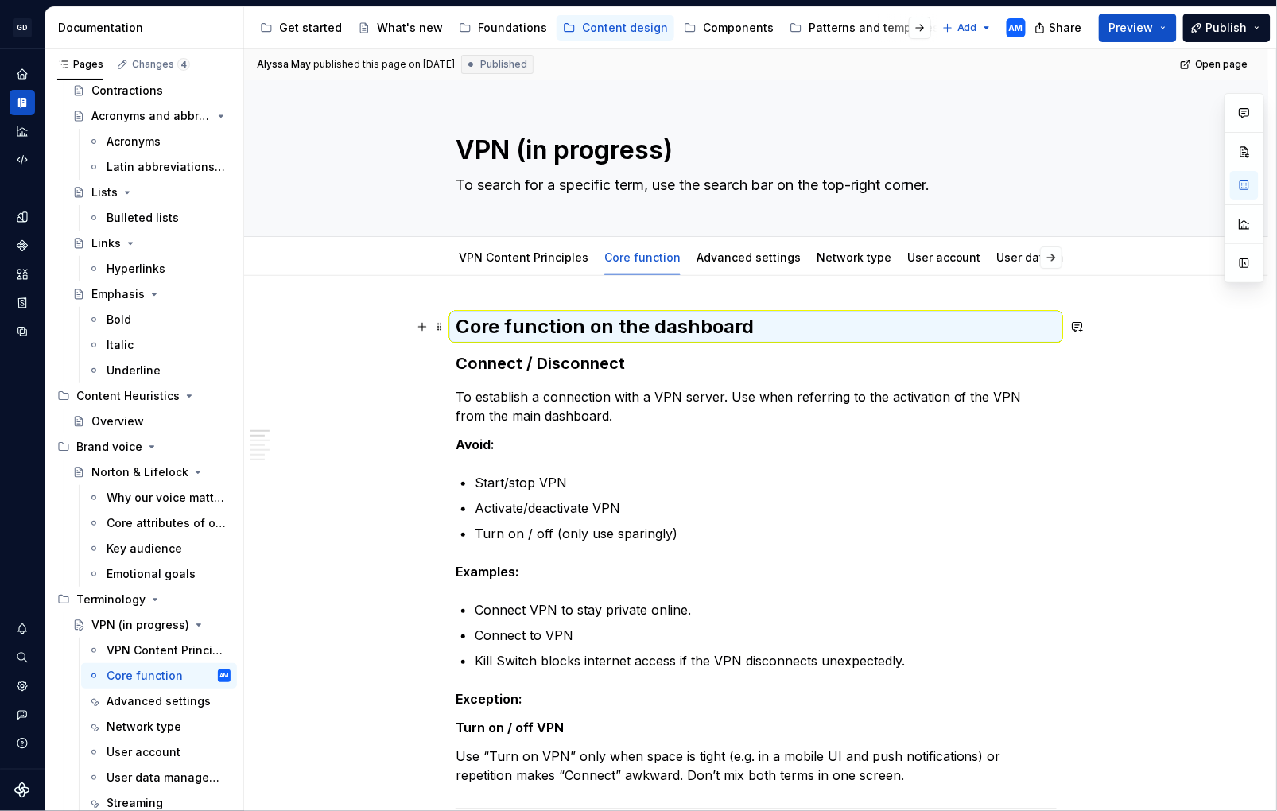
click at [463, 326] on h2 "Core function on the dashboard" at bounding box center [756, 326] width 601 height 25
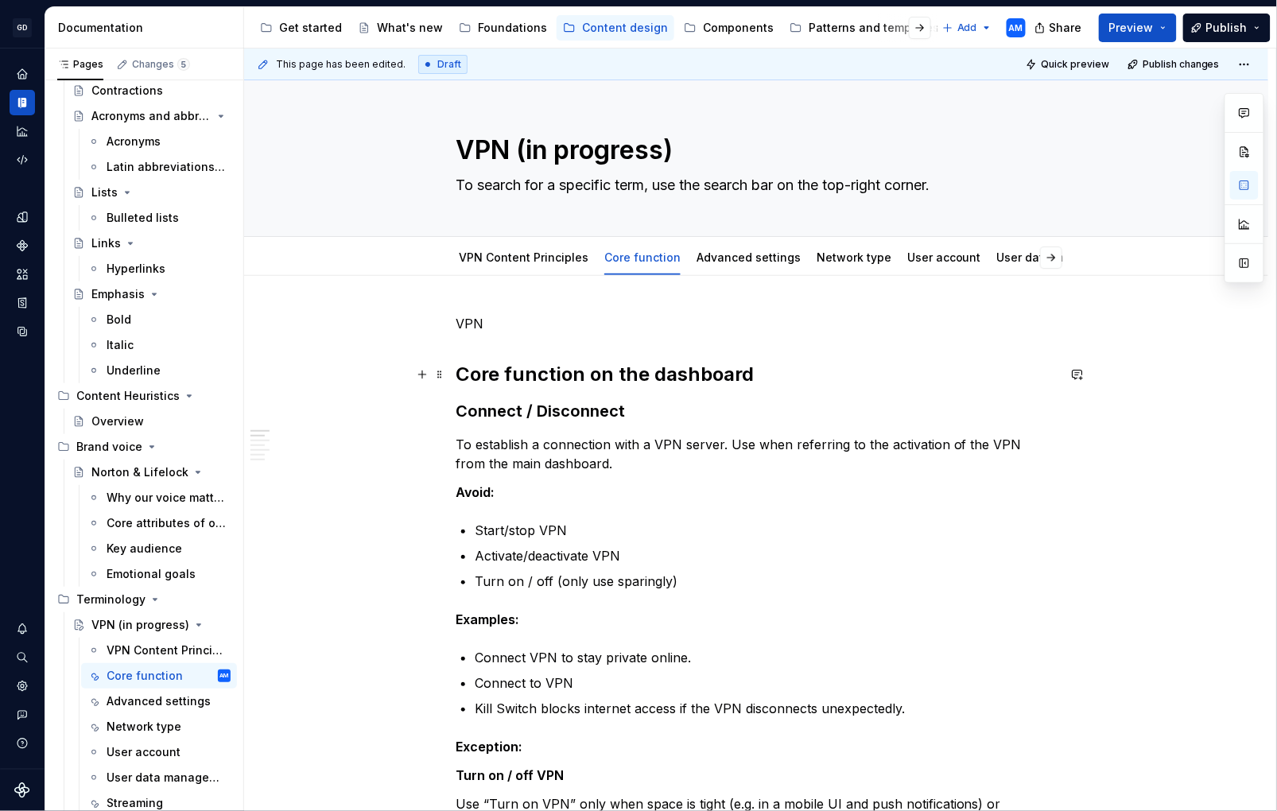
click at [595, 378] on h2 "Core function on the dashboard" at bounding box center [756, 374] width 601 height 25
drag, startPoint x: 488, startPoint y: 324, endPoint x: 413, endPoint y: 321, distance: 75.6
click at [560, 290] on button "button" at bounding box center [561, 294] width 22 height 22
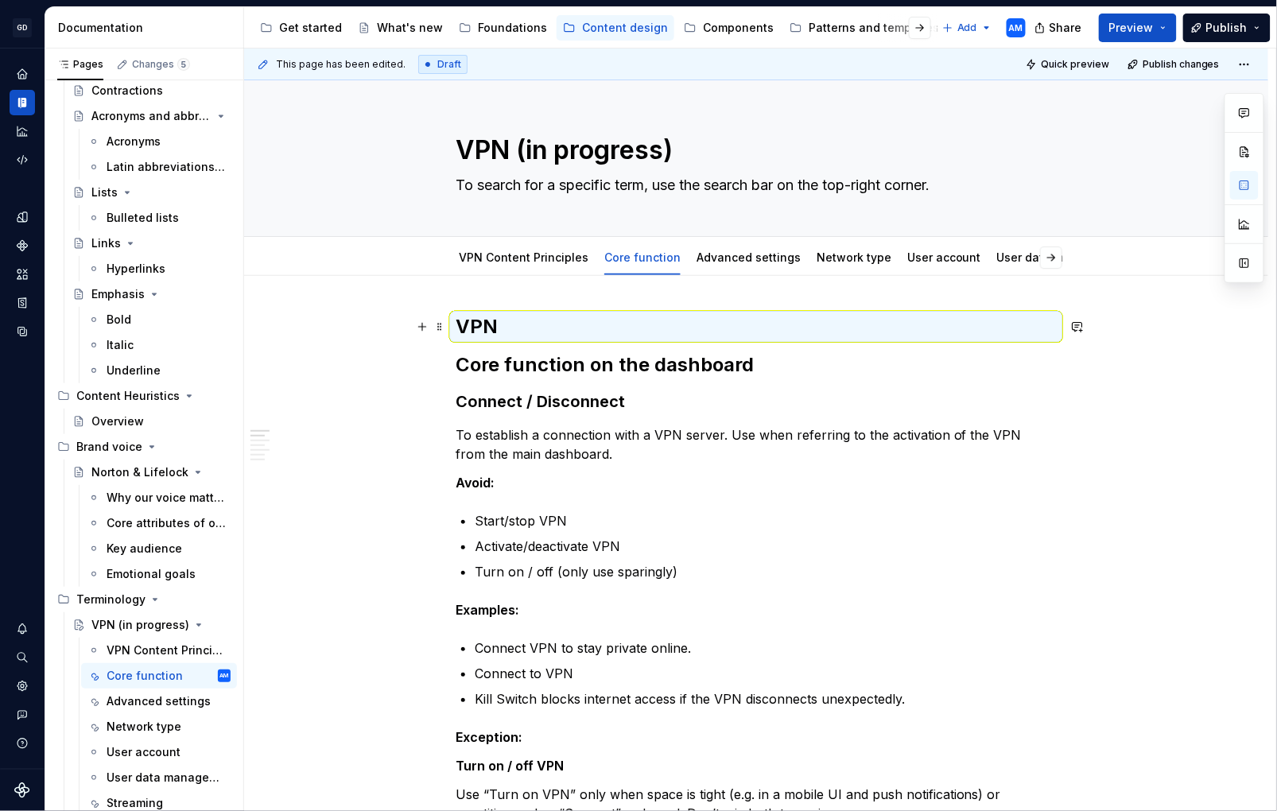
click at [578, 329] on h2 "VPN" at bounding box center [756, 326] width 601 height 25
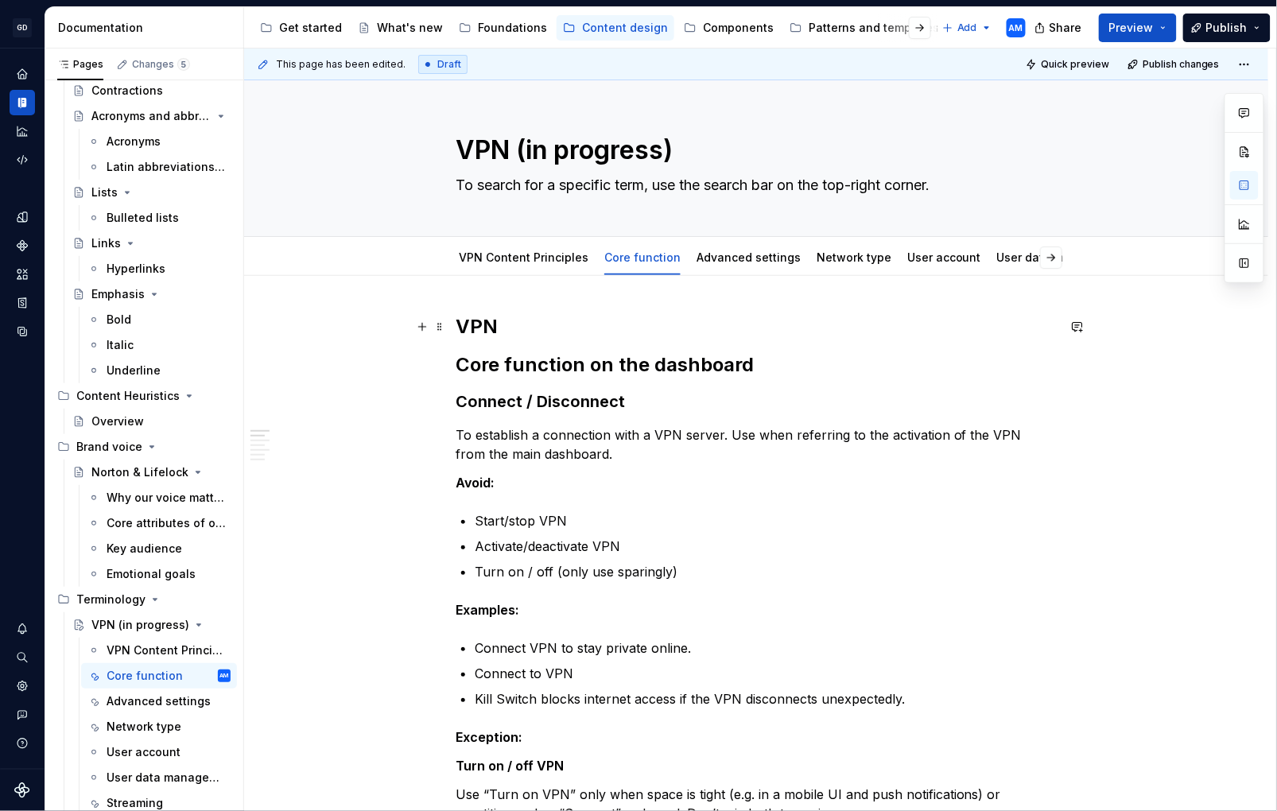
click at [577, 326] on h2 "VPN" at bounding box center [756, 326] width 601 height 25
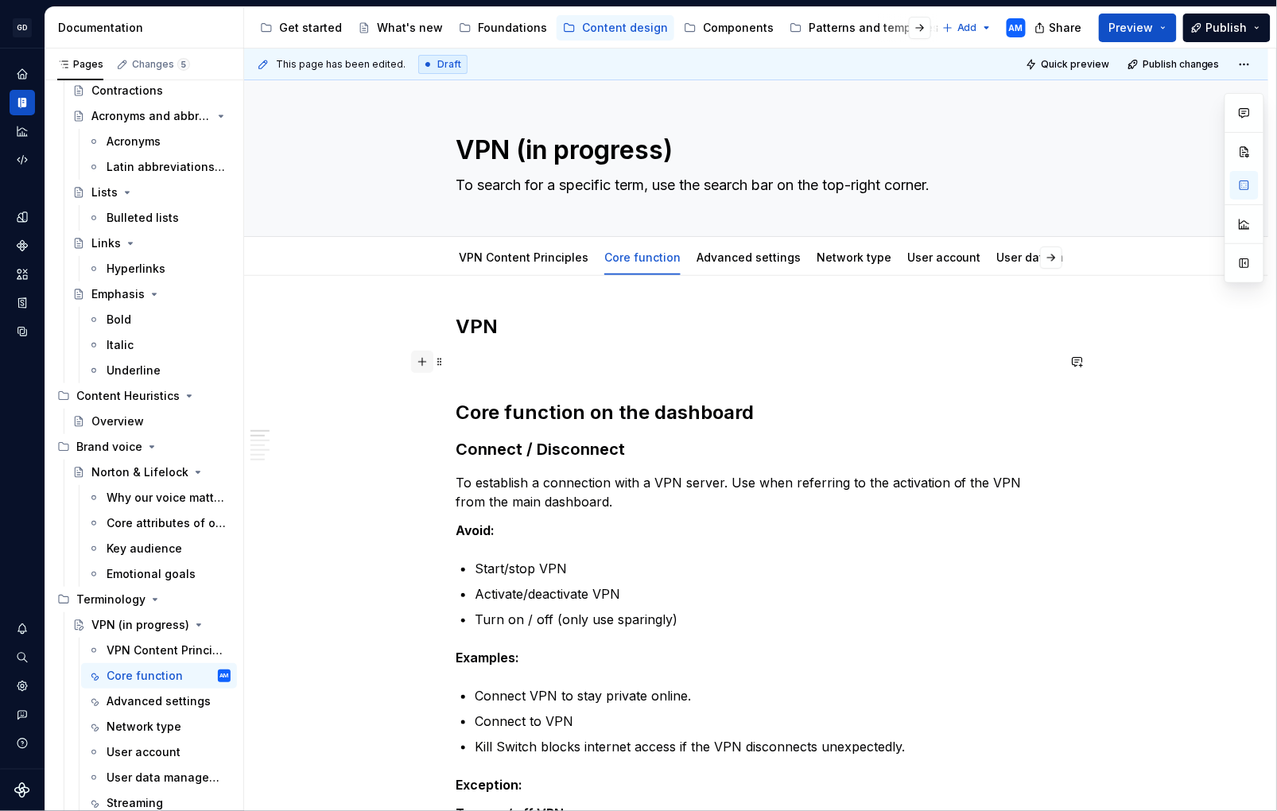
click at [423, 360] on button "button" at bounding box center [422, 362] width 22 height 22
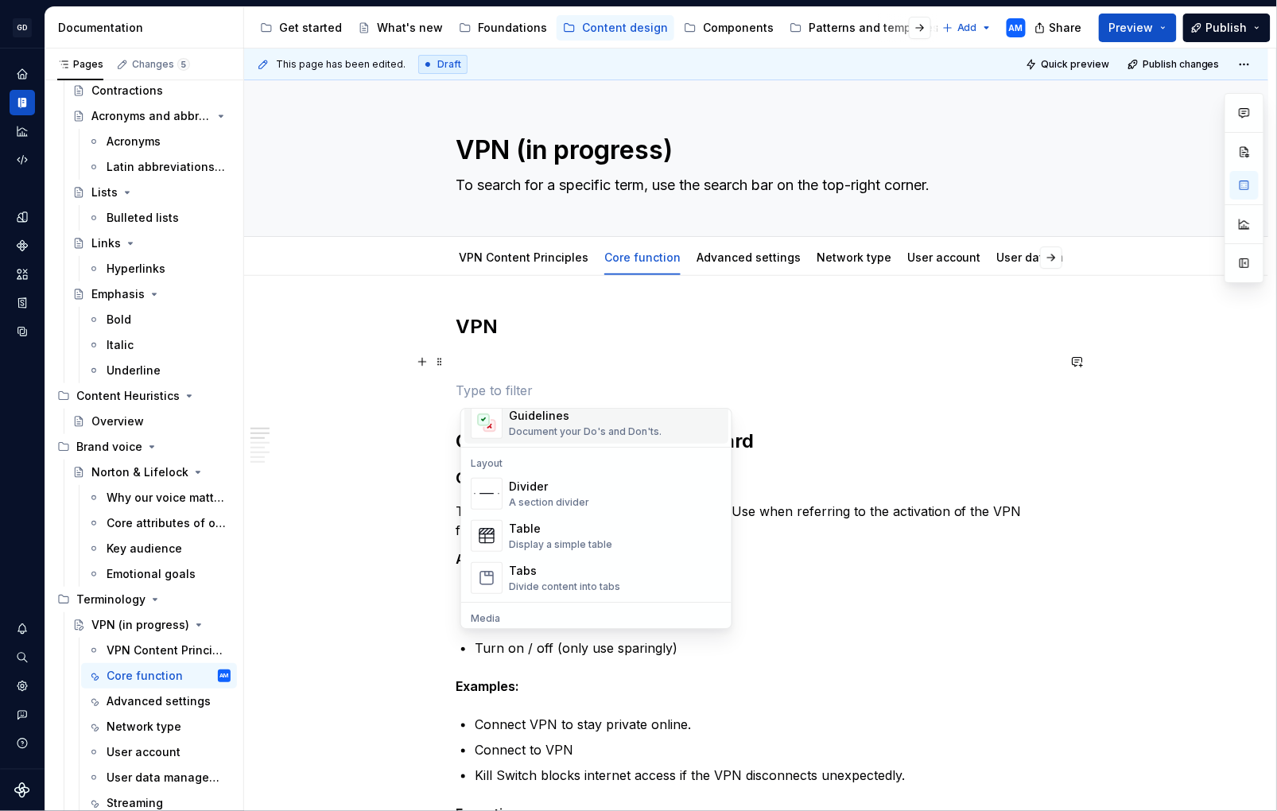
scroll to position [510, 0]
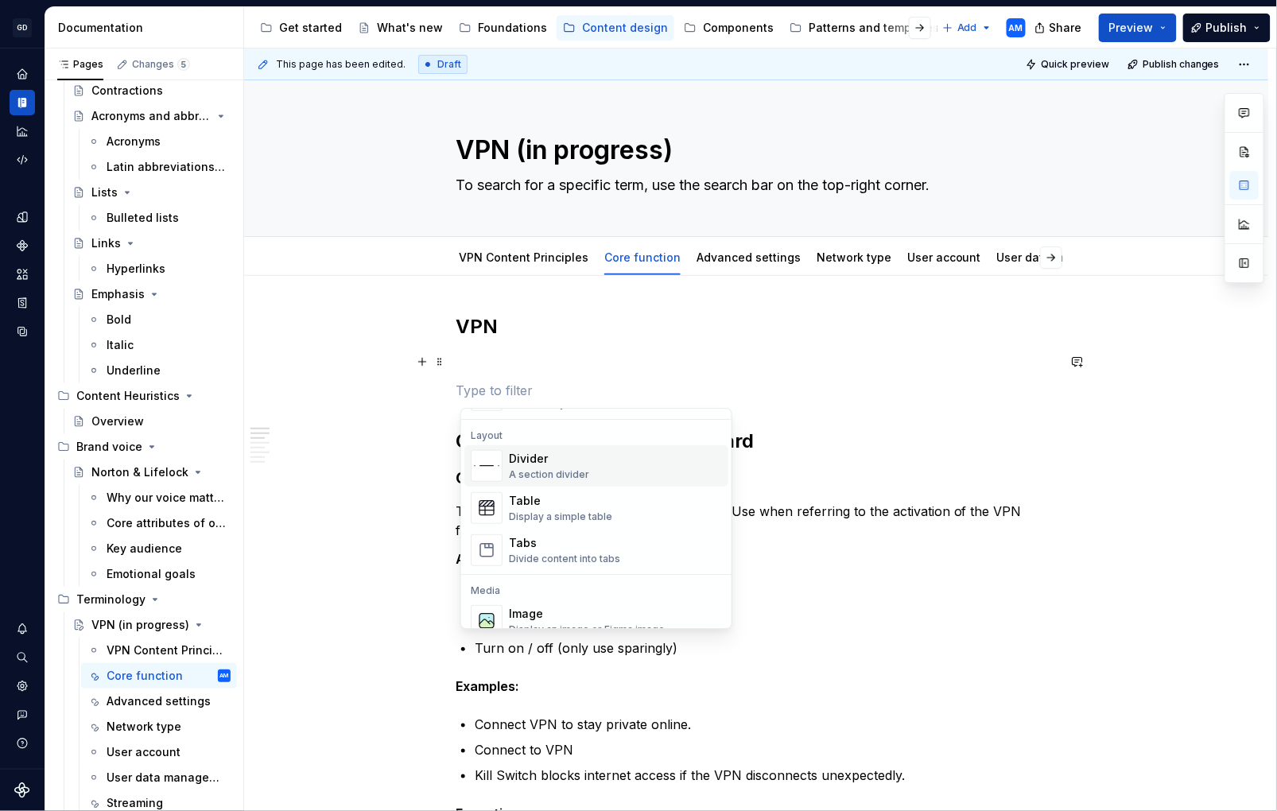
click at [549, 455] on div "Divider" at bounding box center [549, 459] width 80 height 16
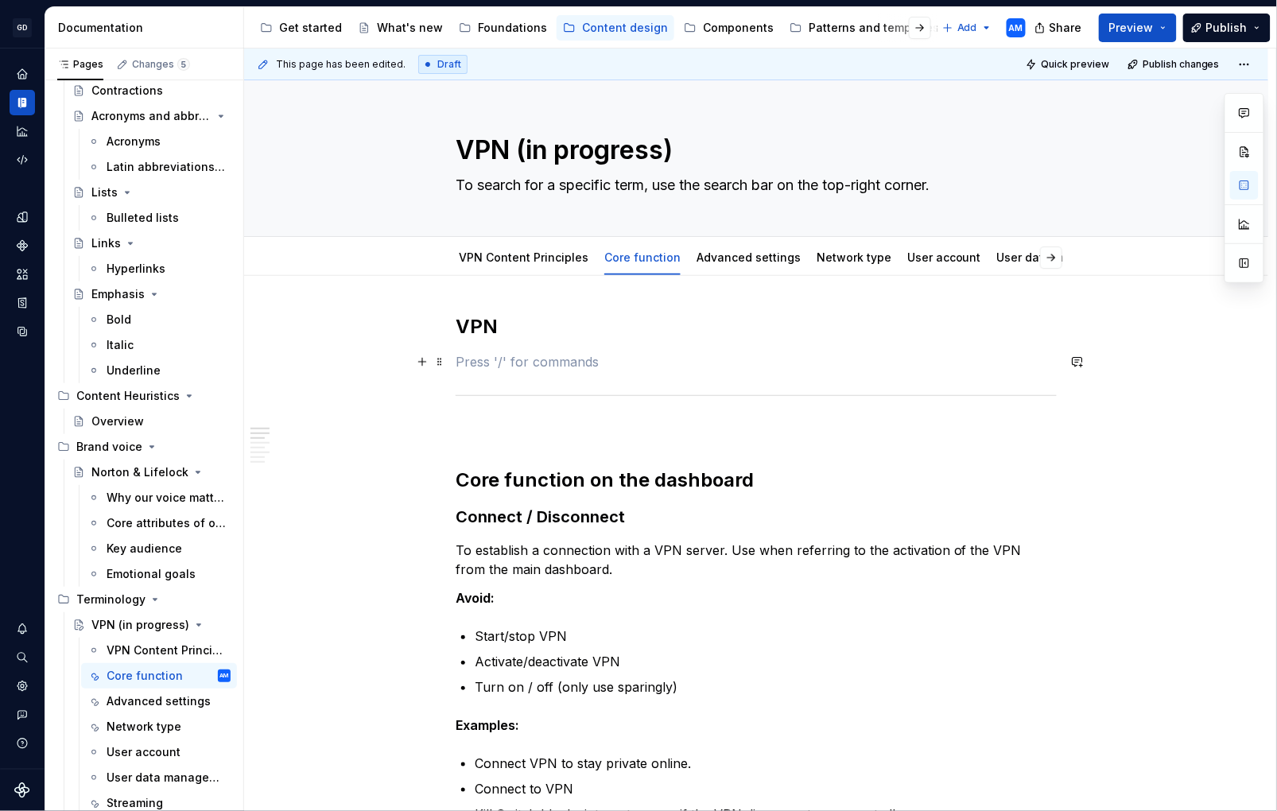
click at [481, 360] on p at bounding box center [756, 361] width 601 height 19
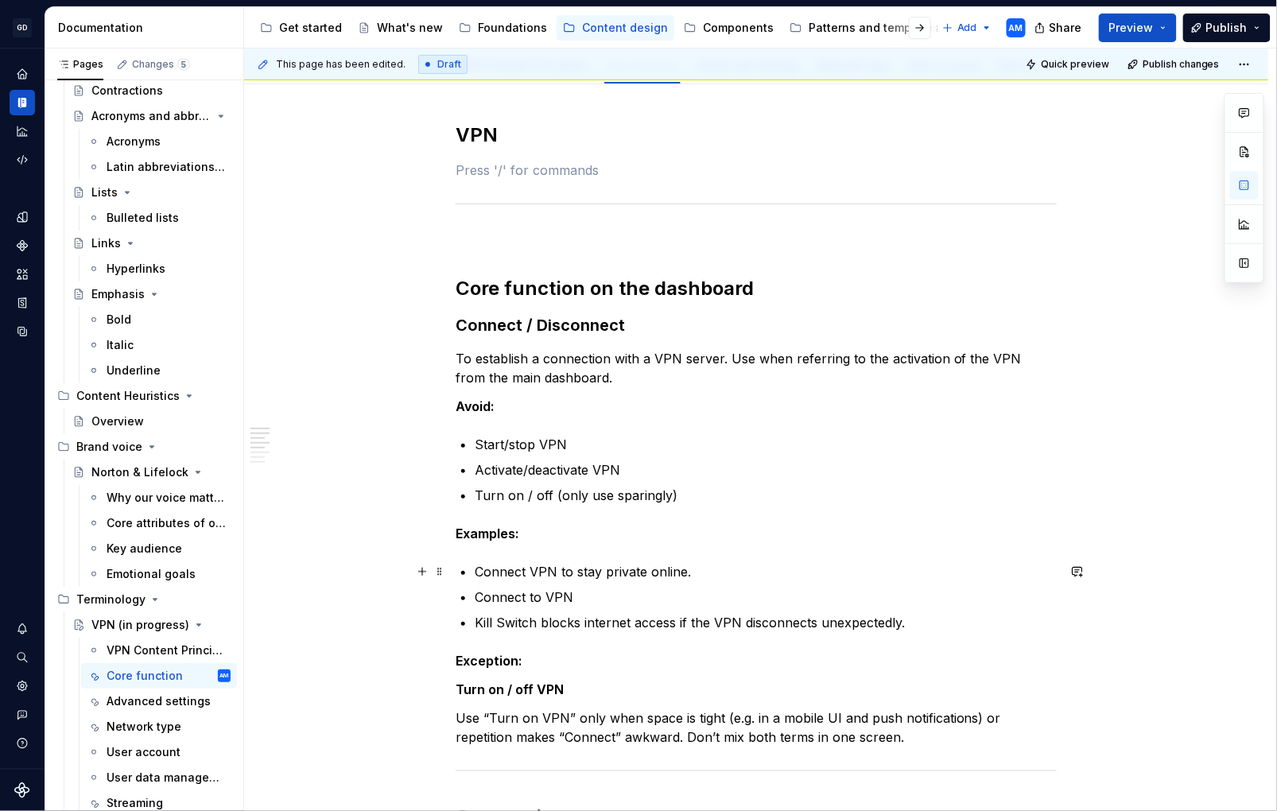
scroll to position [270, 0]
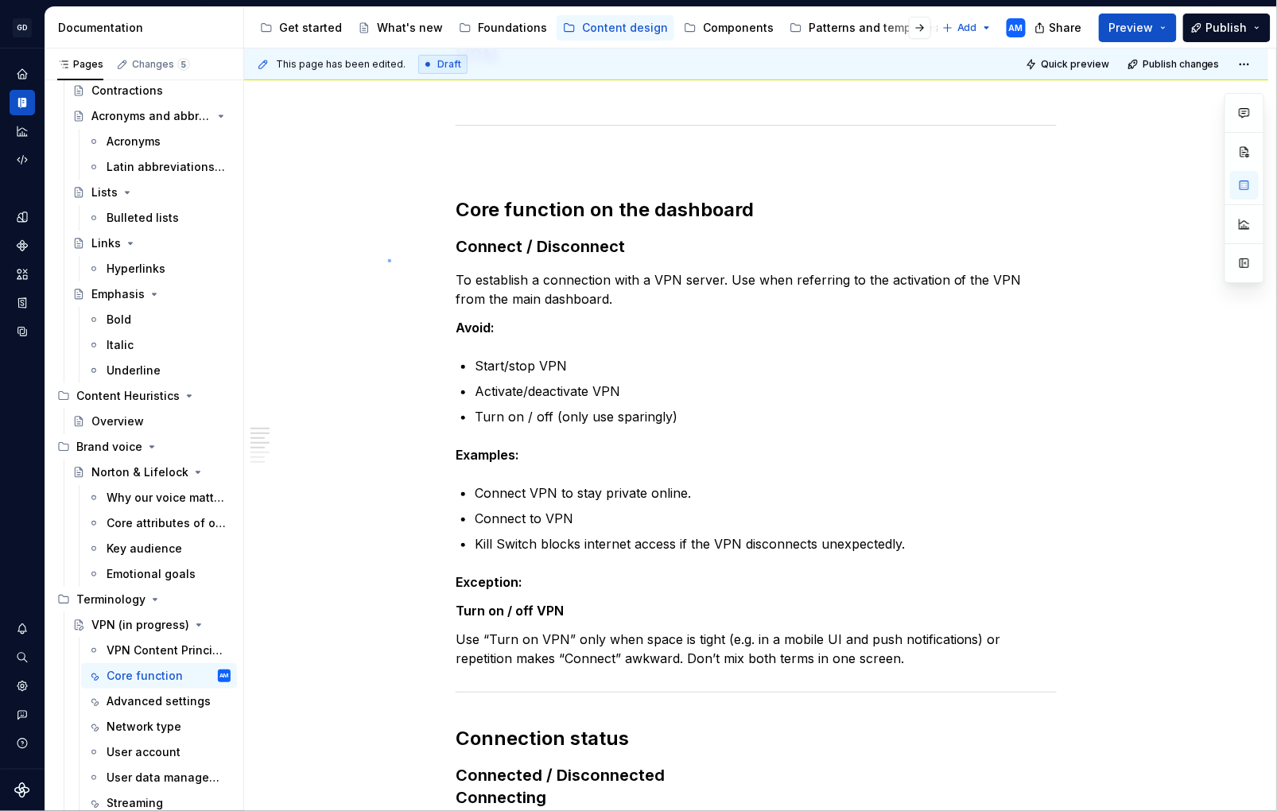
click at [388, 259] on div "This page has been edited. Draft Quick preview Publish changes VPN (in progress…" at bounding box center [760, 431] width 1032 height 764
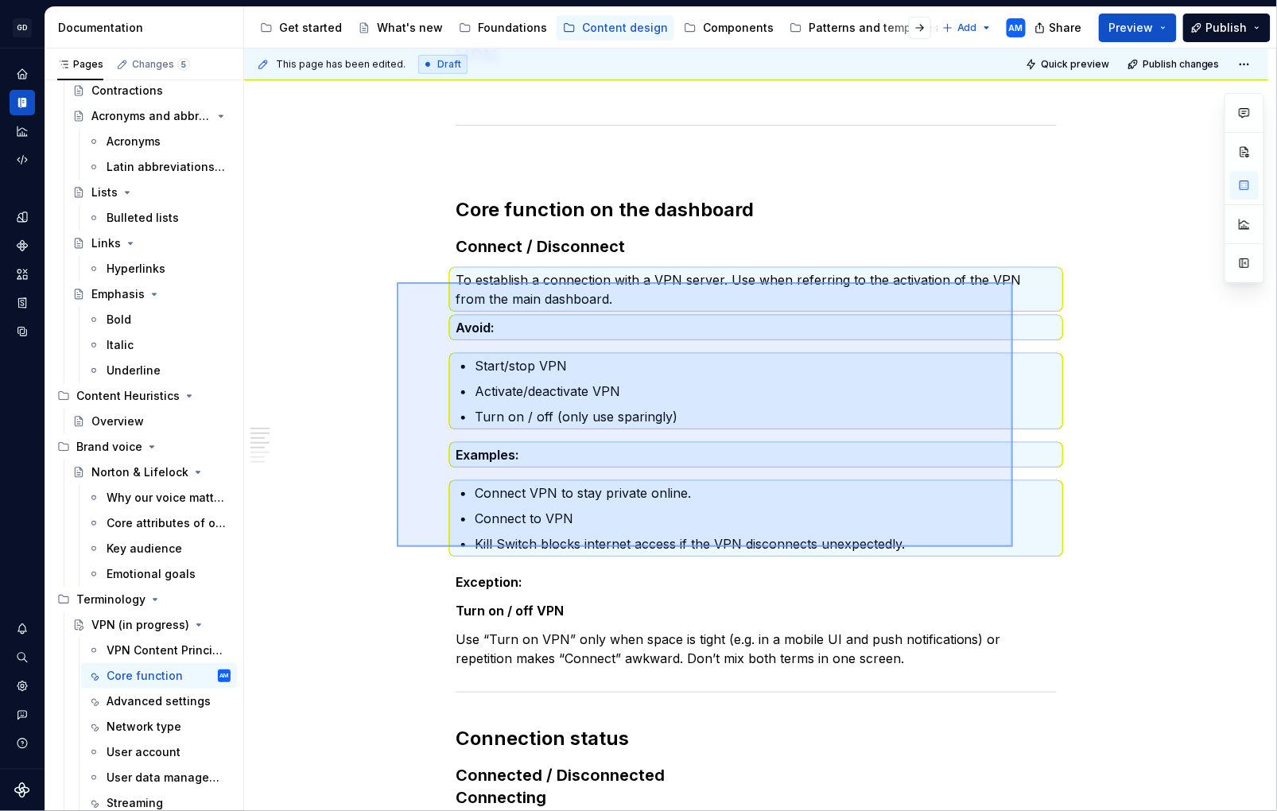
drag, startPoint x: 397, startPoint y: 282, endPoint x: 1013, endPoint y: 550, distance: 672.2
click at [1013, 550] on div "This page has been edited. Draft Quick preview Publish changes VPN (in progress…" at bounding box center [760, 431] width 1032 height 764
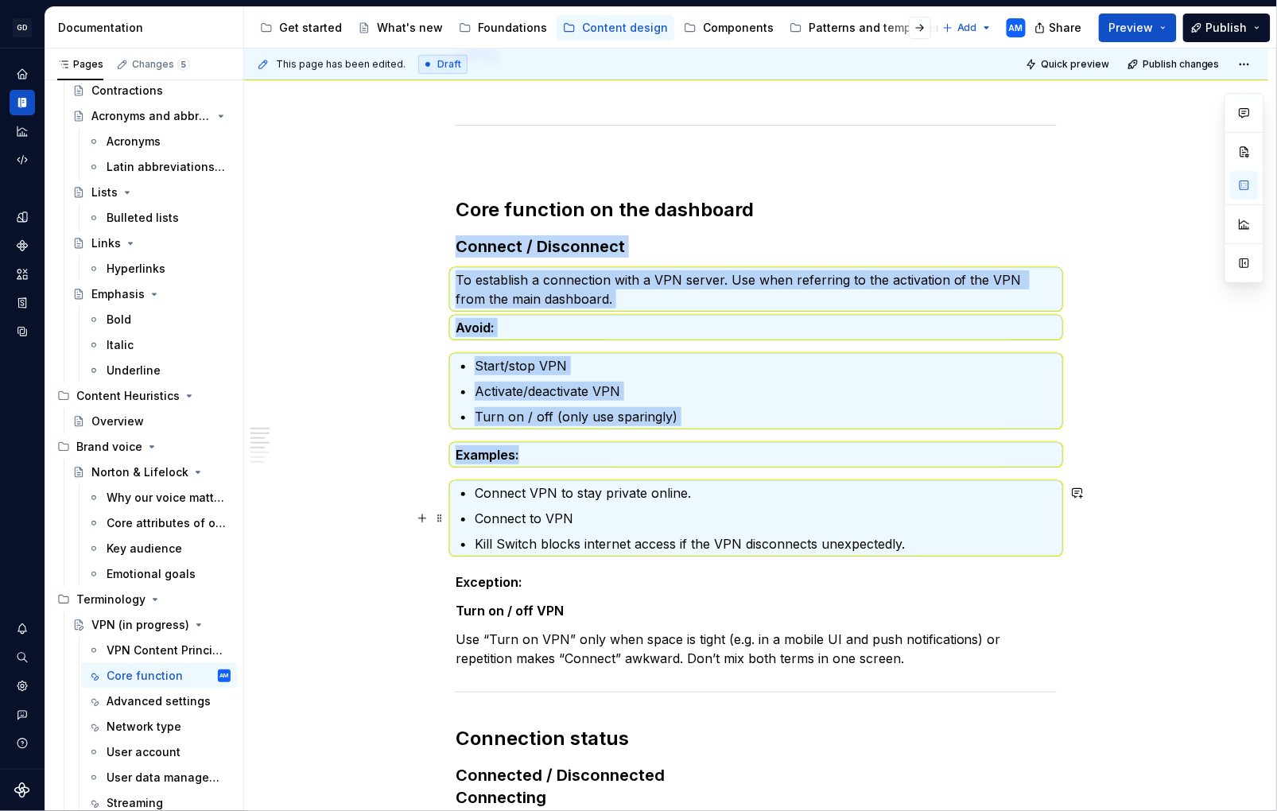
scroll to position [0, 0]
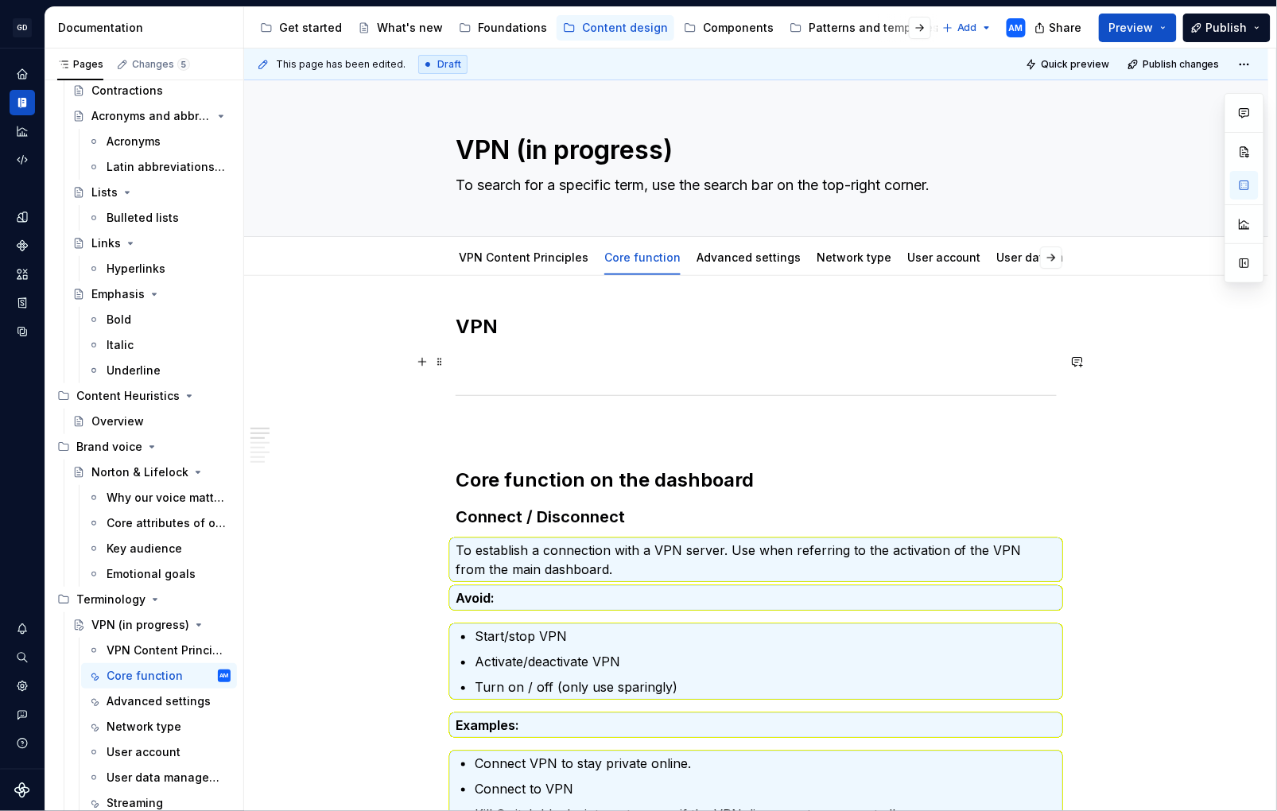
click at [491, 364] on p at bounding box center [756, 361] width 601 height 19
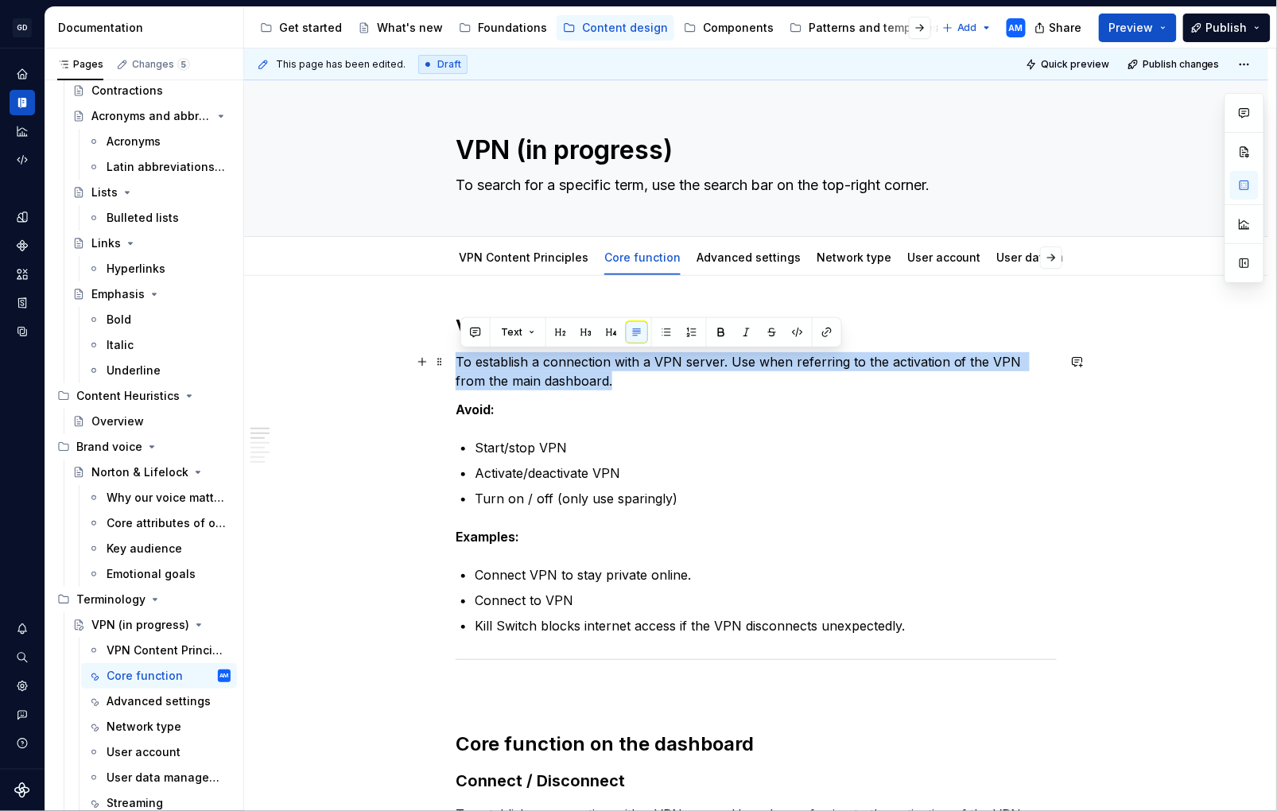
drag, startPoint x: 605, startPoint y: 383, endPoint x: 461, endPoint y: 360, distance: 145.7
click at [461, 360] on p "To establish a connection with a VPN server. Use when referring to the activati…" at bounding box center [756, 371] width 601 height 38
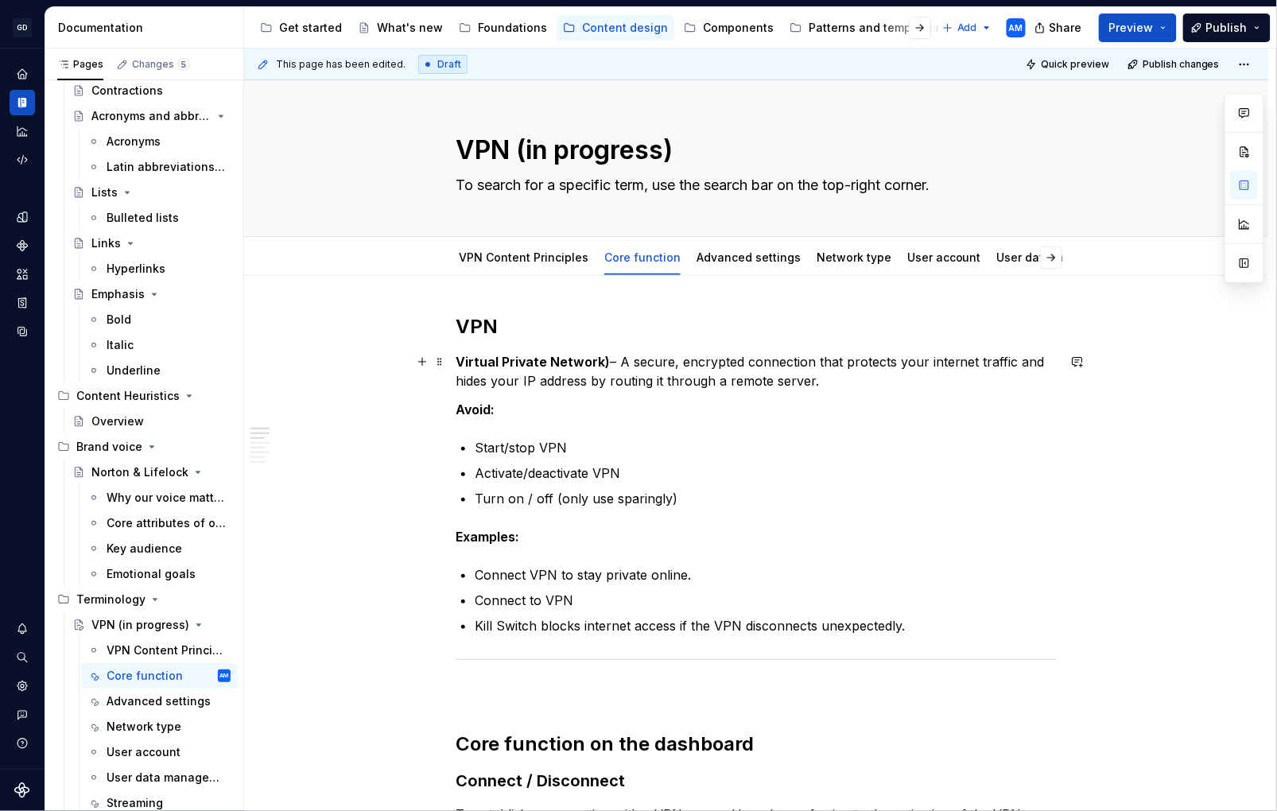
click at [605, 362] on strong "Virtual Private Network)" at bounding box center [533, 362] width 154 height 16
click at [611, 360] on p "Virtual Private Network) – A secure, encrypted connection that protects your in…" at bounding box center [756, 371] width 601 height 38
click at [764, 386] on p "Virtual Private Network – A secure, encrypted connection that protects your int…" at bounding box center [756, 371] width 601 height 38
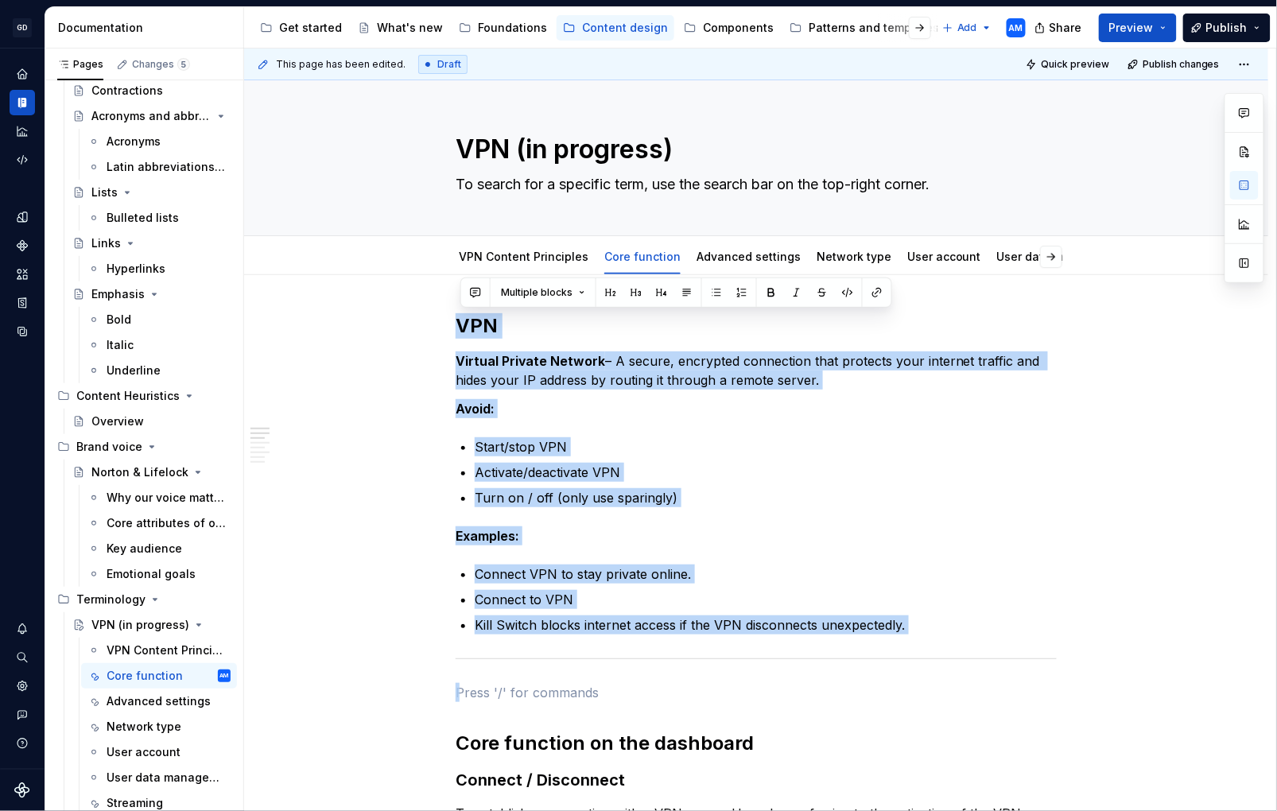
drag, startPoint x: 633, startPoint y: 686, endPoint x: 367, endPoint y: 278, distance: 486.3
drag, startPoint x: 966, startPoint y: 516, endPoint x: 836, endPoint y: 654, distance: 189.1
drag, startPoint x: 643, startPoint y: 695, endPoint x: 360, endPoint y: 332, distance: 460.3
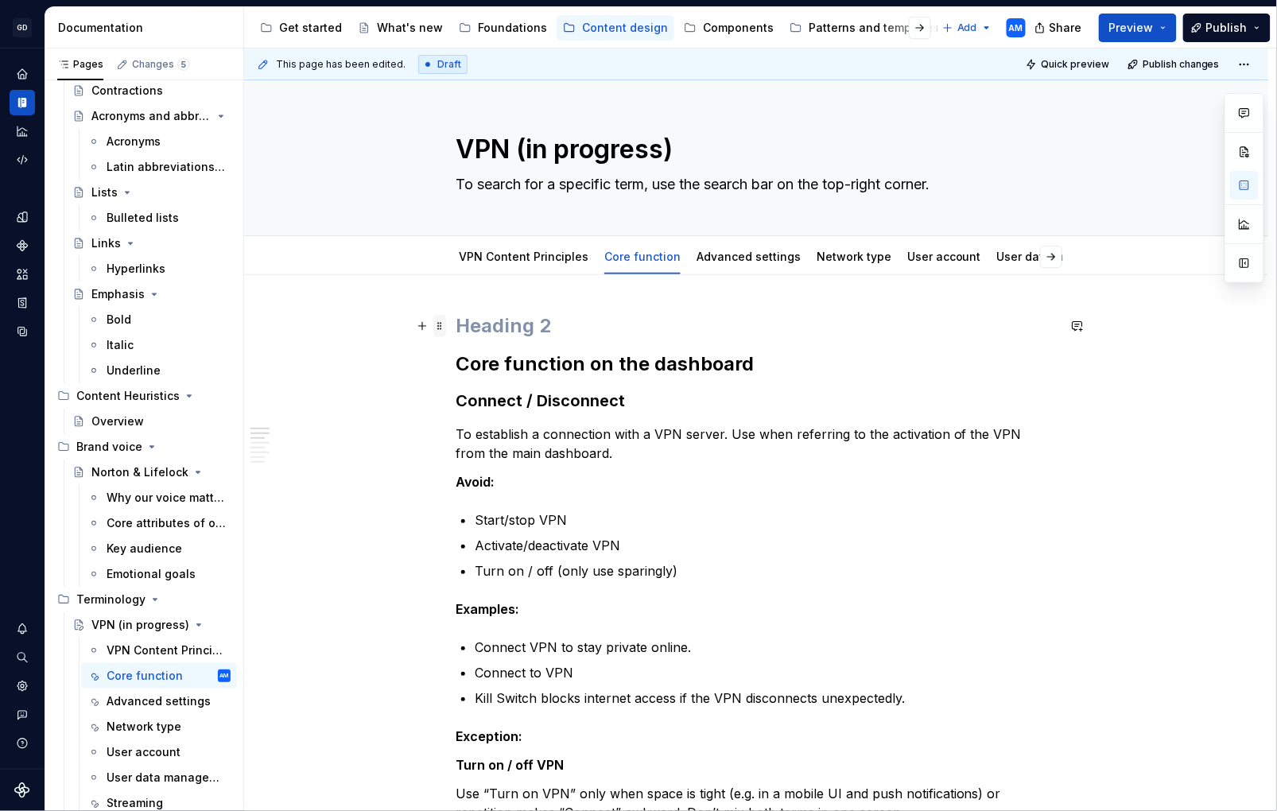
click at [441, 322] on span at bounding box center [440, 326] width 13 height 22
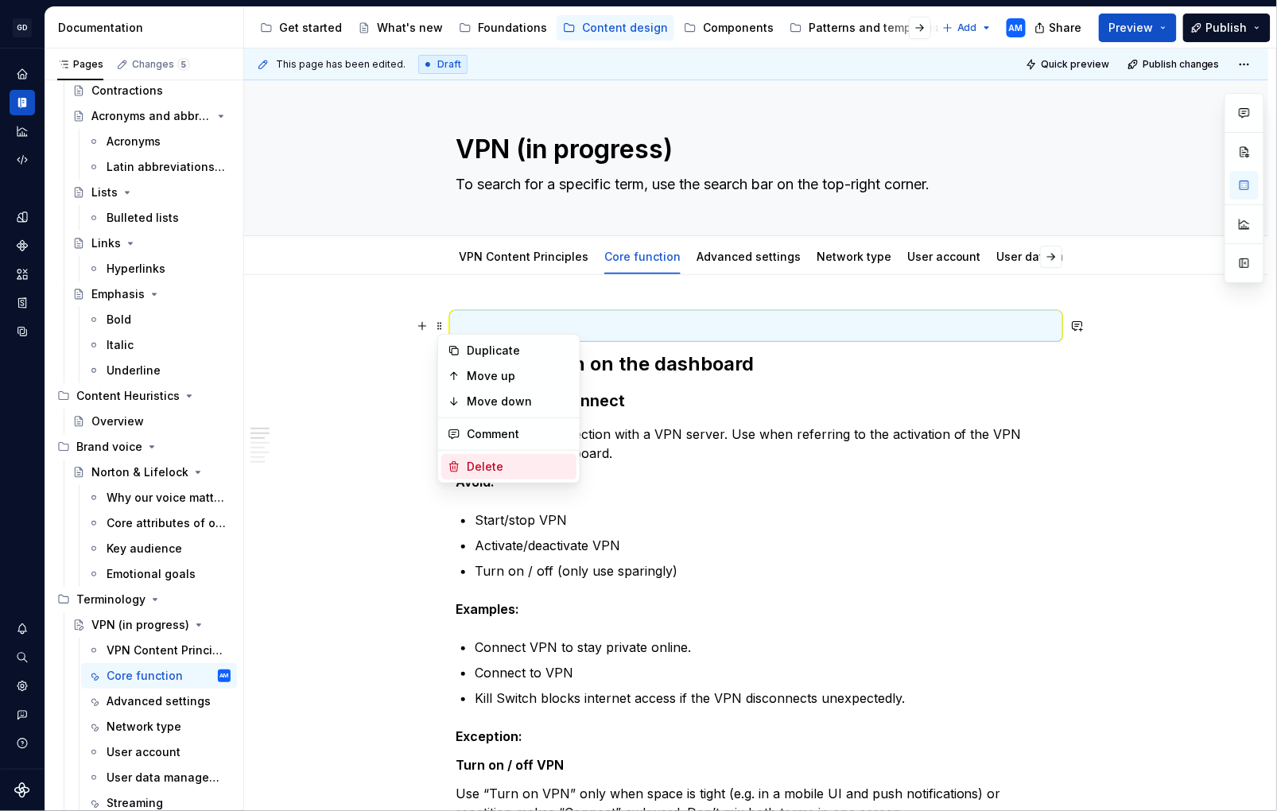
drag, startPoint x: 481, startPoint y: 465, endPoint x: 482, endPoint y: 476, distance: 10.4
click at [481, 465] on div "Delete" at bounding box center [518, 467] width 103 height 16
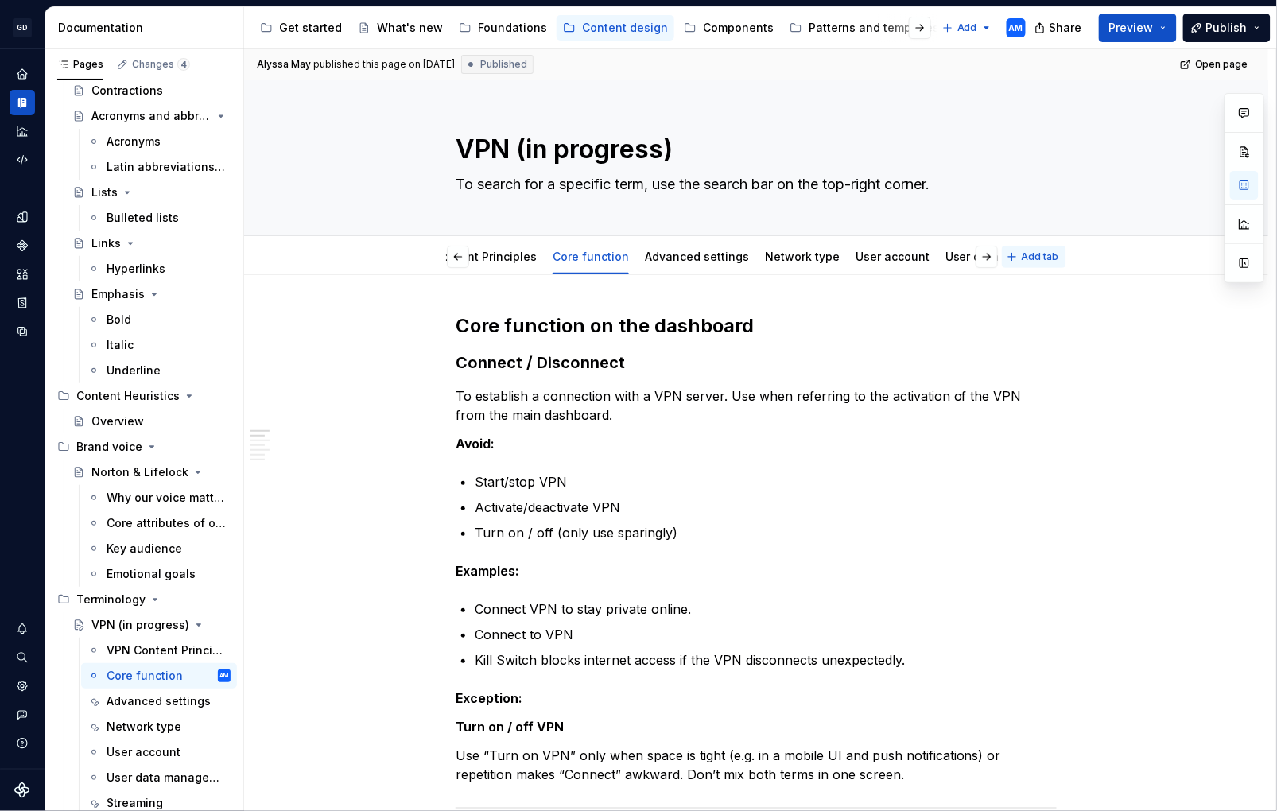
scroll to position [0, 112]
click at [1030, 255] on span "Add tab" at bounding box center [1040, 257] width 37 height 13
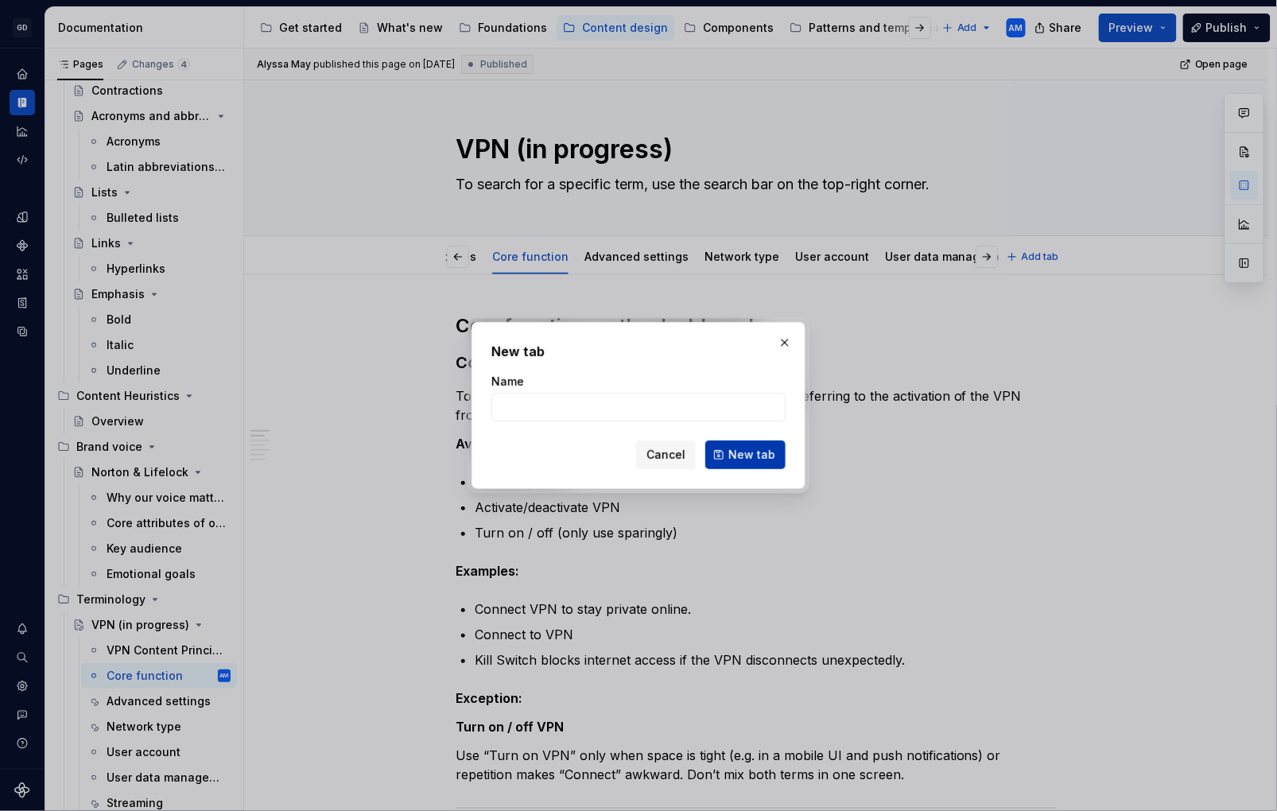
type textarea "*"
type input "V"
type textarea "*"
type input "VPN"
type textarea "*"
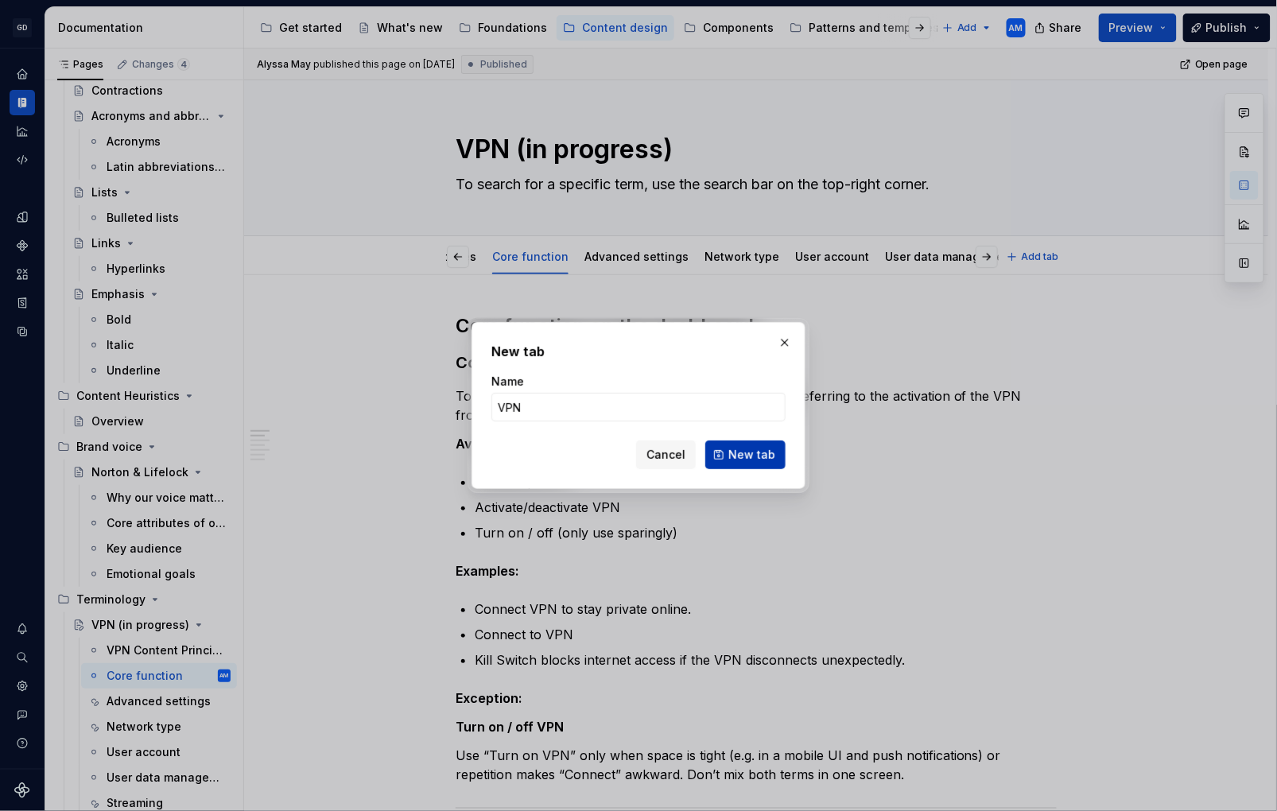
type input "VPN"
click at [772, 447] on span "New tab" at bounding box center [752, 455] width 47 height 16
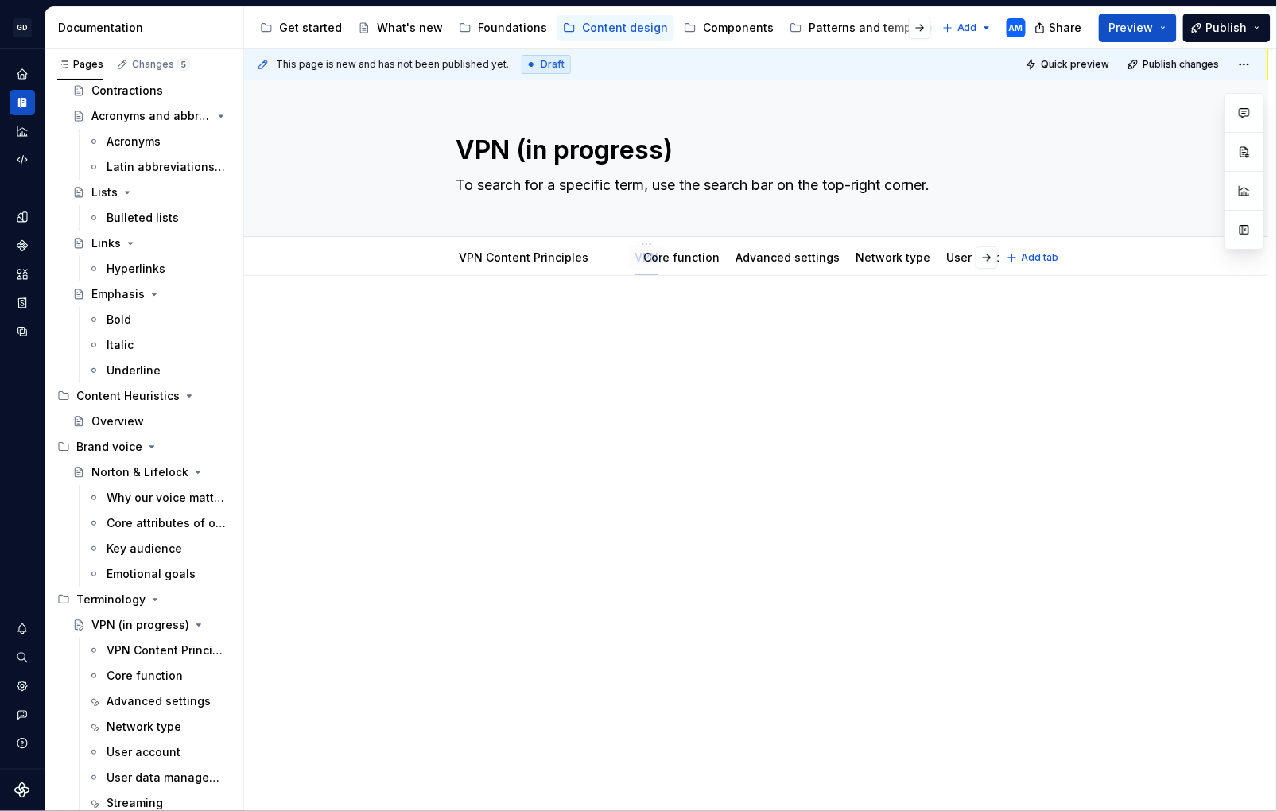
drag, startPoint x: 974, startPoint y: 253, endPoint x: 616, endPoint y: 254, distance: 358.7
click at [552, 345] on div at bounding box center [756, 344] width 601 height 60
type textarea "*"
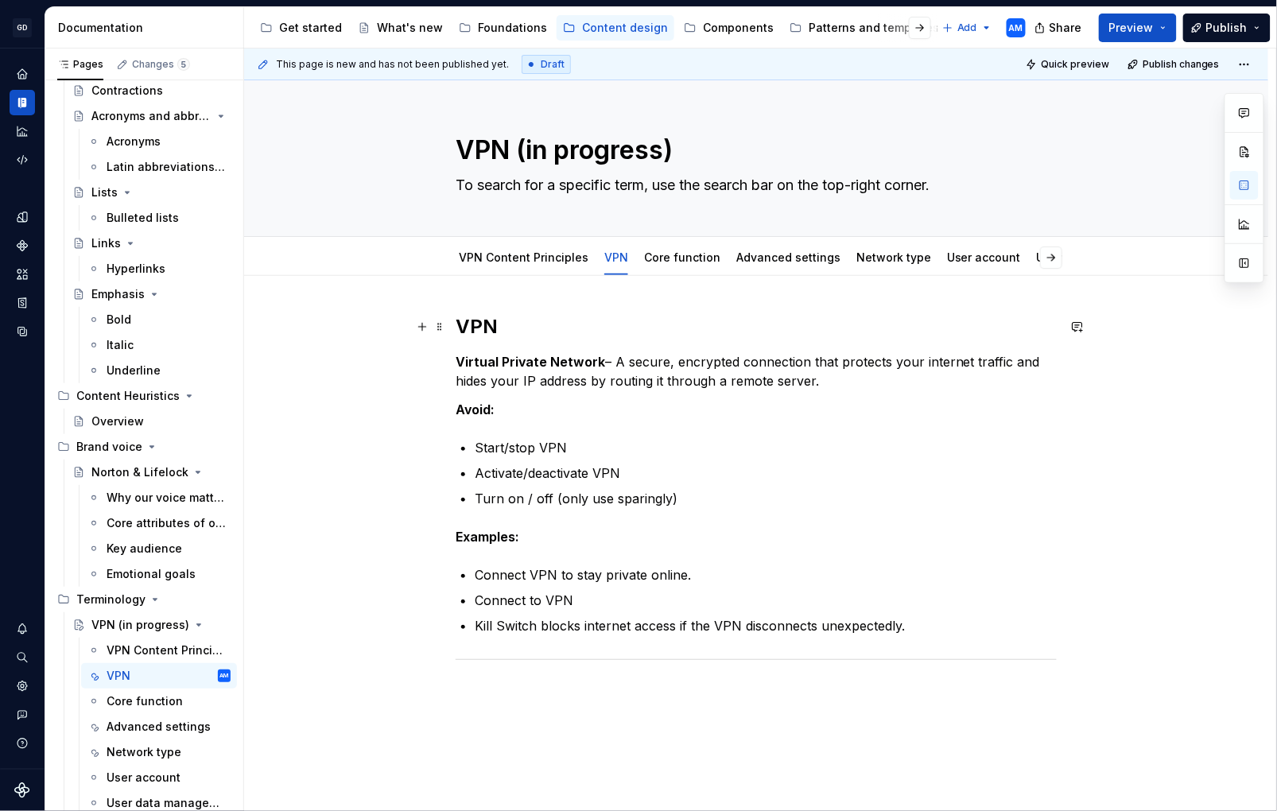
click at [498, 324] on h2 "VPN" at bounding box center [756, 326] width 601 height 25
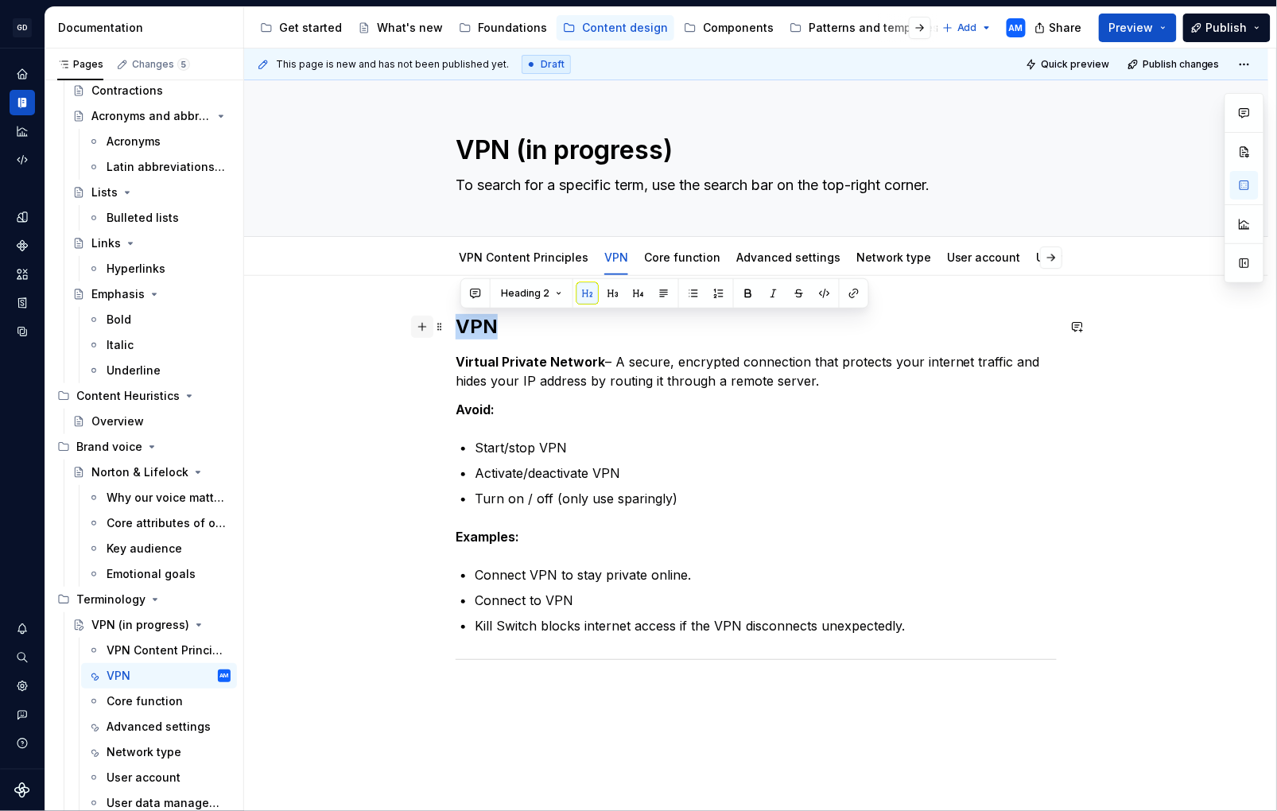
drag, startPoint x: 504, startPoint y: 330, endPoint x: 428, endPoint y: 328, distance: 76.4
click at [456, 328] on div "VPN Virtual Private Network – A secure, encrypted connection that protects your…" at bounding box center [756, 518] width 601 height 408
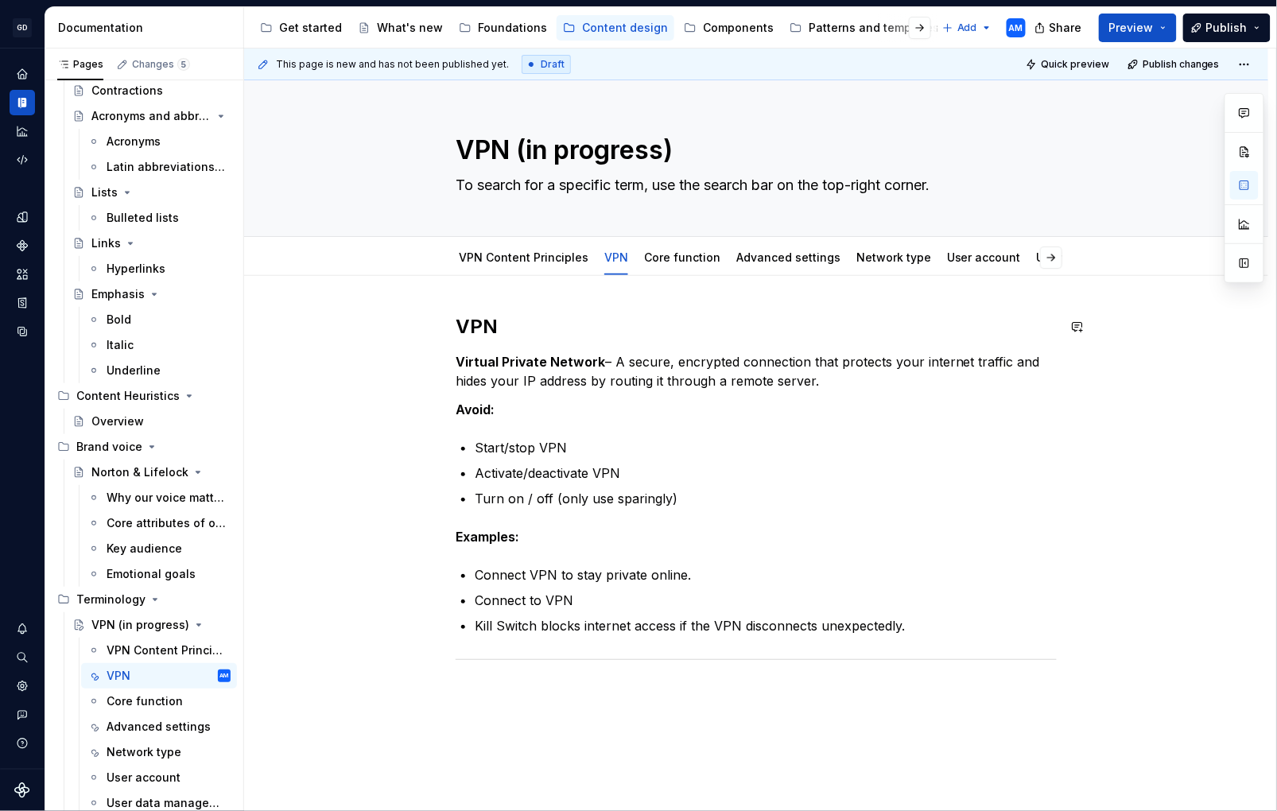
click at [575, 348] on div "VPN Virtual Private Network – A secure, encrypted connection that protects your…" at bounding box center [756, 508] width 601 height 389
drag, startPoint x: 606, startPoint y: 365, endPoint x: 636, endPoint y: 360, distance: 30.6
click at [609, 365] on p "Virtual Private Network – A secure, encrypted connection that protects your int…" at bounding box center [756, 371] width 601 height 38
drag, startPoint x: 602, startPoint y: 360, endPoint x: 626, endPoint y: 356, distance: 24.2
click at [606, 360] on p "Virtual Private Network is a secure, encrypted connection that protects your in…" at bounding box center [756, 371] width 601 height 38
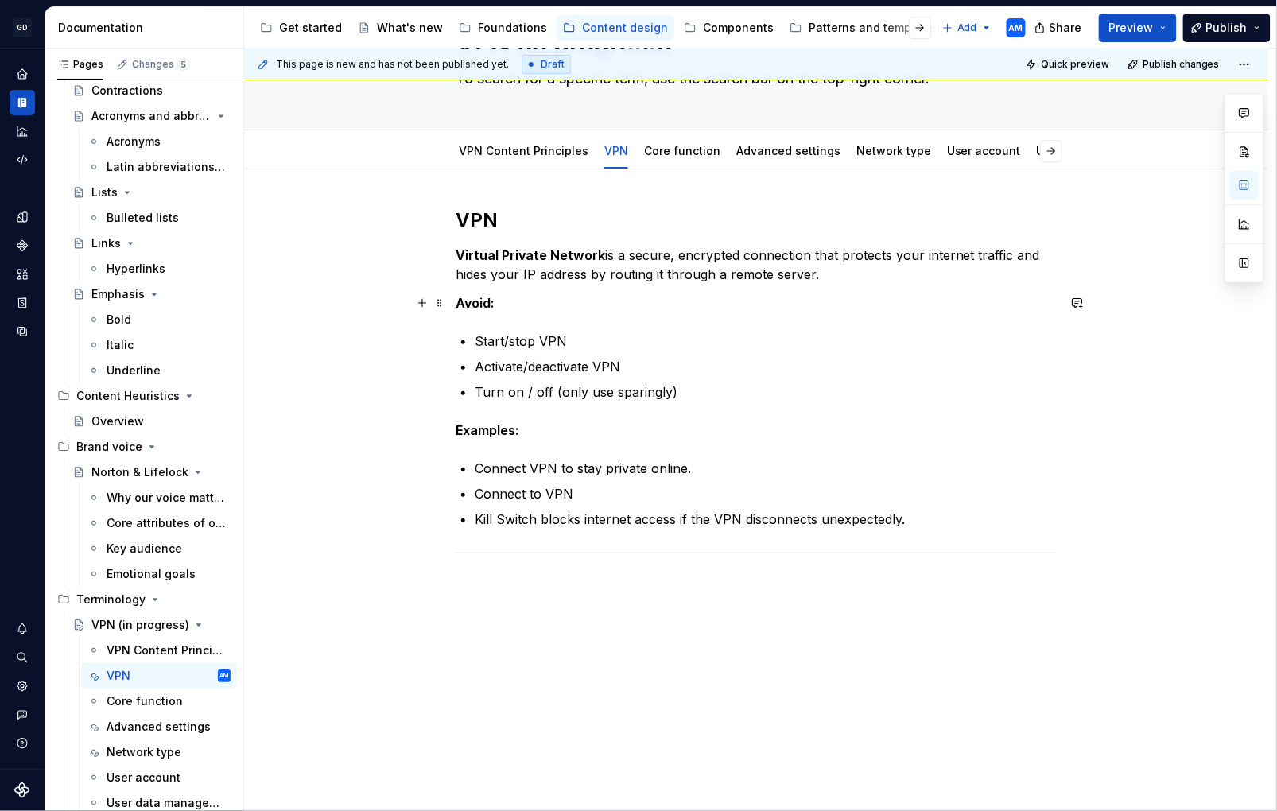
scroll to position [112, 0]
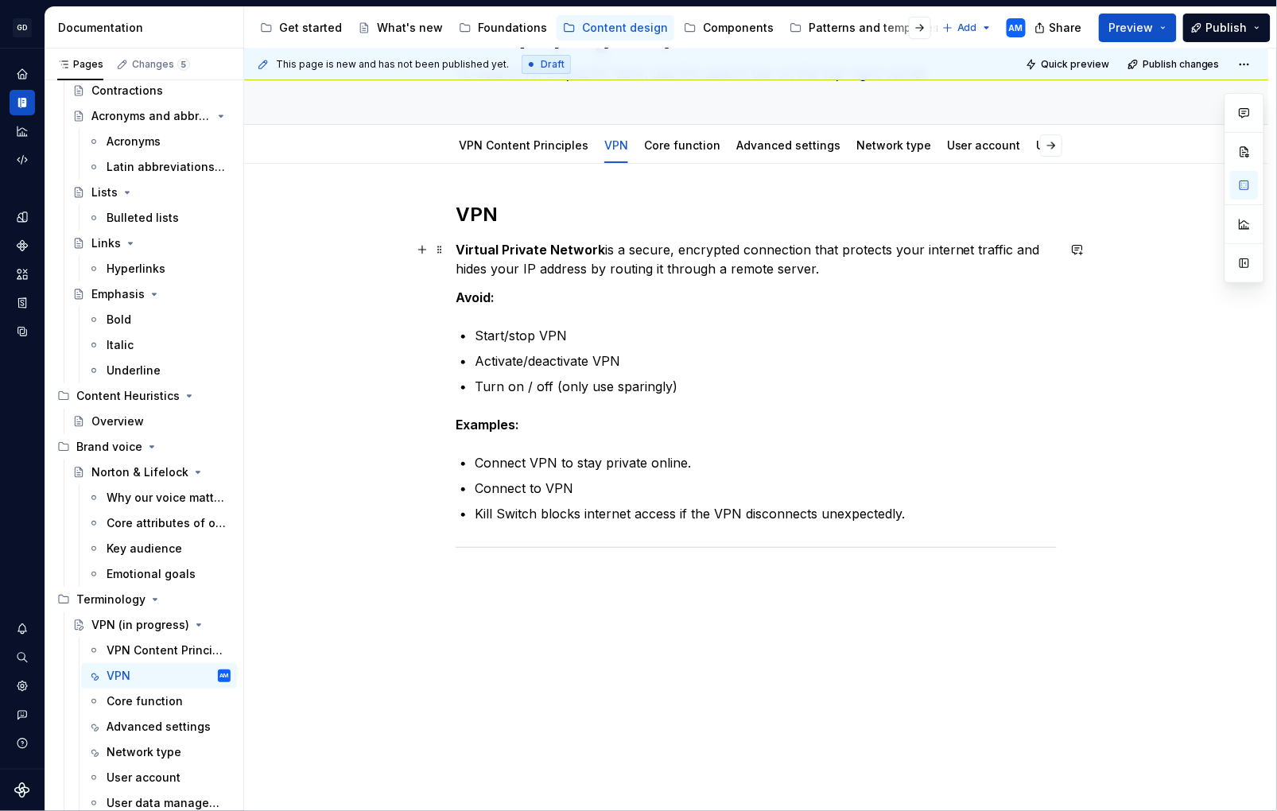
click at [836, 274] on p "Virtual Private Network is a secure, encrypted connection that protects your in…" at bounding box center [756, 259] width 601 height 38
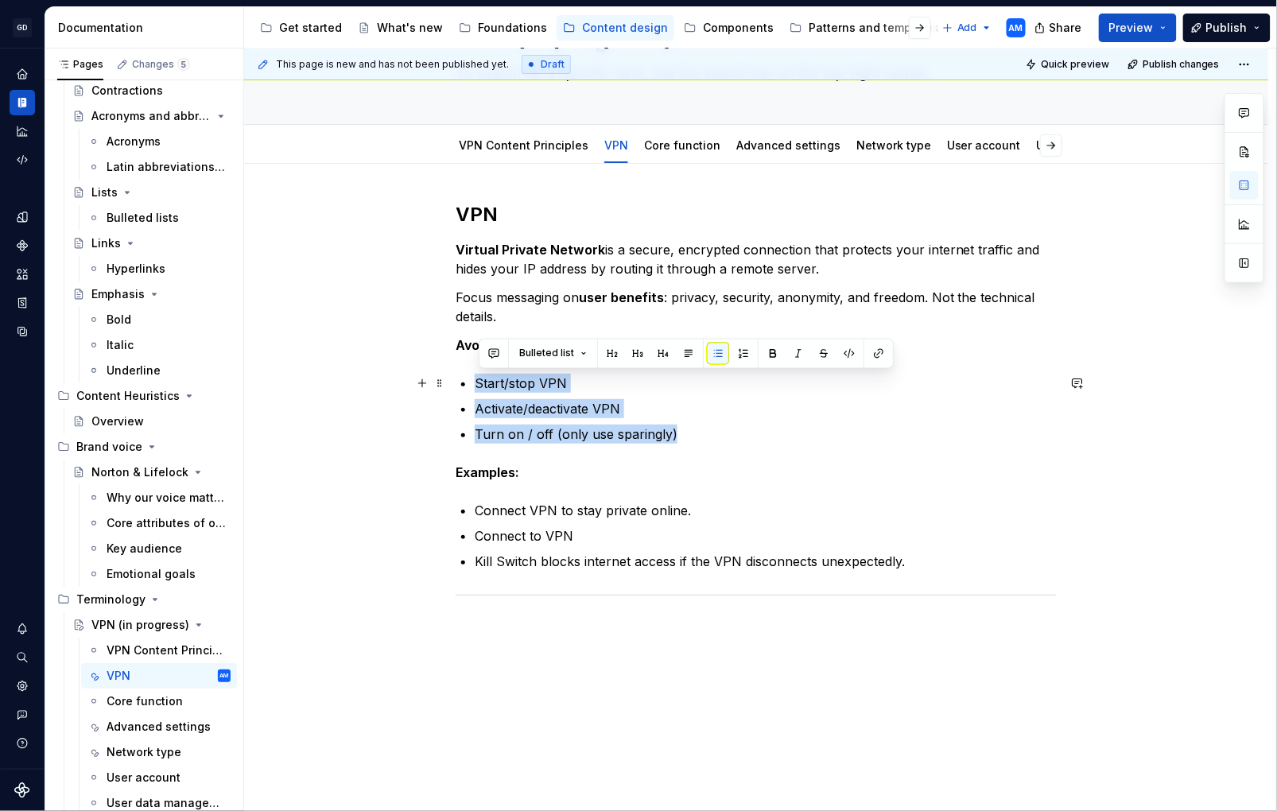
drag, startPoint x: 565, startPoint y: 415, endPoint x: 476, endPoint y: 388, distance: 93.1
click at [476, 388] on div "VPN Virtual Private Network is a secure, encrypted connection that protects you…" at bounding box center [756, 420] width 601 height 437
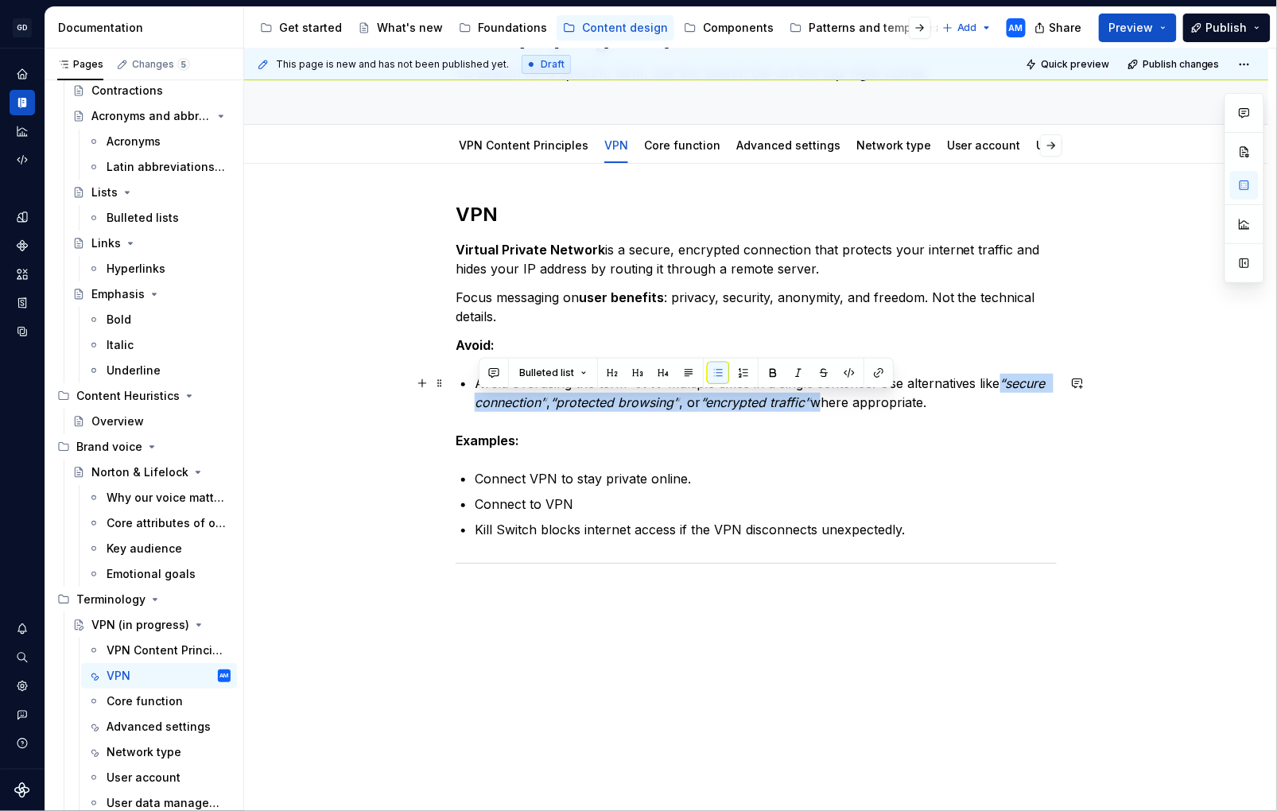
drag, startPoint x: 803, startPoint y: 406, endPoint x: 455, endPoint y: 408, distance: 347.6
click at [455, 409] on div "VPN Virtual Private Network is a secure, encrypted connection that protects you…" at bounding box center [756, 517] width 1025 height 706
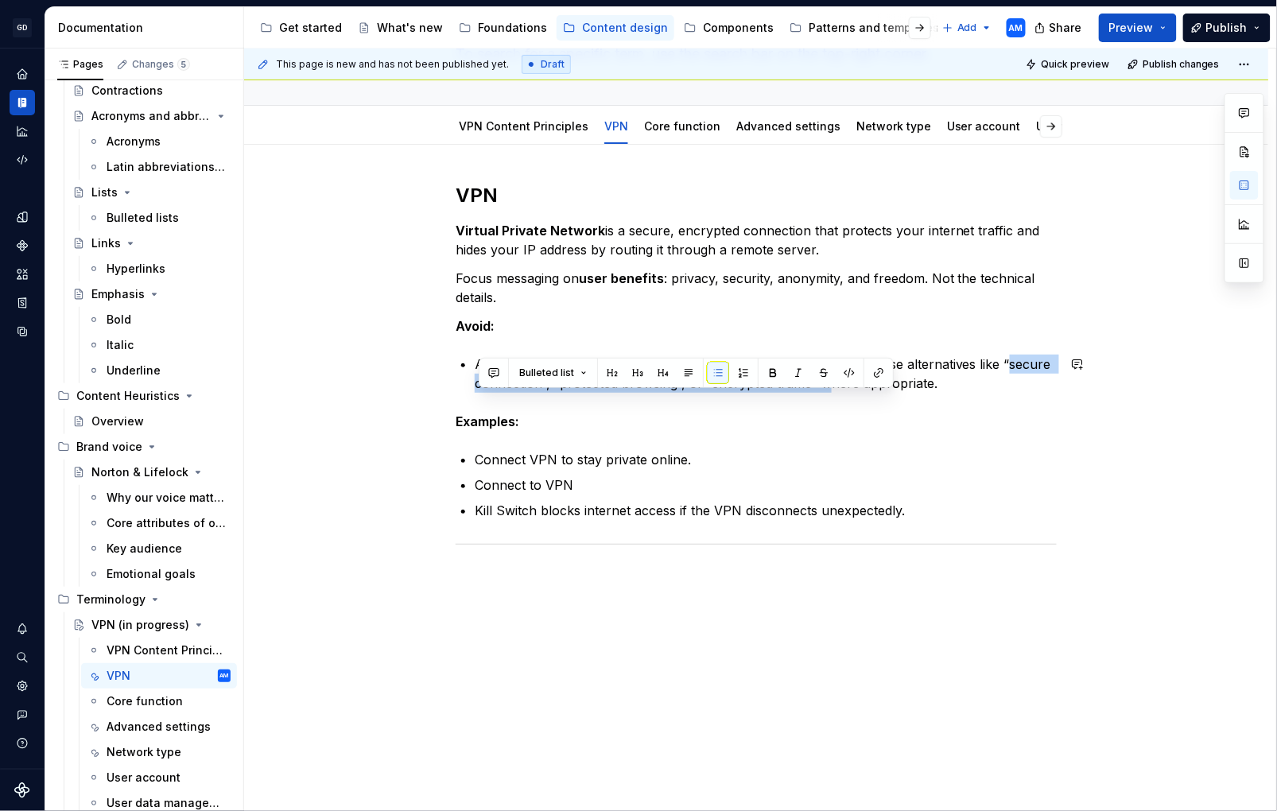
scroll to position [133, 0]
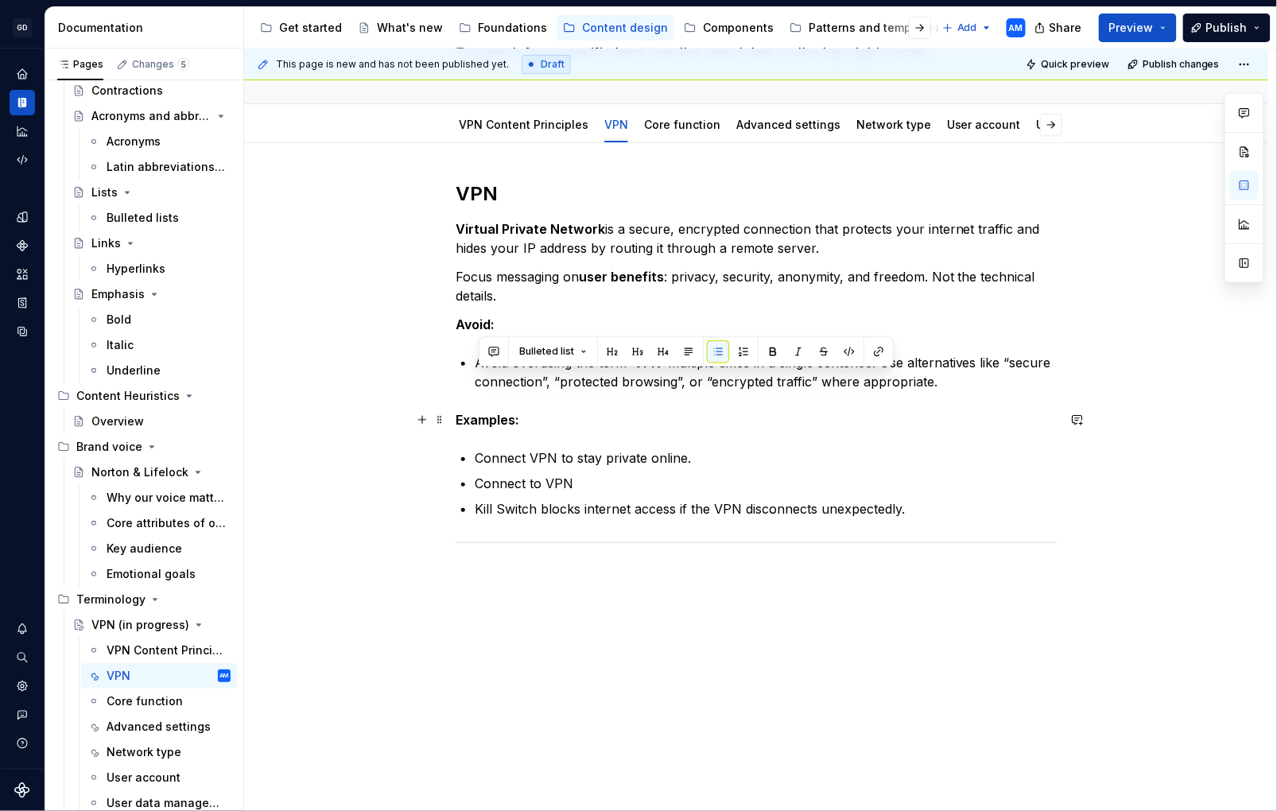
click at [825, 413] on p "Examples:" at bounding box center [756, 419] width 601 height 19
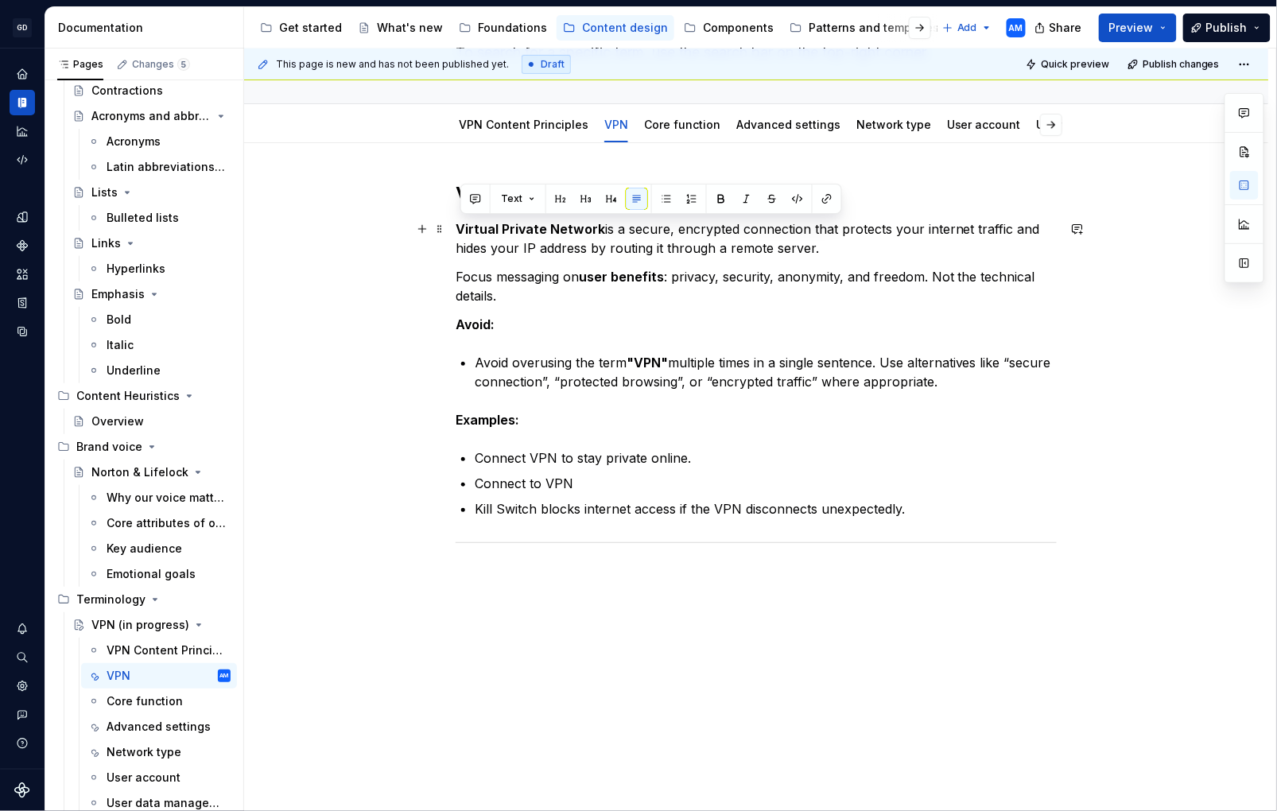
drag, startPoint x: 837, startPoint y: 247, endPoint x: 411, endPoint y: 221, distance: 426.4
click at [412, 220] on div "VPN Virtual Private Network is a secure, encrypted connection that protects you…" at bounding box center [756, 496] width 1025 height 706
drag, startPoint x: 640, startPoint y: 290, endPoint x: 604, endPoint y: 297, distance: 36.7
click at [639, 290] on p "Focus messaging on user benefits : privacy, security, anonymity, and freedom. N…" at bounding box center [756, 286] width 601 height 38
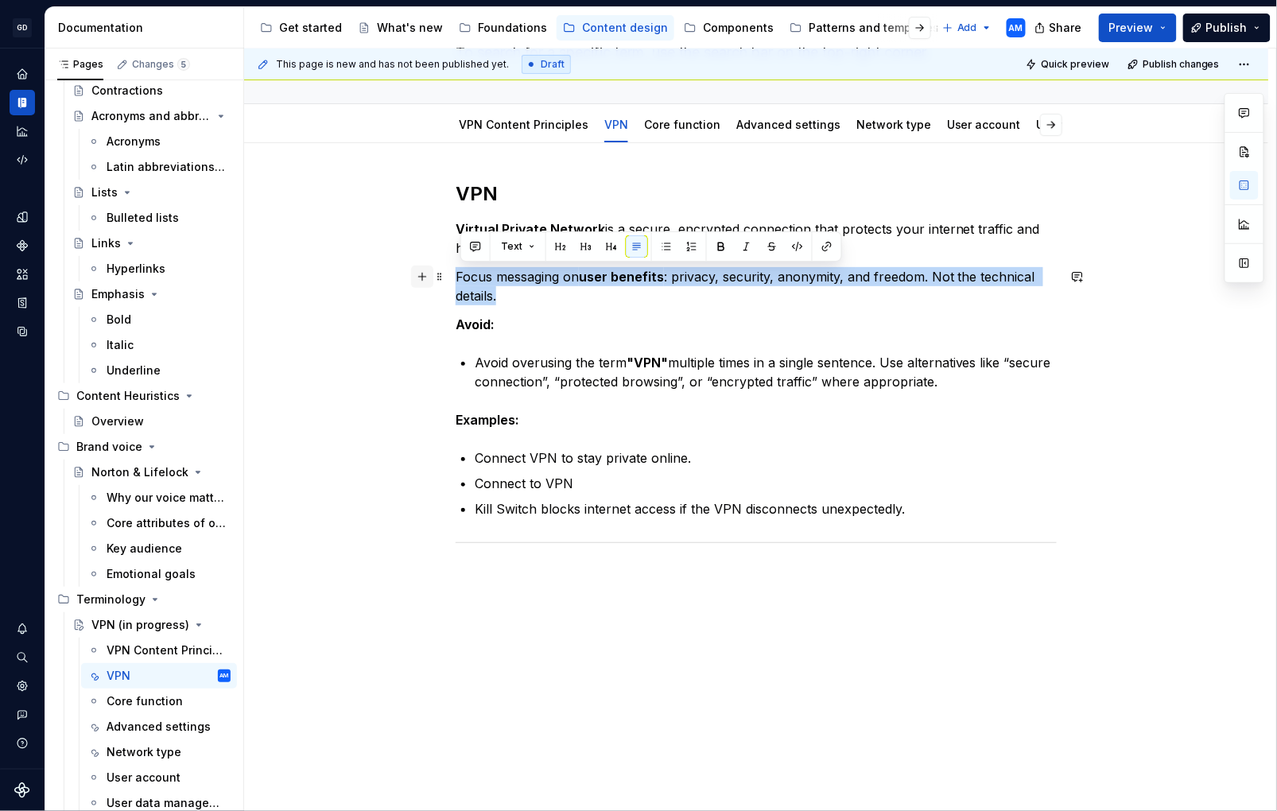
drag, startPoint x: 445, startPoint y: 286, endPoint x: 427, endPoint y: 280, distance: 18.6
click at [456, 280] on div "VPN Virtual Private Network is a secure, encrypted connection that protects you…" at bounding box center [756, 393] width 601 height 424
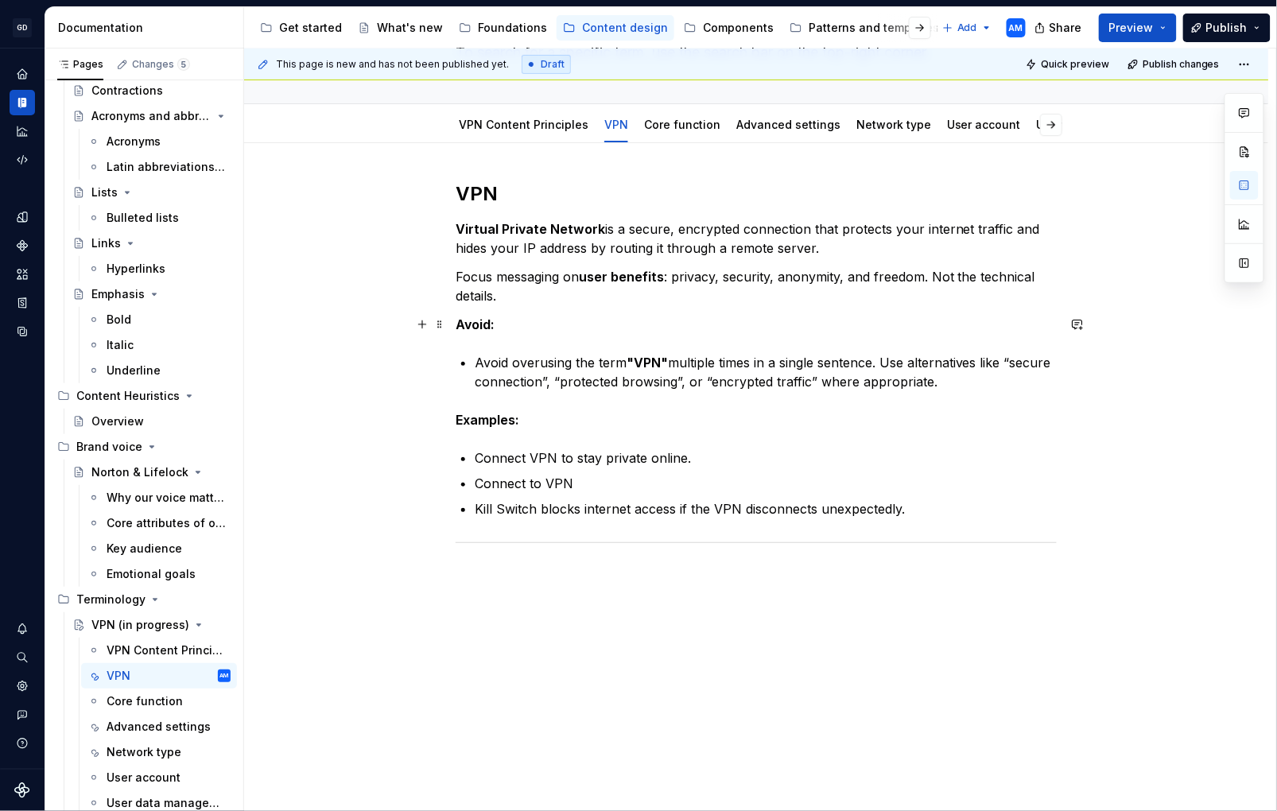
click at [651, 316] on p "Avoid:" at bounding box center [756, 324] width 601 height 19
click at [527, 294] on p "Focus messaging on user benefits : privacy, security, anonymity, and freedom. N…" at bounding box center [756, 286] width 601 height 38
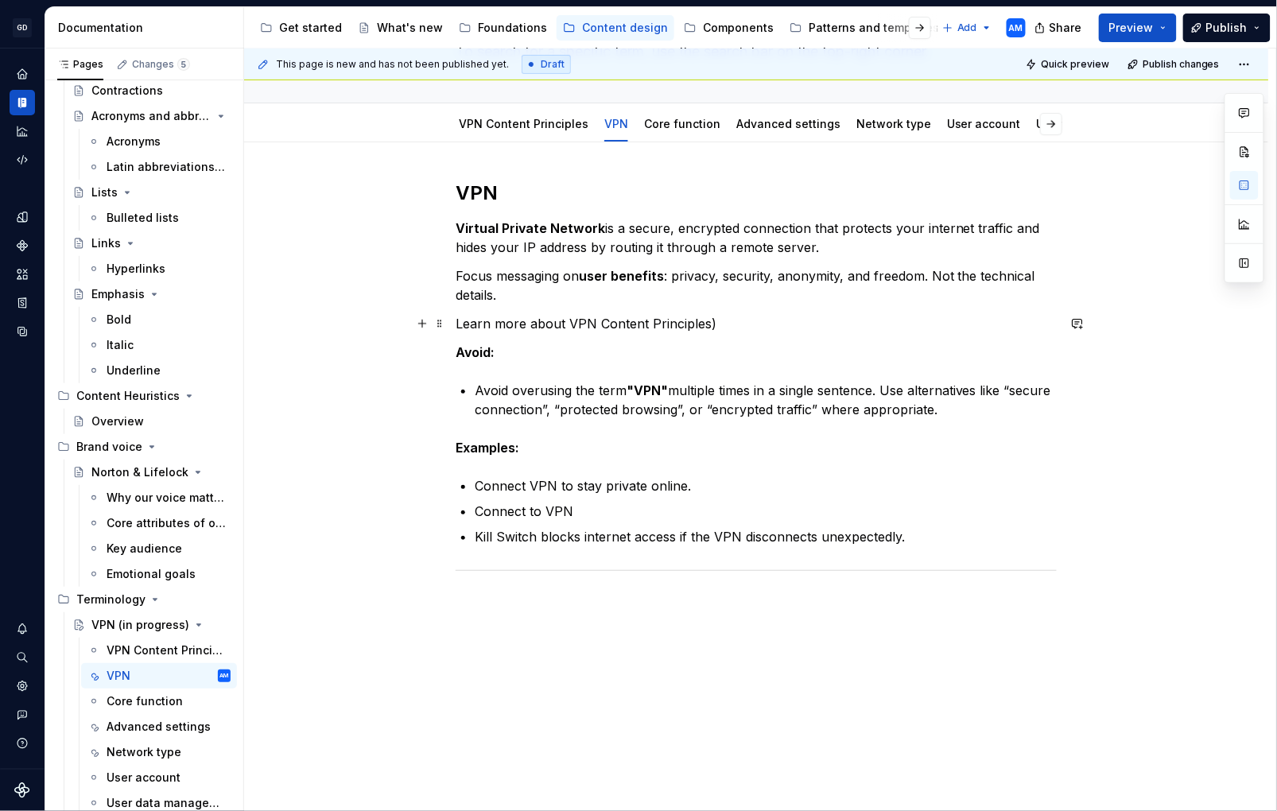
click at [464, 324] on p "Learn more about VPN Content Principles)" at bounding box center [756, 323] width 601 height 19
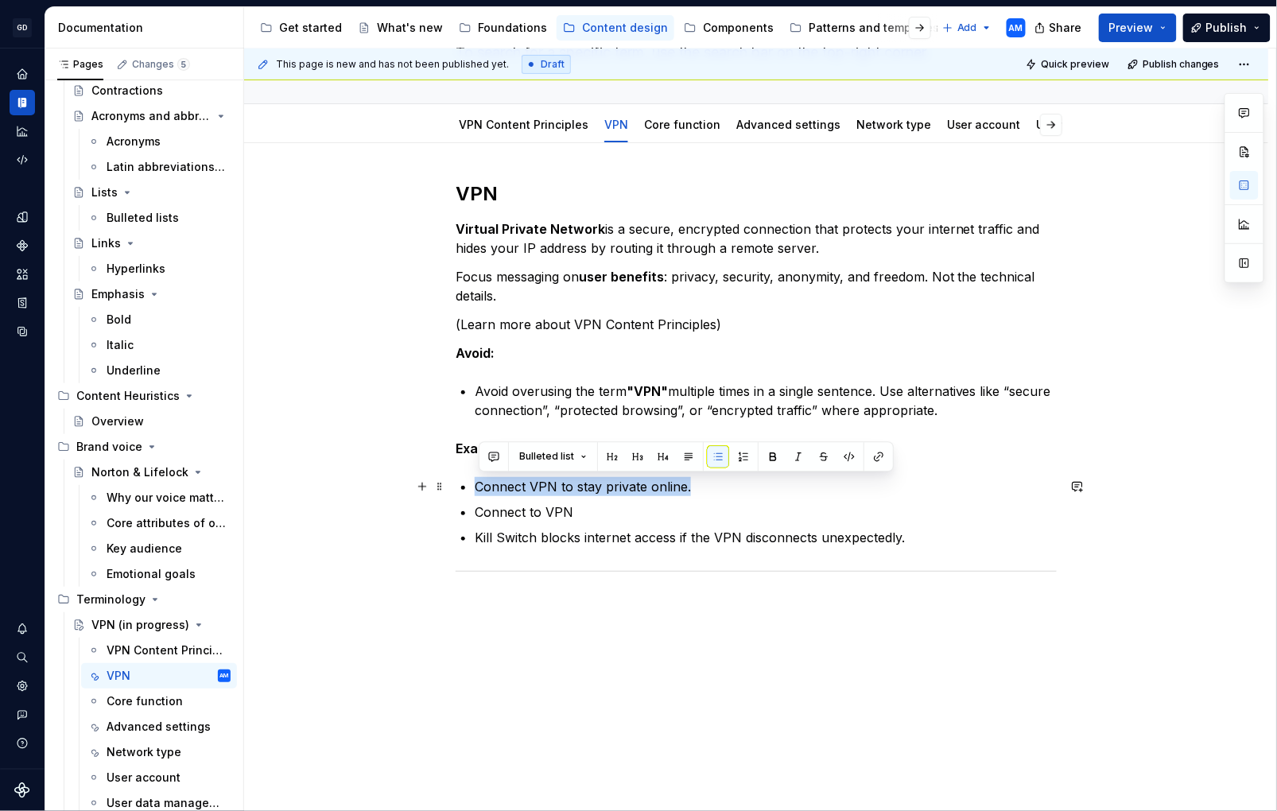
drag, startPoint x: 581, startPoint y: 486, endPoint x: 469, endPoint y: 479, distance: 112.4
click at [475, 479] on li "Connect VPN to stay private online." at bounding box center [766, 486] width 582 height 19
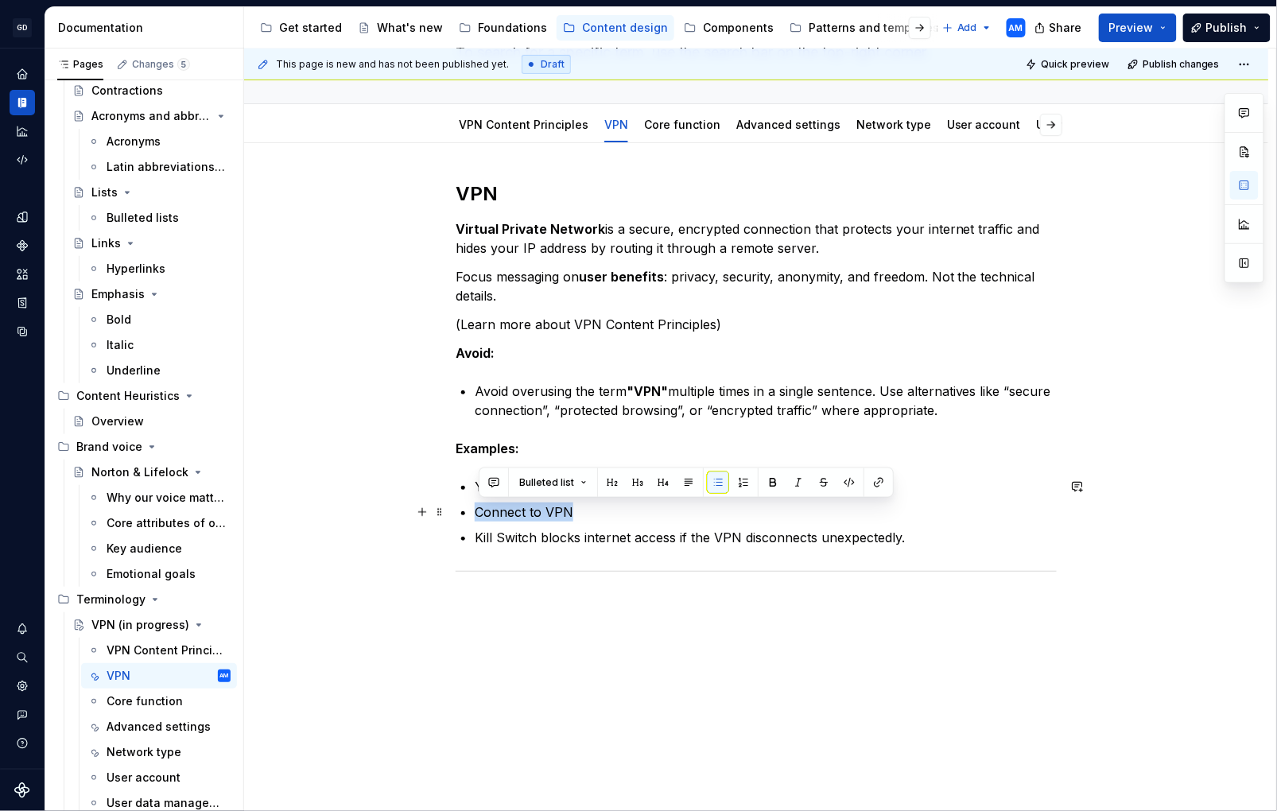
drag, startPoint x: 545, startPoint y: 505, endPoint x: 407, endPoint y: 508, distance: 137.6
click at [407, 508] on div "VPN Virtual Private Network is a secure, encrypted connection that protects you…" at bounding box center [756, 510] width 1025 height 734
click at [616, 521] on p "Connect to VPN" at bounding box center [766, 512] width 582 height 19
drag, startPoint x: 588, startPoint y: 511, endPoint x: 532, endPoint y: 517, distance: 56.0
click at [532, 517] on p "Connect to VPN" at bounding box center [766, 512] width 582 height 19
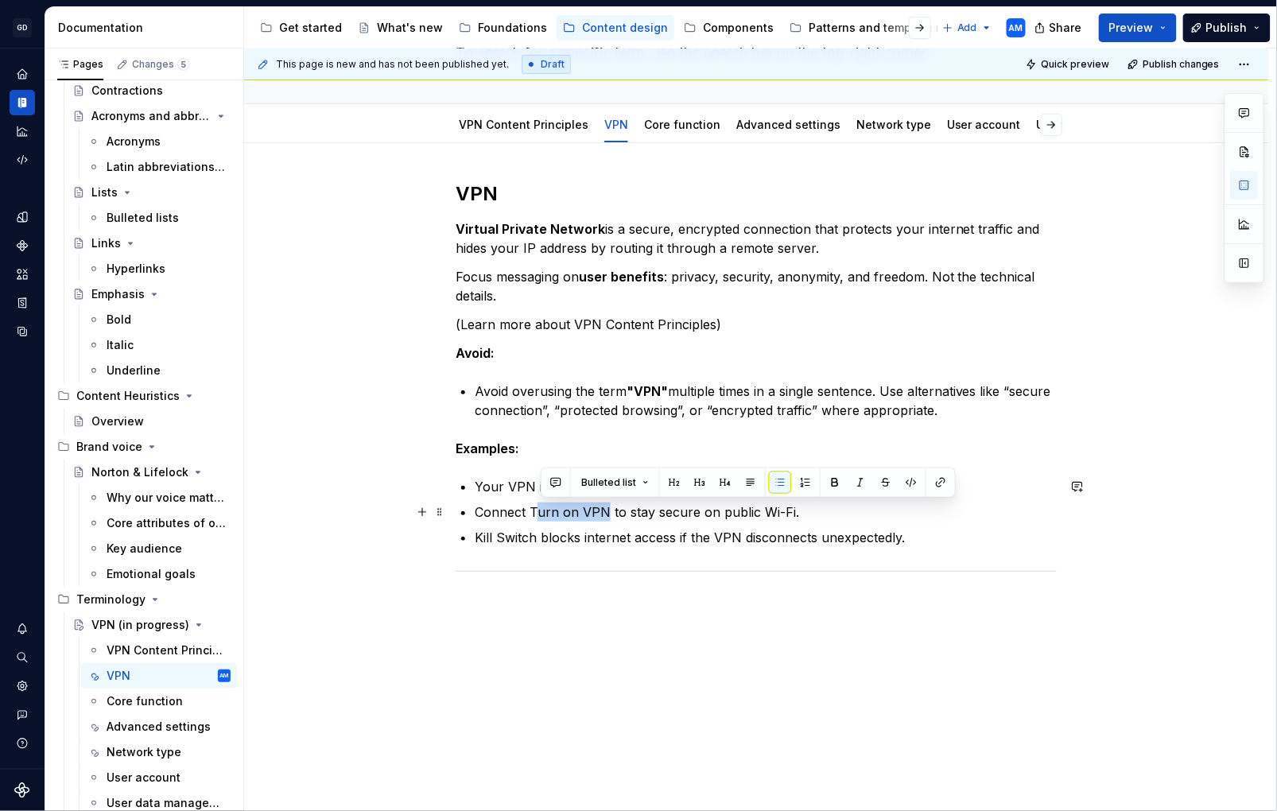
drag, startPoint x: 611, startPoint y: 512, endPoint x: 537, endPoint y: 515, distance: 74.0
click at [537, 515] on p "Connect Turn on VPN to stay secure on public Wi-Fi." at bounding box center [766, 512] width 582 height 19
click at [961, 543] on p "Kill Switch blocks internet access if the VPN disconnects unexpectedly." at bounding box center [766, 537] width 582 height 19
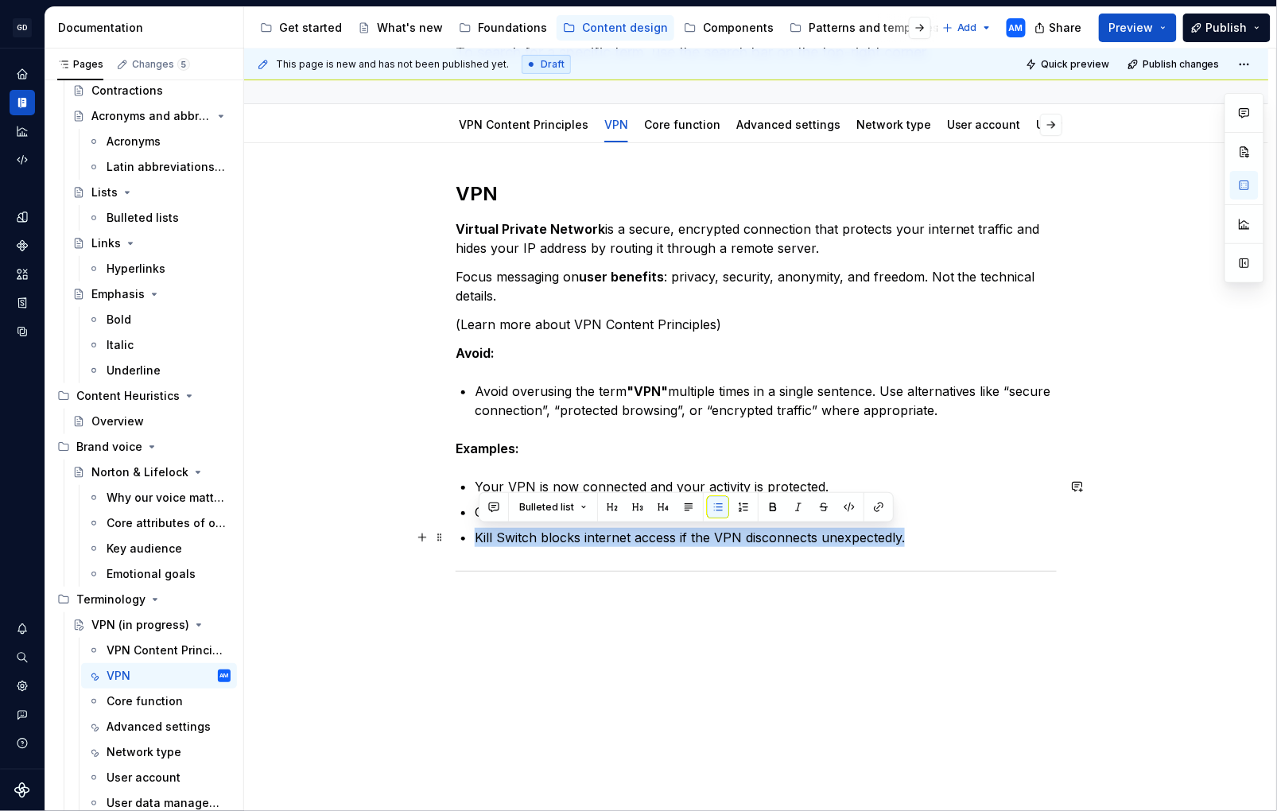
drag, startPoint x: 940, startPoint y: 540, endPoint x: 476, endPoint y: 543, distance: 464.6
click at [476, 543] on div "VPN Virtual Private Network is a secure, encrypted connection that protects you…" at bounding box center [756, 398] width 601 height 434
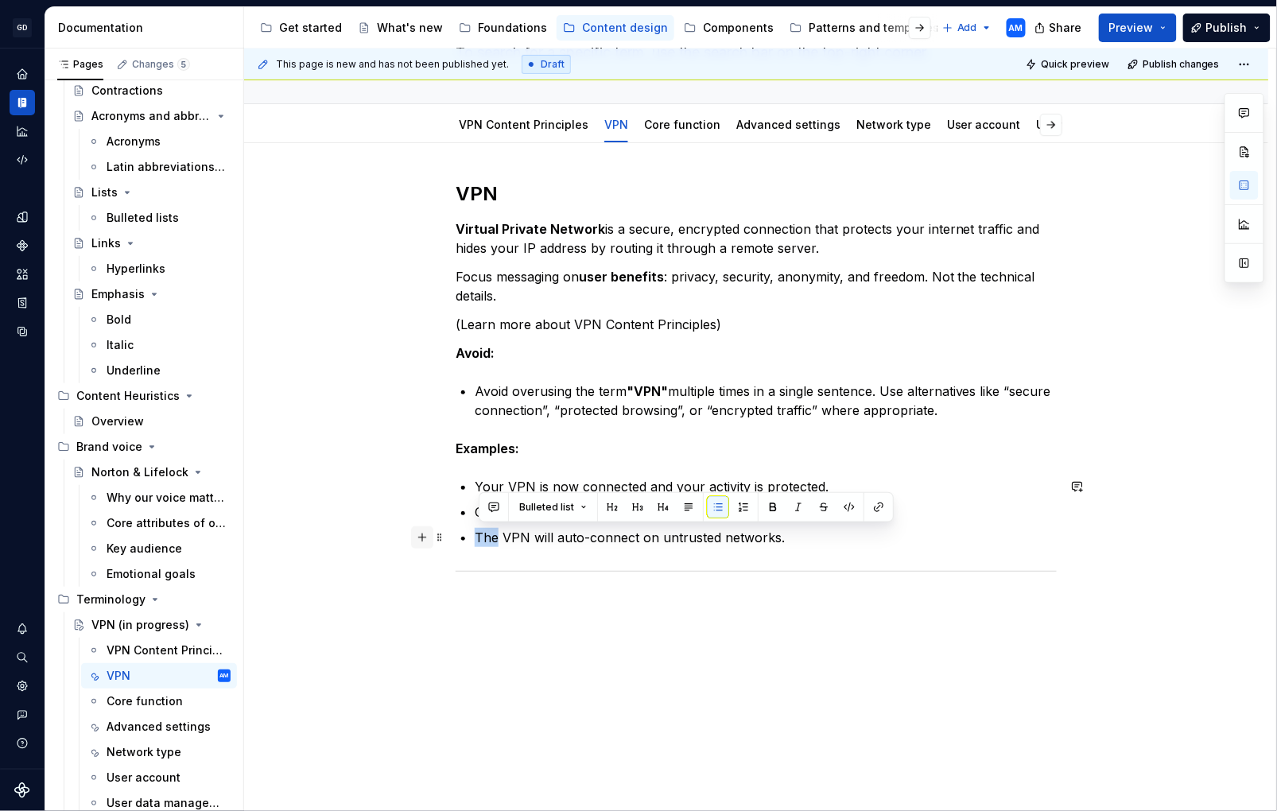
drag, startPoint x: 504, startPoint y: 541, endPoint x: 436, endPoint y: 539, distance: 67.6
click at [456, 539] on div "VPN Virtual Private Network is a secure, encrypted connection that protects you…" at bounding box center [756, 407] width 601 height 453
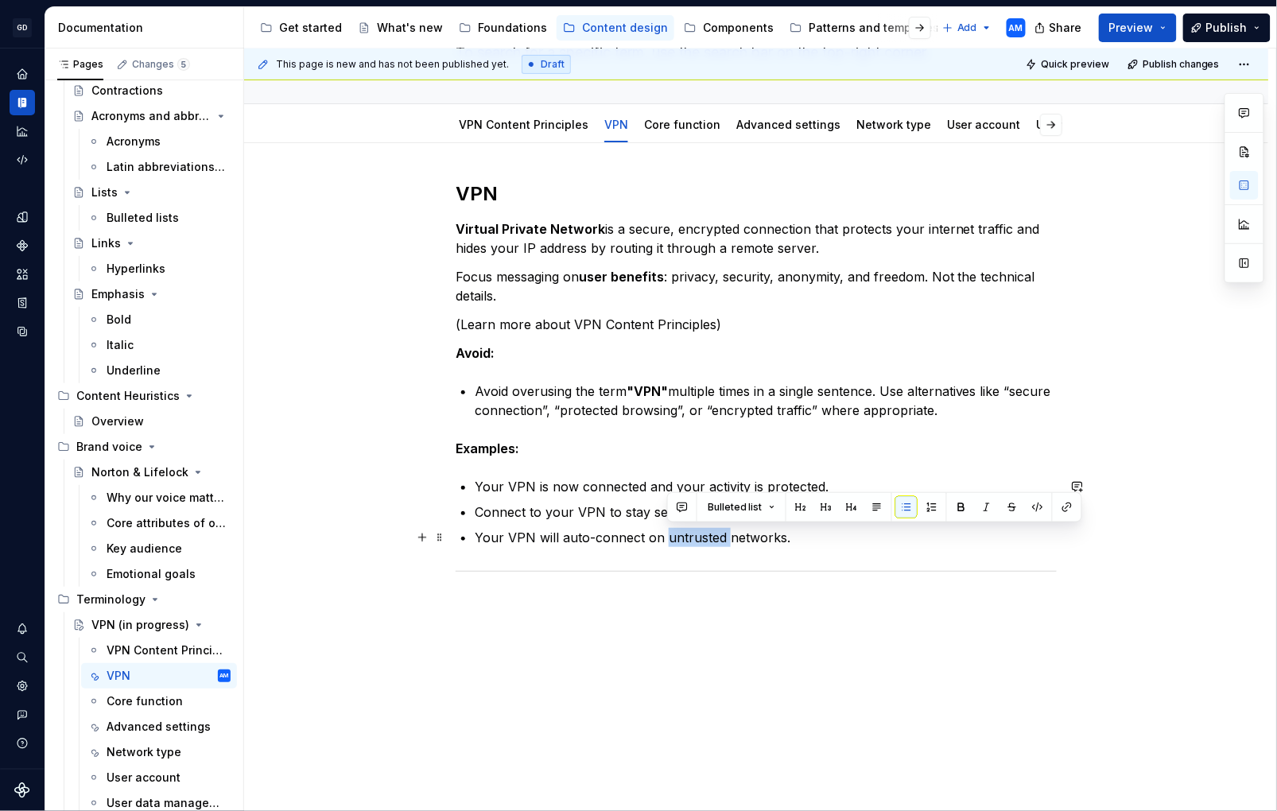
drag, startPoint x: 710, startPoint y: 540, endPoint x: 667, endPoint y: 540, distance: 43.7
click at [667, 540] on p "Your VPN will auto-connect on untrusted networks." at bounding box center [766, 537] width 582 height 19
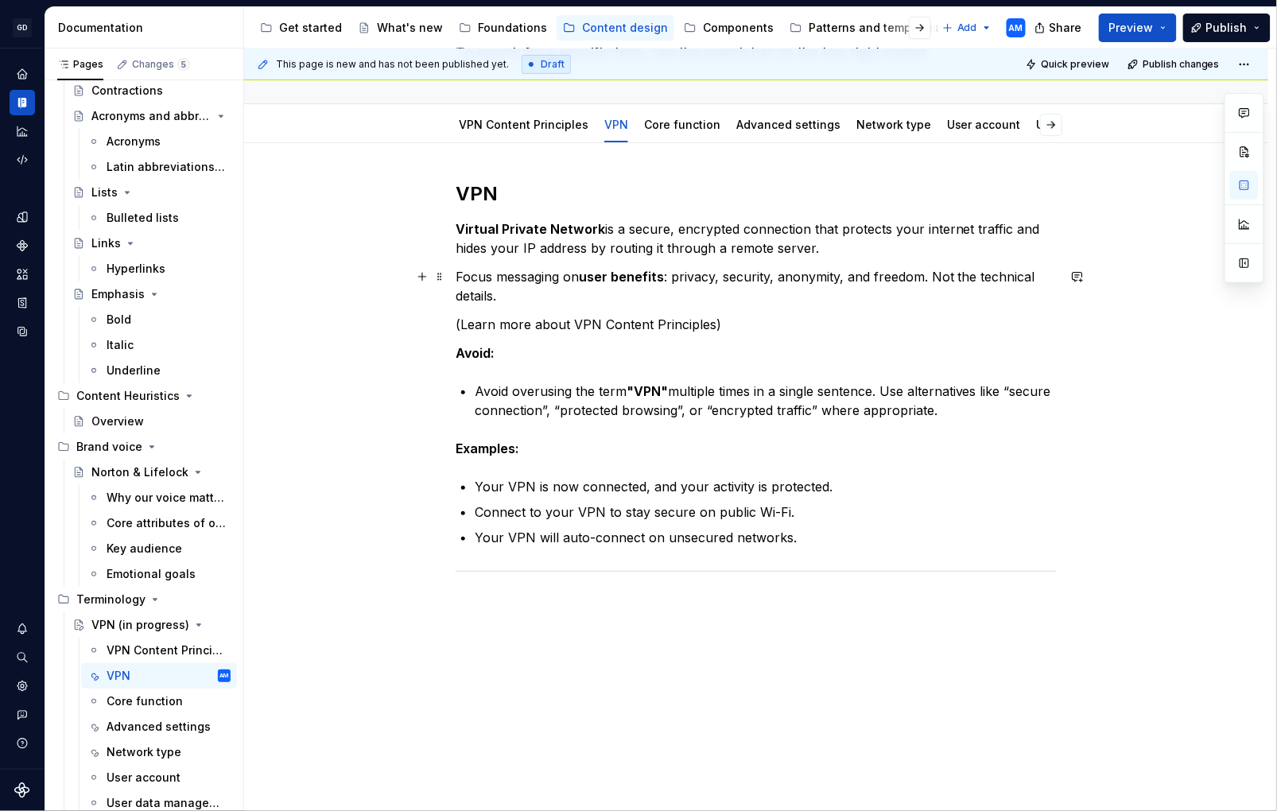
click at [531, 292] on p "Focus messaging on user benefits : privacy, security, anonymity, and freedom. N…" at bounding box center [756, 286] width 601 height 38
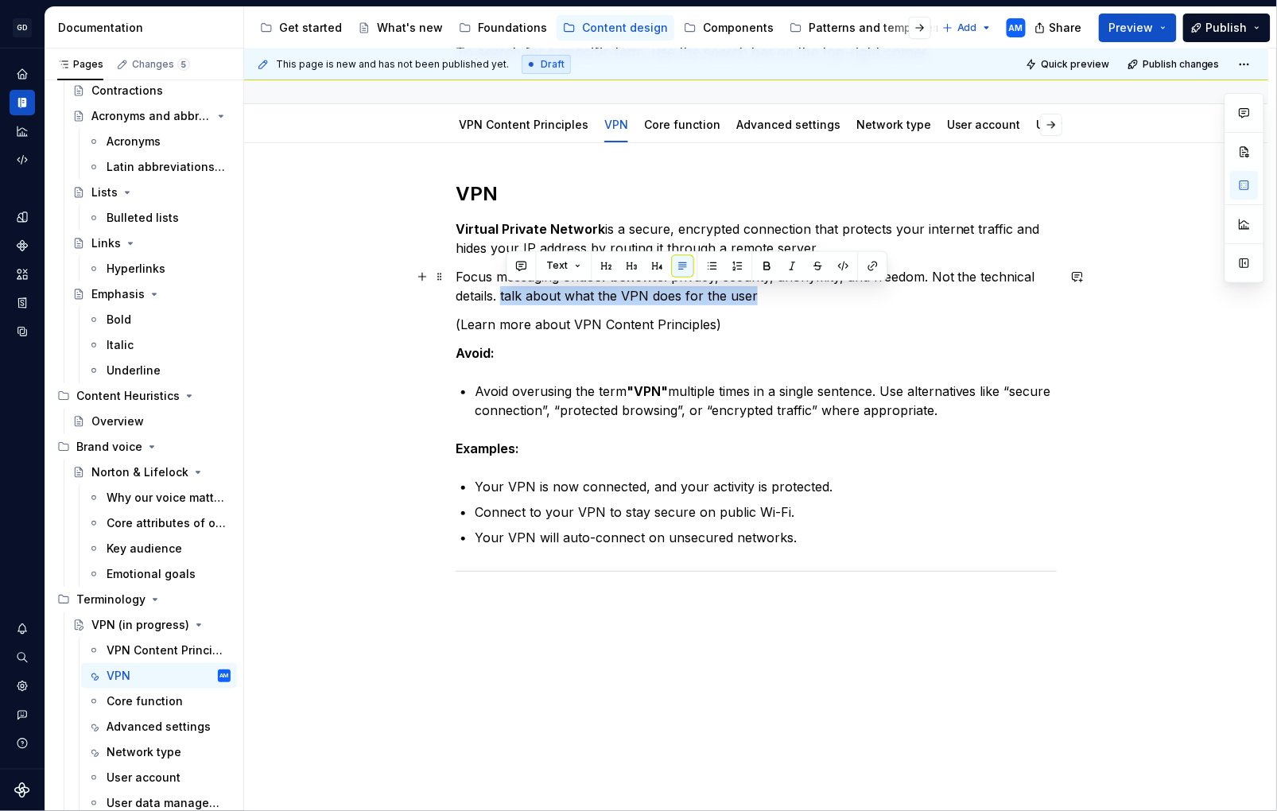
drag, startPoint x: 772, startPoint y: 298, endPoint x: 507, endPoint y: 300, distance: 264.1
click at [507, 300] on p "Focus messaging on user benefits : privacy, security, anonymity, and freedom. N…" at bounding box center [756, 286] width 601 height 38
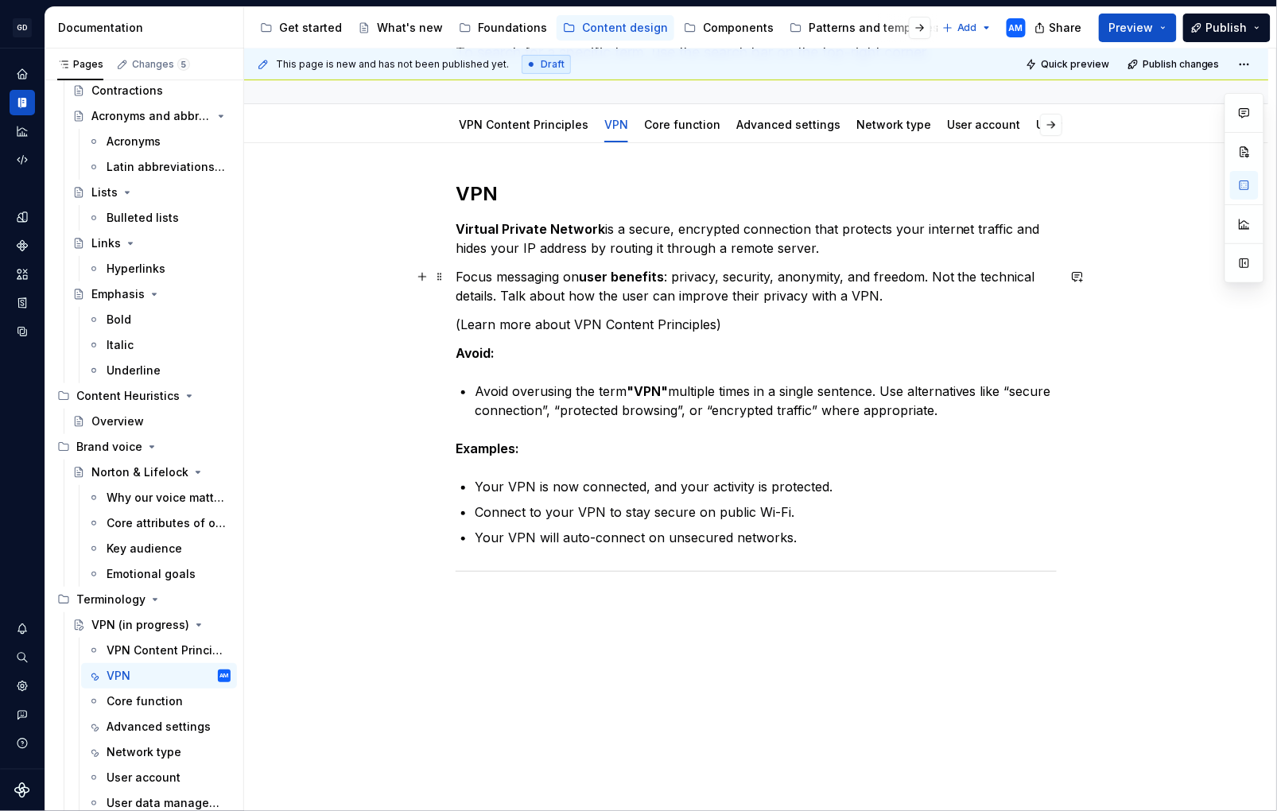
drag, startPoint x: 625, startPoint y: 291, endPoint x: 612, endPoint y: 294, distance: 13.1
click at [623, 290] on p "Focus messaging on user benefits : privacy, security, anonymity, and freedom. N…" at bounding box center [756, 286] width 601 height 38
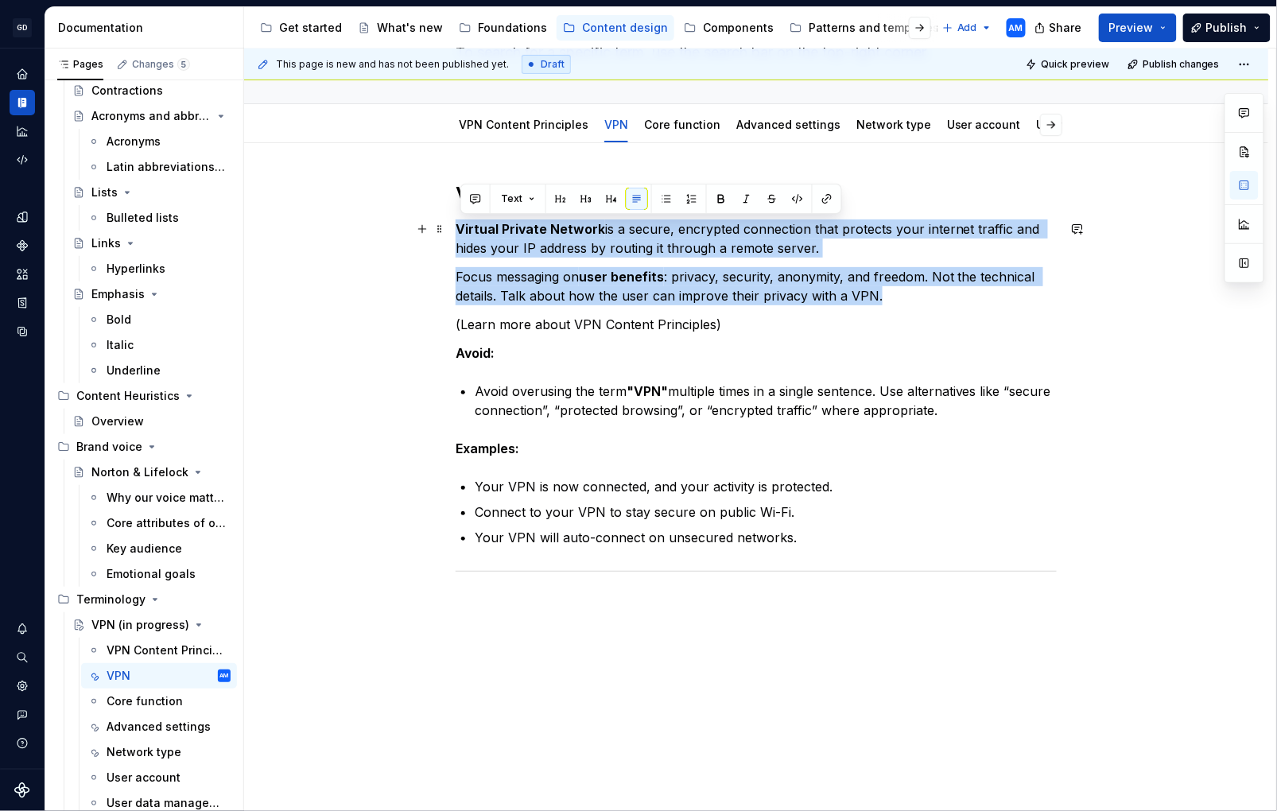
click at [456, 228] on div "VPN Virtual Private Network is a secure, encrypted connection that protects you…" at bounding box center [756, 407] width 601 height 453
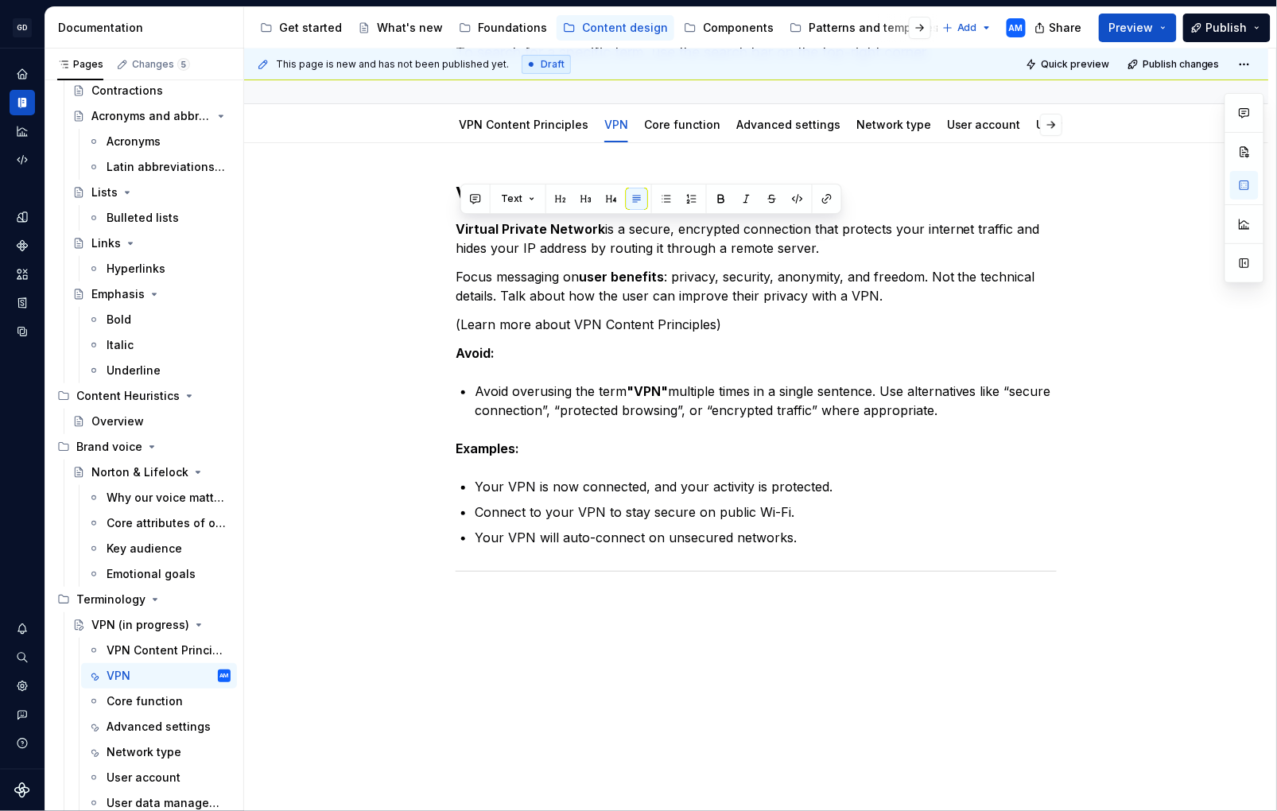
click at [0, 440] on html "GD Oxygen AM Design system data Documentation Accessibility guide for tree Page…" at bounding box center [638, 405] width 1277 height 811
drag, startPoint x: 650, startPoint y: 396, endPoint x: 665, endPoint y: 395, distance: 15.1
click at [650, 395] on strong ""VPN"" at bounding box center [647, 391] width 41 height 16
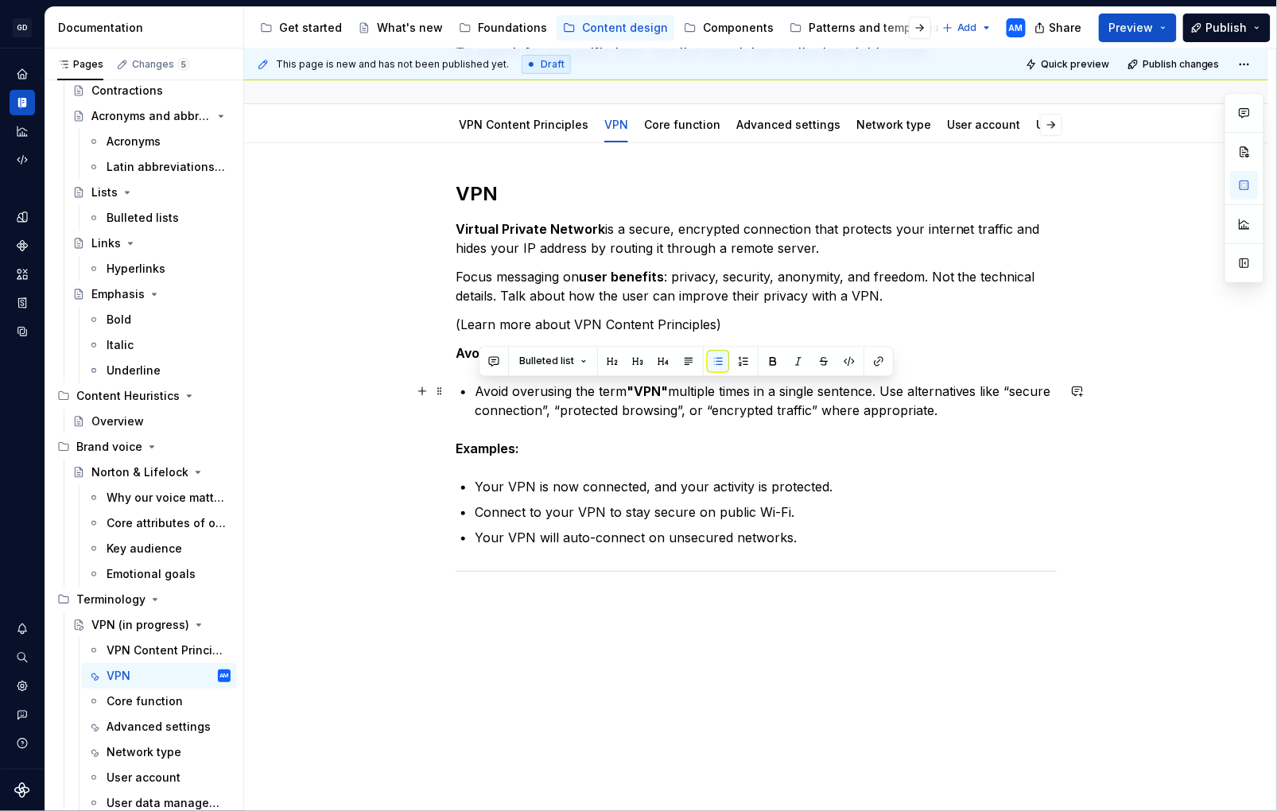
drag, startPoint x: 998, startPoint y: 416, endPoint x: 398, endPoint y: 398, distance: 600.8
click at [398, 397] on div "VPN Virtual Private Network is a secure, encrypted connection that protects you…" at bounding box center [756, 510] width 1025 height 734
drag, startPoint x: 807, startPoint y: 414, endPoint x: 815, endPoint y: 414, distance: 8.8
click at [811, 414] on p "Avoid overusing the term "VPN" multiple times in a single sentence. Use alterna…" at bounding box center [766, 401] width 582 height 38
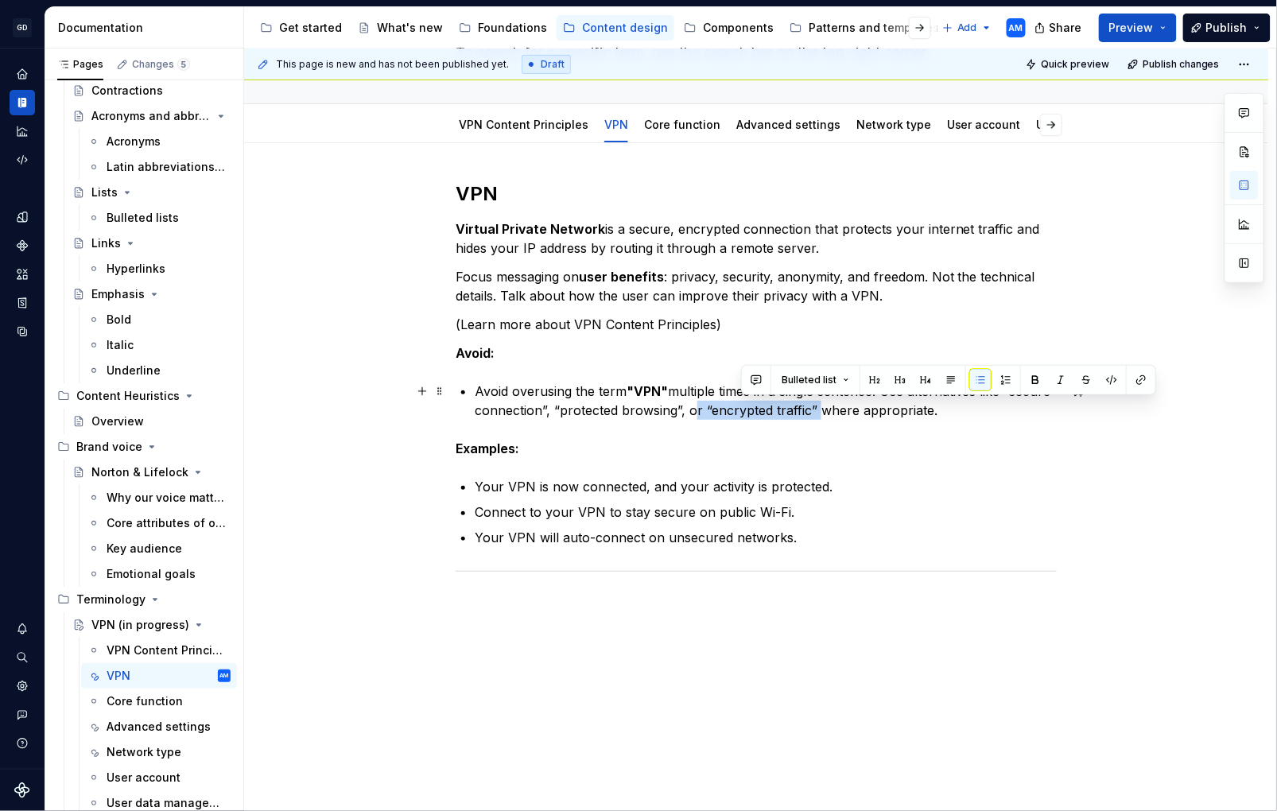
drag, startPoint x: 868, startPoint y: 411, endPoint x: 744, endPoint y: 418, distance: 124.3
click at [744, 418] on p "Avoid overusing the term "VPN" multiple times in a single sentence. Use alterna…" at bounding box center [766, 401] width 582 height 38
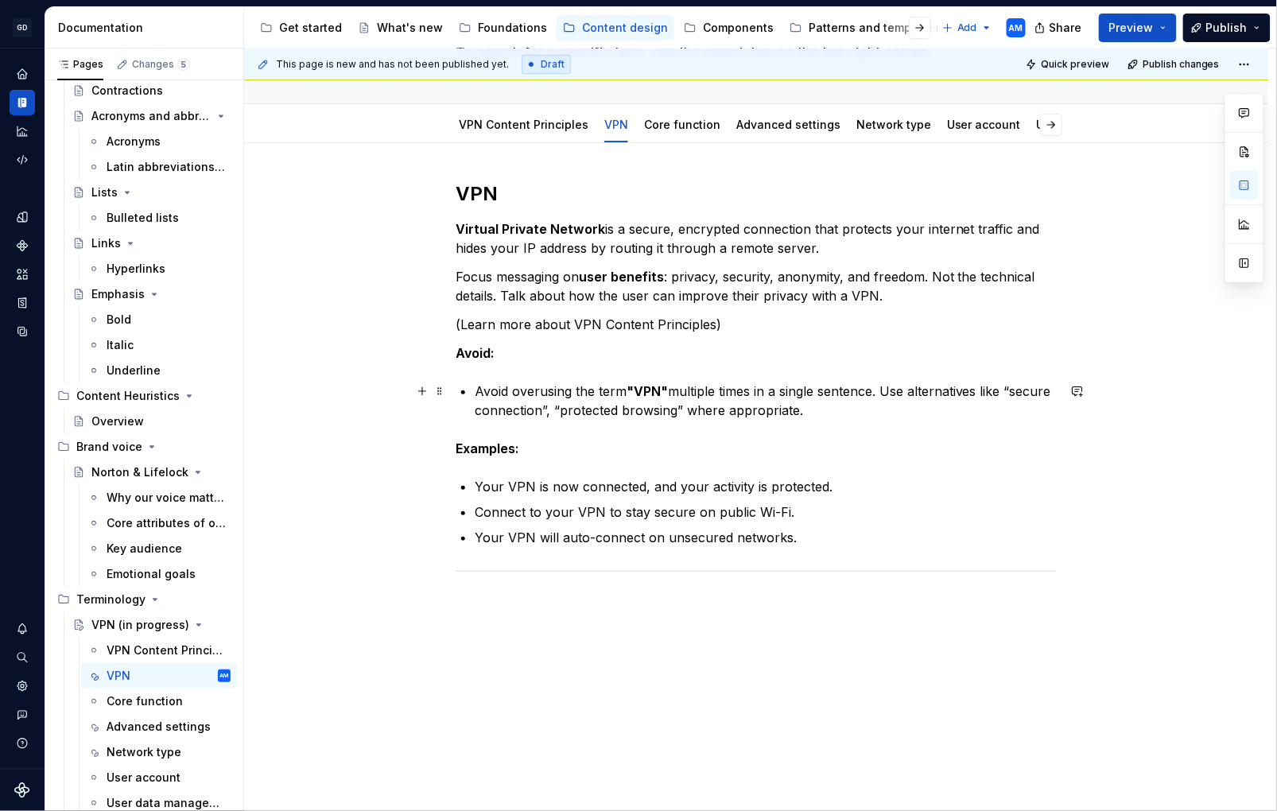
drag, startPoint x: 605, startPoint y: 414, endPoint x: 616, endPoint y: 410, distance: 12.3
click at [605, 413] on p "Avoid overusing the term "VPN" multiple times in a single sentence. Use alterna…" at bounding box center [766, 401] width 582 height 38
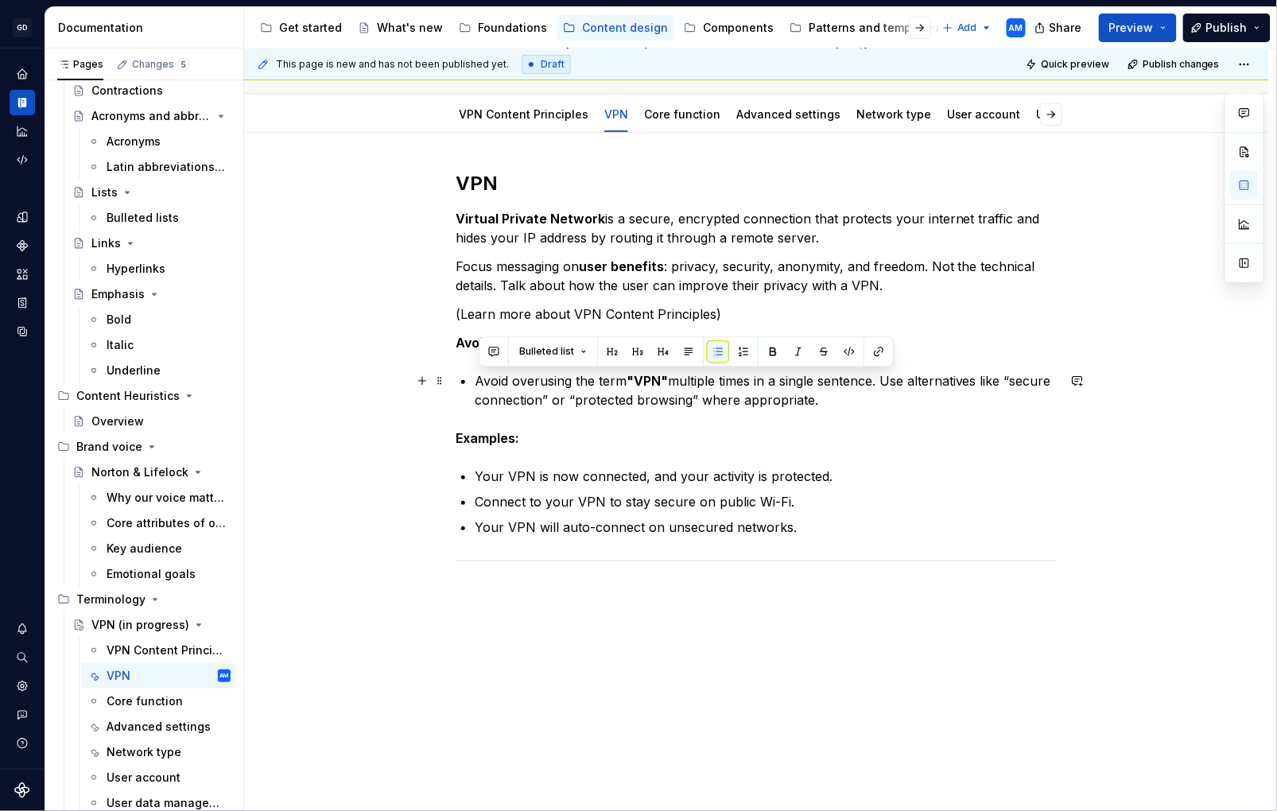
drag, startPoint x: 735, startPoint y: 395, endPoint x: 456, endPoint y: 381, distance: 279.6
click at [455, 380] on div "VPN Virtual Private Network is a secure, encrypted connection that protects you…" at bounding box center [756, 500] width 1025 height 734
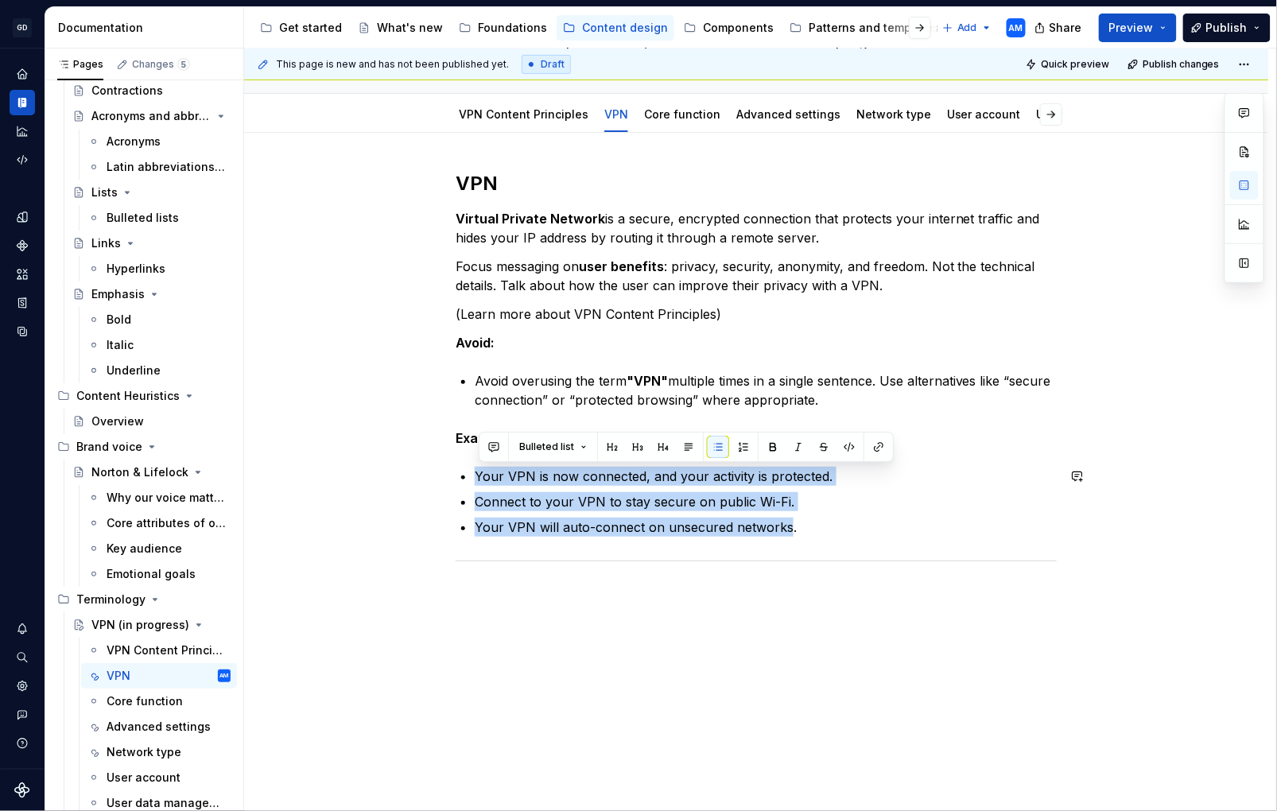
drag, startPoint x: 675, startPoint y: 512, endPoint x: 472, endPoint y: 465, distance: 209.2
click at [472, 464] on div "VPN Virtual Private Network is a secure, encrypted connection that protects you…" at bounding box center [756, 388] width 601 height 434
drag, startPoint x: 783, startPoint y: 526, endPoint x: 765, endPoint y: 519, distance: 18.6
click at [778, 524] on p "Your VPN will auto-connect on unsecured networks." at bounding box center [766, 527] width 582 height 19
drag, startPoint x: 634, startPoint y: 522, endPoint x: 462, endPoint y: 483, distance: 176.2
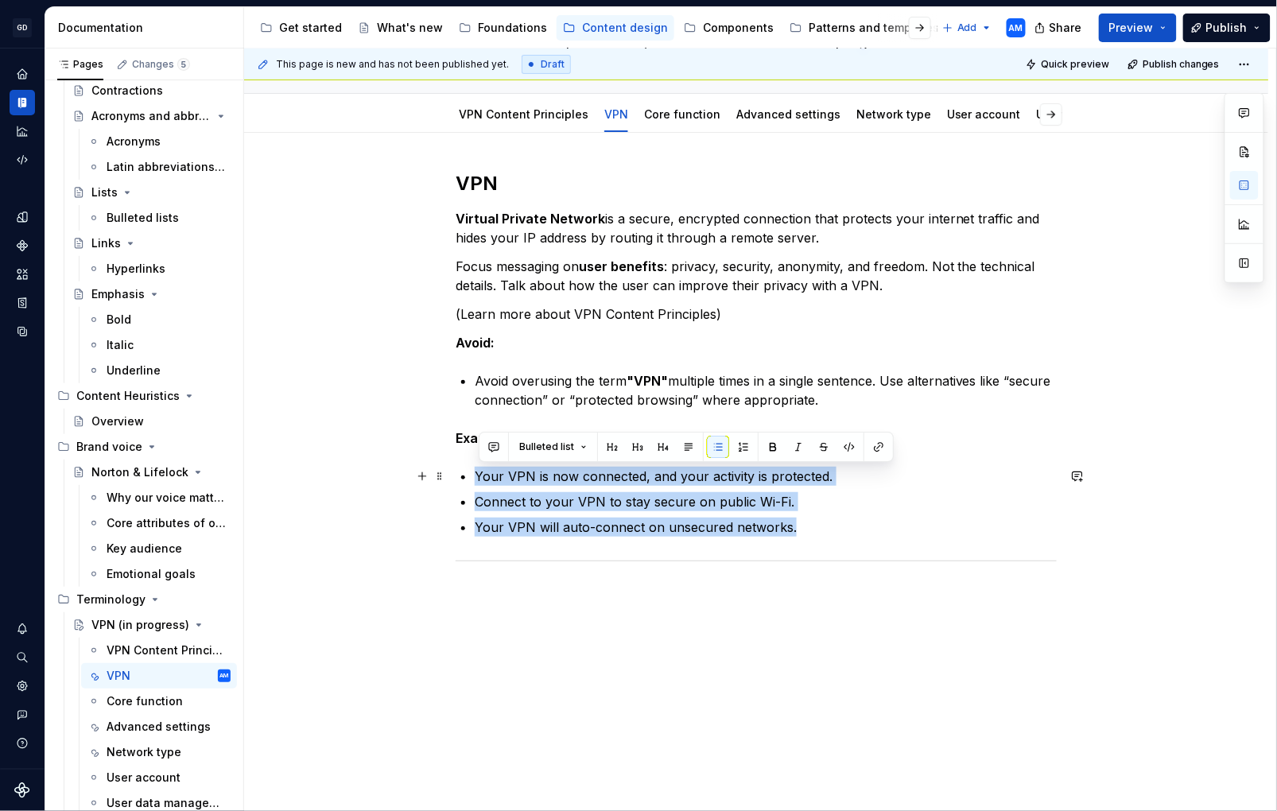
click at [461, 481] on div "VPN Virtual Private Network is a secure, encrypted connection that protects you…" at bounding box center [756, 388] width 601 height 434
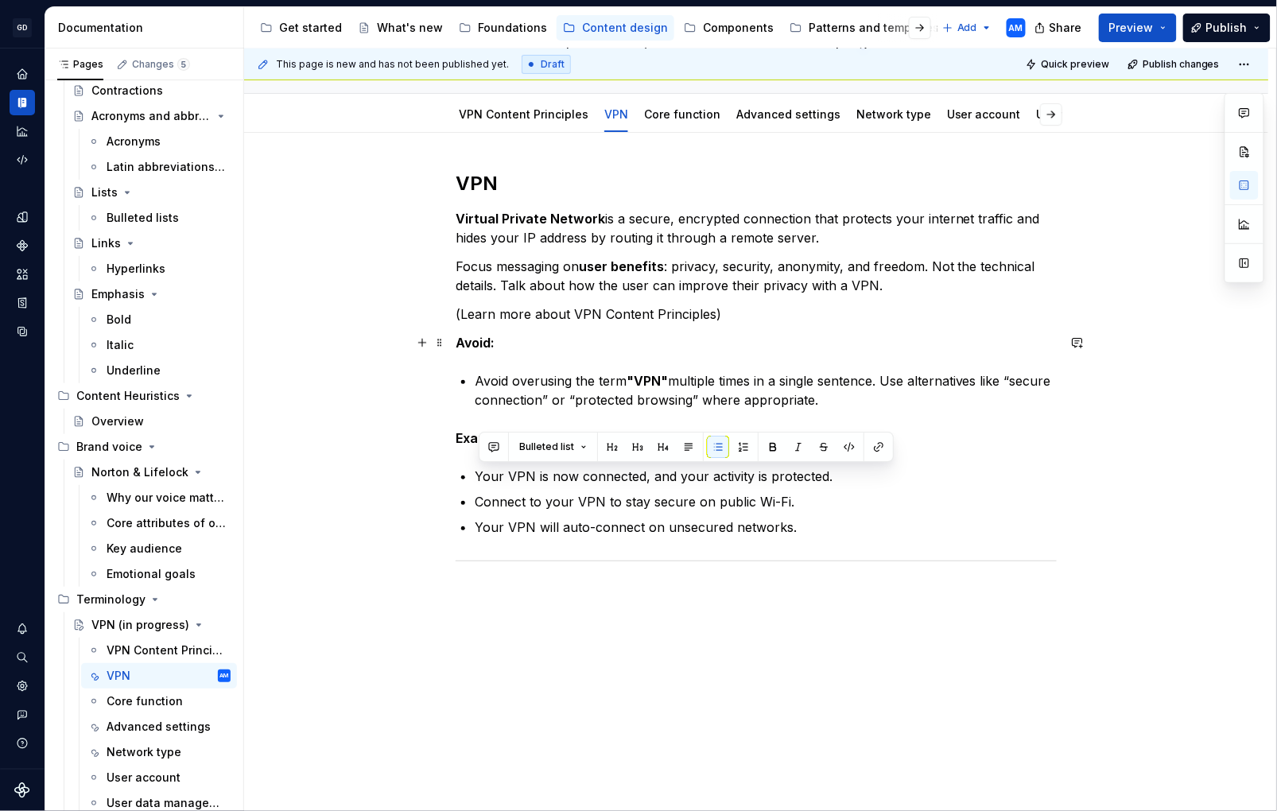
drag, startPoint x: 682, startPoint y: 333, endPoint x: 674, endPoint y: 339, distance: 9.7
click at [680, 332] on div "VPN Virtual Private Network is a secure, encrypted connection that protects you…" at bounding box center [756, 388] width 601 height 434
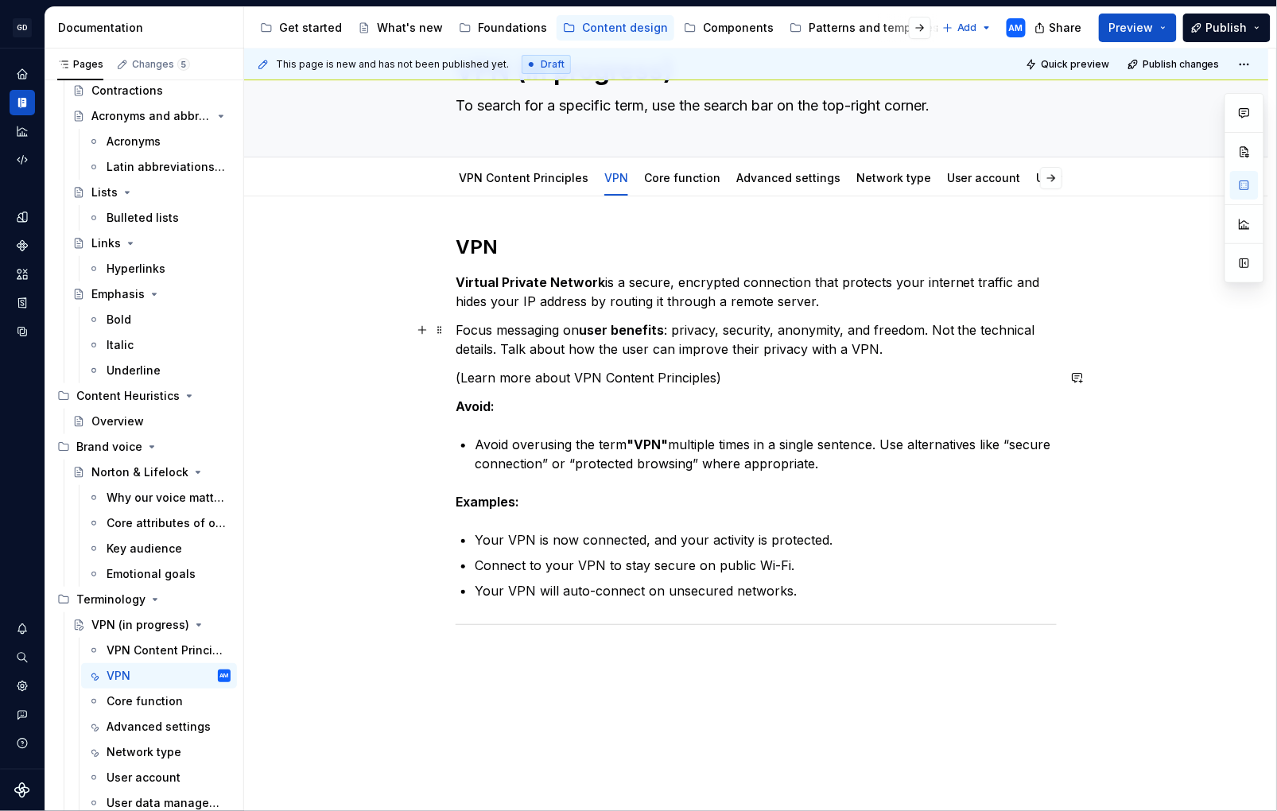
scroll to position [66, 0]
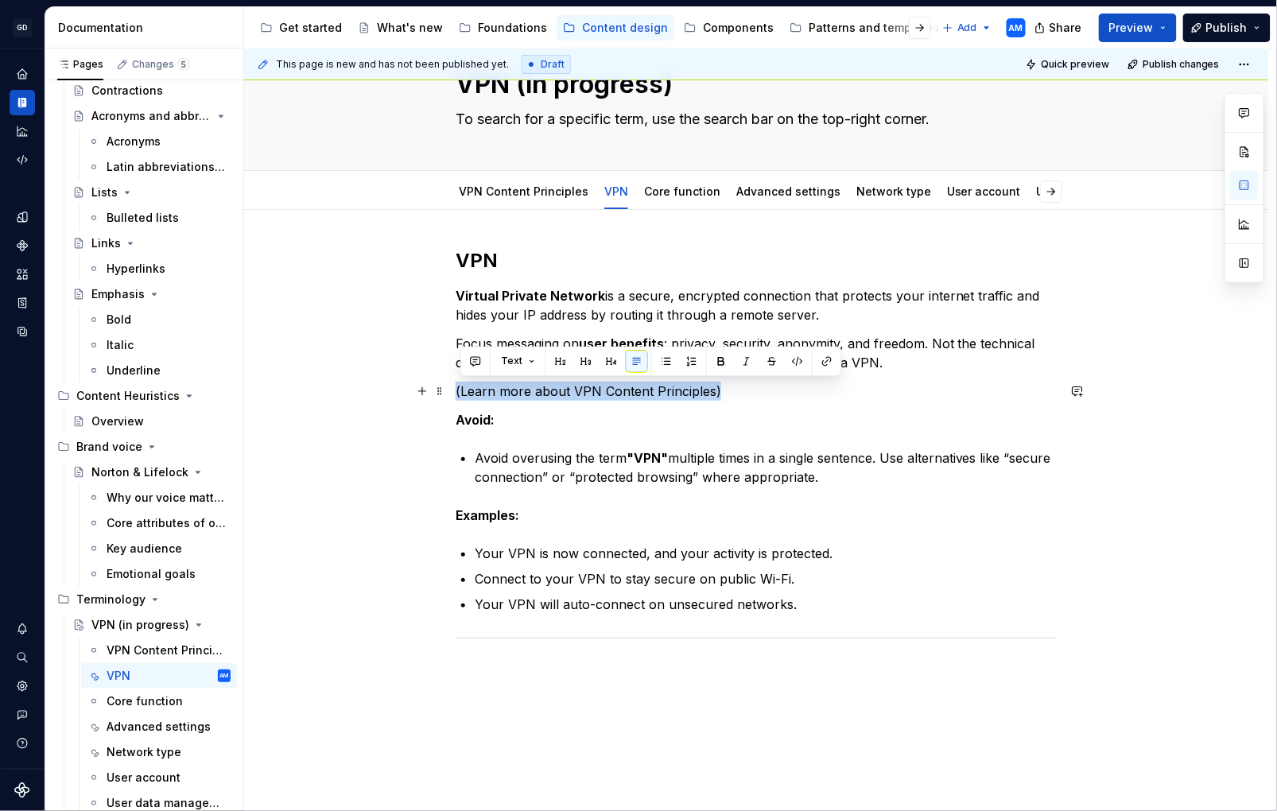
drag, startPoint x: 733, startPoint y: 394, endPoint x: 453, endPoint y: 390, distance: 280.0
click at [453, 390] on div "VPN Virtual Private Network is a secure, encrypted connection that protects you…" at bounding box center [756, 577] width 1025 height 734
click at [717, 399] on p "(Learn more about VPN Content Principles)" at bounding box center [756, 391] width 601 height 19
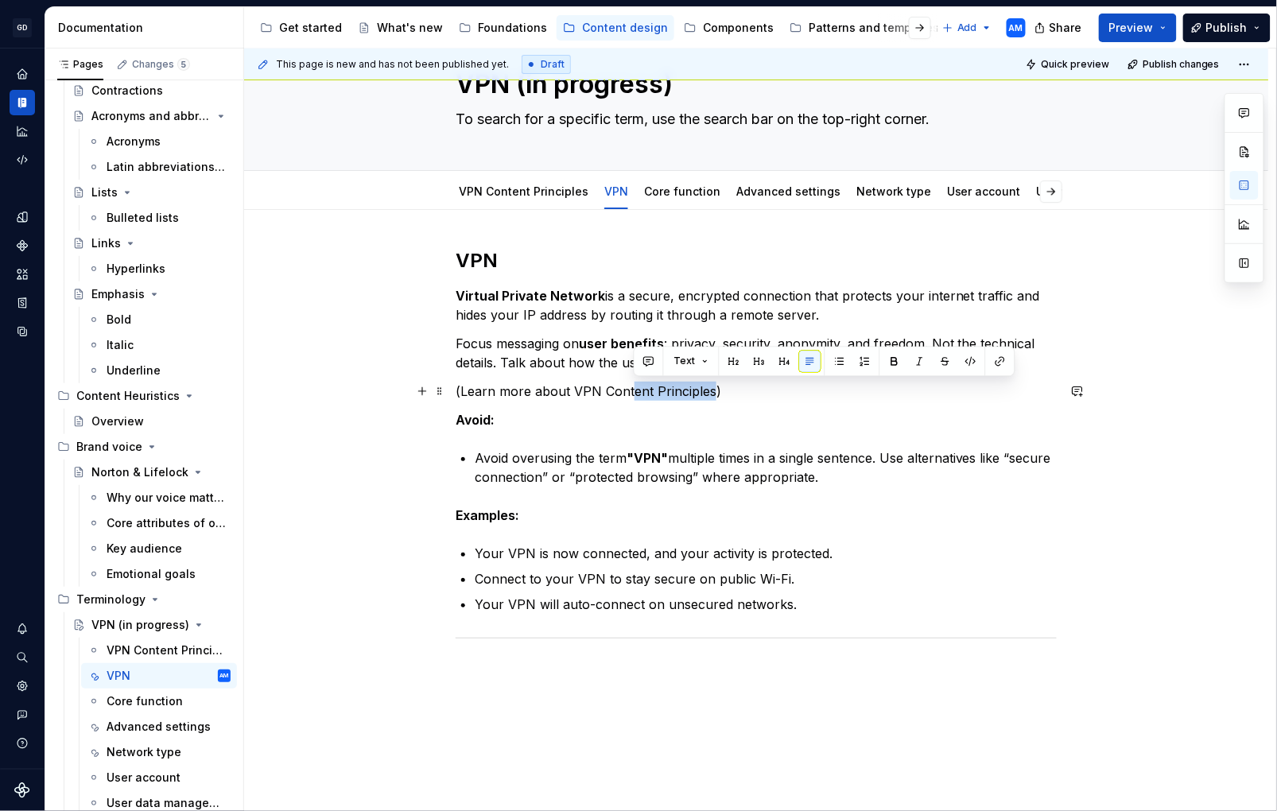
drag, startPoint x: 715, startPoint y: 392, endPoint x: 628, endPoint y: 402, distance: 87.2
click at [636, 397] on p "(Learn more about VPN Content Principles)" at bounding box center [756, 391] width 601 height 19
click at [611, 394] on p "(Learn more about VPN Content Principles)" at bounding box center [756, 391] width 601 height 19
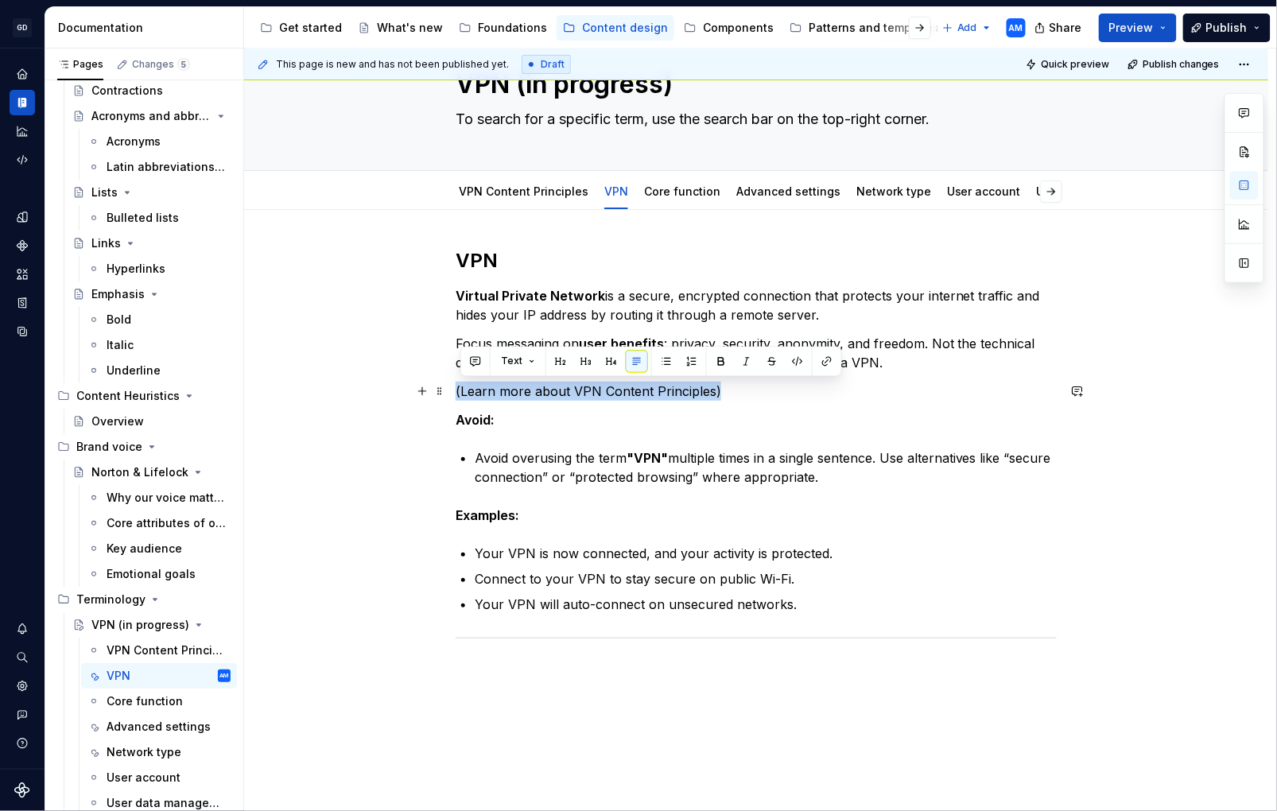
drag, startPoint x: 730, startPoint y: 391, endPoint x: 457, endPoint y: 399, distance: 272.9
click at [457, 399] on div "VPN Virtual Private Network is a secure, encrypted connection that protects you…" at bounding box center [756, 577] width 1025 height 734
click at [125, 371] on div "Underline" at bounding box center [134, 371] width 54 height 16
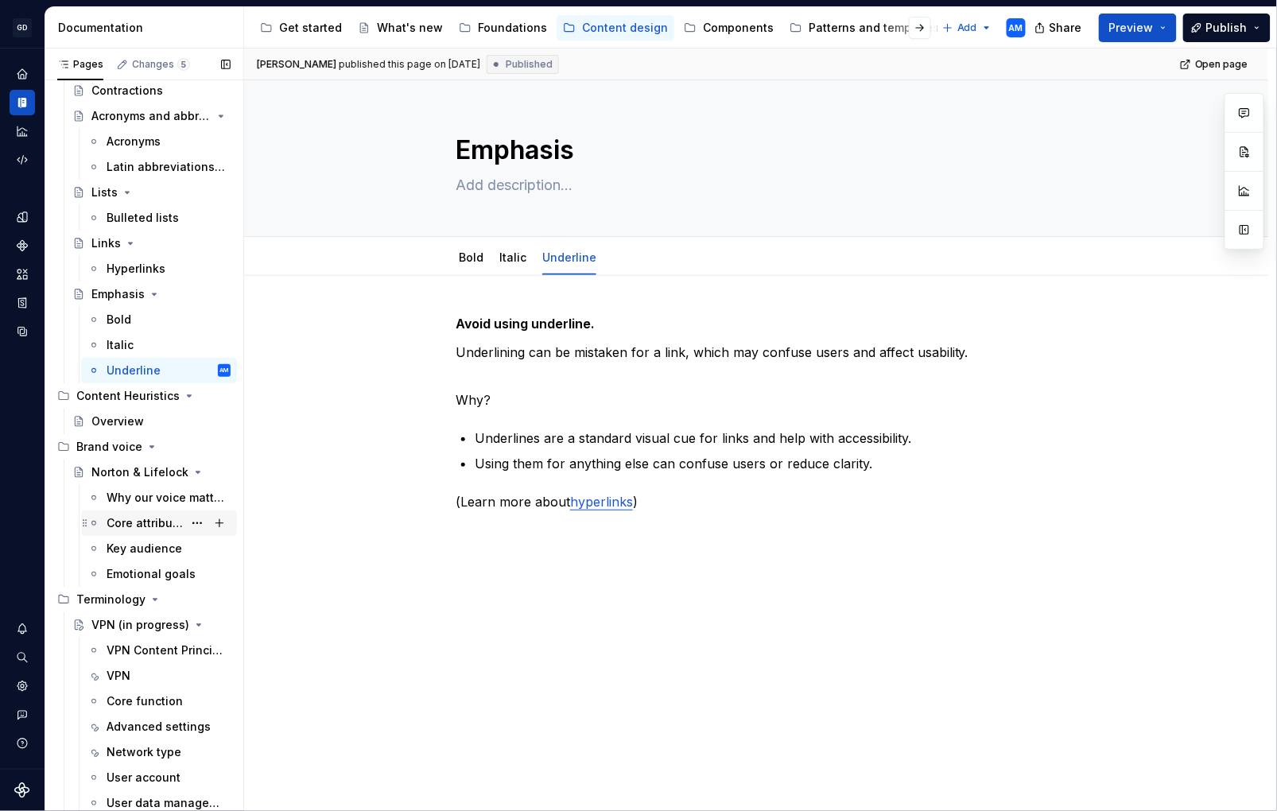
scroll to position [928, 0]
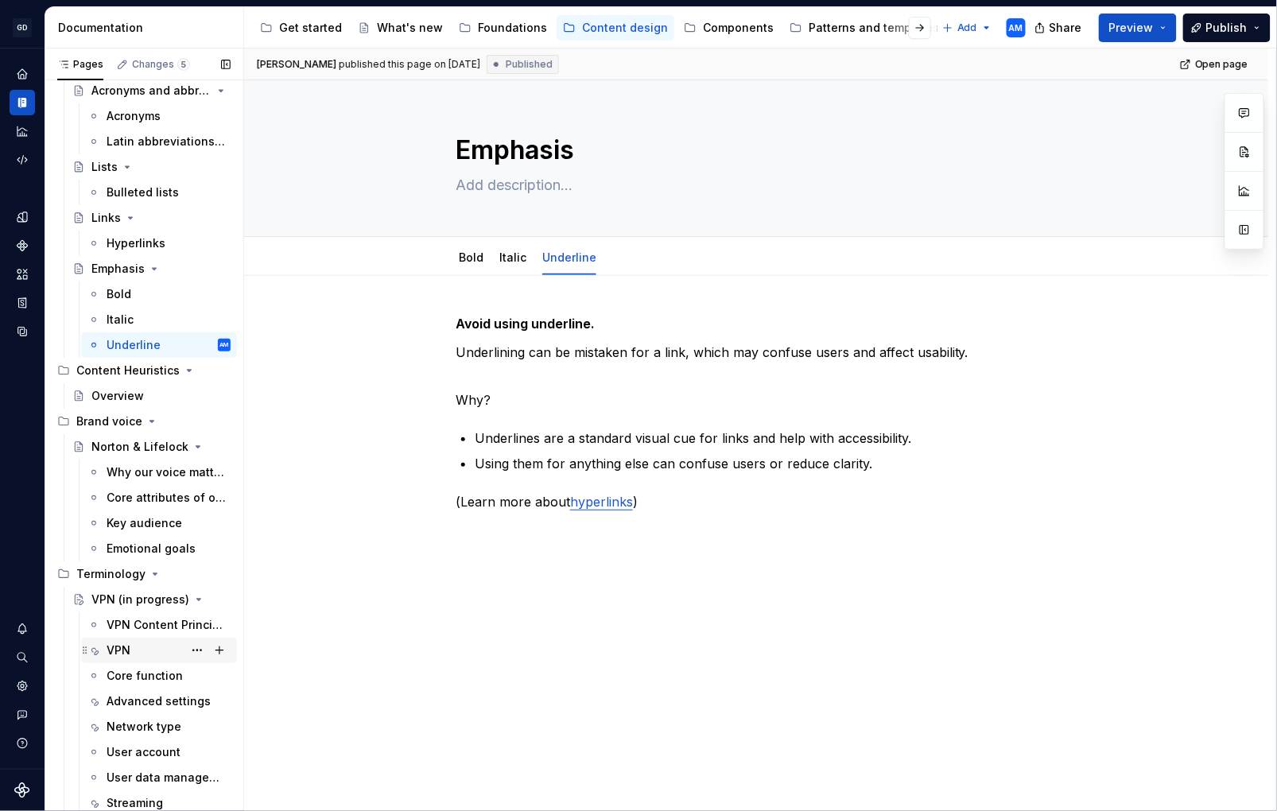
click at [133, 651] on div "VPN" at bounding box center [169, 651] width 124 height 22
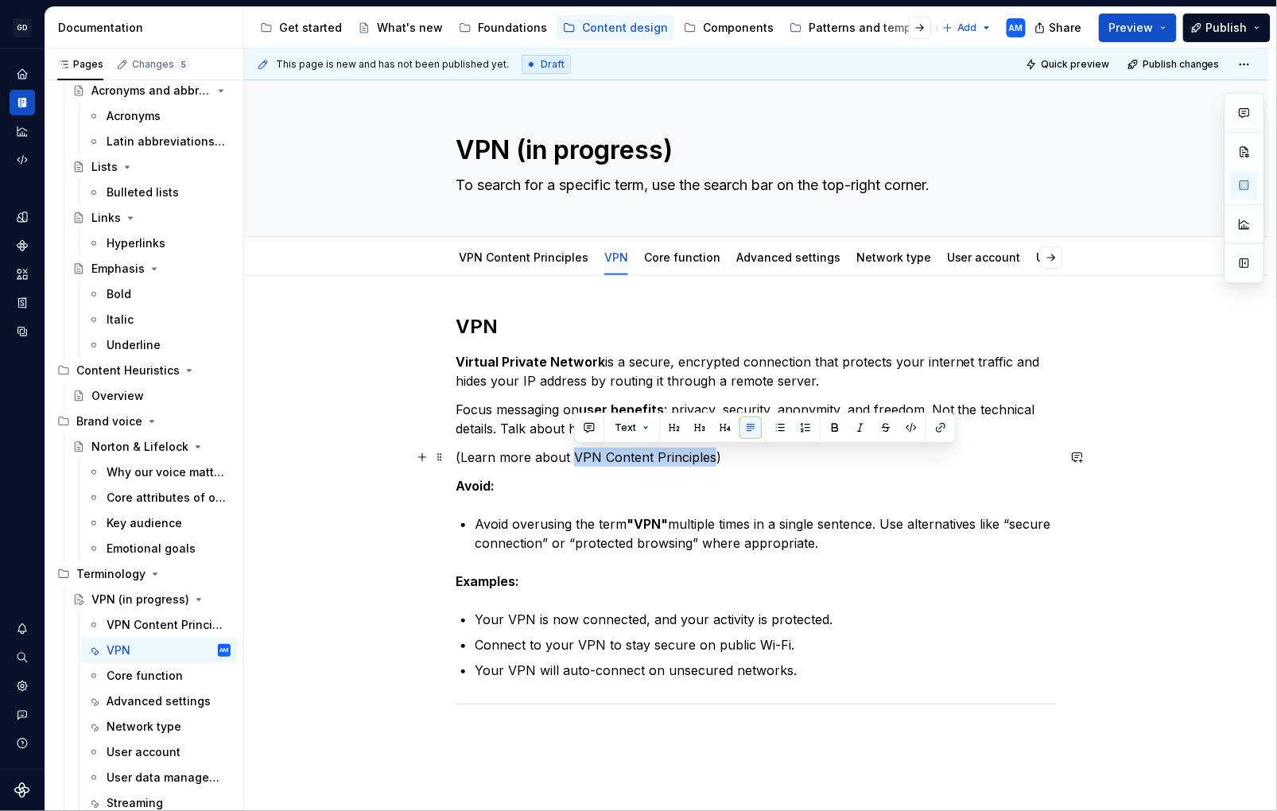
drag, startPoint x: 714, startPoint y: 461, endPoint x: 577, endPoint y: 464, distance: 136.8
click at [577, 464] on p "(Learn more about VPN Content Principles)" at bounding box center [756, 457] width 601 height 19
click at [941, 424] on button "button" at bounding box center [941, 428] width 22 height 22
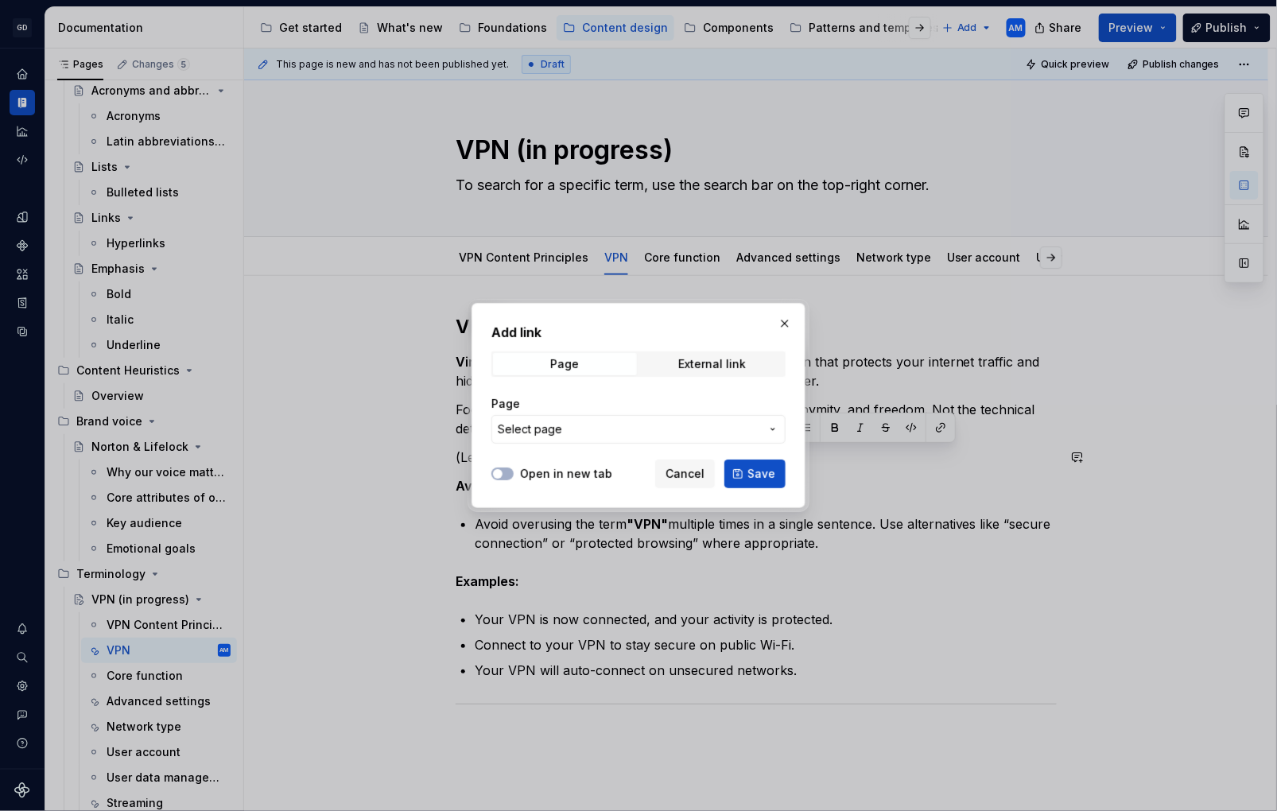
click at [714, 432] on span "Select page" at bounding box center [629, 430] width 262 height 16
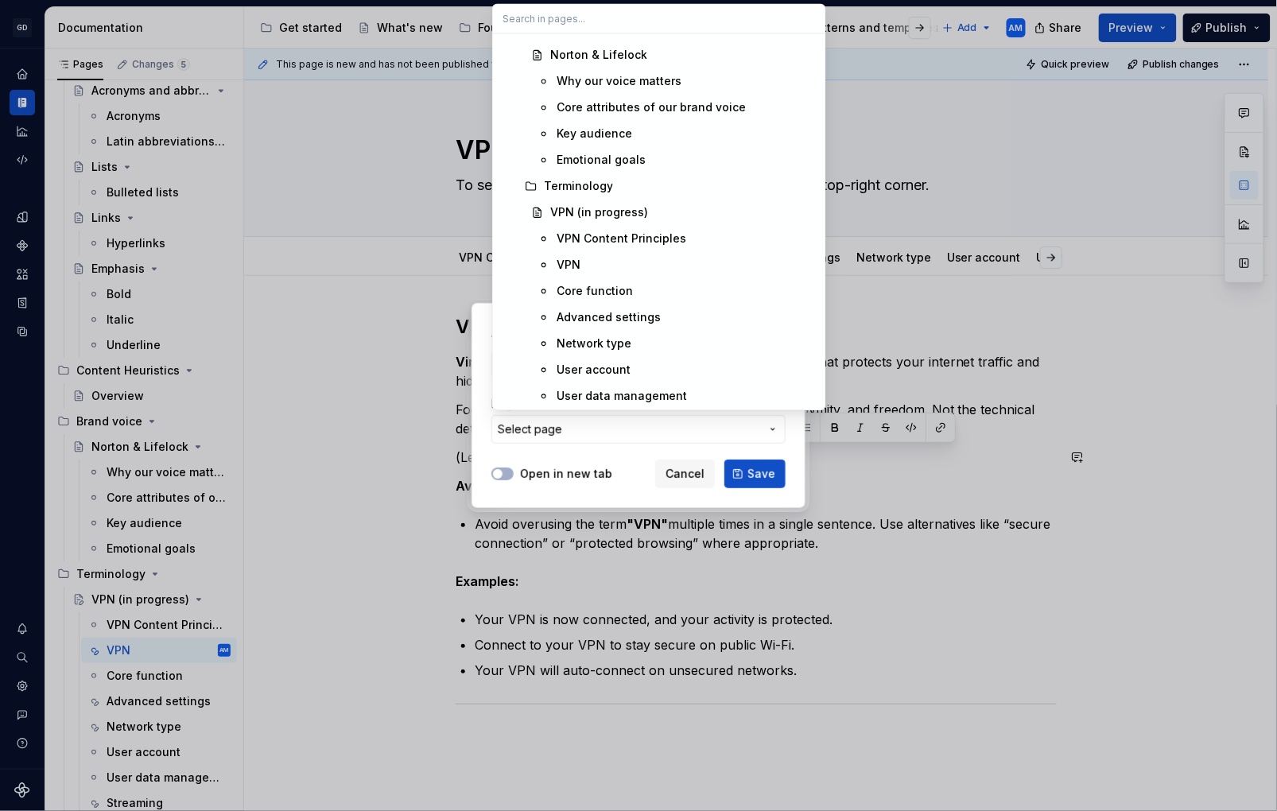
scroll to position [2199, 0]
click at [628, 228] on span "VPN Content Principles" at bounding box center [659, 239] width 326 height 25
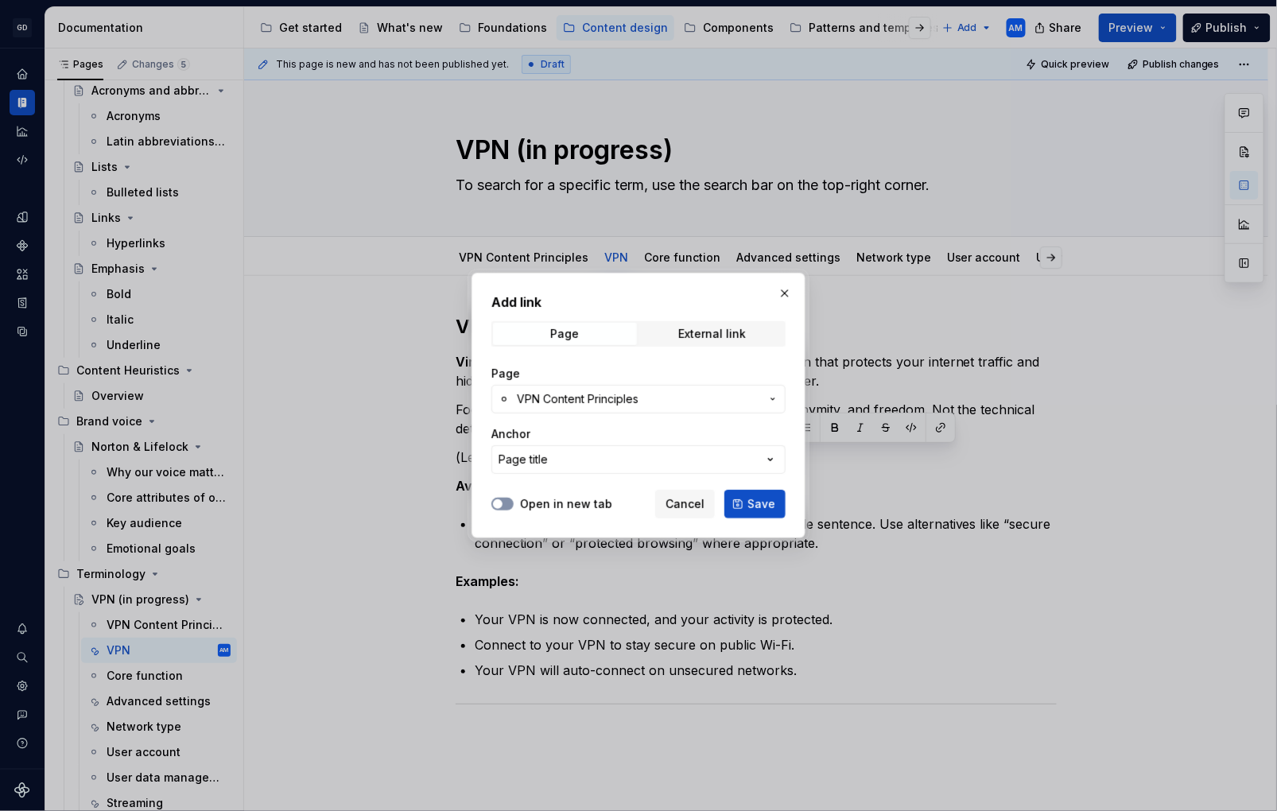
click at [496, 504] on span "button" at bounding box center [498, 505] width 10 height 10
click at [764, 507] on span "Save" at bounding box center [762, 504] width 28 height 16
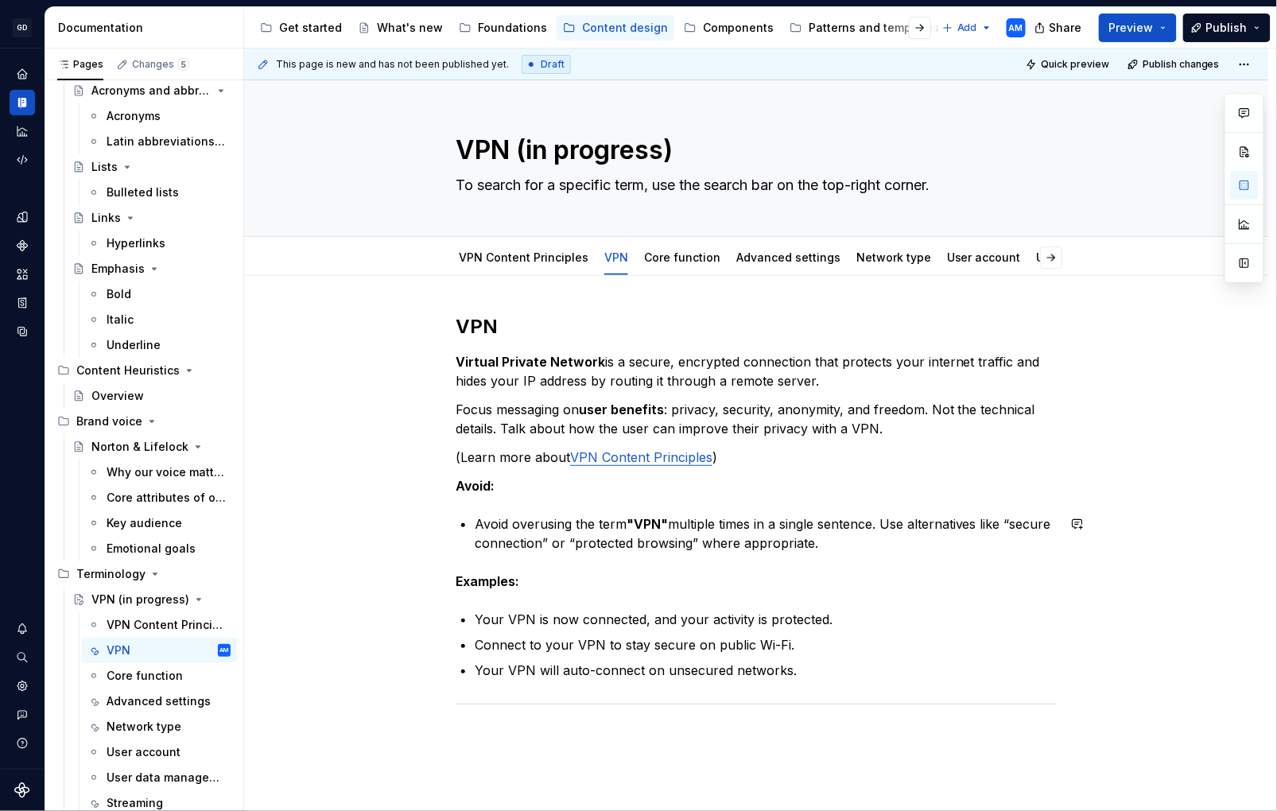
click at [743, 559] on div "VPN Virtual Private Network is a secure, encrypted connection that protects you…" at bounding box center [756, 531] width 601 height 434
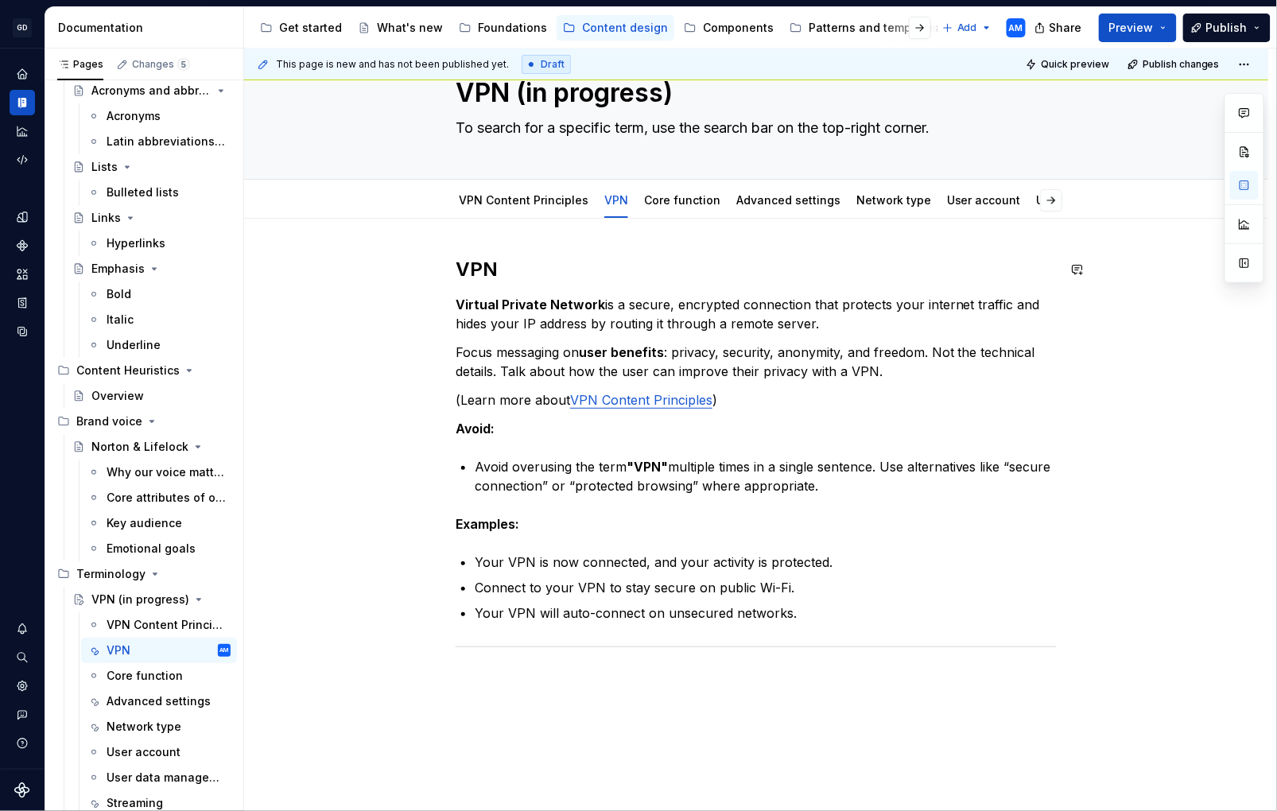
scroll to position [62, 0]
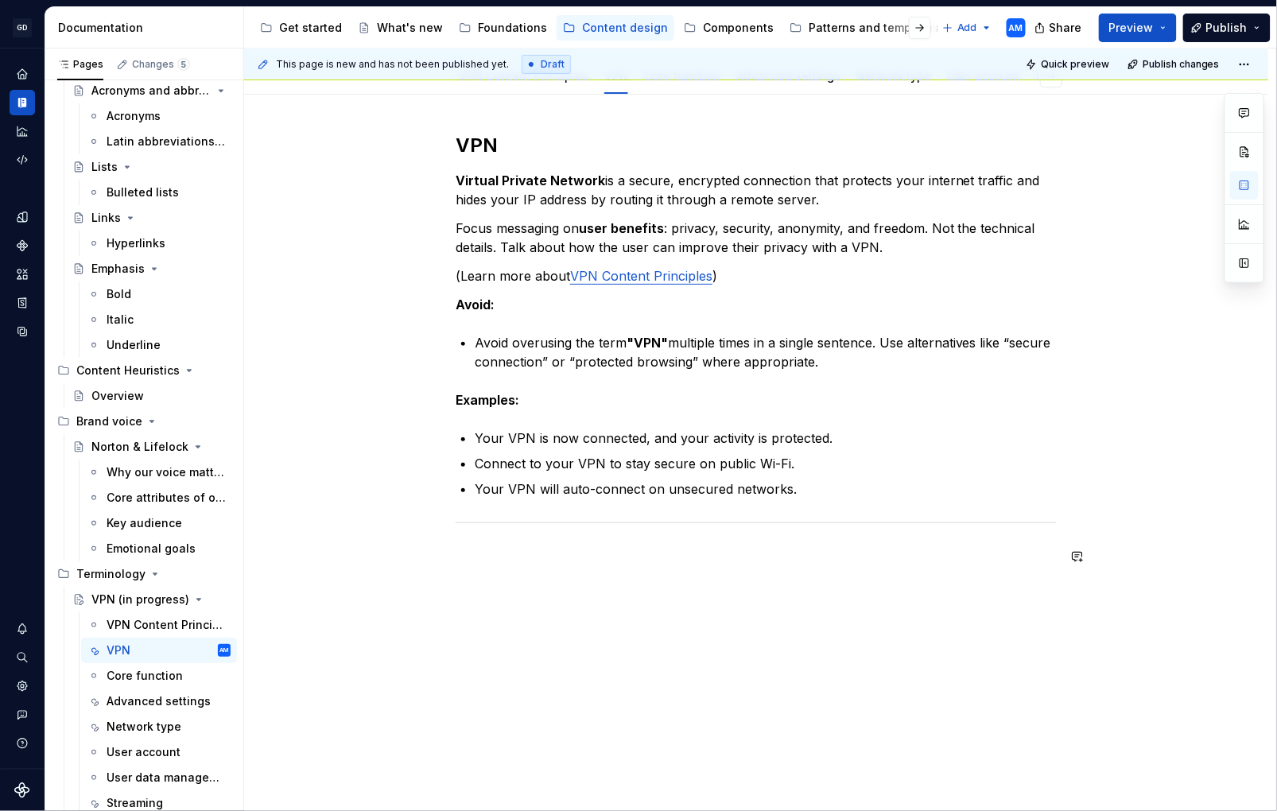
click at [709, 624] on div "VPN Virtual Private Network is a secure, encrypted connection that protects you…" at bounding box center [756, 462] width 1025 height 734
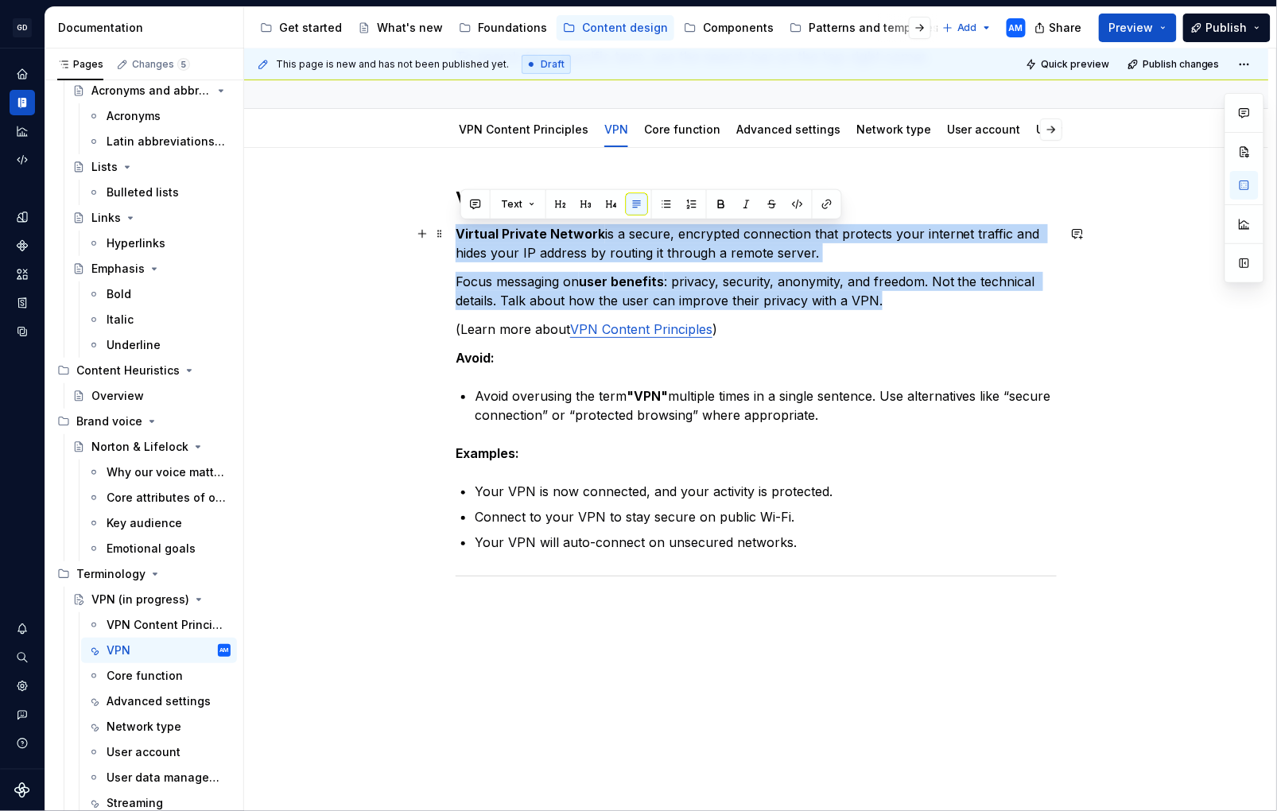
drag, startPoint x: 885, startPoint y: 304, endPoint x: 342, endPoint y: 237, distance: 546.6
click at [342, 237] on div "VPN Virtual Private Network is a secure, encrypted connection that protects you…" at bounding box center [756, 515] width 1025 height 734
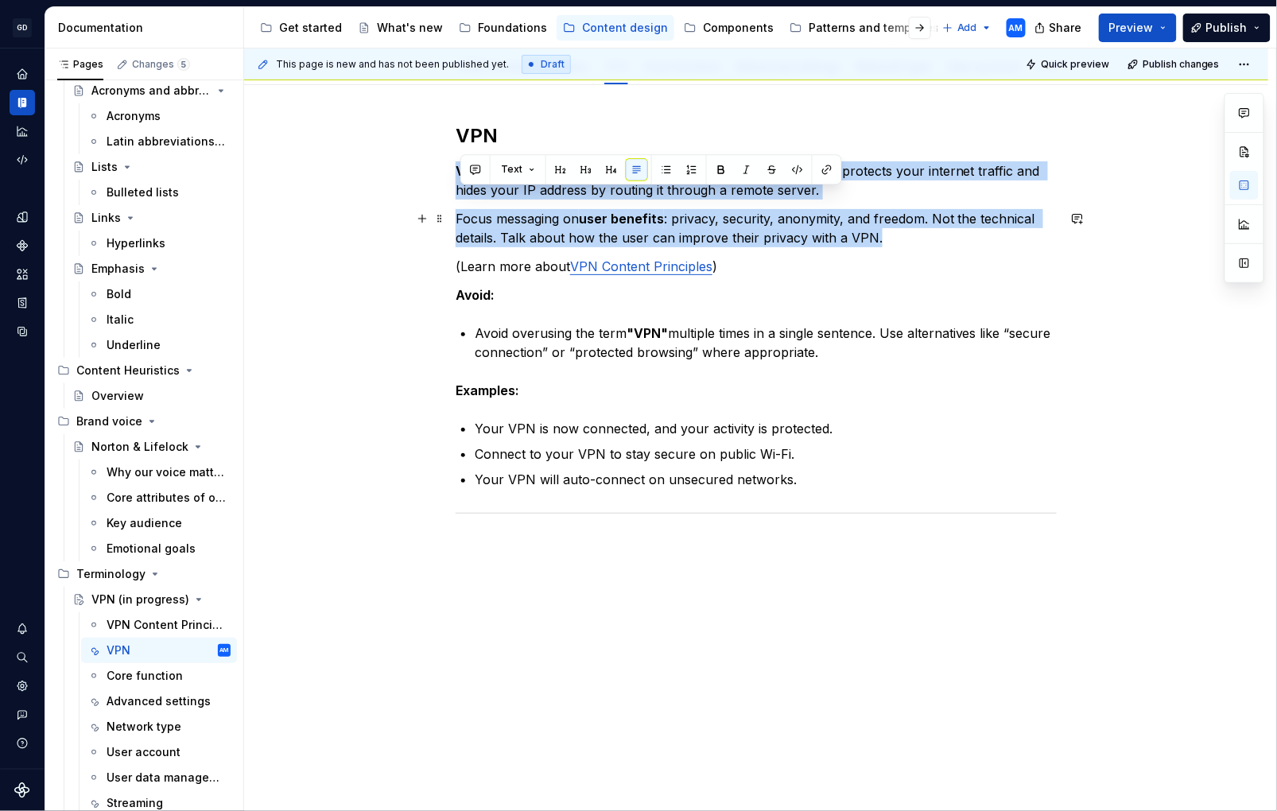
scroll to position [0, 0]
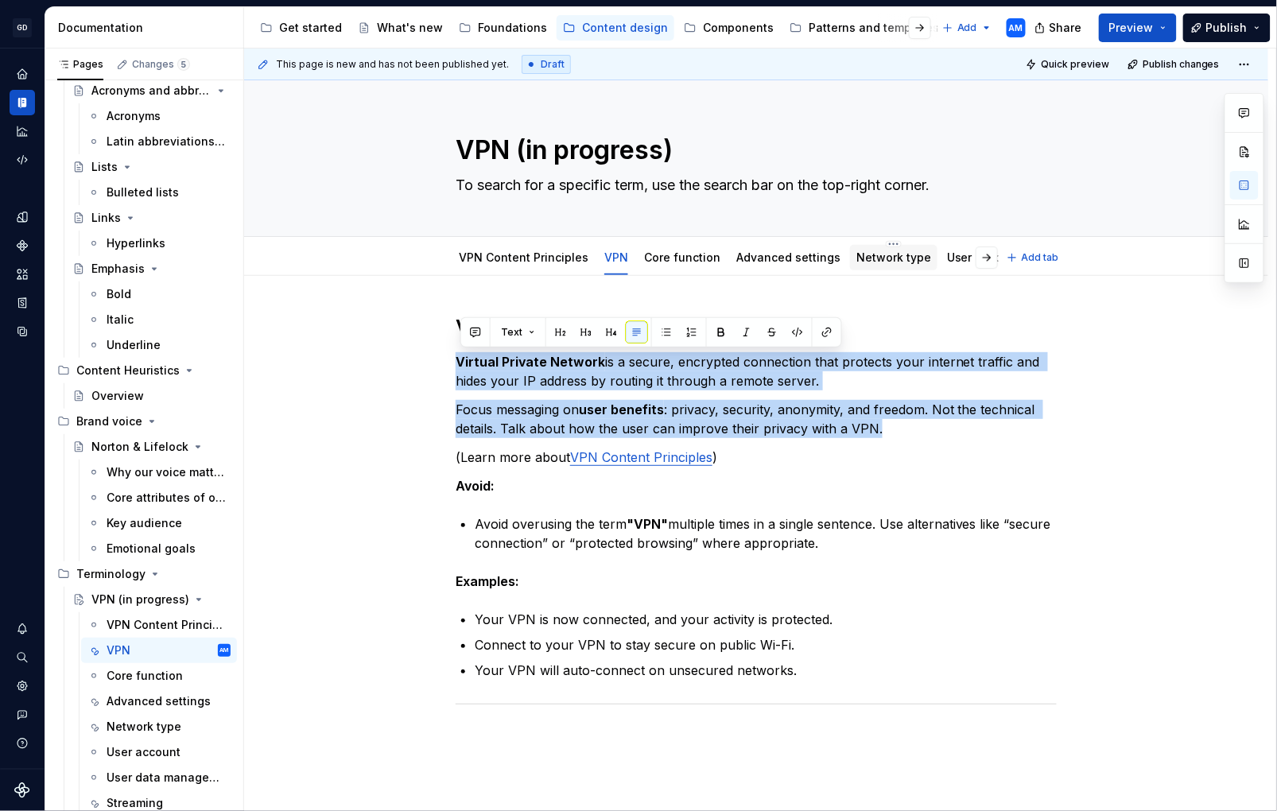
click at [884, 251] on link "Network type" at bounding box center [894, 258] width 75 height 14
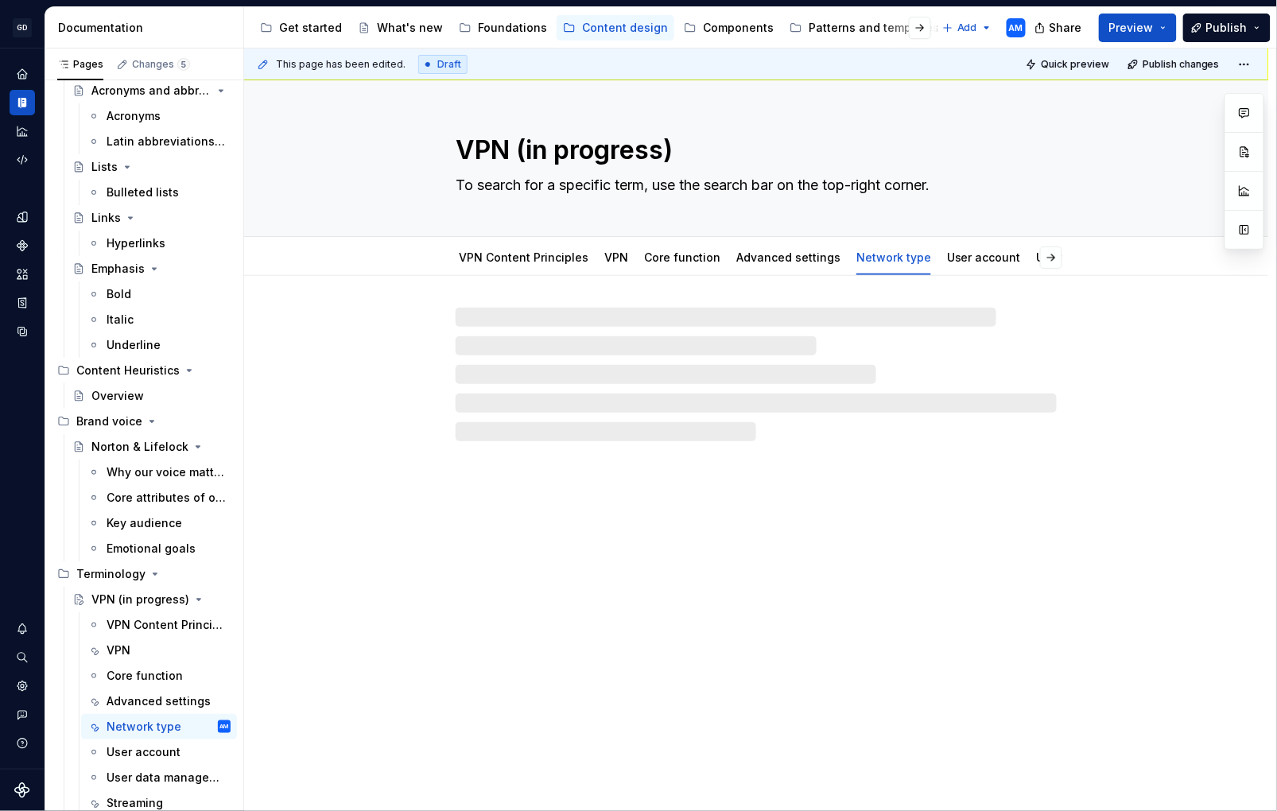
type textarea "*"
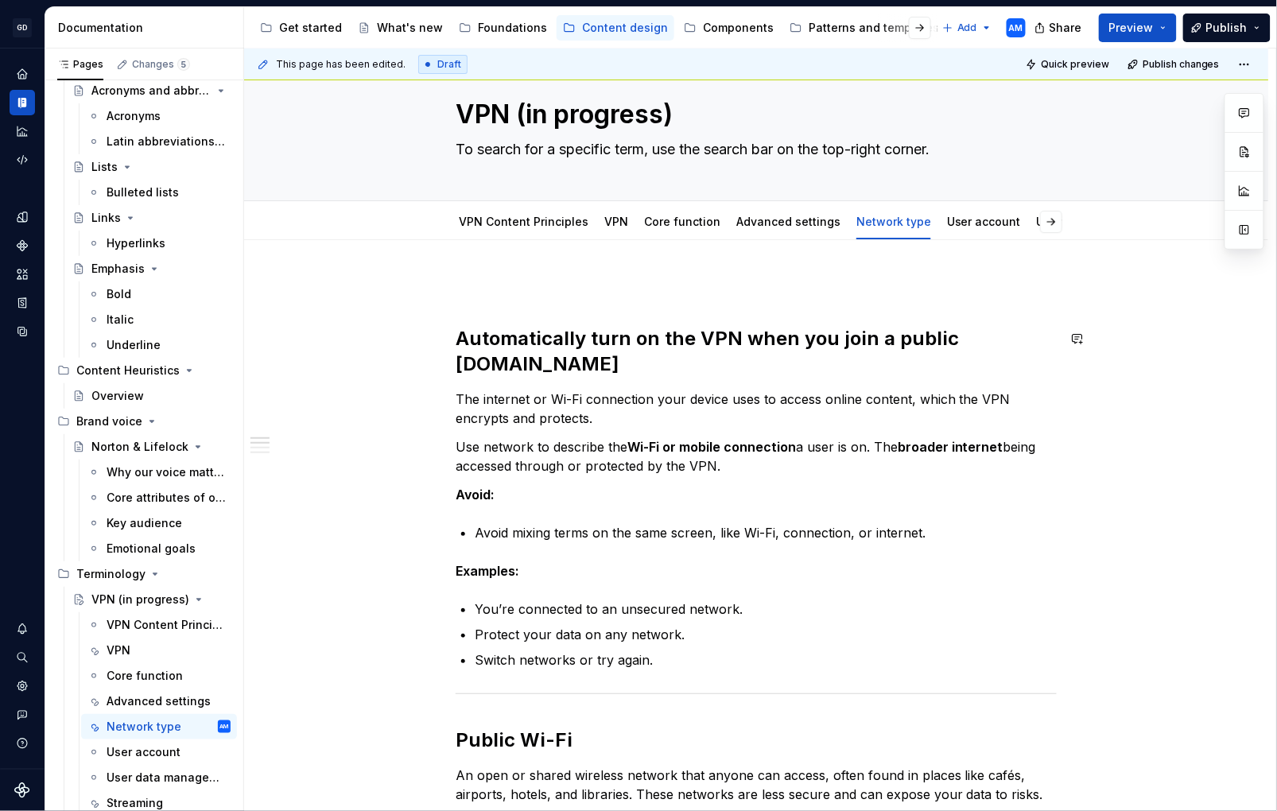
scroll to position [45, 0]
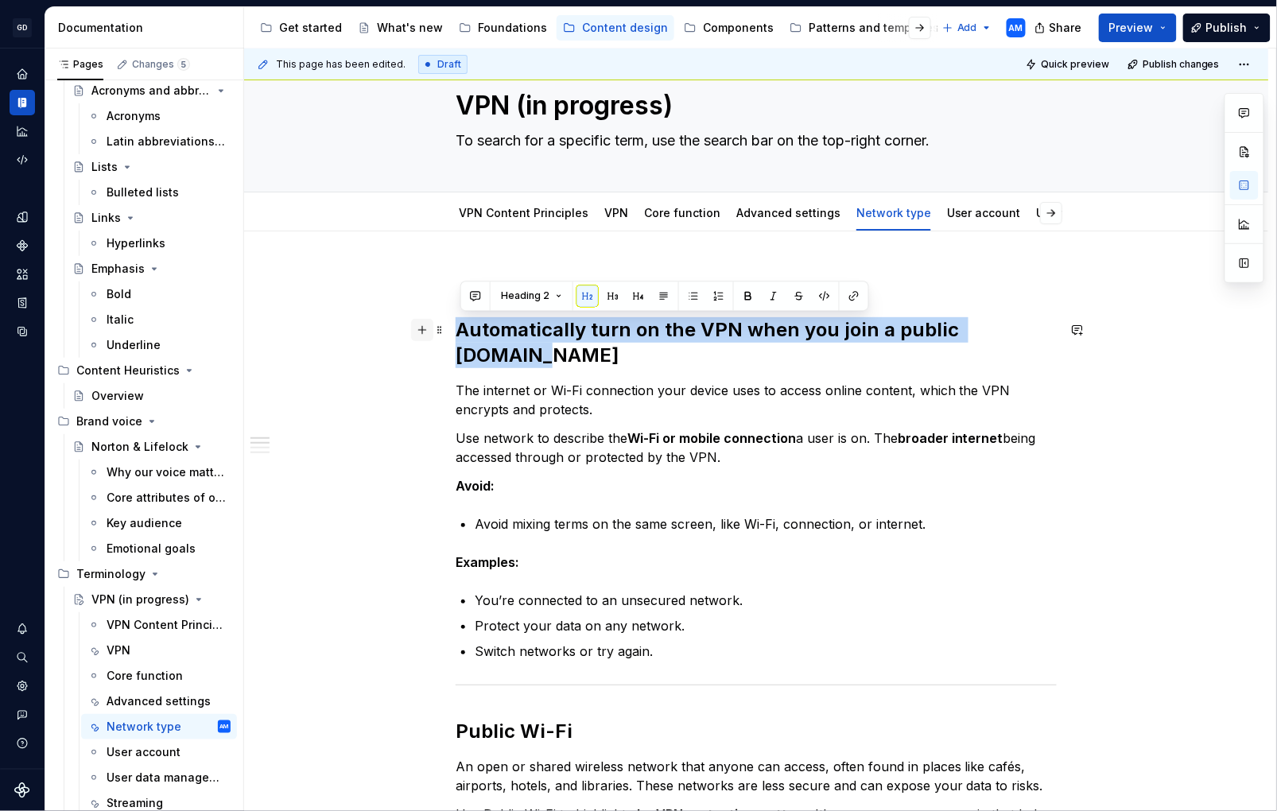
drag, startPoint x: 544, startPoint y: 354, endPoint x: 416, endPoint y: 336, distance: 129.3
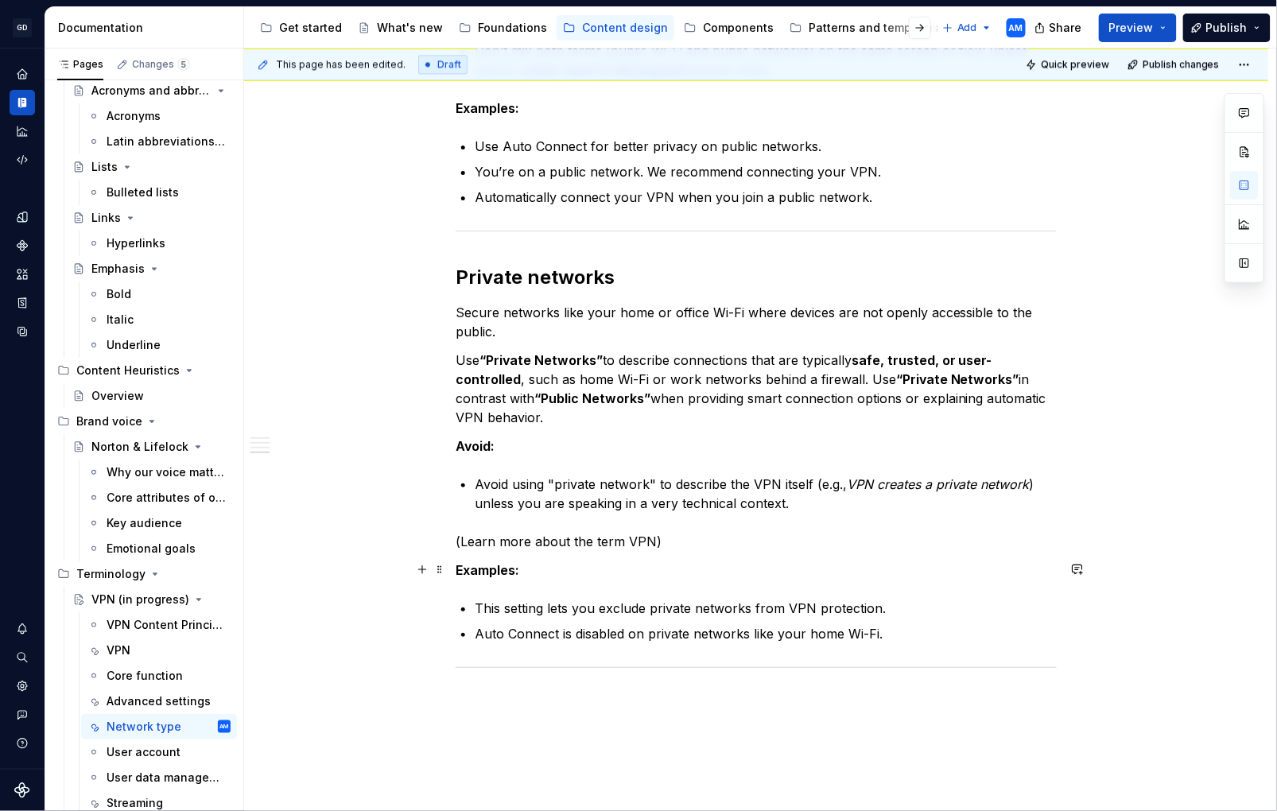
scroll to position [1409, 0]
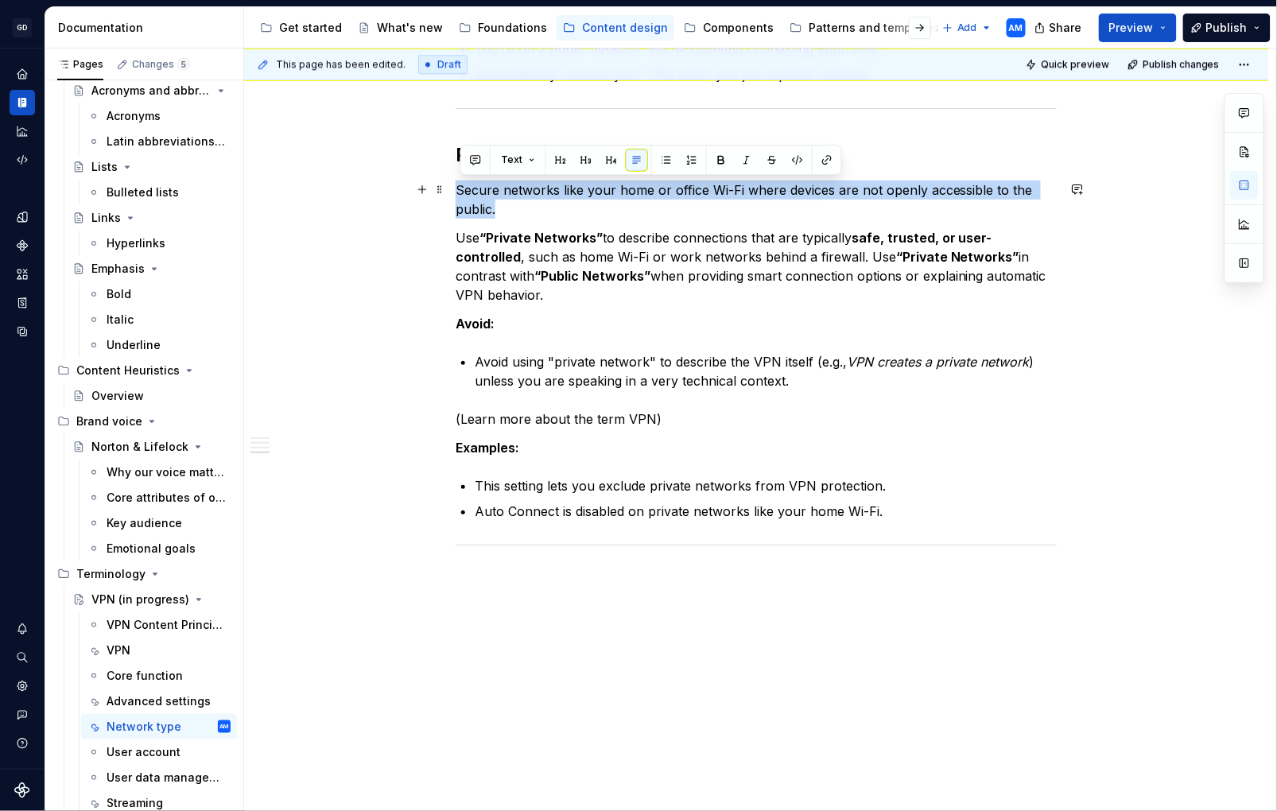
drag, startPoint x: 465, startPoint y: 204, endPoint x: 457, endPoint y: 194, distance: 13.0
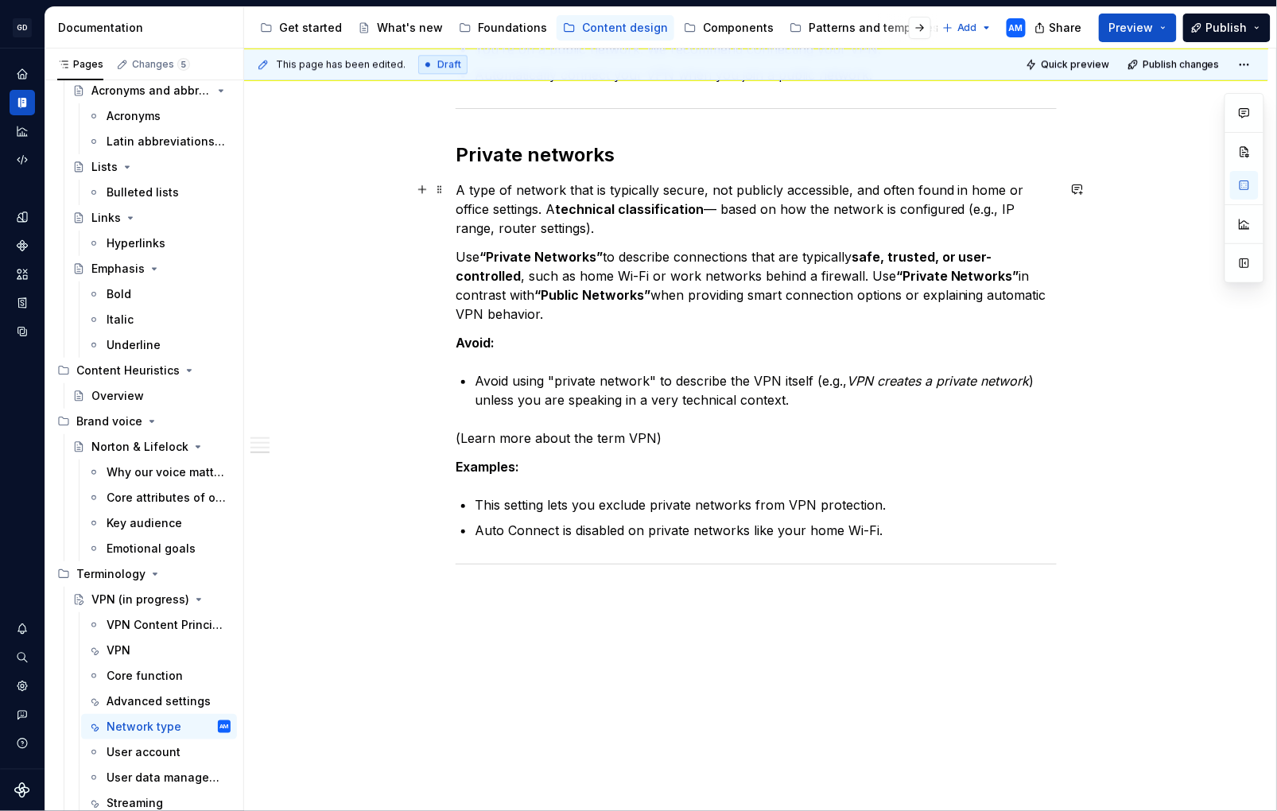
click at [721, 204] on p "A type of network that is typically secure, not publicly accessible, and often …" at bounding box center [756, 209] width 601 height 57
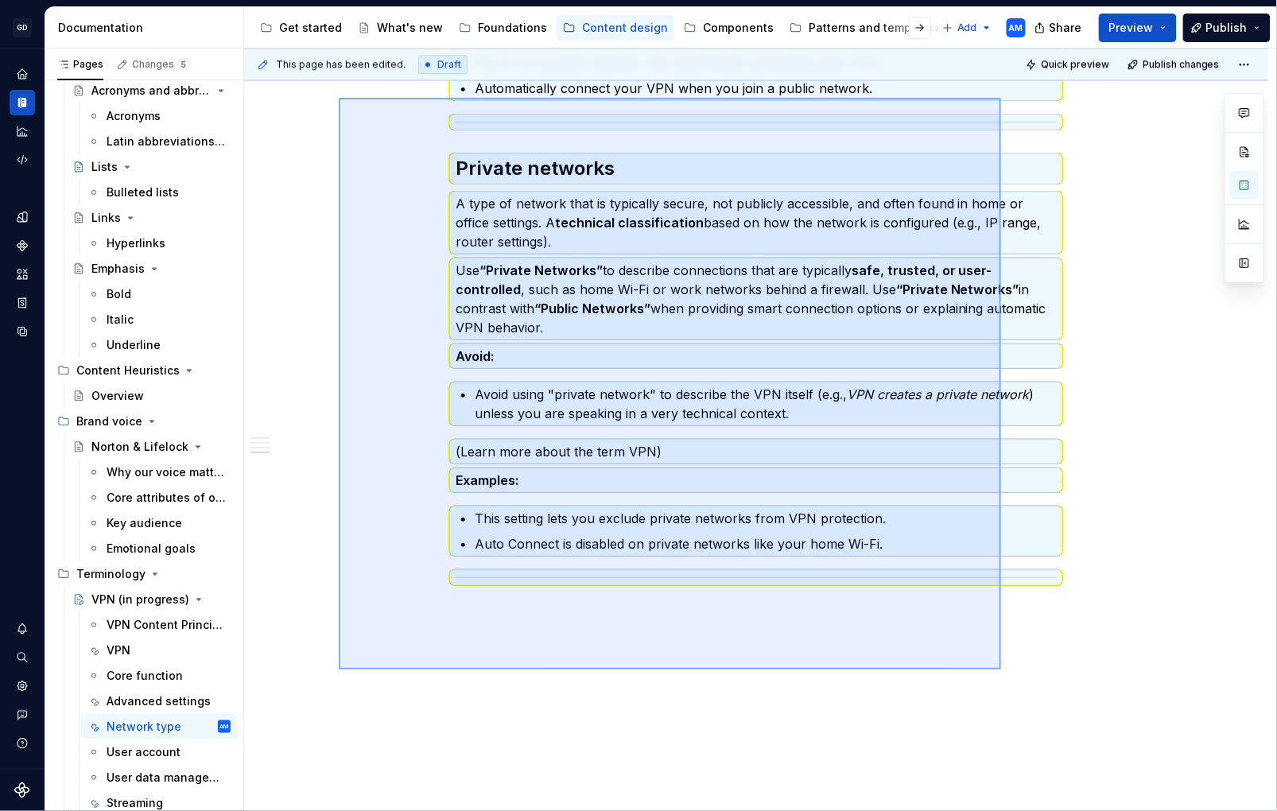
scroll to position [1371, 0]
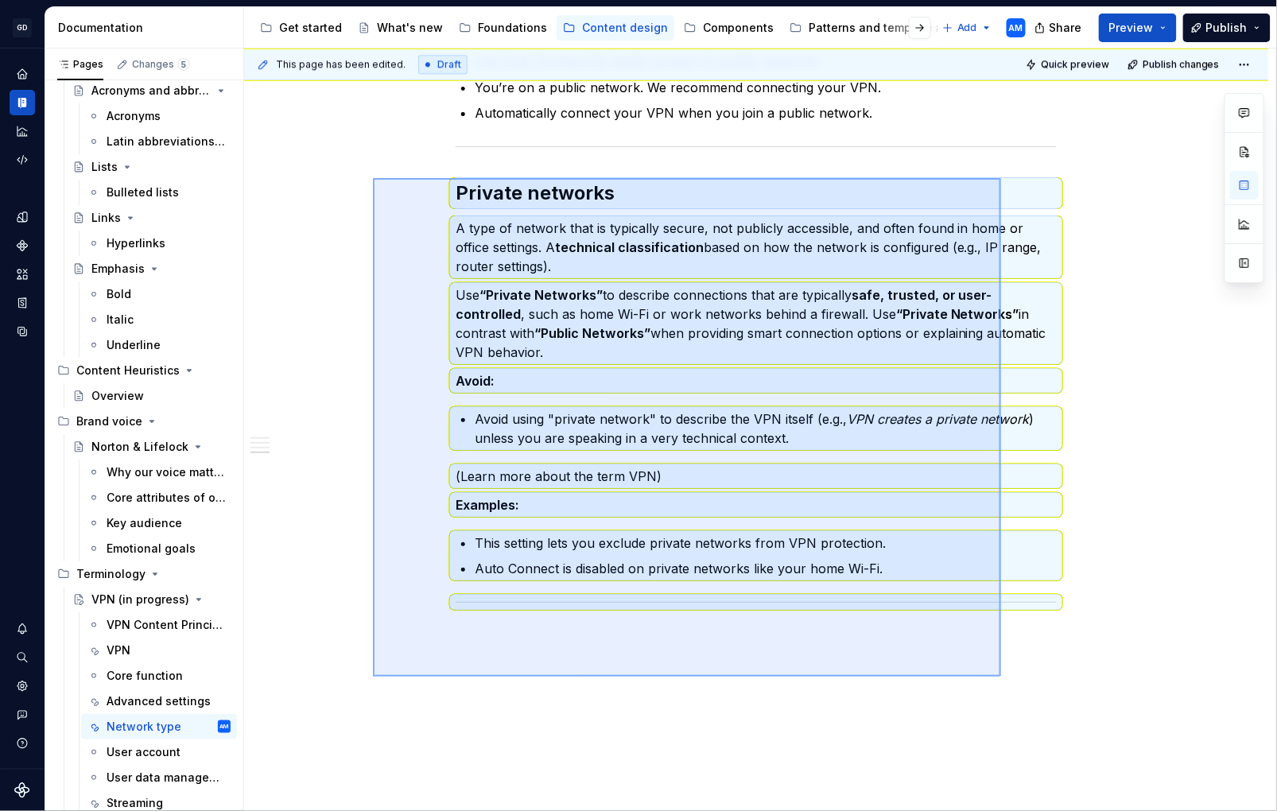
drag, startPoint x: 847, startPoint y: 531, endPoint x: 373, endPoint y: 178, distance: 590.7
click at [373, 178] on div "This page has been edited. Draft Quick preview Publish changes VPN (in progress…" at bounding box center [760, 431] width 1032 height 764
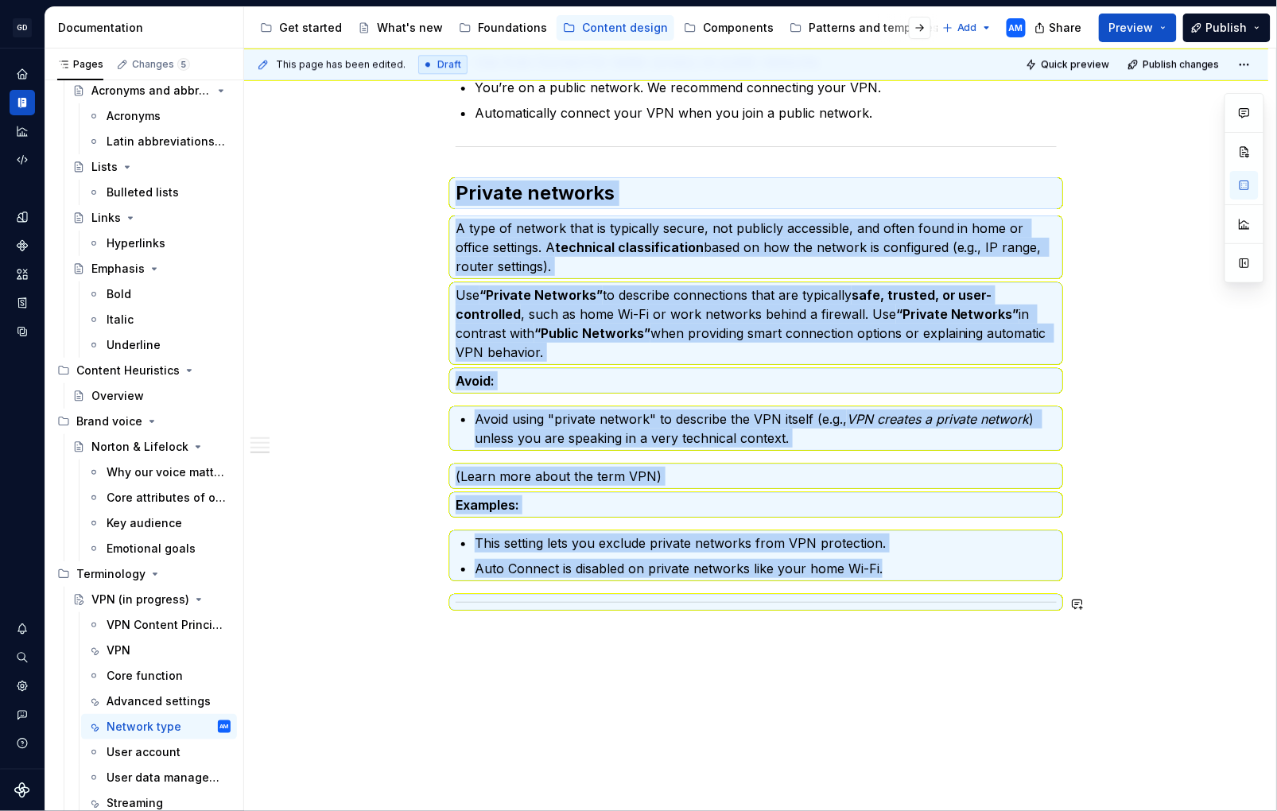
click at [598, 668] on div "This page has been edited. Draft Quick preview Publish changes VPN (in progress…" at bounding box center [760, 431] width 1032 height 764
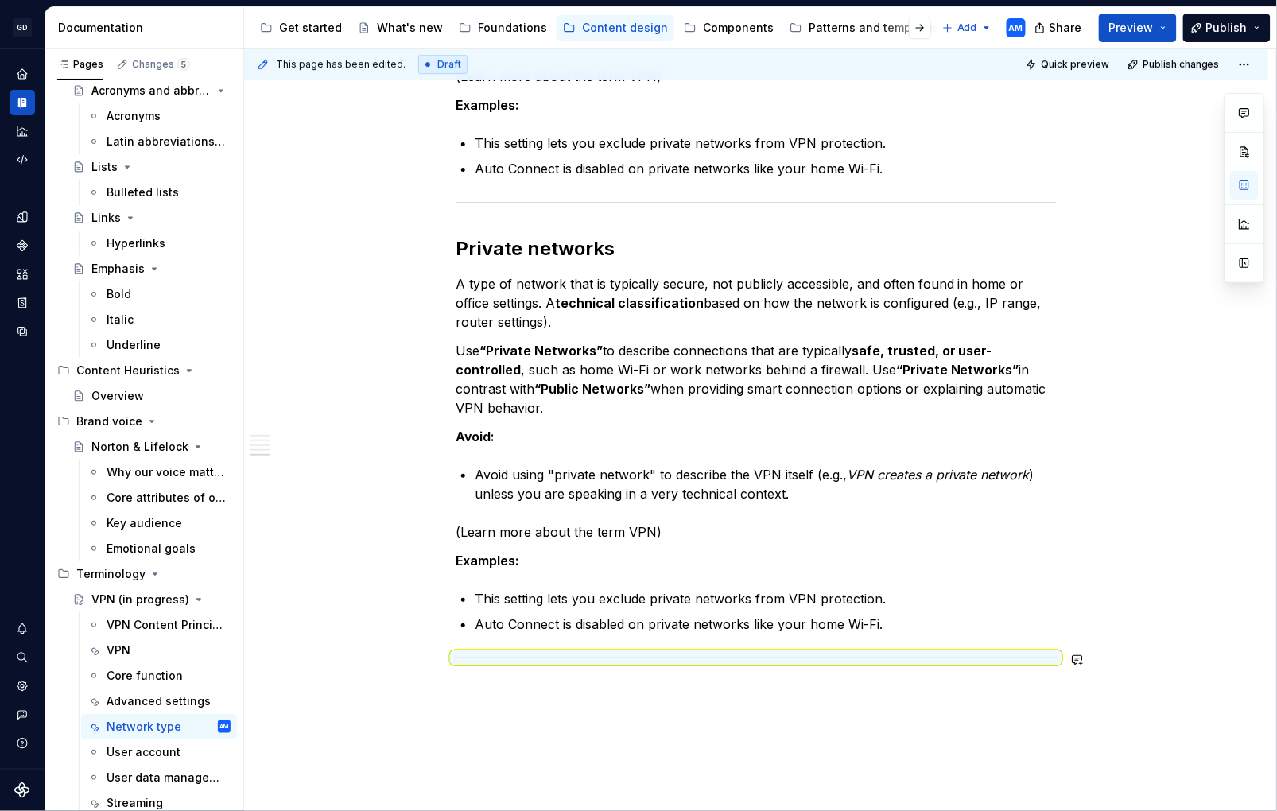
scroll to position [1771, 0]
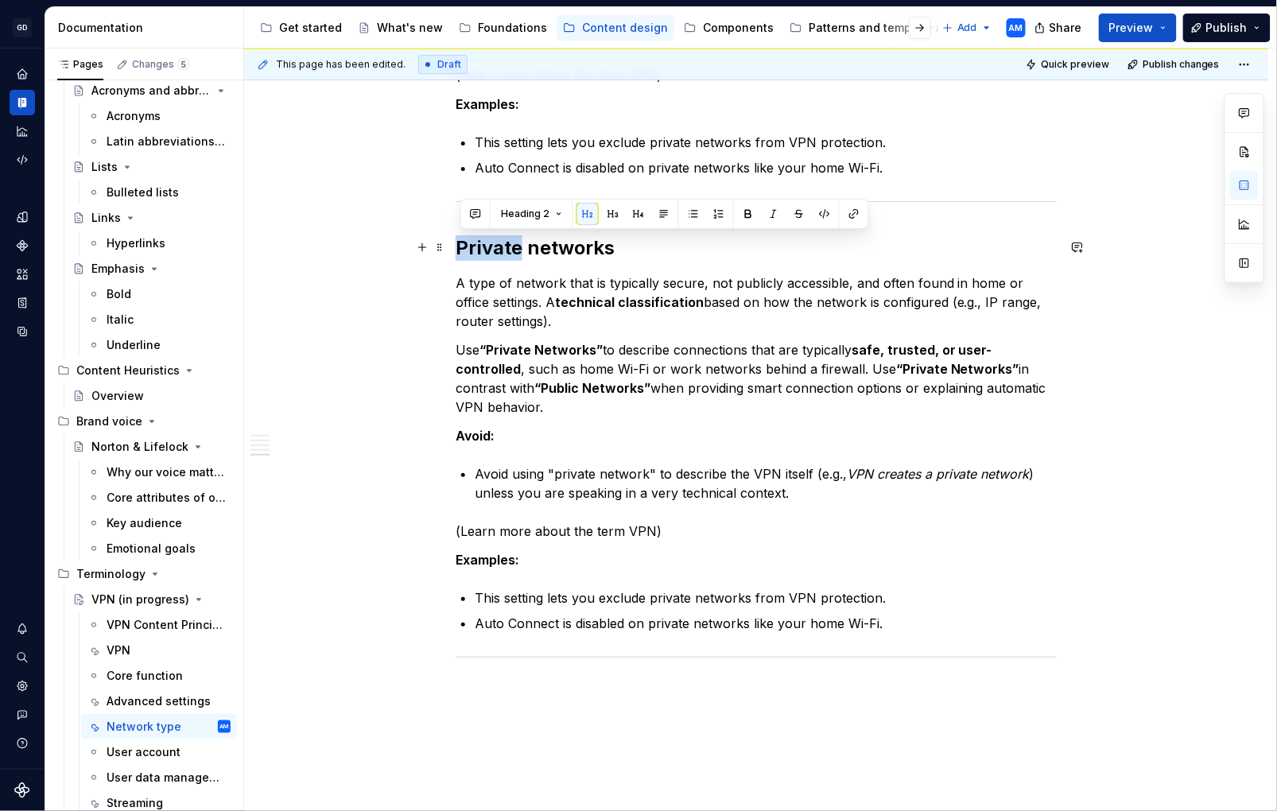
drag, startPoint x: 526, startPoint y: 249, endPoint x: 457, endPoint y: 251, distance: 68.5
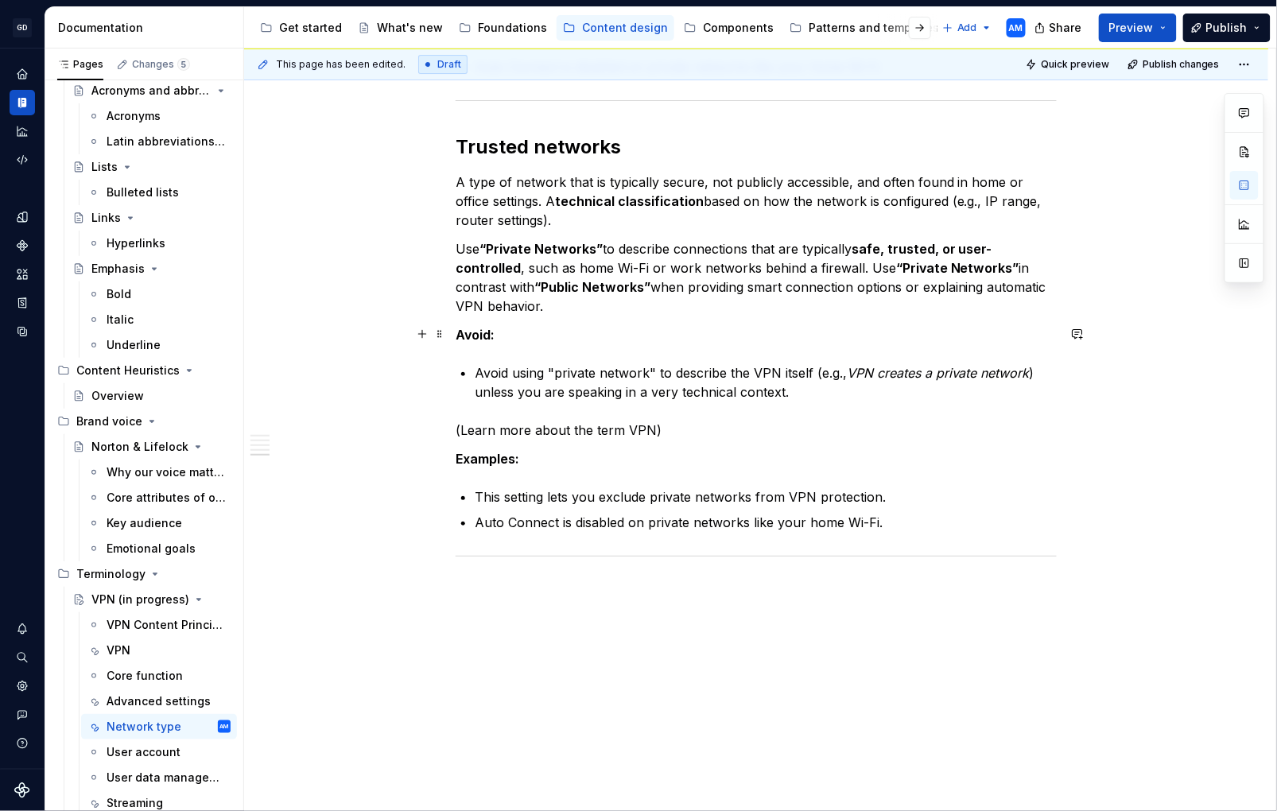
scroll to position [1867, 0]
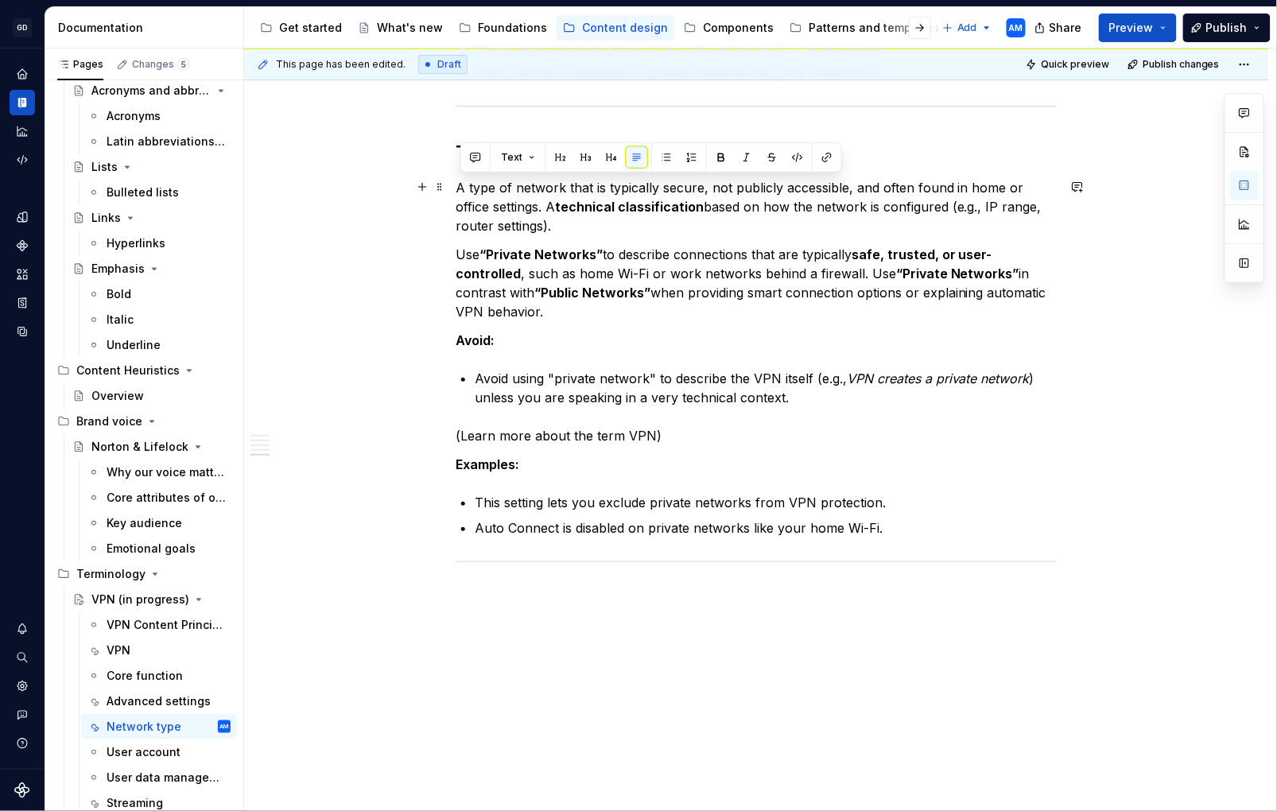
drag, startPoint x: 575, startPoint y: 225, endPoint x: 461, endPoint y: 192, distance: 118.6
click at [461, 192] on p "A type of network that is typically secure, not publicly accessible, and often …" at bounding box center [756, 206] width 601 height 57
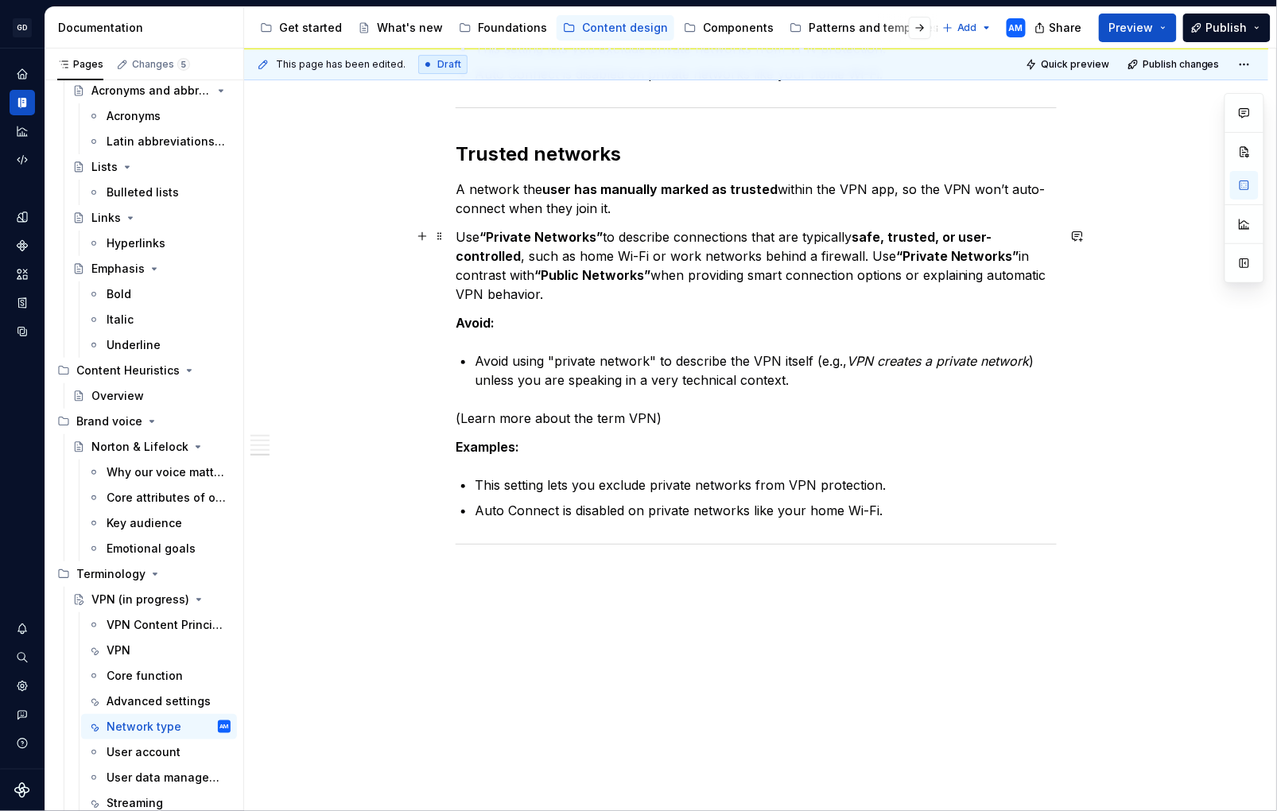
scroll to position [1865, 0]
click at [638, 204] on p "A network the user has manually marked as trusted within the VPN app, so the VP…" at bounding box center [756, 200] width 601 height 38
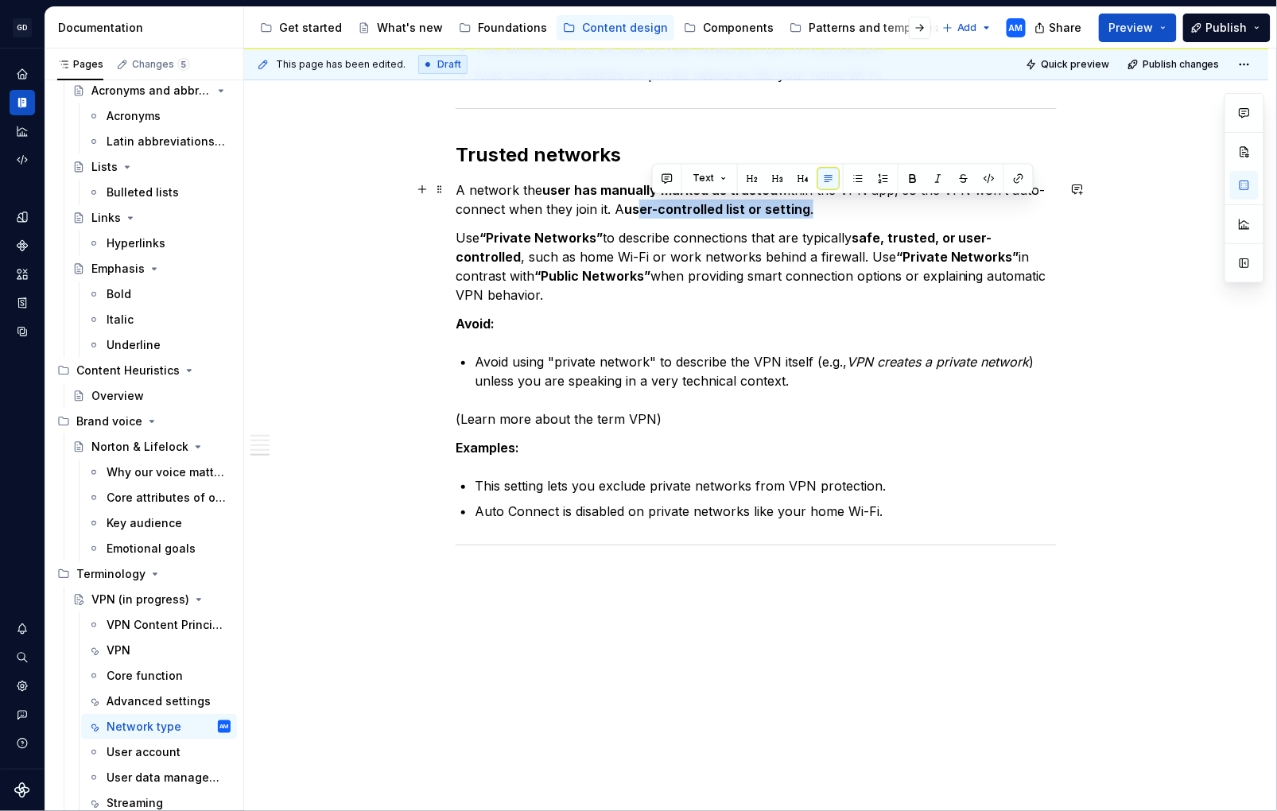
drag, startPoint x: 801, startPoint y: 211, endPoint x: 650, endPoint y: 213, distance: 151.2
click at [646, 212] on p "A network the user has manually marked as trusted within the VPN app, so the VP…" at bounding box center [756, 200] width 601 height 38
drag, startPoint x: 688, startPoint y: 255, endPoint x: 745, endPoint y: 243, distance: 58.3
click at [694, 254] on p "Use “Private Networks” to describe connections that are typically safe, trusted…" at bounding box center [756, 266] width 601 height 76
click at [846, 206] on p "A network the user has manually marked as trusted within the VPN app, so the VP…" at bounding box center [756, 200] width 601 height 38
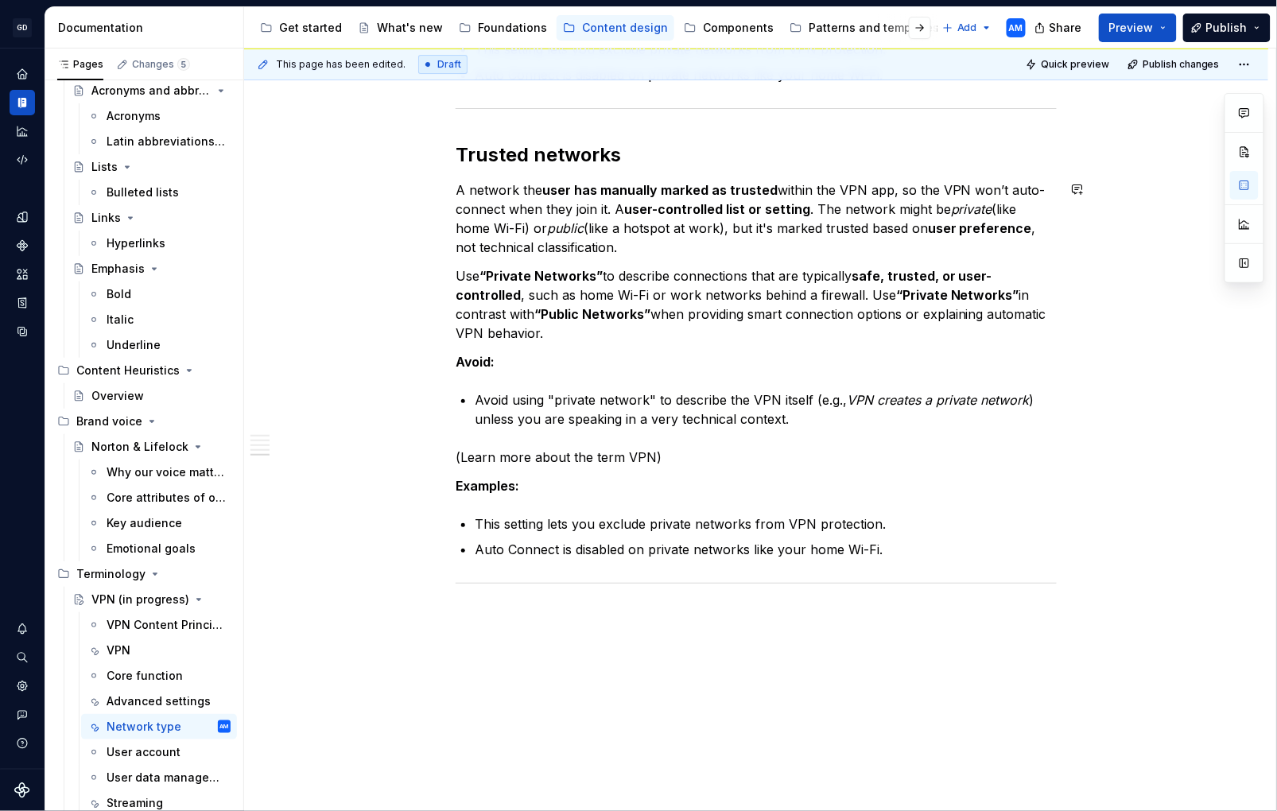
scroll to position [1867, 0]
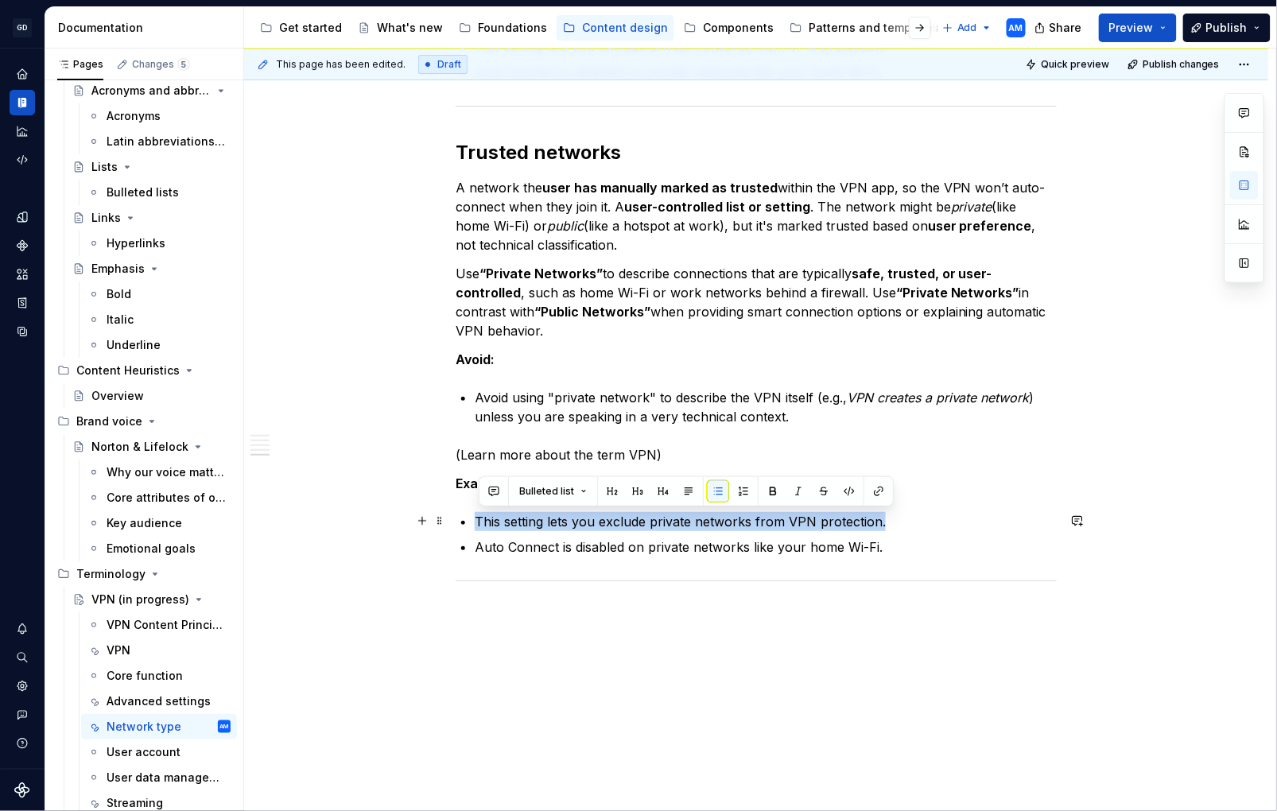
drag, startPoint x: 822, startPoint y: 528, endPoint x: 478, endPoint y: 523, distance: 343.7
click at [478, 523] on p "This setting lets you exclude private networks from VPN protection." at bounding box center [766, 521] width 582 height 19
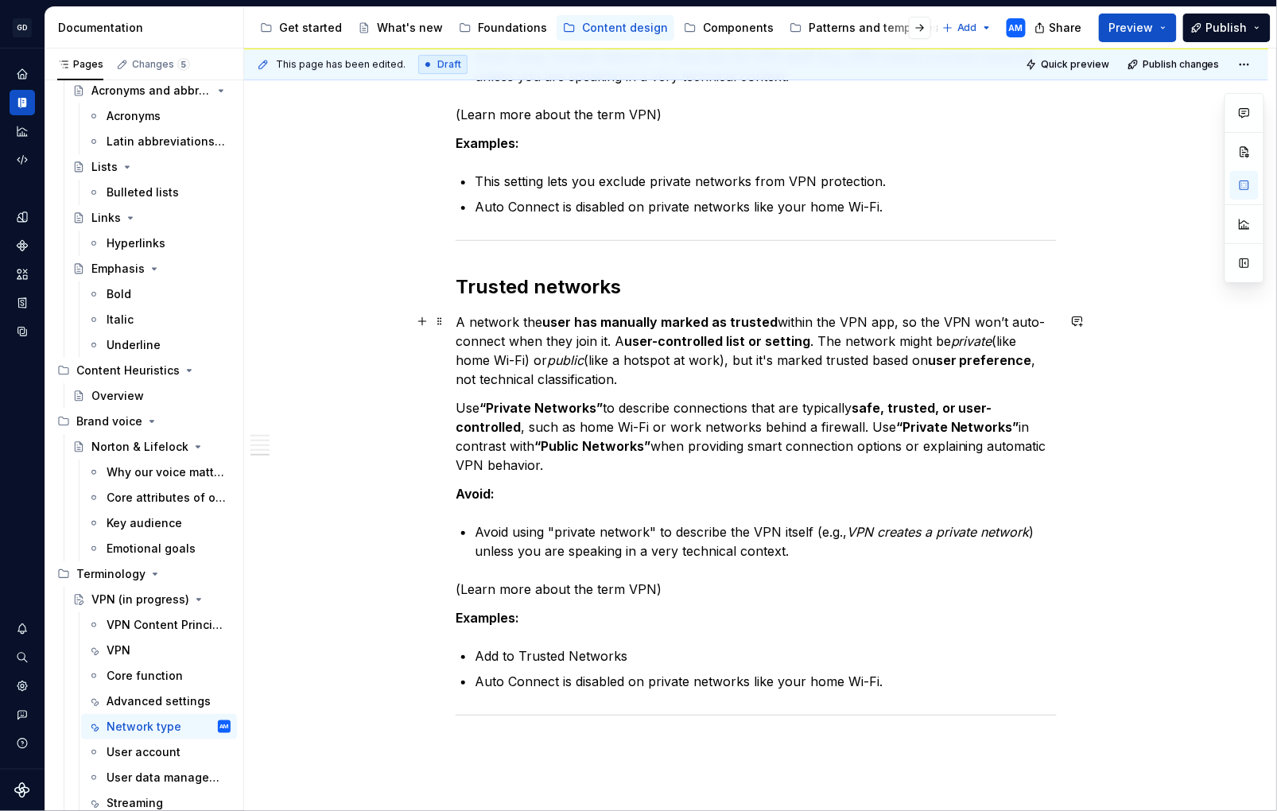
scroll to position [1775, 0]
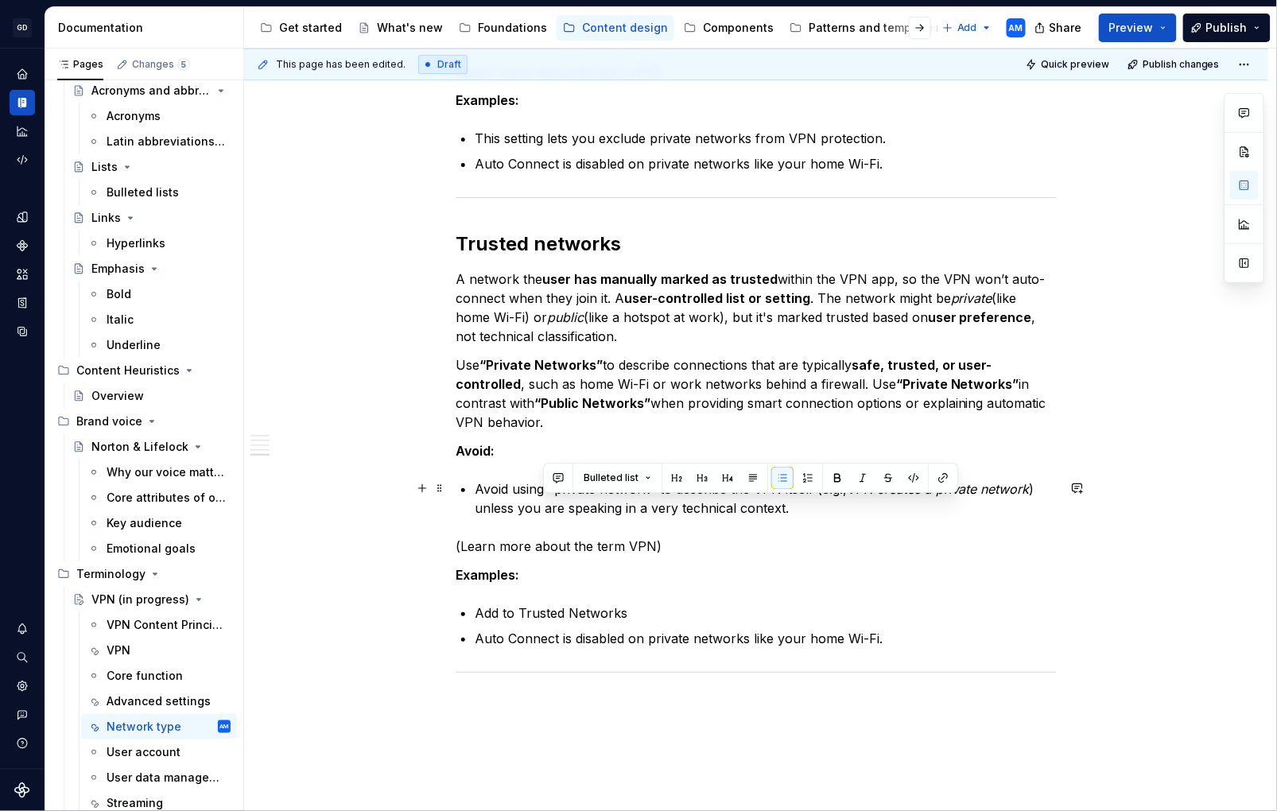
drag, startPoint x: 644, startPoint y: 503, endPoint x: 539, endPoint y: 500, distance: 105.0
click at [539, 500] on p "Avoid using "private network" to describe the VPN itself (e.g., VPN creates a p…" at bounding box center [766, 499] width 582 height 38
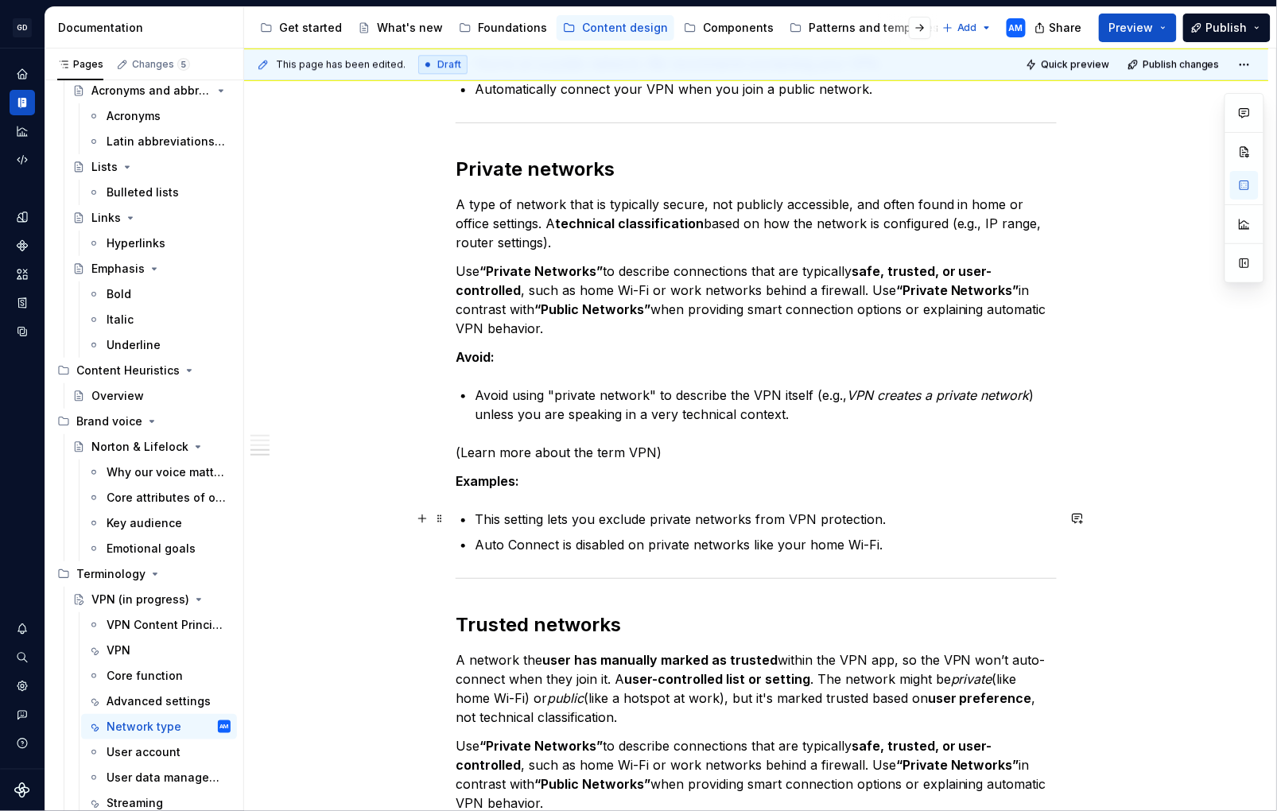
scroll to position [1332, 0]
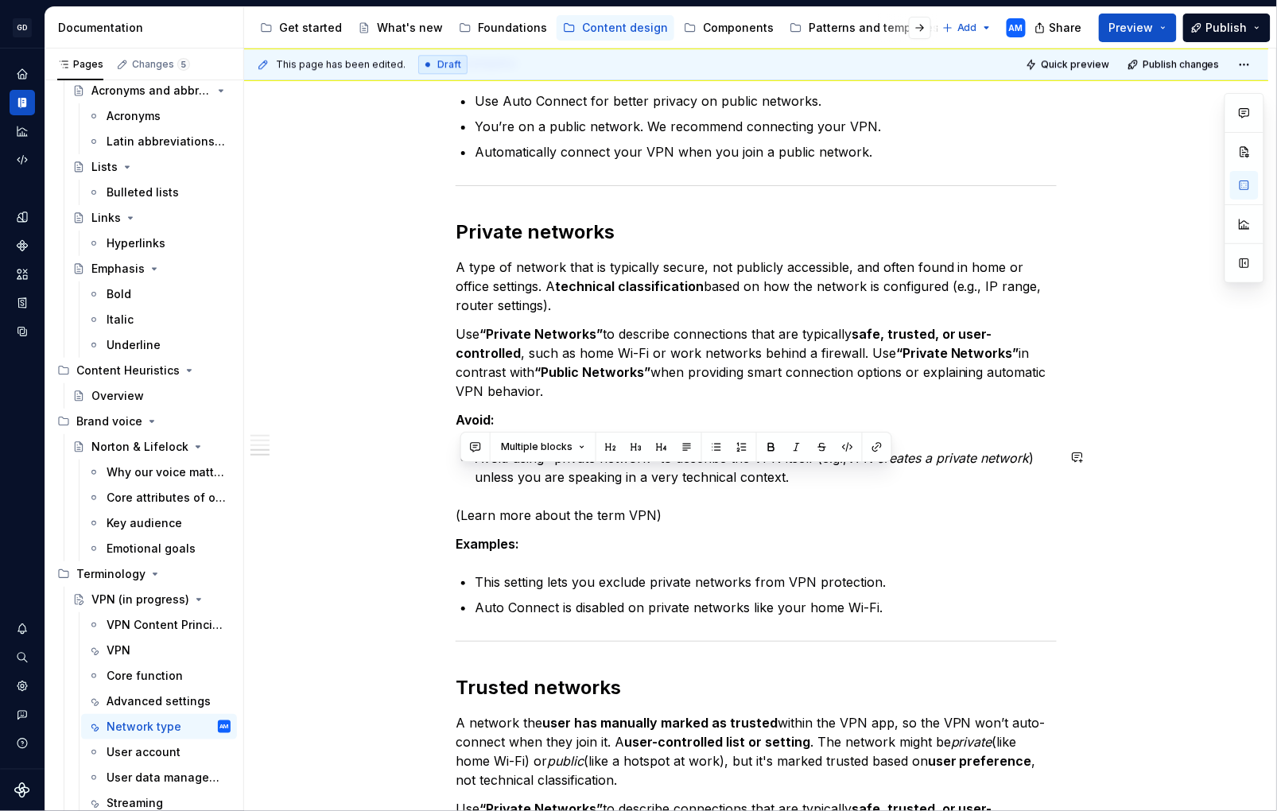
drag, startPoint x: 799, startPoint y: 481, endPoint x: 772, endPoint y: 498, distance: 31.1
click at [769, 496] on div "Network The internet or Wi-Fi connection your device uses to access online cont…" at bounding box center [756, 52] width 601 height 2139
click at [787, 503] on div "Network The internet or Wi-Fi connection your device uses to access online cont…" at bounding box center [756, 52] width 601 height 2139
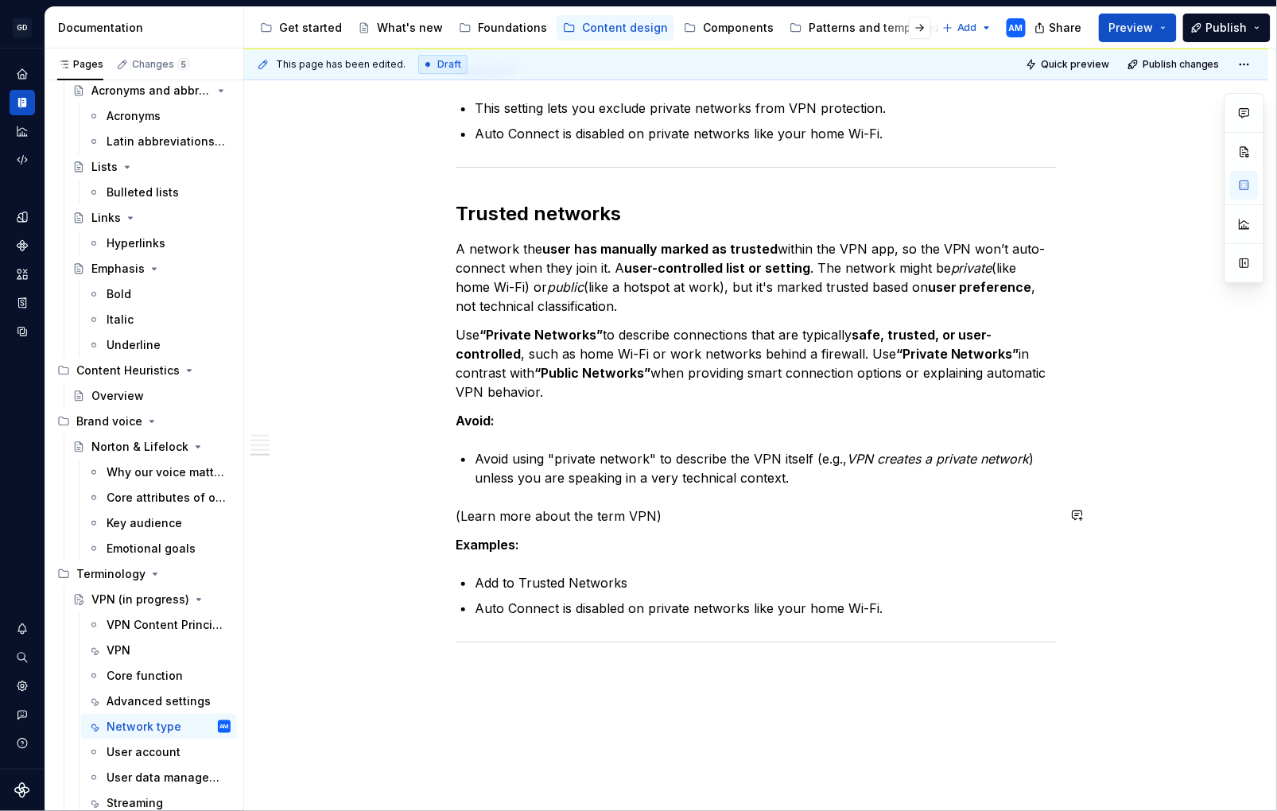
scroll to position [1870, 0]
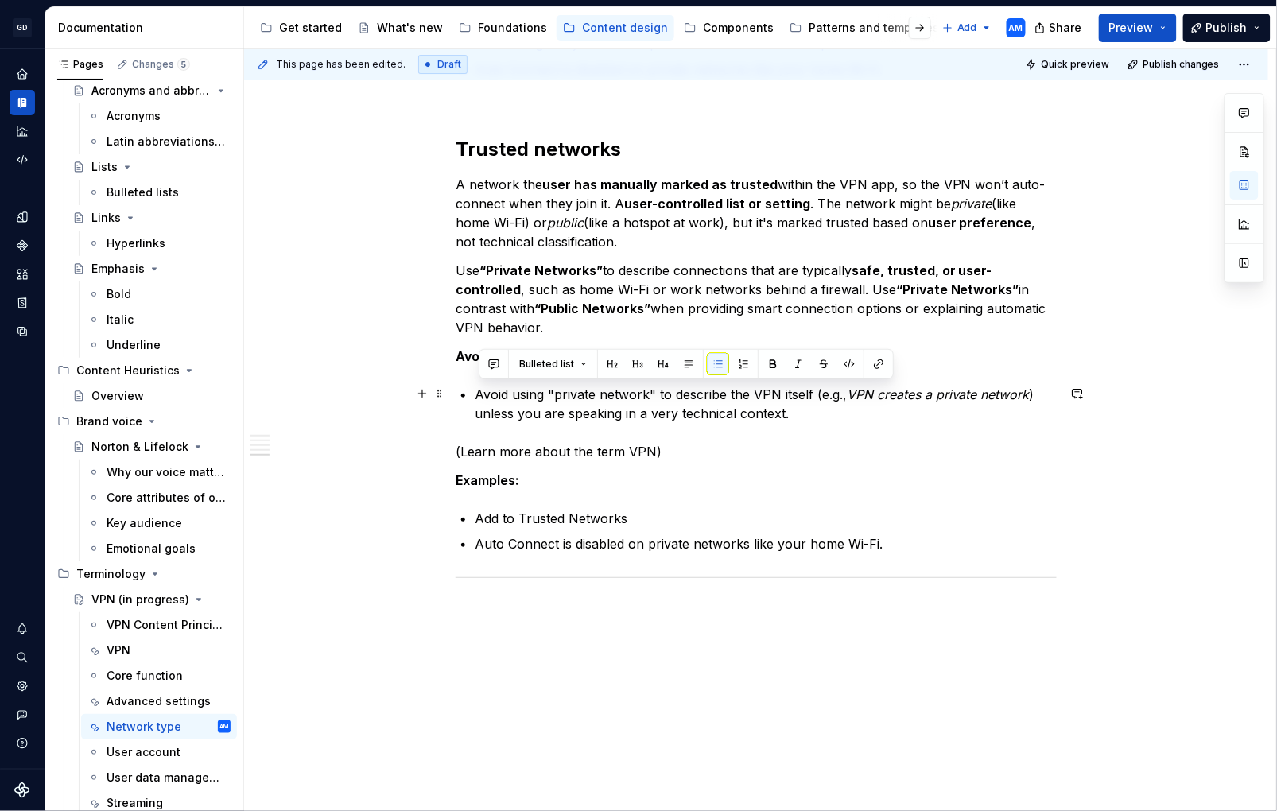
drag, startPoint x: 792, startPoint y: 409, endPoint x: 464, endPoint y: 395, distance: 328.8
click at [475, 395] on li "Avoid using "private network" to describe the VPN itself (e.g., VPN creates a p…" at bounding box center [766, 404] width 582 height 38
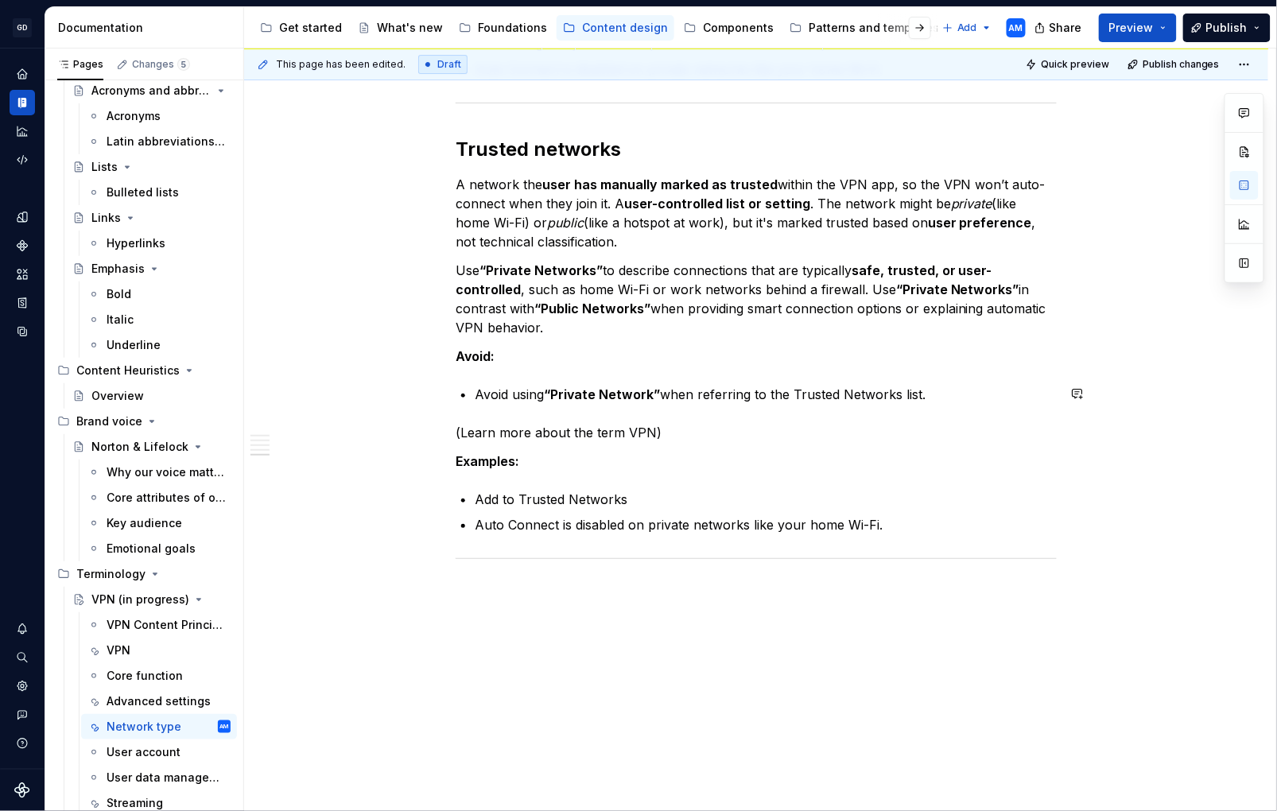
scroll to position [1883, 0]
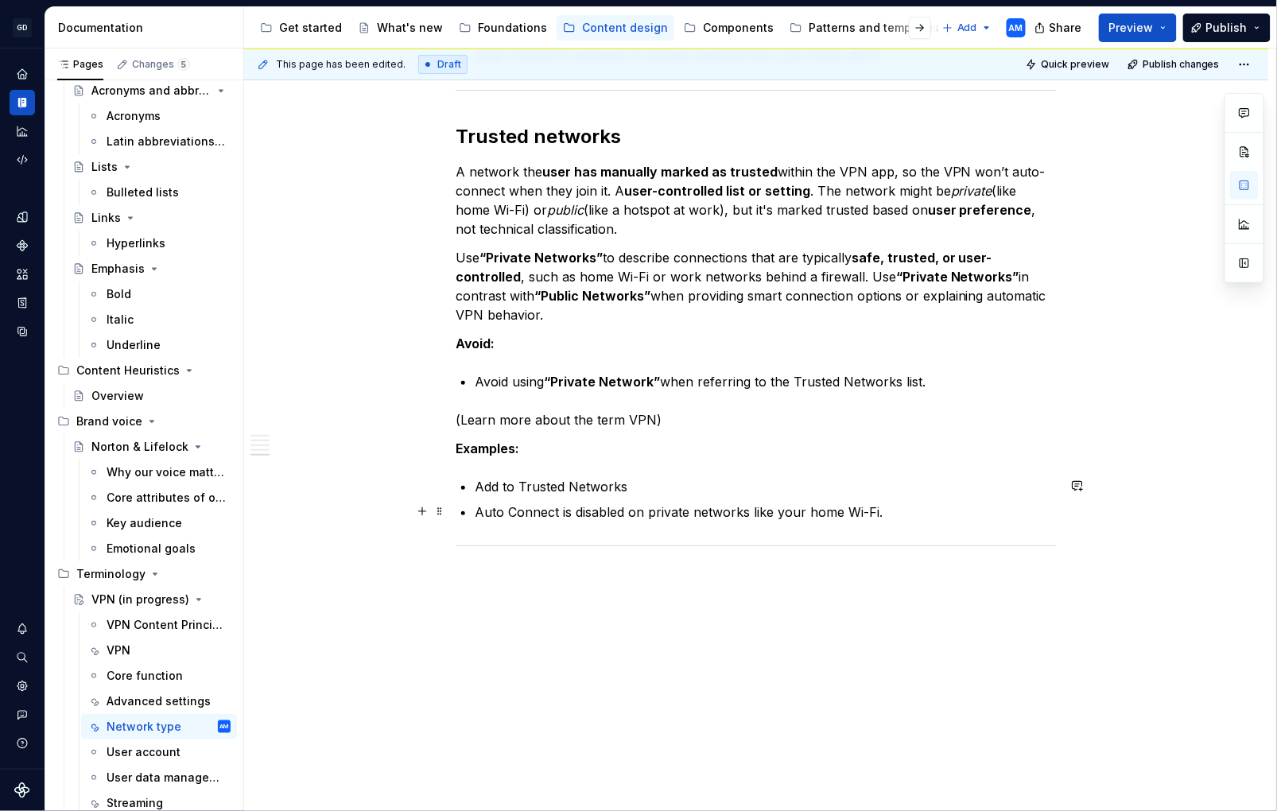
click at [911, 512] on p "Auto Connect is disabled on private networks like your home Wi-Fi." at bounding box center [766, 512] width 582 height 19
click at [948, 374] on p "Avoid using “Private Network” when referring to the Trusted Networks list." at bounding box center [766, 381] width 582 height 19
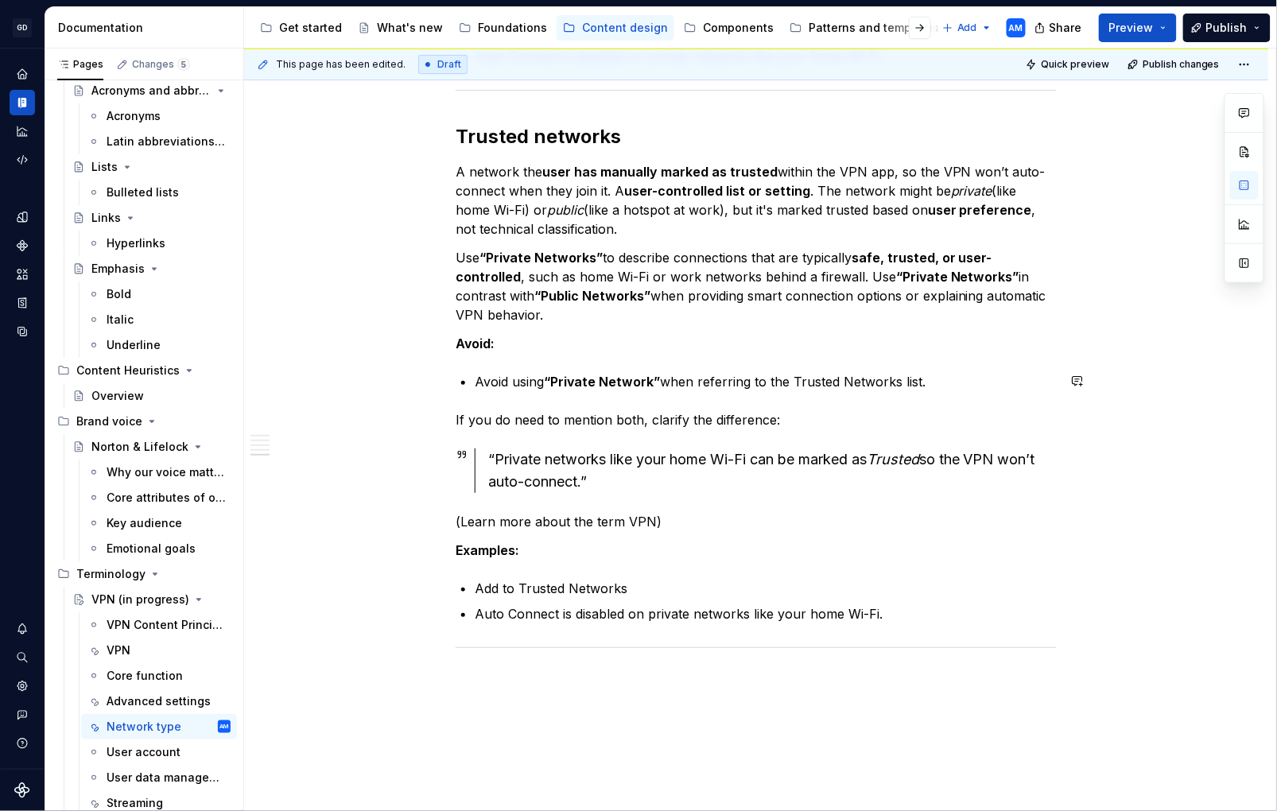
scroll to position [1887, 0]
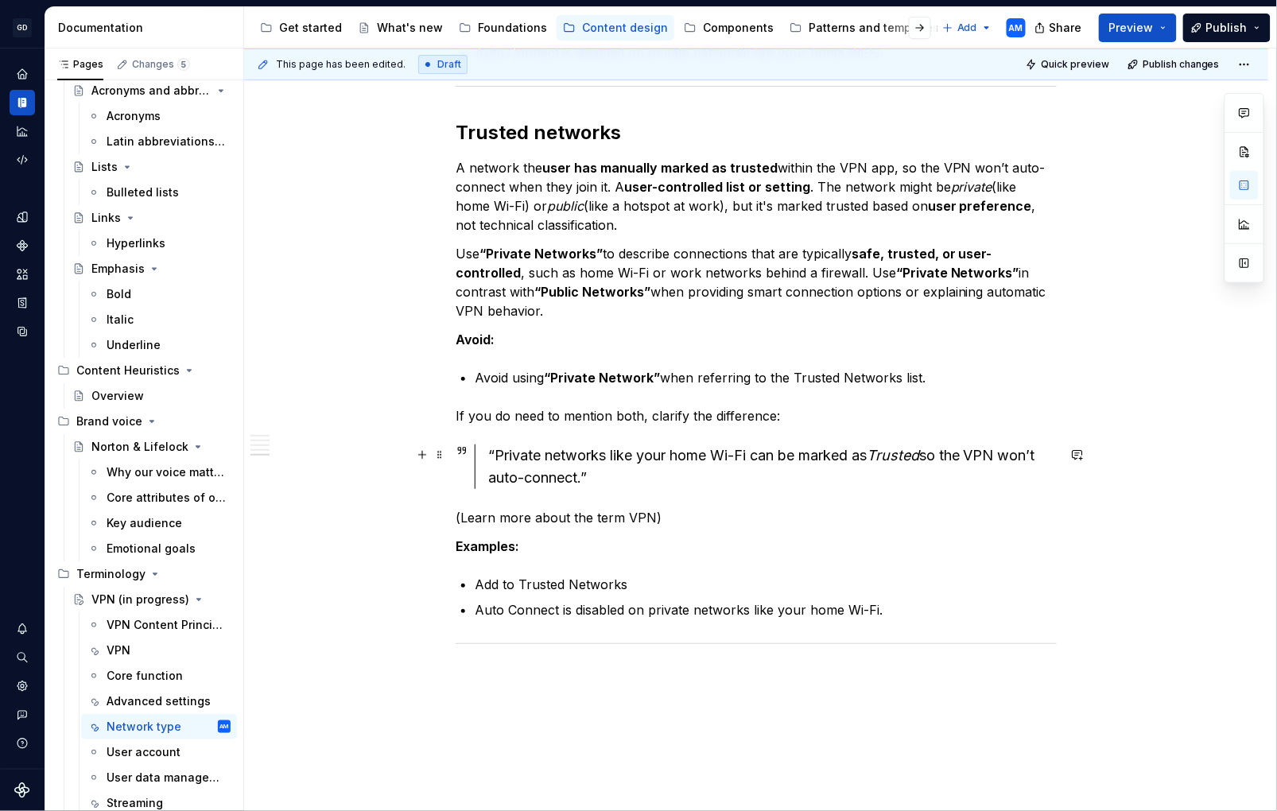
click at [476, 463] on div "“Private networks like your home Wi-Fi can be marked as Trusted so the VPN won’…" at bounding box center [756, 467] width 601 height 45
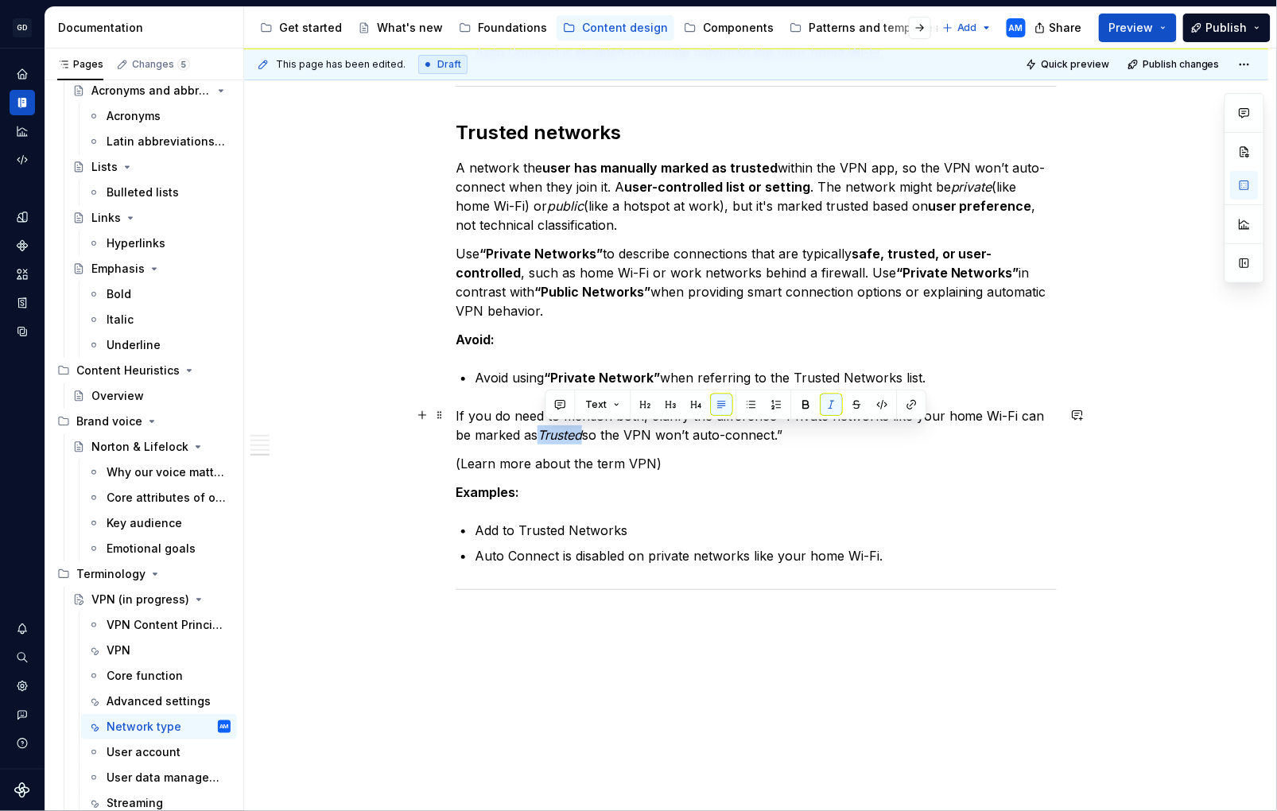
drag, startPoint x: 583, startPoint y: 440, endPoint x: 545, endPoint y: 440, distance: 38.2
click at [545, 440] on p "If you do need to mention both, clarify the difference “Private networks like y…" at bounding box center [756, 425] width 601 height 38
click at [459, 413] on p "If you do need to mention both, clarify the difference “Private networks like y…" at bounding box center [756, 425] width 601 height 38
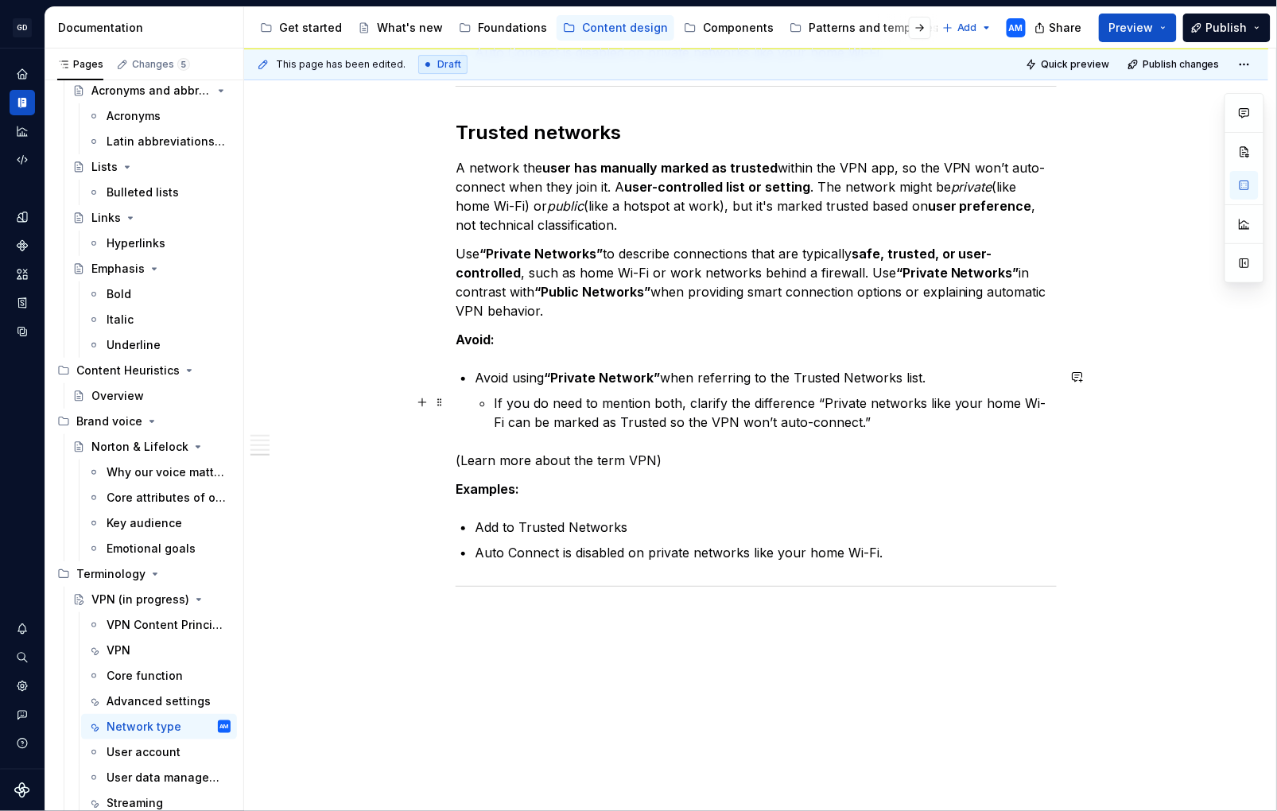
click at [812, 404] on p "If you do need to mention both, clarify the difference “Private networks like y…" at bounding box center [775, 413] width 563 height 38
click at [500, 527] on p "Add to Trusted Networks" at bounding box center [766, 527] width 582 height 19
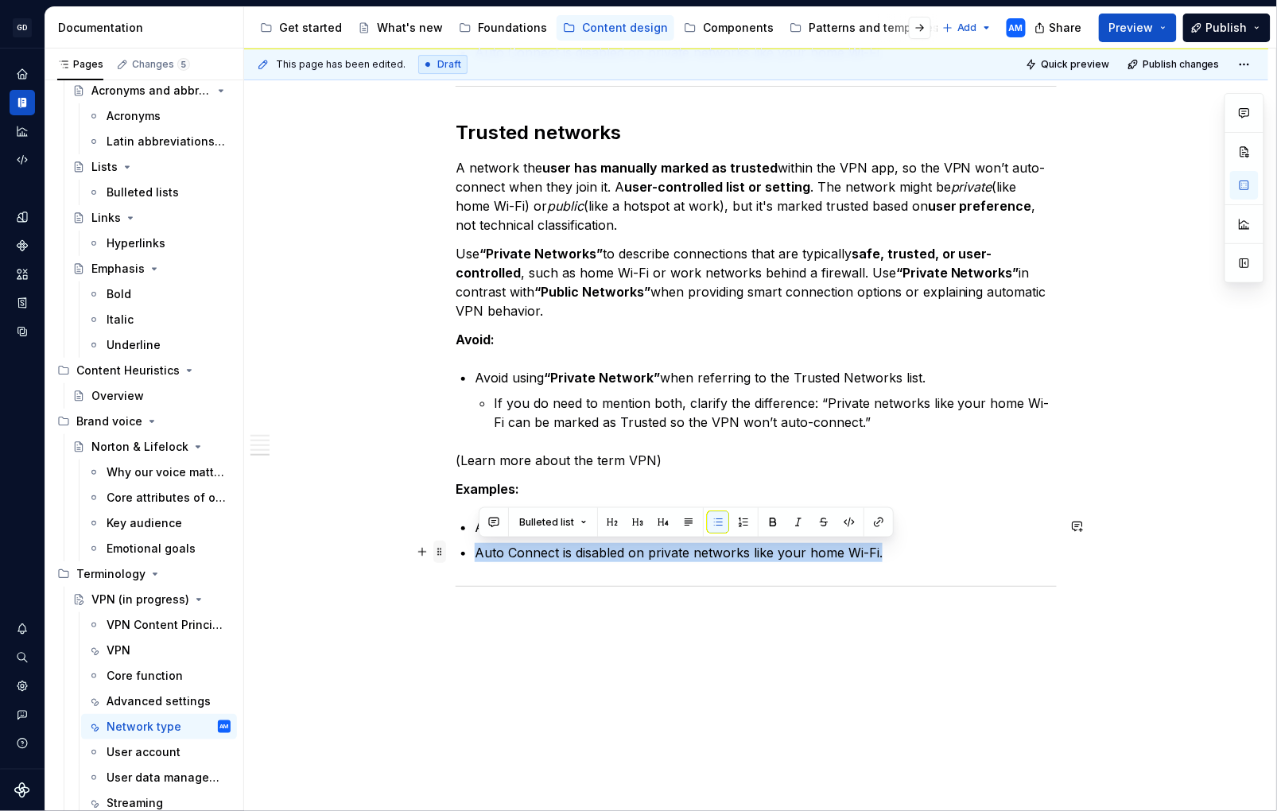
drag, startPoint x: 820, startPoint y: 557, endPoint x: 441, endPoint y: 553, distance: 379.5
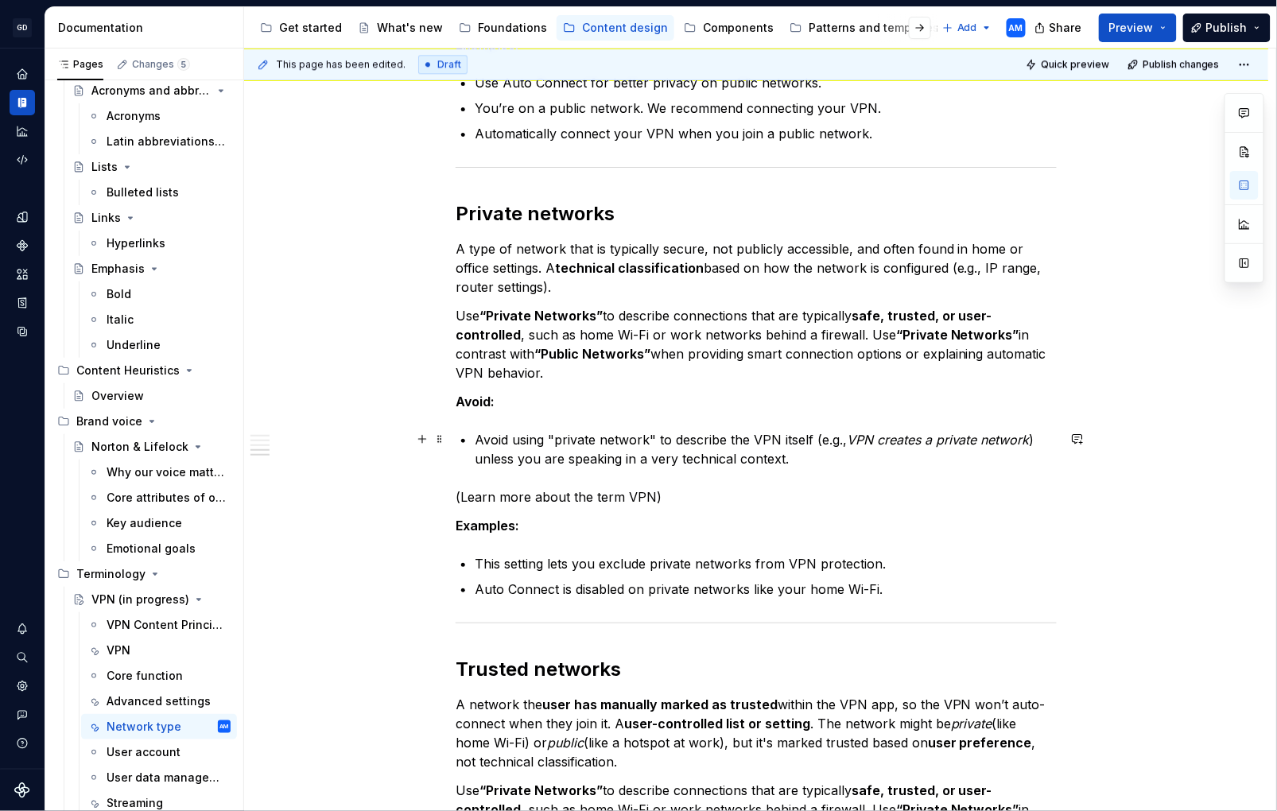
scroll to position [1348, 0]
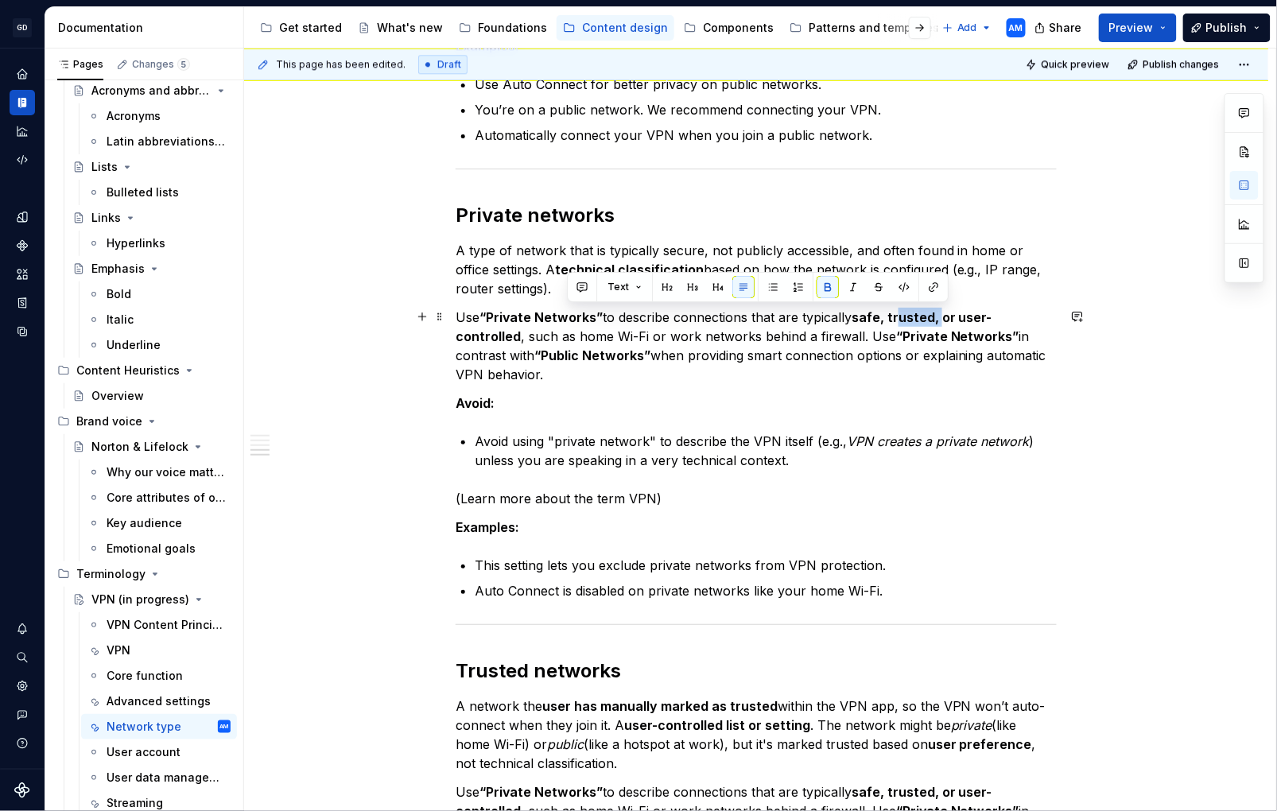
drag, startPoint x: 948, startPoint y: 319, endPoint x: 908, endPoint y: 320, distance: 39.8
click at [908, 320] on strong "safe, trusted, or user-controlled" at bounding box center [724, 326] width 537 height 35
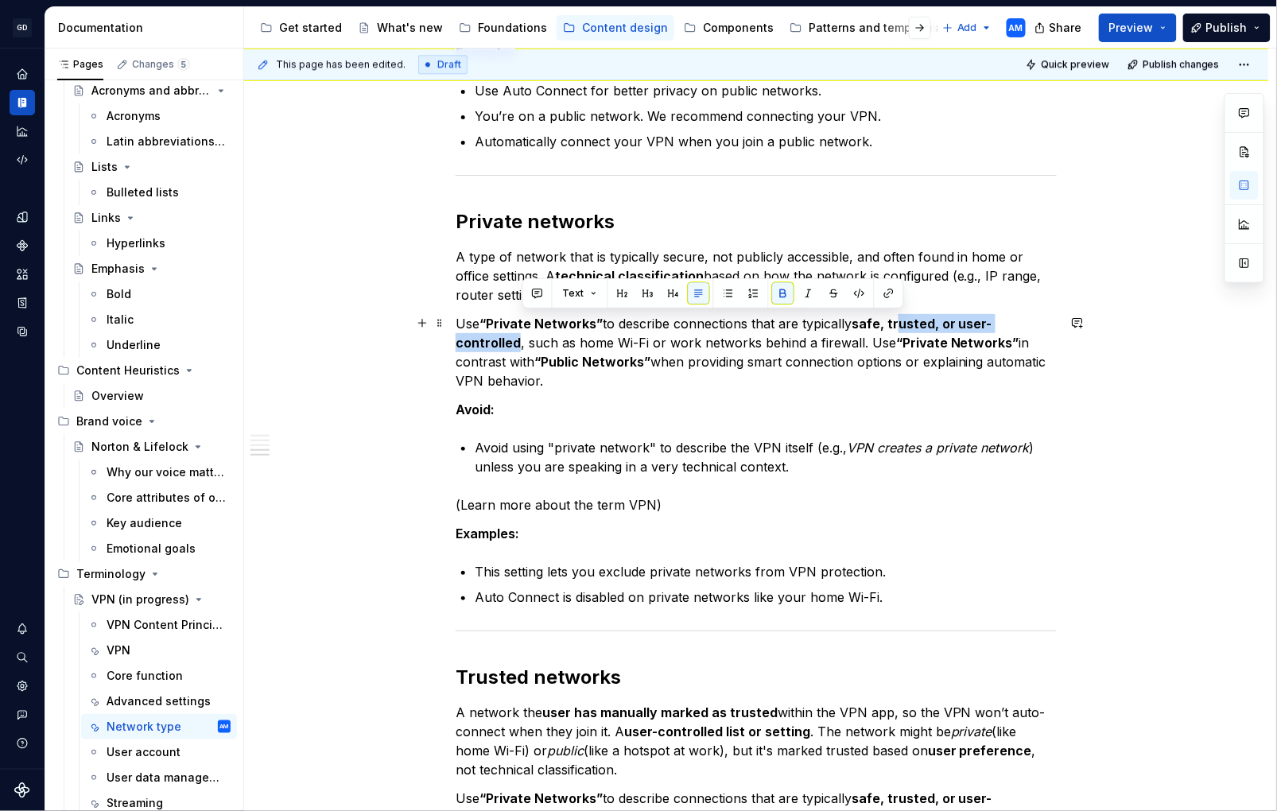
drag, startPoint x: 514, startPoint y: 343, endPoint x: 905, endPoint y: 325, distance: 391.8
click at [905, 325] on strong "safe, trusted, or user-controlled" at bounding box center [724, 333] width 537 height 35
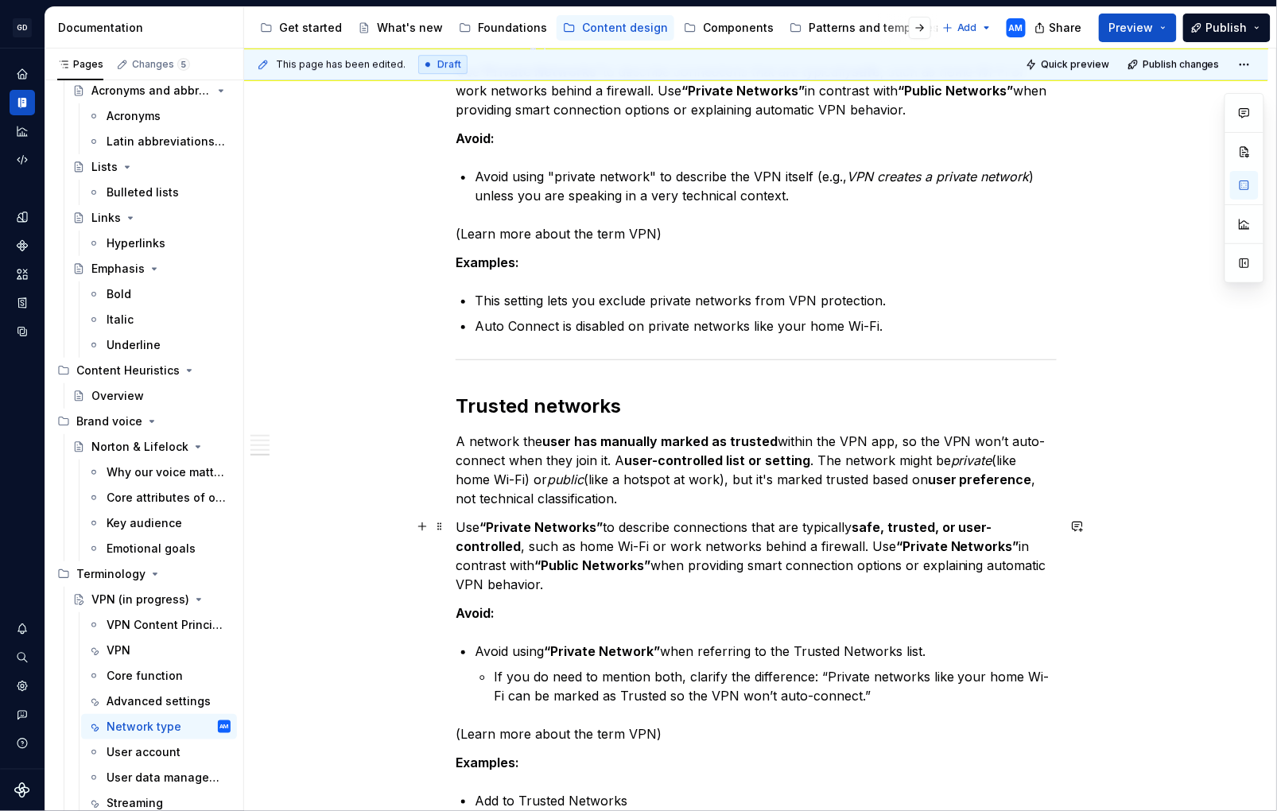
scroll to position [1597, 0]
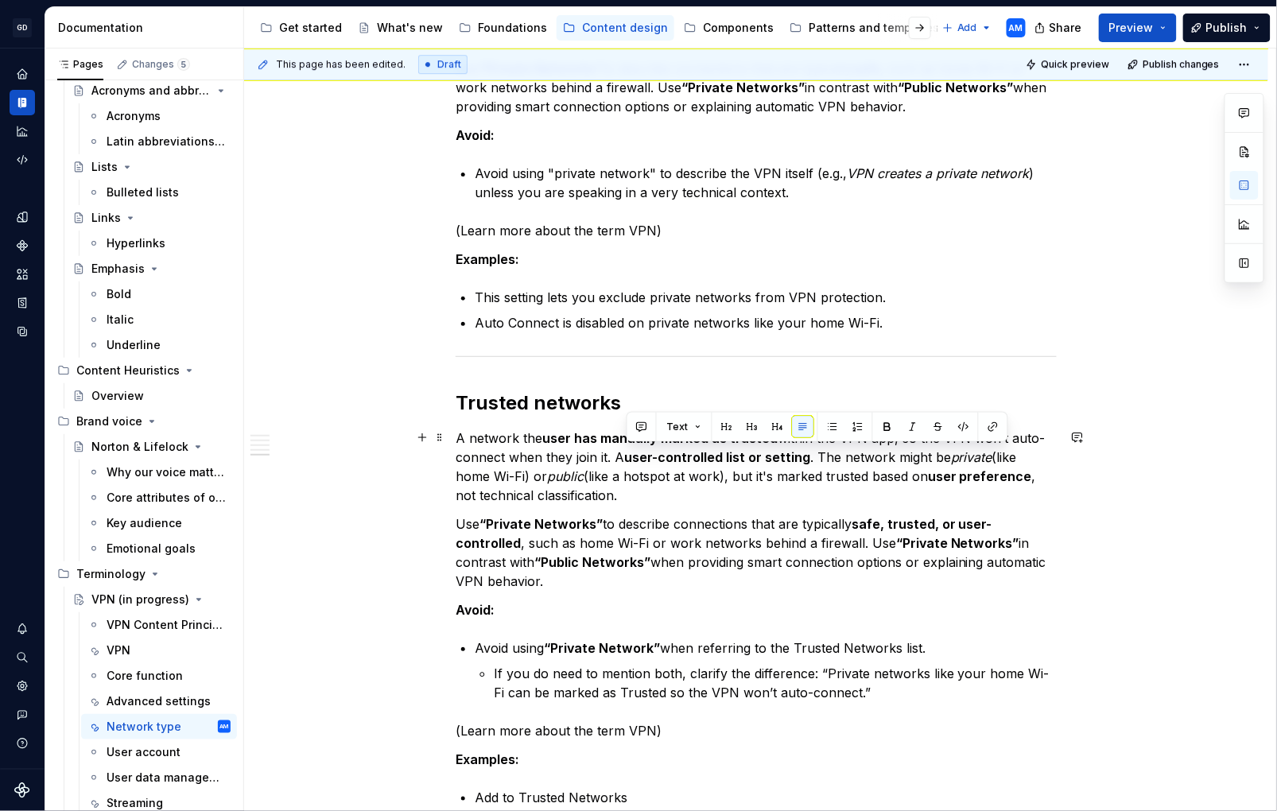
drag, startPoint x: 816, startPoint y: 455, endPoint x: 623, endPoint y: 460, distance: 193.4
click at [623, 460] on p "A network the user has manually marked as trusted within the VPN app, so the VP…" at bounding box center [756, 467] width 601 height 76
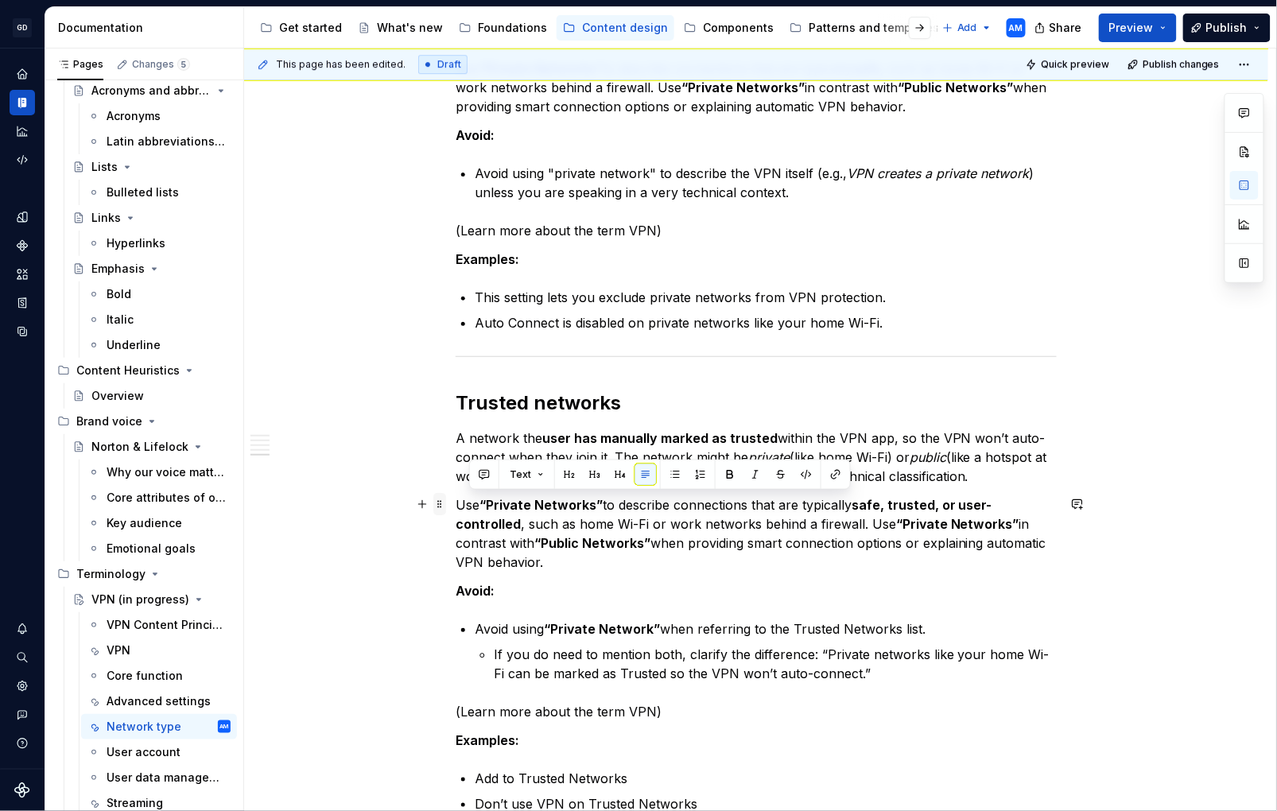
drag, startPoint x: 497, startPoint y: 549, endPoint x: 437, endPoint y: 509, distance: 72.4
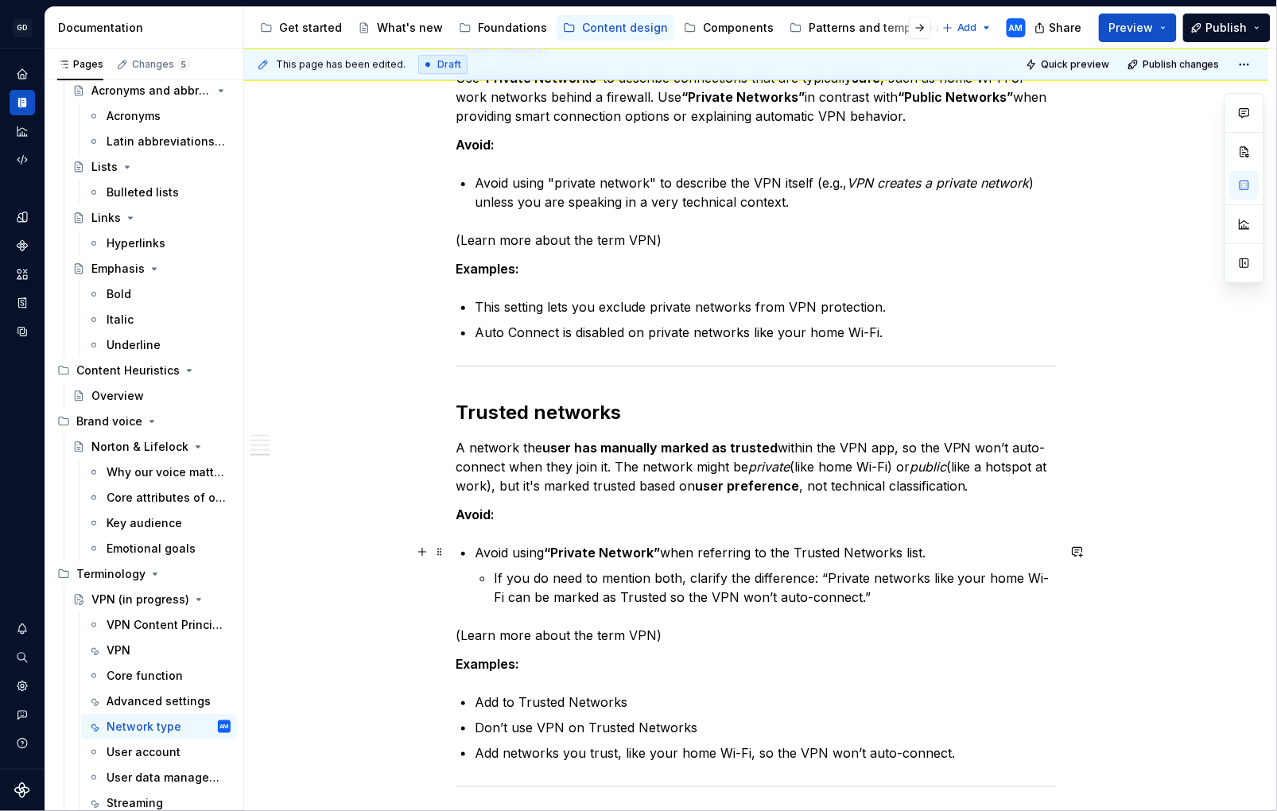
scroll to position [1591, 0]
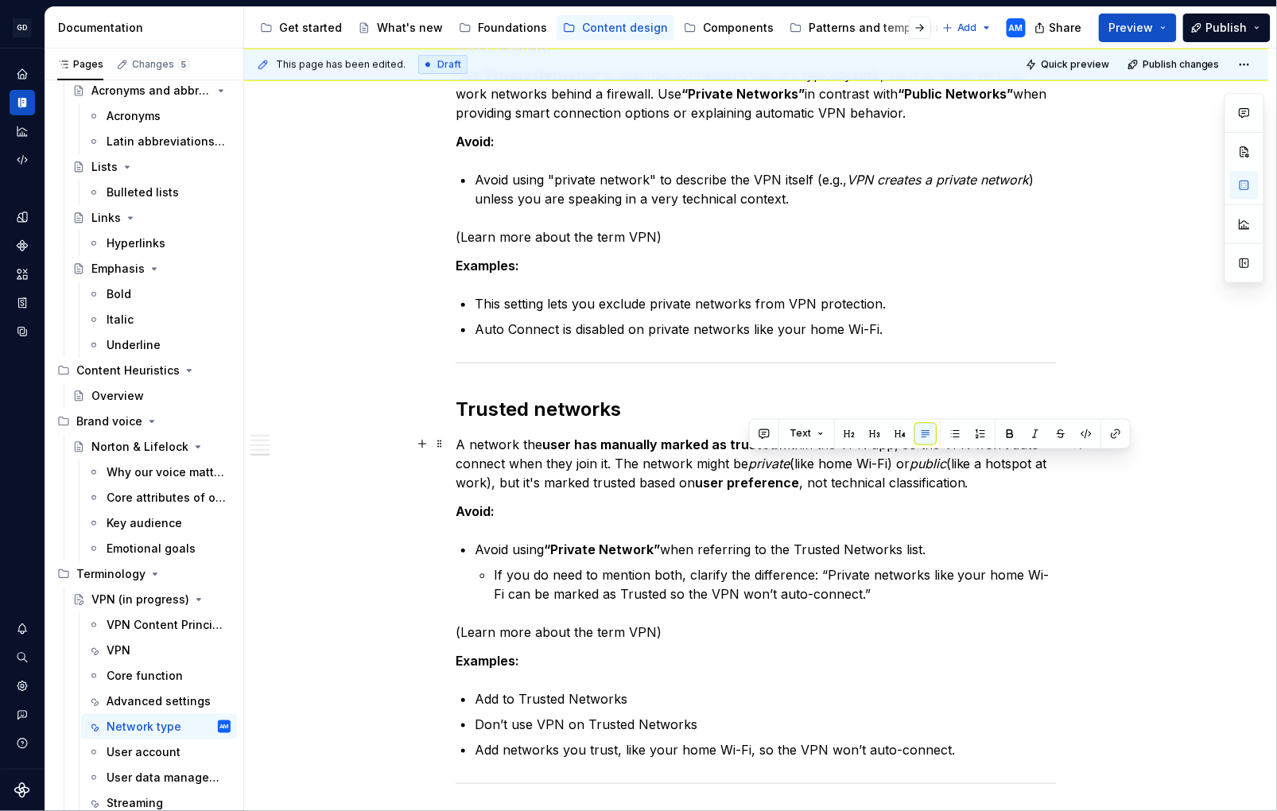
drag, startPoint x: 955, startPoint y: 464, endPoint x: 749, endPoint y: 465, distance: 206.0
click at [749, 465] on p "A network the user has manually marked as trusted within the VPN app, so the VP…" at bounding box center [756, 463] width 601 height 57
click at [836, 511] on p "Avoid:" at bounding box center [756, 511] width 601 height 19
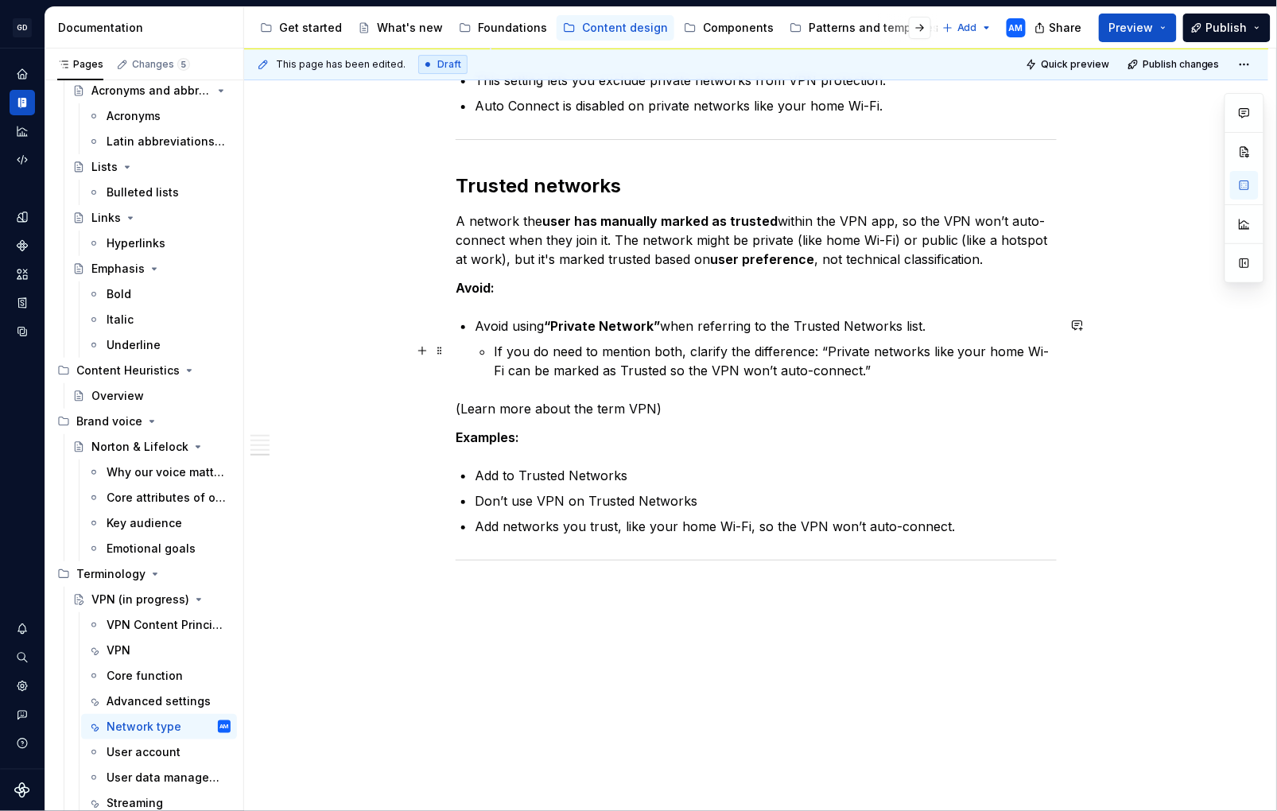
scroll to position [1824, 0]
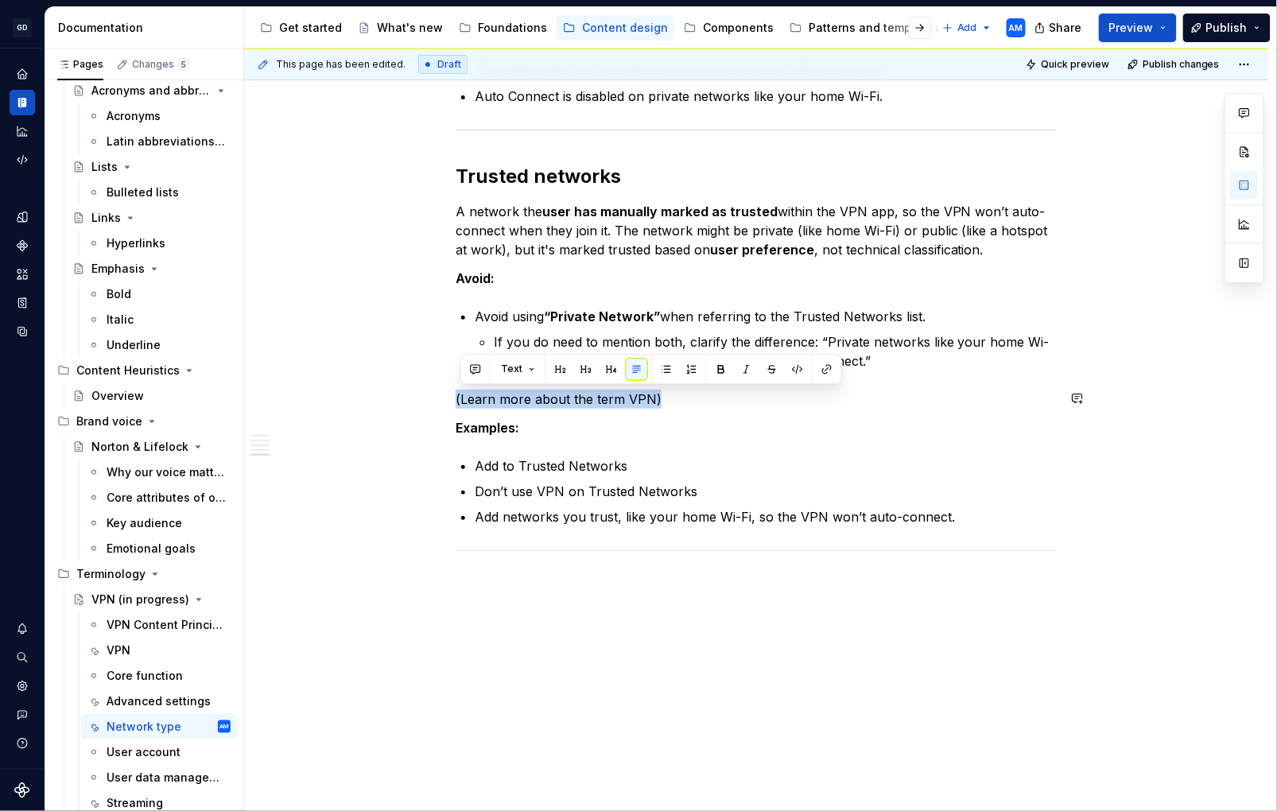
drag, startPoint x: 468, startPoint y: 386, endPoint x: 383, endPoint y: 379, distance: 85.4
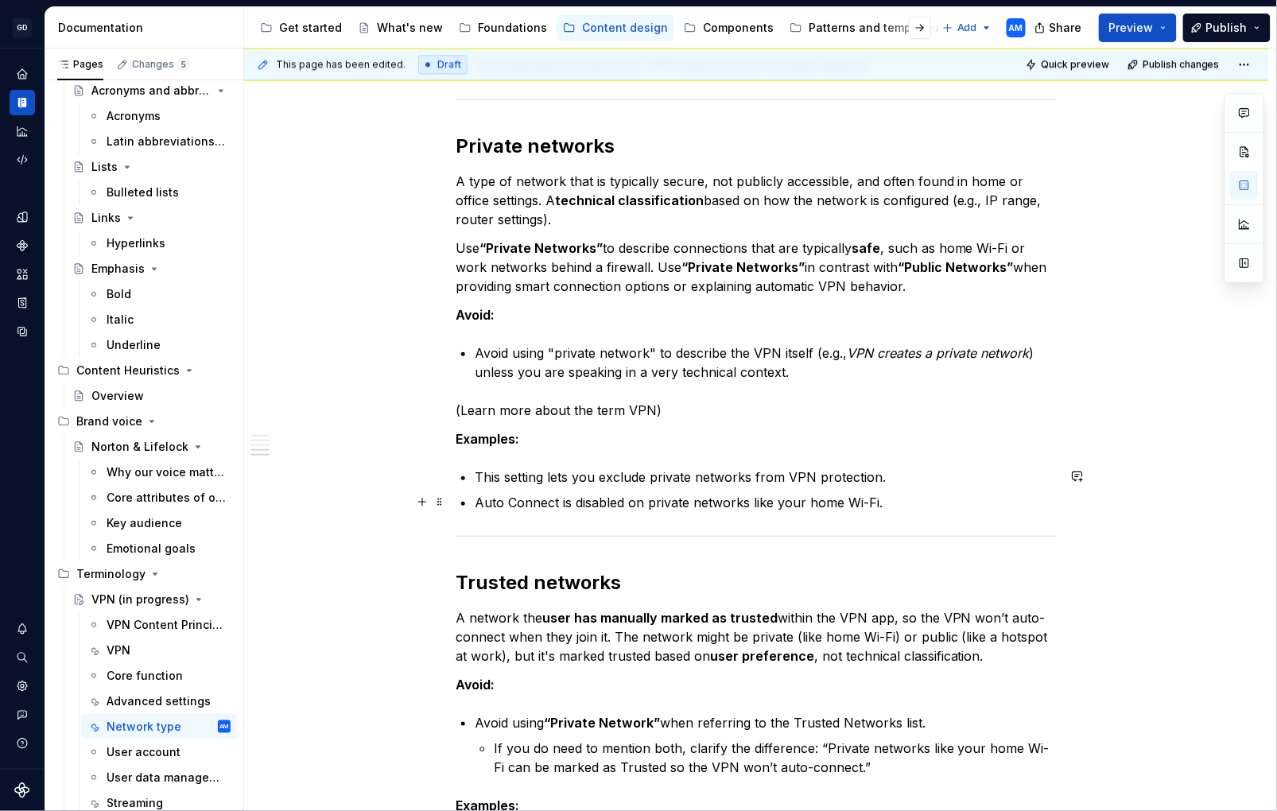
scroll to position [1412, 0]
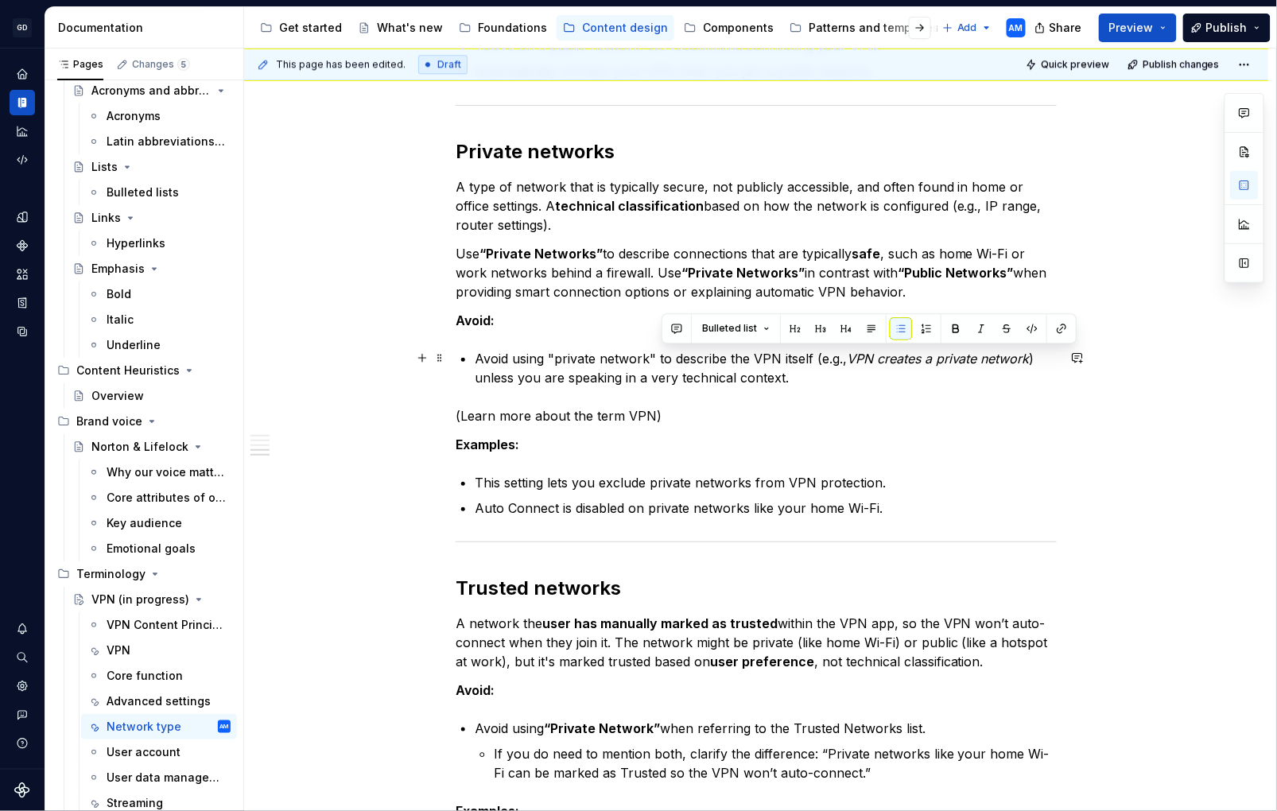
drag, startPoint x: 815, startPoint y: 379, endPoint x: 660, endPoint y: 364, distance: 155.1
click at [660, 364] on p "Avoid using "private network" to describe the VPN itself (e.g., VPN creates a p…" at bounding box center [766, 368] width 582 height 38
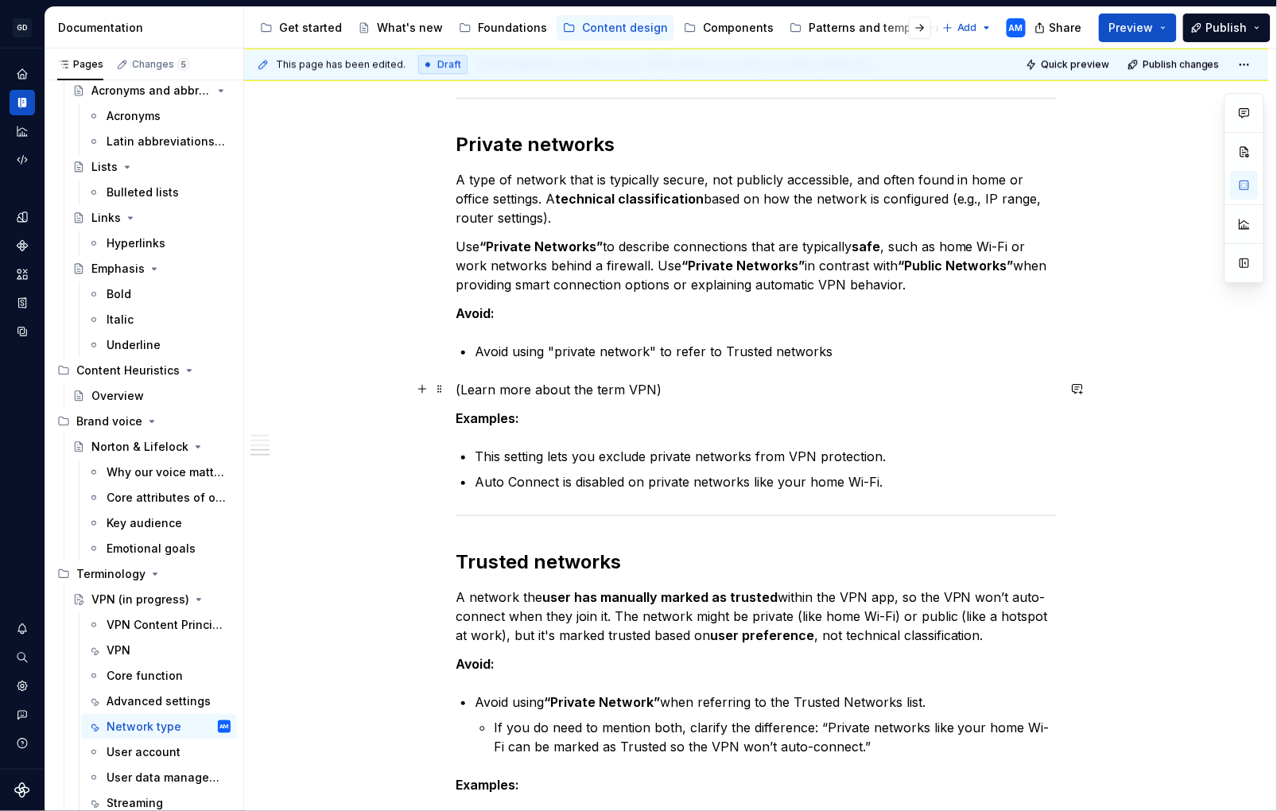
scroll to position [1420, 0]
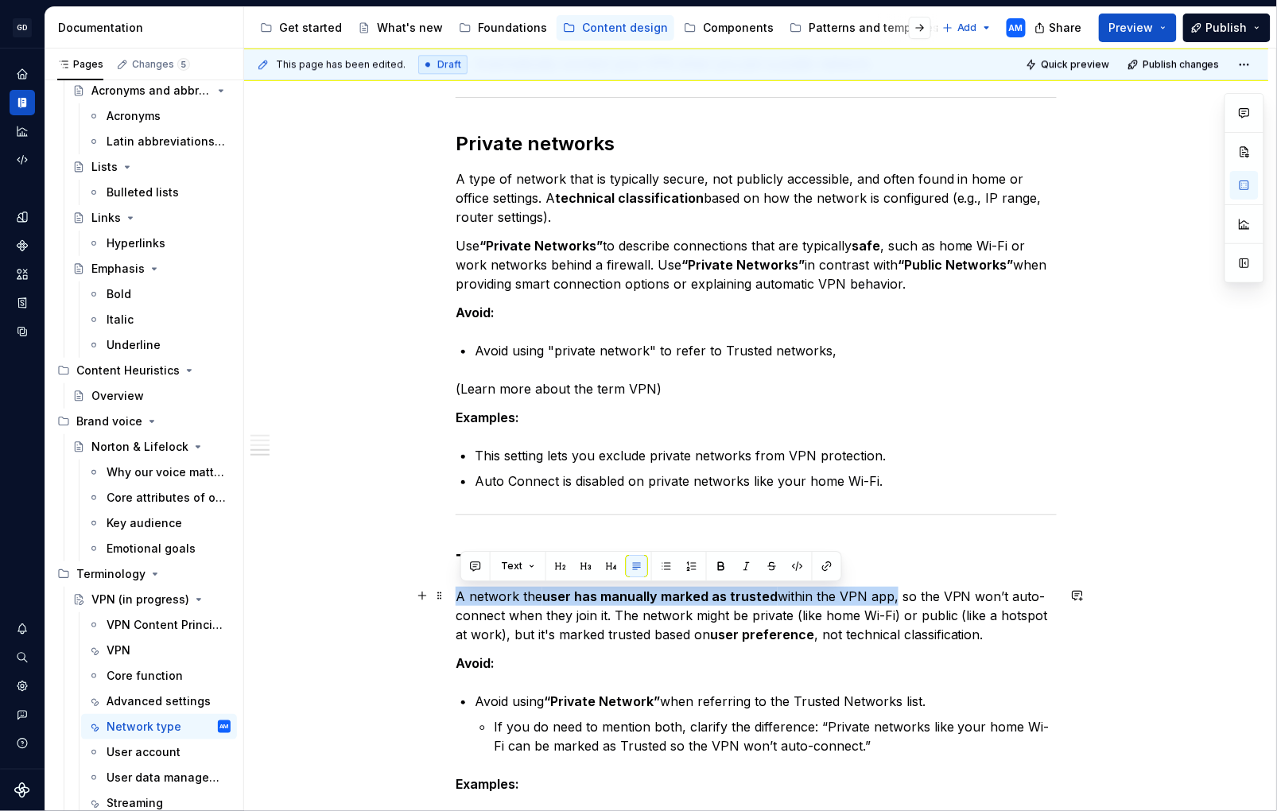
click at [850, 346] on p "Avoid using "private network" to refer to Trusted networks," at bounding box center [766, 350] width 582 height 19
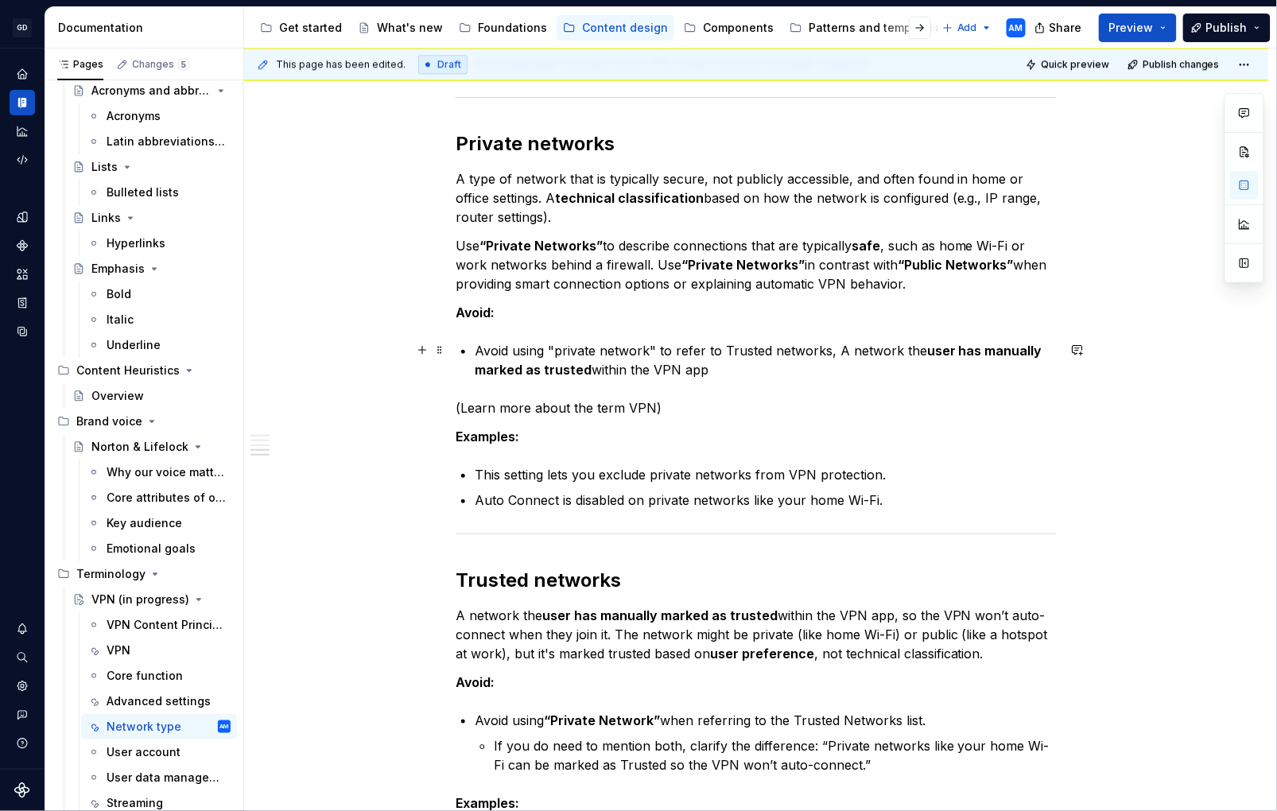
drag, startPoint x: 845, startPoint y: 346, endPoint x: 864, endPoint y: 343, distance: 19.4
click at [850, 344] on p "Avoid using "private network" to refer to Trusted networks, A network the user …" at bounding box center [766, 360] width 582 height 38
click at [722, 366] on p "Avoid using "private network" to refer to Trusted networks, a network the user …" at bounding box center [766, 360] width 582 height 38
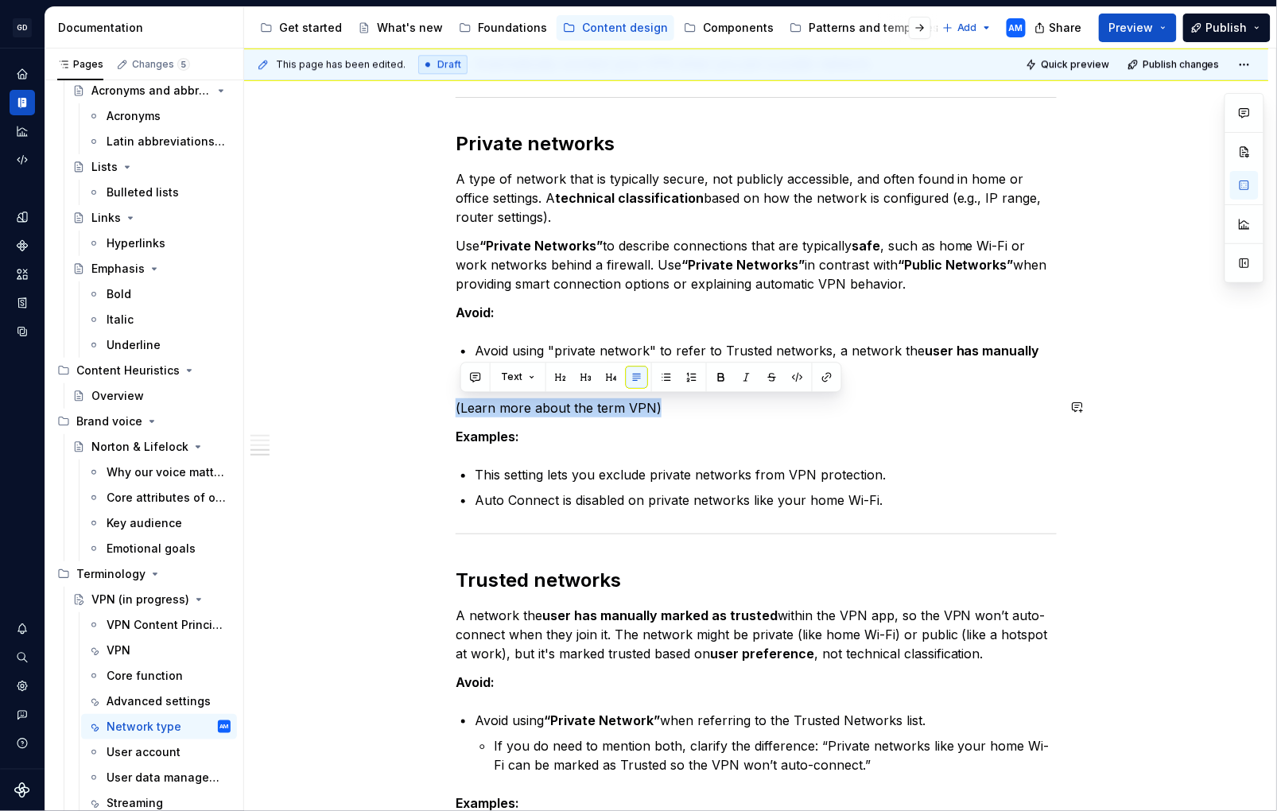
drag, startPoint x: 421, startPoint y: 389, endPoint x: 363, endPoint y: 387, distance: 58.1
click at [363, 387] on div "Network The internet or Wi-Fi connection your device uses to access online cont…" at bounding box center [756, 25] width 1025 height 2338
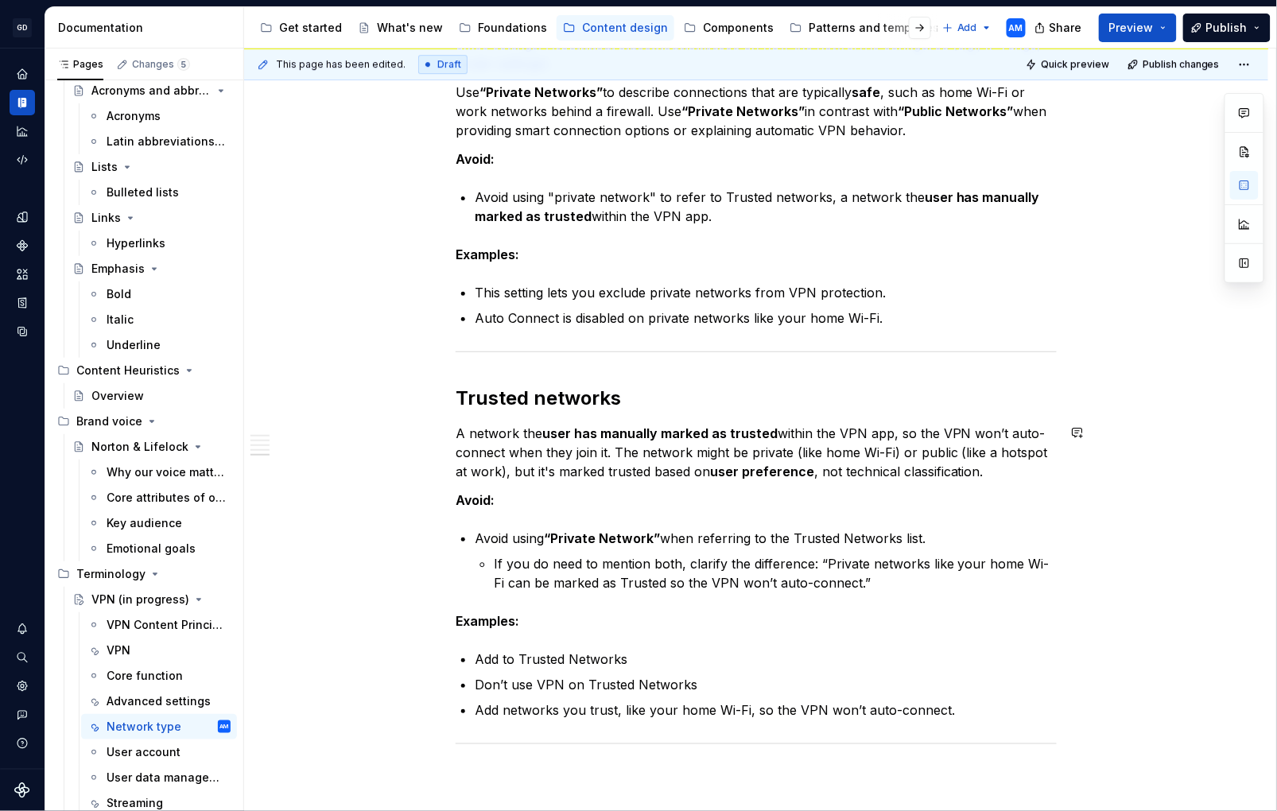
scroll to position [1577, 0]
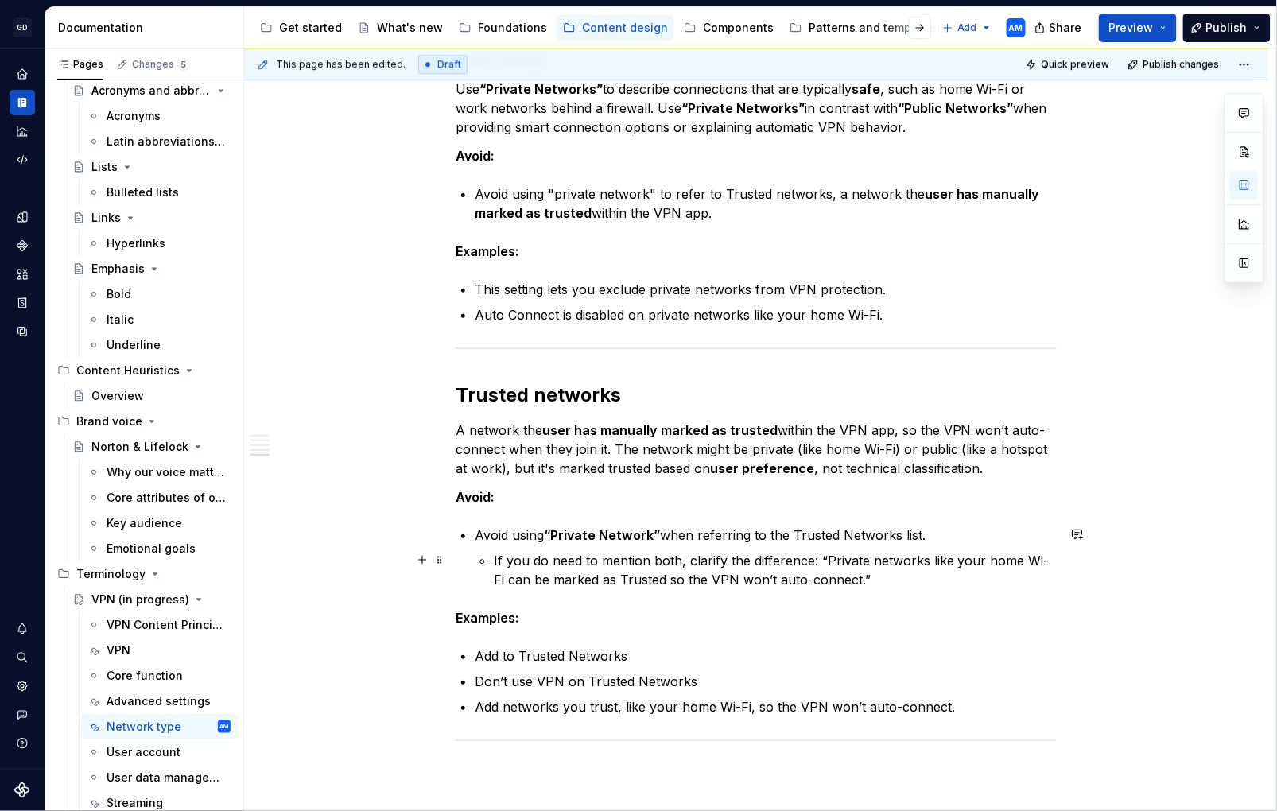
drag, startPoint x: 654, startPoint y: 580, endPoint x: 698, endPoint y: 578, distance: 43.8
click at [662, 581] on p "If you do need to mention both, clarify the difference: “Private networks like …" at bounding box center [775, 570] width 563 height 38
drag, startPoint x: 655, startPoint y: 580, endPoint x: 664, endPoint y: 581, distance: 8.8
click at [656, 581] on p "If you do need to mention both, clarify the difference: “Private networks like …" at bounding box center [775, 570] width 563 height 38
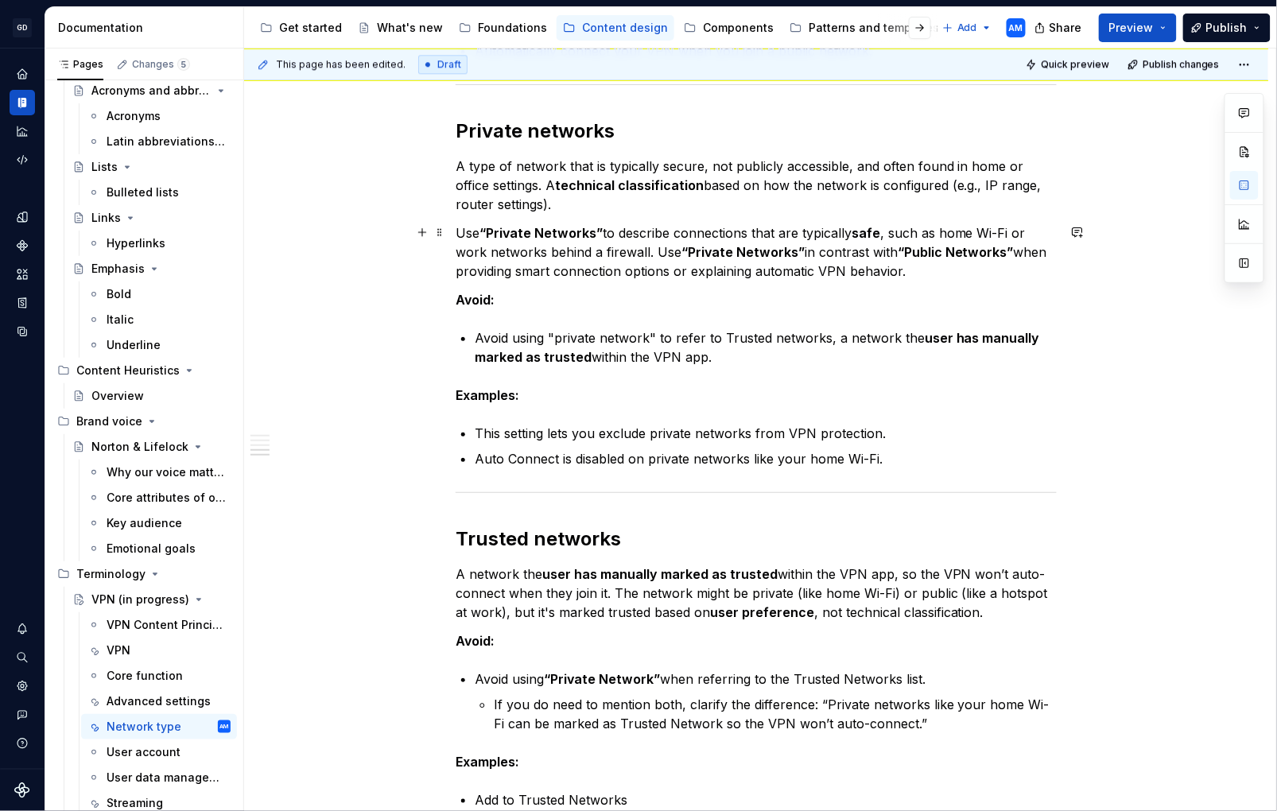
scroll to position [1414, 0]
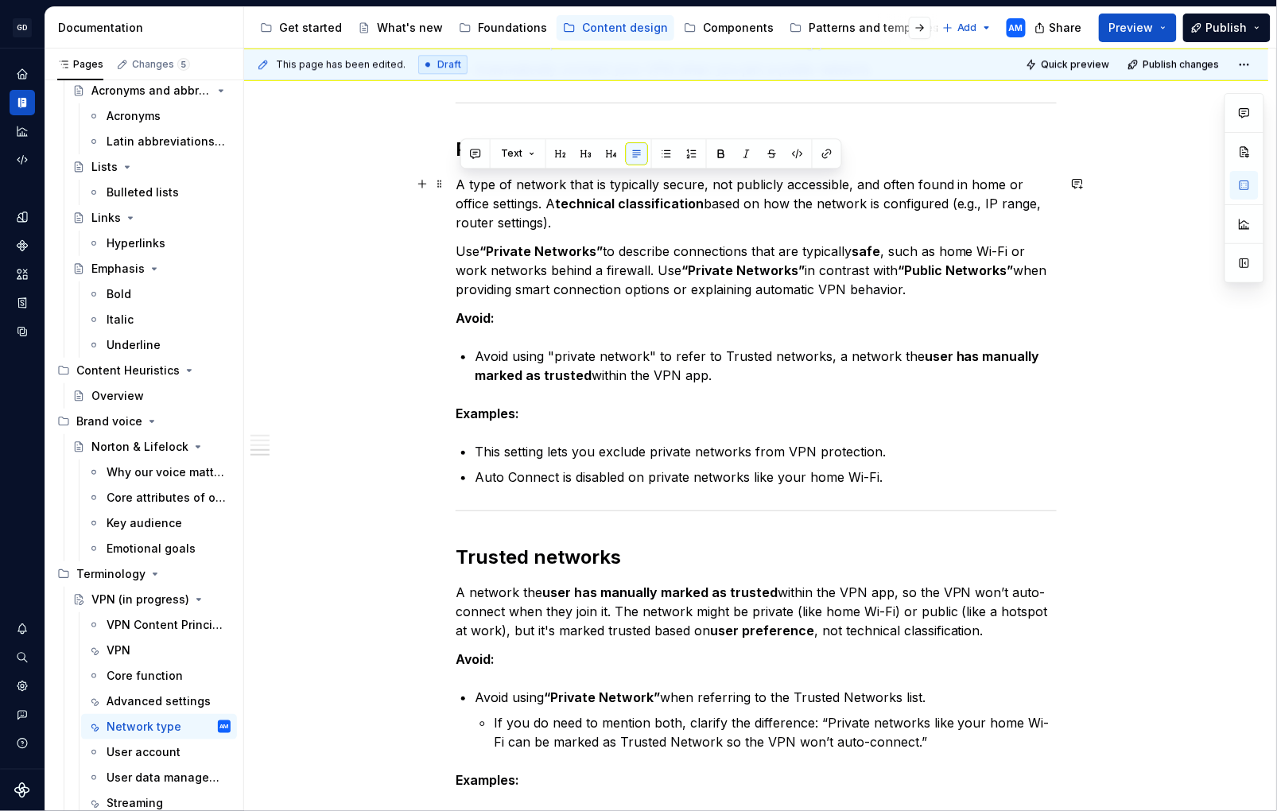
drag, startPoint x: 920, startPoint y: 295, endPoint x: 461, endPoint y: 182, distance: 471.9
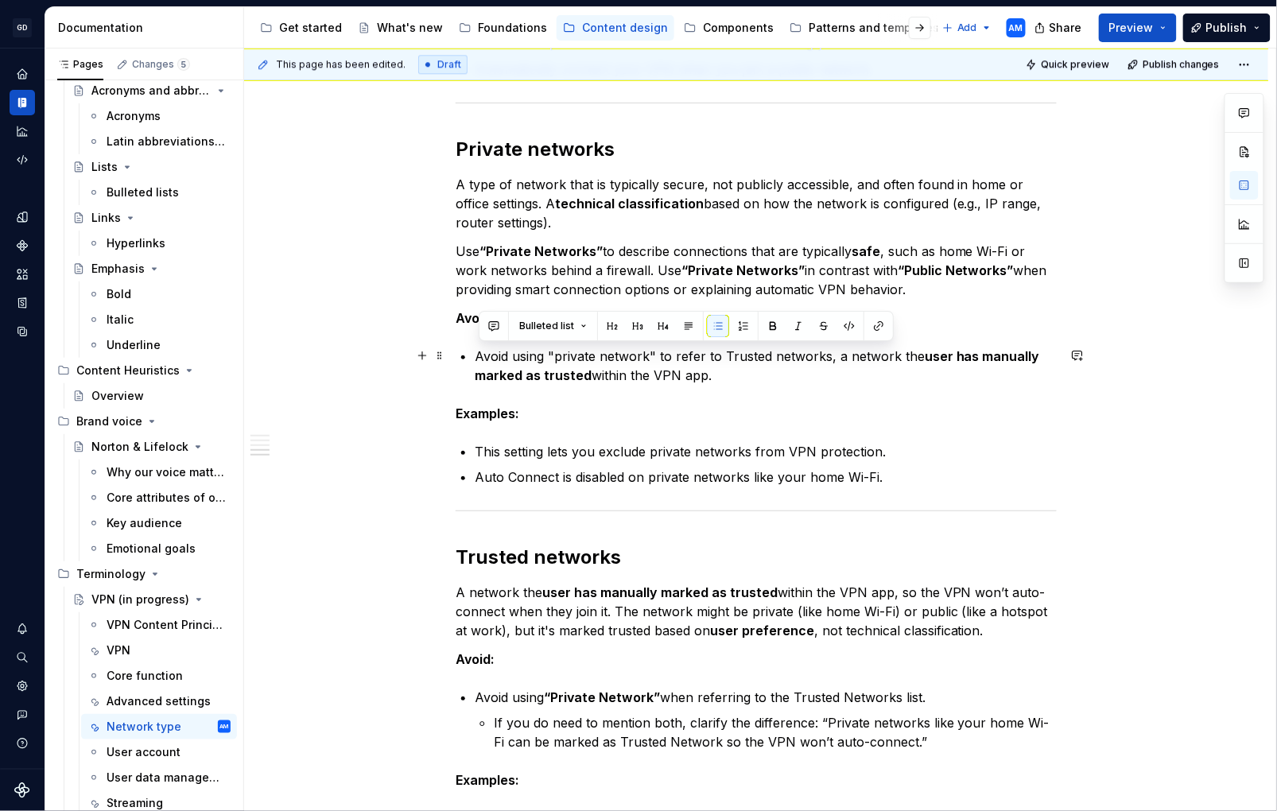
drag, startPoint x: 736, startPoint y: 373, endPoint x: 462, endPoint y: 356, distance: 274.1
click at [453, 351] on div "Network The internet or Wi-Fi connection your device uses to access online cont…" at bounding box center [756, 16] width 1025 height 2309
click at [674, 457] on p "This setting lets you exclude private networks from VPN protection." at bounding box center [766, 451] width 582 height 19
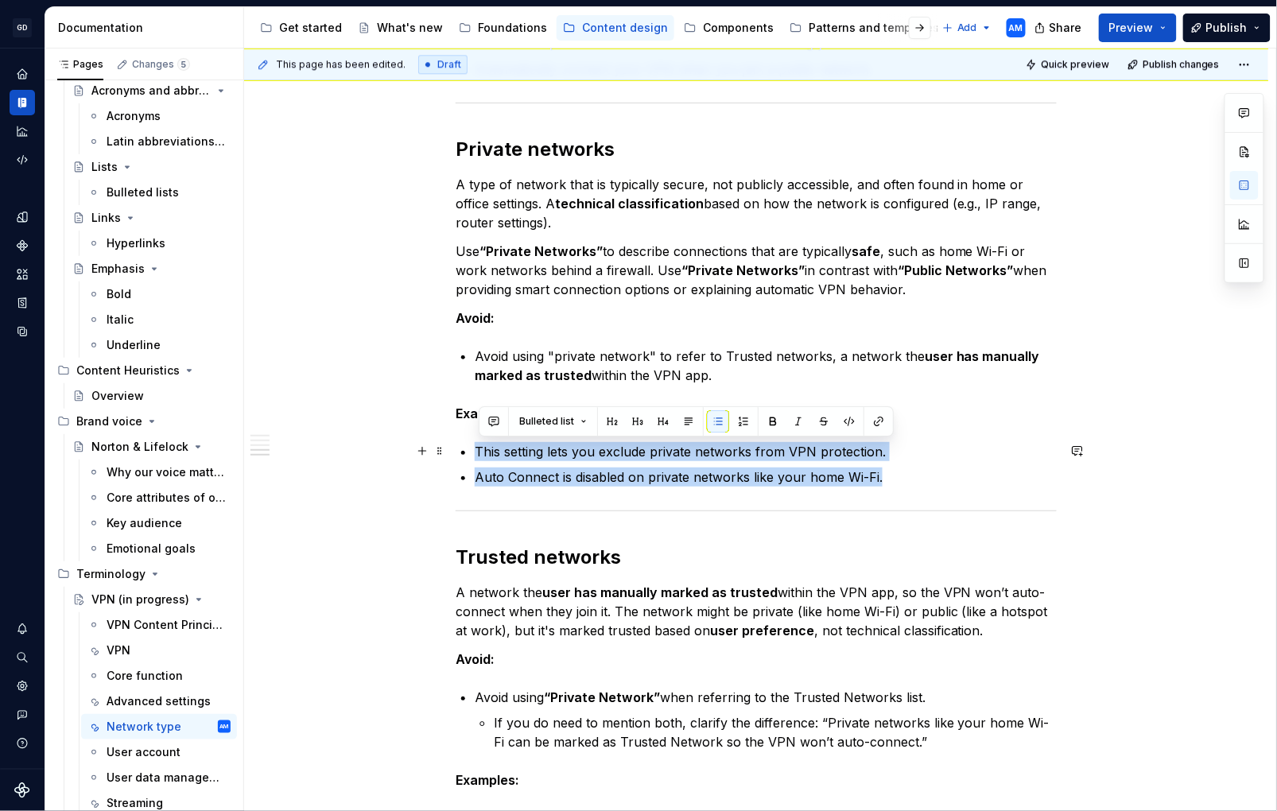
drag, startPoint x: 641, startPoint y: 466, endPoint x: 461, endPoint y: 445, distance: 181.1
click at [458, 442] on div "Network The internet or Wi-Fi connection your device uses to access online cont…" at bounding box center [756, 16] width 1025 height 2309
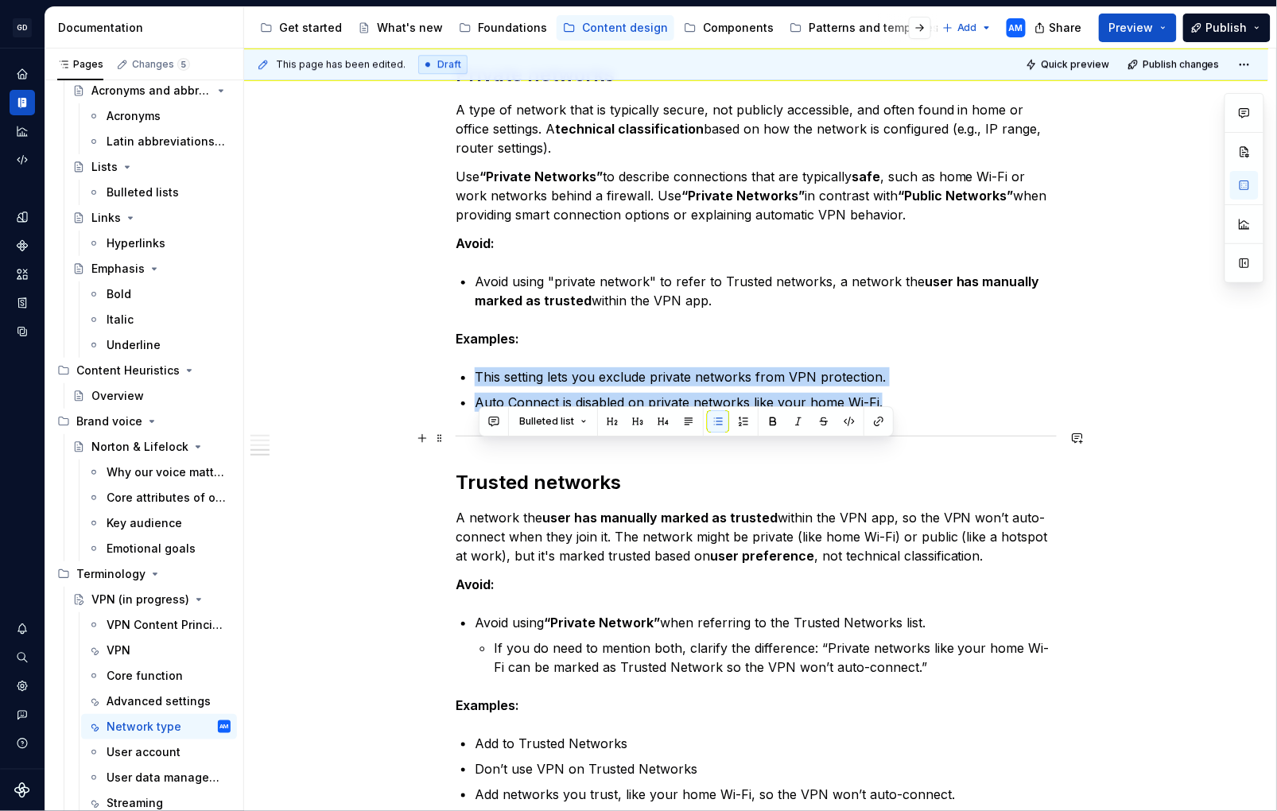
scroll to position [1548, 0]
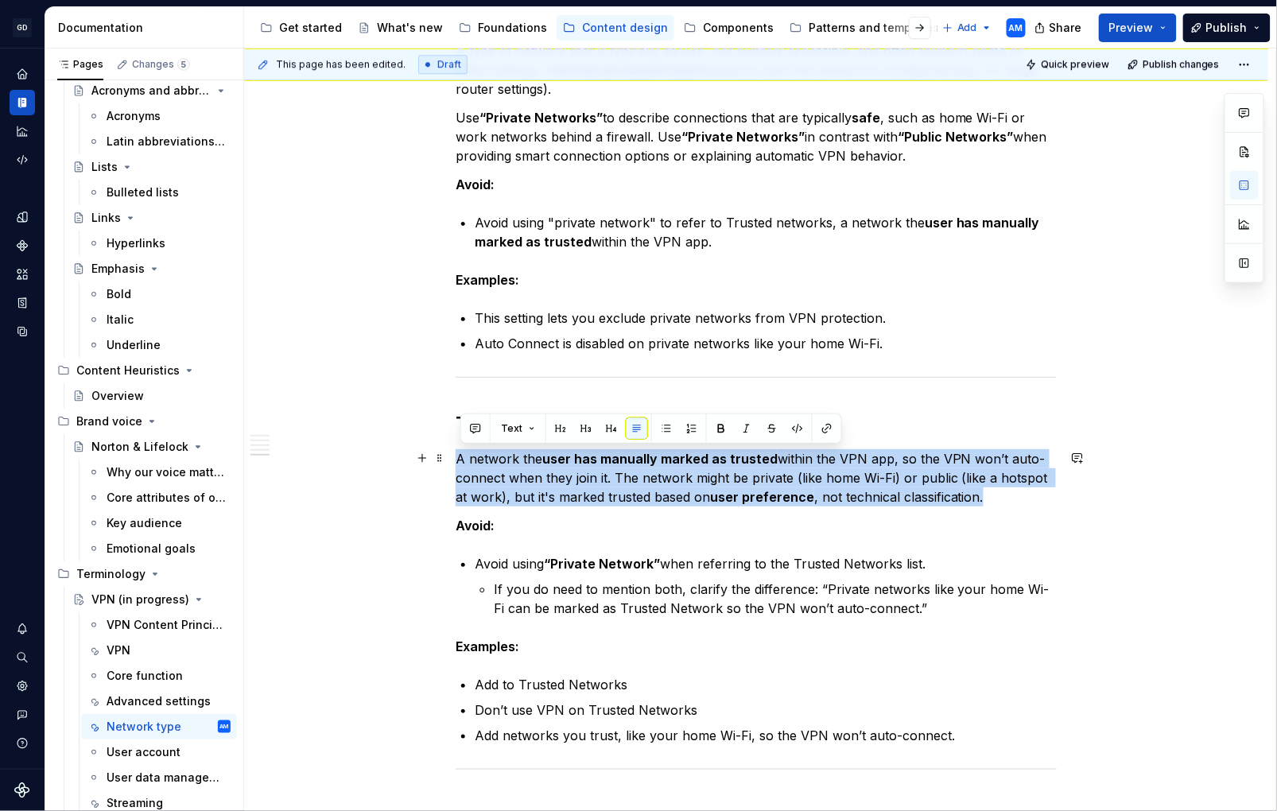
drag, startPoint x: 834, startPoint y: 497, endPoint x: 388, endPoint y: 458, distance: 447.9
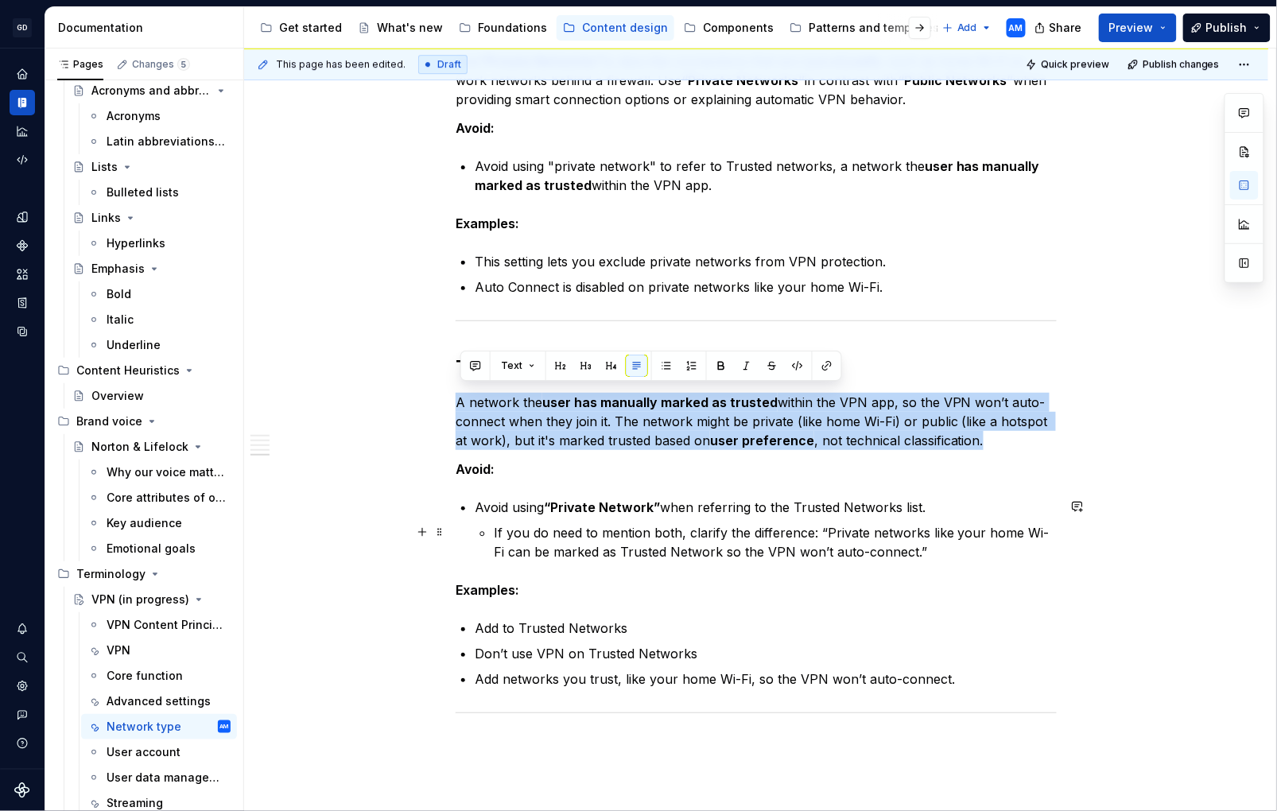
scroll to position [1612, 0]
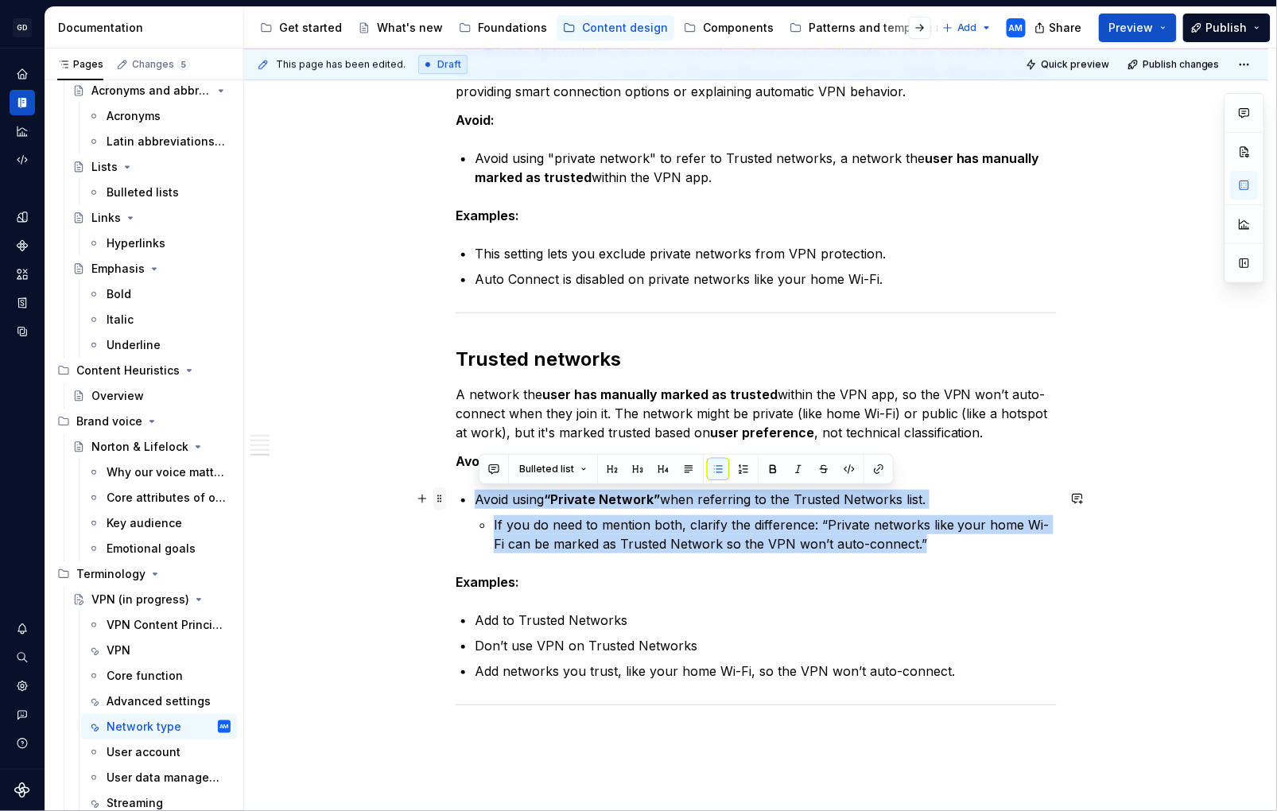
drag, startPoint x: 800, startPoint y: 547, endPoint x: 440, endPoint y: 503, distance: 363.1
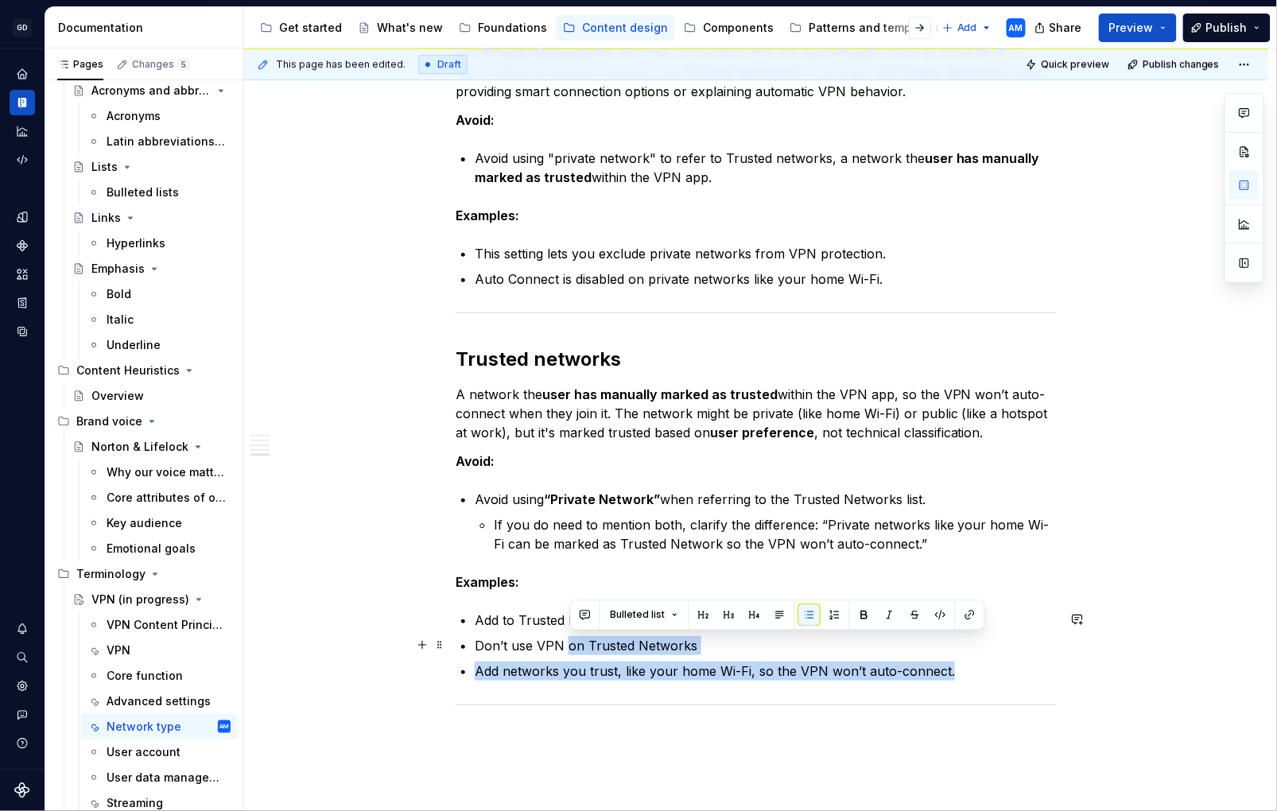
drag, startPoint x: 807, startPoint y: 667, endPoint x: 570, endPoint y: 652, distance: 236.7
click at [570, 652] on ul "Add to Trusted Networks Don’t use VPN on Trusted Networks Add networks you trus…" at bounding box center [766, 646] width 582 height 70
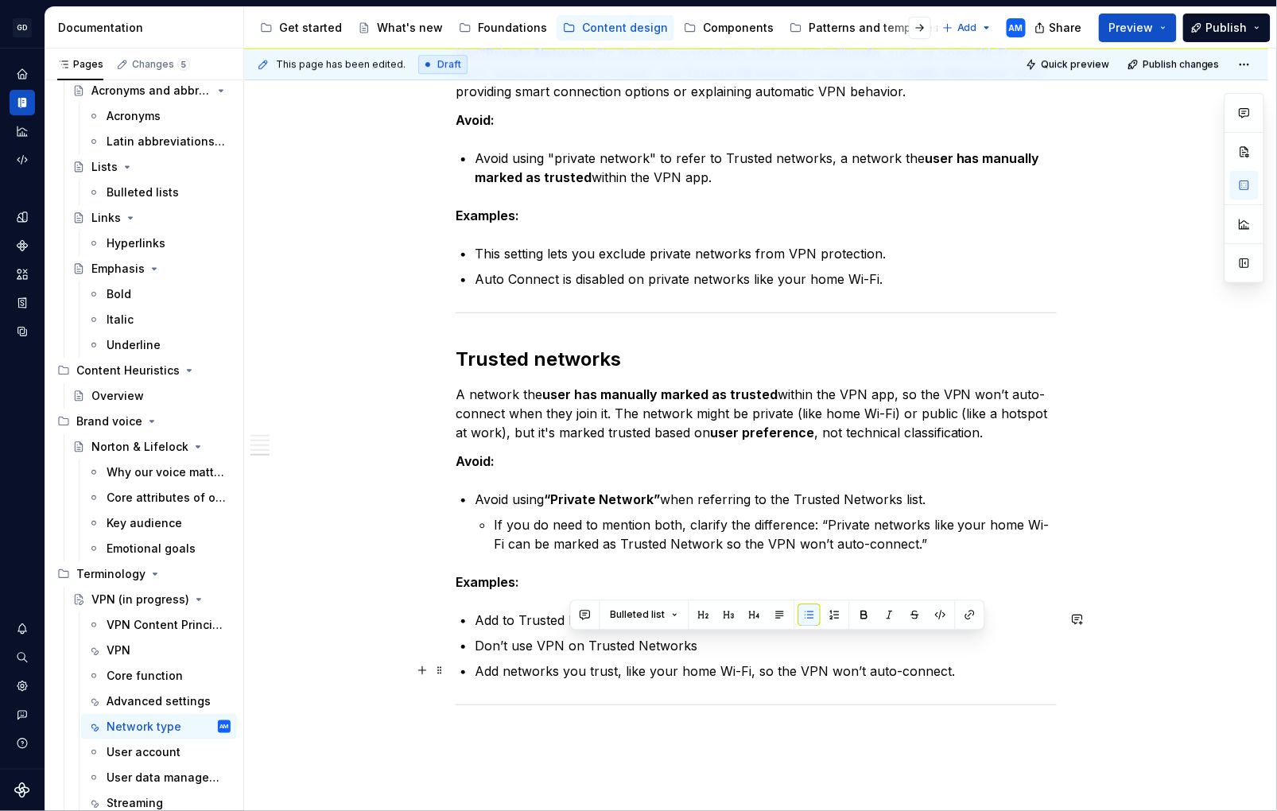
click at [816, 677] on p "Add networks you trust, like your home Wi-Fi, so the VPN won’t auto-connect." at bounding box center [766, 671] width 582 height 19
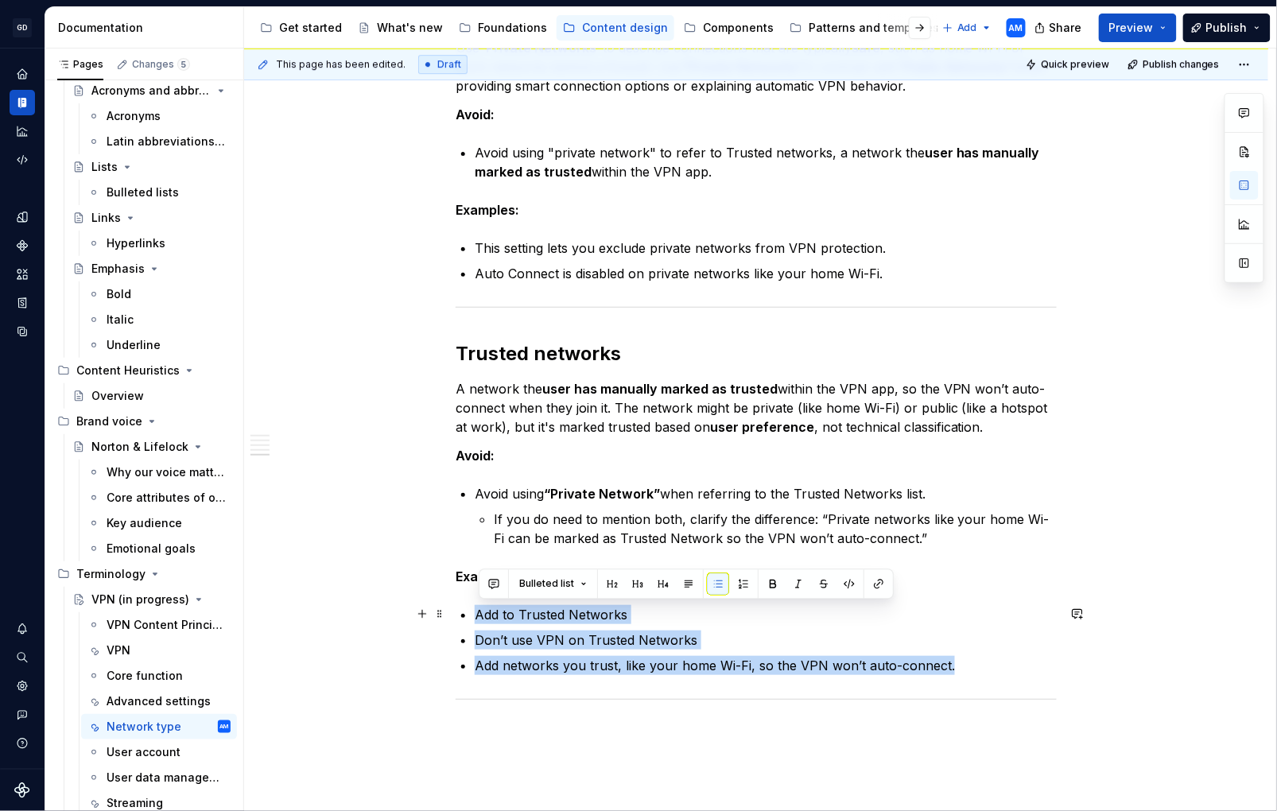
drag, startPoint x: 966, startPoint y: 669, endPoint x: 352, endPoint y: 613, distance: 617.4
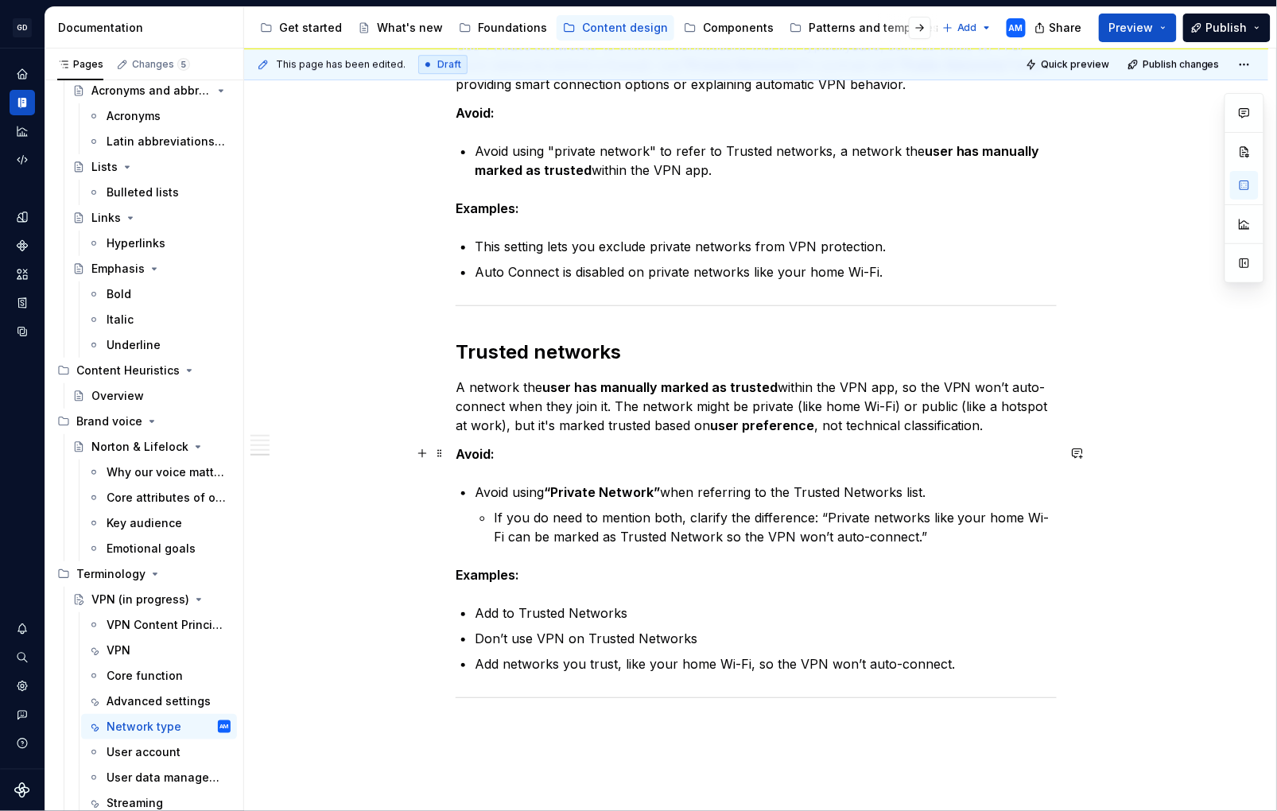
click at [903, 457] on p "Avoid:" at bounding box center [756, 454] width 601 height 19
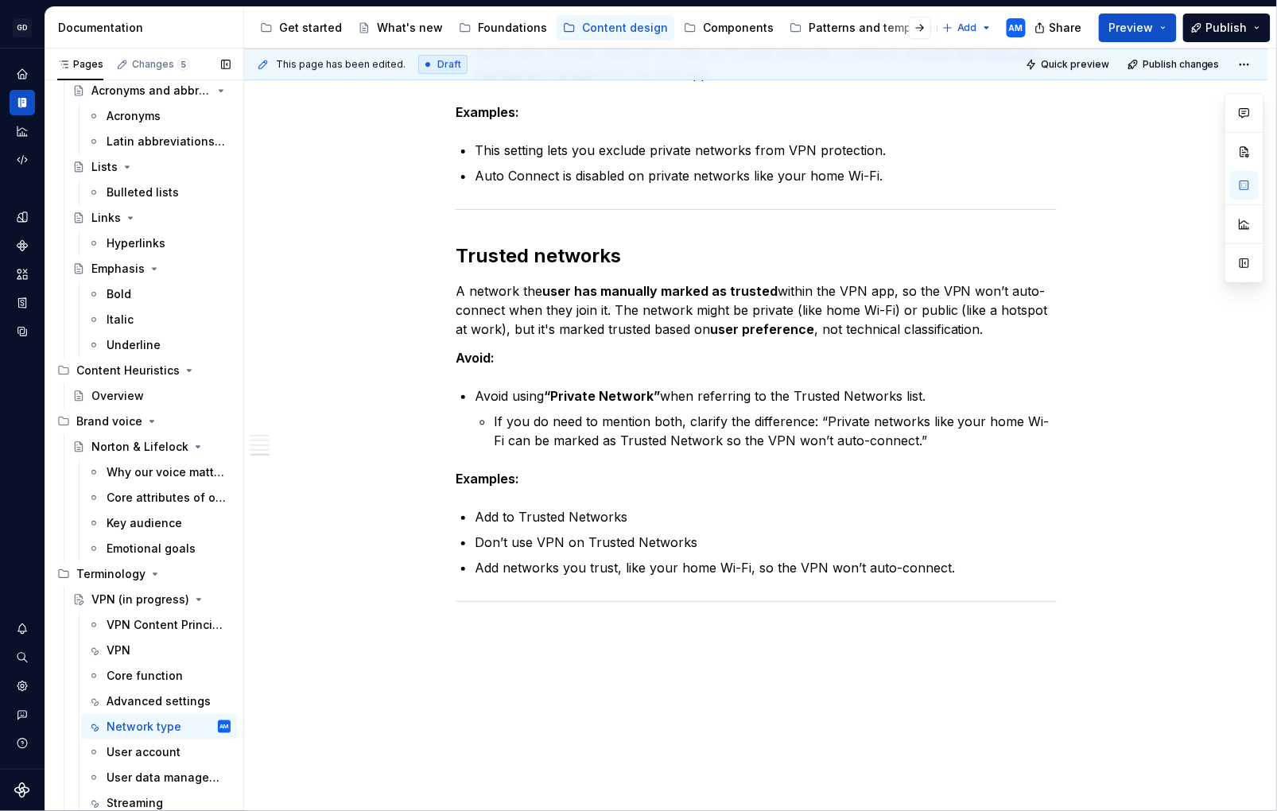
scroll to position [1732, 0]
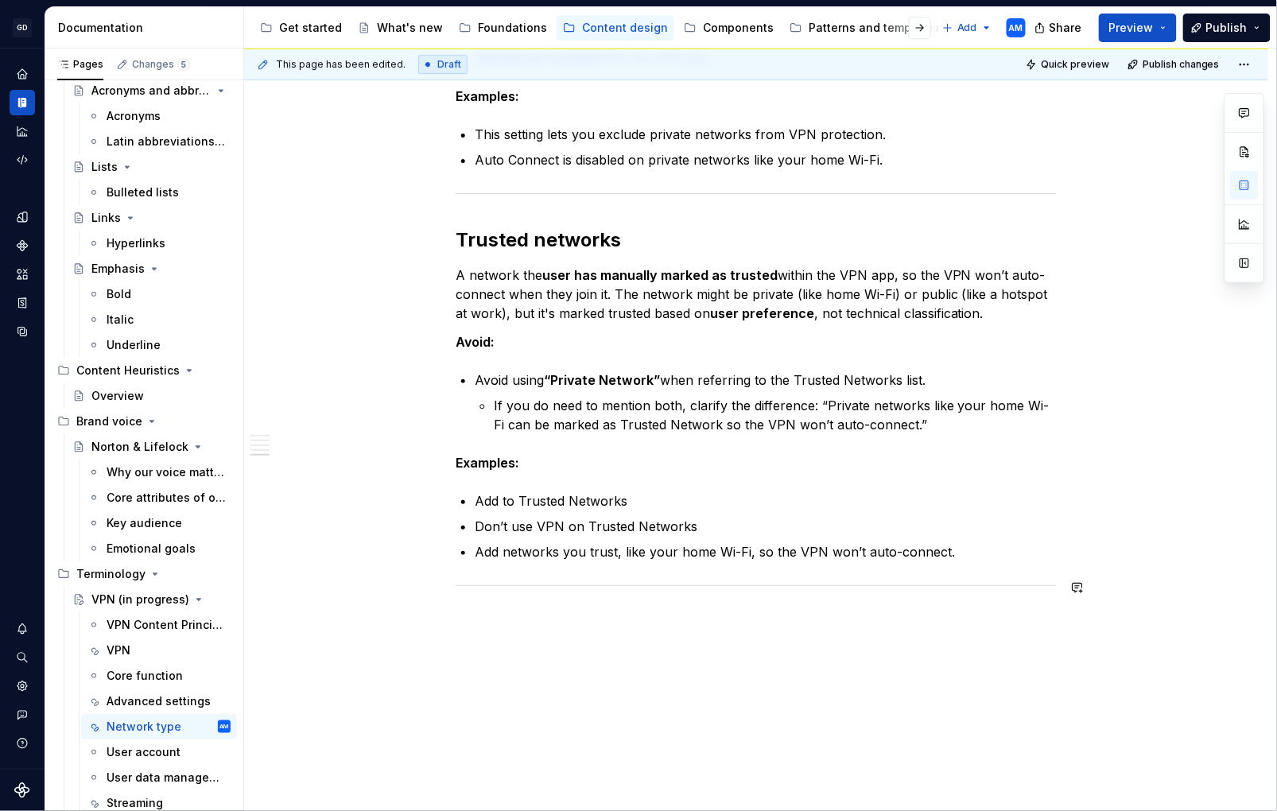
click at [871, 685] on div "This page has been edited. Draft Quick preview Publish changes VPN (in progress…" at bounding box center [760, 431] width 1032 height 764
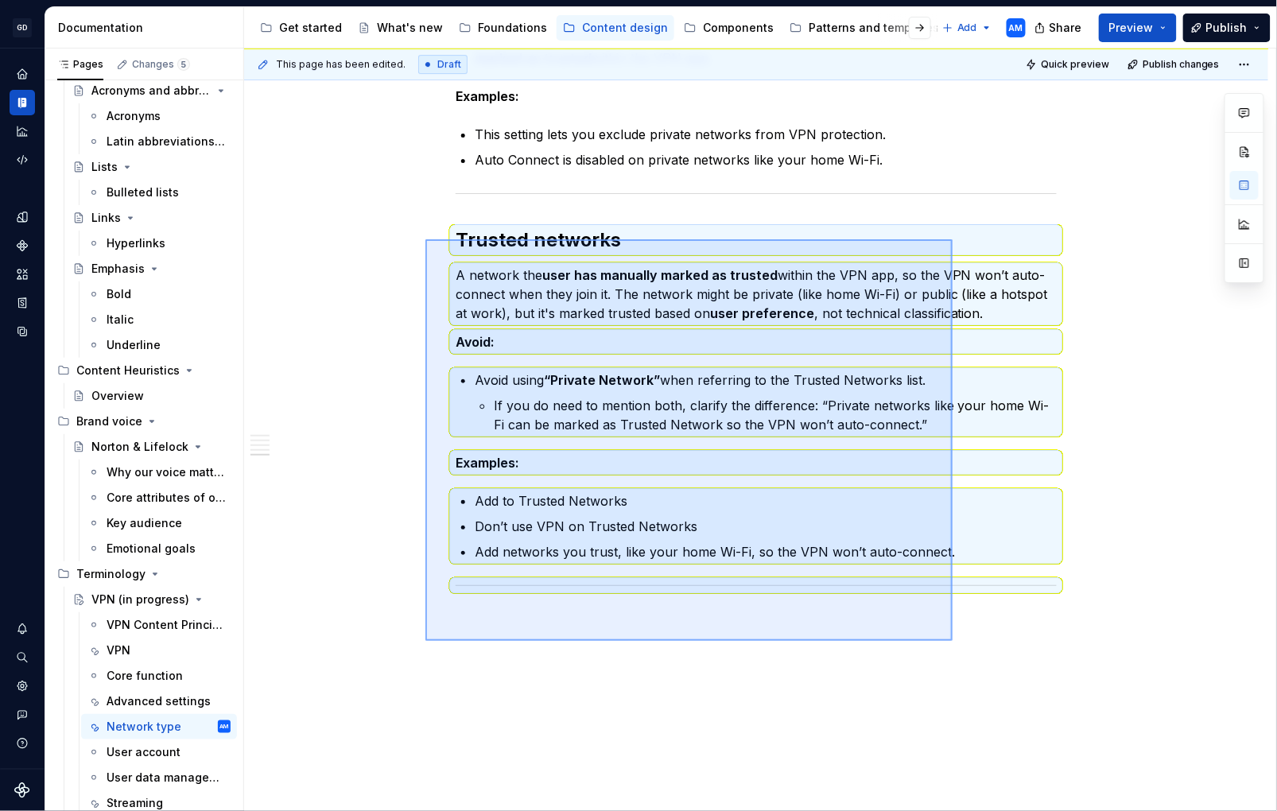
drag, startPoint x: 597, startPoint y: 531, endPoint x: 444, endPoint y: 265, distance: 307.1
click at [426, 239] on div "This page has been edited. Draft Quick preview Publish changes VPN (in progress…" at bounding box center [760, 431] width 1032 height 764
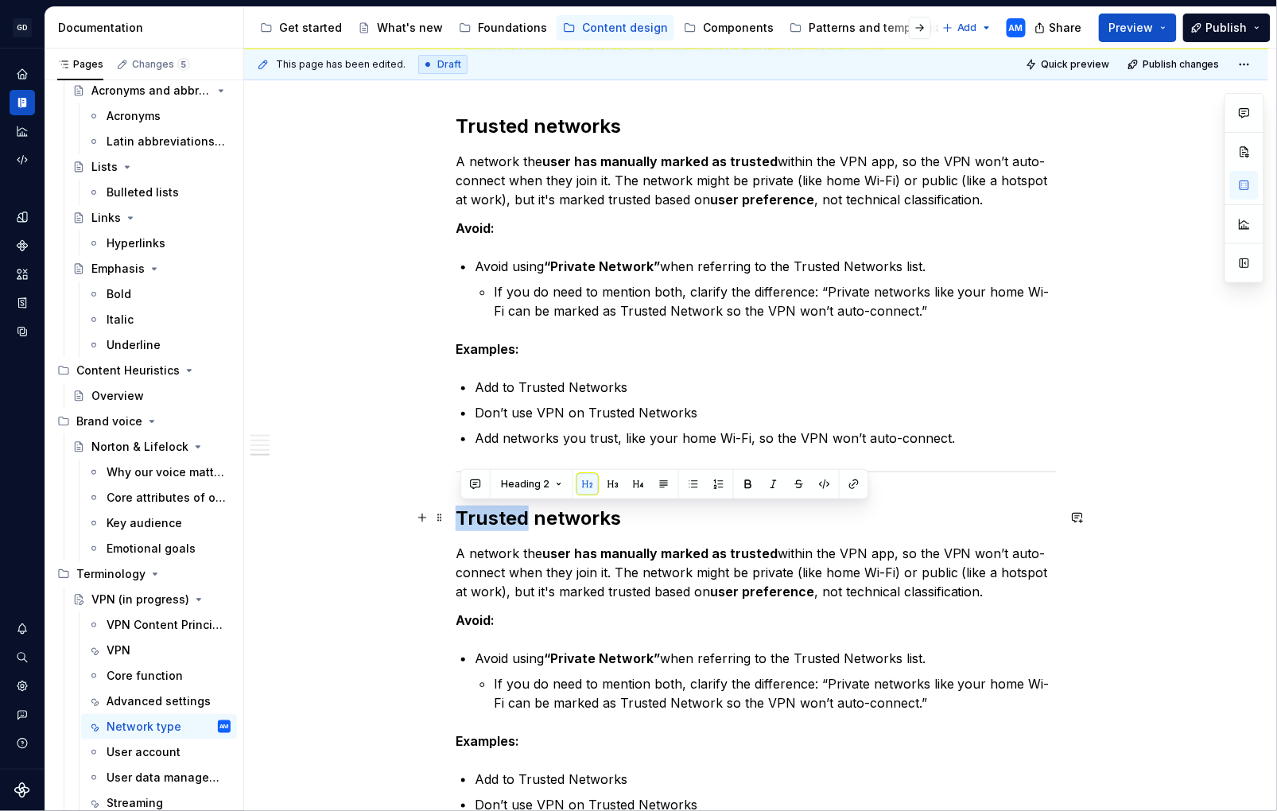
drag, startPoint x: 469, startPoint y: 517, endPoint x: 345, endPoint y: 509, distance: 124.3
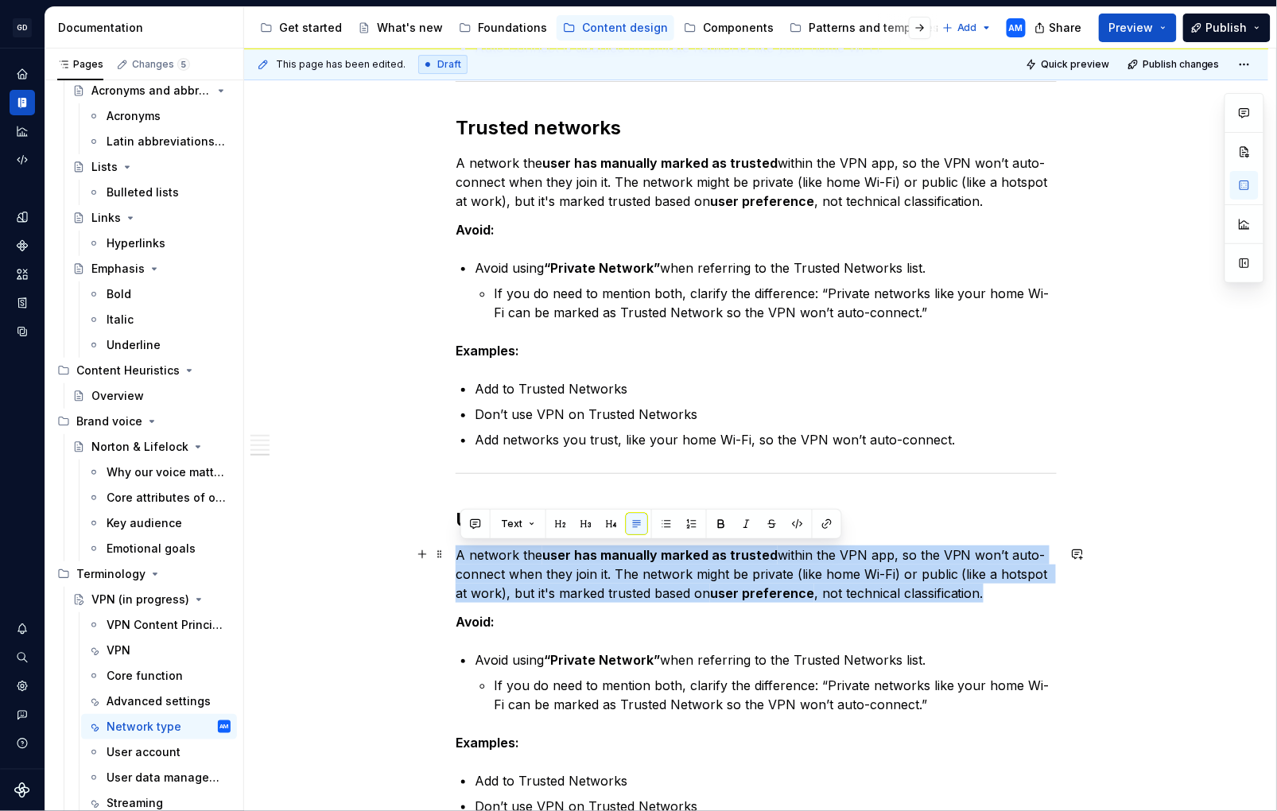
drag, startPoint x: 833, startPoint y: 585, endPoint x: 463, endPoint y: 553, distance: 371.3
click at [463, 553] on p "A network the user has manually marked as trusted within the VPN app, so the VP…" at bounding box center [756, 574] width 601 height 57
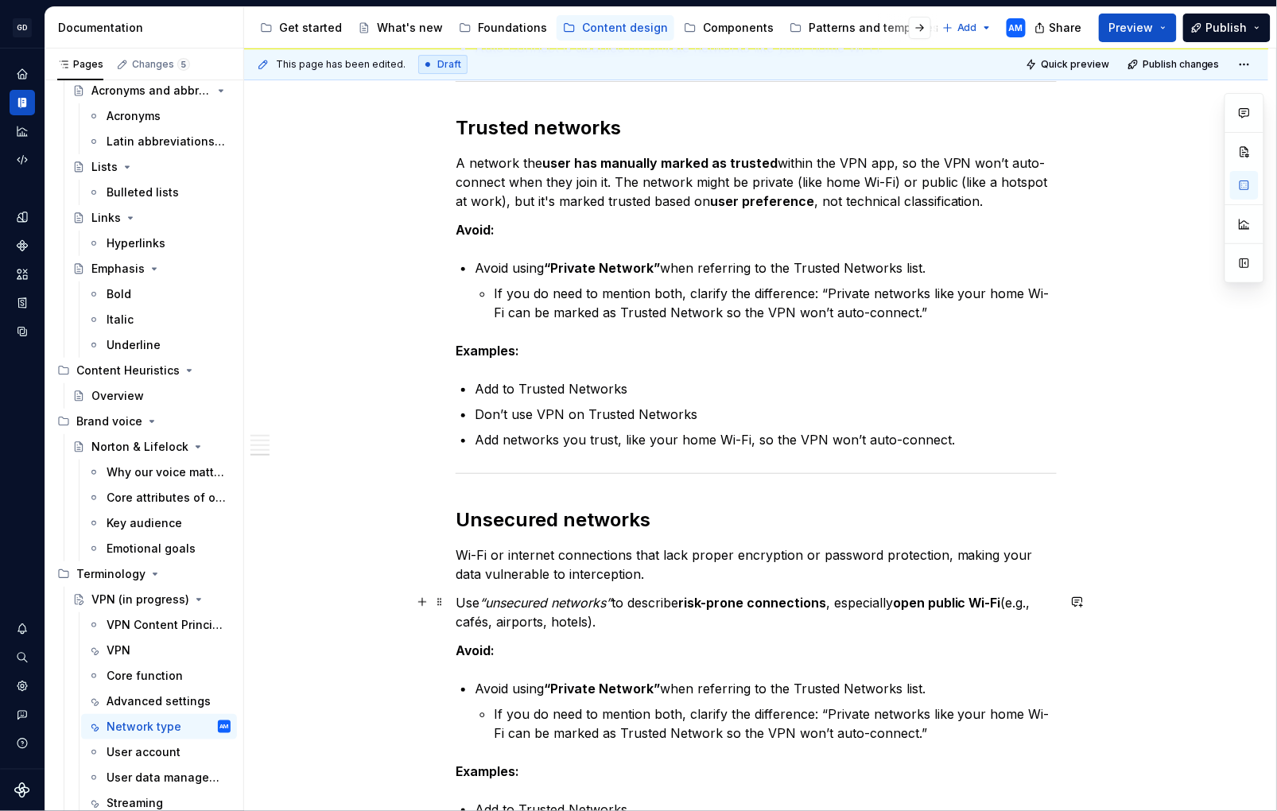
scroll to position [1845, 0]
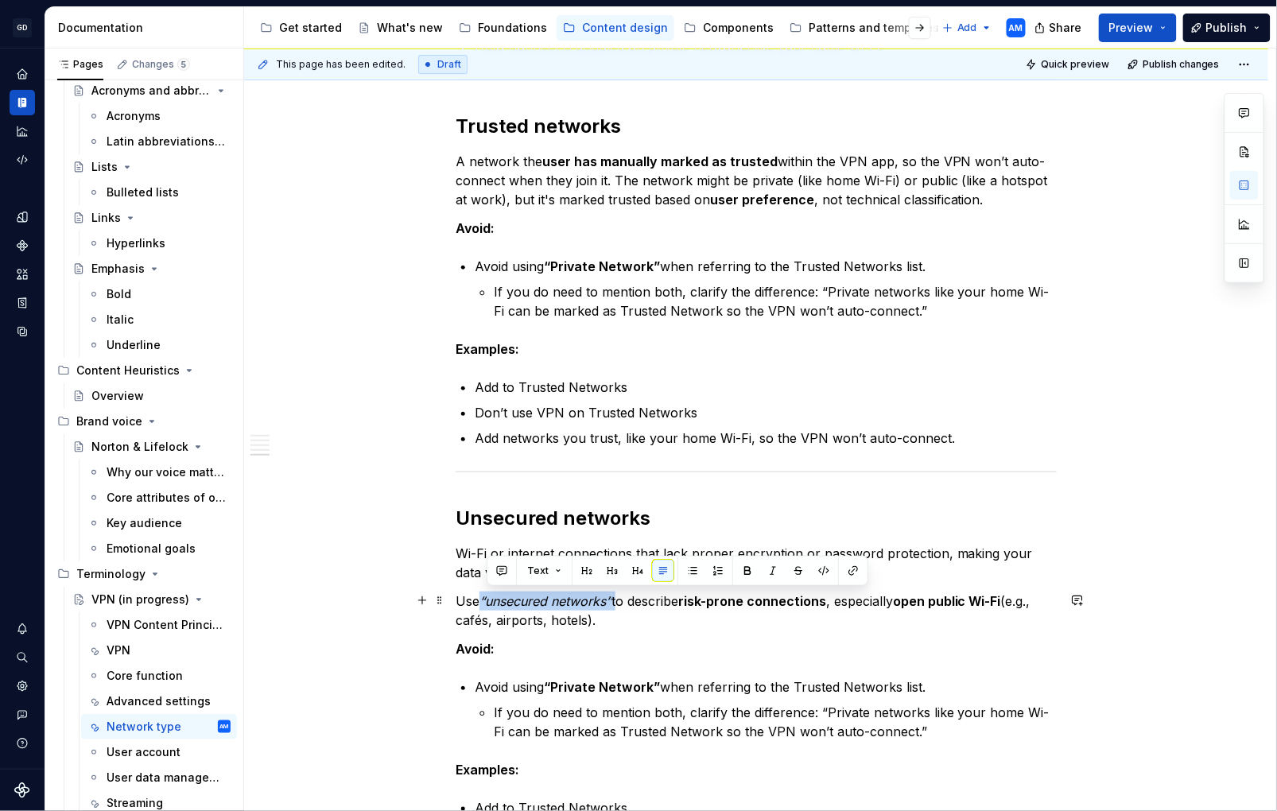
drag, startPoint x: 614, startPoint y: 602, endPoint x: 489, endPoint y: 602, distance: 124.9
click at [489, 602] on p "Use “unsecured networks” to describe risk-prone connections , especially open p…" at bounding box center [756, 611] width 601 height 38
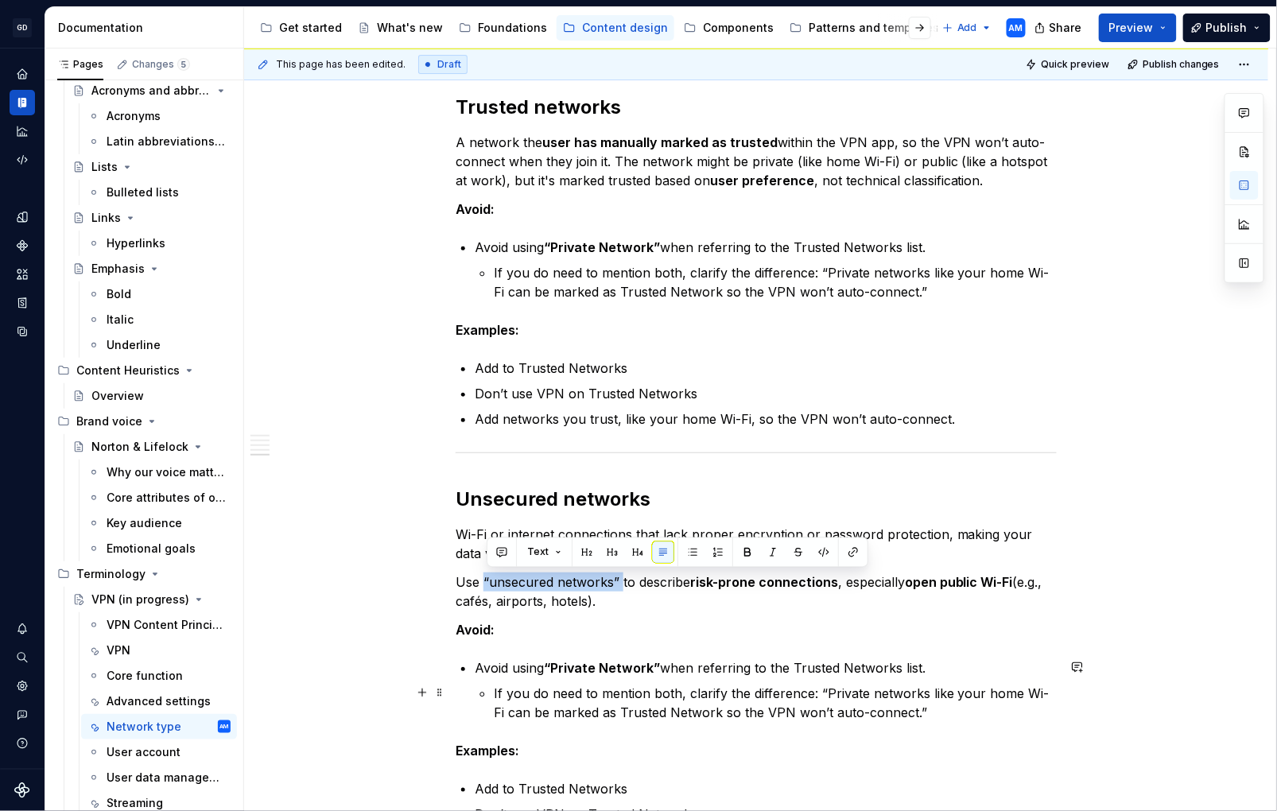
scroll to position [1864, 0]
click at [889, 718] on p "If you do need to mention both, clarify the difference: “Private networks like …" at bounding box center [775, 704] width 563 height 38
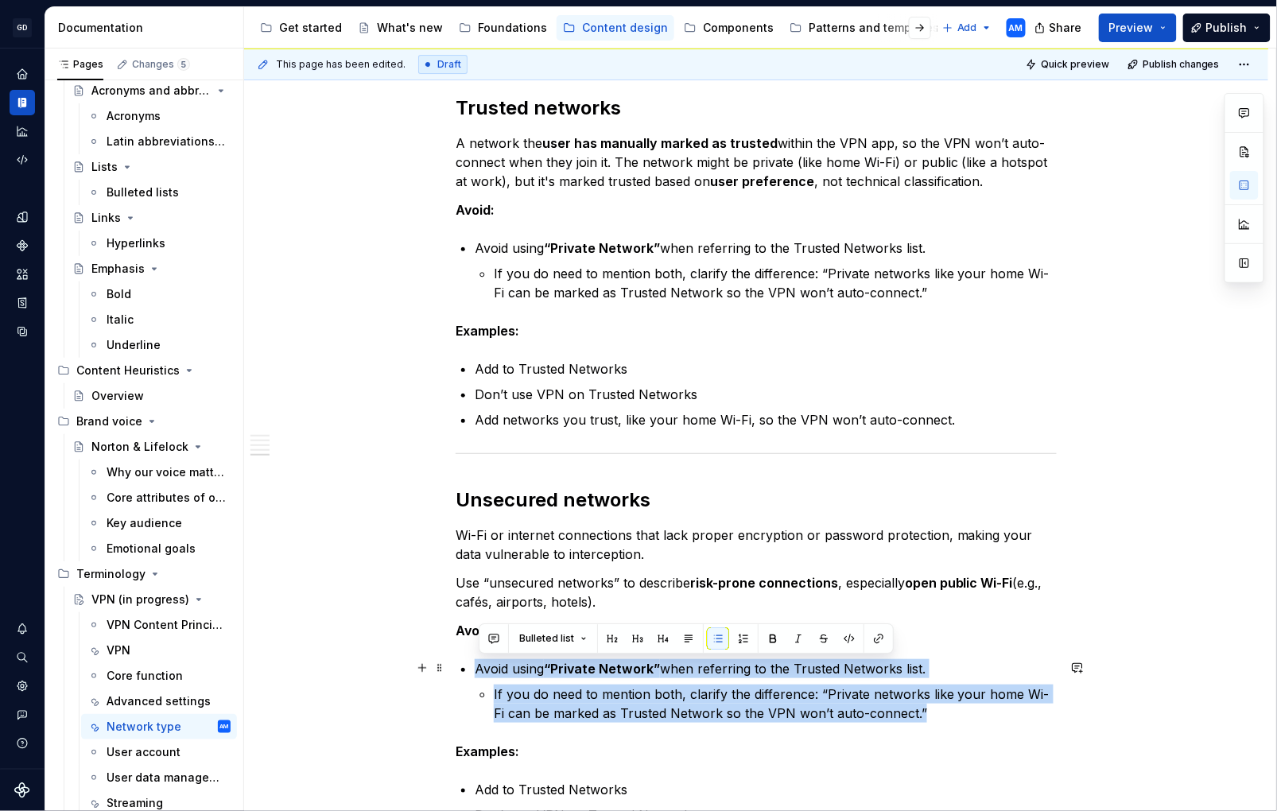
drag, startPoint x: 784, startPoint y: 703, endPoint x: 469, endPoint y: 669, distance: 317.6
click at [475, 669] on li "Avoid using “Private Network” when referring to the Trusted Networks list. If y…" at bounding box center [766, 691] width 582 height 64
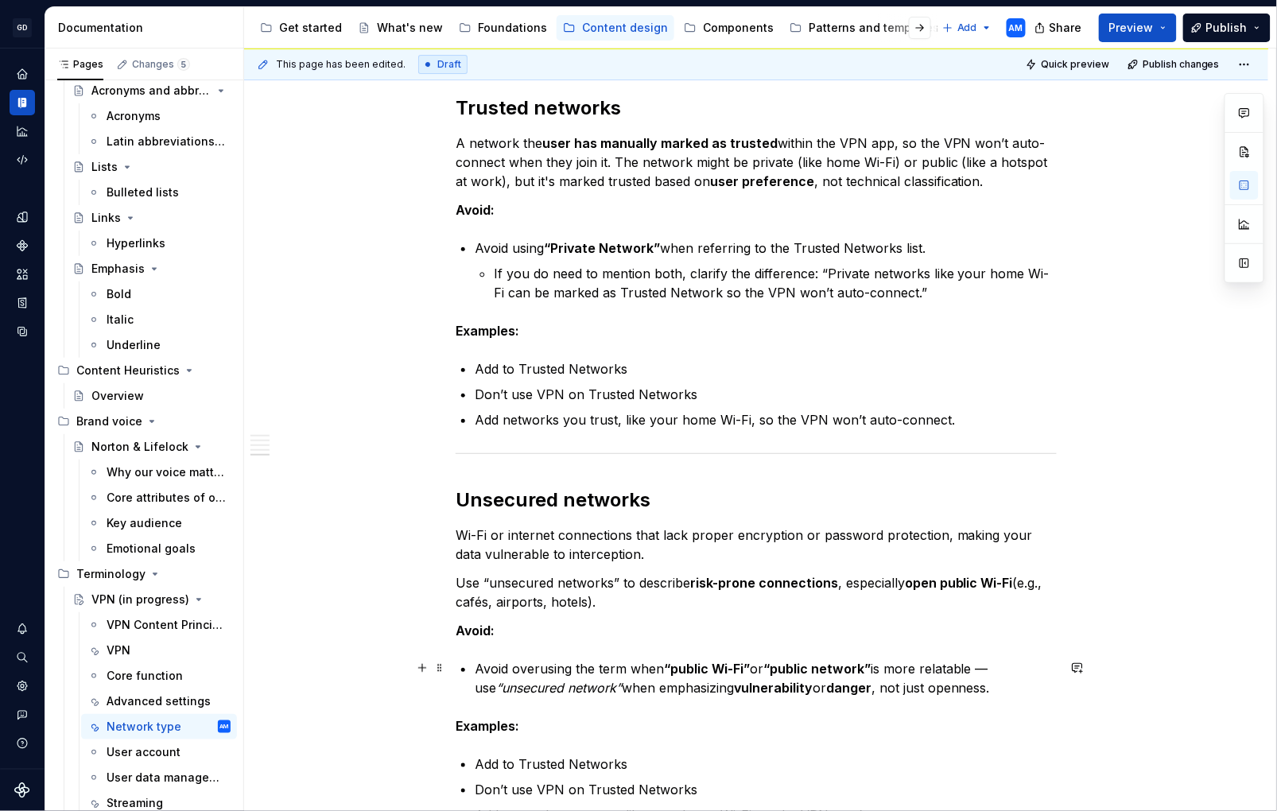
click at [1008, 667] on p "Avoid overusing the term when “public Wi-Fi” or “public network” is more relata…" at bounding box center [766, 678] width 582 height 38
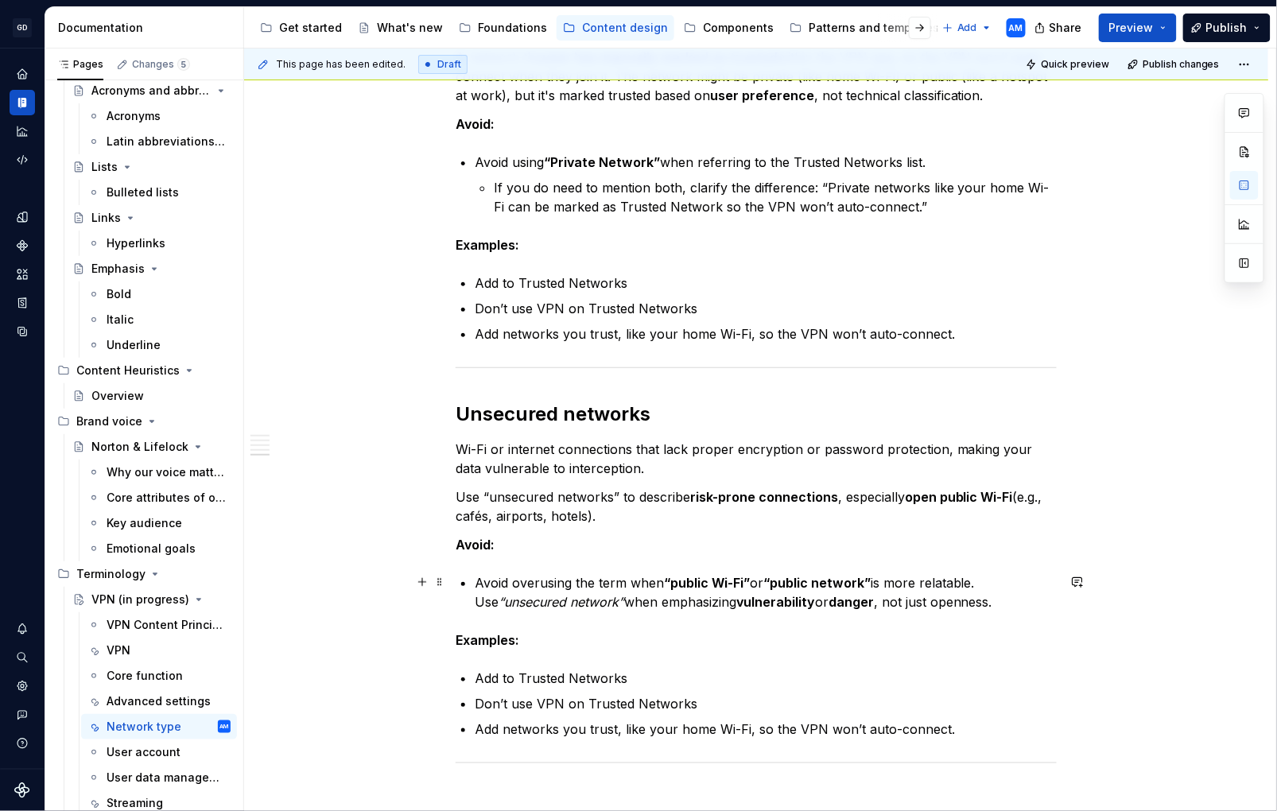
scroll to position [1959, 0]
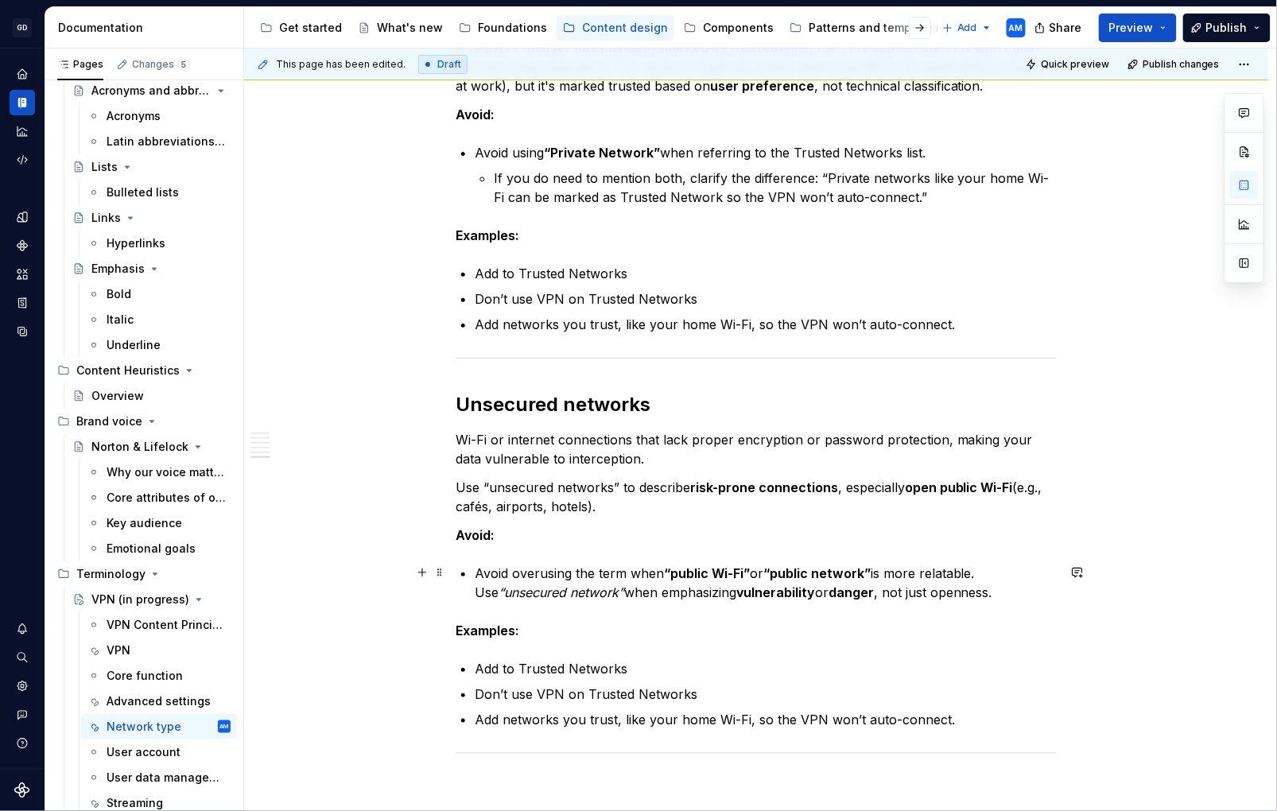
click at [480, 576] on p "Avoid overusing the term when “public Wi-Fi” or “public network” is more relata…" at bounding box center [766, 583] width 582 height 38
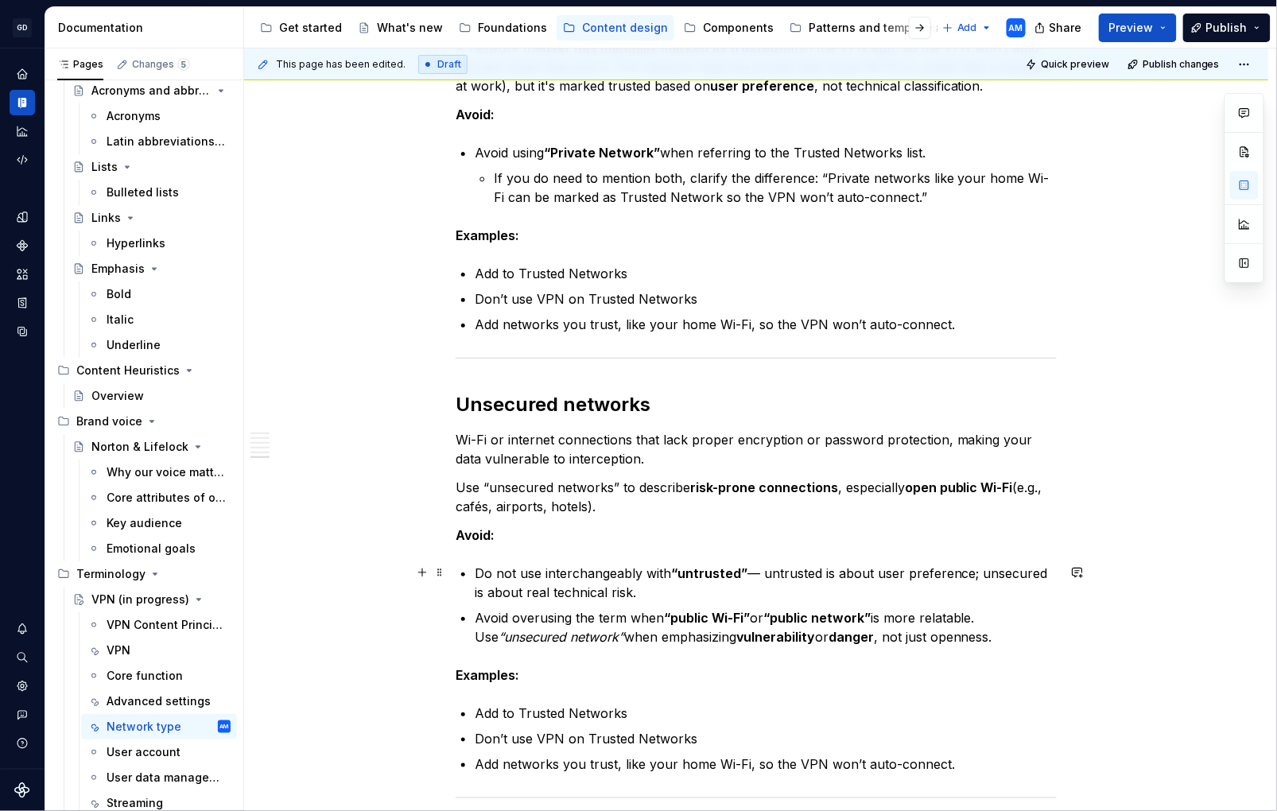
click at [773, 573] on p "Do not use interchangeably with “untrusted” — untrusted is about user preferenc…" at bounding box center [766, 583] width 582 height 38
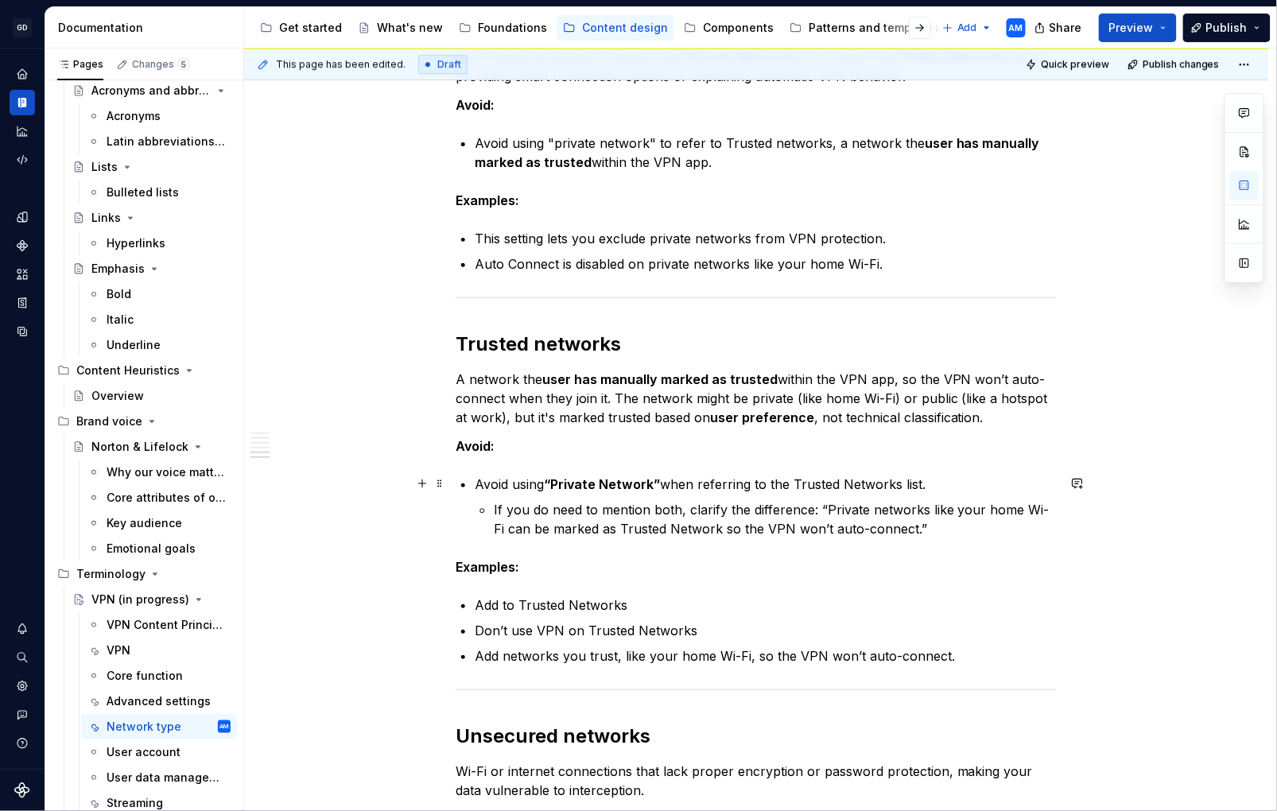
scroll to position [1631, 0]
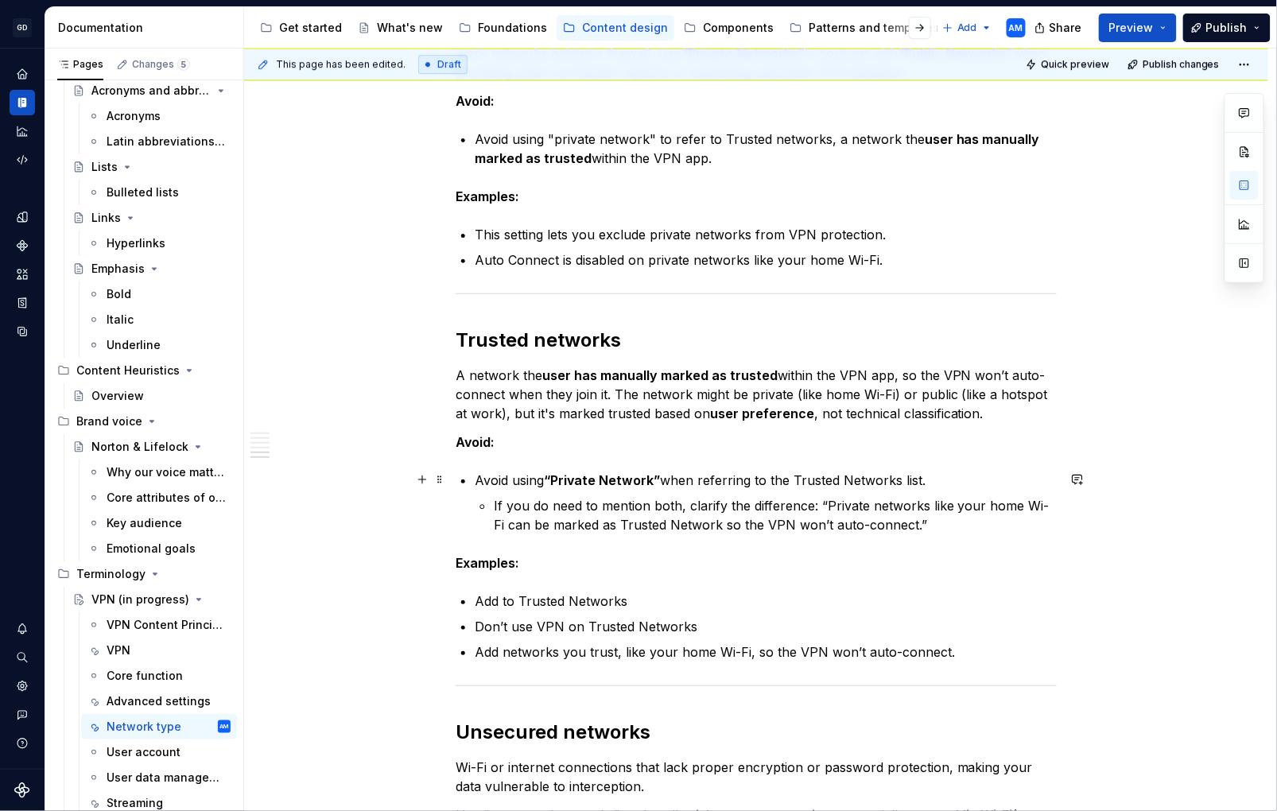
click at [481, 479] on p "Avoid using “Private Network” when referring to the Trusted Networks list." at bounding box center [766, 480] width 582 height 19
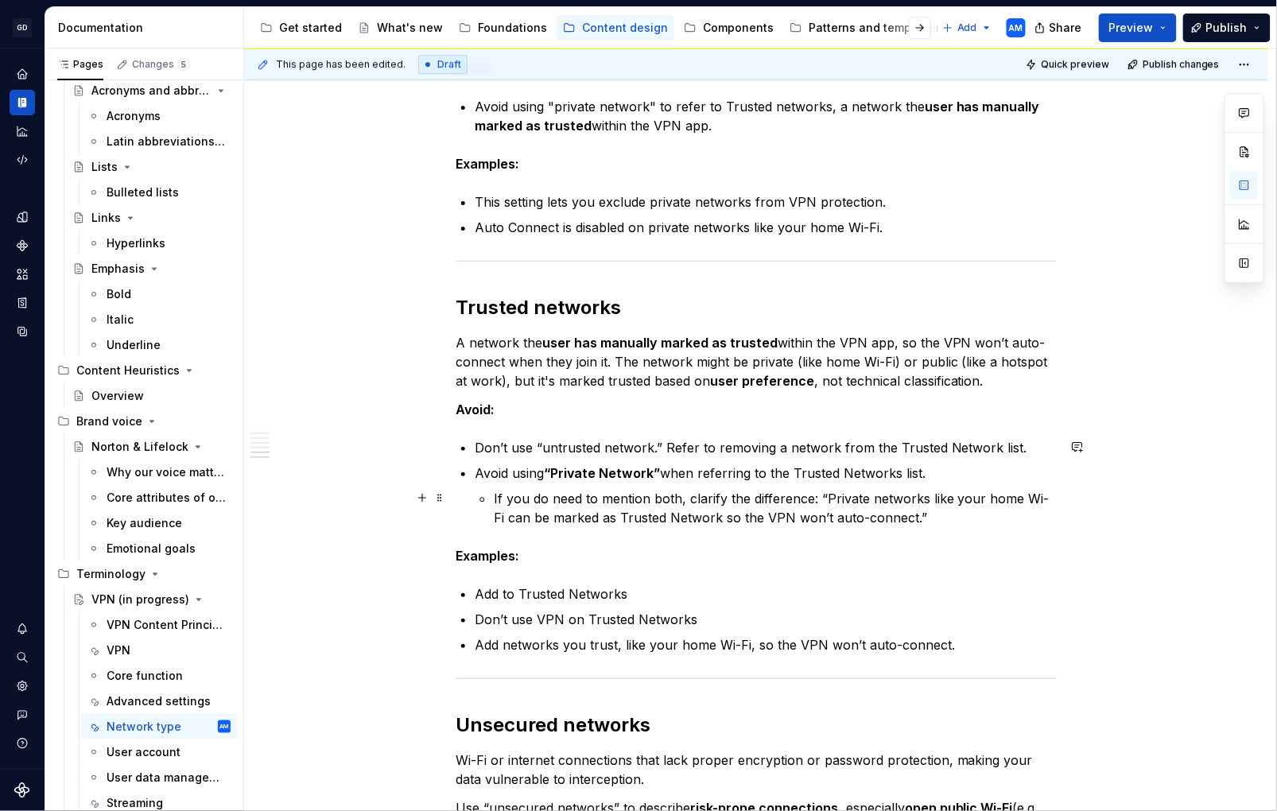
scroll to position [1673, 0]
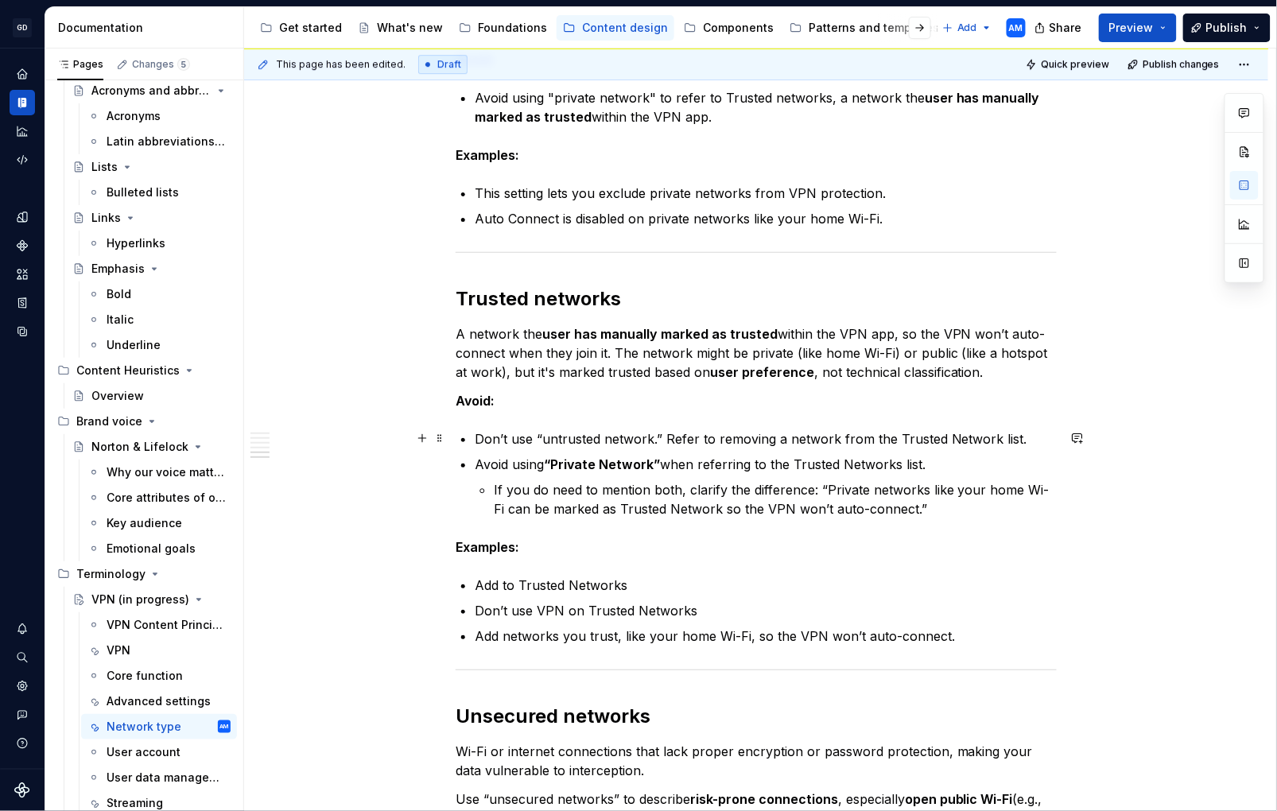
drag, startPoint x: 717, startPoint y: 438, endPoint x: 750, endPoint y: 438, distance: 33.4
click at [721, 438] on p "Don’t use “untrusted network.” Refer to removing a network from the Trusted Net…" at bounding box center [766, 439] width 582 height 19
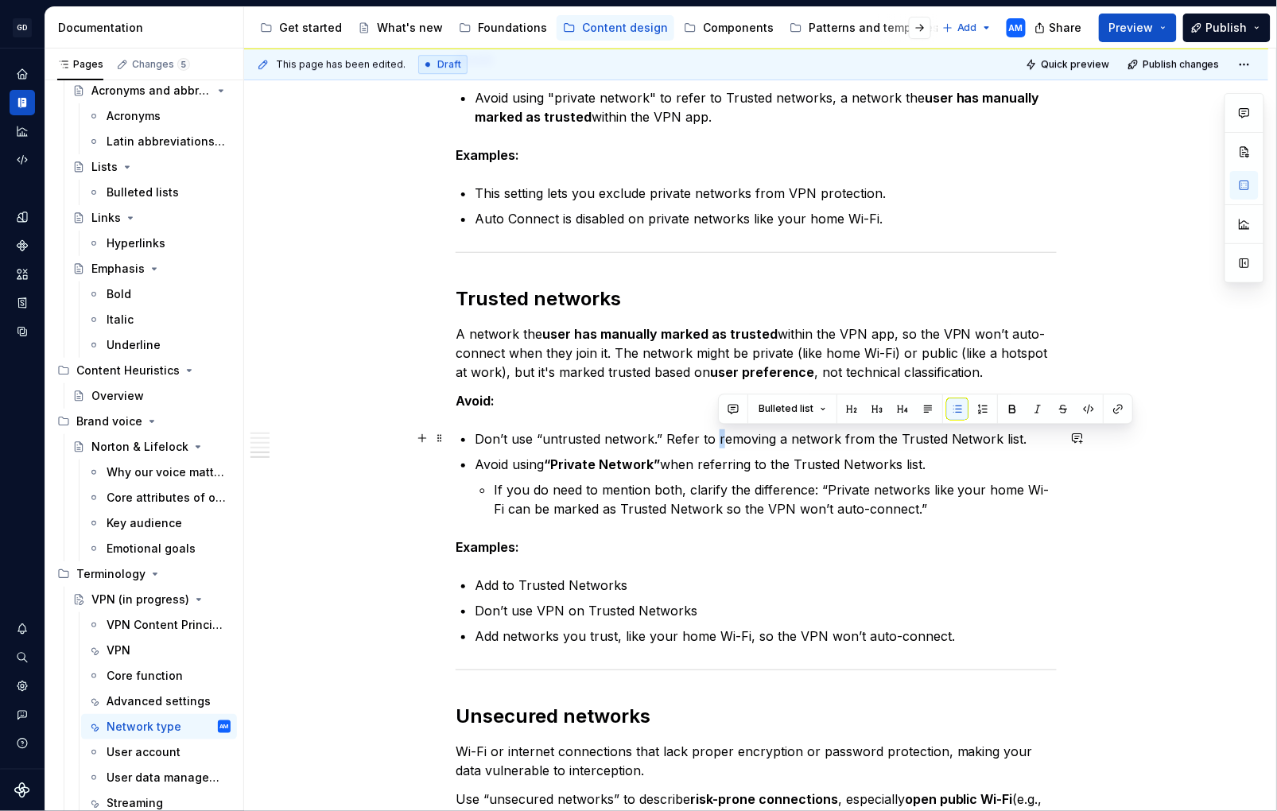
click at [729, 442] on p "Don’t use “untrusted network.” Refer to removing a network from the Trusted Net…" at bounding box center [766, 439] width 582 height 19
drag, startPoint x: 715, startPoint y: 440, endPoint x: 671, endPoint y: 441, distance: 44.6
click at [671, 441] on p "Don’t use “untrusted network.” Refer to removing a network from the Trusted Net…" at bounding box center [766, 439] width 582 height 19
click at [720, 507] on p "If you do need to mention both, clarify the difference: “Private networks like …" at bounding box center [775, 499] width 563 height 38
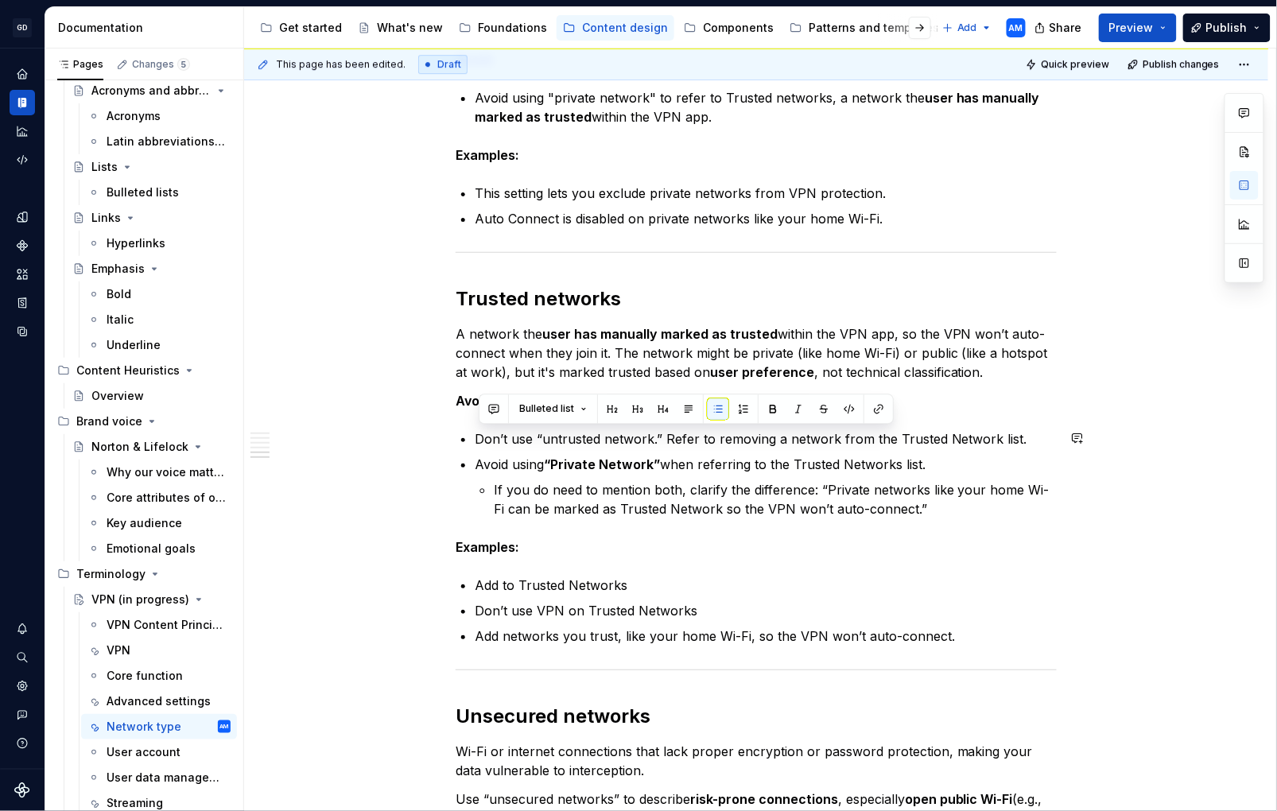
drag, startPoint x: 1043, startPoint y: 434, endPoint x: 427, endPoint y: 428, distance: 615.7
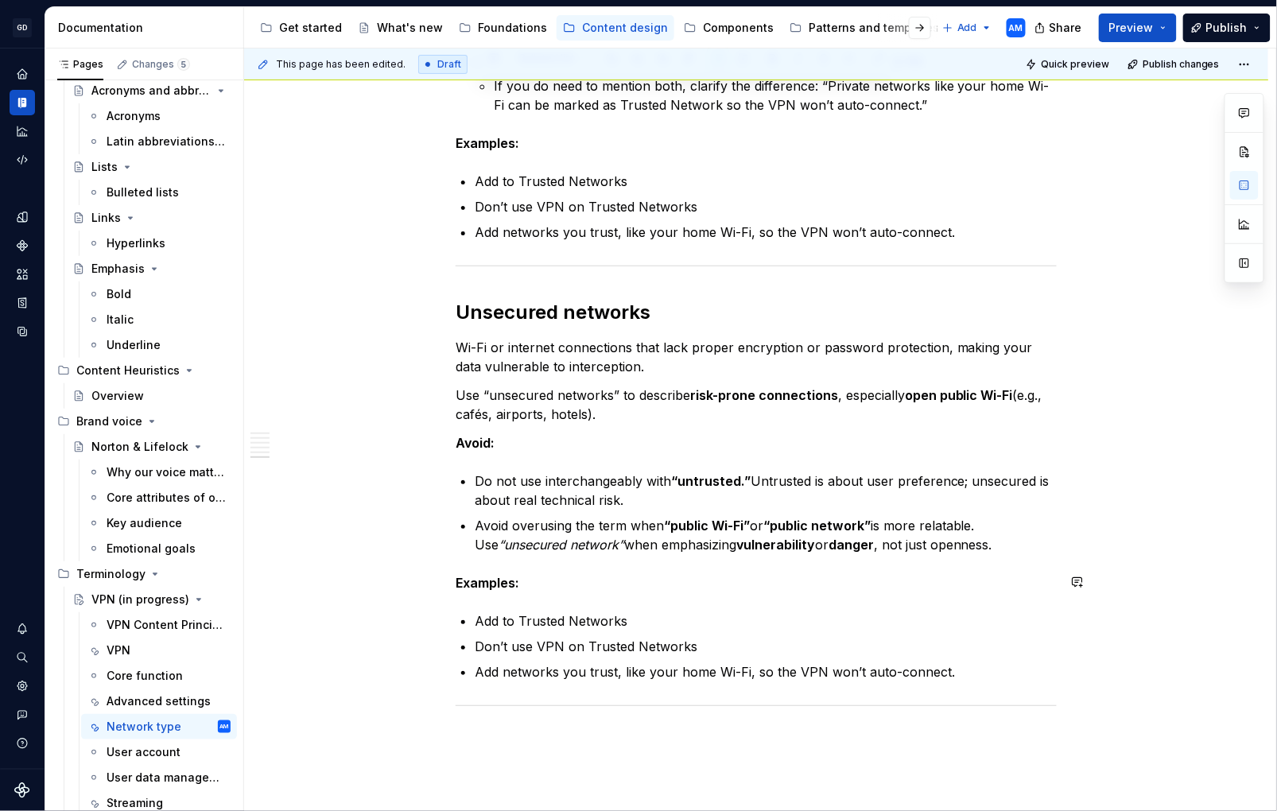
scroll to position [2082, 0]
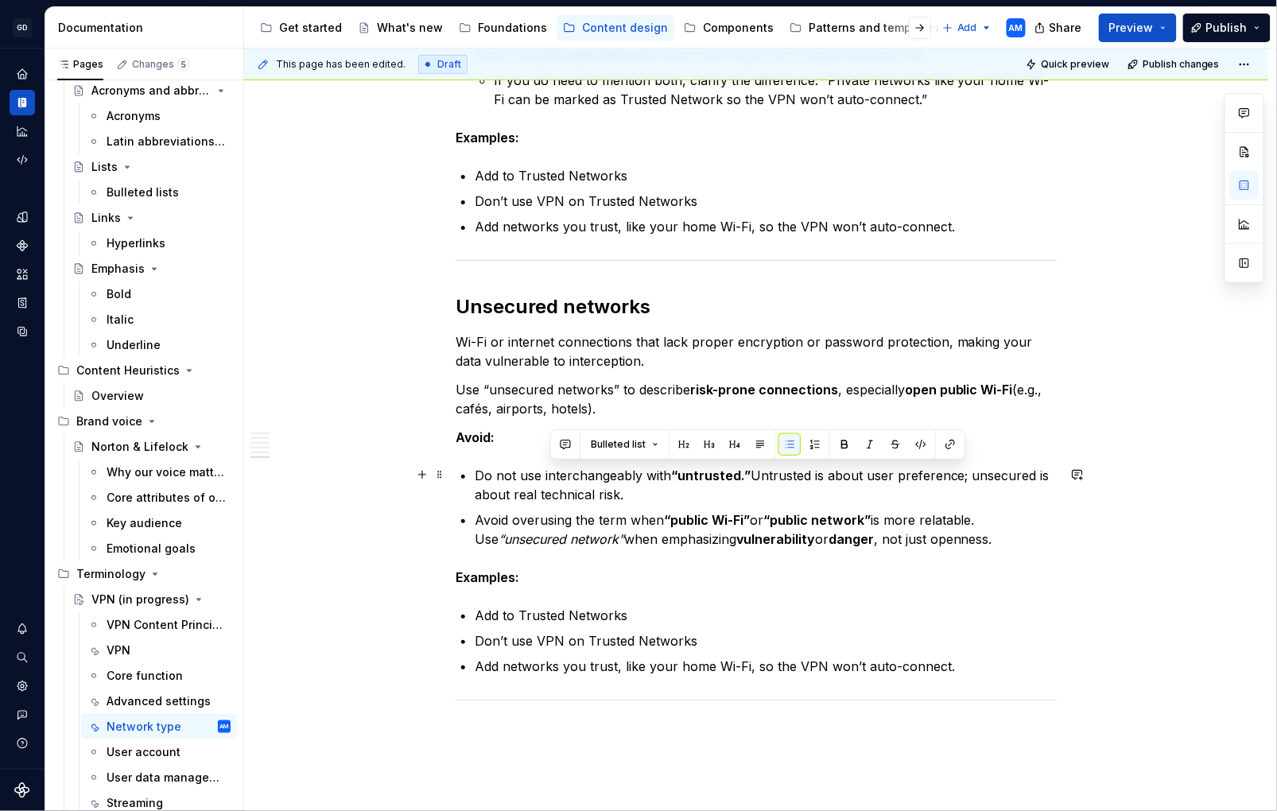
drag, startPoint x: 675, startPoint y: 476, endPoint x: 550, endPoint y: 477, distance: 124.9
click at [551, 478] on p "Do not use interchangeably with “untrusted.” Untrusted is about user preference…" at bounding box center [766, 485] width 582 height 38
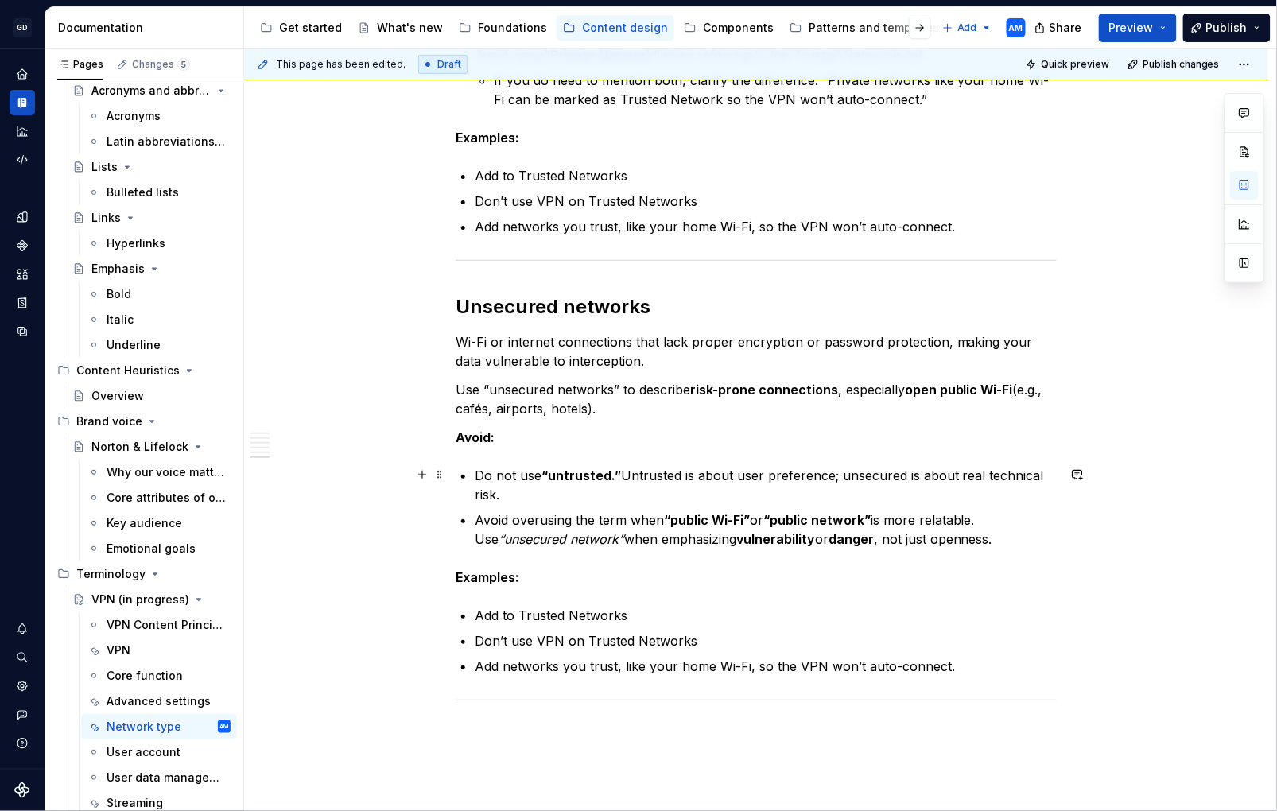
click at [619, 475] on strong "“untrusted.”" at bounding box center [582, 476] width 80 height 16
click at [615, 472] on strong "“untrusted.”" at bounding box center [582, 476] width 80 height 16
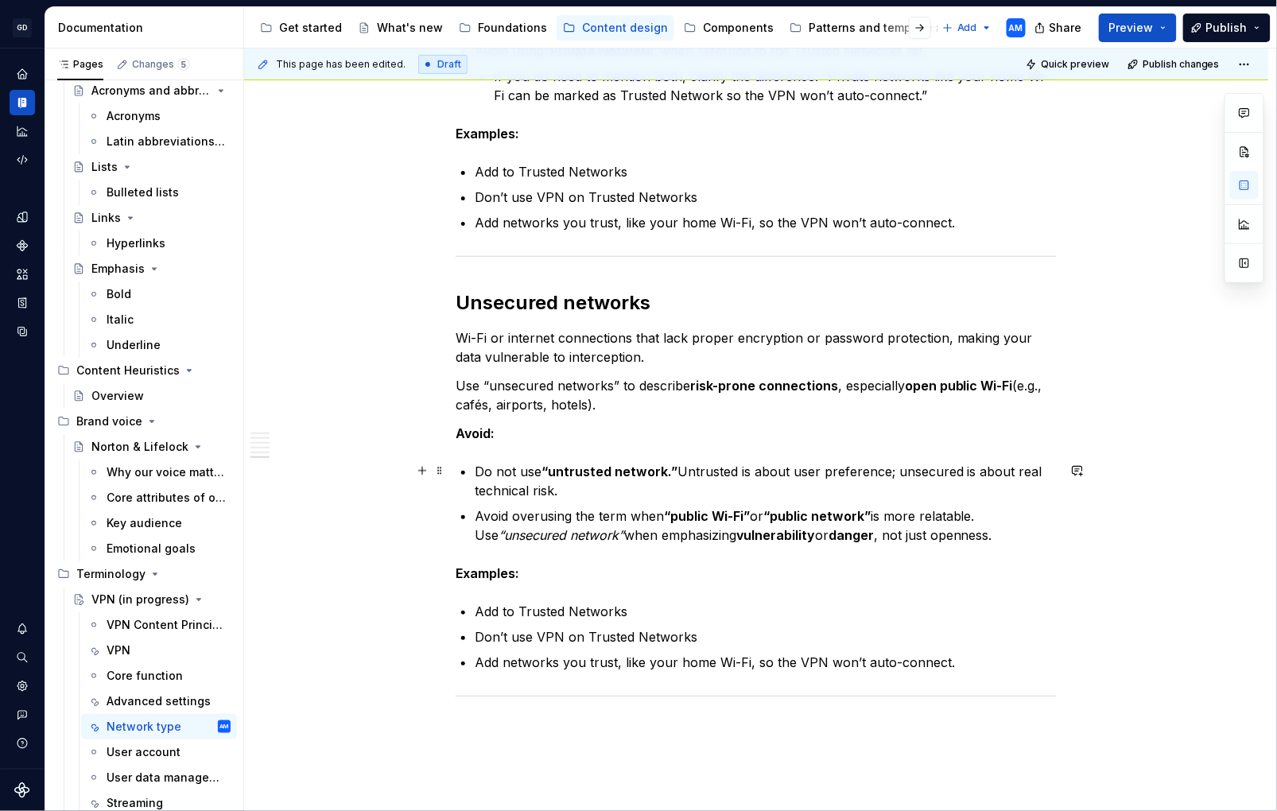
drag, startPoint x: 546, startPoint y: 469, endPoint x: 573, endPoint y: 467, distance: 27.2
click at [550, 469] on p "Do not use “untrusted network.” Untrusted is about user preference; unsecured i…" at bounding box center [766, 481] width 582 height 38
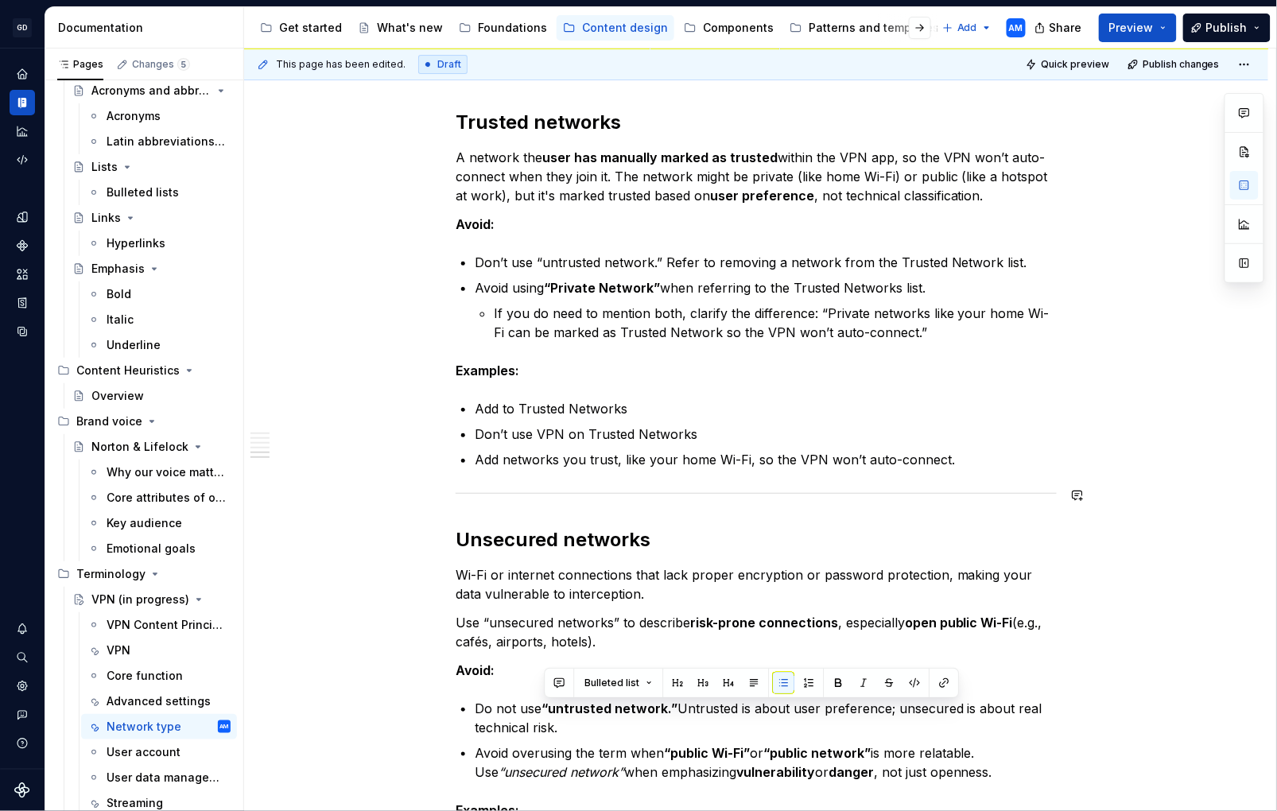
scroll to position [1841, 0]
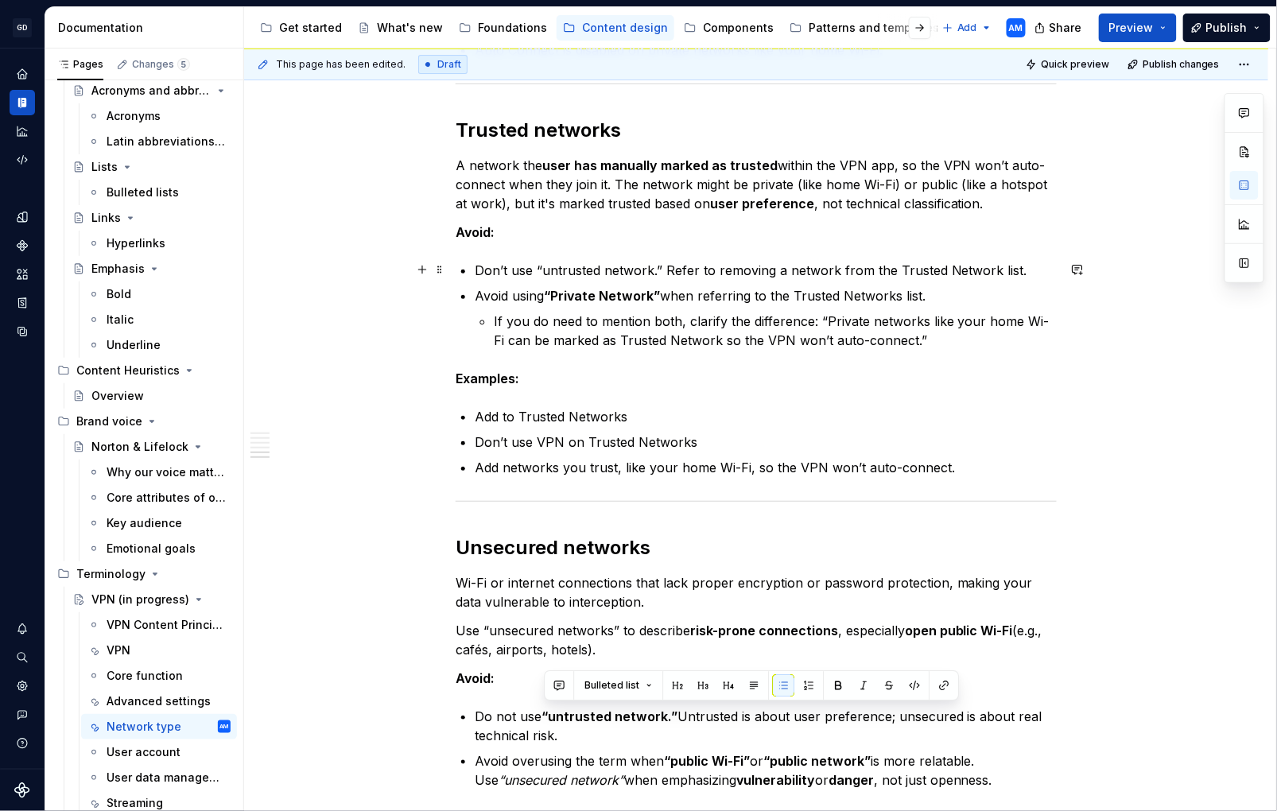
drag, startPoint x: 539, startPoint y: 269, endPoint x: 583, endPoint y: 269, distance: 44.5
click at [548, 269] on p "Don’t use “untrusted network.” Refer to removing a network from the Trusted Net…" at bounding box center [766, 270] width 582 height 19
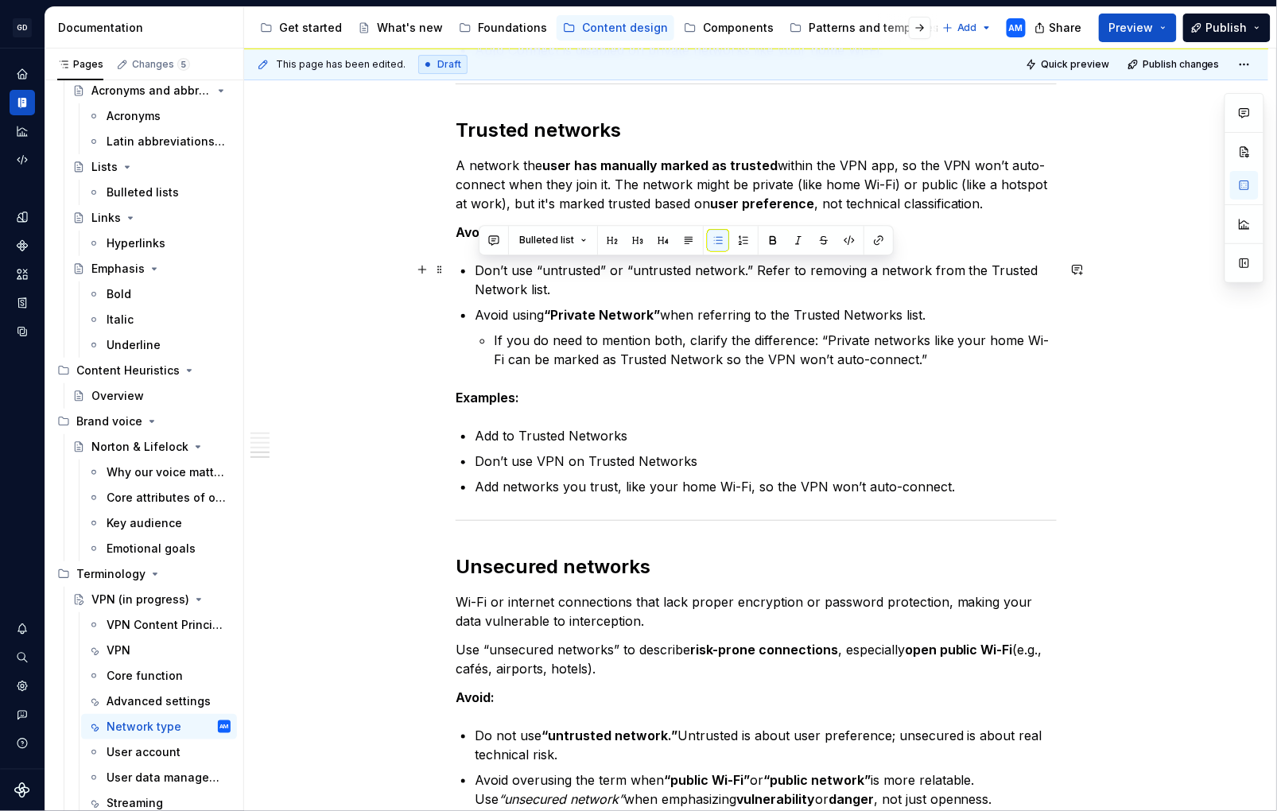
drag, startPoint x: 573, startPoint y: 286, endPoint x: 470, endPoint y: 273, distance: 103.4
click at [605, 286] on p "Don’t use “untrusted” or “untrusted network.” Refer to removing a network from …" at bounding box center [766, 280] width 582 height 38
drag, startPoint x: 544, startPoint y: 278, endPoint x: 757, endPoint y: 275, distance: 213.2
click at [757, 275] on p "Don’t use “untrusted” or “untrusted network.” Refer to removing a network from …" at bounding box center [766, 280] width 582 height 38
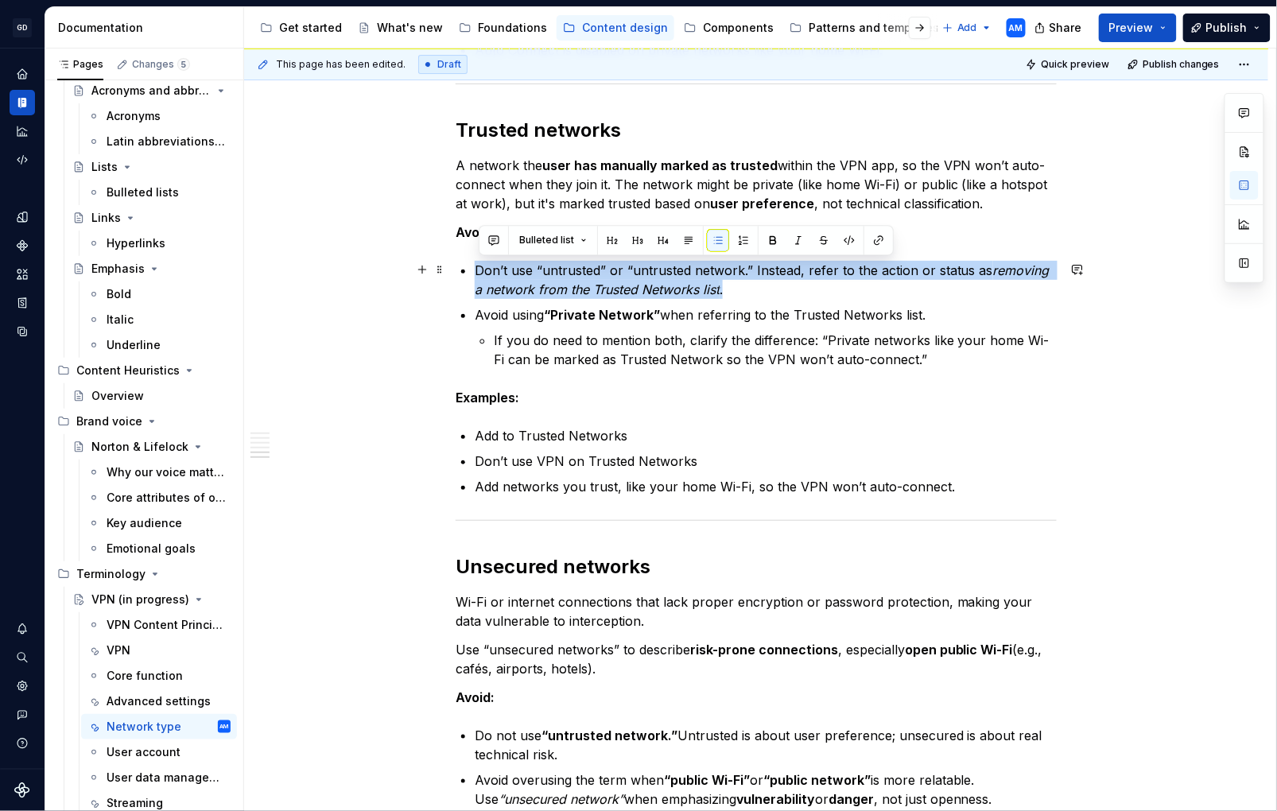
drag, startPoint x: 760, startPoint y: 289, endPoint x: 675, endPoint y: 296, distance: 86.2
click at [749, 294] on p "Don’t use “untrusted” or “untrusted network.” Instead, refer to the action or s…" at bounding box center [766, 280] width 582 height 38
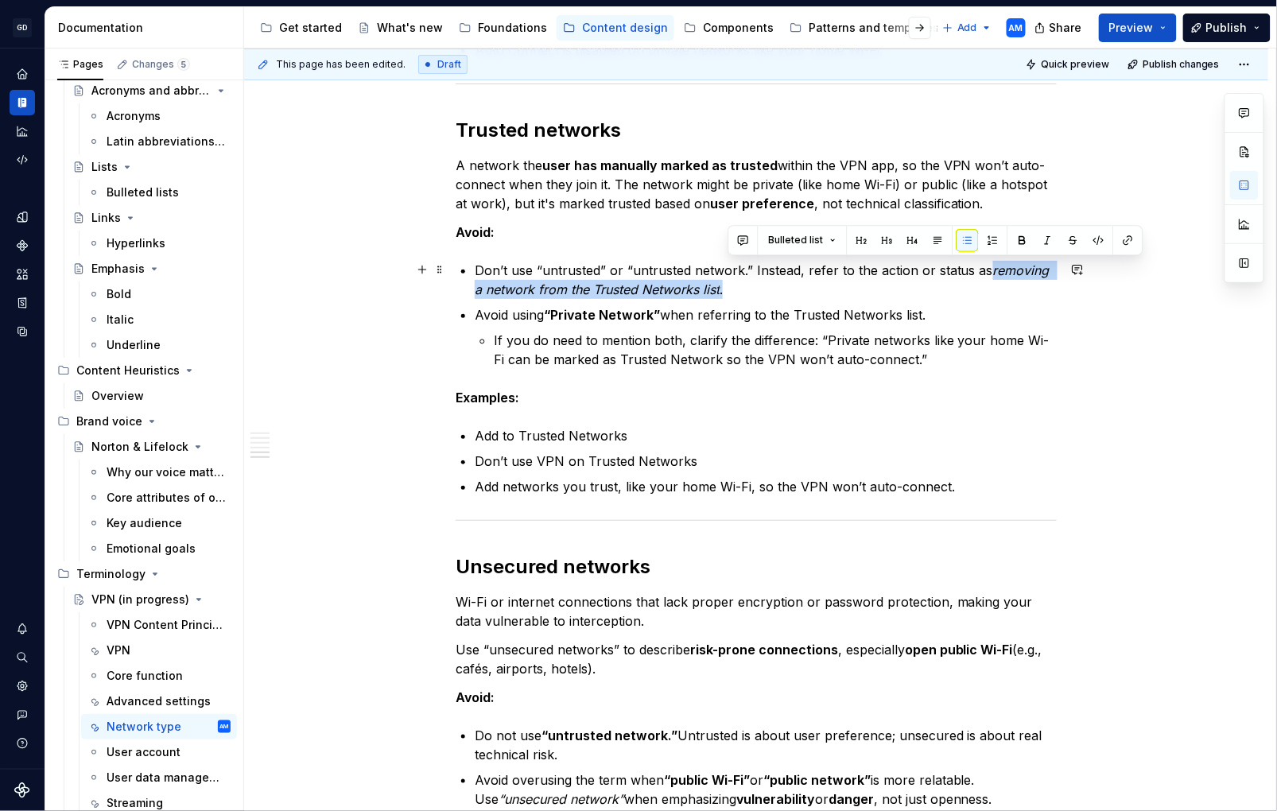
drag, startPoint x: 650, startPoint y: 286, endPoint x: 982, endPoint y: 270, distance: 332.8
click at [986, 270] on p "Don’t use “untrusted” or “untrusted network.” Instead, refer to the action or s…" at bounding box center [766, 280] width 582 height 38
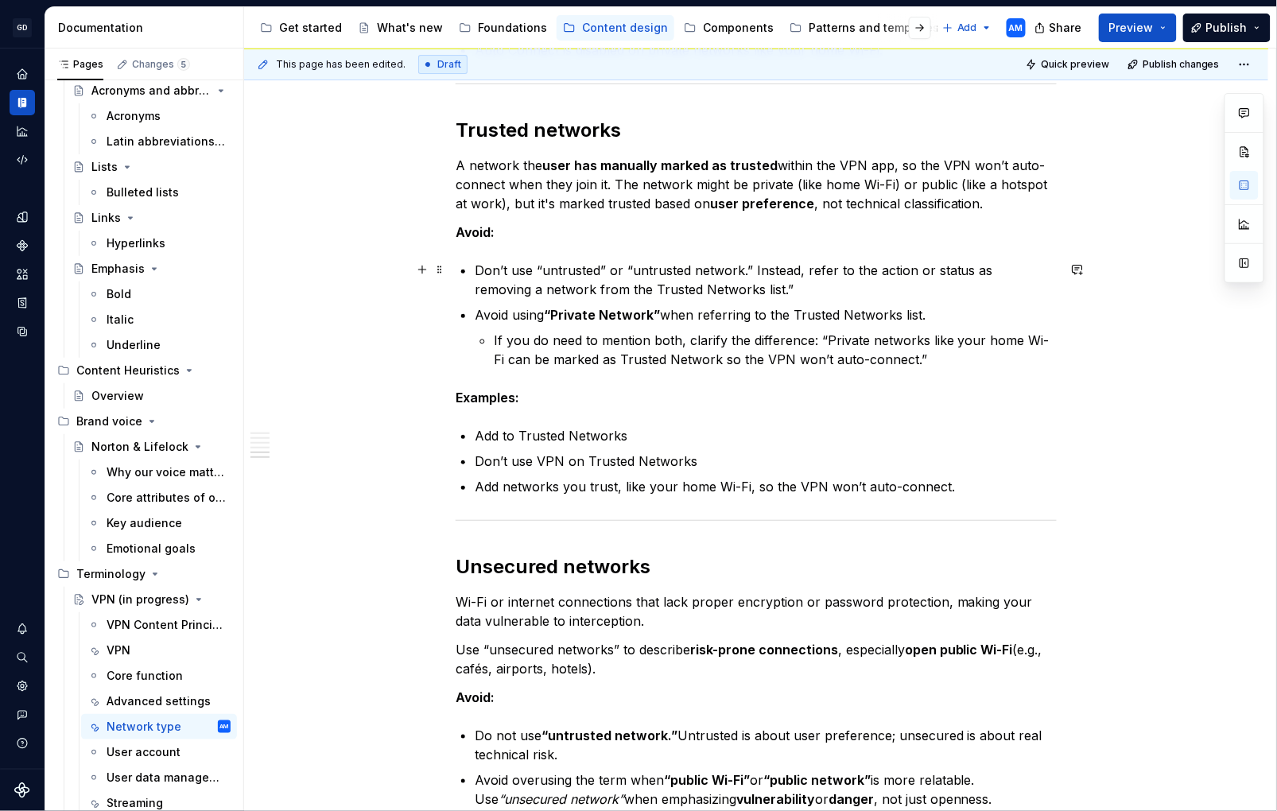
click at [992, 265] on p "Don’t use “untrusted” or “untrusted network.” Instead, refer to the action or s…" at bounding box center [766, 280] width 582 height 38
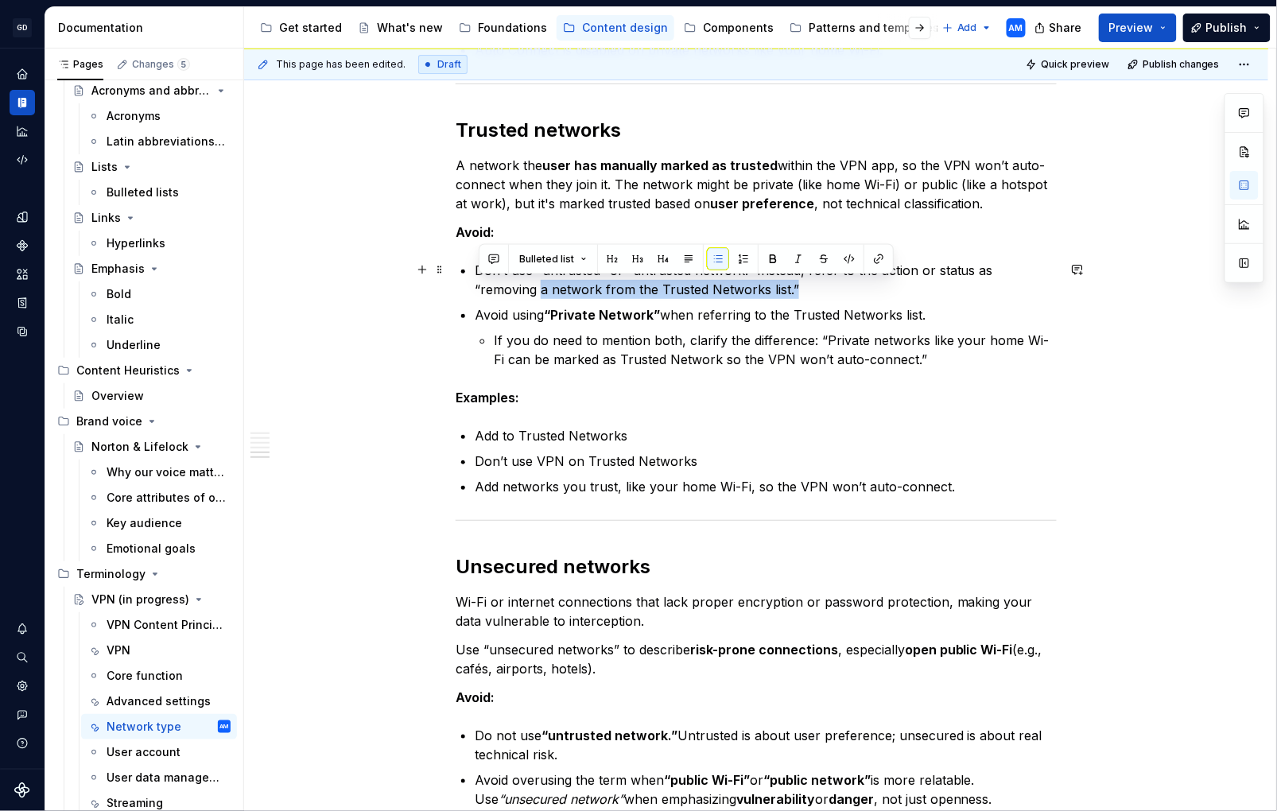
drag, startPoint x: 677, startPoint y: 297, endPoint x: 466, endPoint y: 279, distance: 211.5
drag, startPoint x: 612, startPoint y: 300, endPoint x: 694, endPoint y: 304, distance: 82.0
click at [614, 299] on ul "Don’t use “untrusted” or “untrusted network.” Instead, refer to the action or s…" at bounding box center [766, 315] width 582 height 108
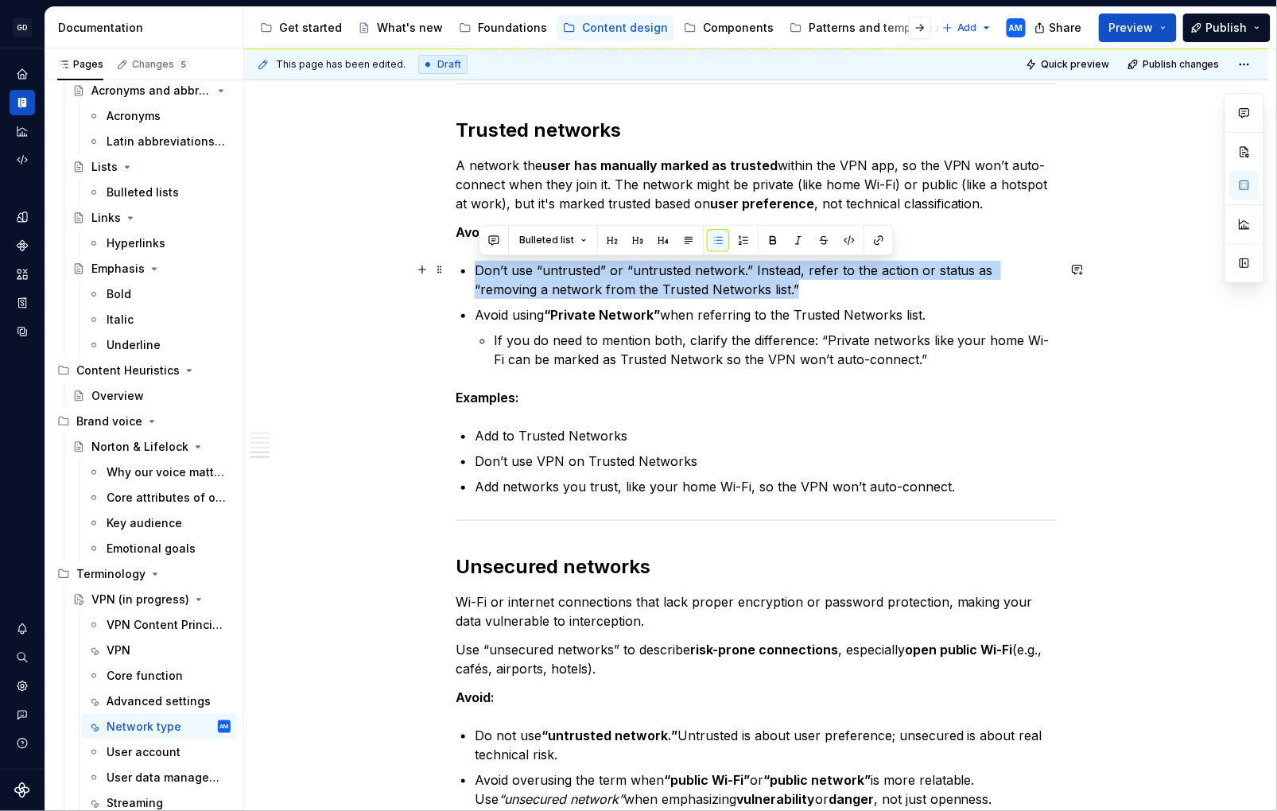
drag, startPoint x: 593, startPoint y: 286, endPoint x: 469, endPoint y: 272, distance: 124.8
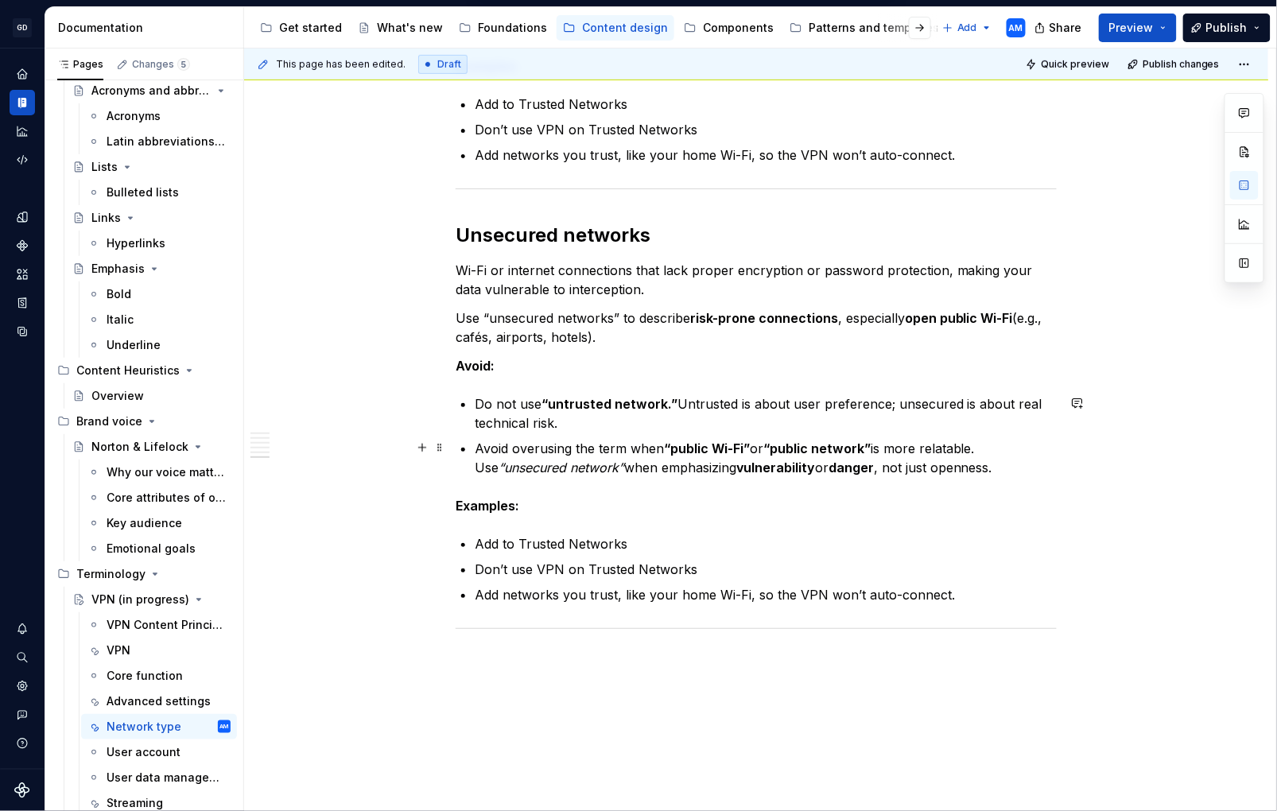
scroll to position [2180, 0]
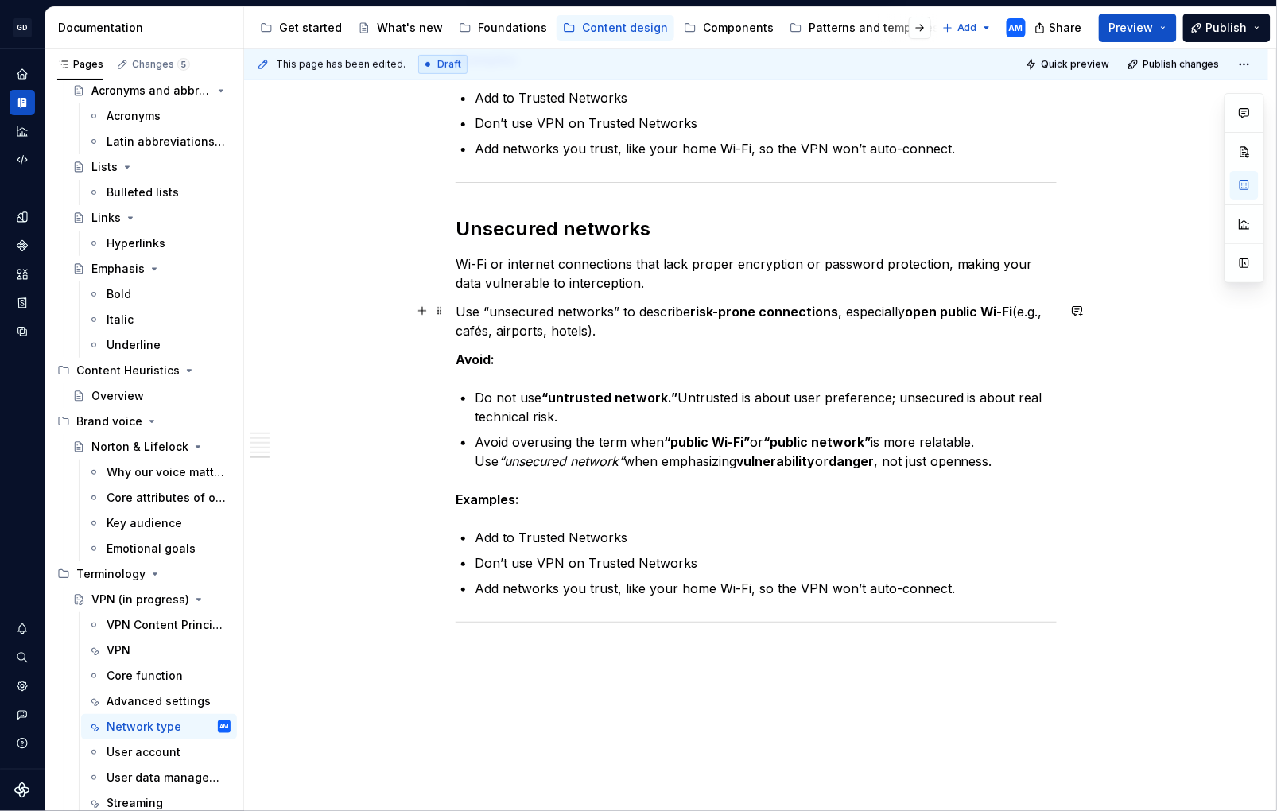
drag, startPoint x: 609, startPoint y: 462, endPoint x: 480, endPoint y: 465, distance: 128.9
click at [480, 465] on p "Avoid overusing the term when “public Wi-Fi” or “public network” is more relata…" at bounding box center [766, 452] width 582 height 38
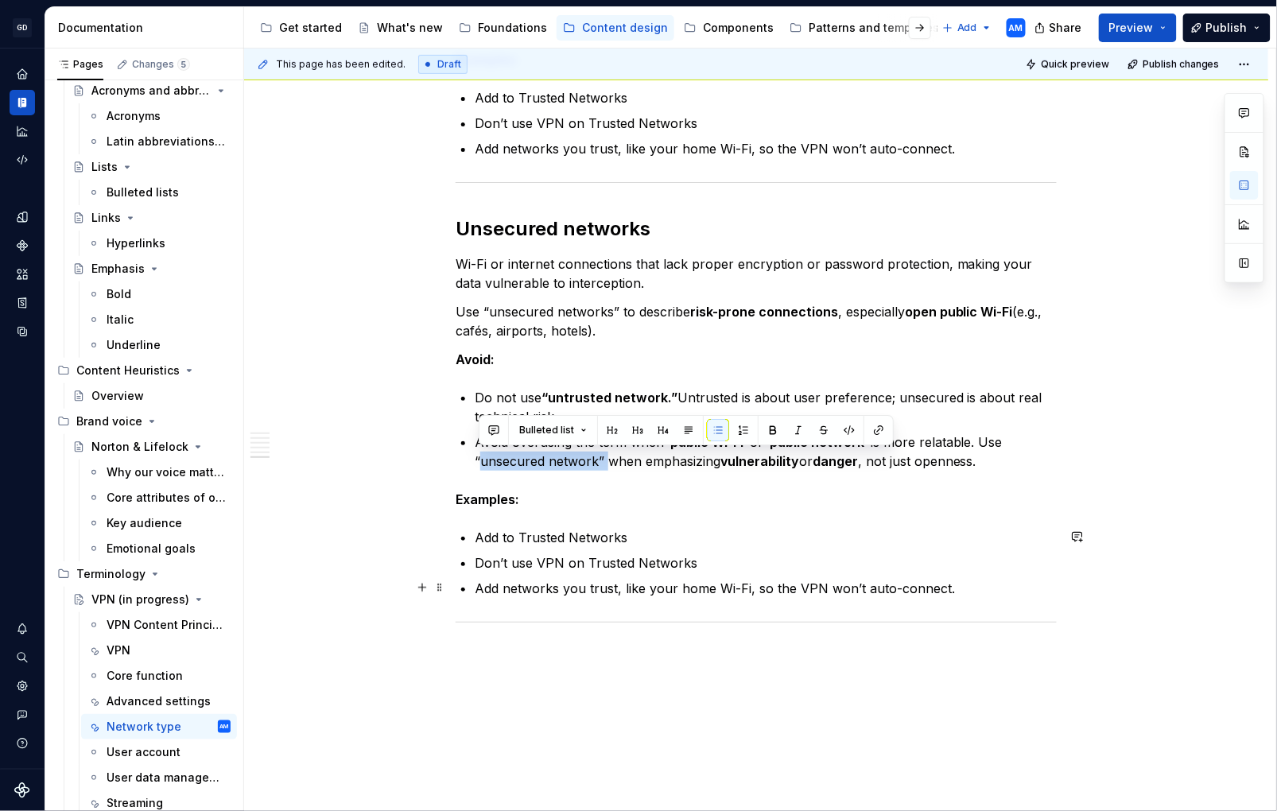
scroll to position [2256, 0]
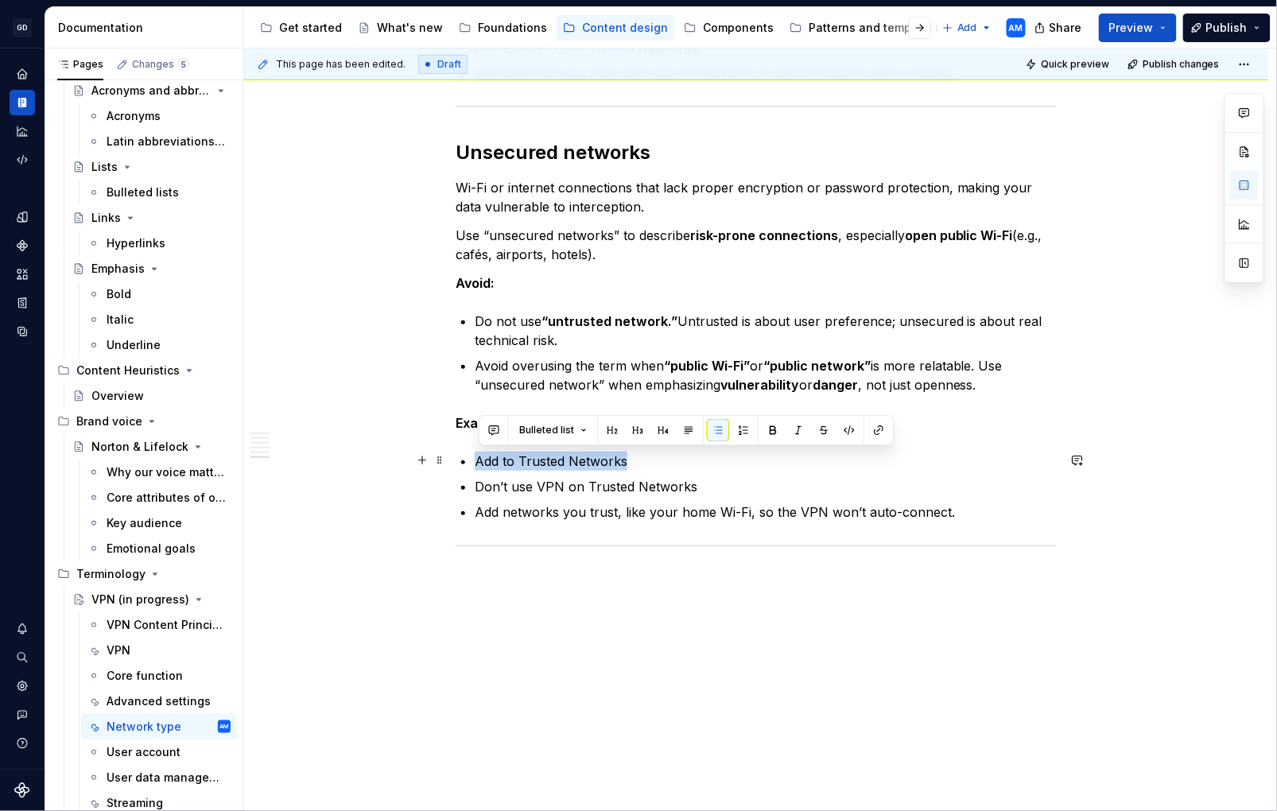
drag, startPoint x: 637, startPoint y: 463, endPoint x: 379, endPoint y: 459, distance: 257.8
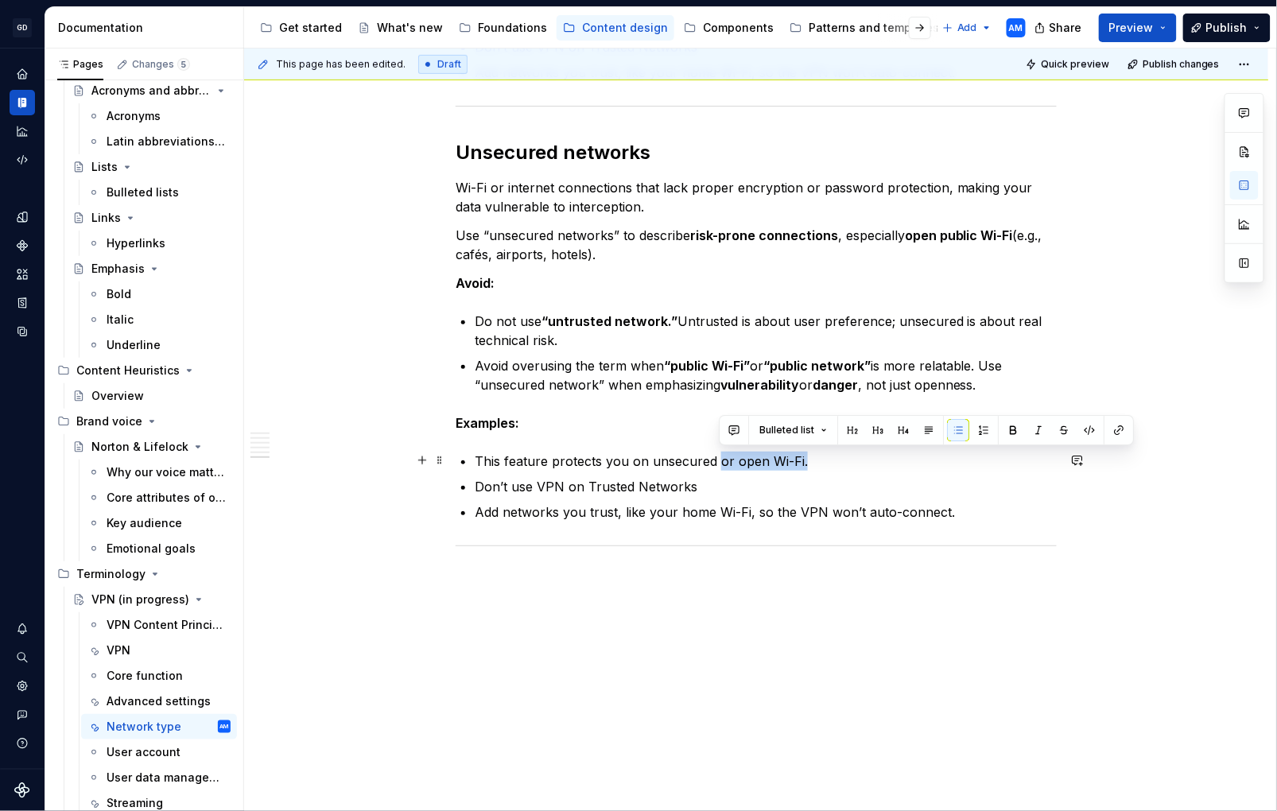
drag, startPoint x: 815, startPoint y: 463, endPoint x: 722, endPoint y: 468, distance: 92.4
click at [722, 468] on p "This feature protects you on unsecured or open Wi-Fi." at bounding box center [766, 461] width 582 height 19
drag, startPoint x: 810, startPoint y: 458, endPoint x: 722, endPoint y: 463, distance: 87.6
click at [722, 463] on p "This feature protects you on unsecured or open Wi-Fi." at bounding box center [766, 461] width 582 height 19
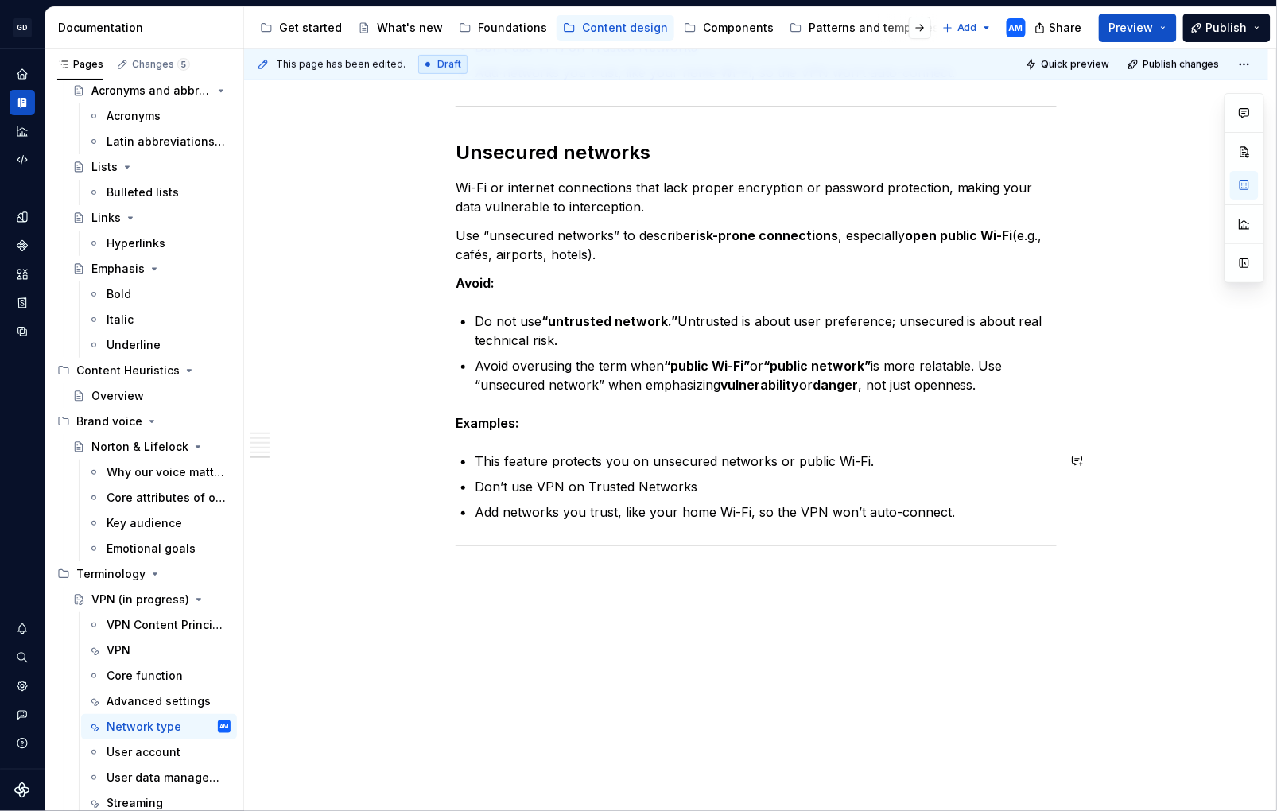
type textarea "*"
drag, startPoint x: 567, startPoint y: 485, endPoint x: 461, endPoint y: 484, distance: 105.8
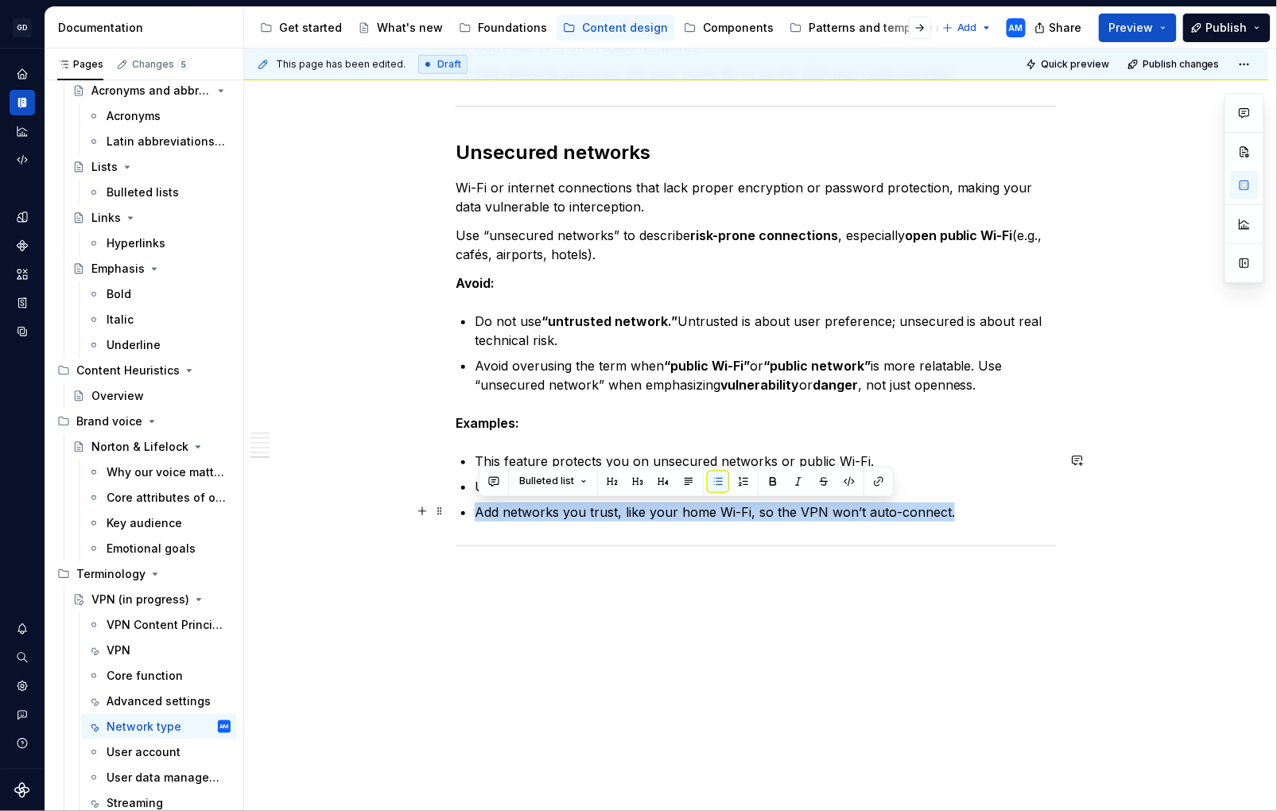
drag, startPoint x: 854, startPoint y: 504, endPoint x: 301, endPoint y: 502, distance: 553.6
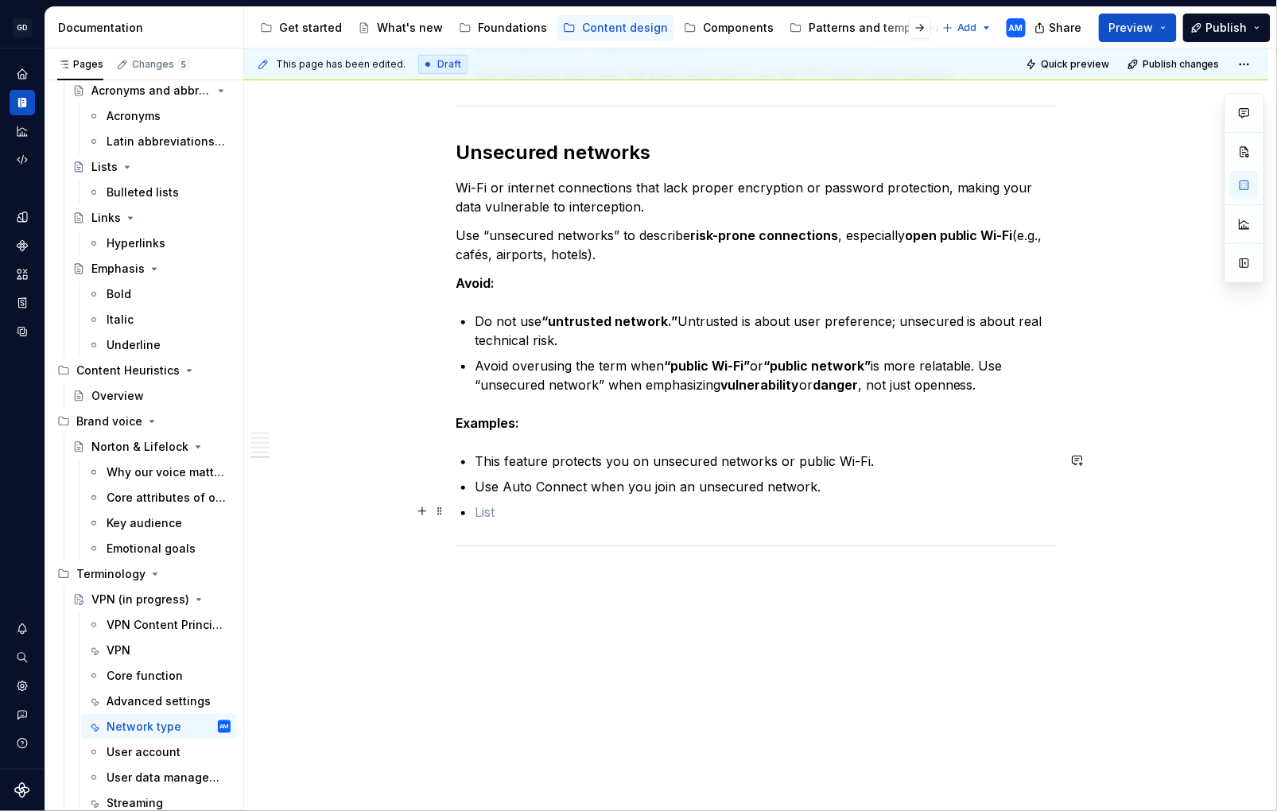
scroll to position [2230, 0]
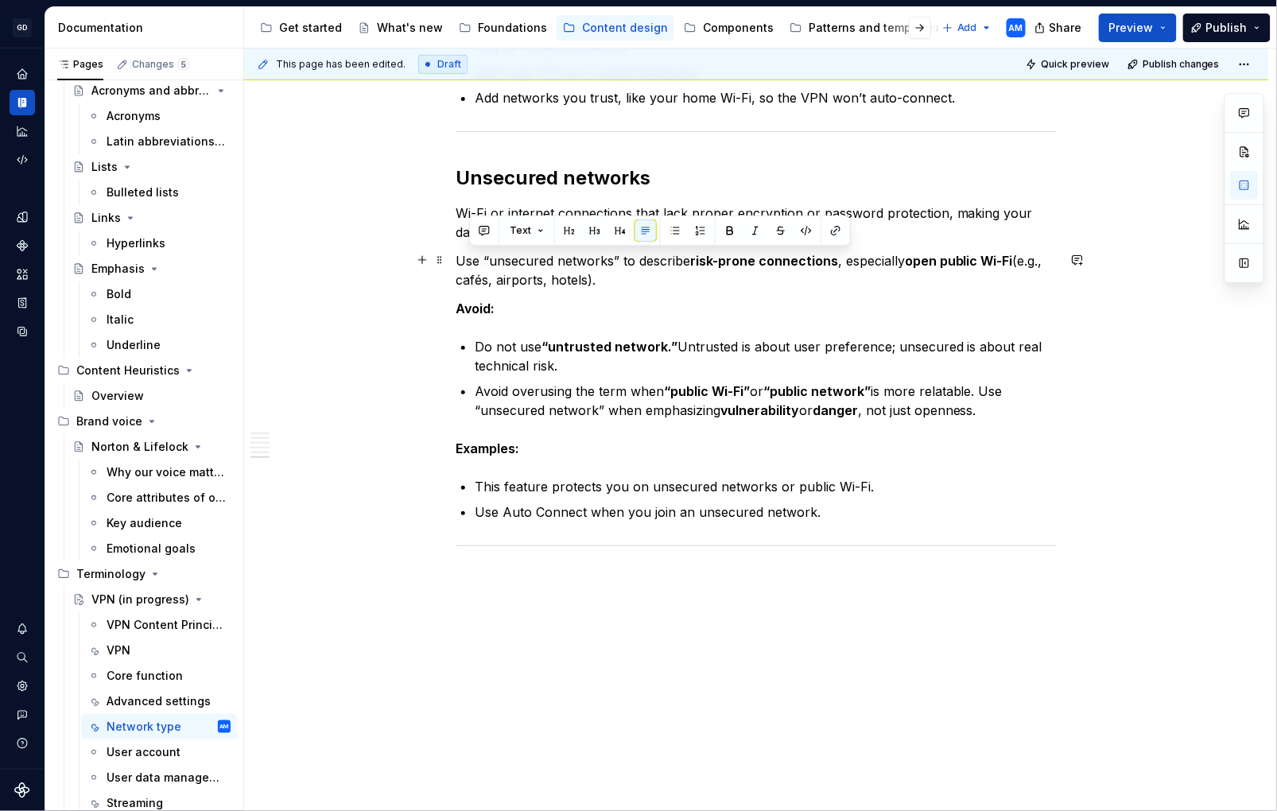
click at [474, 256] on p "Use “unsecured networks” to describe risk-prone connections , especially open p…" at bounding box center [756, 270] width 601 height 38
drag, startPoint x: 945, startPoint y: 265, endPoint x: 912, endPoint y: 267, distance: 33.5
click at [912, 267] on p "Use “unsecured networks” to describe risk-prone connections , especially open p…" at bounding box center [756, 270] width 601 height 38
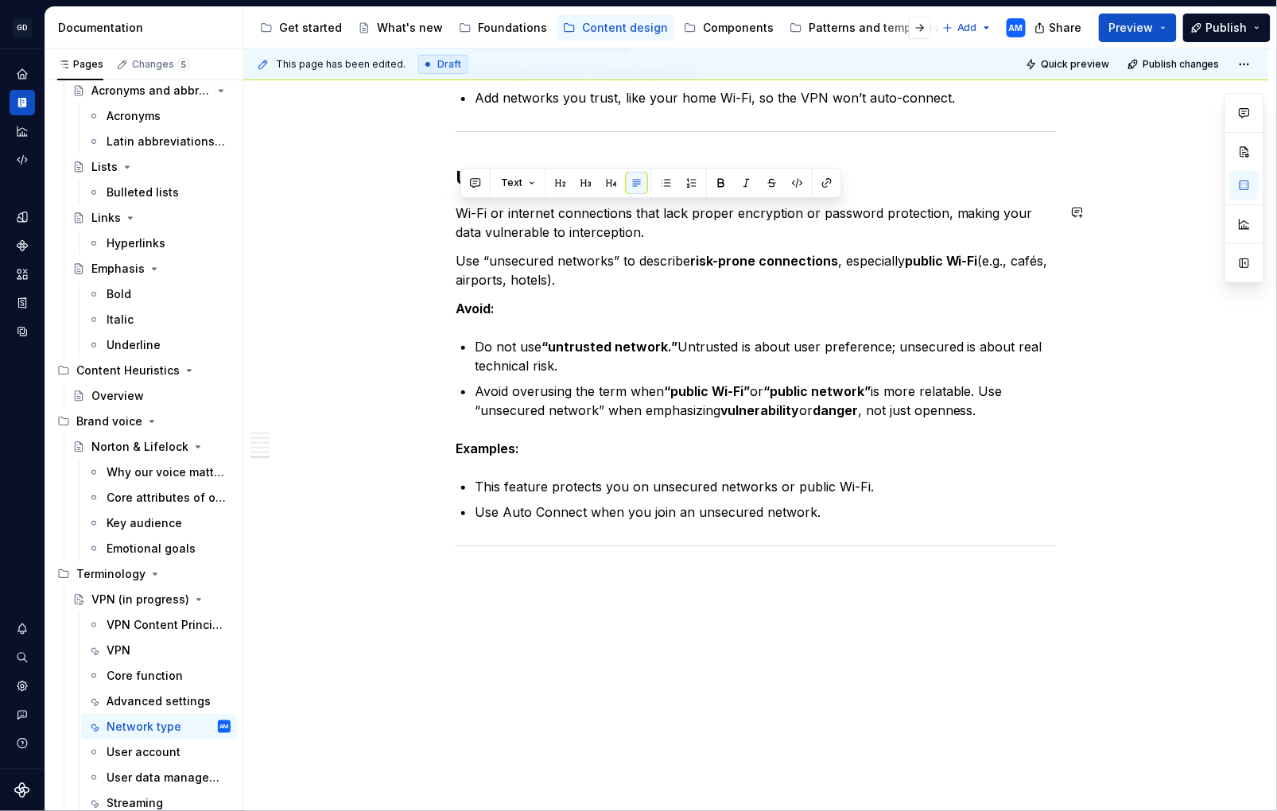
drag, startPoint x: 620, startPoint y: 284, endPoint x: 456, endPoint y: 212, distance: 179.5
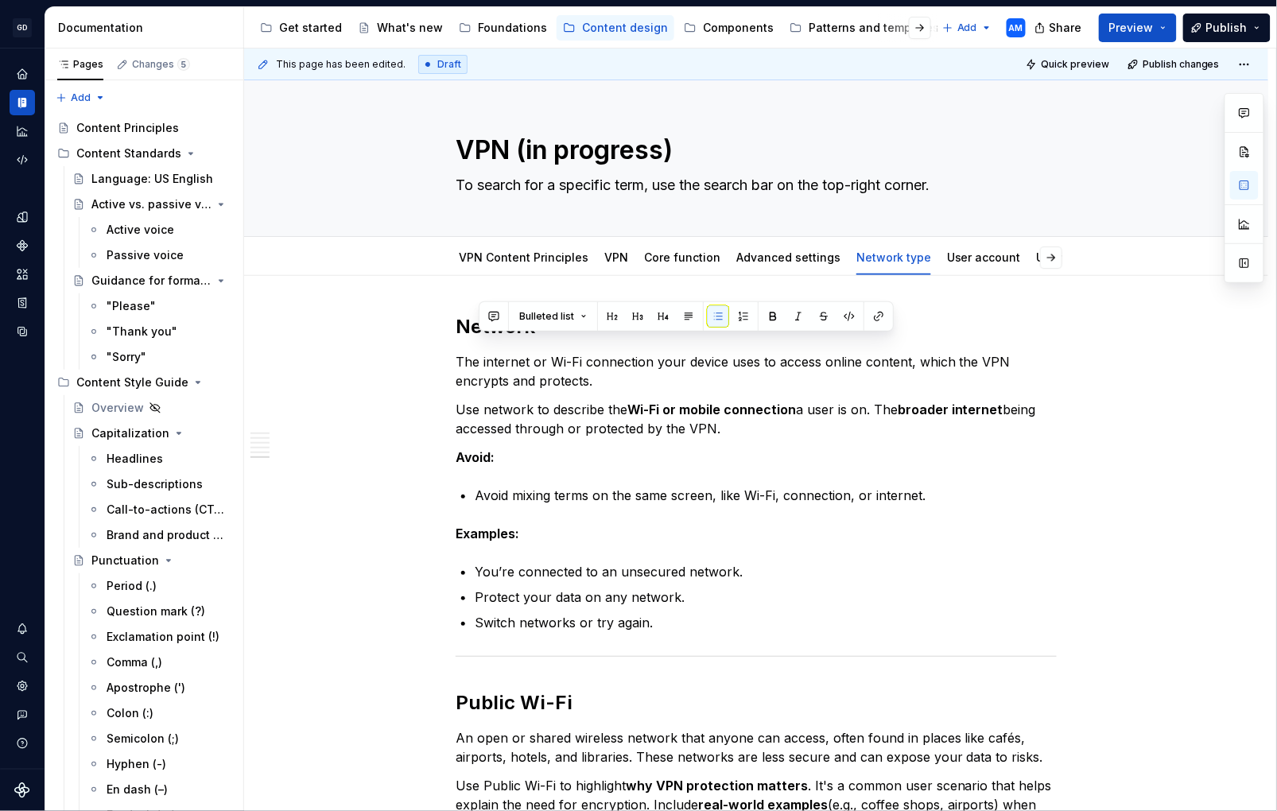
scroll to position [2230, 0]
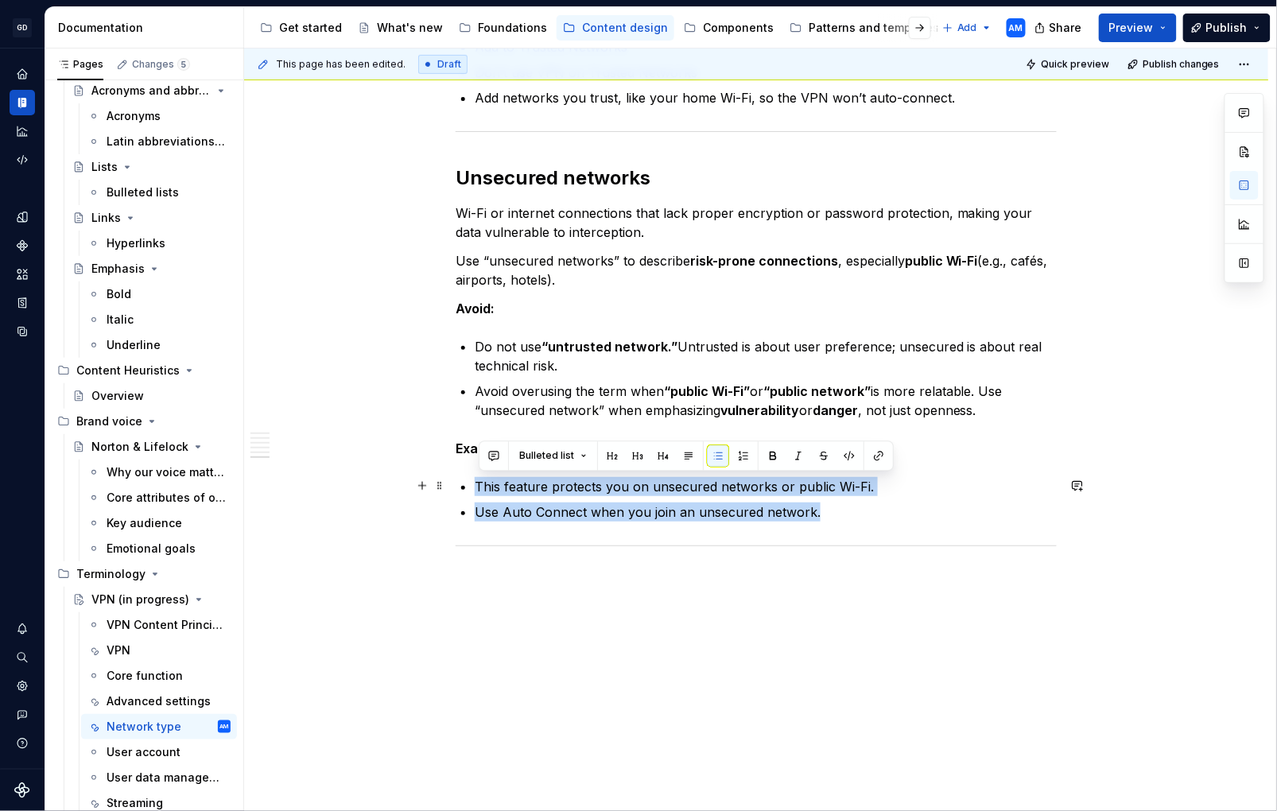
drag, startPoint x: 522, startPoint y: 503, endPoint x: 471, endPoint y: 486, distance: 53.6
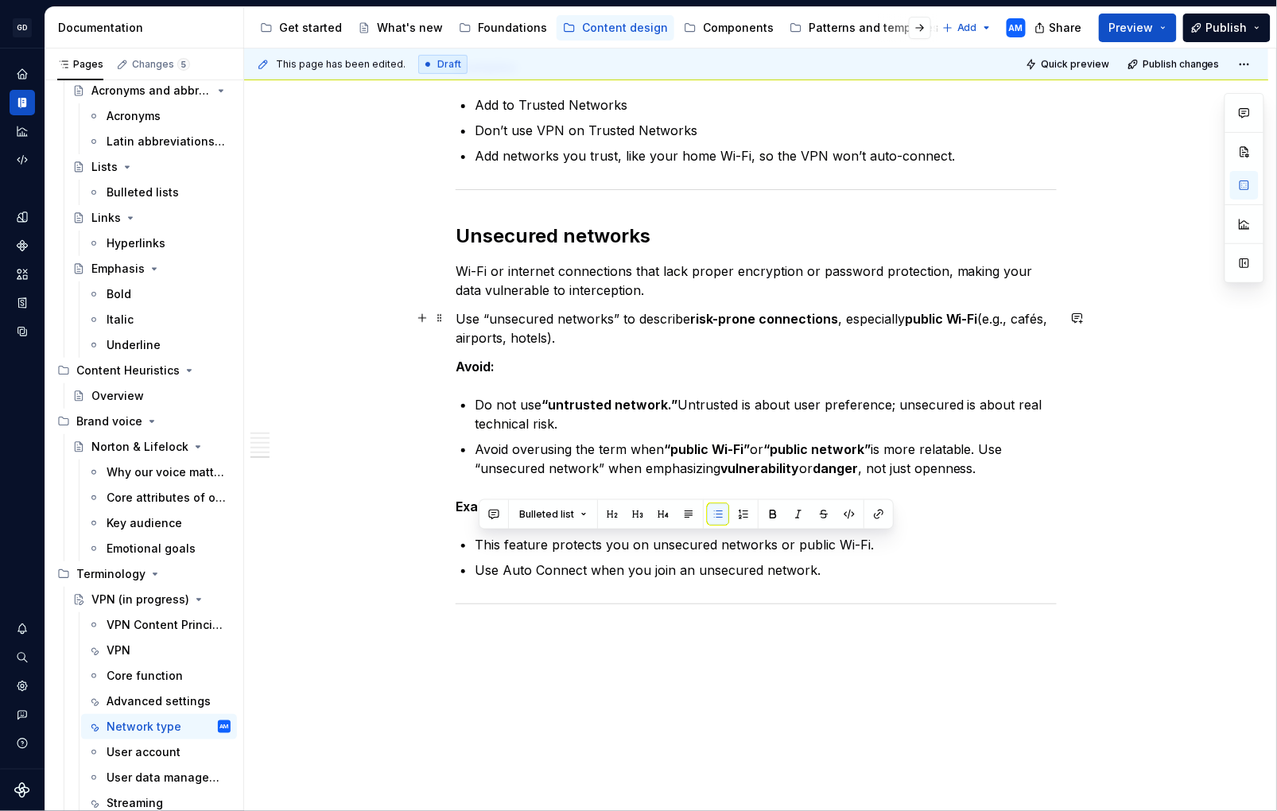
click at [682, 328] on p "Use “unsecured networks” to describe risk-prone connections , especially public…" at bounding box center [756, 328] width 601 height 38
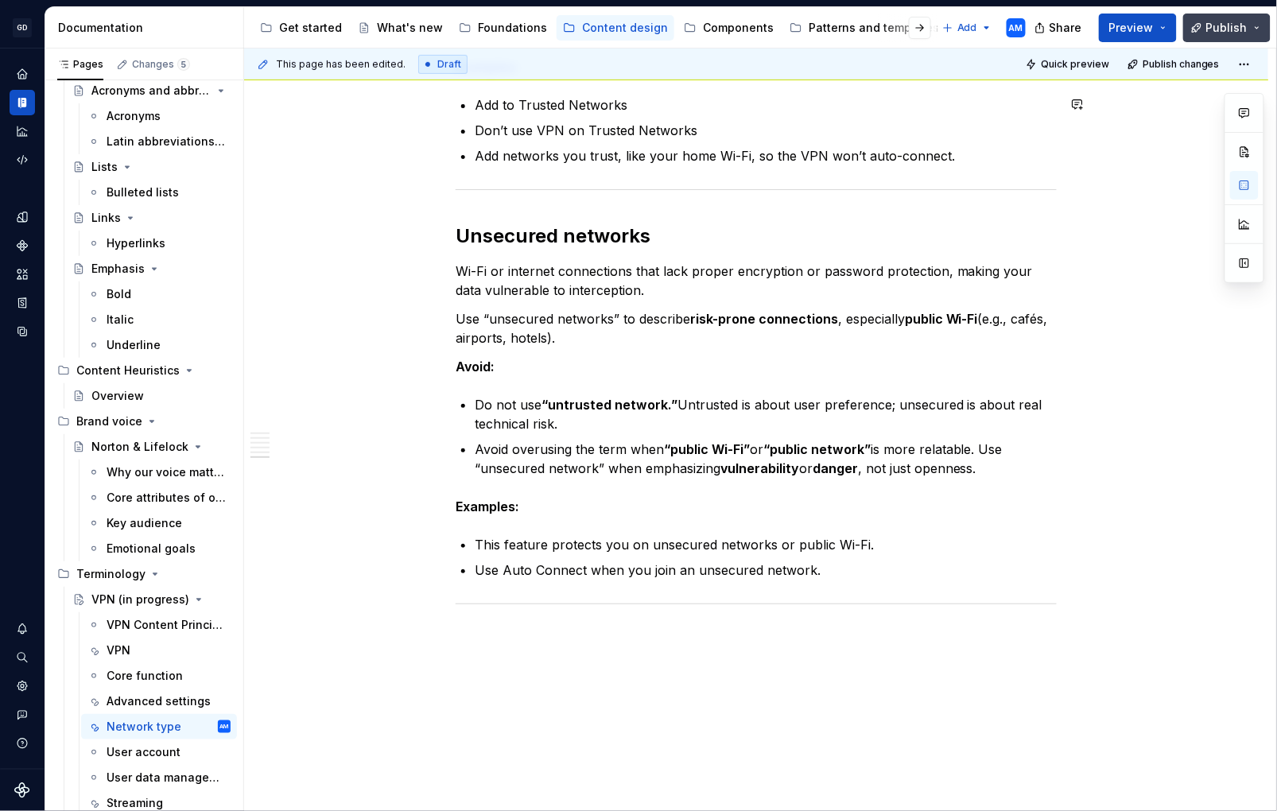
click at [1246, 27] on span "Publish" at bounding box center [1227, 28] width 41 height 16
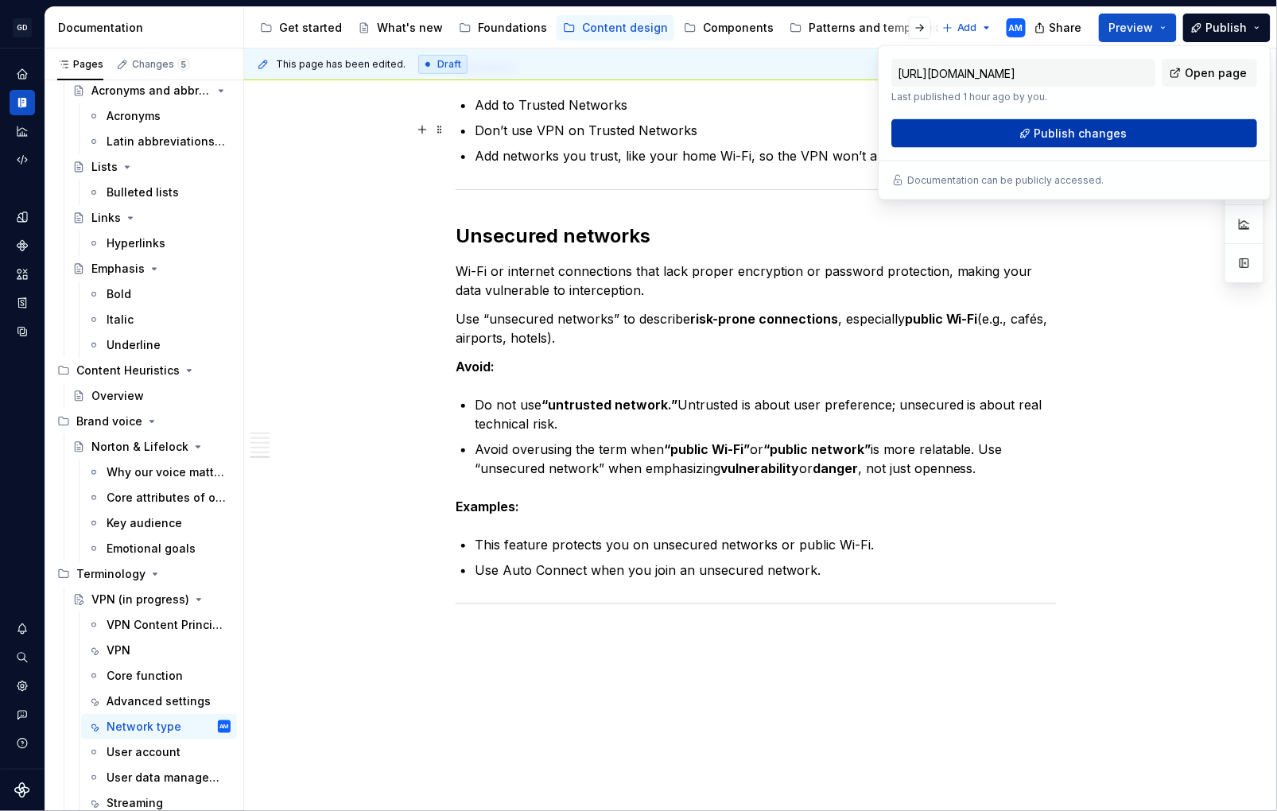
click at [1113, 131] on span "Publish changes" at bounding box center [1081, 134] width 93 height 16
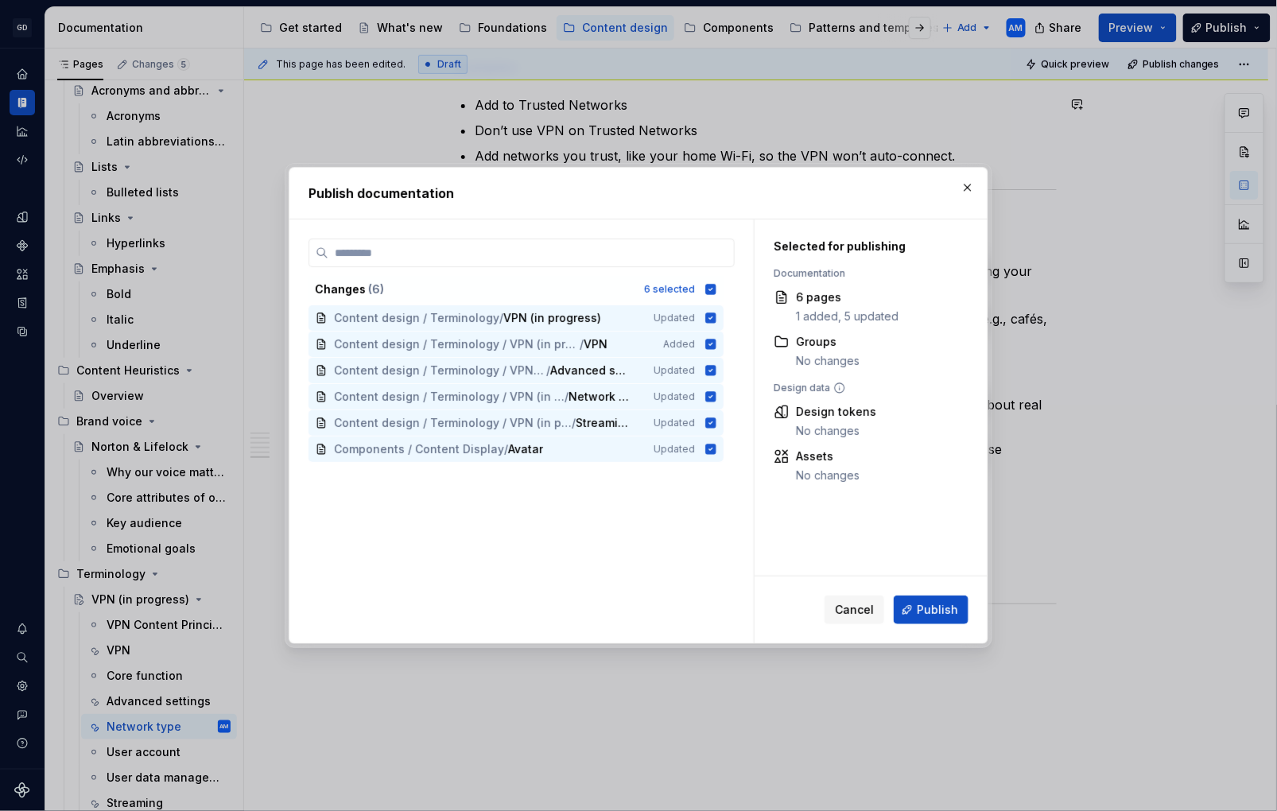
click at [939, 590] on div "Cancel Publish" at bounding box center [871, 610] width 233 height 67
click at [937, 605] on span "Publish" at bounding box center [937, 610] width 41 height 16
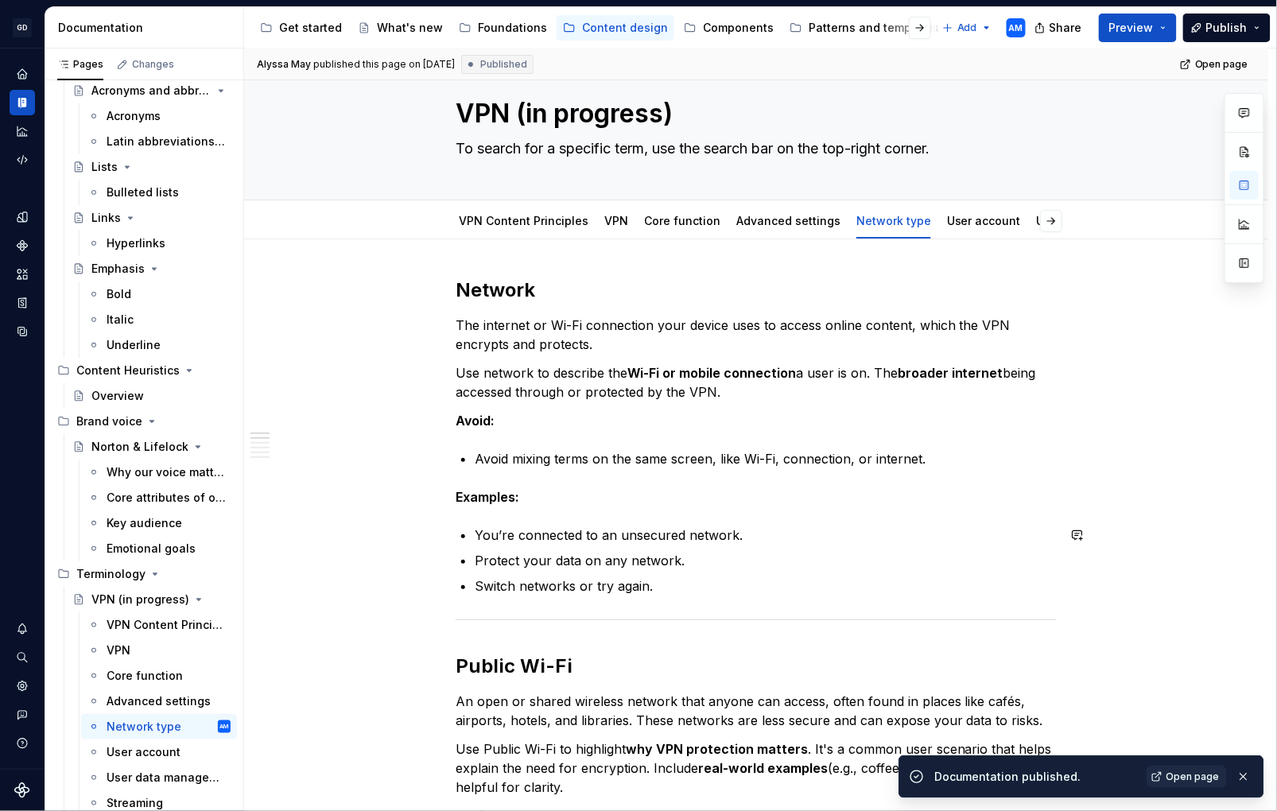
scroll to position [0, 0]
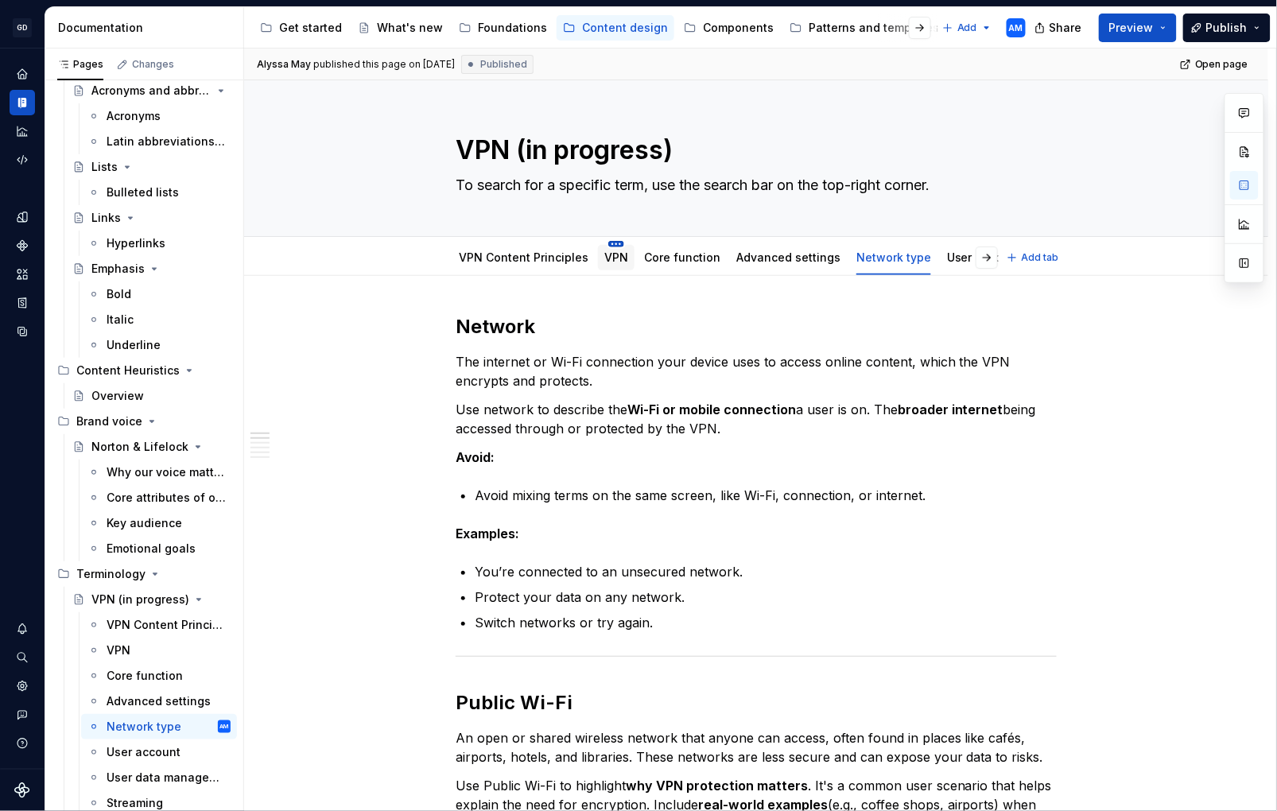
click at [607, 245] on html "GD Oxygen AM Design system data Documentation Accessibility guide for tree Page…" at bounding box center [638, 405] width 1277 height 811
click at [603, 254] on html "GD Oxygen AM Design system data Documentation Accessibility guide for tree Page…" at bounding box center [638, 405] width 1277 height 811
click at [606, 259] on link "VPN" at bounding box center [617, 258] width 24 height 14
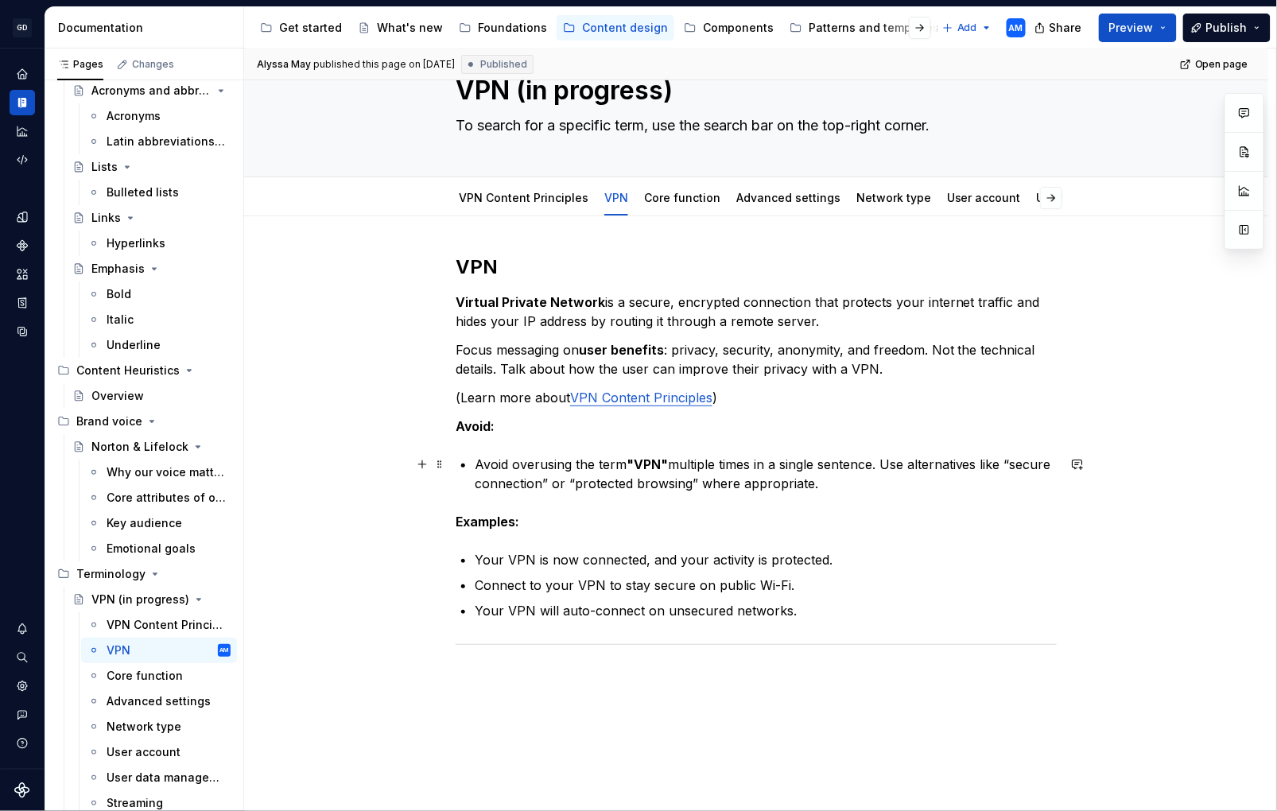
scroll to position [70, 0]
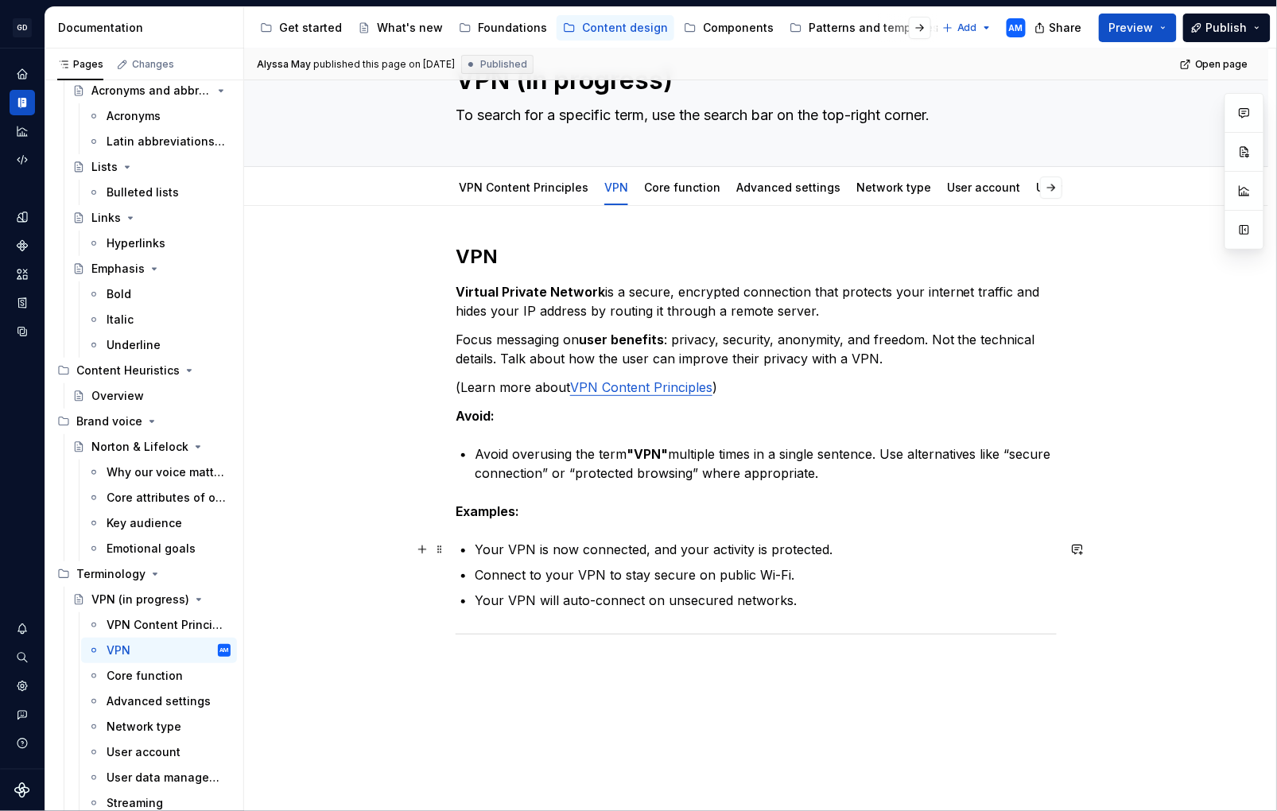
click at [475, 546] on div "VPN Virtual Private Network is a secure, encrypted connection that protects you…" at bounding box center [756, 461] width 601 height 434
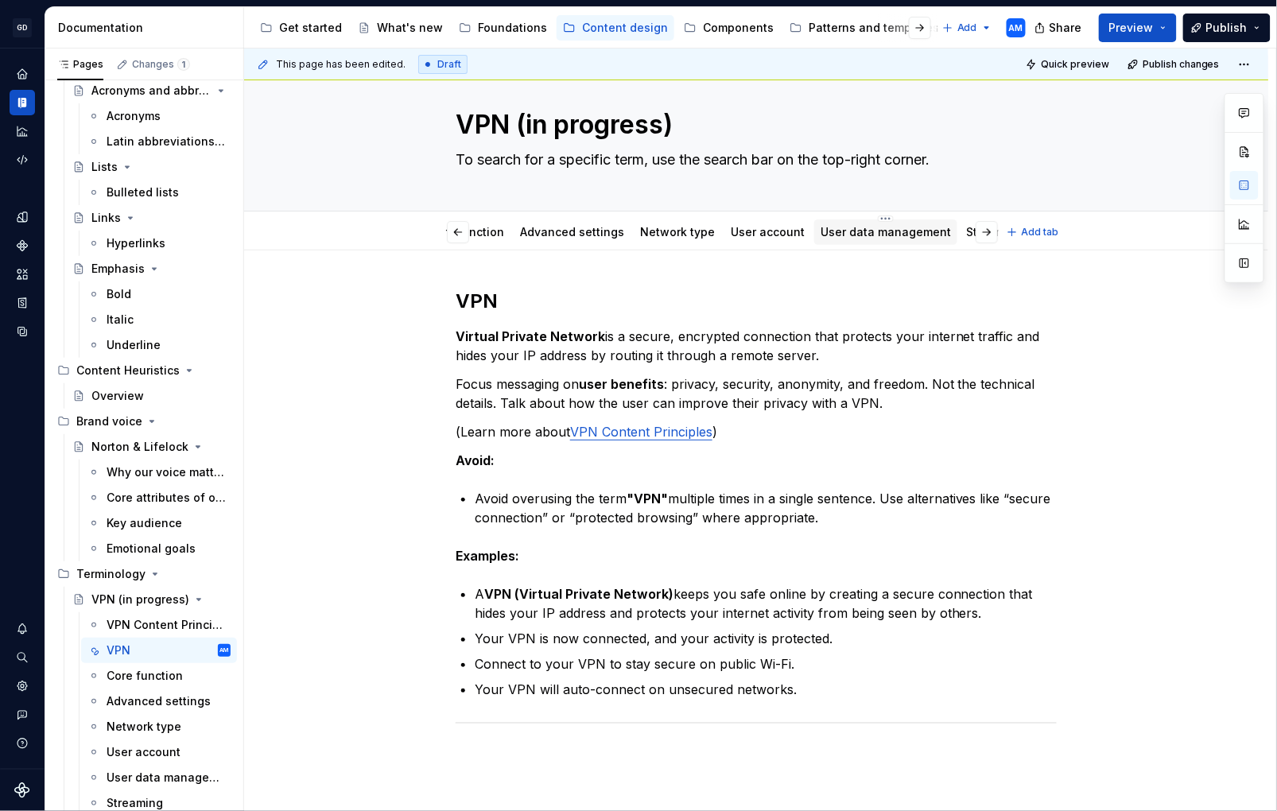
scroll to position [0, 224]
click at [877, 231] on link "User data management" at bounding box center [879, 232] width 130 height 14
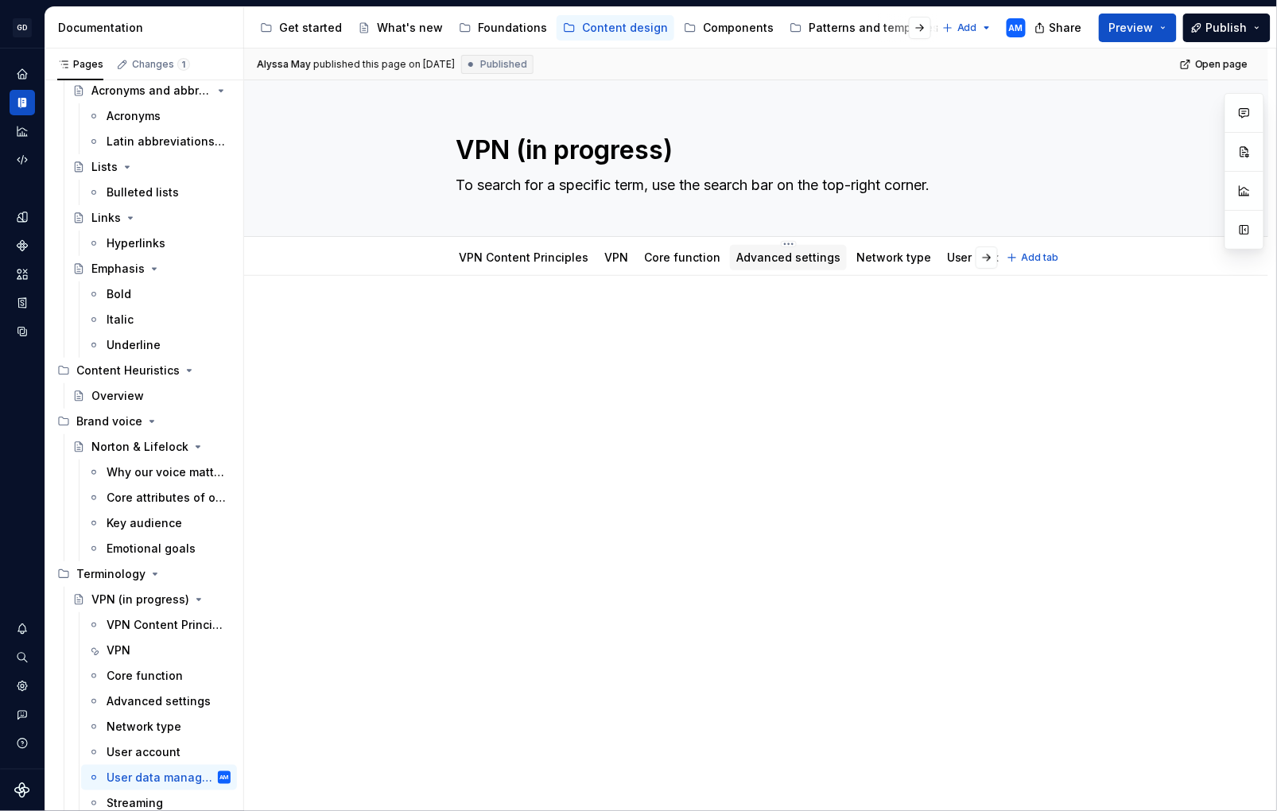
click at [777, 253] on link "Advanced settings" at bounding box center [789, 258] width 104 height 14
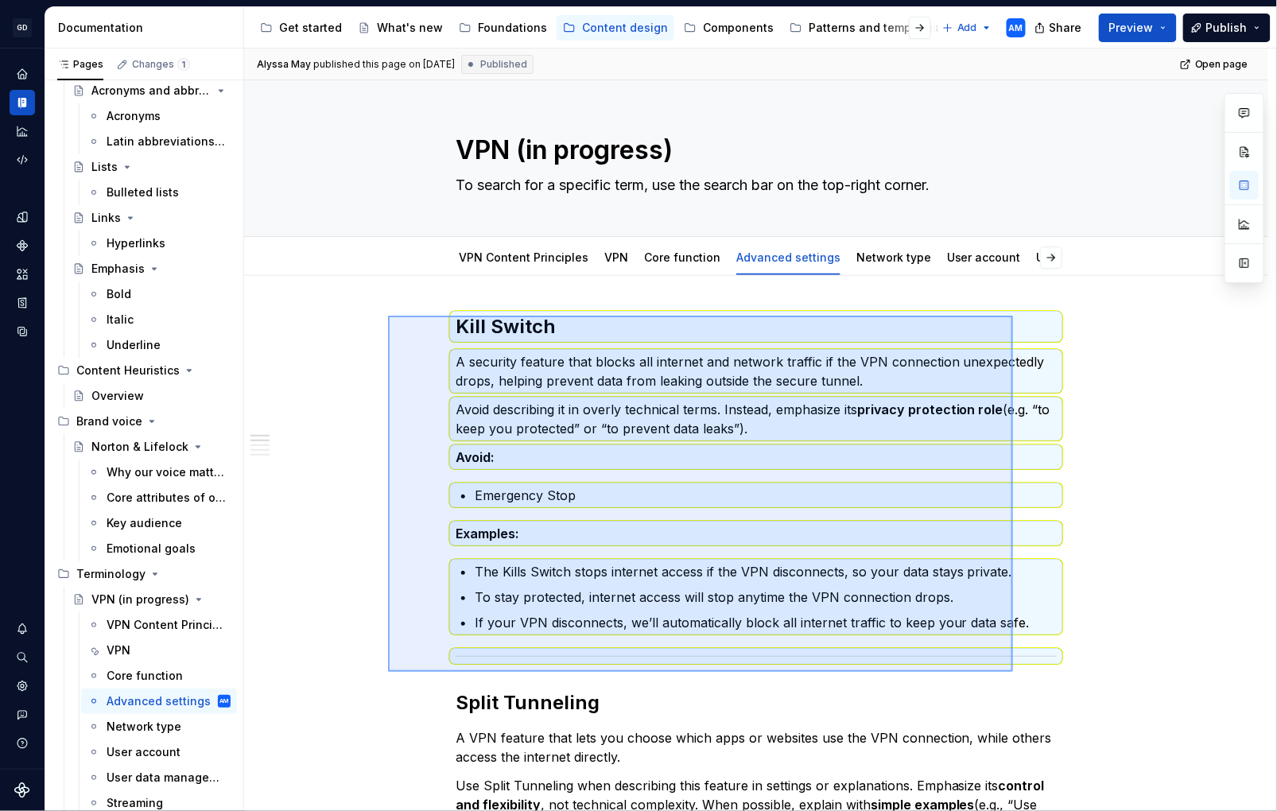
drag, startPoint x: 406, startPoint y: 321, endPoint x: 1014, endPoint y: 671, distance: 702.0
click at [1014, 671] on div "Alyssa May published this page on September 23, 2025 Published Open page VPN (i…" at bounding box center [760, 431] width 1032 height 764
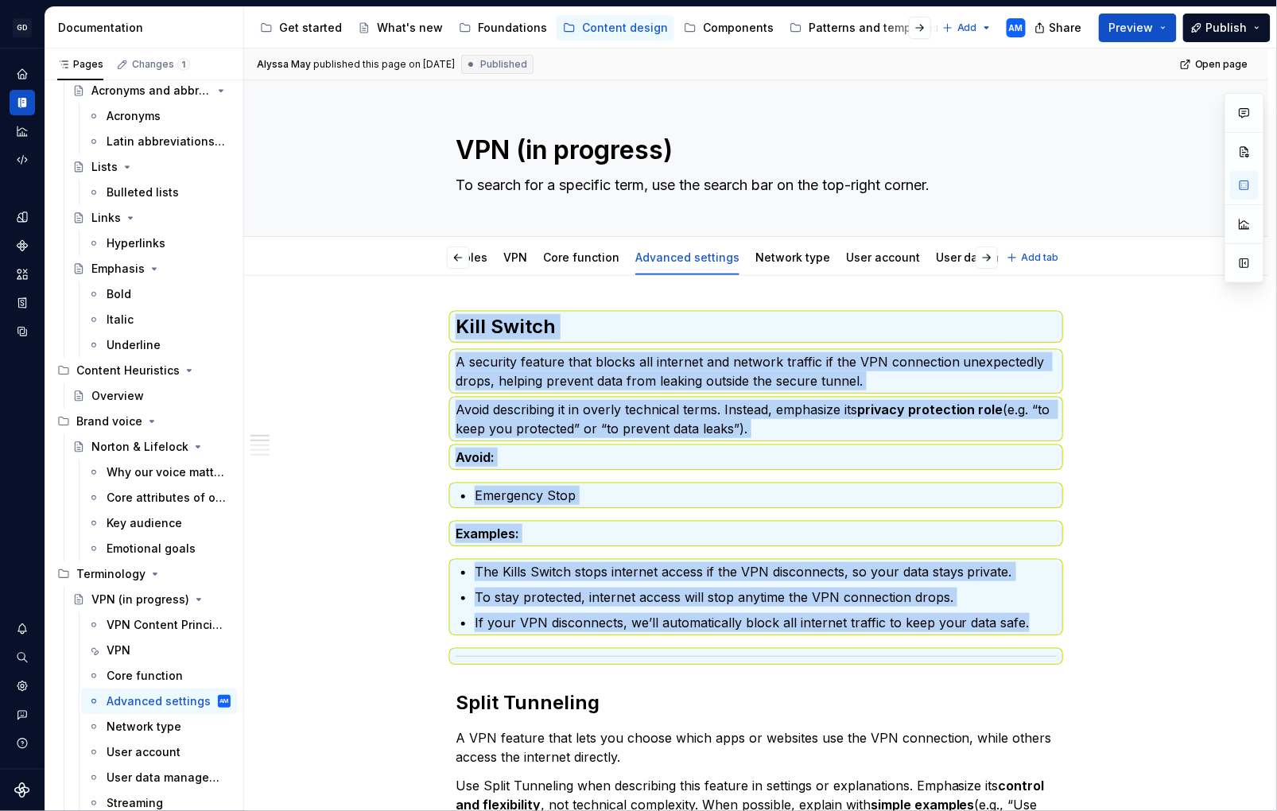
scroll to position [0, 224]
click at [889, 259] on link "User data management" at bounding box center [879, 258] width 130 height 14
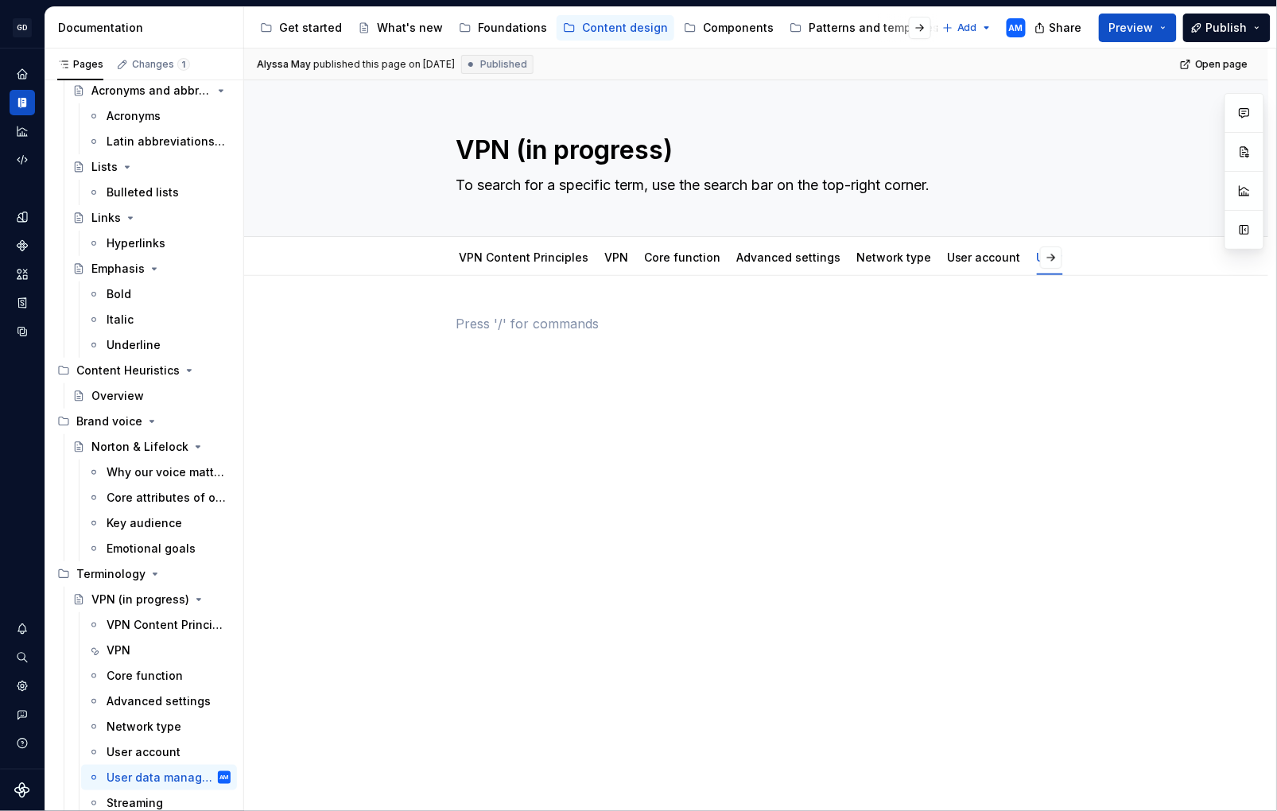
click at [523, 317] on p at bounding box center [756, 323] width 601 height 19
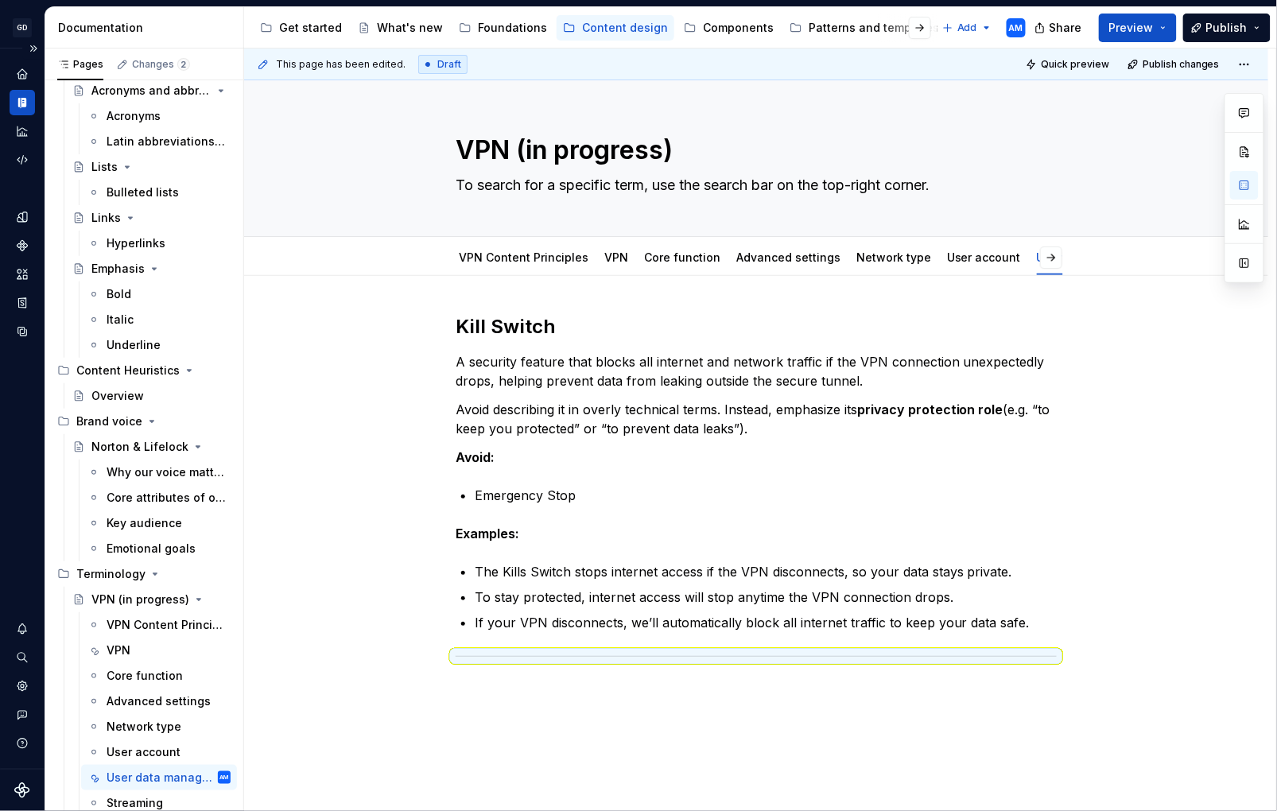
type textarea "*"
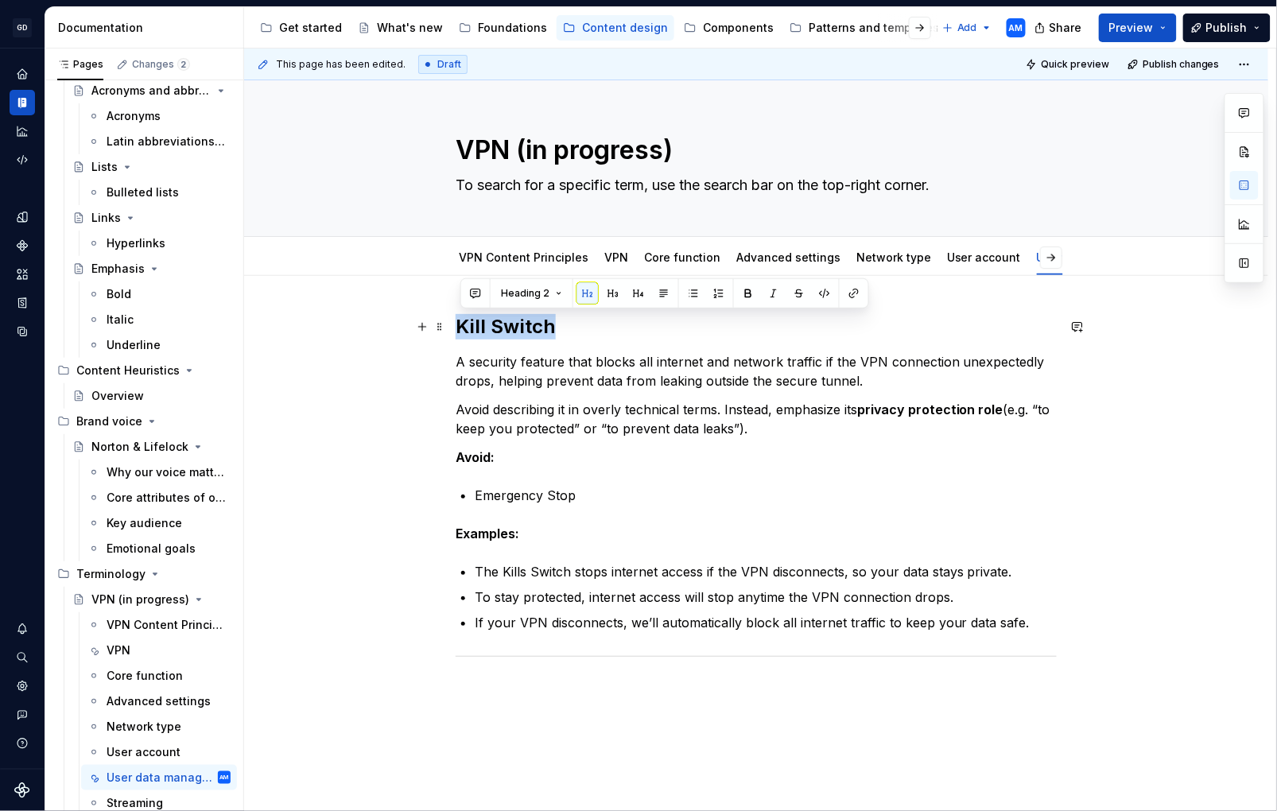
drag, startPoint x: 580, startPoint y: 336, endPoint x: 360, endPoint y: 318, distance: 221.0
click at [360, 319] on div "Kill Switch A security feature that blocks all internet and network traffic if …" at bounding box center [756, 600] width 1025 height 648
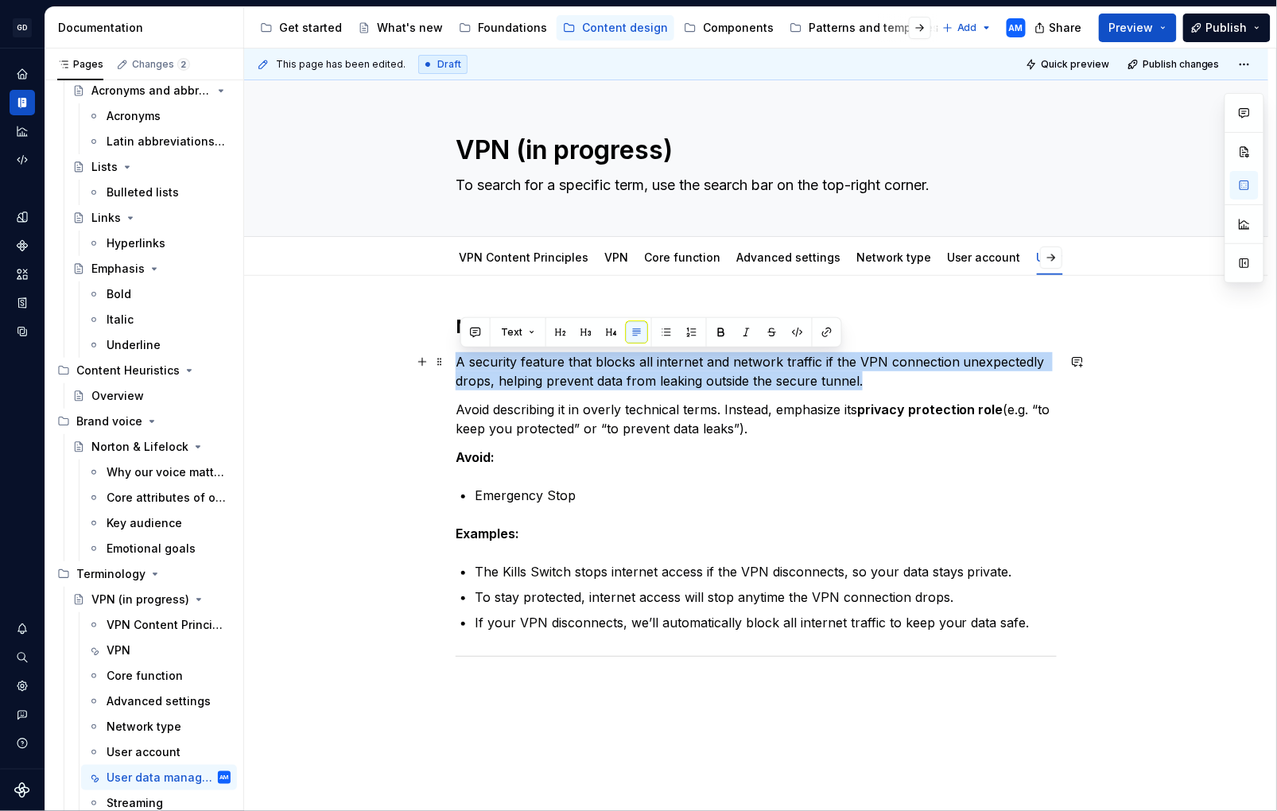
drag, startPoint x: 811, startPoint y: 382, endPoint x: 762, endPoint y: 460, distance: 92.2
click at [372, 359] on div "No-log policy A security feature that blocks all internet and network traffic i…" at bounding box center [756, 600] width 1025 height 648
drag, startPoint x: 690, startPoint y: 424, endPoint x: 430, endPoint y: 357, distance: 267.8
click at [456, 357] on div "No-log policy A security feature that blocks all internet and network traffic i…" at bounding box center [756, 497] width 601 height 367
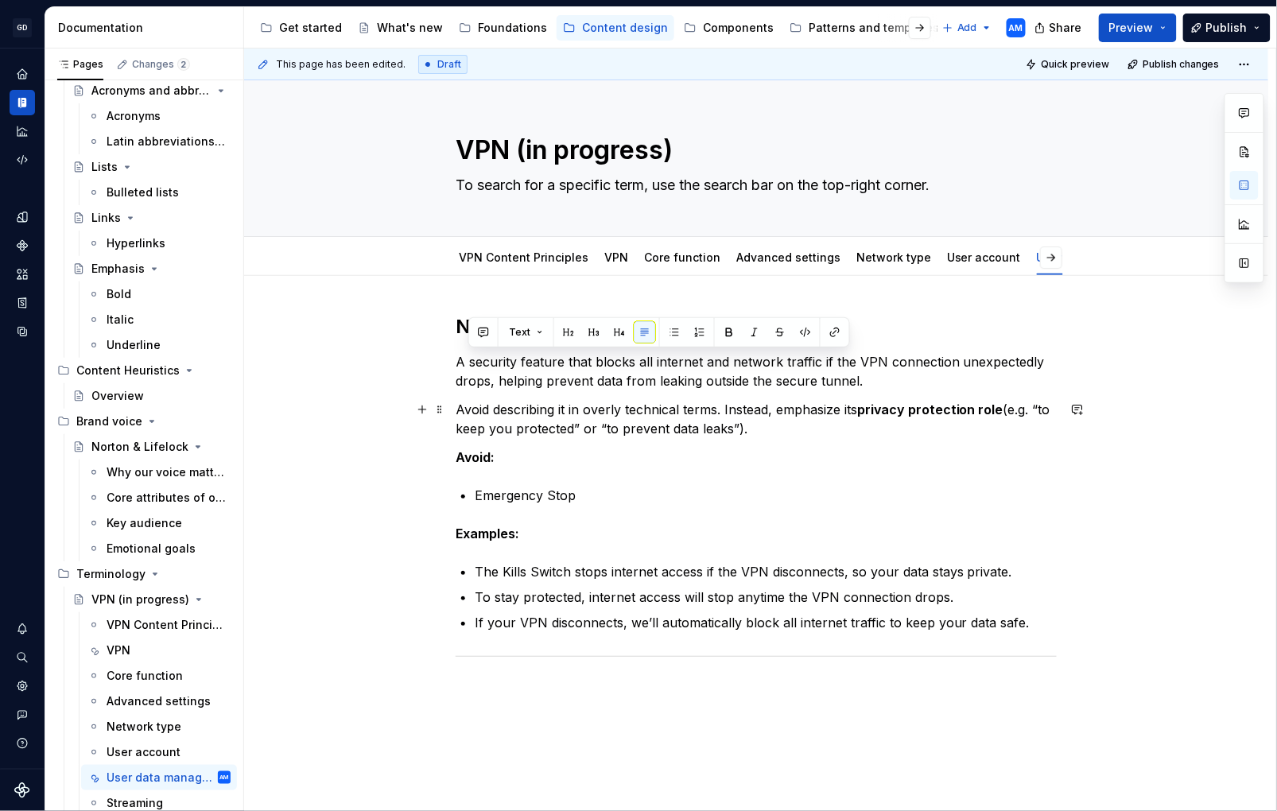
drag, startPoint x: 746, startPoint y: 414, endPoint x: 820, endPoint y: 437, distance: 77.7
click at [760, 416] on p "Avoid describing it in overly technical terms. Instead, emphasize its privacy p…" at bounding box center [756, 419] width 601 height 38
drag, startPoint x: 709, startPoint y: 424, endPoint x: 461, endPoint y: 365, distance: 254.3
click at [461, 365] on div "No-log policy A security feature that blocks all internet and network traffic i…" at bounding box center [756, 488] width 601 height 348
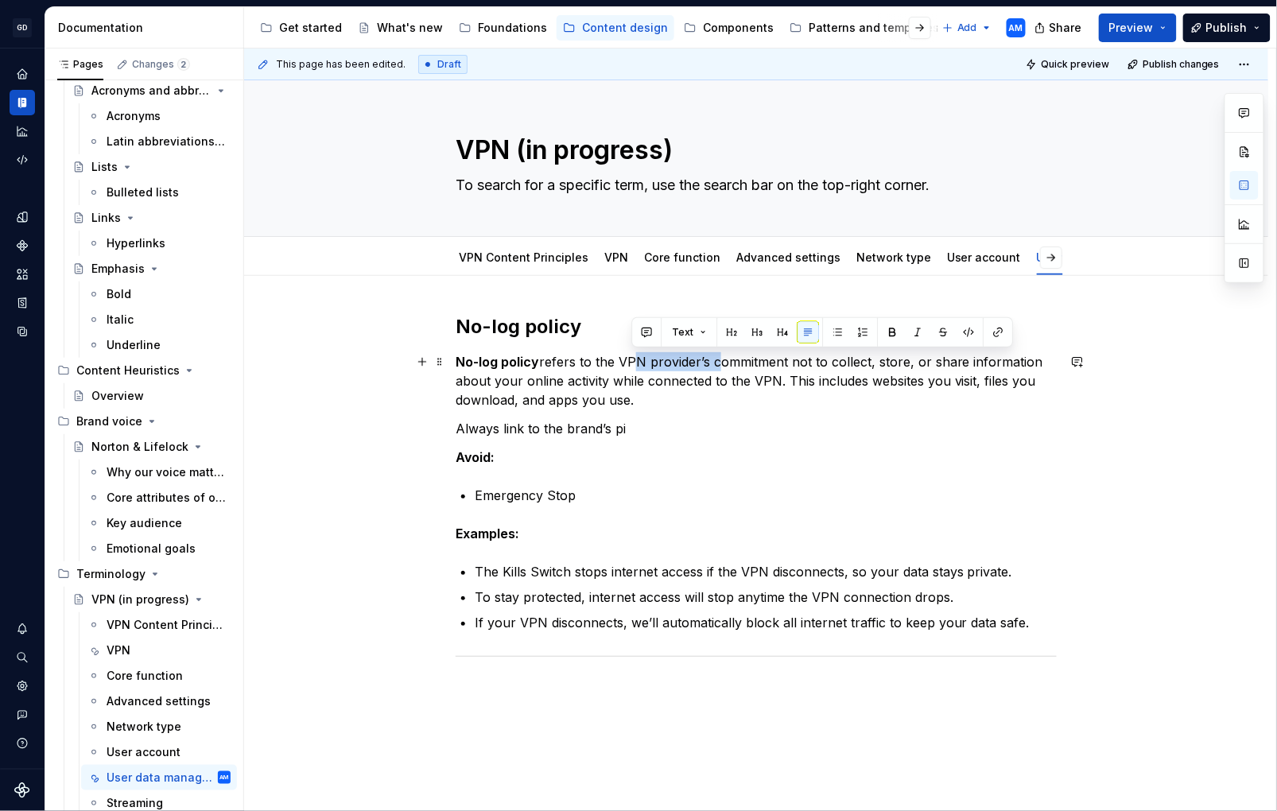
drag, startPoint x: 715, startPoint y: 364, endPoint x: 633, endPoint y: 366, distance: 81.9
click at [633, 366] on p "No-log policy refers to the VPN provider’s commitment not to collect, store, or…" at bounding box center [756, 380] width 601 height 57
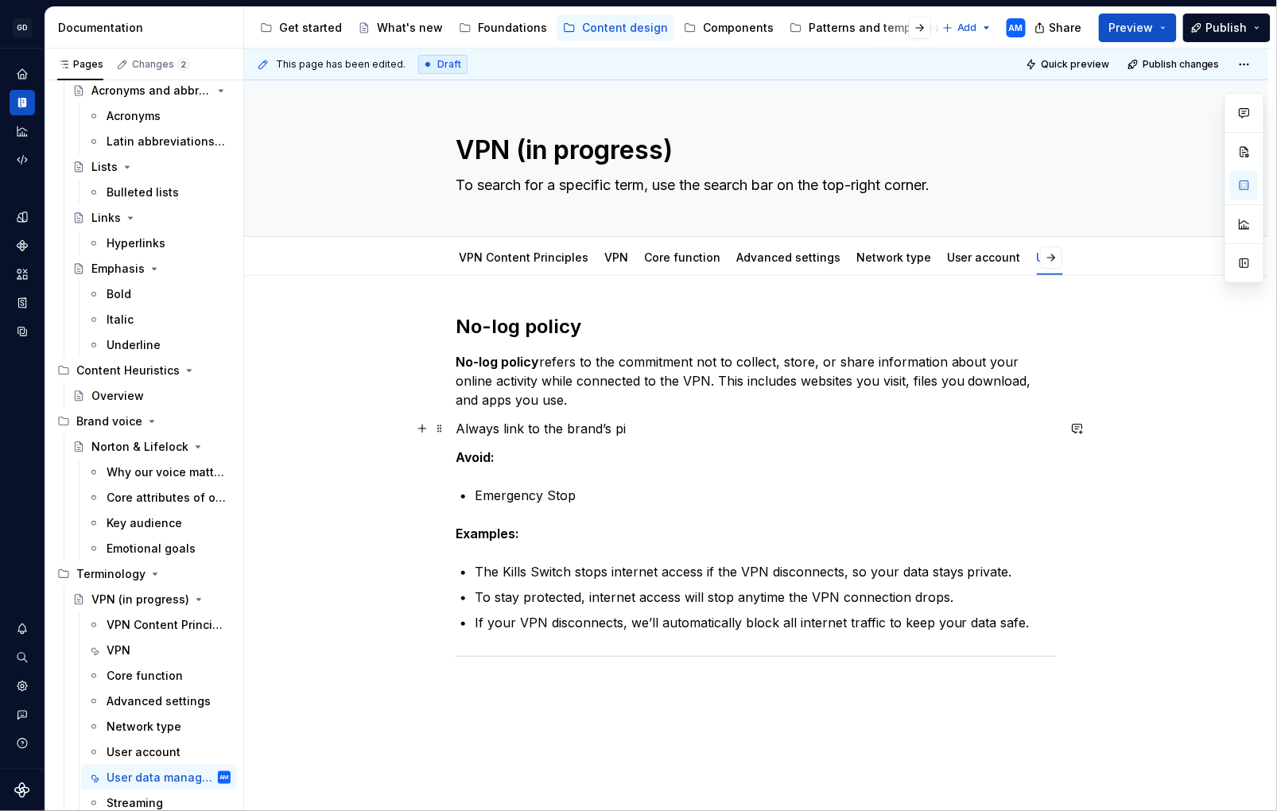
click at [658, 426] on p "Always link to the brand’s pi" at bounding box center [756, 428] width 601 height 19
click at [459, 432] on p "Always link to the brand’s privacy policy." at bounding box center [756, 428] width 601 height 19
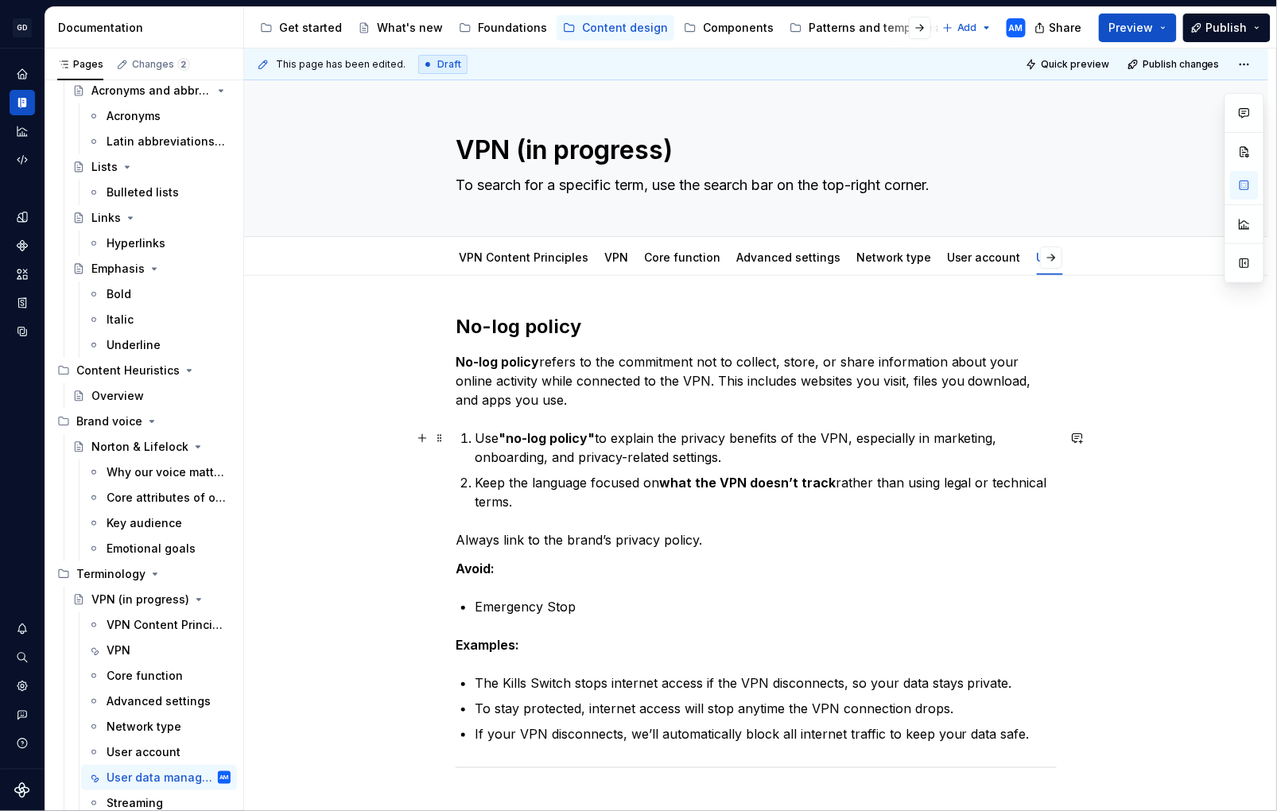
click at [481, 438] on p "Use "no-log policy" to explain the privacy benefits of the VPN, especially in m…" at bounding box center [766, 448] width 582 height 38
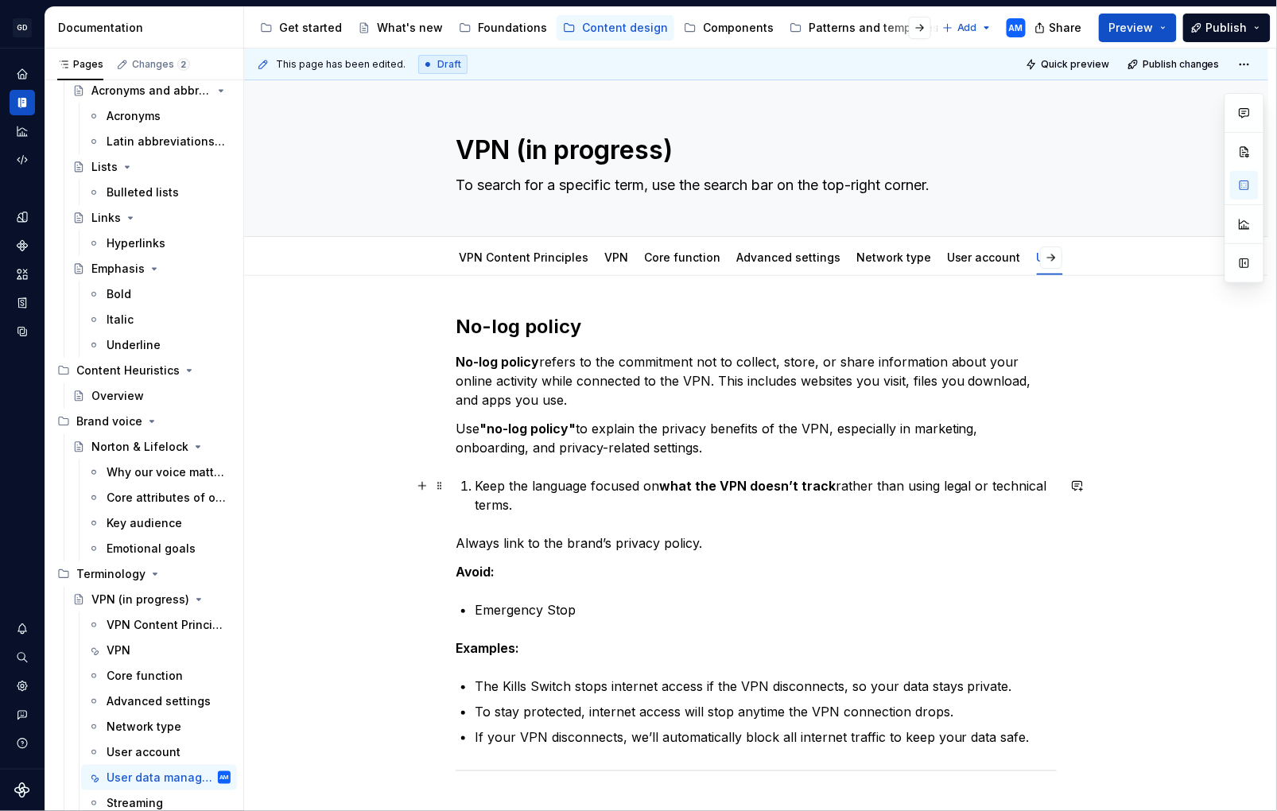
click at [482, 483] on p "Keep the language focused on what the VPN doesn’t track rather than using legal…" at bounding box center [766, 495] width 582 height 38
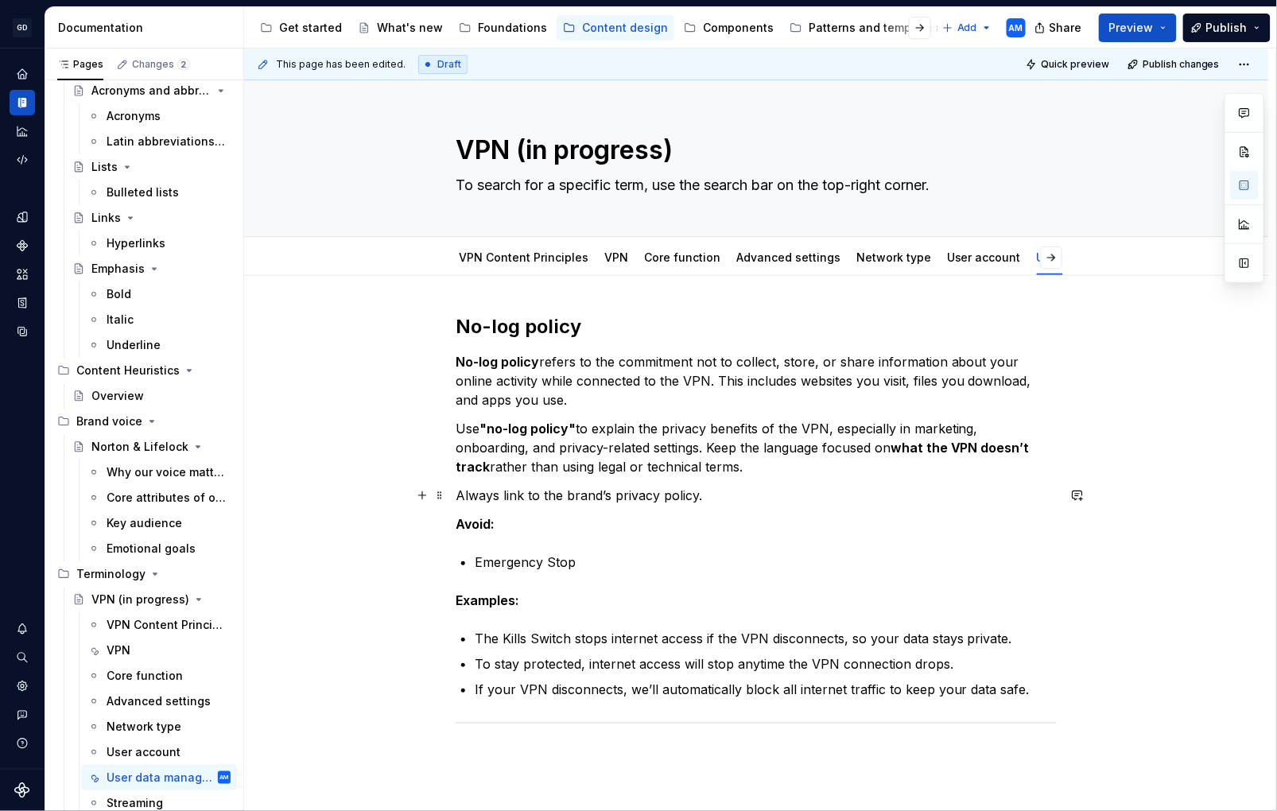
click at [454, 496] on div "No-log policy No-log policy refers to the commitment not to collect, store, or …" at bounding box center [756, 633] width 1025 height 715
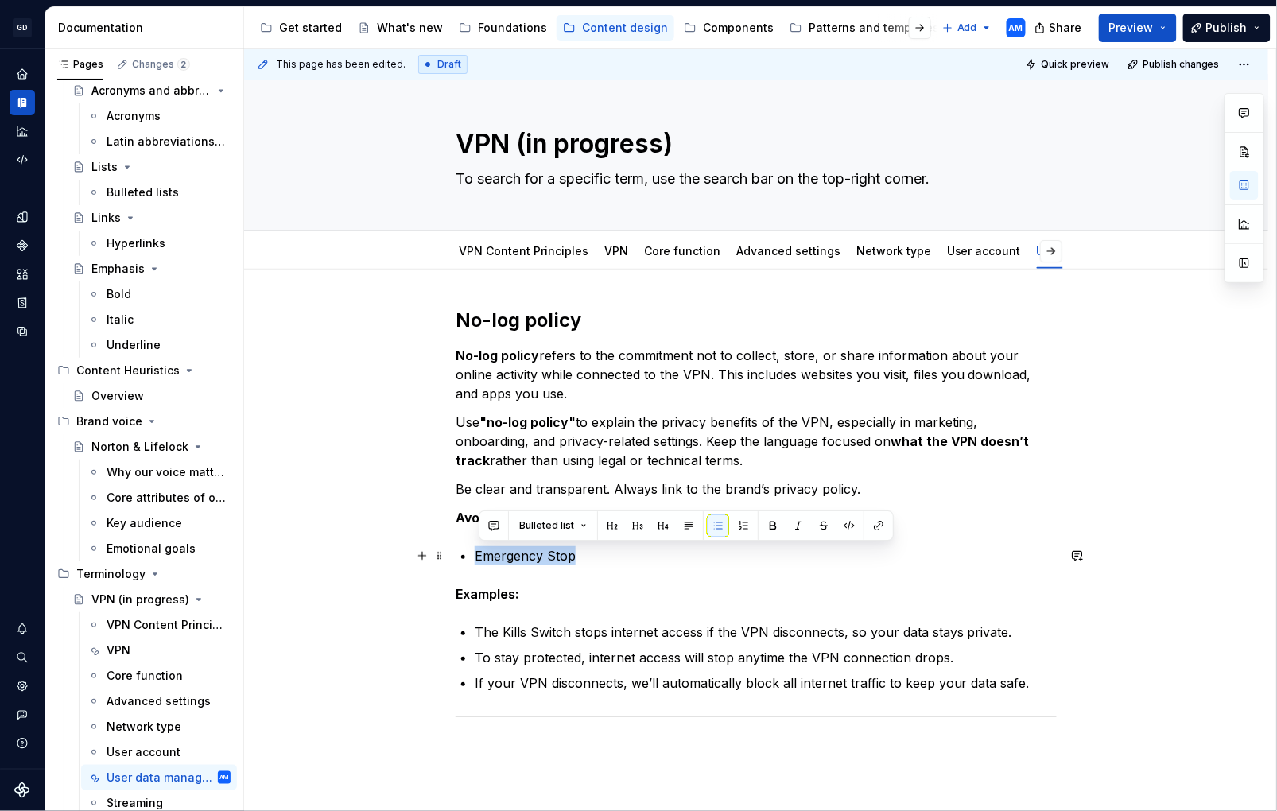
drag, startPoint x: 537, startPoint y: 558, endPoint x: 460, endPoint y: 558, distance: 77.2
click at [460, 558] on div "No-log policy No-log policy refers to the commitment not to collect, store, or …" at bounding box center [756, 515] width 601 height 414
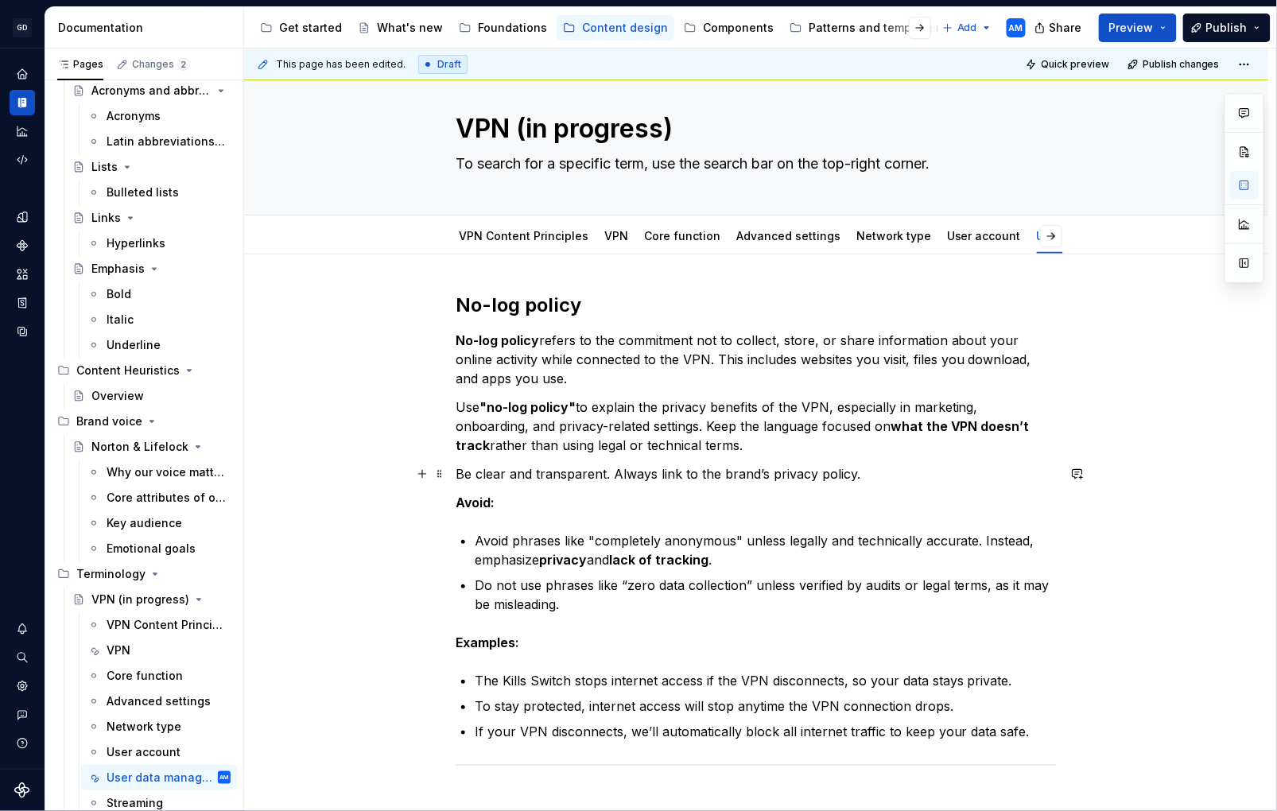
scroll to position [19, 0]
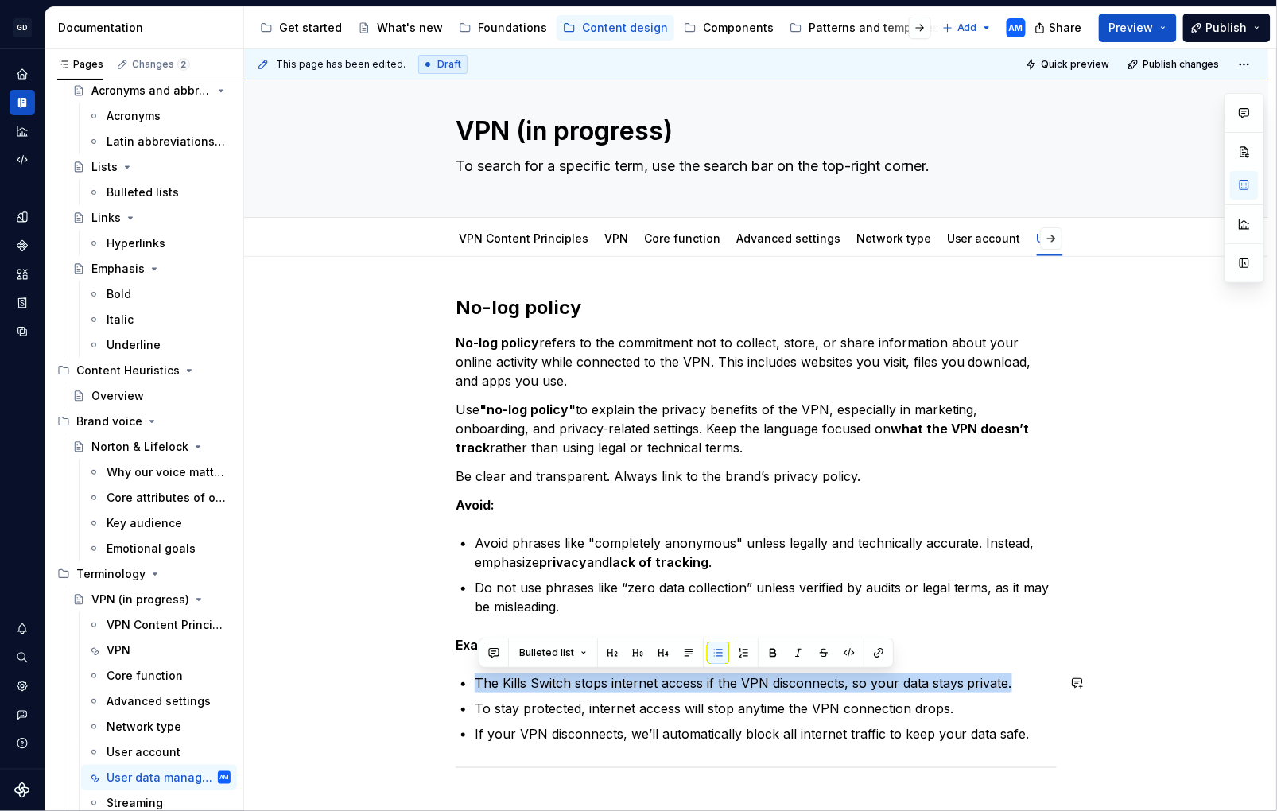
drag, startPoint x: 809, startPoint y: 674, endPoint x: 537, endPoint y: 667, distance: 272.1
click at [538, 665] on div "No-log policy No-log policy refers to the commitment not to collect, store, or …" at bounding box center [756, 534] width 601 height 478
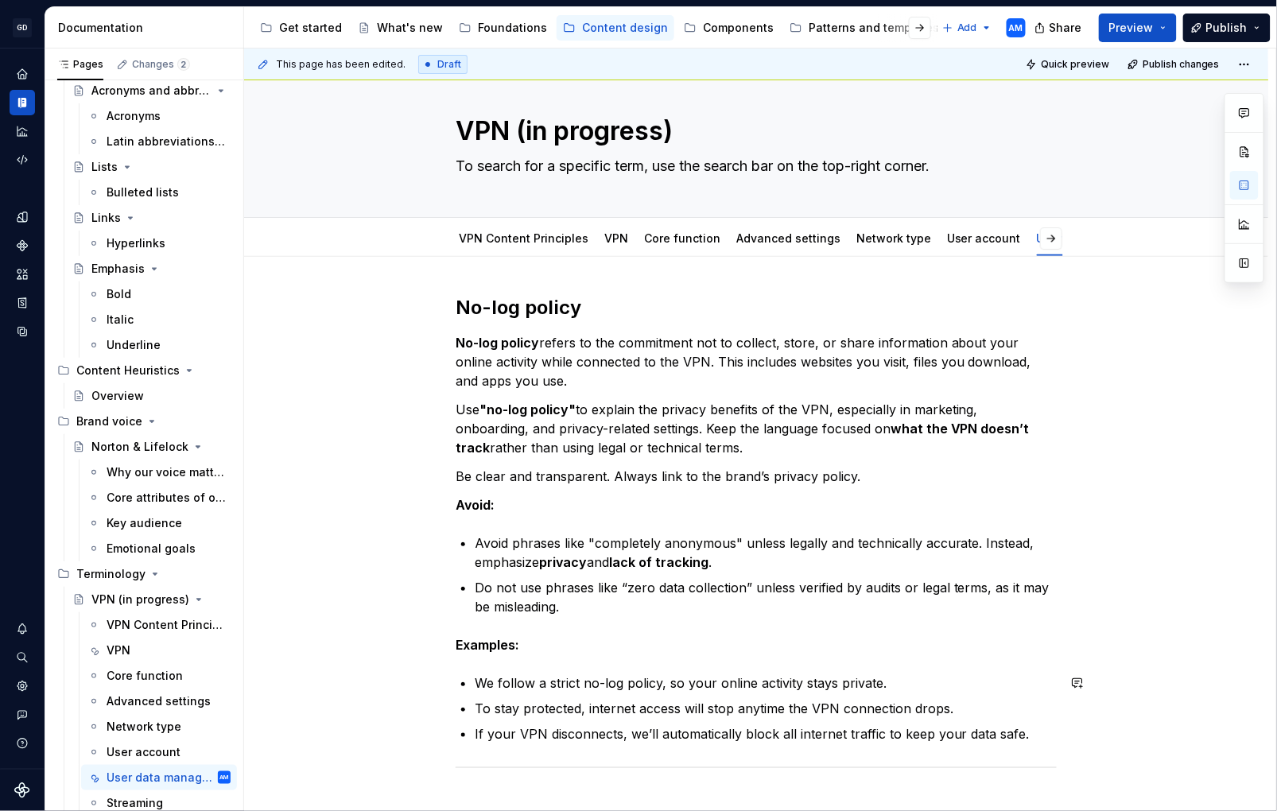
scroll to position [33, 0]
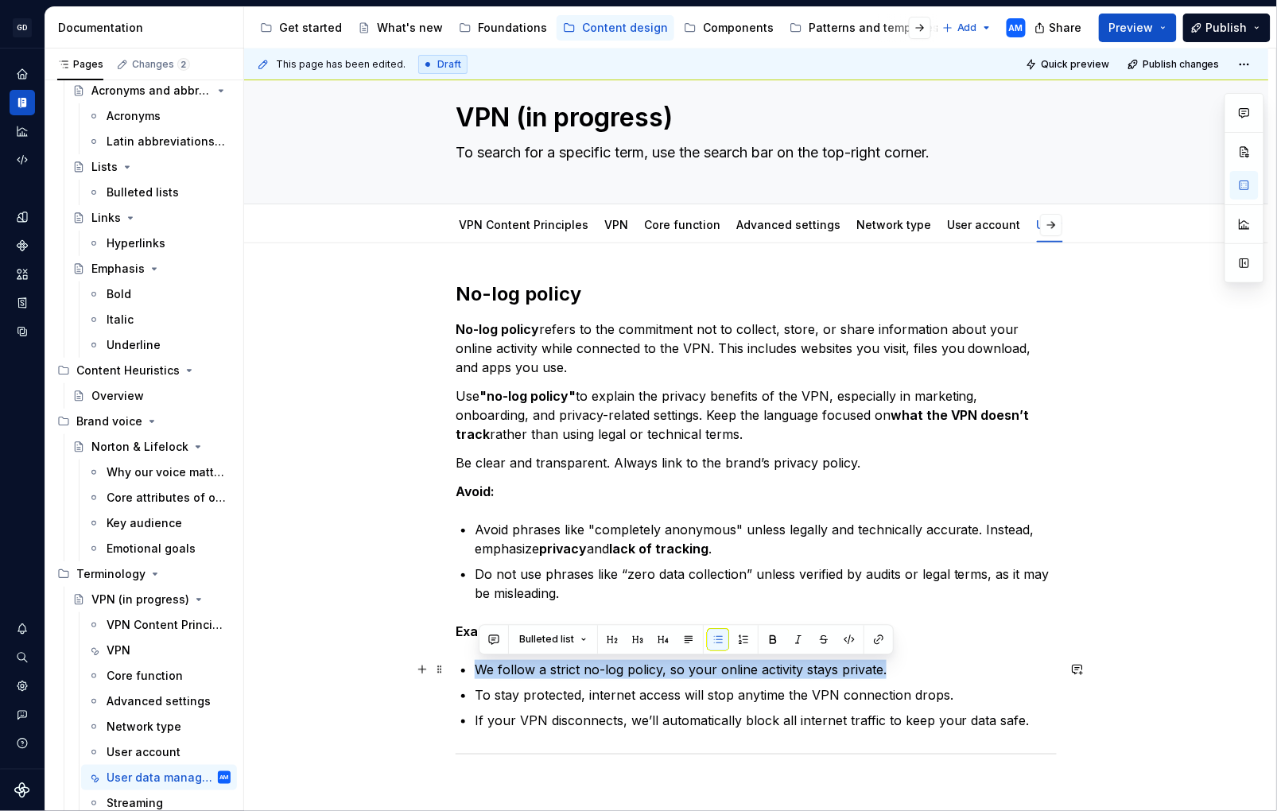
drag, startPoint x: 913, startPoint y: 669, endPoint x: 466, endPoint y: 671, distance: 447.0
click at [475, 671] on li "We follow a strict no-log policy, so your online activity stays private." at bounding box center [766, 669] width 582 height 19
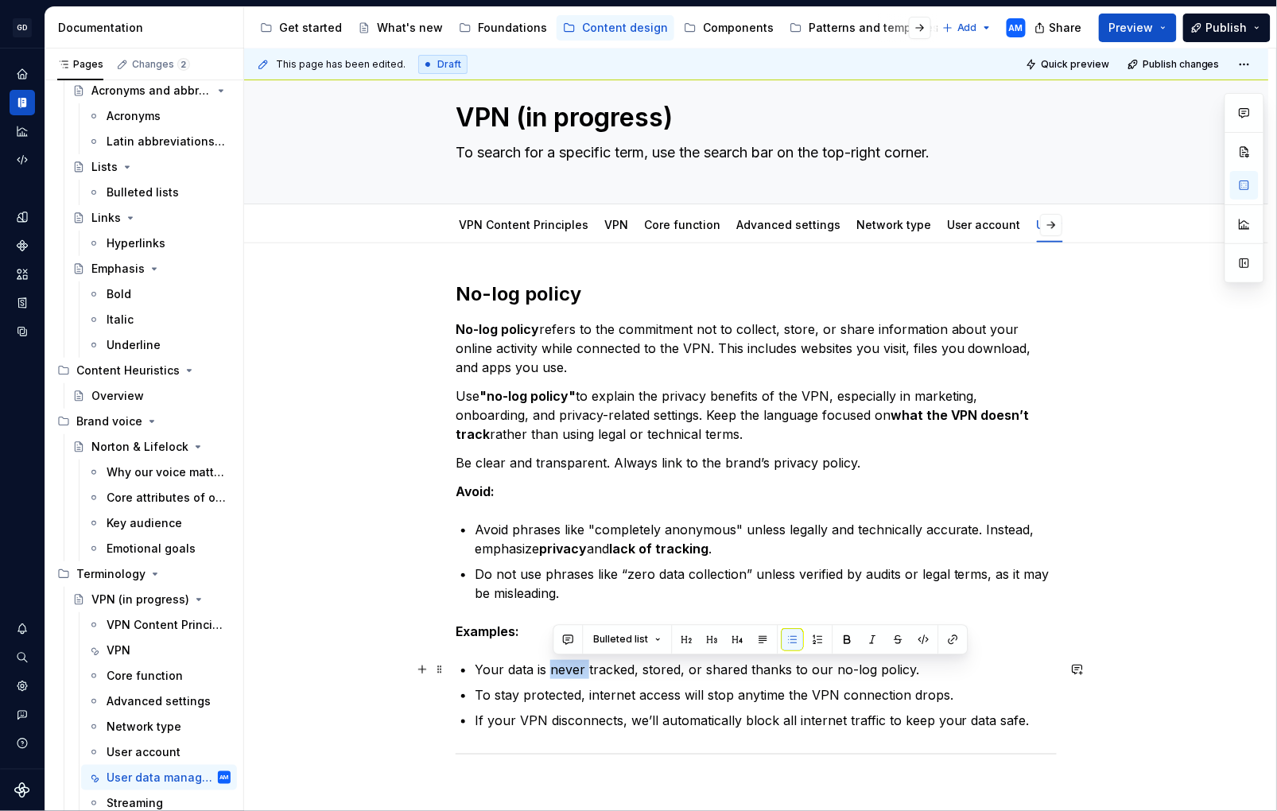
drag, startPoint x: 593, startPoint y: 671, endPoint x: 554, endPoint y: 671, distance: 38.2
click at [554, 671] on p "Your data is never tracked, stored, or shared thanks to our no-log policy." at bounding box center [766, 669] width 582 height 19
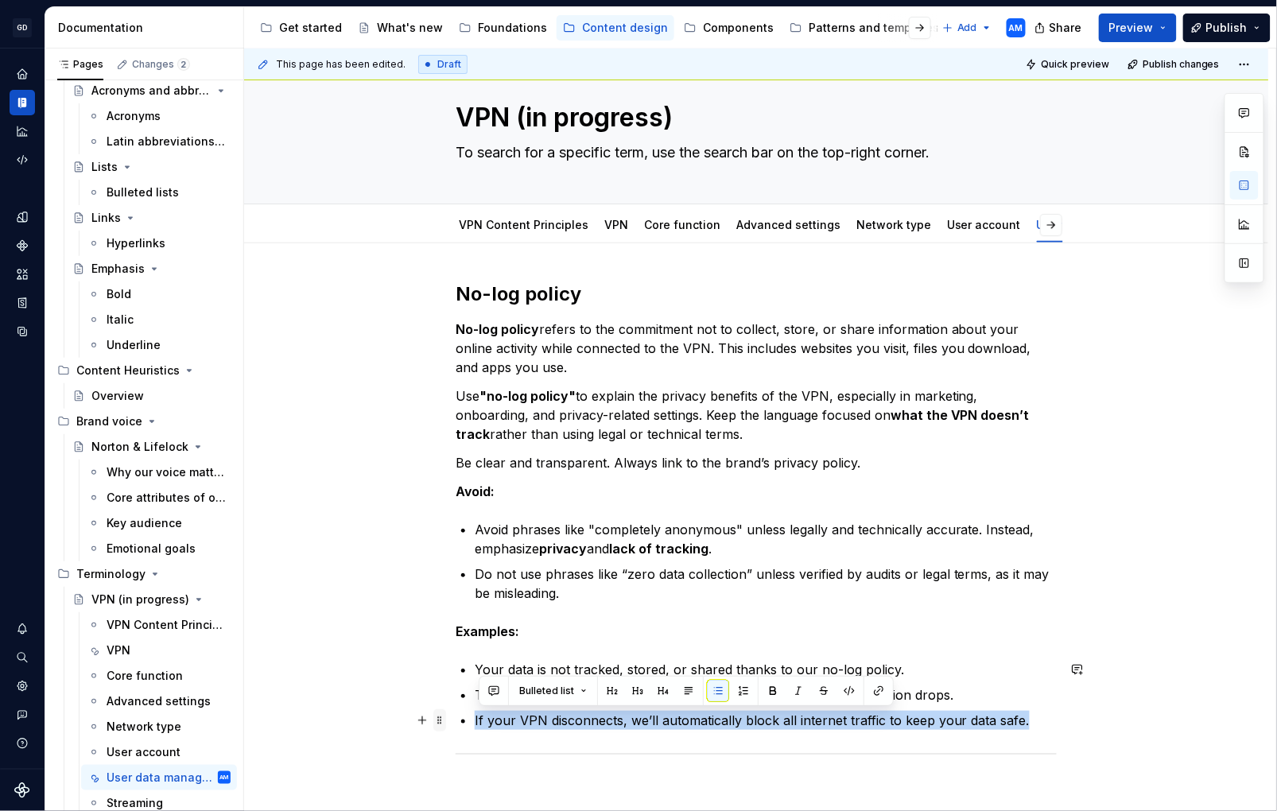
drag, startPoint x: 1032, startPoint y: 721, endPoint x: 447, endPoint y: 724, distance: 584.7
click at [456, 724] on div "No-log policy No-log policy refers to the commitment not to collect, store, or …" at bounding box center [756, 530] width 601 height 497
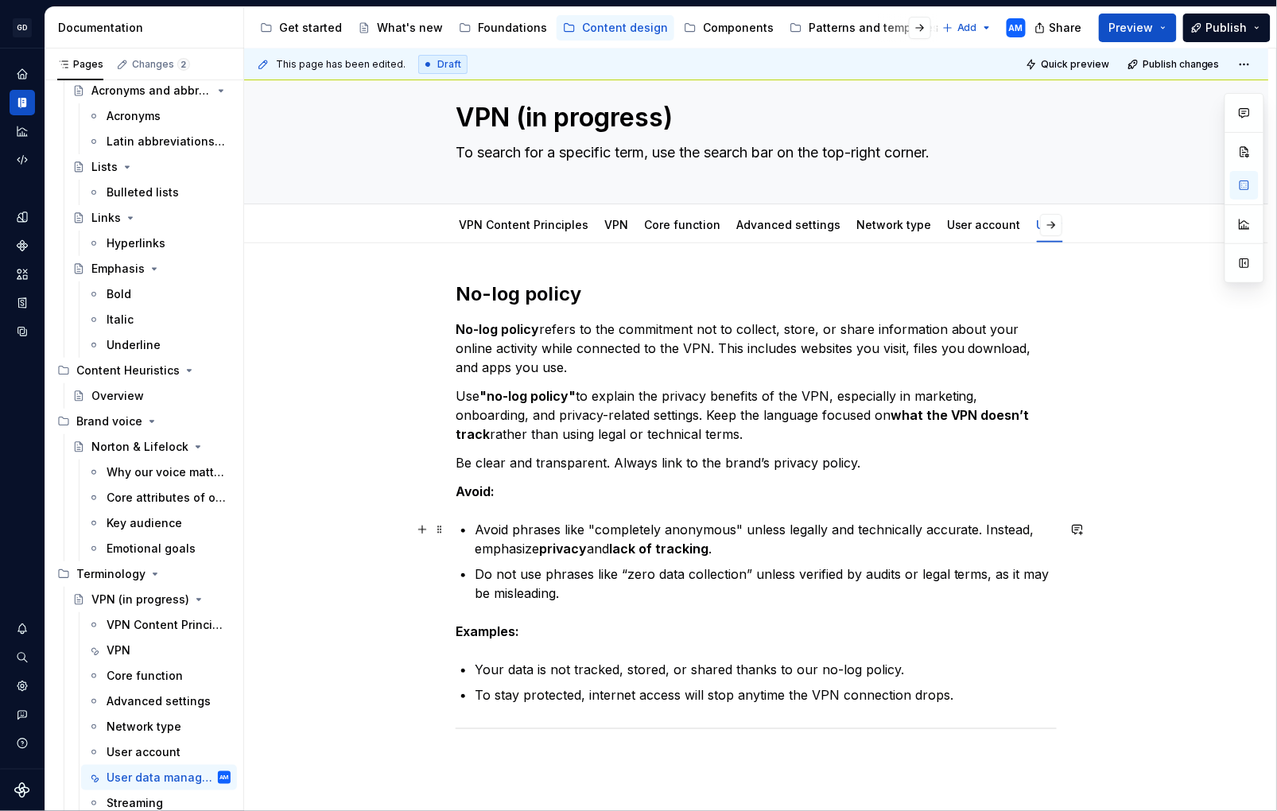
click at [481, 529] on p "Avoid phrases like "completely anonymous" unless legally and technically accura…" at bounding box center [766, 539] width 582 height 38
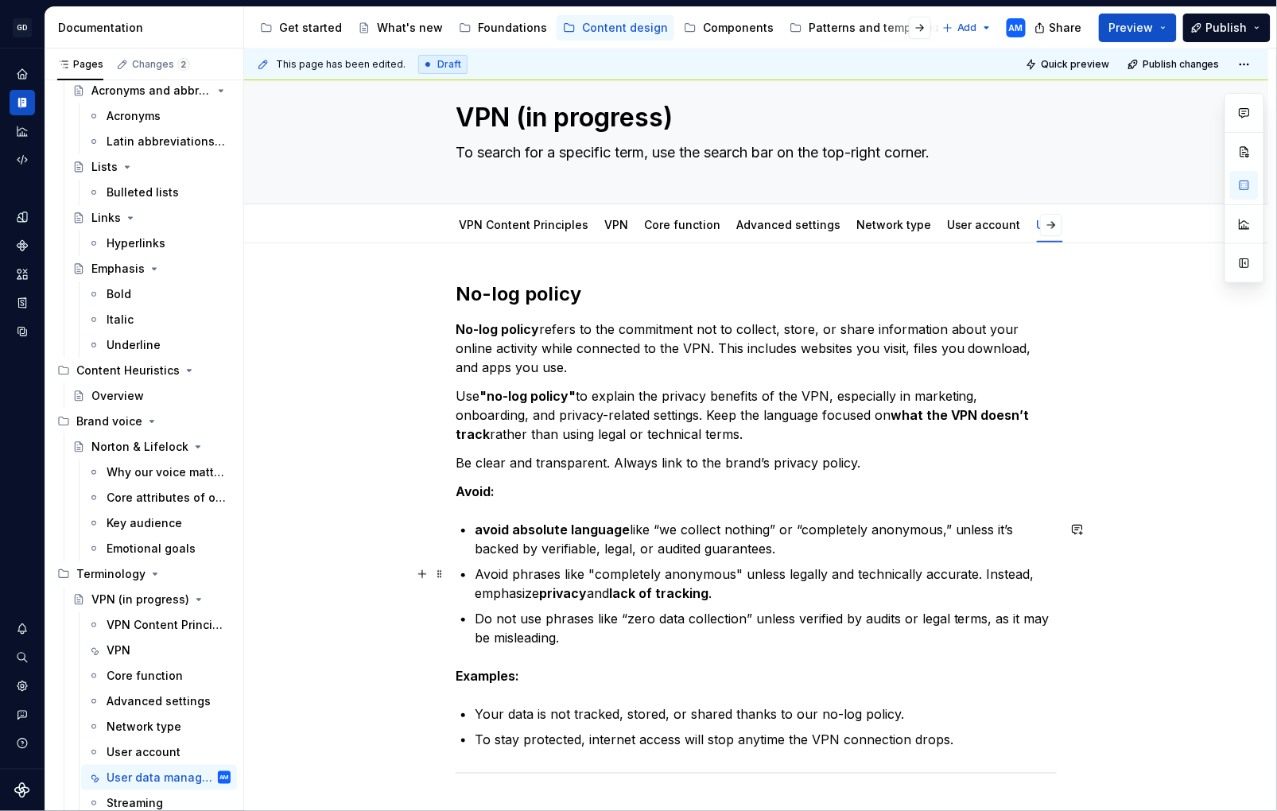
drag, startPoint x: 488, startPoint y: 559, endPoint x: 497, endPoint y: 562, distance: 9.3
click at [489, 559] on ul "avoid absolute language like “we collect nothing” or “completely anonymous,” un…" at bounding box center [766, 583] width 582 height 127
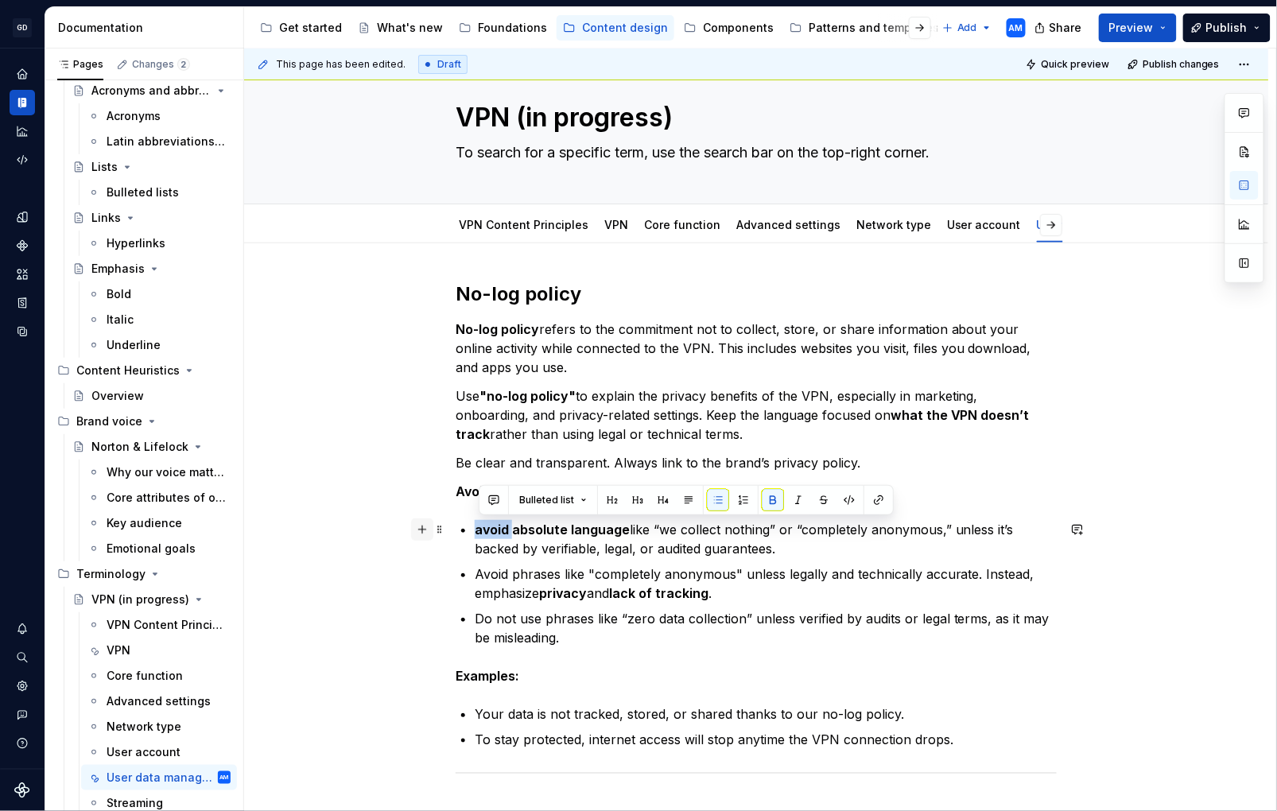
drag, startPoint x: 515, startPoint y: 530, endPoint x: 436, endPoint y: 529, distance: 79.5
click at [456, 529] on div "No-log policy No-log policy refers to the commitment not to collect, store, or …" at bounding box center [756, 540] width 601 height 516
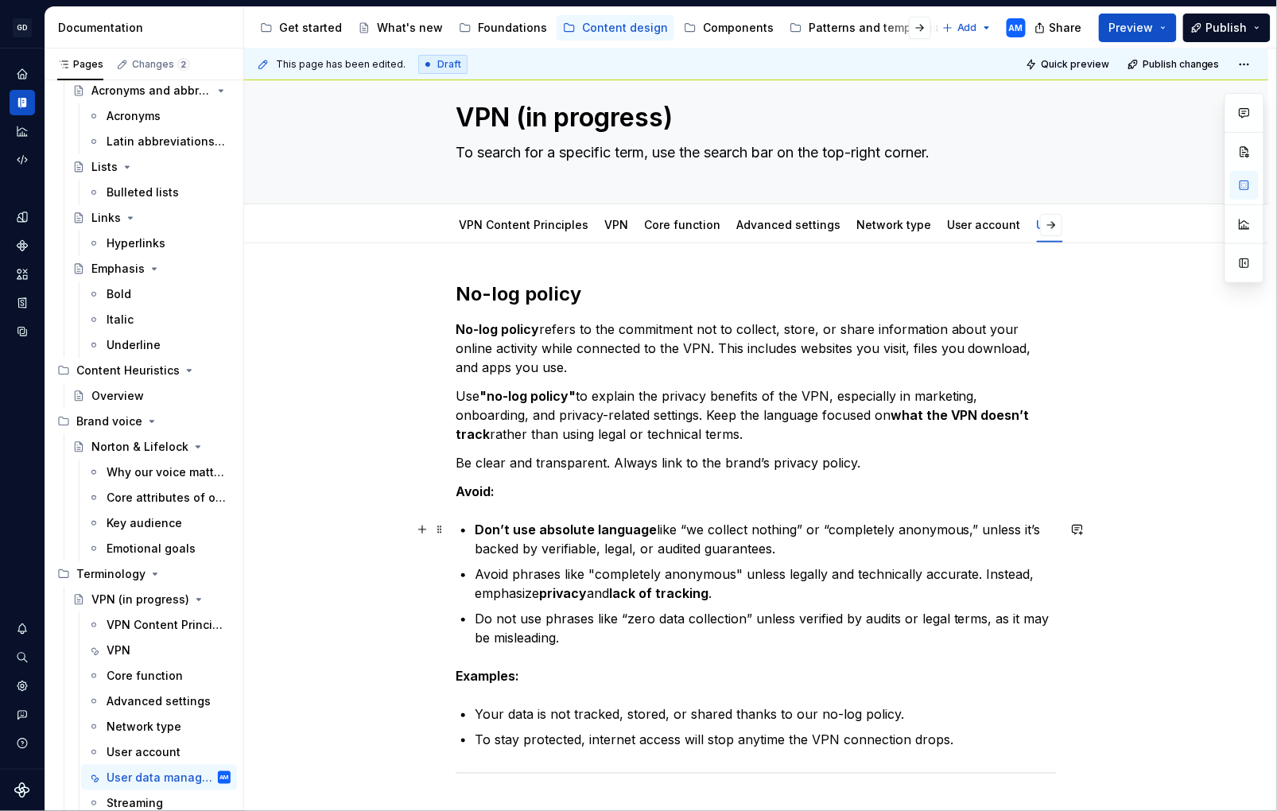
click at [892, 554] on p "Don’t use absolute language like “we collect nothing” or “completely anonymous,…" at bounding box center [766, 539] width 582 height 38
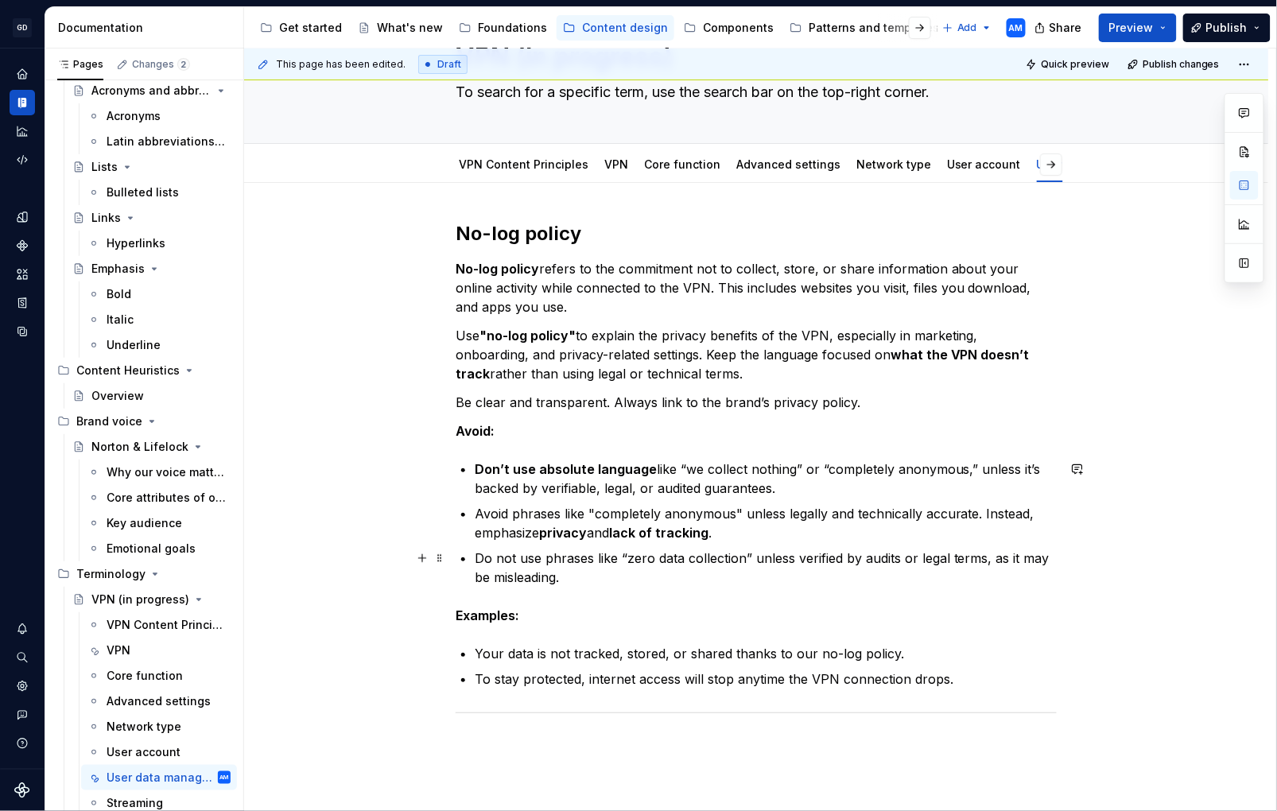
click at [749, 585] on p "Do not use phrases like “zero data collection” unless verified by audits or leg…" at bounding box center [766, 568] width 582 height 38
drag, startPoint x: 800, startPoint y: 470, endPoint x: 825, endPoint y: 469, distance: 24.7
click at [803, 471] on p "Don’t use absolute language like “we collect nothing” or “completely anonymous,…" at bounding box center [766, 478] width 582 height 38
click at [725, 605] on p "Examples:" at bounding box center [756, 614] width 601 height 19
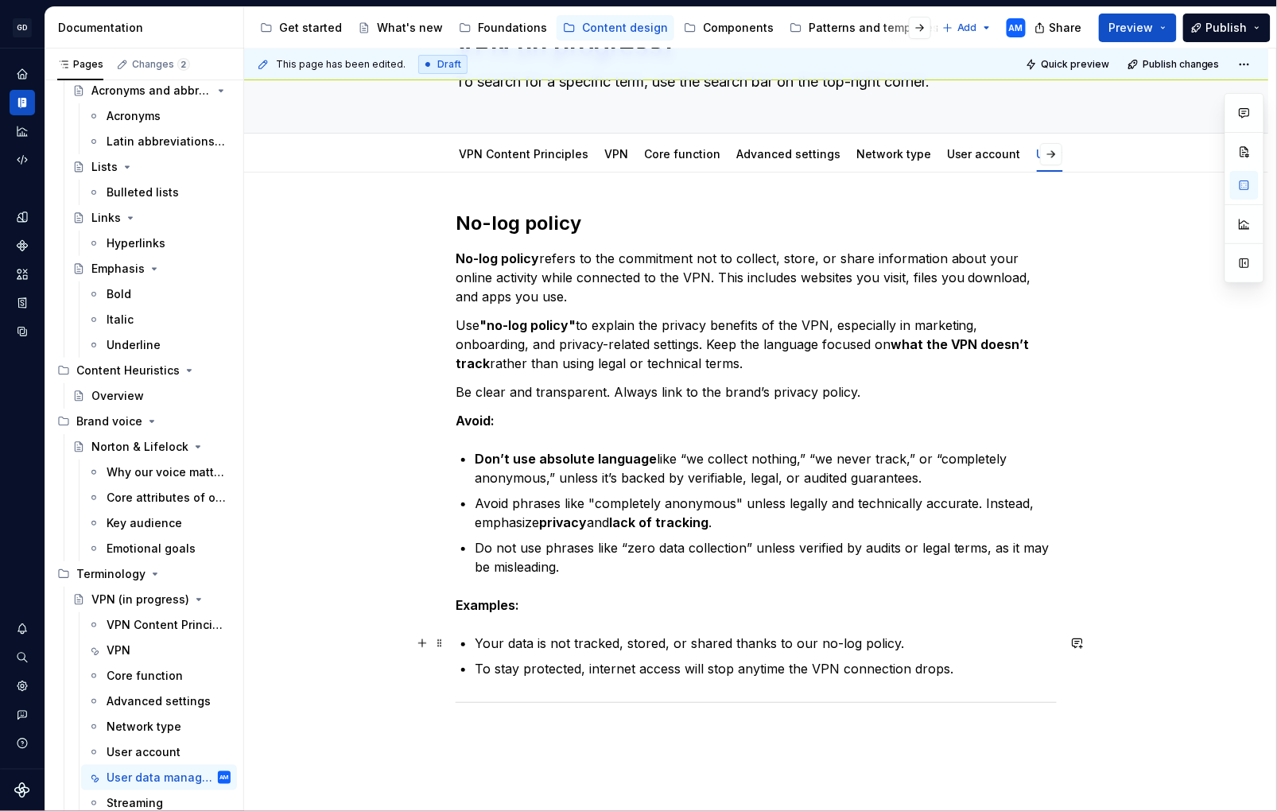
scroll to position [109, 0]
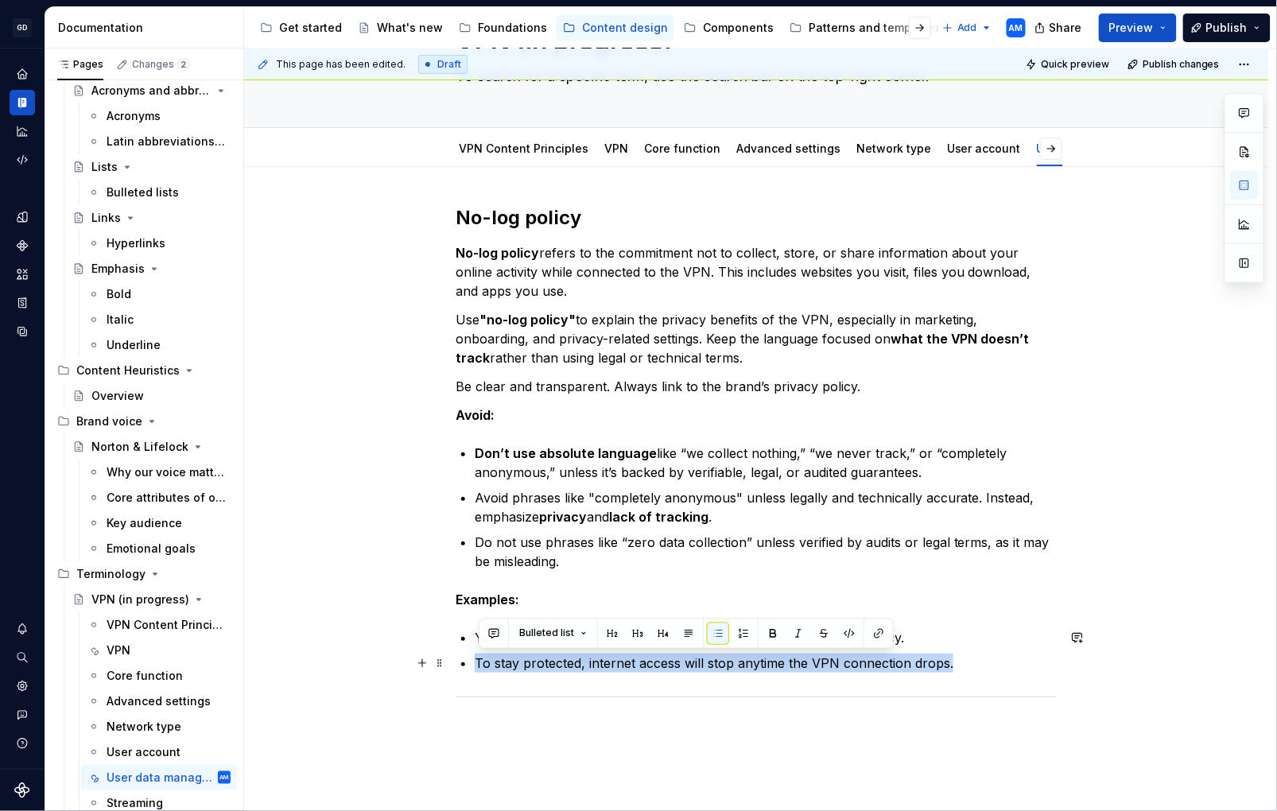
drag, startPoint x: 926, startPoint y: 662, endPoint x: 461, endPoint y: 657, distance: 464.6
click at [457, 657] on div "No-log policy No-log policy refers to the commitment not to collect, store, or …" at bounding box center [756, 566] width 1025 height 798
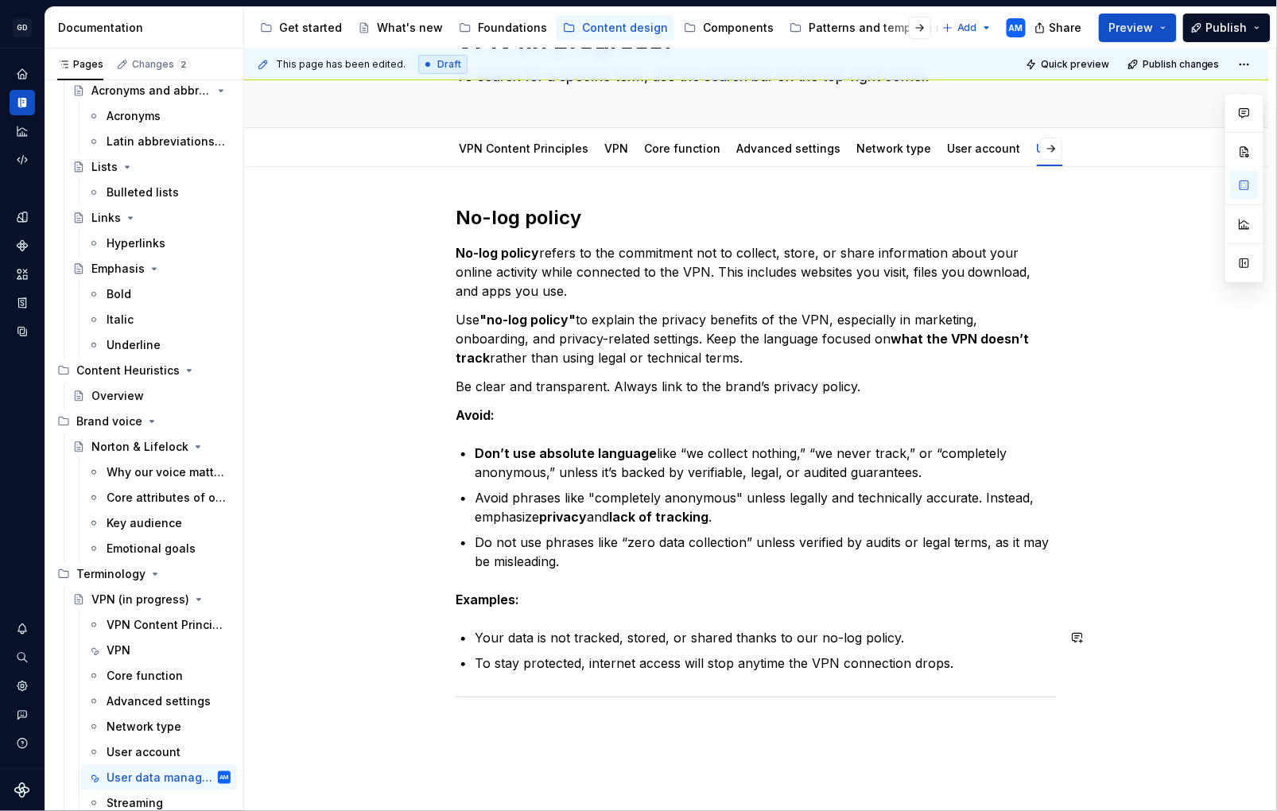
drag, startPoint x: 843, startPoint y: 686, endPoint x: 844, endPoint y: 695, distance: 9.6
click at [843, 686] on div "No-log policy No-log policy refers to the commitment not to collect, store, or …" at bounding box center [756, 453] width 601 height 497
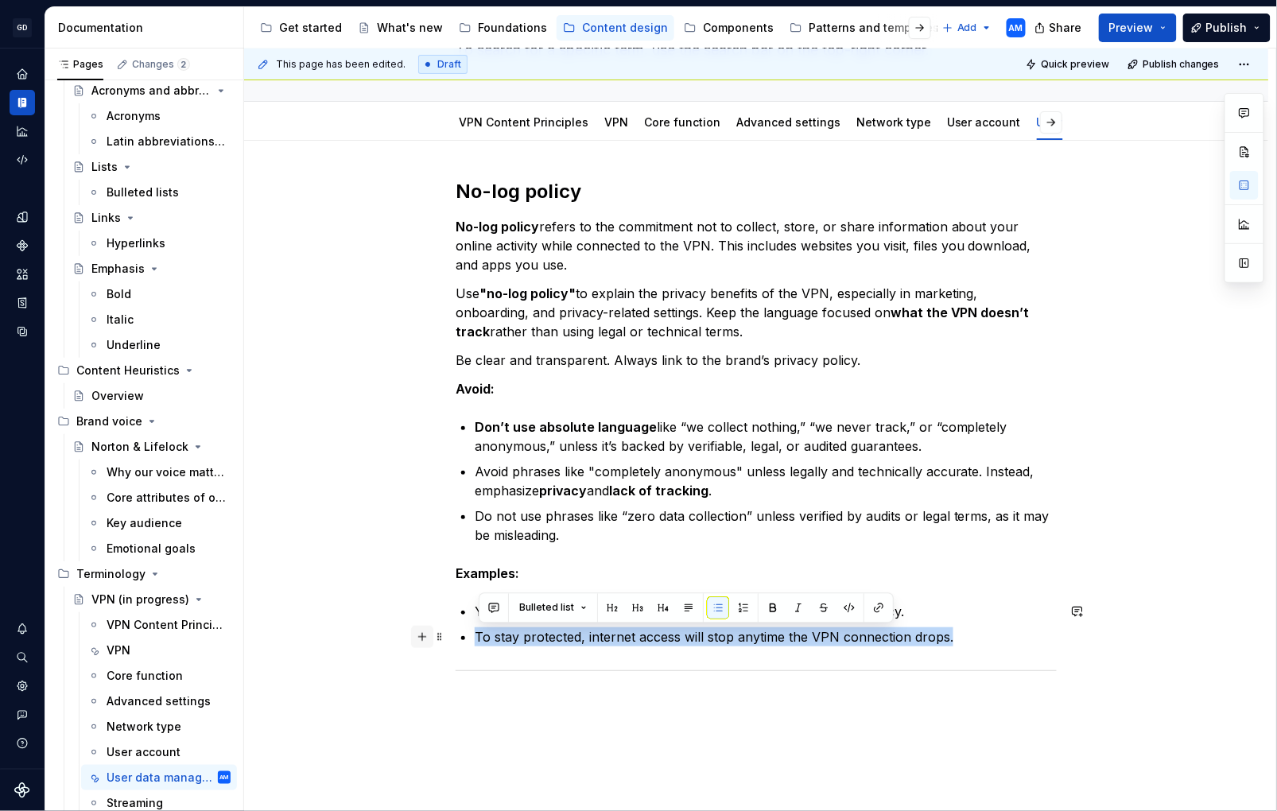
drag, startPoint x: 969, startPoint y: 637, endPoint x: 419, endPoint y: 643, distance: 549.7
click at [456, 643] on div "No-log policy No-log policy refers to the commitment not to collect, store, or …" at bounding box center [756, 437] width 601 height 516
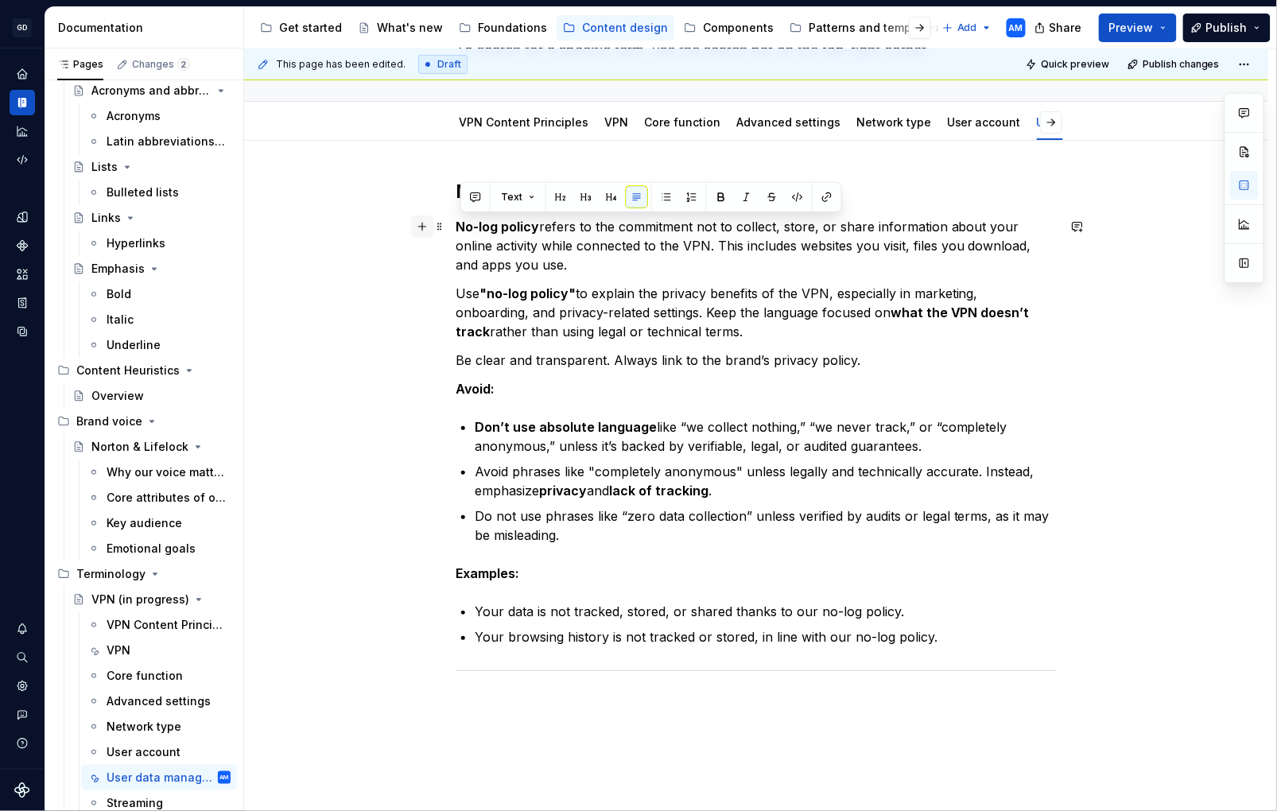
drag, startPoint x: 892, startPoint y: 364, endPoint x: 424, endPoint y: 224, distance: 488.5
click at [424, 224] on div "No-log policy No-log policy refers to the commitment not to collect, store, or …" at bounding box center [756, 540] width 1025 height 798
copy div "No-log policy refers to the commitment not to collect, store, or share informat…"
drag, startPoint x: 513, startPoint y: 446, endPoint x: 511, endPoint y: 459, distance: 12.8
click at [513, 446] on p "Don’t use absolute language like “we collect nothing,” “we never track,” or “co…" at bounding box center [766, 437] width 582 height 38
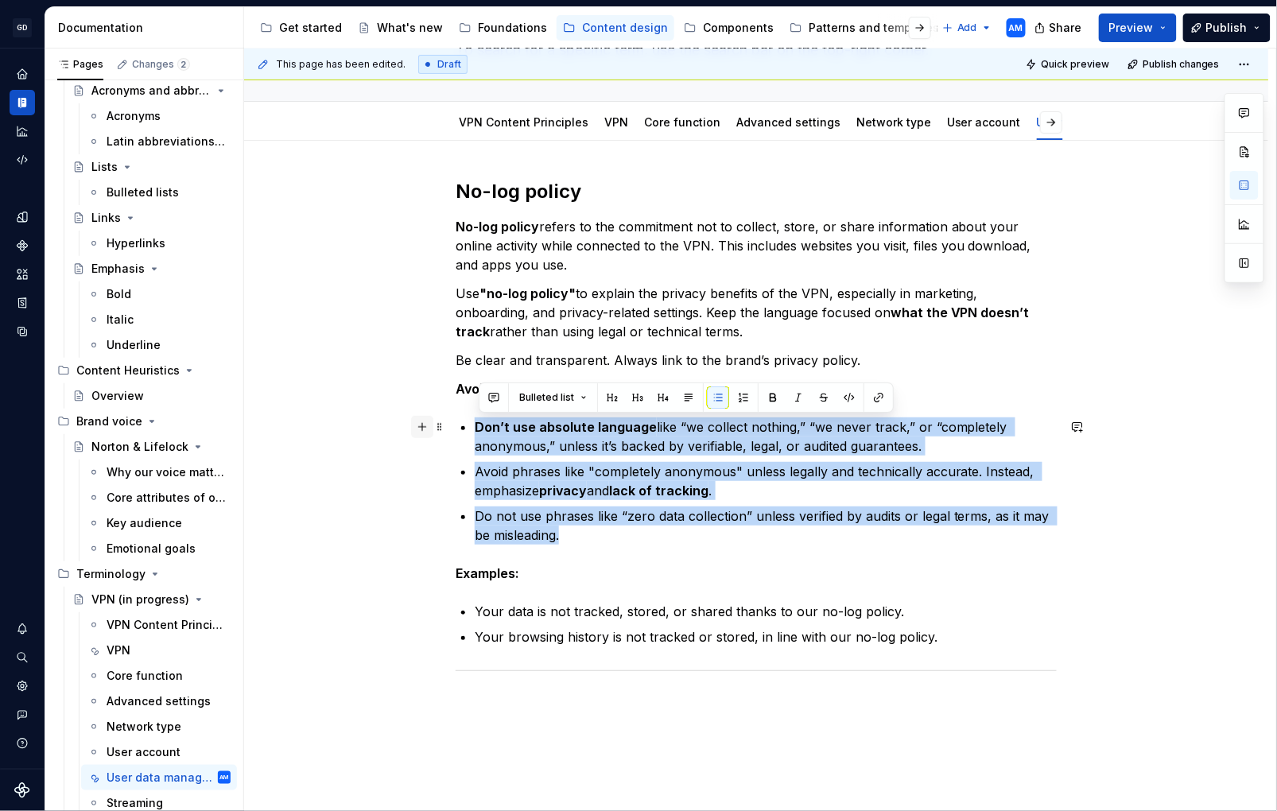
drag, startPoint x: 577, startPoint y: 535, endPoint x: 422, endPoint y: 433, distance: 185.5
click at [422, 433] on div "No-log policy No-log policy refers to the commitment not to collect, store, or …" at bounding box center [756, 540] width 1025 height 798
copy ul "Don’t use absolute language like “we collect nothing,” “we never track,” or “co…"
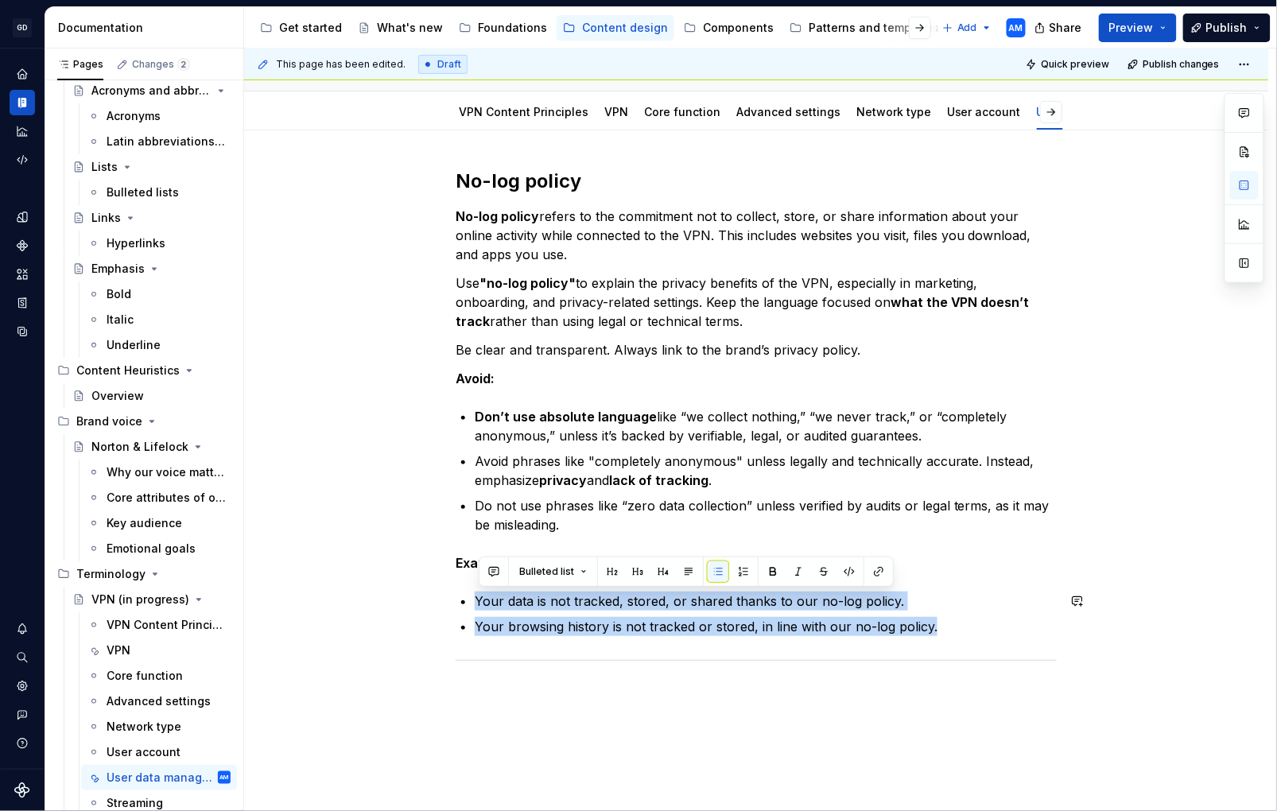
drag, startPoint x: 798, startPoint y: 617, endPoint x: 460, endPoint y: 581, distance: 340.0
click at [460, 581] on div "No-log policy No-log policy refers to the commitment not to collect, store, or …" at bounding box center [756, 417] width 601 height 497
copy ul "Your data is not tracked, stored, or shared thanks to our no-log policy. Your b…"
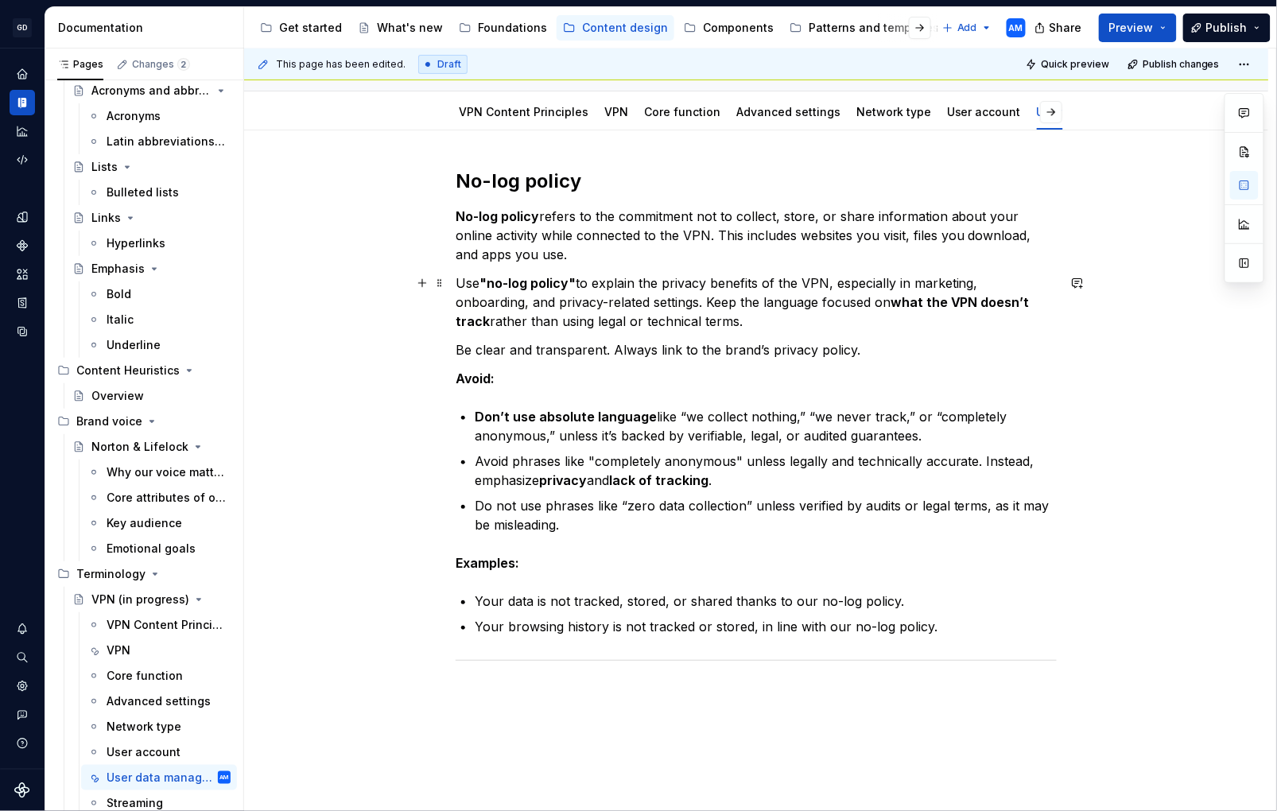
click at [761, 323] on p "Use "no-log policy" to explain the privacy benefits of the VPN, especially in m…" at bounding box center [756, 302] width 601 height 57
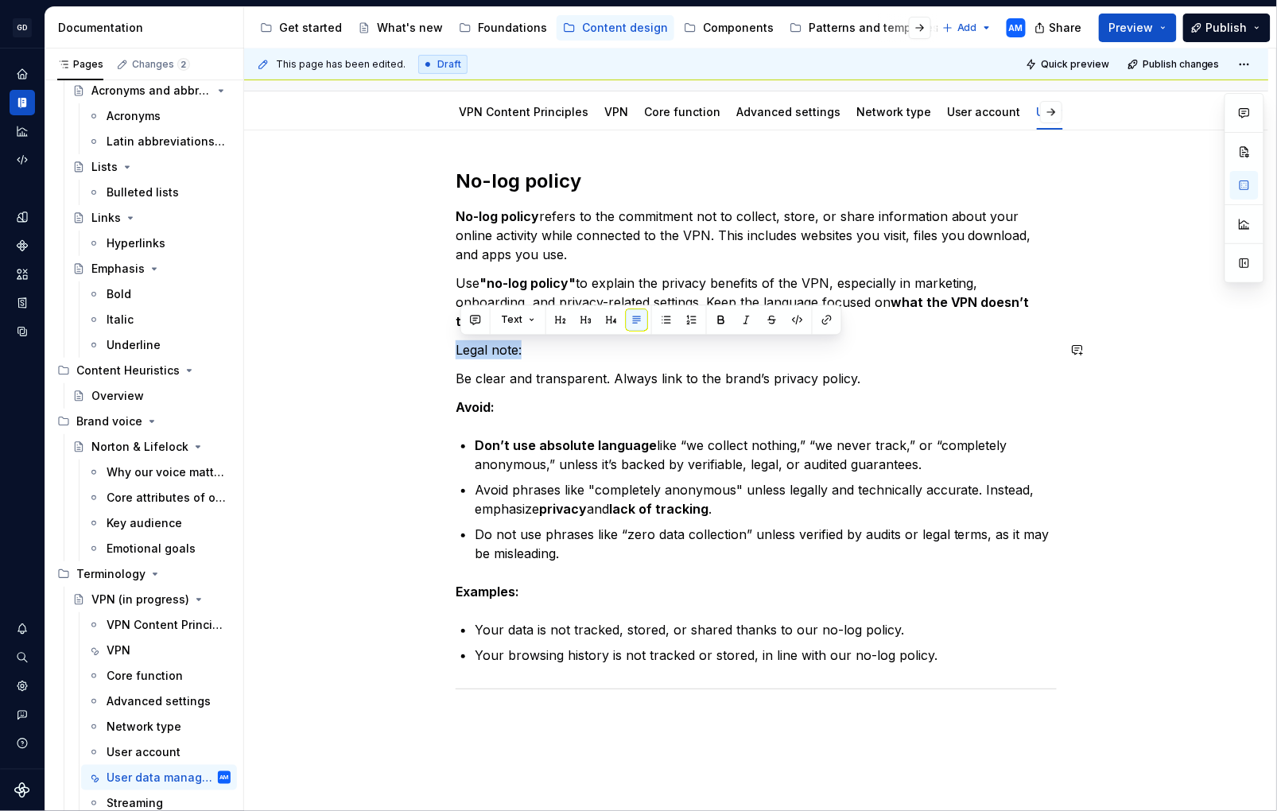
drag, startPoint x: 540, startPoint y: 352, endPoint x: 408, endPoint y: 339, distance: 132.7
click at [408, 339] on div "No-log policy No-log policy refers to the commitment not to collect, store, or …" at bounding box center [756, 543] width 1025 height 826
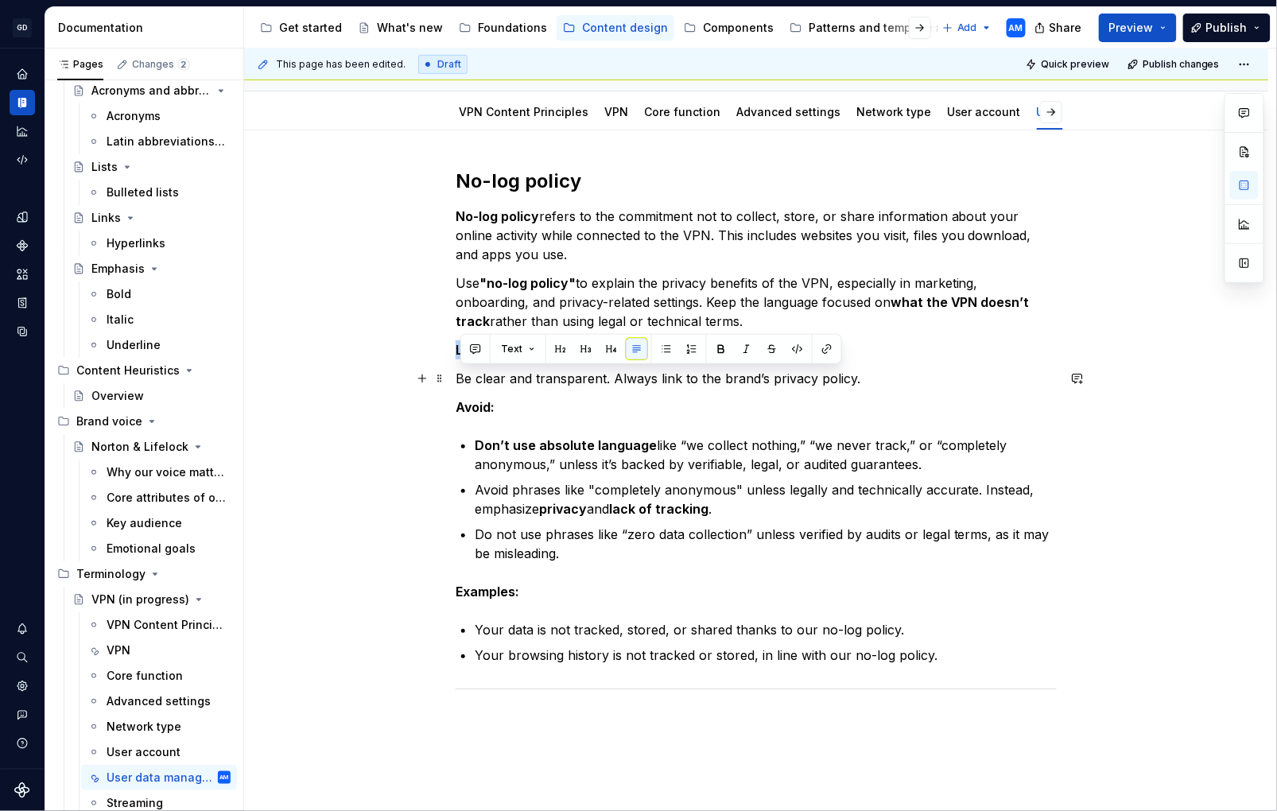
click at [456, 376] on div "No-log policy No-log policy refers to the commitment not to collect, store, or …" at bounding box center [756, 441] width 601 height 545
copy p "Be clear and transparent. Always link to the brand’s privacy policy."
click at [736, 391] on div "No-log policy No-log policy refers to the commitment not to collect, store, or …" at bounding box center [756, 432] width 601 height 526
drag, startPoint x: 901, startPoint y: 375, endPoint x: 430, endPoint y: 383, distance: 471.8
click at [456, 383] on div "No-log policy No-log policy refers to the commitment not to collect, store, or …" at bounding box center [756, 441] width 601 height 545
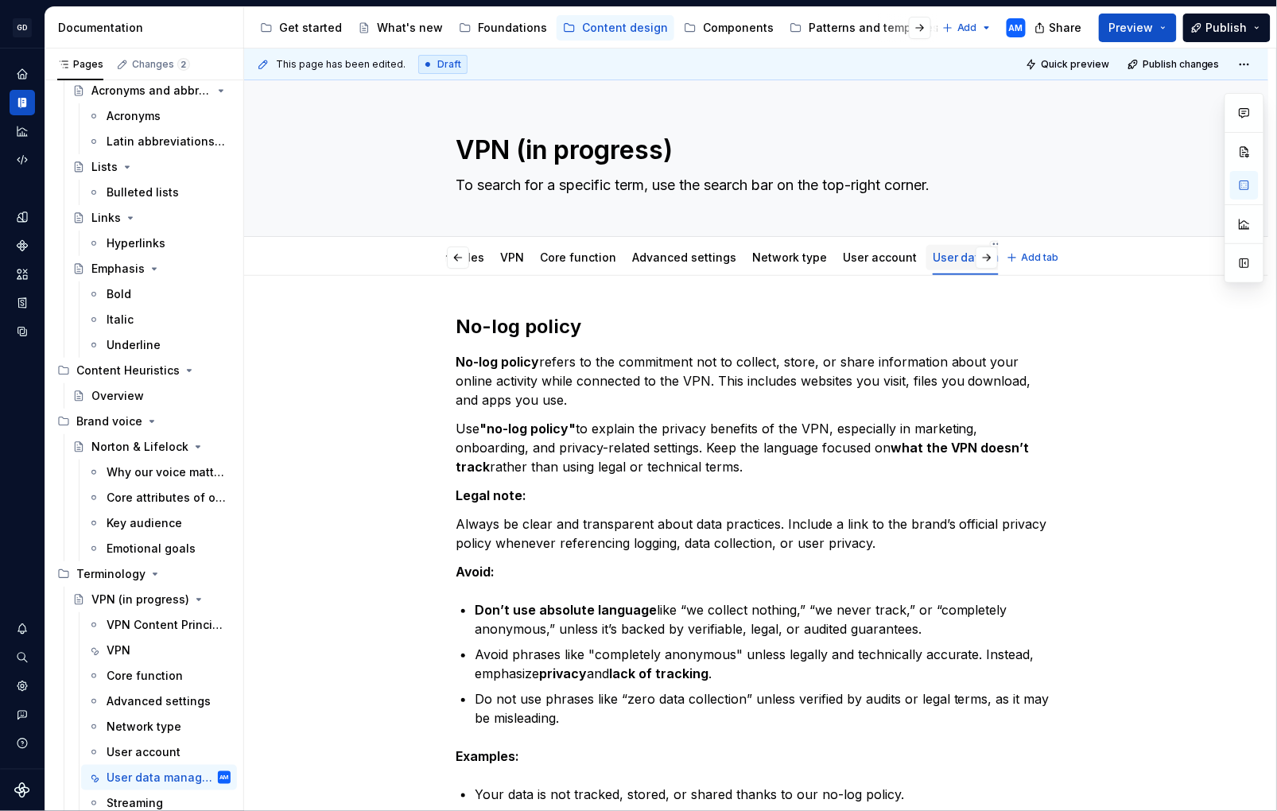
scroll to position [0, 224]
click at [966, 259] on link "Streaming" at bounding box center [988, 258] width 56 height 14
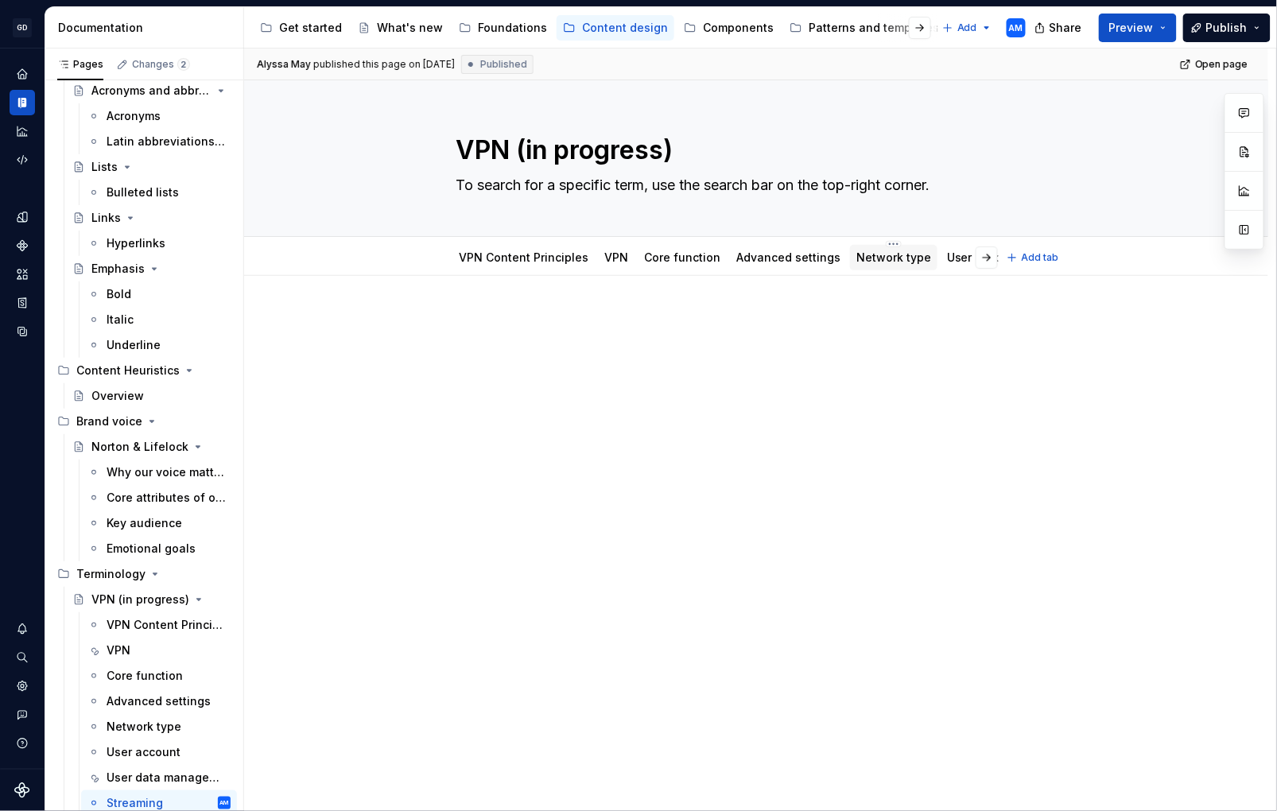
click at [889, 259] on link "Network type" at bounding box center [894, 258] width 75 height 14
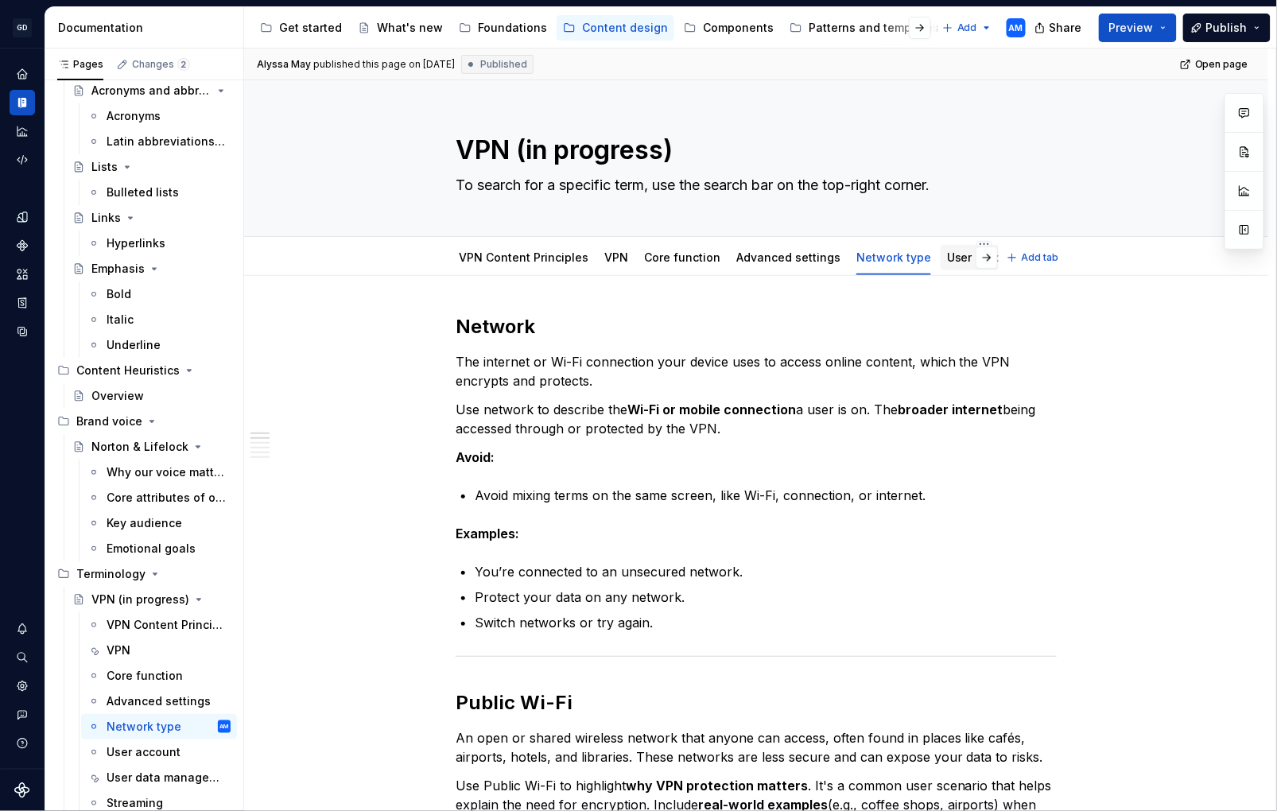
click at [947, 258] on link "User account" at bounding box center [984, 258] width 74 height 14
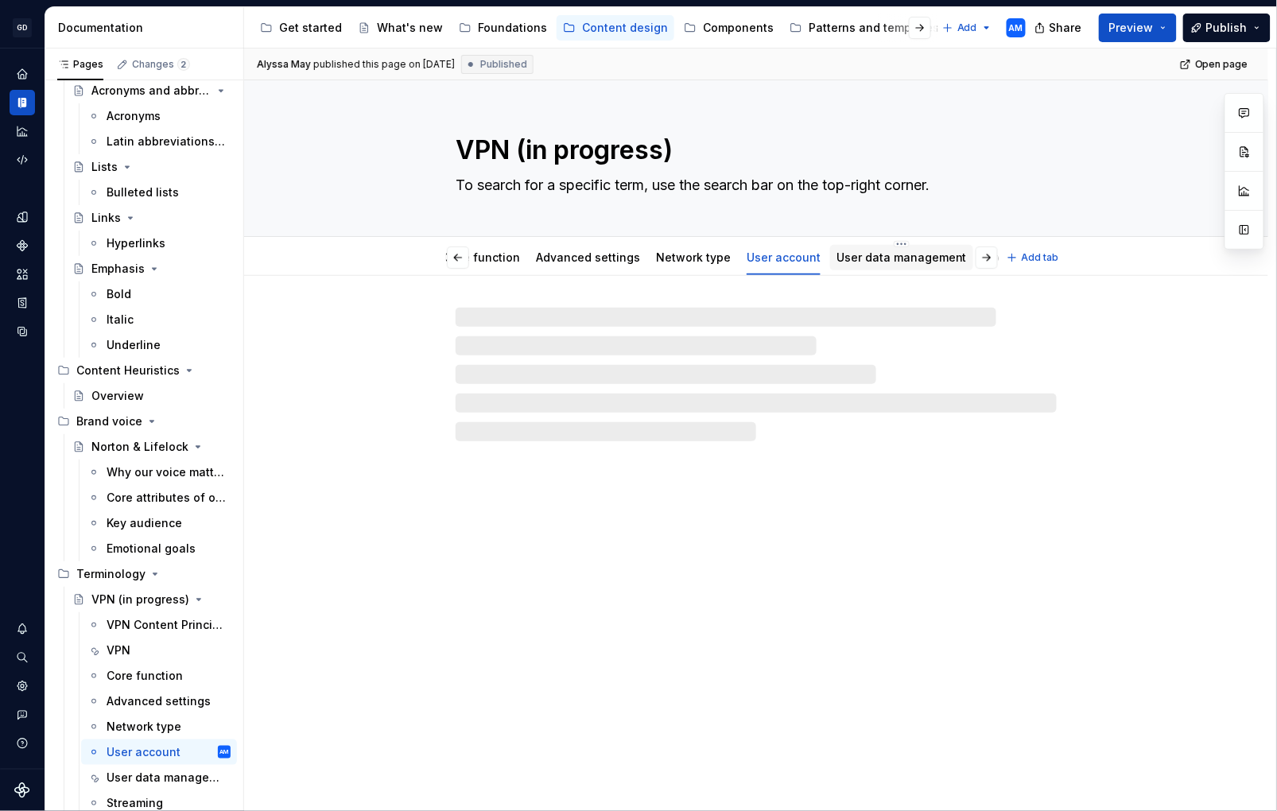
scroll to position [0, 224]
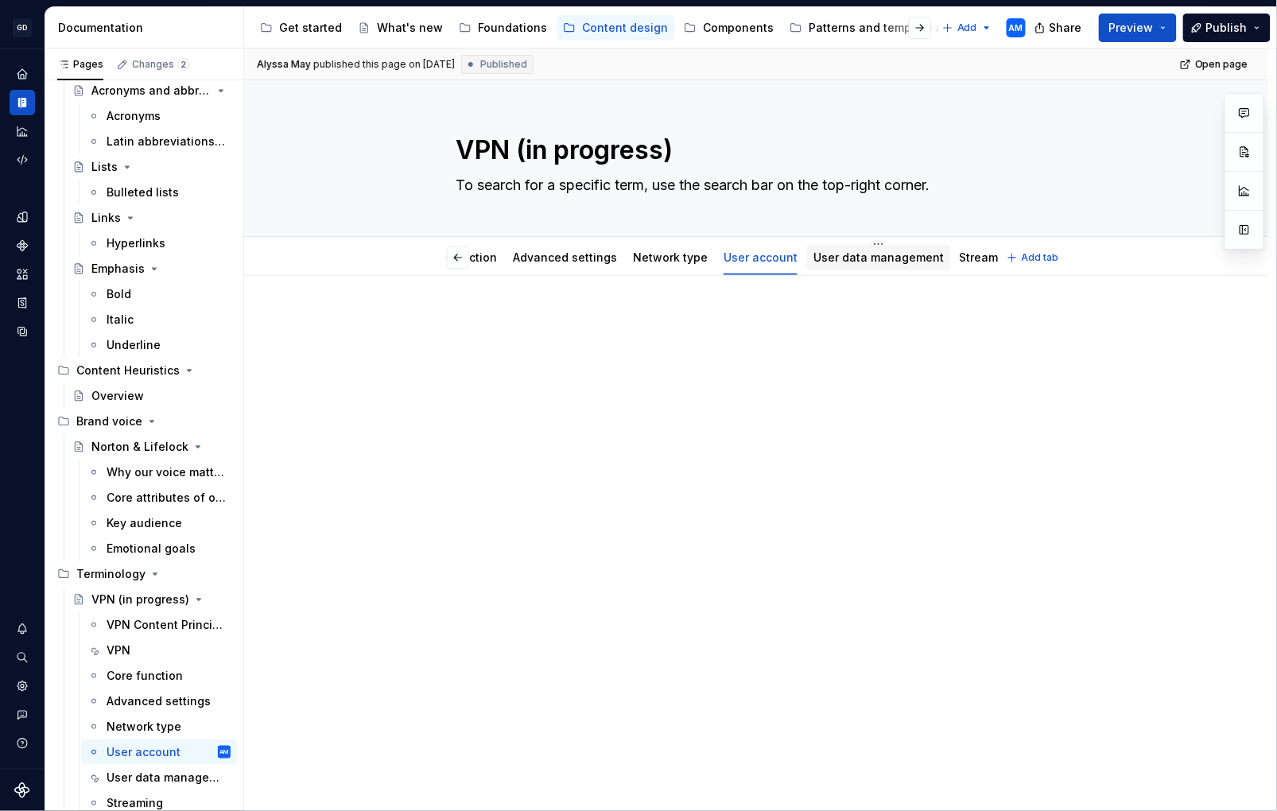
click at [845, 257] on link "User data management" at bounding box center [879, 258] width 130 height 14
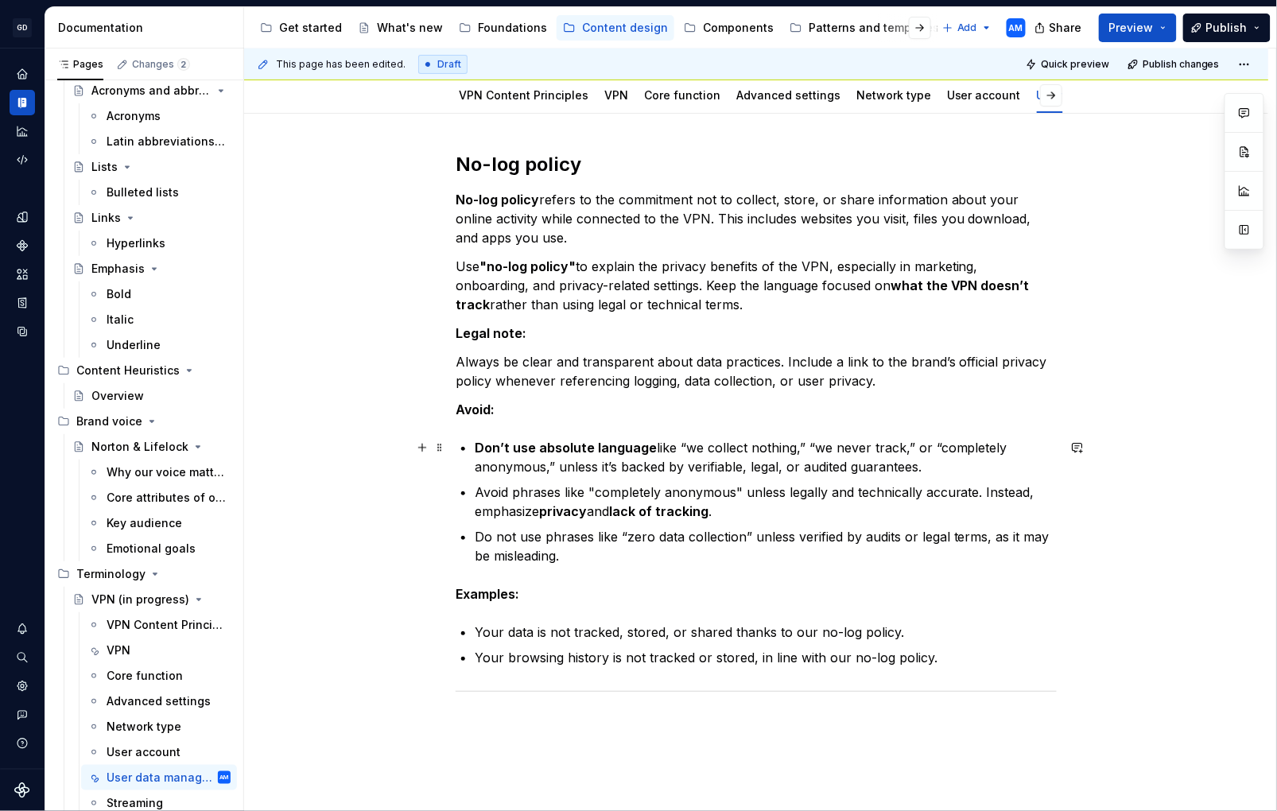
scroll to position [227, 0]
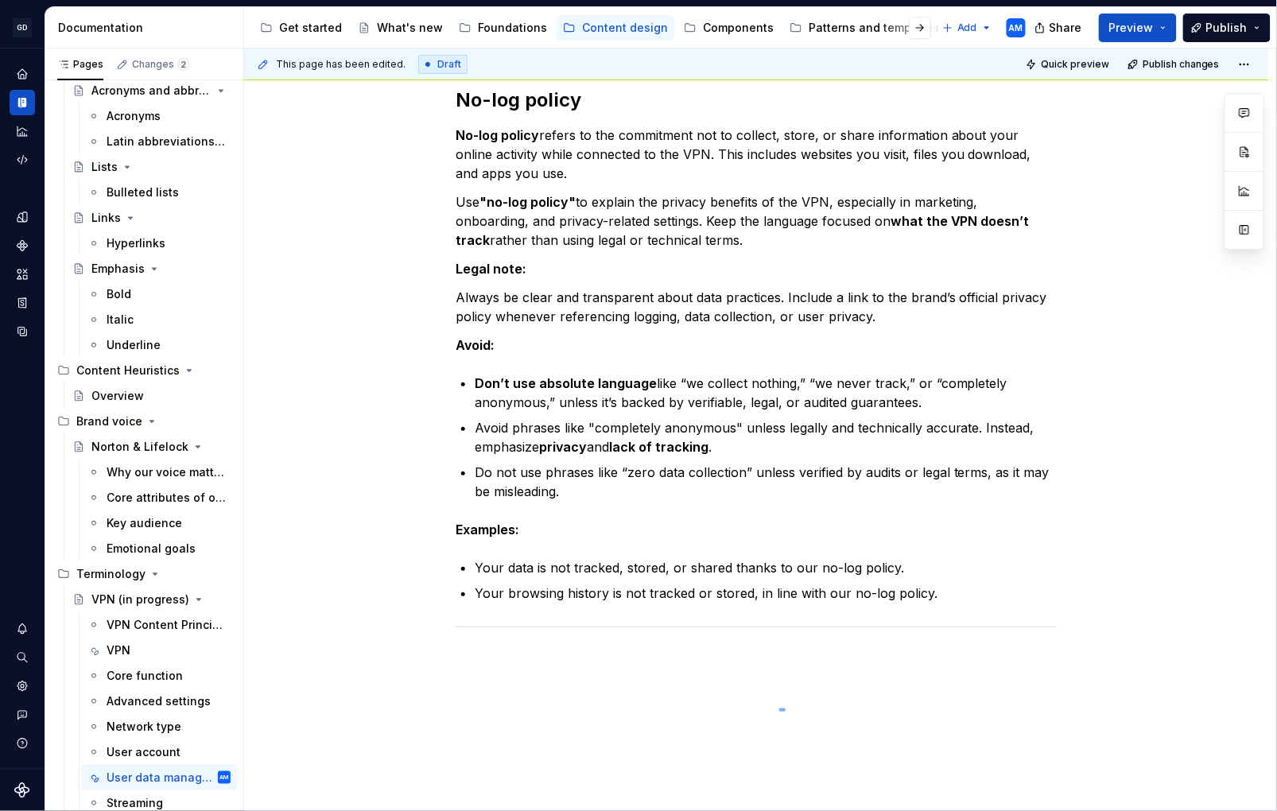
drag, startPoint x: 786, startPoint y: 710, endPoint x: 772, endPoint y: 710, distance: 13.5
click at [778, 709] on div "This page has been edited. Draft Quick preview Publish changes VPN (in progress…" at bounding box center [760, 431] width 1032 height 764
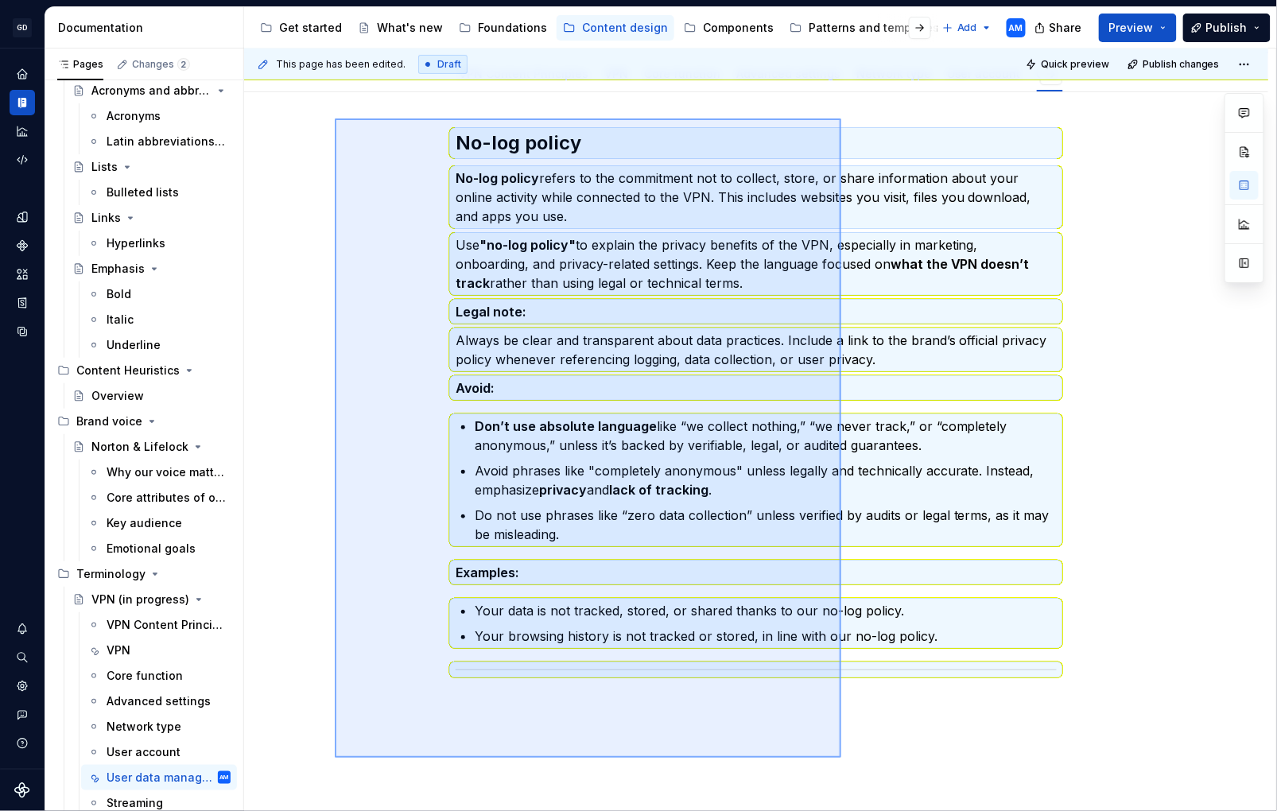
scroll to position [175, 0]
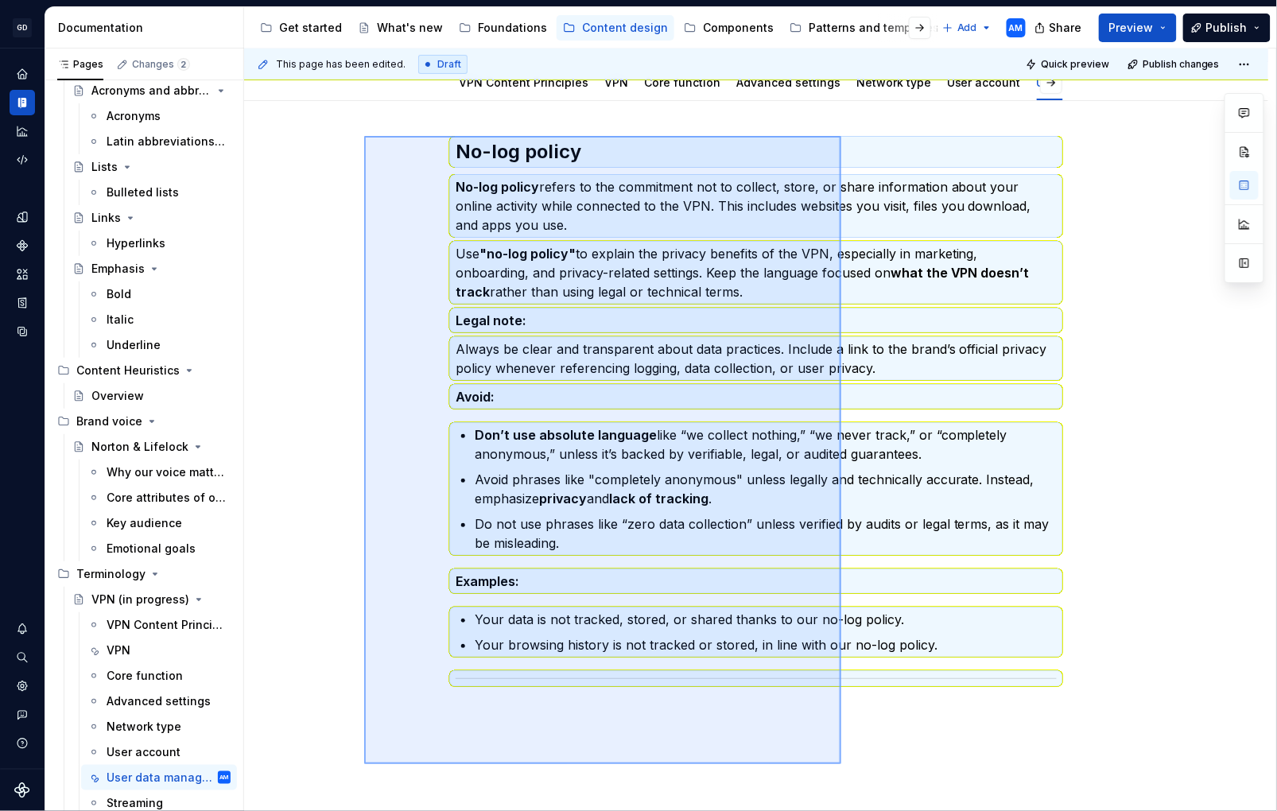
drag, startPoint x: 842, startPoint y: 712, endPoint x: 364, endPoint y: 136, distance: 748.0
click at [364, 135] on div "This page has been edited. Draft Quick preview Publish changes VPN (in progress…" at bounding box center [760, 431] width 1032 height 764
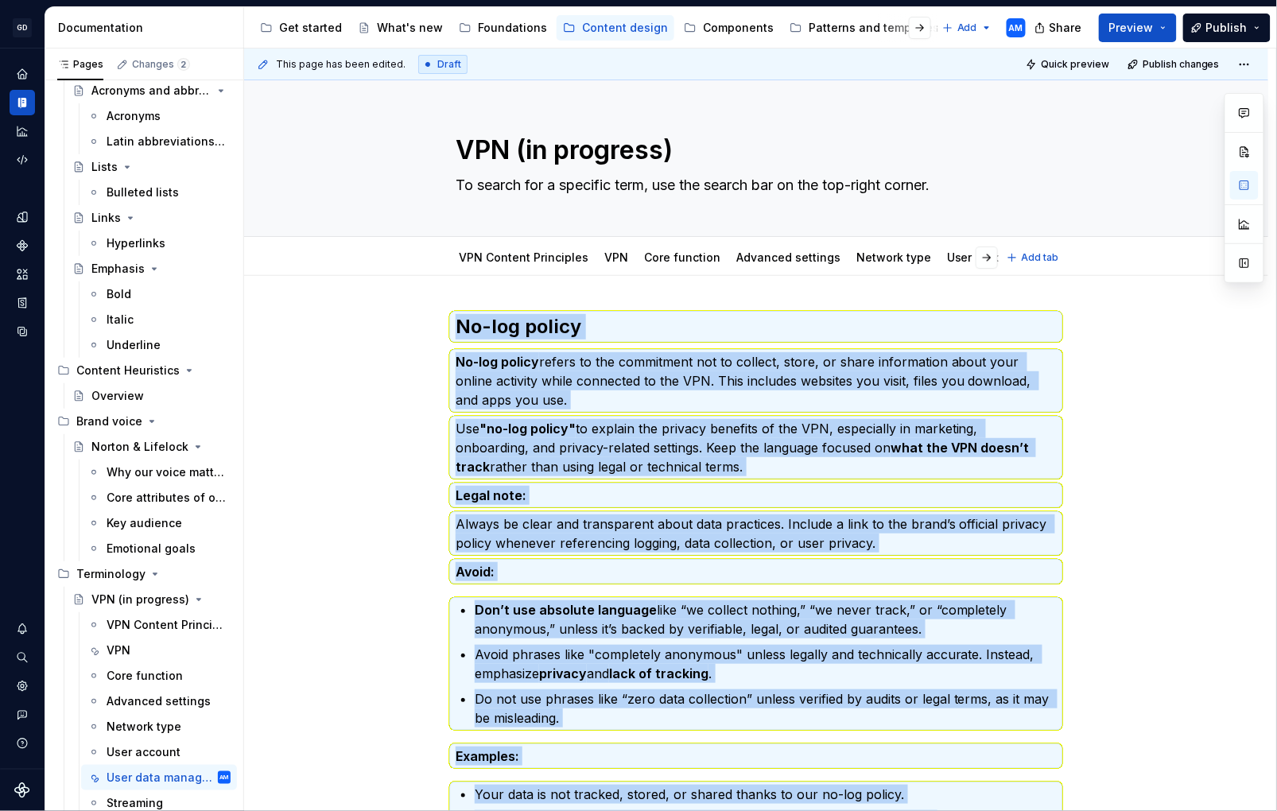
scroll to position [0, 224]
click at [960, 257] on link "Streaming" at bounding box center [988, 258] width 56 height 14
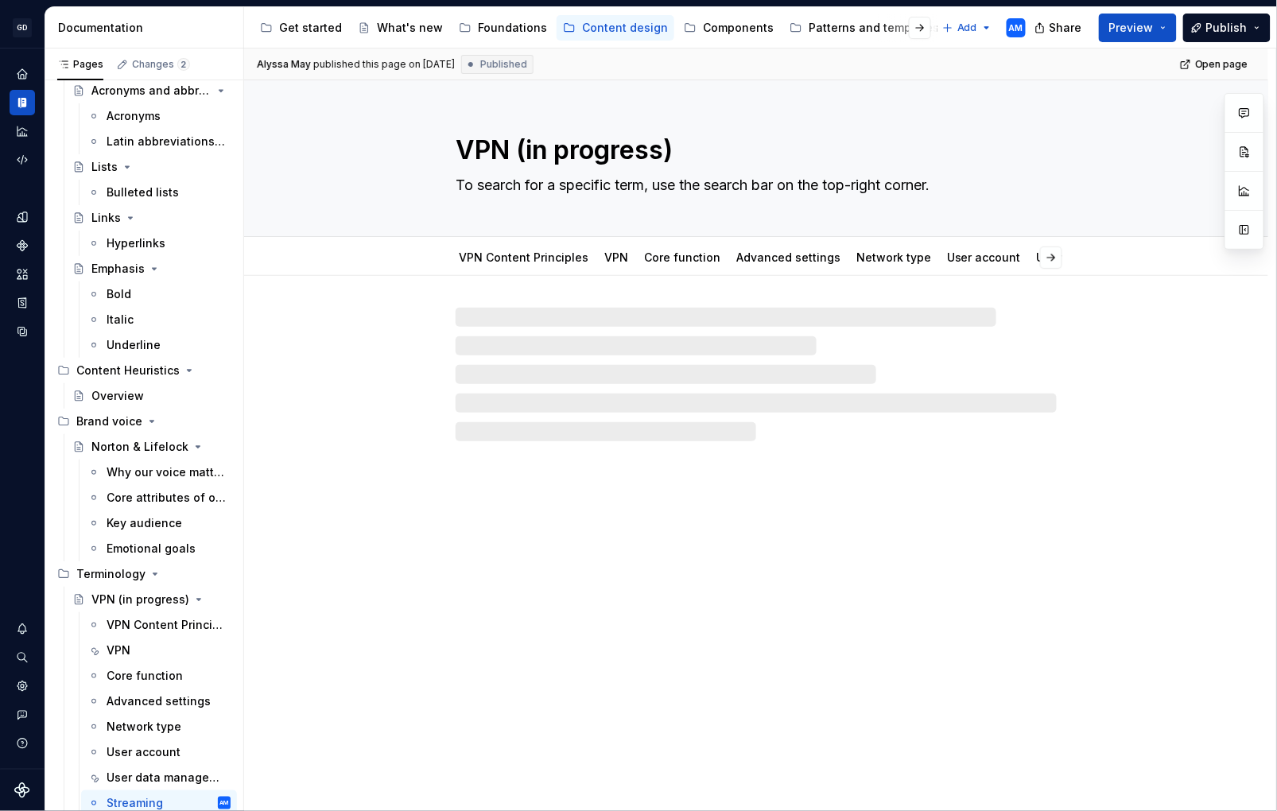
click at [514, 352] on div at bounding box center [756, 375] width 601 height 134
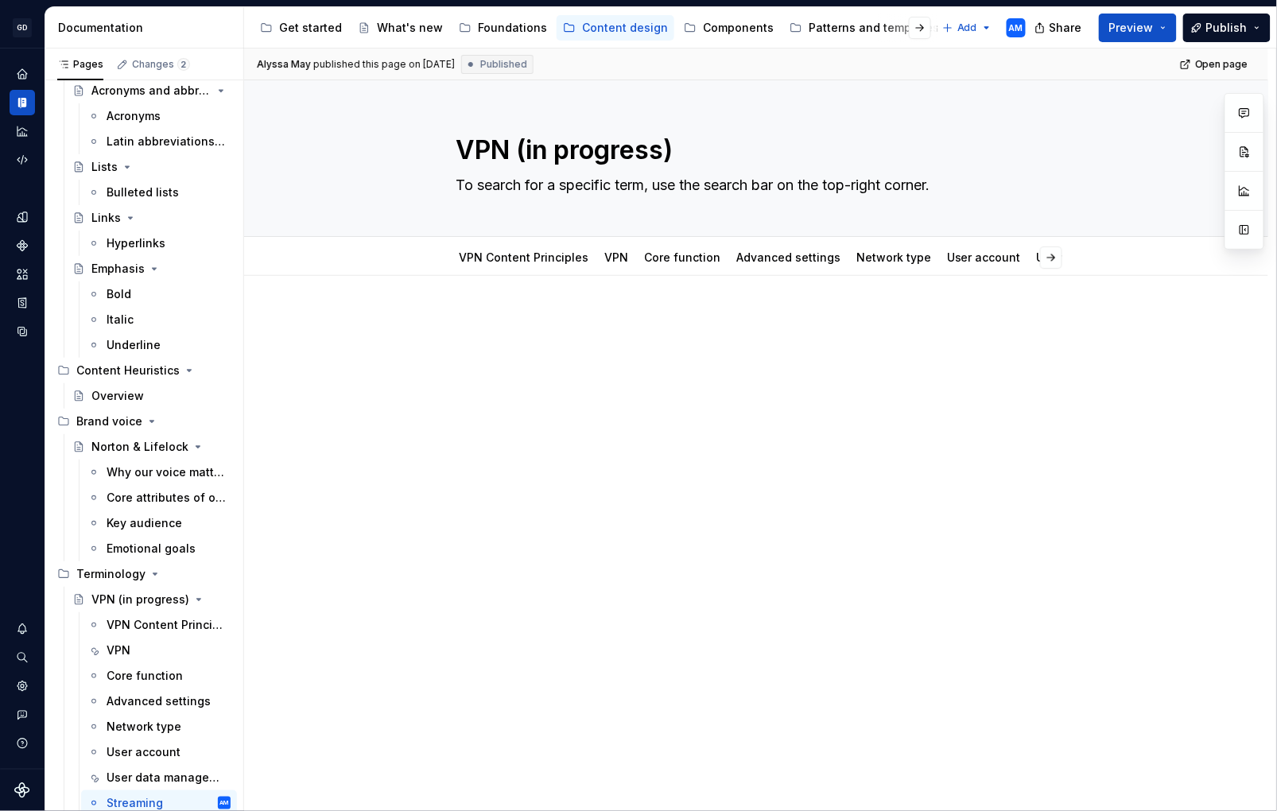
click at [512, 333] on div at bounding box center [756, 344] width 601 height 60
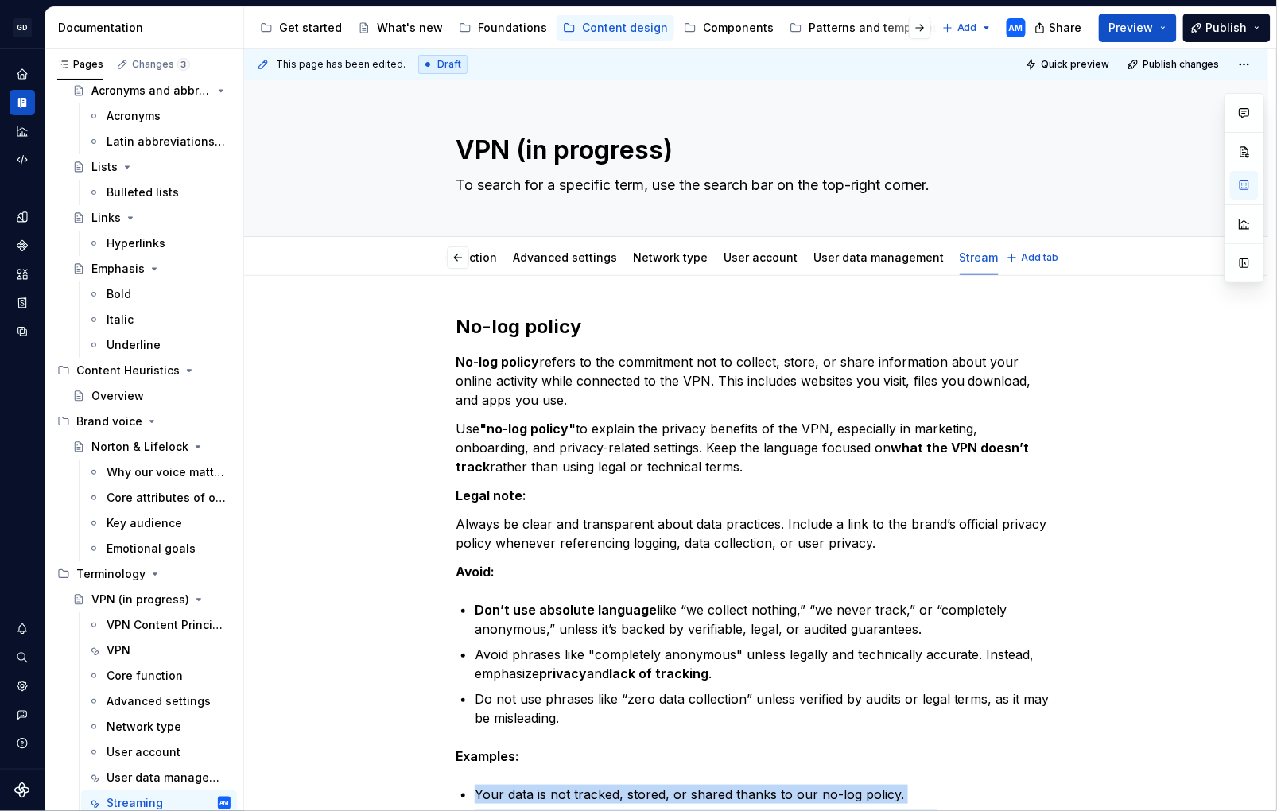
type textarea "*"
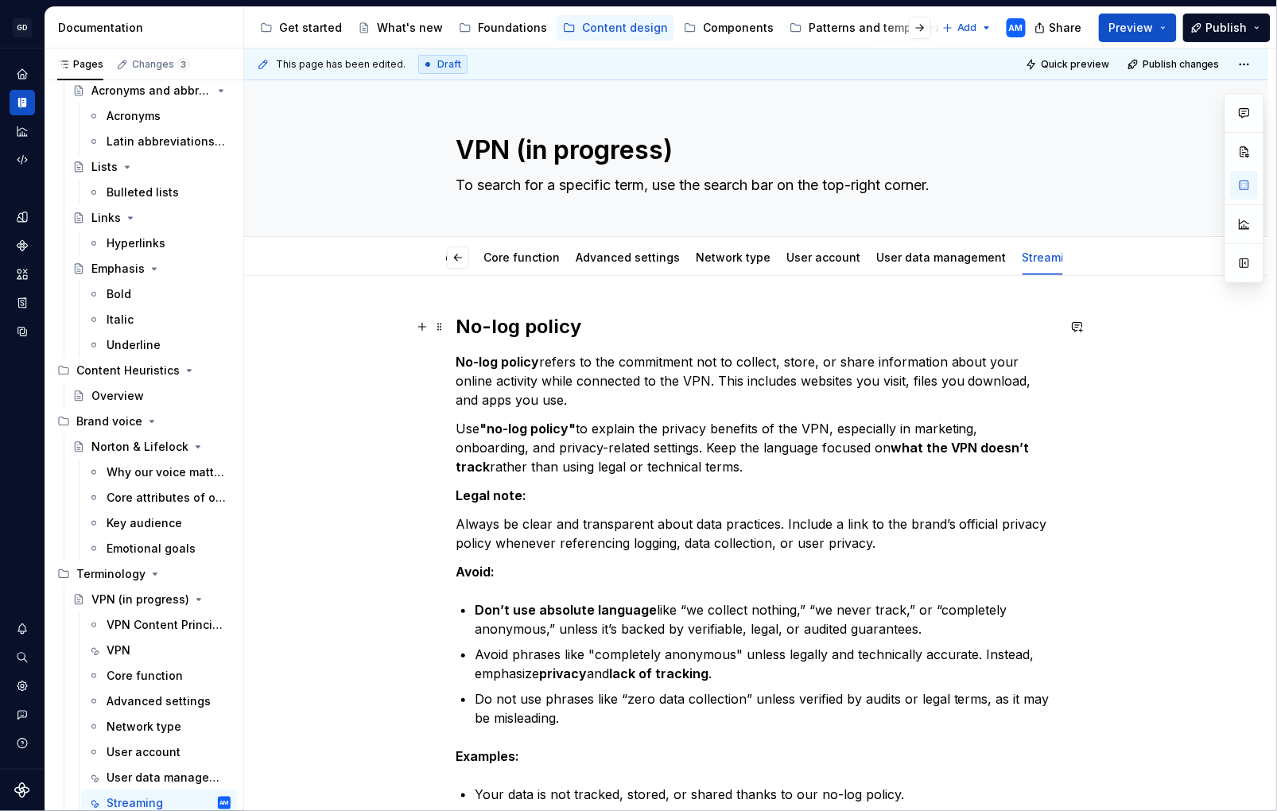
click at [539, 322] on h2 "No-log policy" at bounding box center [756, 326] width 601 height 25
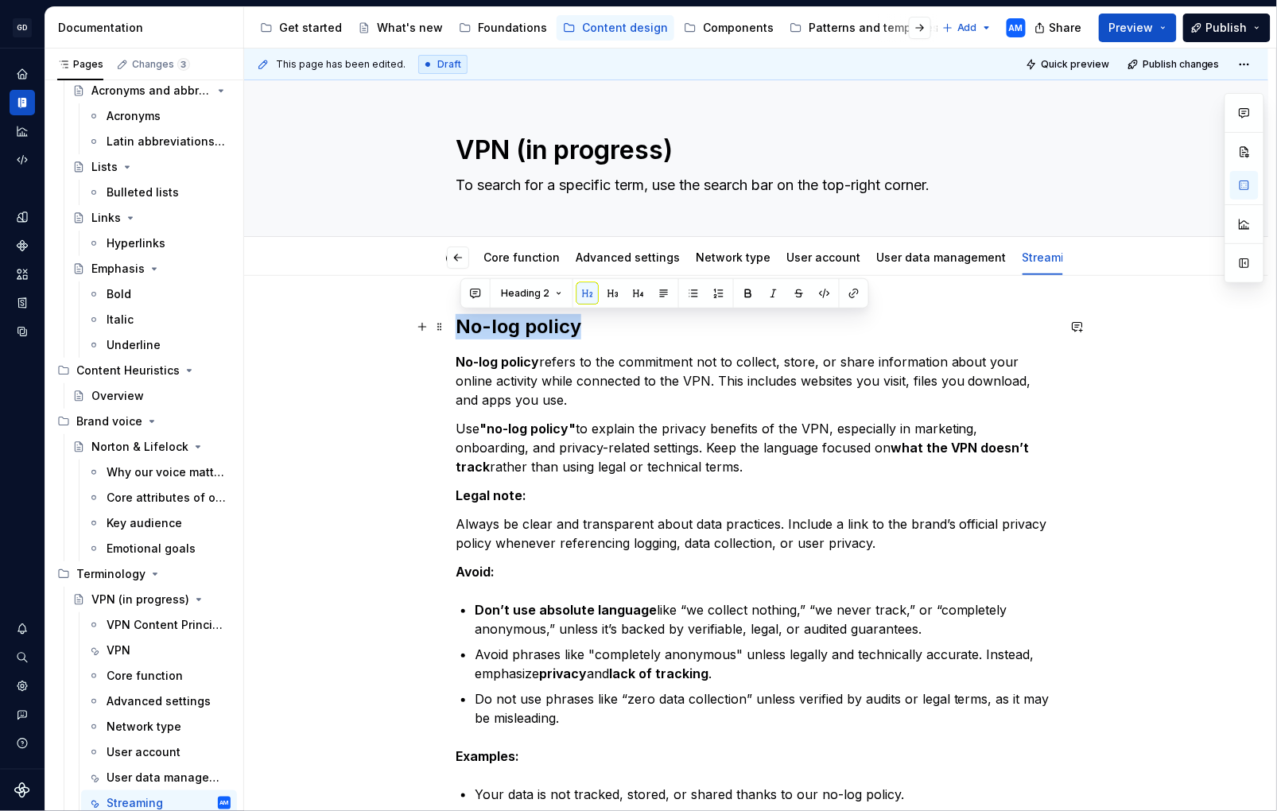
click at [539, 324] on h2 "No-log policy" at bounding box center [756, 326] width 601 height 25
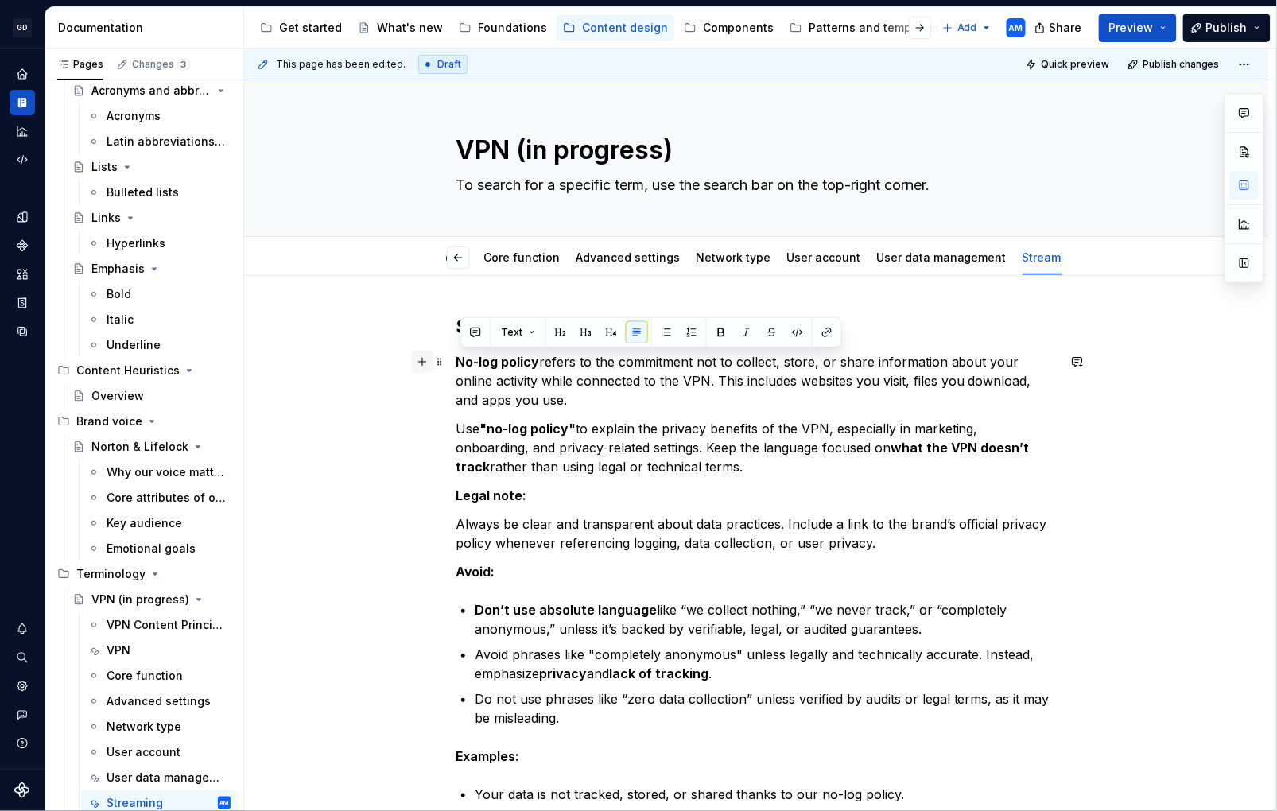
drag, startPoint x: 719, startPoint y: 461, endPoint x: 416, endPoint y: 367, distance: 317.3
click at [456, 367] on div "Stream privately No-log policy refers to the commitment not to collect, store, …" at bounding box center [756, 596] width 601 height 564
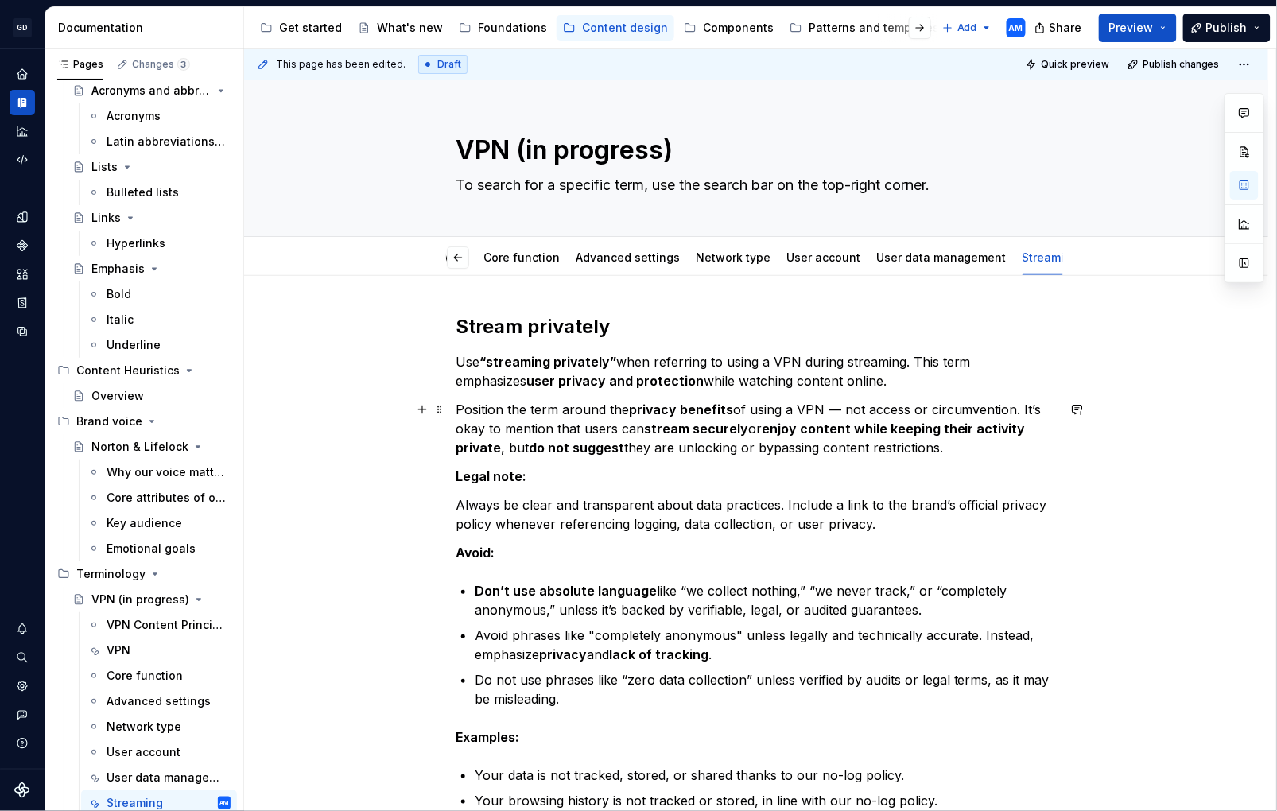
click at [845, 407] on p "Position the term around the privacy benefits of using a VPN — not access or ci…" at bounding box center [756, 428] width 601 height 57
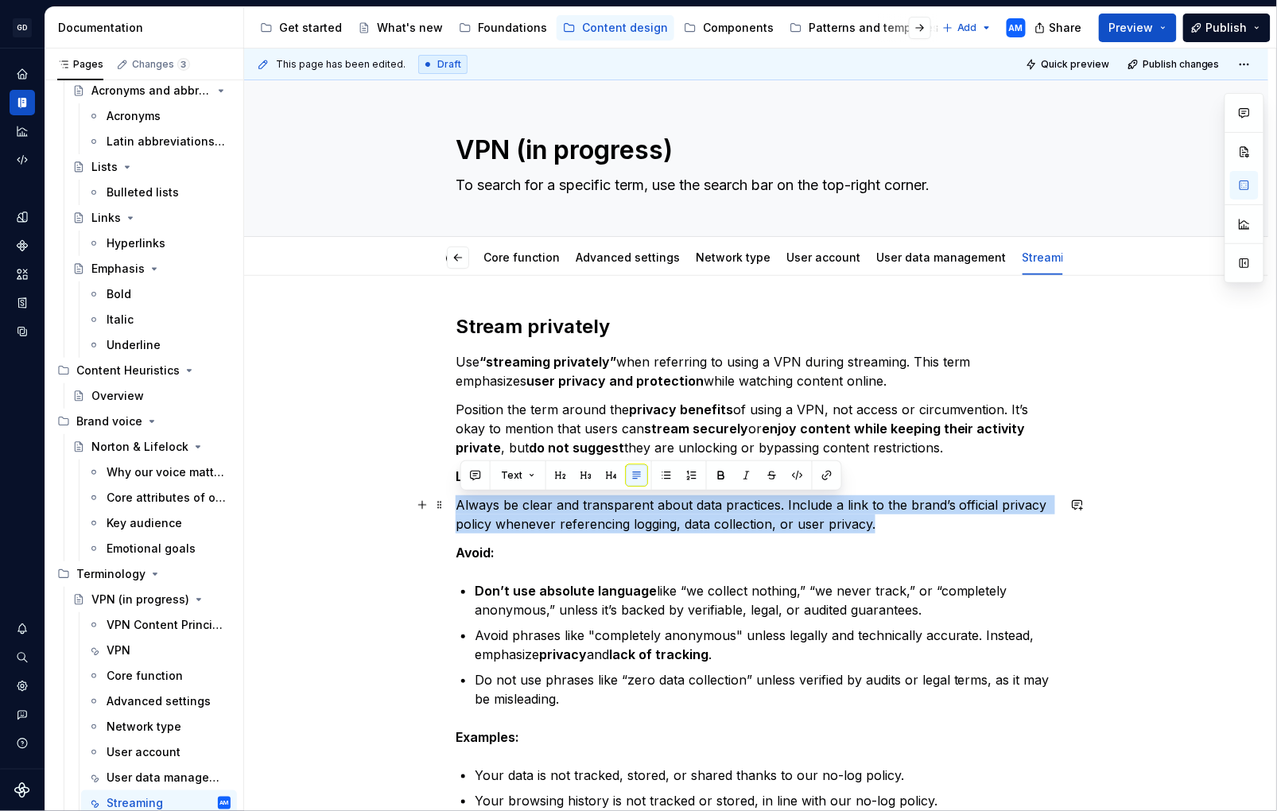
drag, startPoint x: 845, startPoint y: 518, endPoint x: 455, endPoint y: 504, distance: 390.0
click at [455, 504] on div "Stream privately Use “streaming privately” when referring to using a VPN during…" at bounding box center [756, 689] width 1025 height 826
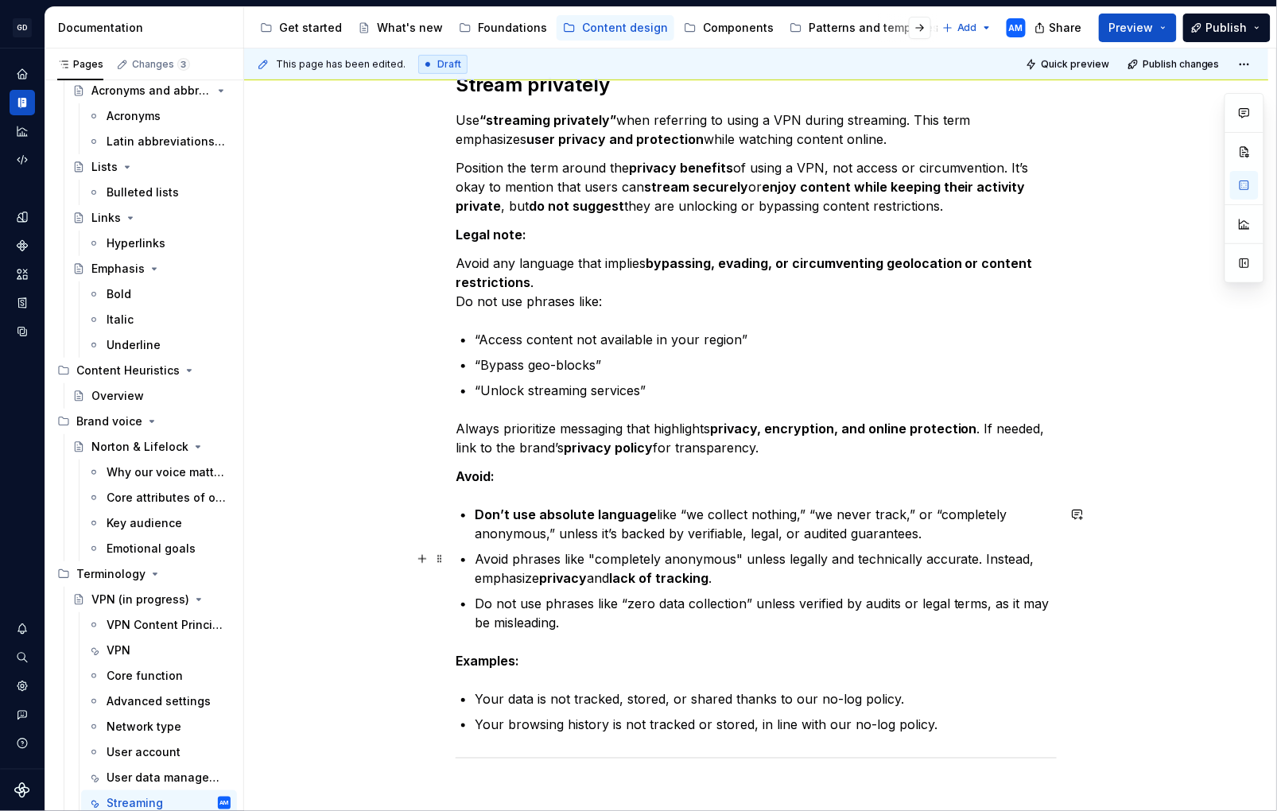
scroll to position [248, 0]
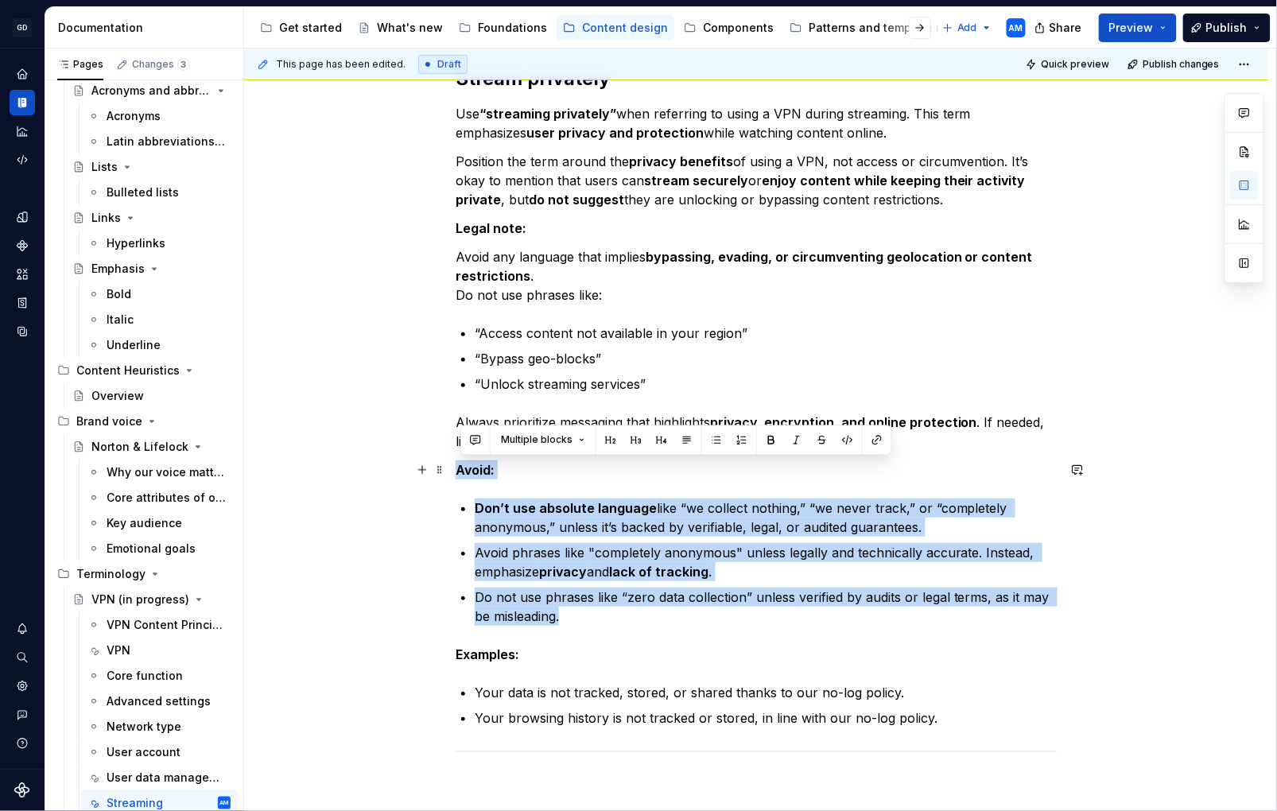
drag, startPoint x: 590, startPoint y: 623, endPoint x: 402, endPoint y: 469, distance: 242.5
click at [402, 469] on div "Stream privately Use “streaming privately” when referring to using a VPN during…" at bounding box center [756, 524] width 1025 height 992
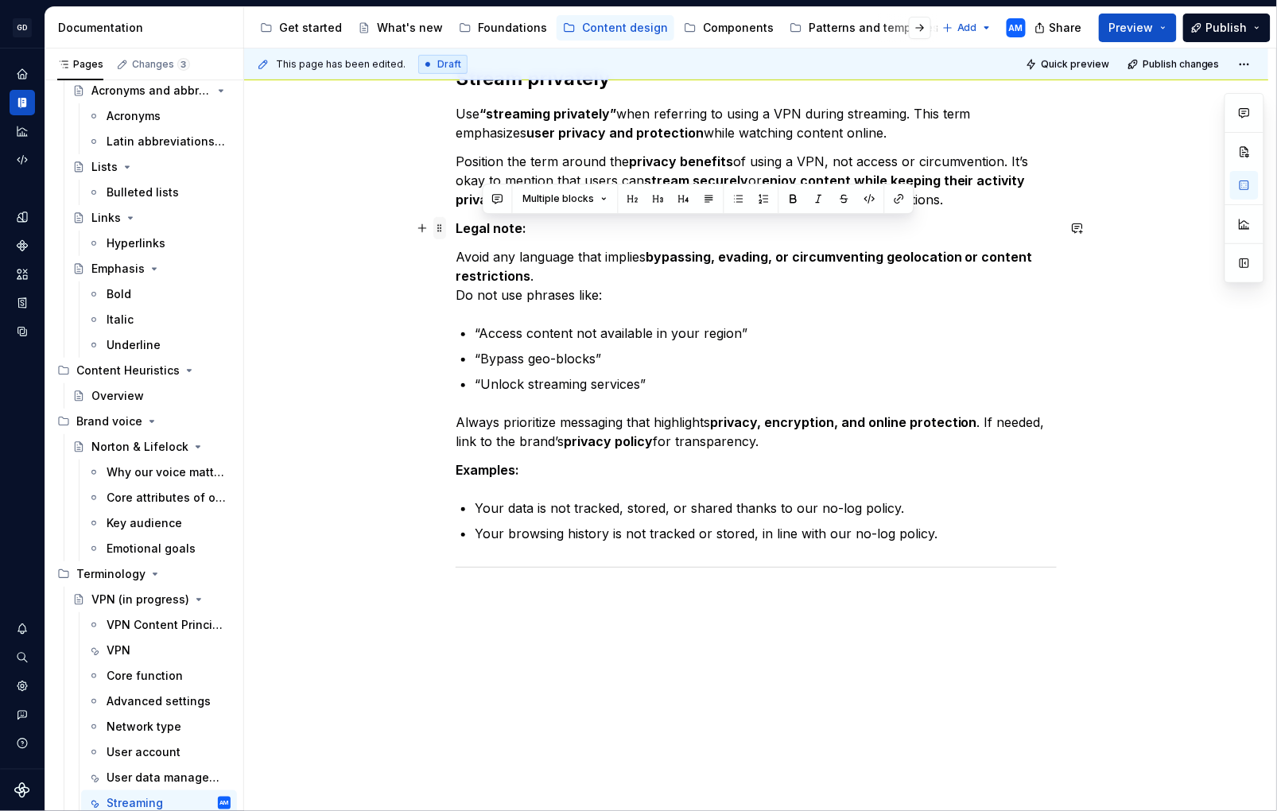
drag, startPoint x: 675, startPoint y: 416, endPoint x: 449, endPoint y: 224, distance: 296.3
click at [456, 224] on div "Stream privately Use “streaming privately” when referring to using a VPN during…" at bounding box center [756, 329] width 601 height 526
drag, startPoint x: 579, startPoint y: 266, endPoint x: 589, endPoint y: 272, distance: 11.7
click at [585, 268] on p "Avoid any language that implies bypassing, evading, or circumventing geolocatio…" at bounding box center [756, 275] width 601 height 57
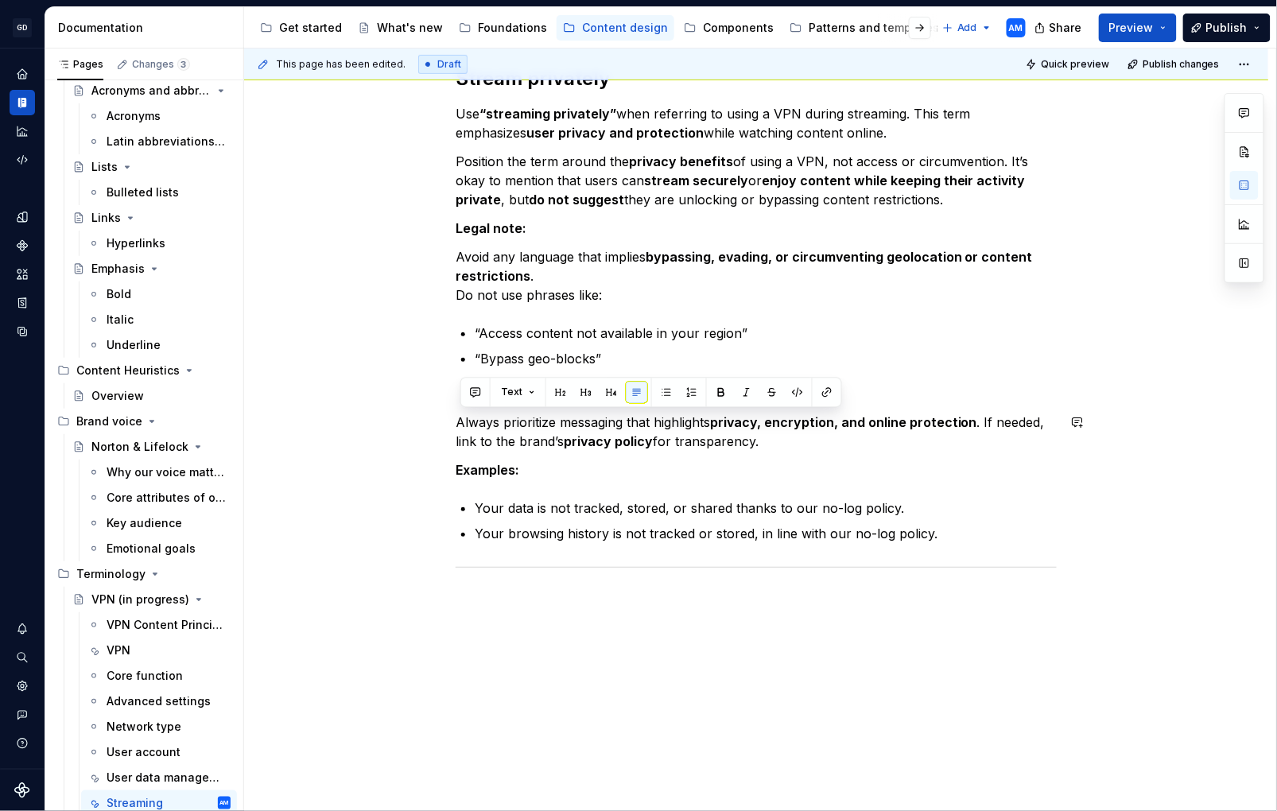
drag, startPoint x: 776, startPoint y: 442, endPoint x: 511, endPoint y: 358, distance: 277.2
click at [510, 353] on div "Stream privately Use “streaming privately” when referring to using a VPN during…" at bounding box center [756, 319] width 601 height 507
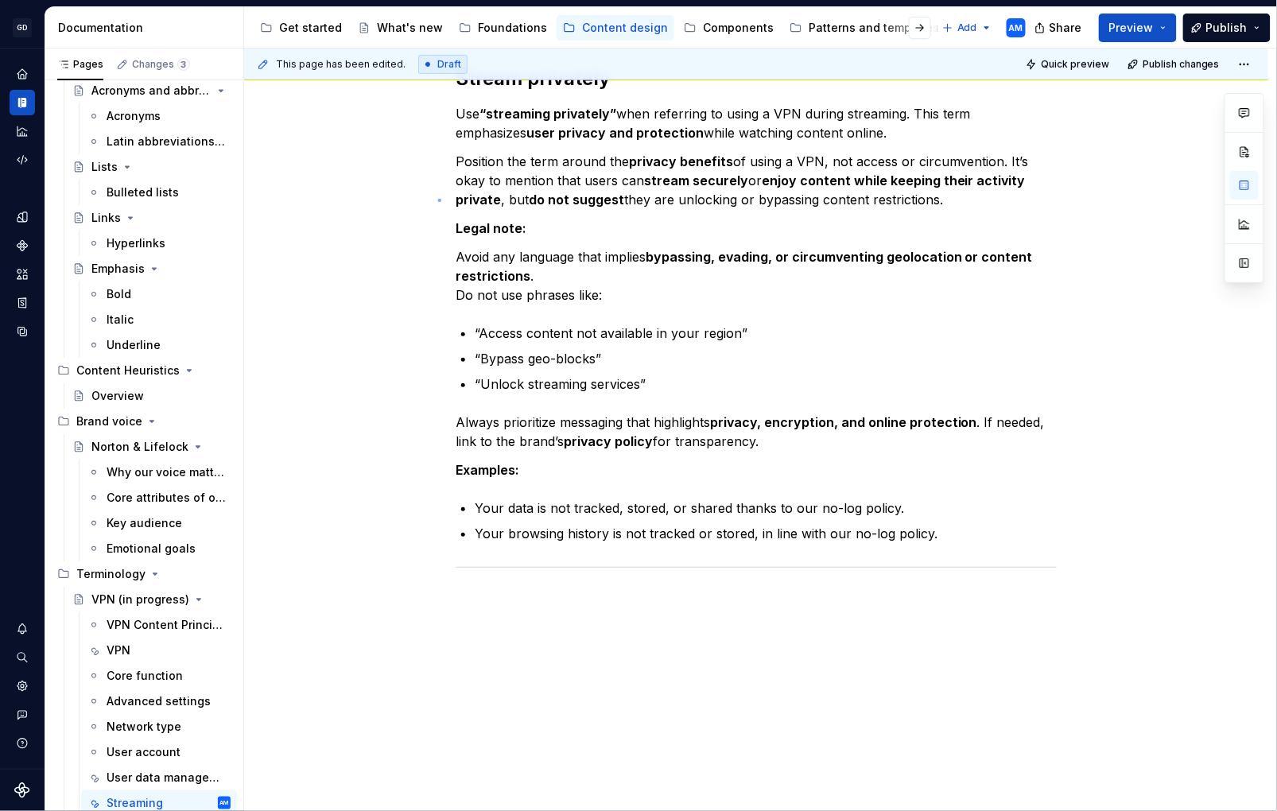
drag, startPoint x: 439, startPoint y: 199, endPoint x: 855, endPoint y: 498, distance: 512.4
click at [440, 199] on div "This page has been edited. Draft Quick preview Publish changes VPN (in progress…" at bounding box center [760, 431] width 1032 height 764
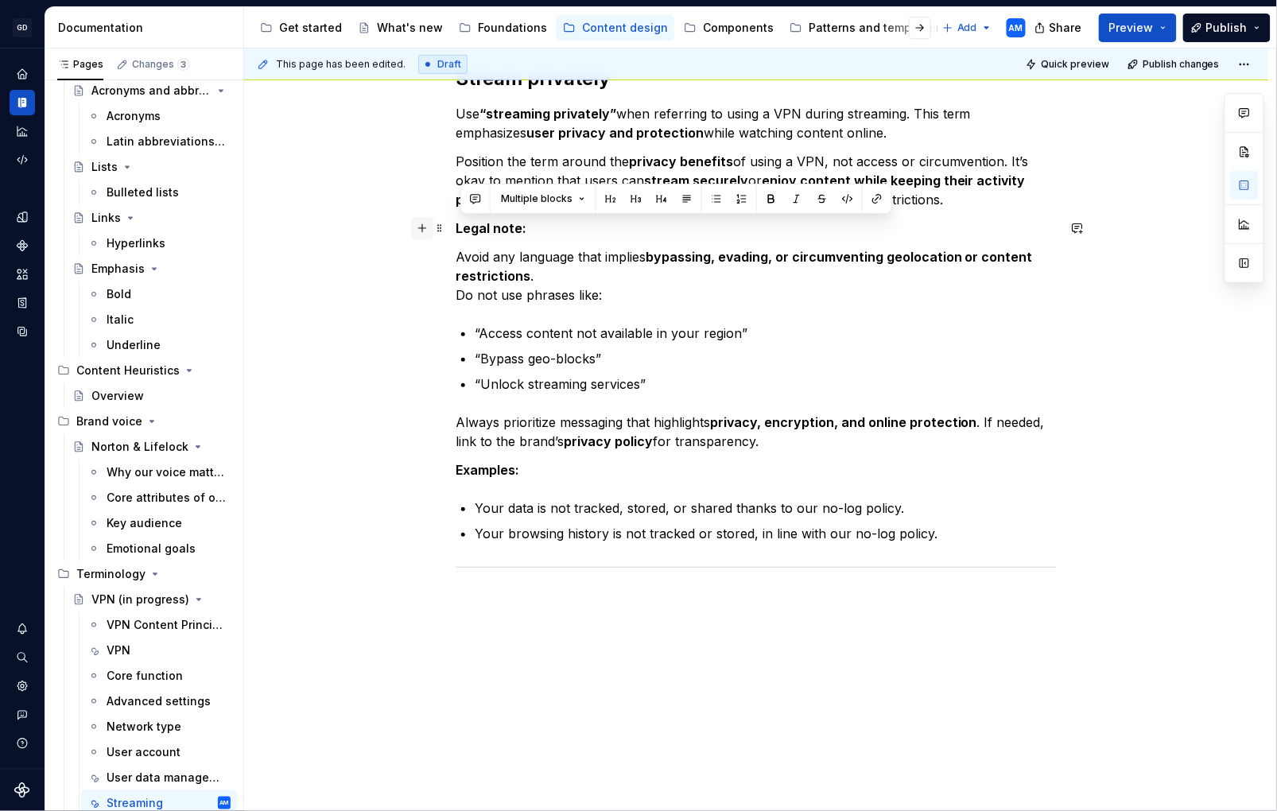
drag, startPoint x: 779, startPoint y: 443, endPoint x: 425, endPoint y: 226, distance: 415.3
click at [456, 226] on div "Stream privately Use “streaming privately” when referring to using a VPN during…" at bounding box center [756, 329] width 601 height 526
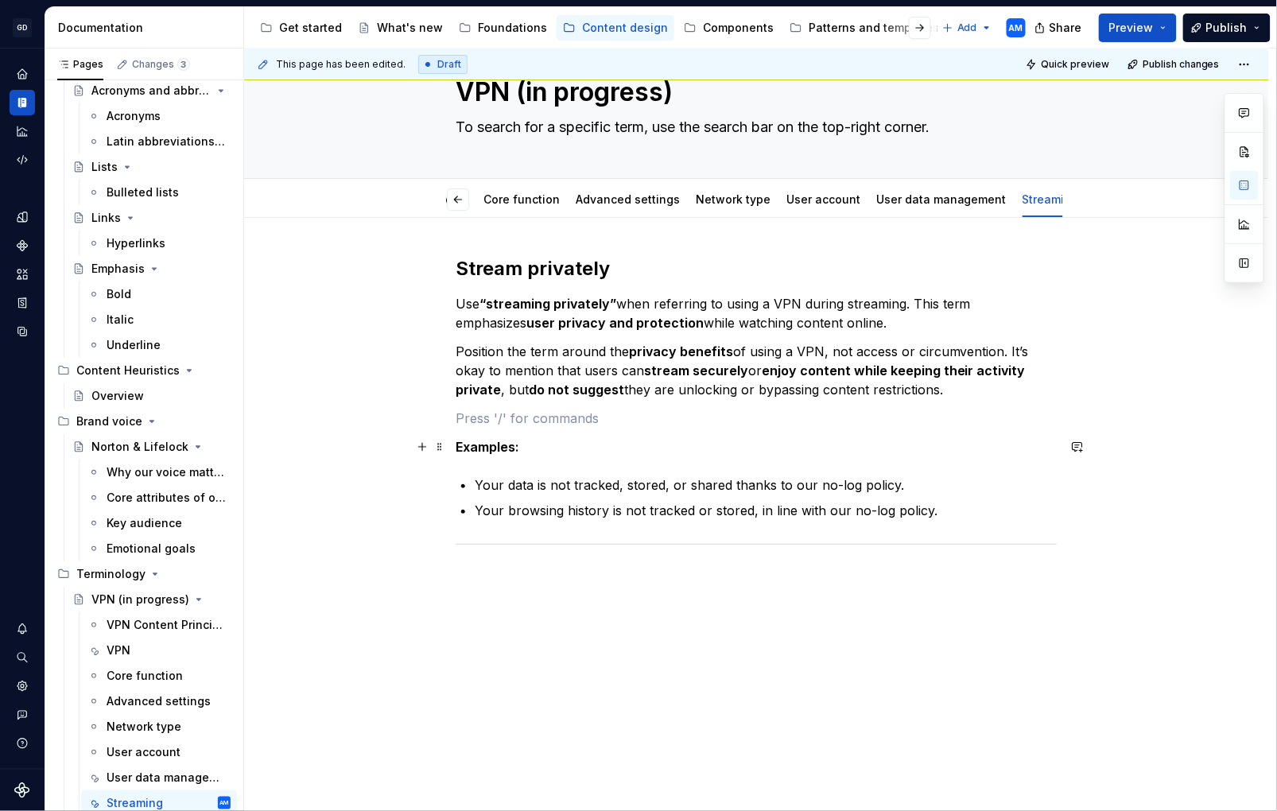
scroll to position [29, 0]
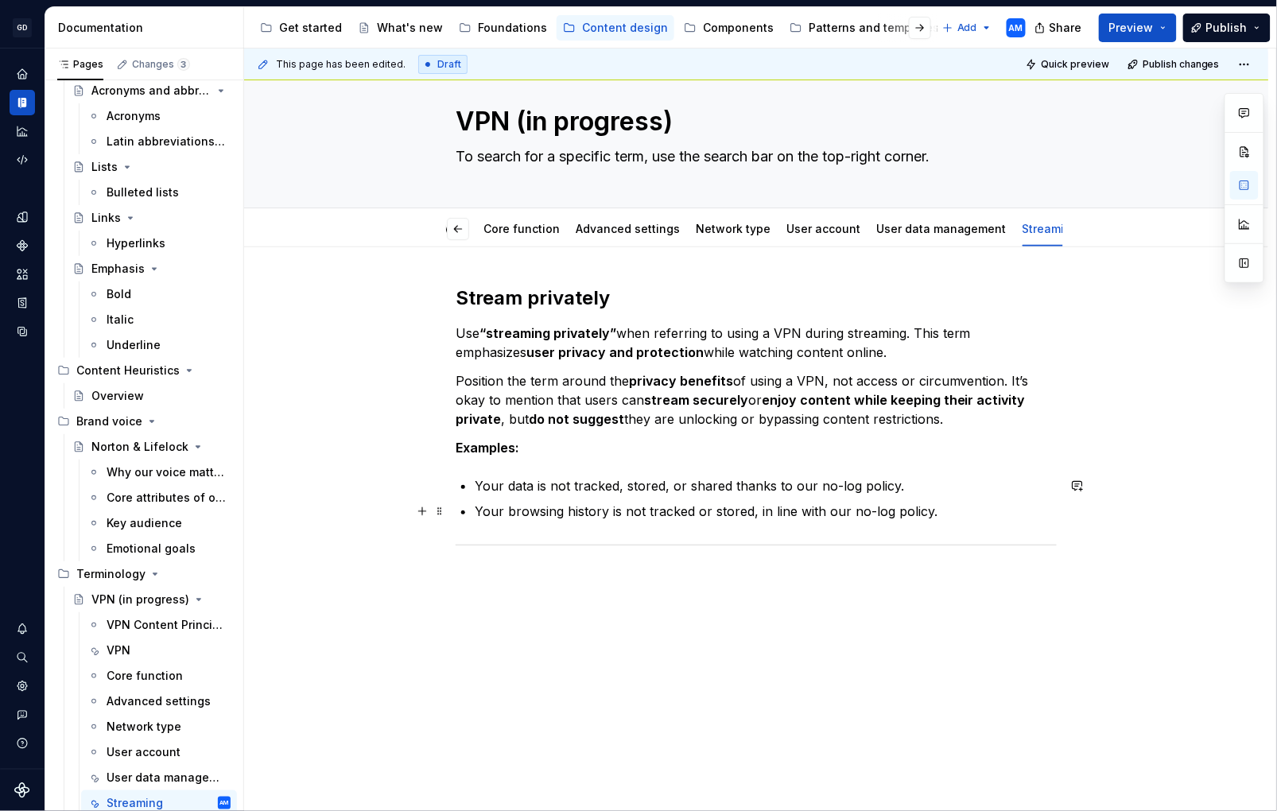
click at [975, 506] on p "Your browsing history is not tracked or stored, in line with our no-log policy." at bounding box center [766, 511] width 582 height 19
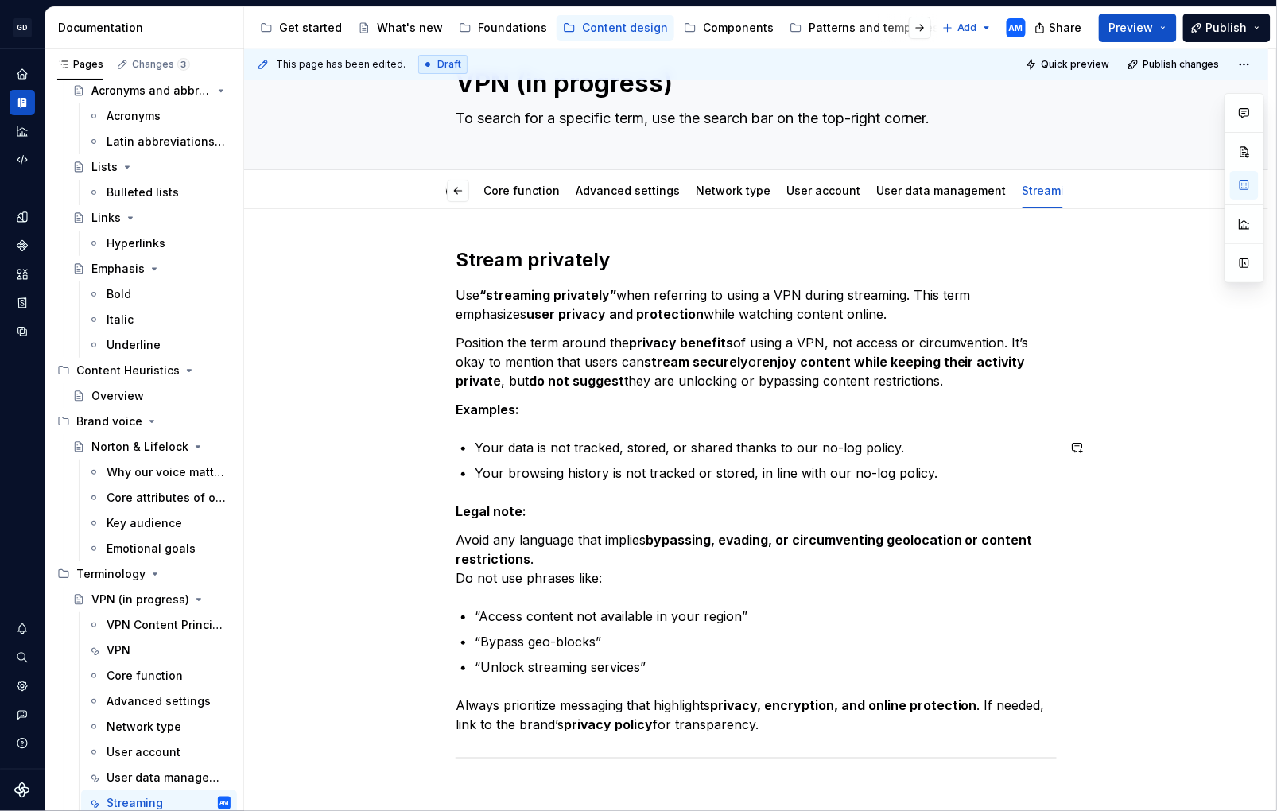
scroll to position [248, 0]
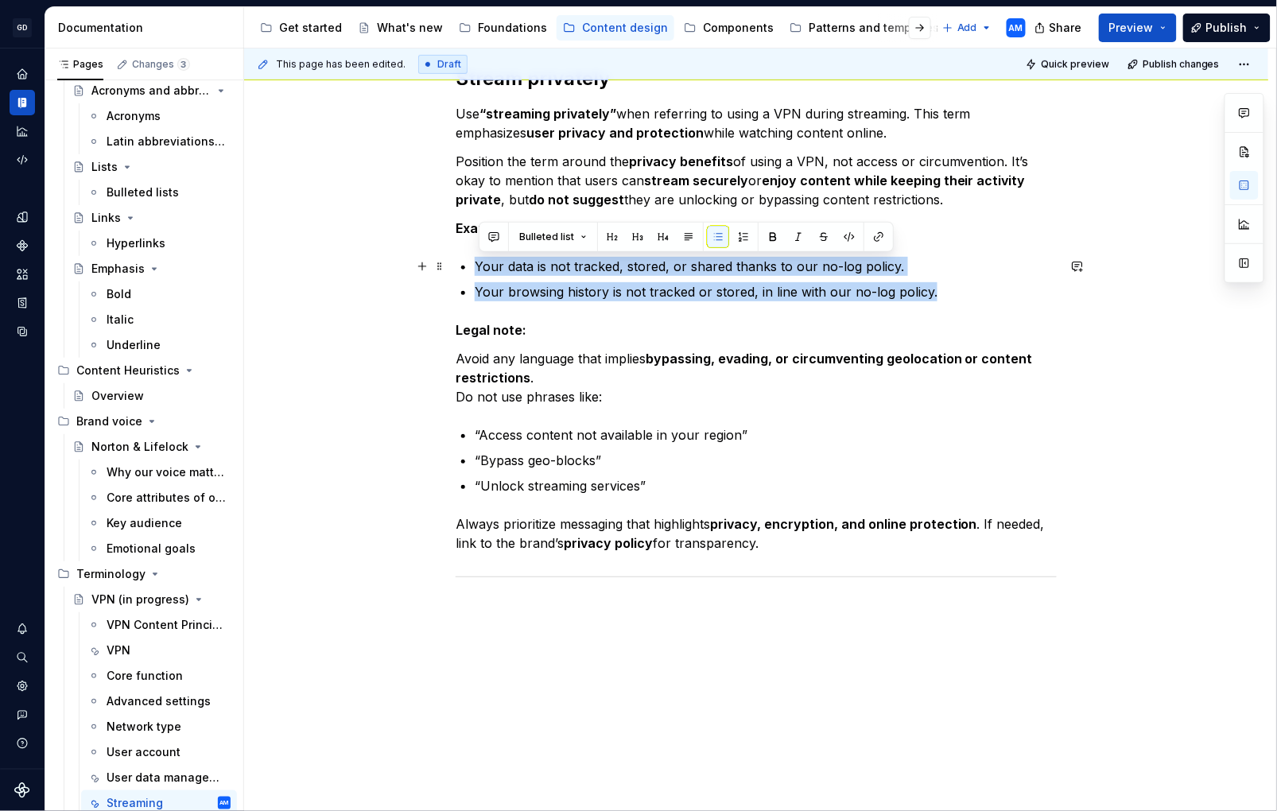
drag, startPoint x: 710, startPoint y: 285, endPoint x: 479, endPoint y: 270, distance: 231.2
click at [473, 270] on div "Stream privately Use “streaming privately” when referring to using a VPN during…" at bounding box center [756, 324] width 601 height 516
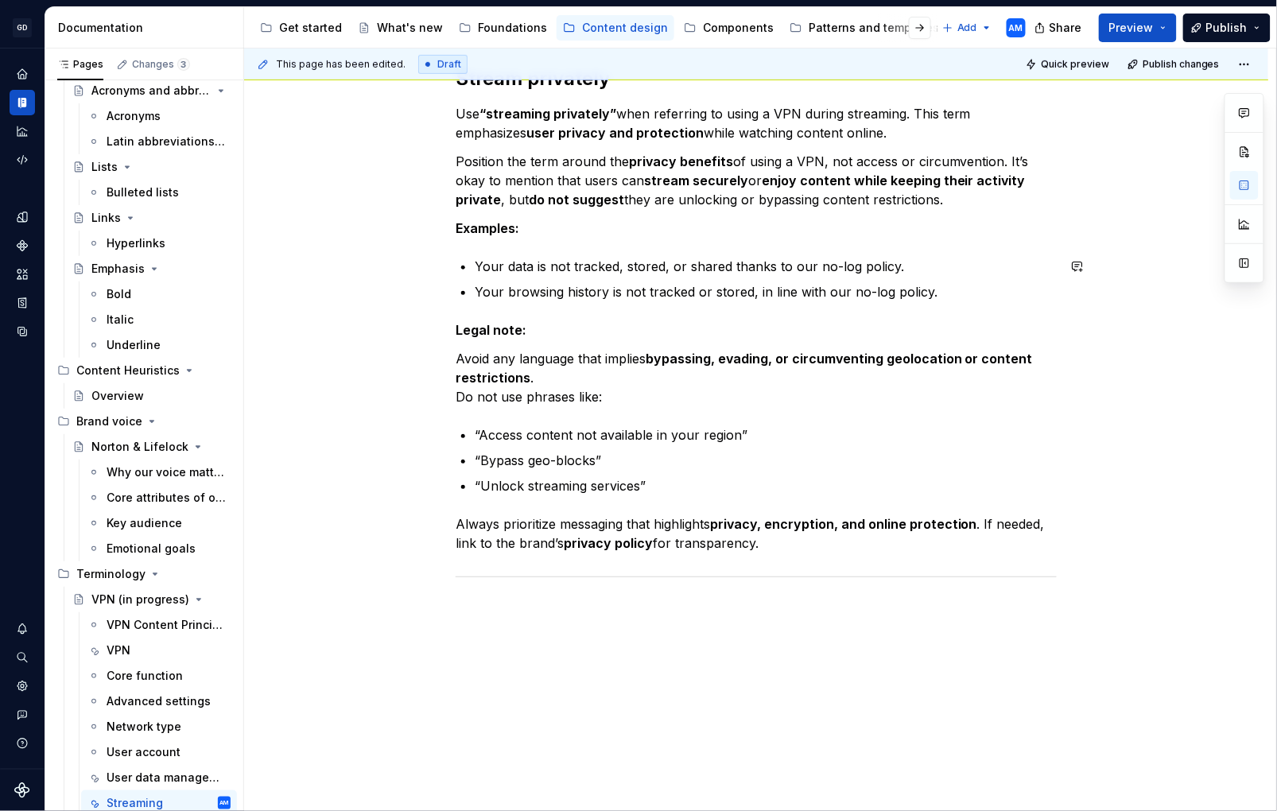
drag, startPoint x: 768, startPoint y: 305, endPoint x: 889, endPoint y: 306, distance: 121.7
click at [768, 304] on div "Stream privately Use “streaming privately” when referring to using a VPN during…" at bounding box center [756, 324] width 601 height 516
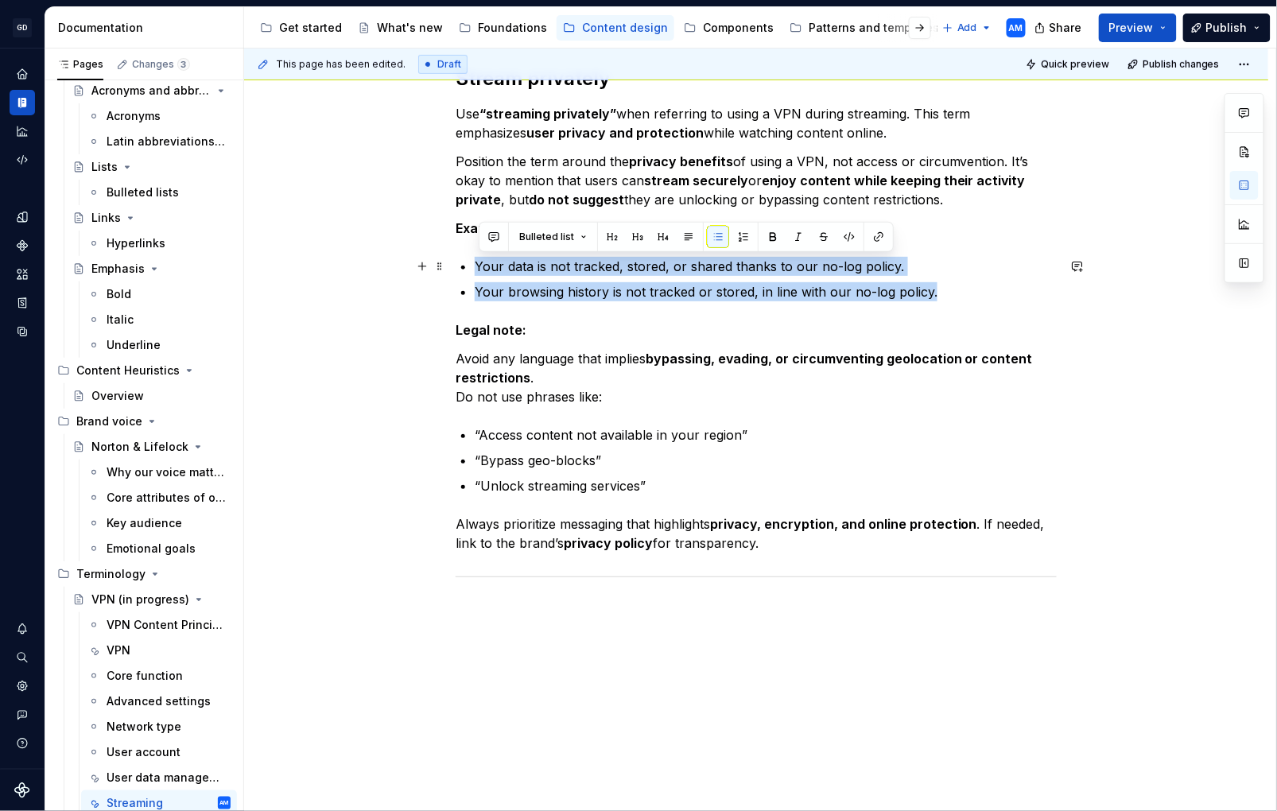
drag, startPoint x: 874, startPoint y: 294, endPoint x: 469, endPoint y: 272, distance: 405.5
click at [475, 272] on ul "Your data is not tracked, stored, or shared thanks to our no-log policy. Your b…" at bounding box center [766, 279] width 582 height 45
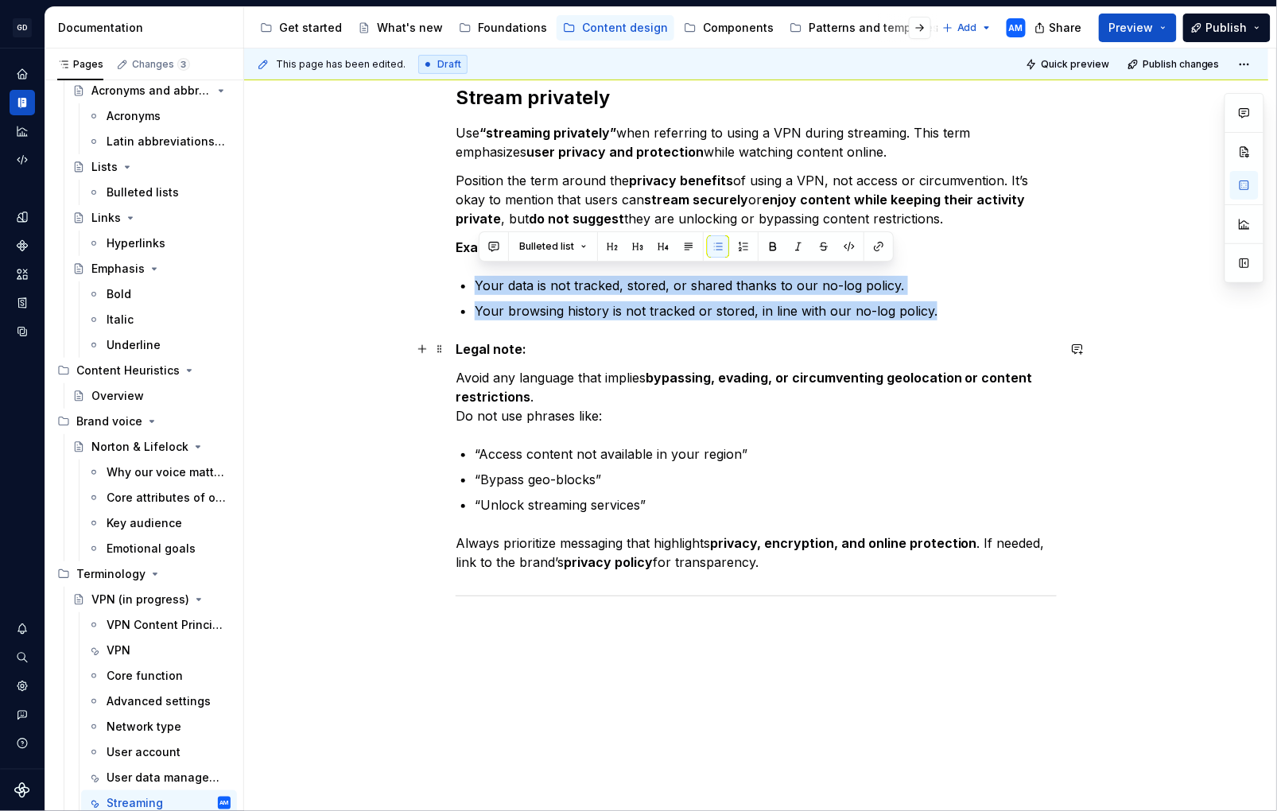
scroll to position [210, 0]
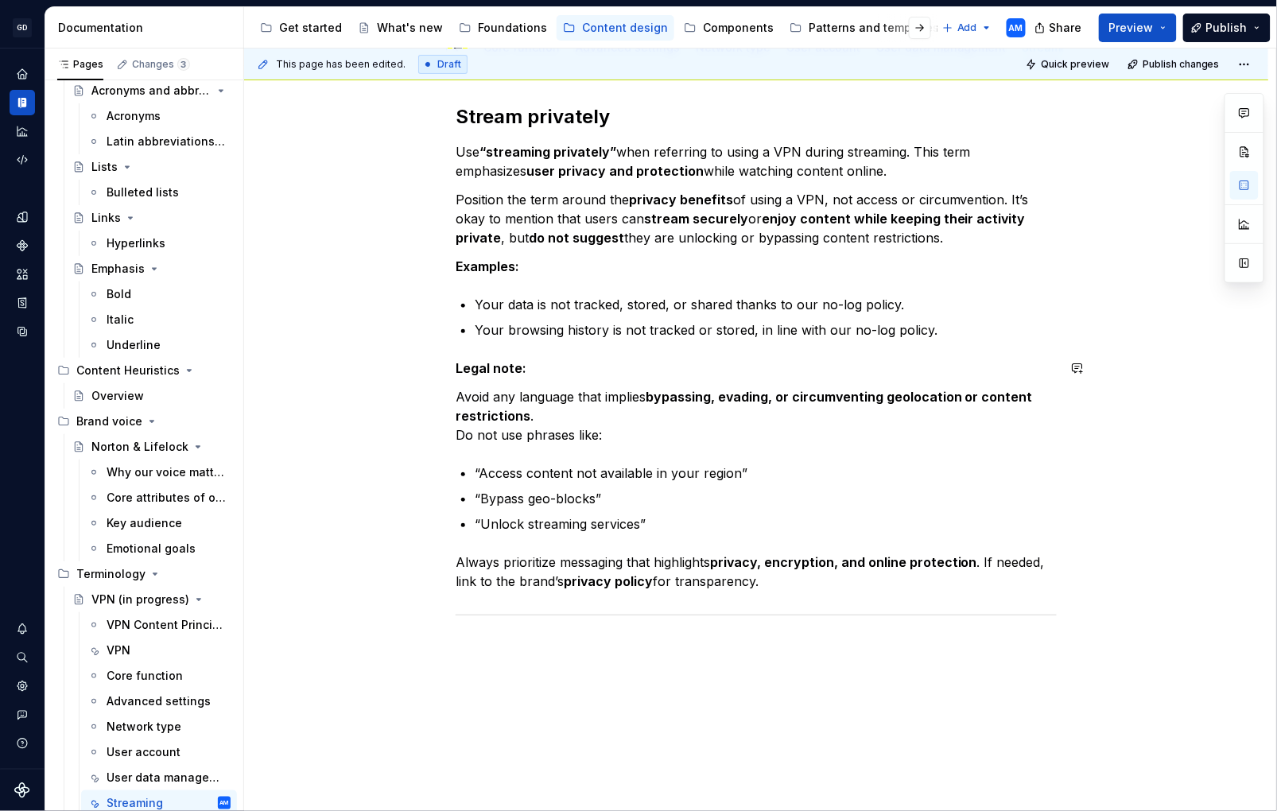
drag, startPoint x: 760, startPoint y: 350, endPoint x: 774, endPoint y: 372, distance: 26.5
click at [767, 352] on div "Stream privately Use “streaming privately” when referring to using a VPN during…" at bounding box center [756, 362] width 601 height 516
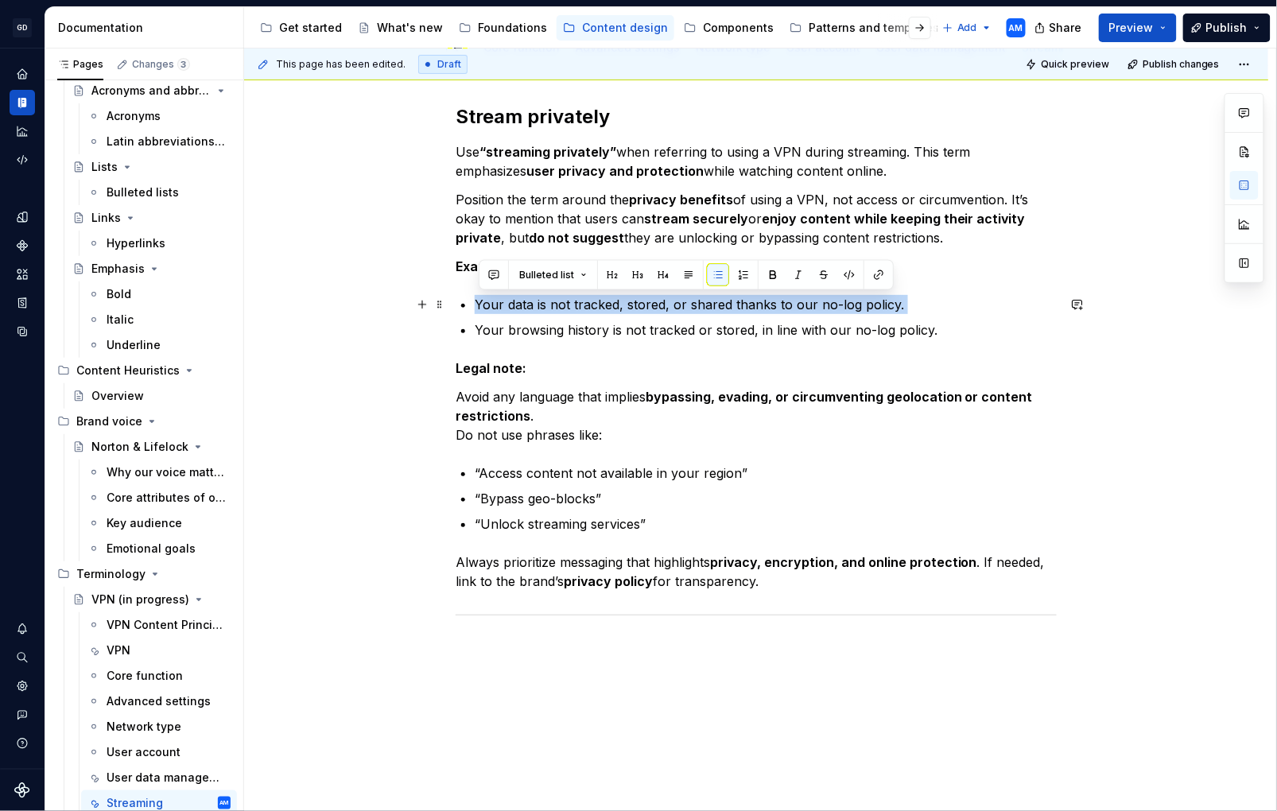
drag, startPoint x: 892, startPoint y: 315, endPoint x: 474, endPoint y: 308, distance: 417.7
click at [475, 302] on ul "Your data is not tracked, stored, or shared thanks to our no-log policy. Your b…" at bounding box center [766, 317] width 582 height 45
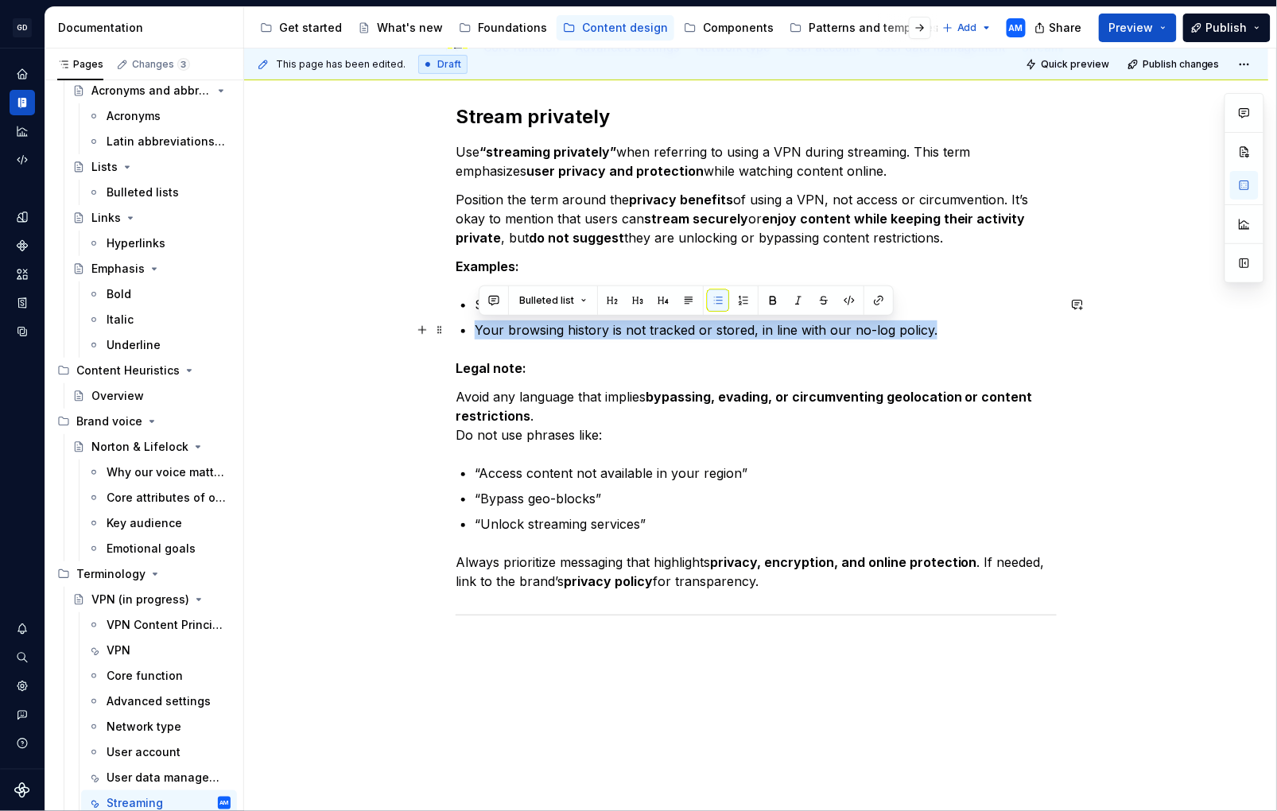
drag, startPoint x: 958, startPoint y: 330, endPoint x: 480, endPoint y: 330, distance: 478.1
click at [480, 330] on p "Your browsing history is not tracked or stored, in line with our no-log policy." at bounding box center [766, 330] width 582 height 19
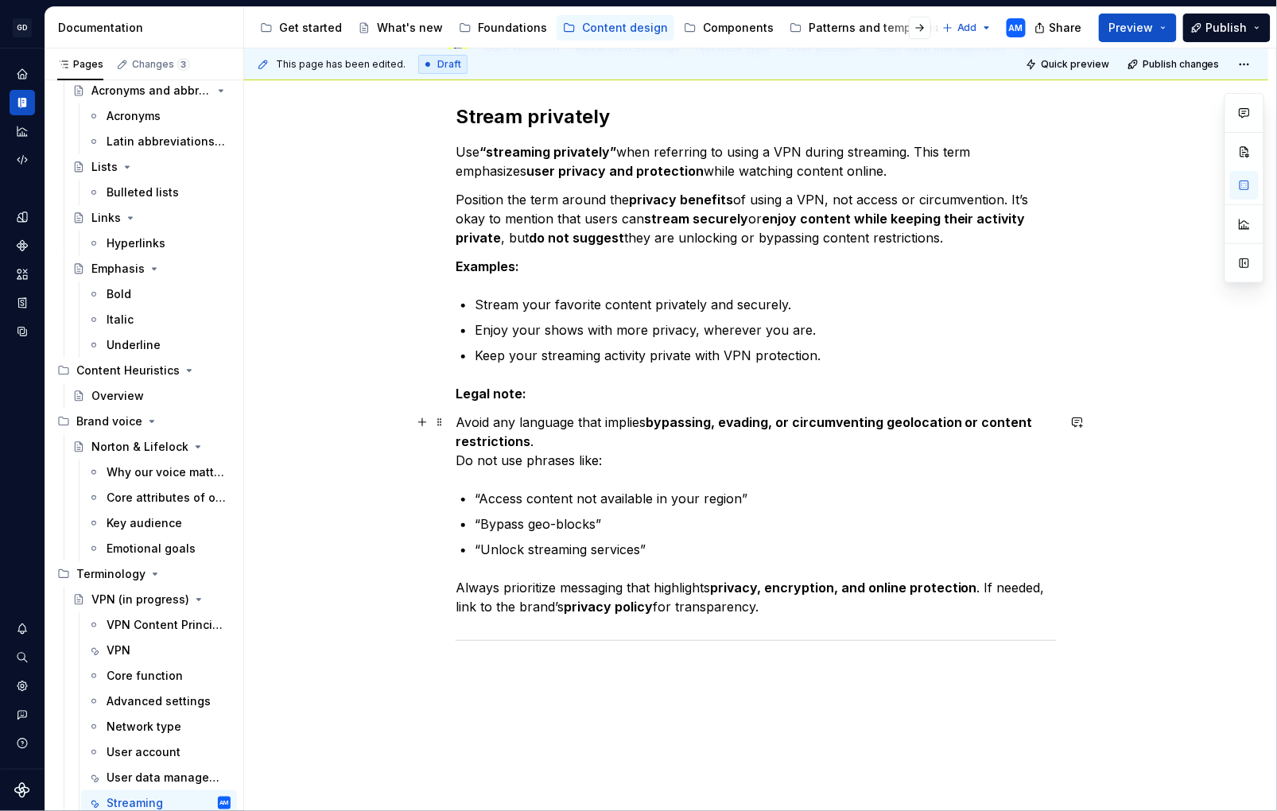
click at [813, 469] on div "Stream privately Use “streaming privately” when referring to using a VPN during…" at bounding box center [756, 375] width 601 height 542
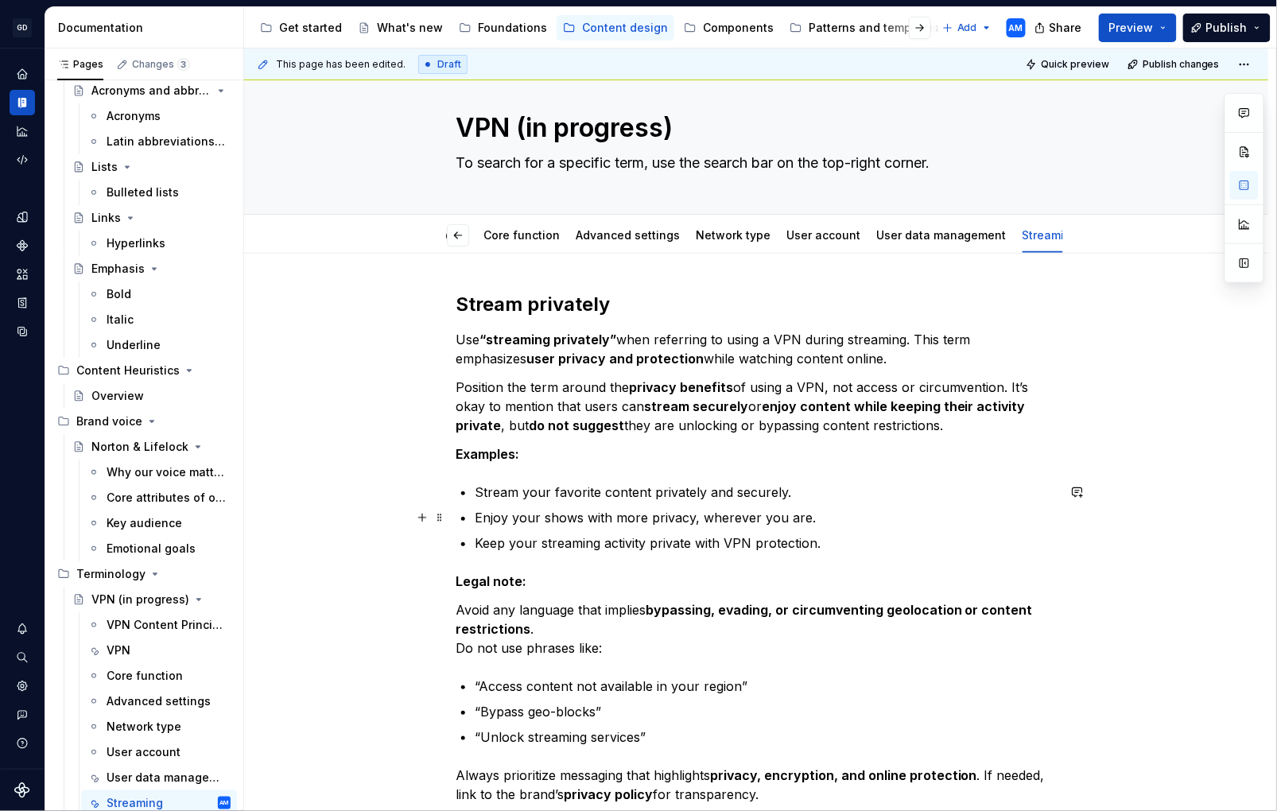
scroll to position [3, 0]
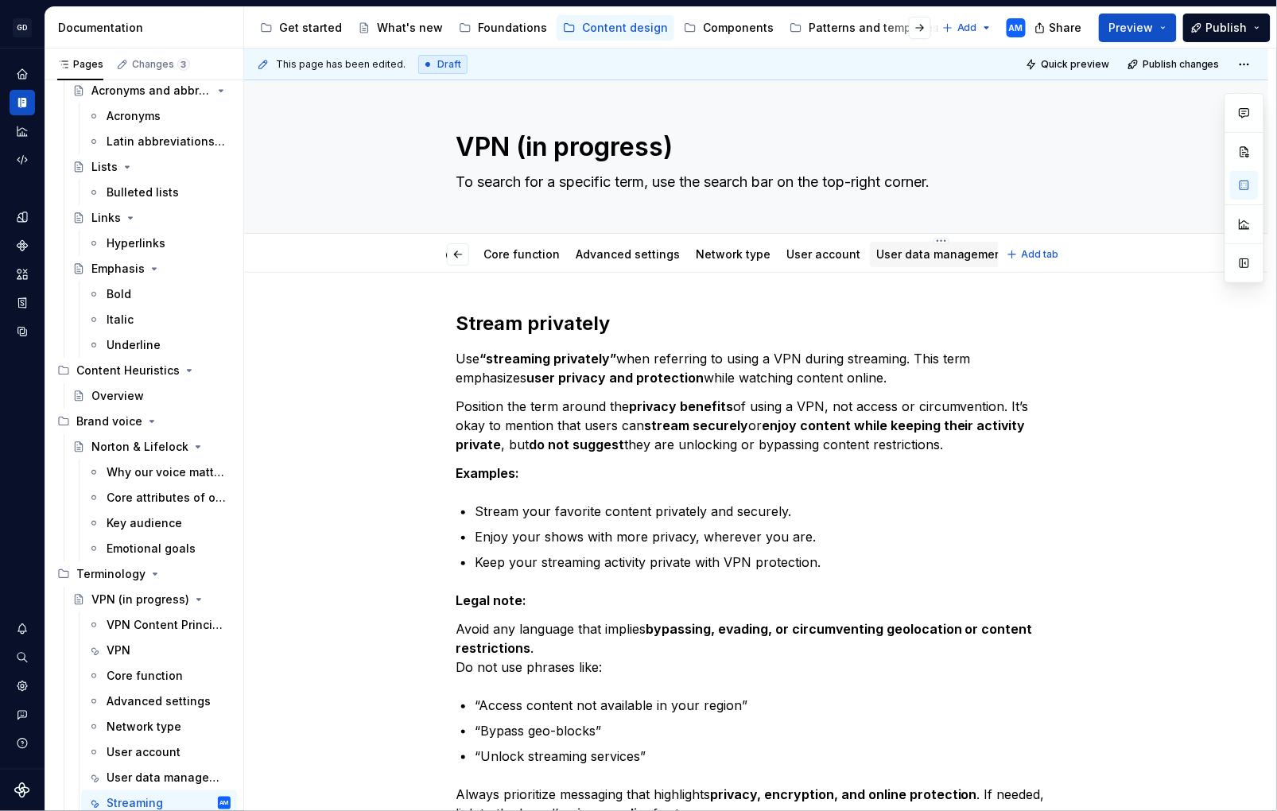
click at [914, 252] on link "User data management" at bounding box center [942, 254] width 130 height 14
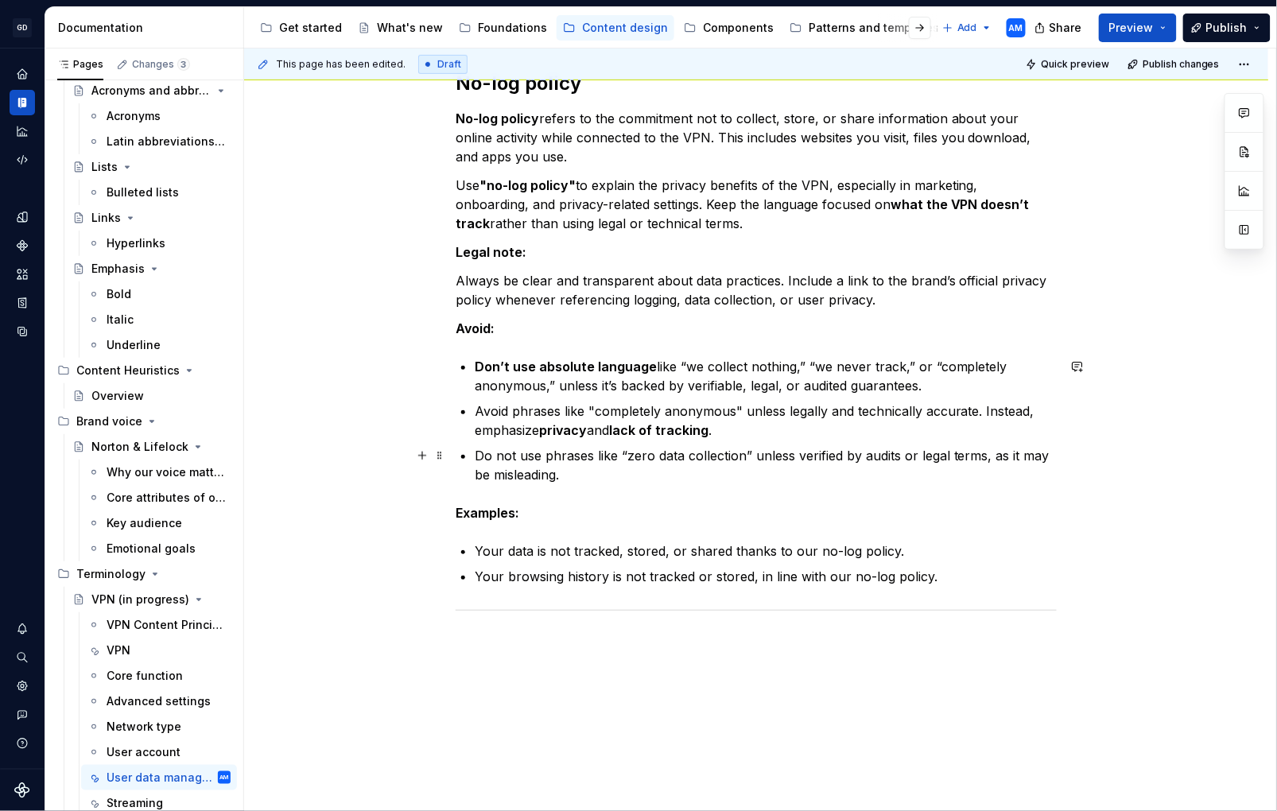
scroll to position [247, 0]
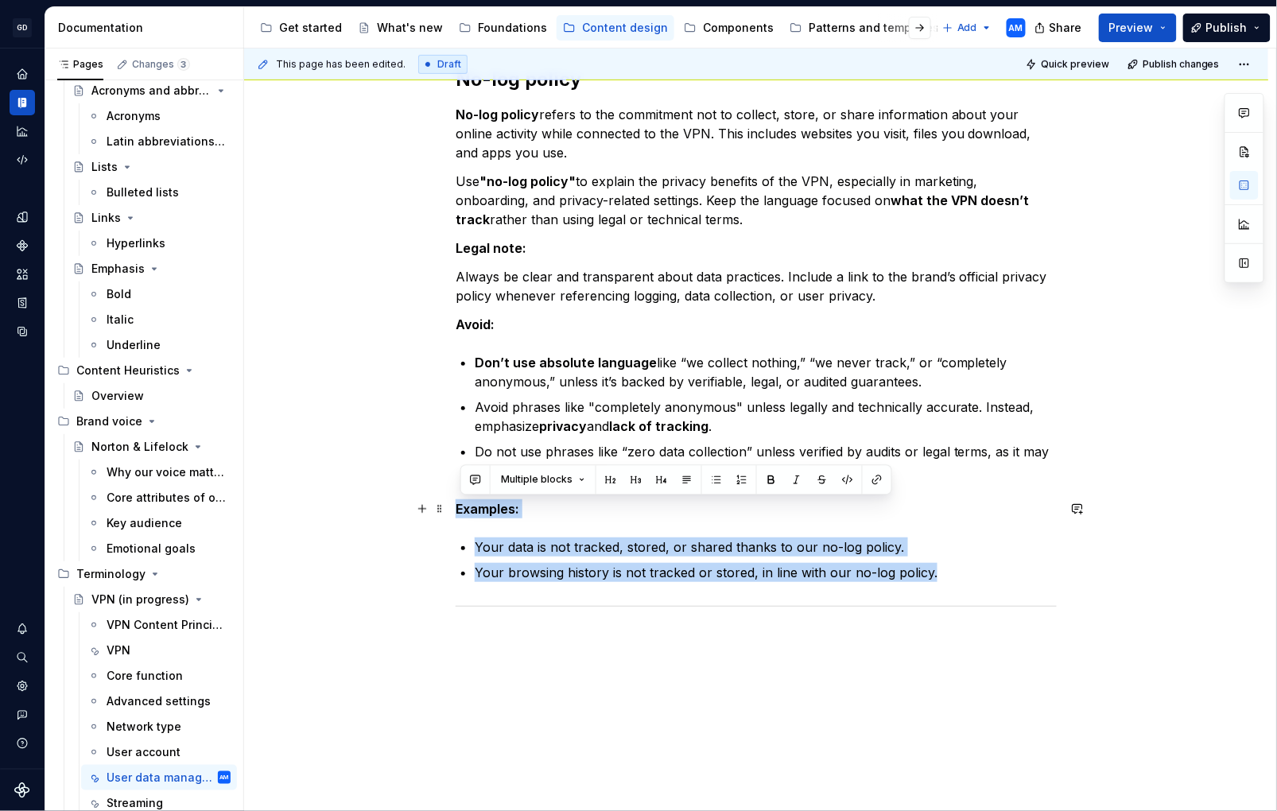
drag, startPoint x: 817, startPoint y: 569, endPoint x: 459, endPoint y: 511, distance: 362.6
click at [459, 511] on div "No-log policy No-log policy refers to the commitment not to collect, store, or …" at bounding box center [756, 339] width 601 height 545
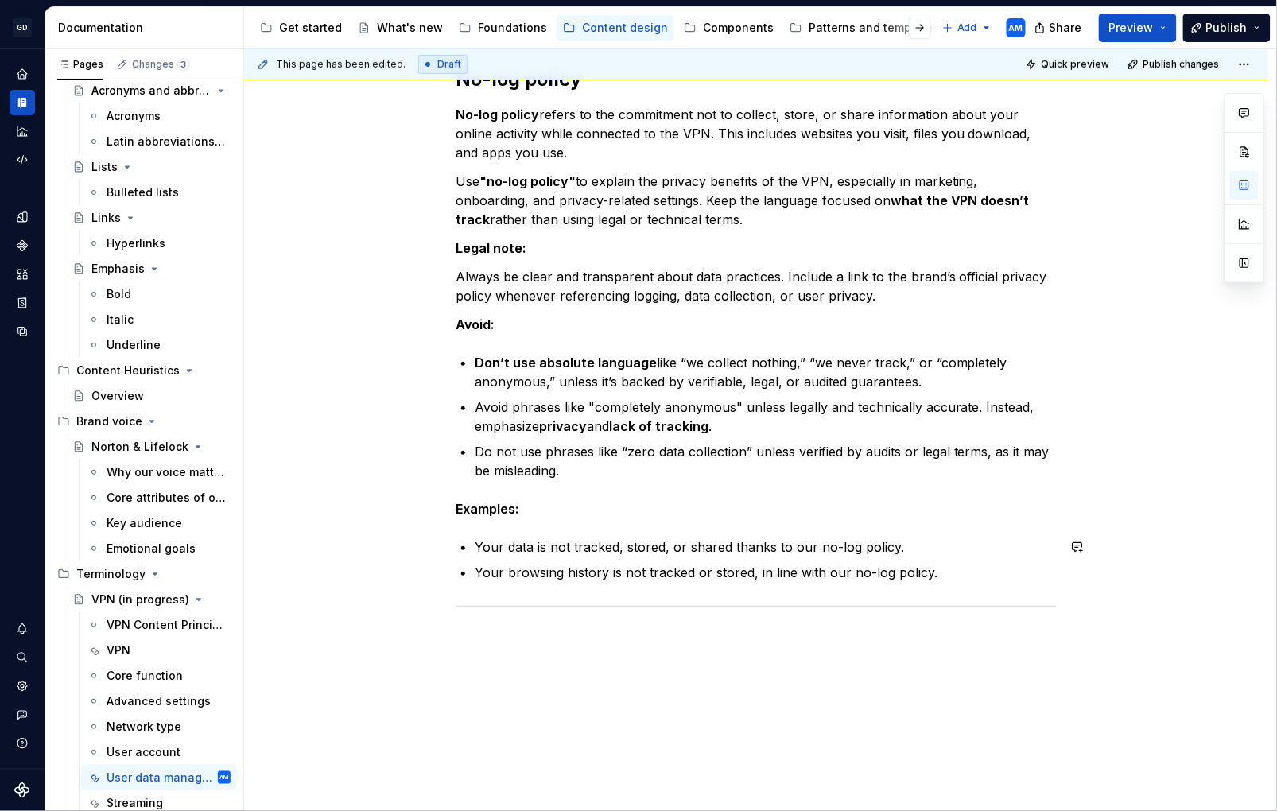
click at [624, 526] on div "No-log policy No-log policy refers to the commitment not to collect, store, or …" at bounding box center [756, 339] width 601 height 545
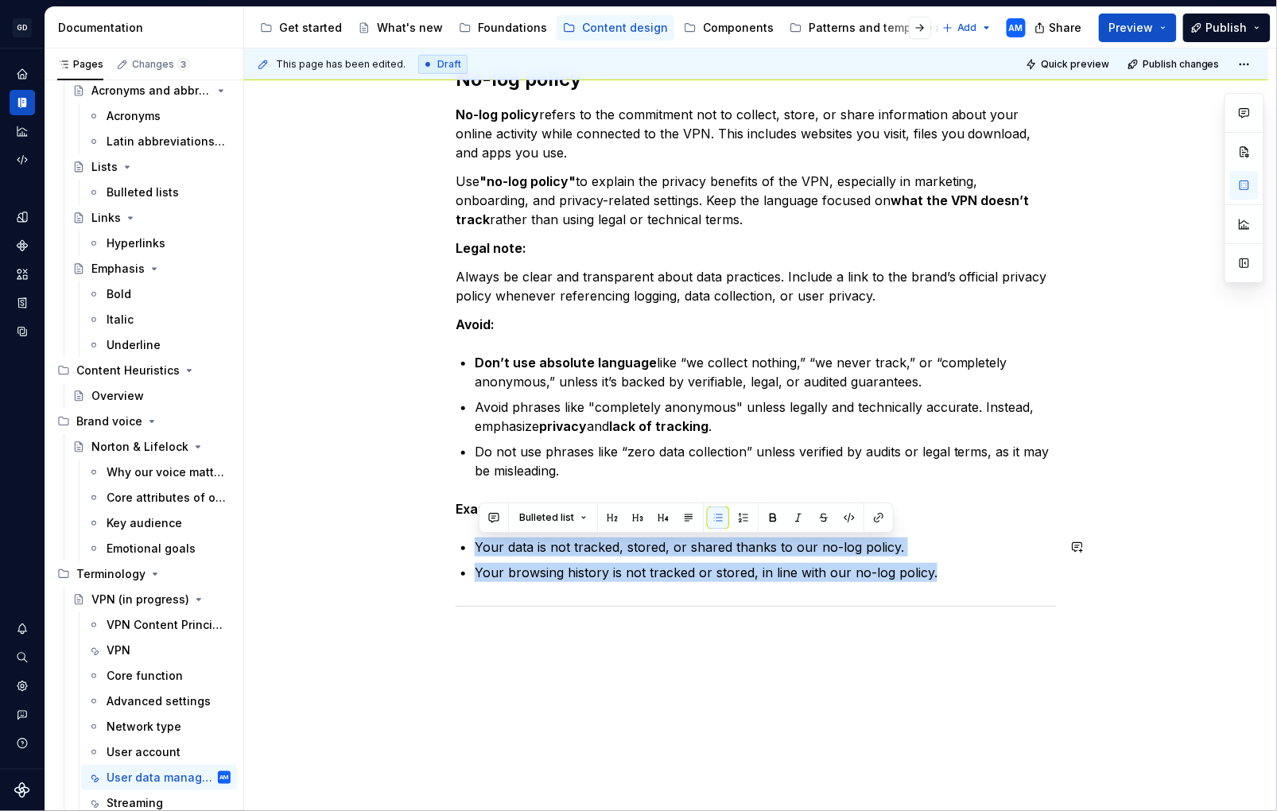
drag, startPoint x: 935, startPoint y: 575, endPoint x: 469, endPoint y: 521, distance: 470.1
click at [469, 521] on div "No-log policy No-log policy refers to the commitment not to collect, store, or …" at bounding box center [756, 339] width 601 height 545
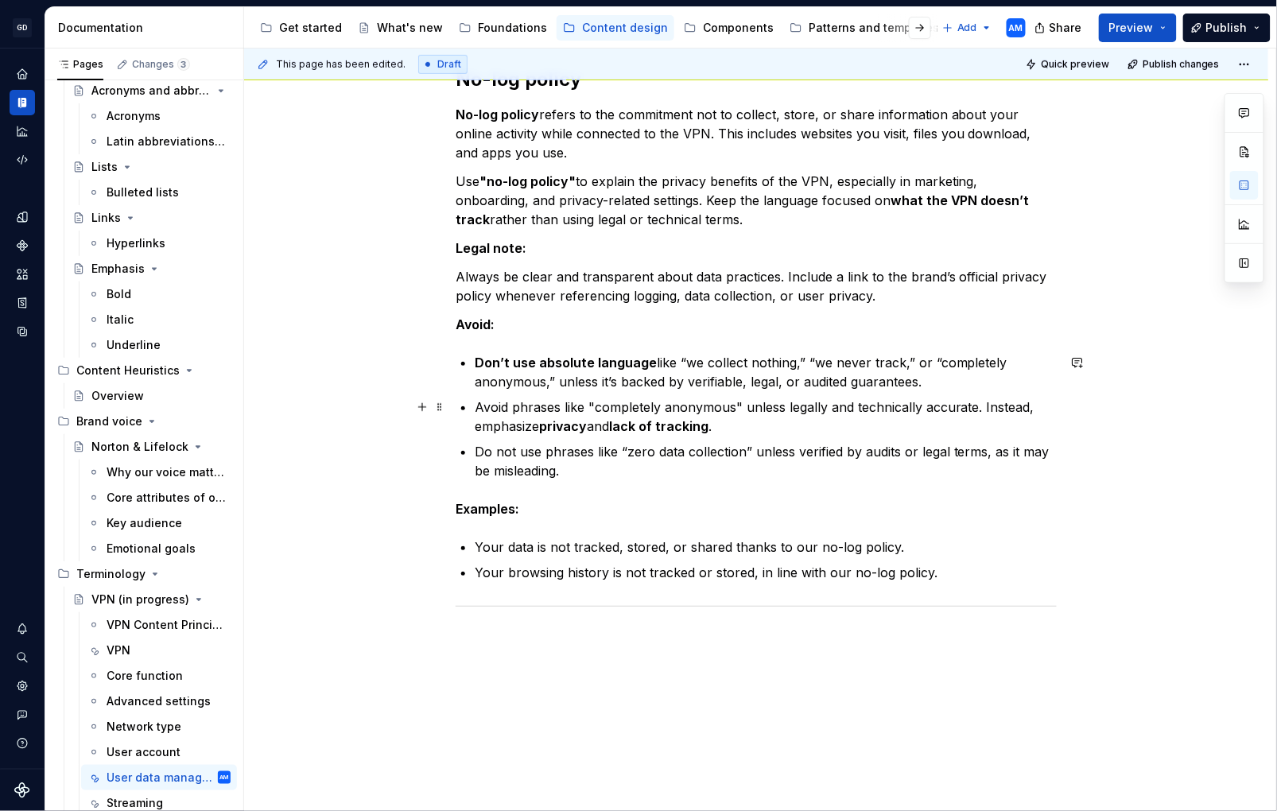
drag, startPoint x: 728, startPoint y: 426, endPoint x: 720, endPoint y: 453, distance: 27.4
click at [728, 426] on p "Avoid phrases like "completely anonymous" unless legally and technically accura…" at bounding box center [766, 417] width 582 height 38
click at [1263, 21] on button "Publish" at bounding box center [1227, 28] width 87 height 29
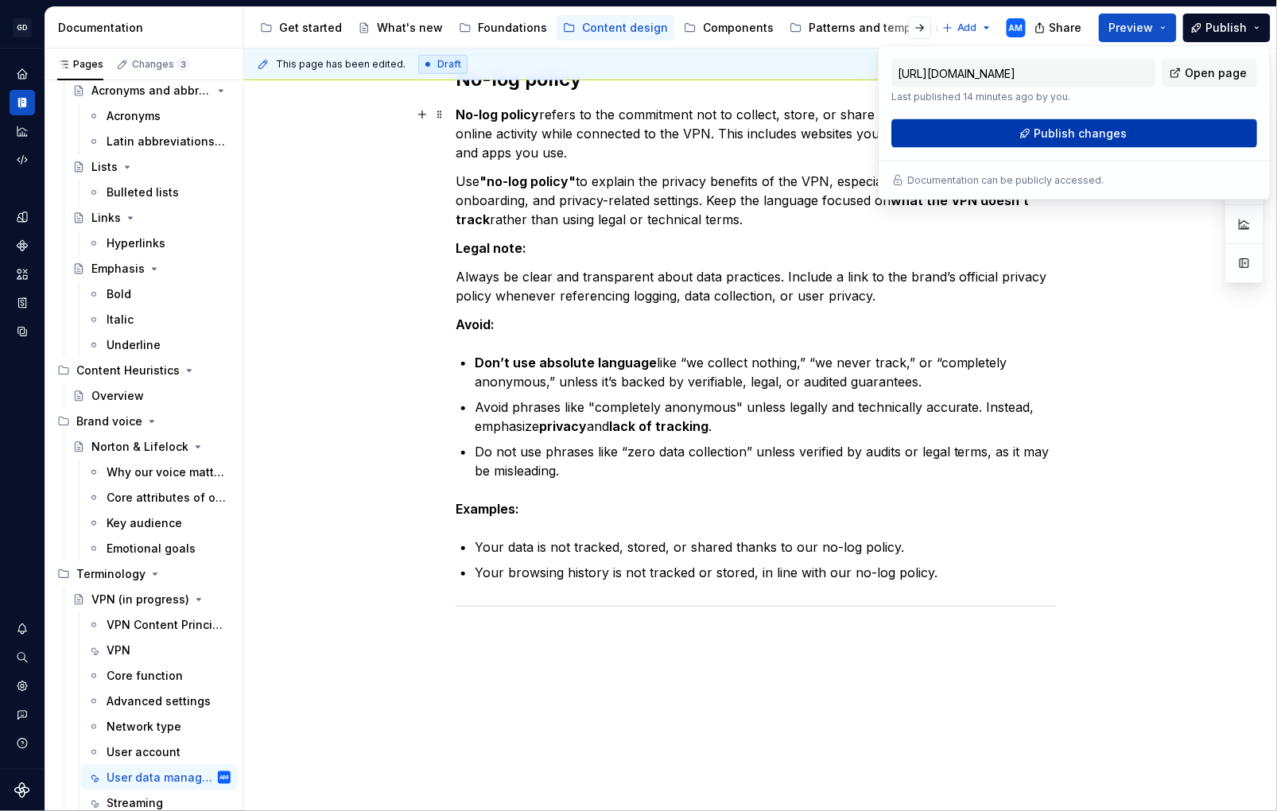
click at [1110, 122] on button "Publish changes" at bounding box center [1075, 133] width 366 height 29
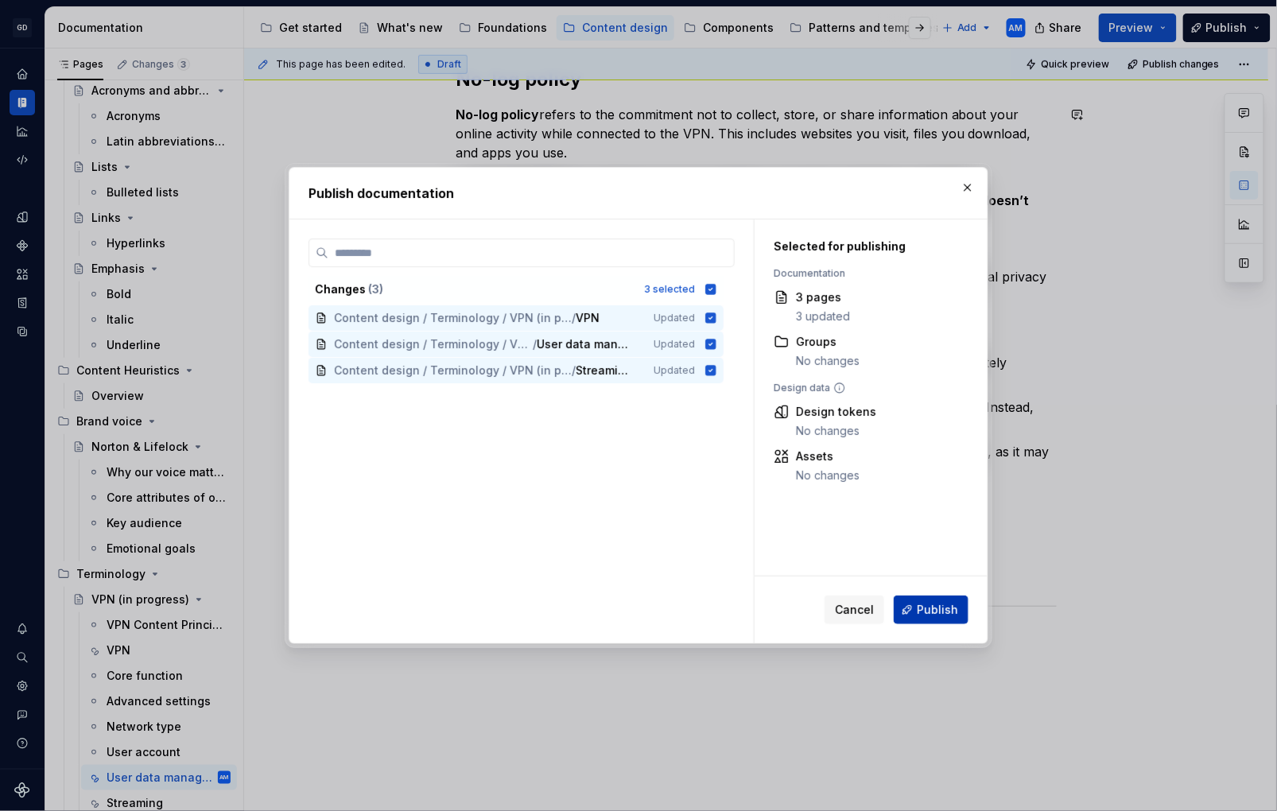
click at [936, 598] on button "Publish" at bounding box center [931, 610] width 75 height 29
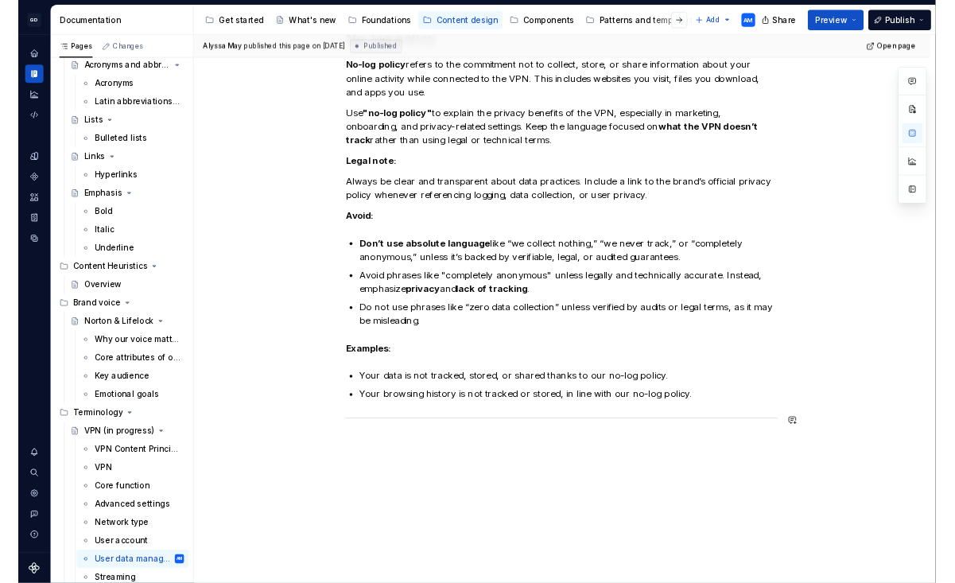
scroll to position [271, 0]
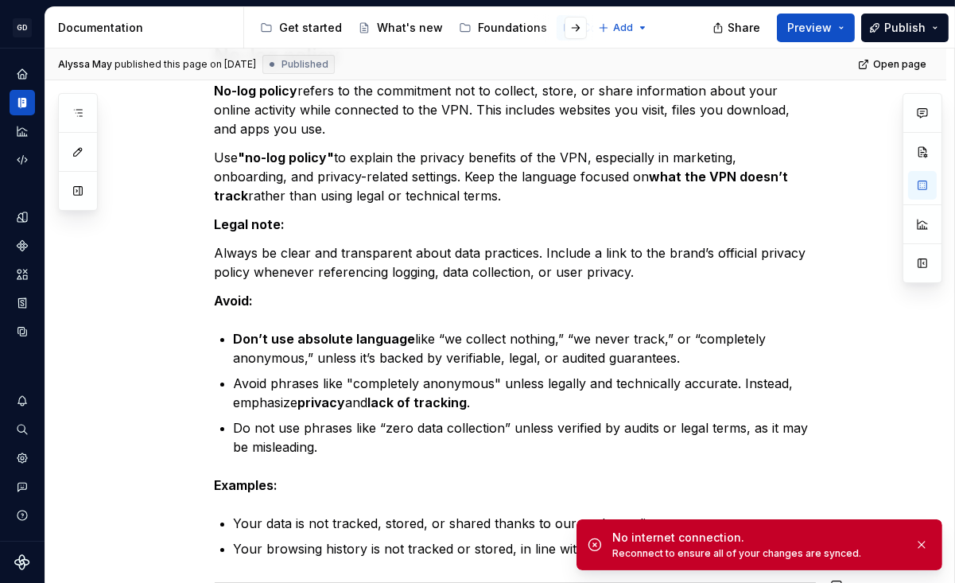
type textarea "*"
